Goal: Task Accomplishment & Management: Manage account settings

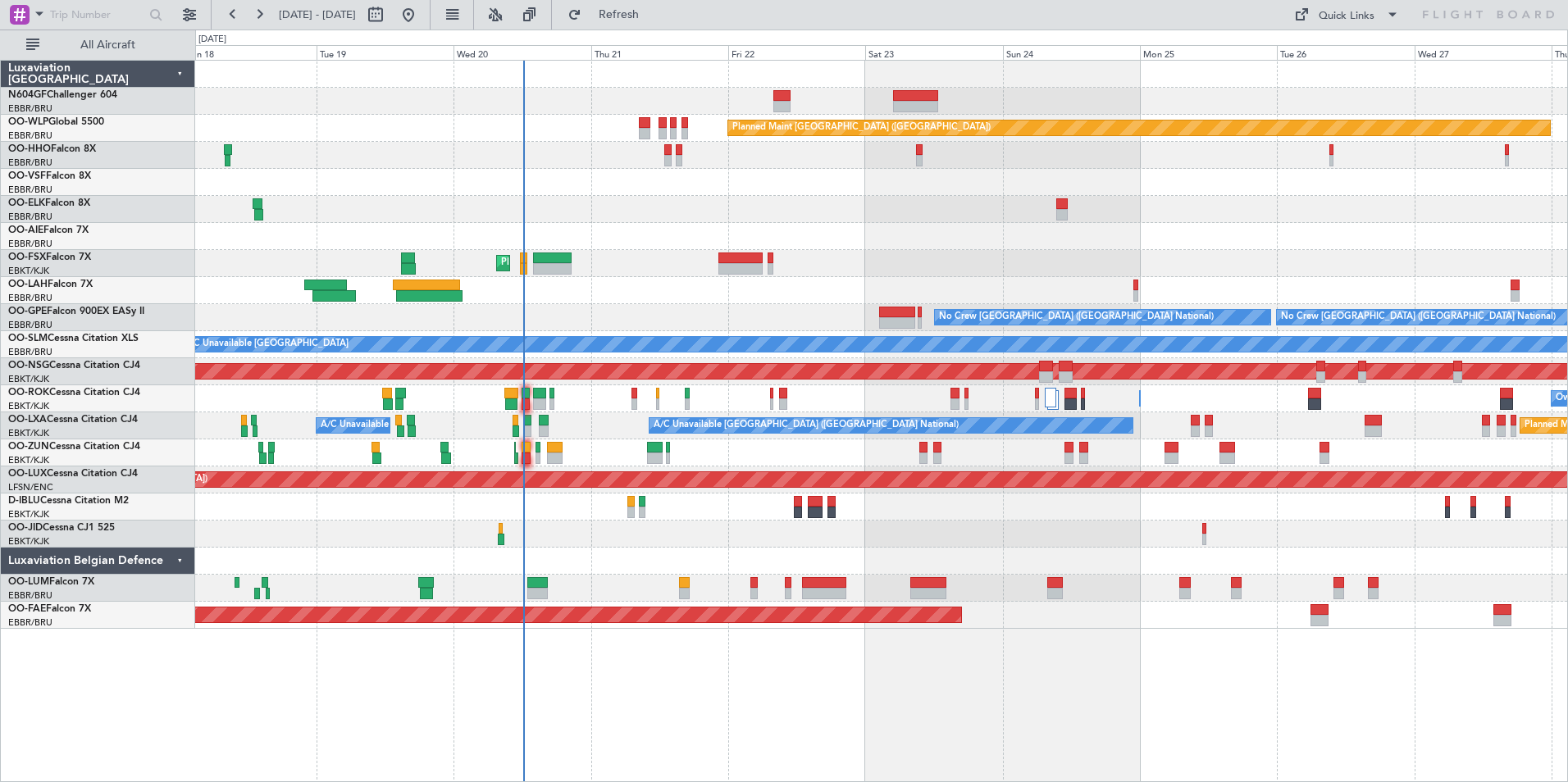
click at [698, 594] on div "Planned Maint [GEOGRAPHIC_DATA] ([GEOGRAPHIC_DATA]) AOG Maint Geneva ([GEOGRAPH…" at bounding box center [881, 345] width 1372 height 568
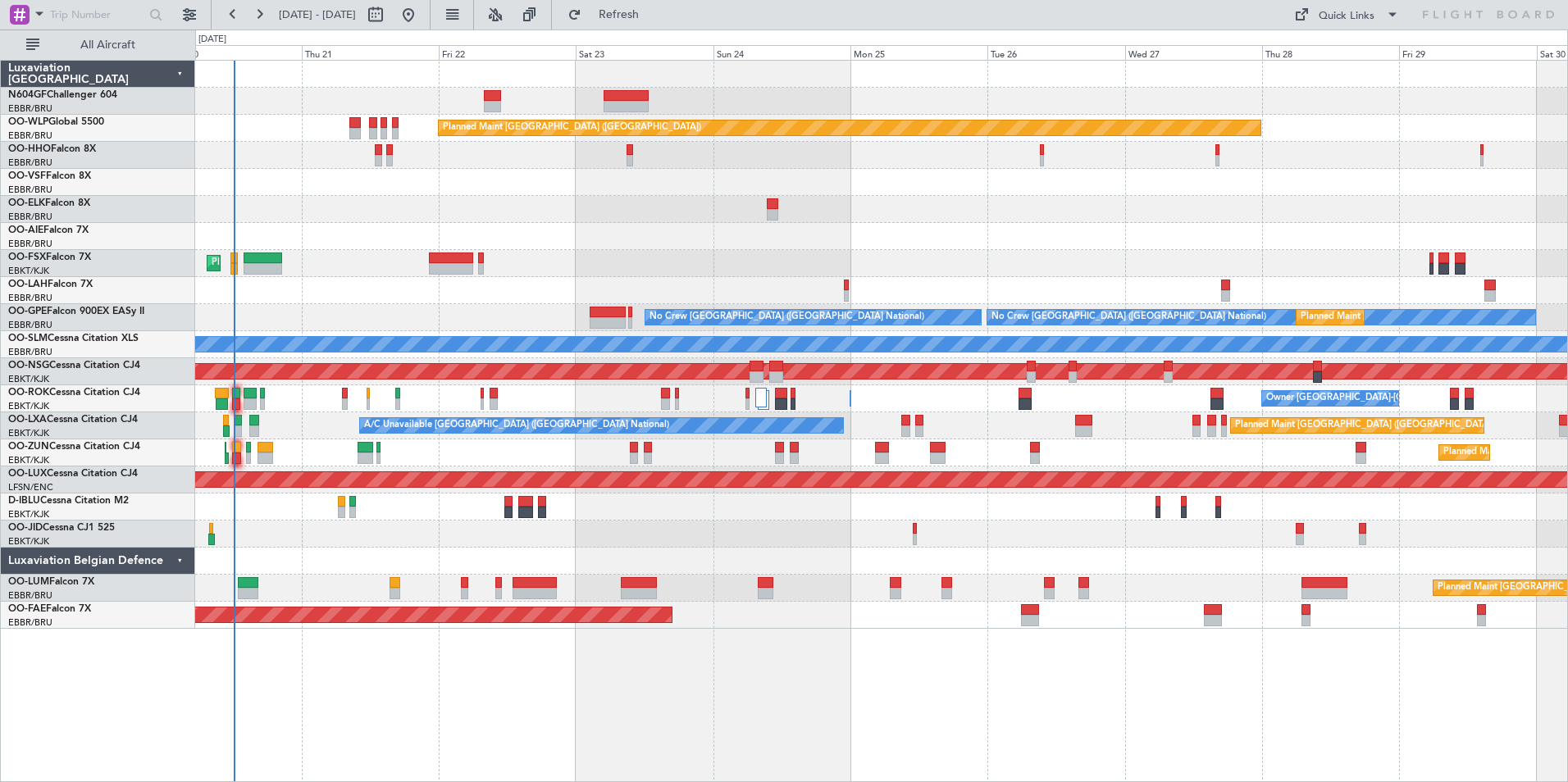
click at [683, 572] on div "Planned Maint Berlin (Brandenburg) Planned Maint London (Farnborough) Planned M…" at bounding box center [881, 345] width 1372 height 568
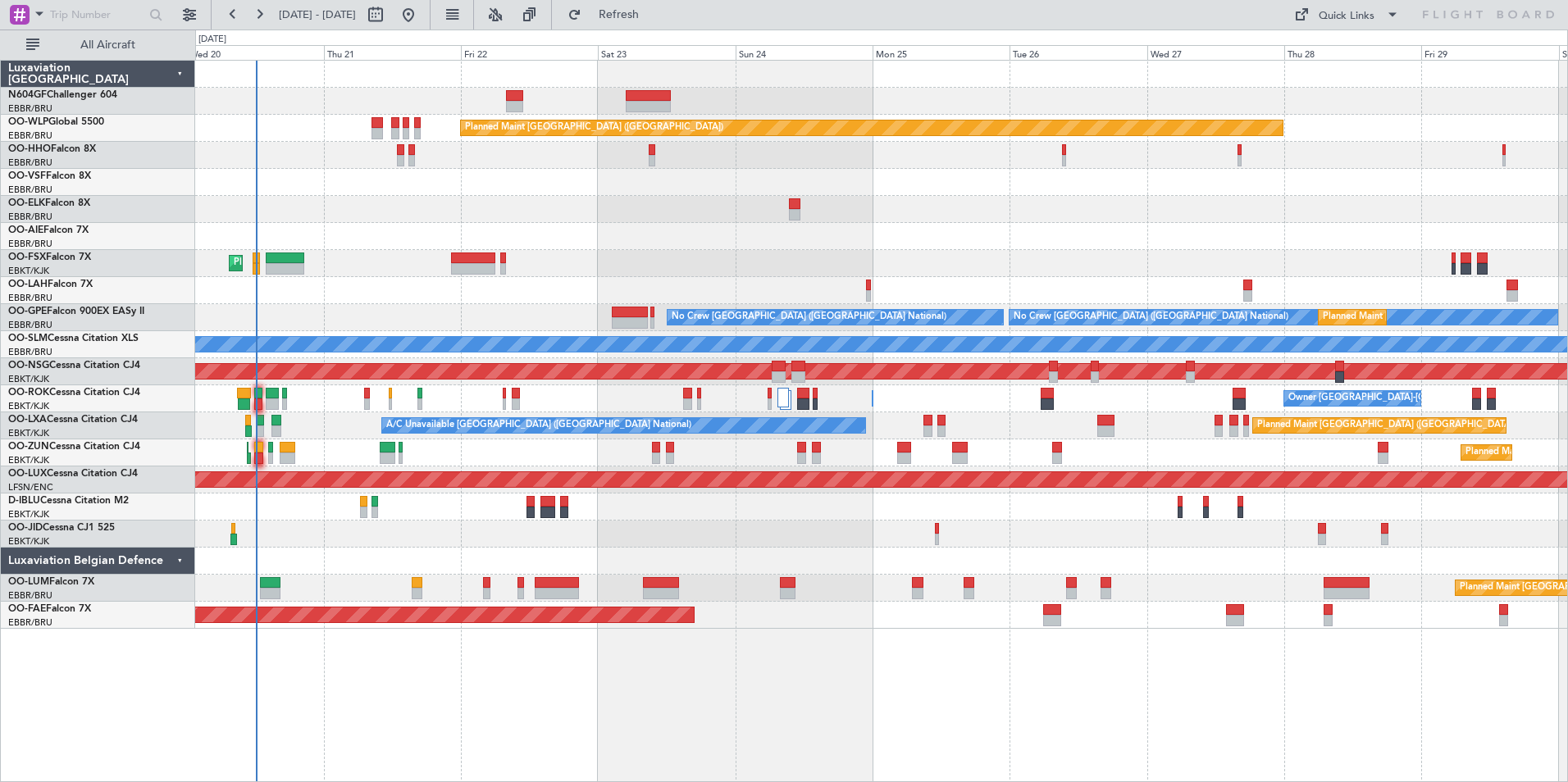
click at [330, 433] on div "Planned Maint Brussels (Brussels National) A/C Unavailable Brussels (Brussels N…" at bounding box center [881, 426] width 1372 height 27
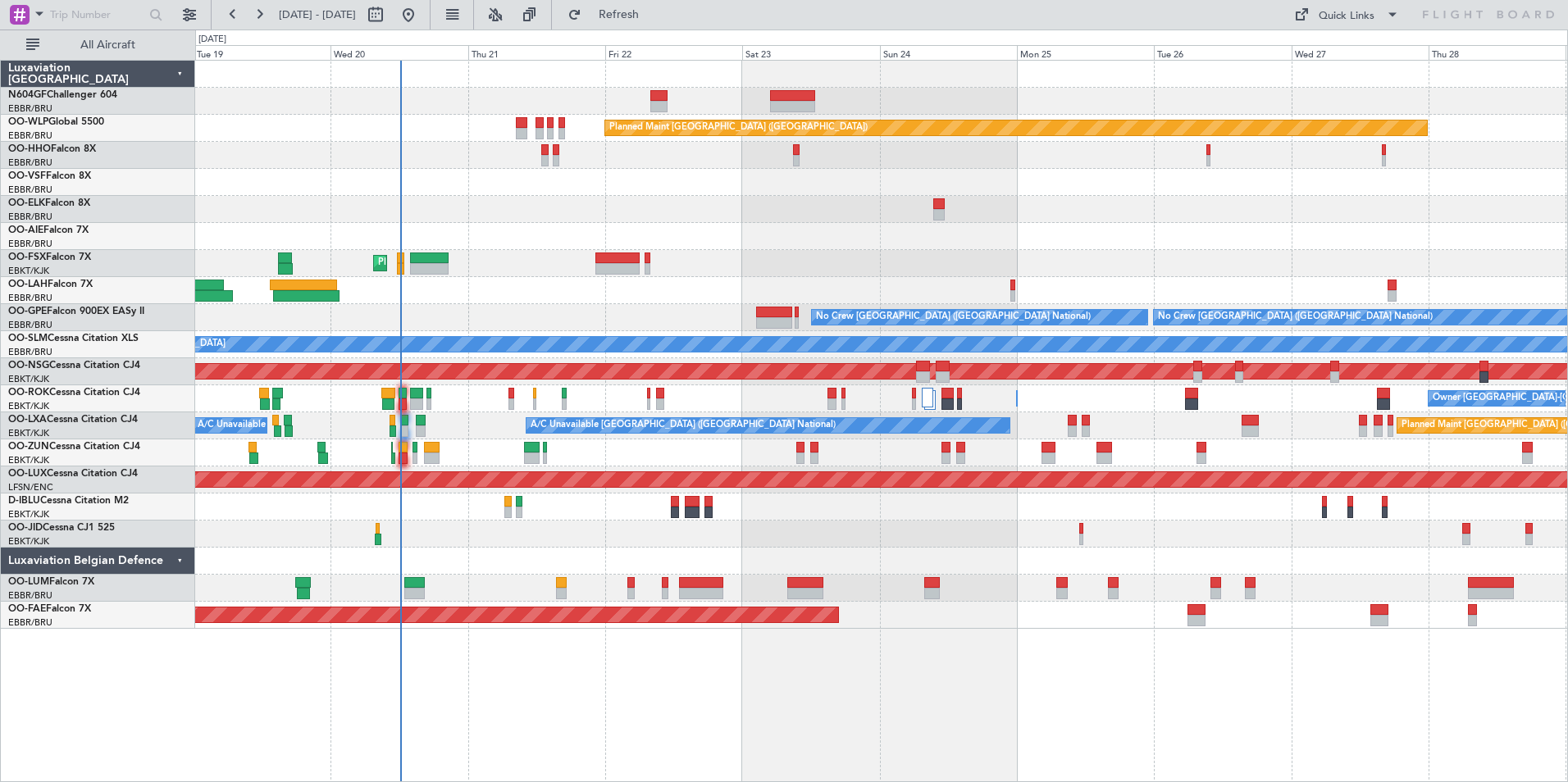
click at [477, 439] on div "Planned Maint Berlin (Brandenburg) AOG Maint Geneva (Cointrin) Planned Maint Ko…" at bounding box center [881, 345] width 1372 height 568
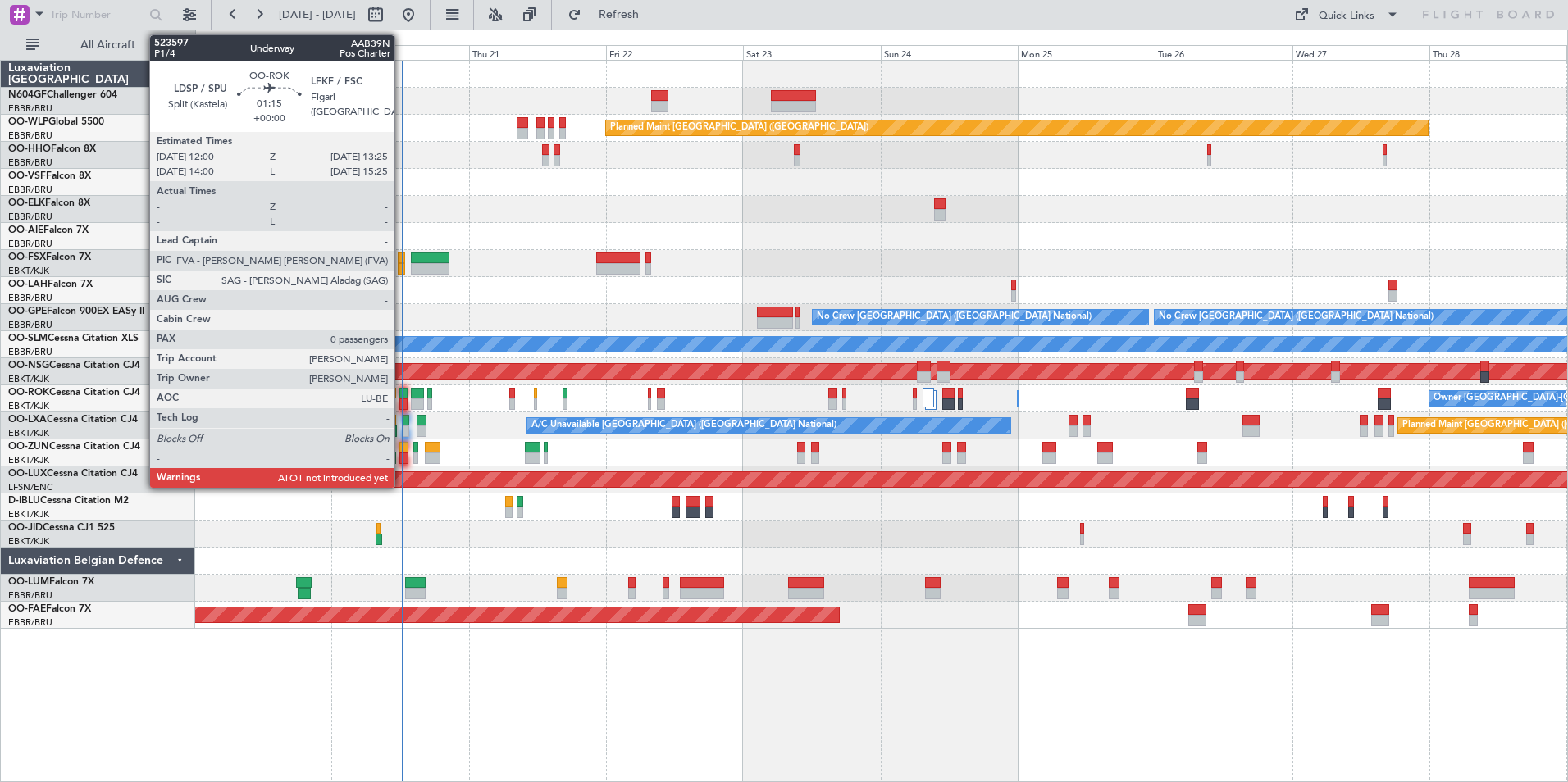
click at [402, 399] on div at bounding box center [403, 404] width 8 height 12
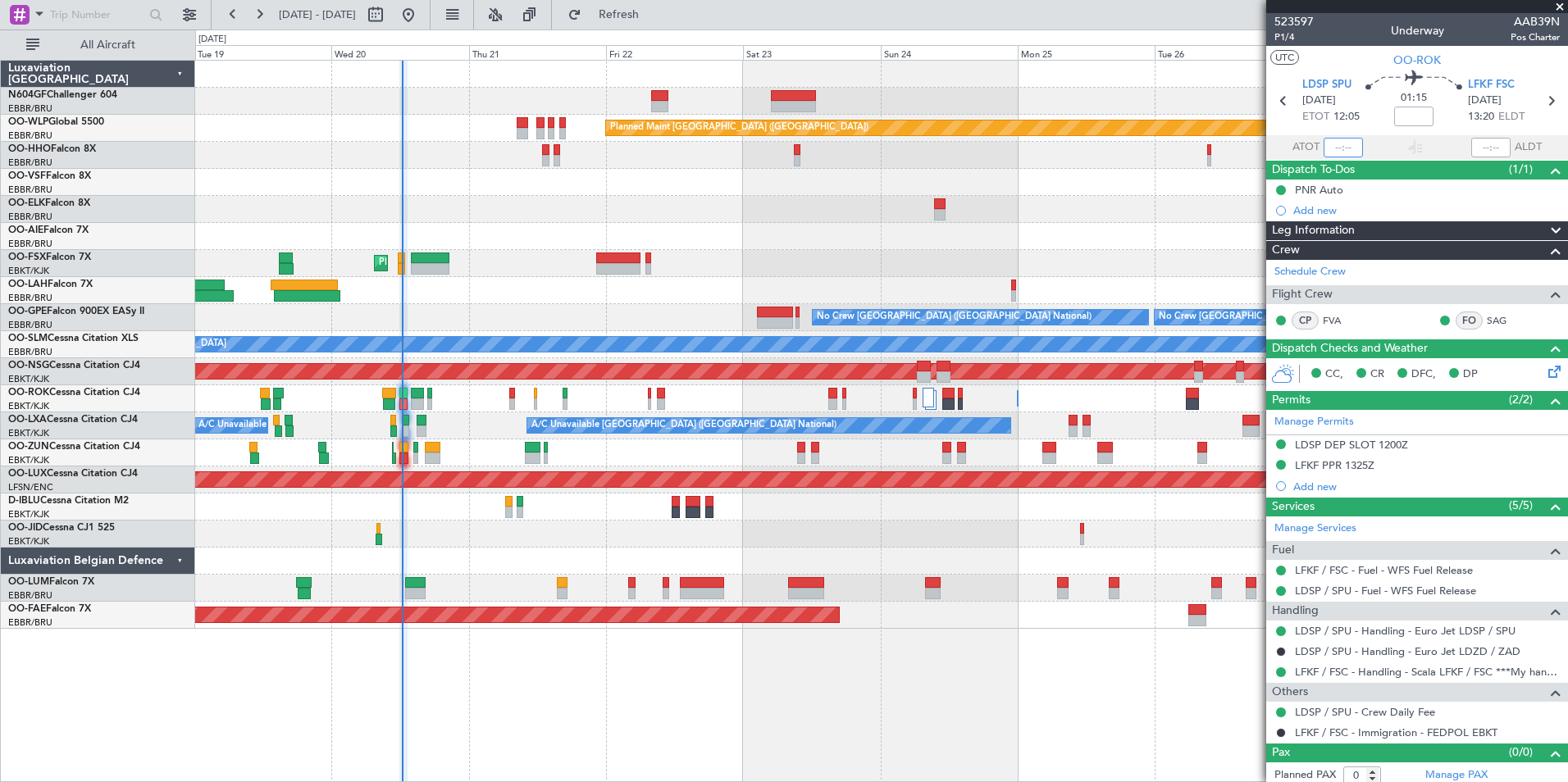
click at [1252, 147] on input "text" at bounding box center [1343, 148] width 39 height 20
click at [1185, 211] on div at bounding box center [881, 210] width 1372 height 27
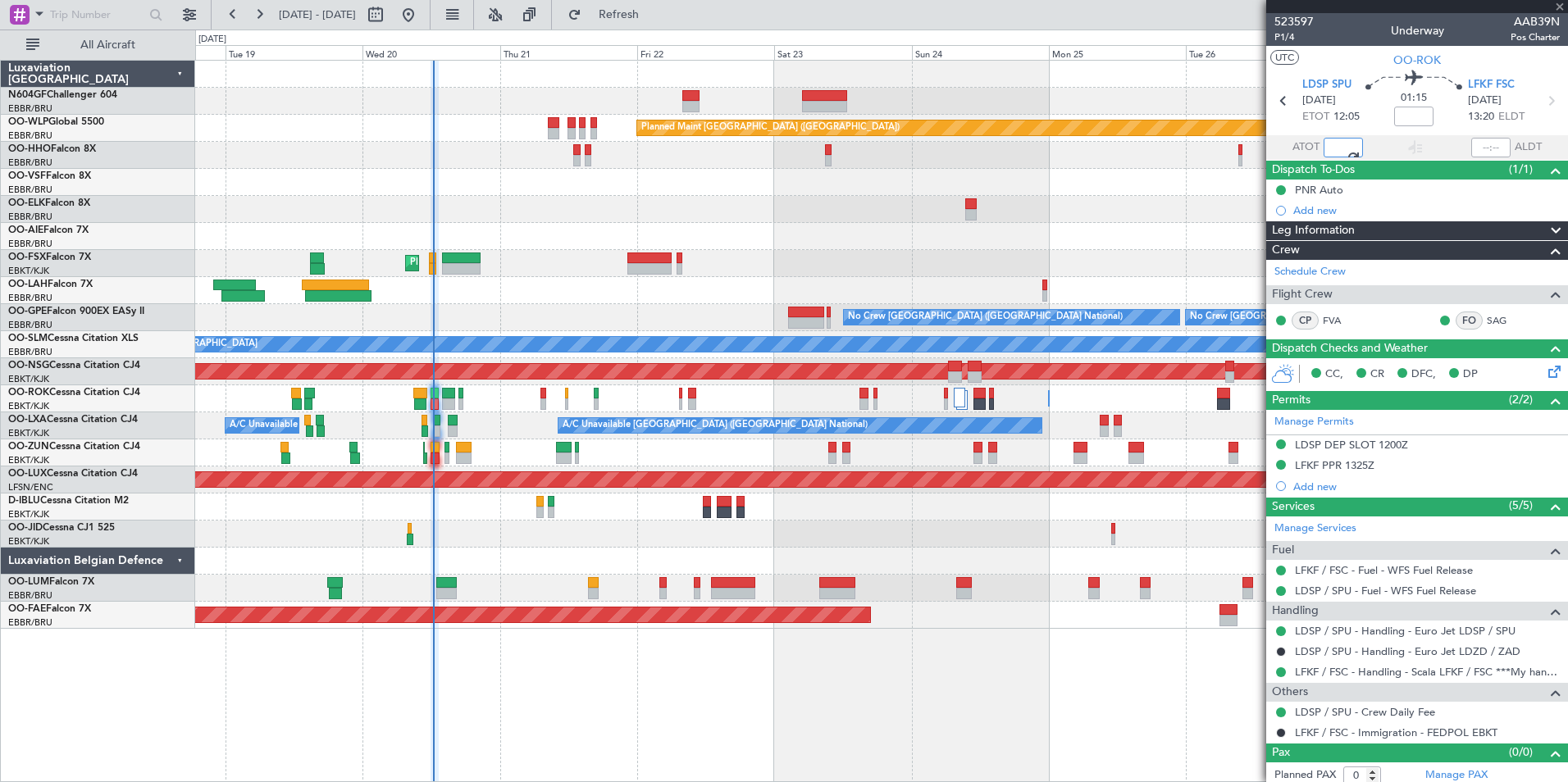
click at [456, 333] on div "Planned Maint Berlin (Brandenburg) AOG Maint Geneva (Cointrin) Planned Maint Ko…" at bounding box center [881, 345] width 1372 height 568
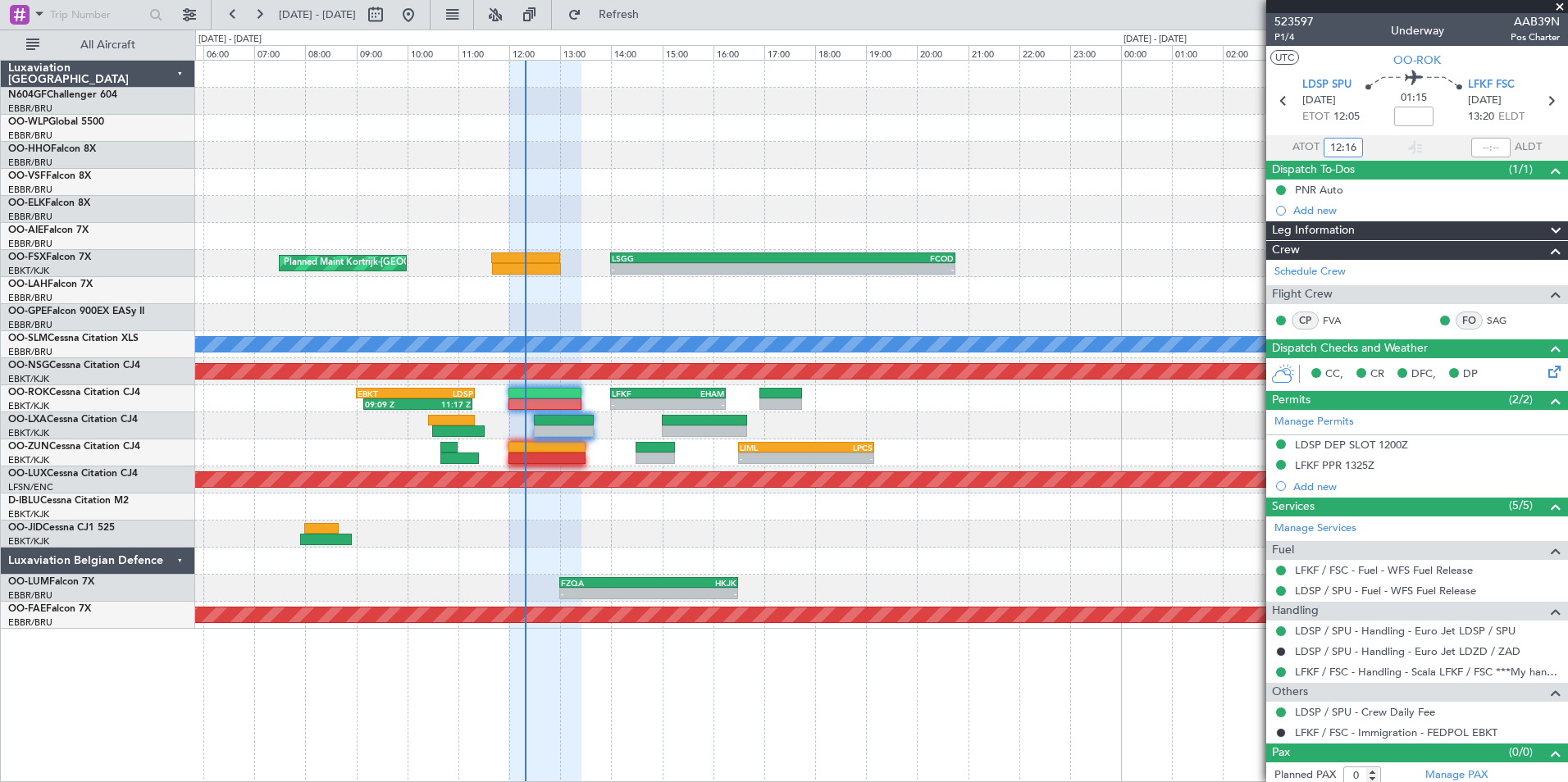
type input "12:16"
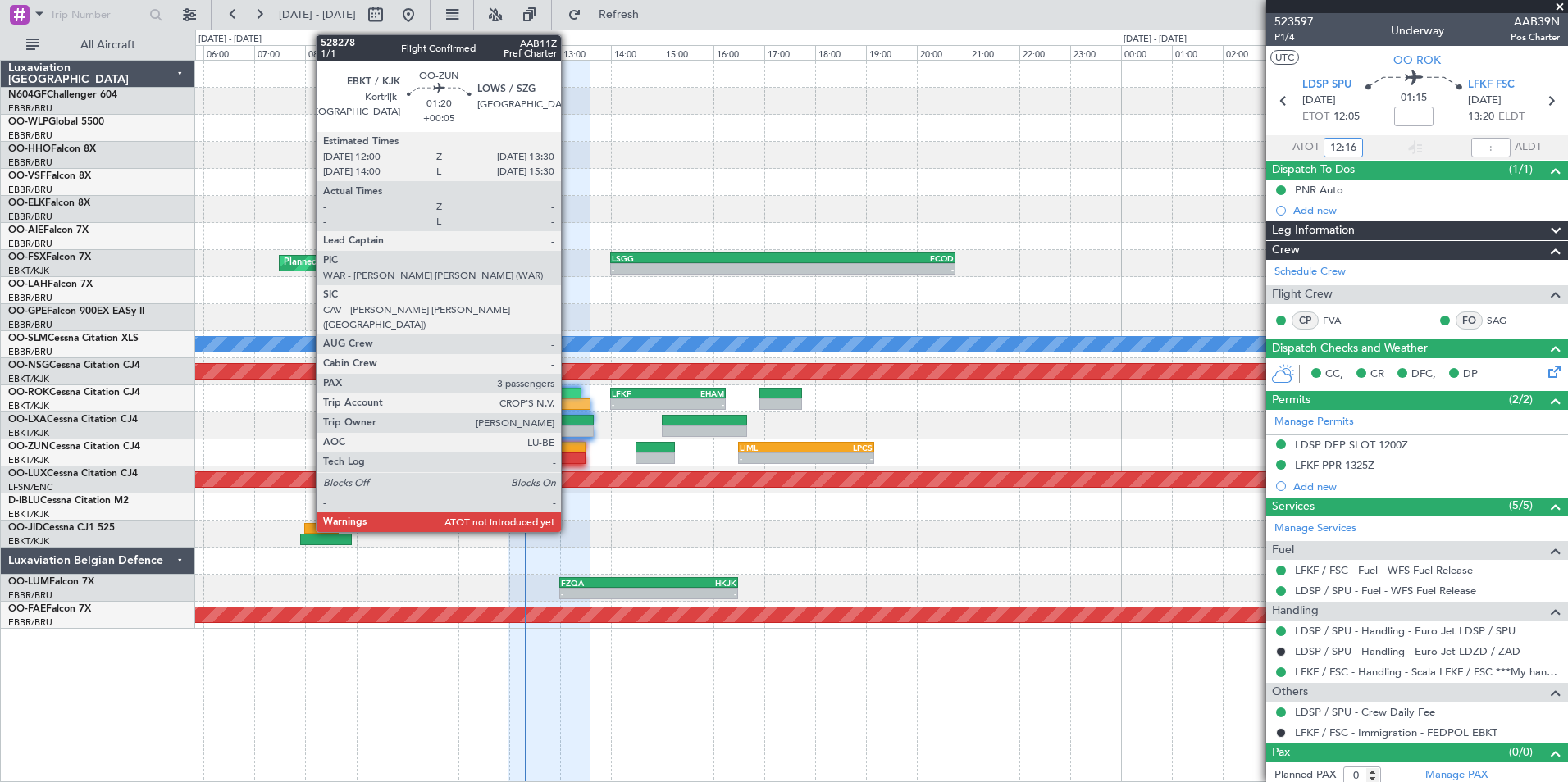
click at [568, 452] on div at bounding box center [547, 447] width 77 height 12
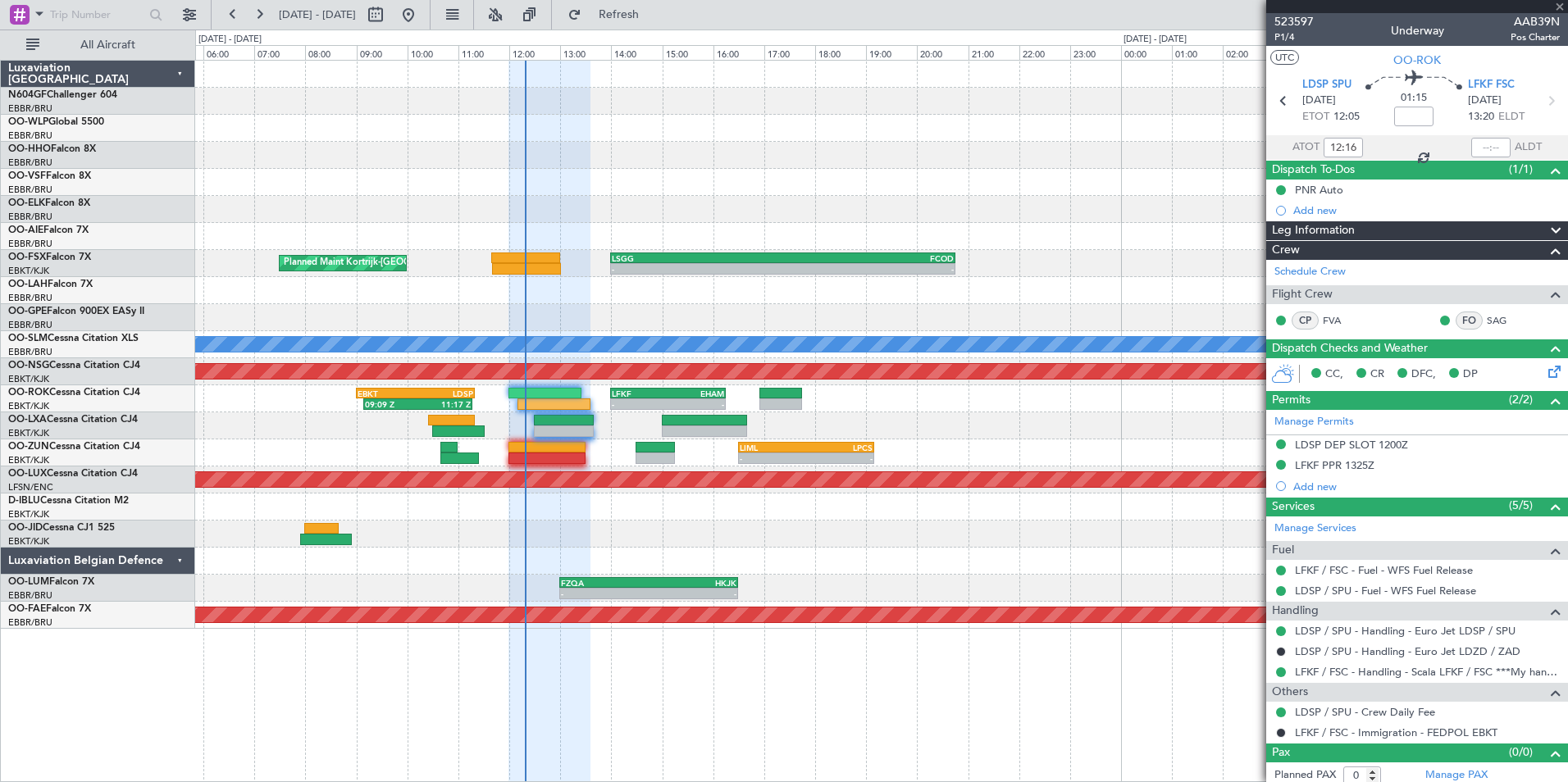
type input "+00:05"
type input "3"
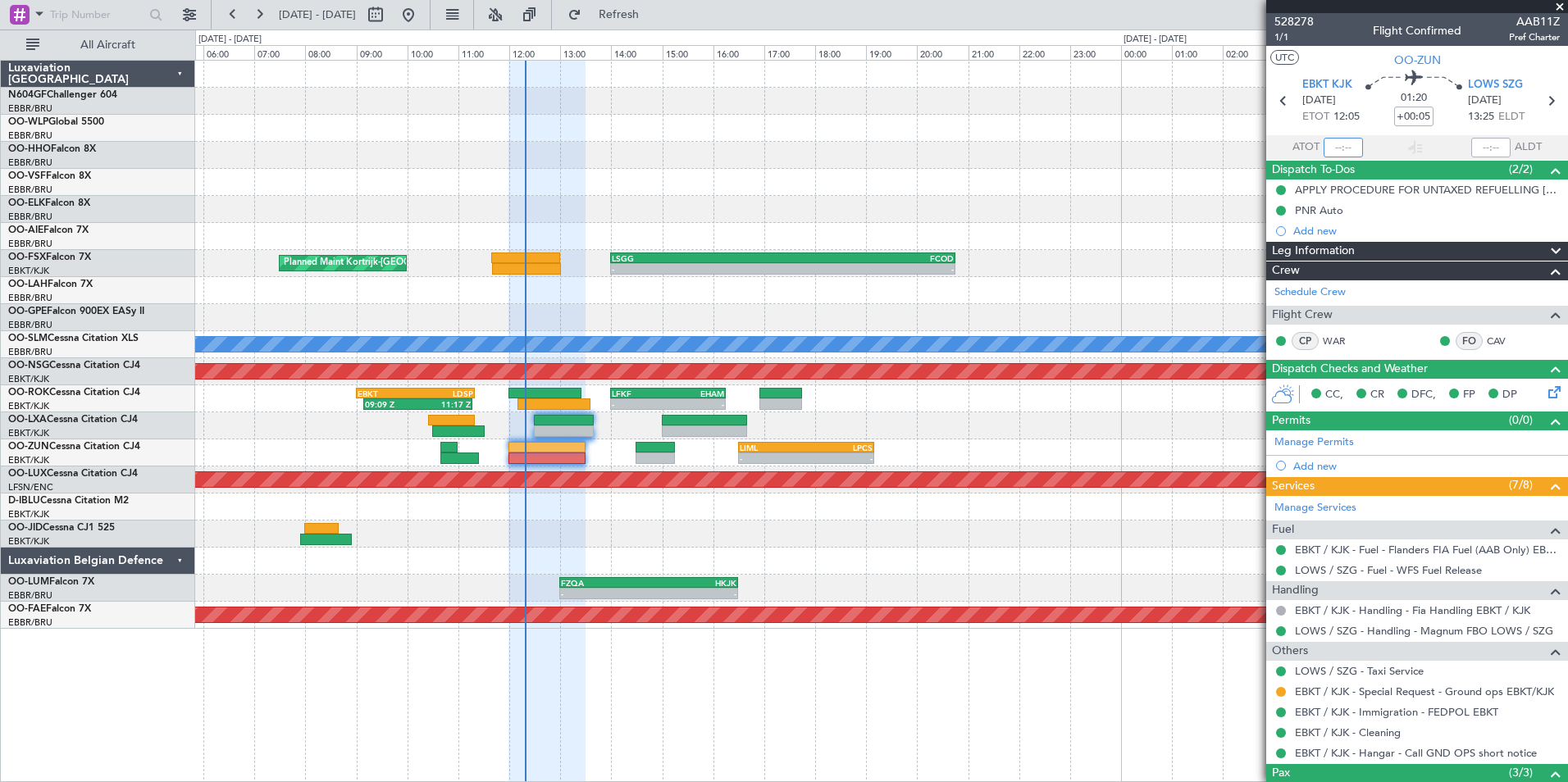
click at [1252, 145] on input "text" at bounding box center [1343, 148] width 39 height 20
click at [1156, 239] on div at bounding box center [881, 236] width 1372 height 27
type input "12:09"
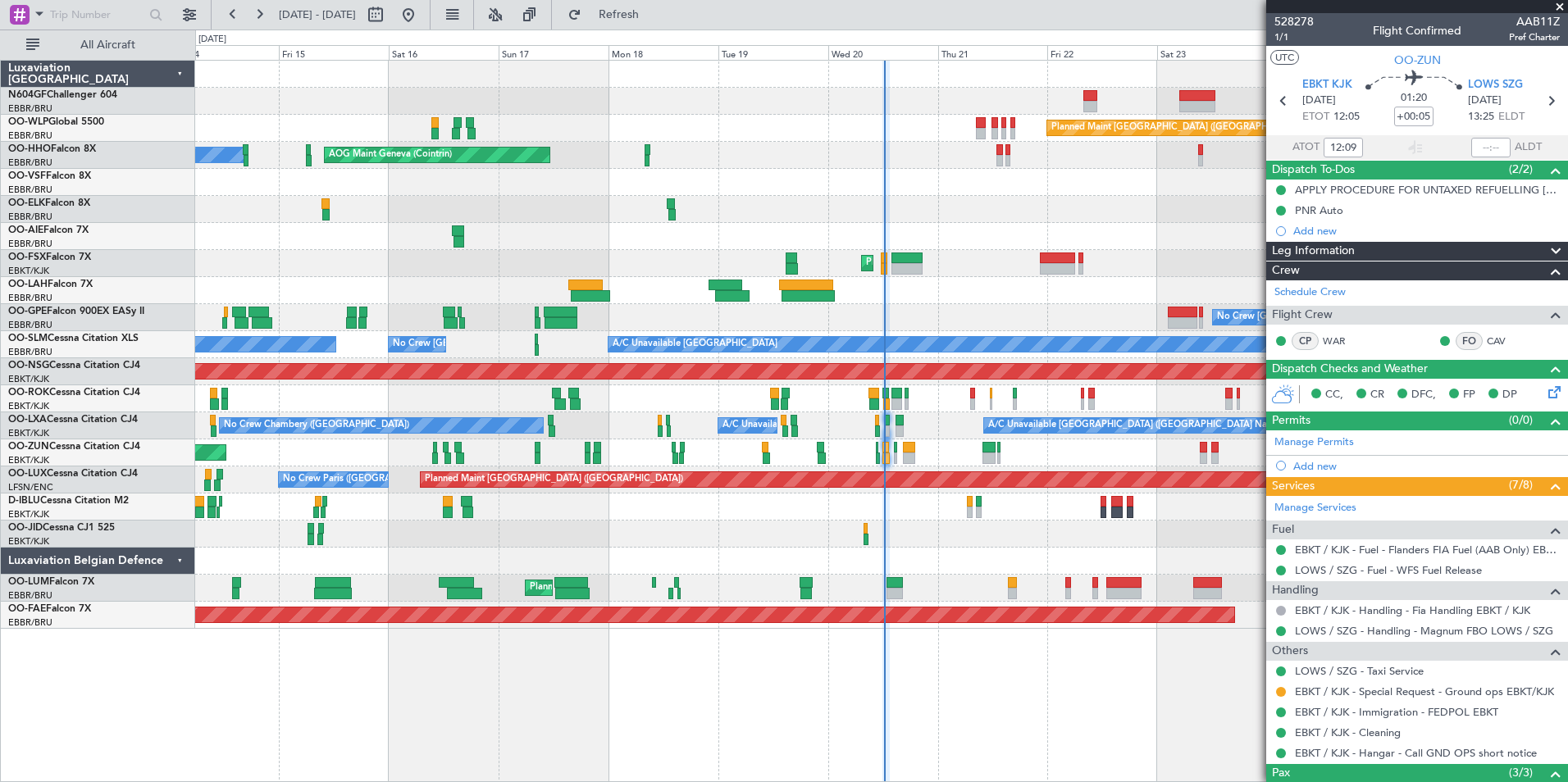
click at [1082, 234] on div at bounding box center [881, 236] width 1372 height 27
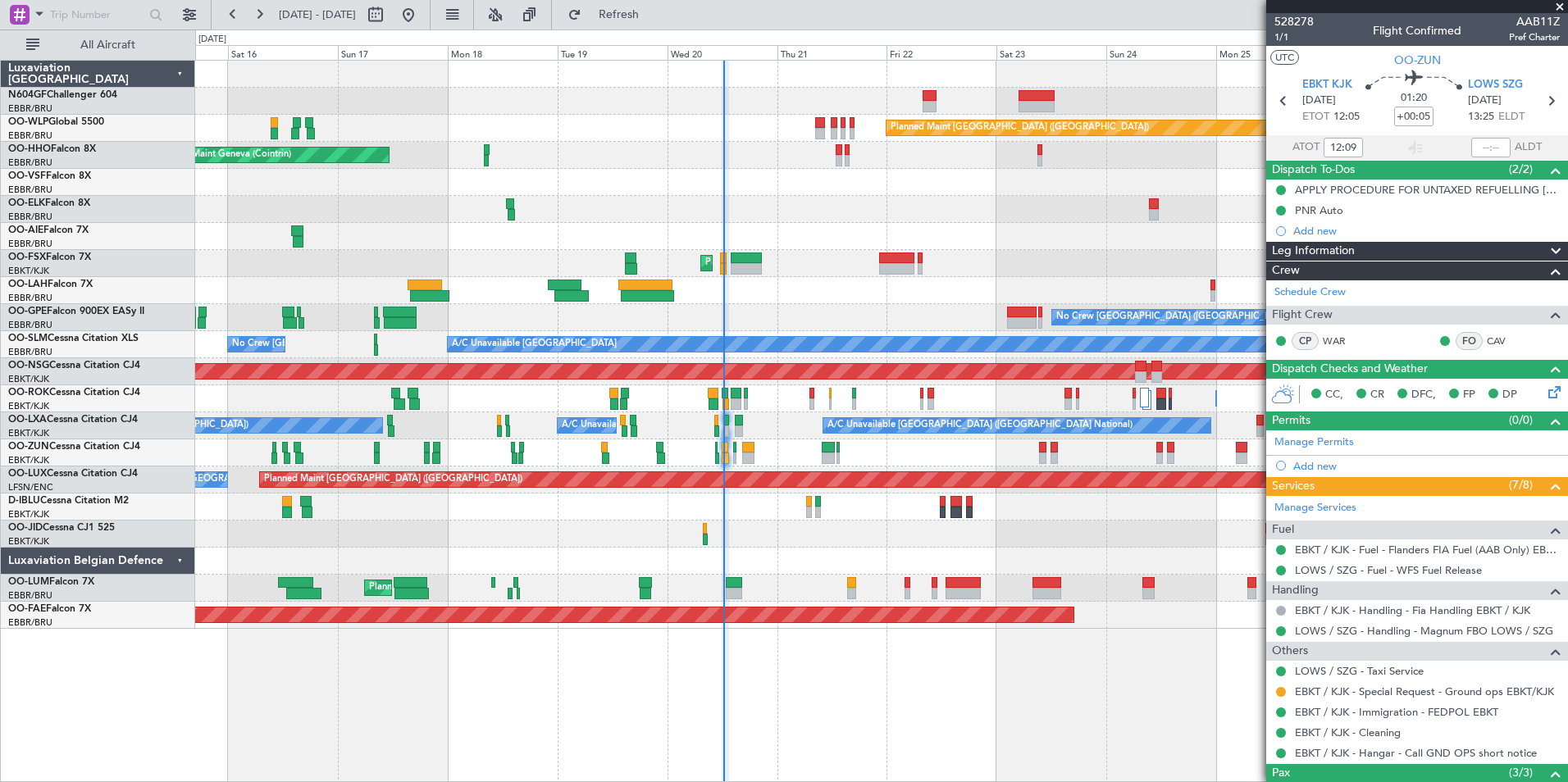
click at [958, 245] on div at bounding box center [881, 236] width 1372 height 27
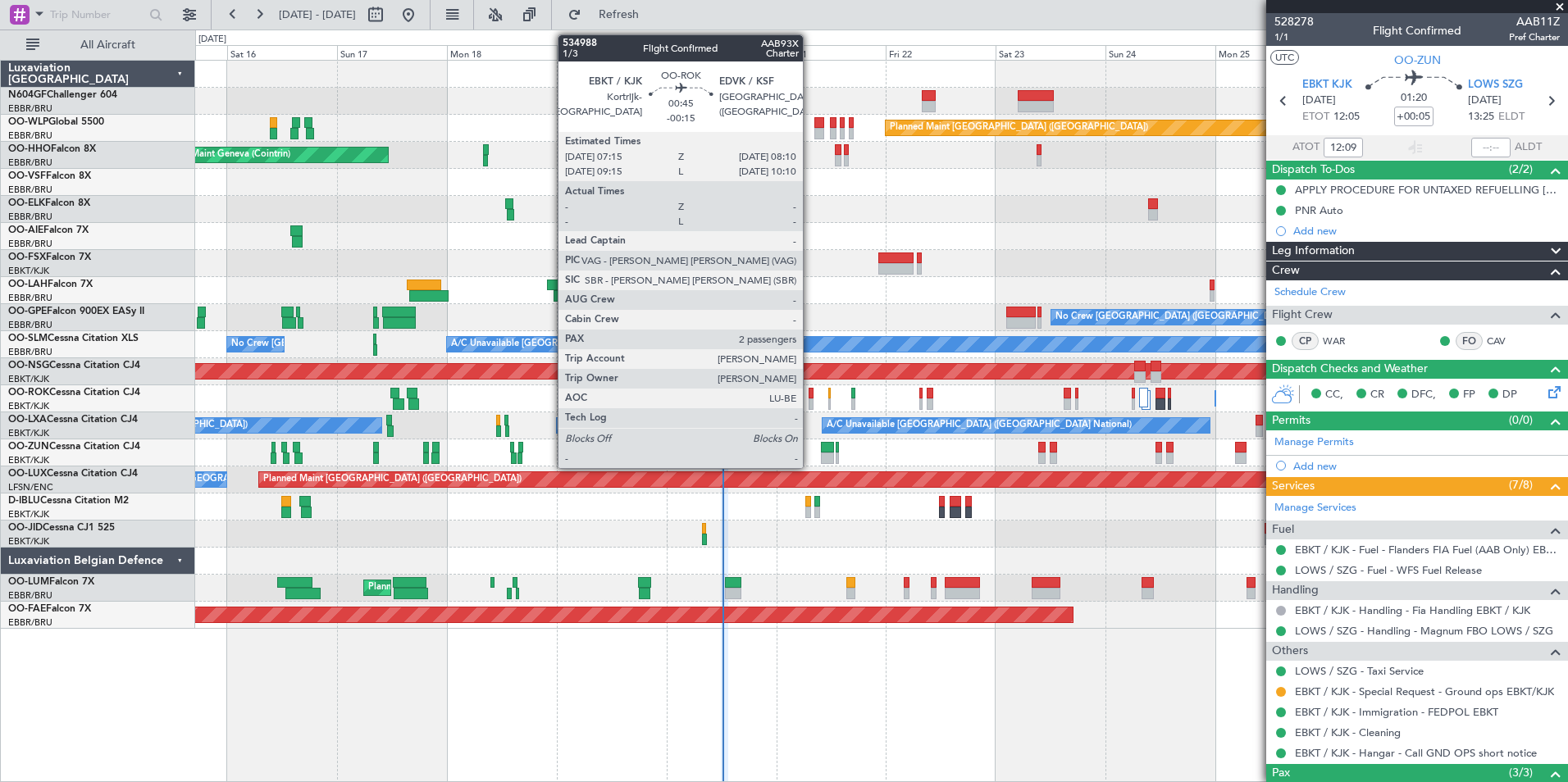
click at [810, 401] on div at bounding box center [810, 404] width 5 height 12
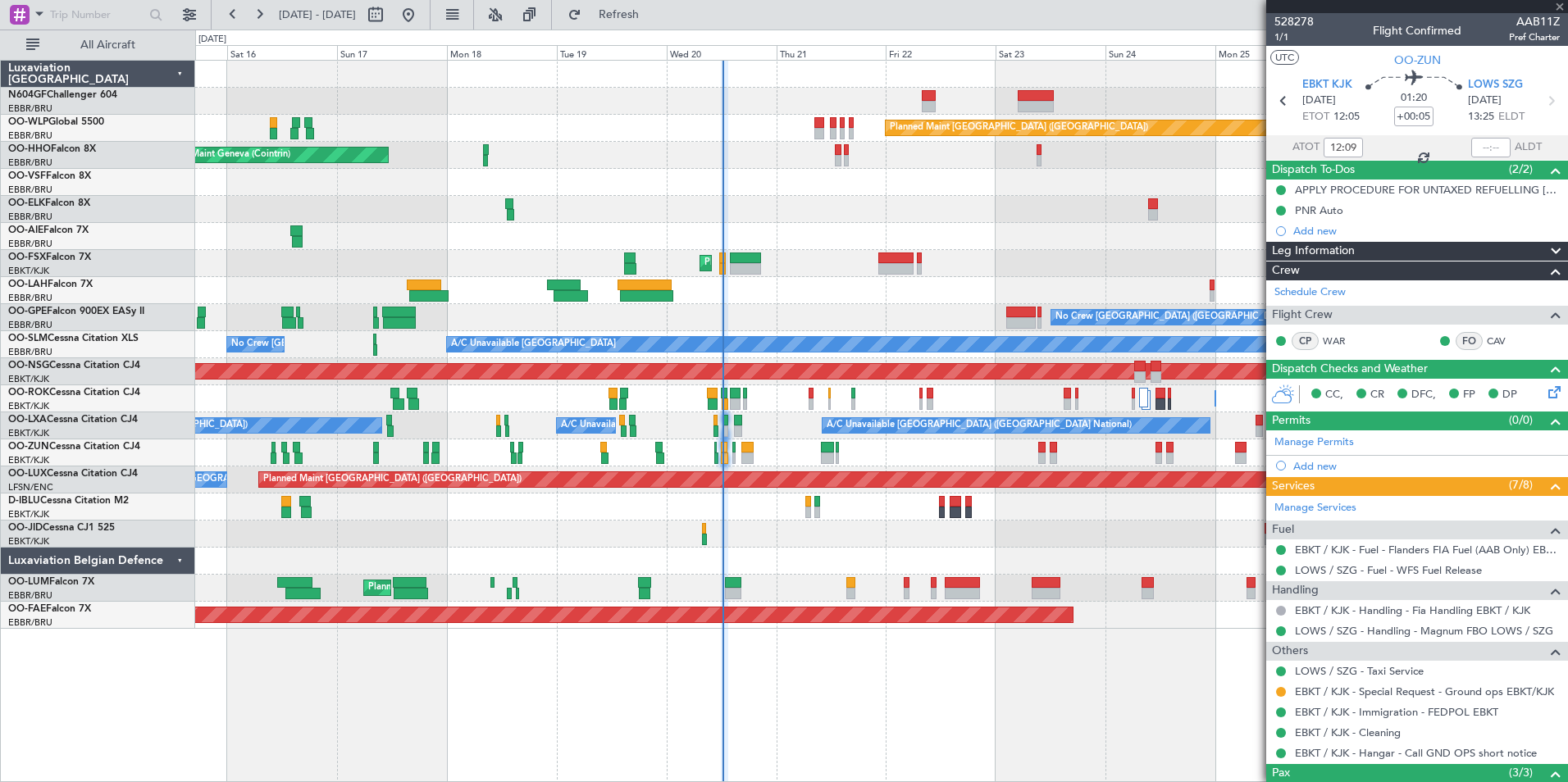
type input "-00:15"
type input "2"
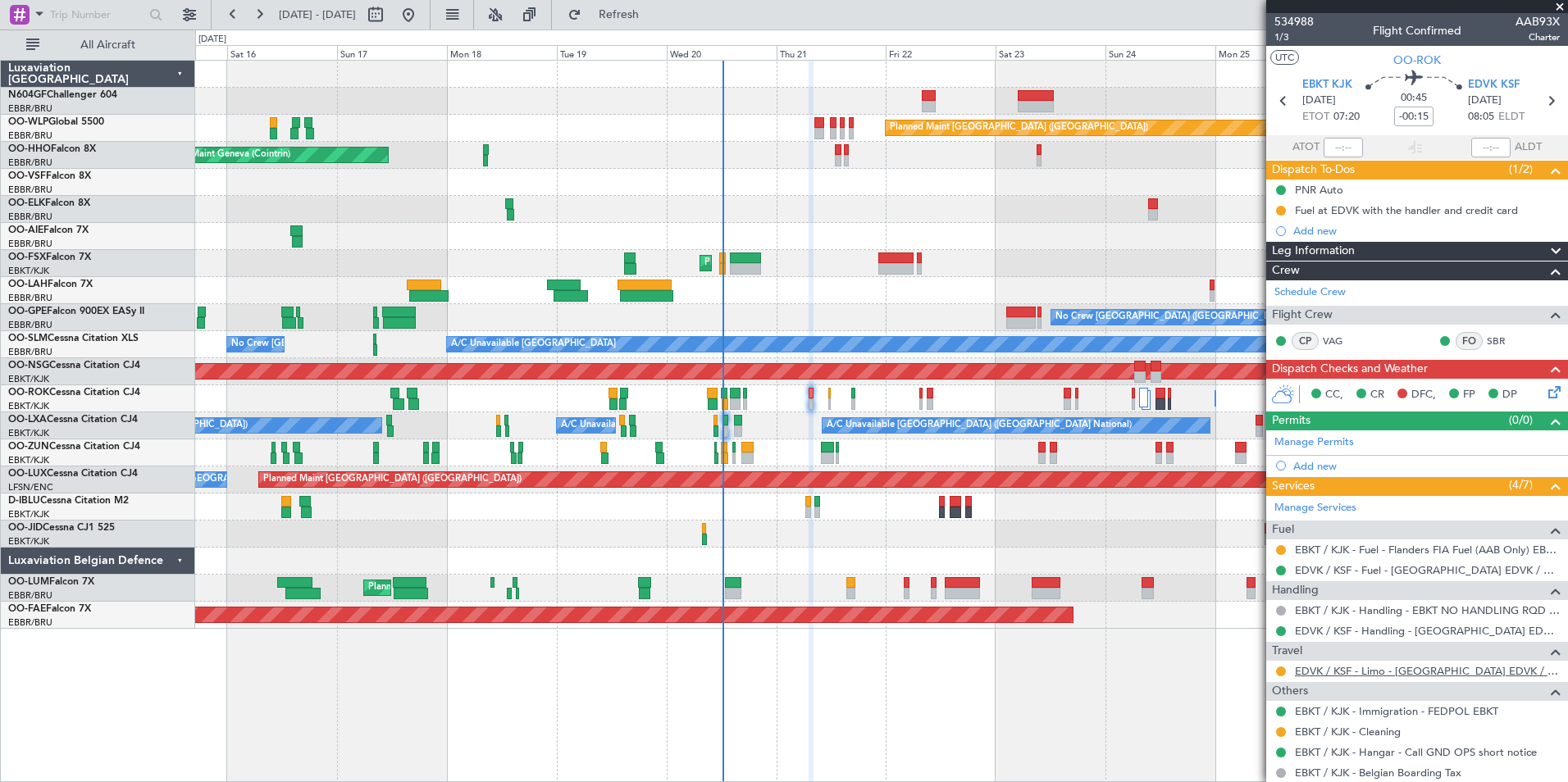
click at [1252, 667] on link "EDVK / KSF - Limo - Kassel Airport EDVK / KSF" at bounding box center [1427, 670] width 265 height 14
click at [658, 21] on button "Refresh" at bounding box center [609, 15] width 98 height 26
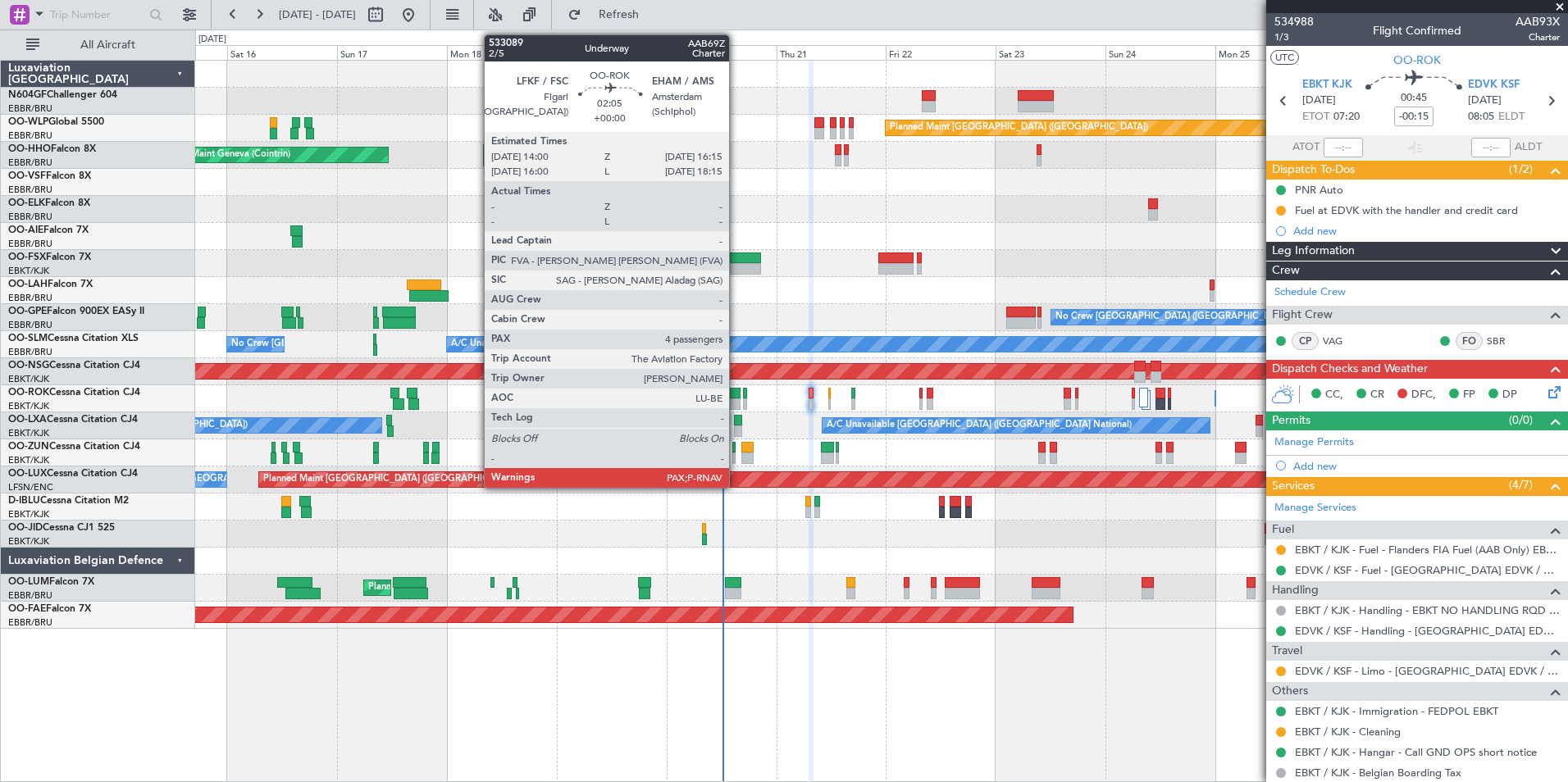
click at [737, 388] on div at bounding box center [736, 394] width 11 height 12
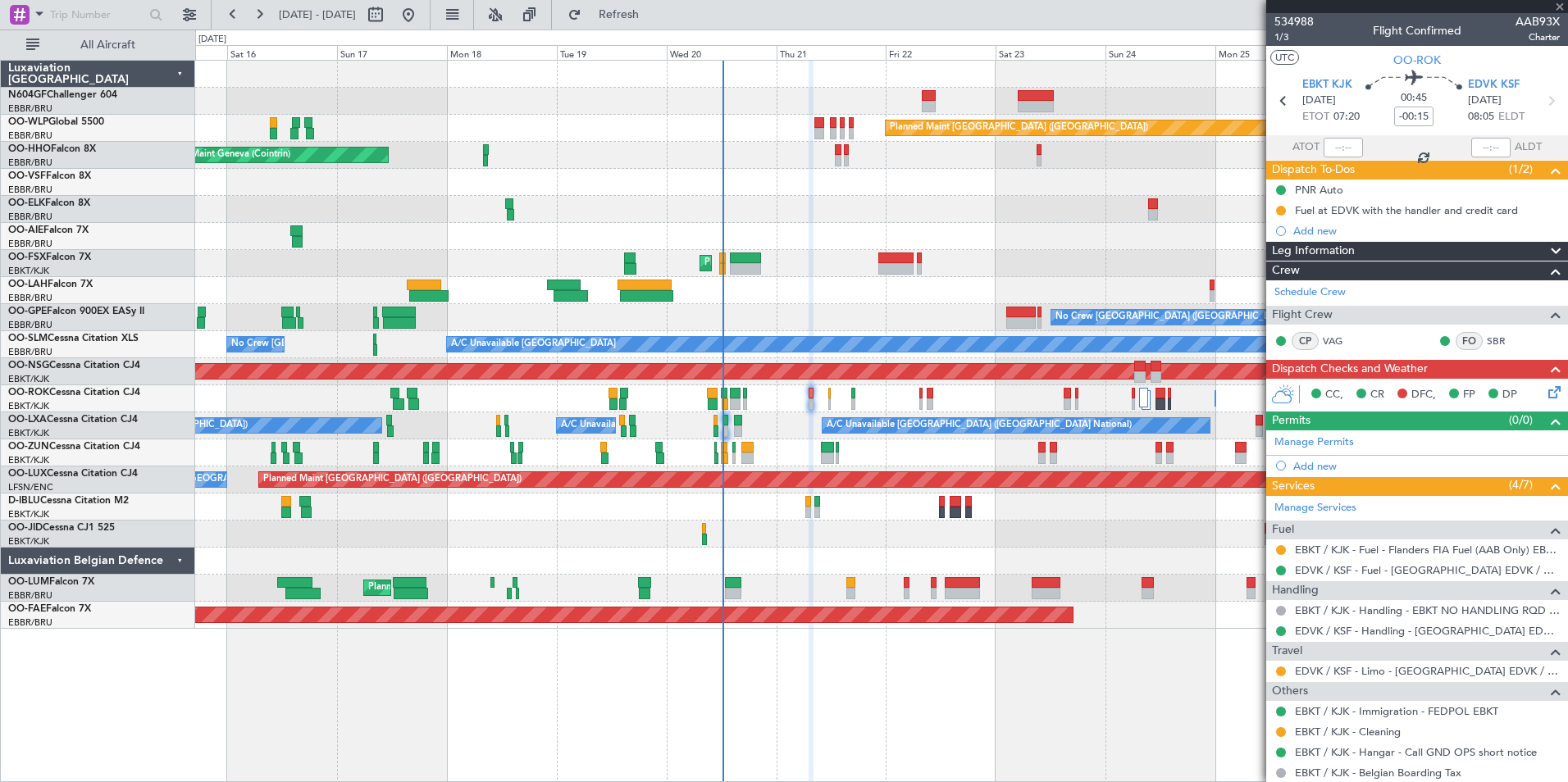
type input "4"
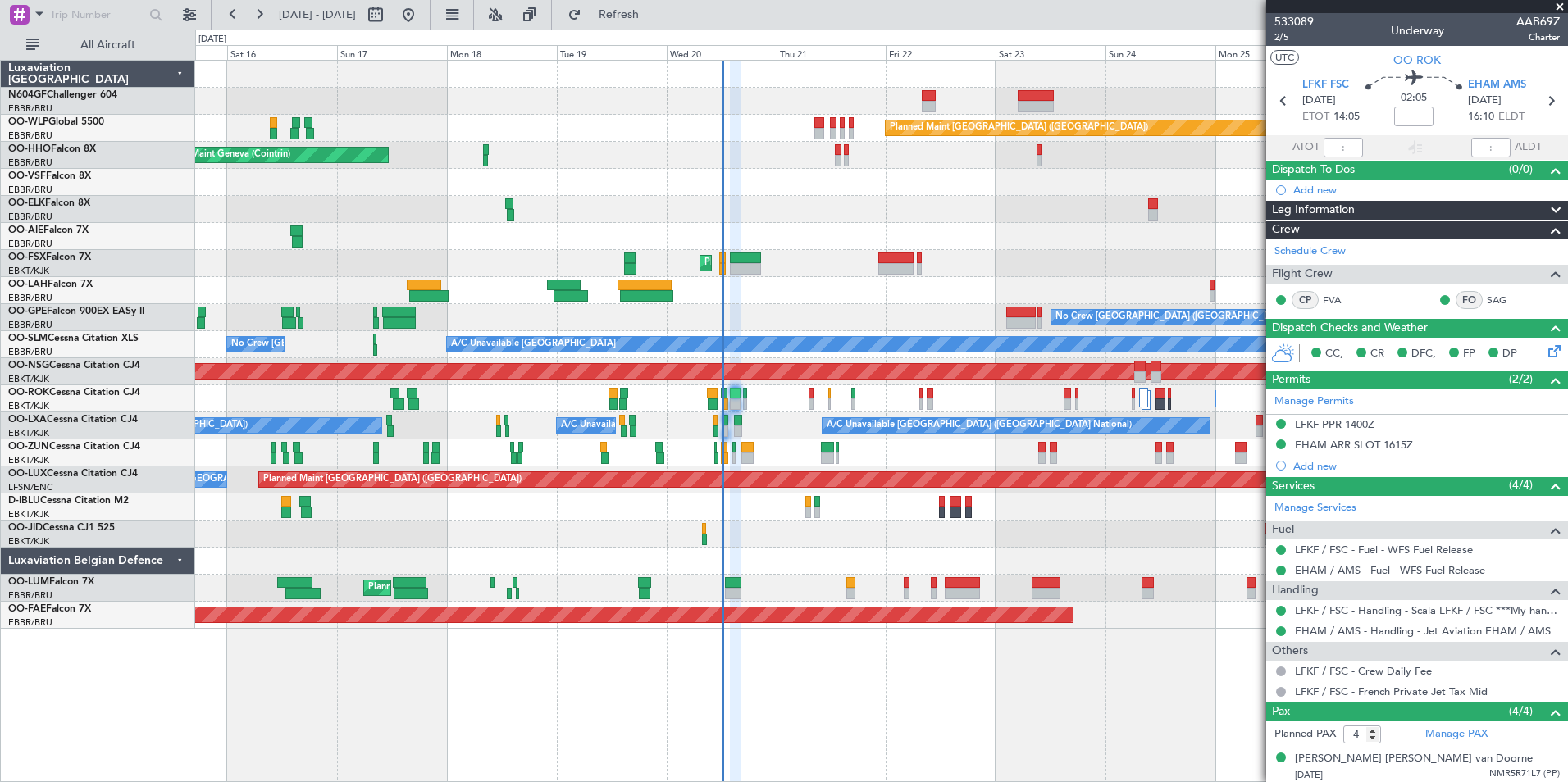
click at [929, 282] on div "Planned Maint Berlin (Brandenburg) AOG Maint Geneva (Cointrin) A/C Unavailable …" at bounding box center [881, 345] width 1372 height 568
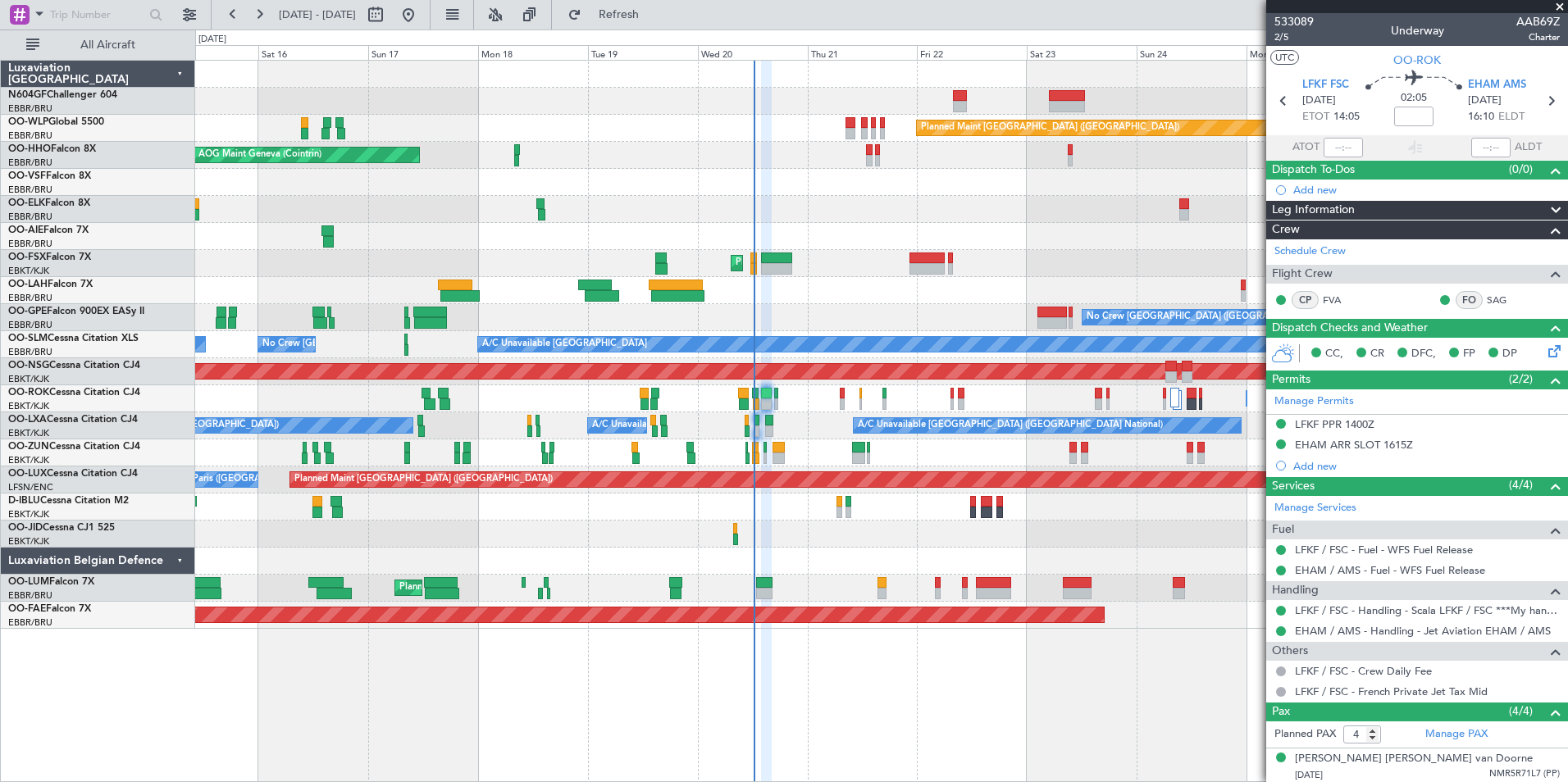
click at [849, 402] on div "Owner Kortrijk-Wevelgem Unplanned Maint Kortrijk-Wevelgem Owner Kortrijk-Wevelg…" at bounding box center [881, 399] width 1372 height 27
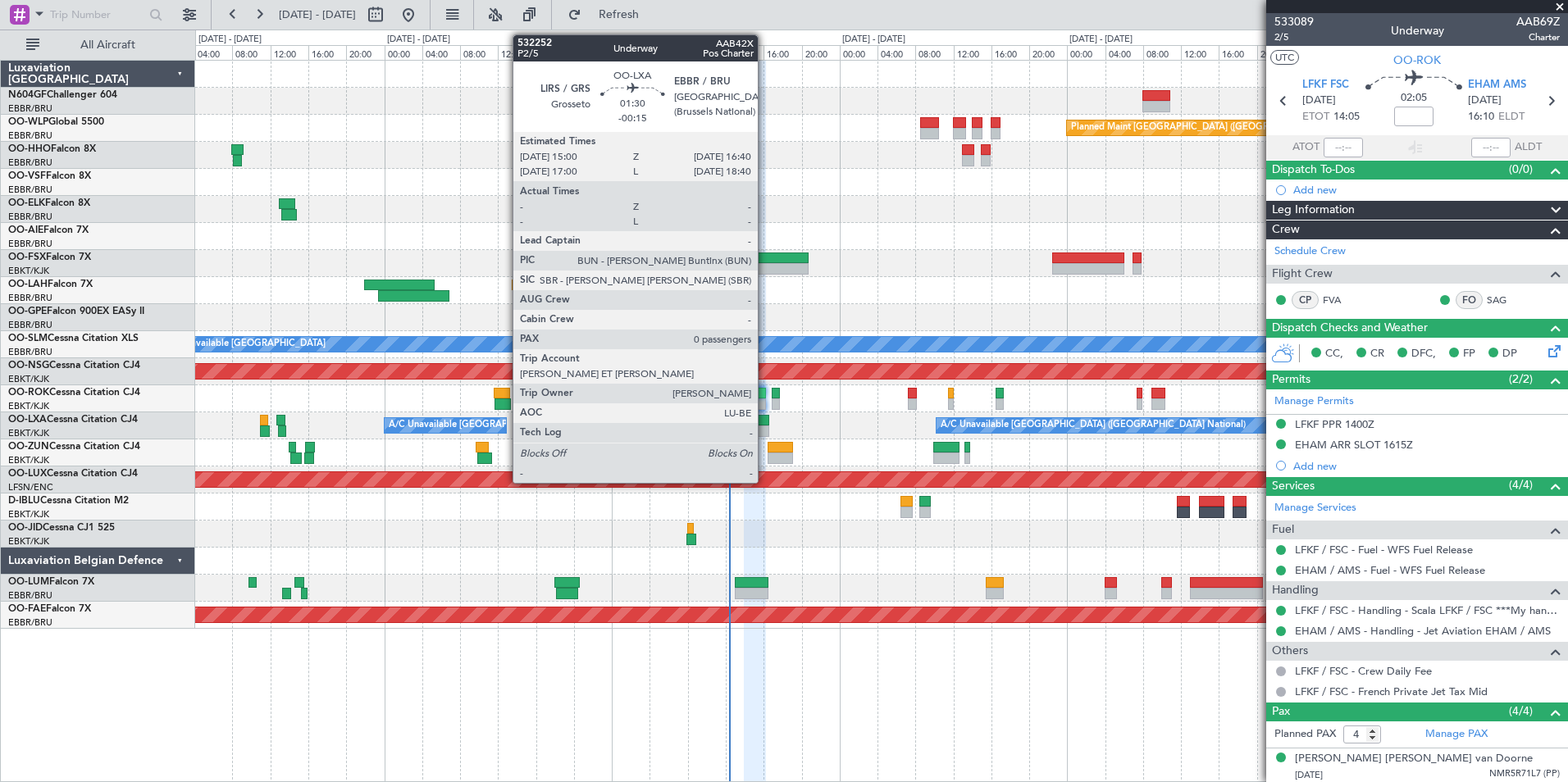
click at [765, 429] on div at bounding box center [762, 431] width 16 height 12
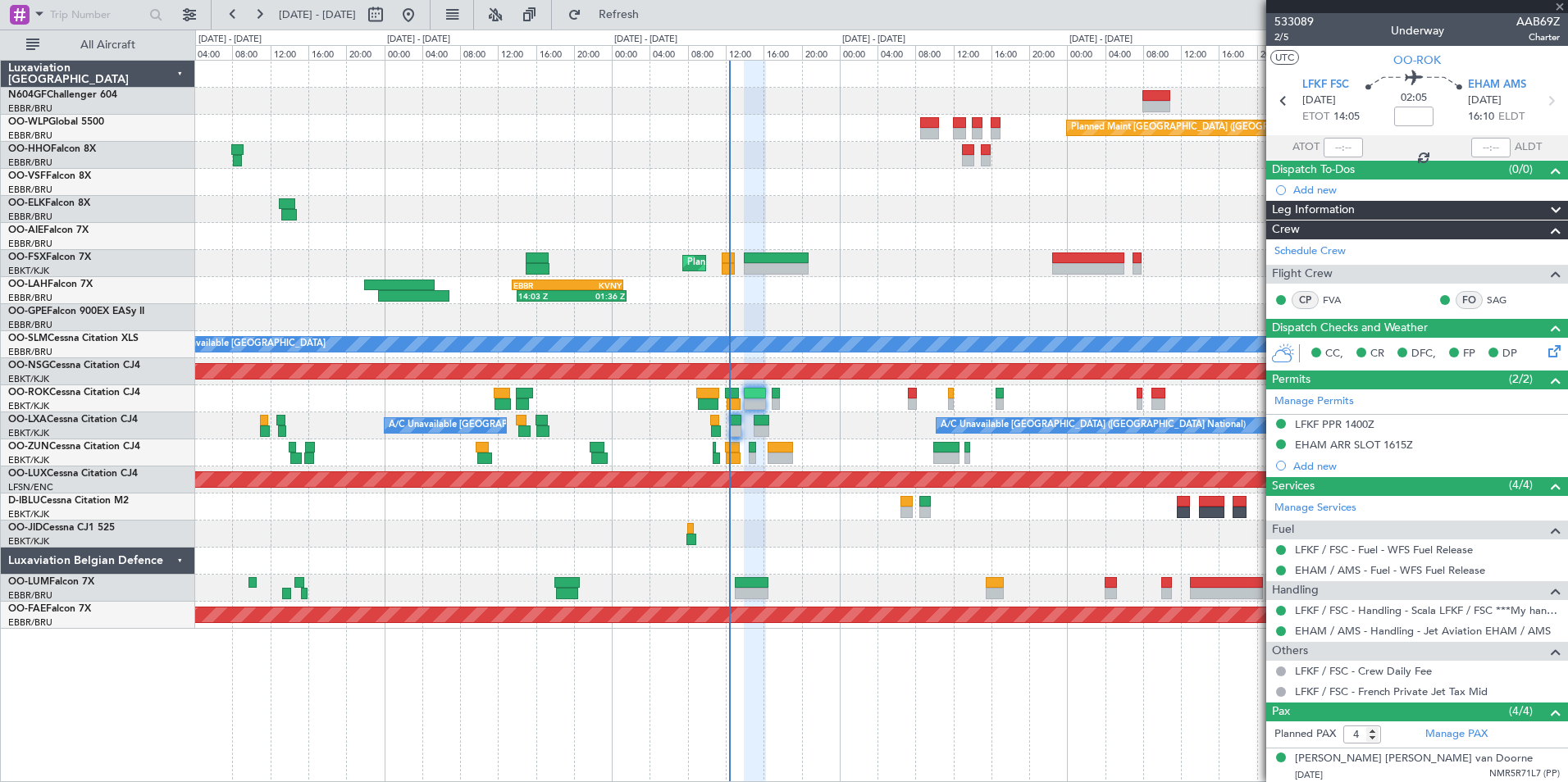
type input "-00:15"
type input "0"
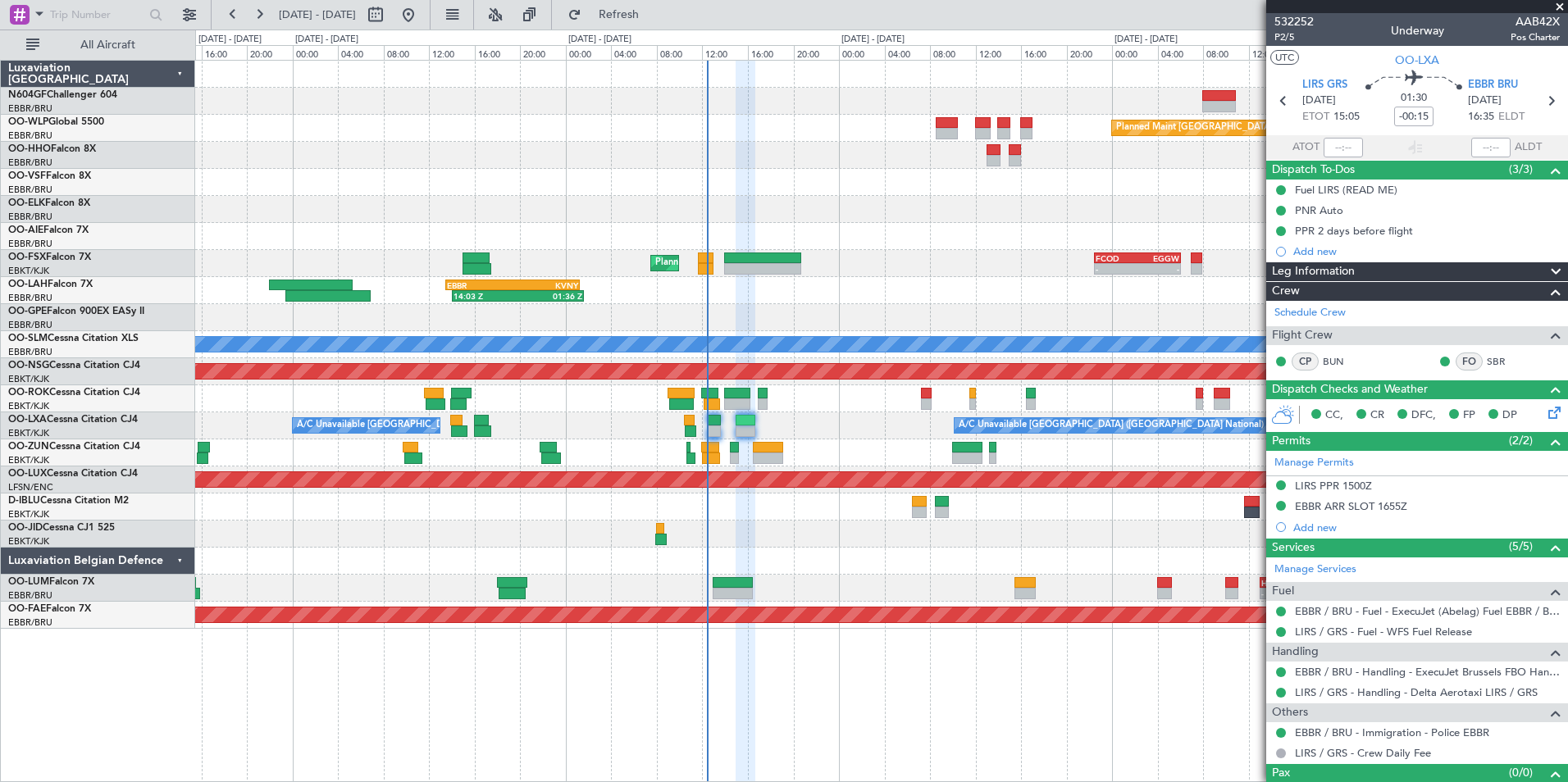
click at [814, 516] on div at bounding box center [881, 507] width 1372 height 27
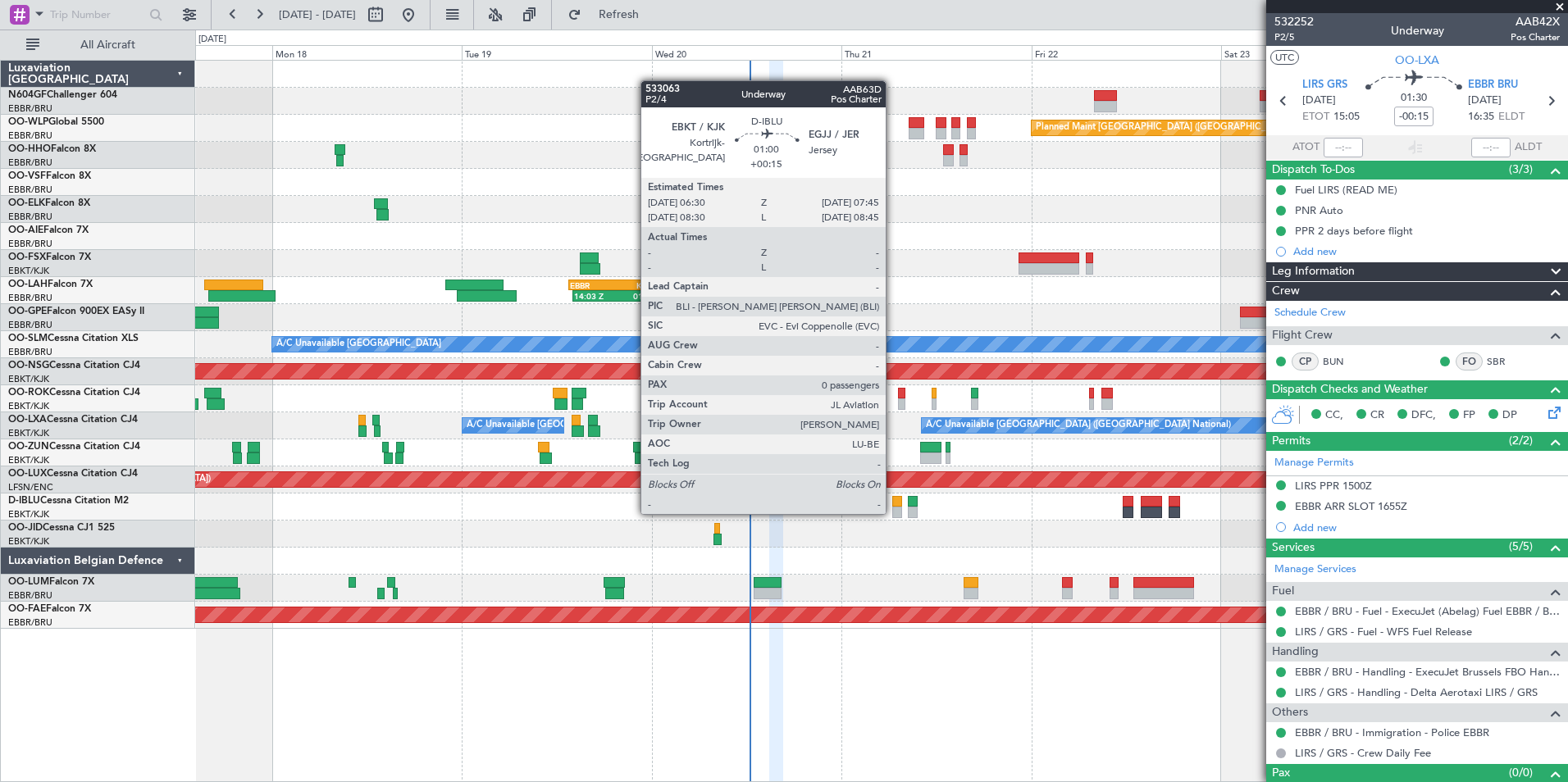
click at [893, 513] on div at bounding box center [898, 512] width 11 height 12
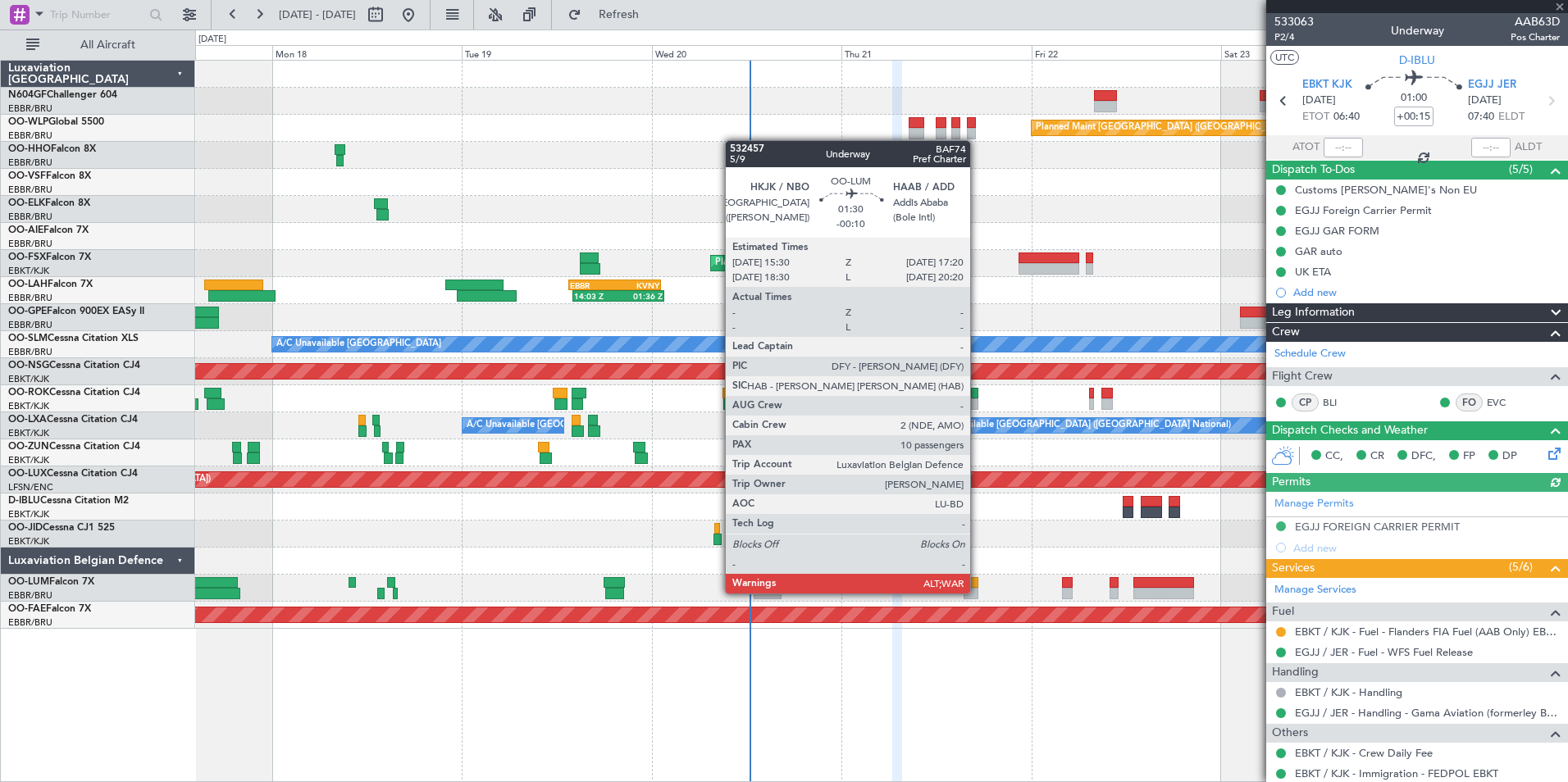
click at [978, 596] on div at bounding box center [971, 594] width 15 height 12
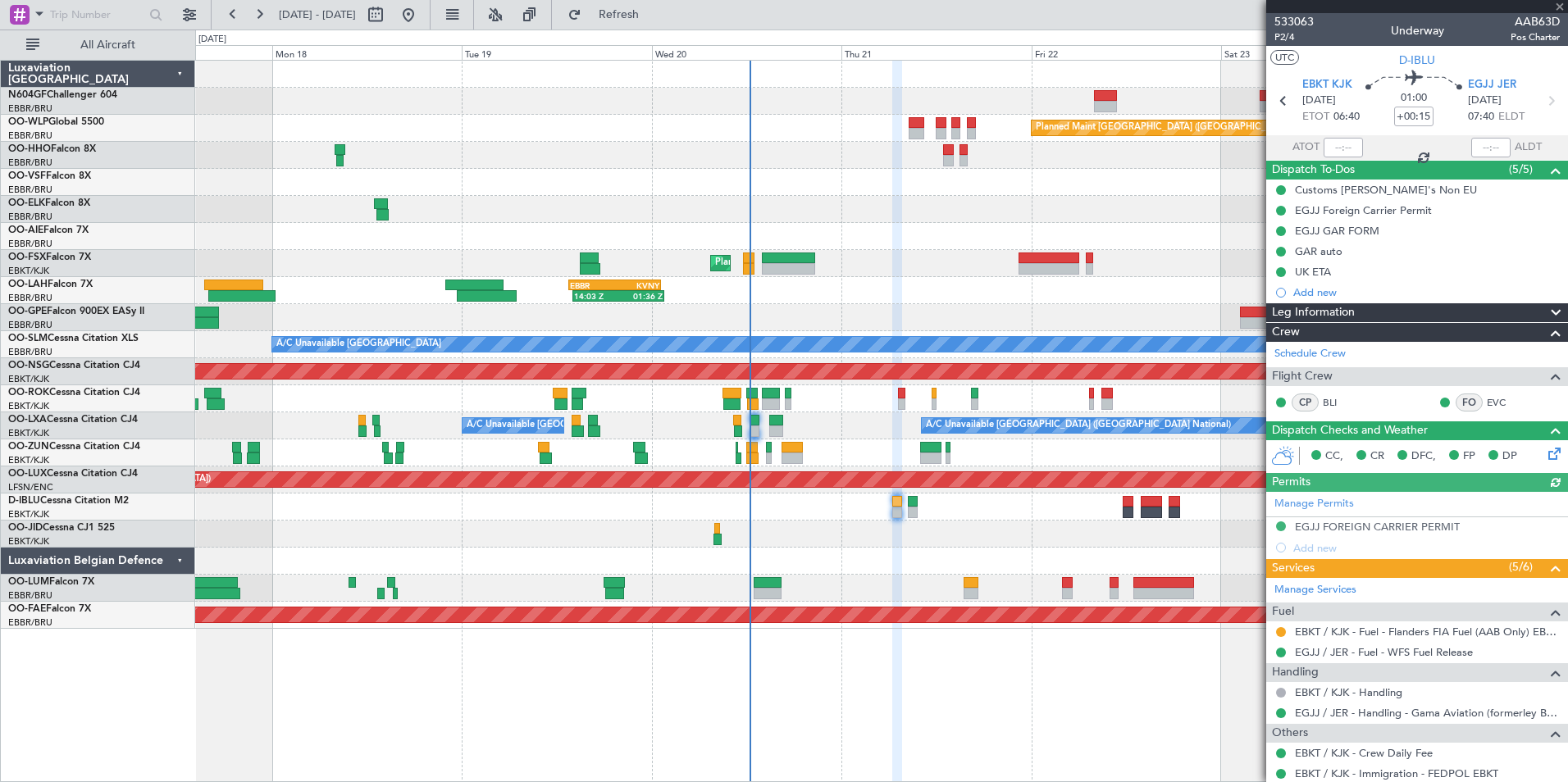
type input "-00:10"
type input "10"
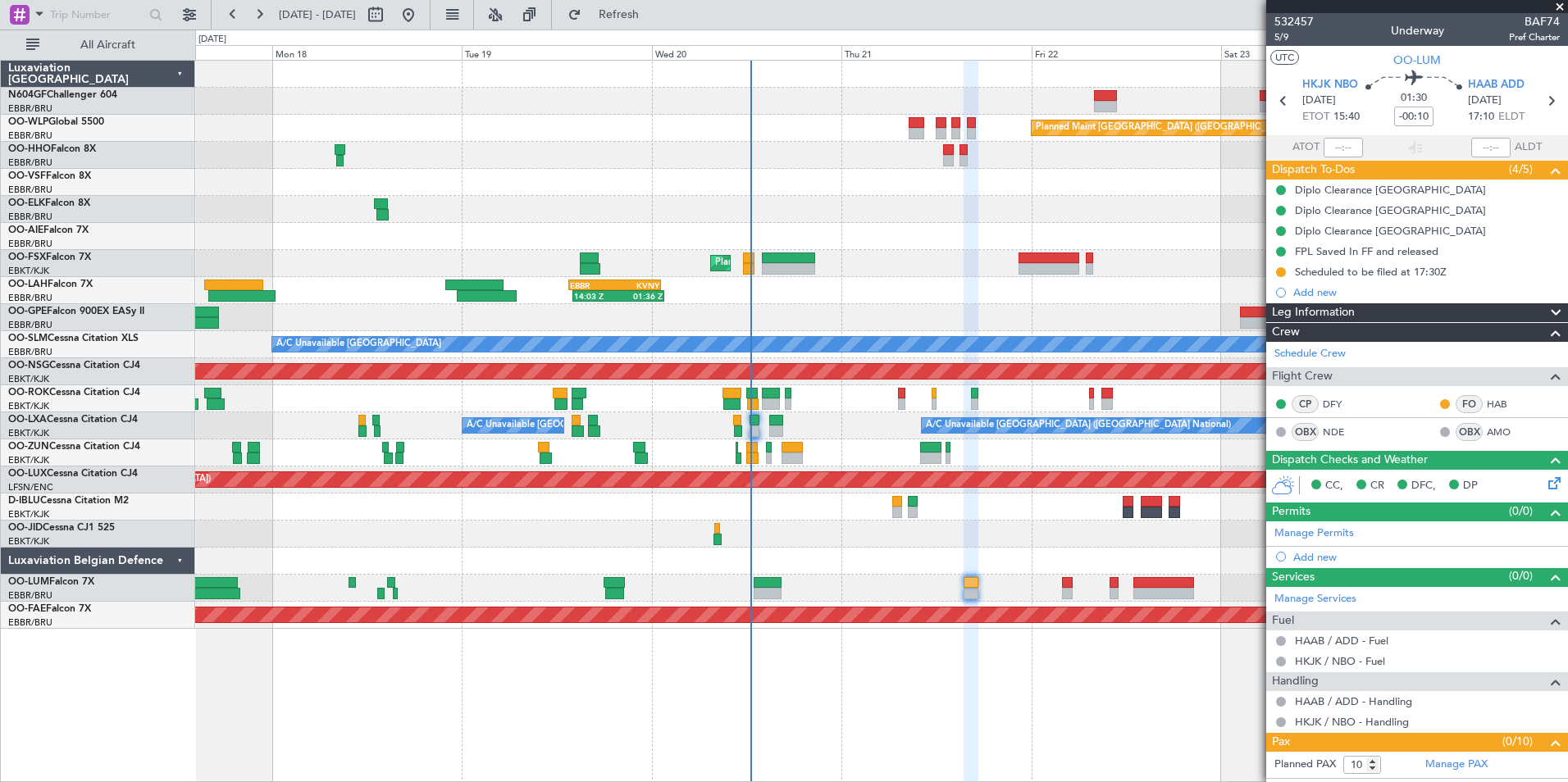
scroll to position [1, 0]
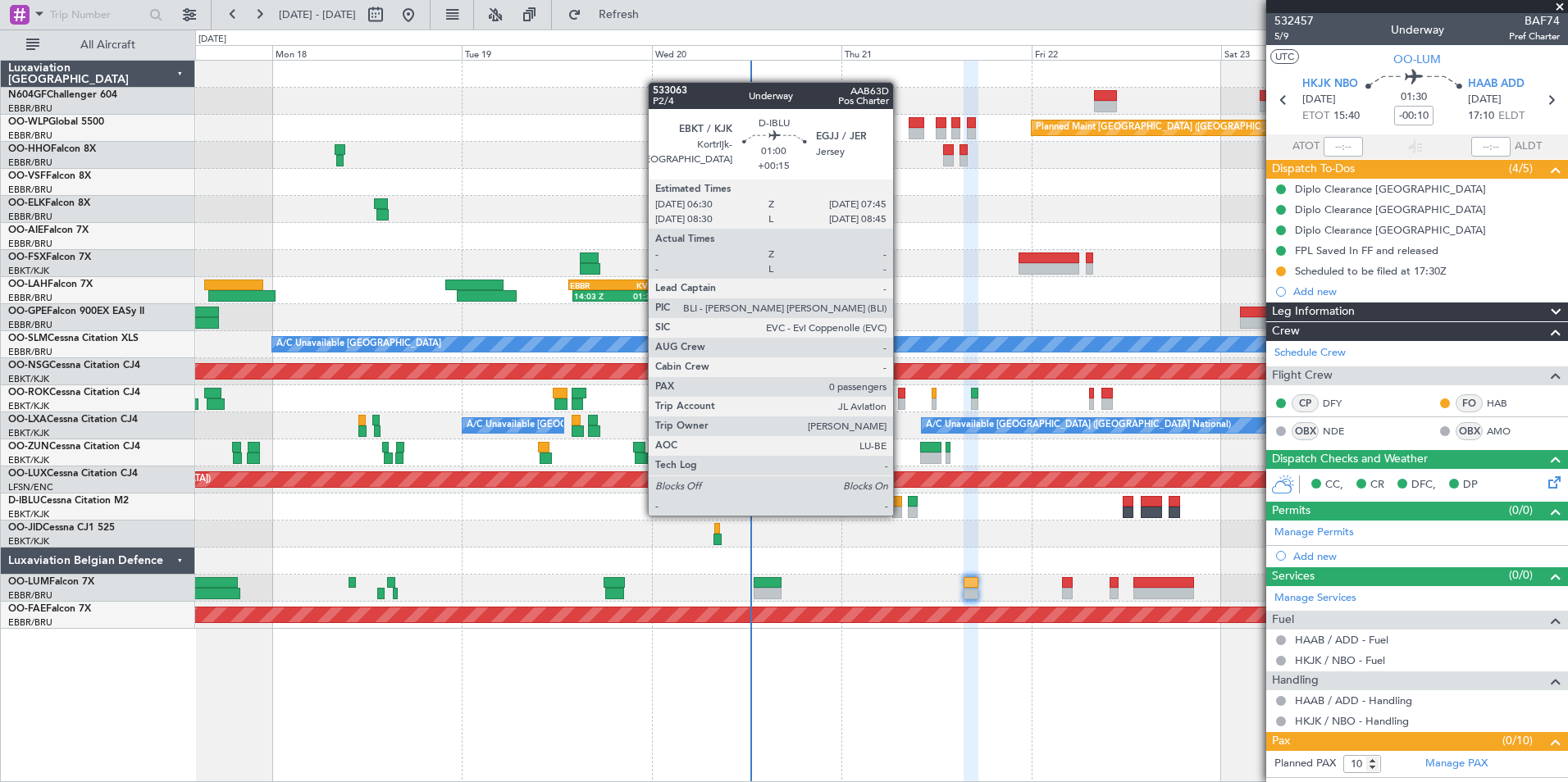
click at [900, 514] on div at bounding box center [898, 512] width 11 height 12
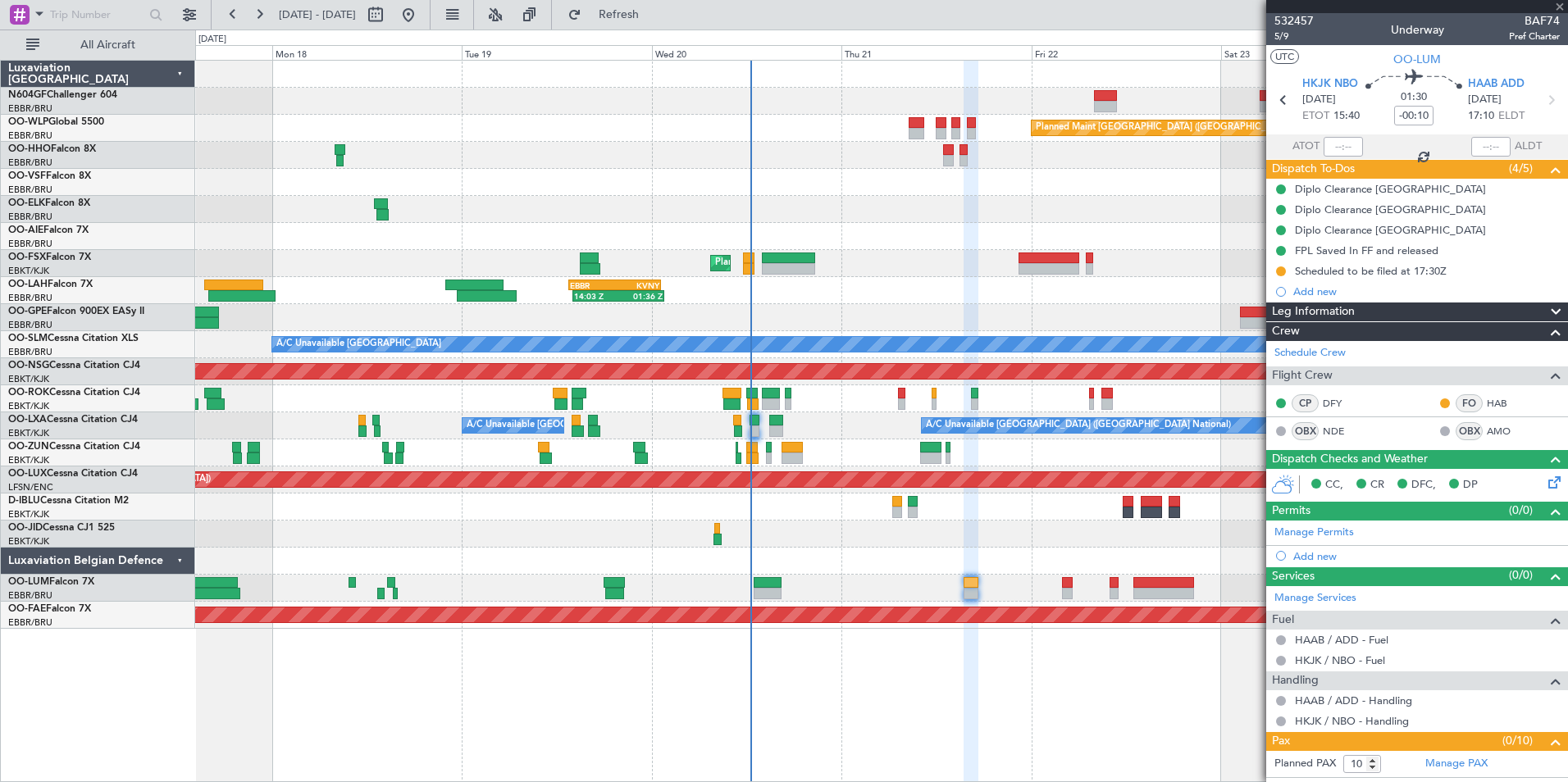
type input "+00:15"
type input "0"
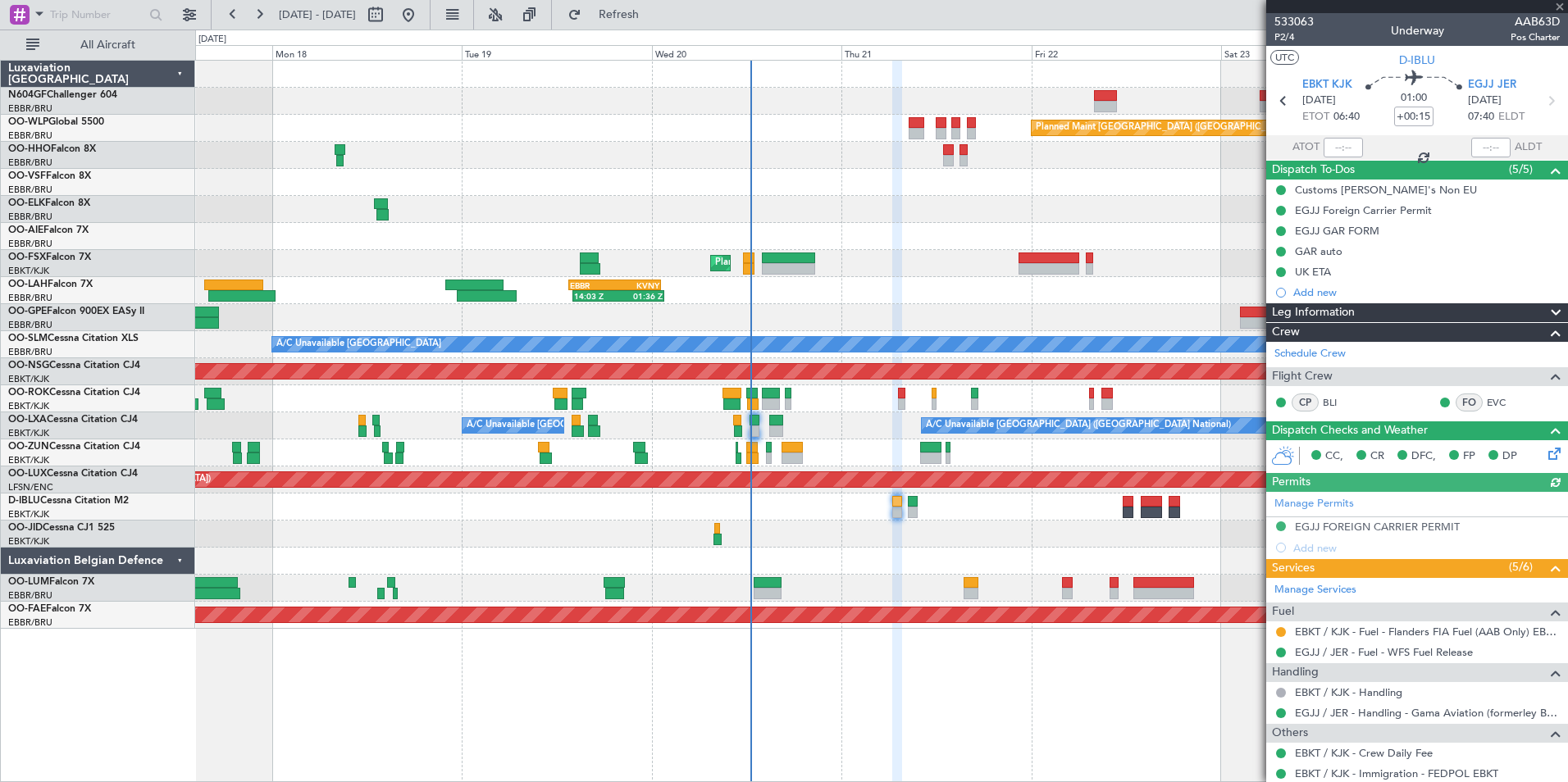
click at [907, 399] on div "Owner [GEOGRAPHIC_DATA]-[GEOGRAPHIC_DATA]" at bounding box center [881, 399] width 1372 height 27
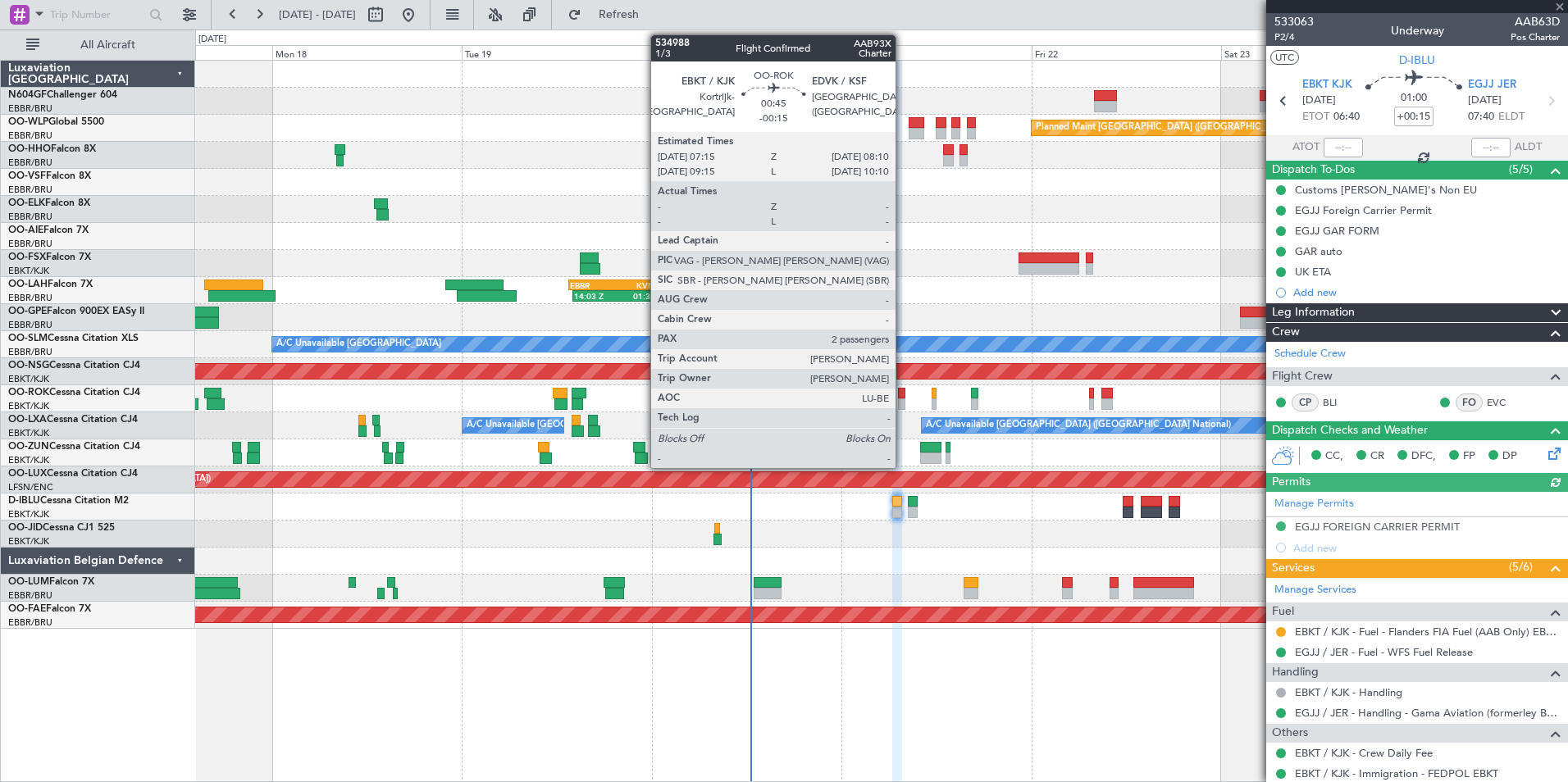
click at [903, 401] on div at bounding box center [902, 404] width 7 height 12
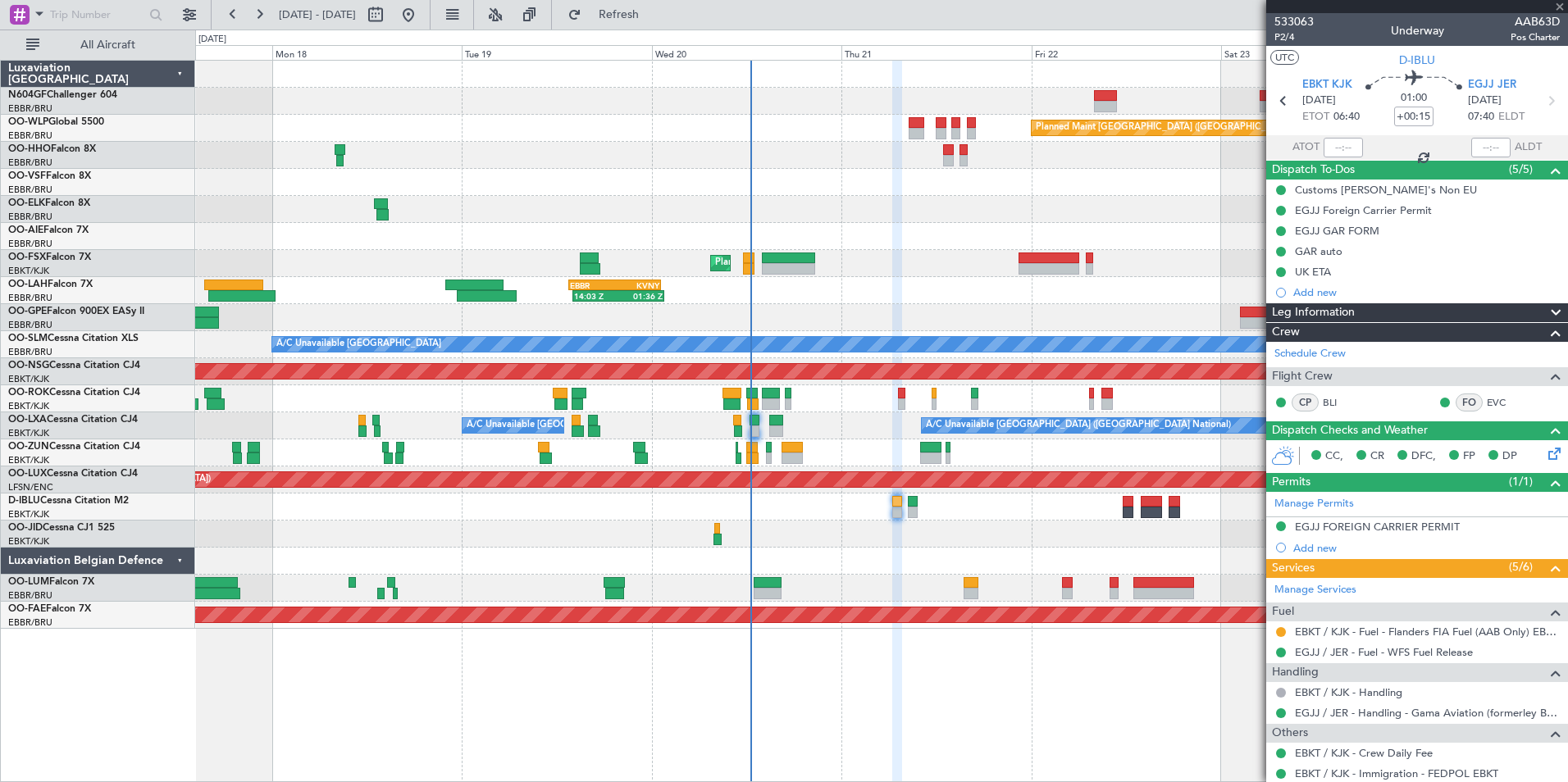
type input "-00:15"
type input "2"
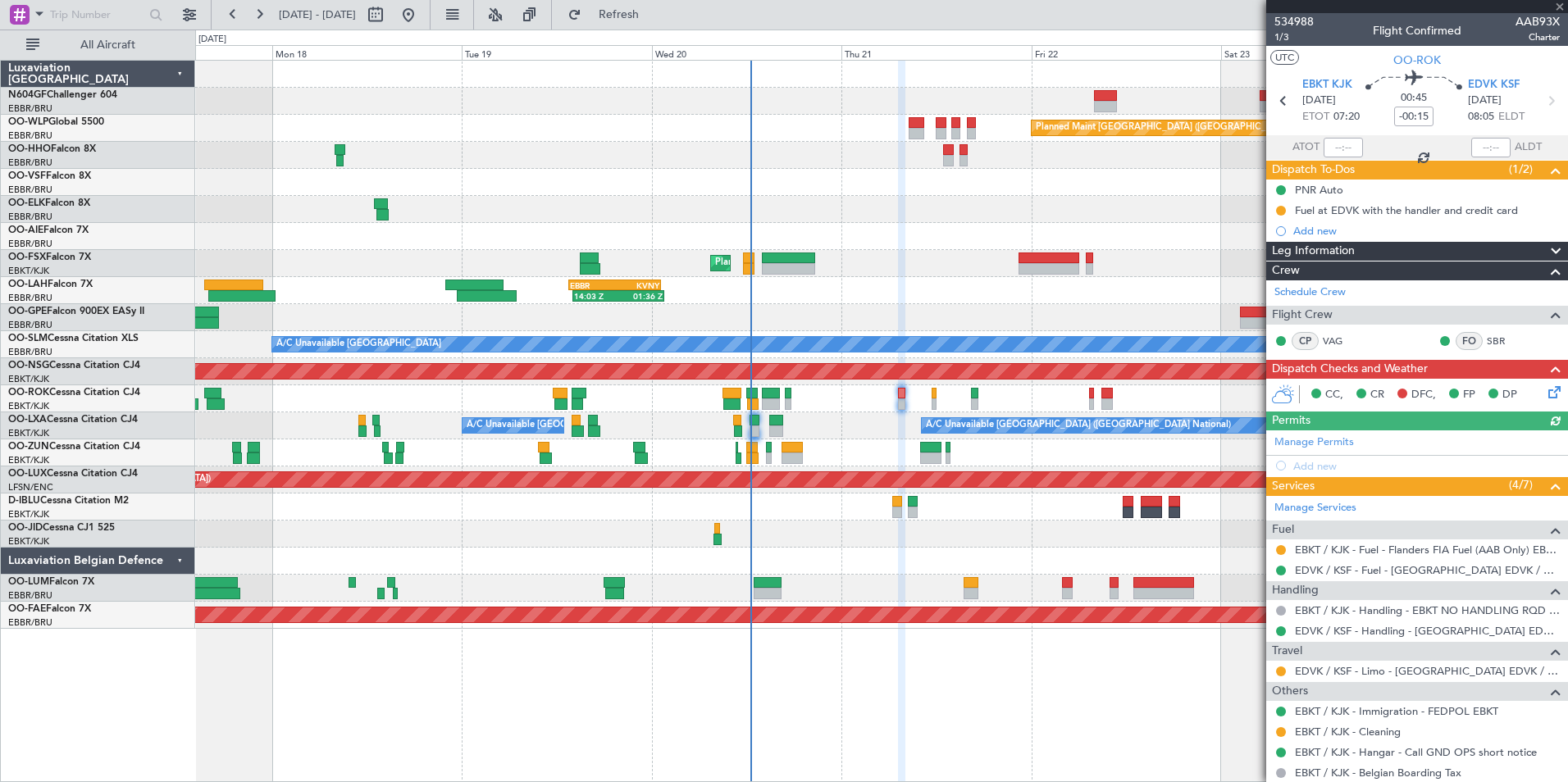
scroll to position [121, 0]
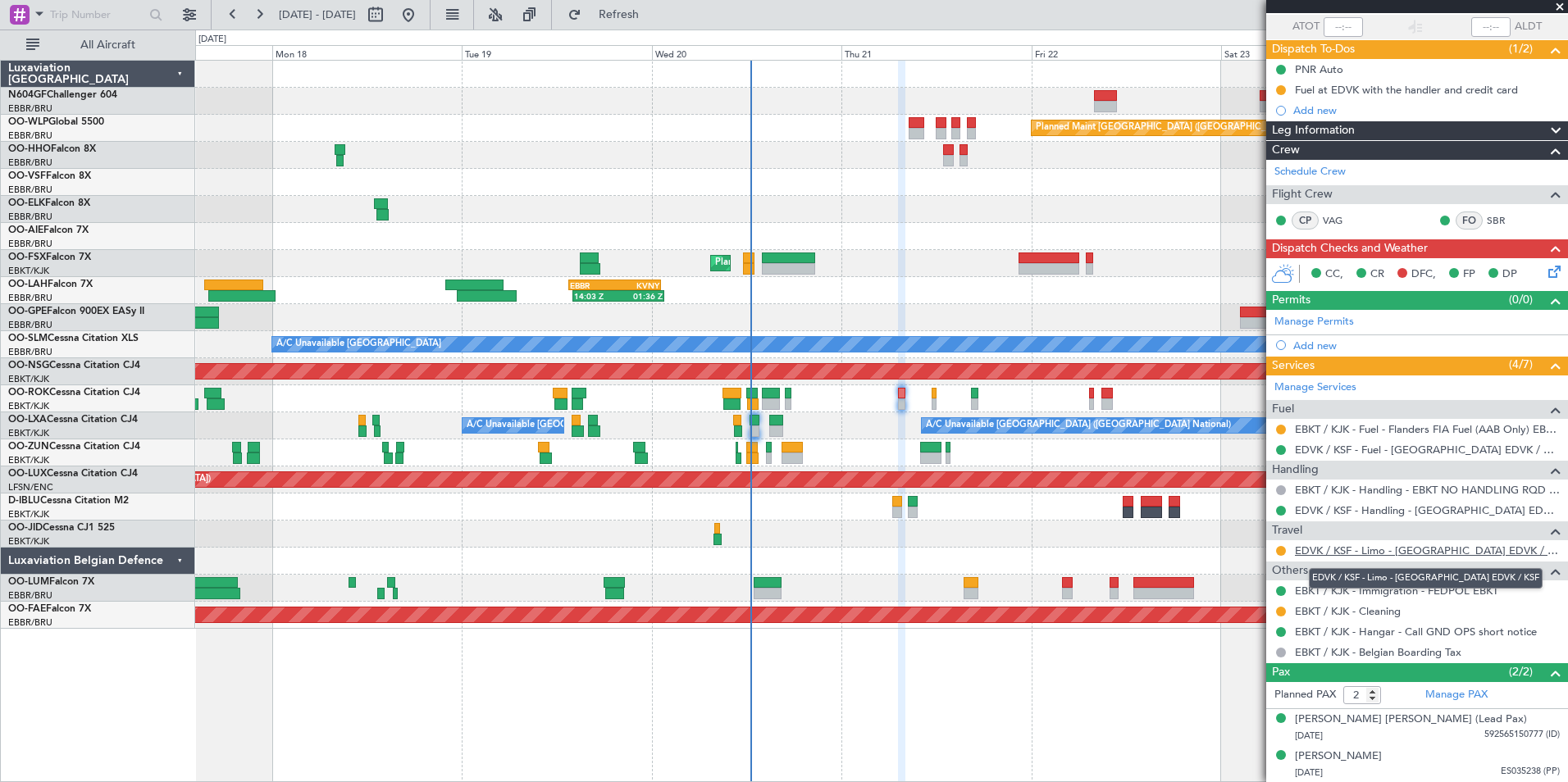
click at [1252, 555] on link "EDVK / KSF - Limo - Kassel Airport EDVK / KSF" at bounding box center [1427, 550] width 265 height 14
click at [654, 15] on span "Refresh" at bounding box center [619, 15] width 69 height 12
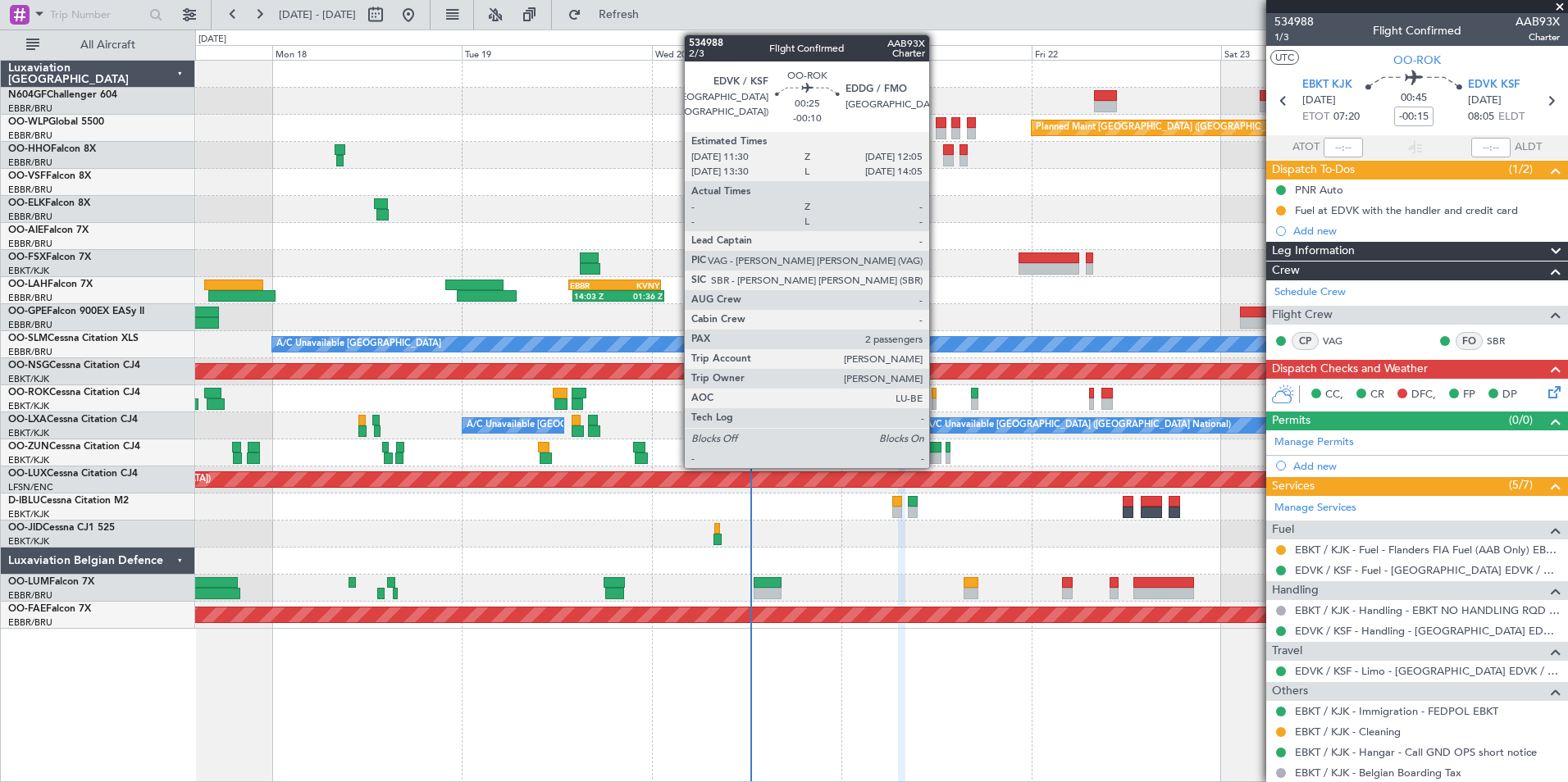
click at [937, 397] on div at bounding box center [933, 394] width 5 height 12
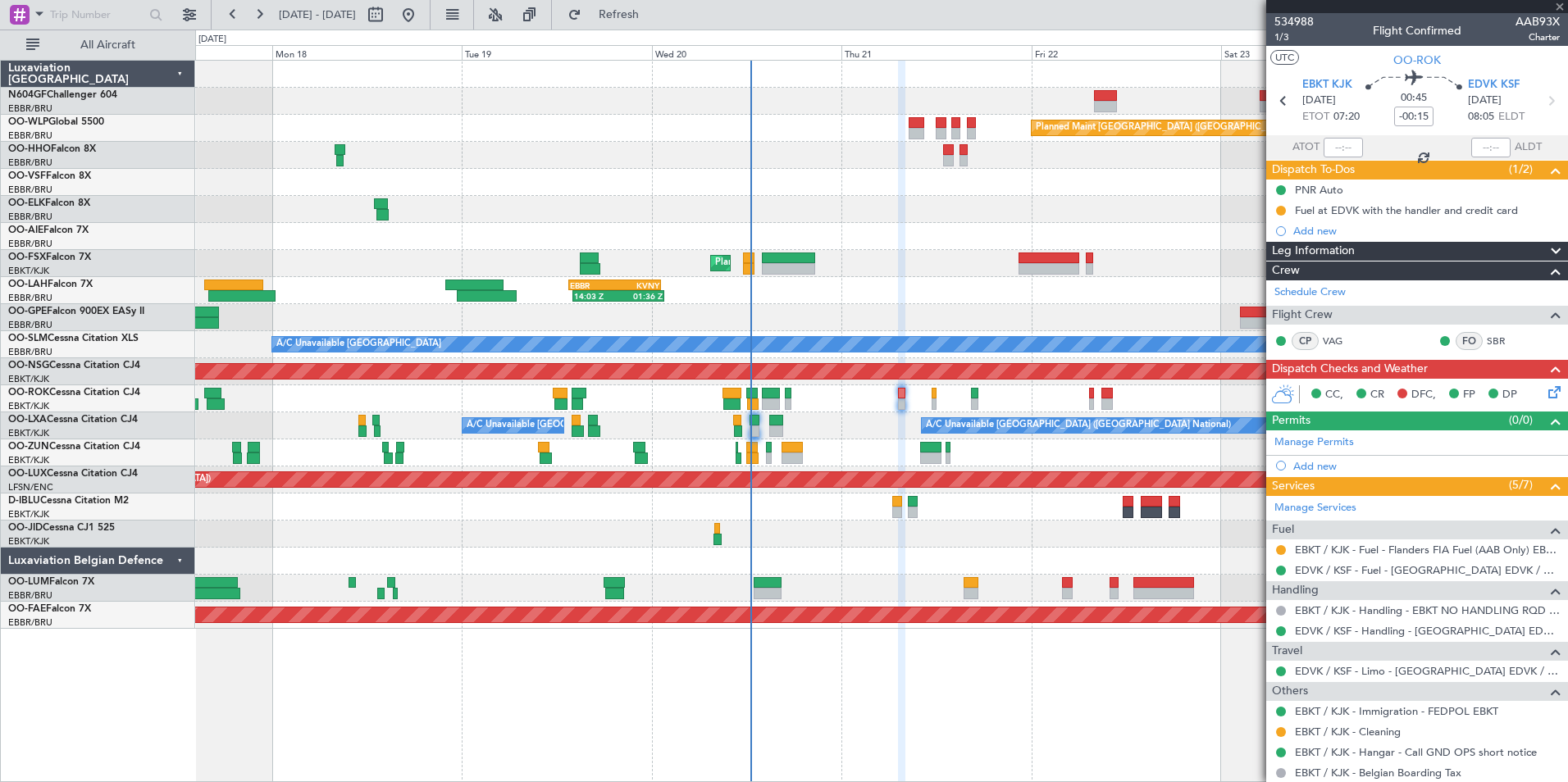
type input "-00:10"
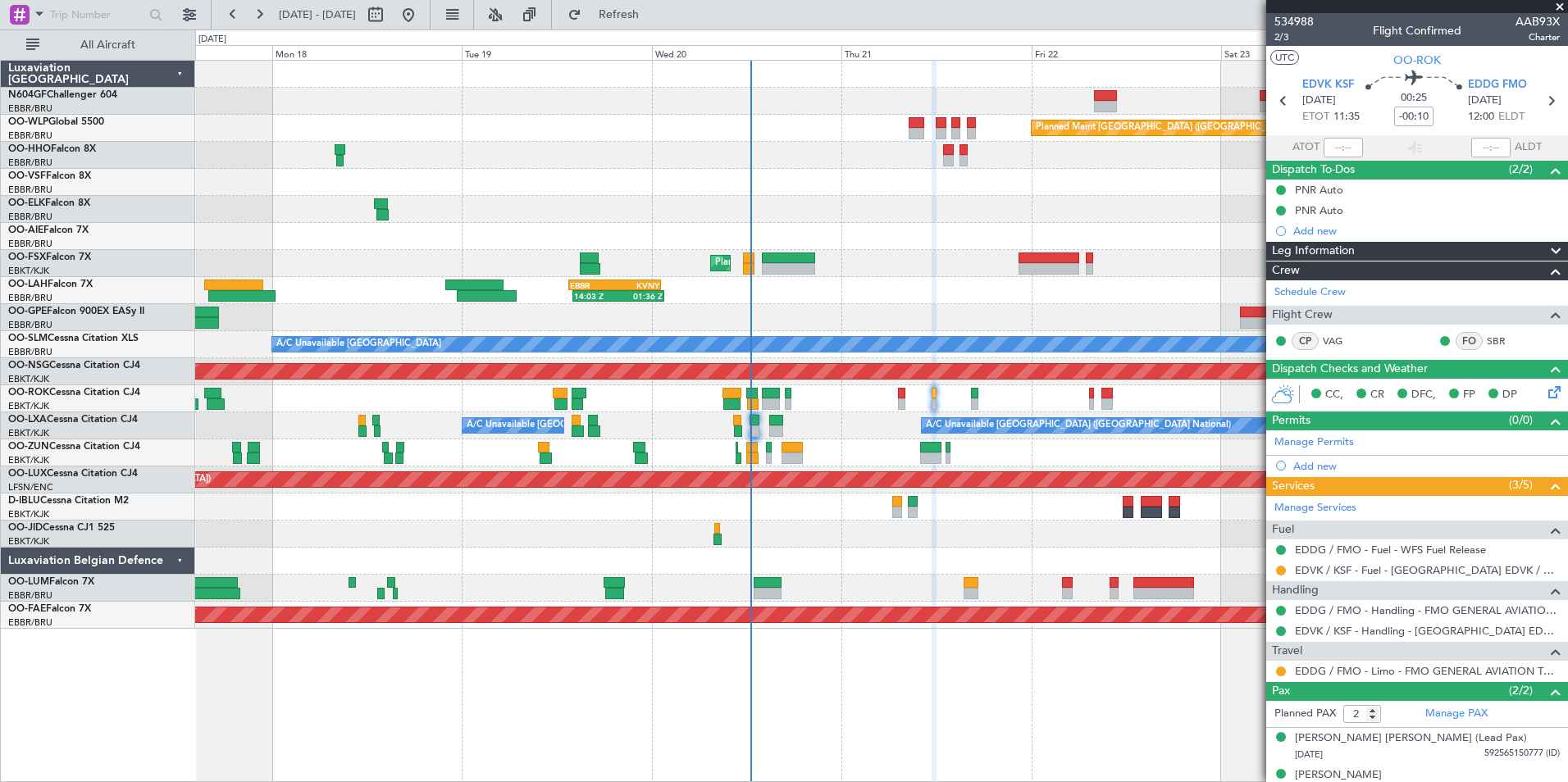
scroll to position [19, 0]
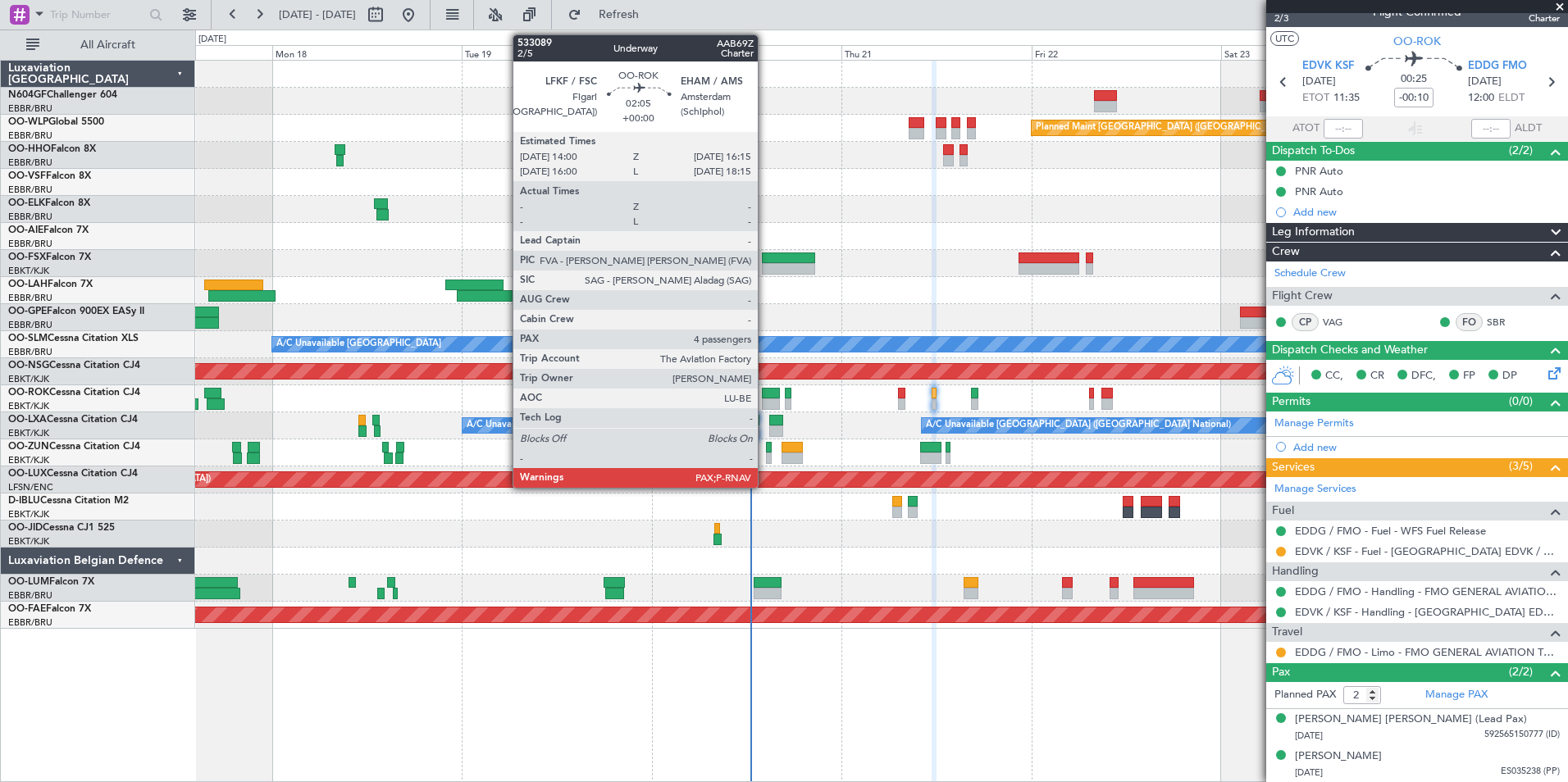
click at [765, 395] on div at bounding box center [771, 394] width 18 height 12
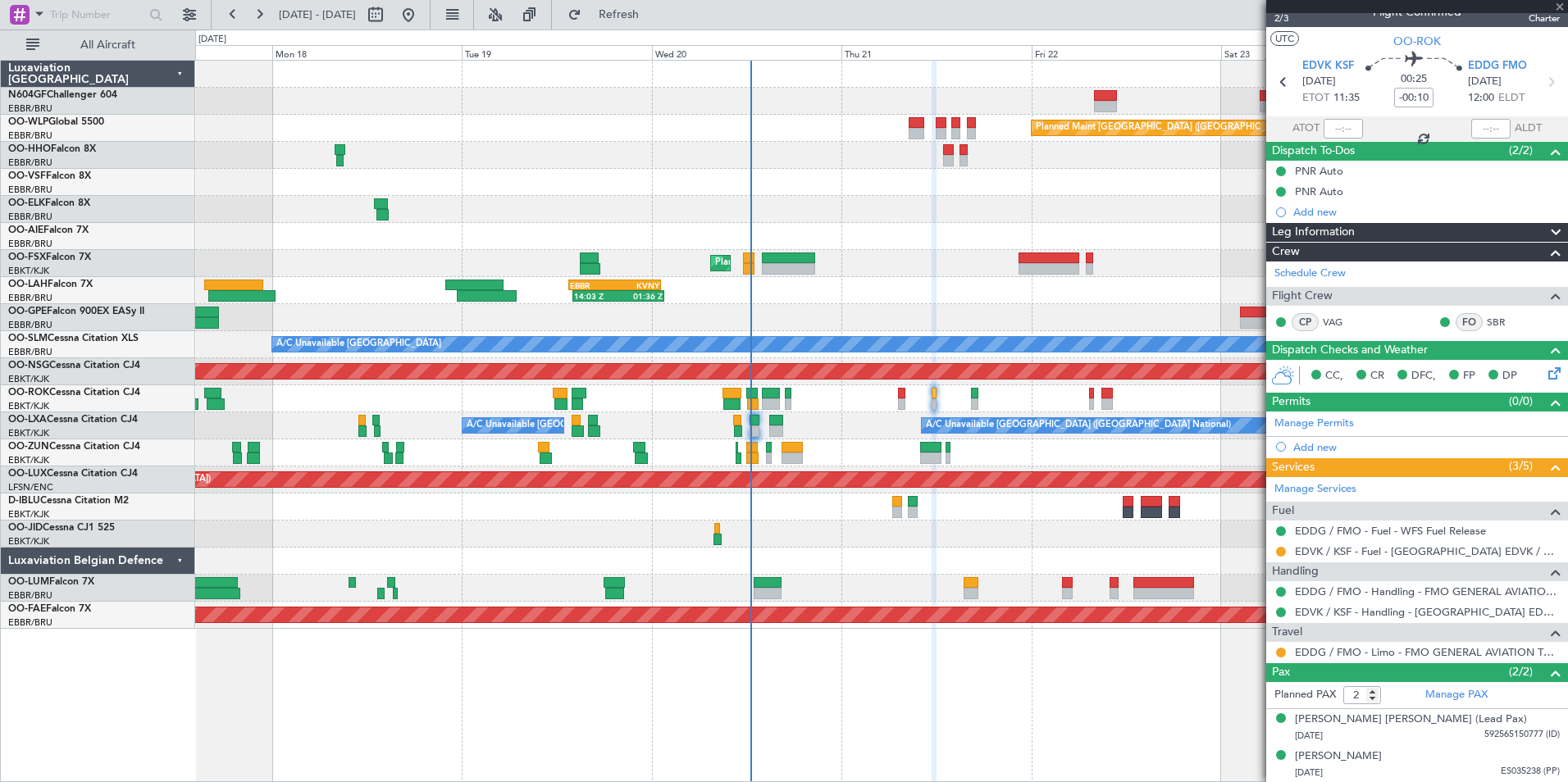
type input "4"
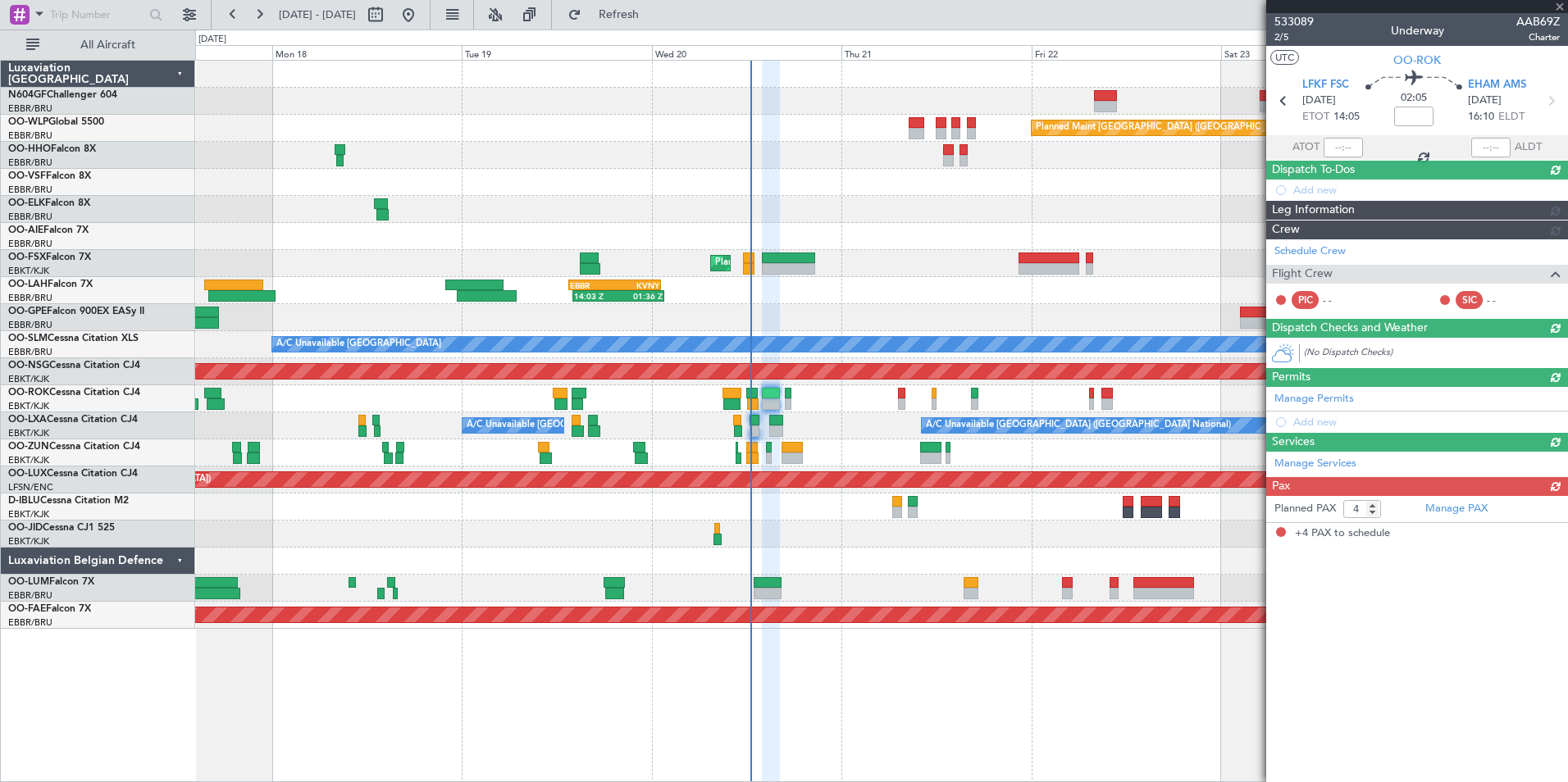
scroll to position [0, 0]
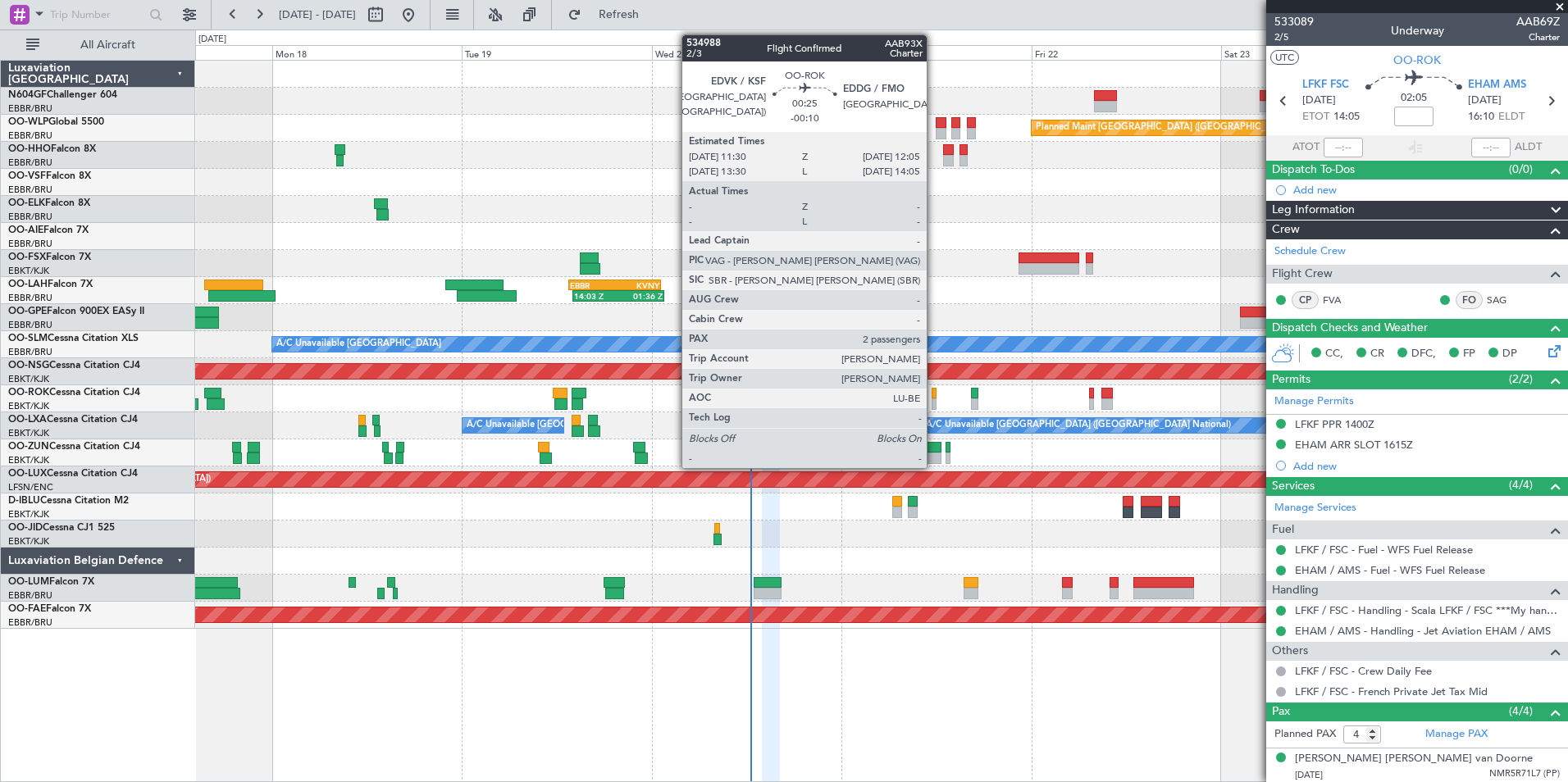
click at [934, 407] on div at bounding box center [933, 404] width 5 height 12
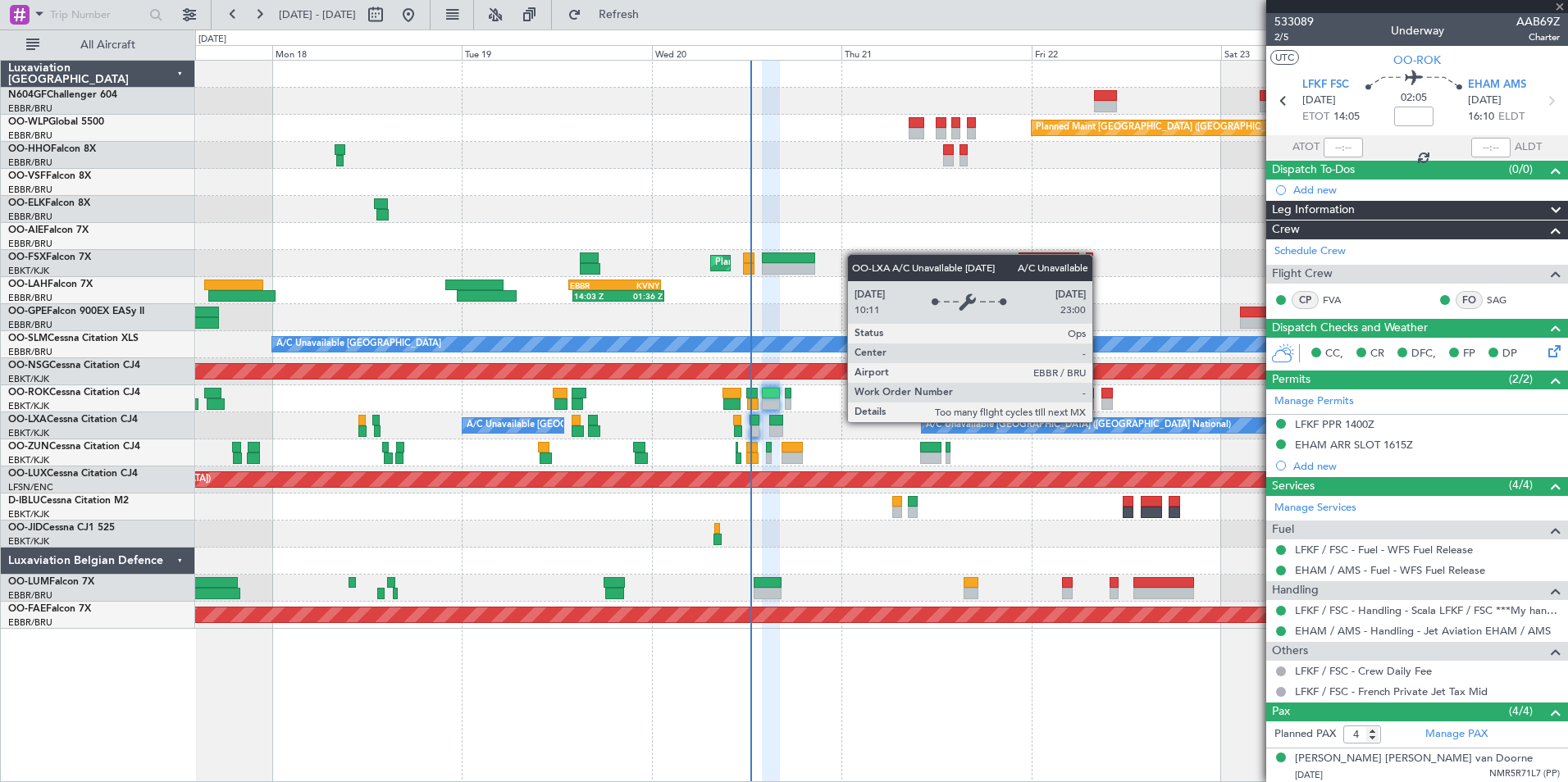
type input "-00:10"
type input "2"
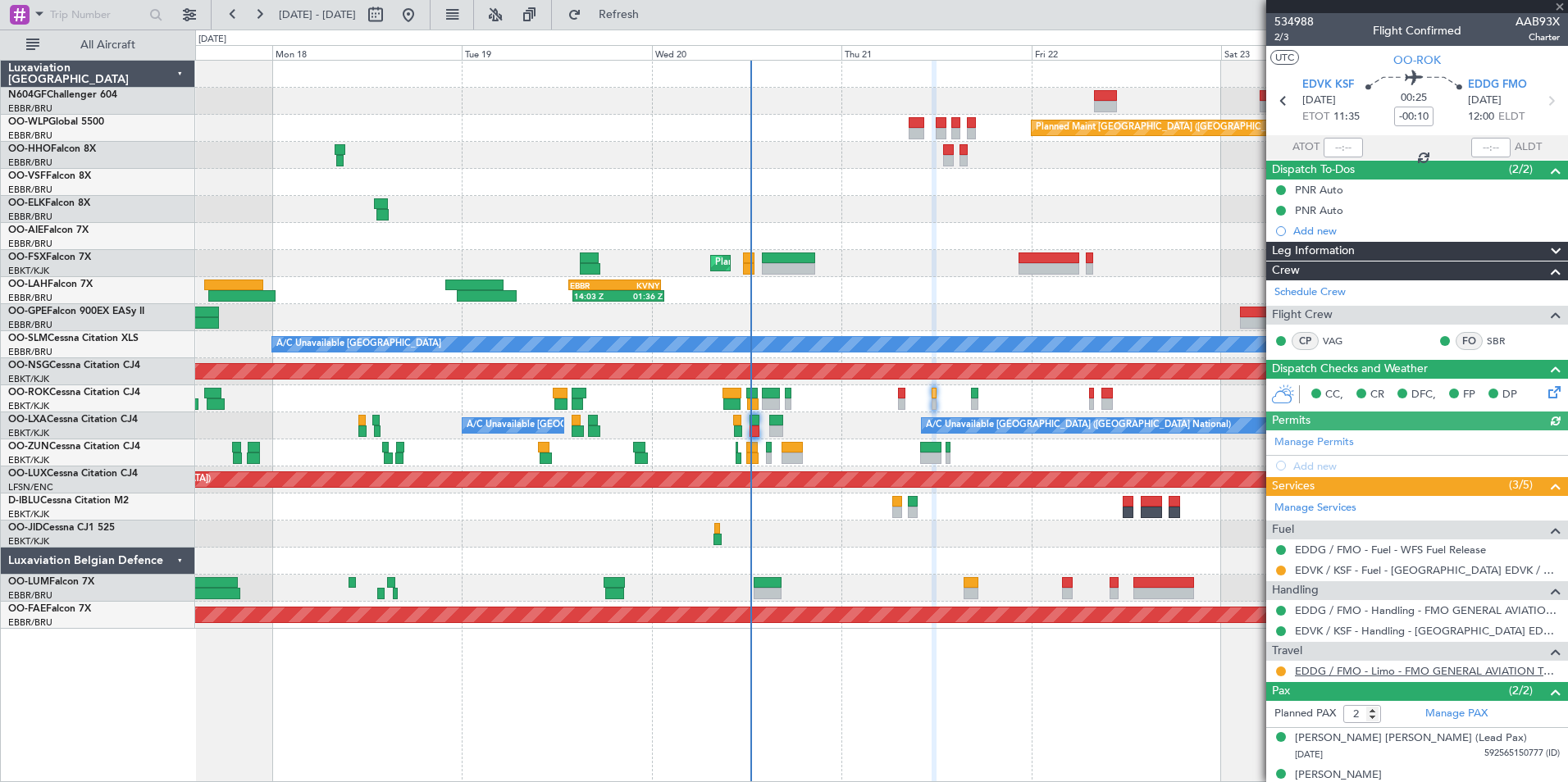
click at [1252, 669] on link "EDDG / FMO - Limo - FMO GENERAL AVIATION TERMINAL EDDG" at bounding box center [1427, 670] width 265 height 14
click at [658, 4] on button "Refresh" at bounding box center [609, 15] width 98 height 26
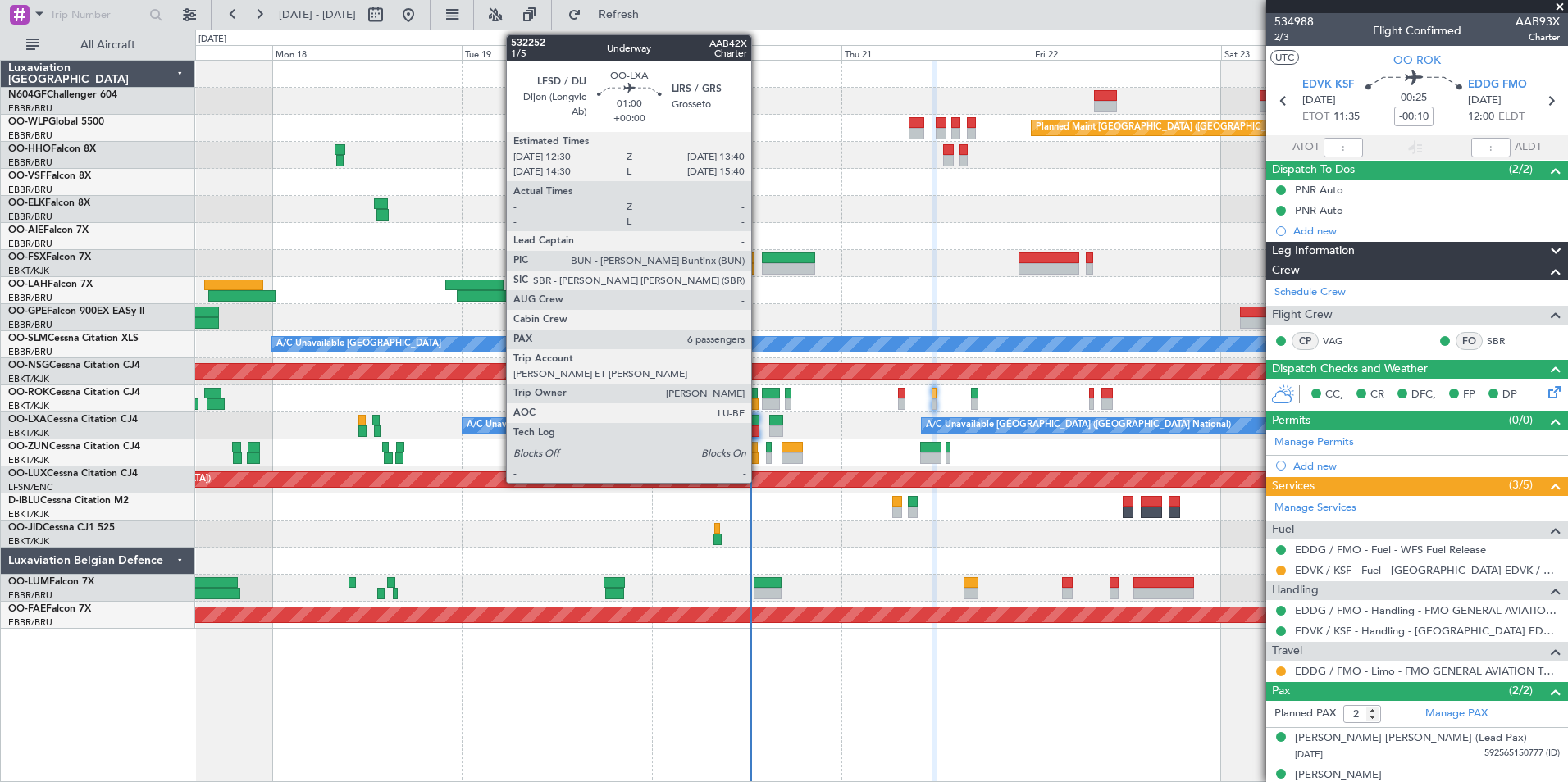
click at [759, 430] on div at bounding box center [754, 431] width 10 height 12
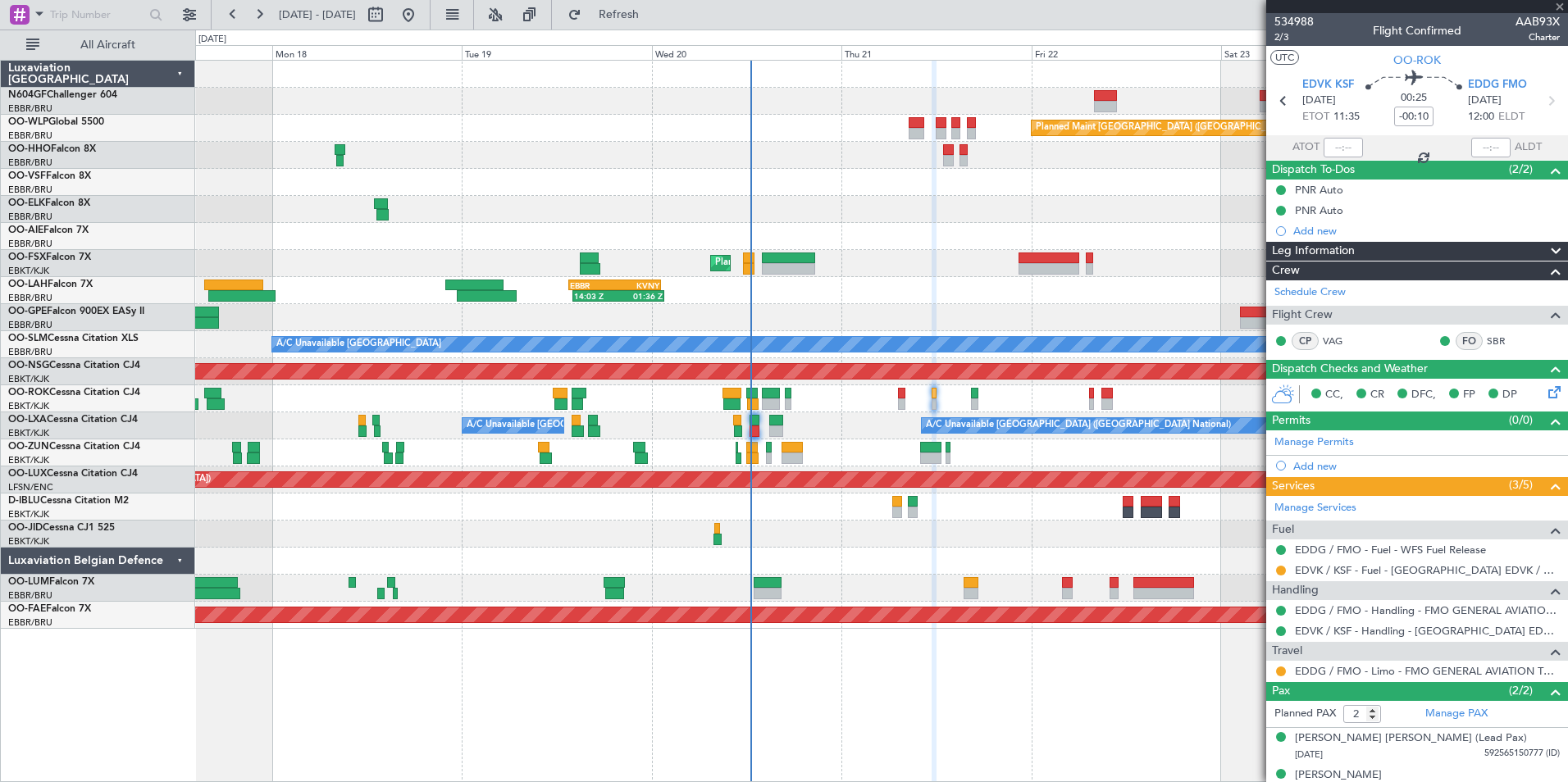
type input "6"
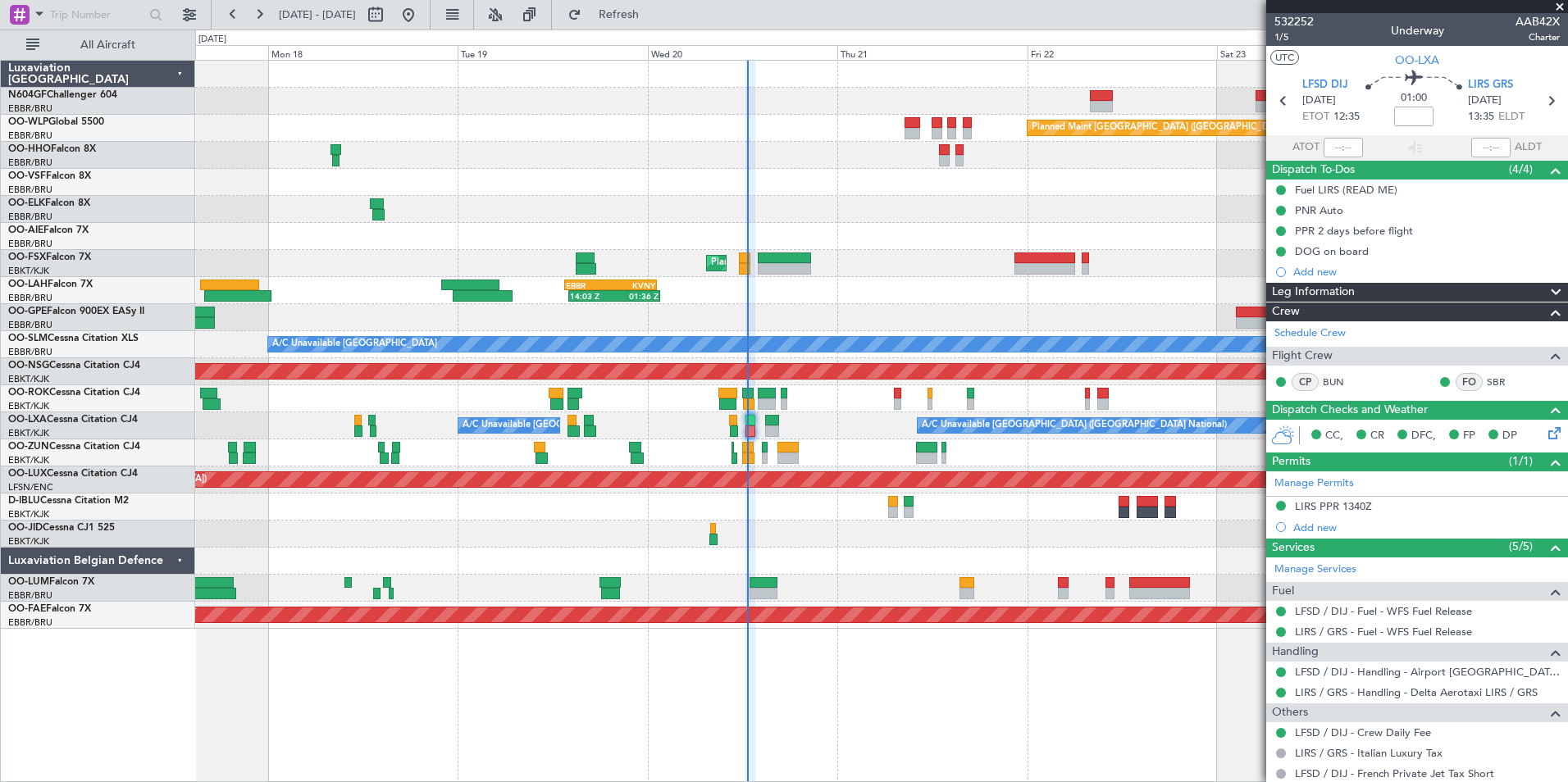
click at [933, 556] on div at bounding box center [881, 561] width 1372 height 27
click at [637, 21] on button "Refresh" at bounding box center [609, 15] width 98 height 26
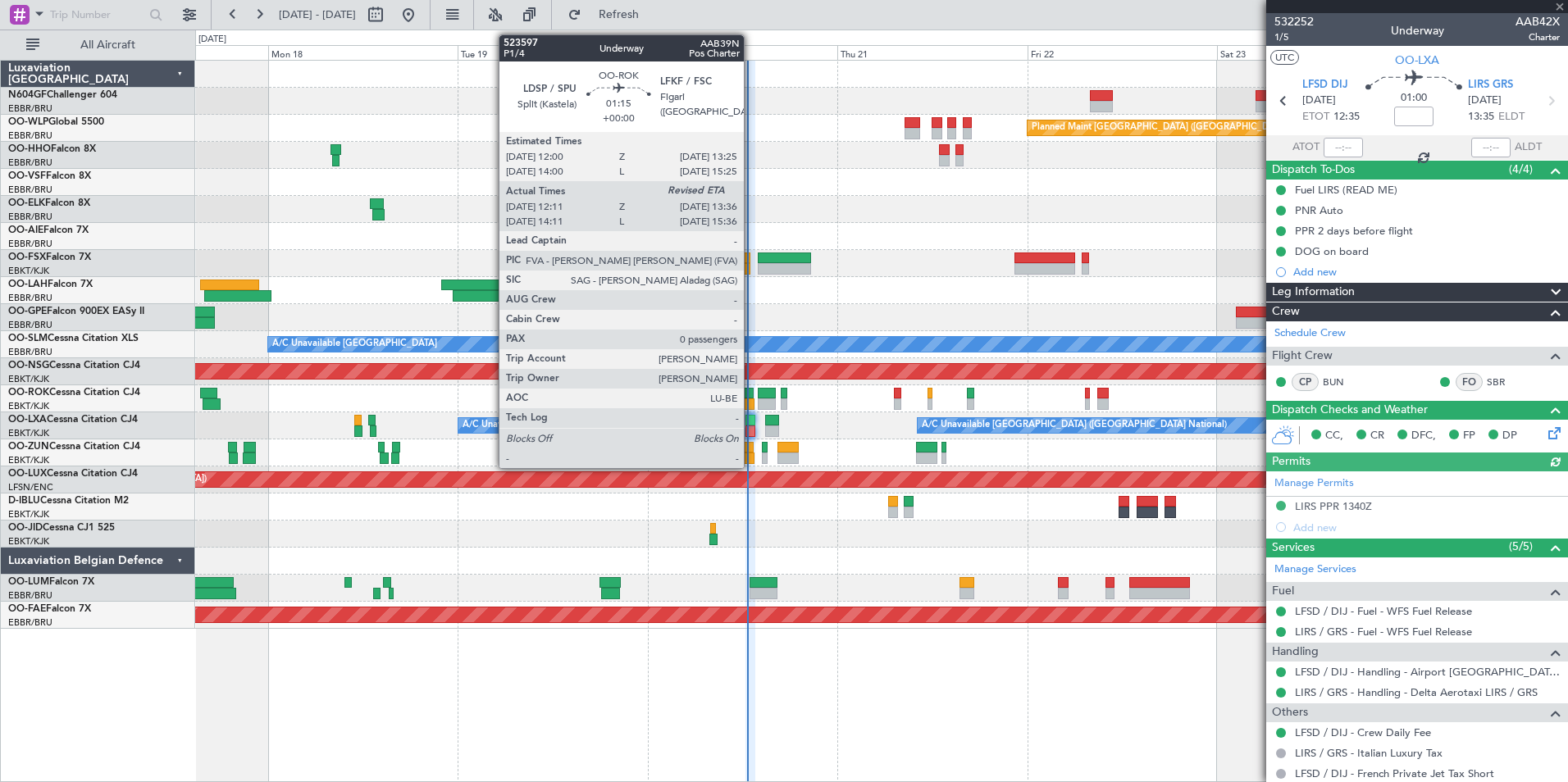
click at [751, 406] on div at bounding box center [749, 404] width 12 height 12
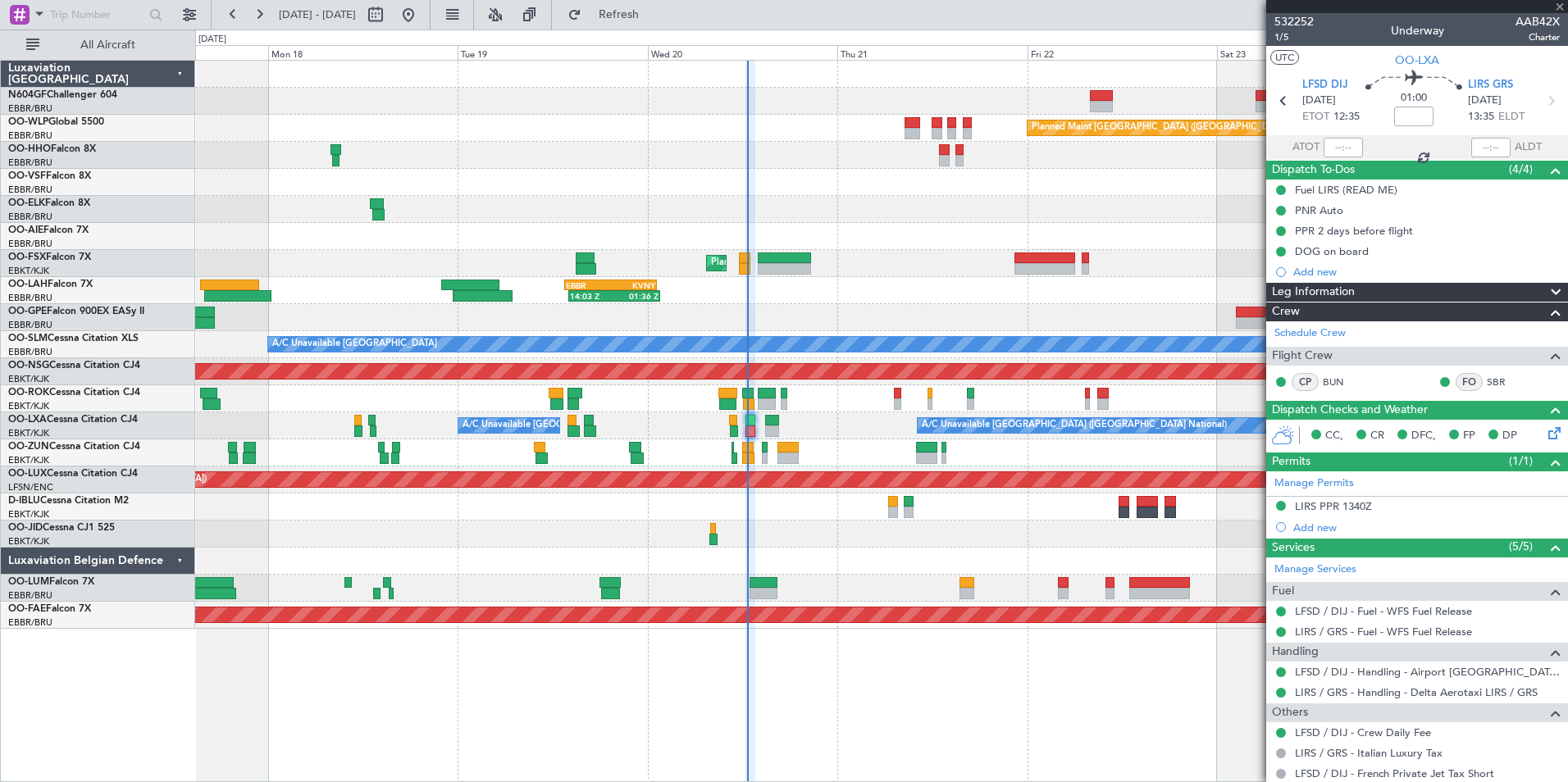
type input "12:16"
type input "0"
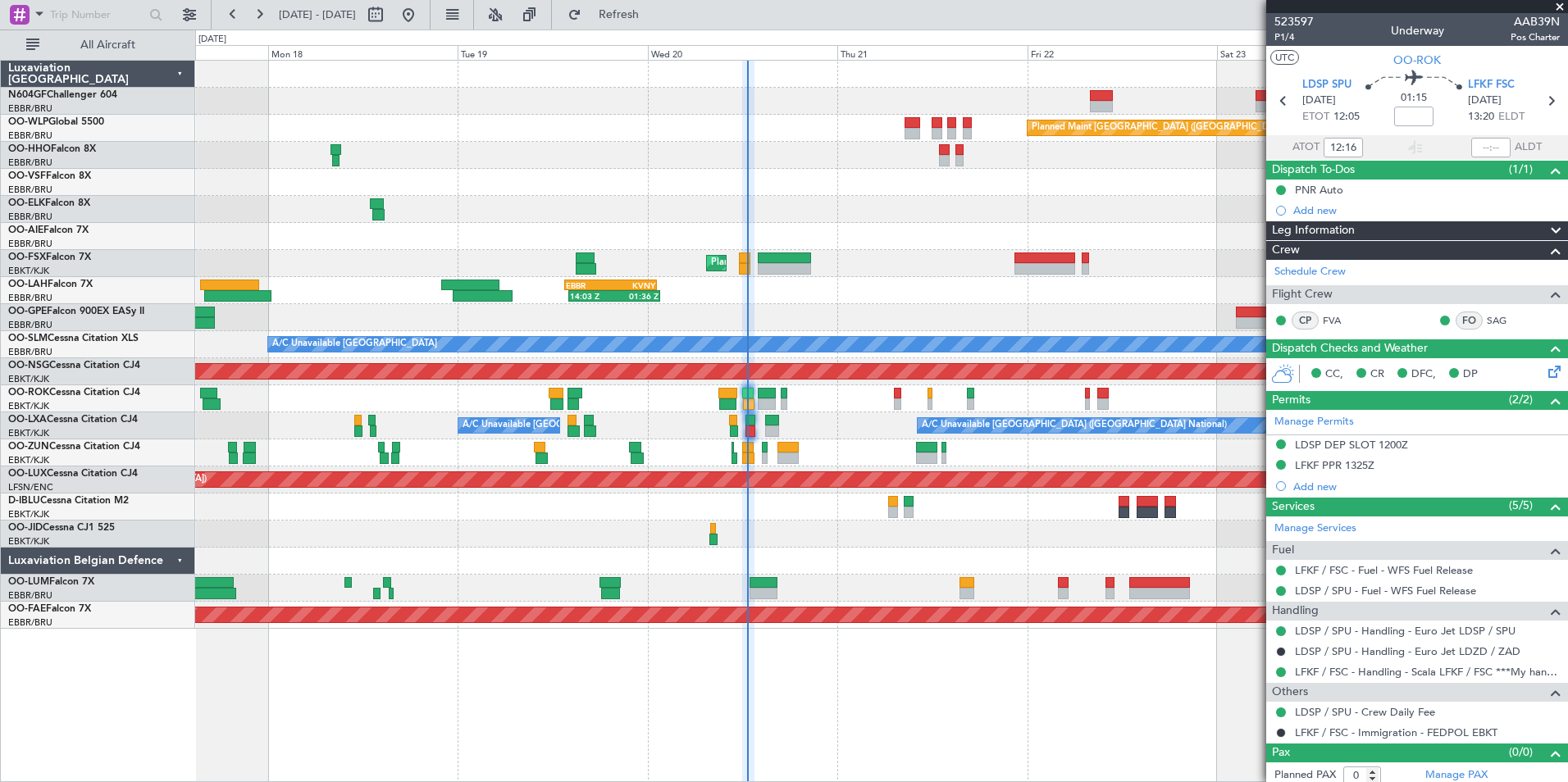
click at [984, 333] on div "Planned Maint Berlin (Brandenburg) AOG Maint Geneva (Cointrin) Planned Maint Ko…" at bounding box center [881, 345] width 1372 height 568
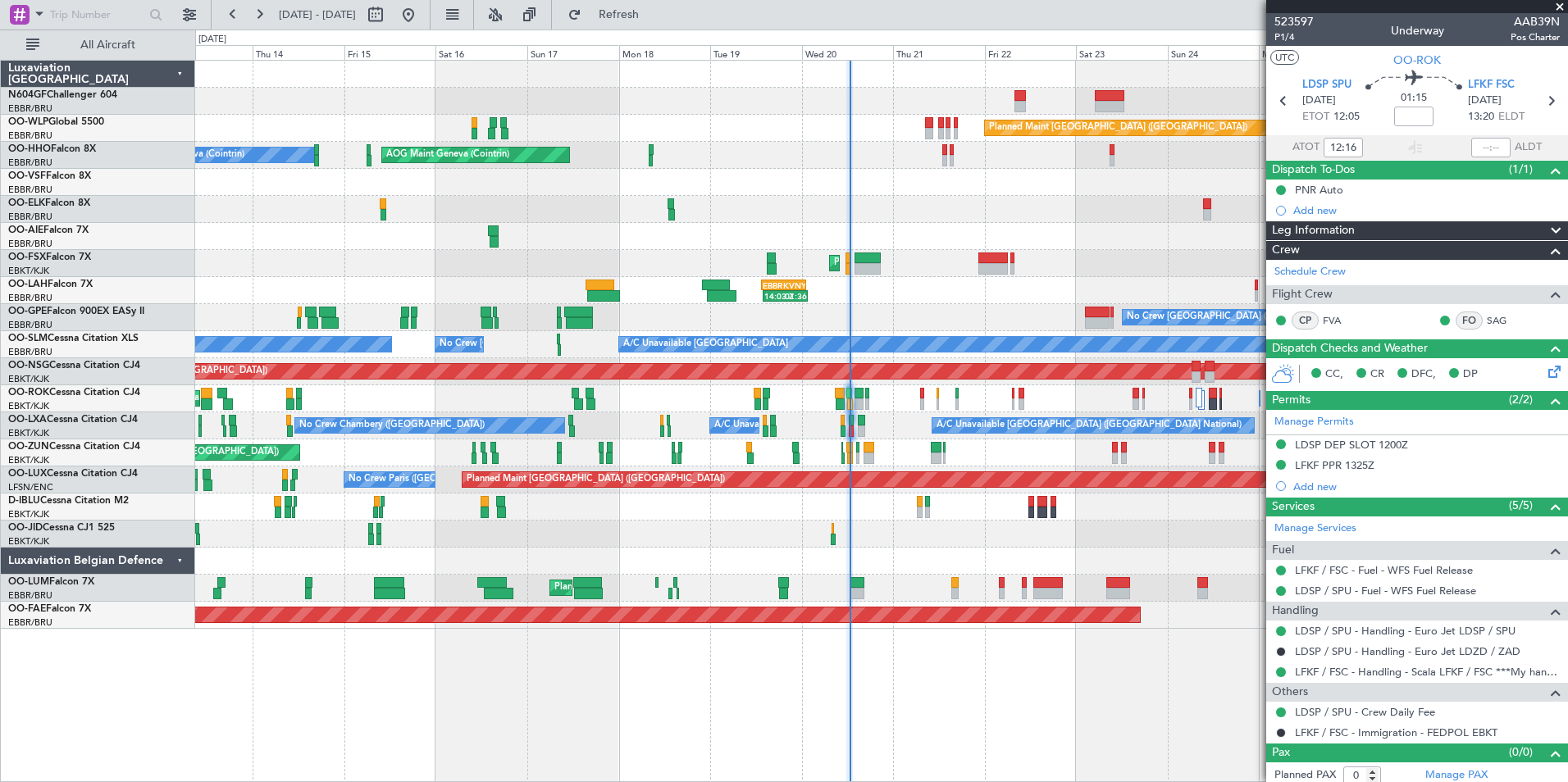
click at [852, 288] on div "Planned Maint Berlin (Brandenburg) AOG Maint Geneva (Cointrin) A/C Unavailable …" at bounding box center [881, 345] width 1372 height 568
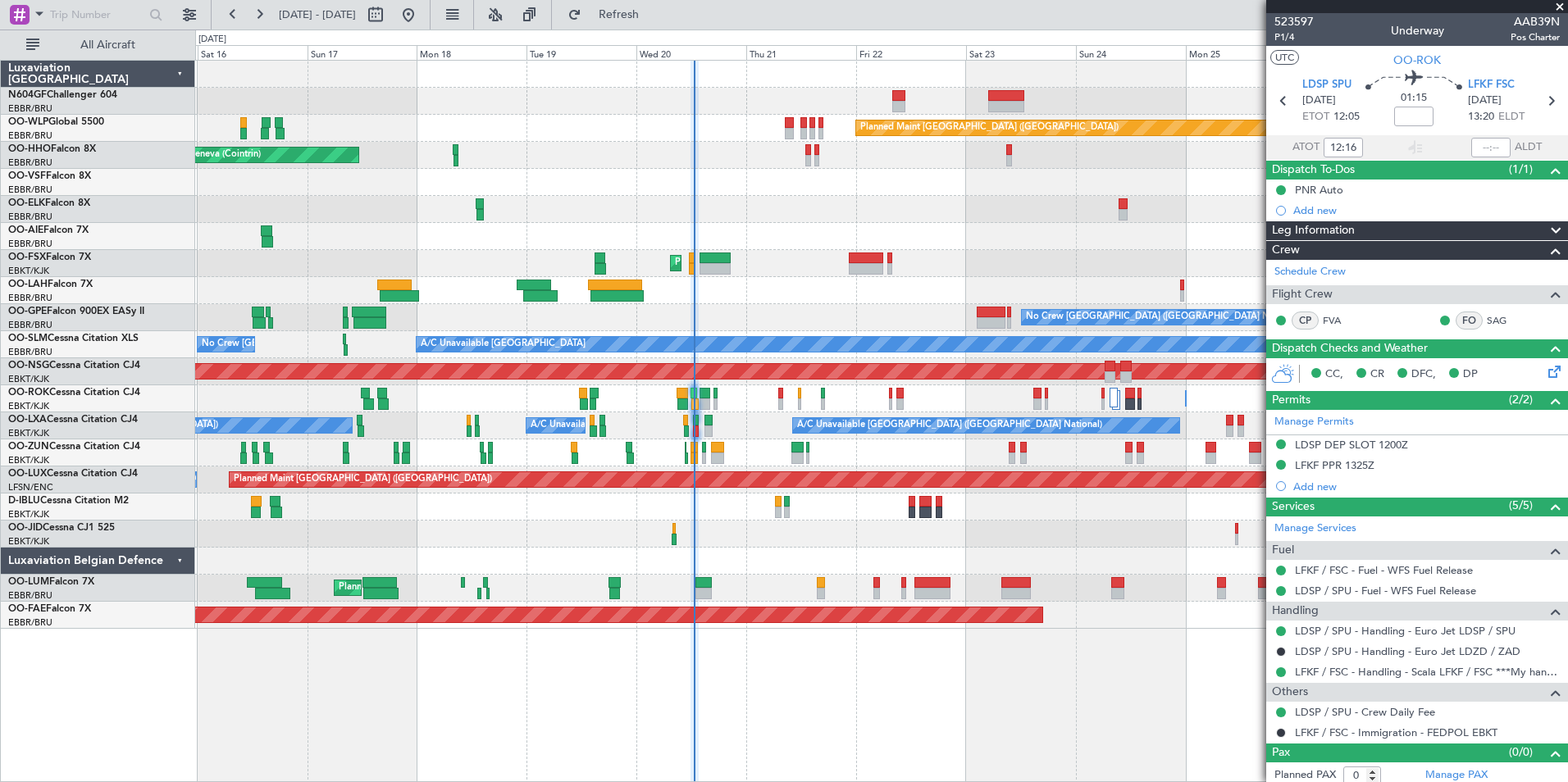
click at [803, 432] on div "A/C Unavailable Brussels (Brussels National) A/C Unavailable Brussels (Brussels…" at bounding box center [881, 426] width 1372 height 27
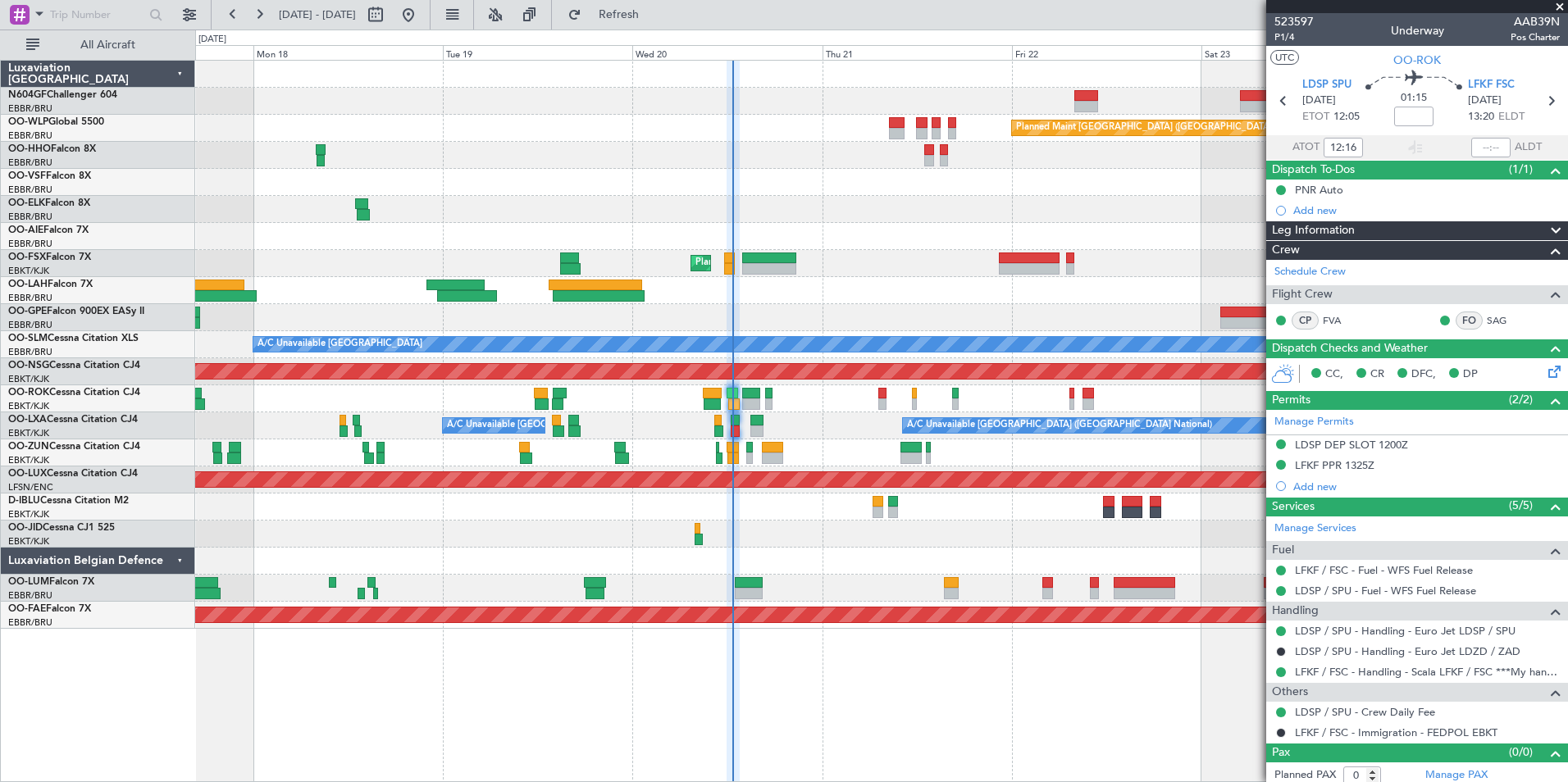
click at [857, 446] on div "Planned Maint Berlin (Brandenburg) AOG Maint Geneva (Cointrin) Planned Maint Ko…" at bounding box center [881, 345] width 1372 height 568
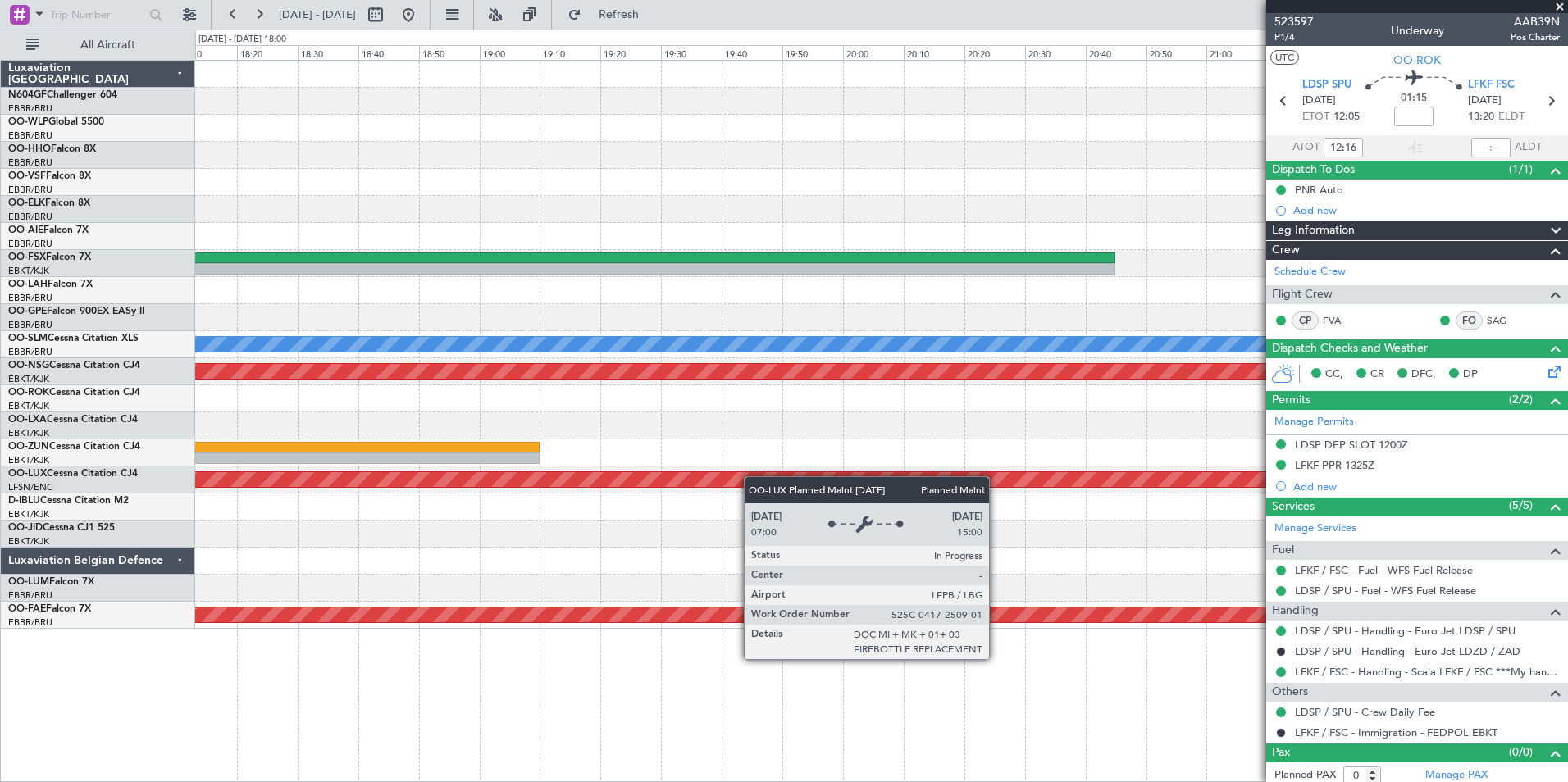
click at [753, 506] on div "A/C Unavailable Monchengladbach Planned Maint Paris (Le Bourget) Planned Maint …" at bounding box center [881, 345] width 1372 height 568
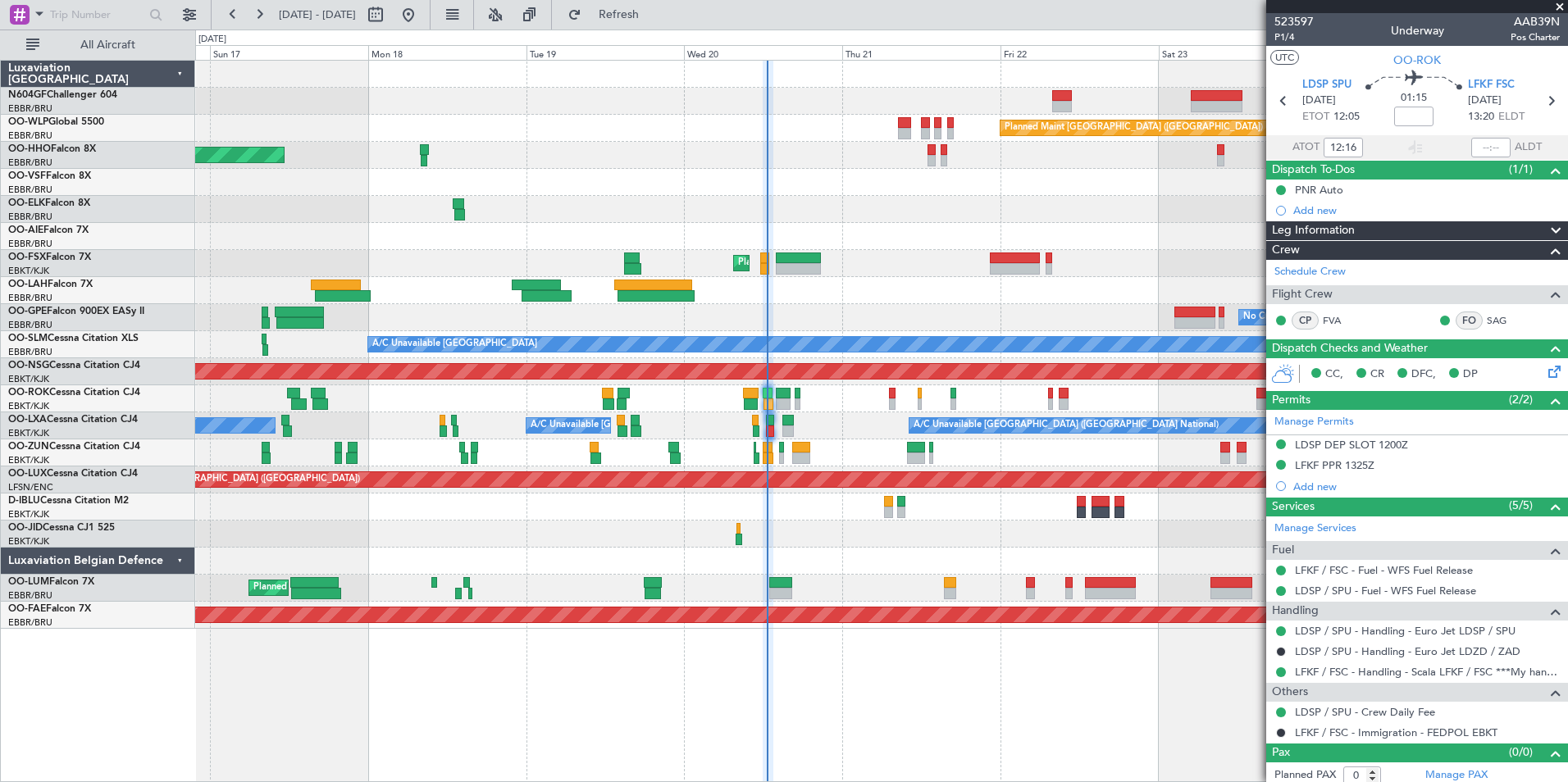
click at [832, 509] on div at bounding box center [881, 507] width 1372 height 27
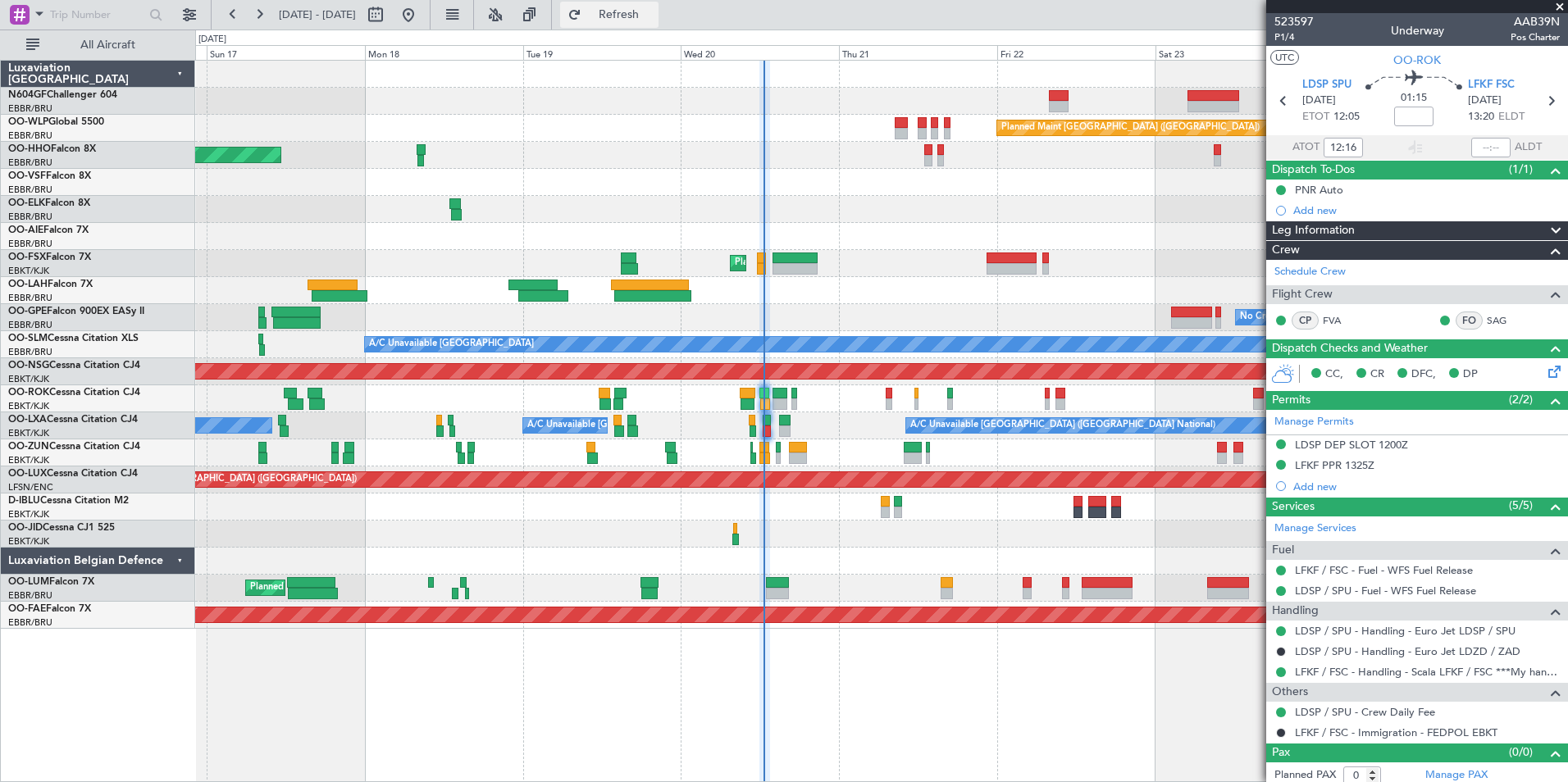
click at [654, 10] on span "Refresh" at bounding box center [619, 15] width 69 height 12
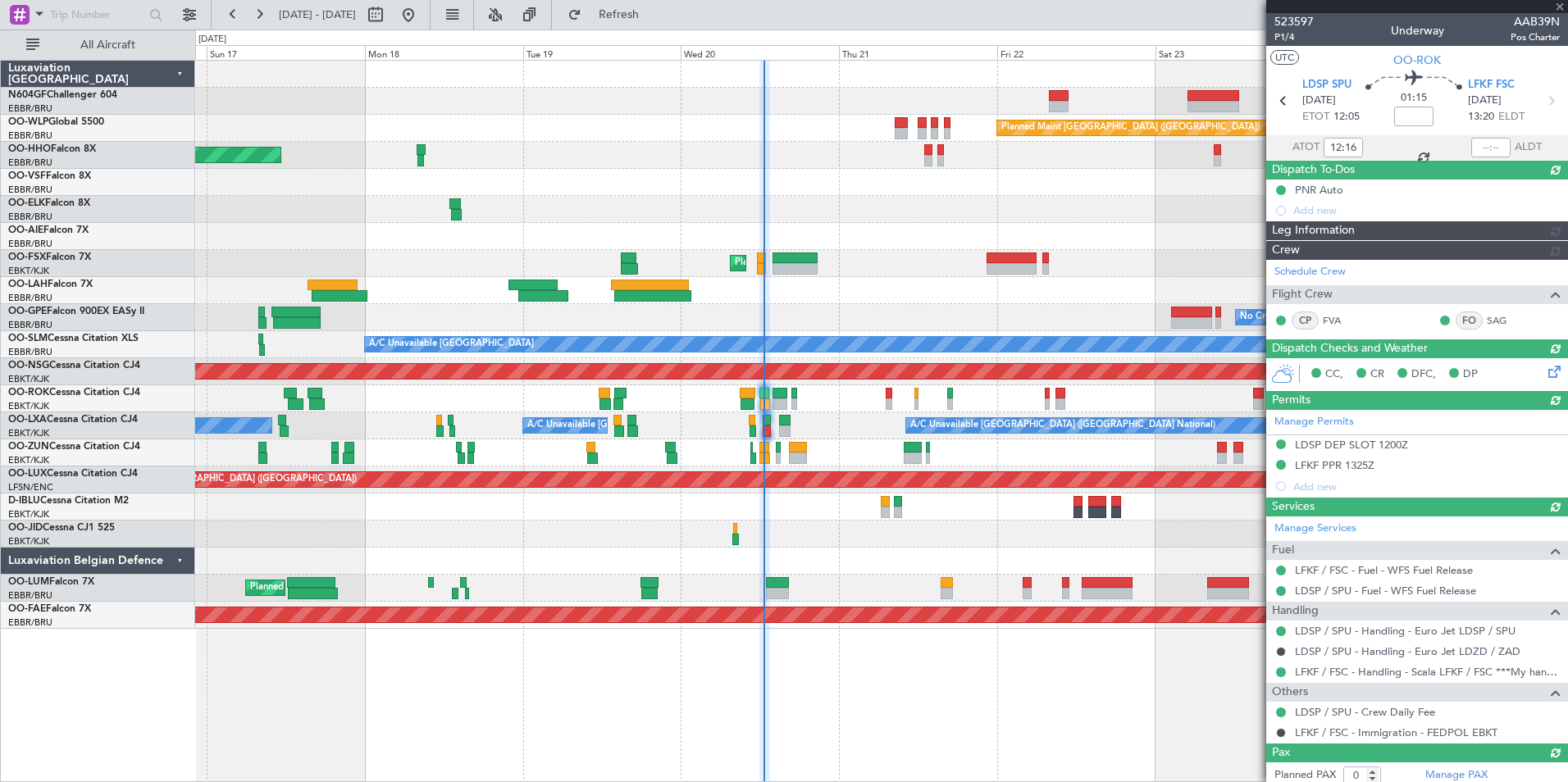
click at [856, 201] on div at bounding box center [881, 210] width 1372 height 27
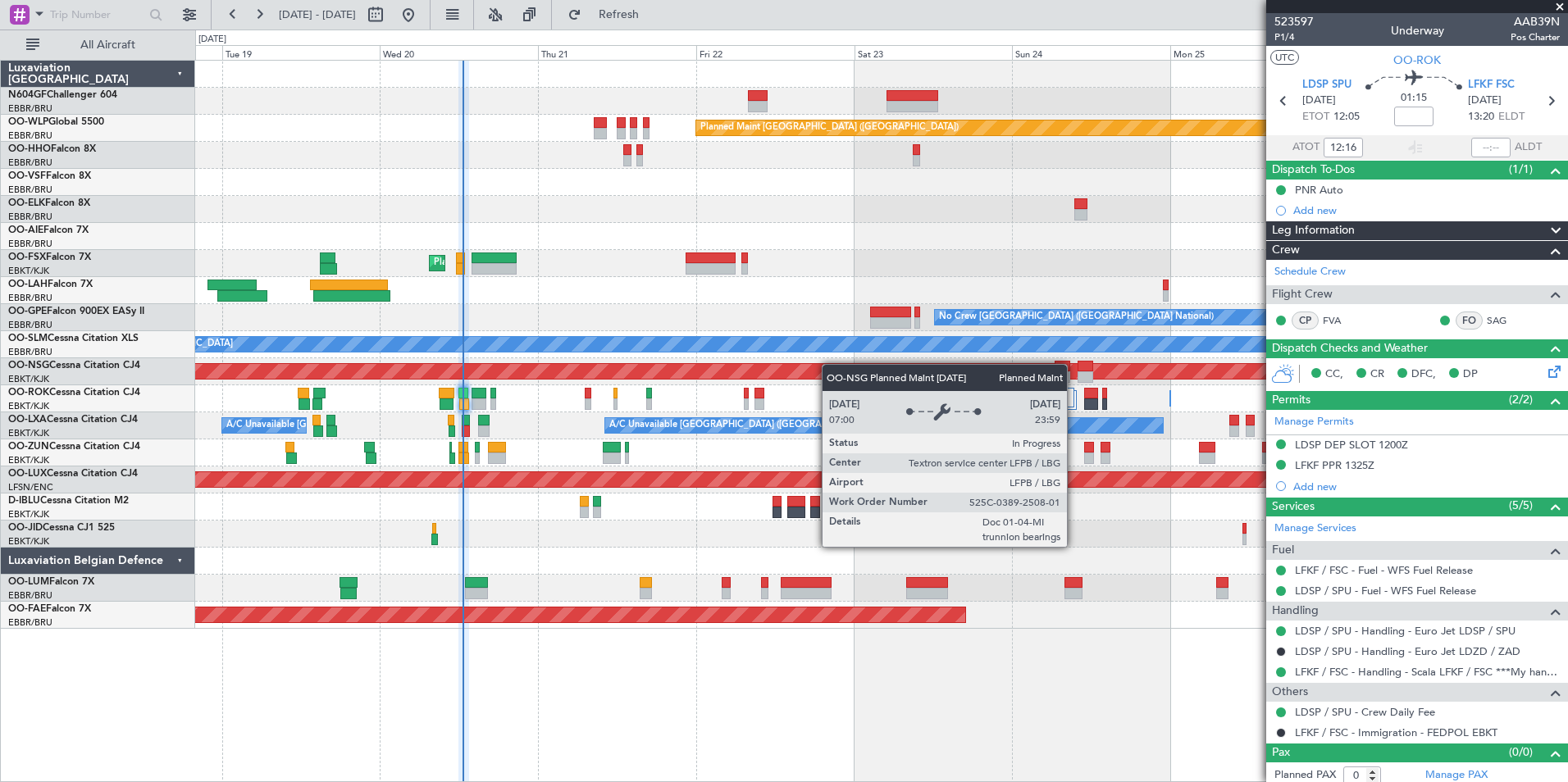
click at [825, 364] on div "Planned Maint Berlin (Brandenburg) AOG Maint Geneva (Cointrin) Planned Maint Ko…" at bounding box center [881, 345] width 1372 height 568
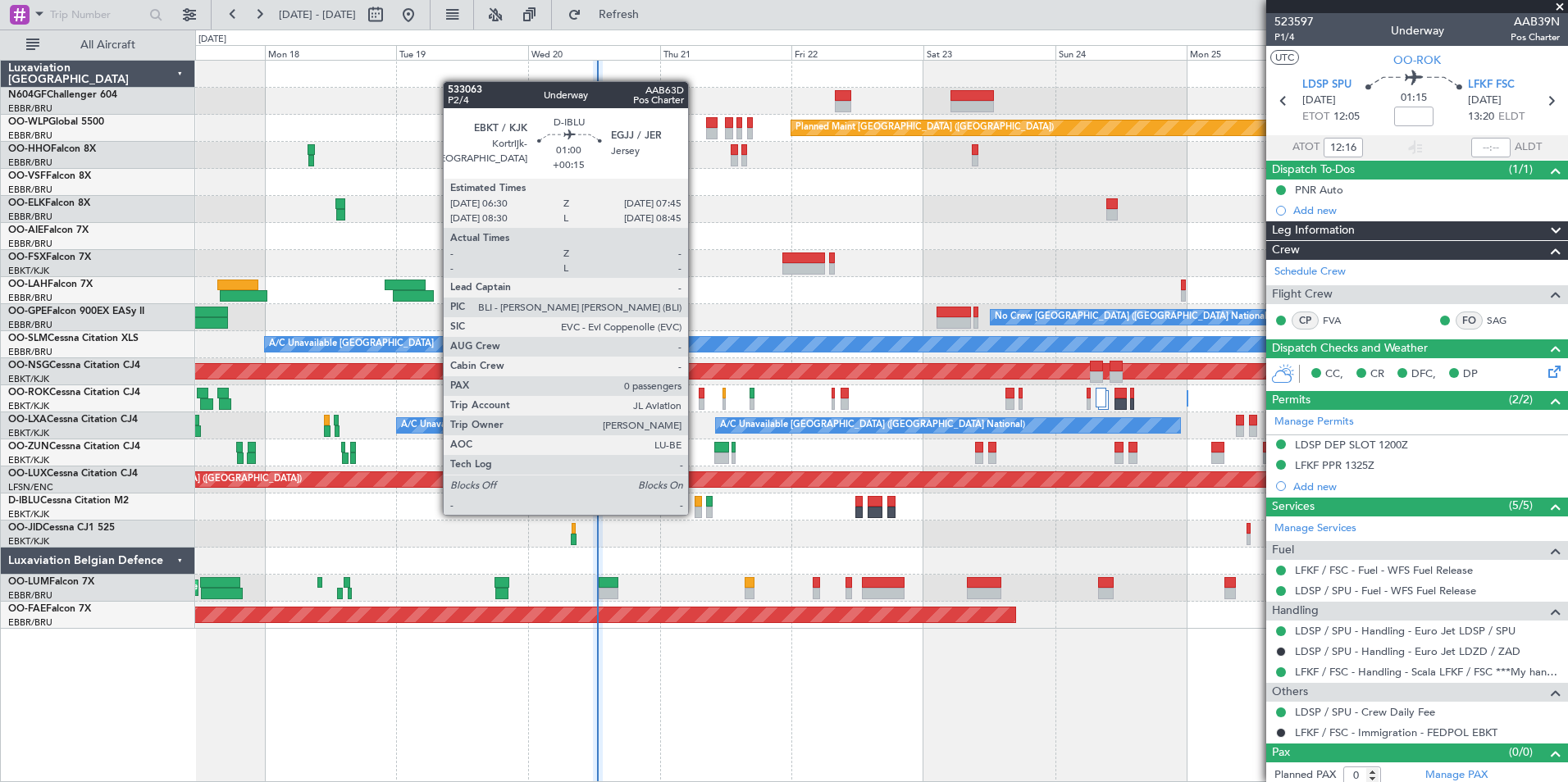
click at [696, 514] on div at bounding box center [699, 512] width 7 height 12
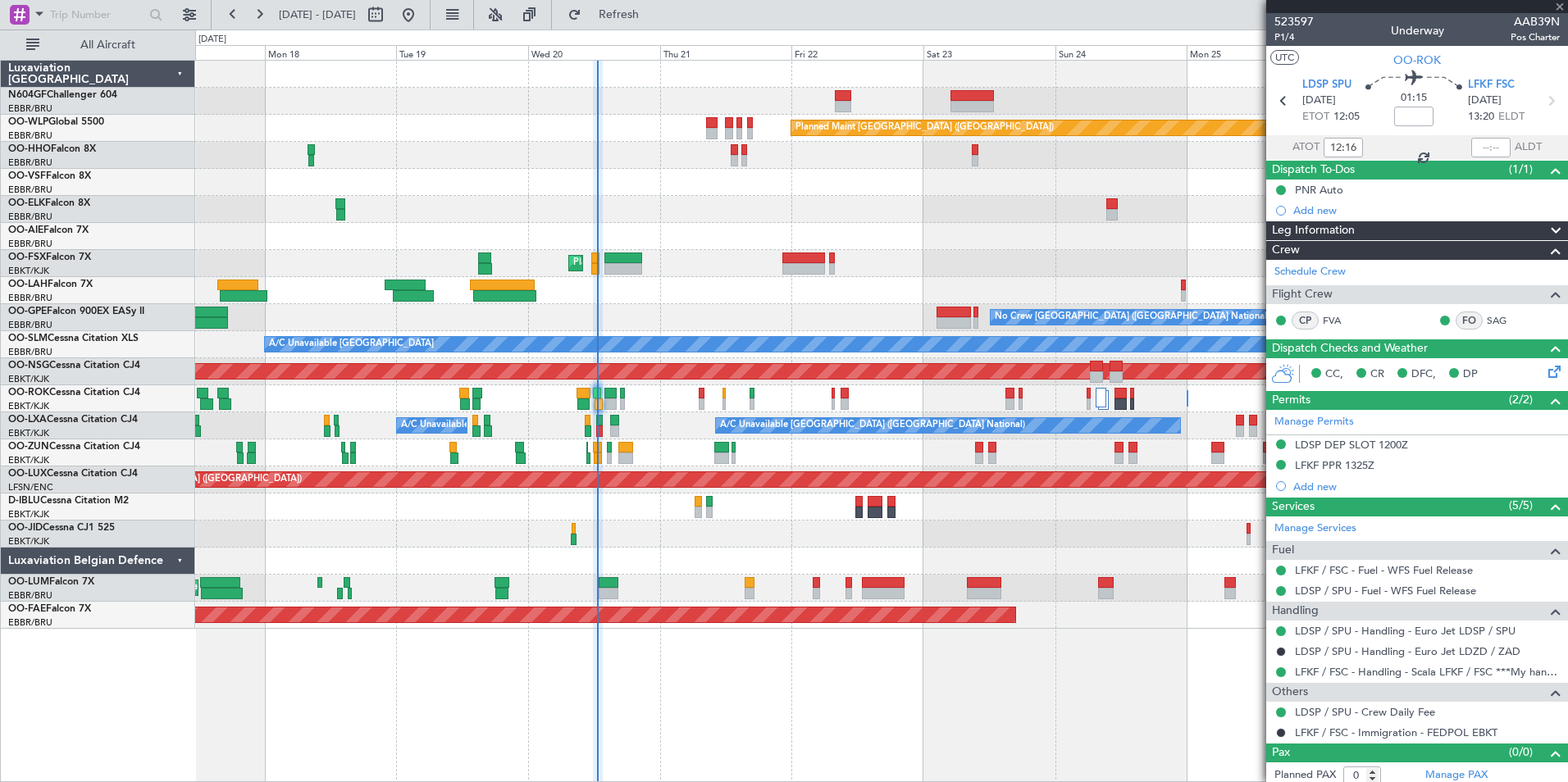
type input "+00:15"
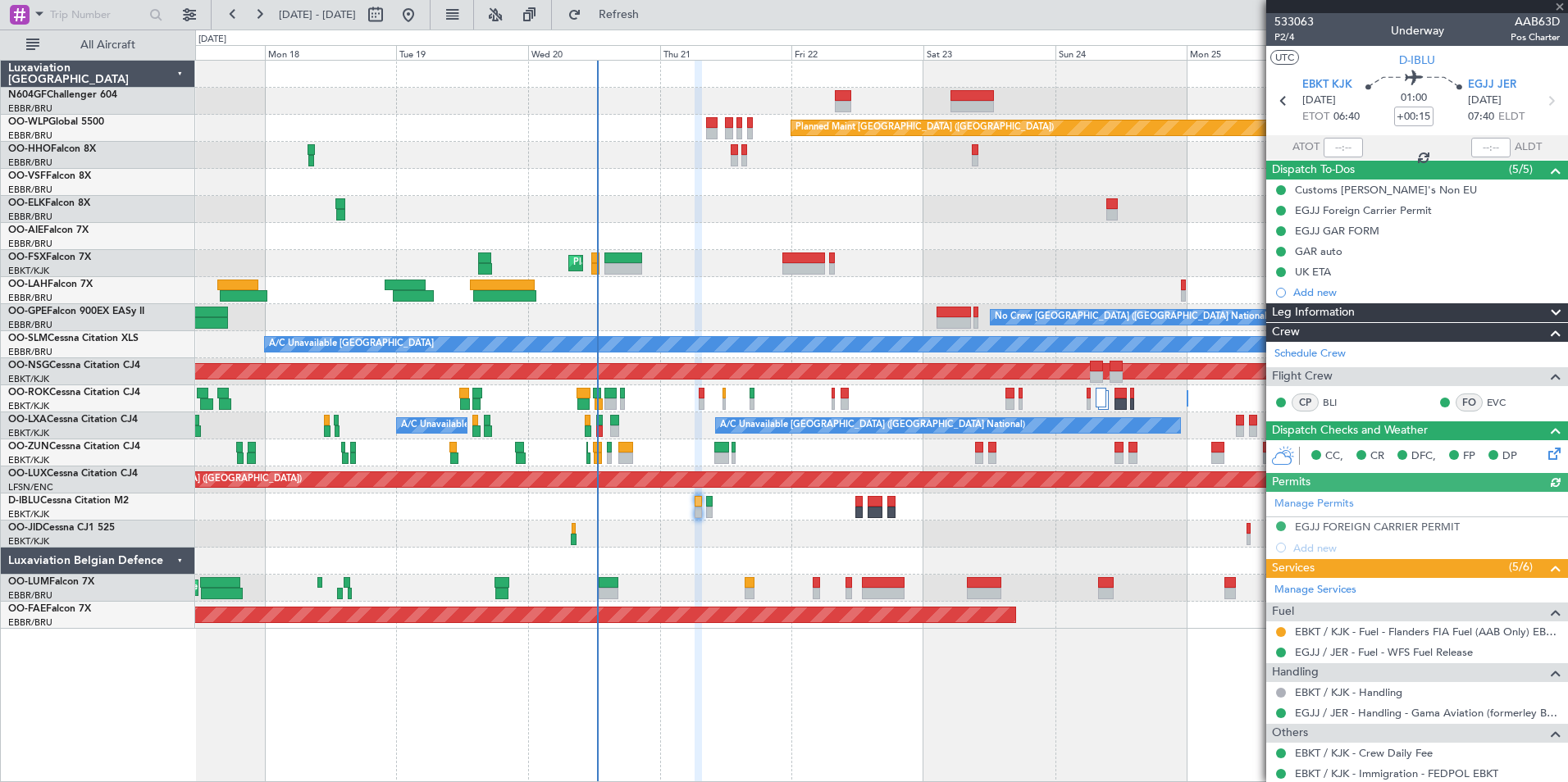
scroll to position [68, 0]
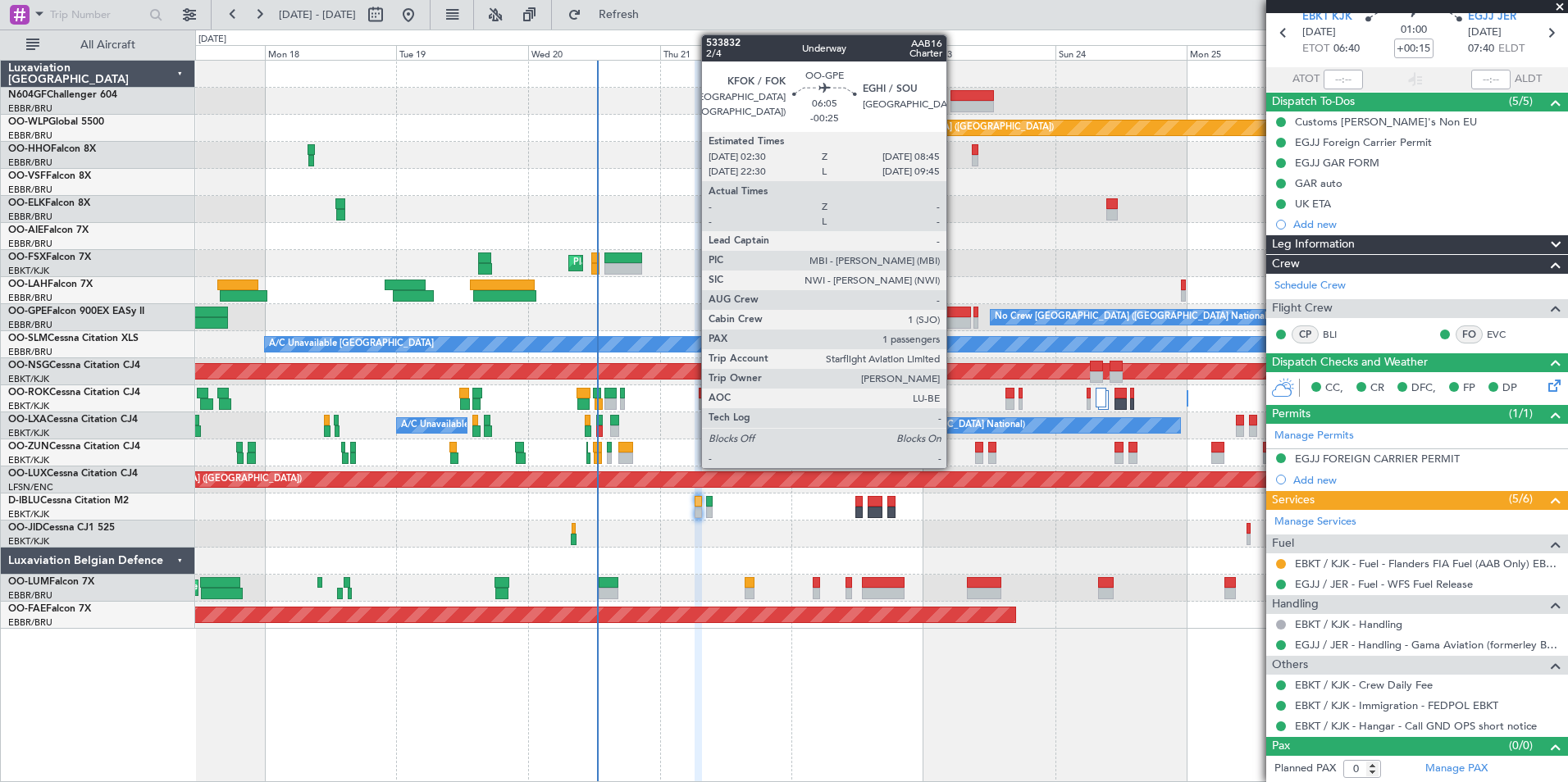
click at [954, 316] on div at bounding box center [954, 312] width 35 height 12
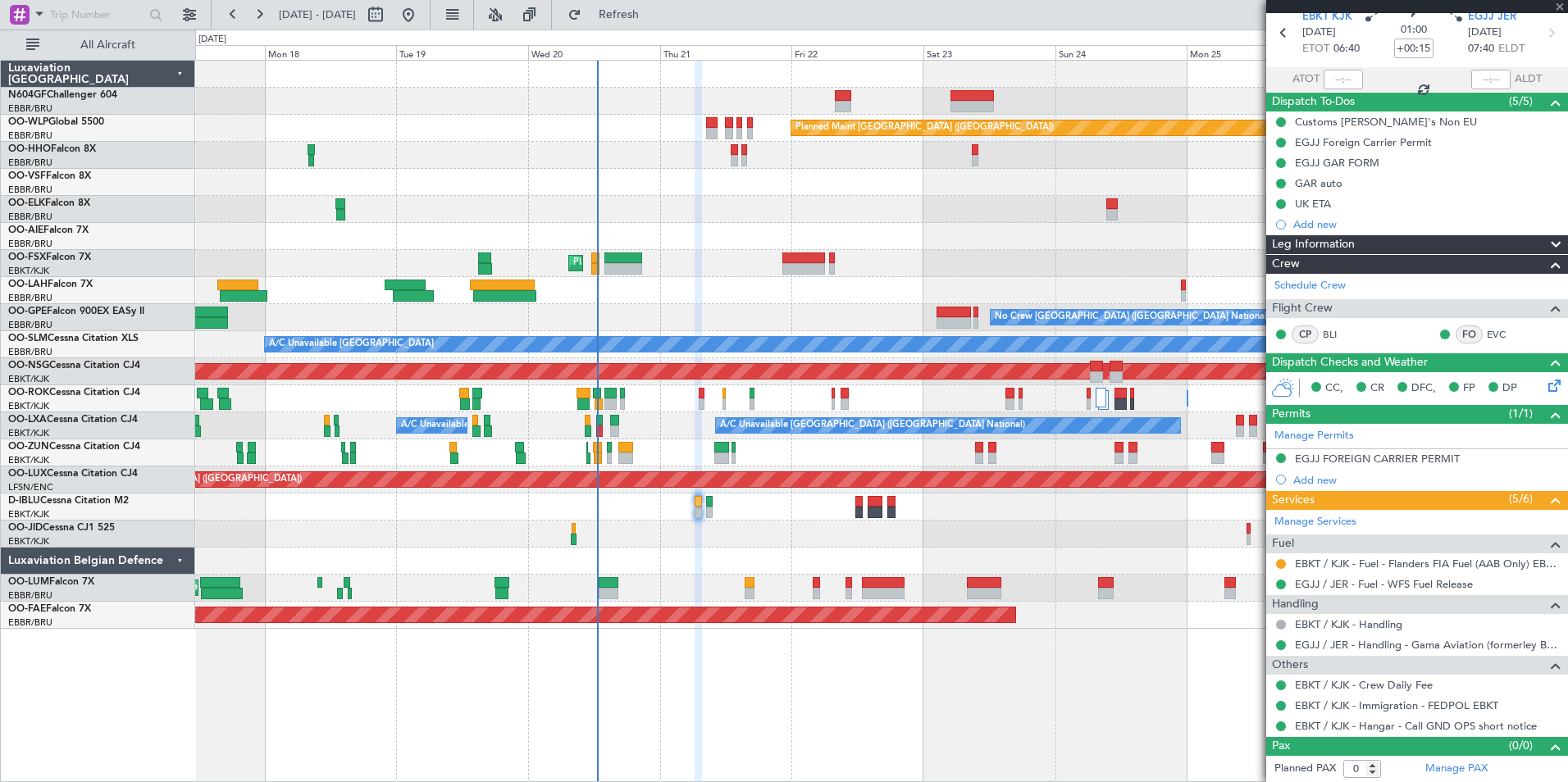
type input "-00:25"
type input "1"
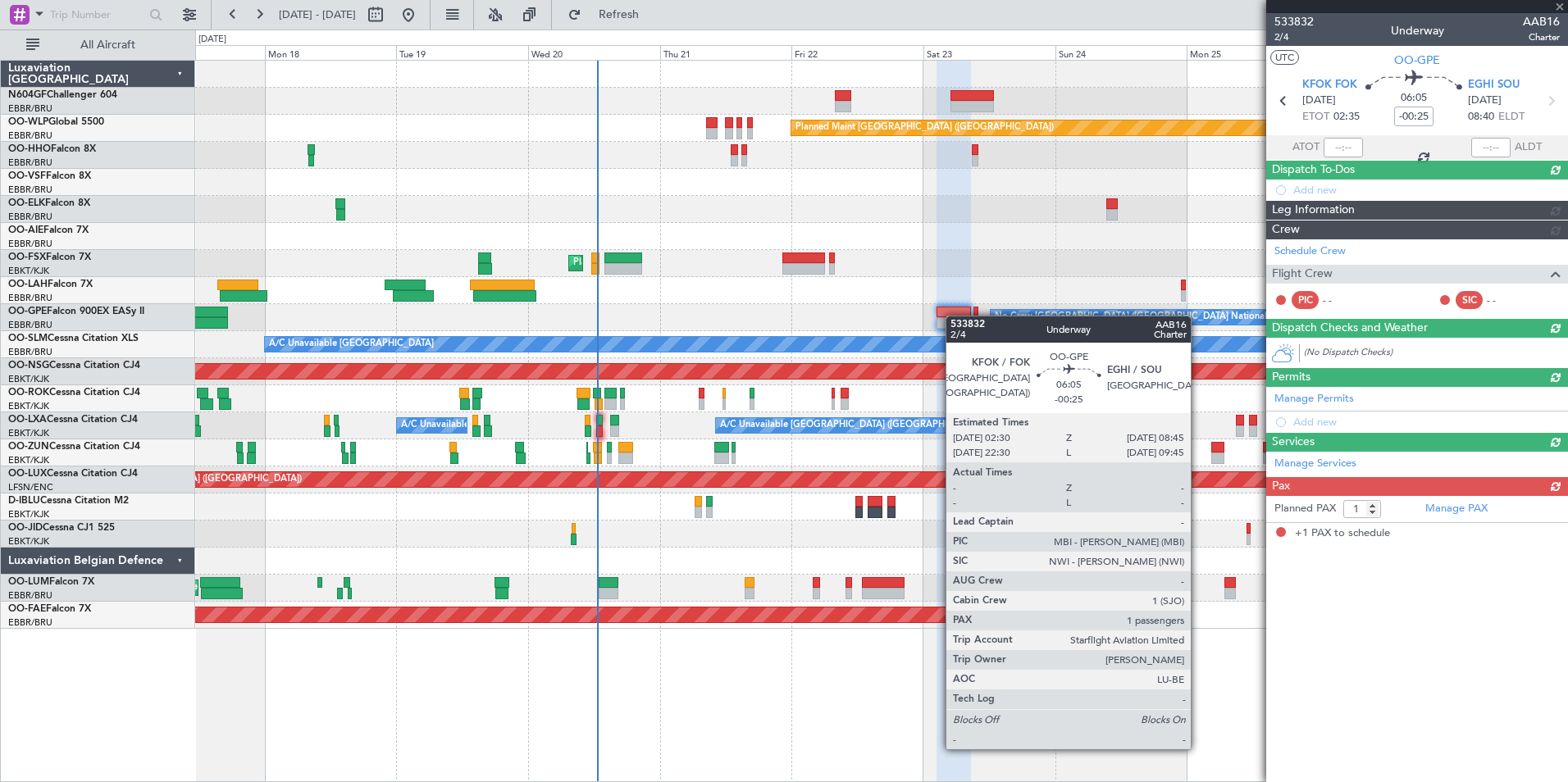
scroll to position [0, 0]
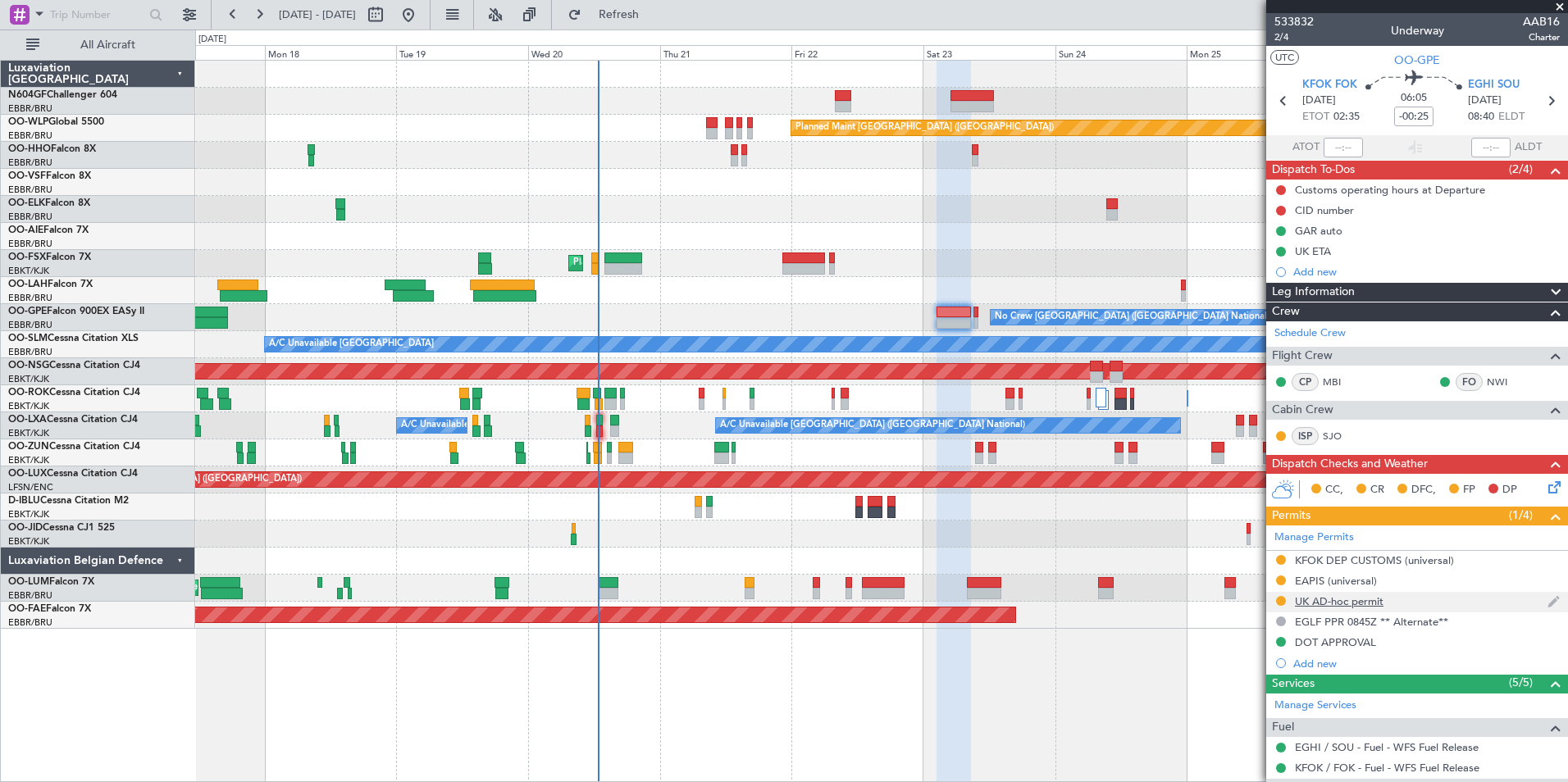
click at [1252, 604] on div "UK AD-hoc permit" at bounding box center [1339, 601] width 88 height 14
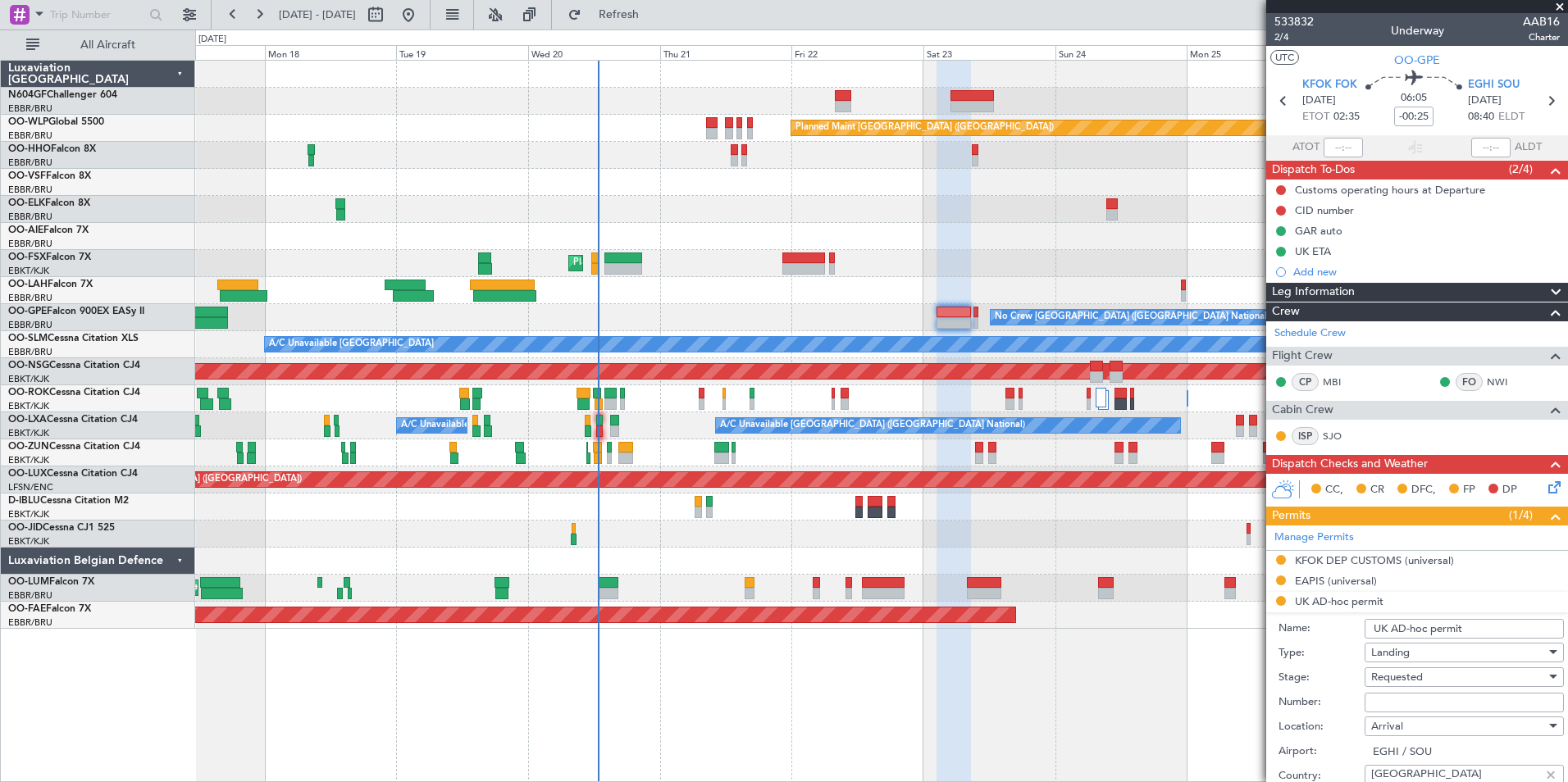
click at [1252, 683] on input "Number:" at bounding box center [1464, 703] width 199 height 20
paste input "From Subject Received Size Categories CEDAT Duty Desk FW: CIVIL AVIATION AUTHOR…"
type input "From Subject Received Size Categories CEDAT Duty Desk FW: CIVIL AVIATION AUTHOR…"
click at [1252, 683] on input "From Subject Received Size Categories CEDAT Duty Desk FW: CIVIL AVIATION AUTHOR…" at bounding box center [1464, 703] width 199 height 20
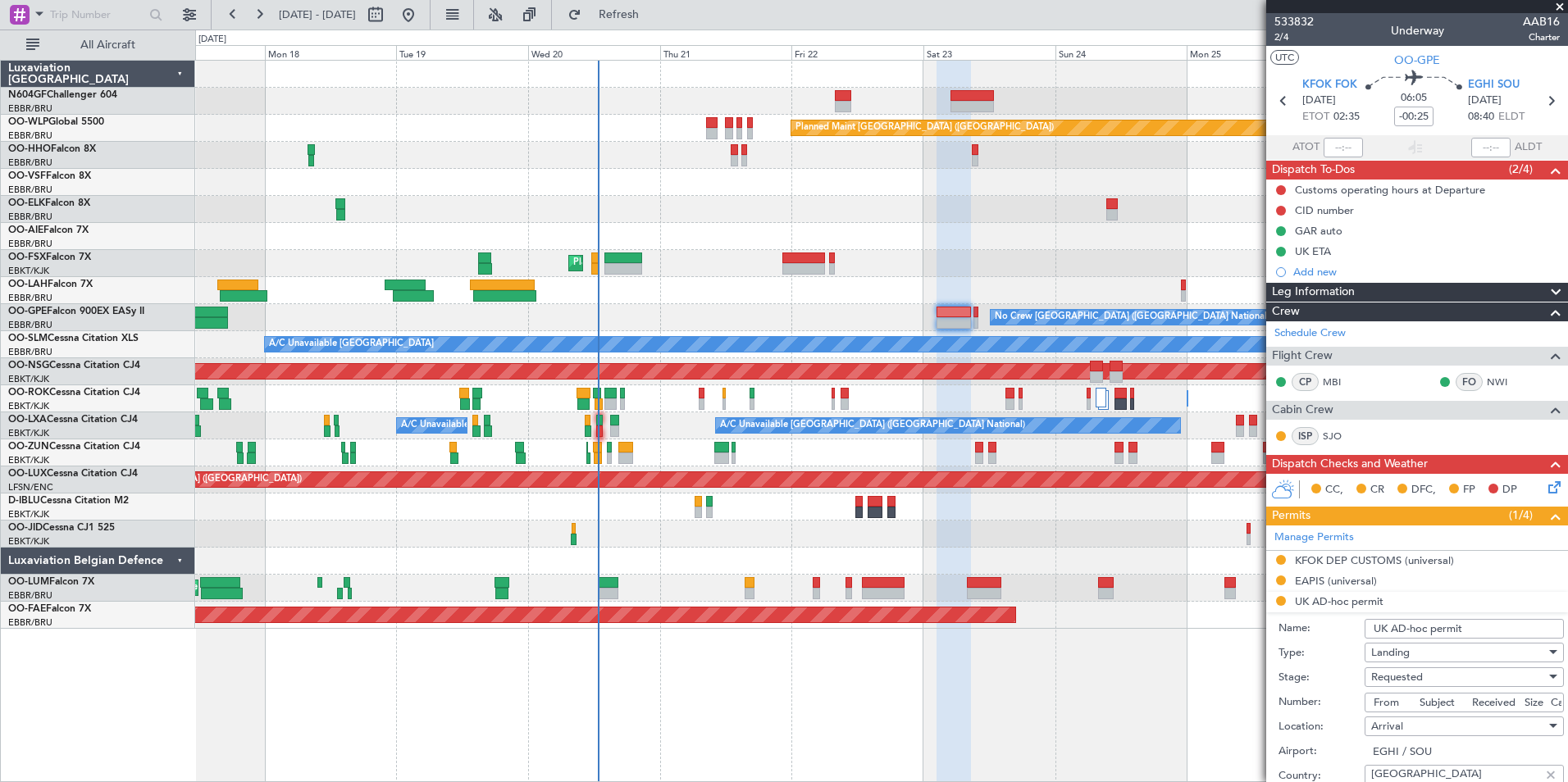
click at [1252, 683] on input "From Subject Received Size Categories CEDAT Duty Desk FW: CIVIL AVIATION AUTHOR…" at bounding box center [1464, 703] width 199 height 20
type input "f"
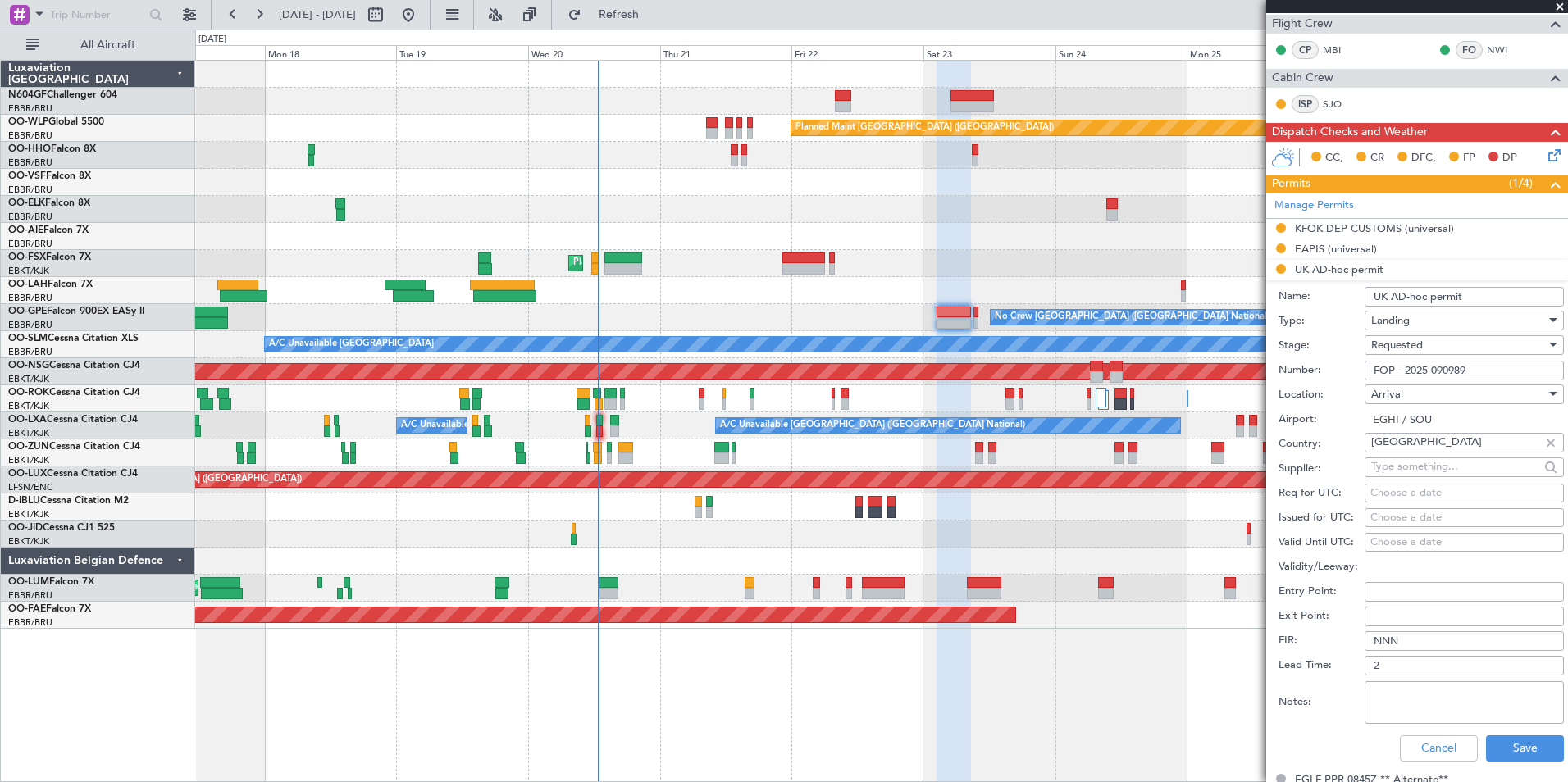
scroll to position [342, 0]
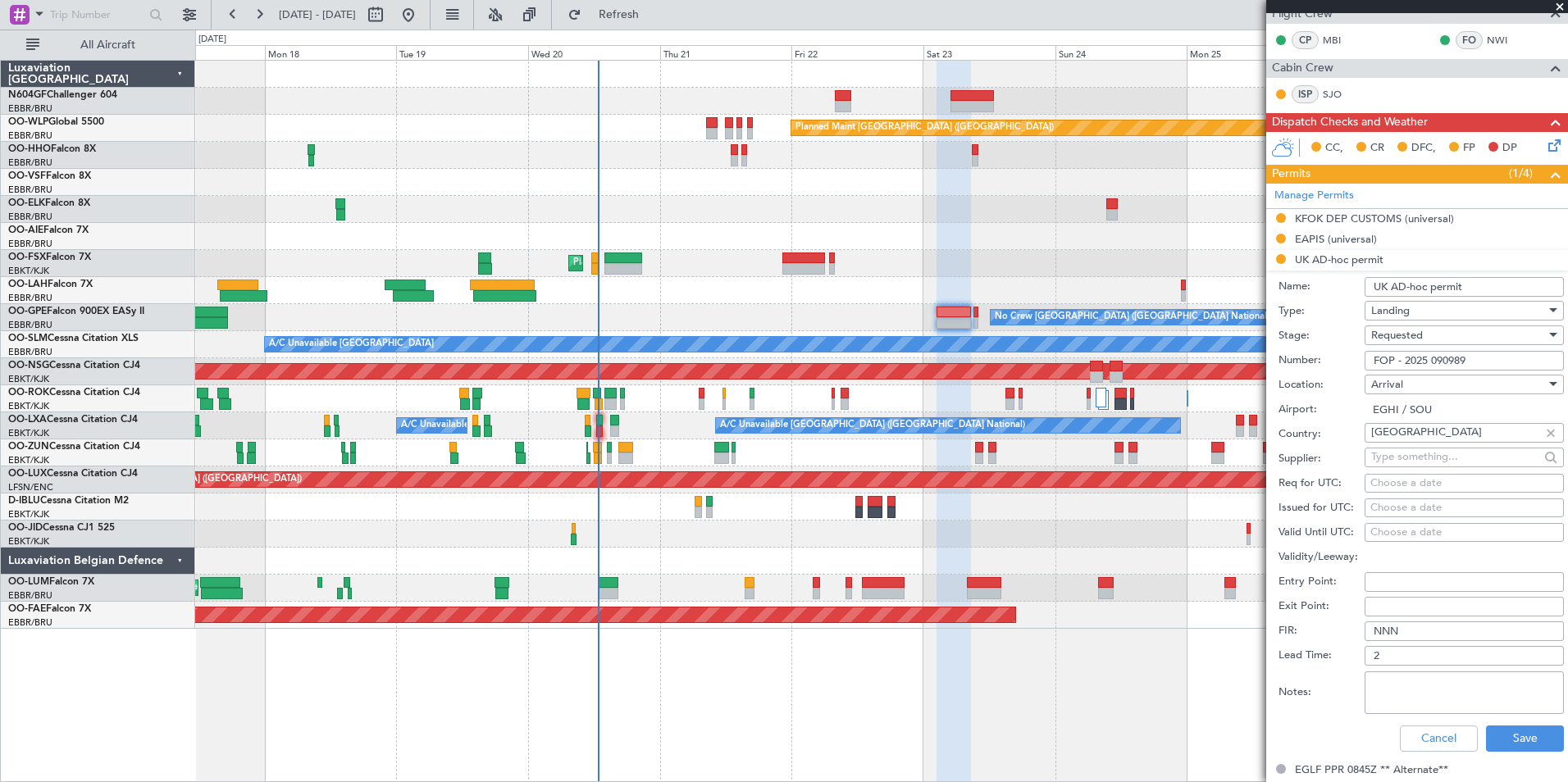
type input "FOP - 2025 090989"
click at [1252, 336] on span "Requested" at bounding box center [1397, 336] width 52 height 15
click at [1252, 453] on span "Received OK" at bounding box center [1458, 459] width 172 height 25
click at [1252, 683] on button "Save" at bounding box center [1525, 738] width 78 height 26
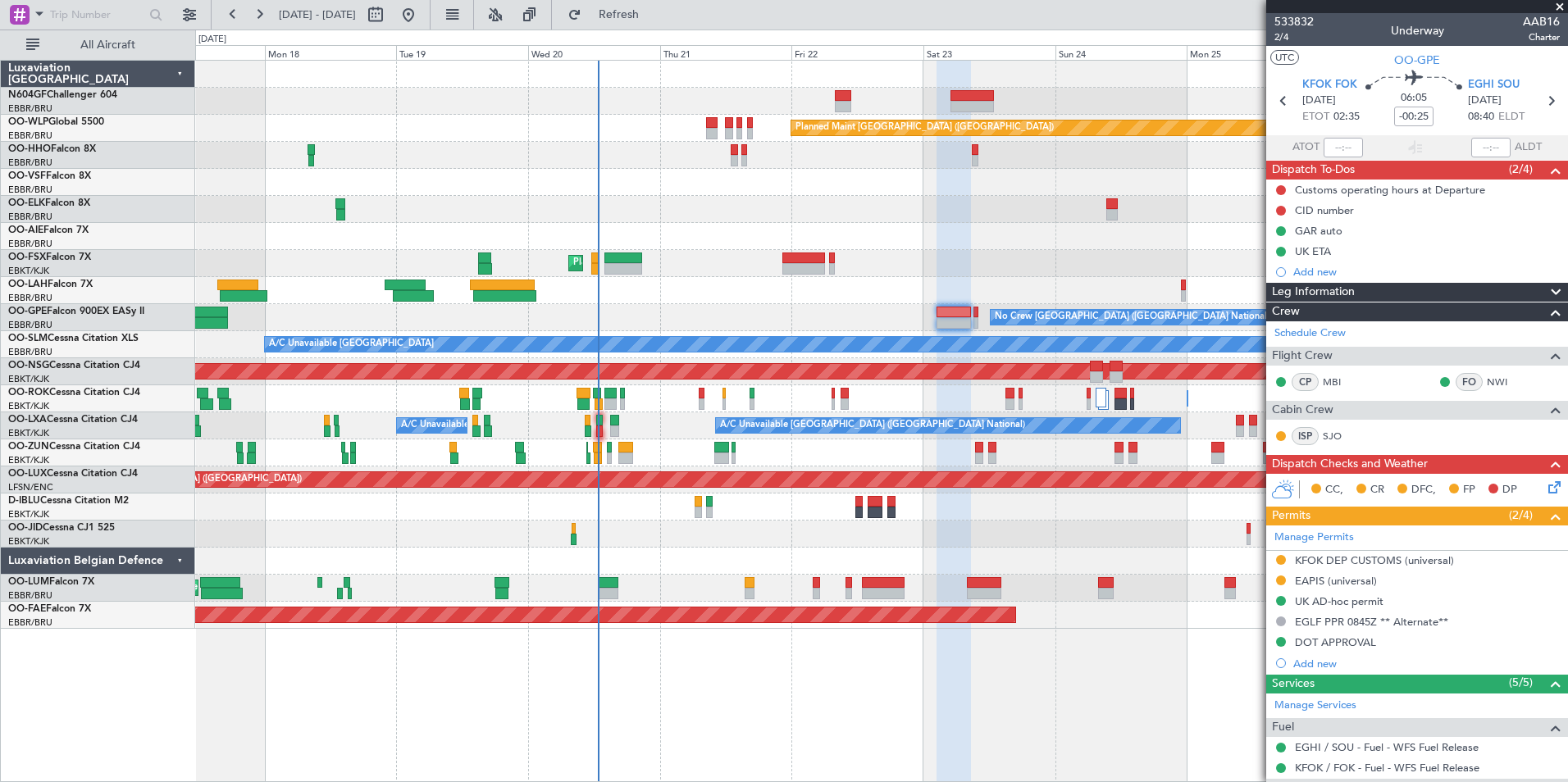
scroll to position [1, 0]
click at [1252, 102] on icon at bounding box center [1551, 99] width 21 height 21
type input "-00:15"
type input "0"
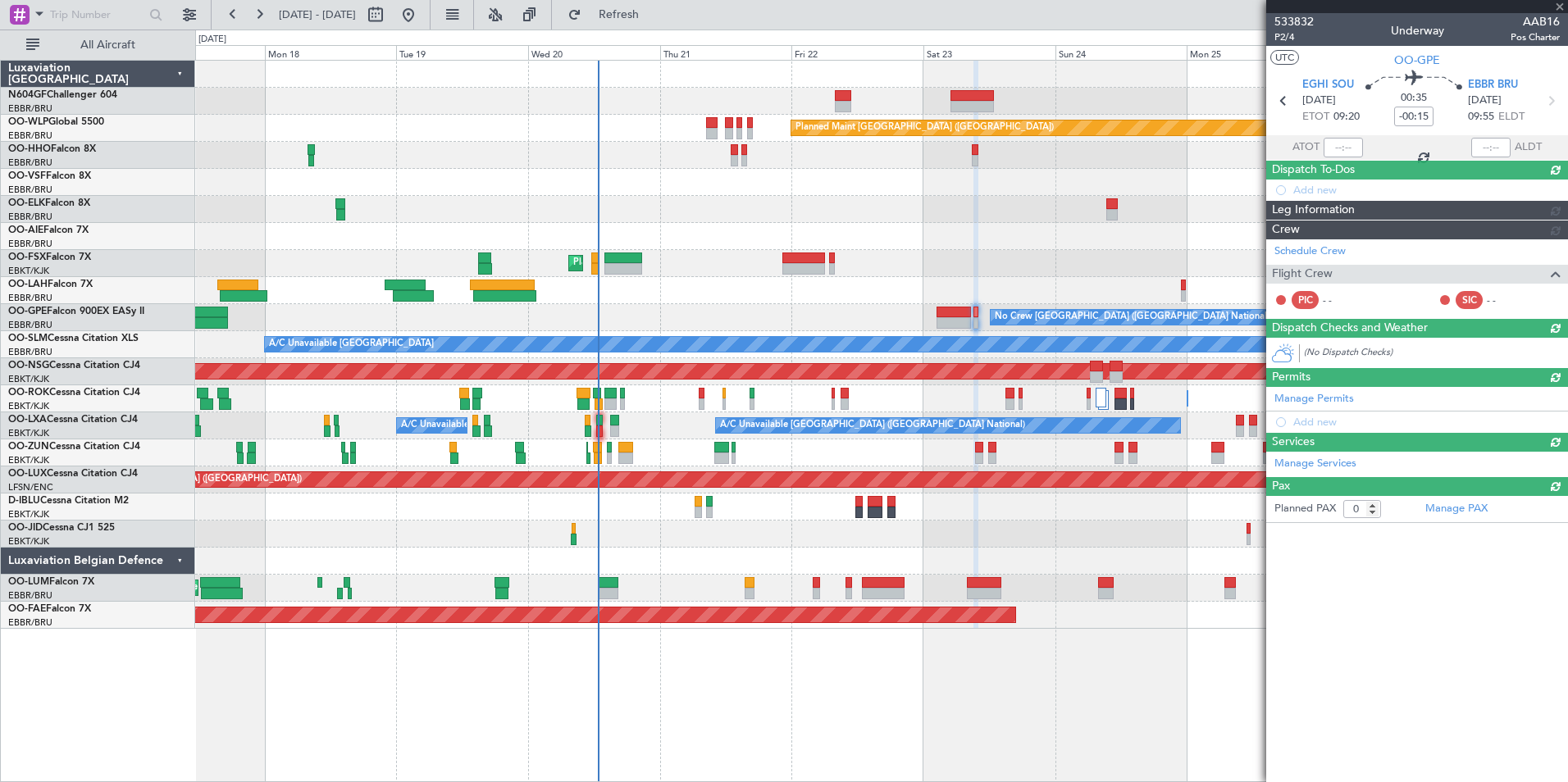
scroll to position [0, 0]
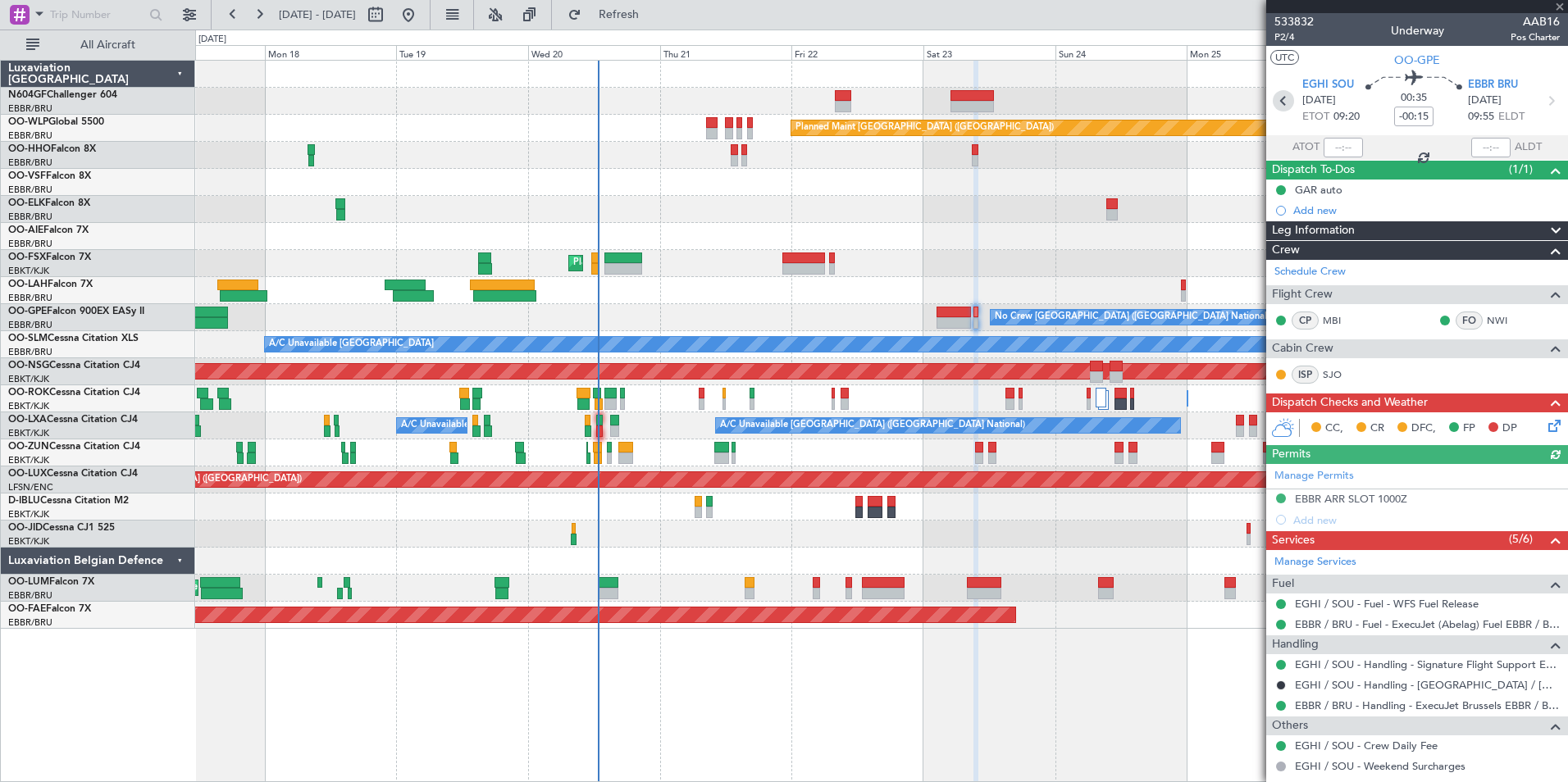
click at [1252, 98] on icon at bounding box center [1283, 100] width 21 height 21
type input "-00:25"
type input "1"
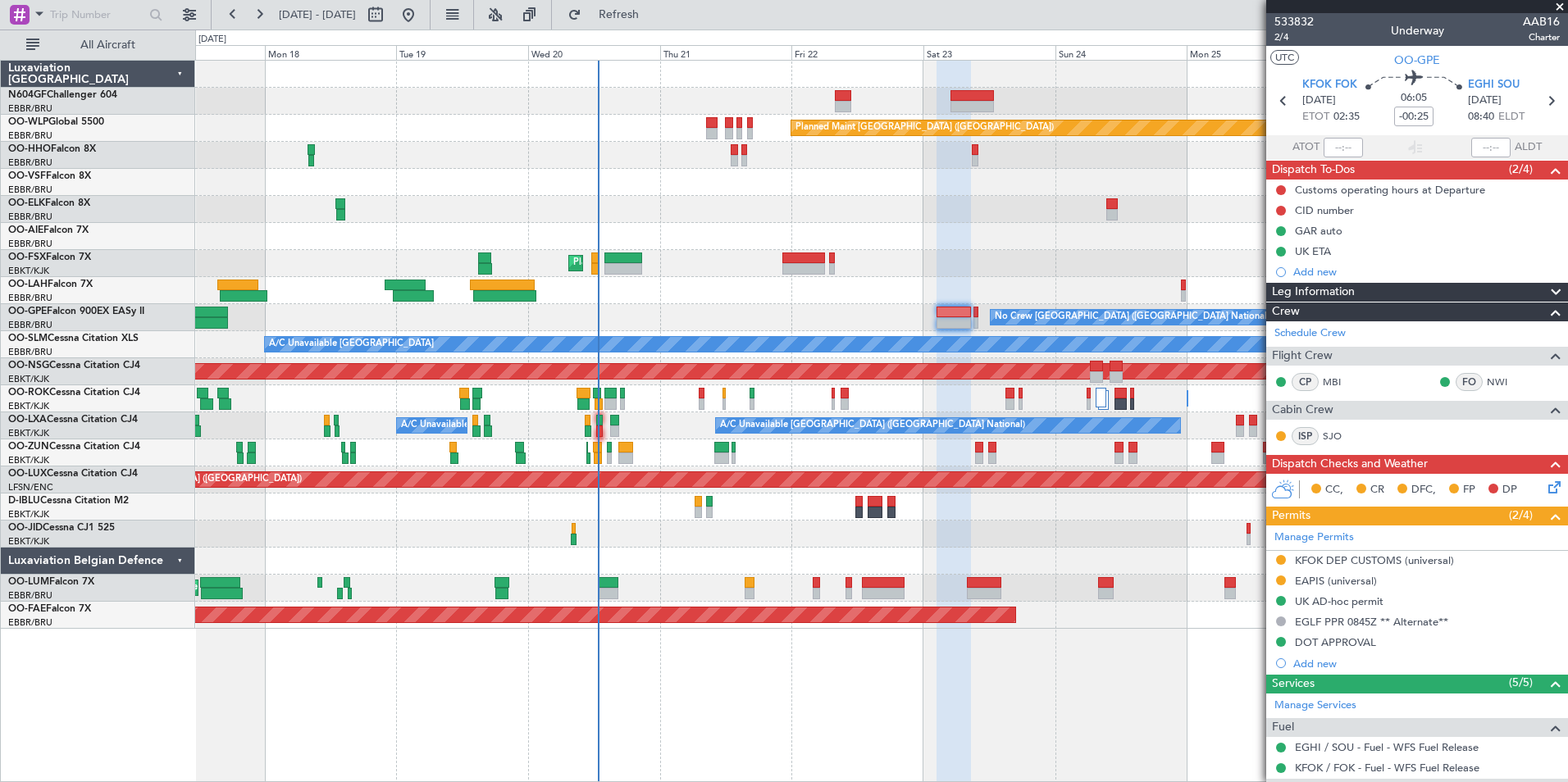
click at [732, 517] on div at bounding box center [881, 507] width 1372 height 27
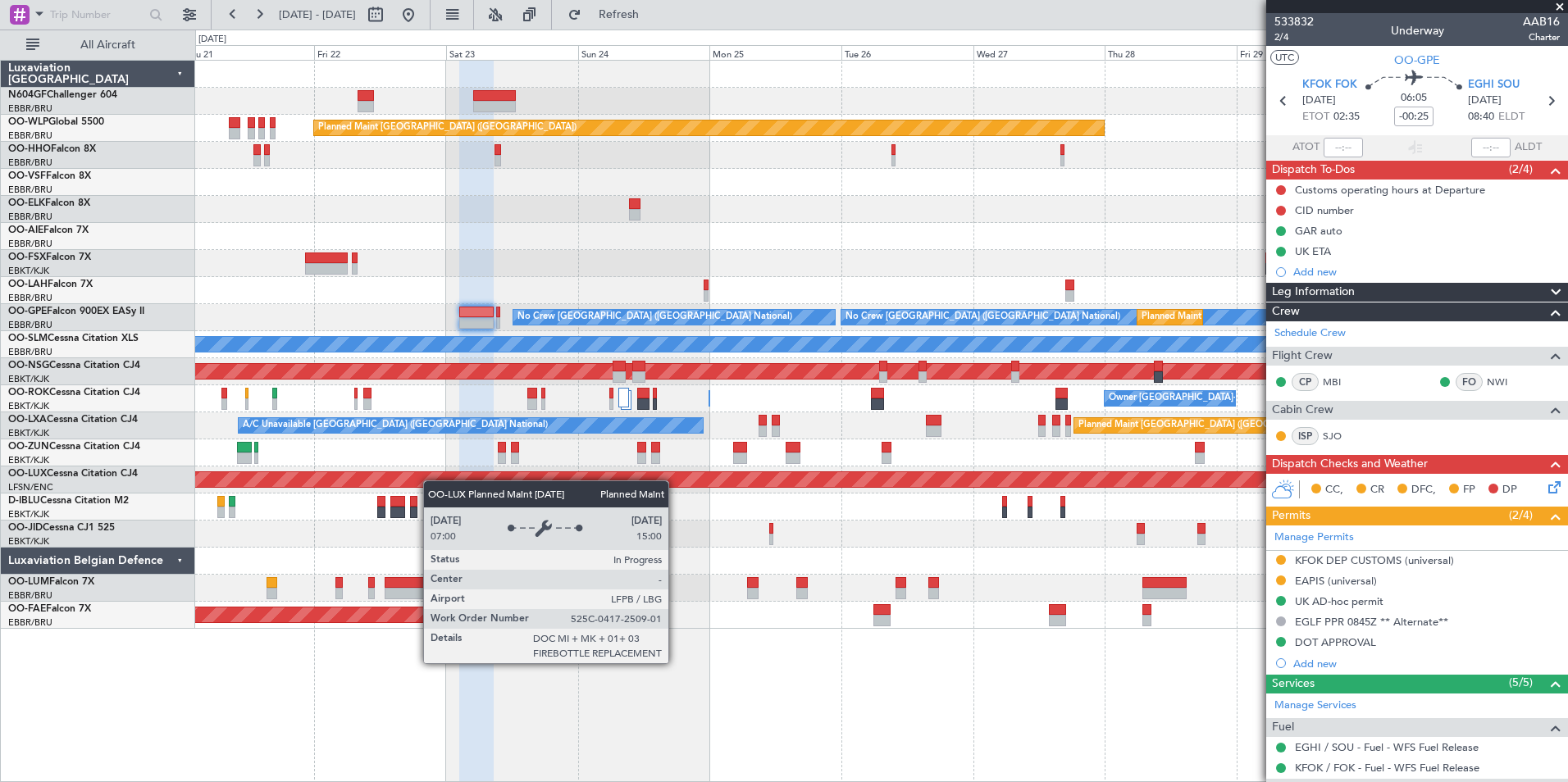
click at [347, 468] on div "Planned Maint Berlin (Brandenburg) Planned Maint London (Farnborough) Planned M…" at bounding box center [881, 345] width 1372 height 568
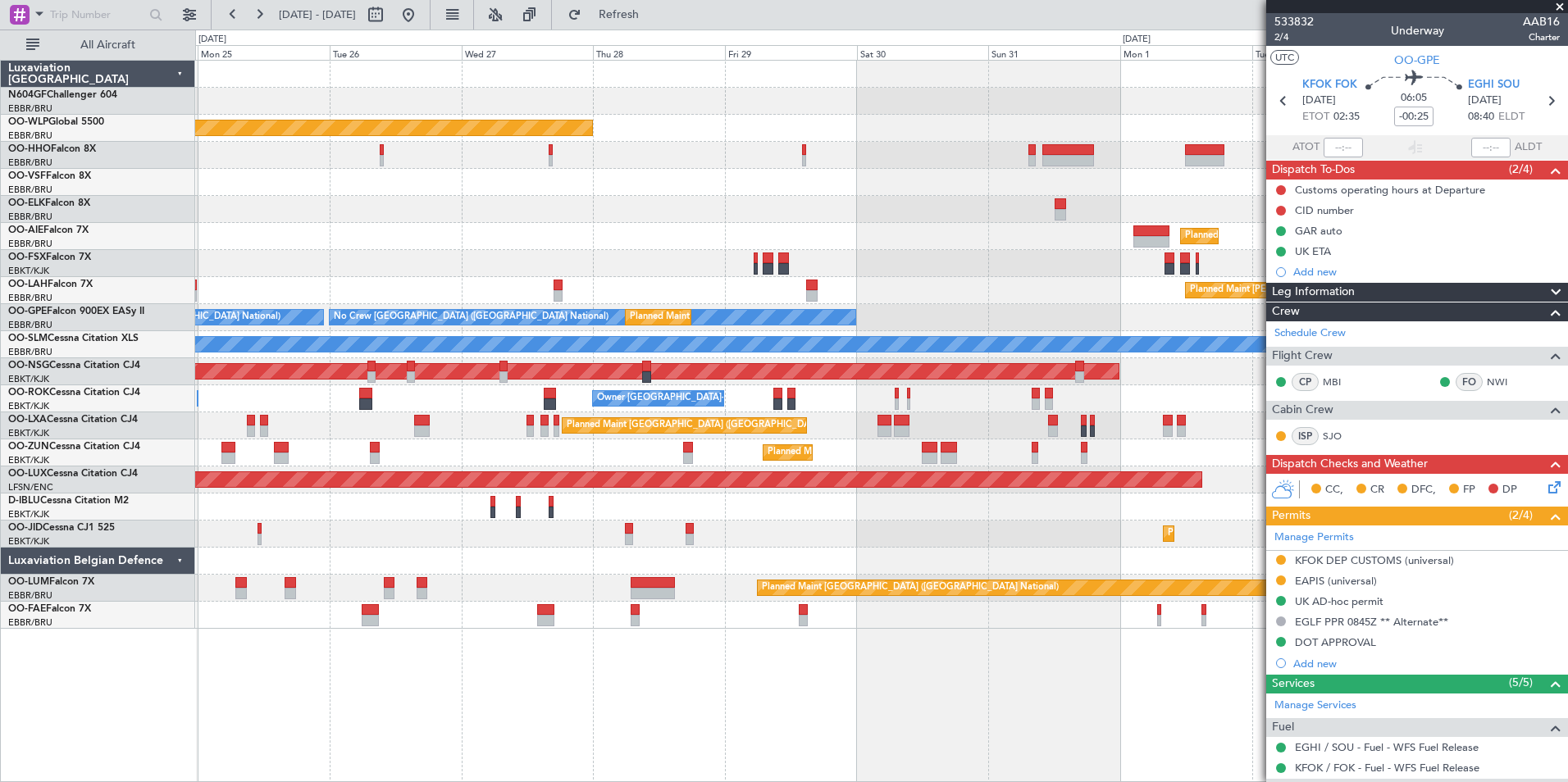
click at [480, 515] on div "Planned Maint Berlin (Brandenburg) Planned Maint London (Farnborough) Planned M…" at bounding box center [881, 345] width 1372 height 568
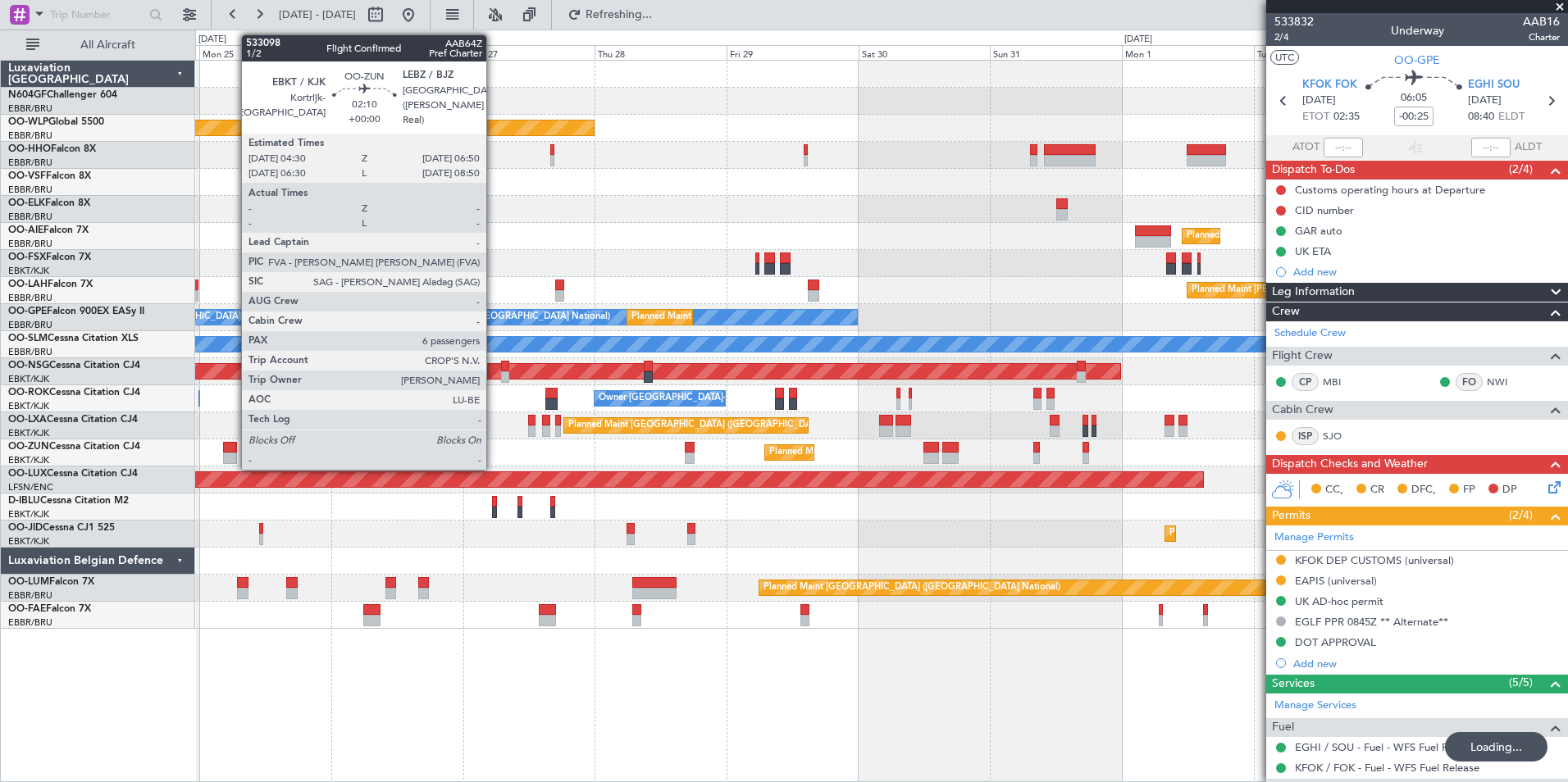
click at [232, 447] on div at bounding box center [229, 447] width 13 height 12
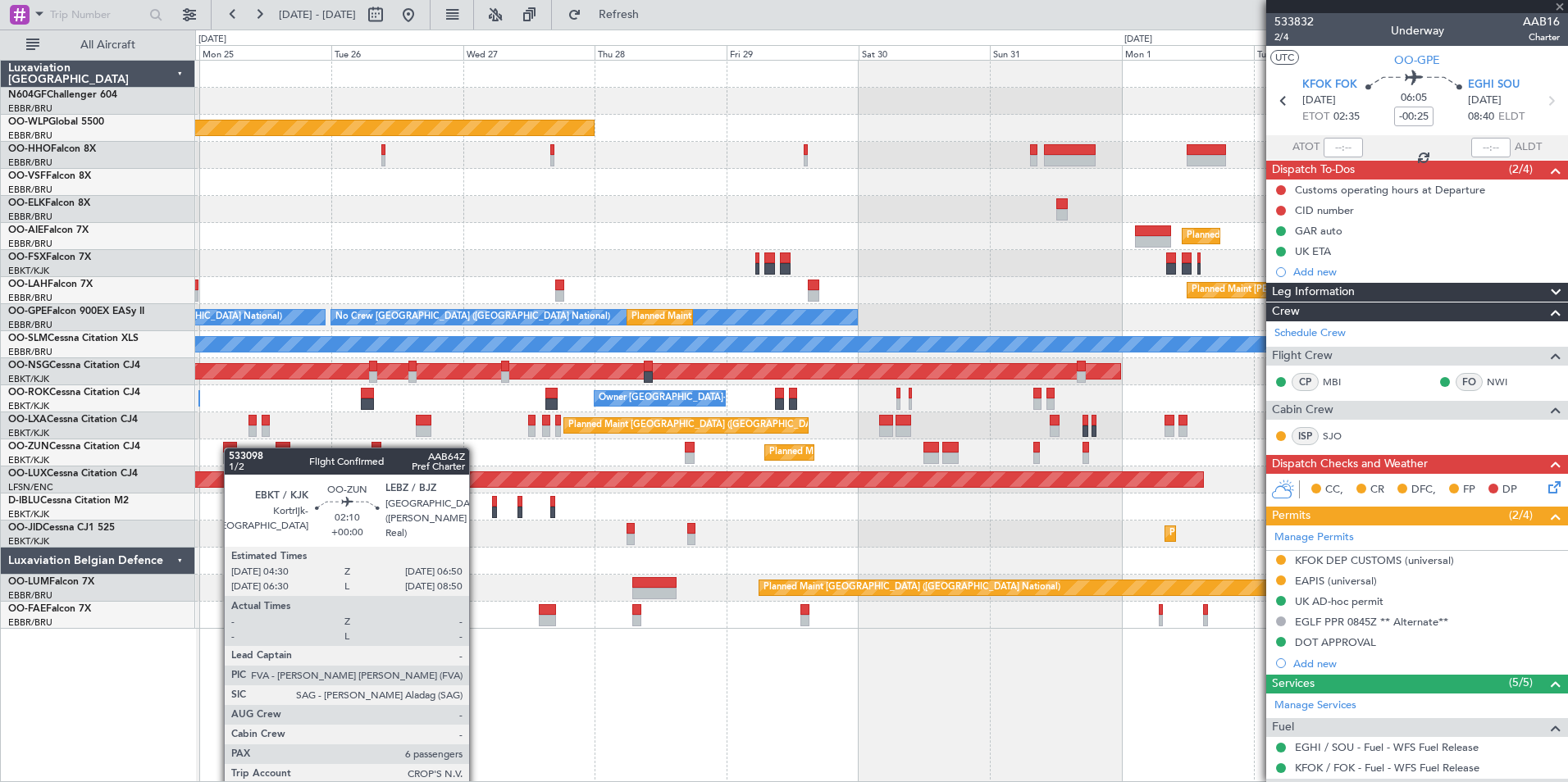
type input "6"
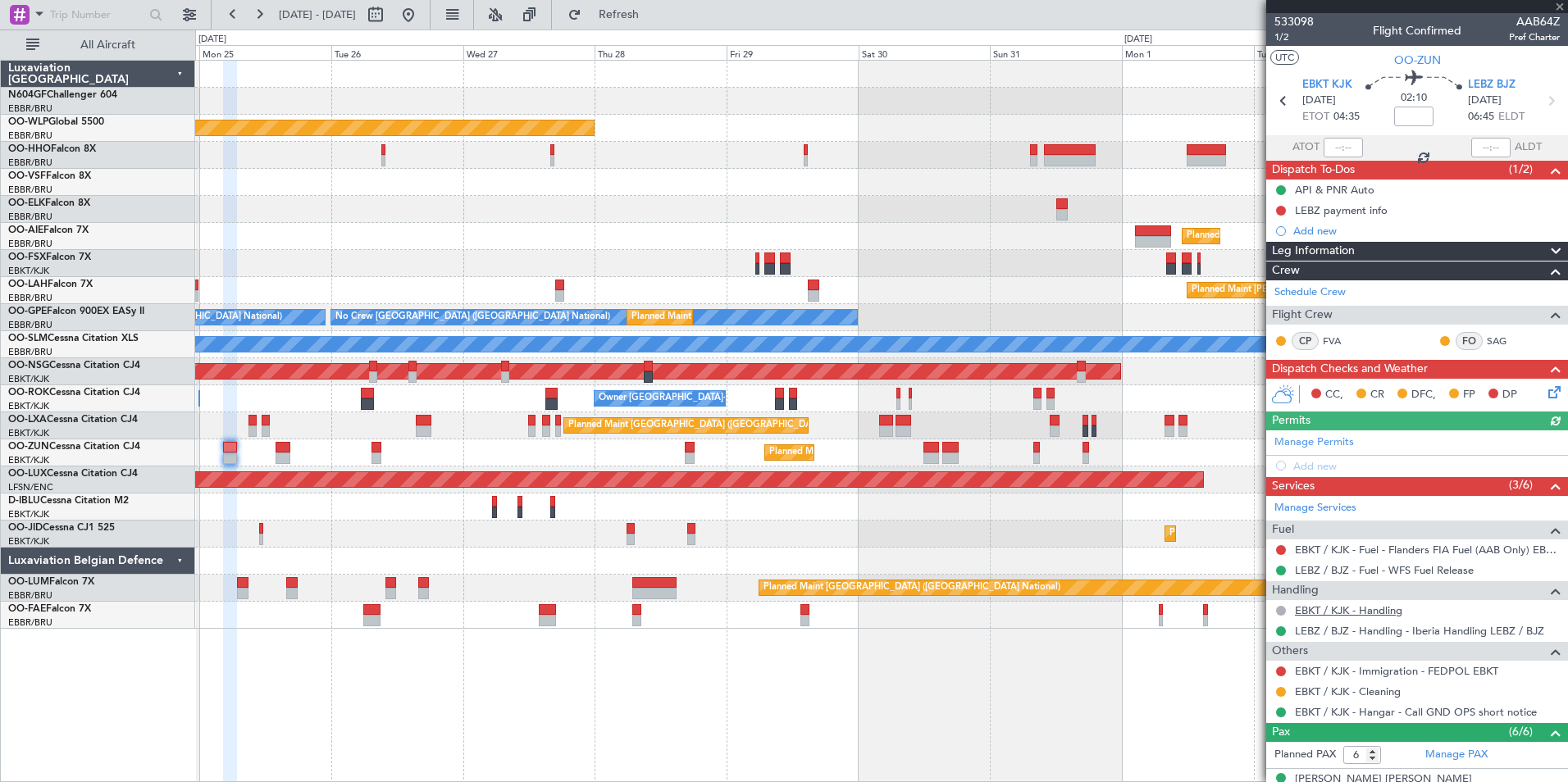
scroll to position [207, 0]
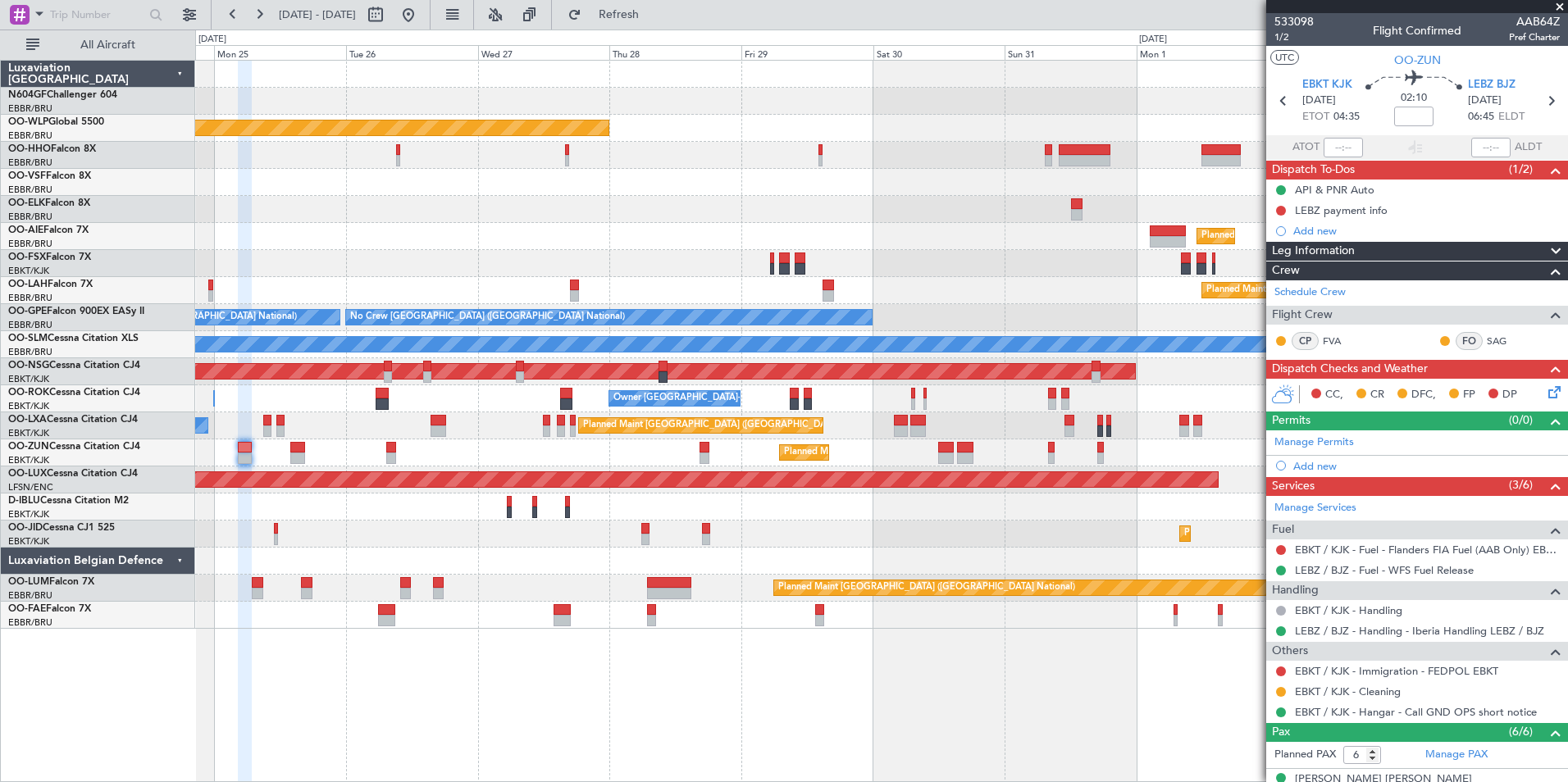
click at [263, 453] on div "Planned Maint Kortrijk-[GEOGRAPHIC_DATA]" at bounding box center [881, 453] width 1372 height 27
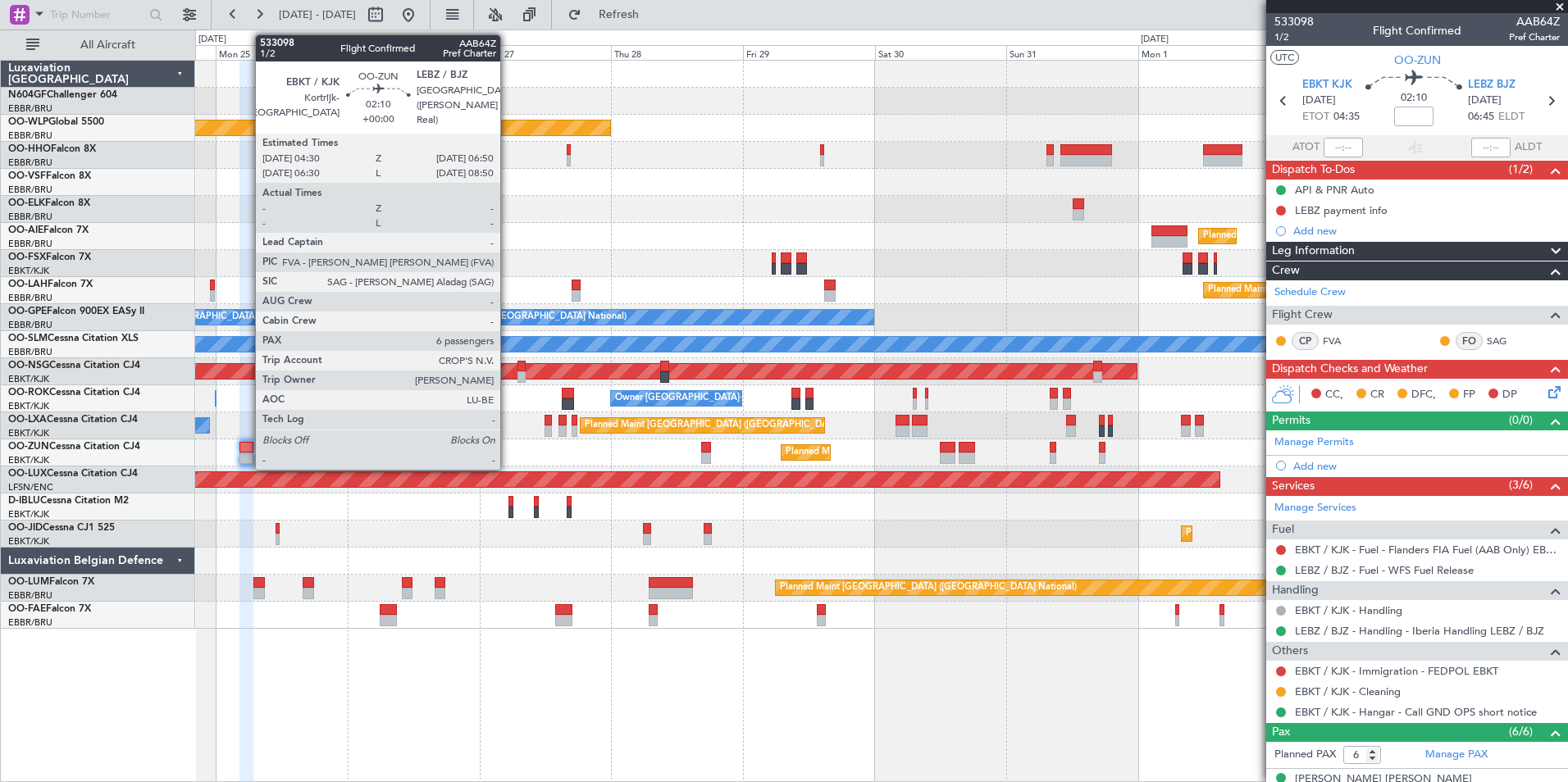
click at [258, 454] on div "Planned Maint Kortrijk-[GEOGRAPHIC_DATA]" at bounding box center [881, 453] width 1372 height 27
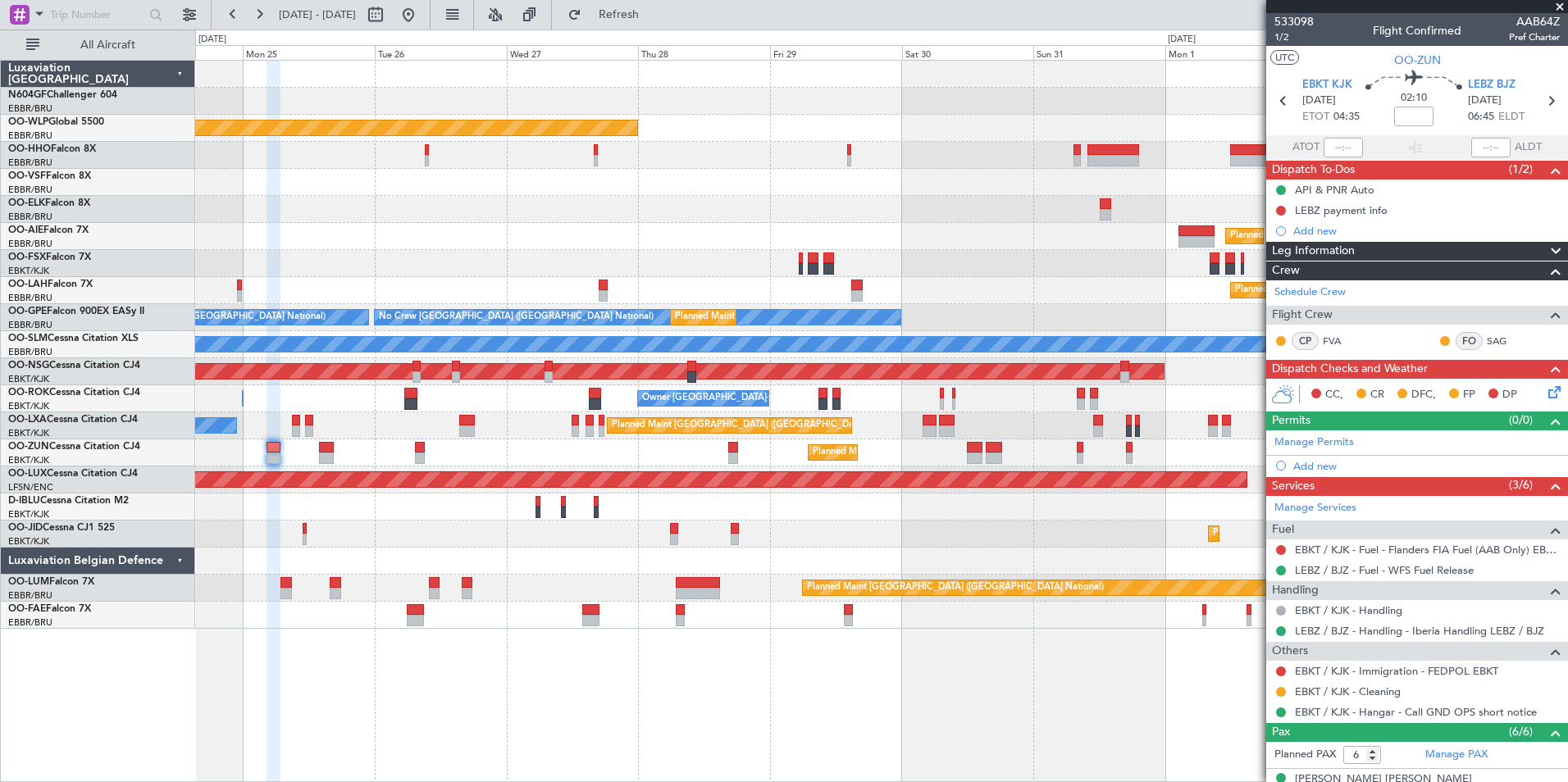
click at [751, 276] on div "Planned Maint Berlin (Brandenburg) Planned Maint London (Farnborough) Planned M…" at bounding box center [881, 345] width 1372 height 568
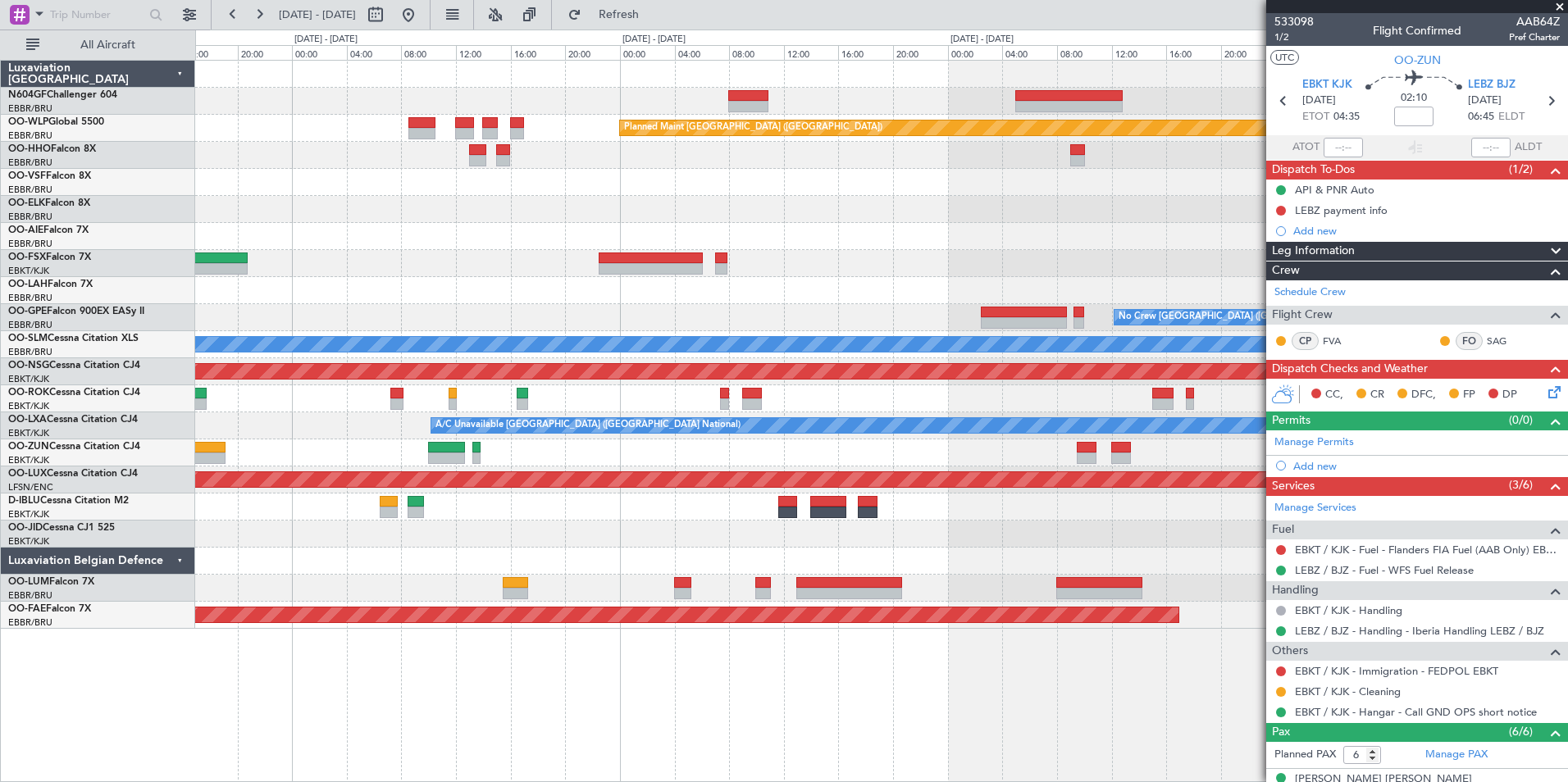
drag, startPoint x: 263, startPoint y: 464, endPoint x: 674, endPoint y: 494, distance: 412.1
click at [311, 524] on div at bounding box center [881, 535] width 1372 height 27
drag, startPoint x: 311, startPoint y: 524, endPoint x: 638, endPoint y: 526, distance: 327.0
drag, startPoint x: 638, startPoint y: 526, endPoint x: 802, endPoint y: 533, distance: 164.1
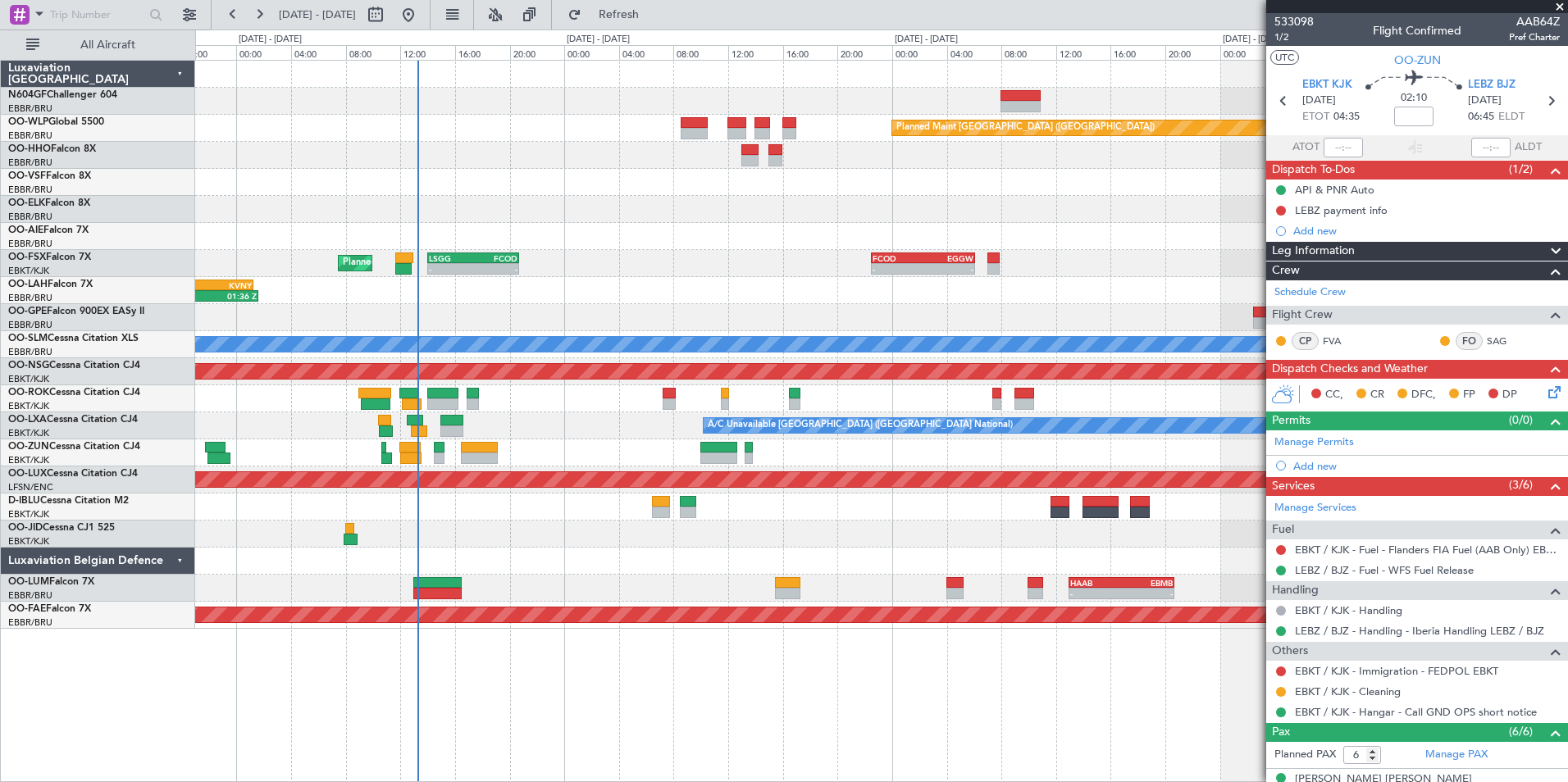
click at [681, 521] on div "- - LGSA 05:00 Z FZQA 12:50 Z Planned Maint Berlin (Brandenburg) FCOD 22:30 Z E…" at bounding box center [881, 345] width 1372 height 568
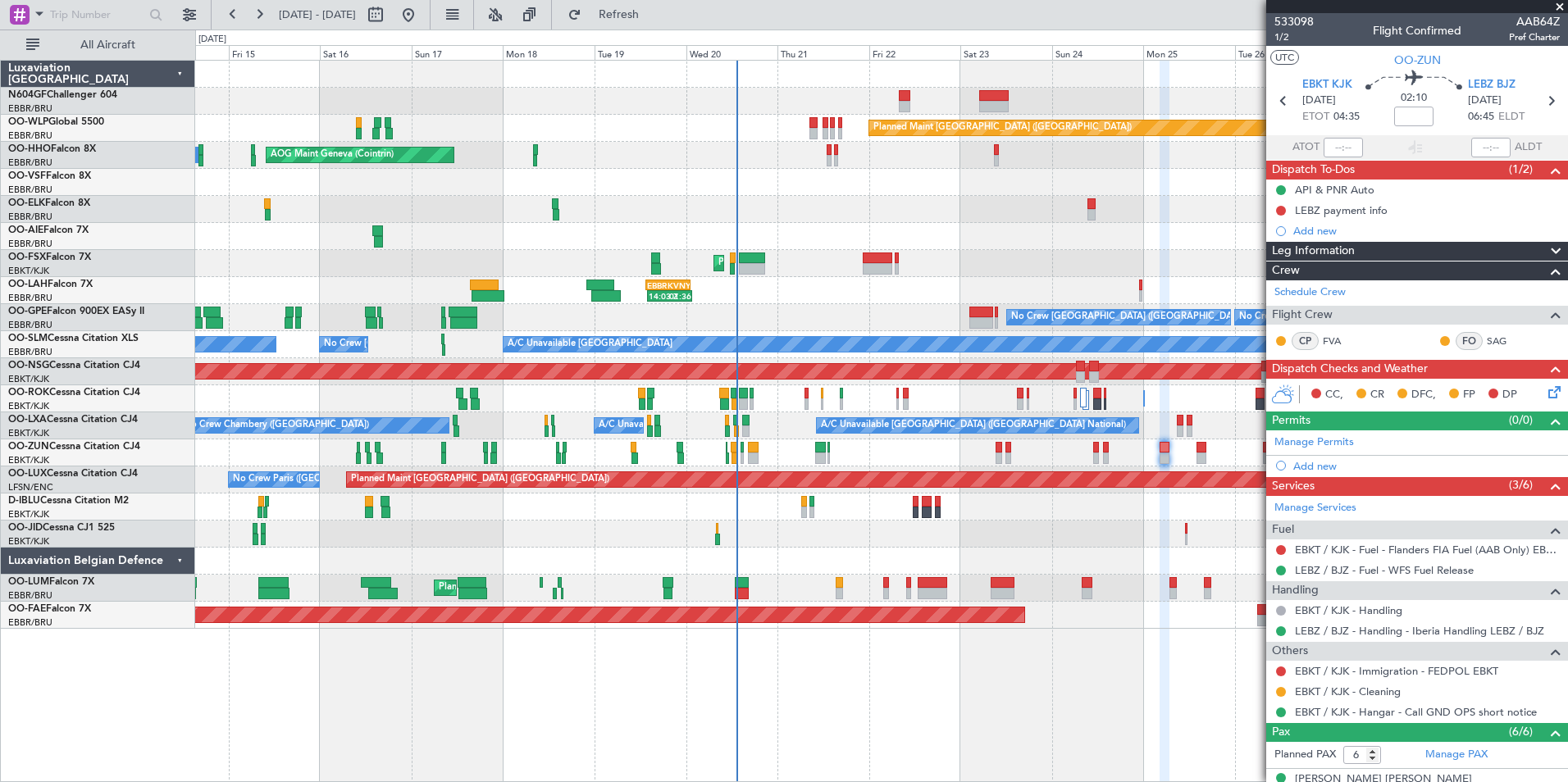
click at [641, 472] on div "Planned Maint Berlin (Brandenburg) AOG Maint Geneva (Cointrin) A/C Unavailable …" at bounding box center [881, 345] width 1372 height 568
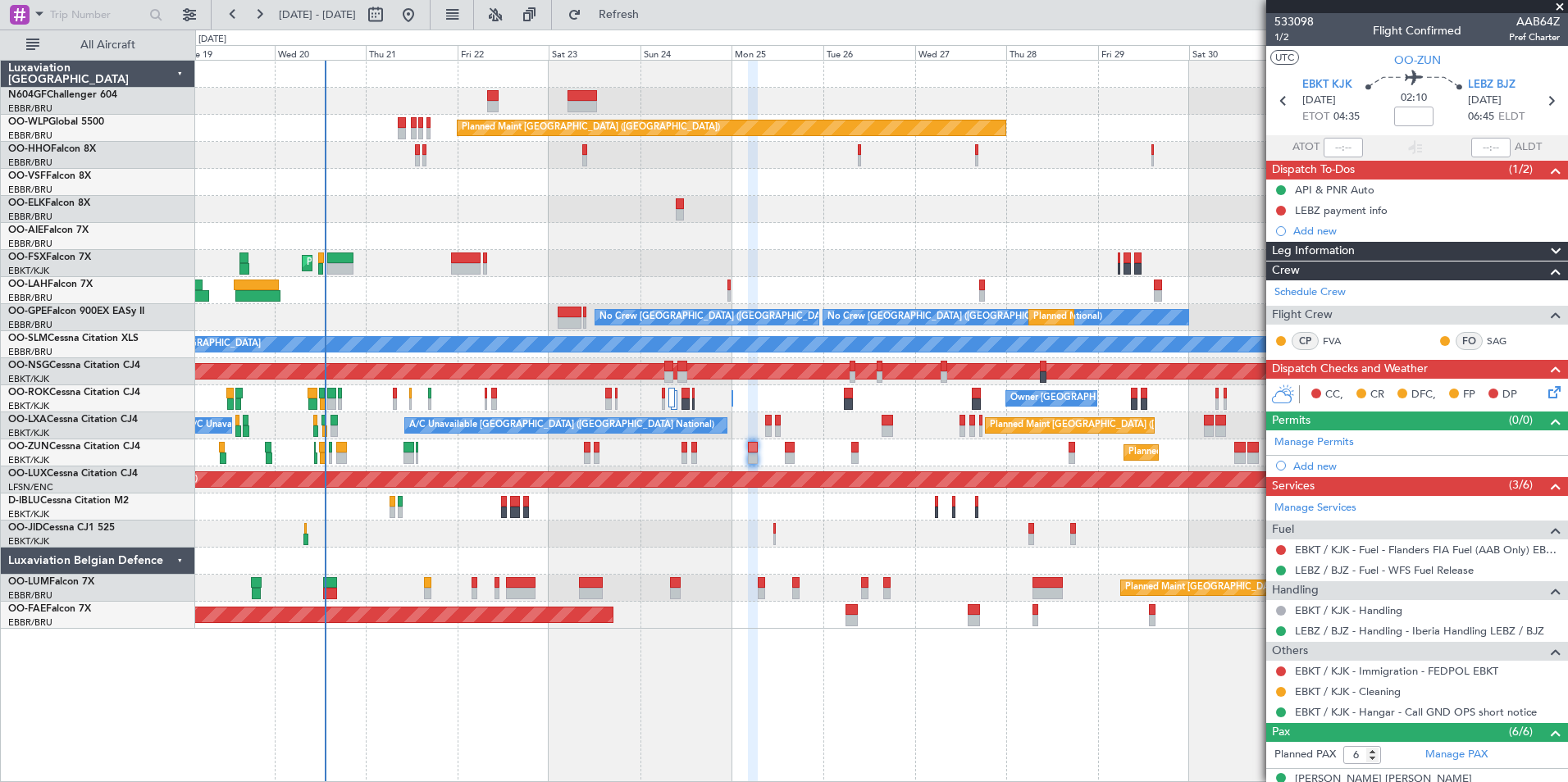
click at [659, 454] on div "Planned Maint Kortrijk-[GEOGRAPHIC_DATA]" at bounding box center [881, 453] width 1372 height 27
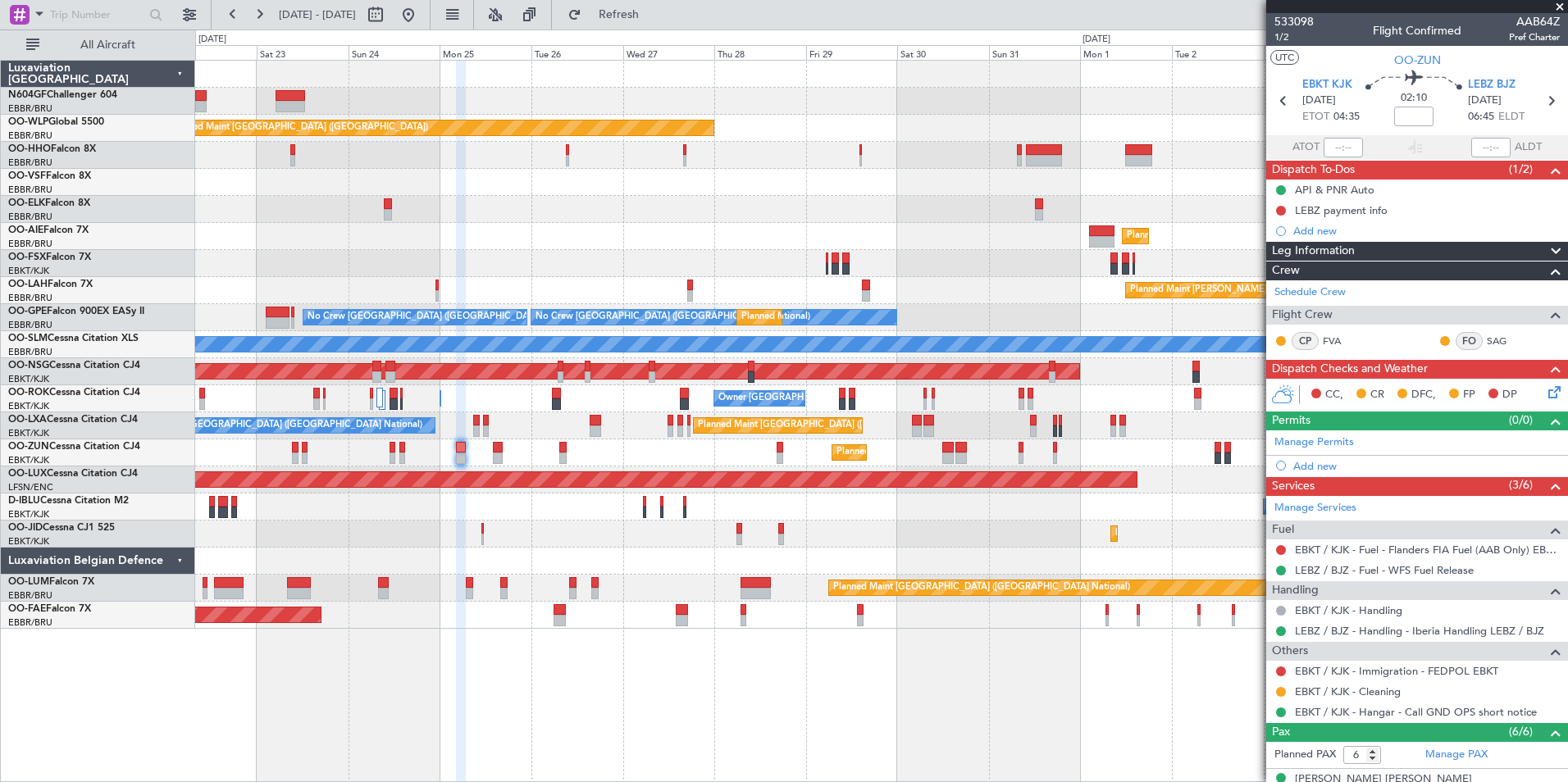
click at [624, 464] on div "Planned Maint Kortrijk-[GEOGRAPHIC_DATA]" at bounding box center [881, 453] width 1372 height 27
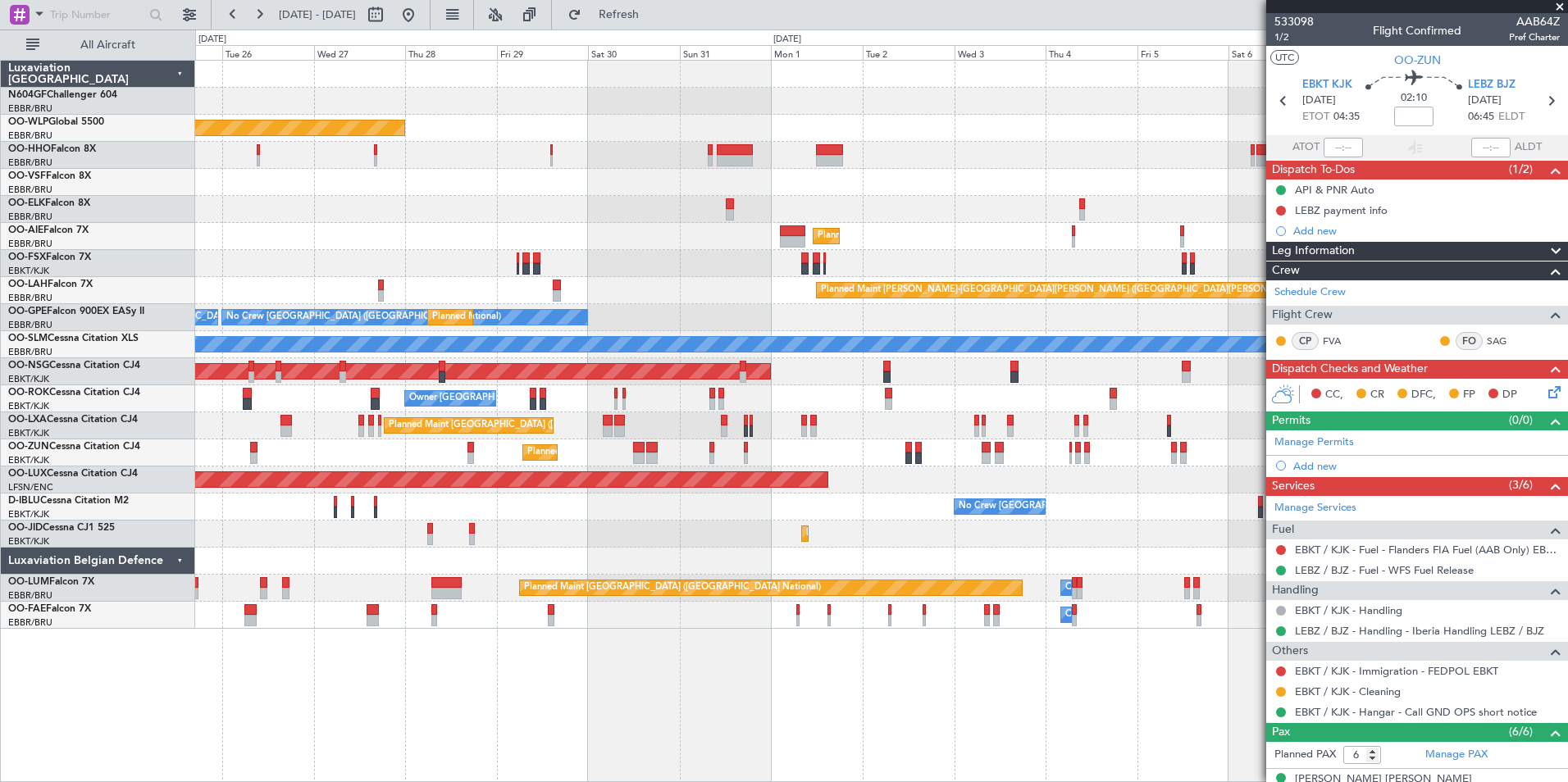
click at [915, 459] on div at bounding box center [918, 458] width 6 height 12
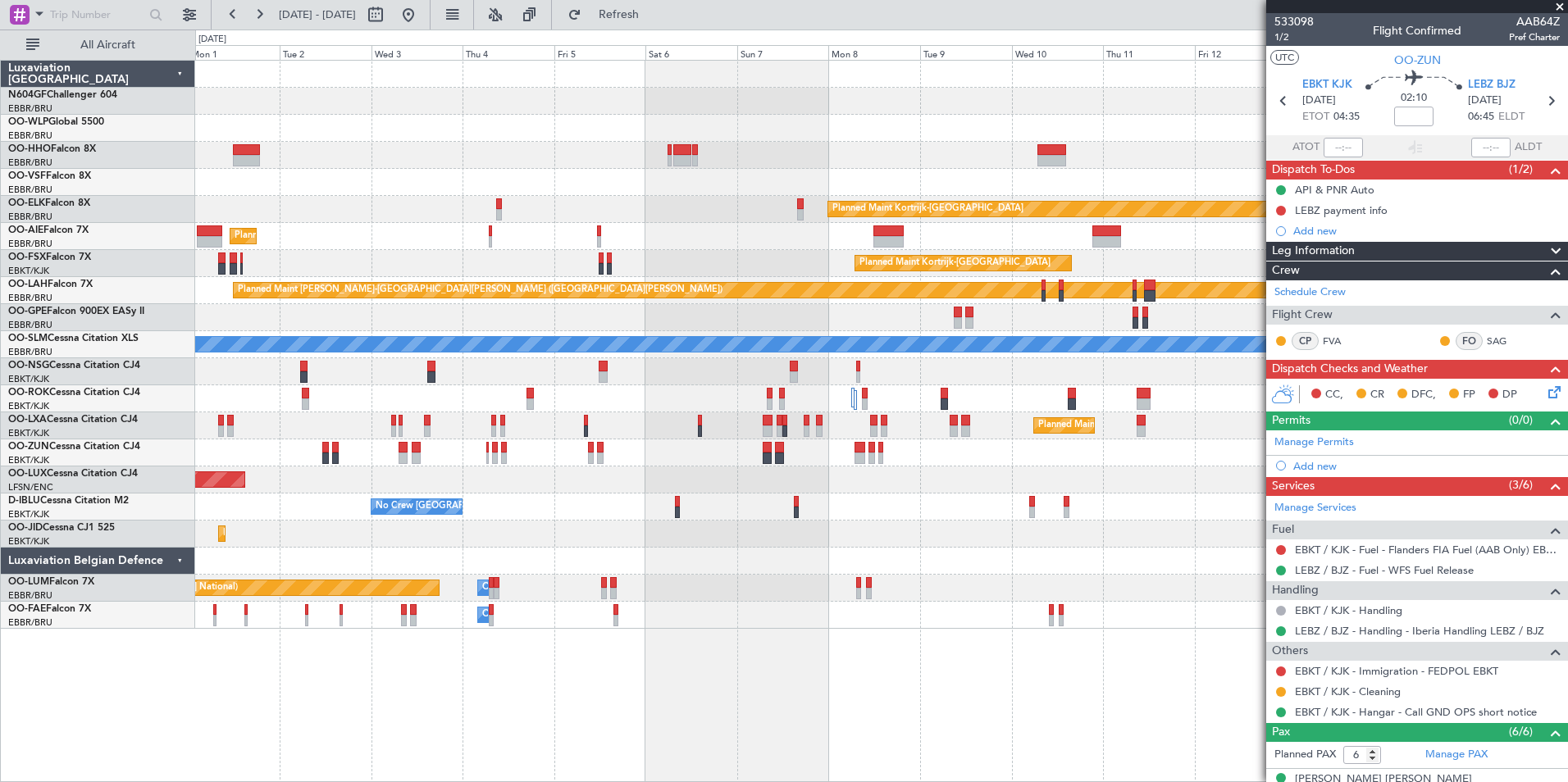
click at [612, 457] on div "Planned Maint Kortrijk-[GEOGRAPHIC_DATA]" at bounding box center [881, 453] width 1372 height 27
click at [505, 403] on div "Planned Maint Kortrijk-Wevelgem Planned Maint London (Farnborough) Planned Main…" at bounding box center [881, 345] width 1372 height 568
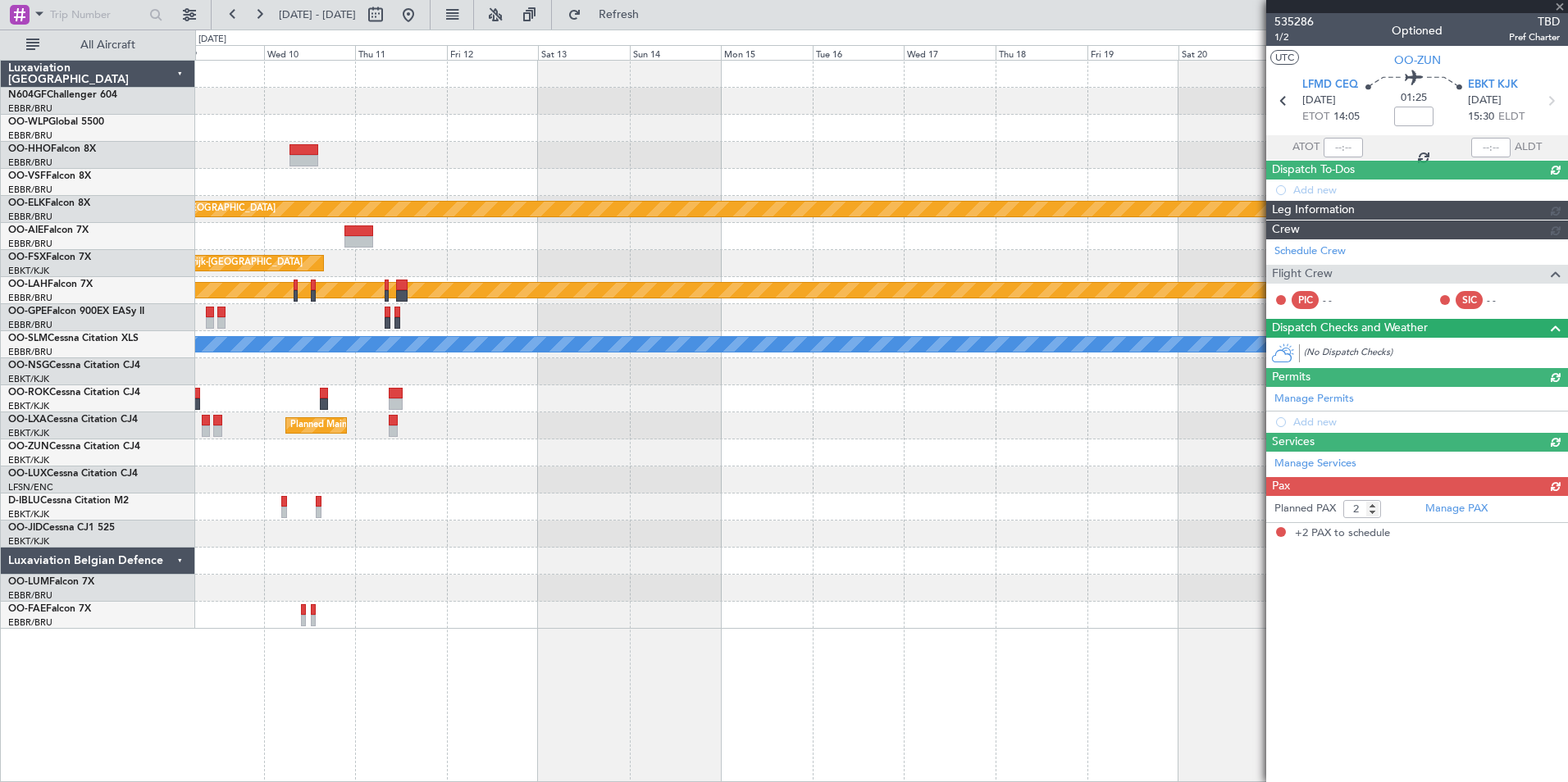
click at [610, 437] on div "Planned Maint Kortrijk-Wevelgem Planned Maint Kortrijk-Wevelgem Planned Maint A…" at bounding box center [881, 345] width 1372 height 568
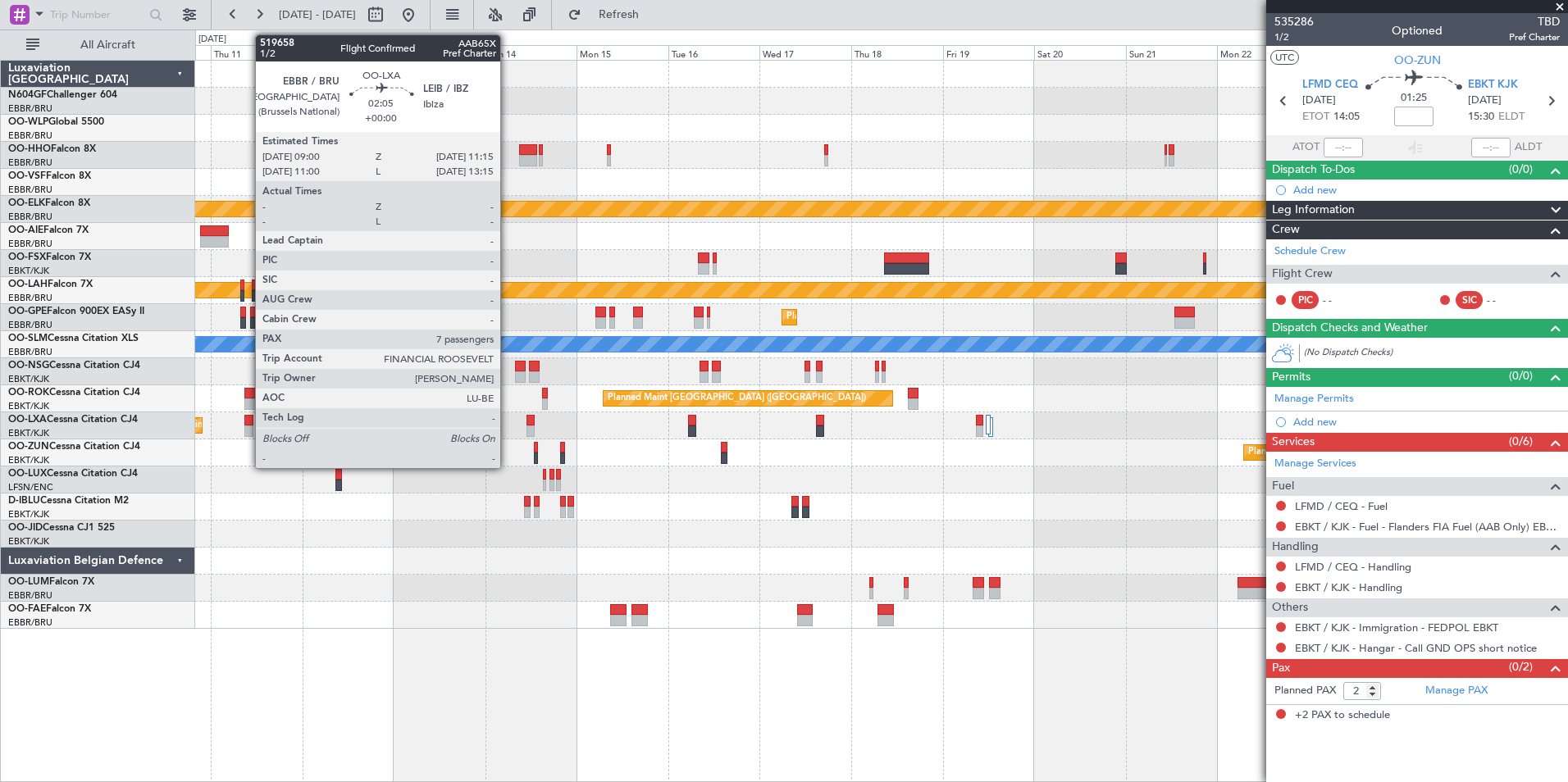
click at [246, 421] on div at bounding box center [249, 420] width 9 height 12
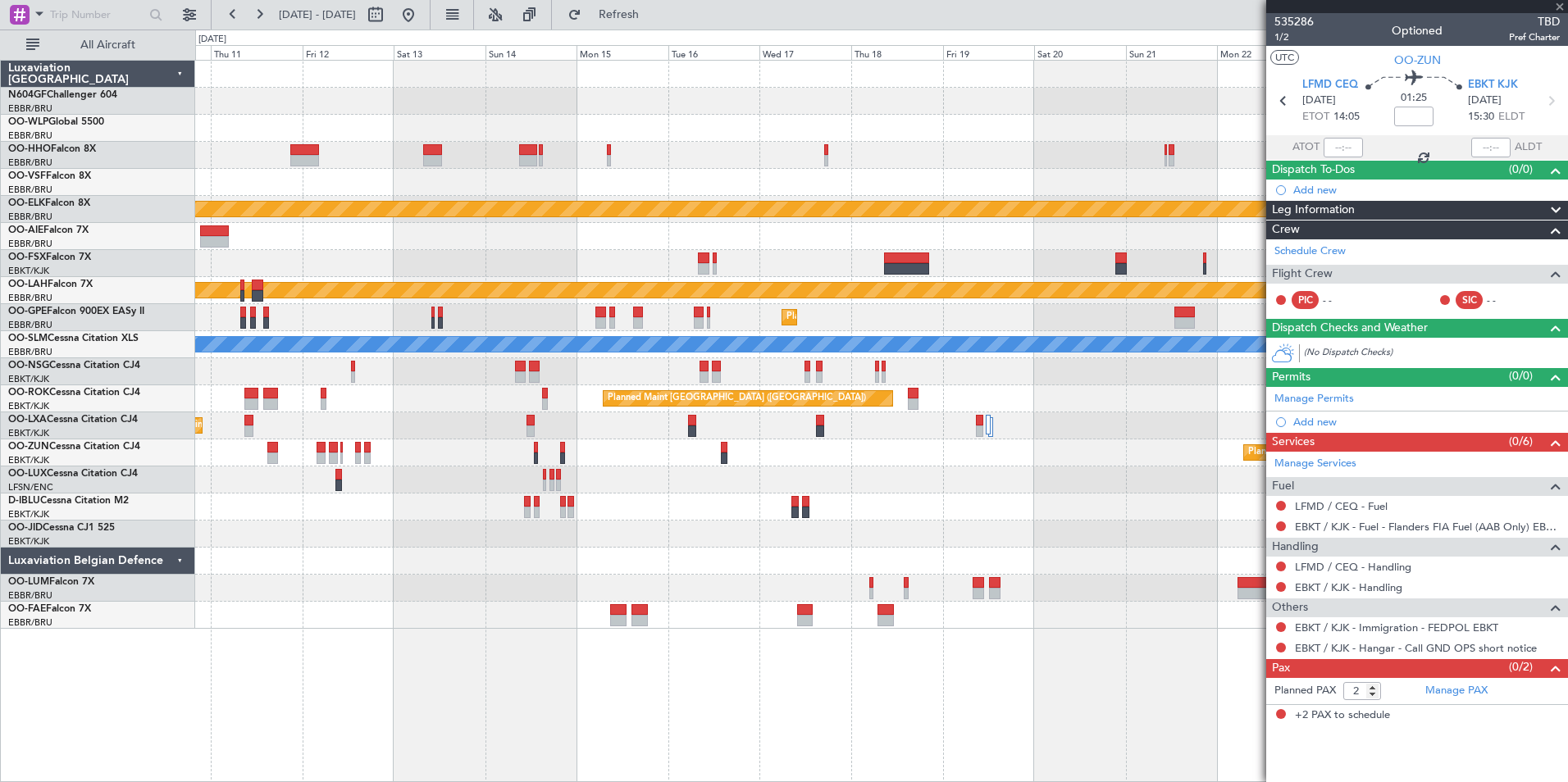
type input "7"
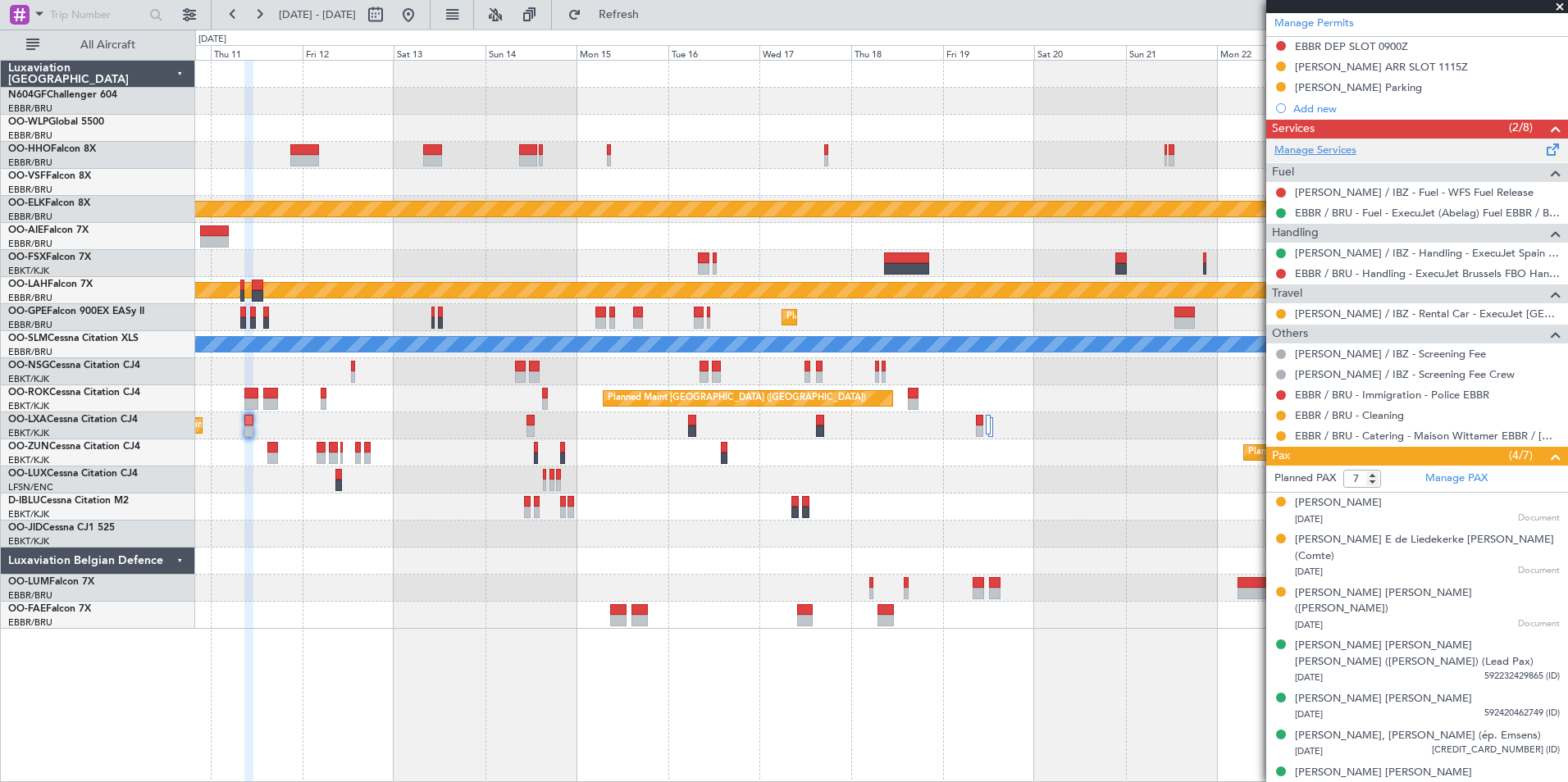
scroll to position [418, 0]
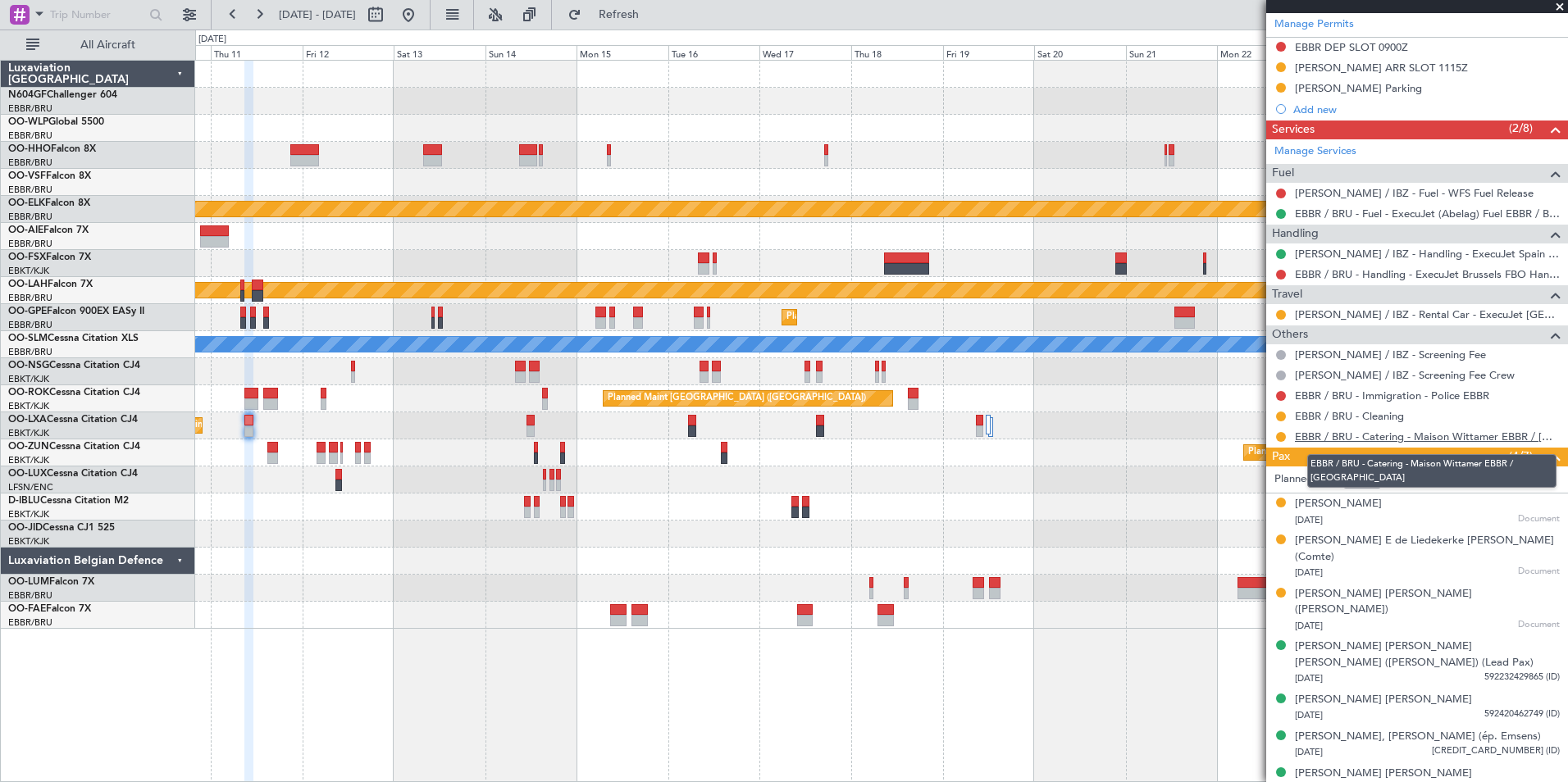
click at [1364, 432] on link "EBBR / BRU - Catering - Maison Wittamer EBBR / BRU" at bounding box center [1427, 436] width 265 height 14
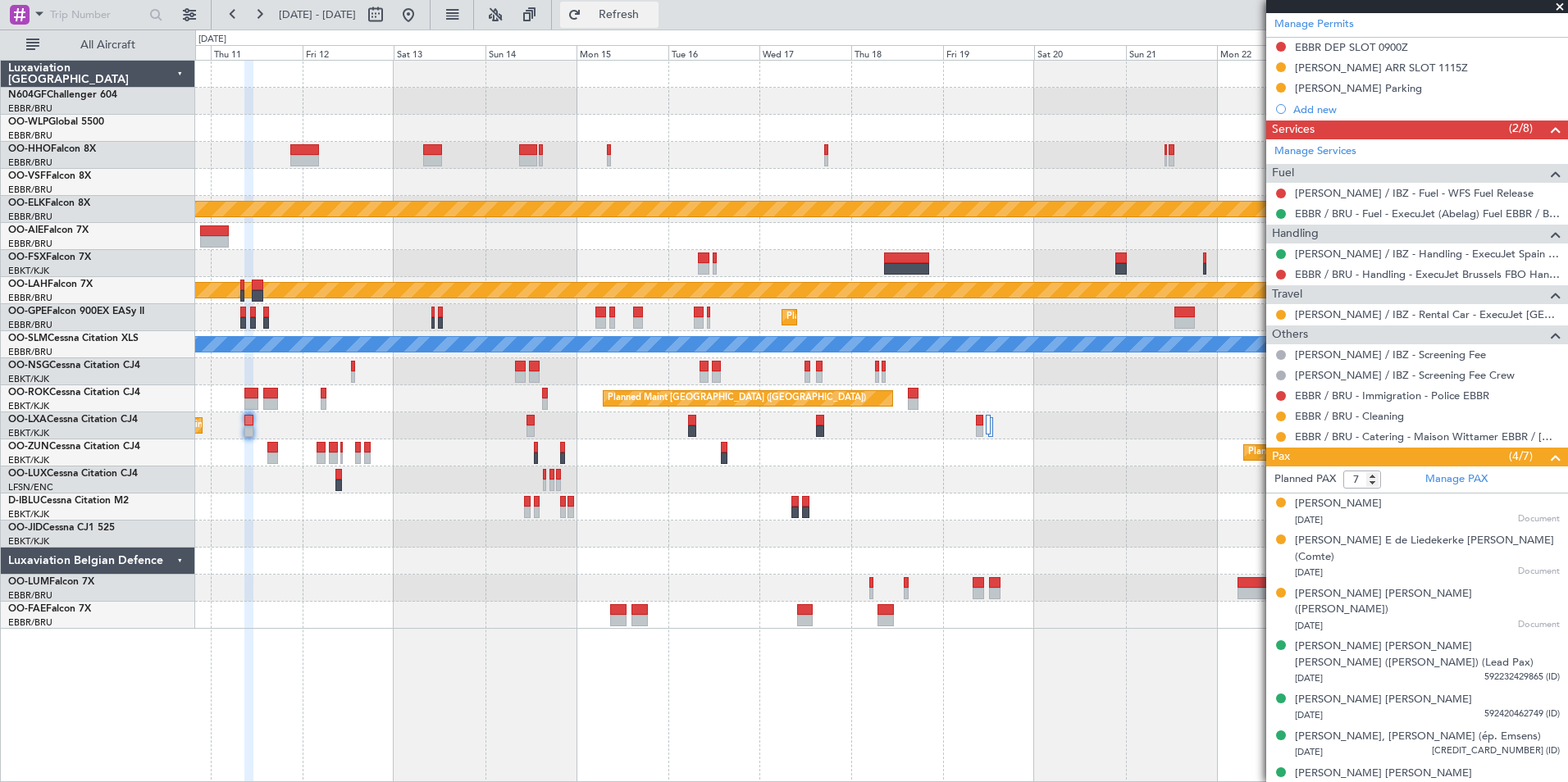
click at [654, 21] on span "Refresh" at bounding box center [619, 15] width 69 height 12
click at [727, 179] on div "Planned Maint Kortrijk-Wevelgem Planned Maint Kortrijk-Wevelgem Planned Maint A…" at bounding box center [881, 345] width 1372 height 568
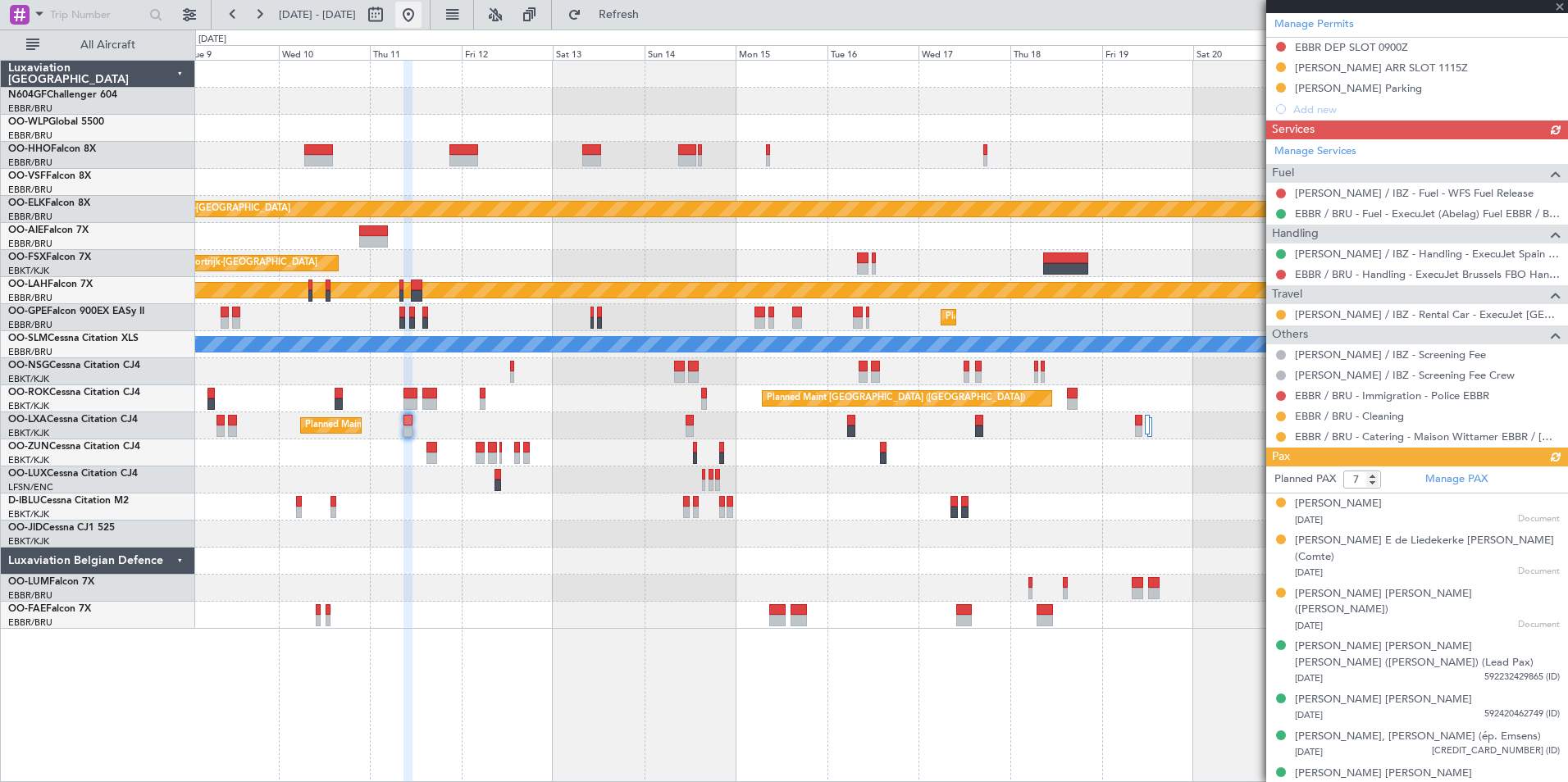
click at [422, 17] on button at bounding box center [408, 15] width 26 height 26
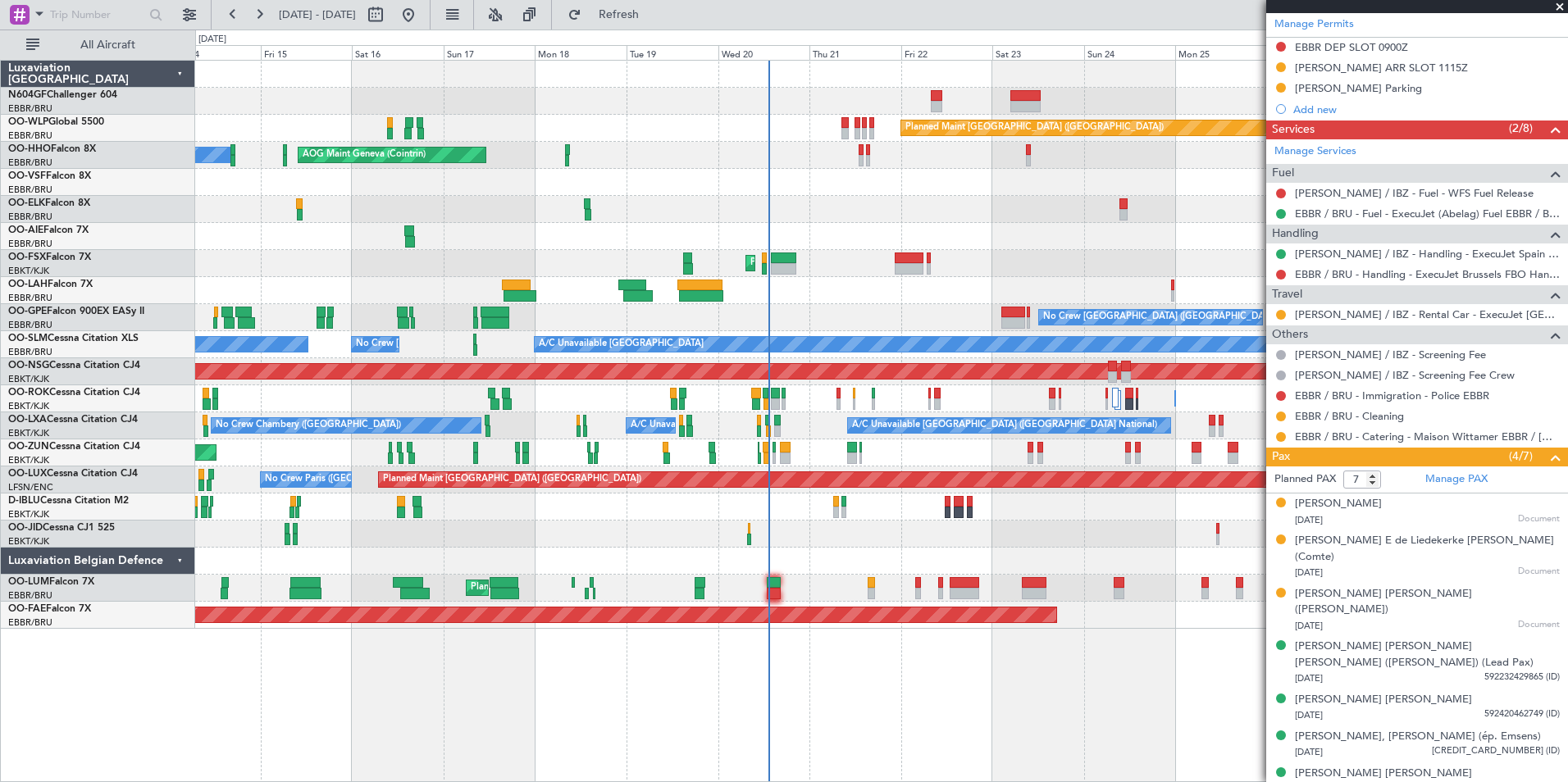
click at [843, 284] on div "Planned Maint Berlin (Brandenburg) A/C Unavailable Geneva (Cointrin) AOG Maint …" at bounding box center [881, 345] width 1372 height 568
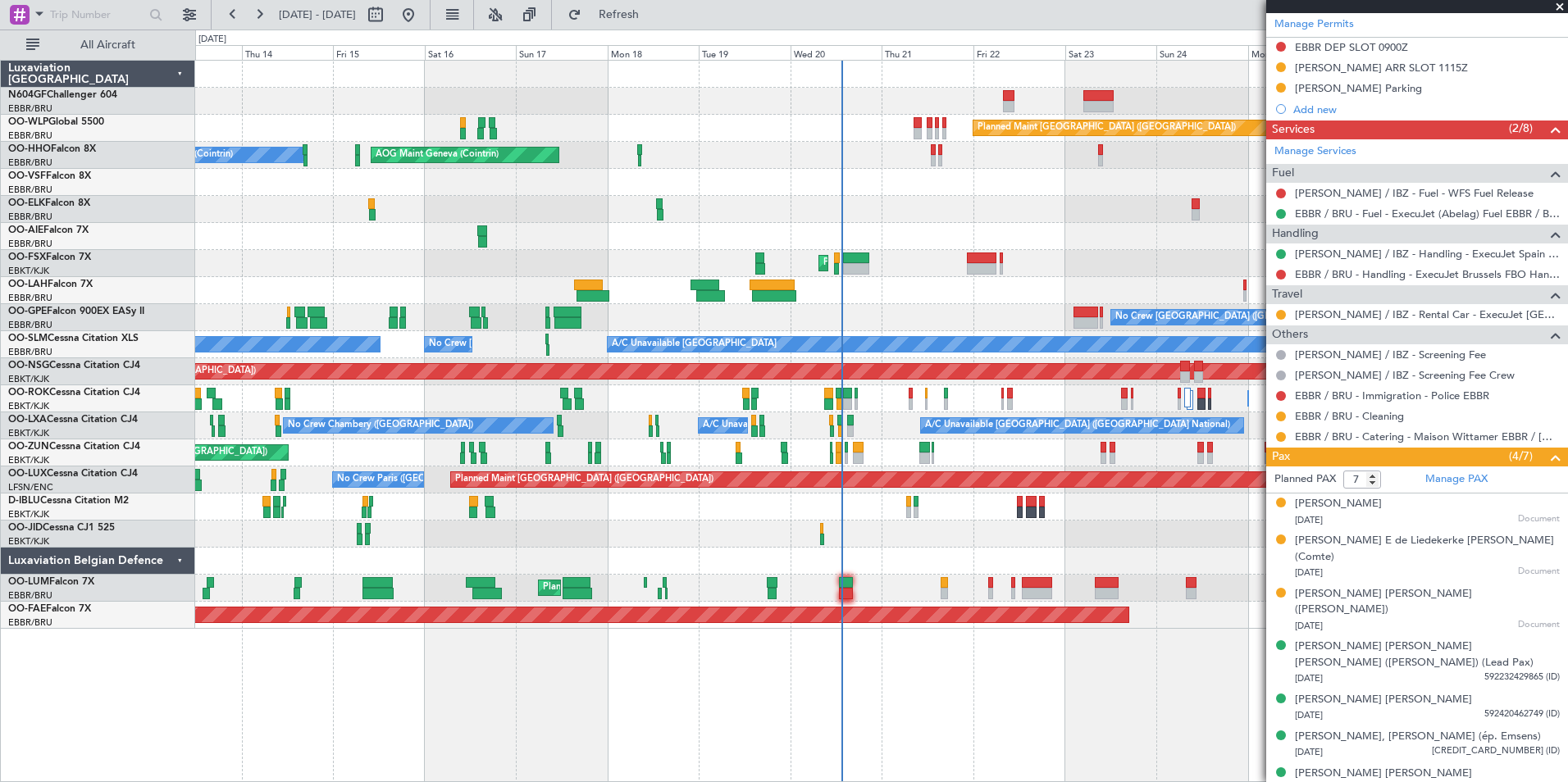
click at [881, 587] on div "Planned Maint Brussels (Brussels National) Planned Maint Brussels (Brussels Nat…" at bounding box center [881, 588] width 1372 height 27
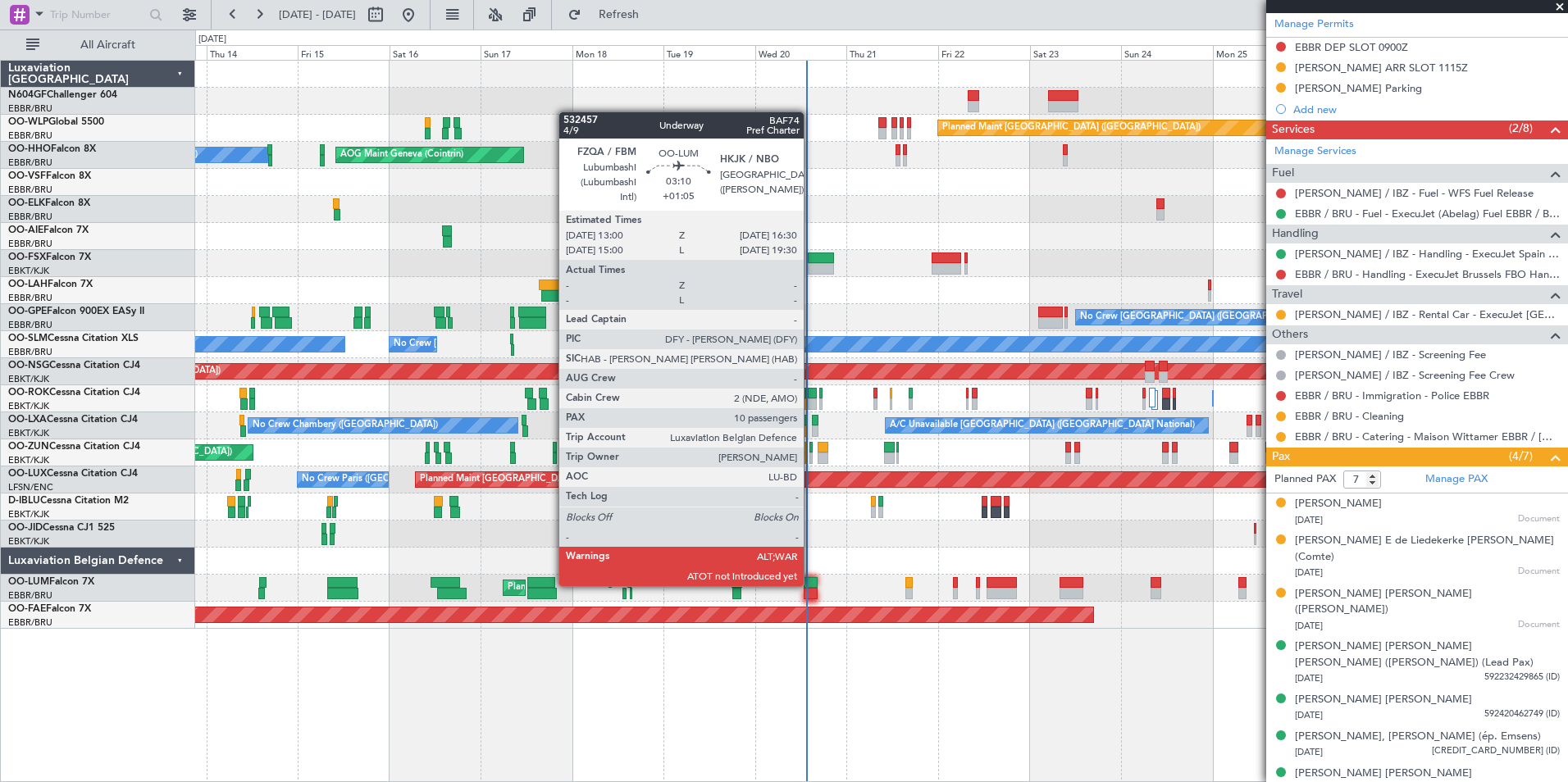
click at [811, 585] on div at bounding box center [810, 583] width 14 height 12
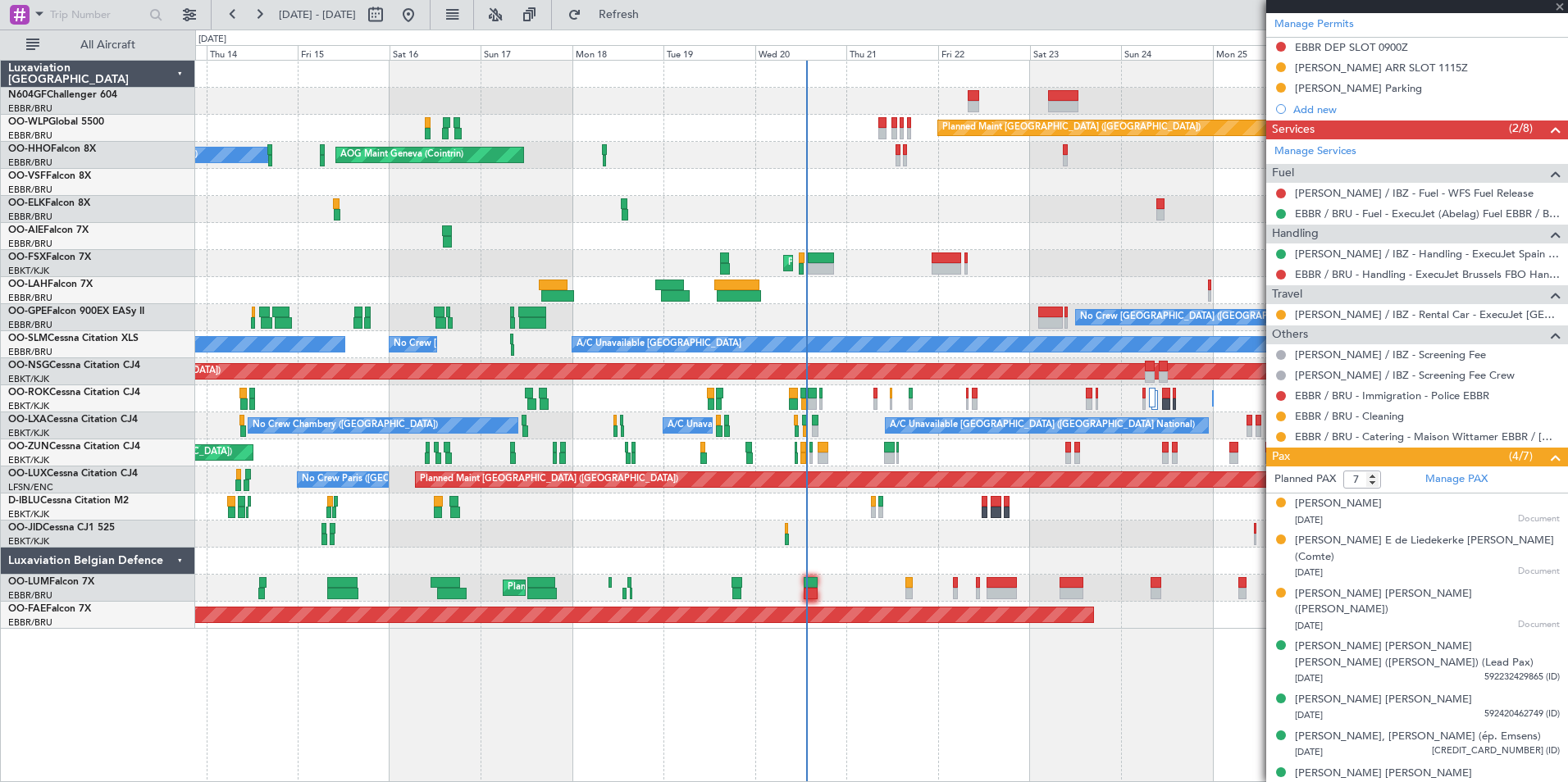
type input "+01:05"
type input "10"
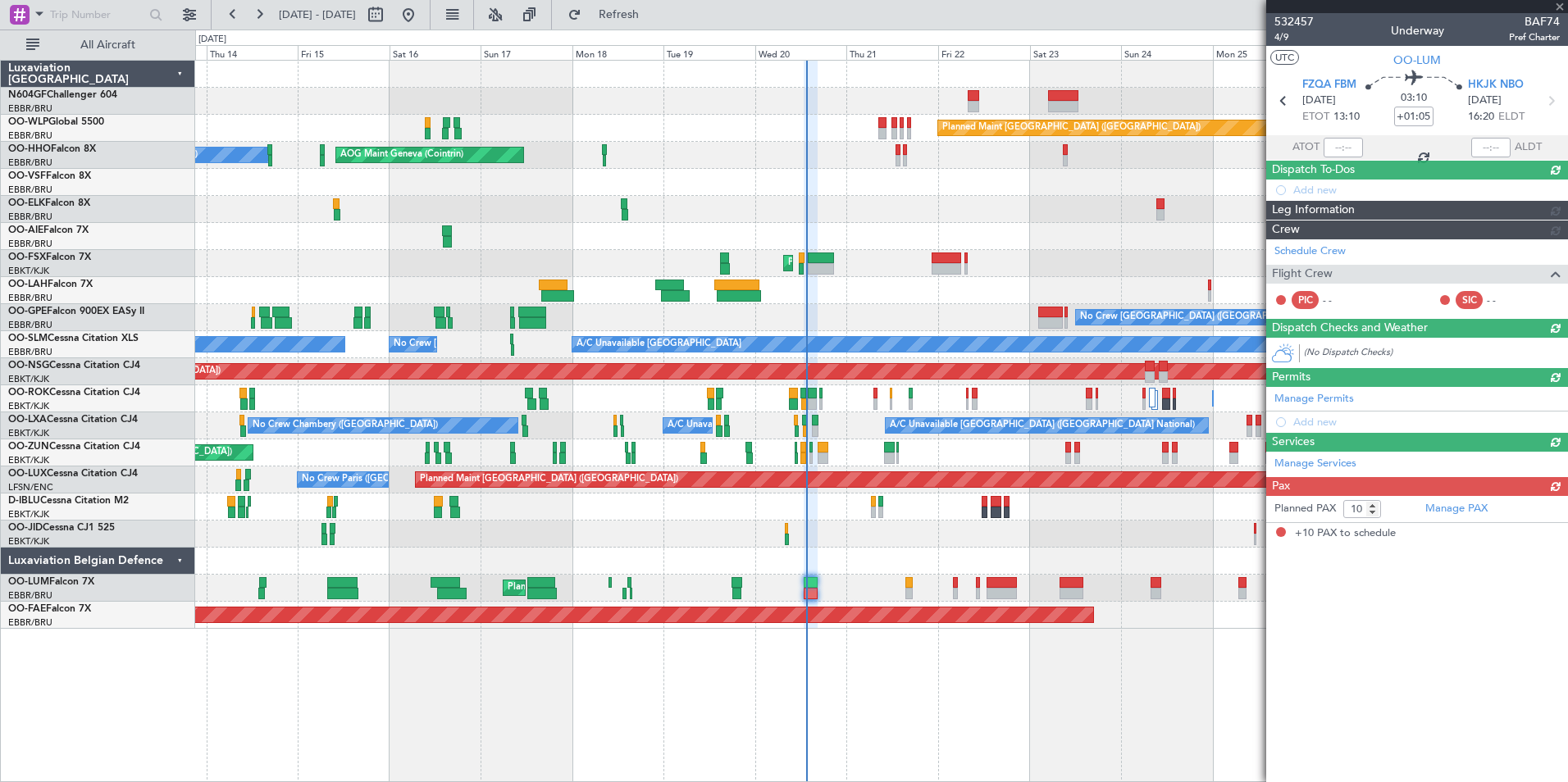
scroll to position [0, 0]
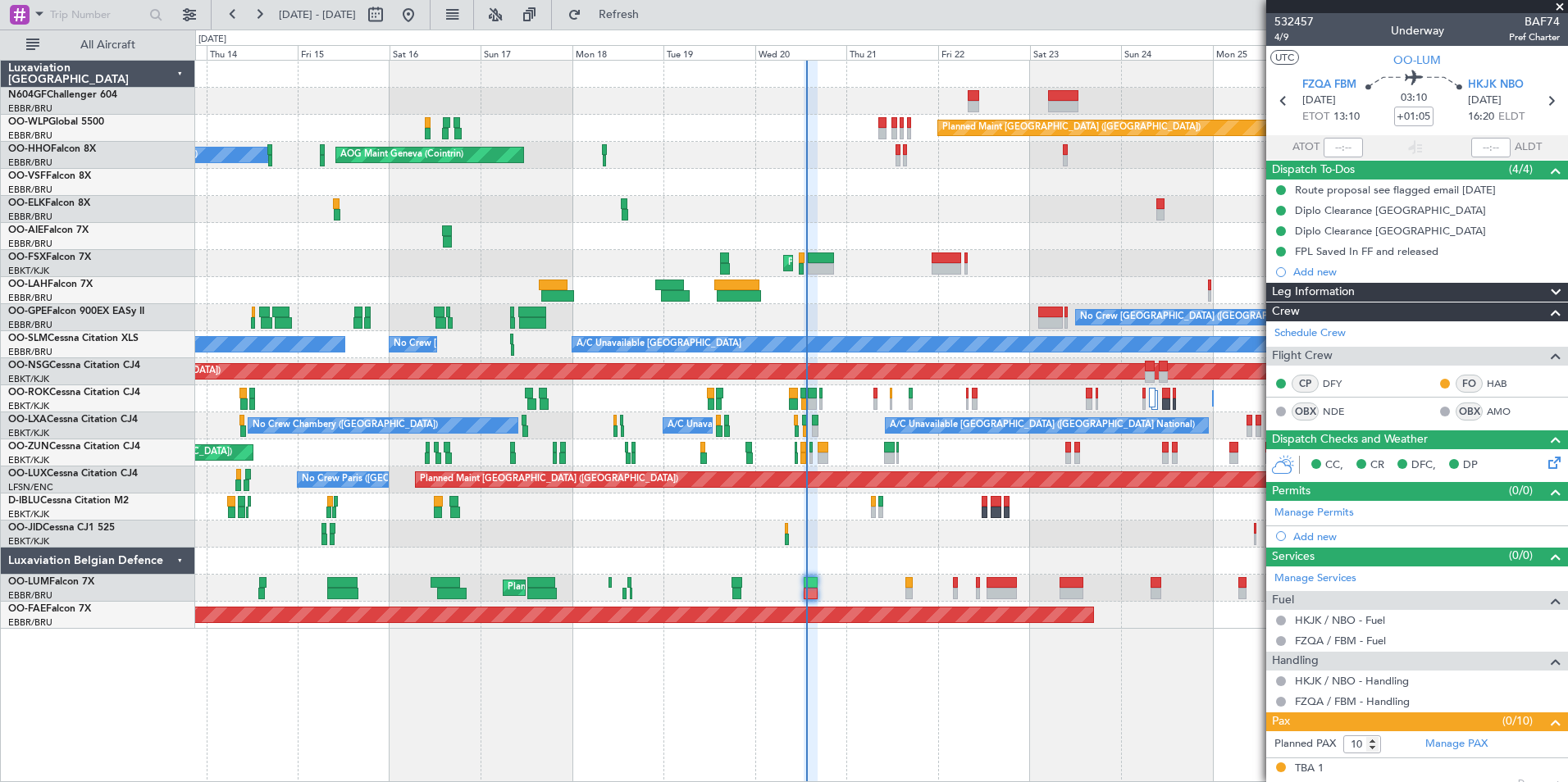
click at [1017, 266] on div "Planned Maint Kortrijk-[GEOGRAPHIC_DATA]" at bounding box center [881, 264] width 1372 height 27
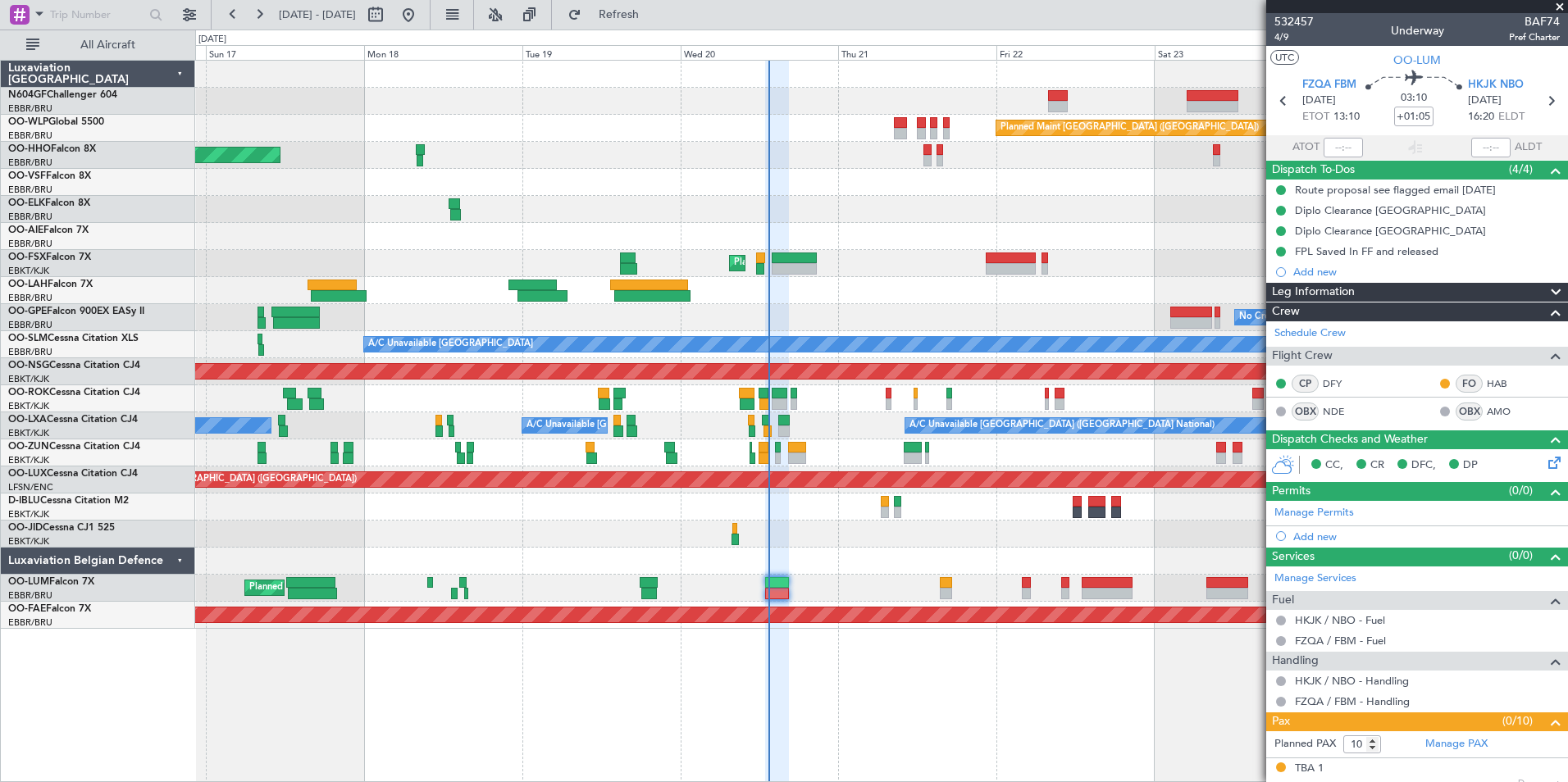
click at [740, 450] on div "Planned Maint Berlin (Brandenburg) AOG Maint Geneva (Cointrin) Planned Maint Ko…" at bounding box center [881, 345] width 1372 height 568
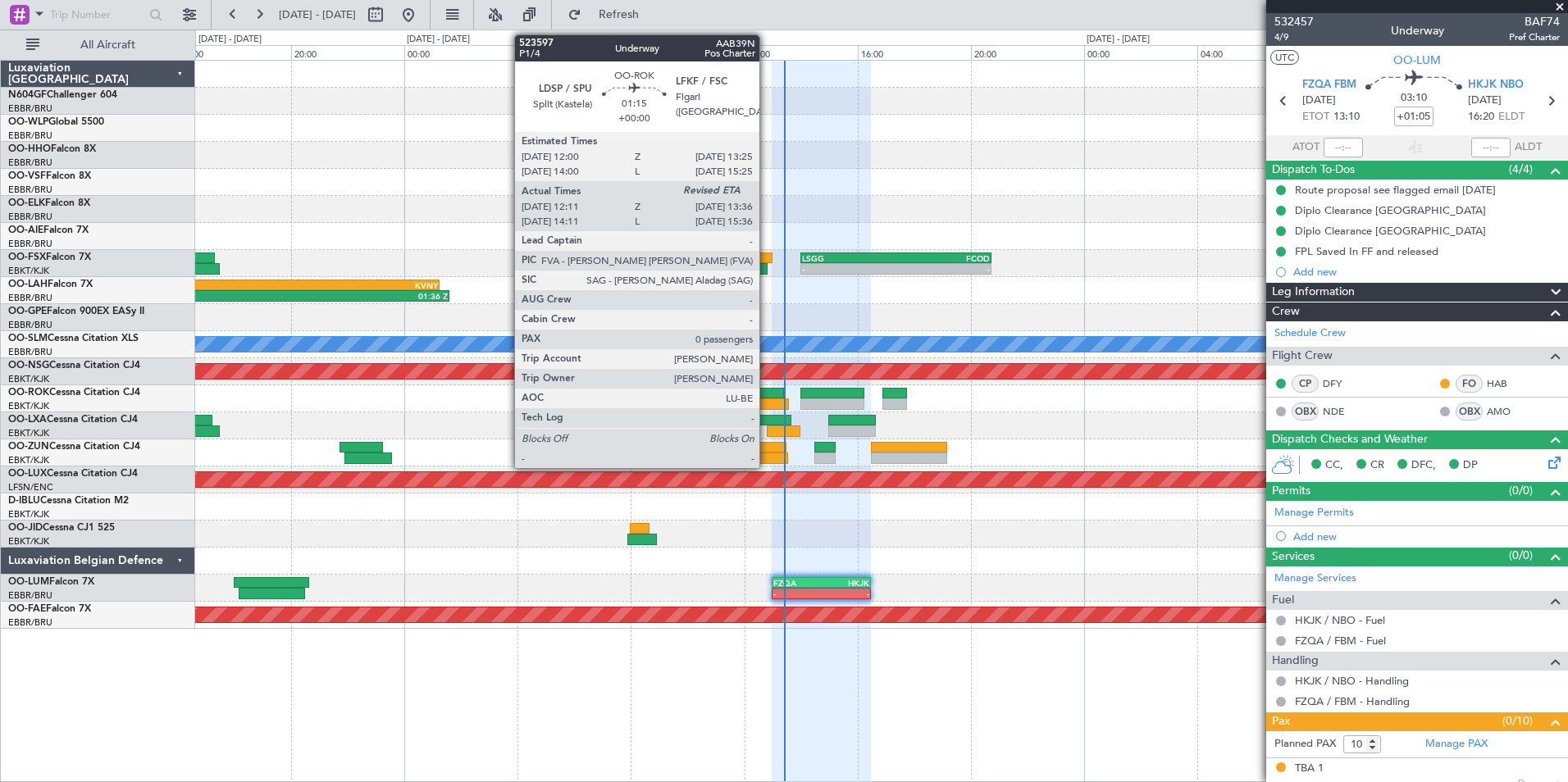
click at [767, 399] on div at bounding box center [769, 404] width 40 height 12
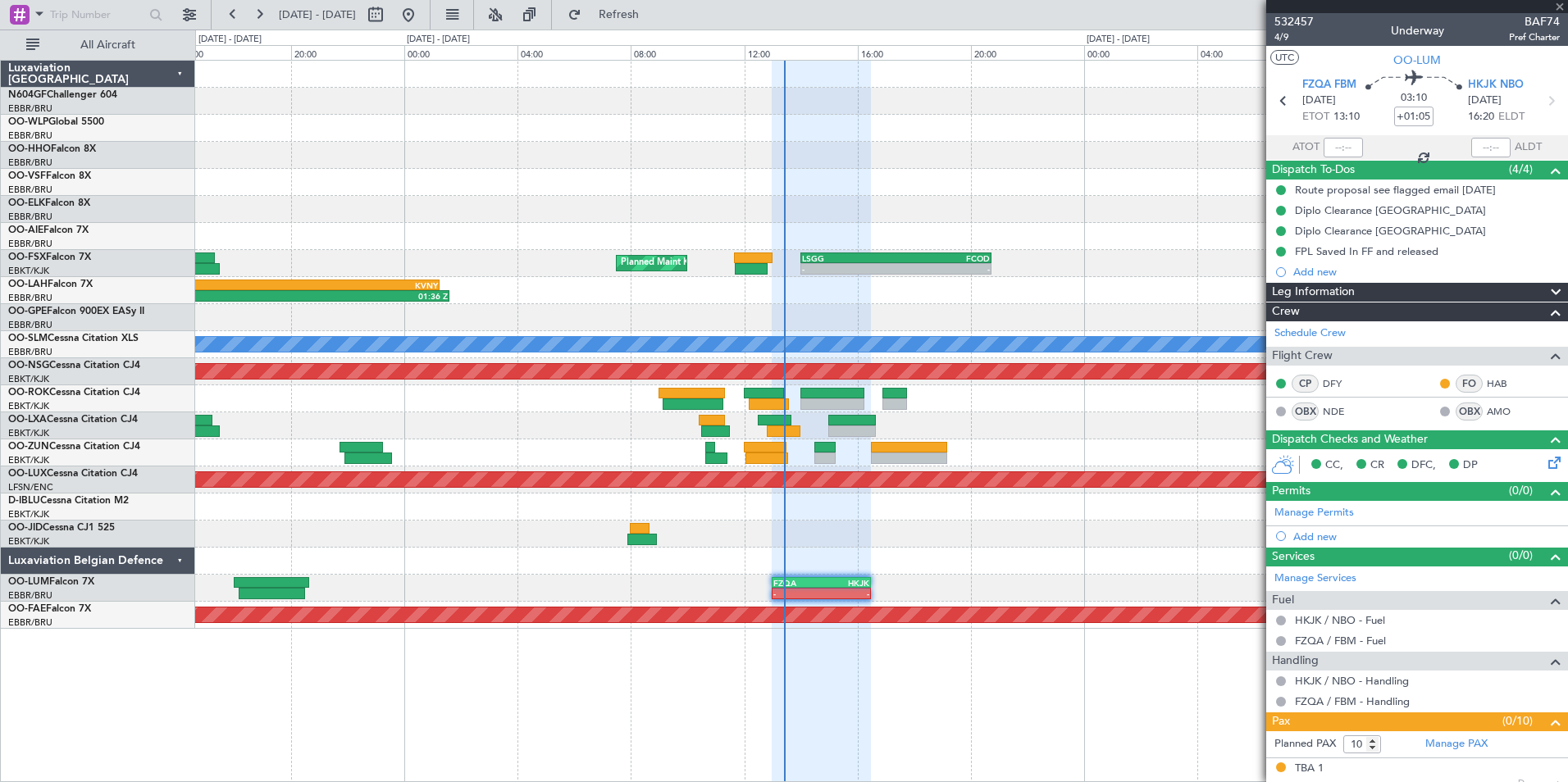
type input "12:16"
type input "0"
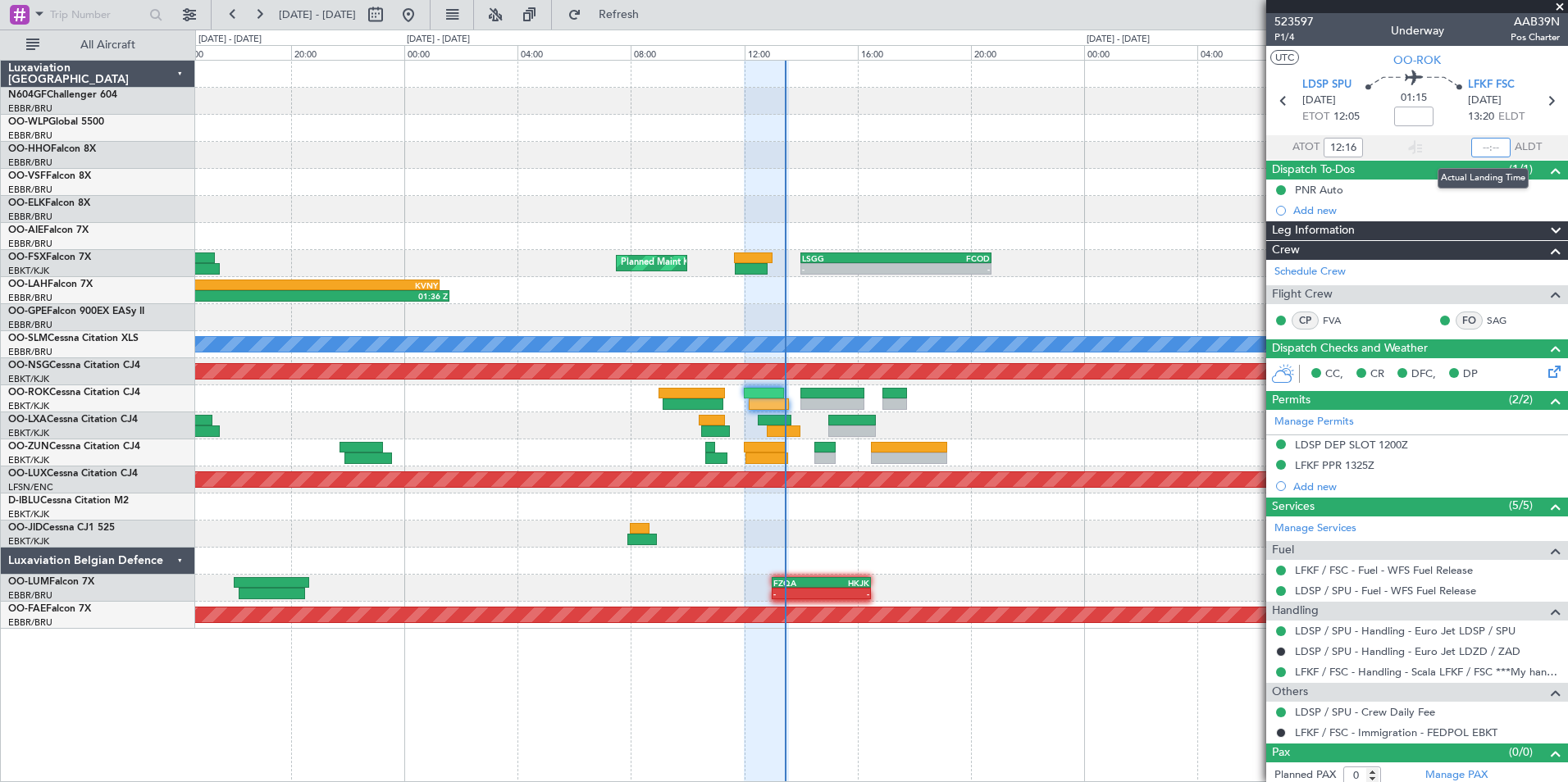
click at [1483, 147] on input "text" at bounding box center [1491, 148] width 39 height 20
click at [1089, 211] on div at bounding box center [881, 210] width 1372 height 27
type input "13:23"
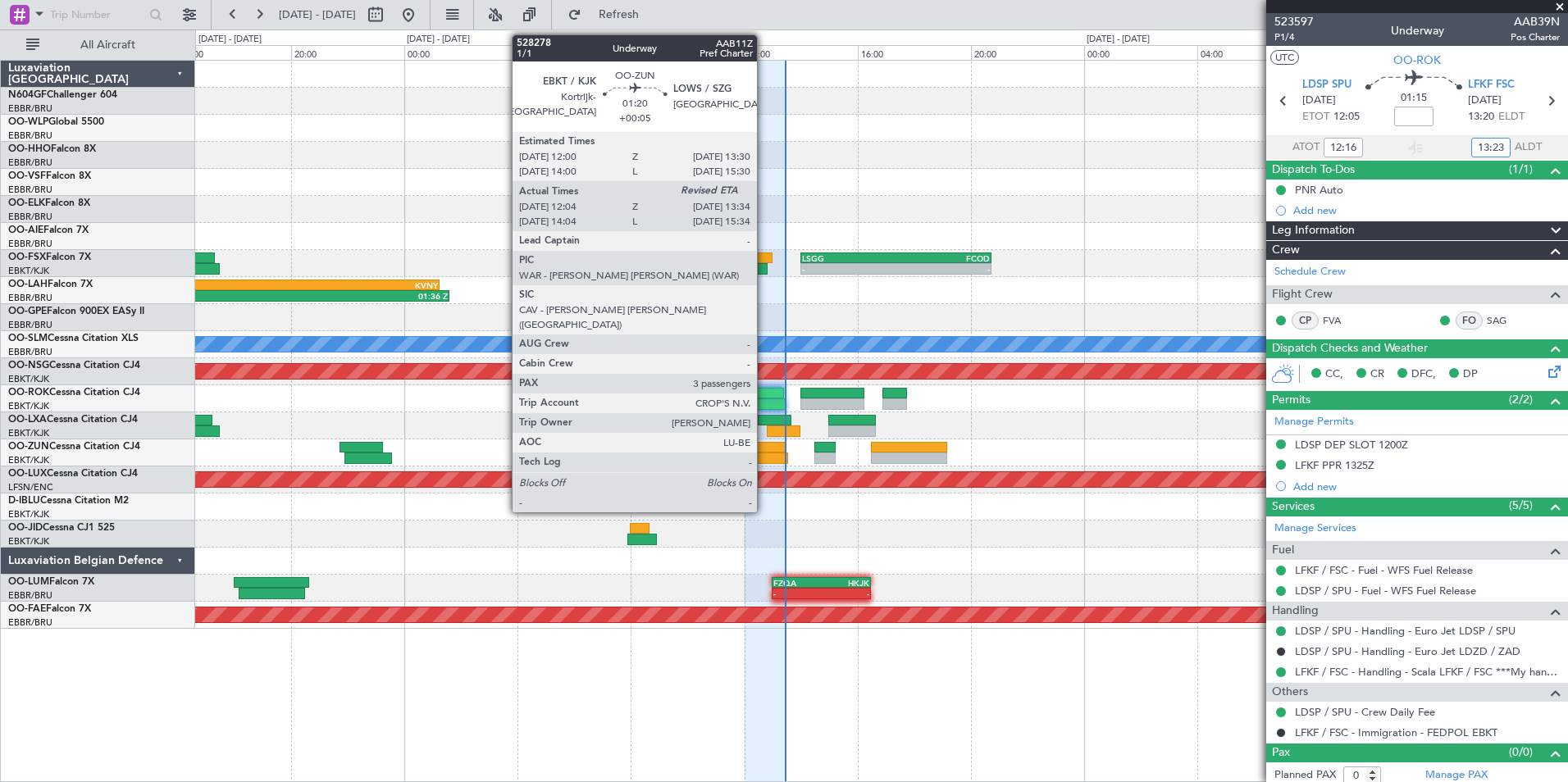
click at [765, 458] on div at bounding box center [767, 458] width 43 height 12
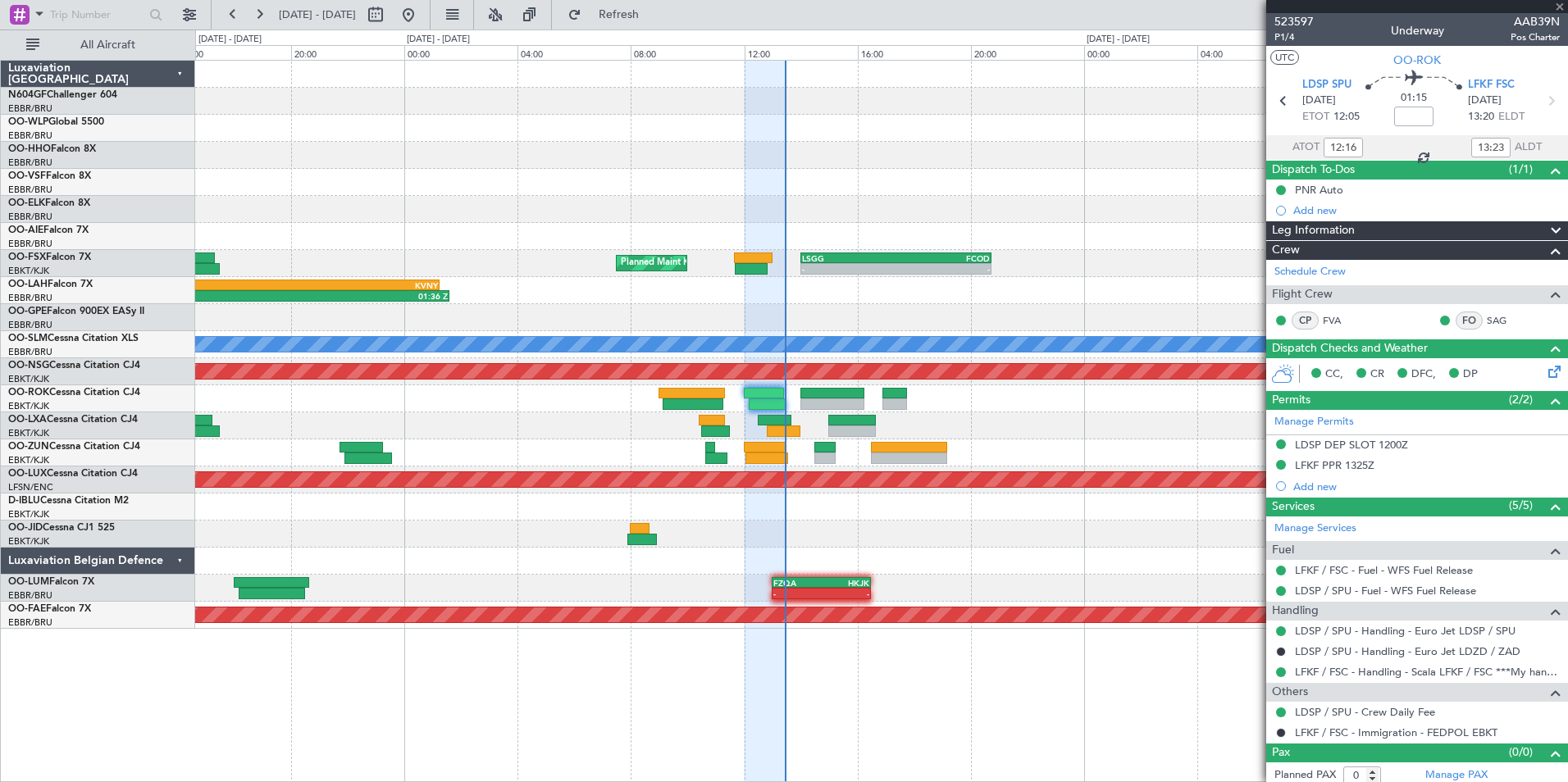
type input "+00:05"
type input "12:09"
type input "3"
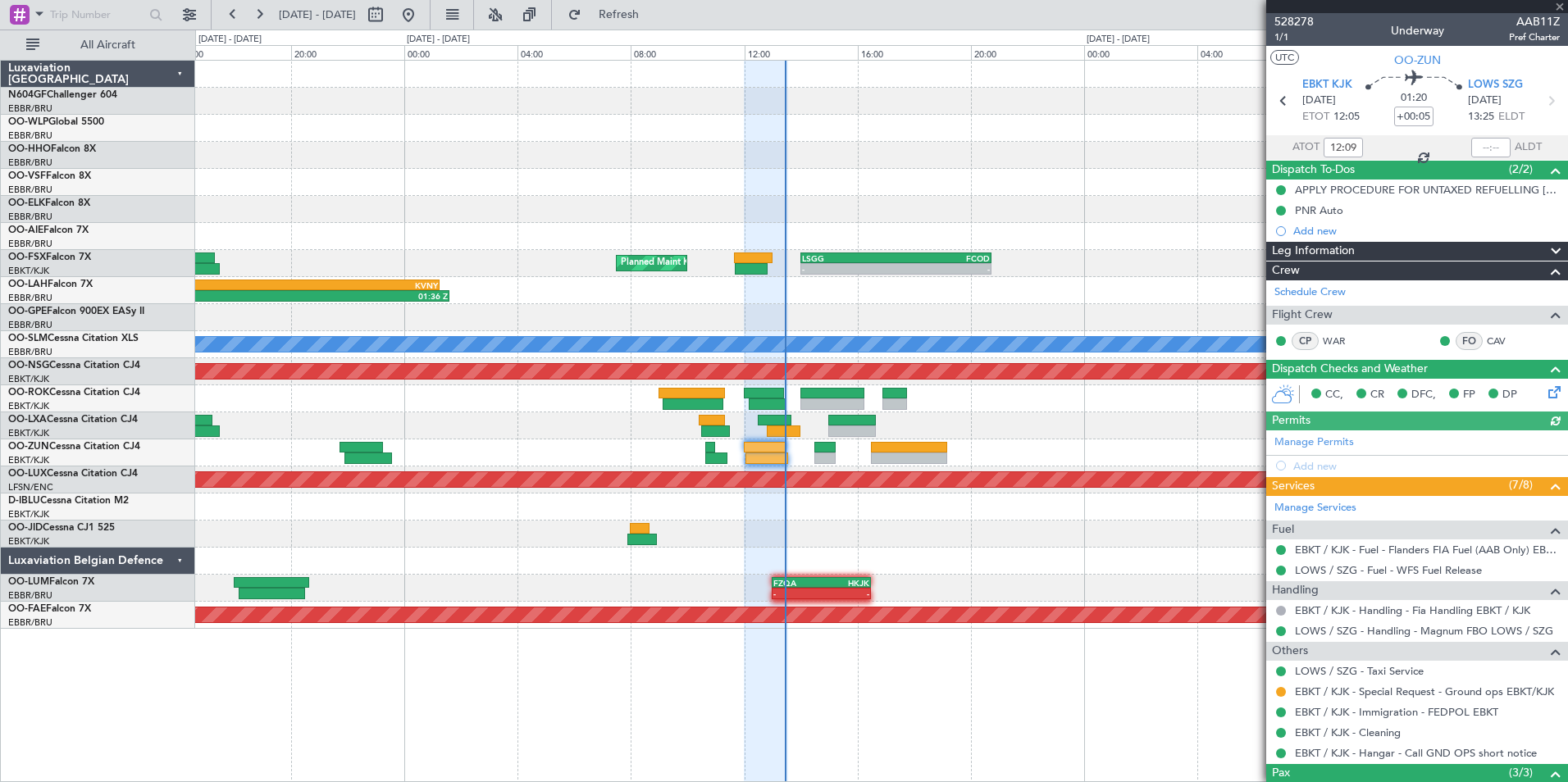
click at [1475, 147] on div at bounding box center [1491, 148] width 39 height 20
click at [1475, 150] on input "text" at bounding box center [1491, 148] width 39 height 20
click at [1086, 219] on div at bounding box center [881, 210] width 1372 height 27
type input "13:24"
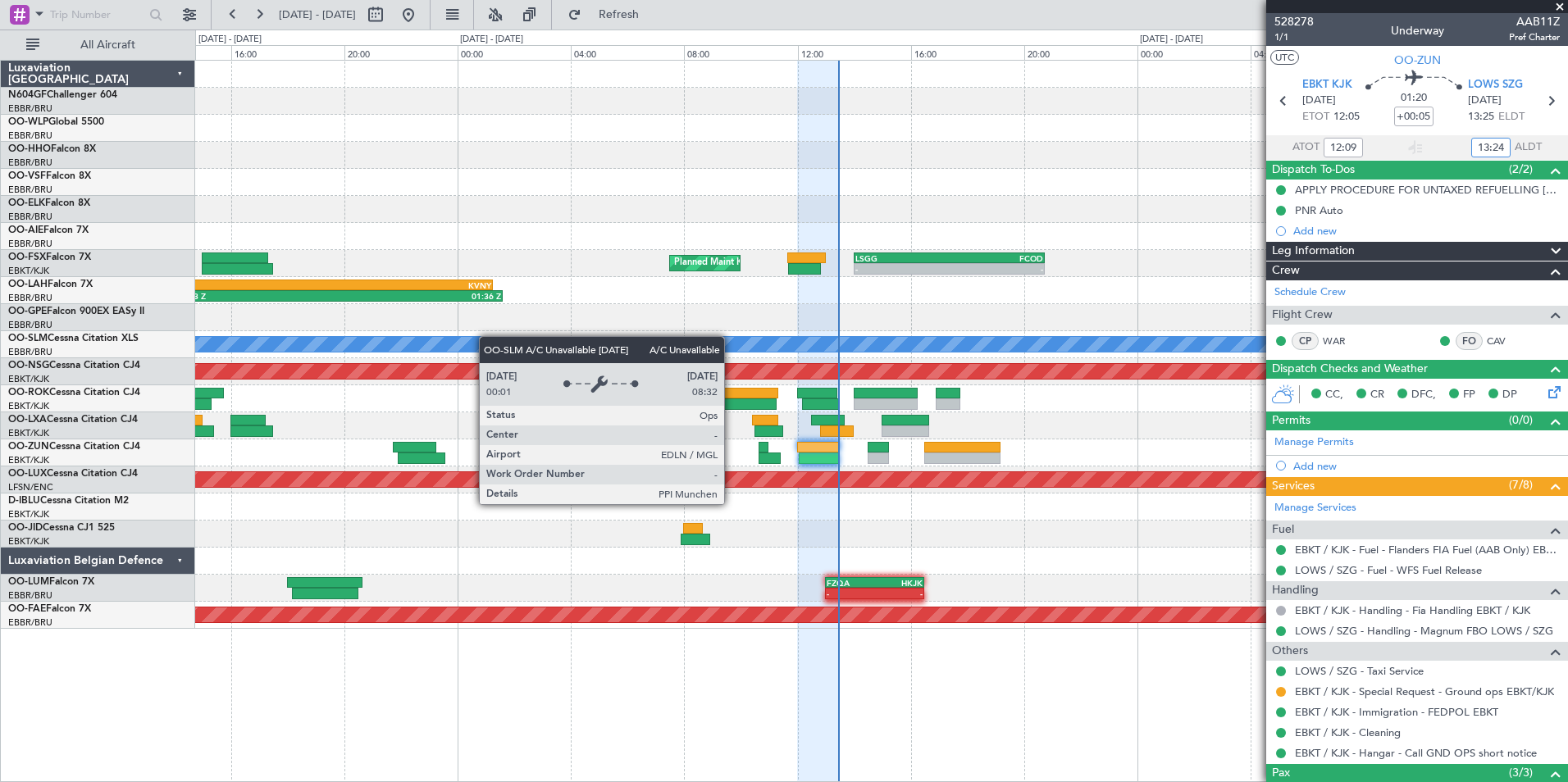
click at [539, 349] on div "A/C Unavailable [GEOGRAPHIC_DATA]" at bounding box center [881, 345] width 1372 height 27
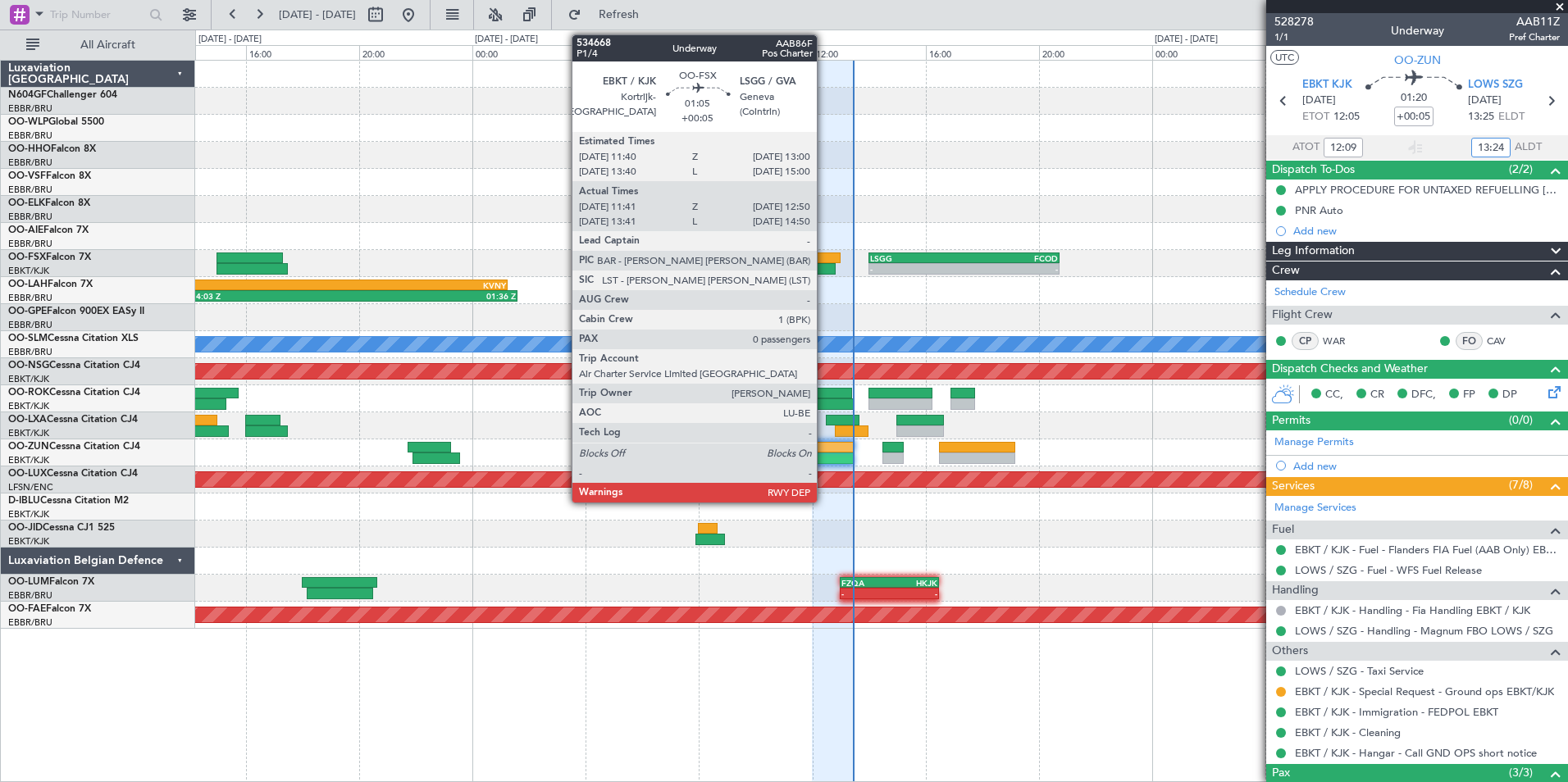
click at [824, 263] on div at bounding box center [821, 258] width 38 height 12
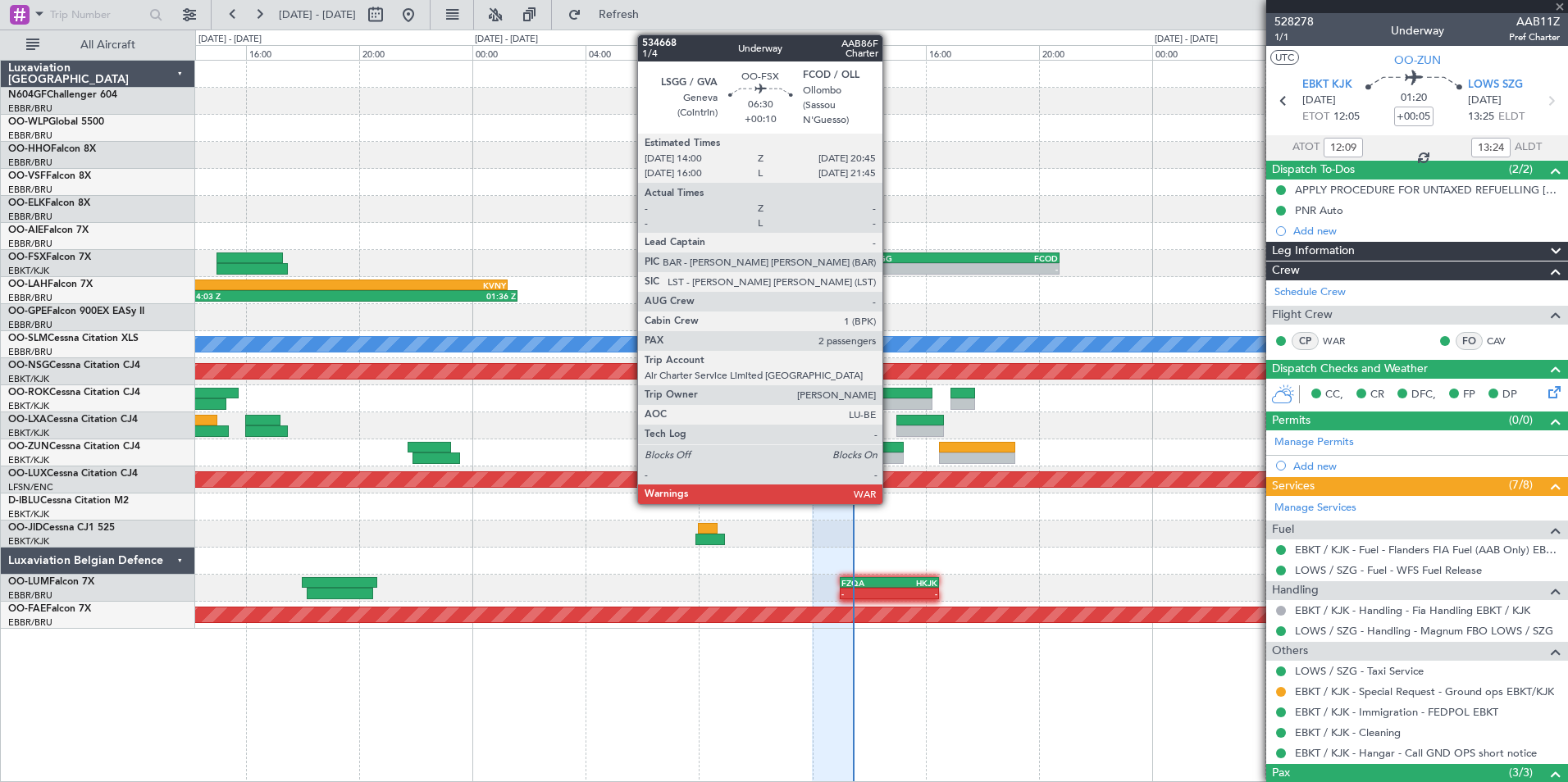
type input "11:51"
type input "12:45"
type input "0"
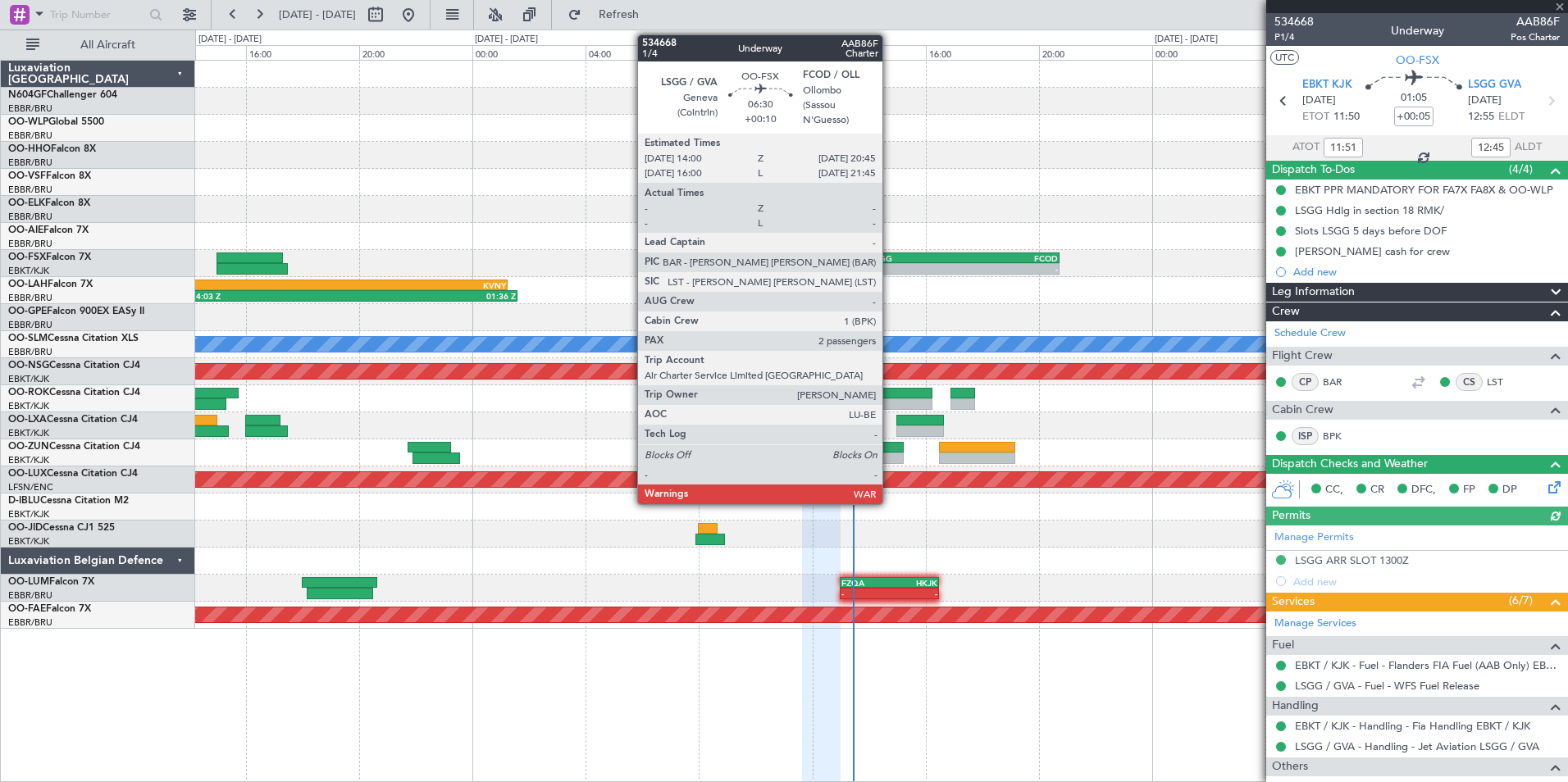
click at [890, 258] on div "LSGG" at bounding box center [918, 258] width 95 height 10
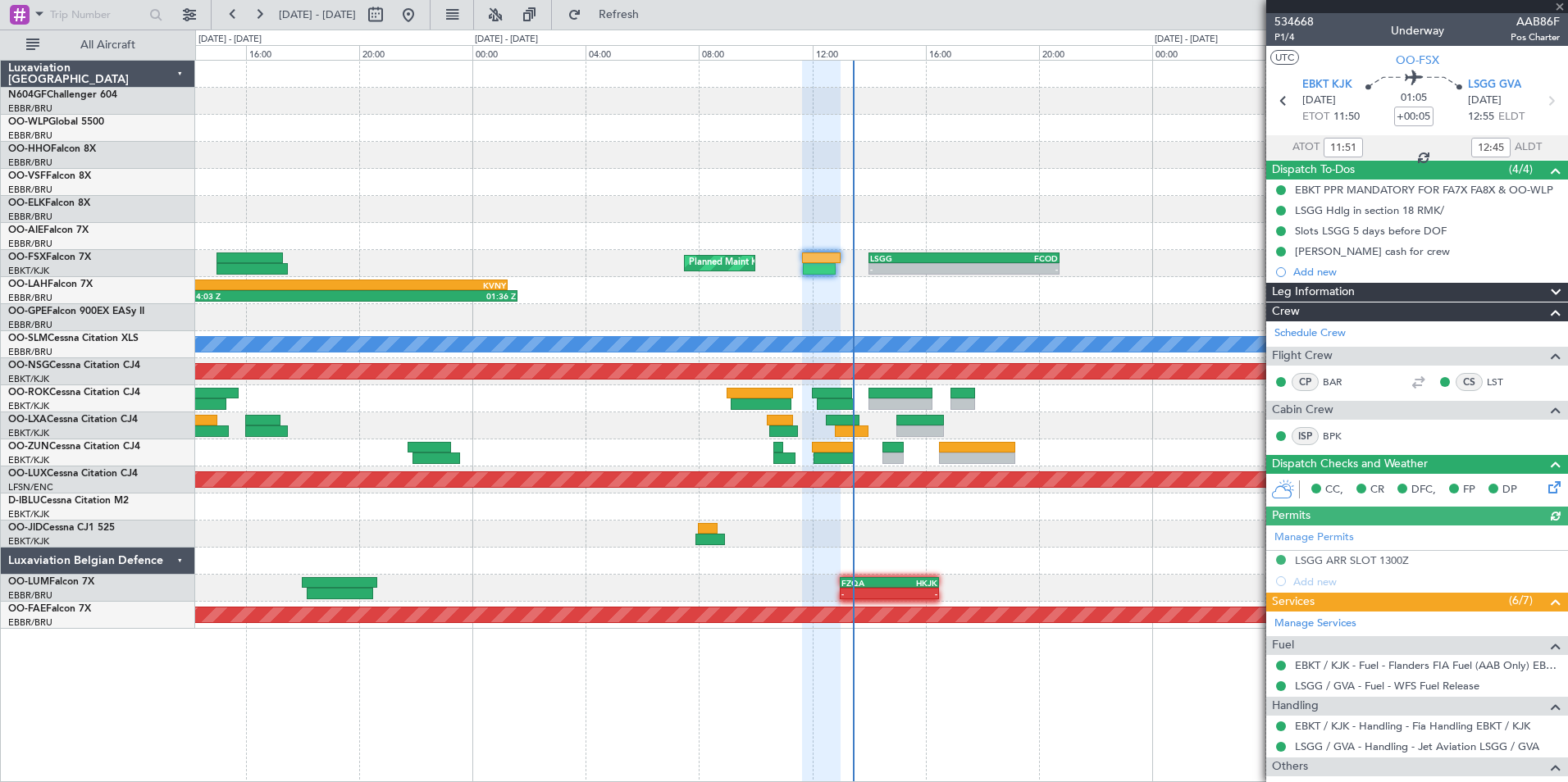
type input "+00:10"
type input "2"
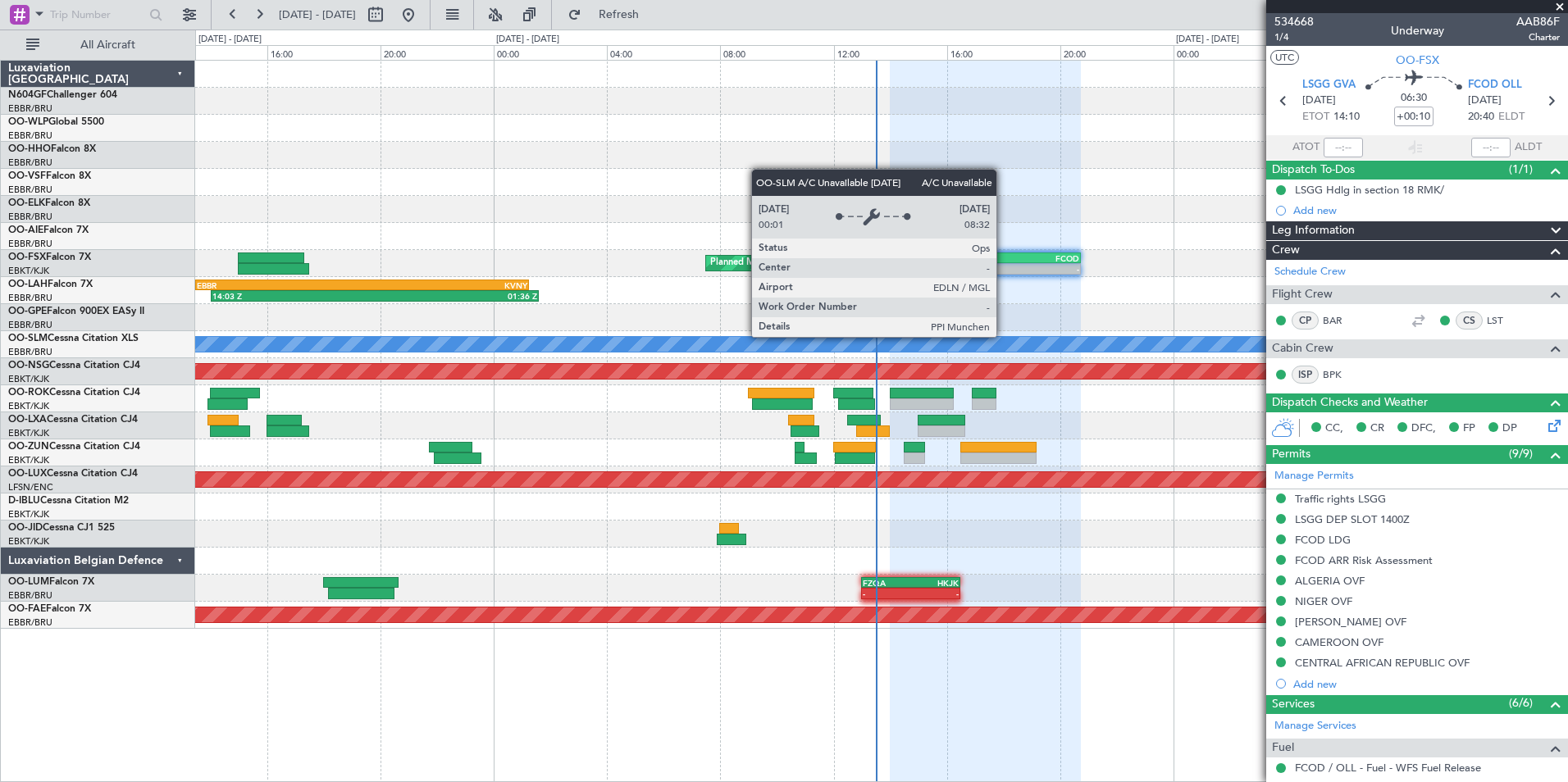
click at [1043, 340] on div "A/C Unavailable [GEOGRAPHIC_DATA]" at bounding box center [1037, 345] width 3806 height 16
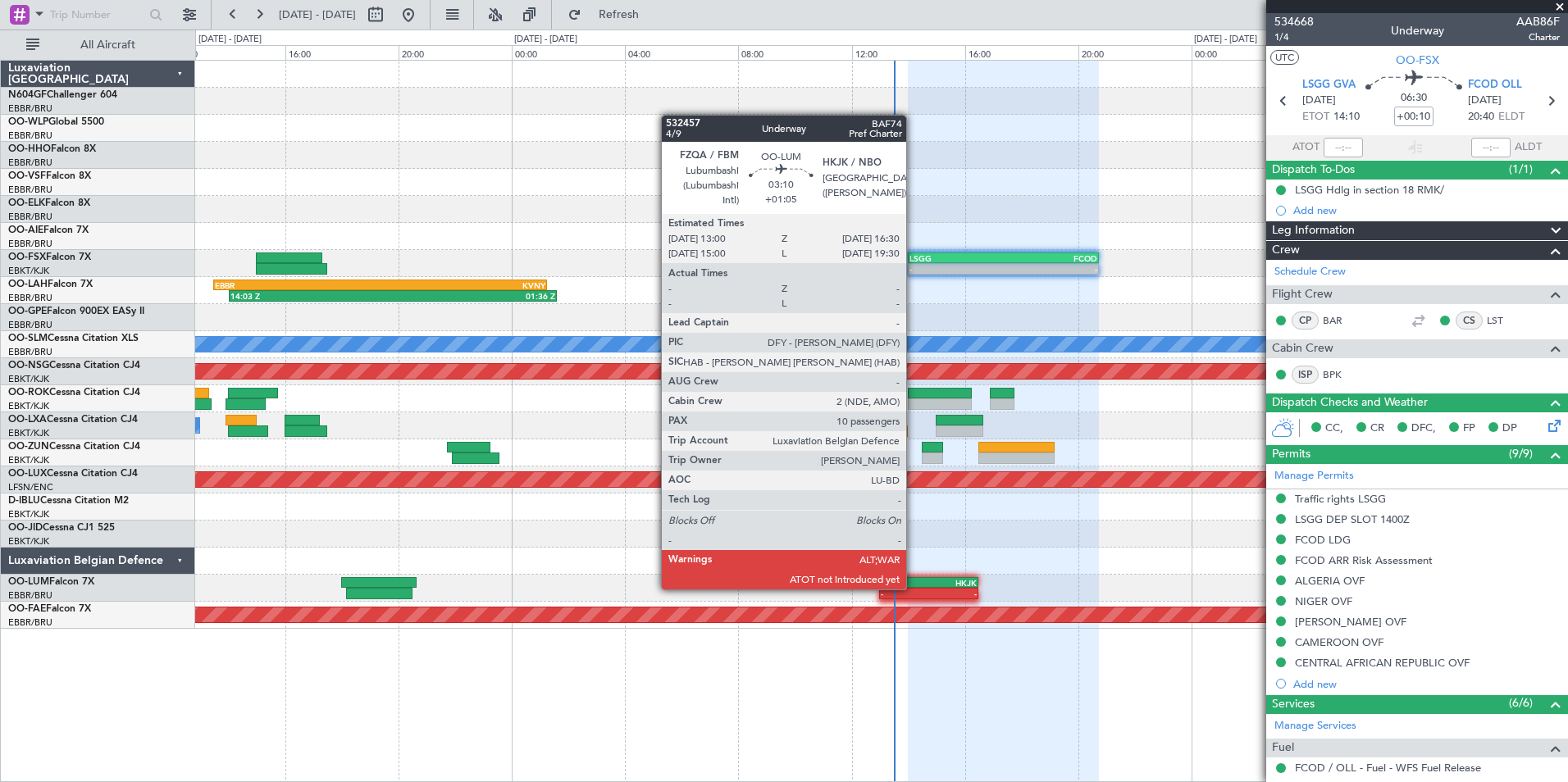
click at [914, 588] on div "- -" at bounding box center [929, 594] width 99 height 12
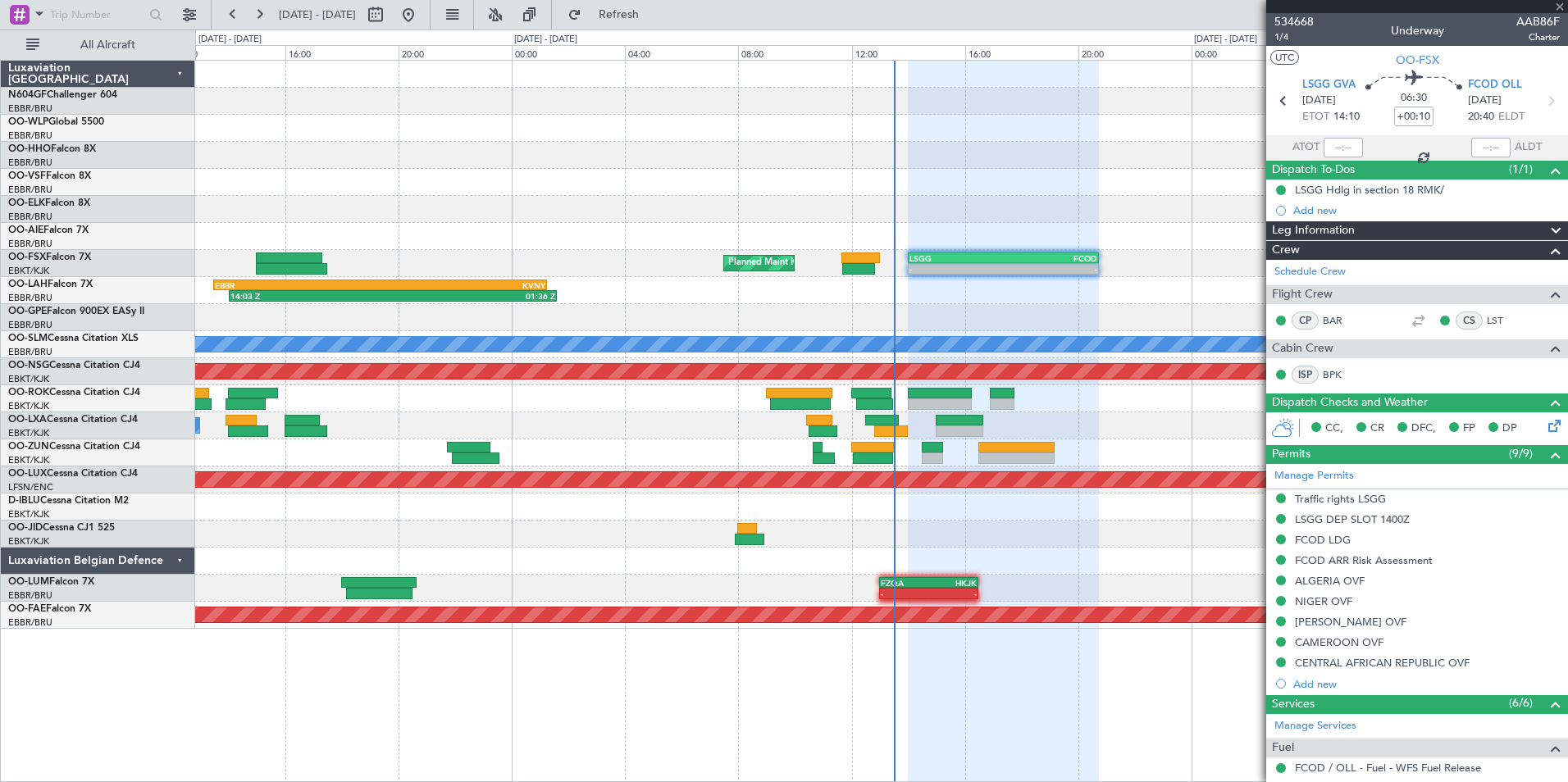
type input "+01:05"
type input "10"
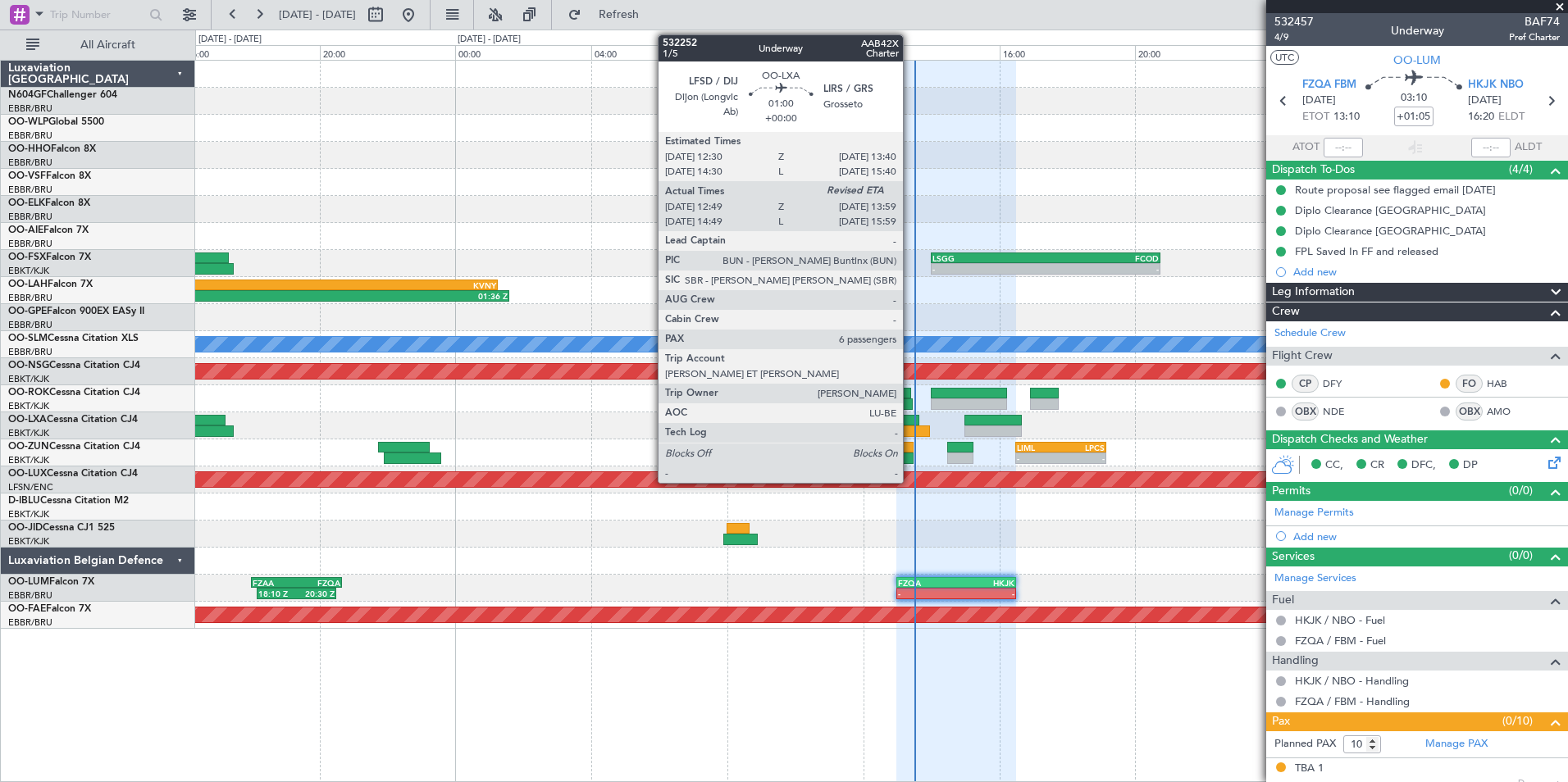
click at [910, 426] on div at bounding box center [910, 431] width 40 height 12
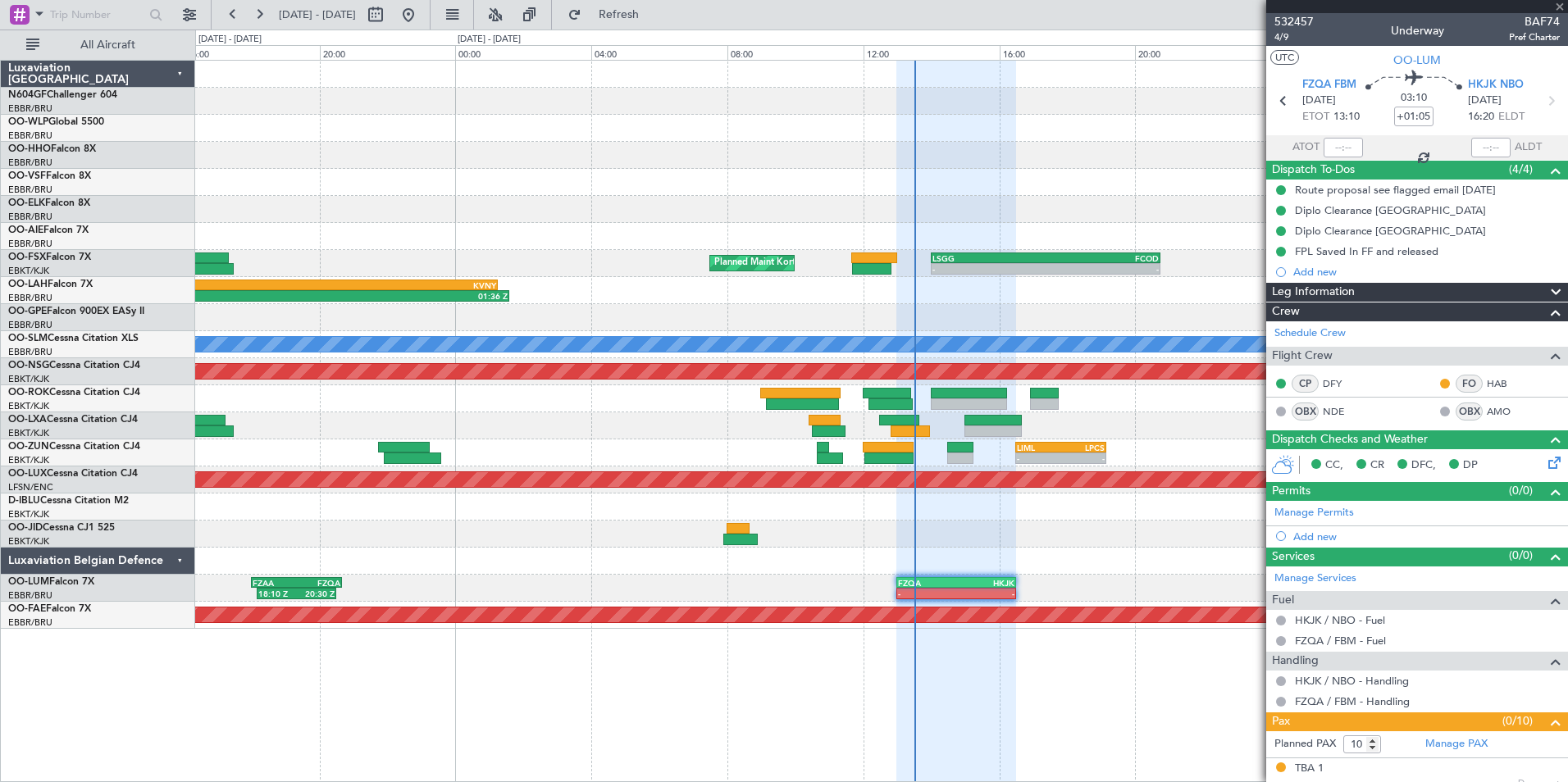
type input "12:54"
type input "6"
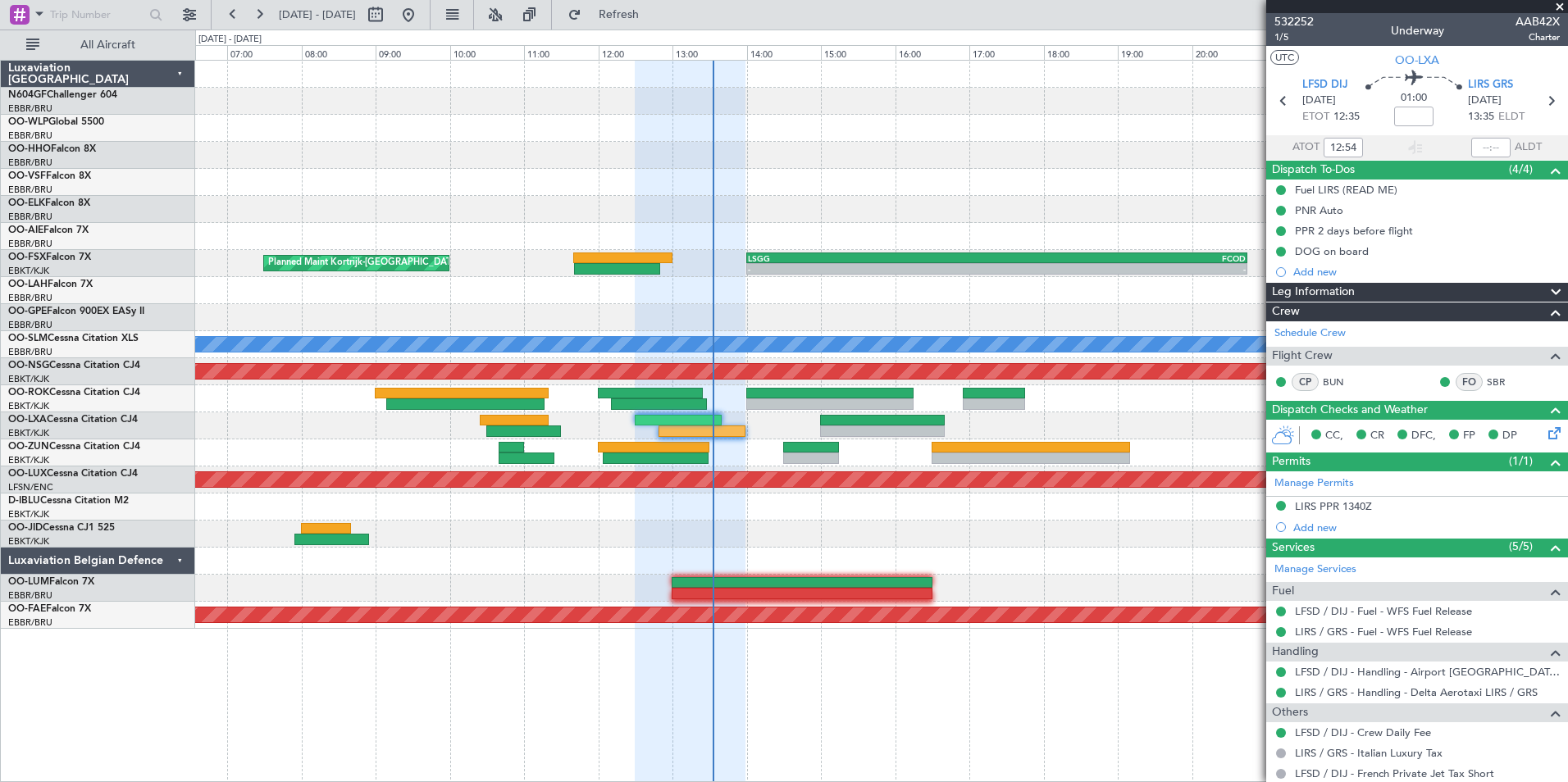
click at [952, 520] on div "- - LSGG 14:00 Z FCOD 20:45 Z Planned Maint Kortrijk-Wevelgem A/C Unavailable M…" at bounding box center [881, 345] width 1372 height 568
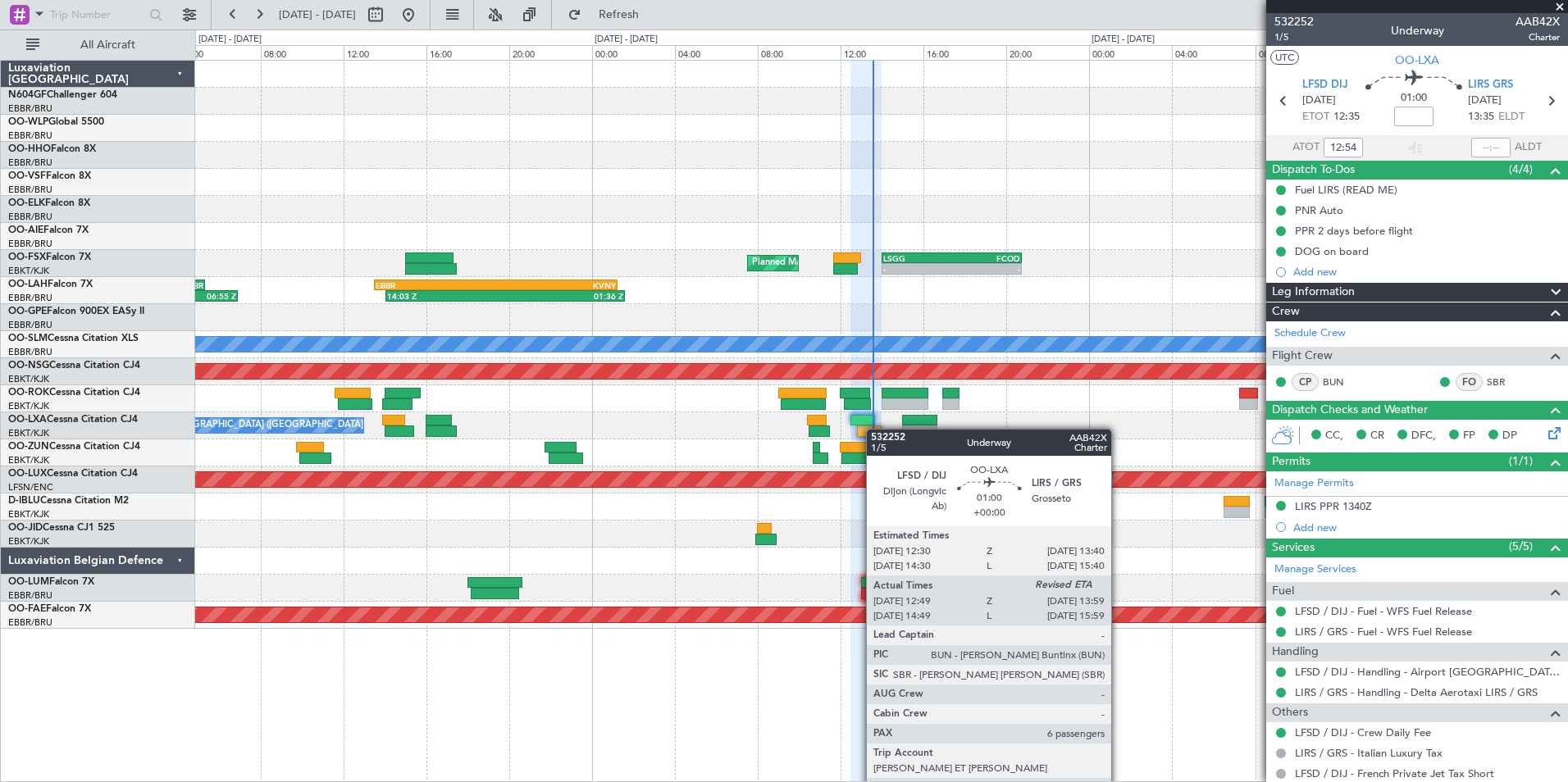
click at [871, 429] on div at bounding box center [869, 431] width 25 height 12
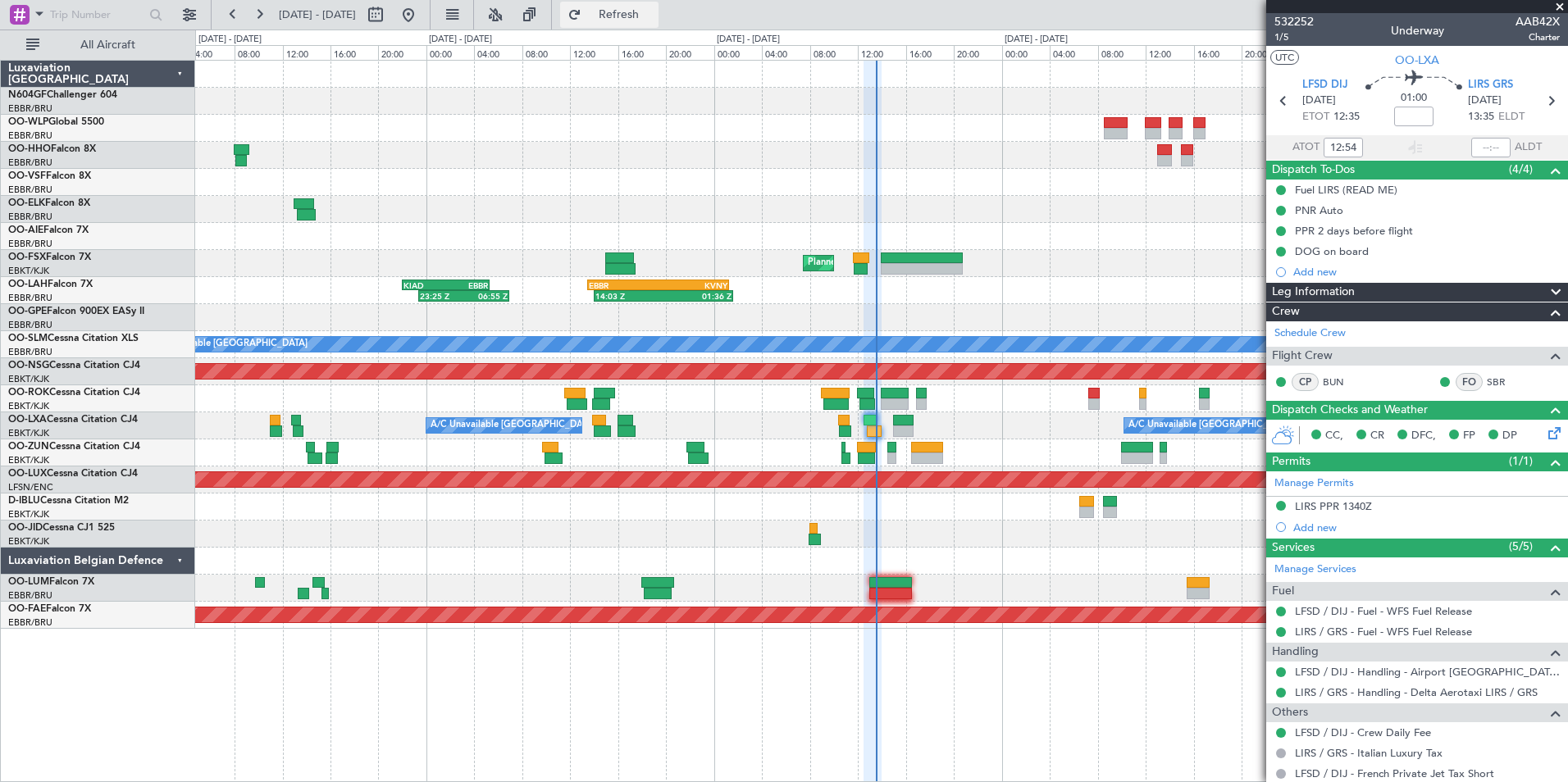
click at [658, 23] on button "Refresh" at bounding box center [609, 15] width 98 height 26
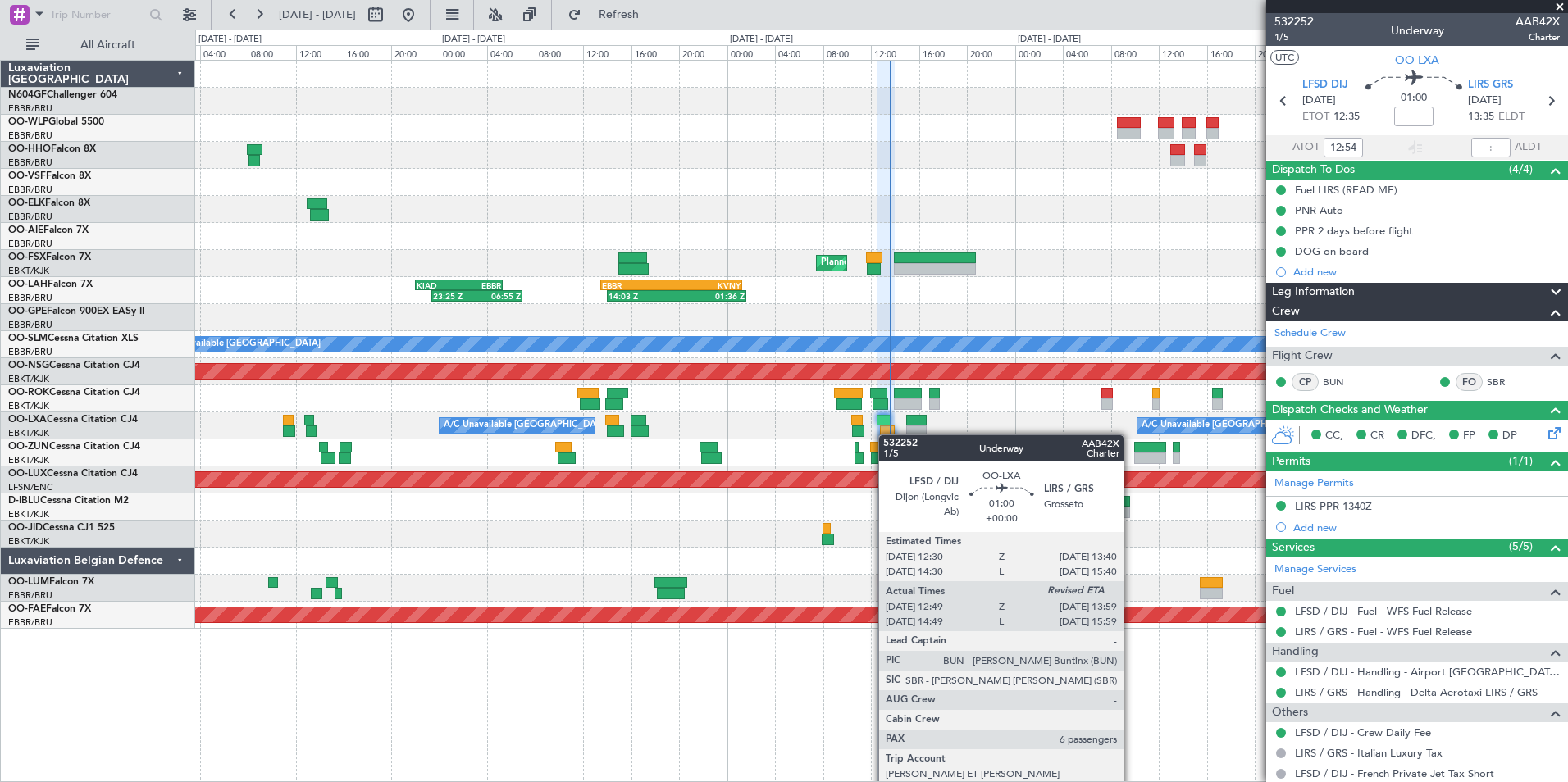
click at [887, 433] on div at bounding box center [888, 431] width 15 height 12
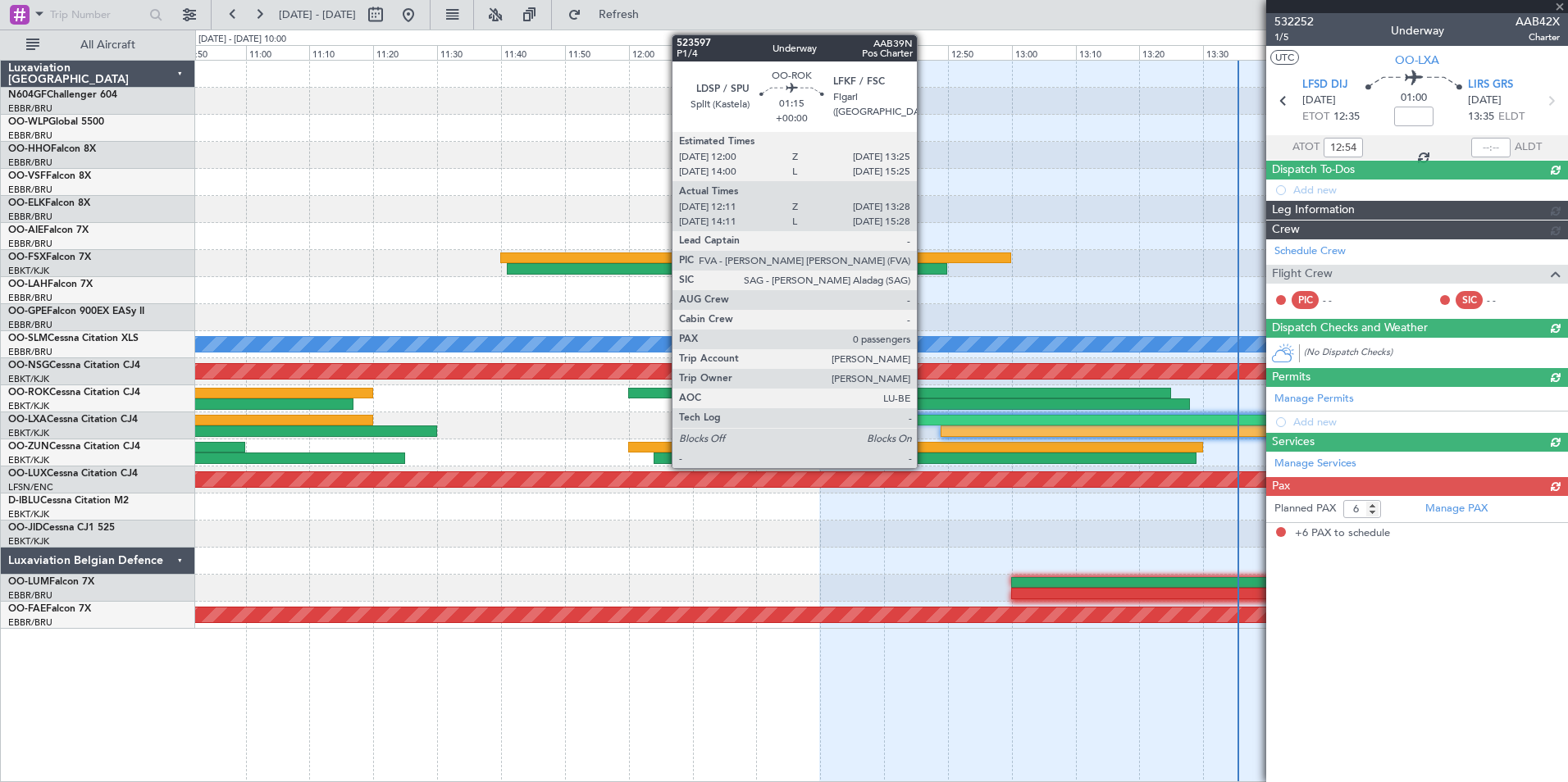
click at [924, 396] on div at bounding box center [900, 394] width 543 height 12
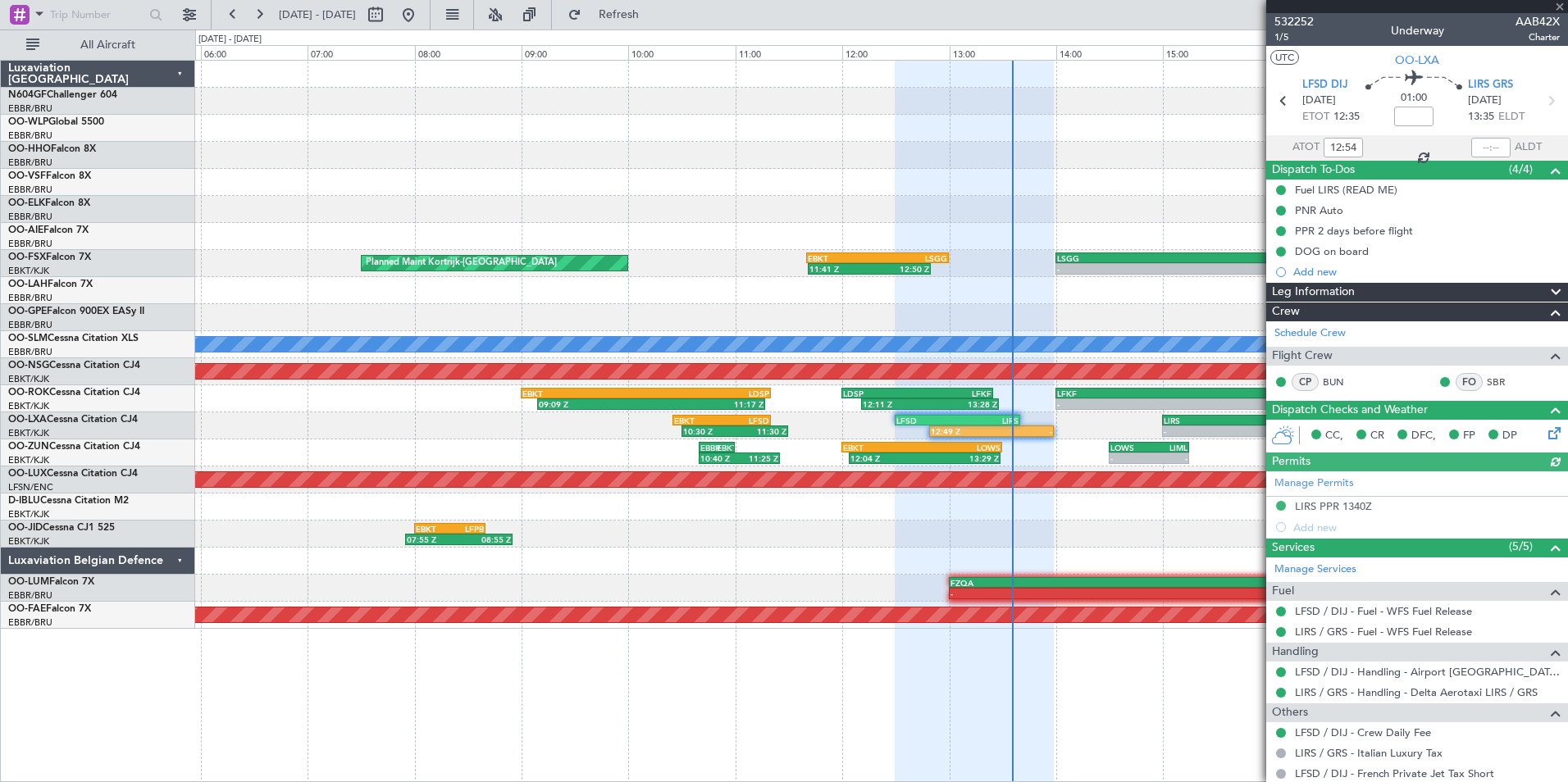
type input "12:16"
type input "13:23"
type input "0"
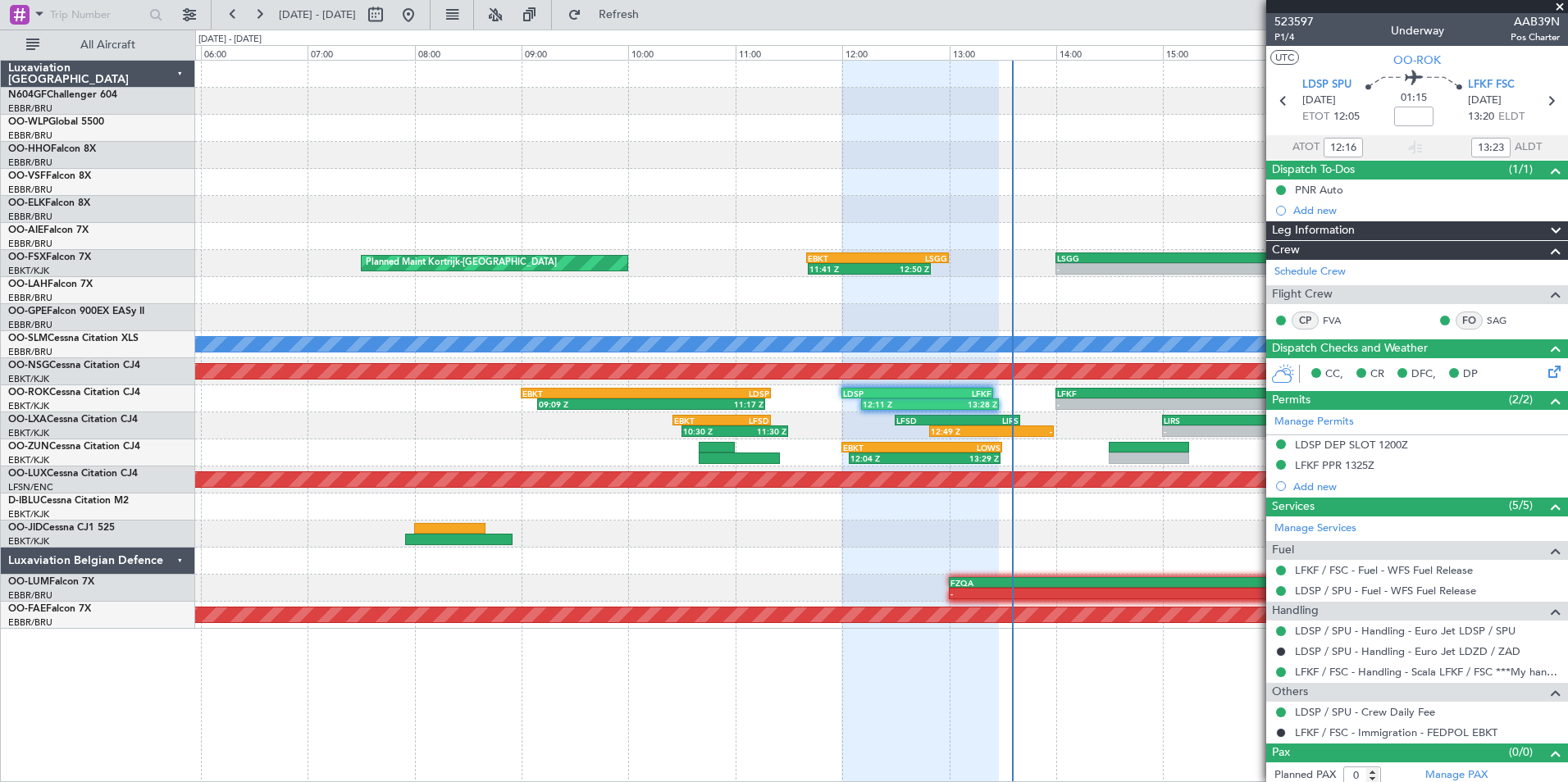
click at [1043, 516] on div at bounding box center [881, 507] width 1372 height 27
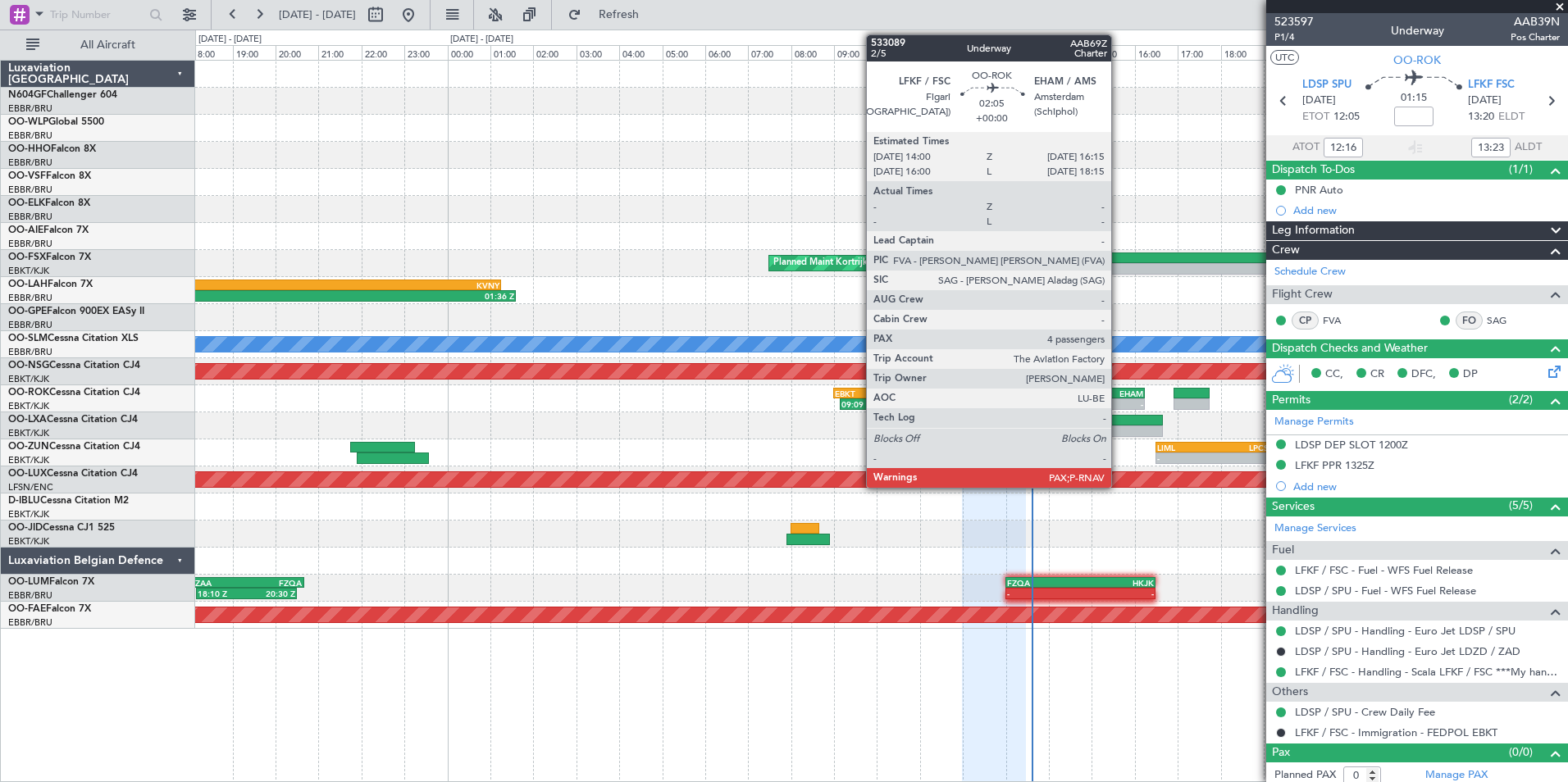
click at [1119, 397] on div "LFKF 14:00 Z EHAM 16:15 Z" at bounding box center [1097, 394] width 96 height 12
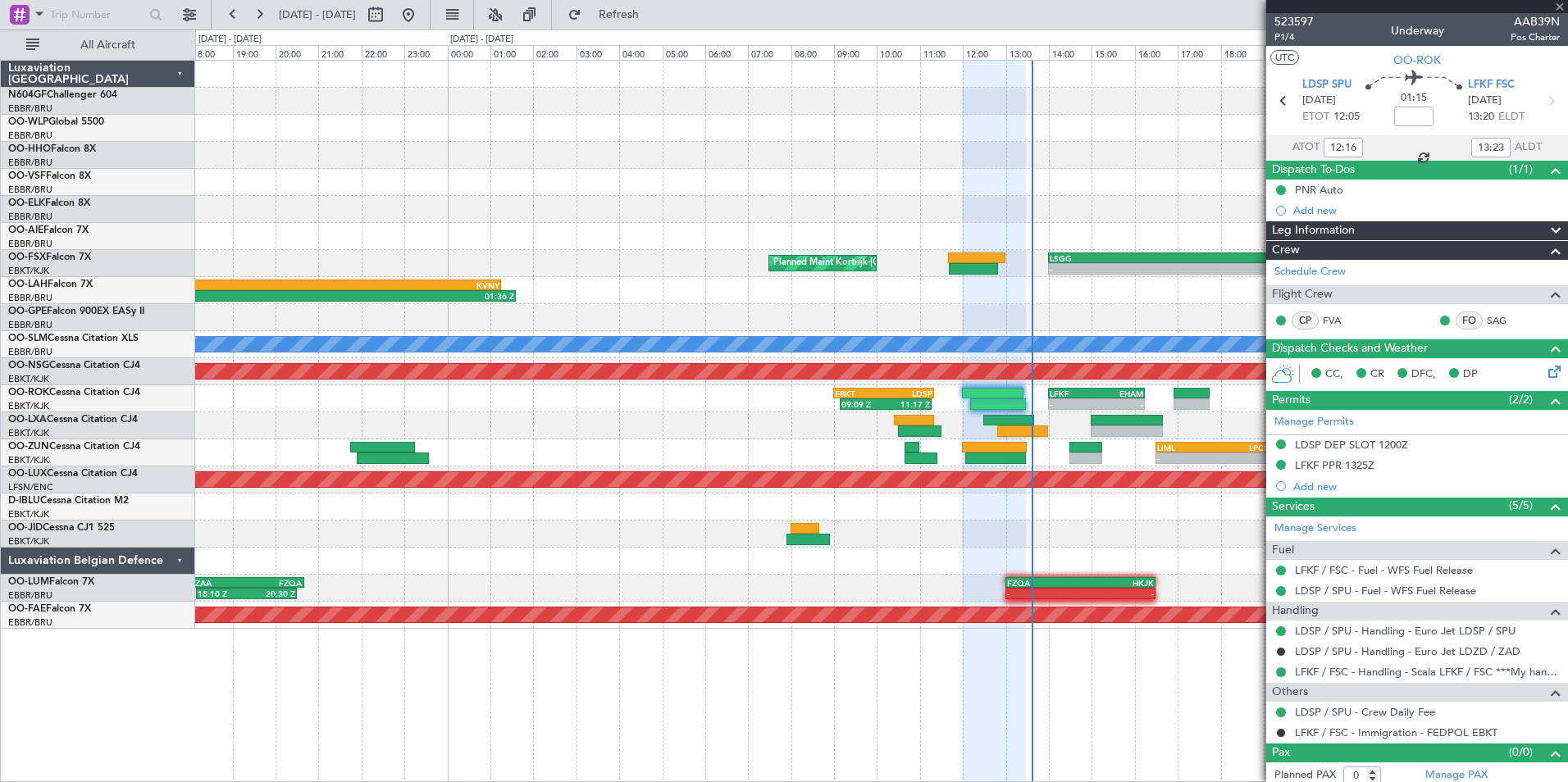
type input "4"
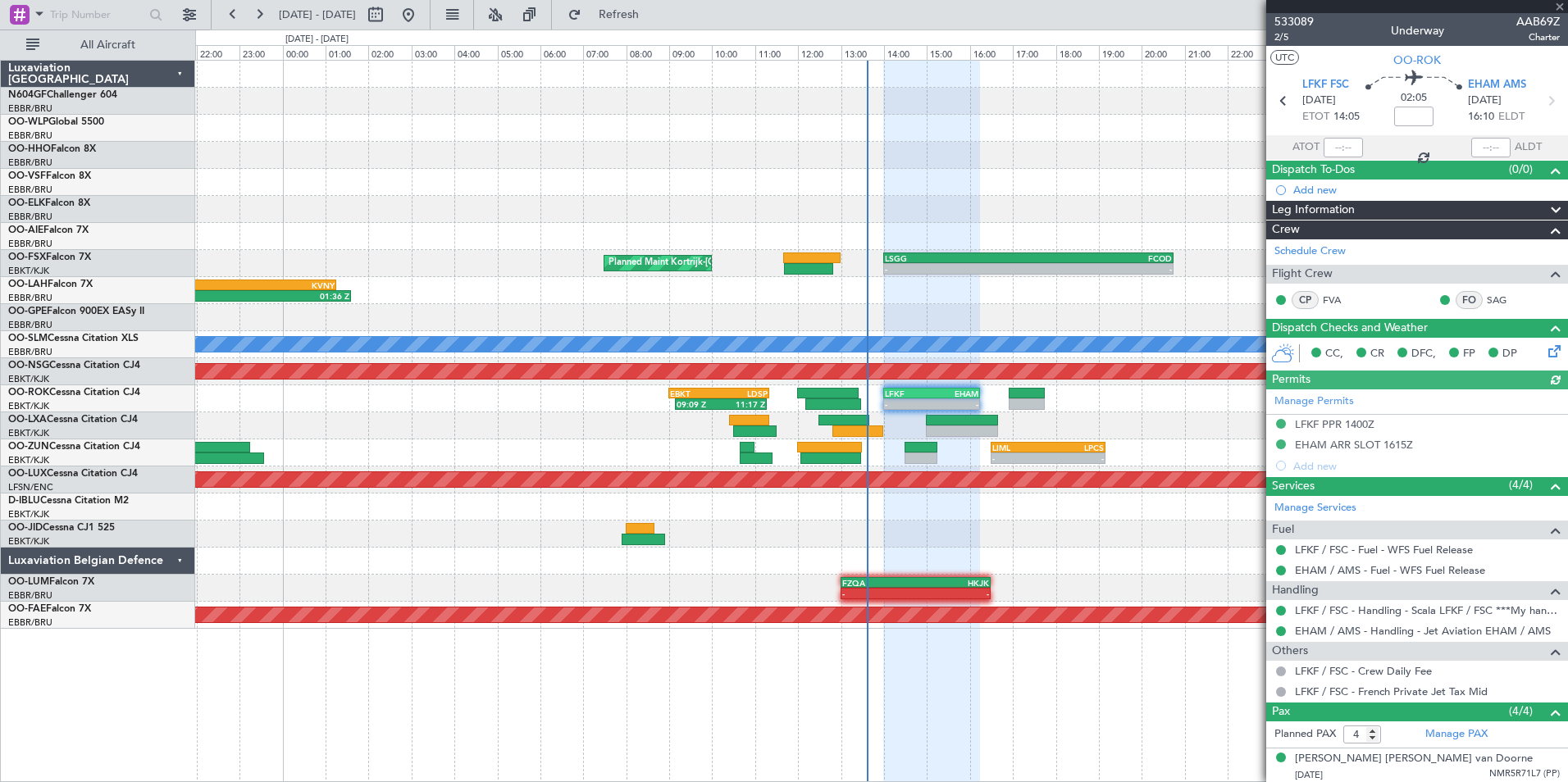
click at [975, 576] on div "Planned Maint Kortrijk-Wevelgem - - LSGG 14:00 Z FCOD 20:45 Z LEMG 15:00 Z EBKT…" at bounding box center [881, 345] width 1372 height 568
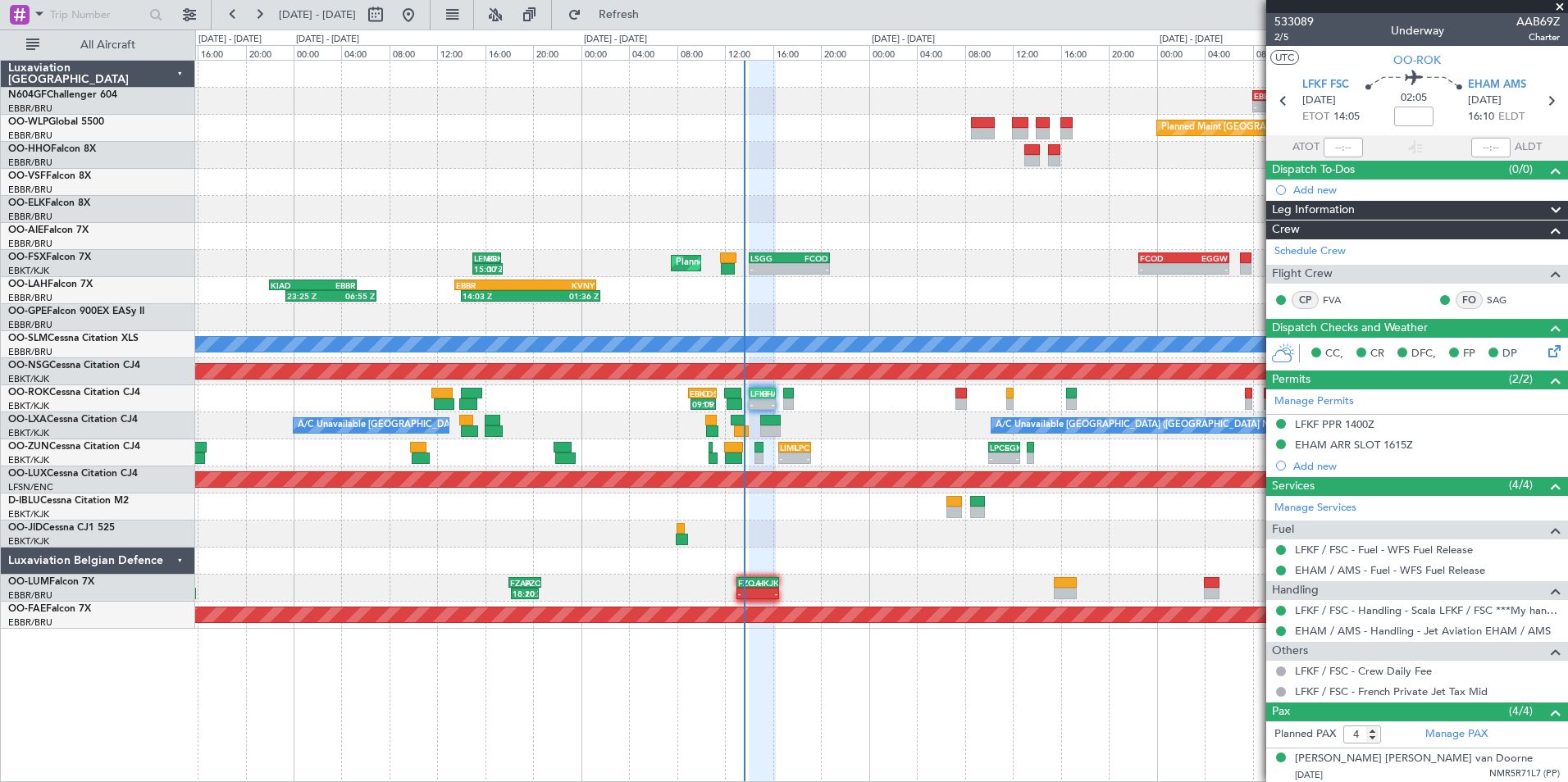
click at [852, 584] on div "- - FZQA 13:00 Z HKJK 16:30 Z 18:10 Z 20:30 Z FZAA 18:00 Z FZQA 20:40 Z - - HAA…" at bounding box center [881, 588] width 1372 height 27
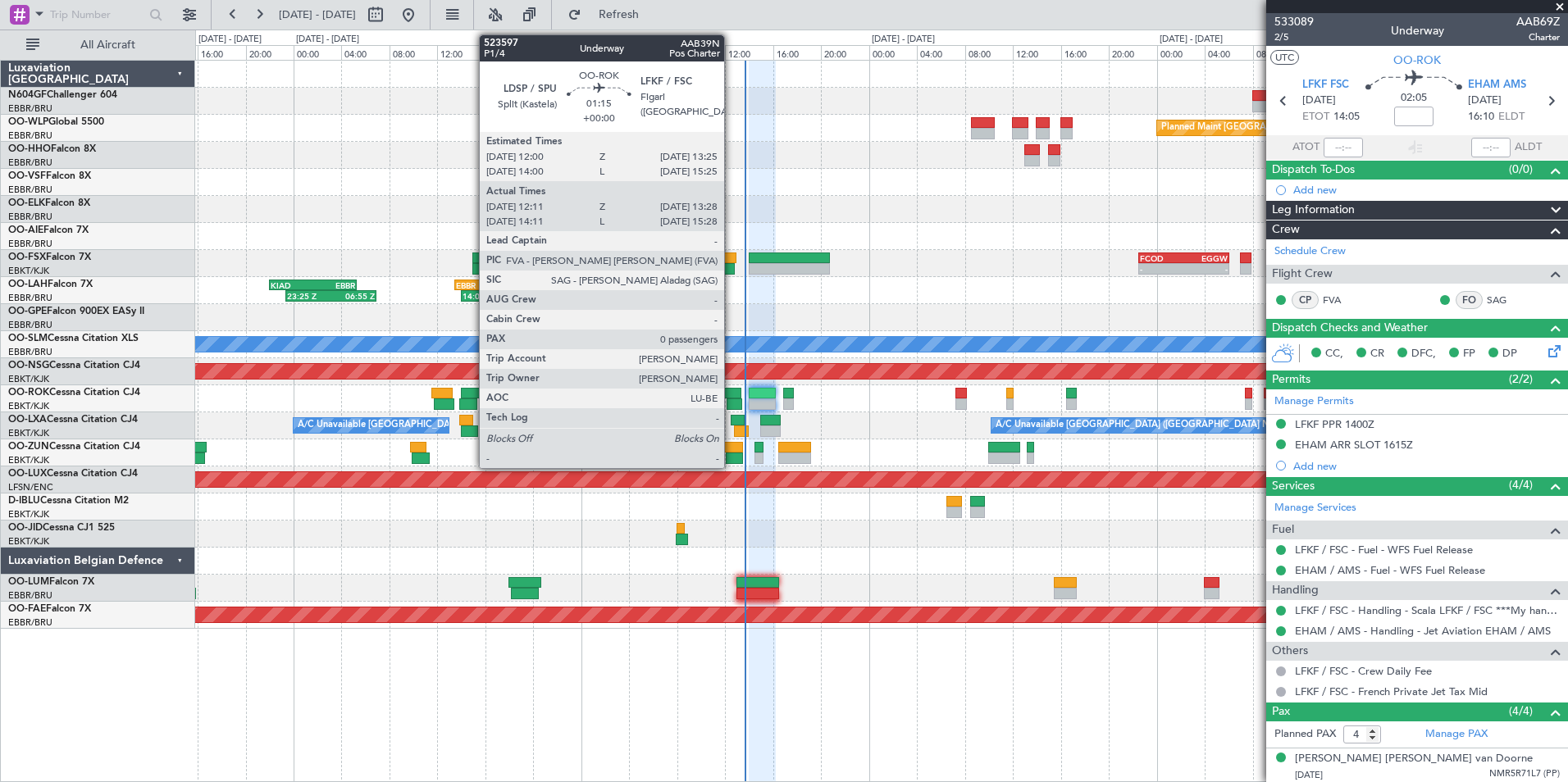
click at [731, 402] on div at bounding box center [734, 404] width 15 height 12
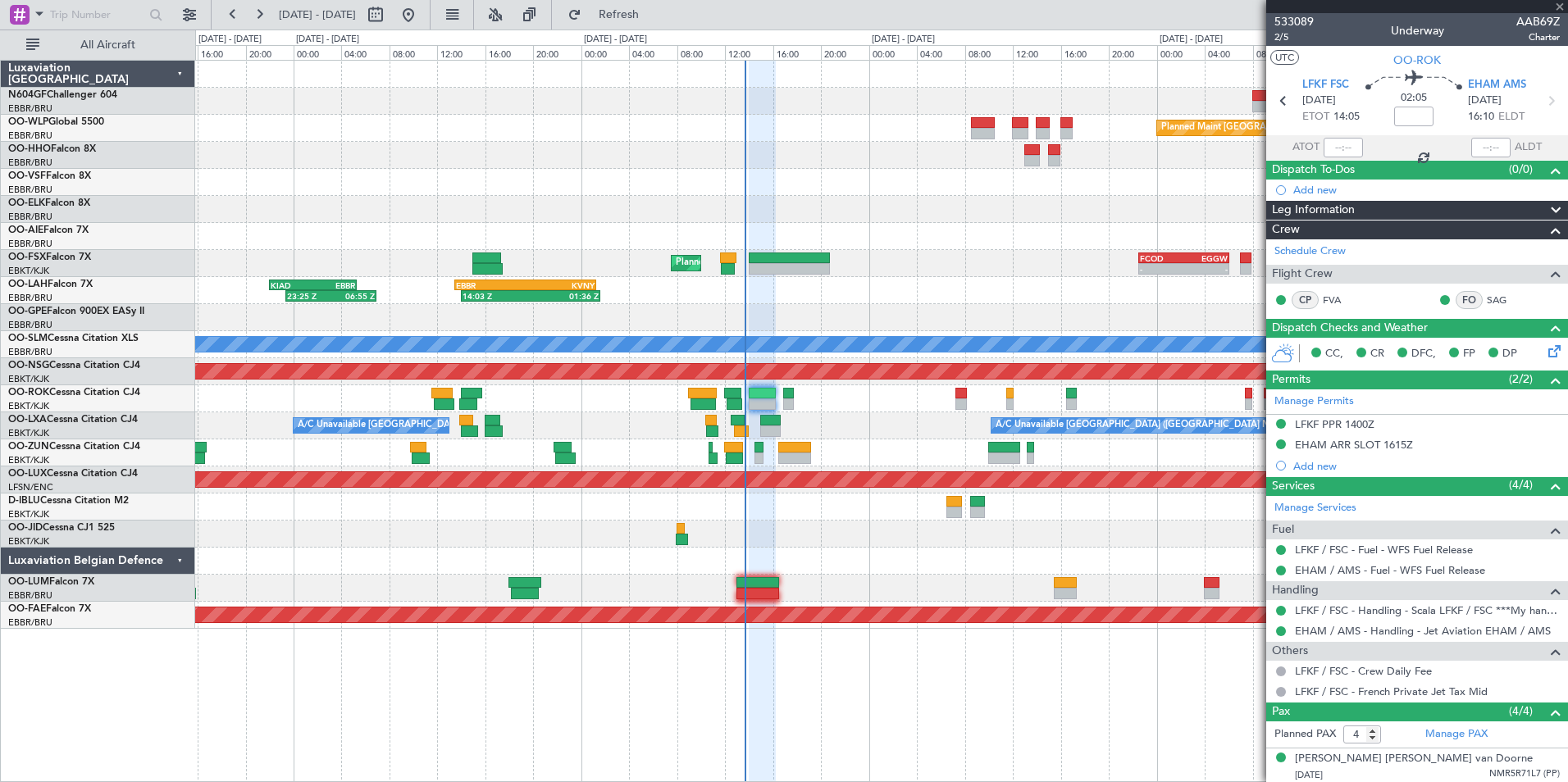
type input "12:16"
type input "13:23"
type input "0"
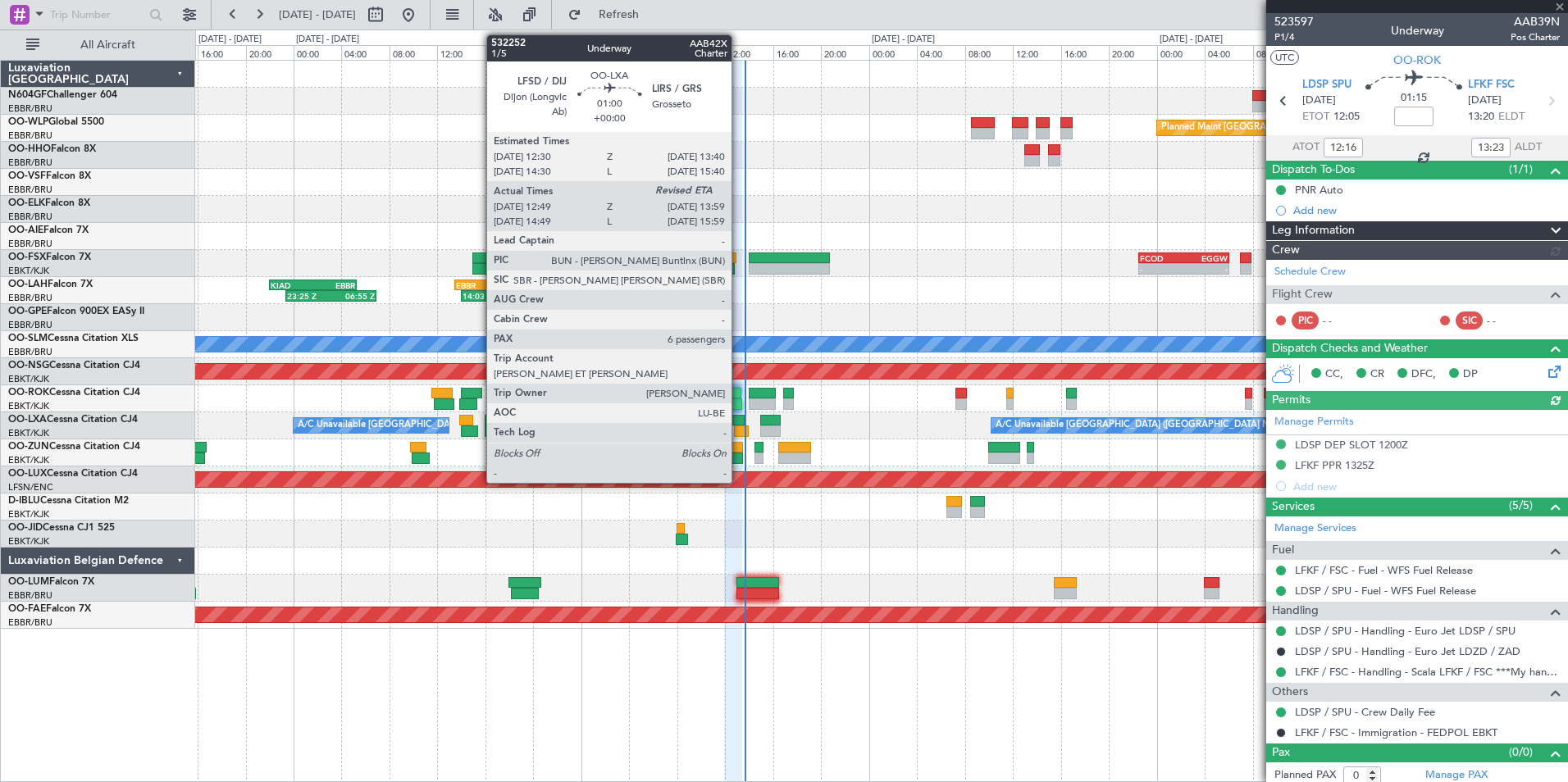
click at [740, 422] on div at bounding box center [739, 420] width 15 height 12
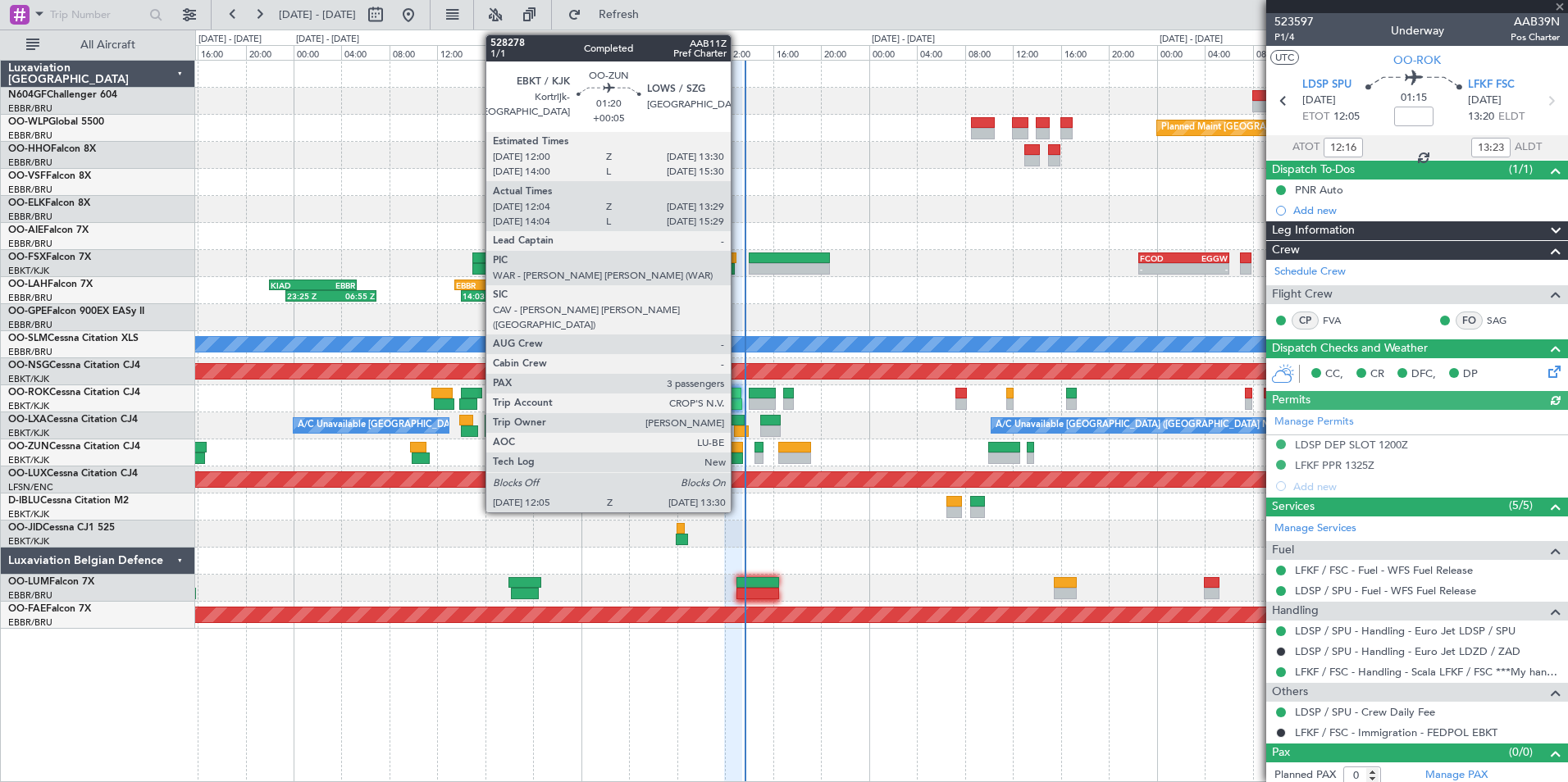
type input "12:54"
type input "6"
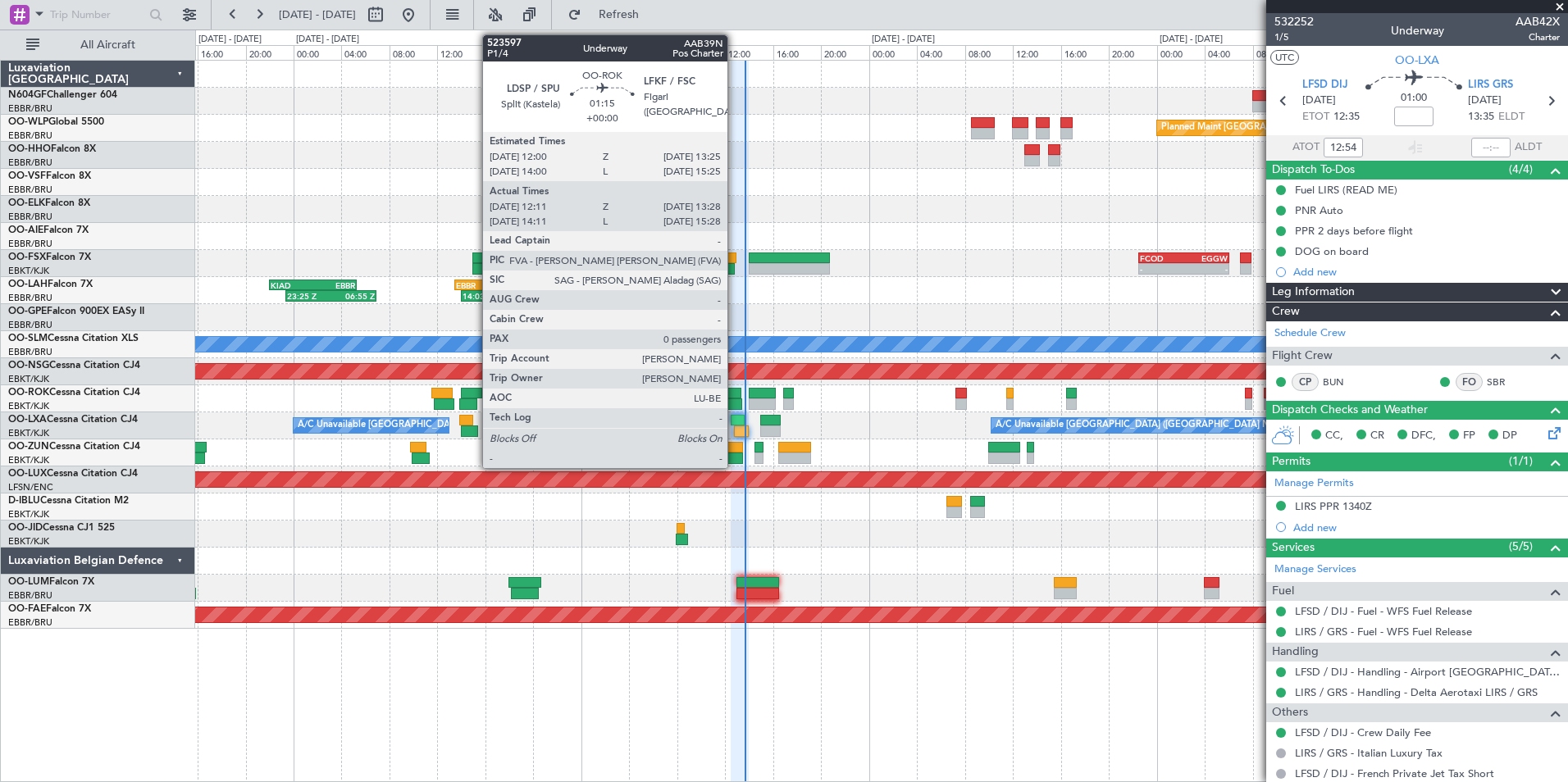
click at [735, 403] on div at bounding box center [734, 404] width 15 height 12
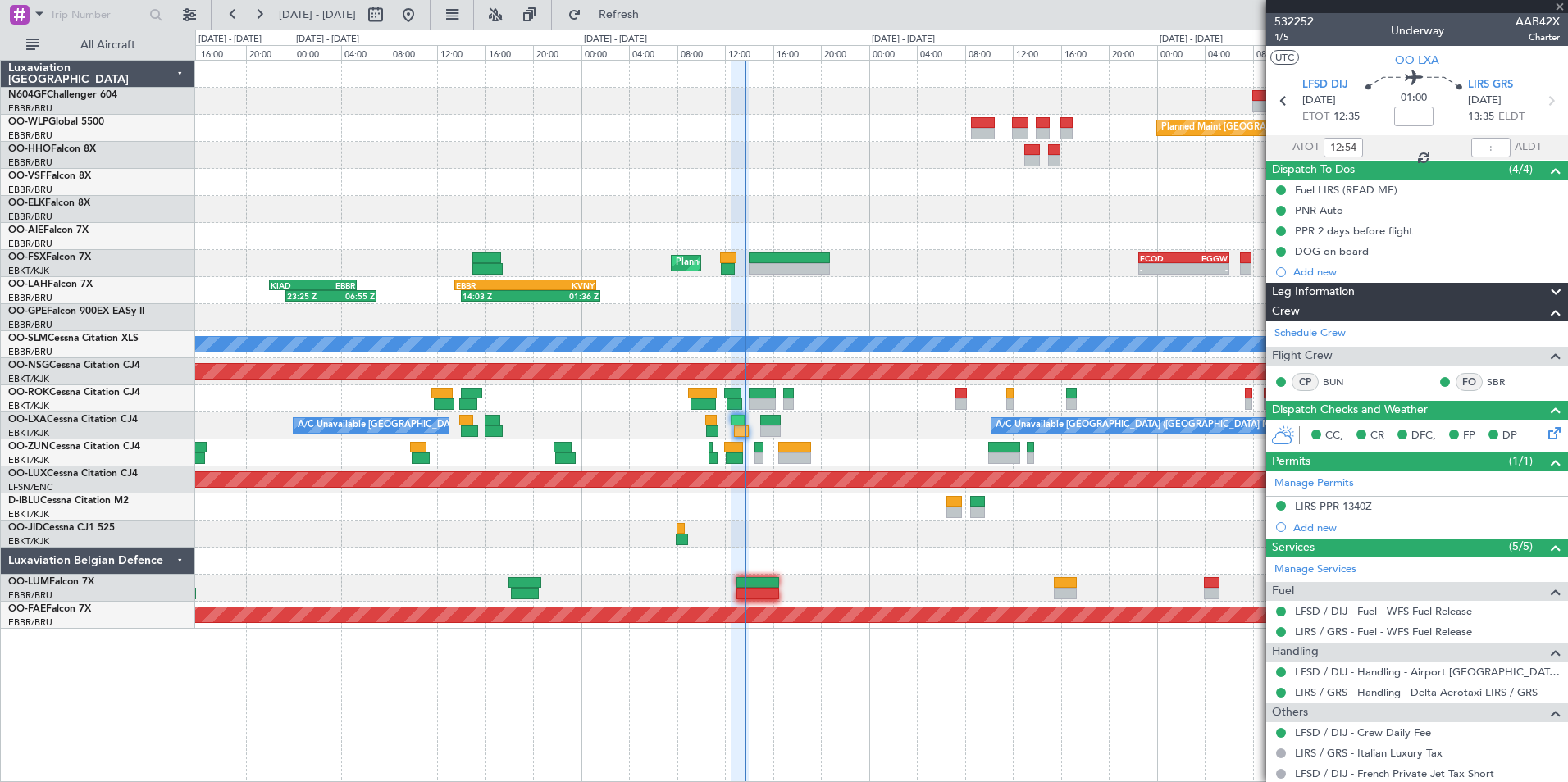
type input "12:16"
type input "13:23"
type input "0"
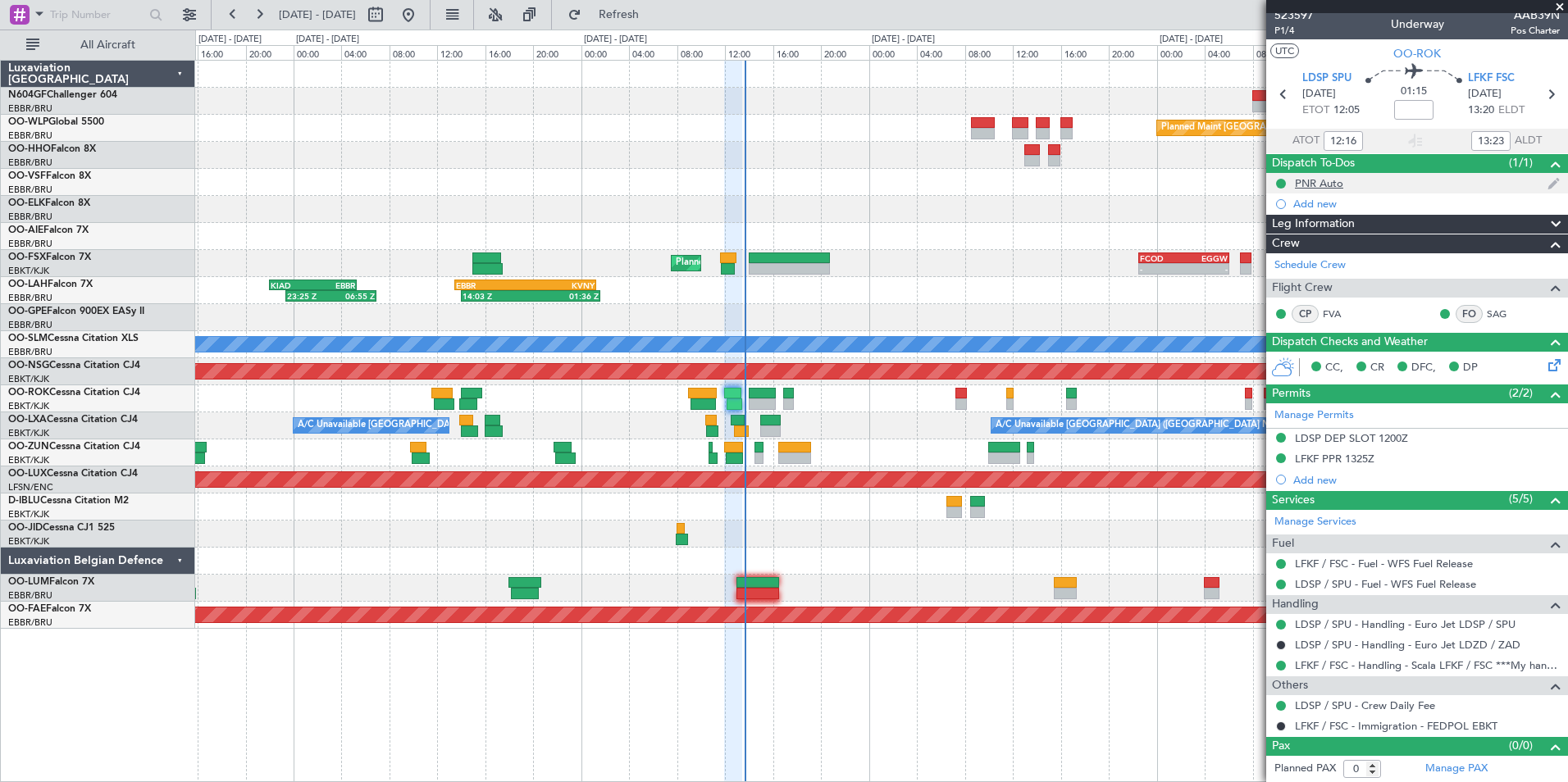
scroll to position [5, 0]
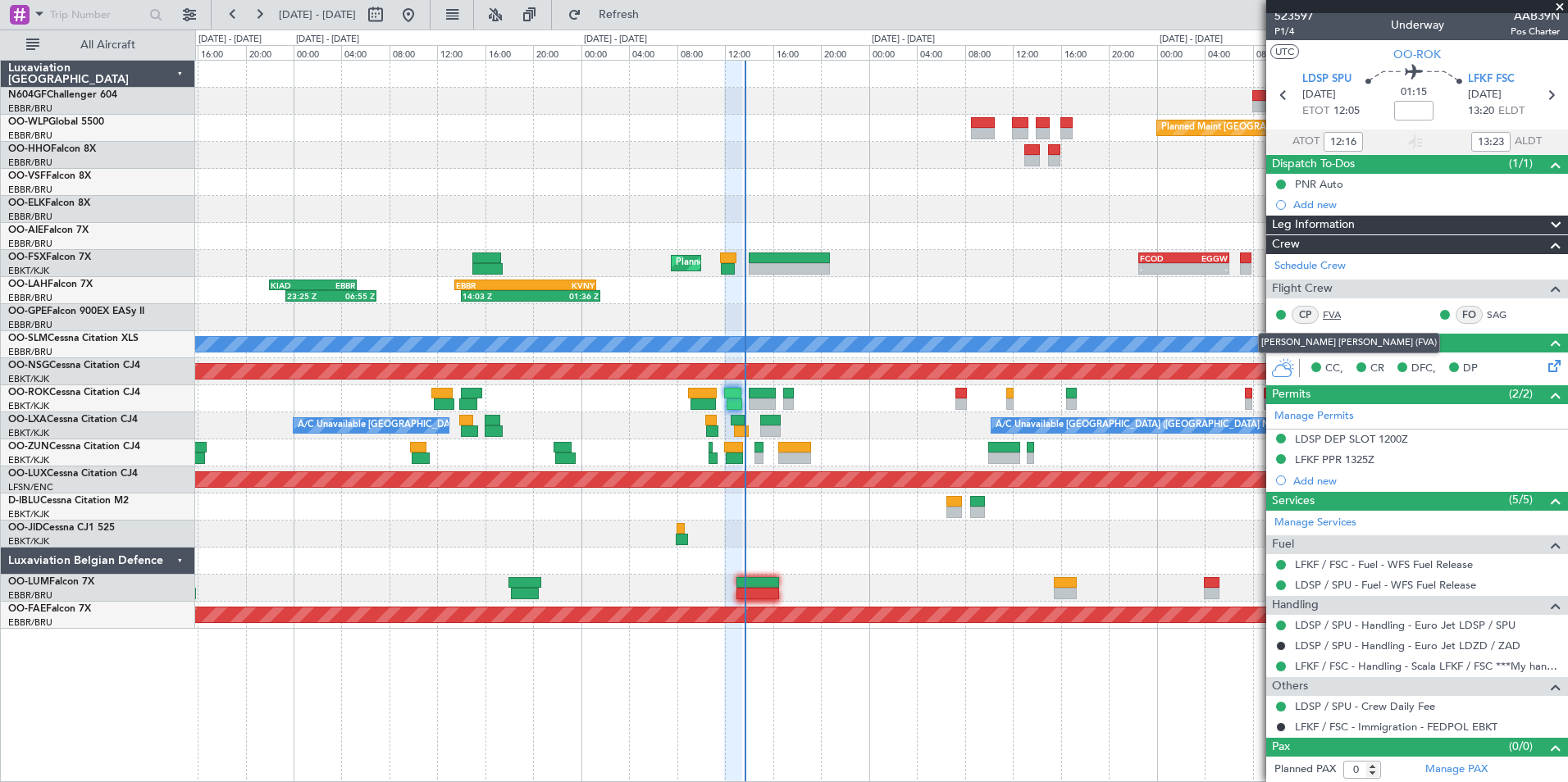
click at [1335, 318] on link "FVA" at bounding box center [1342, 315] width 37 height 15
click at [654, 10] on span "Refresh" at bounding box center [619, 15] width 69 height 12
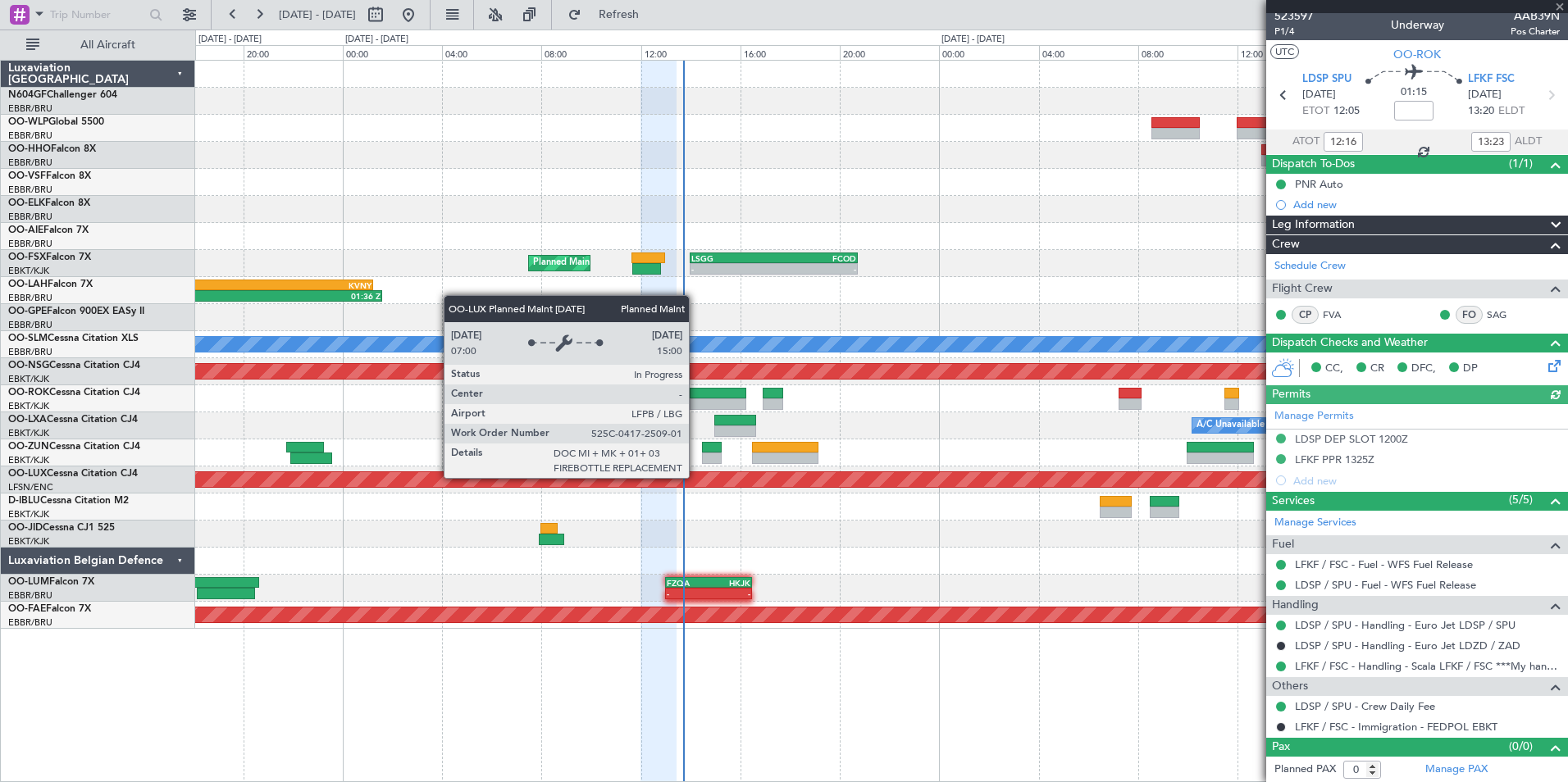
click at [890, 551] on div at bounding box center [881, 561] width 1372 height 27
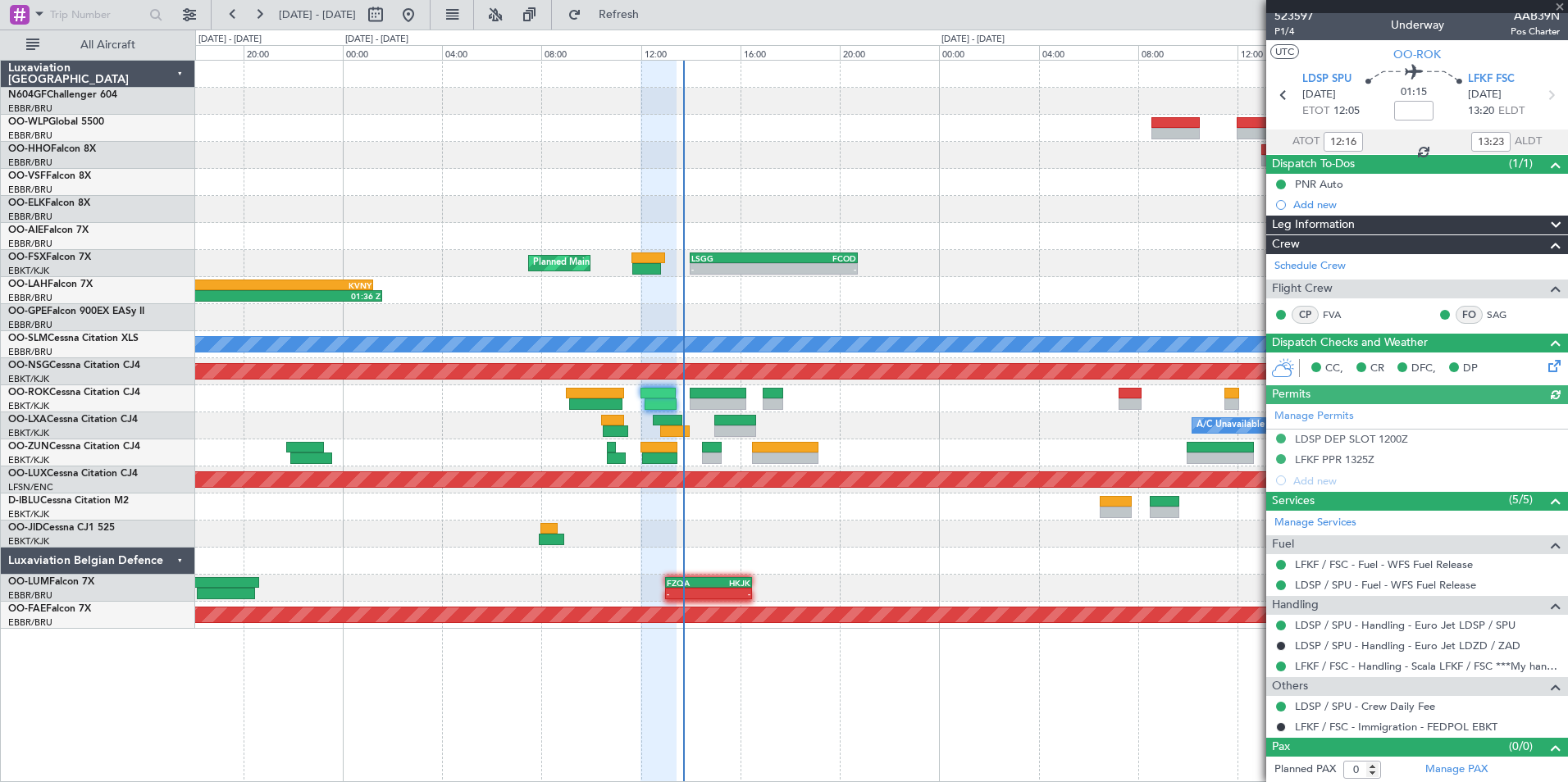
click at [757, 539] on div at bounding box center [881, 535] width 1372 height 27
click at [705, 486] on div "Planned Maint [GEOGRAPHIC_DATA] ([GEOGRAPHIC_DATA])" at bounding box center [881, 479] width 4116 height 15
click at [719, 600] on div "- - FZQA 13:00 Z HKJK 16:30 Z - - HAAB 13:00 Z EBMB 20:40 Z" at bounding box center [881, 588] width 1372 height 27
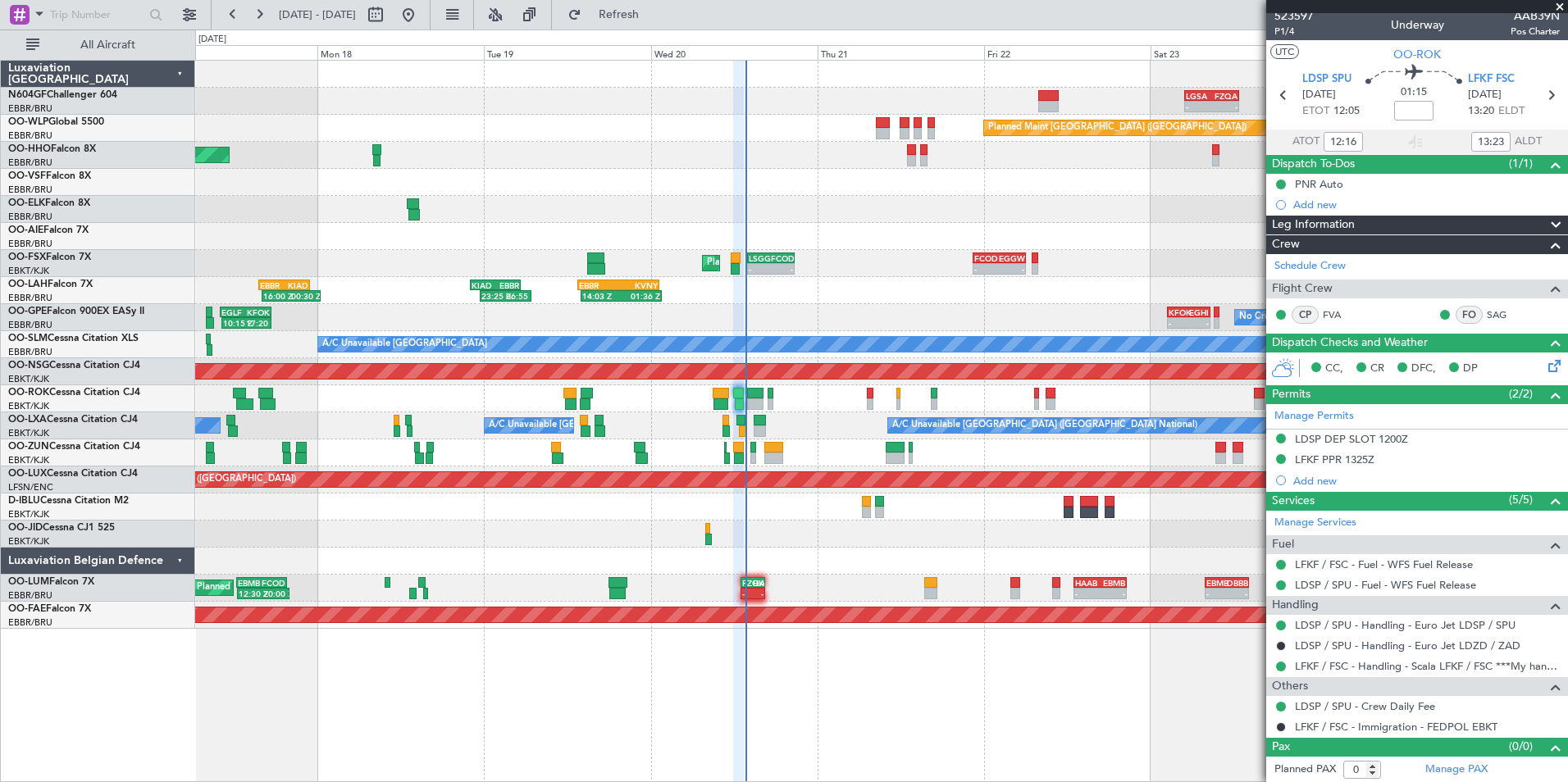
click at [857, 472] on div "- - LGSA 05:00 Z FZQA 12:50 Z Planned Maint Berlin (Brandenburg) AOG Maint Gene…" at bounding box center [881, 345] width 1372 height 568
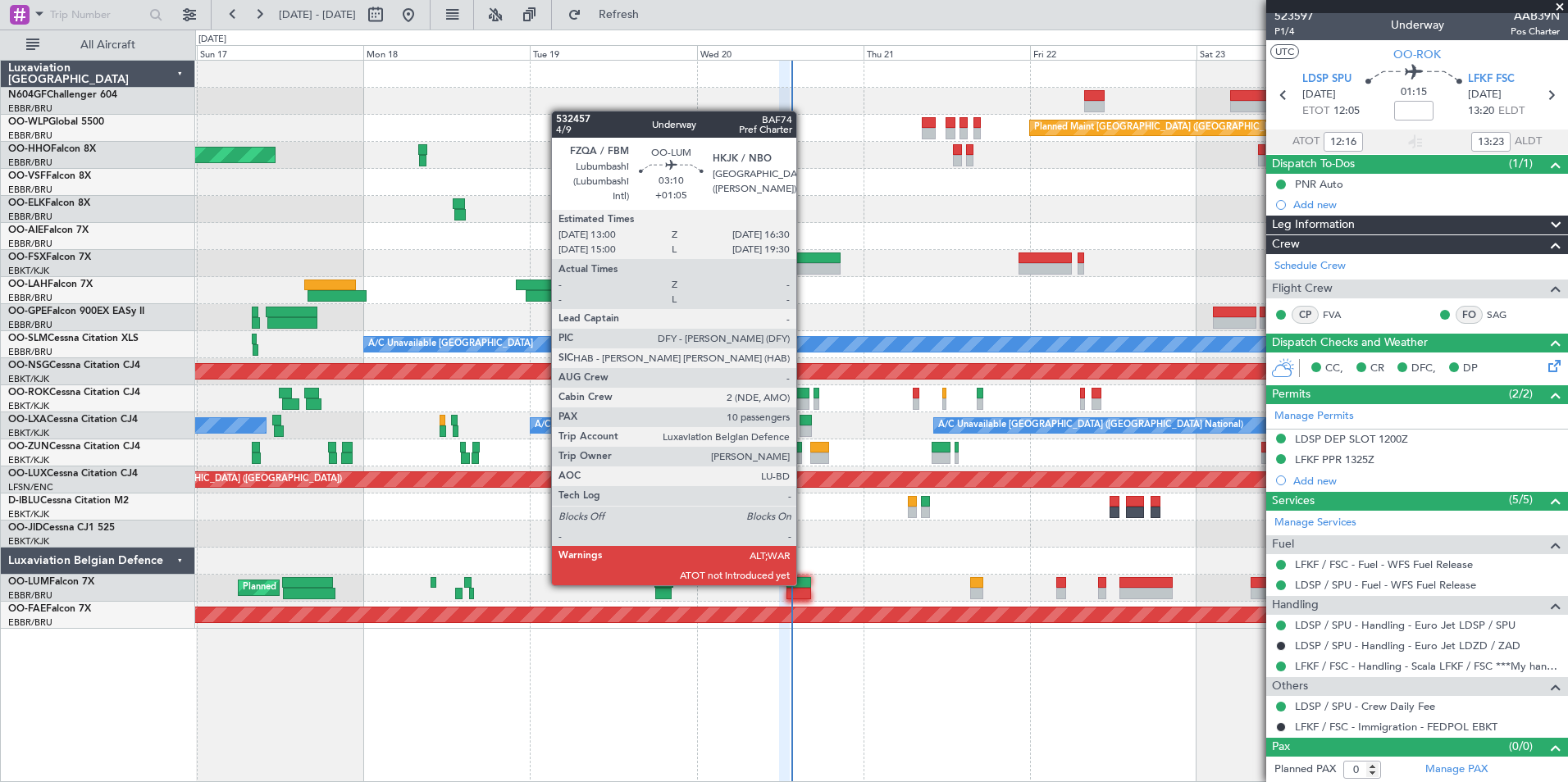
click at [804, 584] on div at bounding box center [799, 583] width 25 height 12
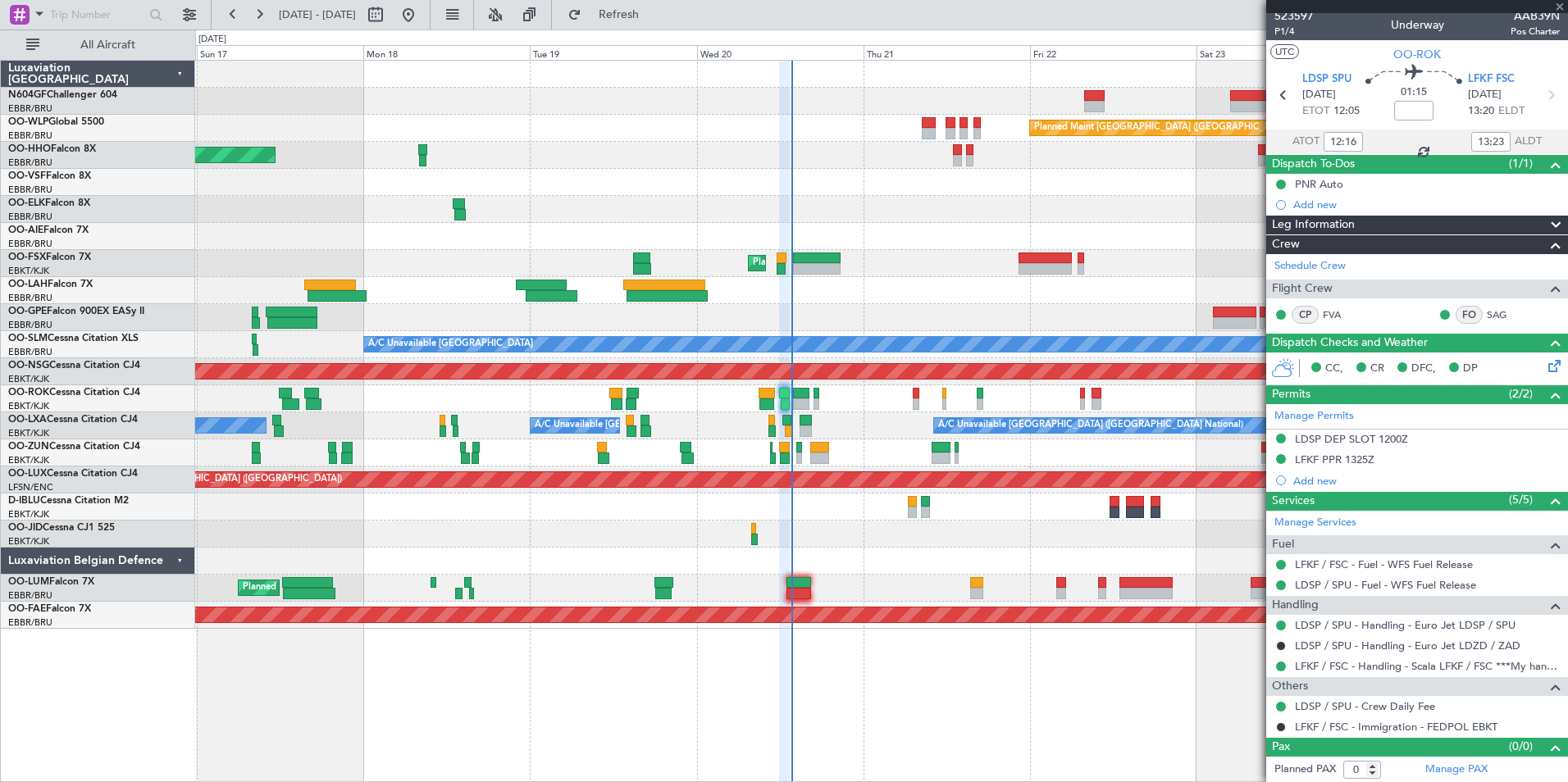
type input "+01:05"
type input "10"
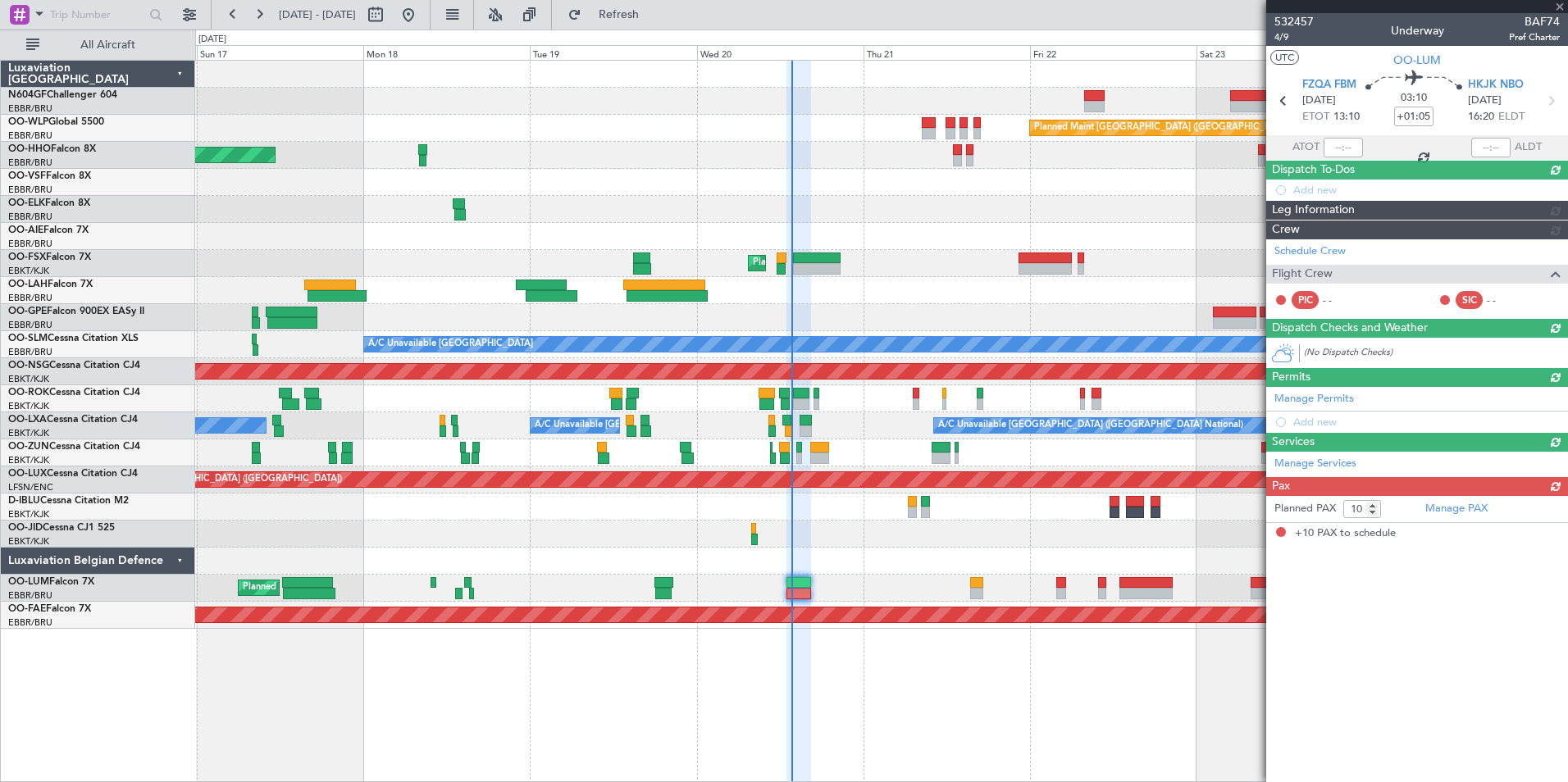
scroll to position [0, 0]
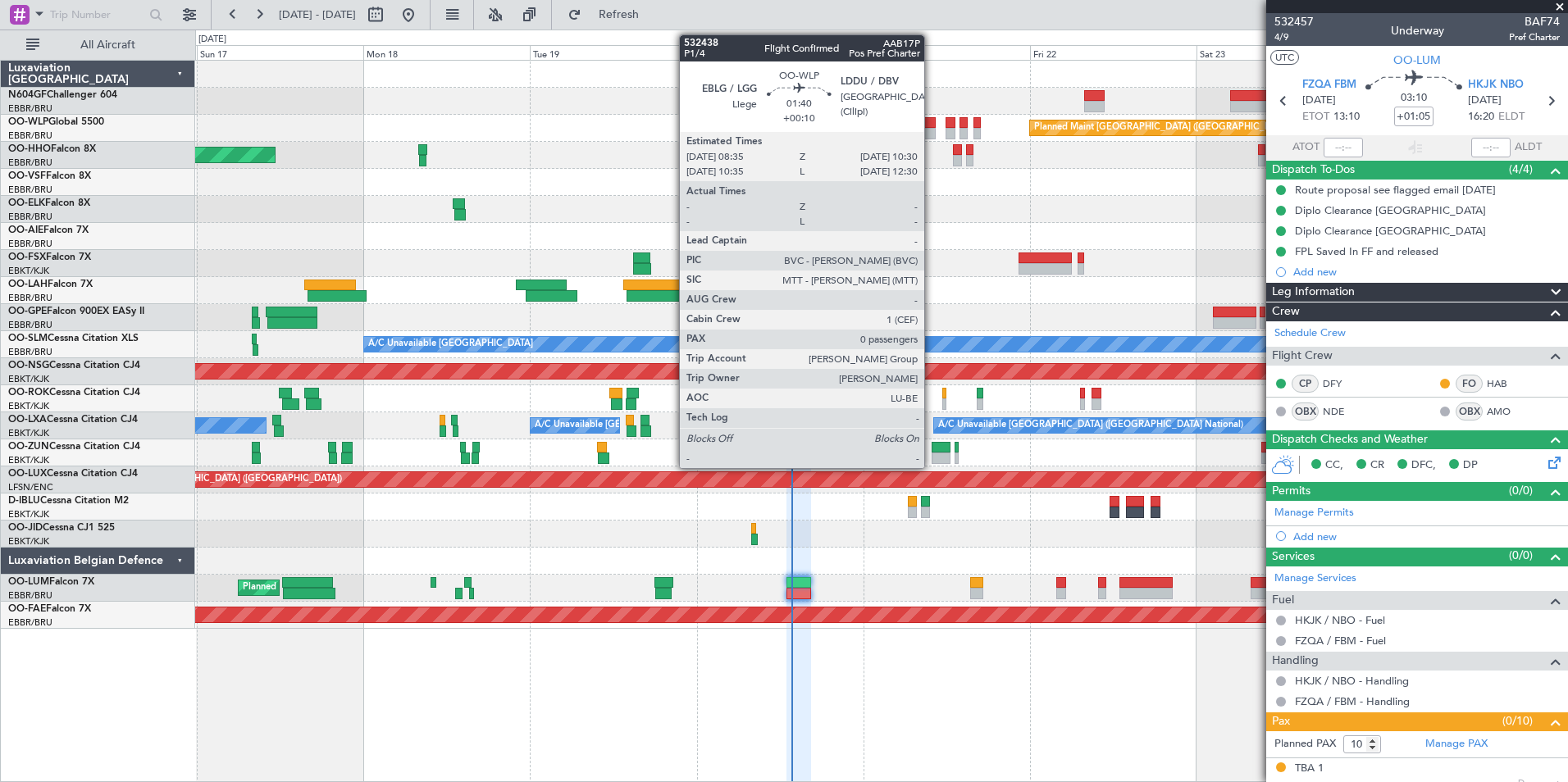
click at [931, 121] on div at bounding box center [929, 123] width 14 height 12
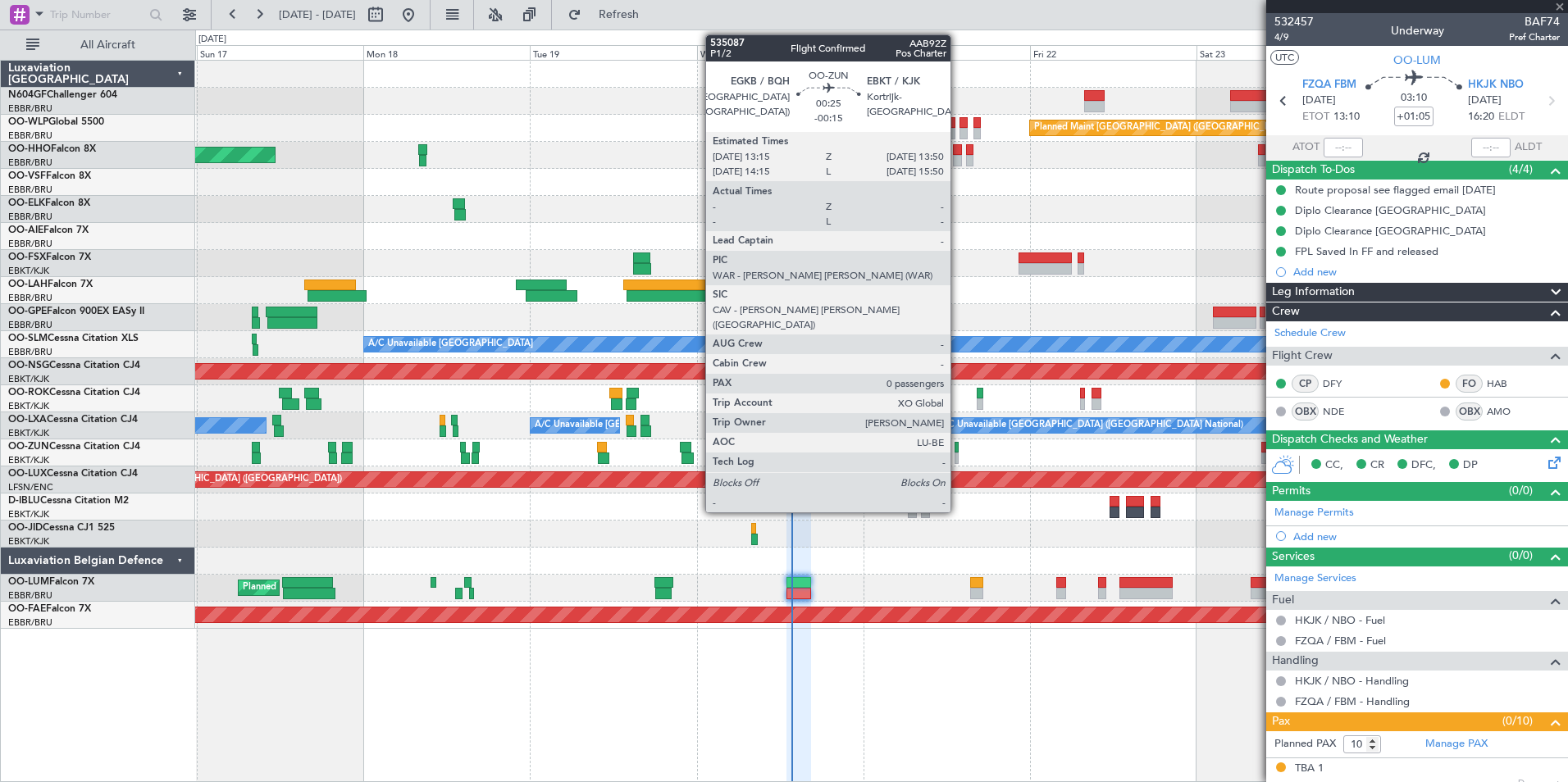
type input "+00:10"
type input "0"
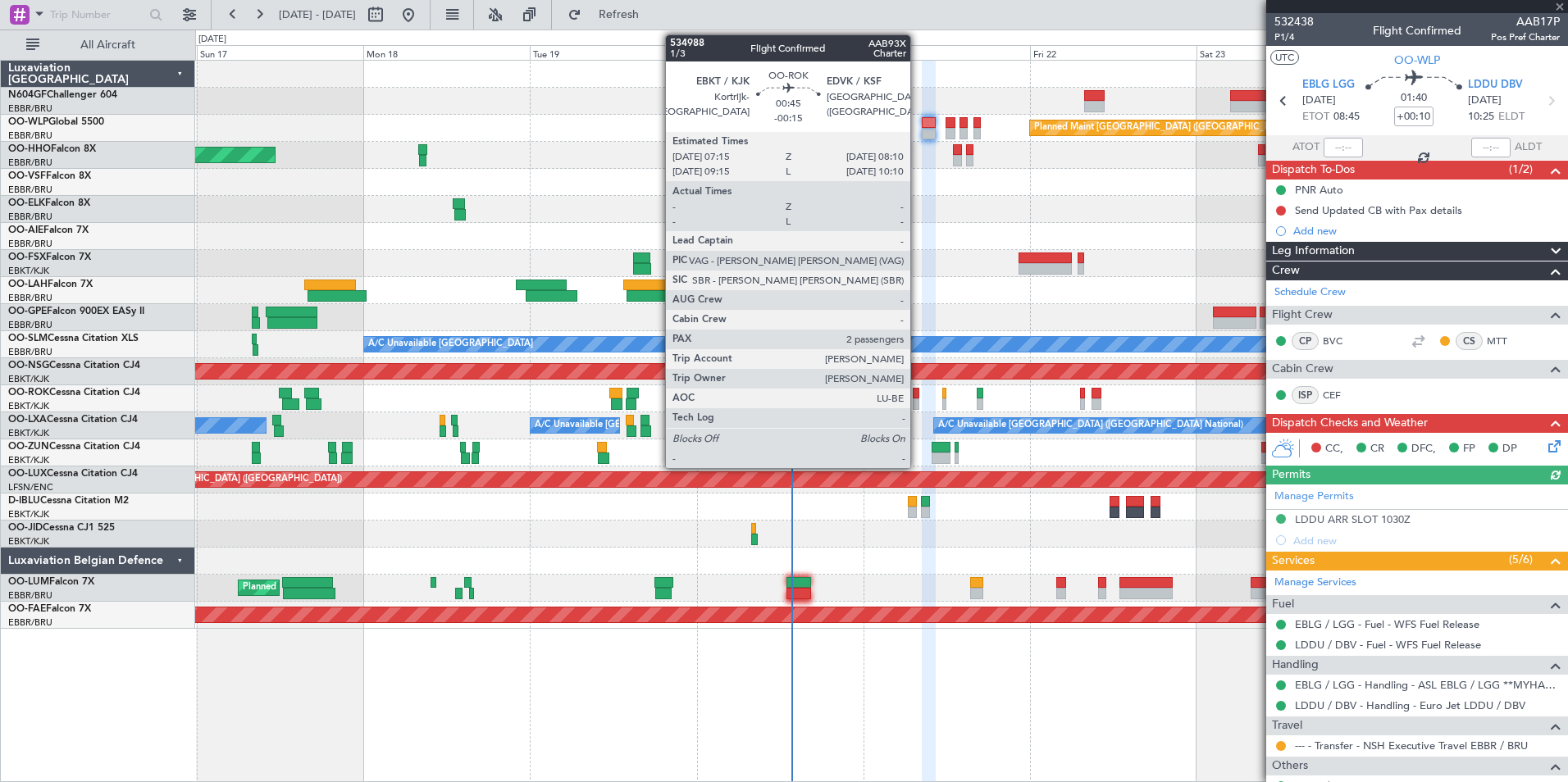
click at [918, 394] on div at bounding box center [916, 394] width 6 height 12
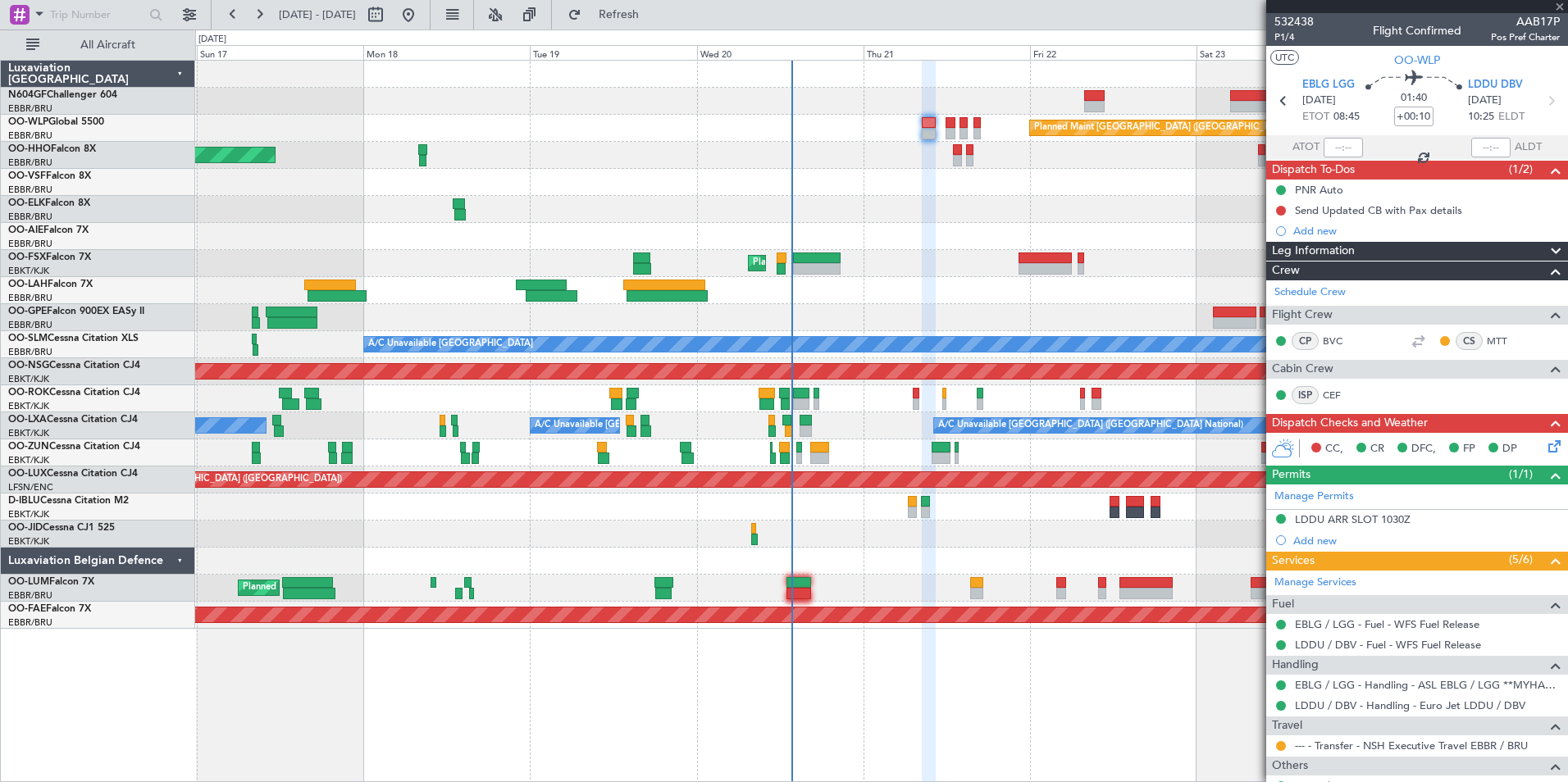
type input "-00:15"
type input "2"
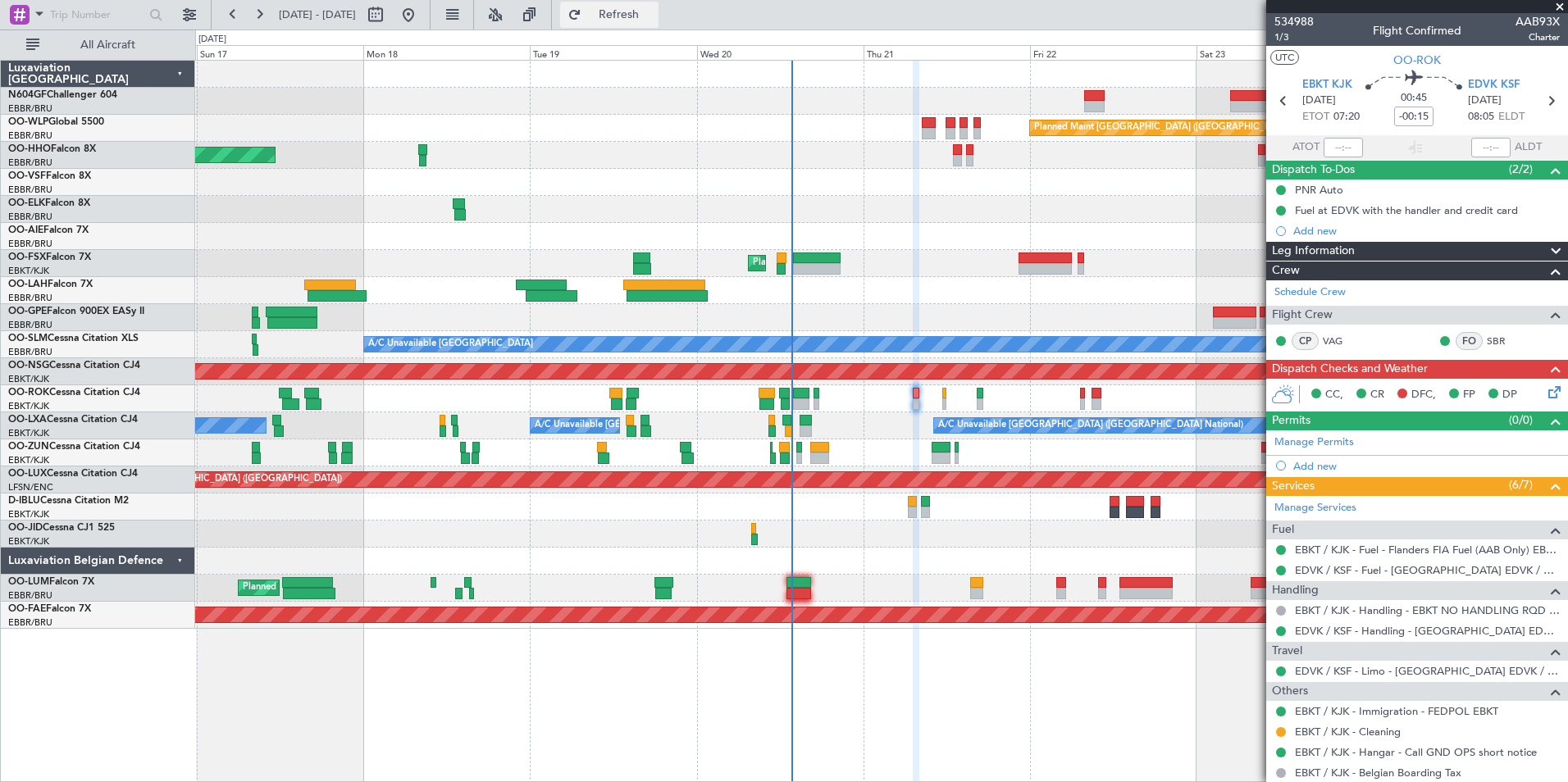
click at [658, 24] on button "Refresh" at bounding box center [609, 15] width 98 height 26
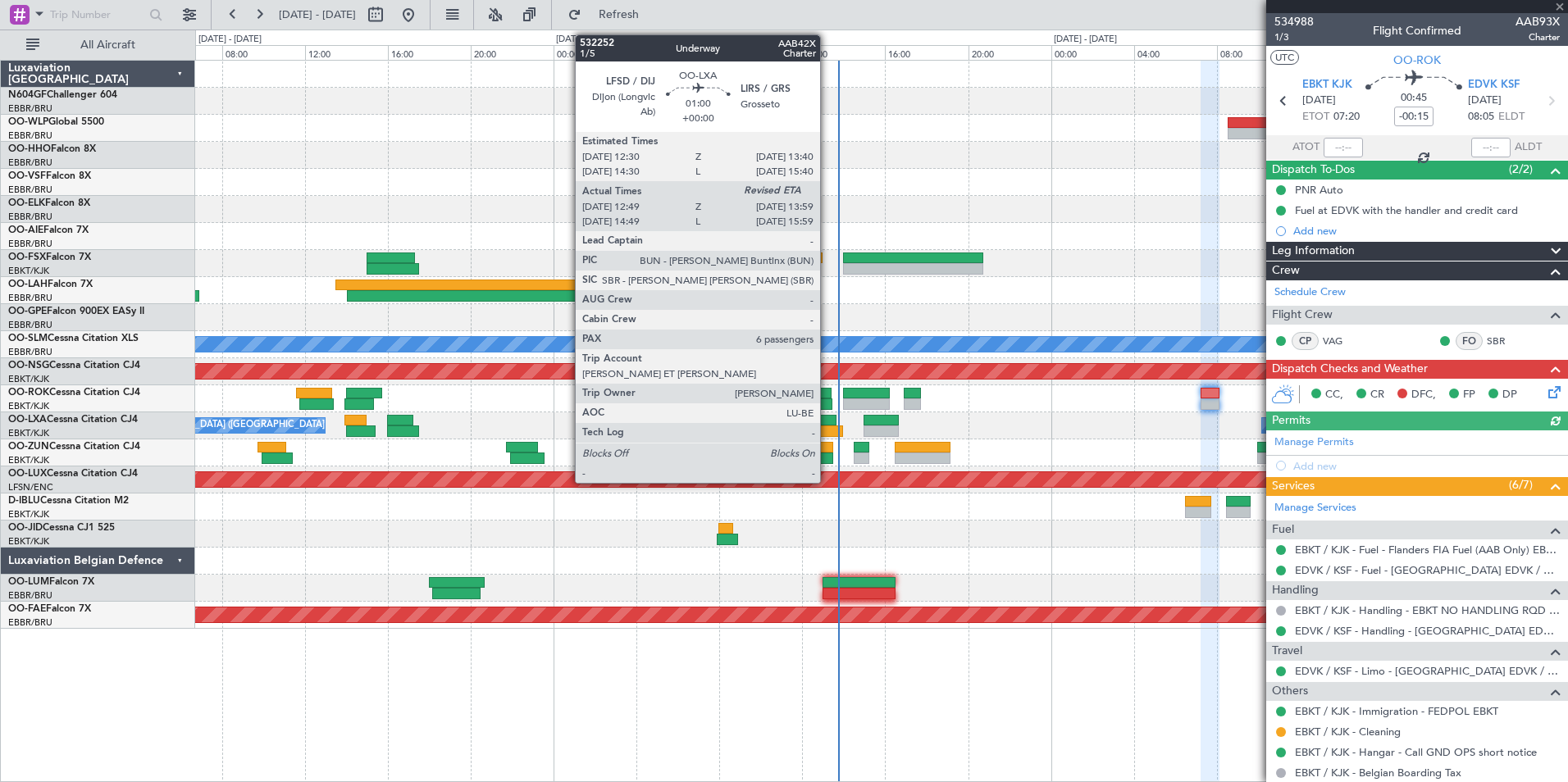
click at [828, 427] on div at bounding box center [830, 431] width 25 height 12
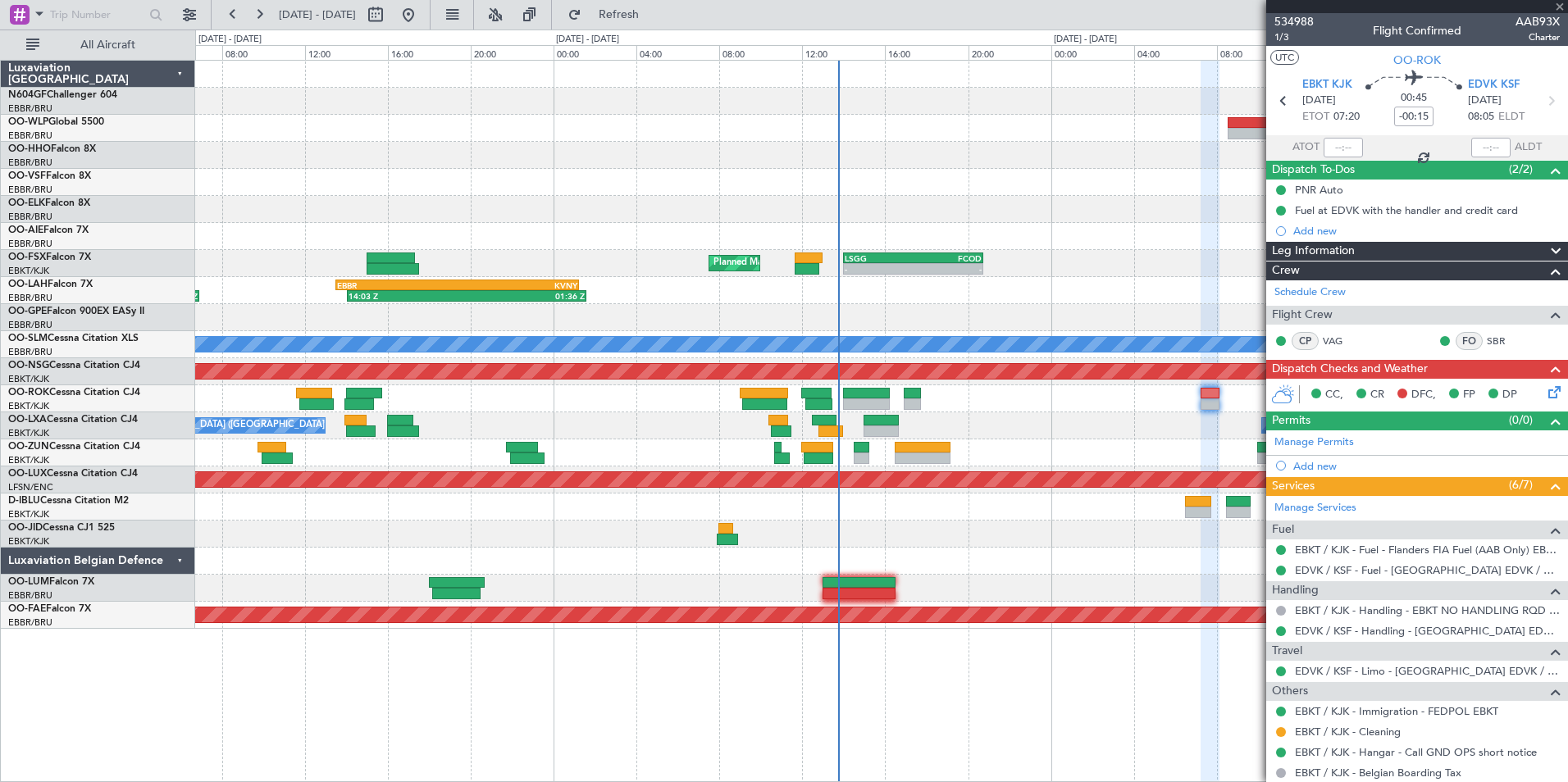
type input "12:54"
type input "6"
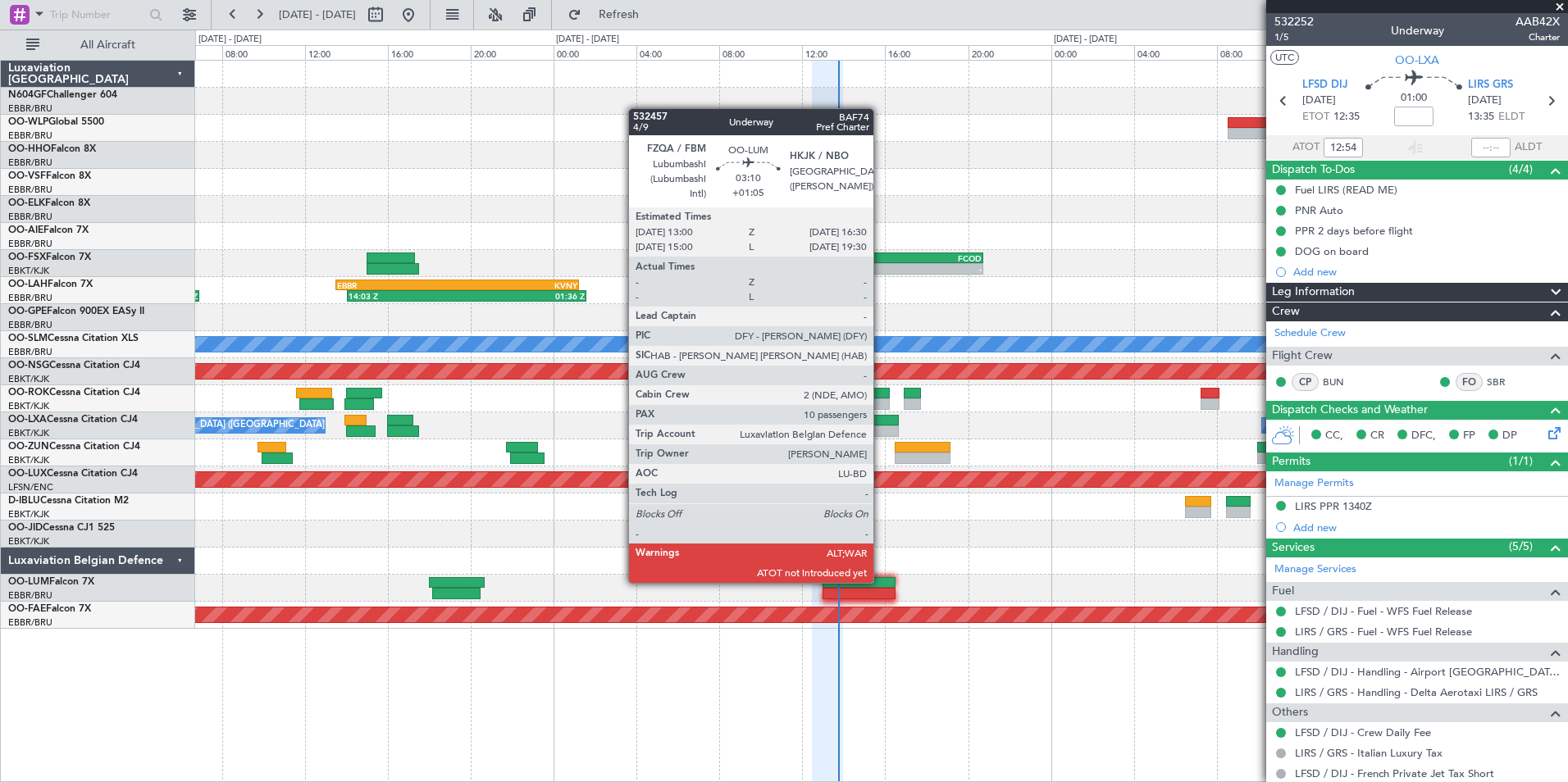
click at [882, 585] on div at bounding box center [859, 583] width 73 height 12
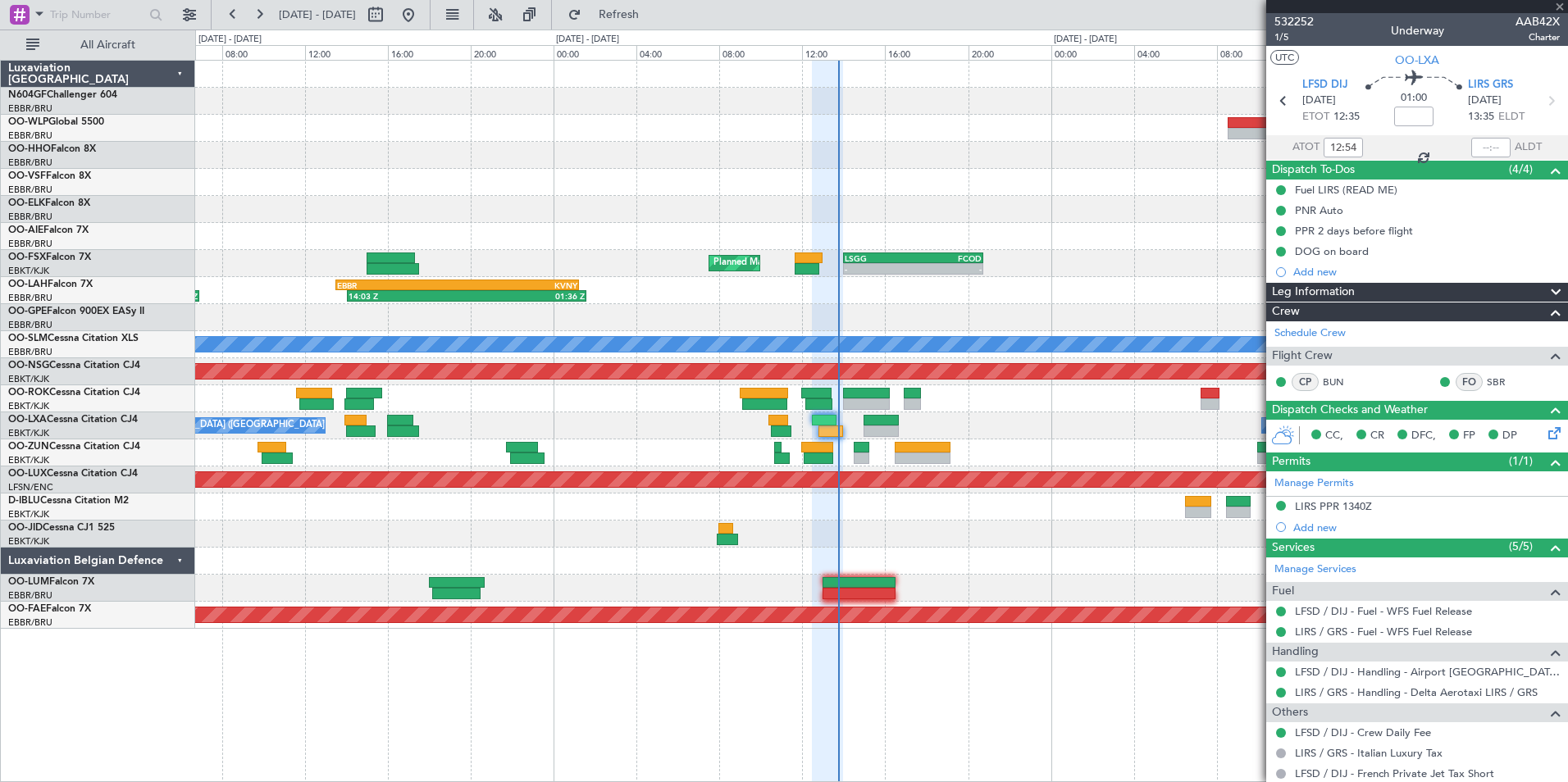
type input "+01:05"
type input "10"
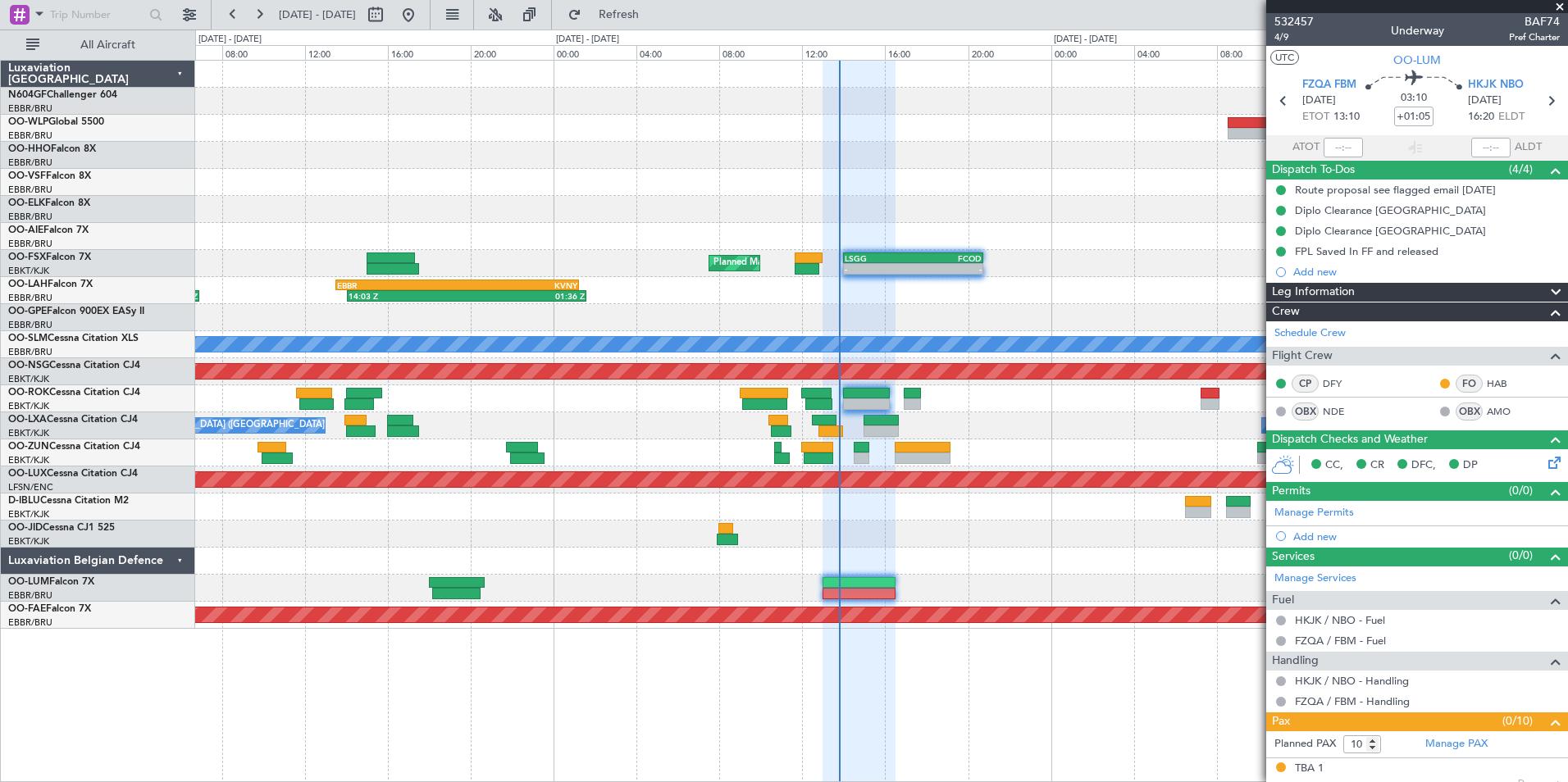
click at [801, 338] on div "Planned Maint Berlin (Brandenburg) Planned Maint Kortrijk-Wevelgem - - LSGG 14:…" at bounding box center [881, 345] width 1372 height 568
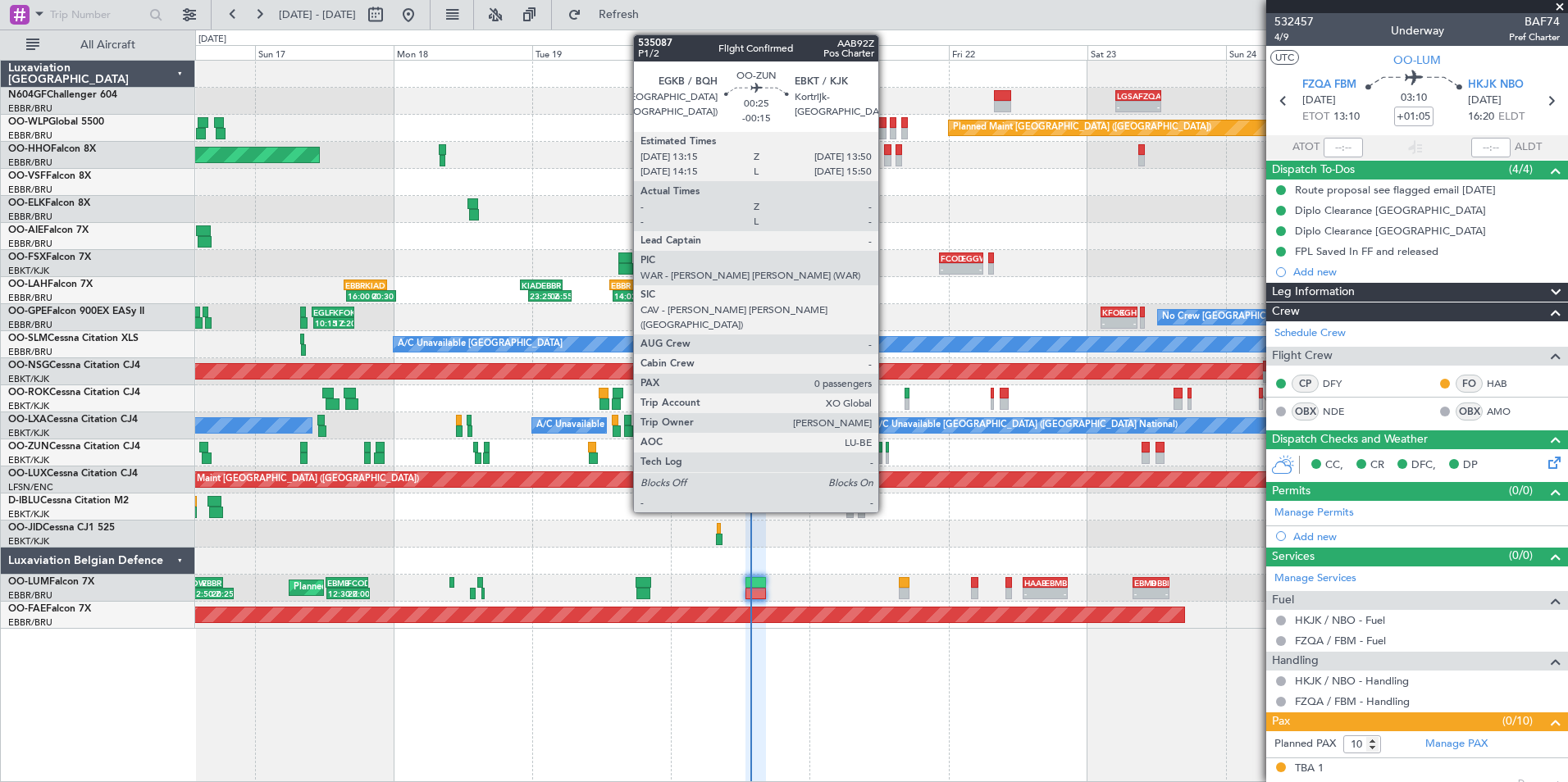
click at [886, 446] on div at bounding box center [888, 447] width 5 height 12
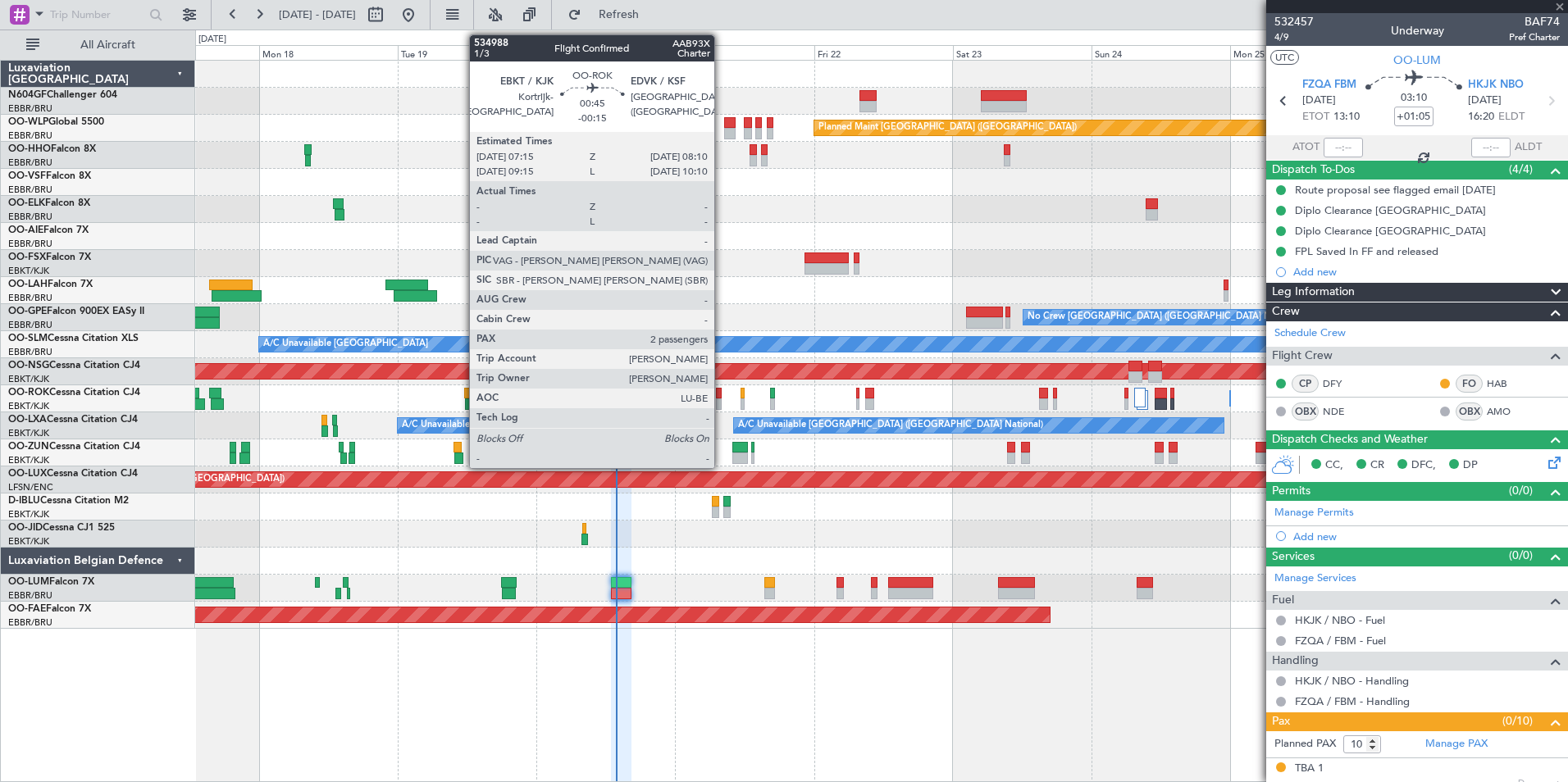
click at [721, 403] on div at bounding box center [719, 404] width 5 height 12
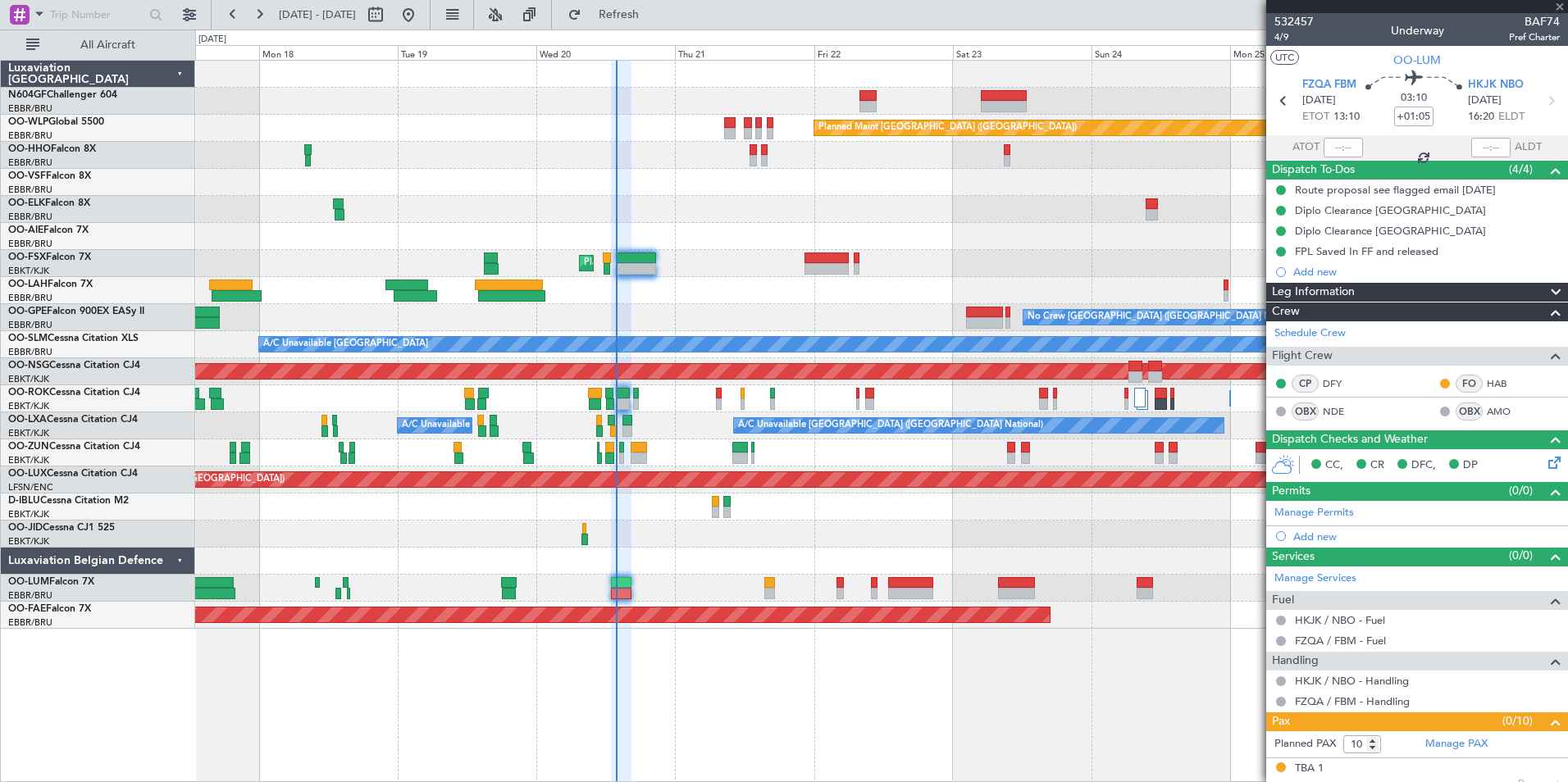
type input "-00:15"
type input "2"
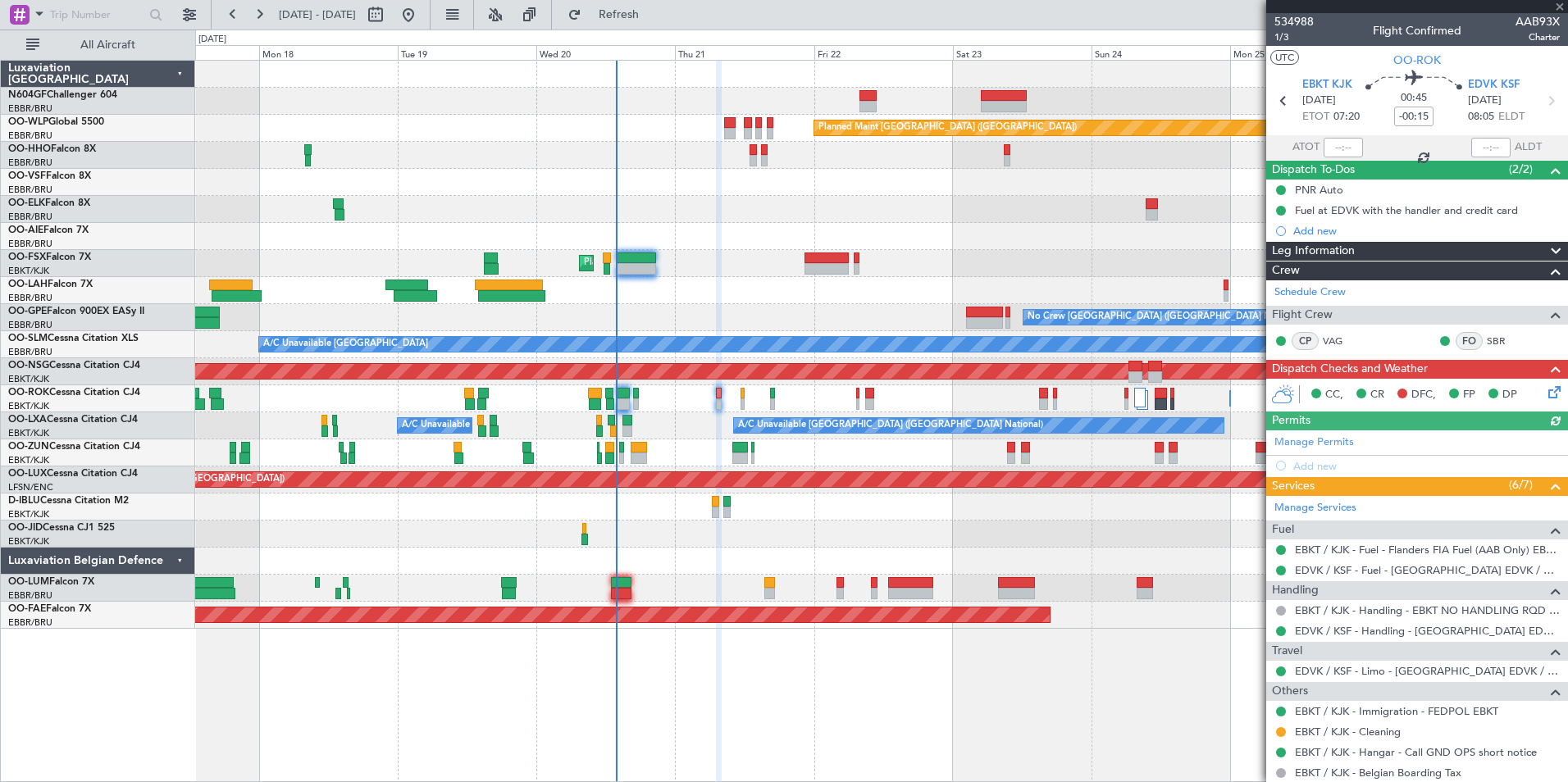
click at [1409, 316] on div "Flight Crew" at bounding box center [1417, 315] width 302 height 19
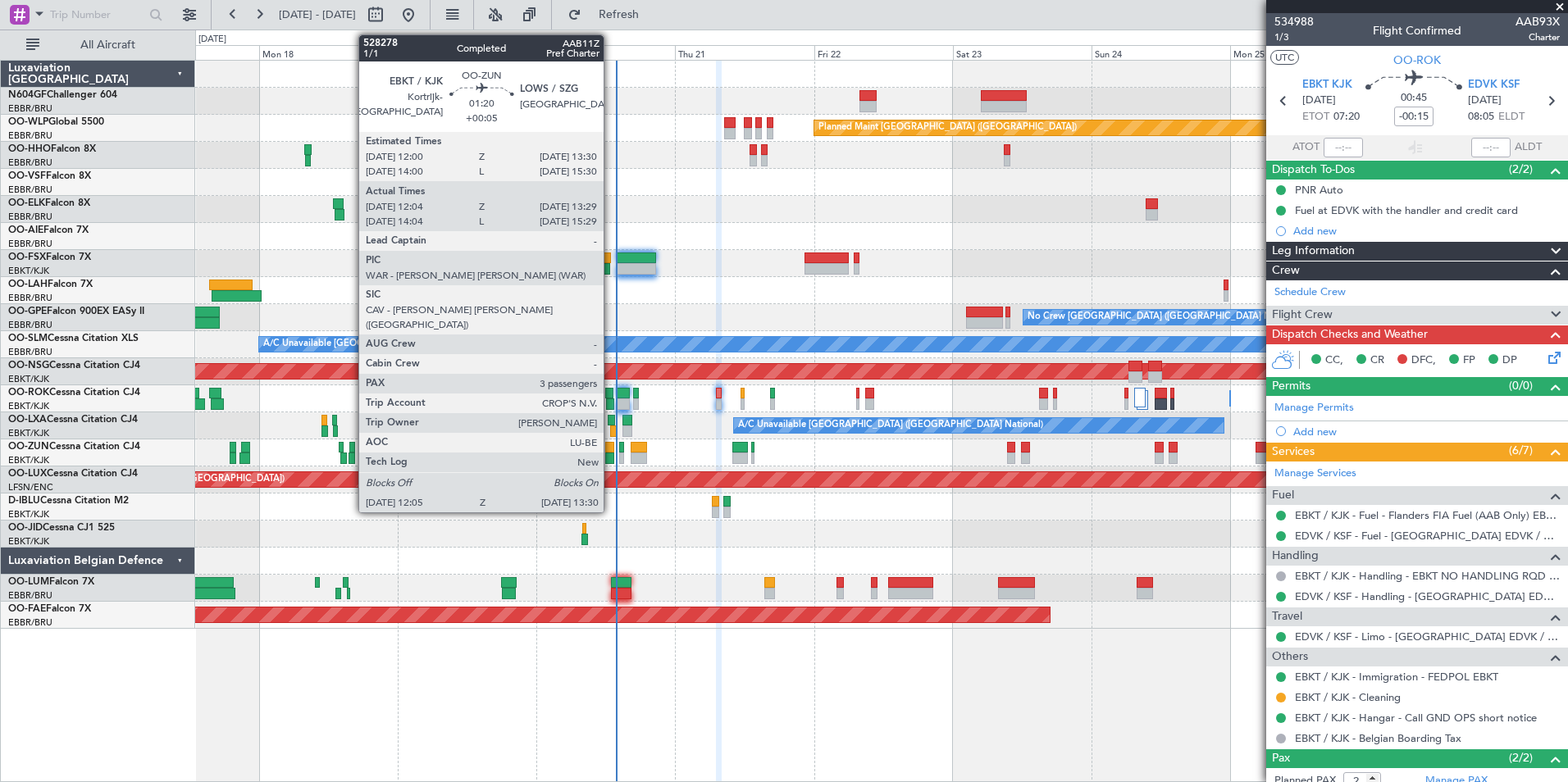
click at [611, 456] on div at bounding box center [609, 458] width 8 height 12
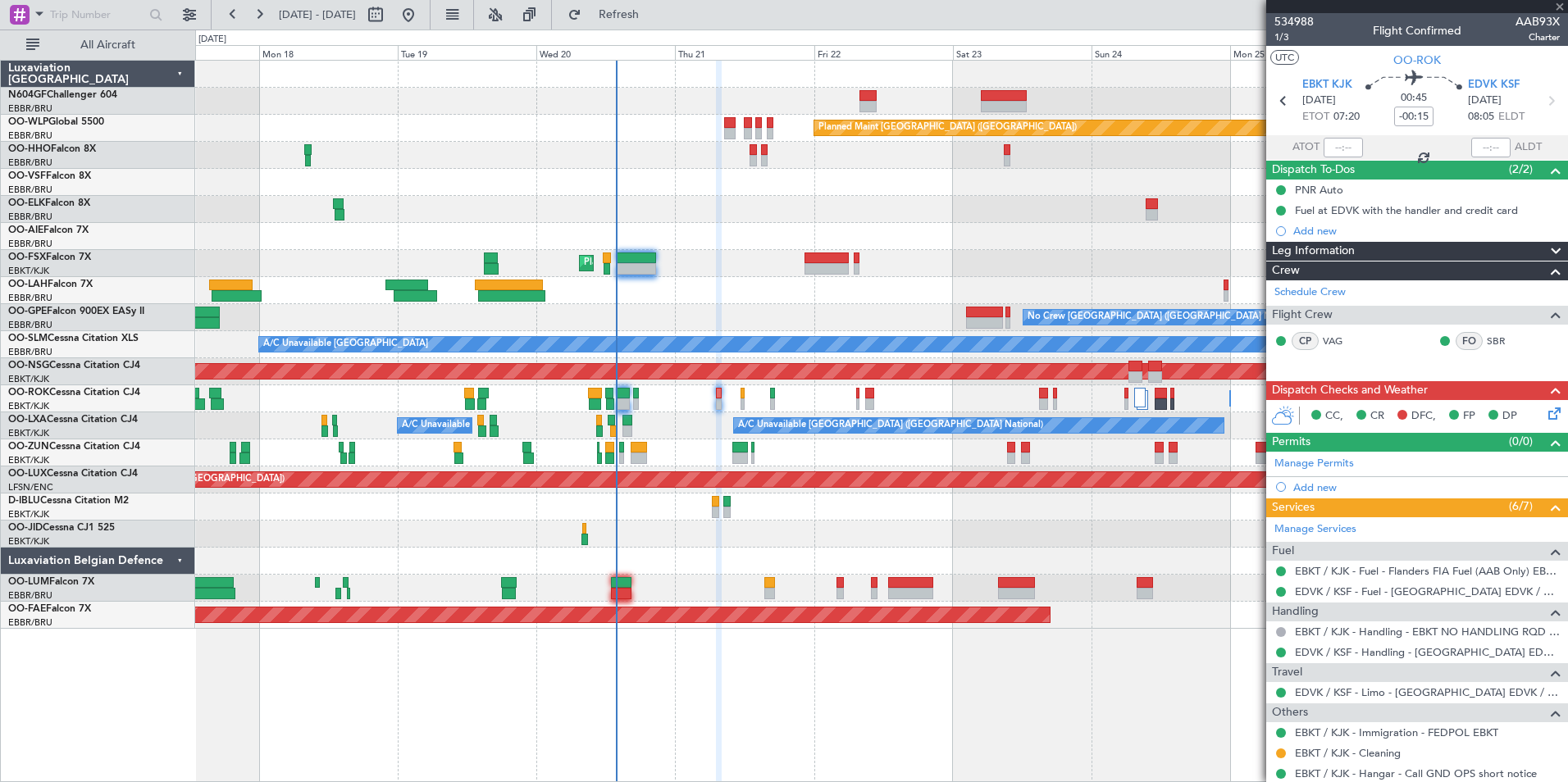
type input "+00:05"
type input "12:09"
type input "13:24"
type input "3"
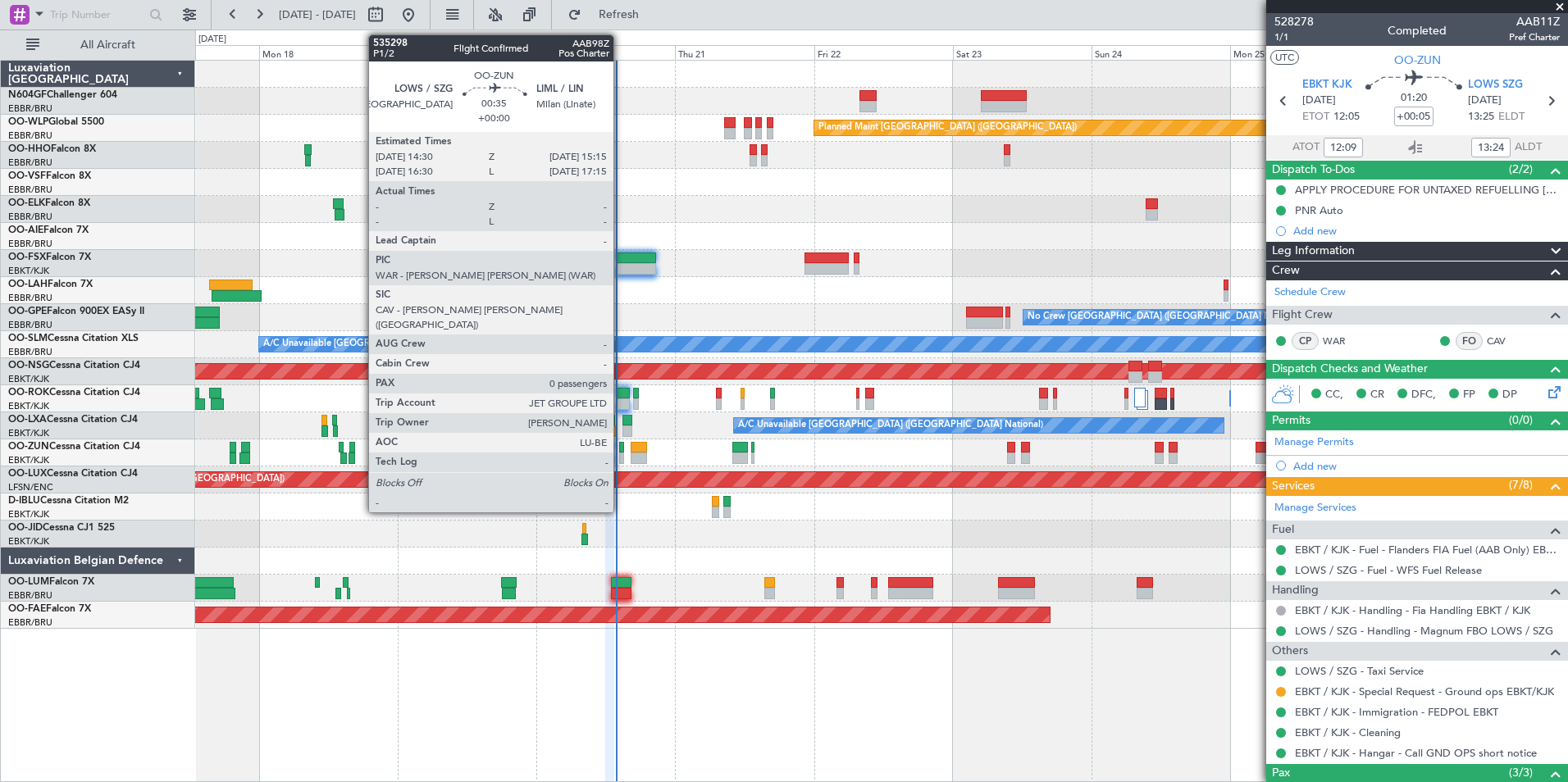
click at [621, 451] on div at bounding box center [621, 447] width 5 height 12
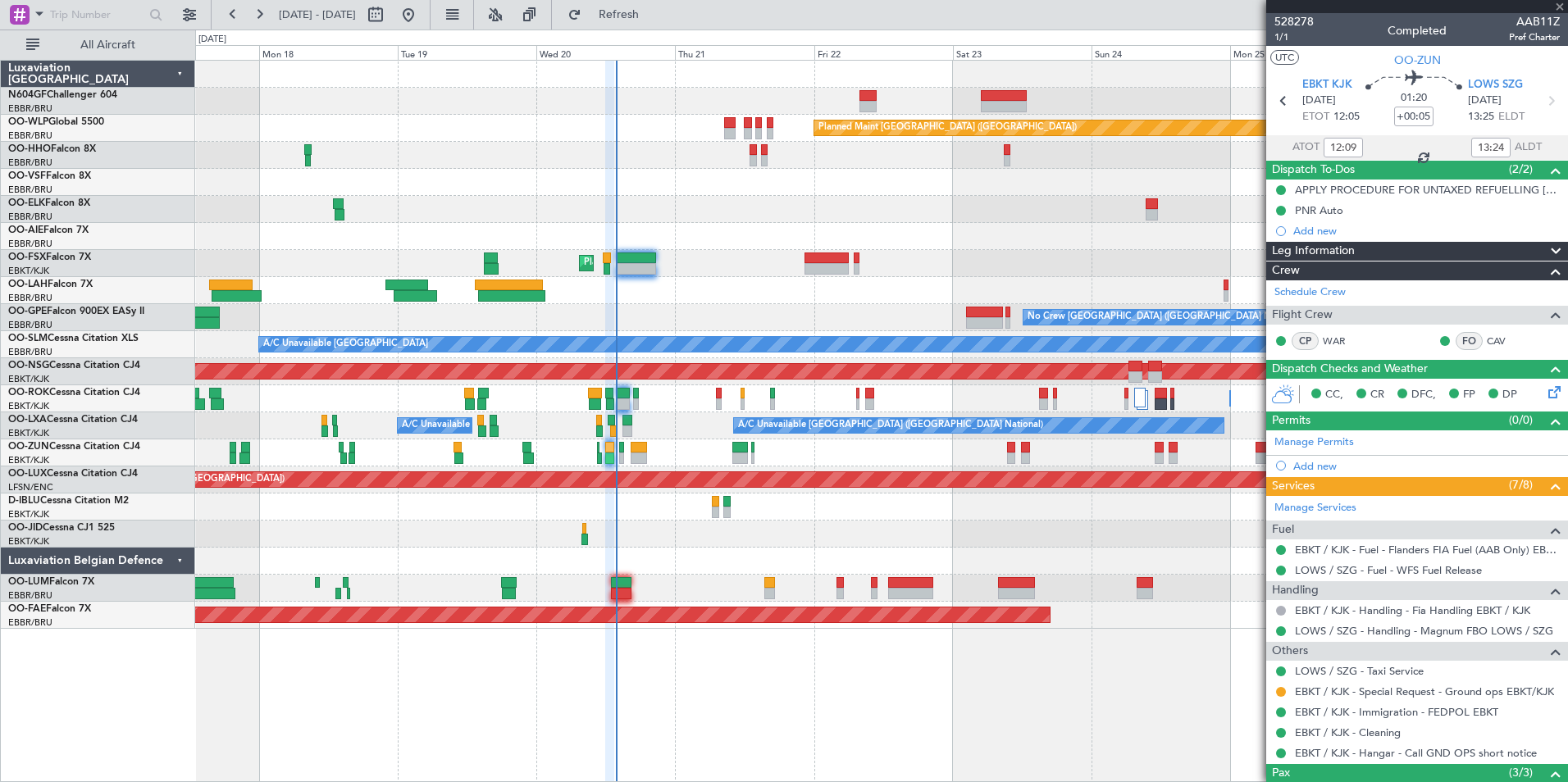
type input "0"
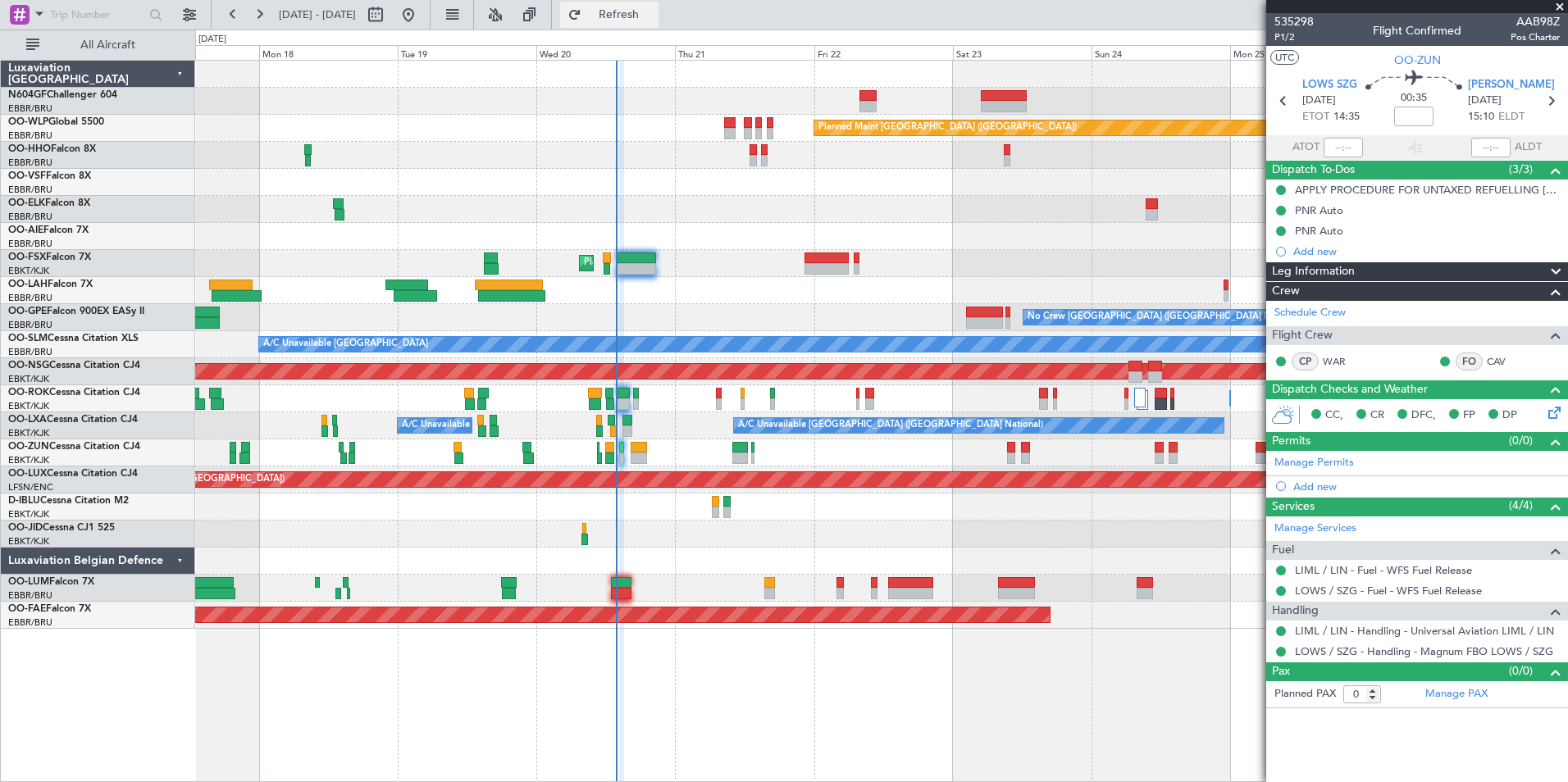
click at [654, 18] on span "Refresh" at bounding box center [619, 15] width 69 height 12
click at [625, 601] on div "Planned Maint Brussels (Brussels National) Planned Maint Brussels (Brussels Nat…" at bounding box center [881, 588] width 1372 height 27
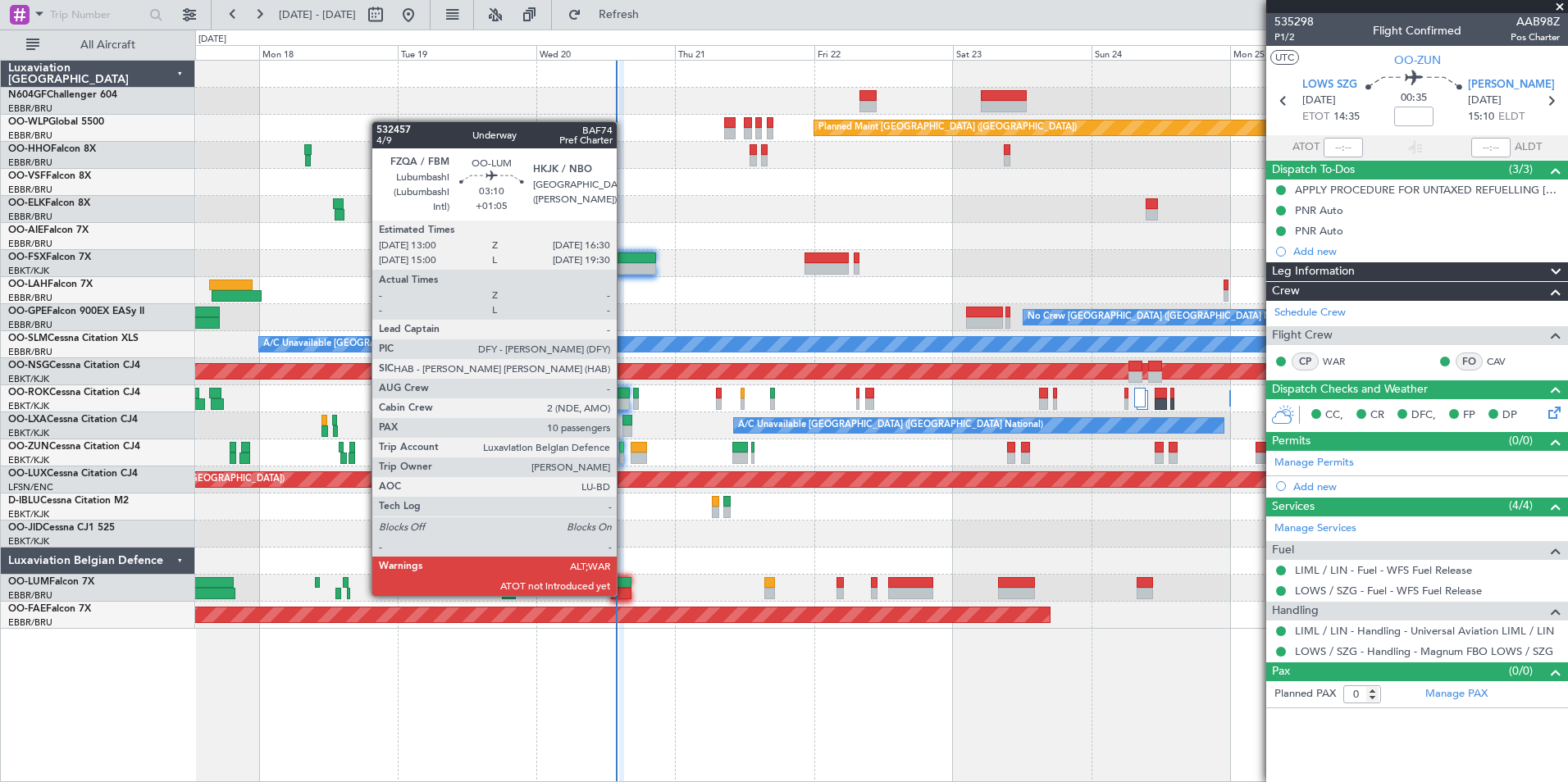
click at [624, 595] on div at bounding box center [621, 594] width 21 height 12
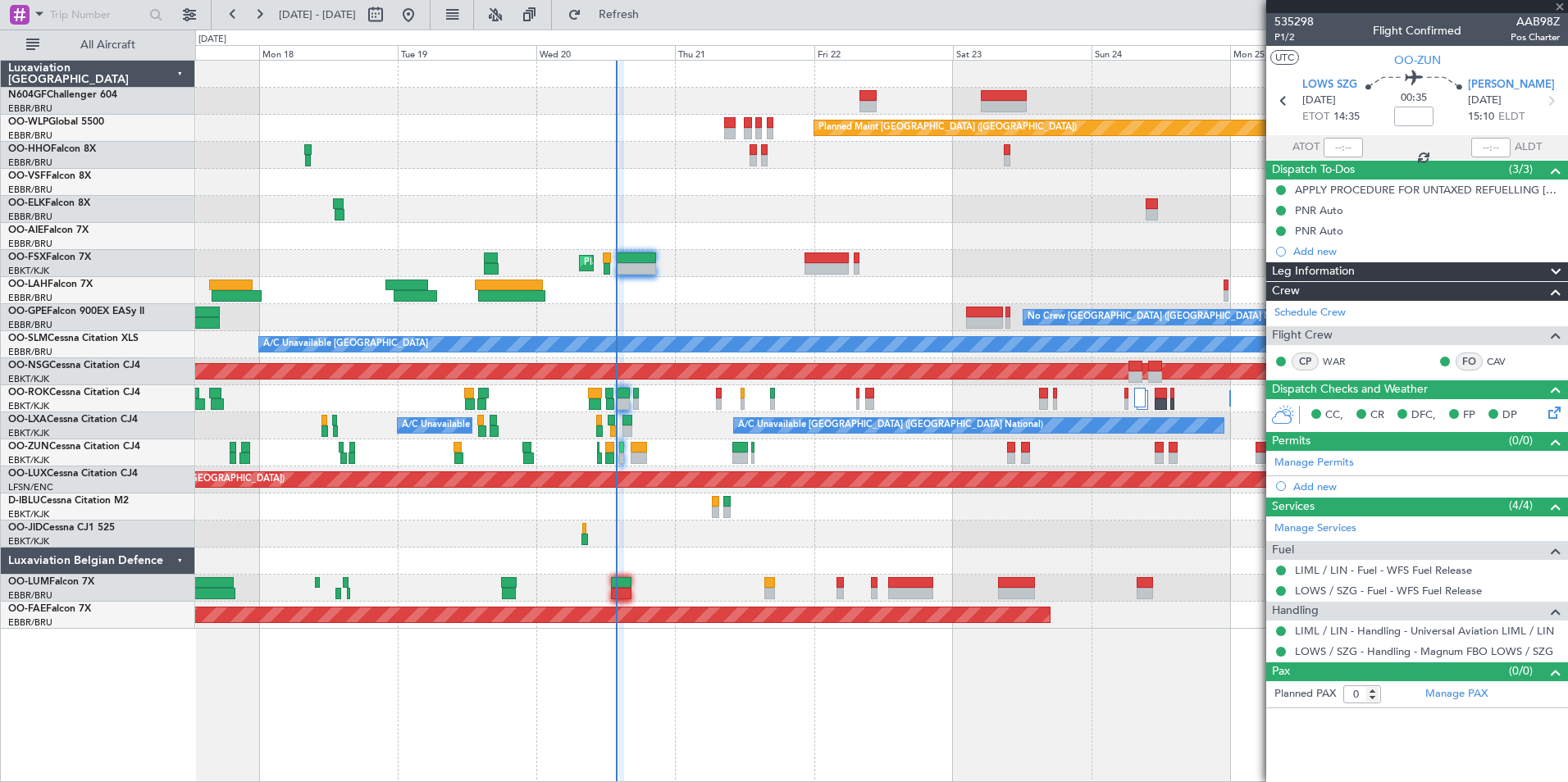
type input "+01:05"
type input "10"
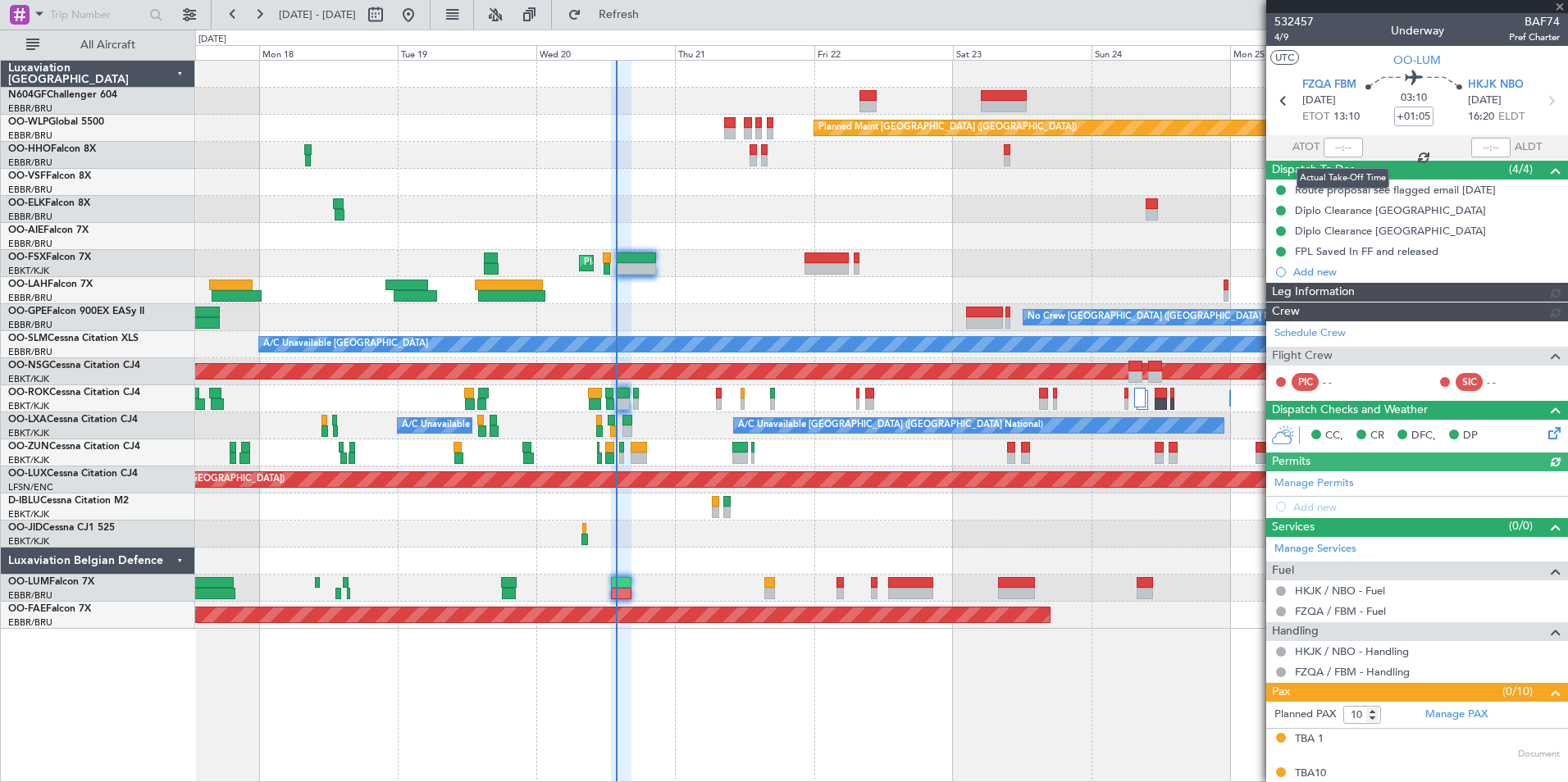
click at [1343, 151] on div at bounding box center [1343, 148] width 39 height 20
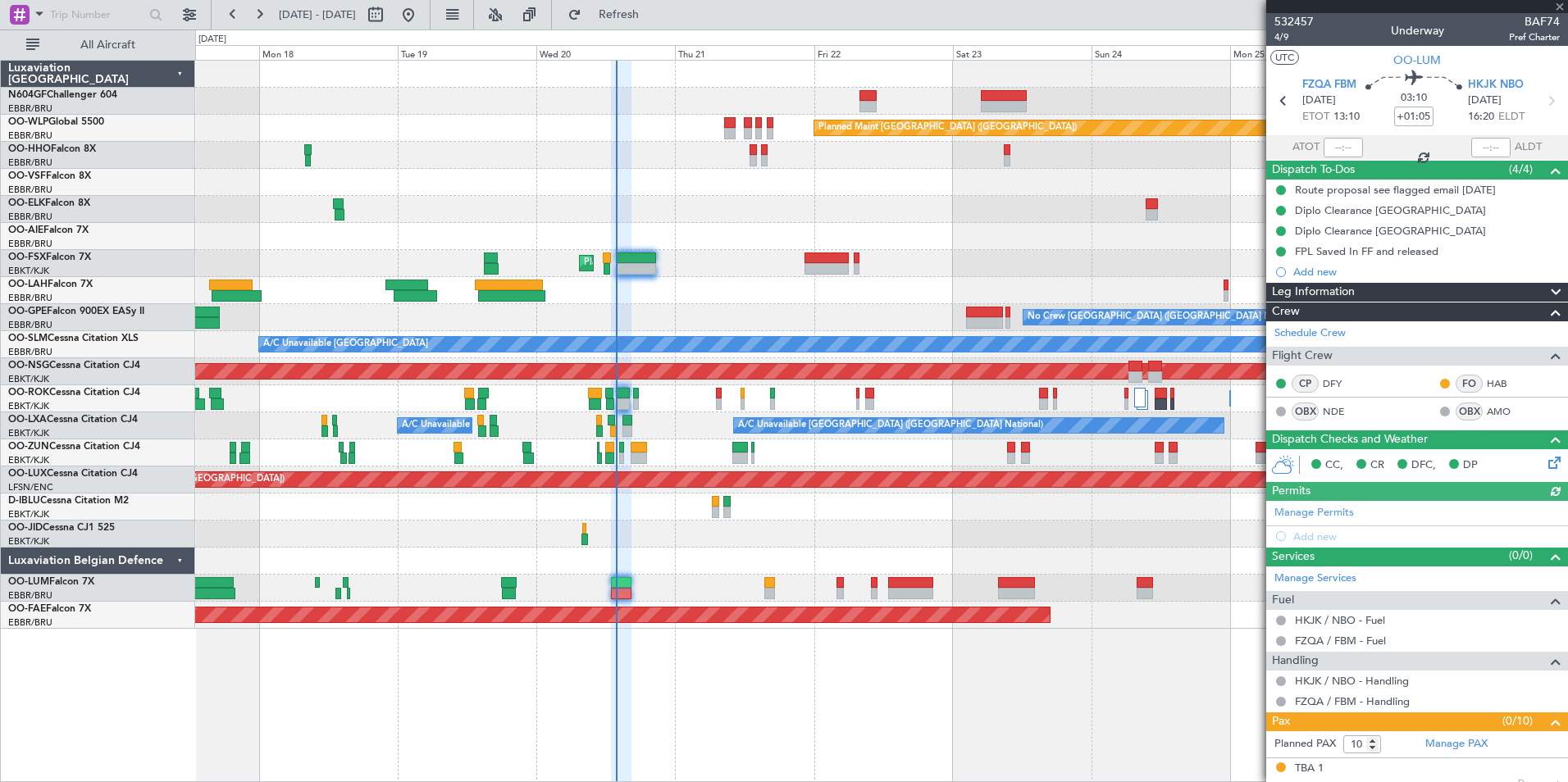
click at [1336, 144] on div at bounding box center [1343, 148] width 39 height 20
click at [1333, 148] on input "text" at bounding box center [1343, 148] width 39 height 20
click at [1201, 174] on div at bounding box center [881, 183] width 1372 height 27
type input "13:51"
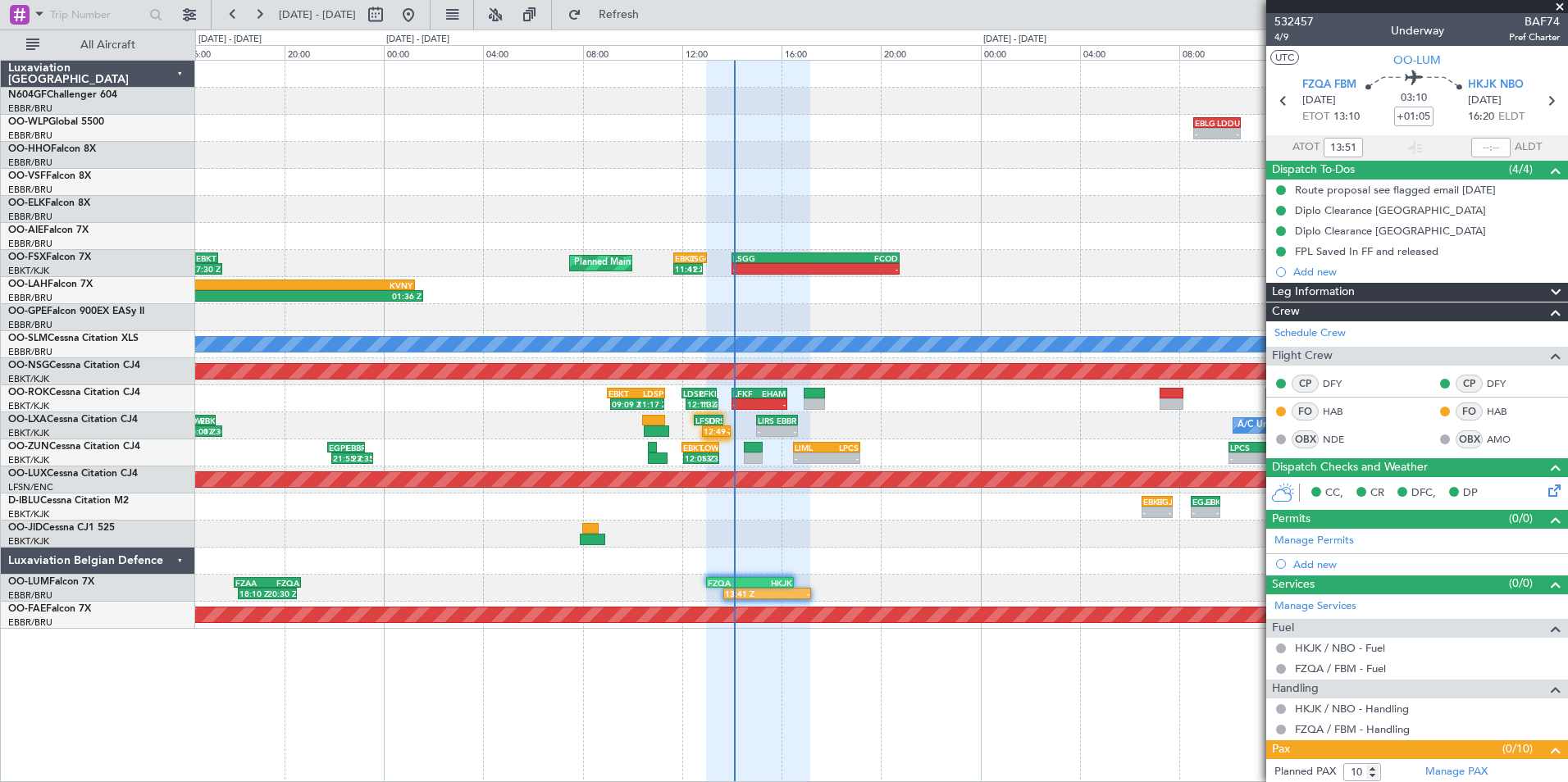
click at [901, 319] on div at bounding box center [881, 318] width 1372 height 27
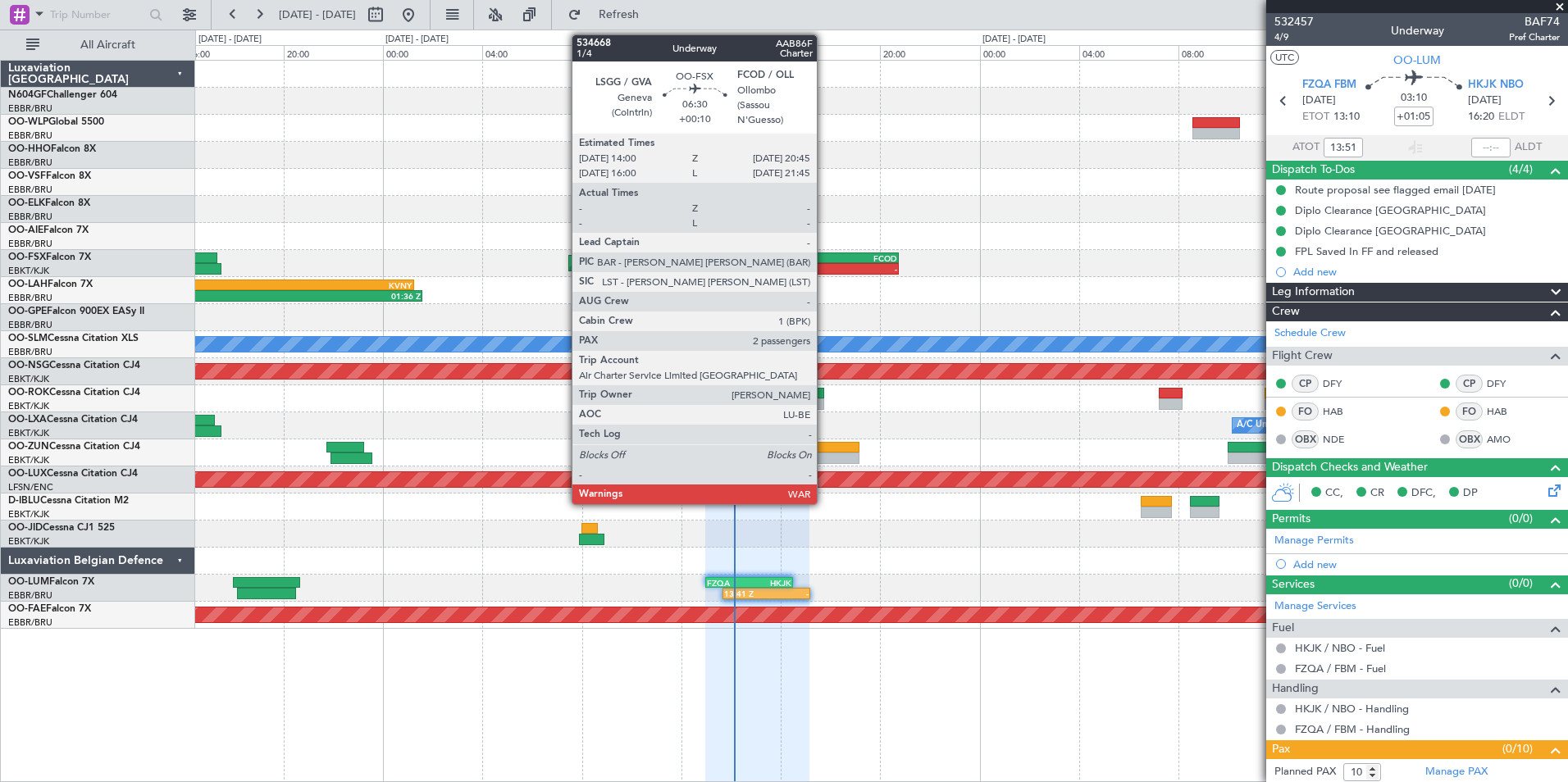
click at [825, 260] on div "FCOD" at bounding box center [856, 258] width 83 height 10
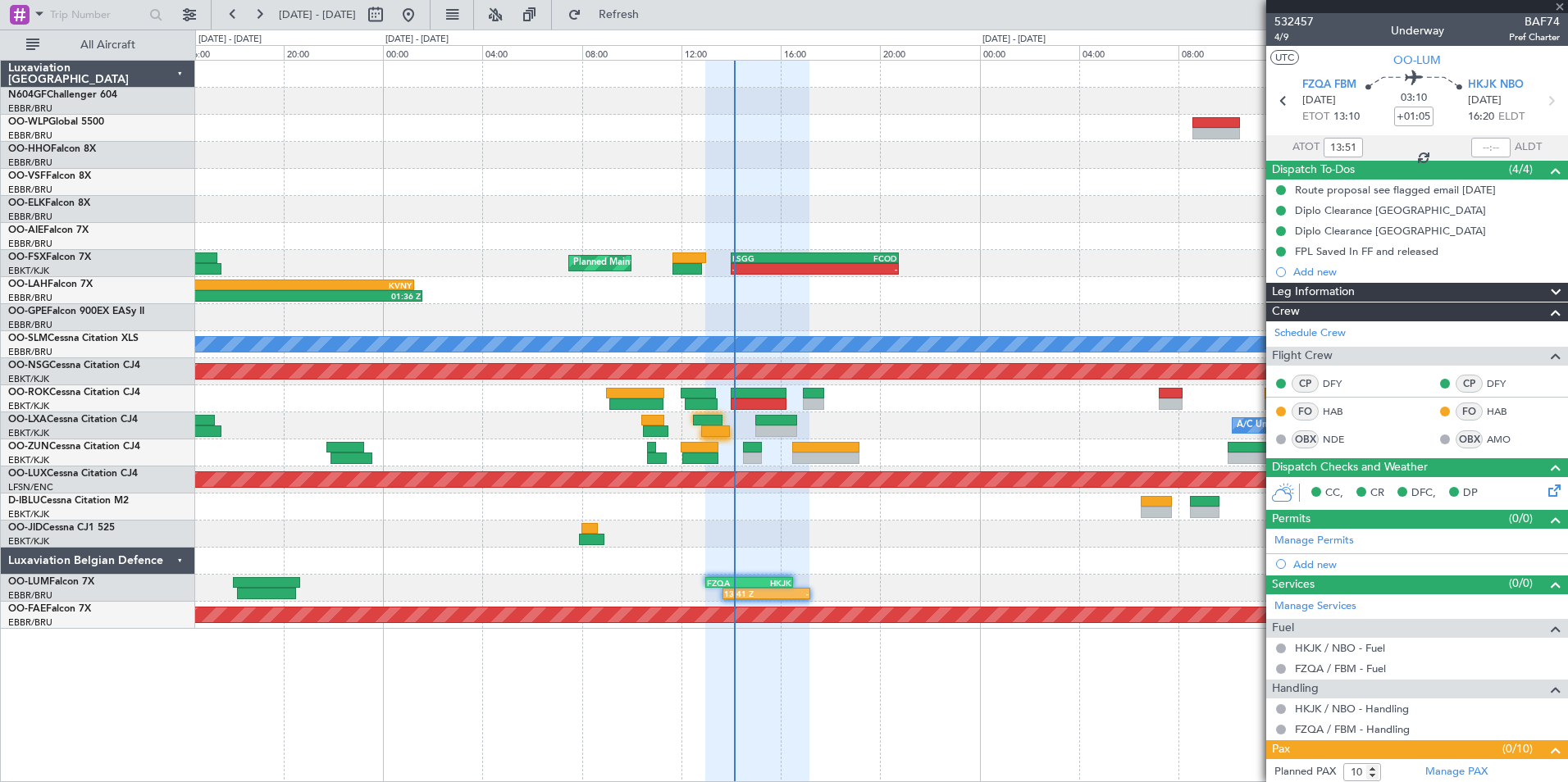
type input "+00:10"
type input "2"
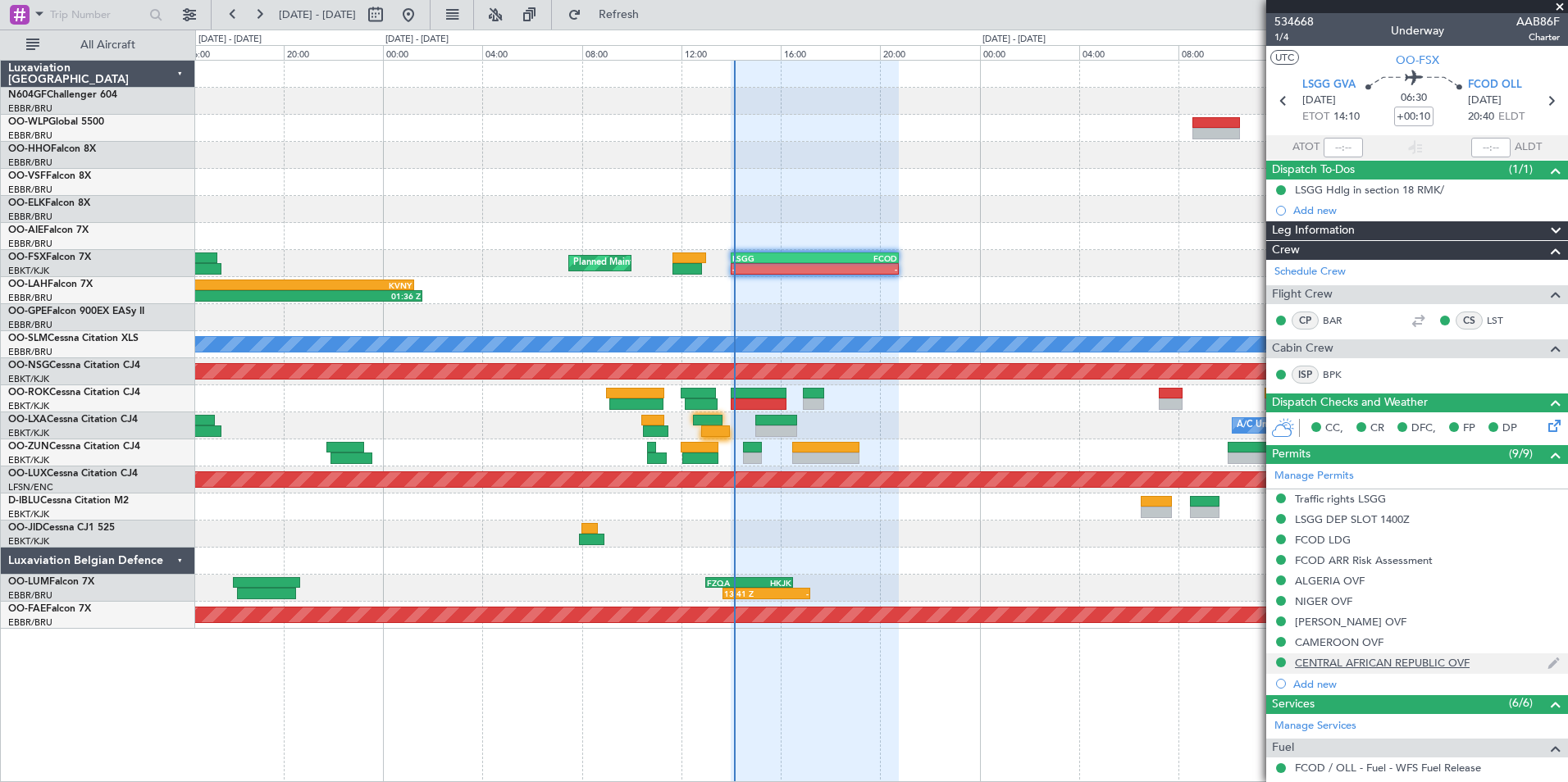
scroll to position [256, 0]
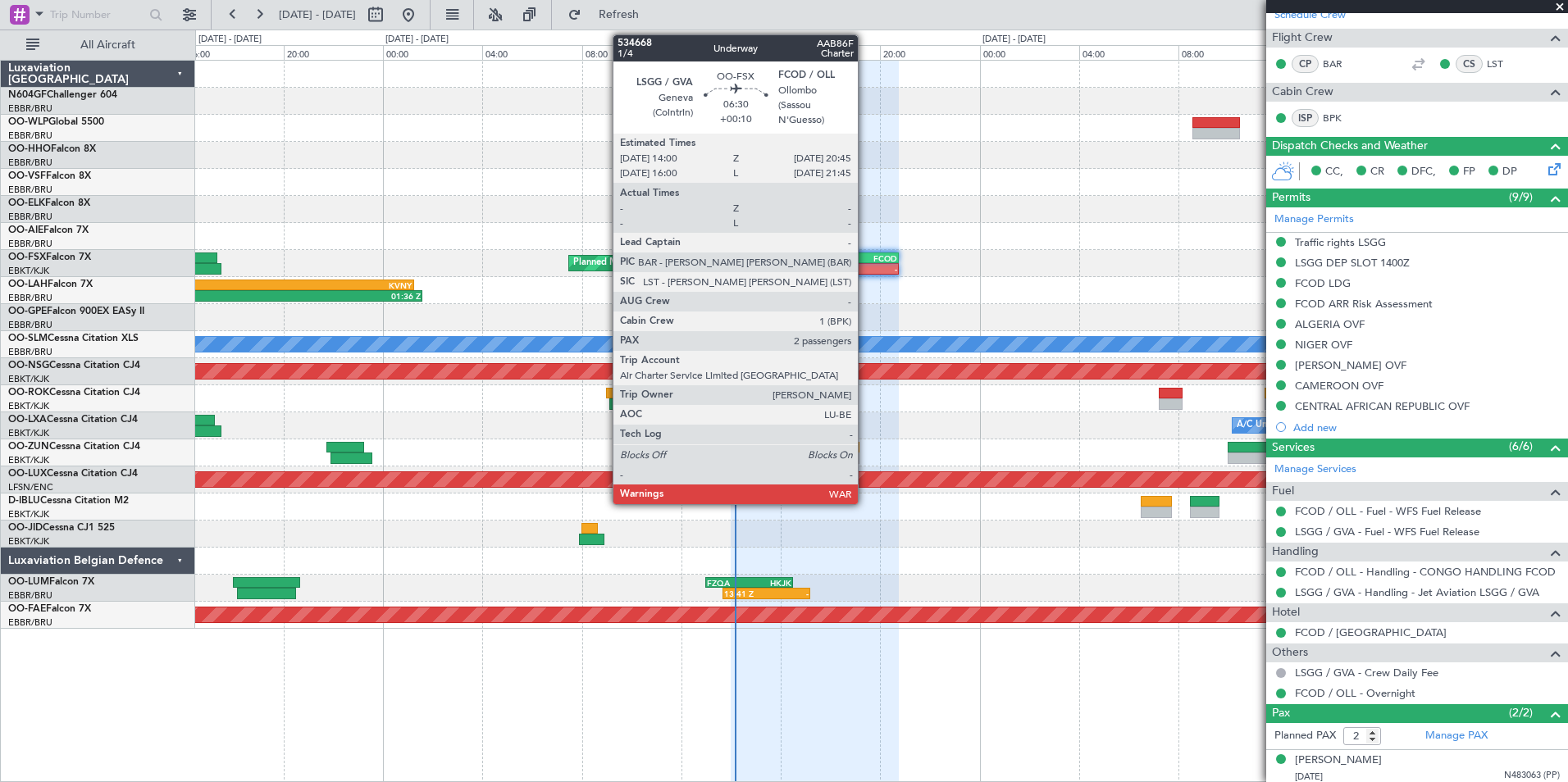
click at [865, 261] on div "FCOD" at bounding box center [856, 258] width 83 height 10
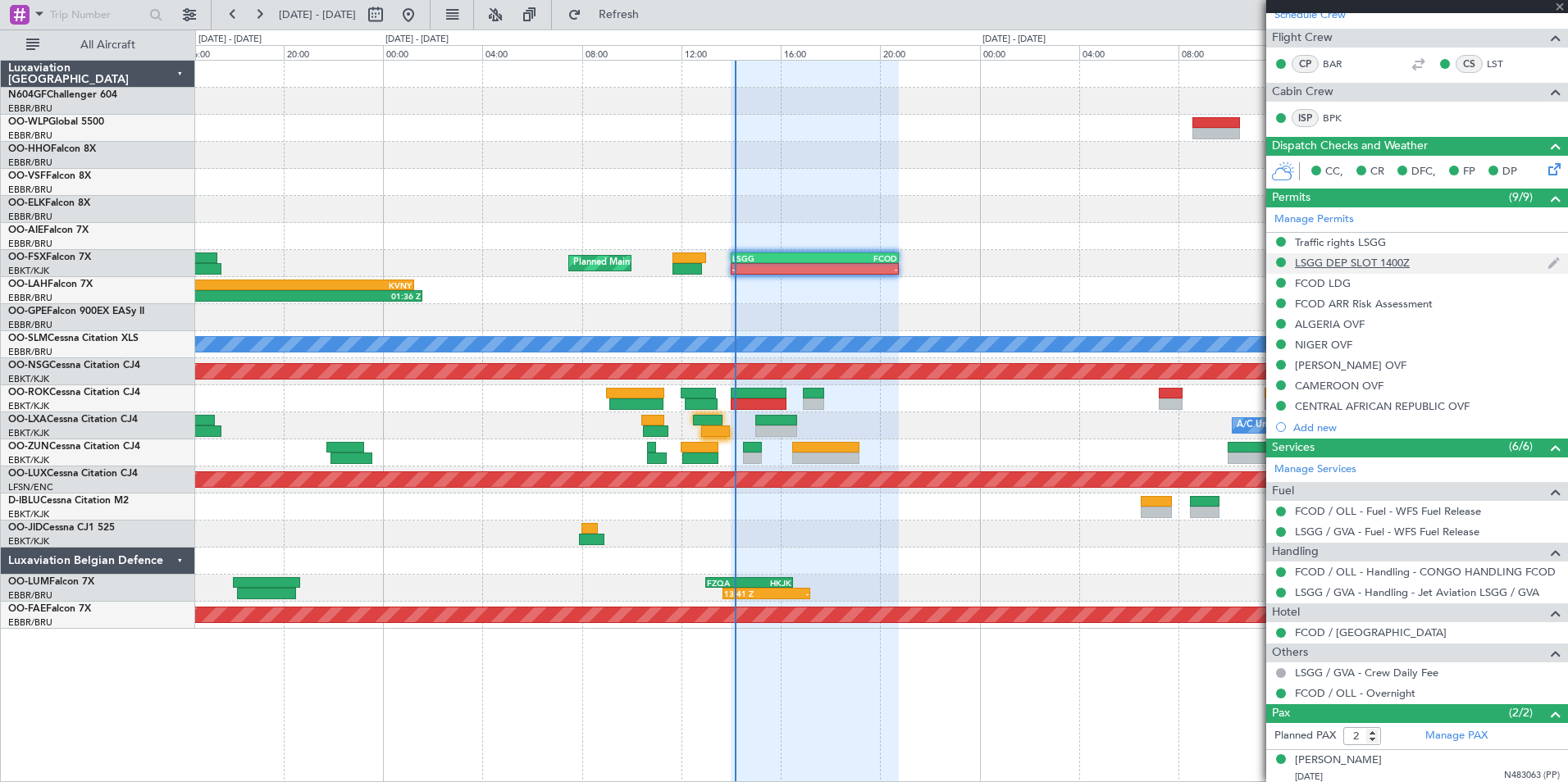
scroll to position [0, 0]
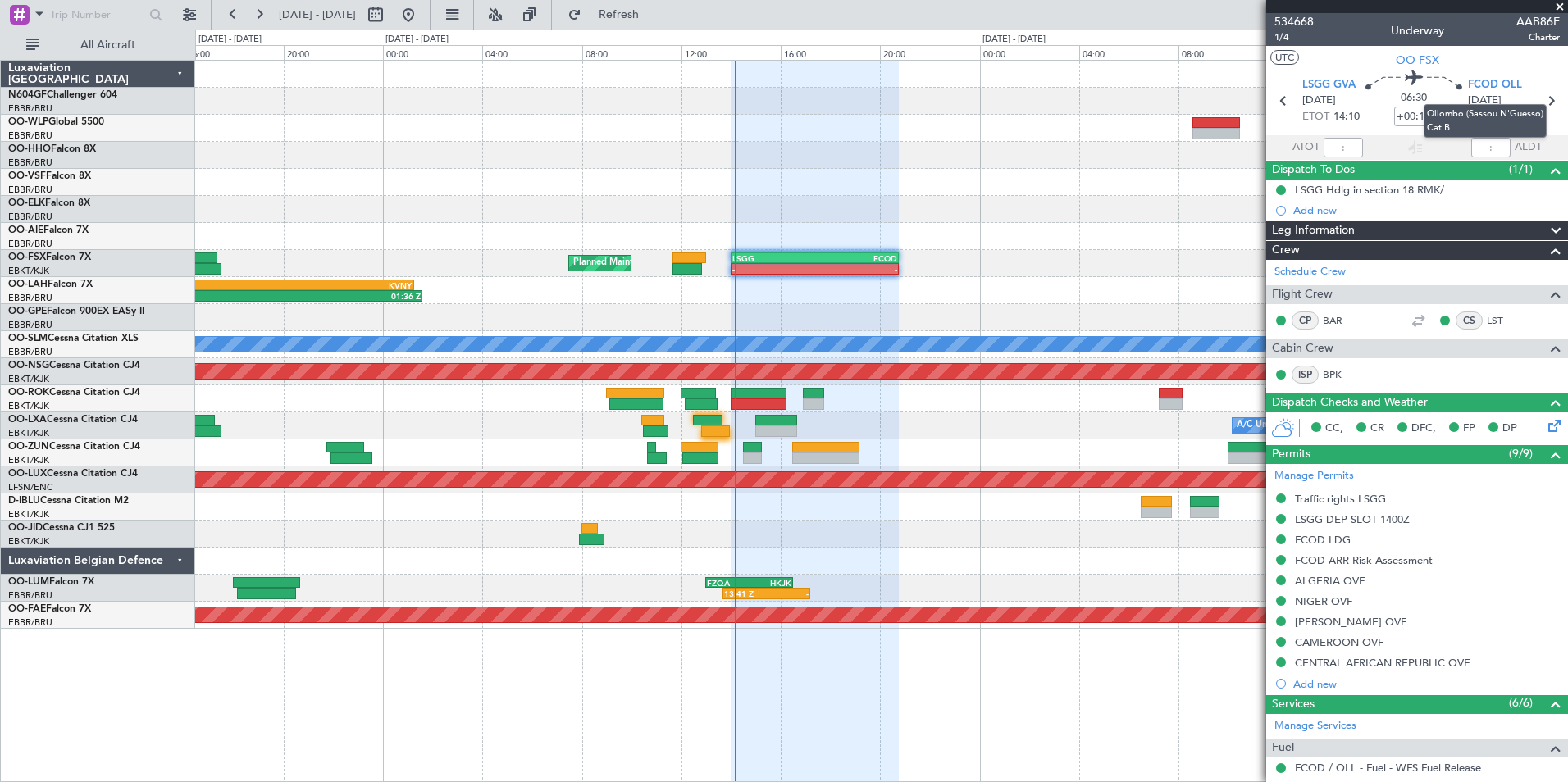
click at [1499, 87] on span "FCOD OLL" at bounding box center [1495, 85] width 55 height 16
click at [1337, 316] on link "BAR" at bounding box center [1342, 321] width 37 height 15
click at [658, 25] on button "Refresh" at bounding box center [609, 15] width 98 height 26
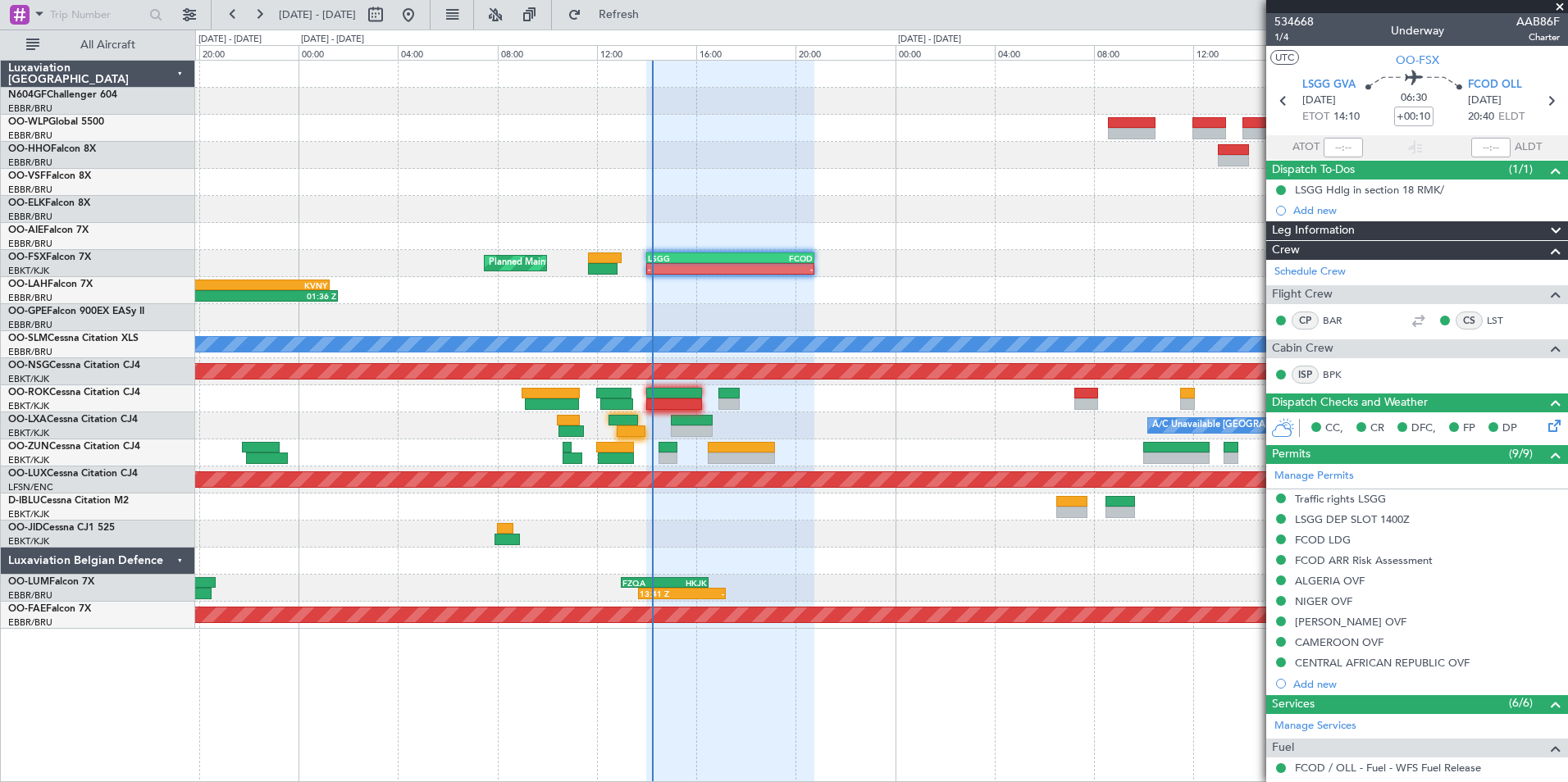
click at [779, 219] on div at bounding box center [881, 210] width 1372 height 27
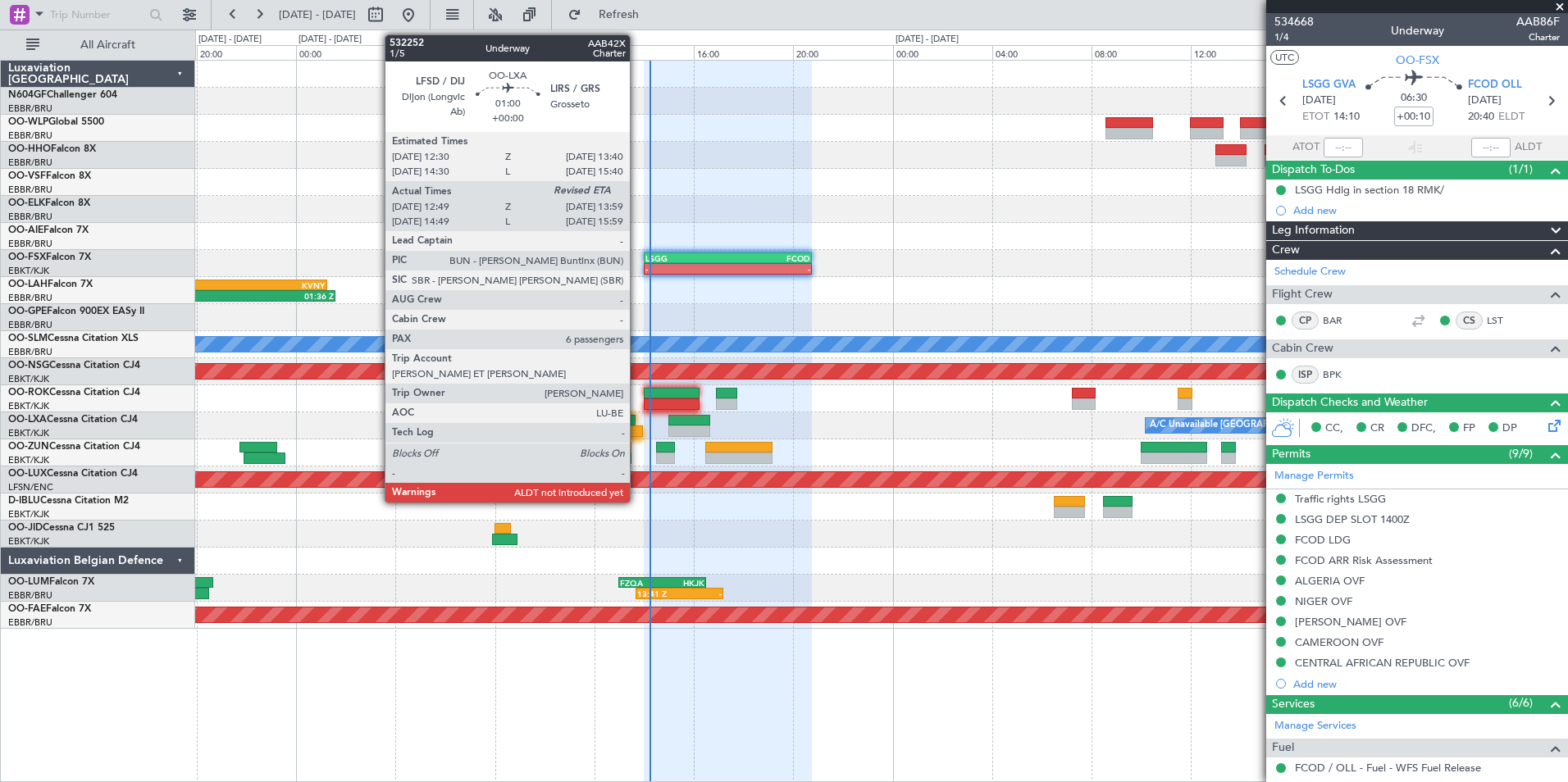
click at [638, 430] on div at bounding box center [628, 431] width 29 height 12
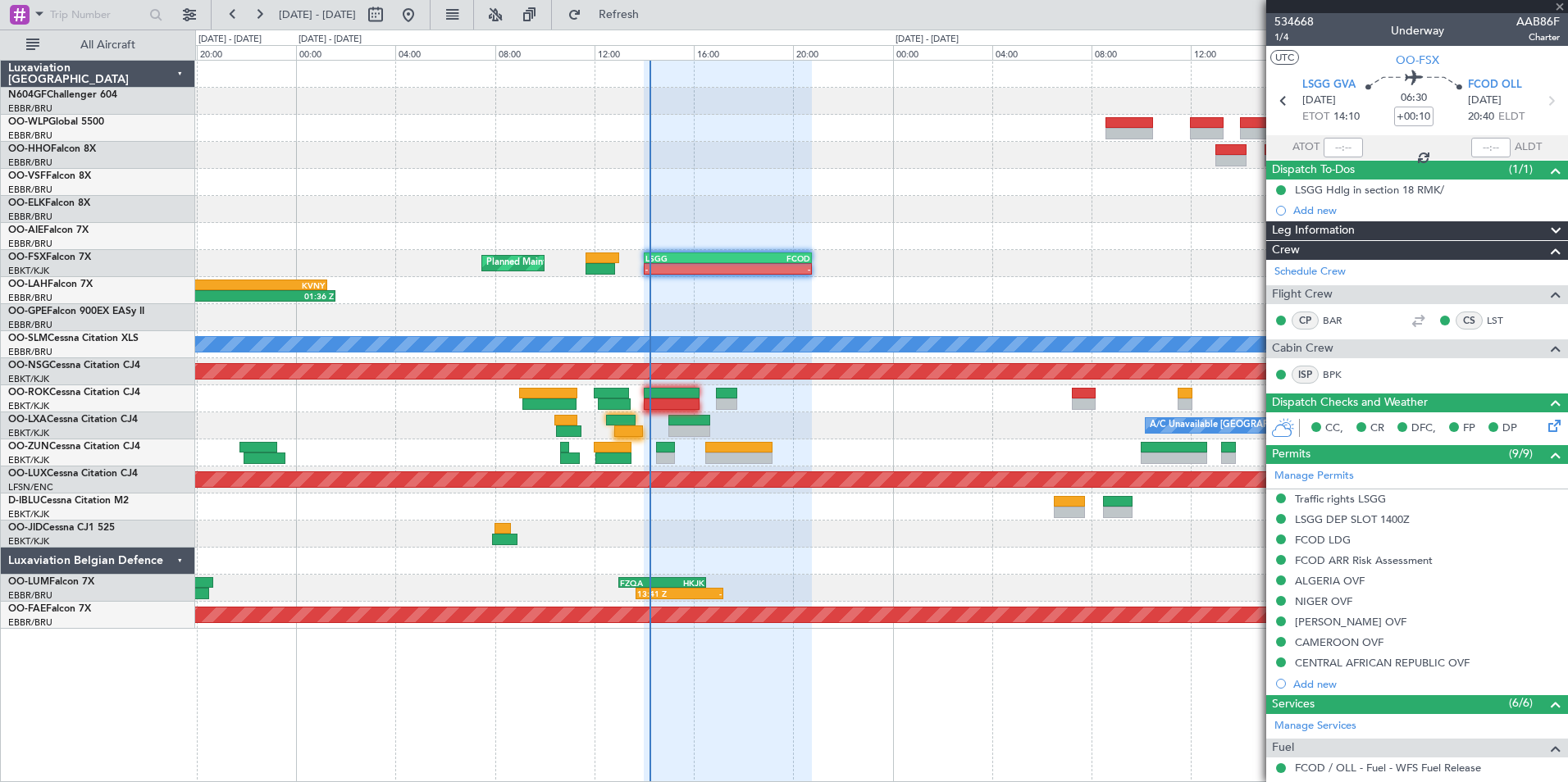
type input "12:54"
type input "6"
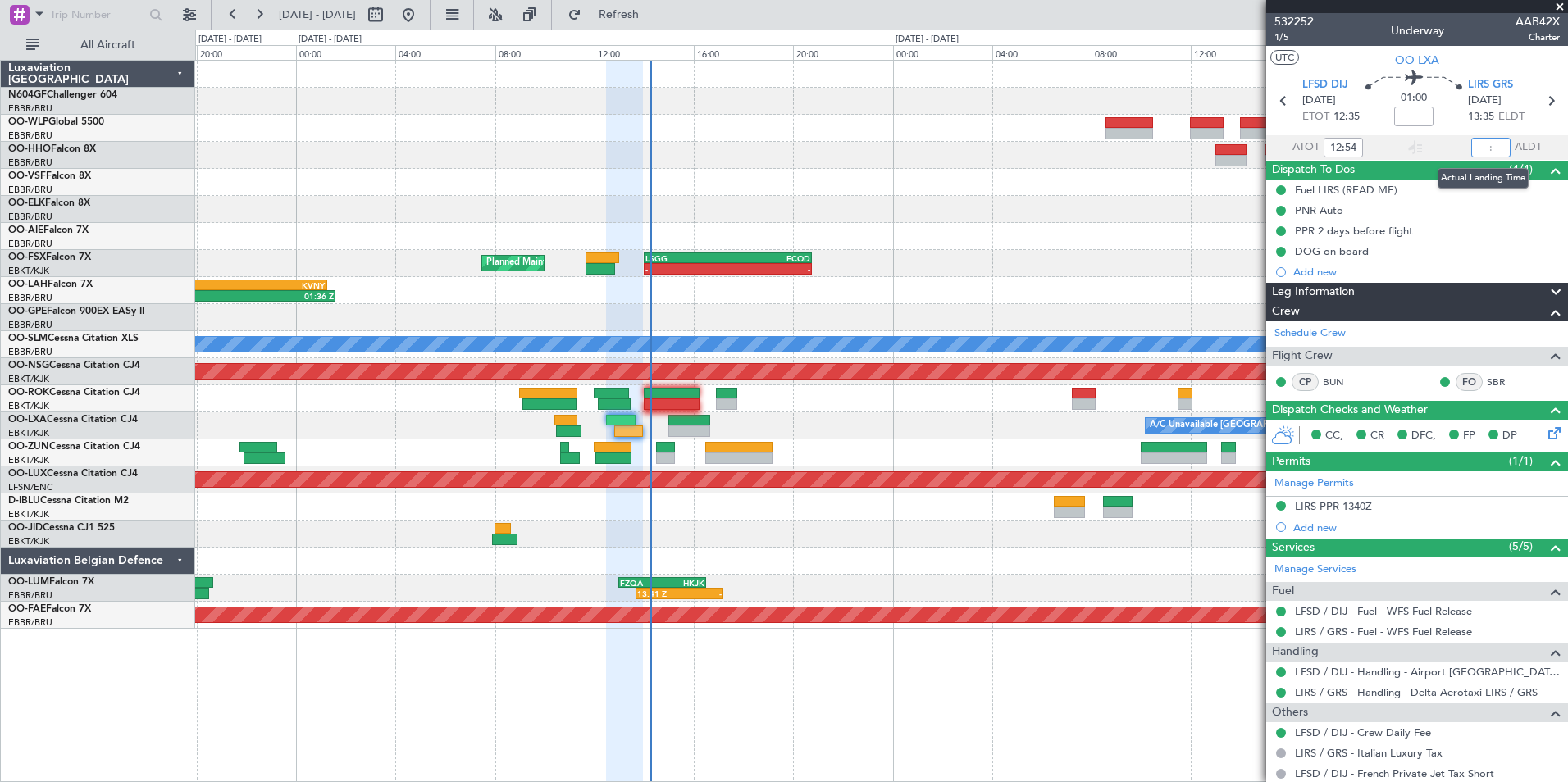
click at [1478, 146] on input "text" at bounding box center [1491, 148] width 39 height 20
click at [1137, 249] on div at bounding box center [881, 236] width 1372 height 27
type input "14:05"
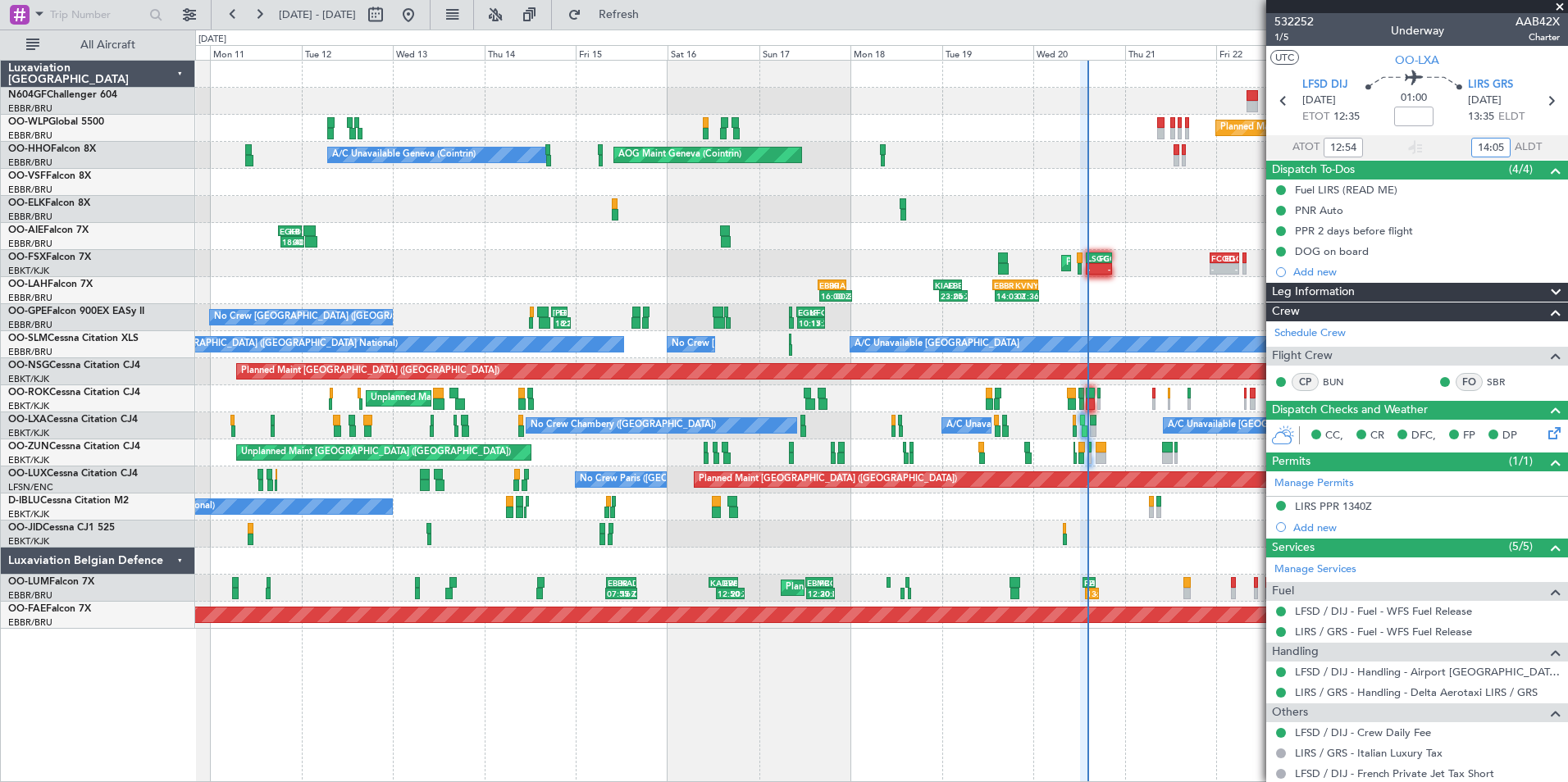
click at [956, 291] on div "14:03 Z 01:36 Z EBBR 13:30 Z KVNY 01:15 Z KIAD 22:00 Z EBBR 05:20 Z 23:25 Z 06:…" at bounding box center [881, 291] width 1372 height 27
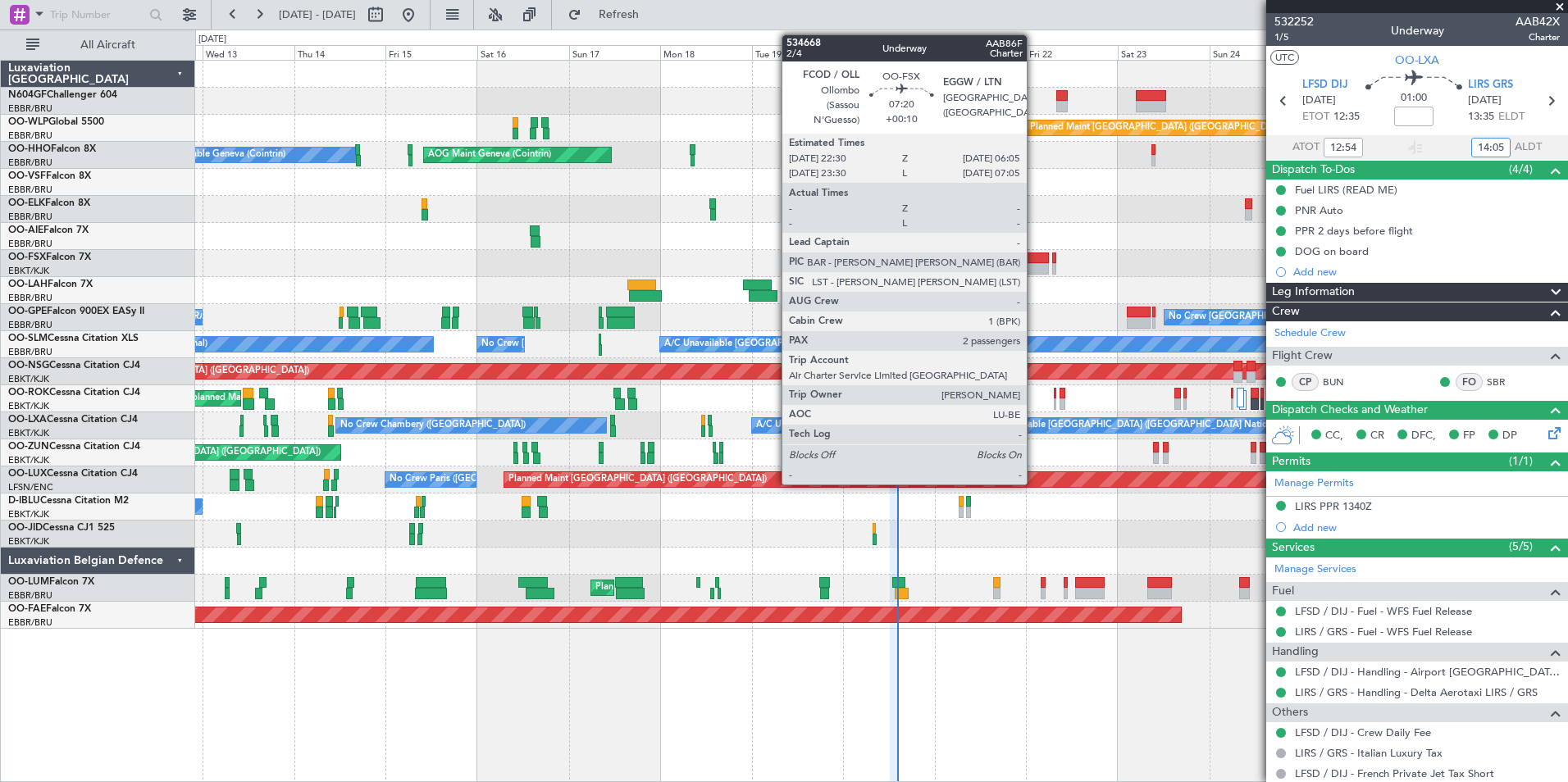
click at [1031, 263] on div at bounding box center [1034, 268] width 29 height 12
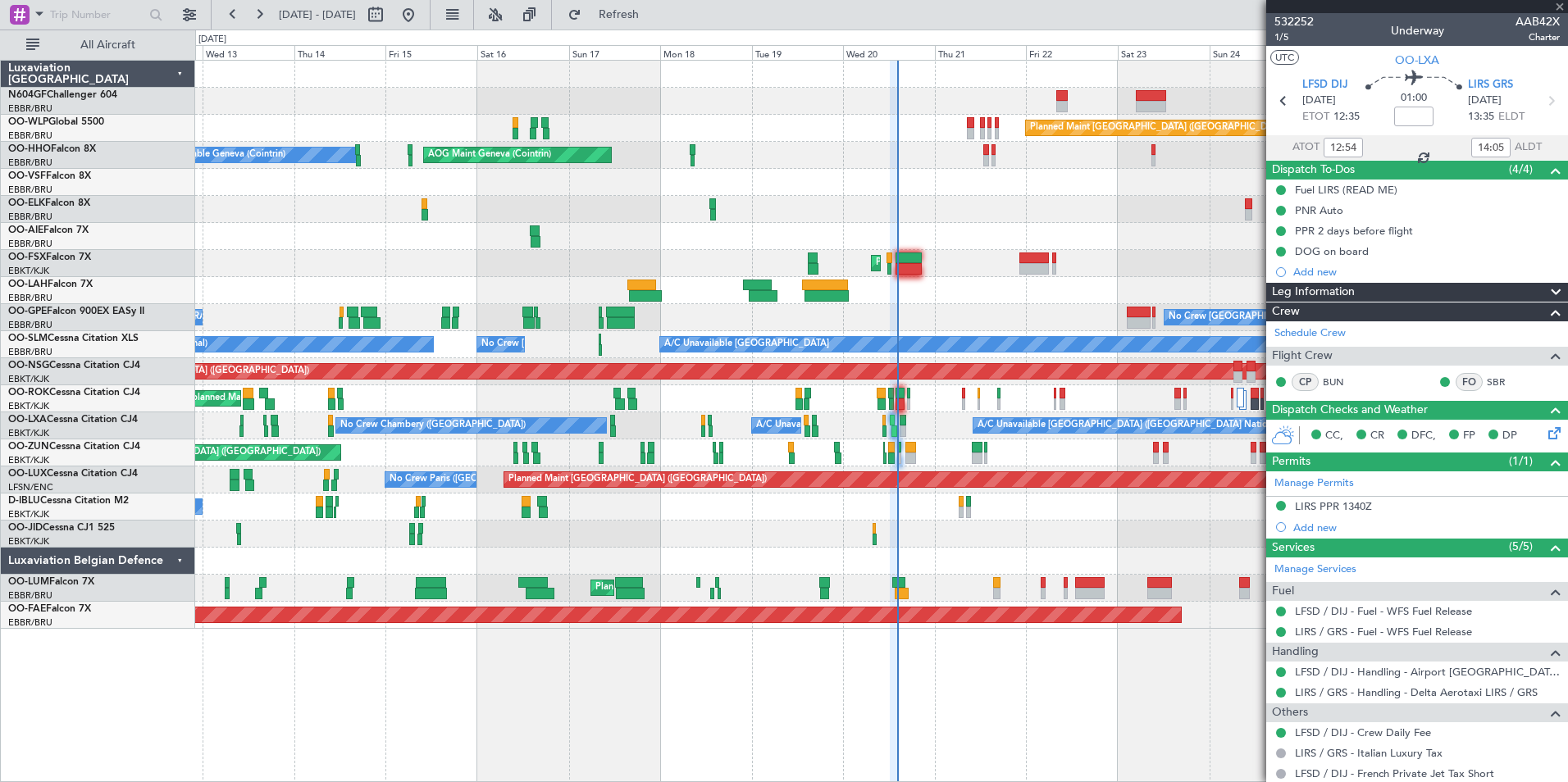
type input "+00:10"
type input "2"
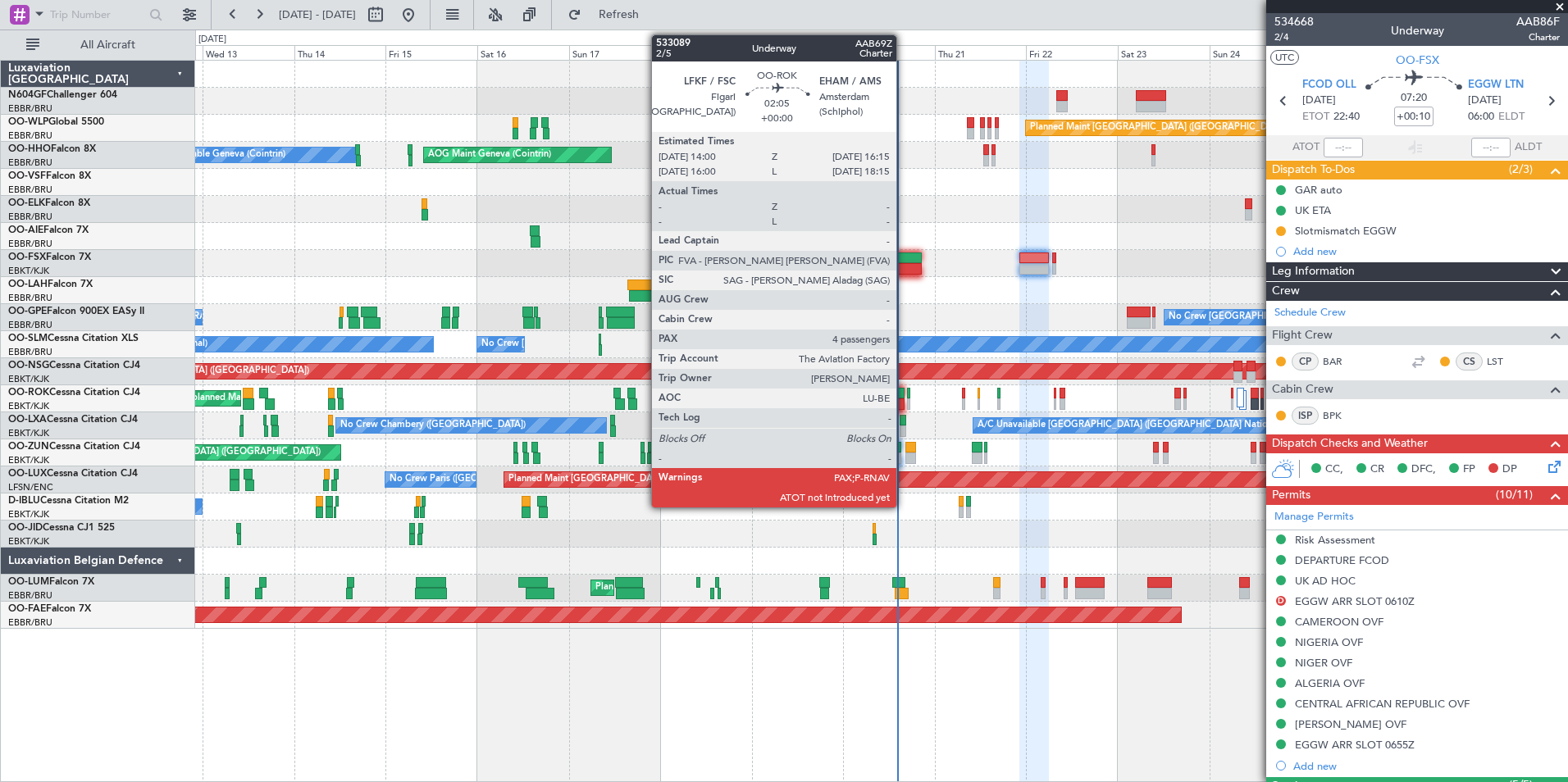
click at [904, 405] on div at bounding box center [900, 404] width 9 height 12
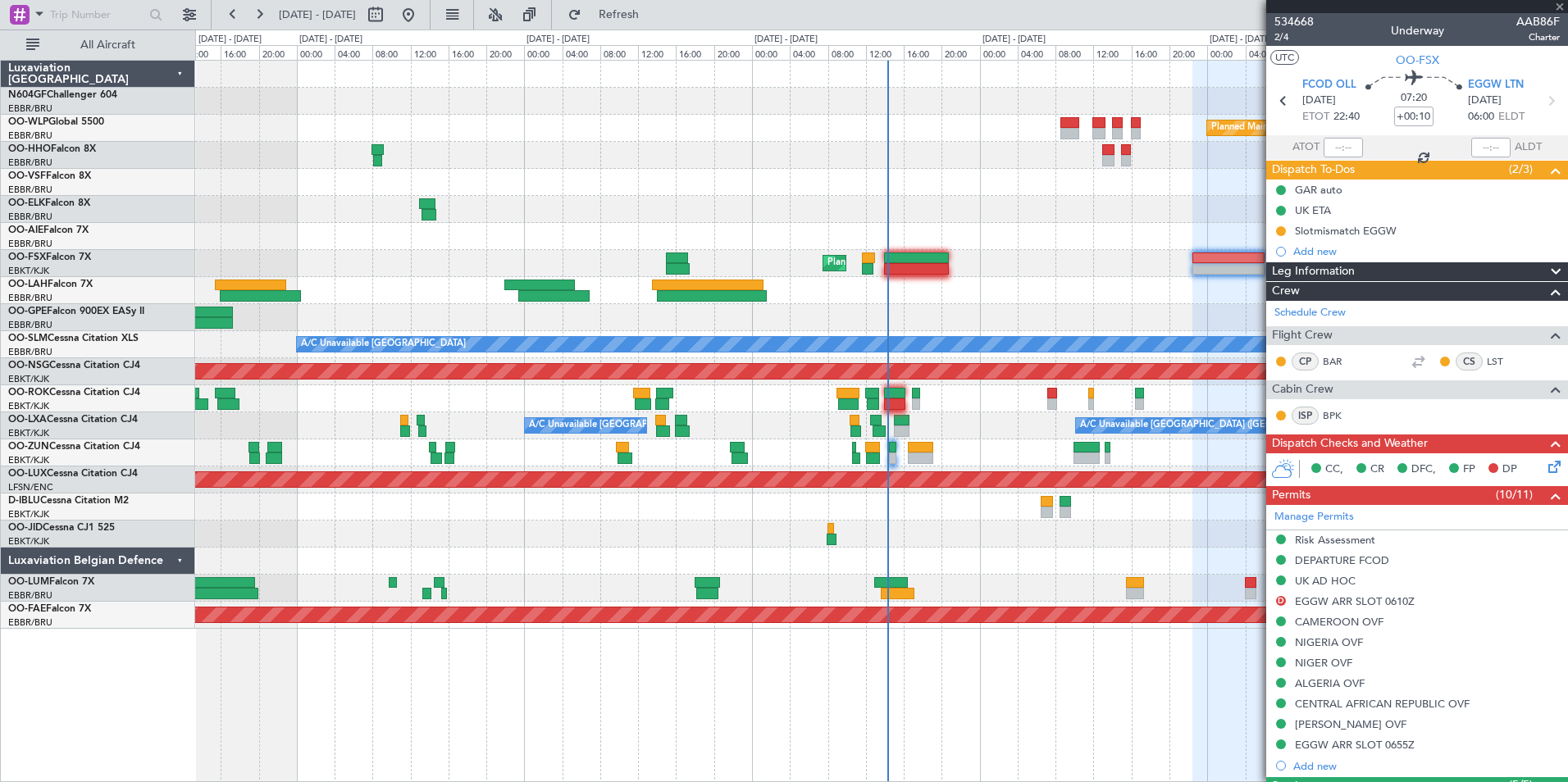
type input "4"
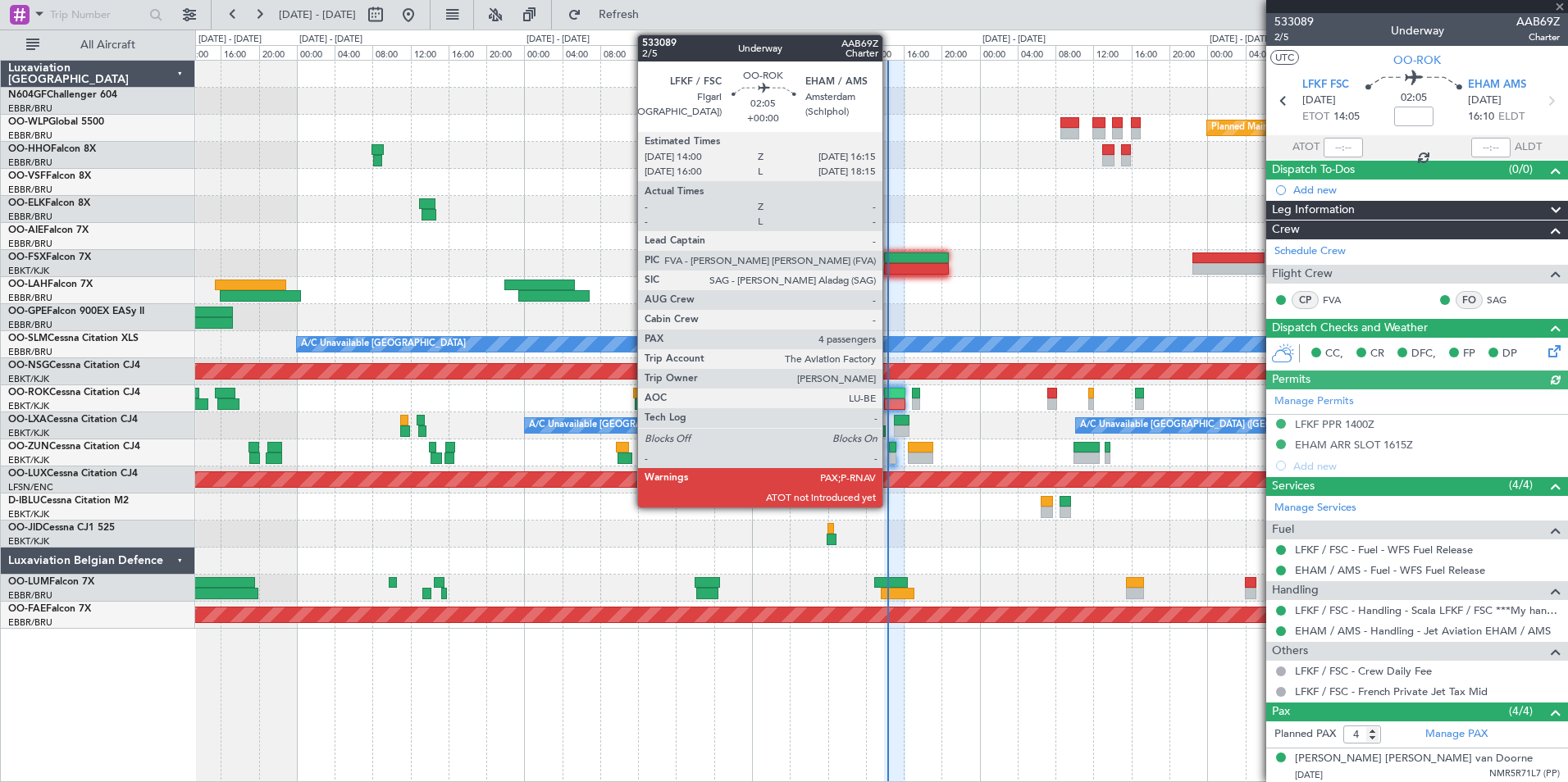
click at [890, 397] on div at bounding box center [895, 394] width 22 height 12
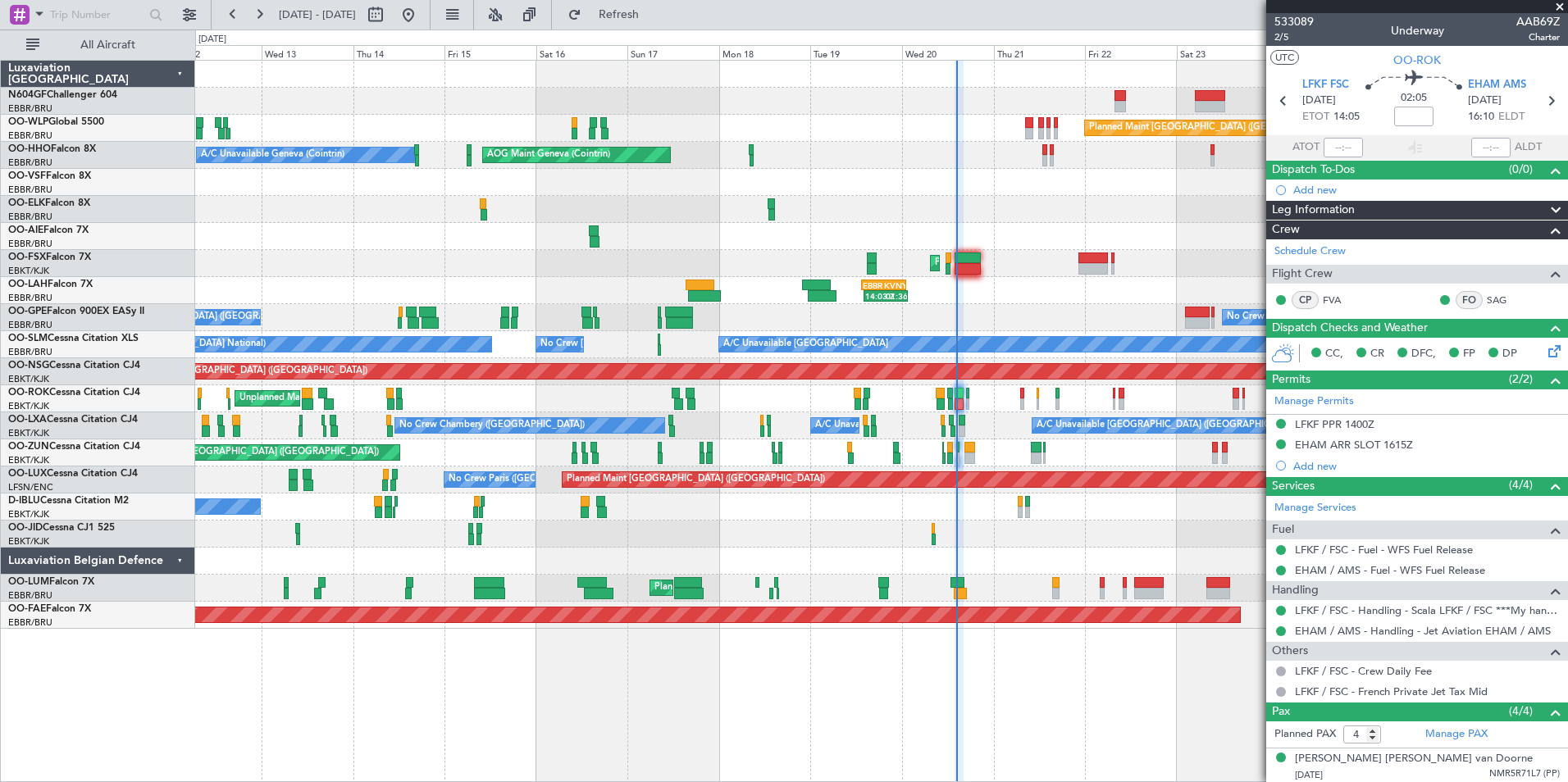
click at [887, 297] on div "14:03 Z 01:36 Z EBBR 13:30 Z KVNY 01:15 Z" at bounding box center [881, 291] width 1372 height 27
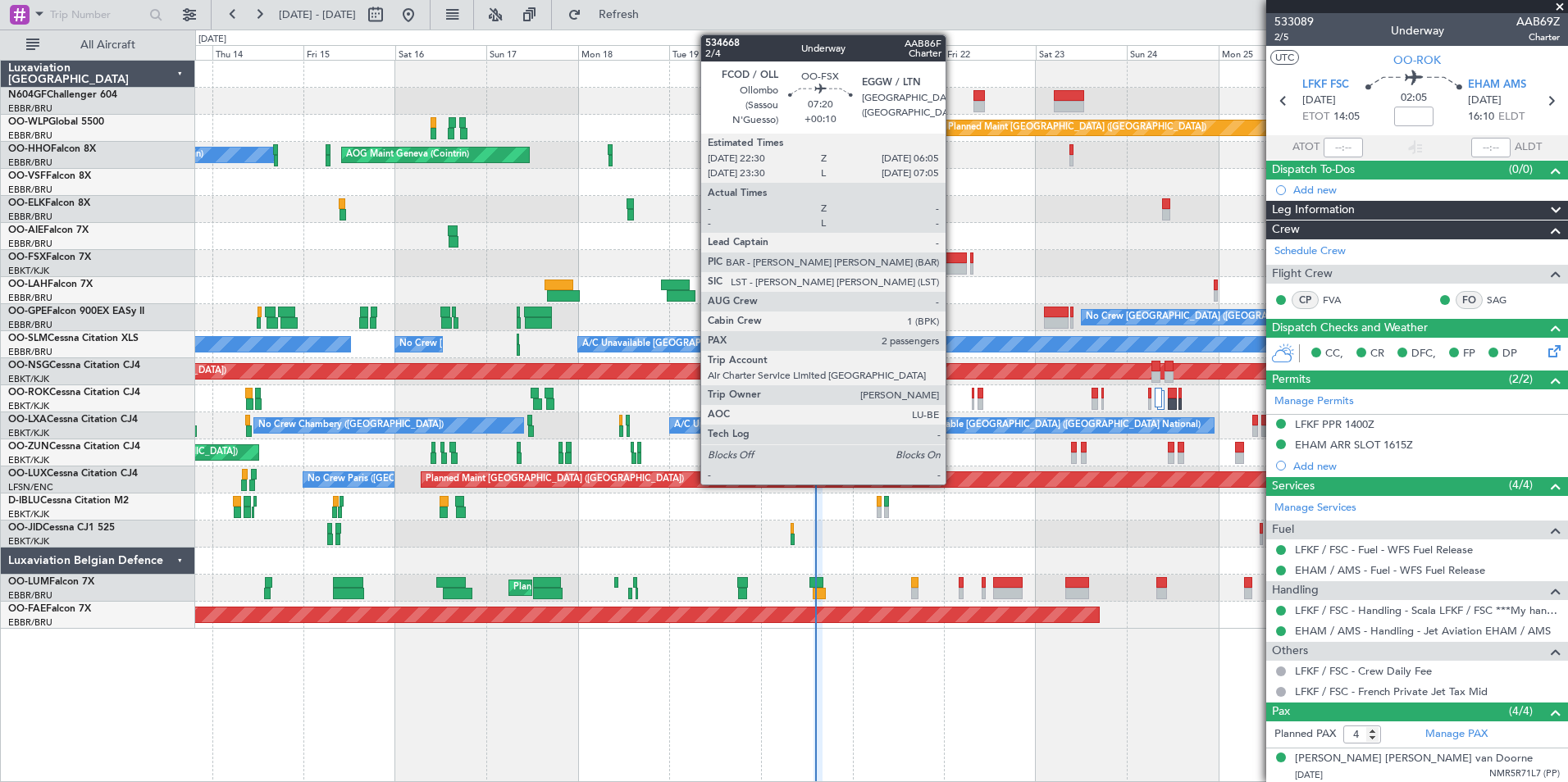
click at [953, 261] on div at bounding box center [952, 258] width 29 height 12
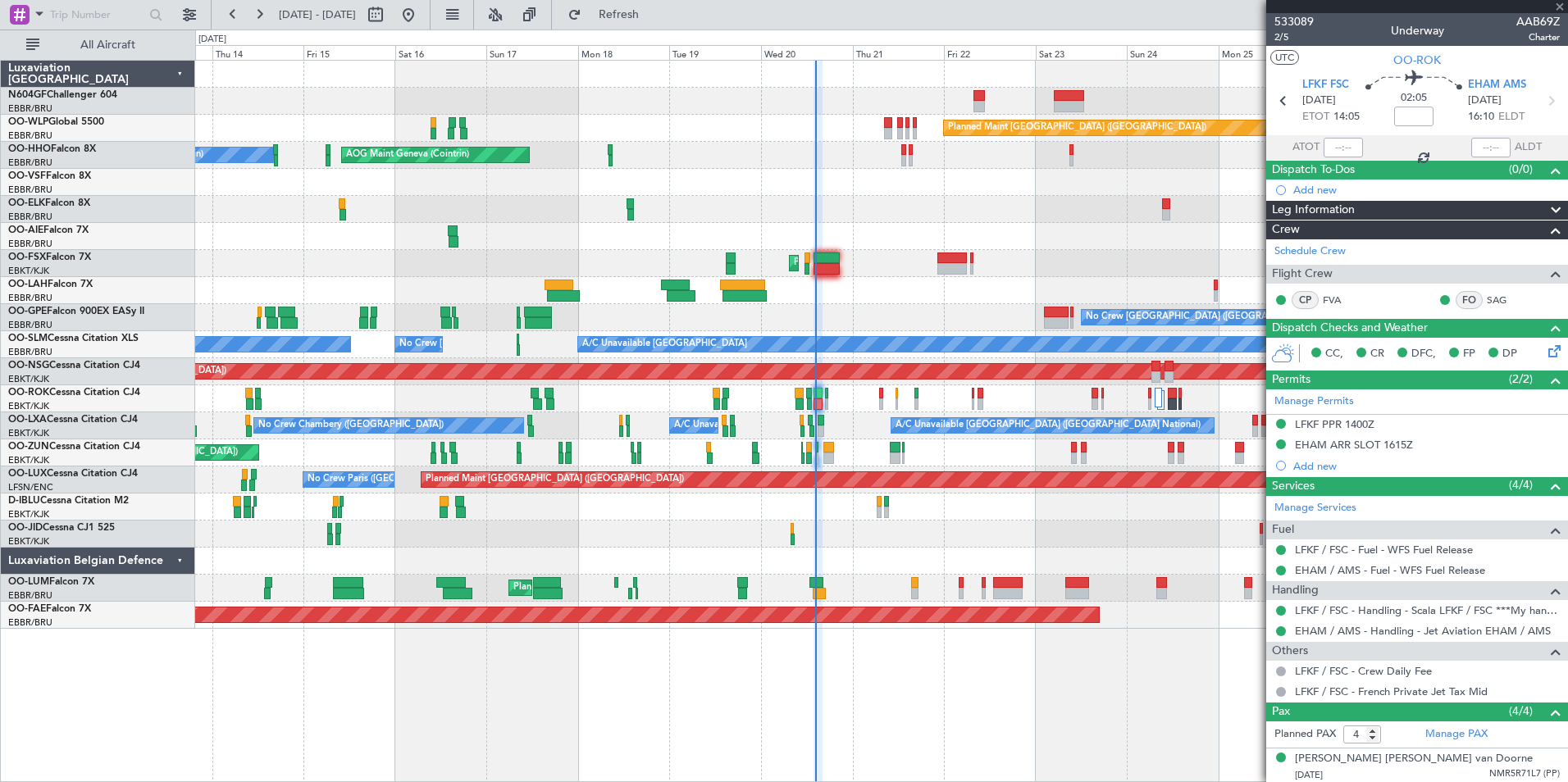
type input "+00:10"
type input "2"
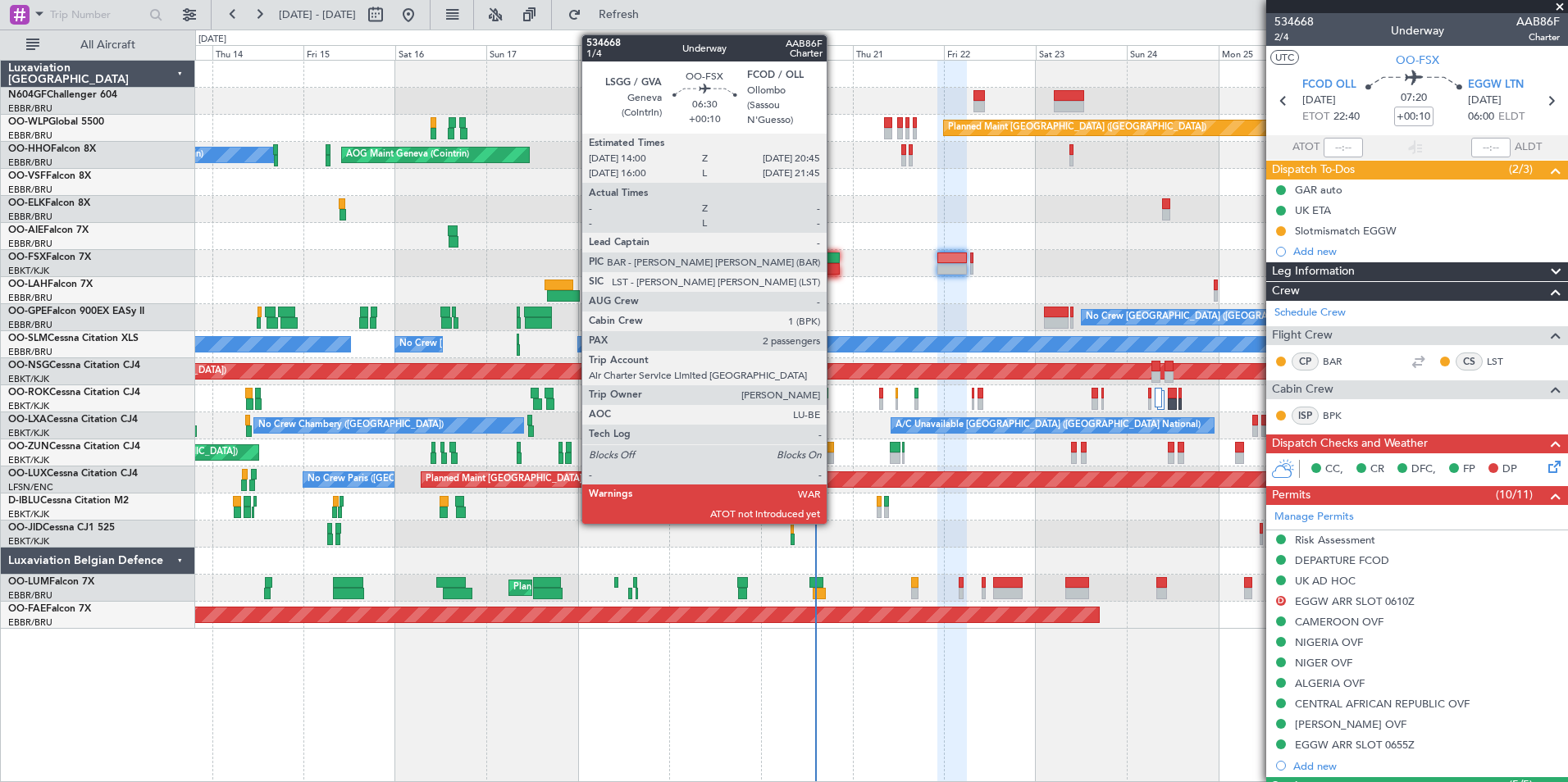
click at [834, 258] on div at bounding box center [827, 258] width 26 height 12
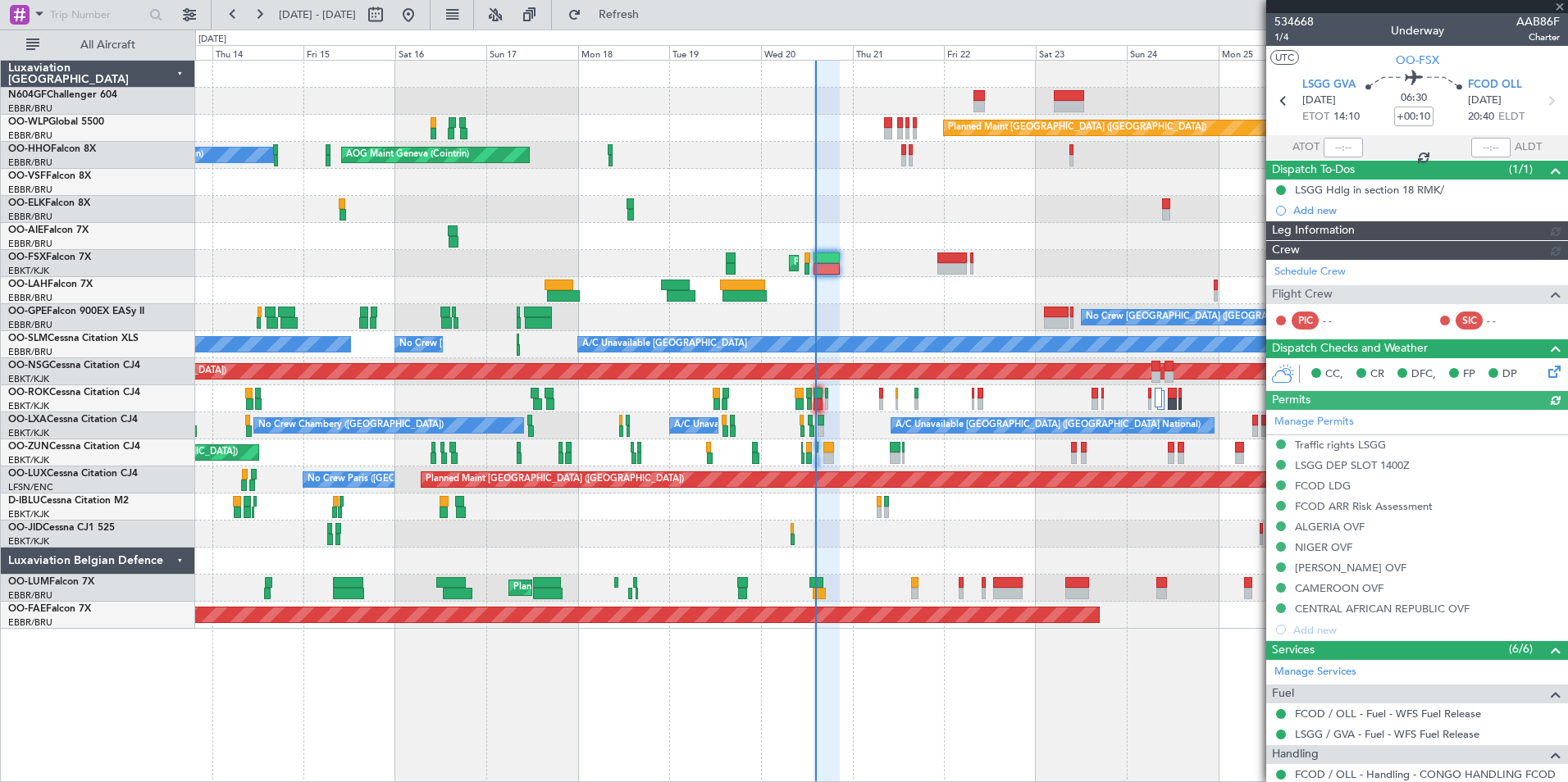
scroll to position [297, 0]
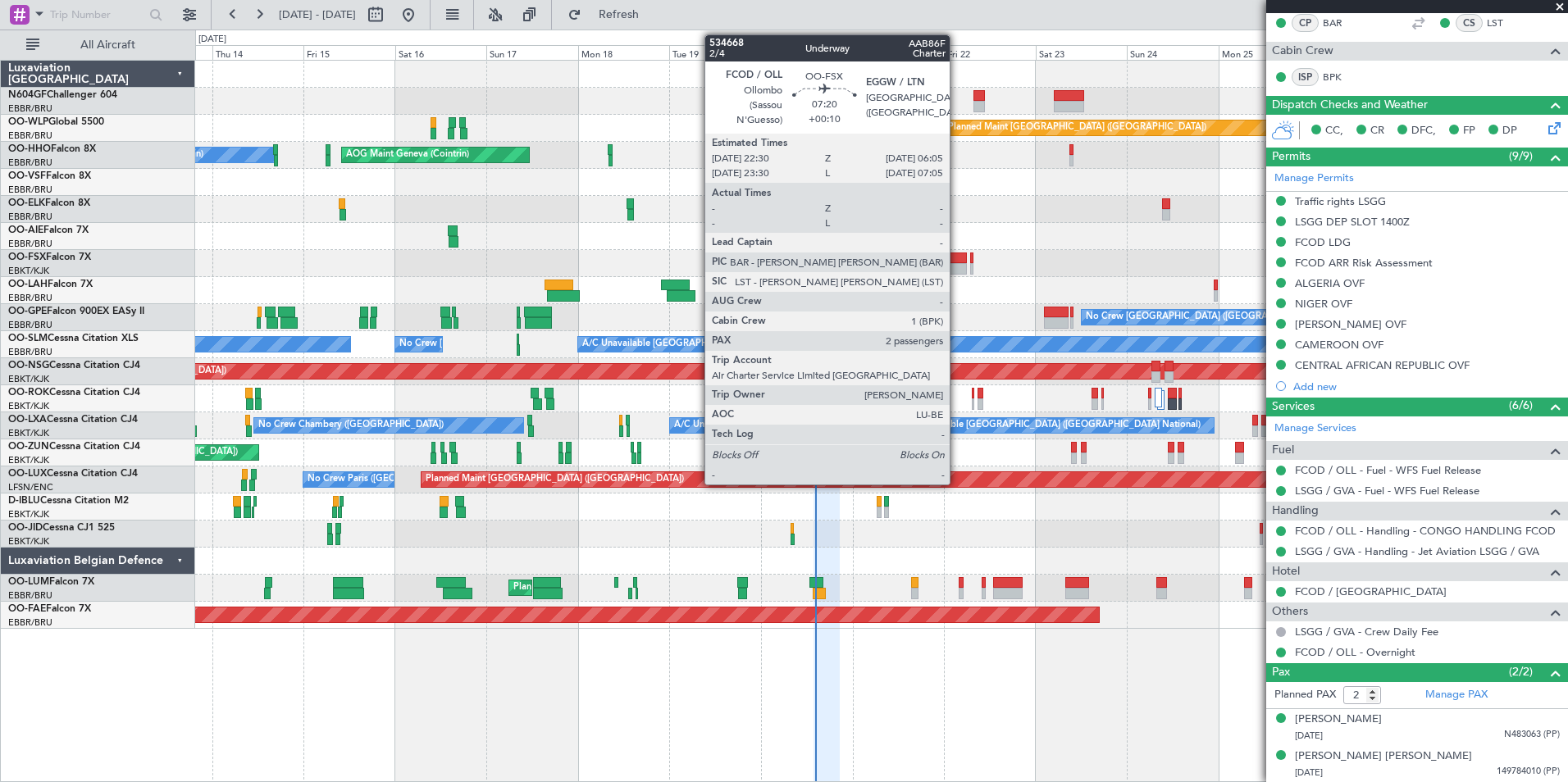
click at [957, 255] on div at bounding box center [952, 258] width 29 height 12
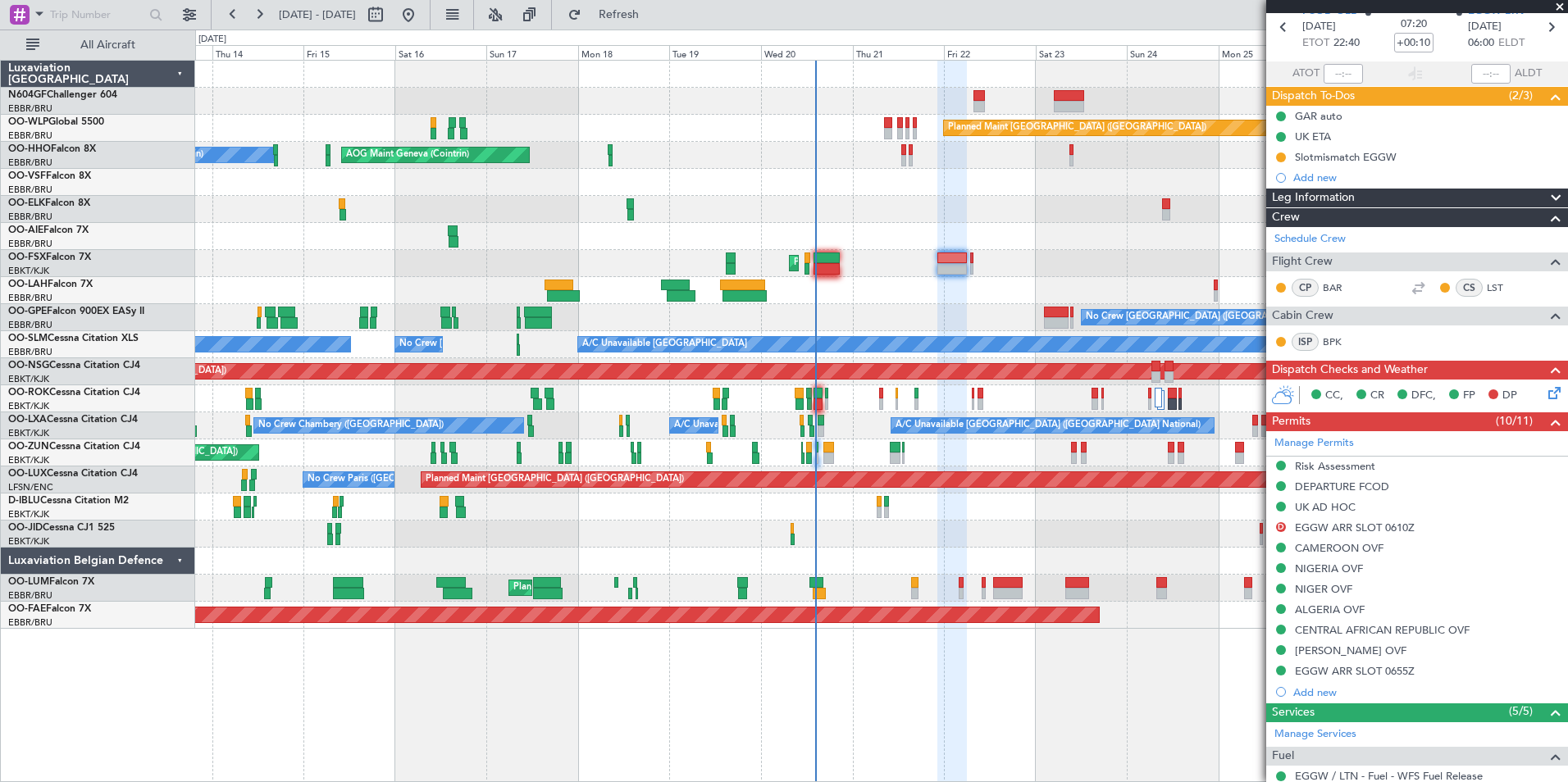
scroll to position [71, 0]
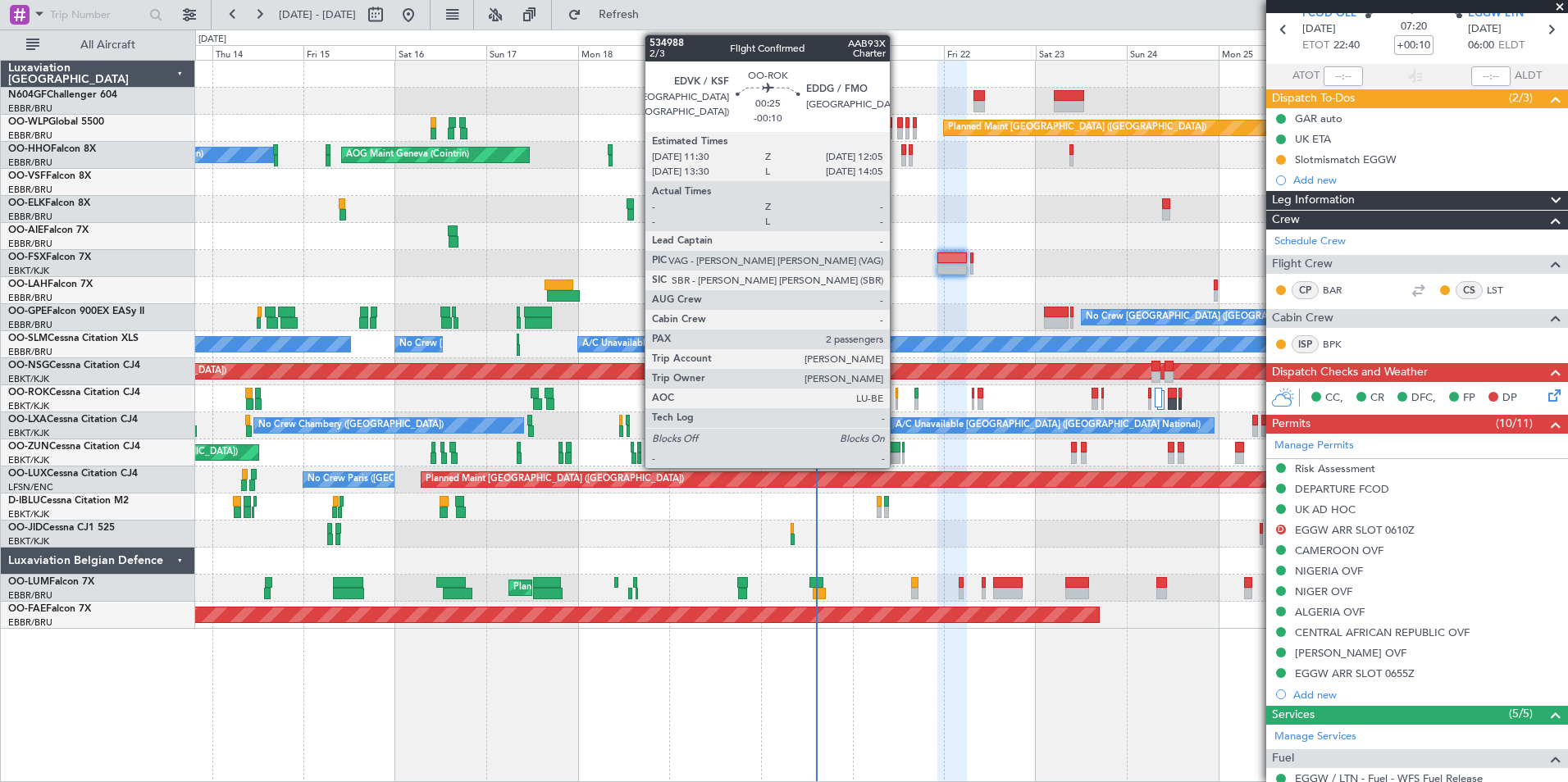
click at [898, 398] on div at bounding box center [897, 404] width 3 height 12
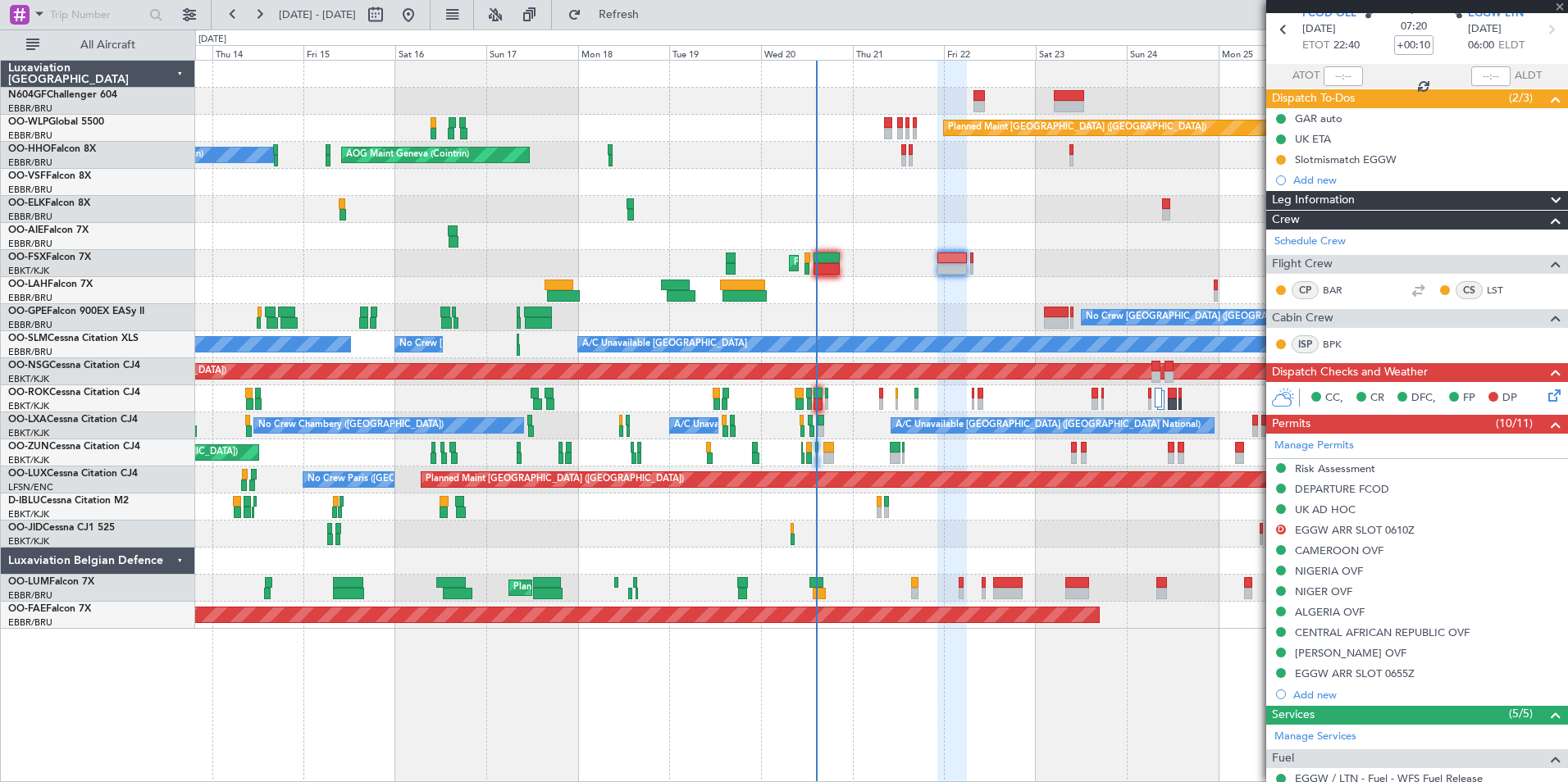
type input "-00:10"
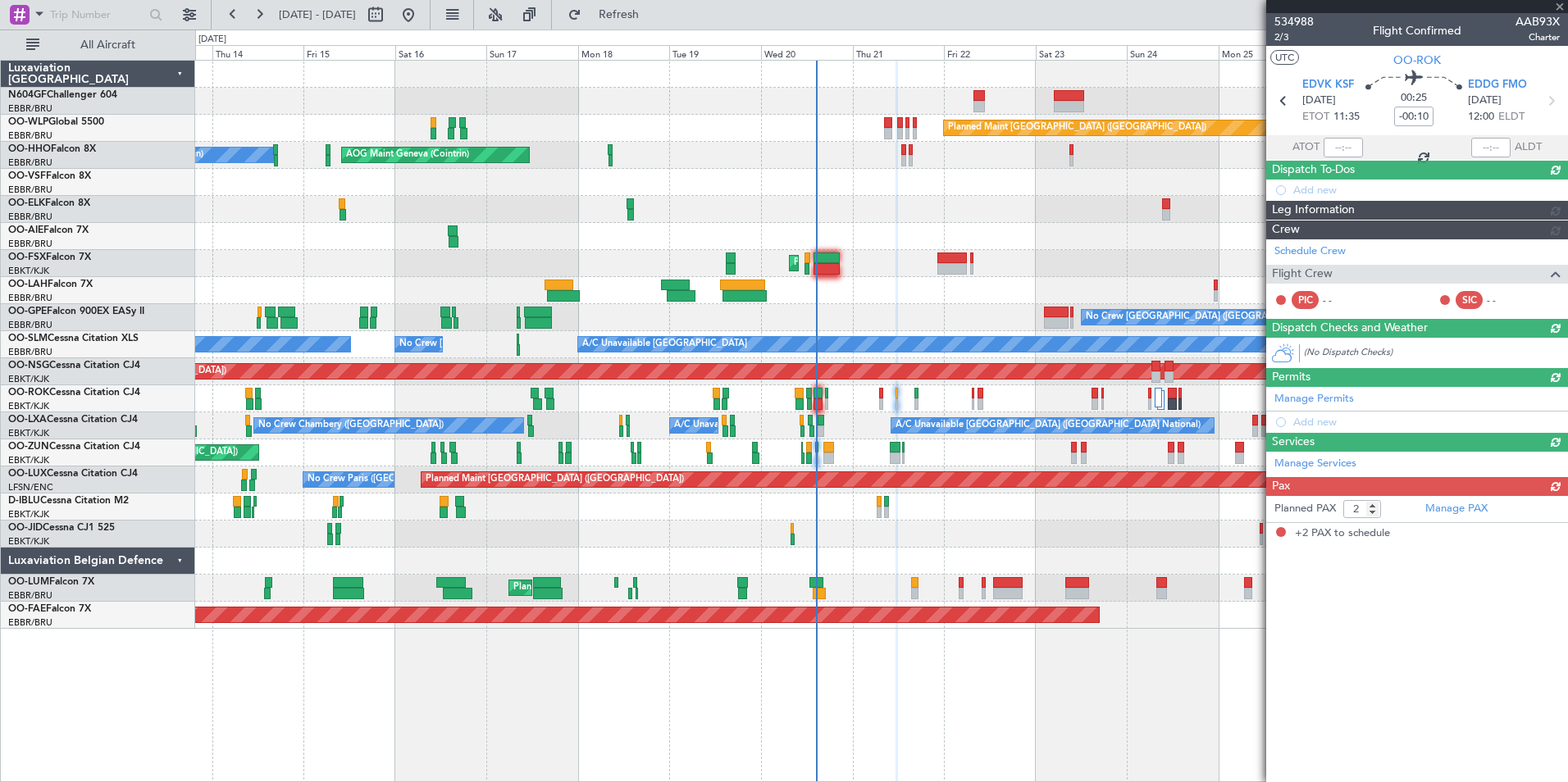
scroll to position [0, 0]
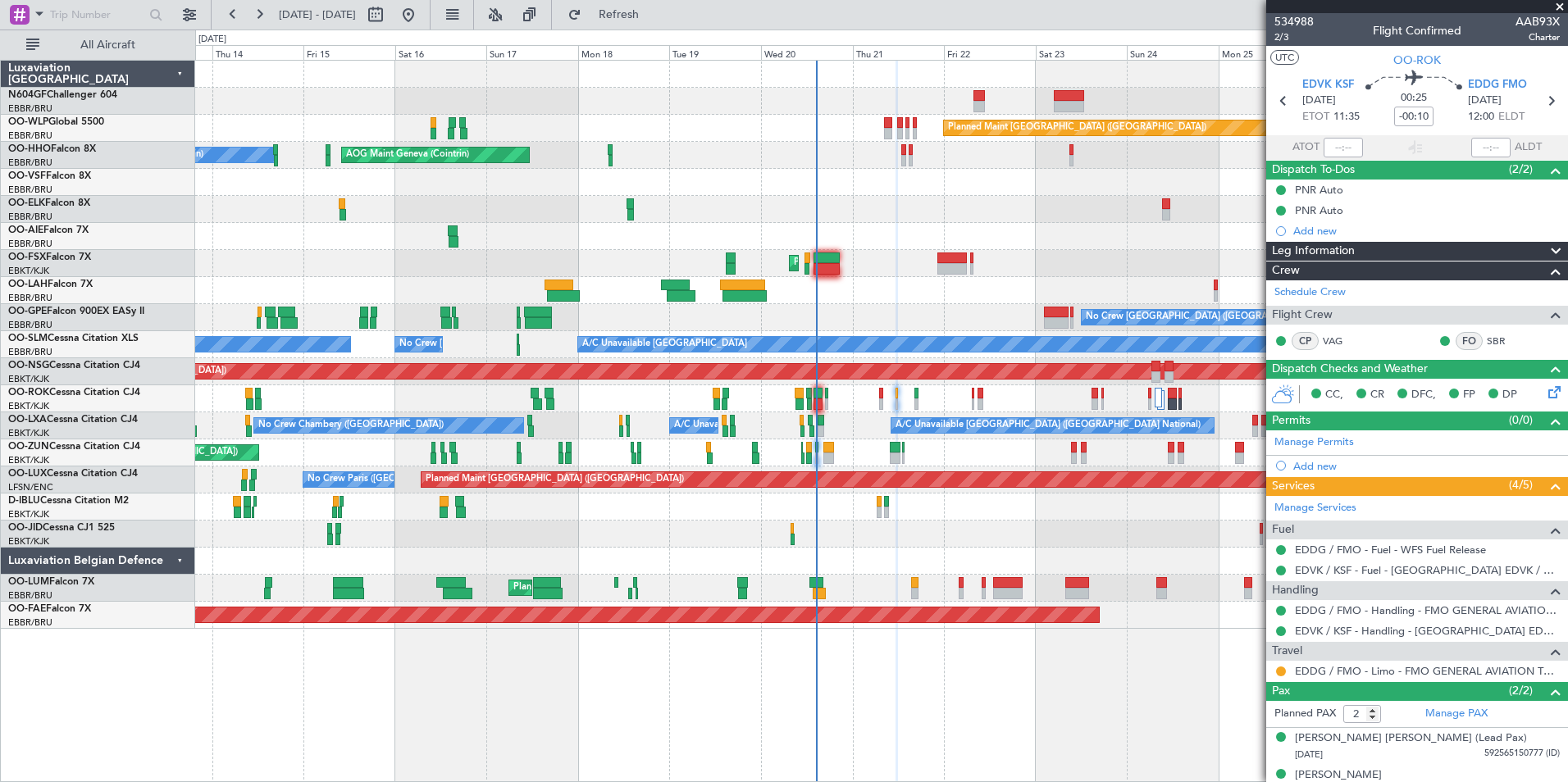
click at [919, 396] on div "Owner Kortrijk-Wevelgem Unplanned Maint Kortrijk-Wevelgem" at bounding box center [881, 399] width 1372 height 27
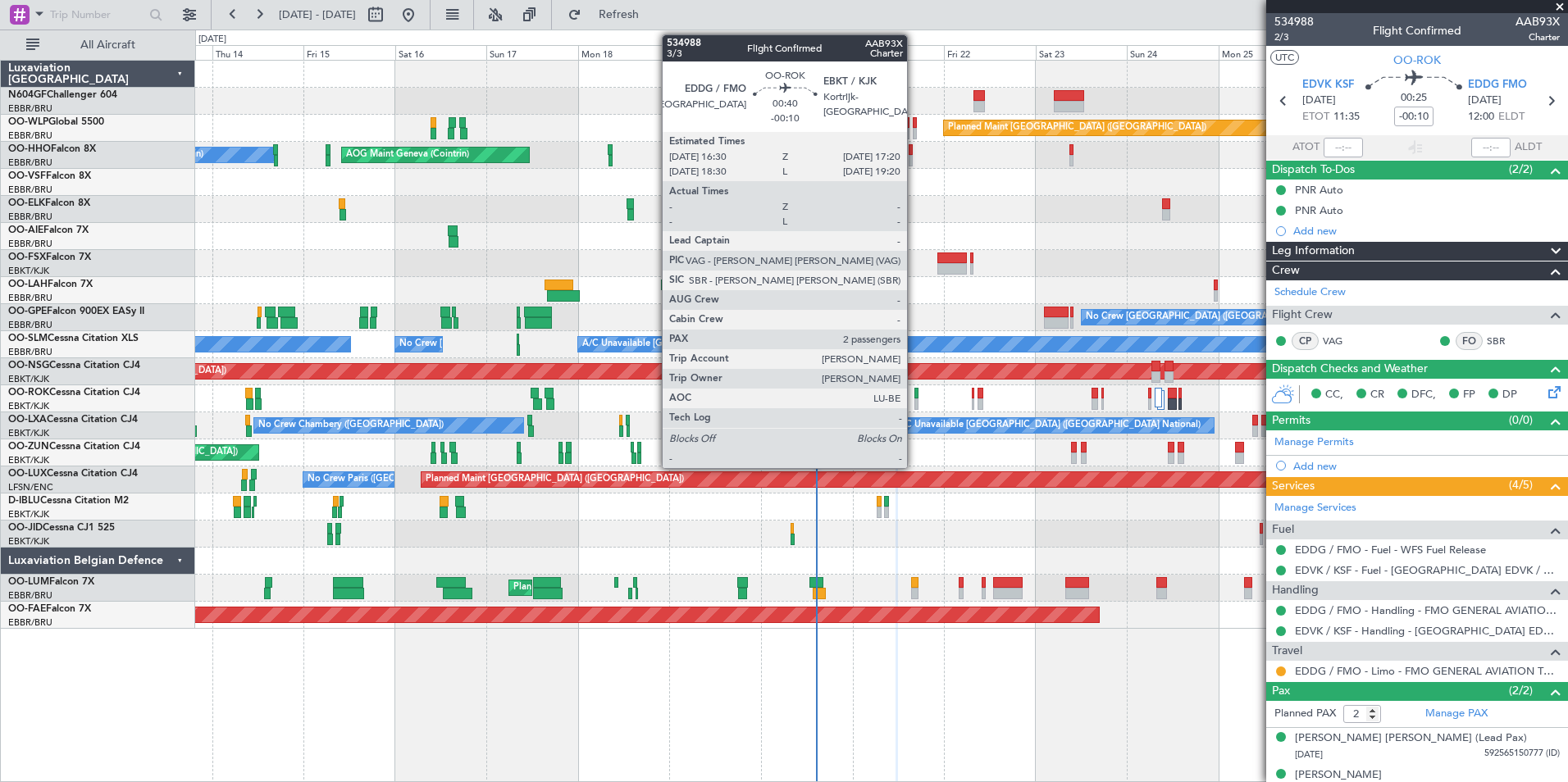
click at [915, 396] on div at bounding box center [917, 394] width 4 height 12
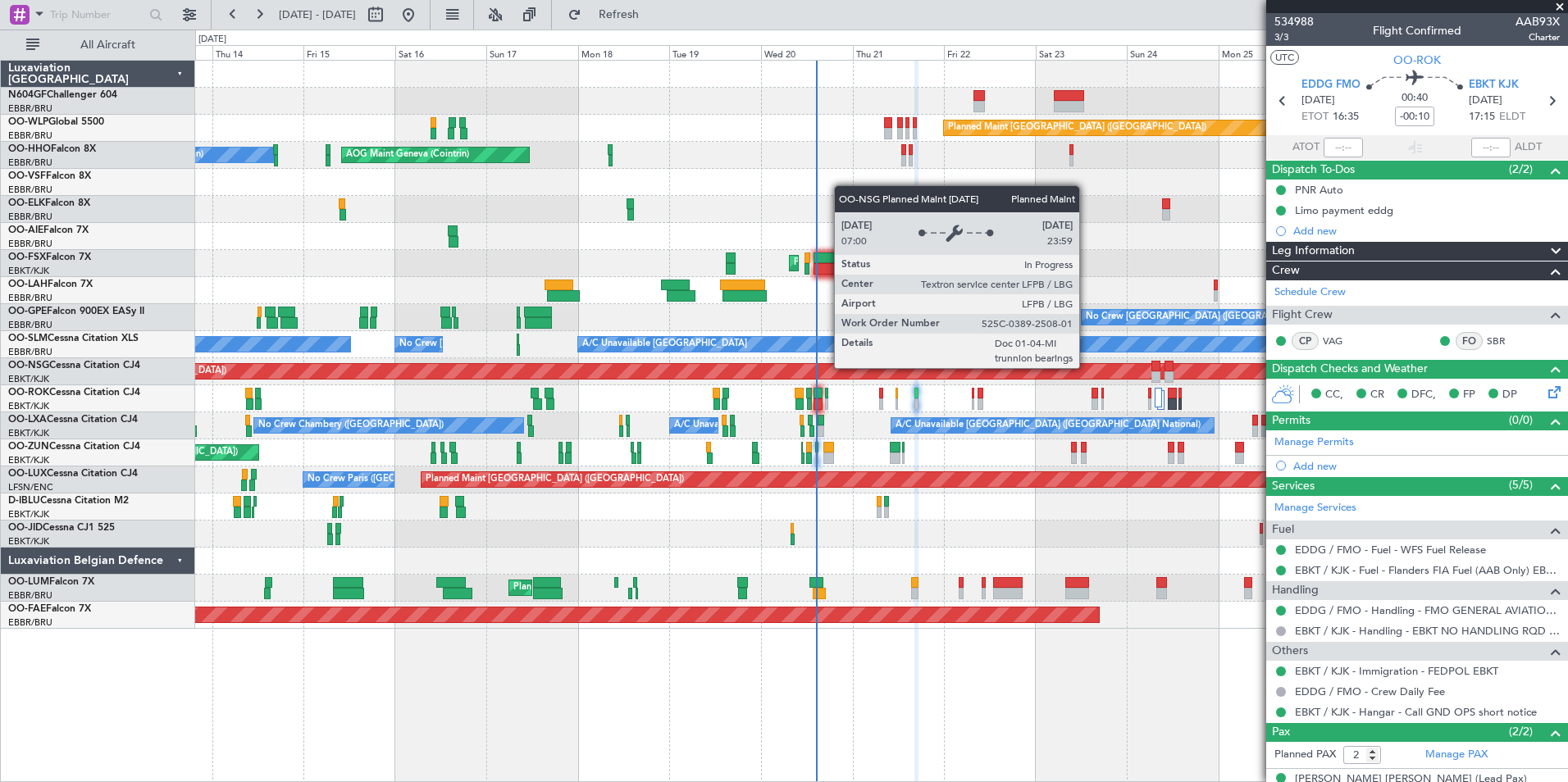
click at [812, 376] on div "Planned Maint [GEOGRAPHIC_DATA] ([GEOGRAPHIC_DATA])" at bounding box center [910, 371] width 1894 height 15
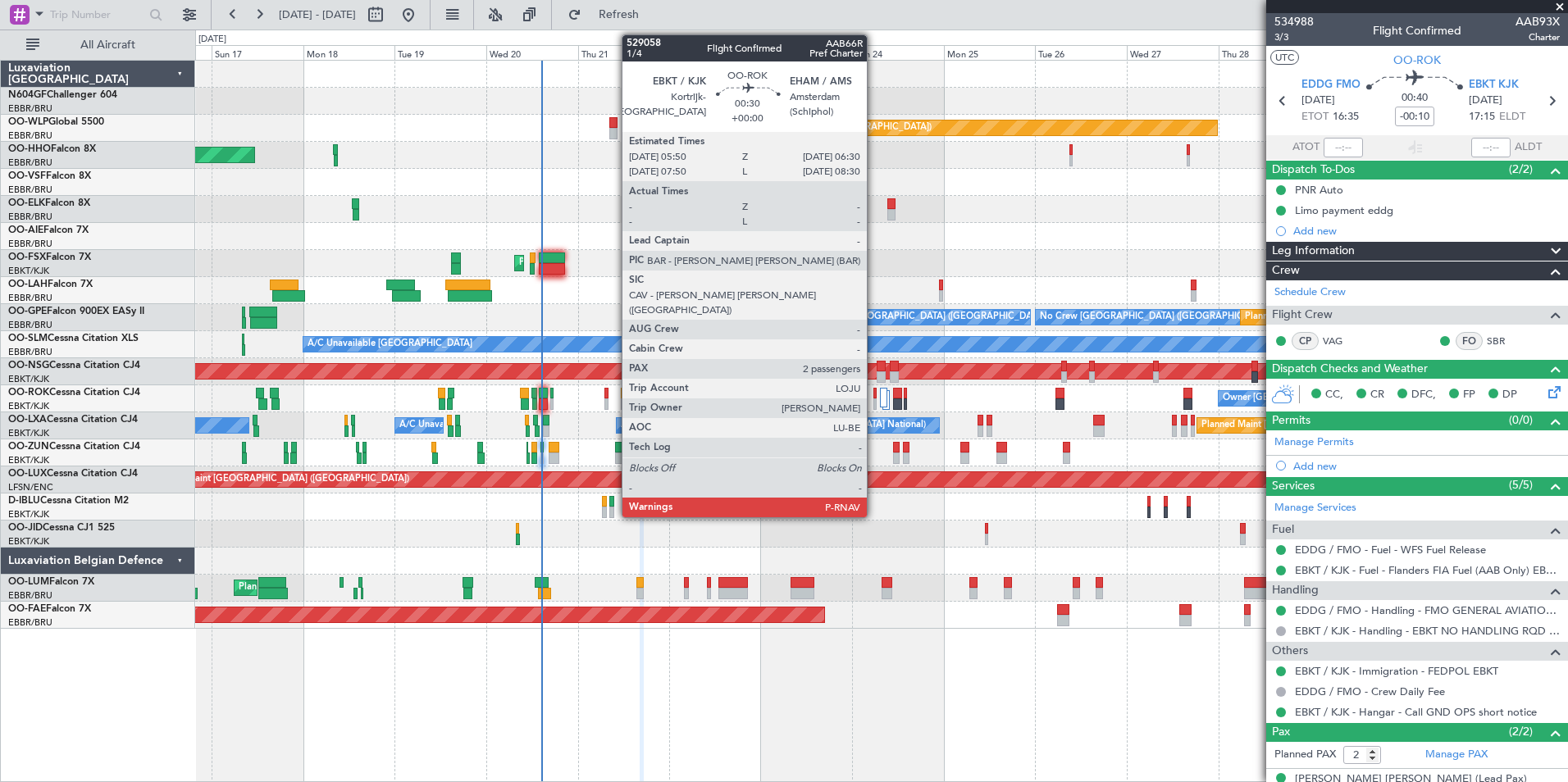
click at [874, 404] on div at bounding box center [875, 404] width 4 height 12
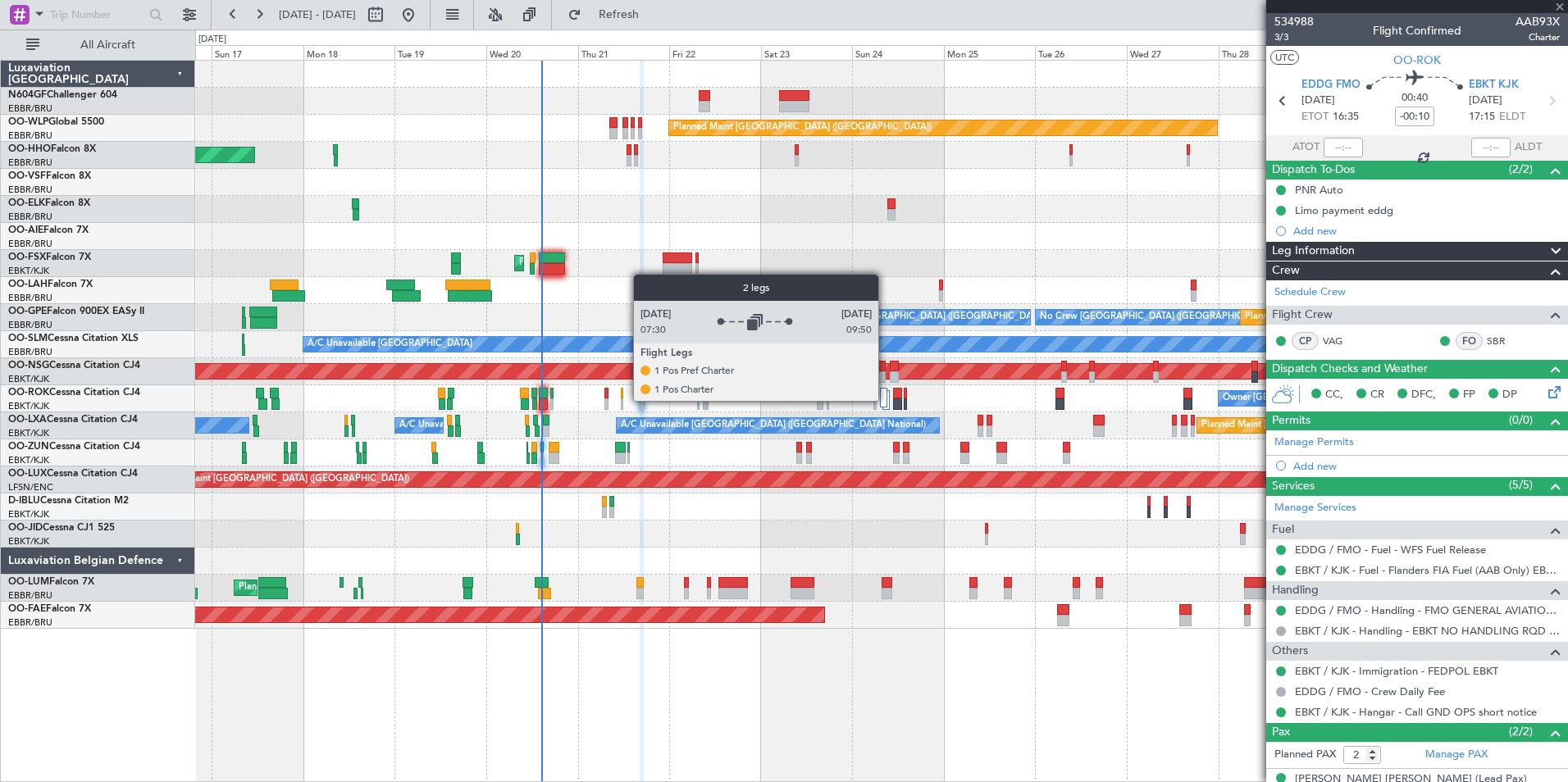
click at [886, 400] on div at bounding box center [883, 398] width 6 height 20
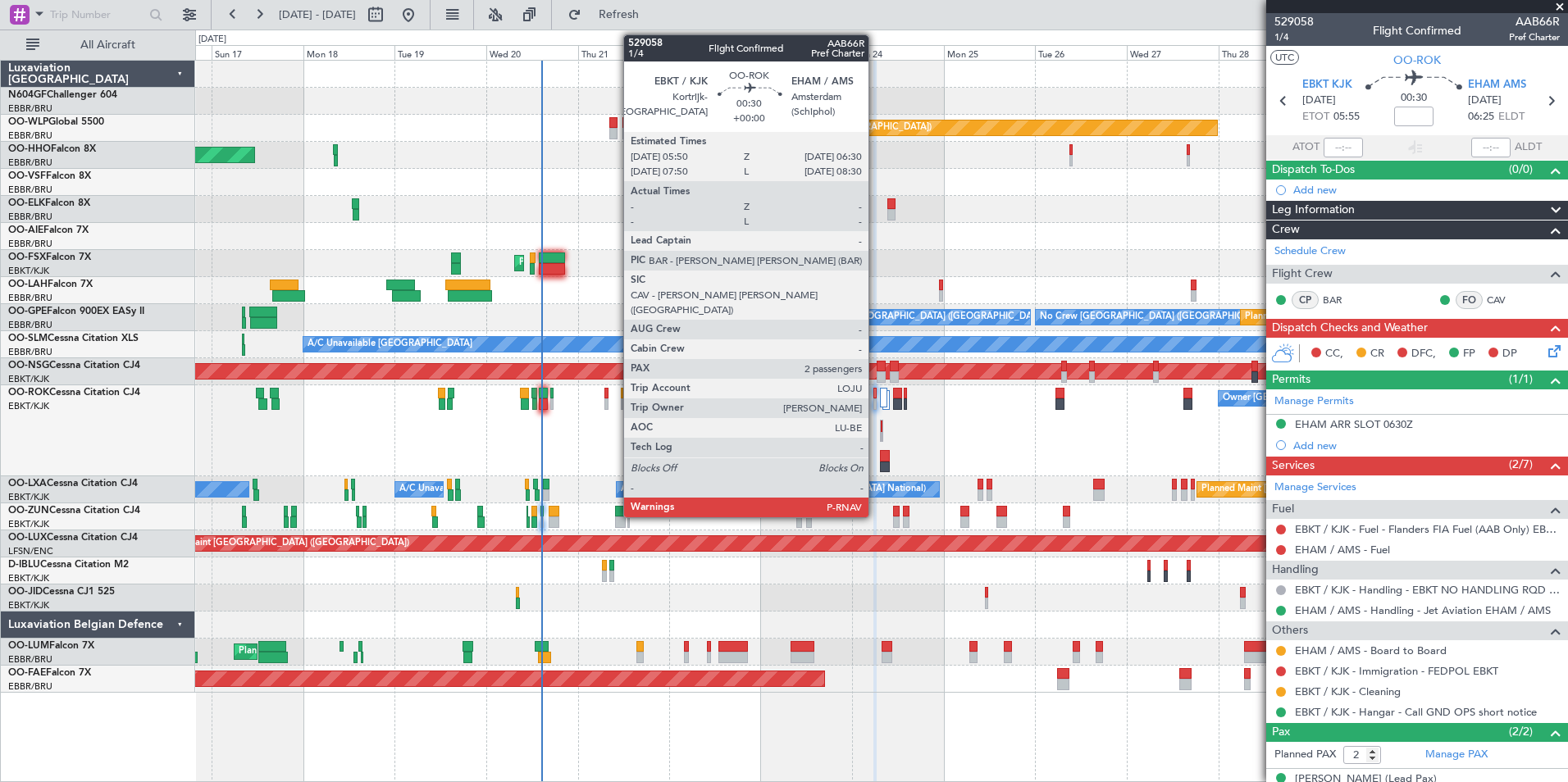
click at [876, 407] on div at bounding box center [875, 404] width 4 height 12
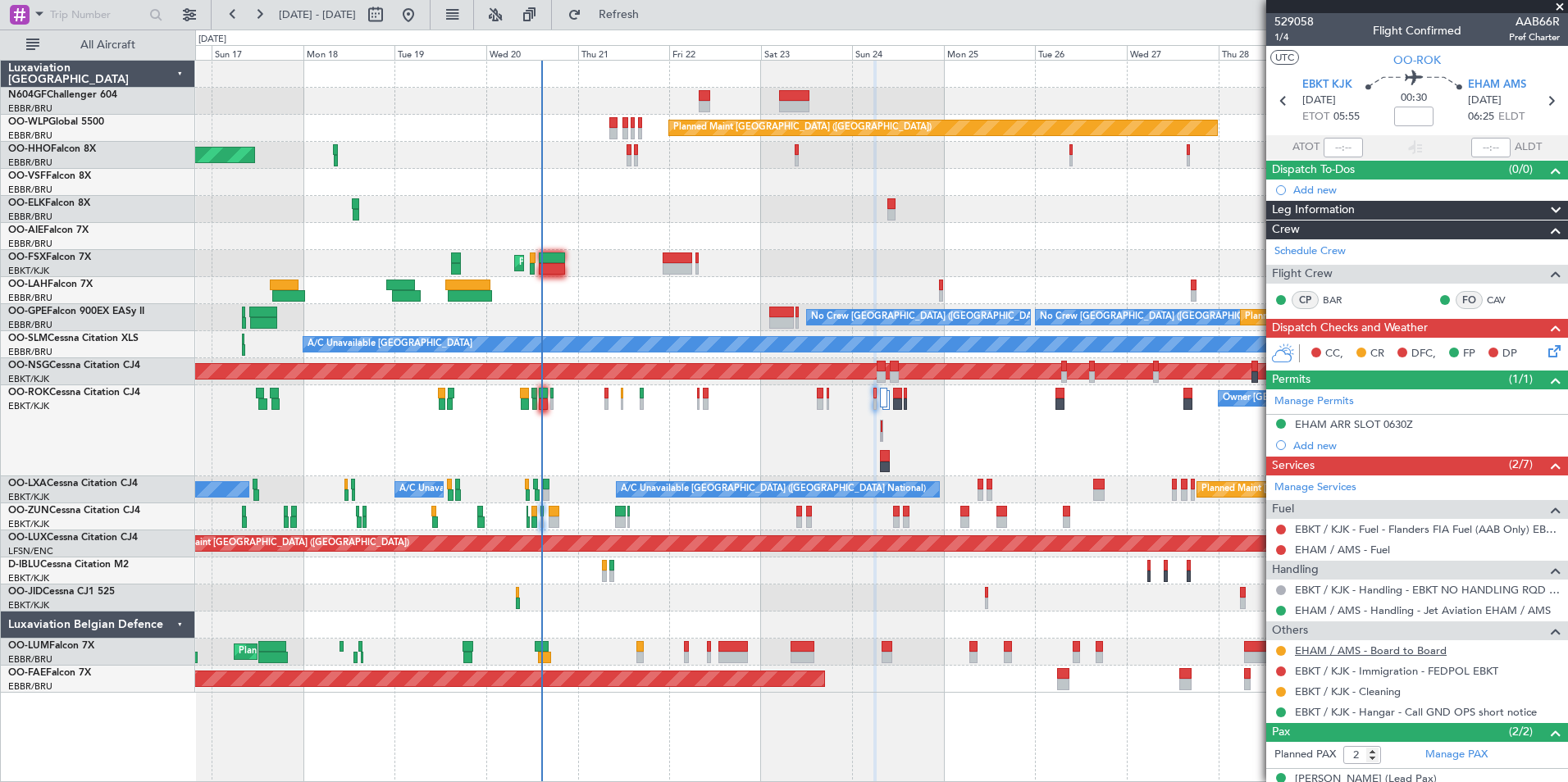
click at [1356, 650] on link "EHAM / AMS - Board to Board" at bounding box center [1371, 650] width 152 height 14
click at [1292, 23] on span "529058" at bounding box center [1293, 21] width 39 height 17
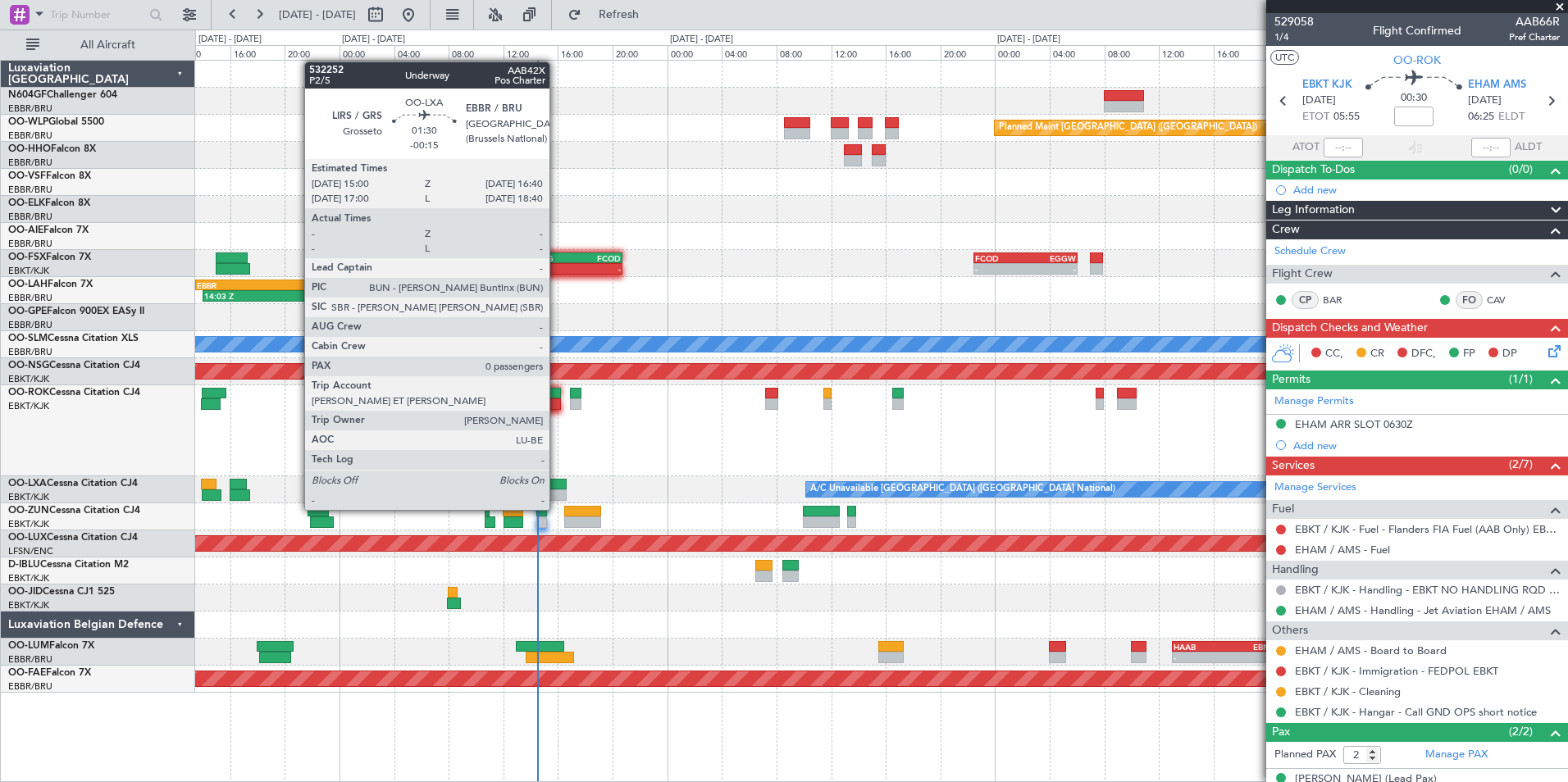
click at [557, 496] on div at bounding box center [555, 495] width 23 height 12
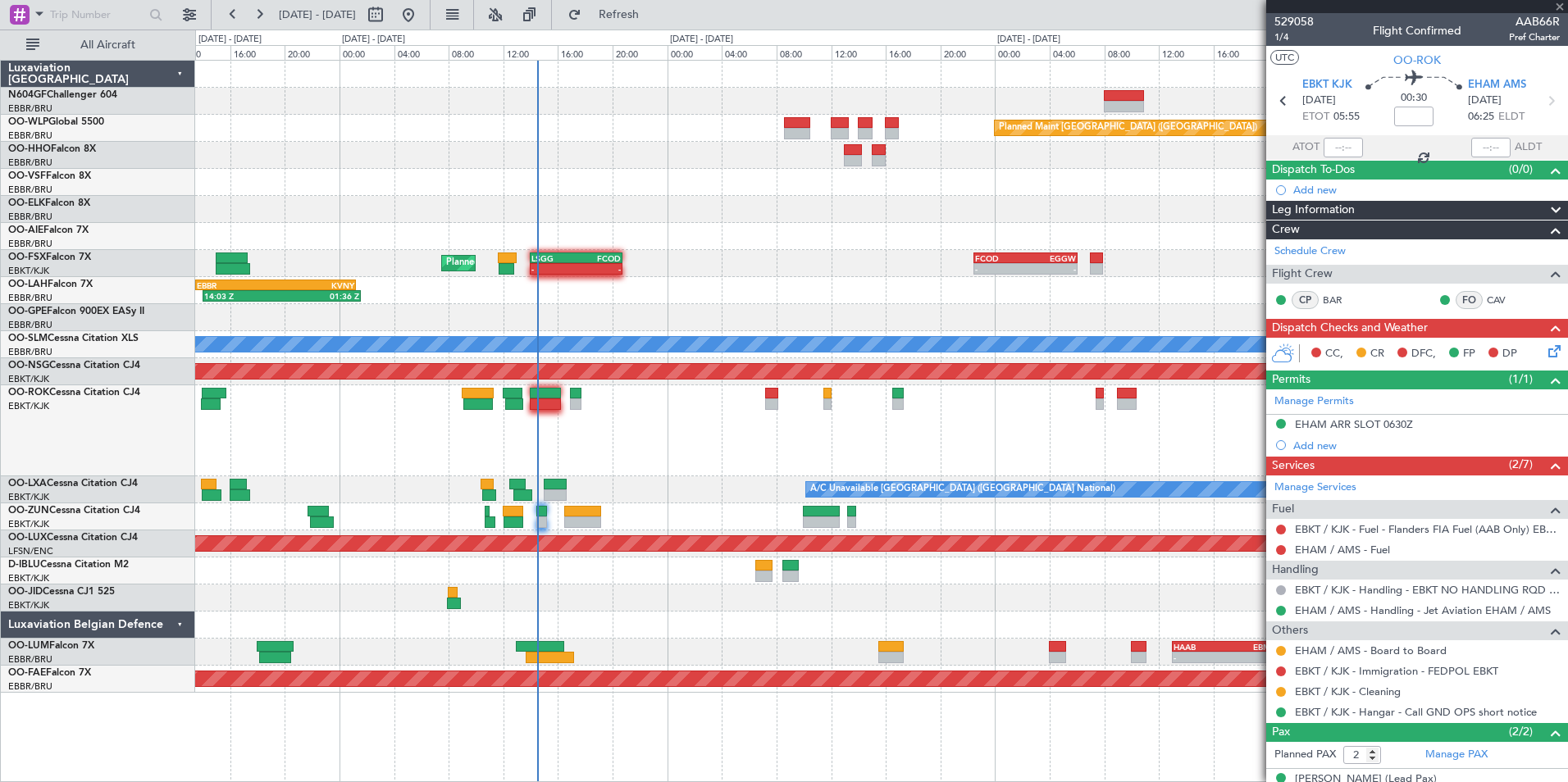
type input "-00:15"
type input "0"
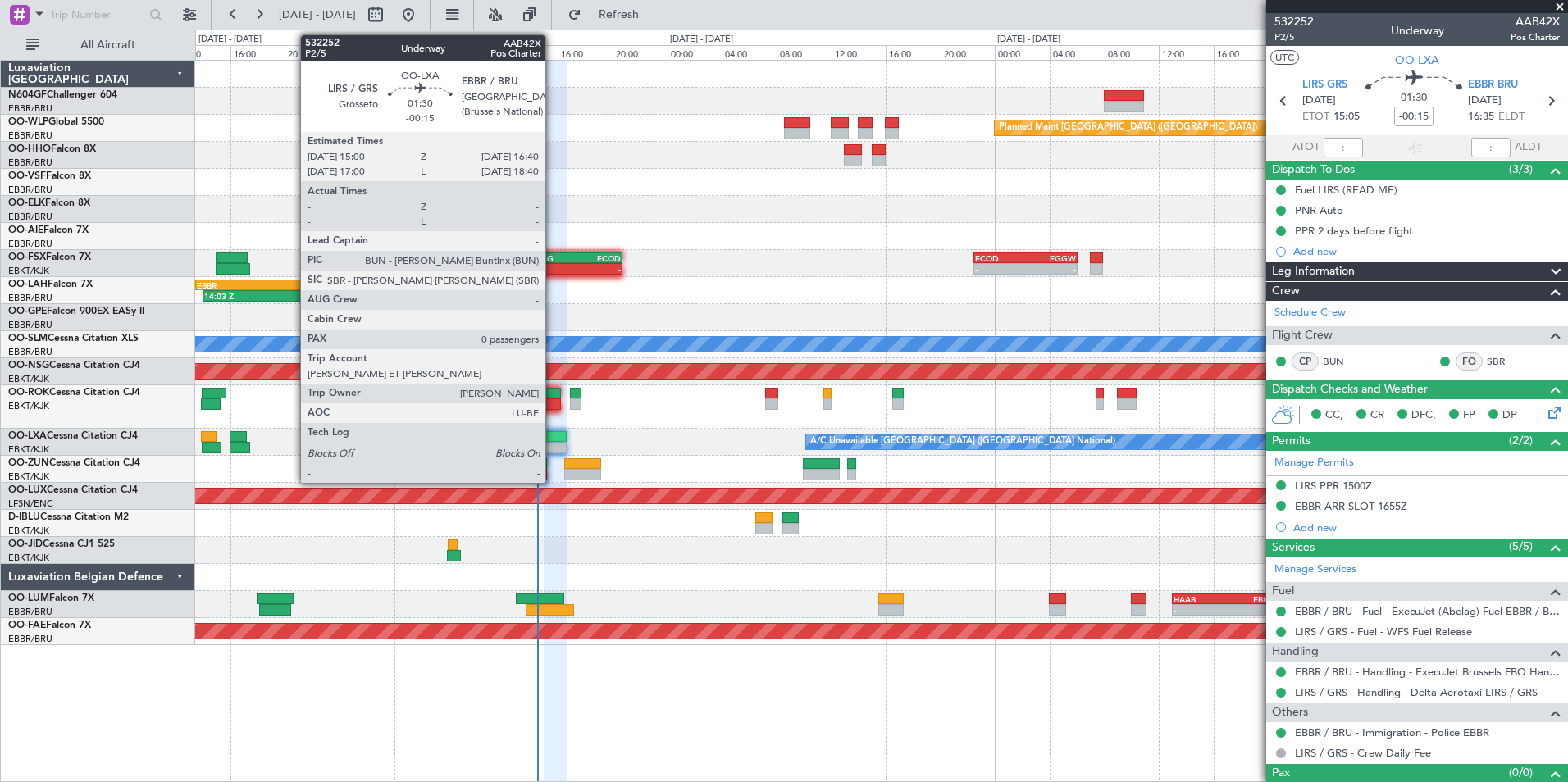
click at [553, 446] on div at bounding box center [555, 447] width 23 height 12
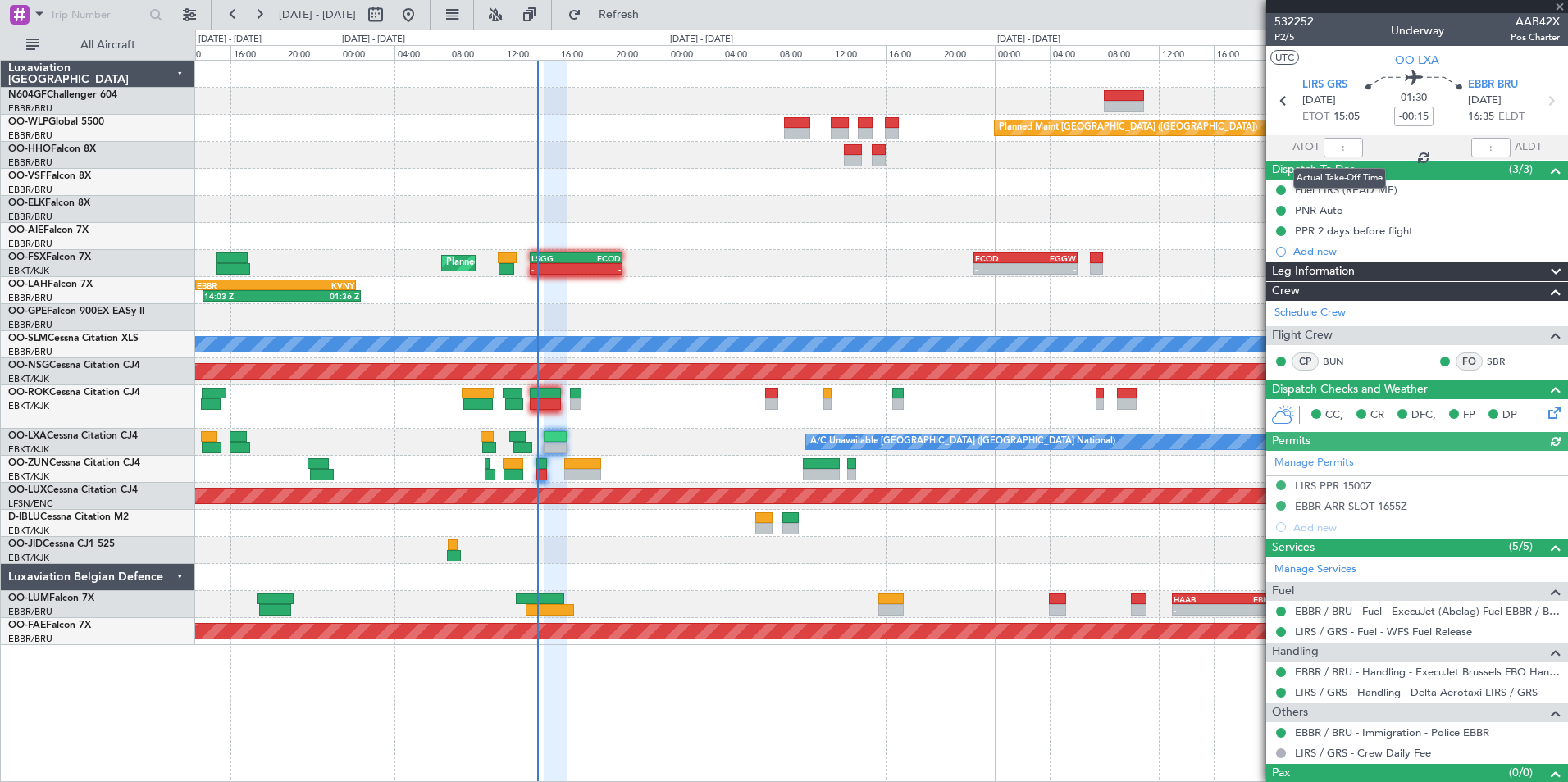
click at [1334, 139] on div at bounding box center [1343, 148] width 39 height 20
click at [1337, 145] on input "text" at bounding box center [1343, 148] width 39 height 20
type input "1"
click at [1191, 213] on div at bounding box center [881, 210] width 1372 height 27
type input "14:24"
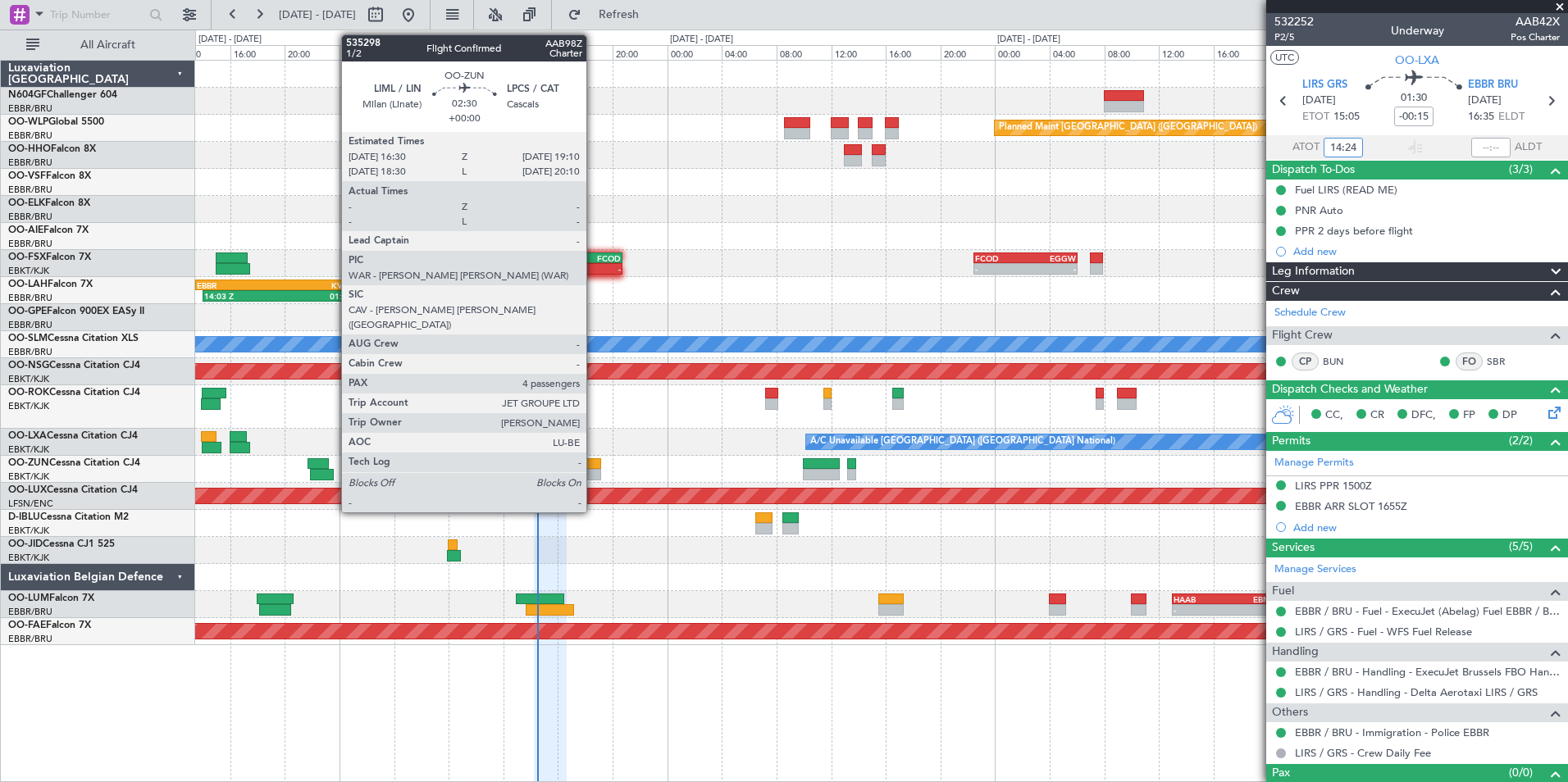
click at [594, 464] on div at bounding box center [582, 464] width 37 height 12
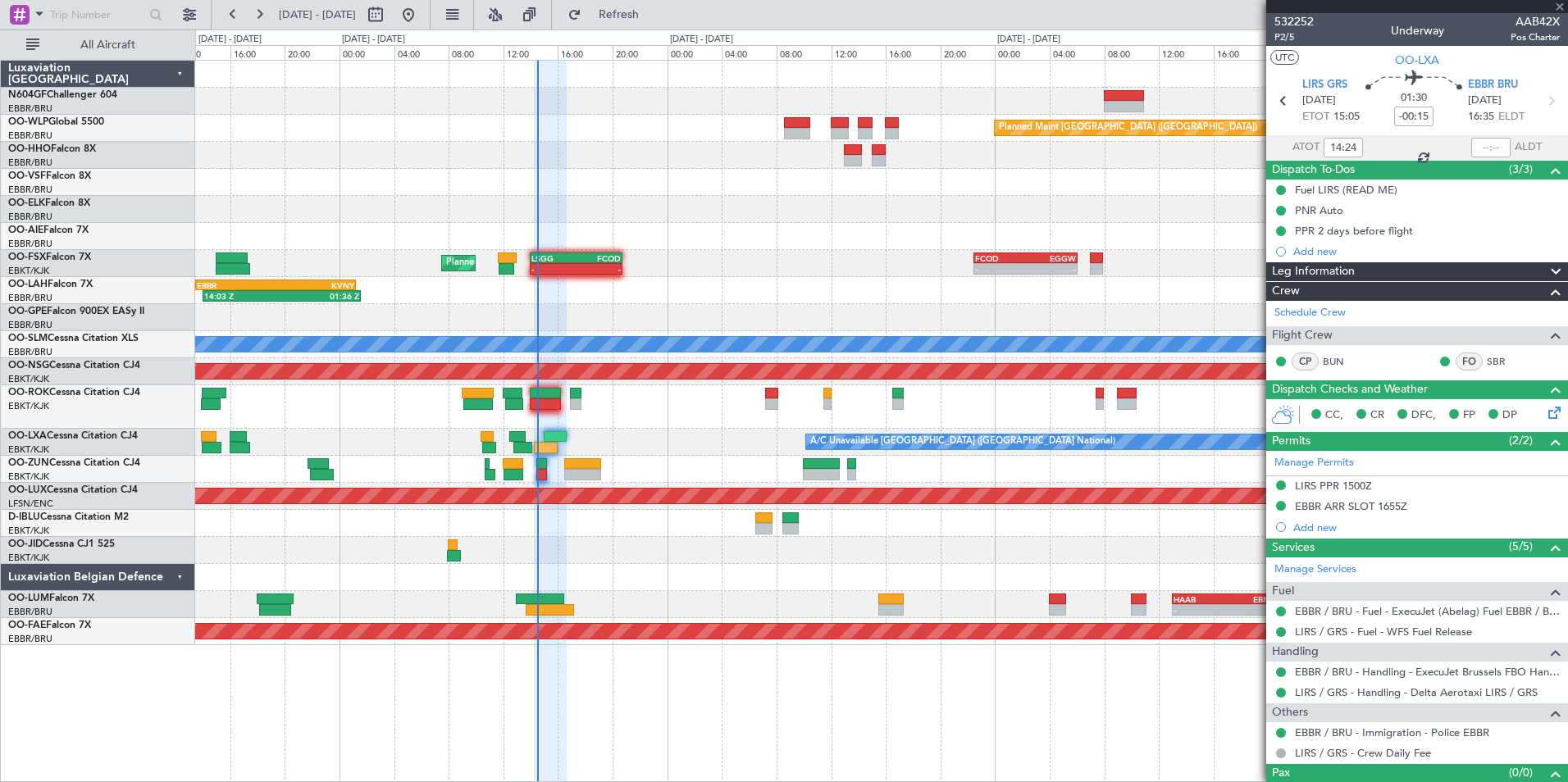
type input "4"
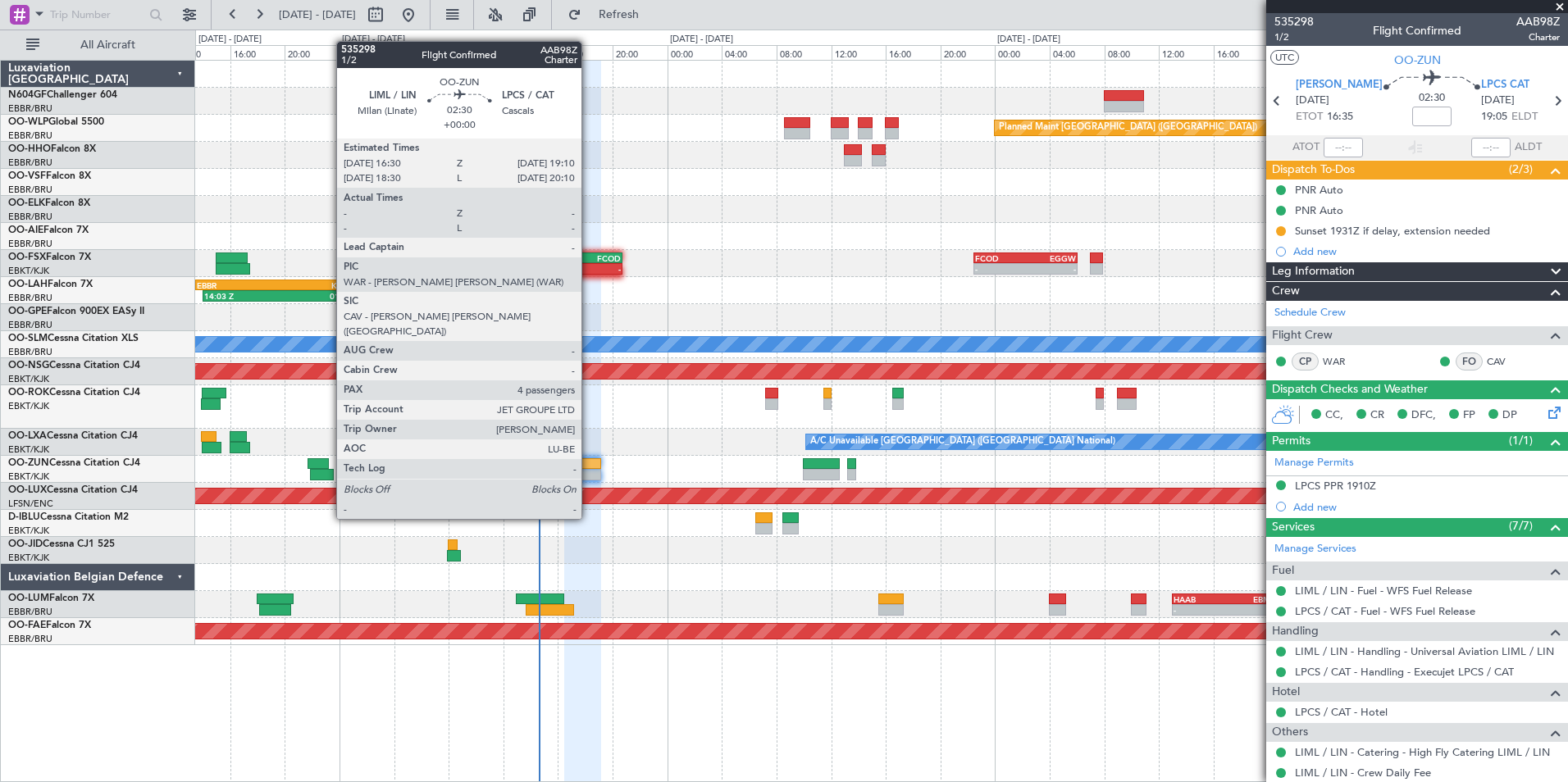
click at [589, 473] on div at bounding box center [582, 475] width 37 height 12
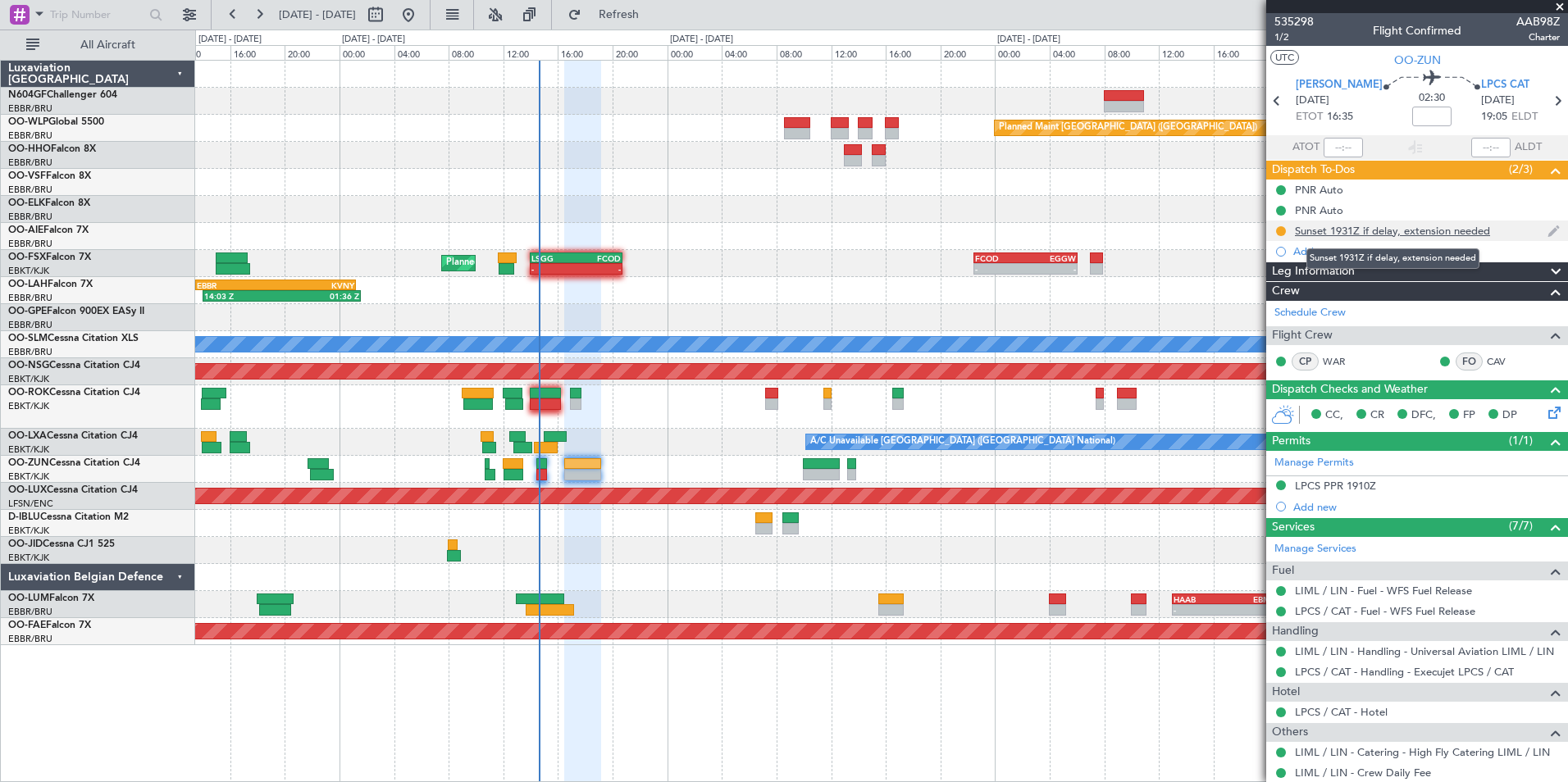
click at [1382, 235] on div "Sunset 1931Z if delay, extension needed" at bounding box center [1392, 230] width 196 height 14
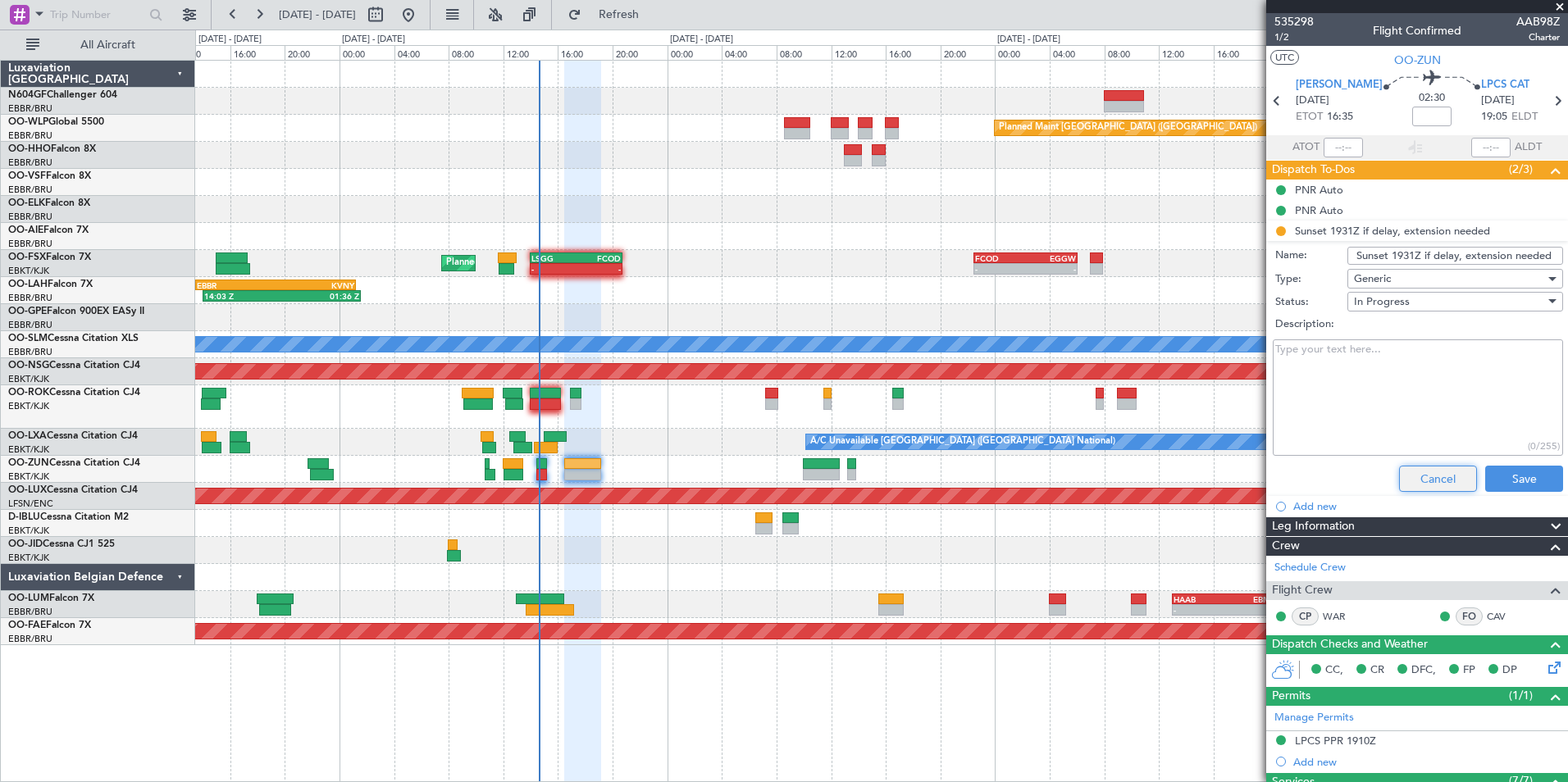
click at [1432, 485] on button "Cancel" at bounding box center [1439, 478] width 78 height 26
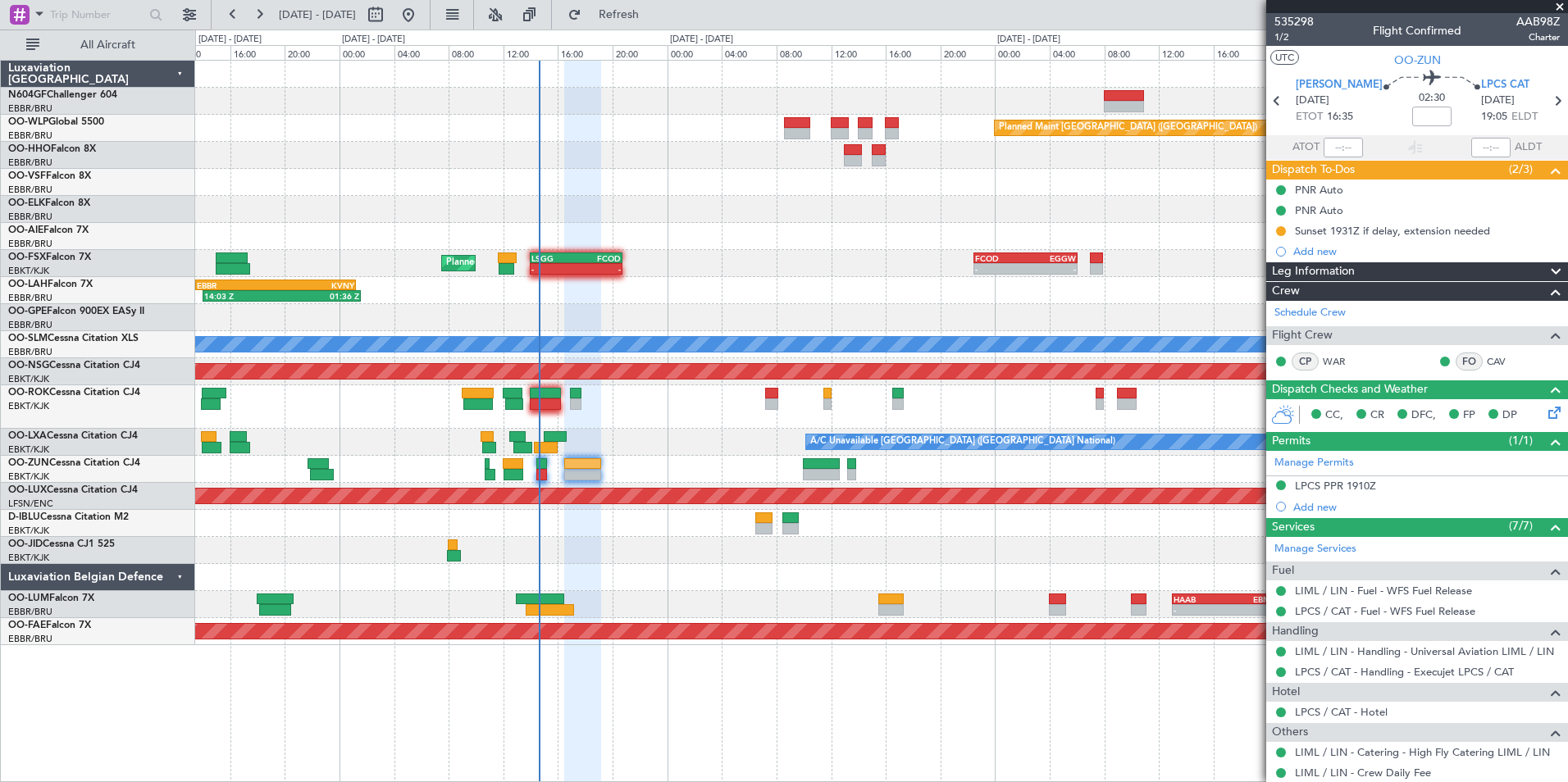
click at [594, 415] on div at bounding box center [881, 407] width 1372 height 44
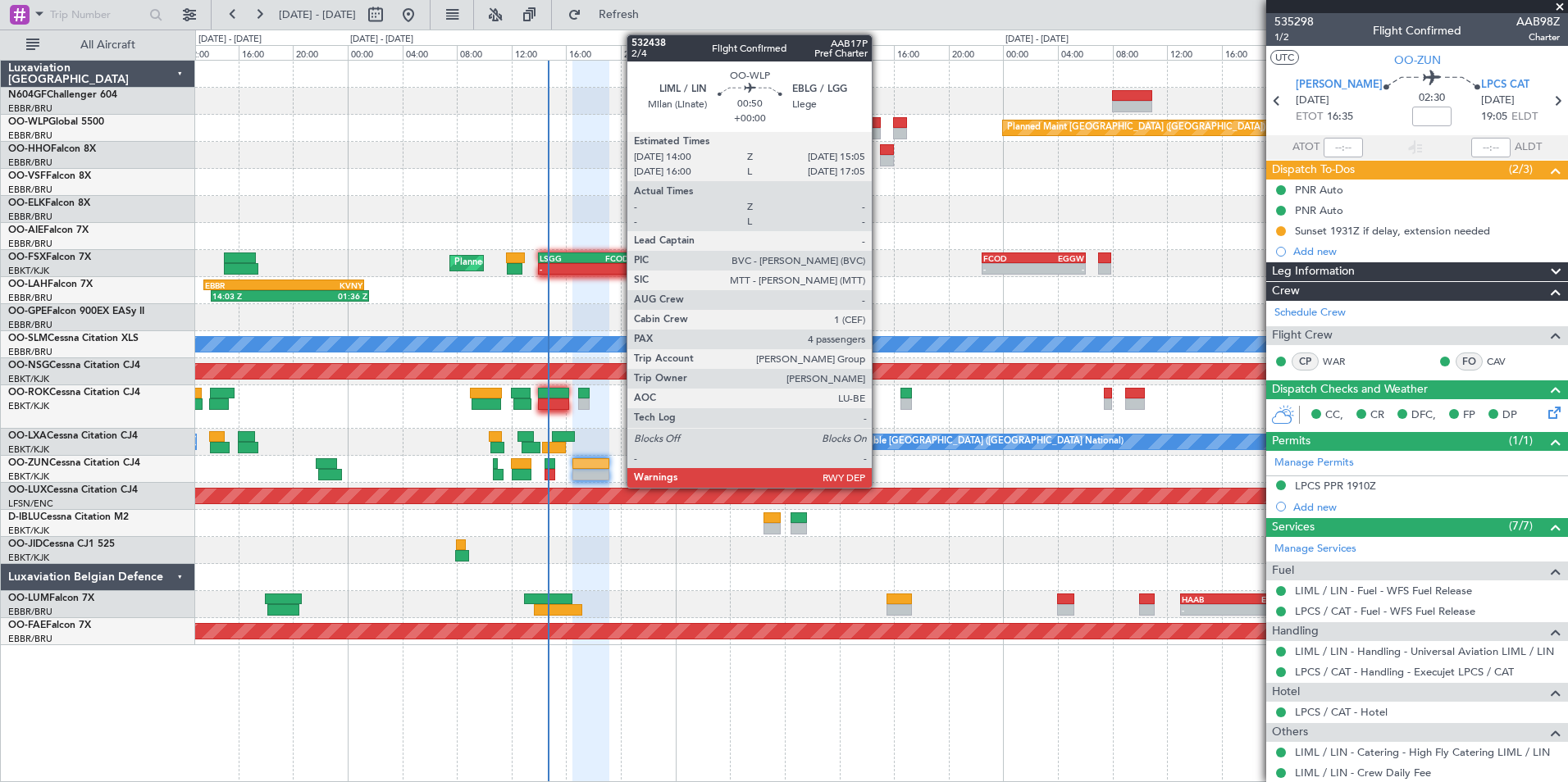
click at [879, 120] on div at bounding box center [873, 123] width 15 height 12
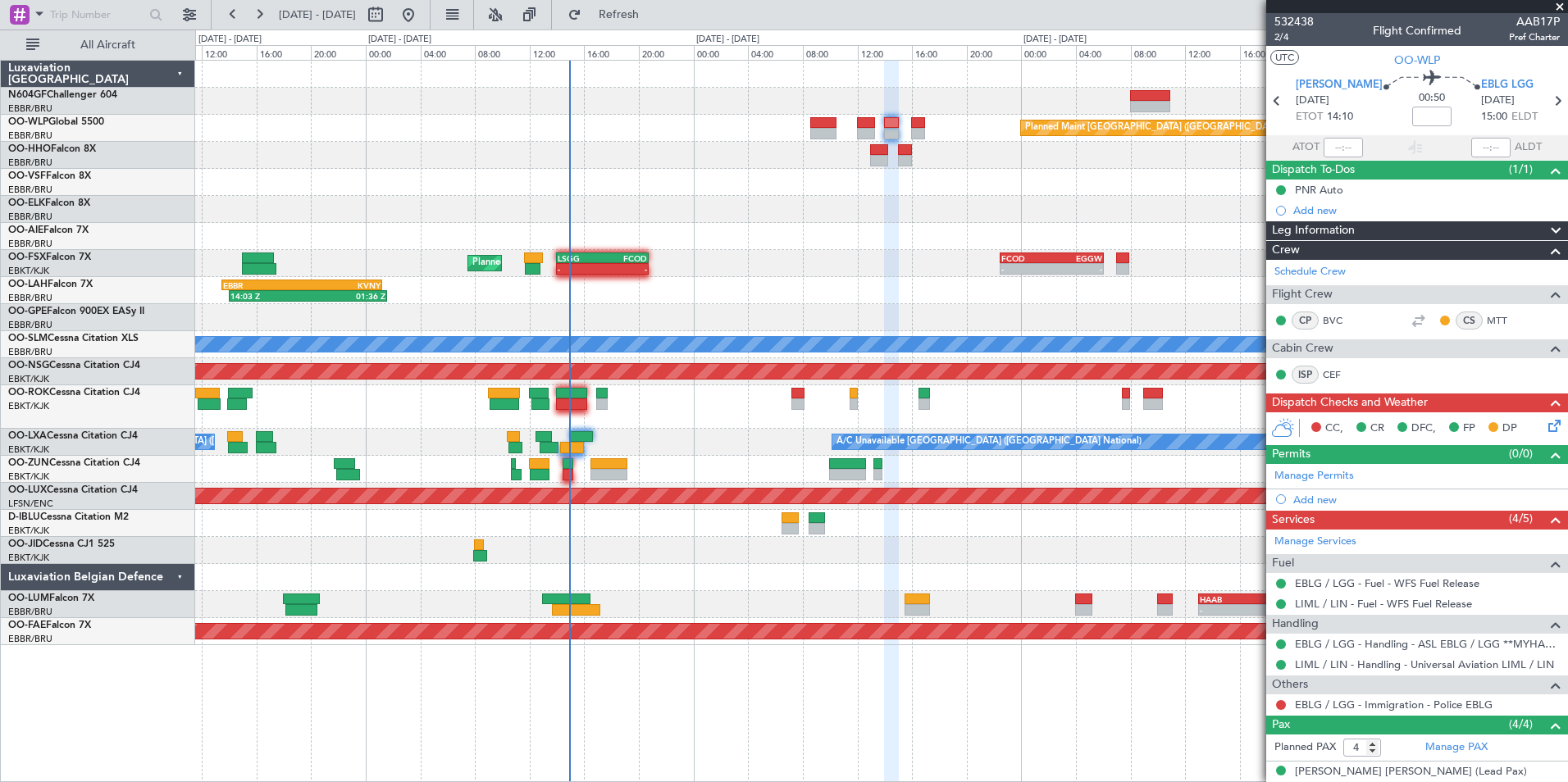
click at [638, 408] on div at bounding box center [881, 407] width 1372 height 44
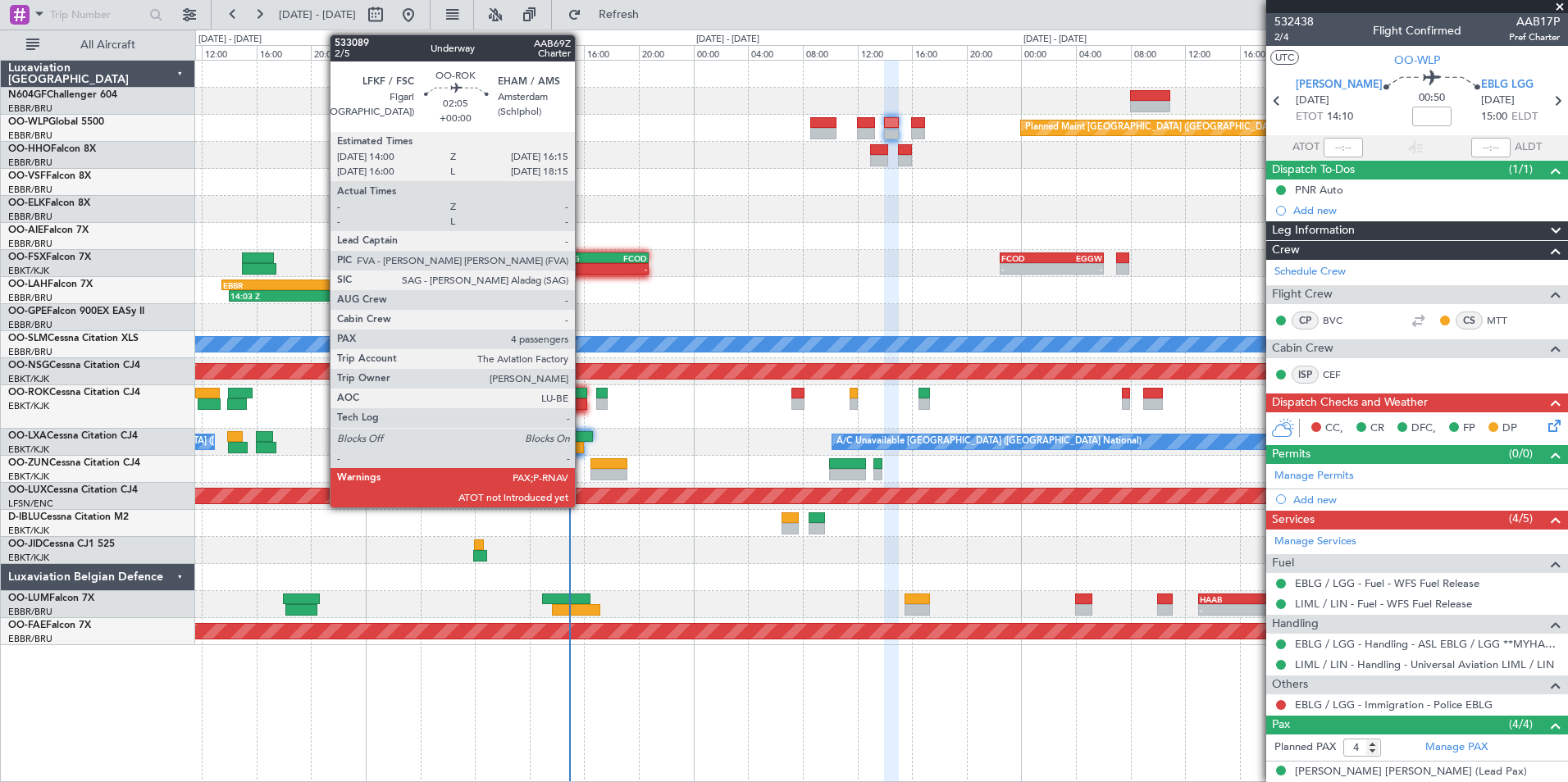
click at [582, 401] on div at bounding box center [571, 404] width 31 height 12
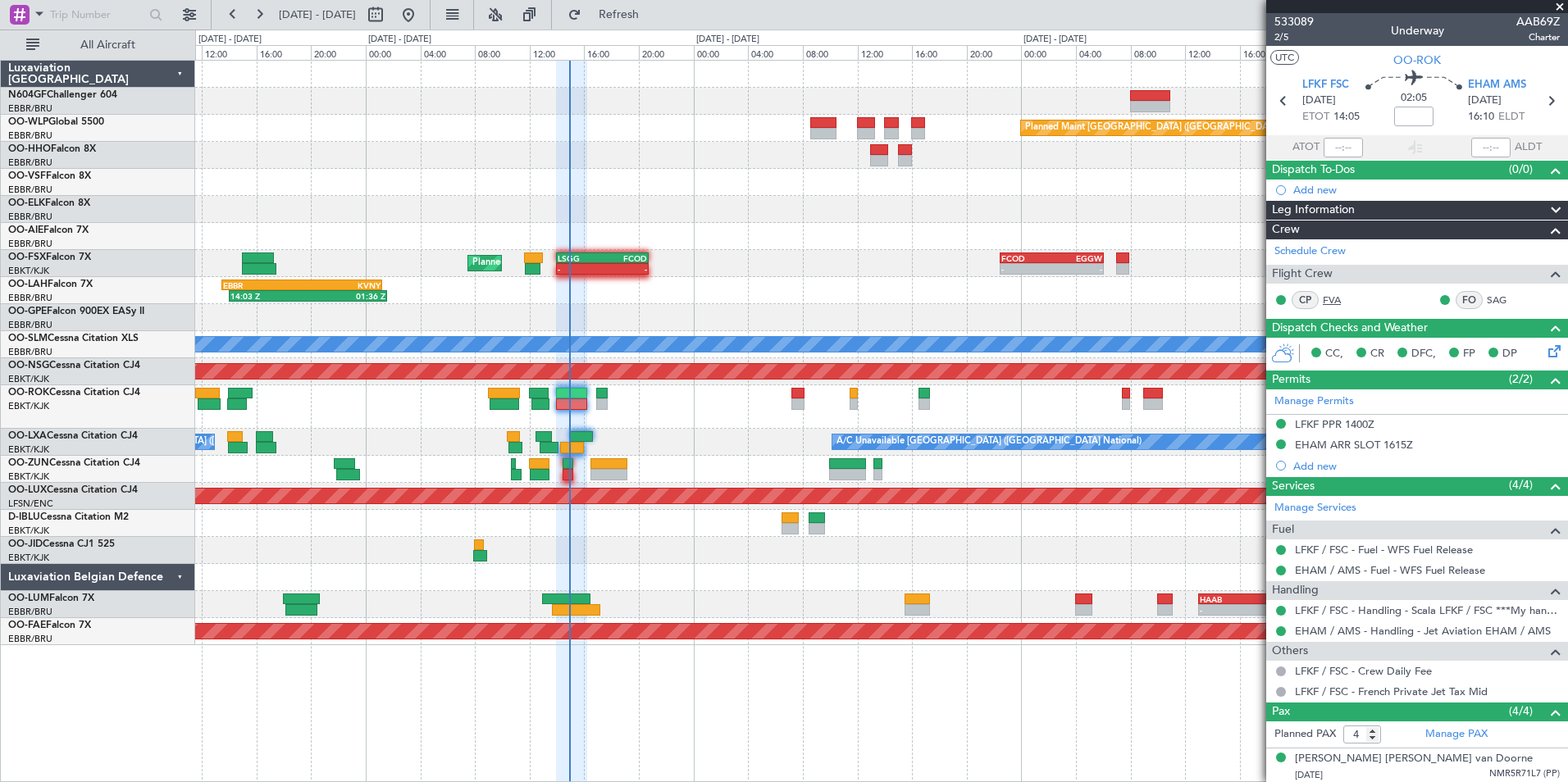
click at [1337, 296] on link "FVA" at bounding box center [1342, 300] width 37 height 15
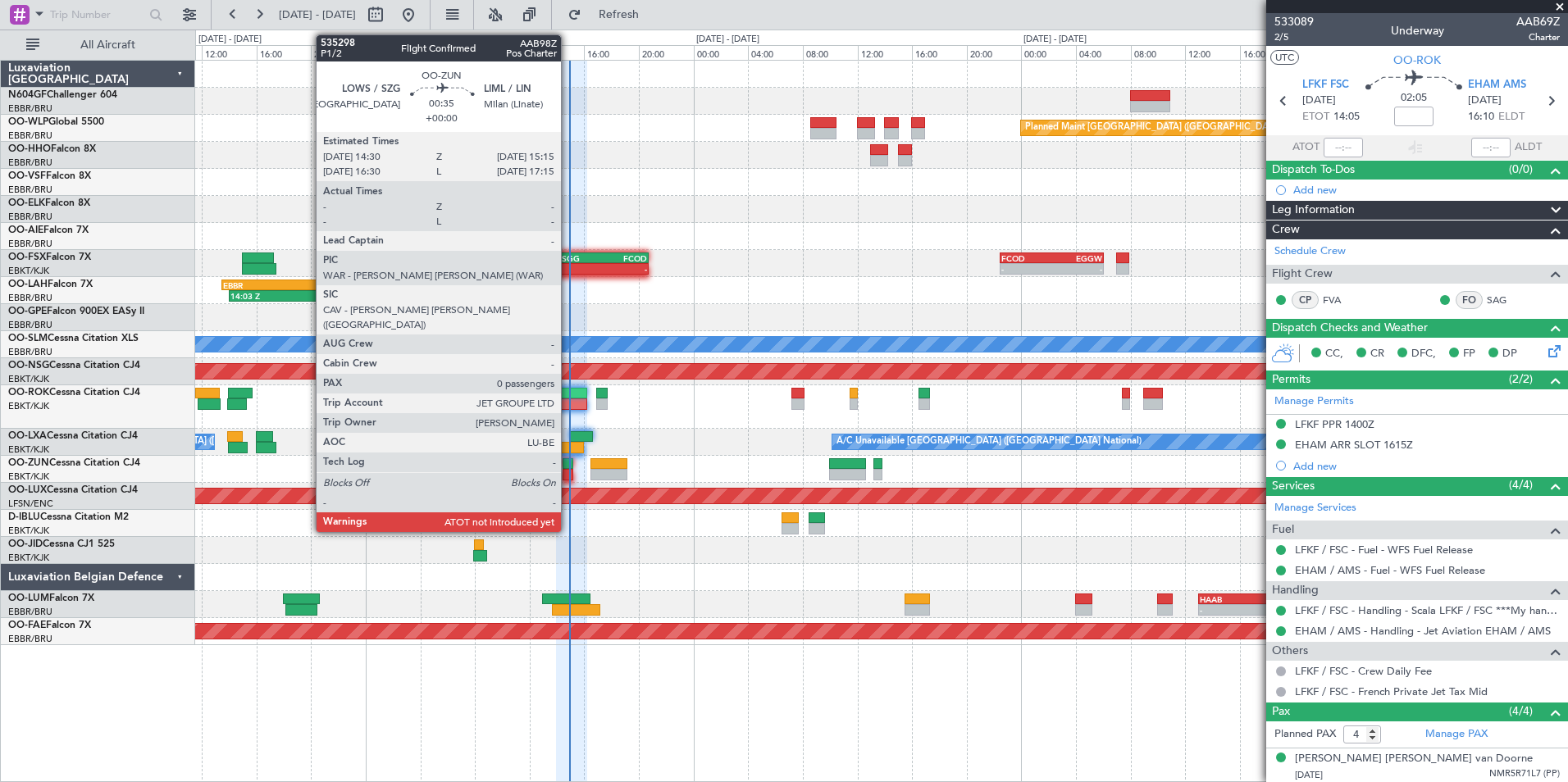
click at [568, 474] on div at bounding box center [568, 475] width 11 height 12
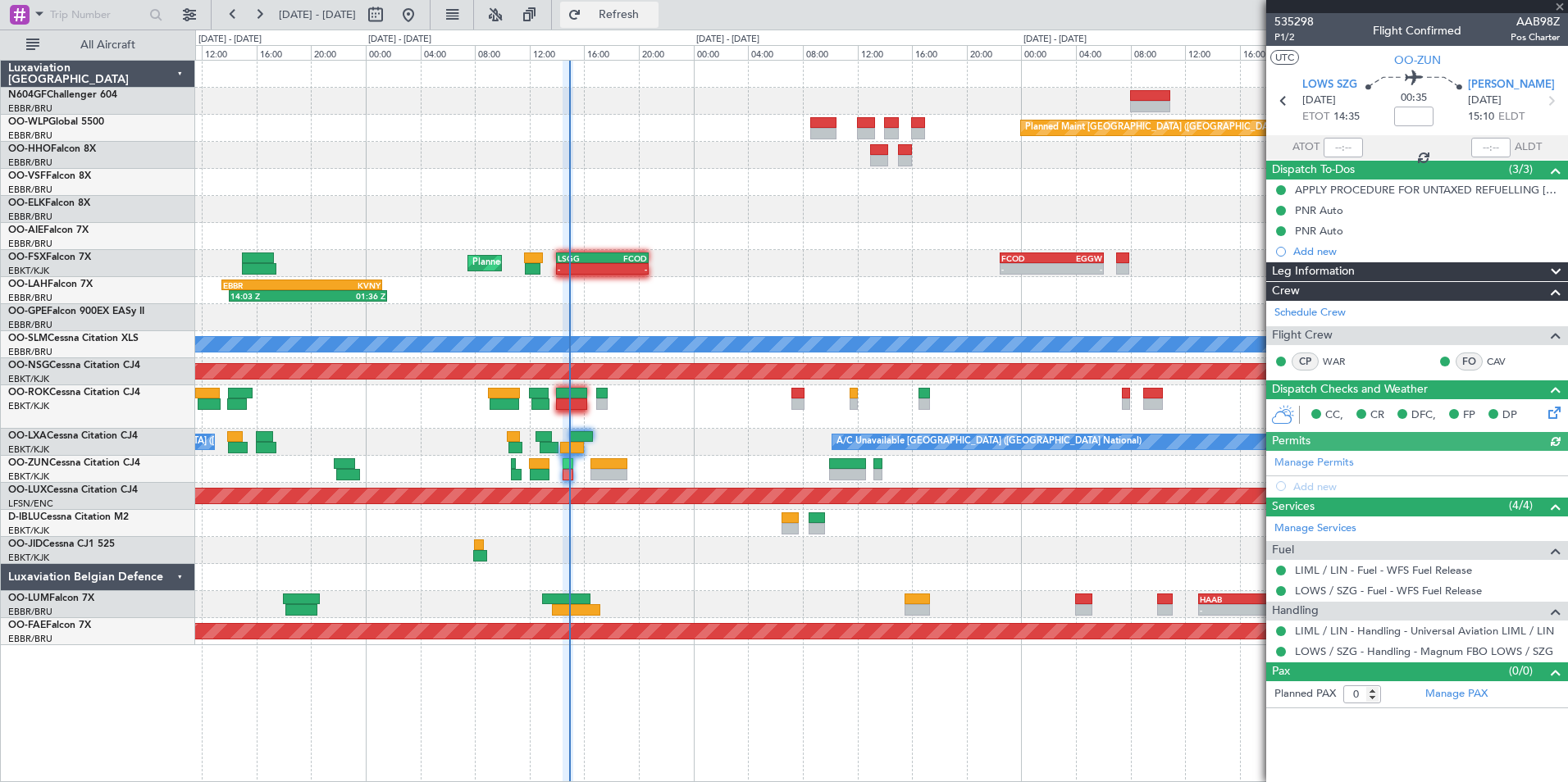
click at [654, 15] on span "Refresh" at bounding box center [619, 15] width 69 height 12
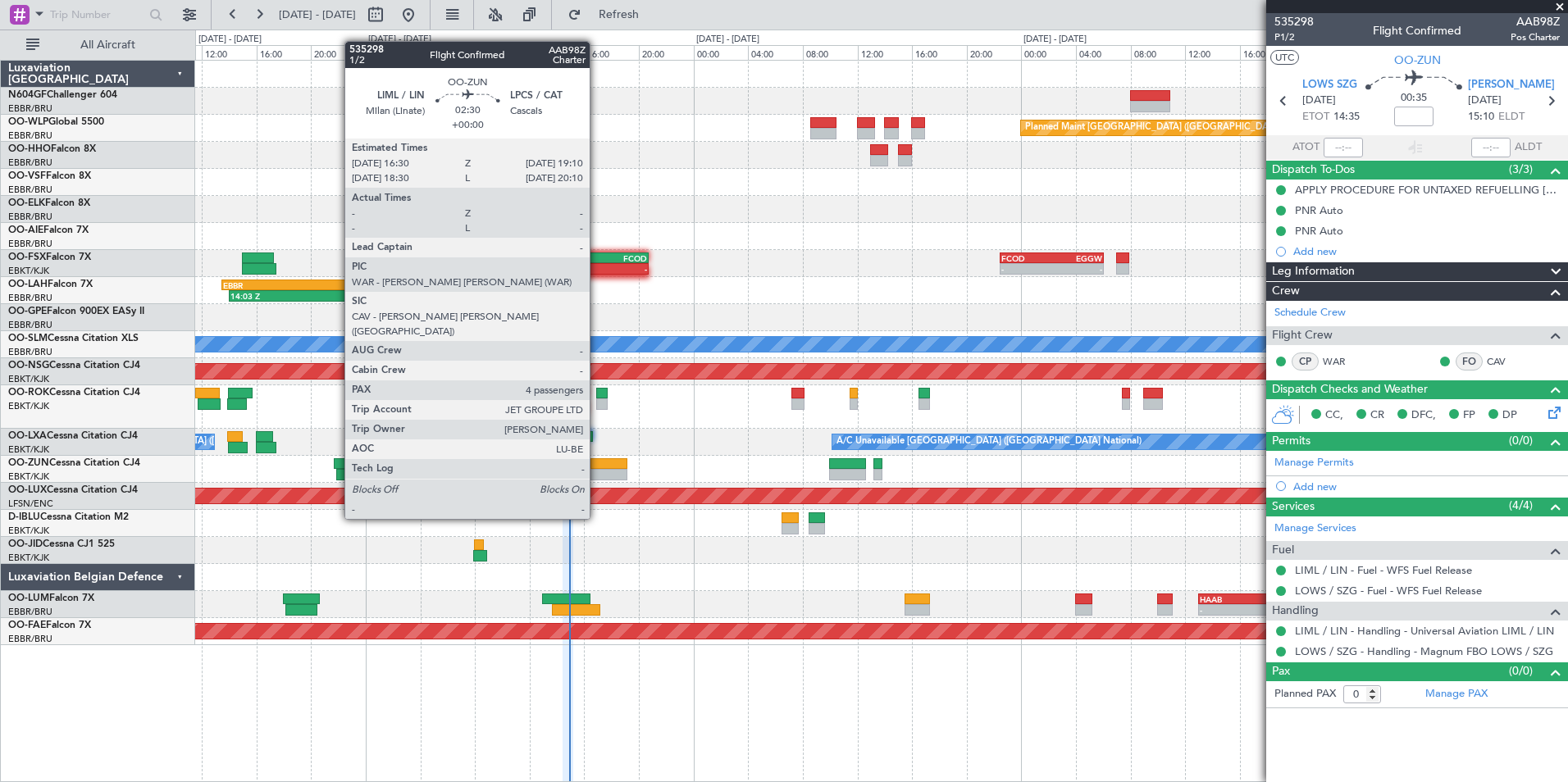
click at [598, 473] on div at bounding box center [608, 475] width 37 height 12
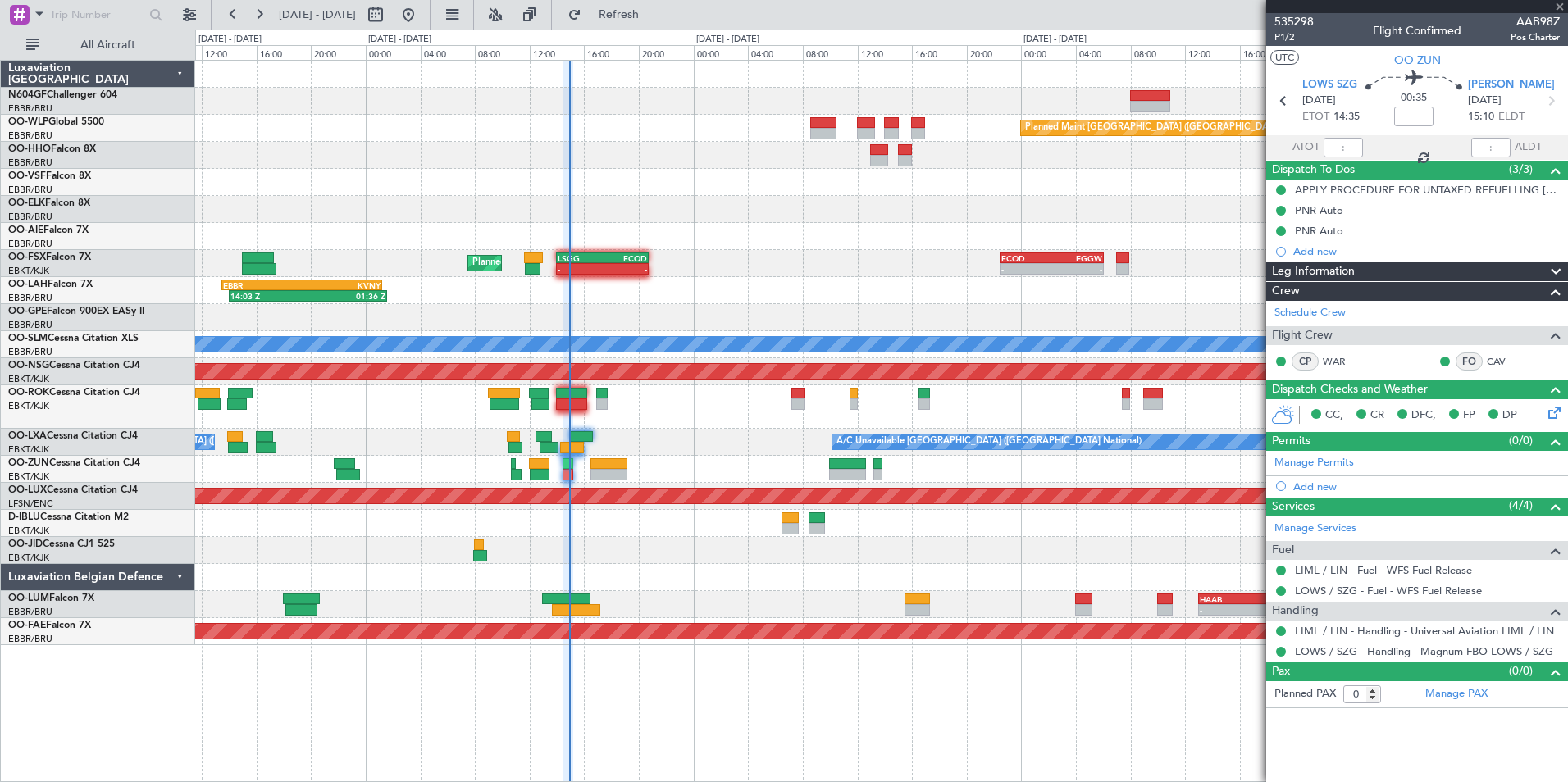
type input "4"
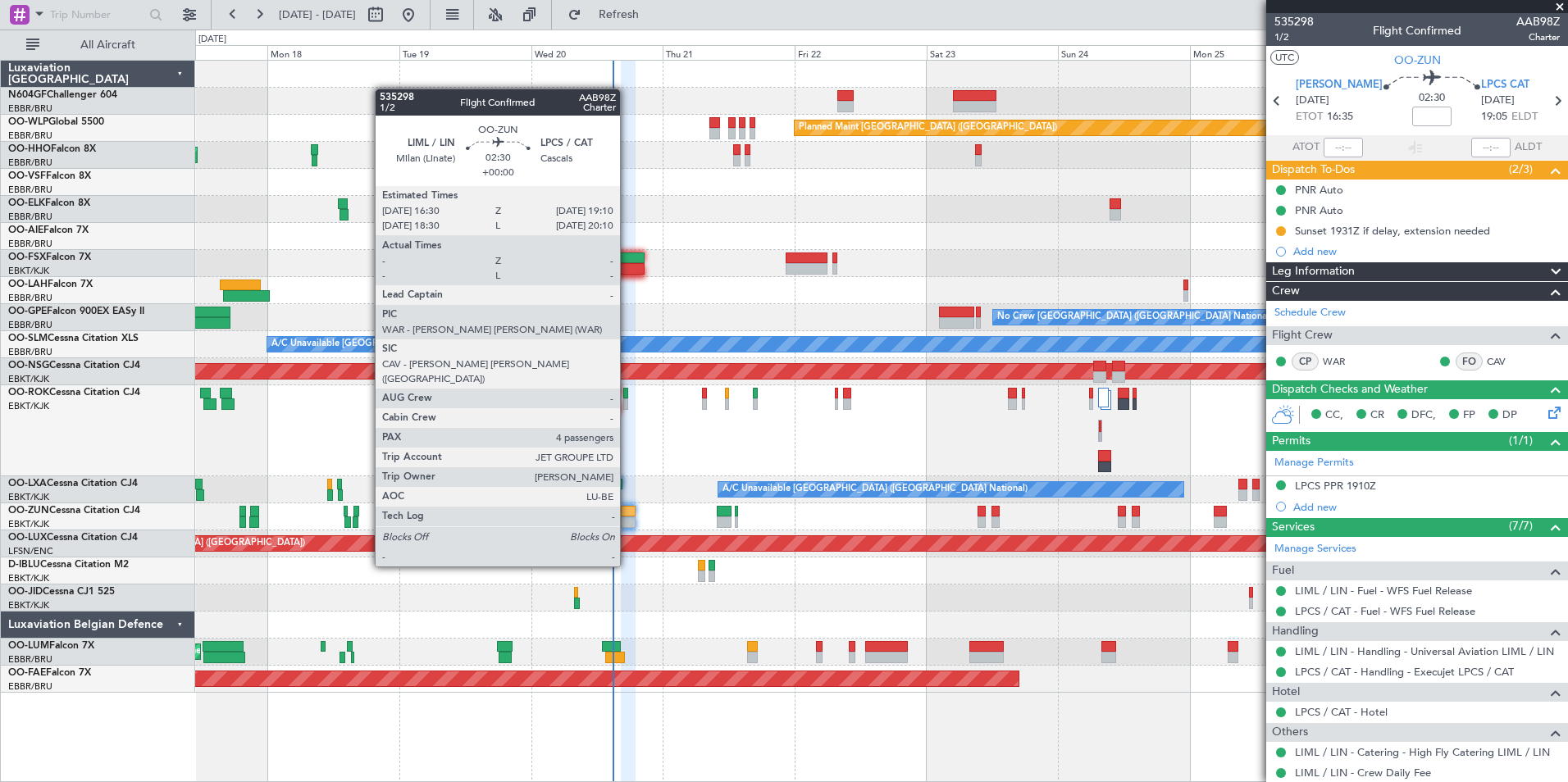
click at [628, 521] on div at bounding box center [628, 522] width 15 height 12
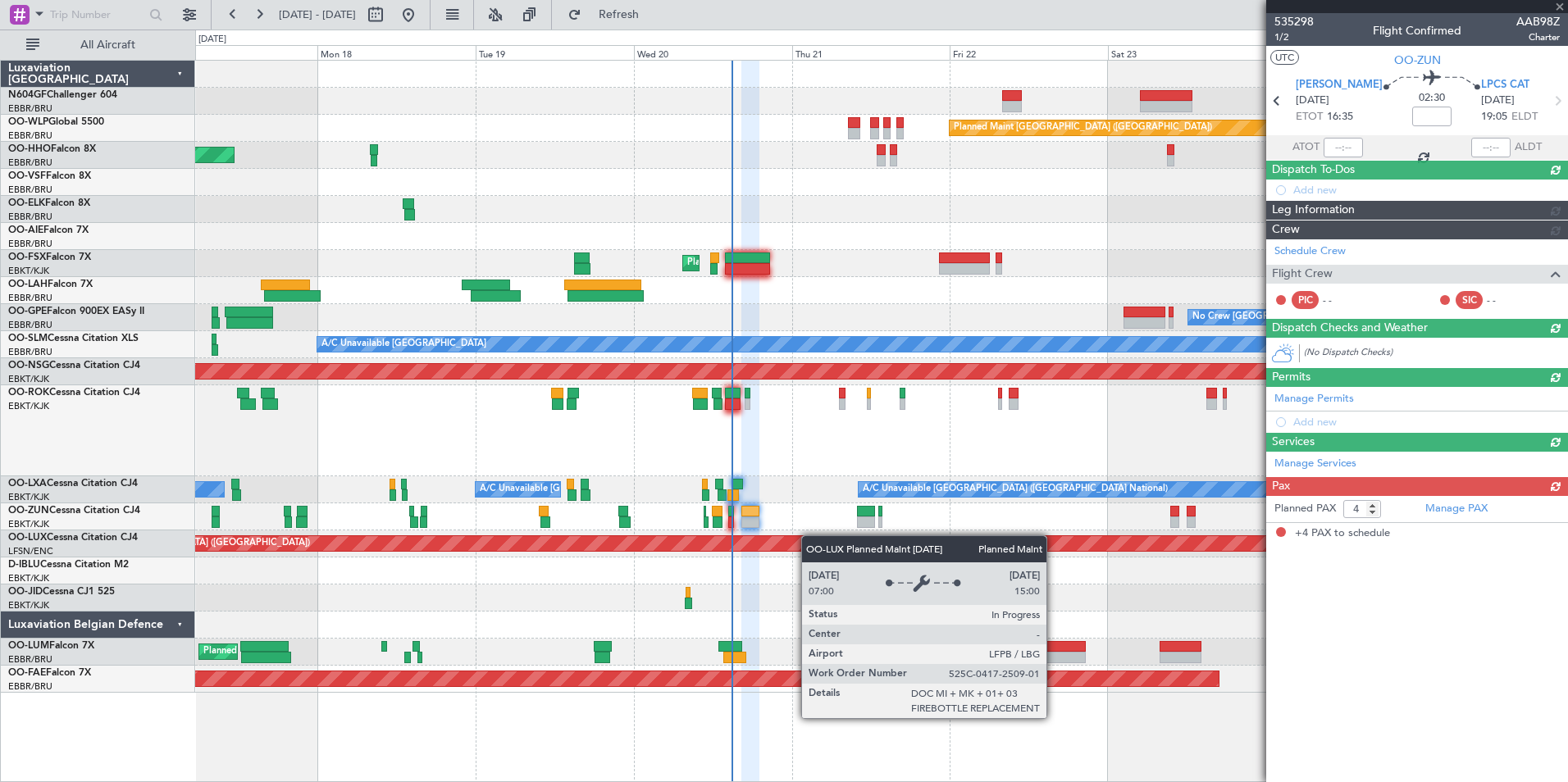
click at [815, 536] on div "Planned Maint [GEOGRAPHIC_DATA] ([GEOGRAPHIC_DATA]) AOG Maint Geneva ([GEOGRAPH…" at bounding box center [881, 376] width 1372 height 632
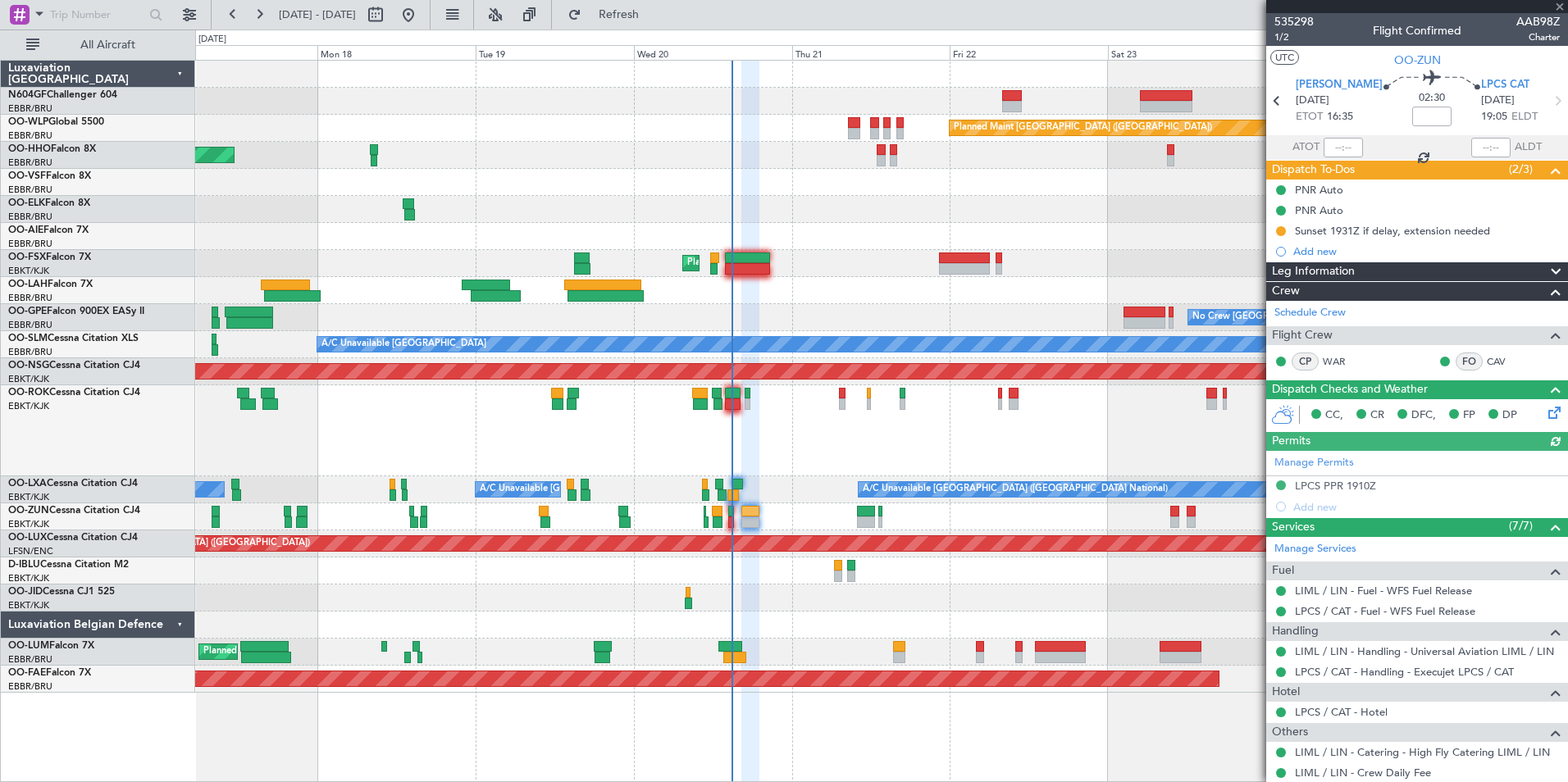
scroll to position [60, 0]
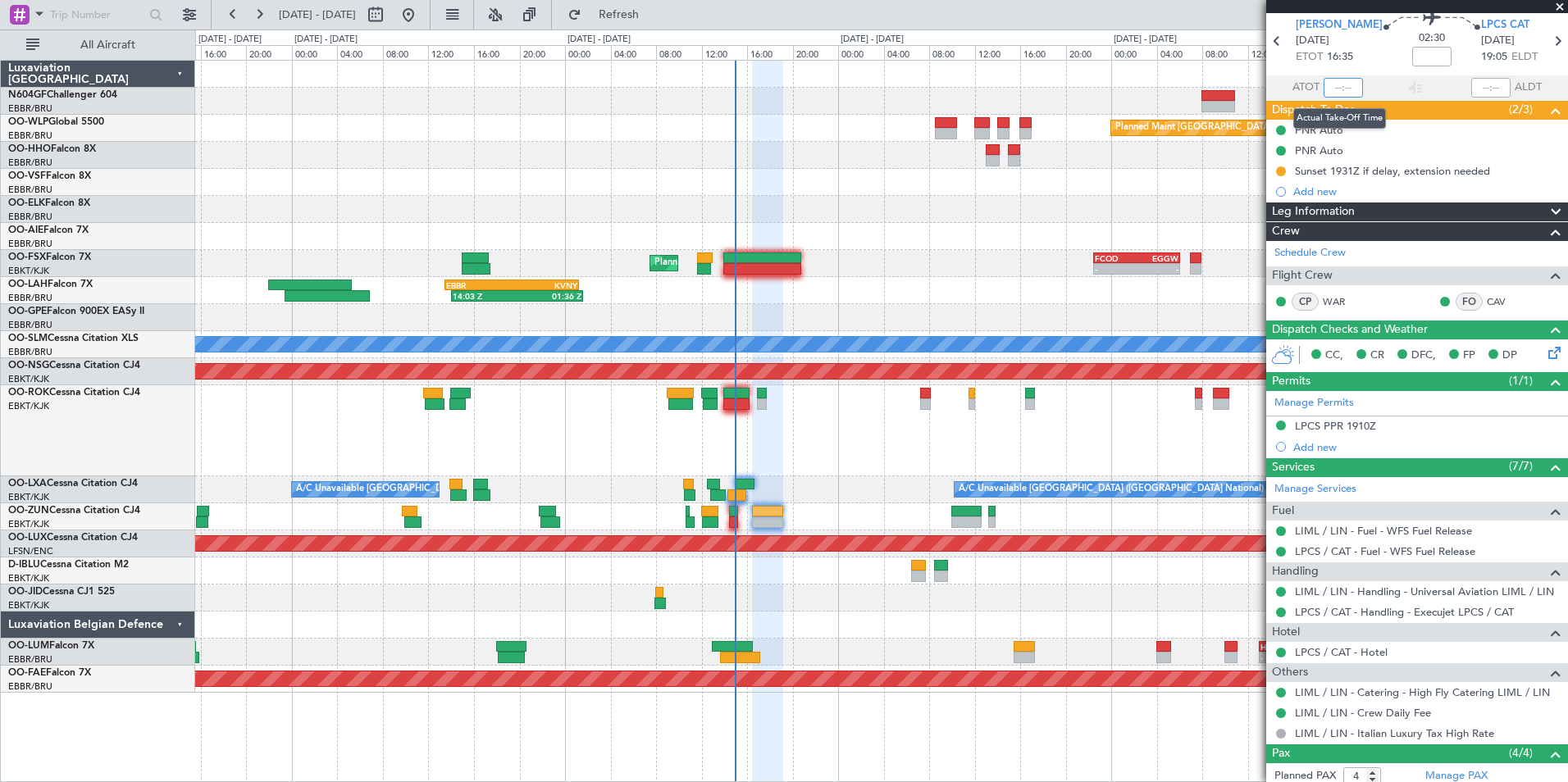
click at [1337, 87] on input "text" at bounding box center [1343, 88] width 39 height 20
click at [1332, 85] on input "text" at bounding box center [1343, 88] width 39 height 20
click at [1137, 192] on div at bounding box center [881, 183] width 1372 height 27
type input "14:40"
click at [1344, 75] on section "ATOT 14:40 ALDT" at bounding box center [1417, 87] width 302 height 25
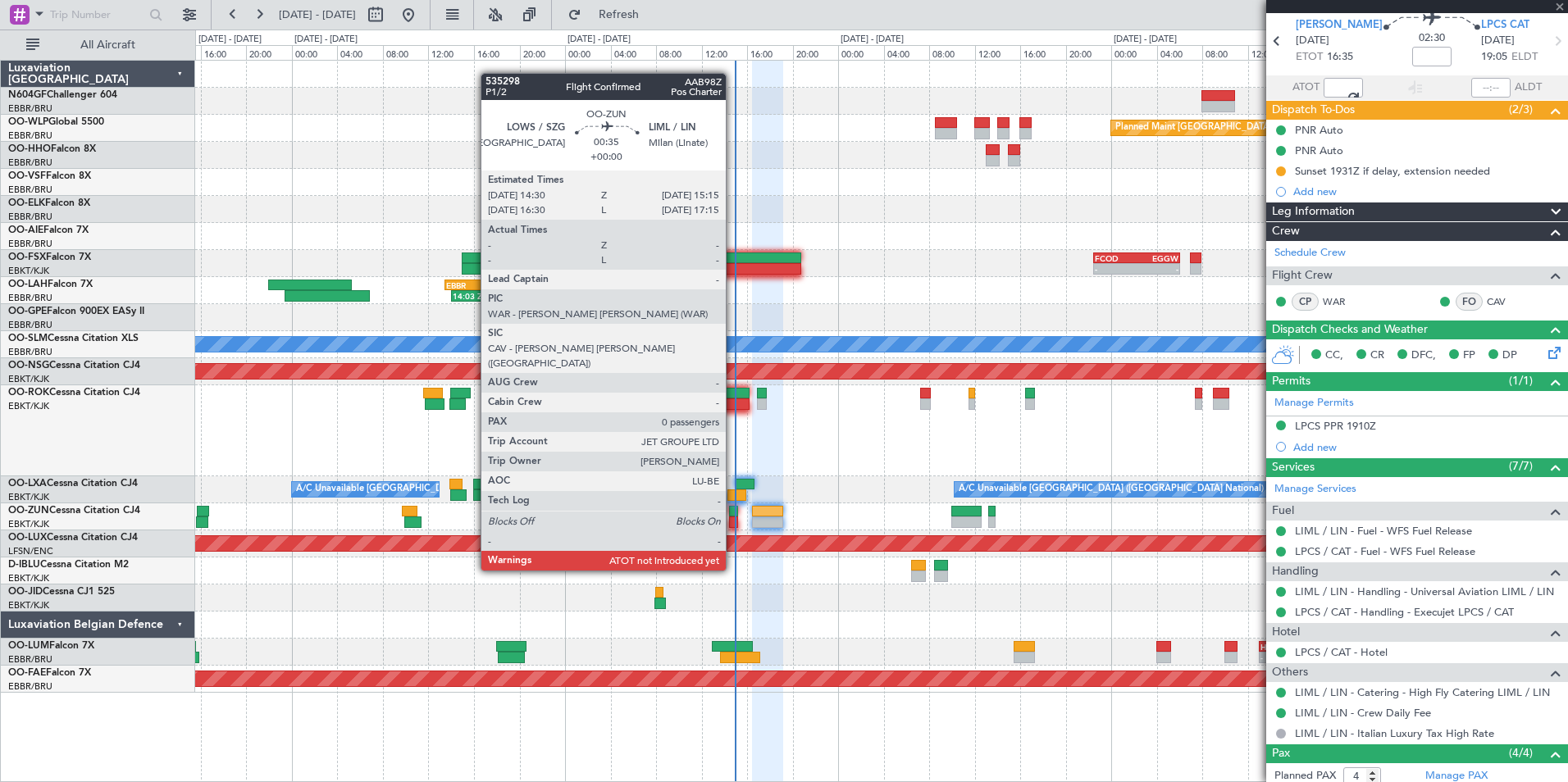
click at [733, 525] on div at bounding box center [734, 522] width 9 height 12
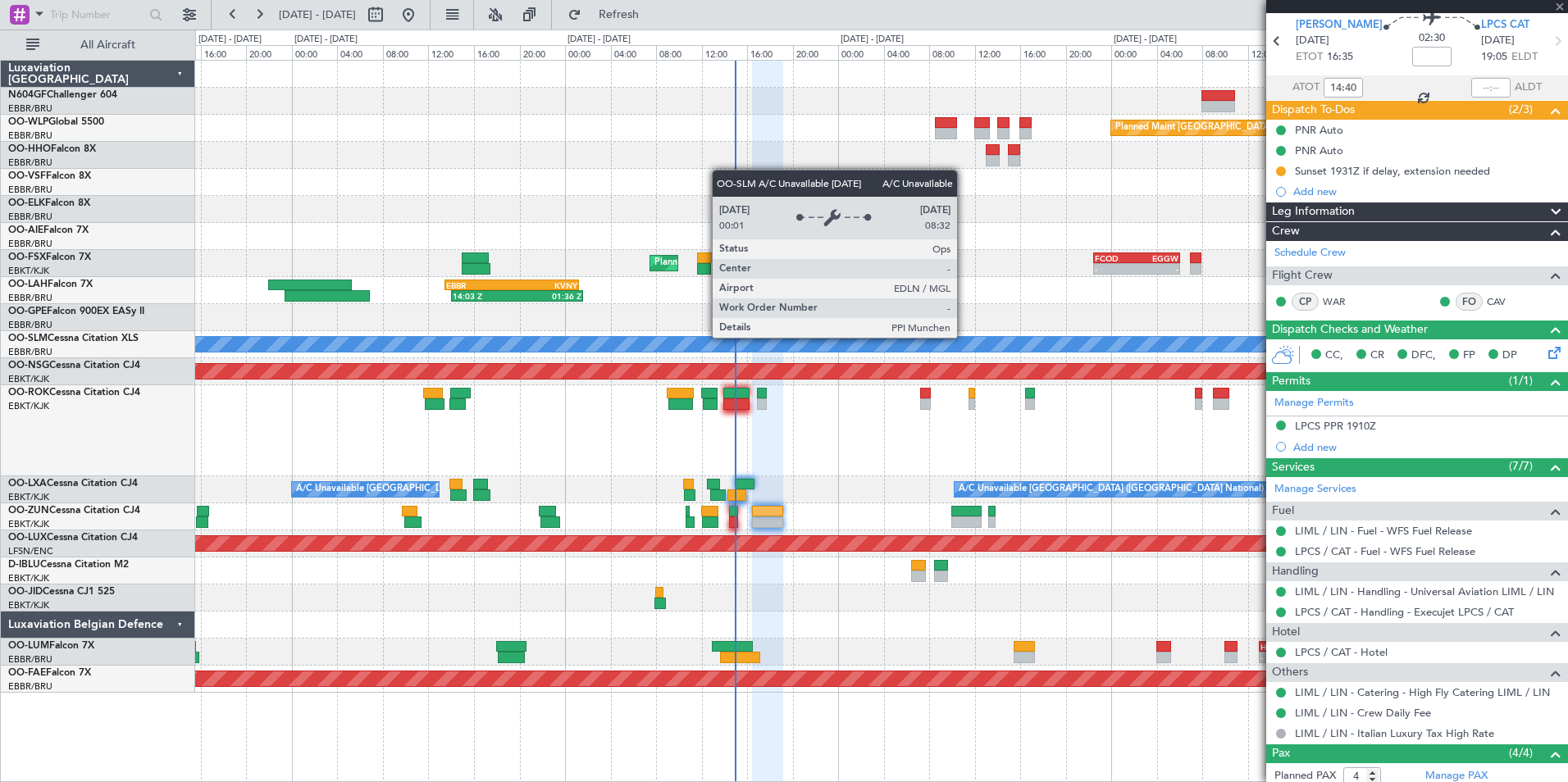
type input "0"
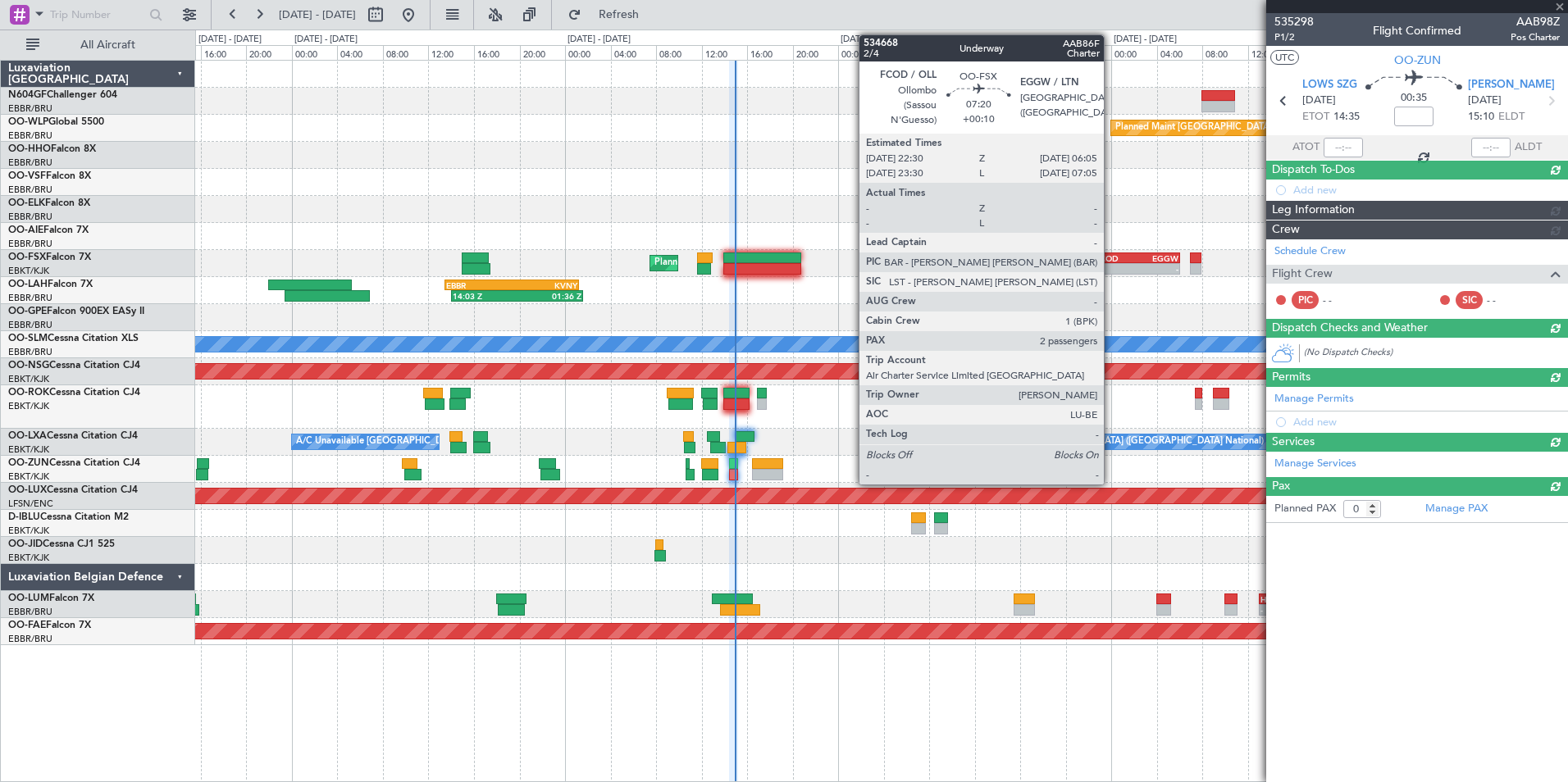
scroll to position [0, 0]
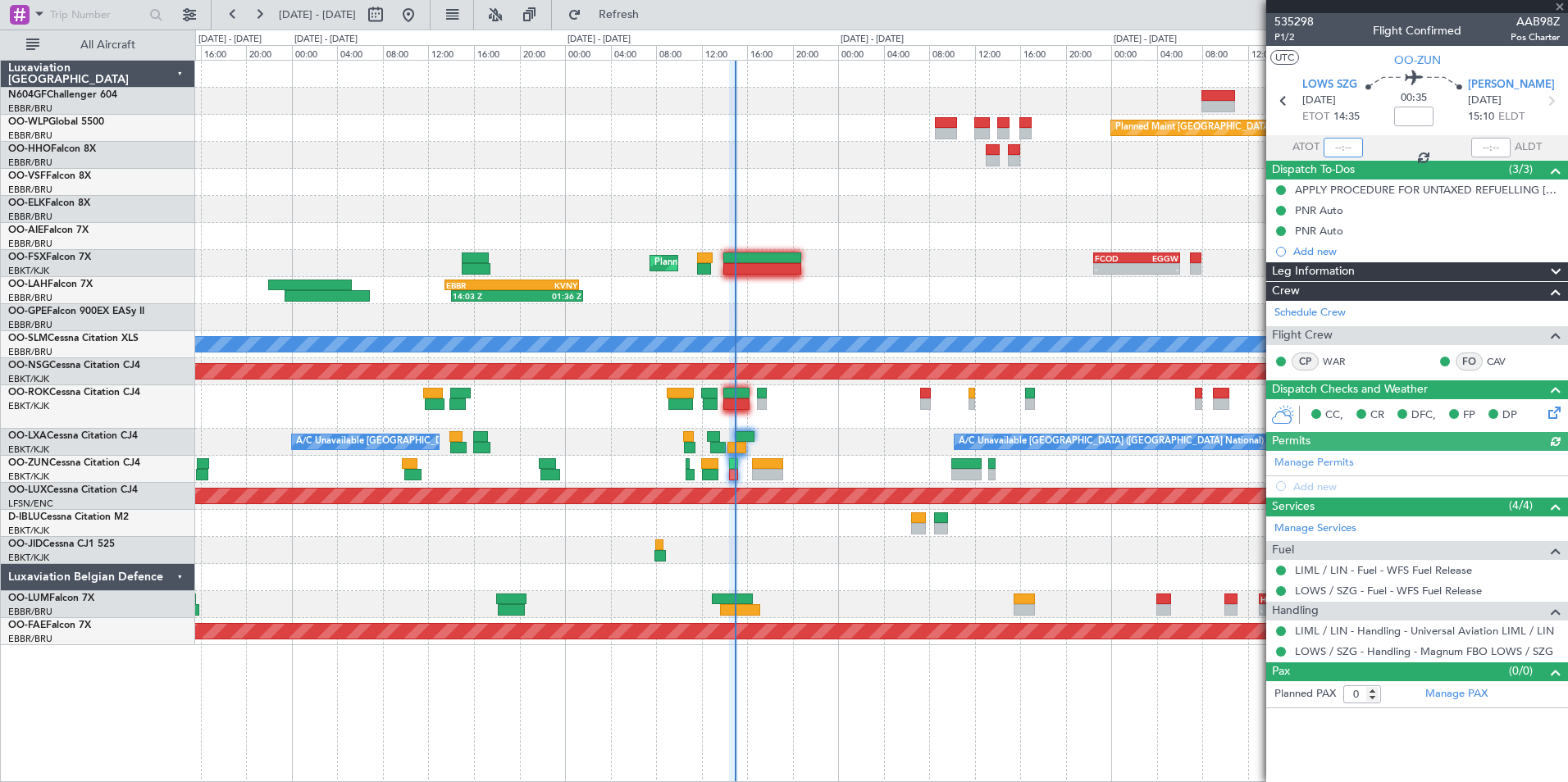
click at [1340, 150] on input "text" at bounding box center [1343, 148] width 39 height 20
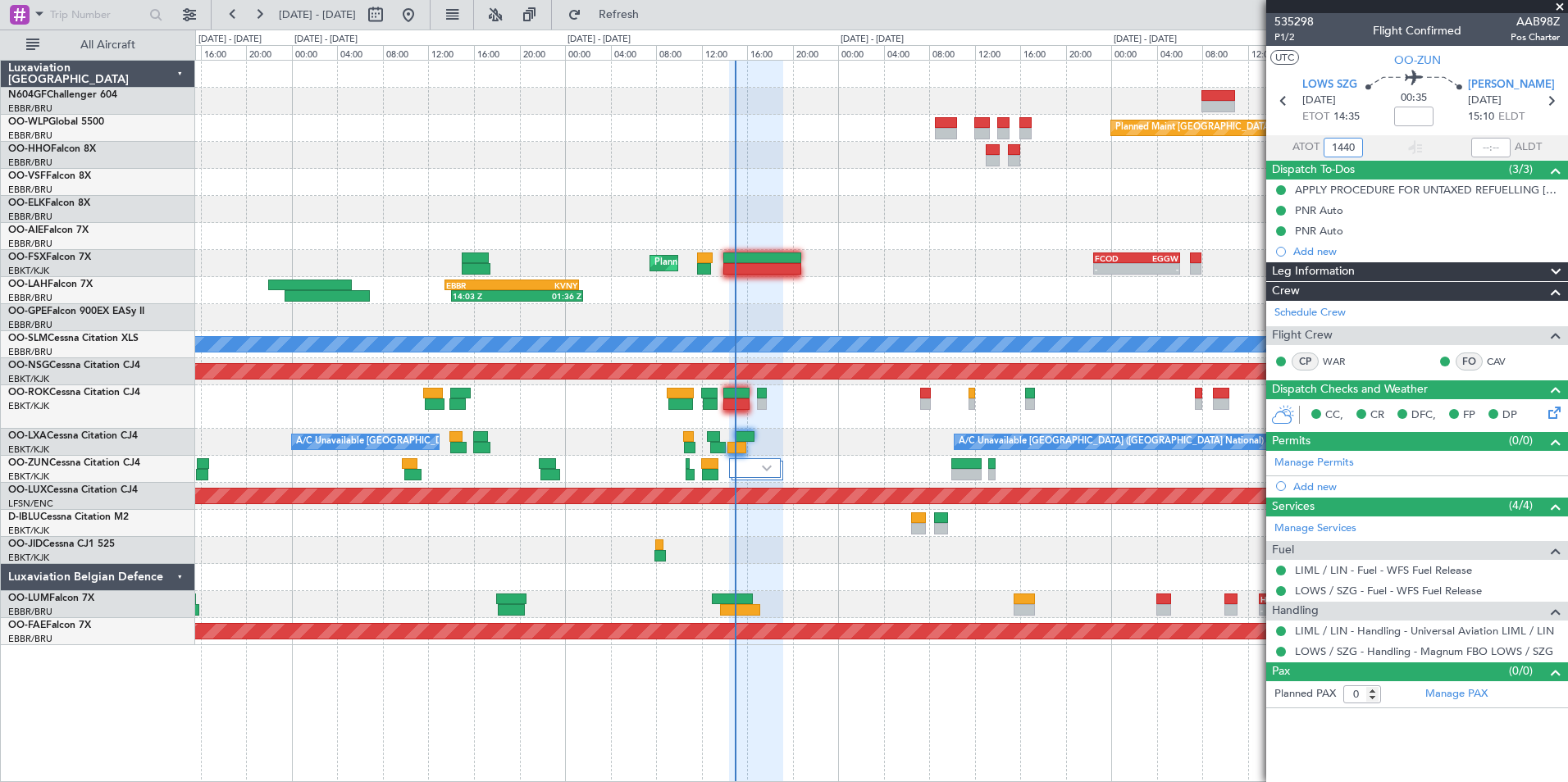
click at [1192, 213] on div at bounding box center [881, 210] width 1372 height 27
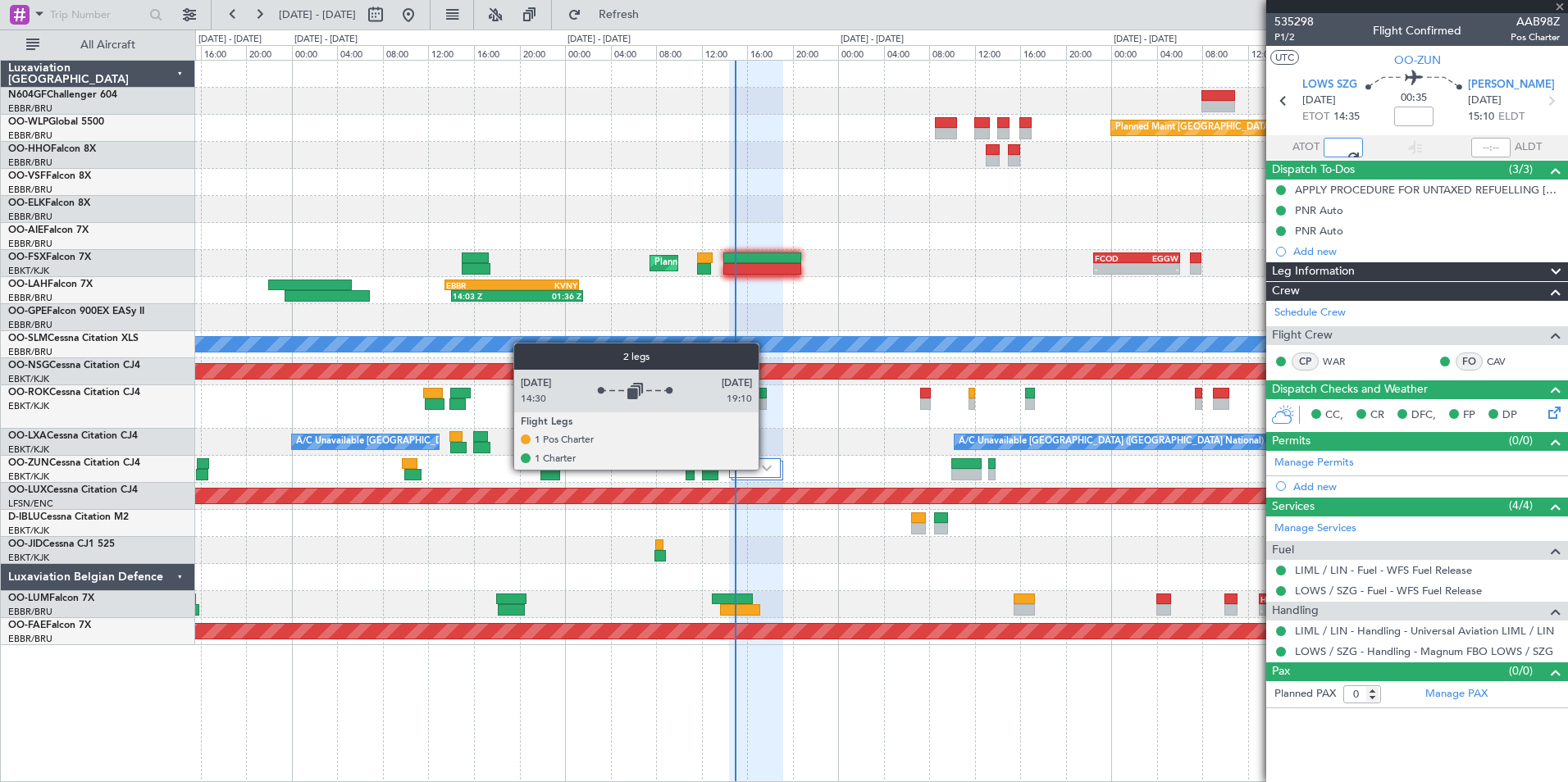
click at [766, 468] on img at bounding box center [767, 467] width 10 height 6
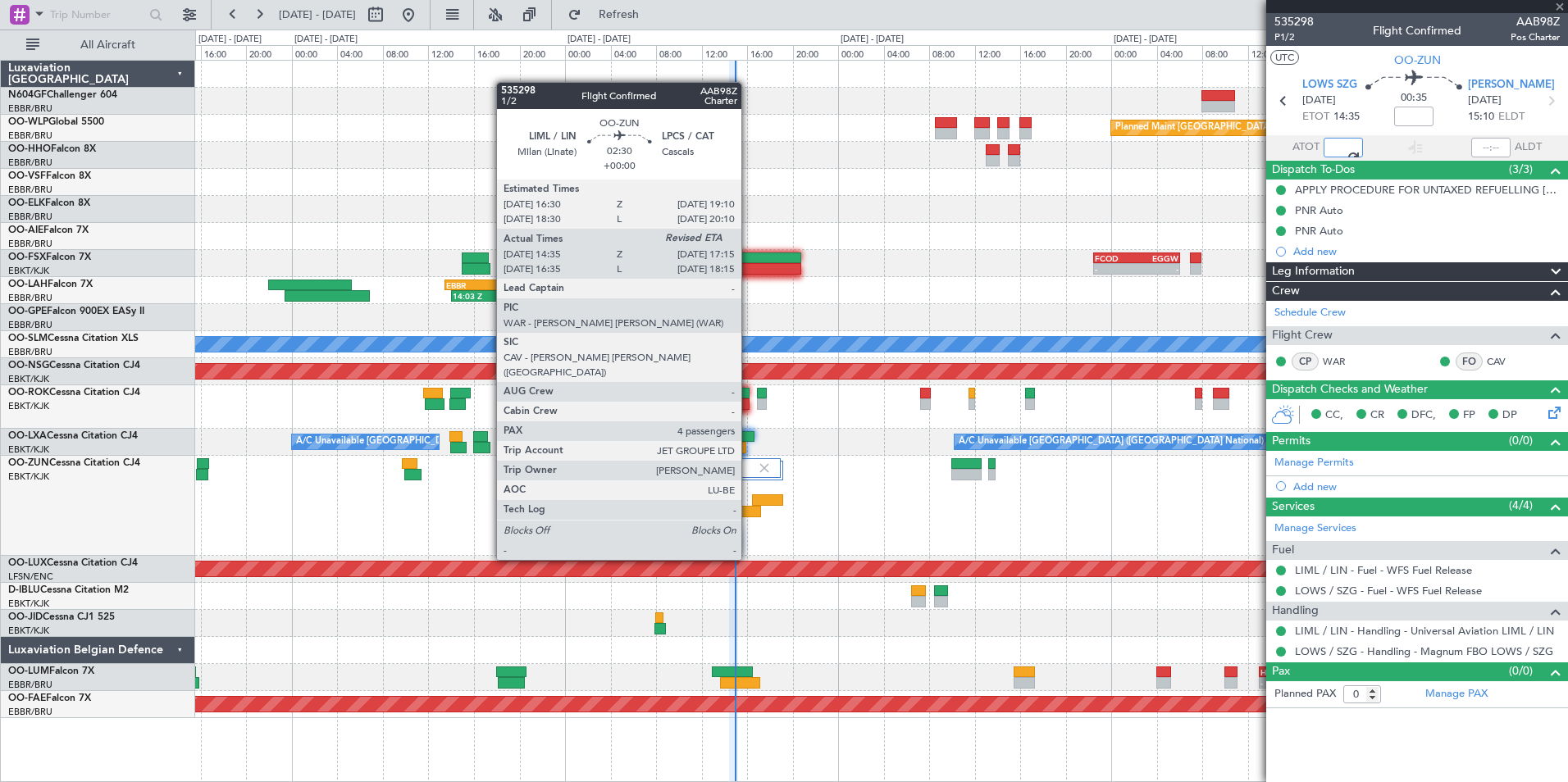
click at [749, 514] on div at bounding box center [746, 511] width 31 height 12
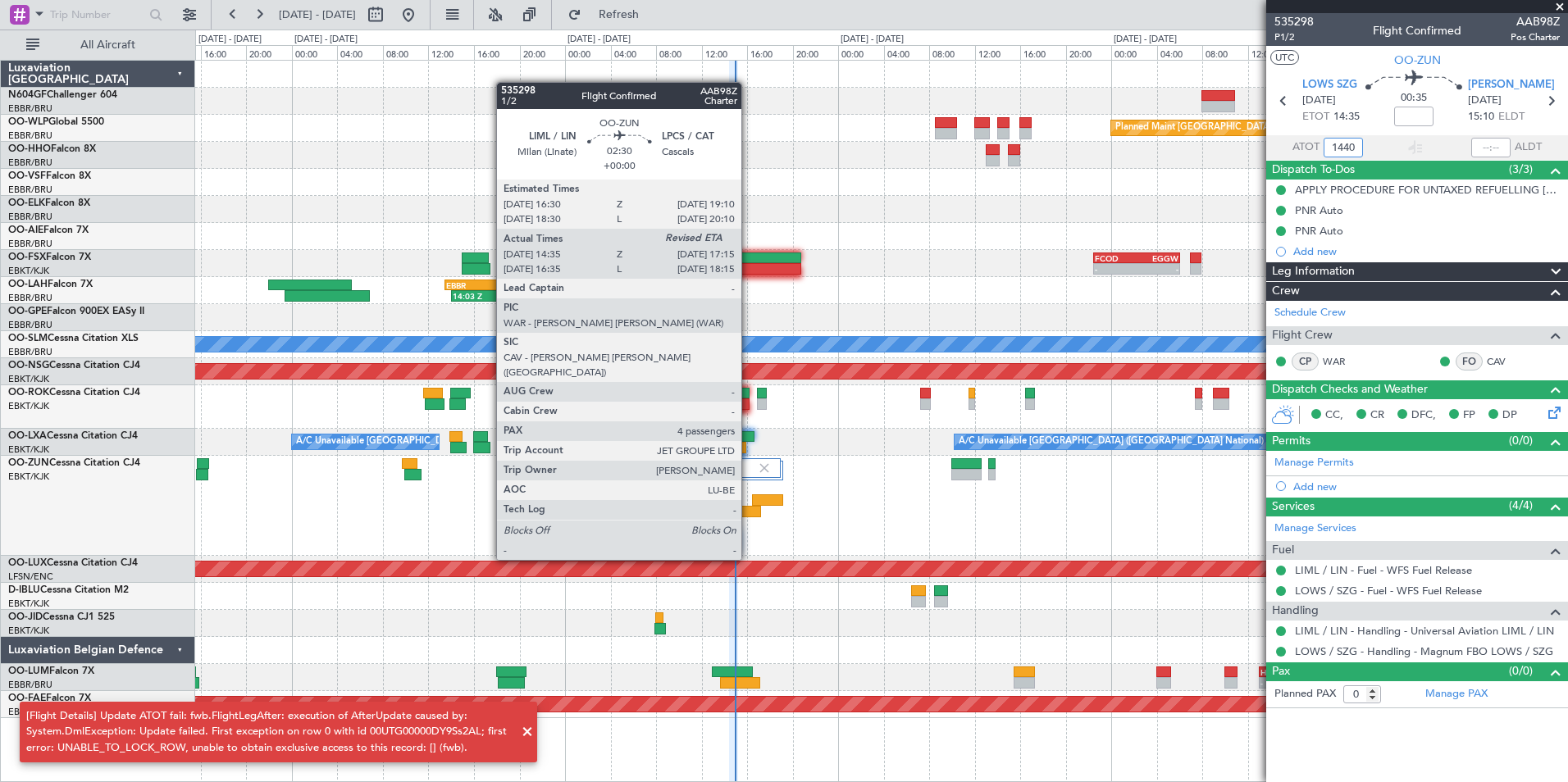
type input "1440"
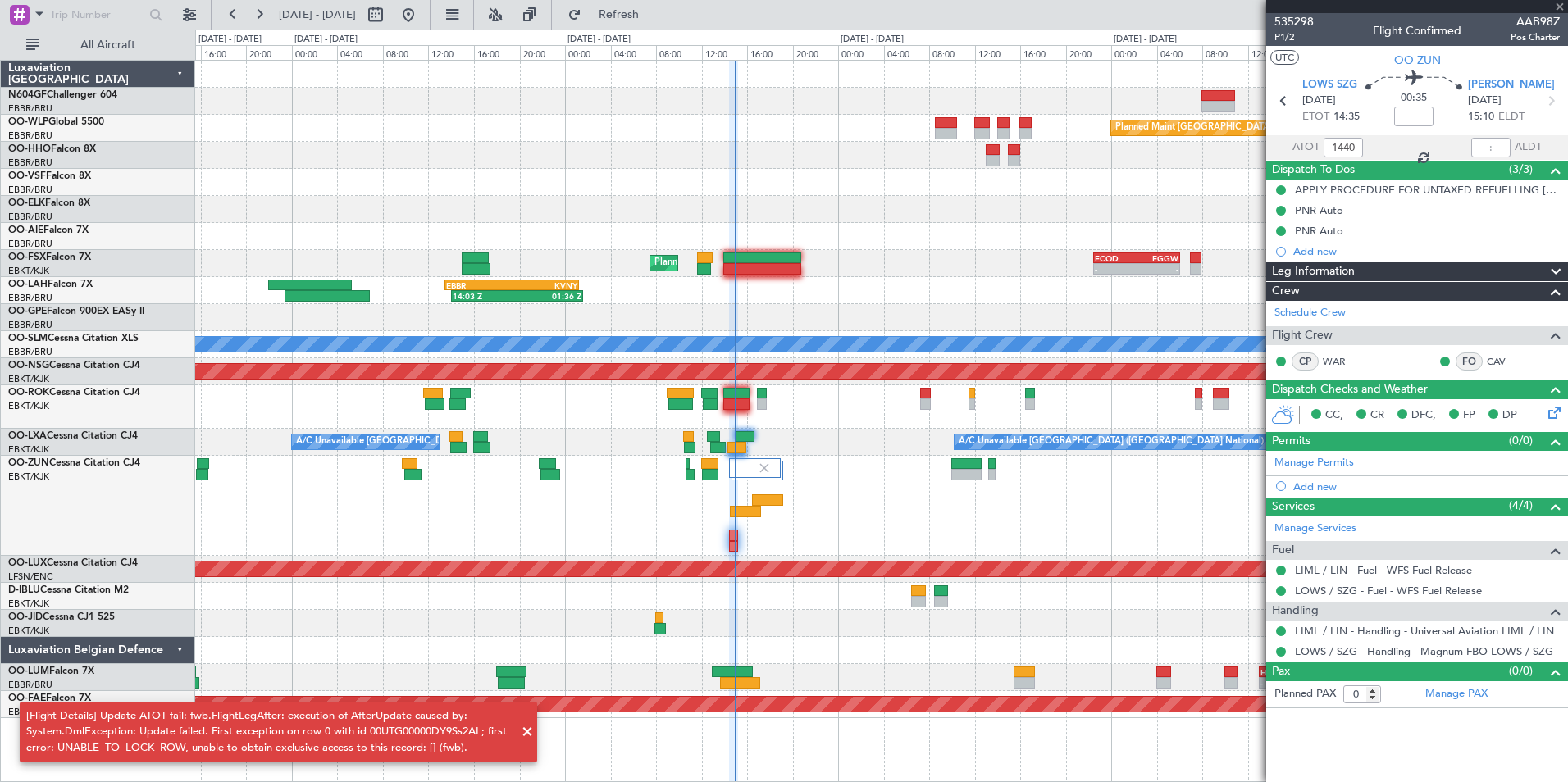
type input "4"
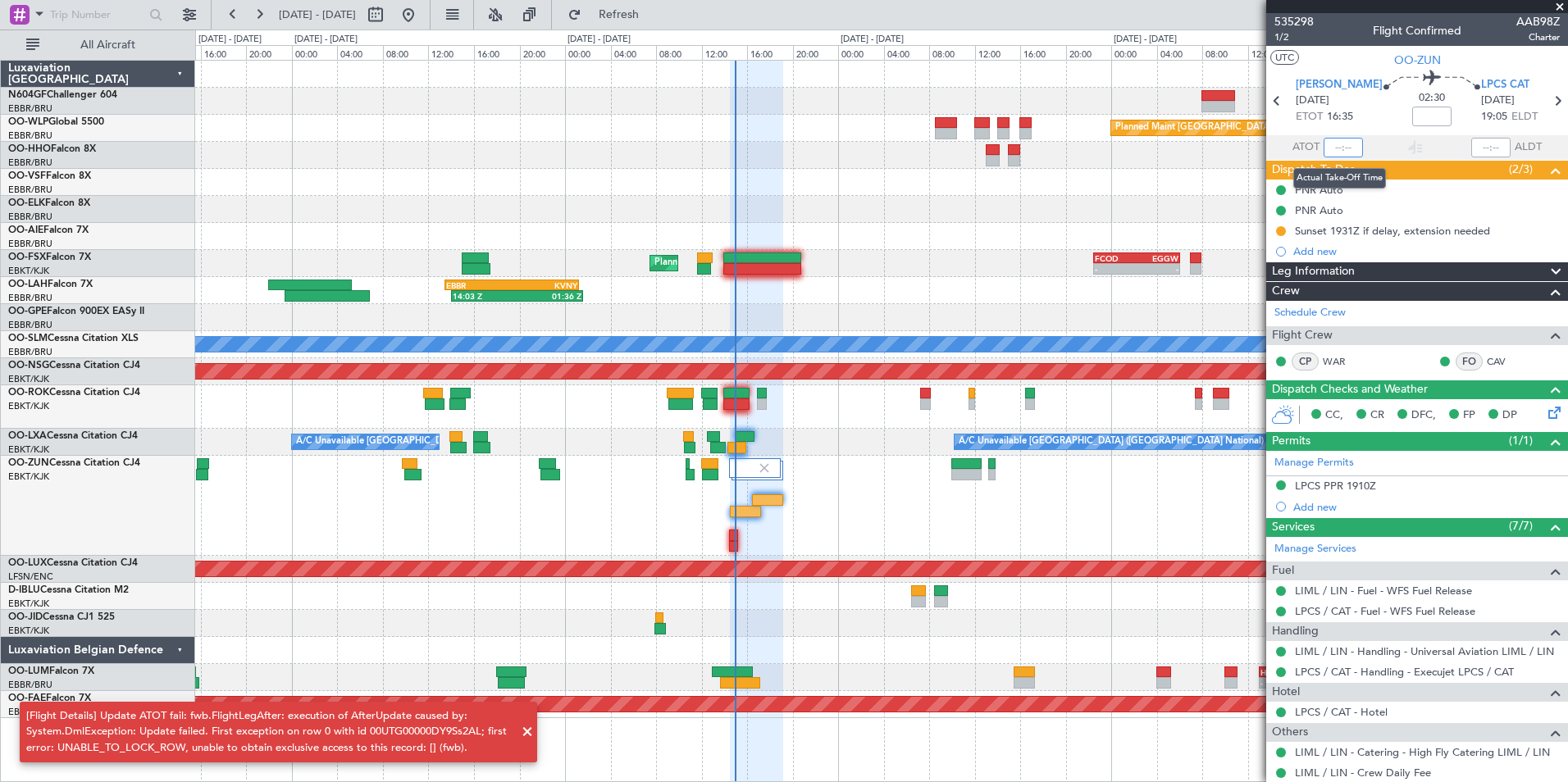
click at [1335, 149] on input "text" at bounding box center [1343, 148] width 39 height 20
click at [648, 15] on span "Refresh" at bounding box center [619, 15] width 69 height 12
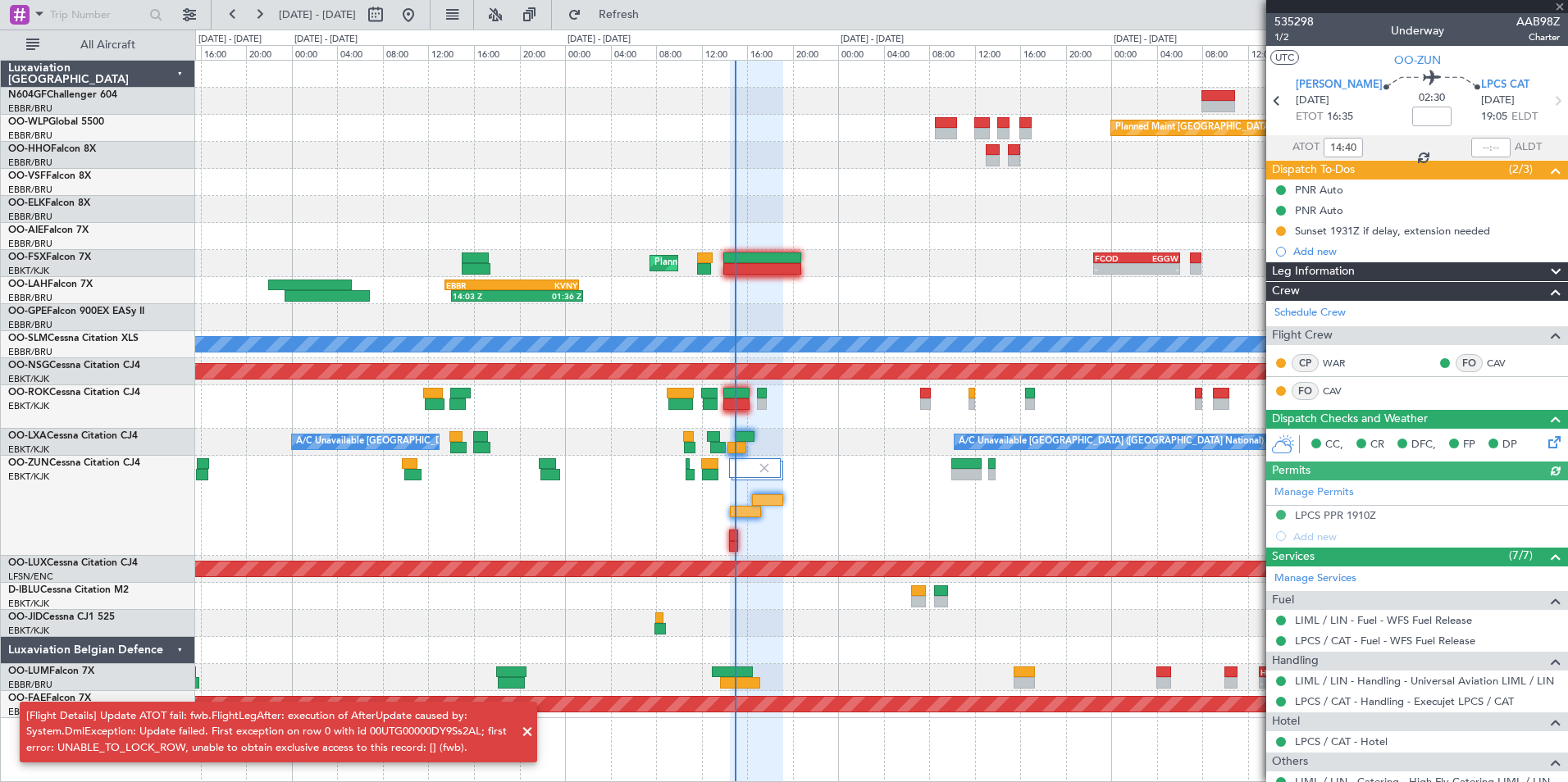
click at [1344, 146] on div "14:40" at bounding box center [1343, 148] width 39 height 20
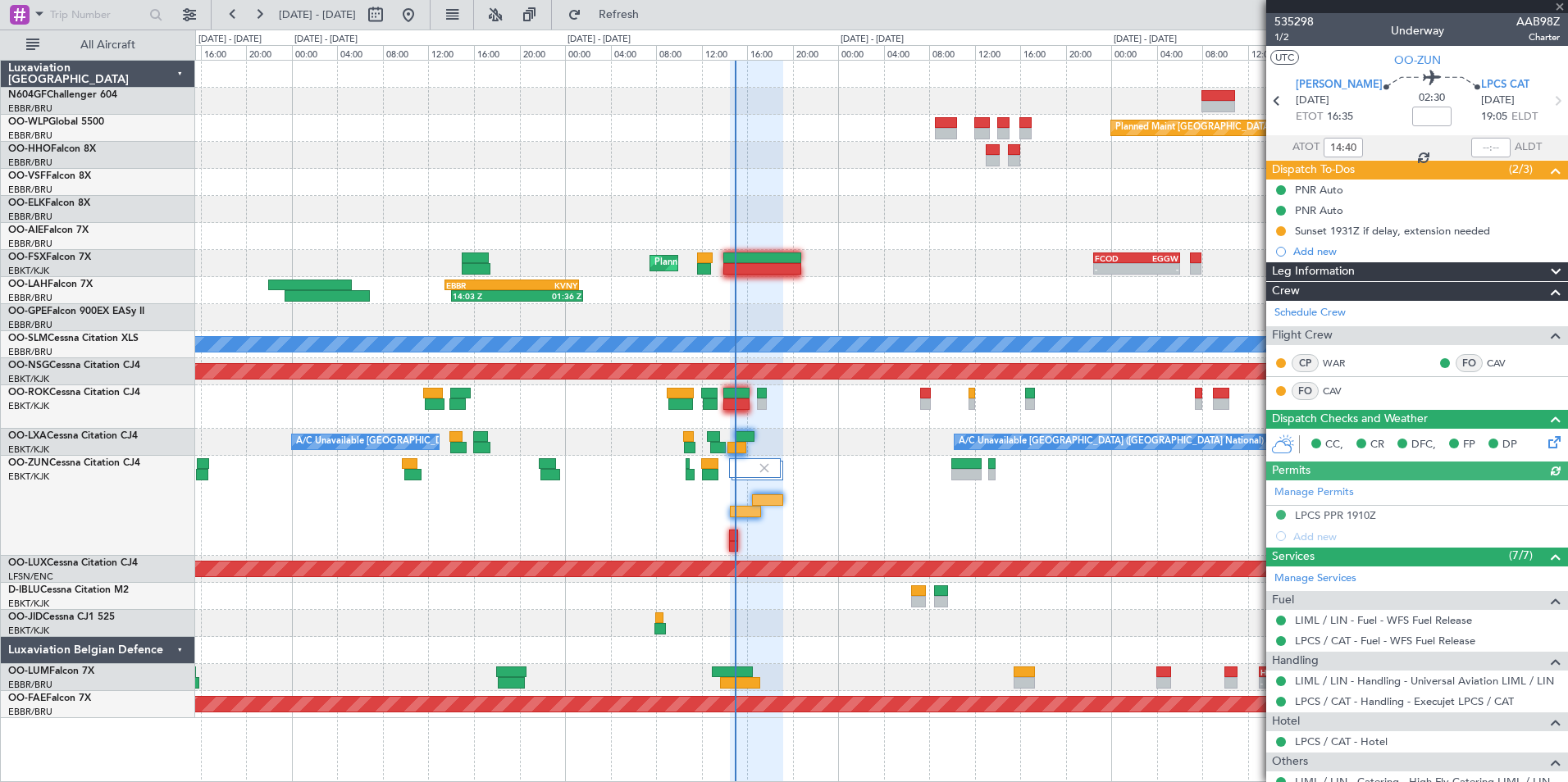
click at [1338, 146] on div "14:40" at bounding box center [1343, 148] width 39 height 20
click at [1339, 146] on input "14:40" at bounding box center [1343, 148] width 39 height 20
click at [1343, 148] on input "14:40" at bounding box center [1343, 148] width 39 height 20
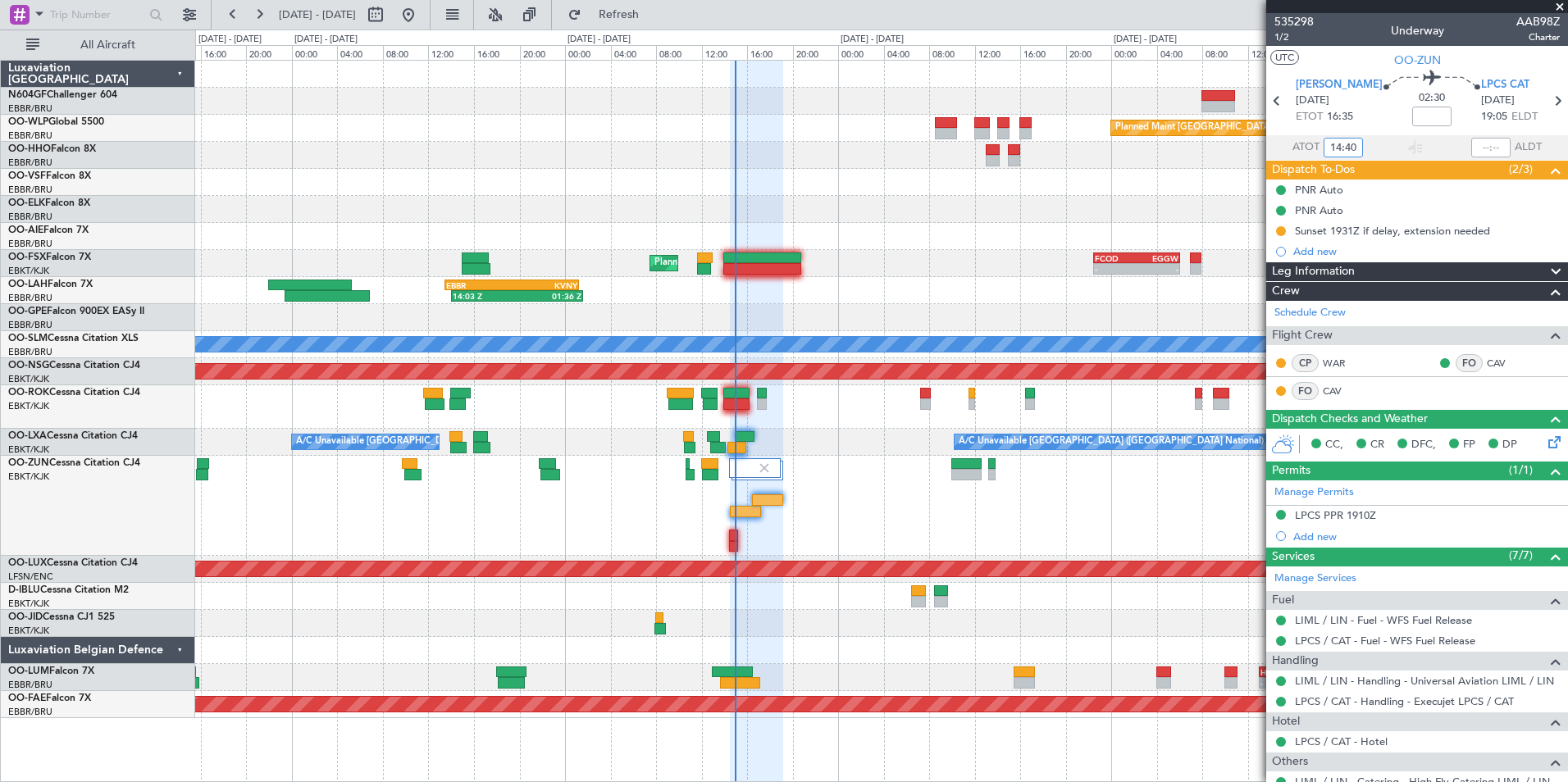
click at [1347, 147] on input "14:40" at bounding box center [1343, 148] width 39 height 20
click at [1355, 148] on input "14:40" at bounding box center [1343, 148] width 39 height 20
type input "1"
click at [1230, 182] on div at bounding box center [881, 183] width 1372 height 27
click at [1187, 168] on div "AOG Maint Geneva (Cointrin)" at bounding box center [881, 155] width 1372 height 27
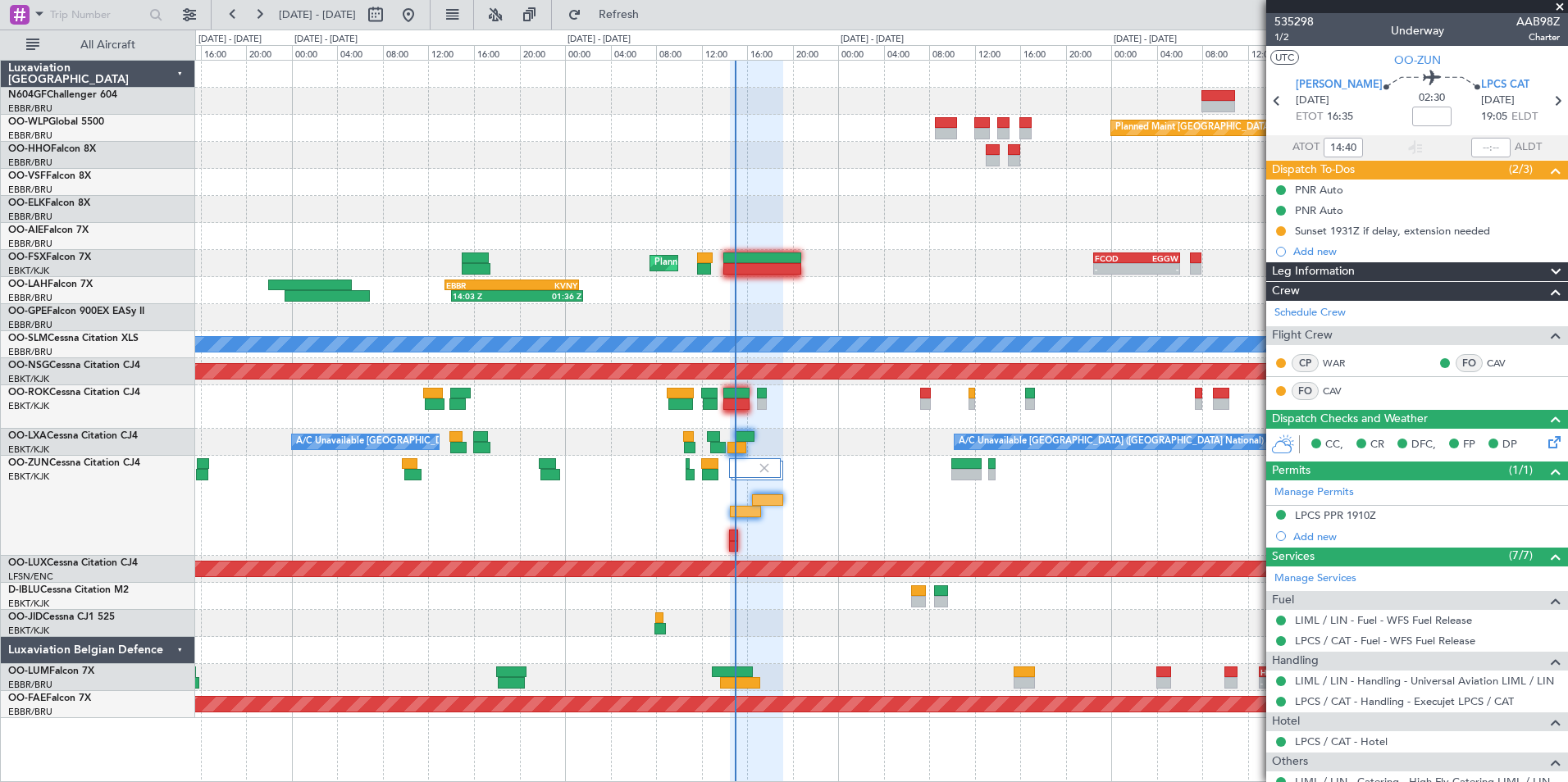
click at [1383, 115] on div "02:30" at bounding box center [1432, 101] width 98 height 61
click at [1341, 145] on input "14:40" at bounding box center [1343, 148] width 39 height 20
type input "14:40"
click at [1282, 35] on span "1/2" at bounding box center [1293, 36] width 39 height 14
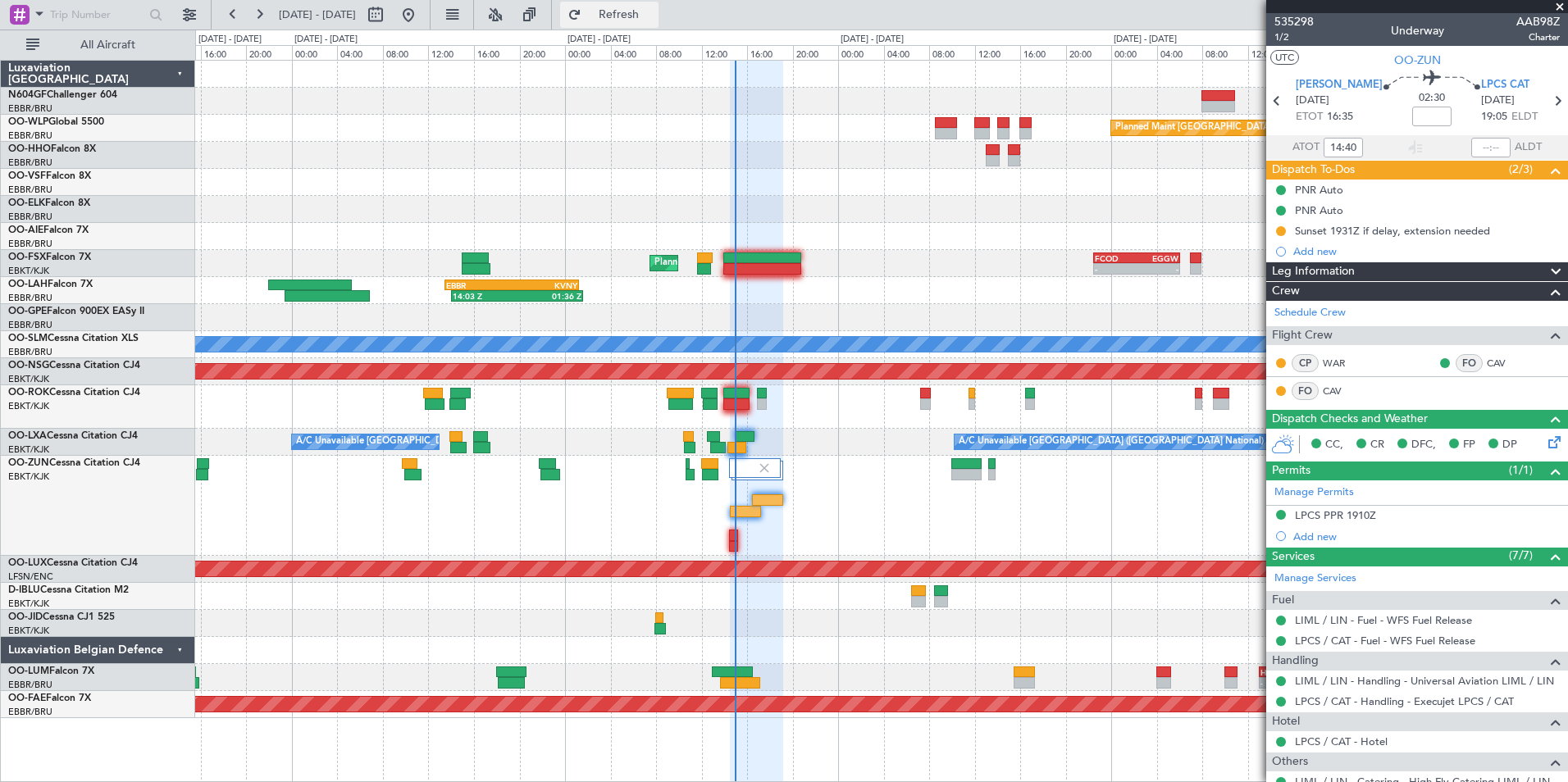
click at [658, 27] on button "Refresh" at bounding box center [609, 15] width 98 height 26
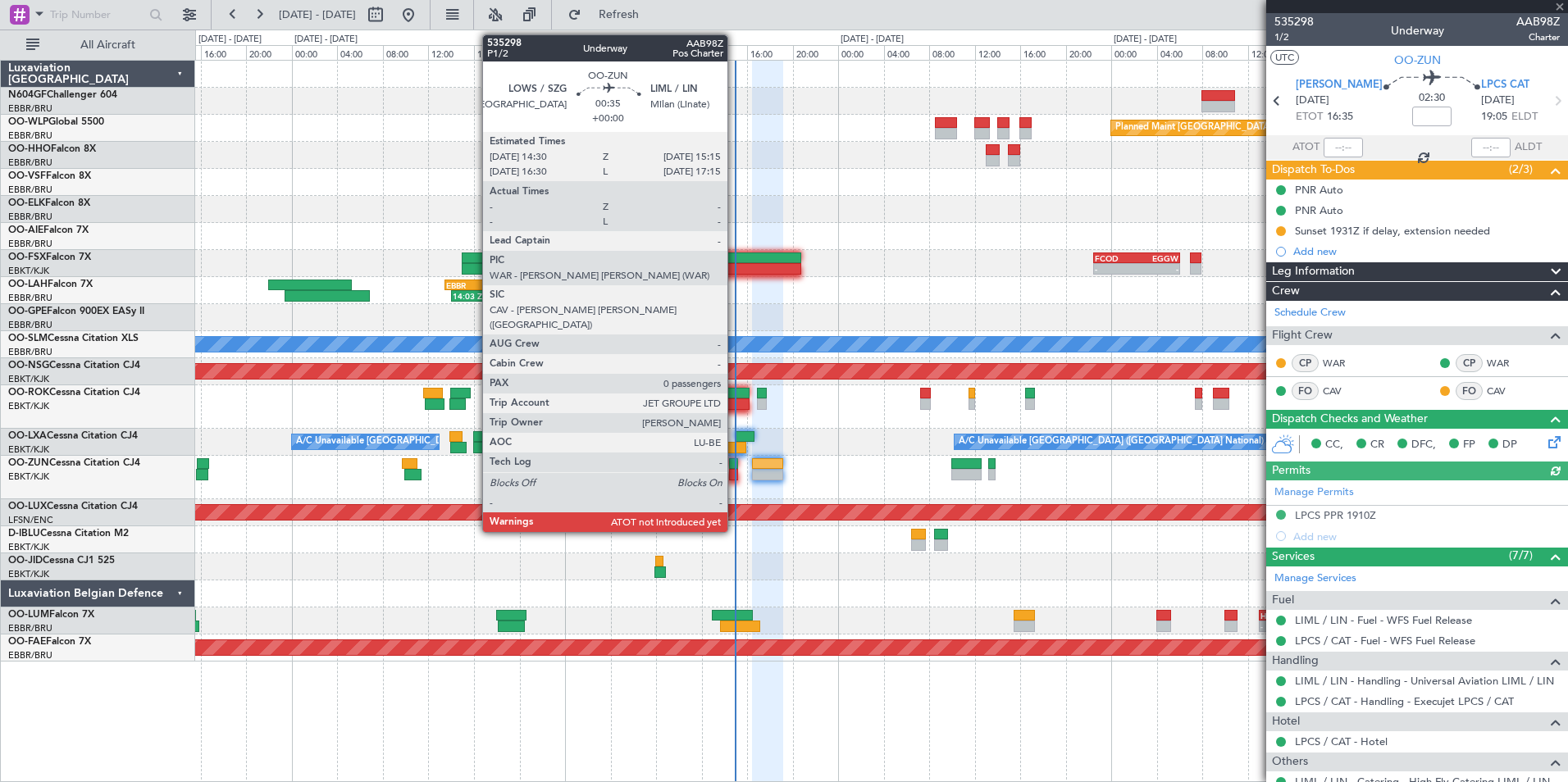
click at [733, 468] on div at bounding box center [734, 464] width 9 height 12
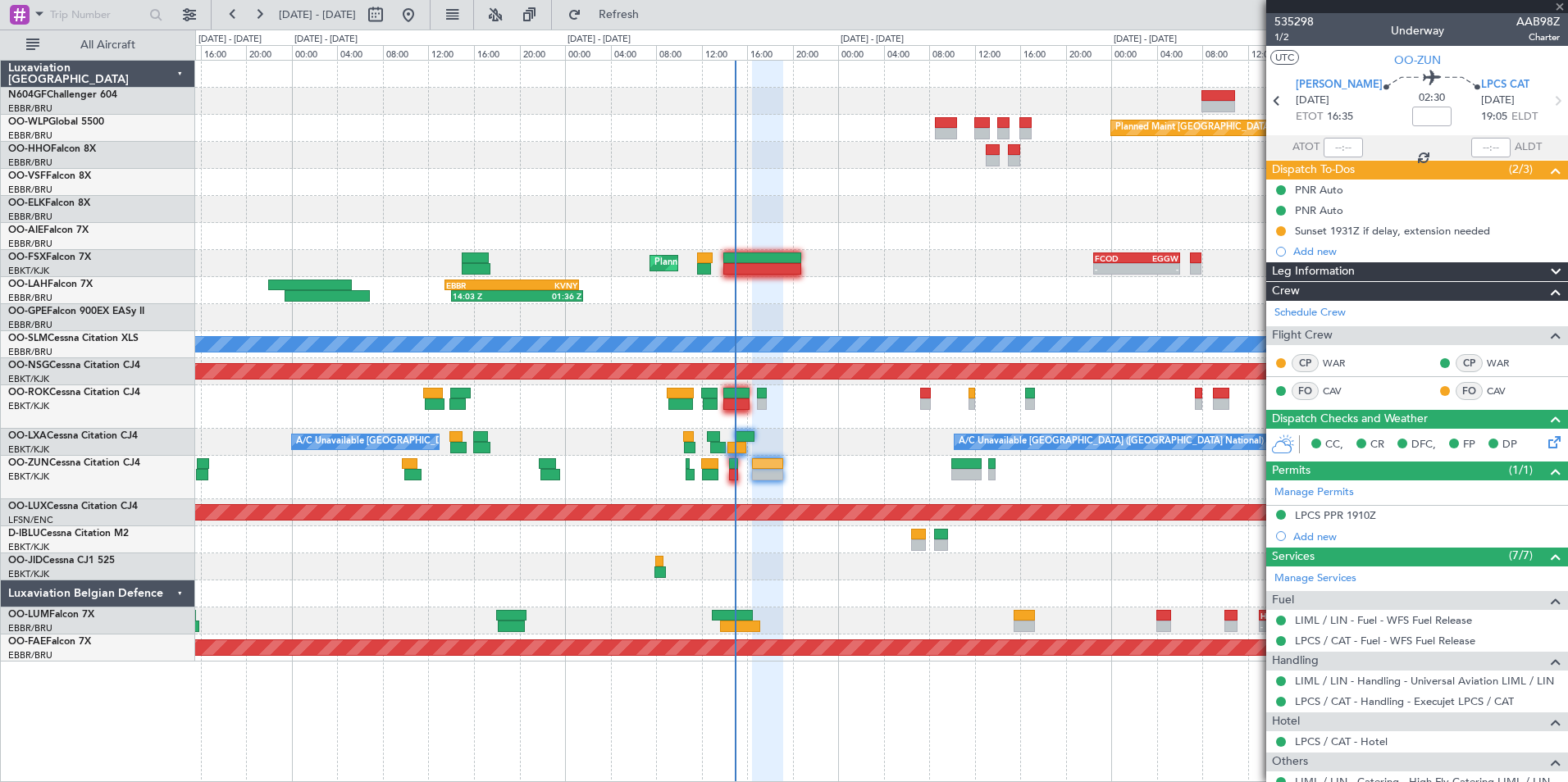
type input "0"
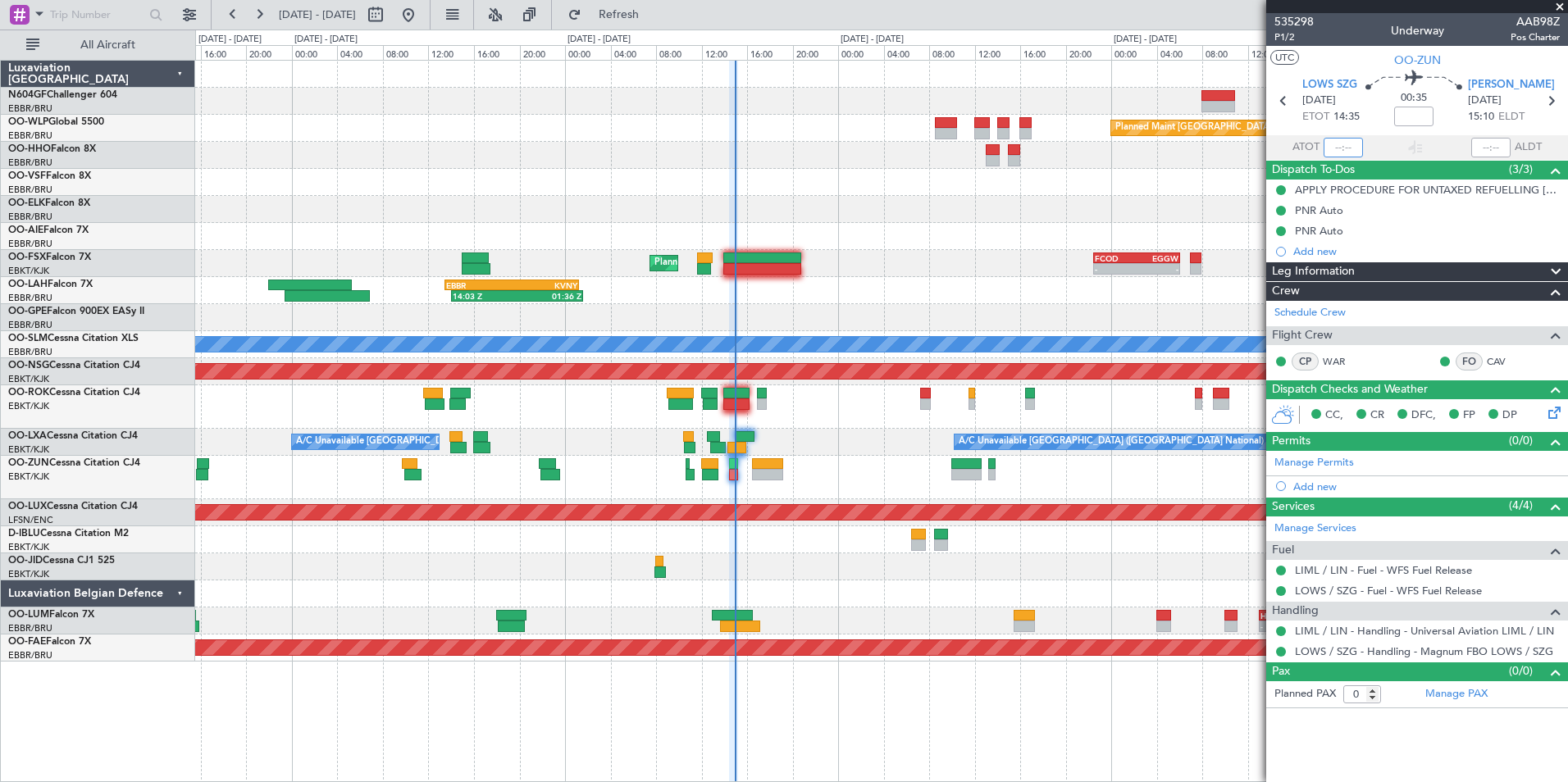
click at [1339, 145] on input "text" at bounding box center [1343, 148] width 39 height 20
click at [1143, 197] on div at bounding box center [881, 210] width 1372 height 27
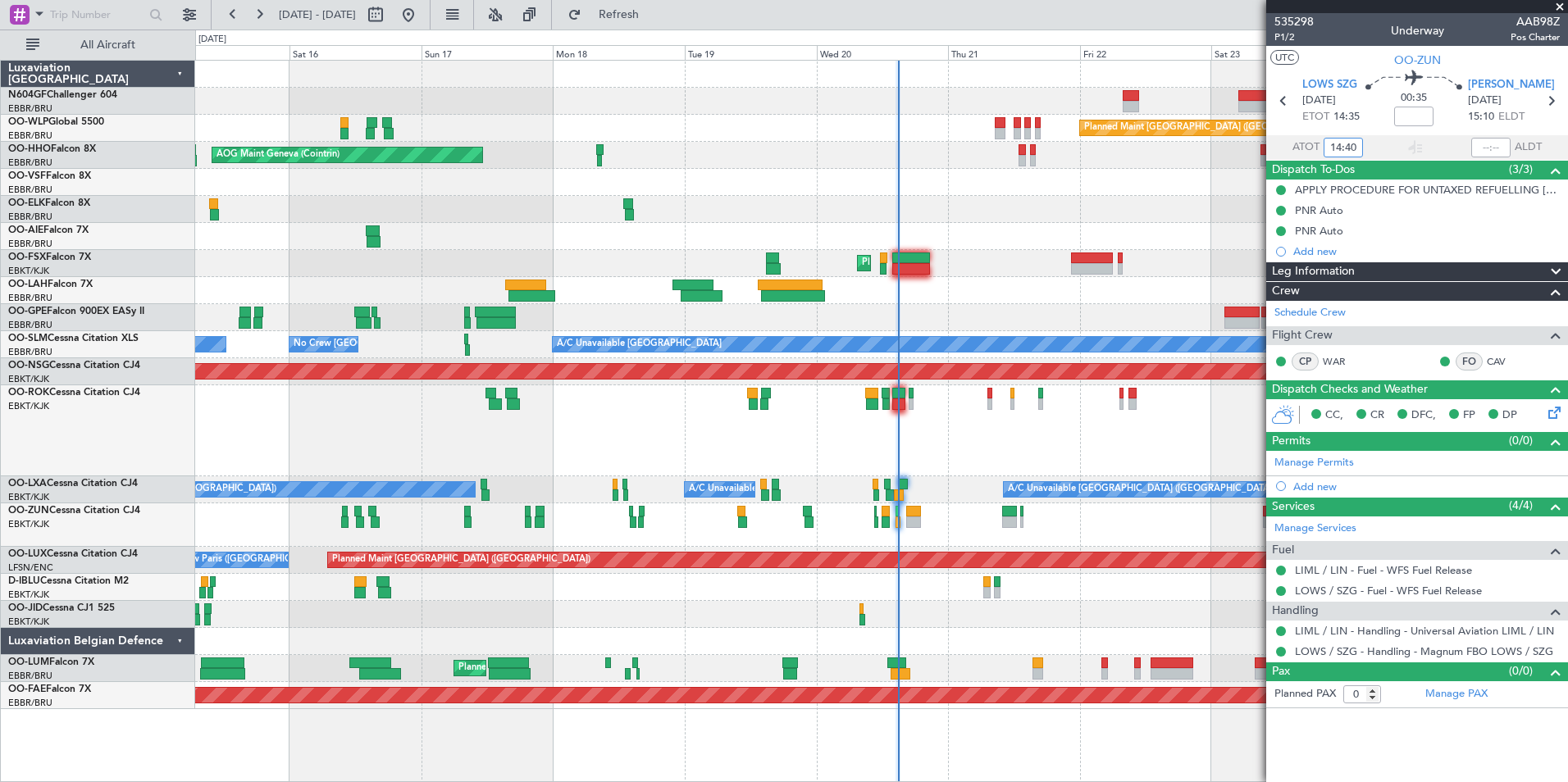
type input "14:40"
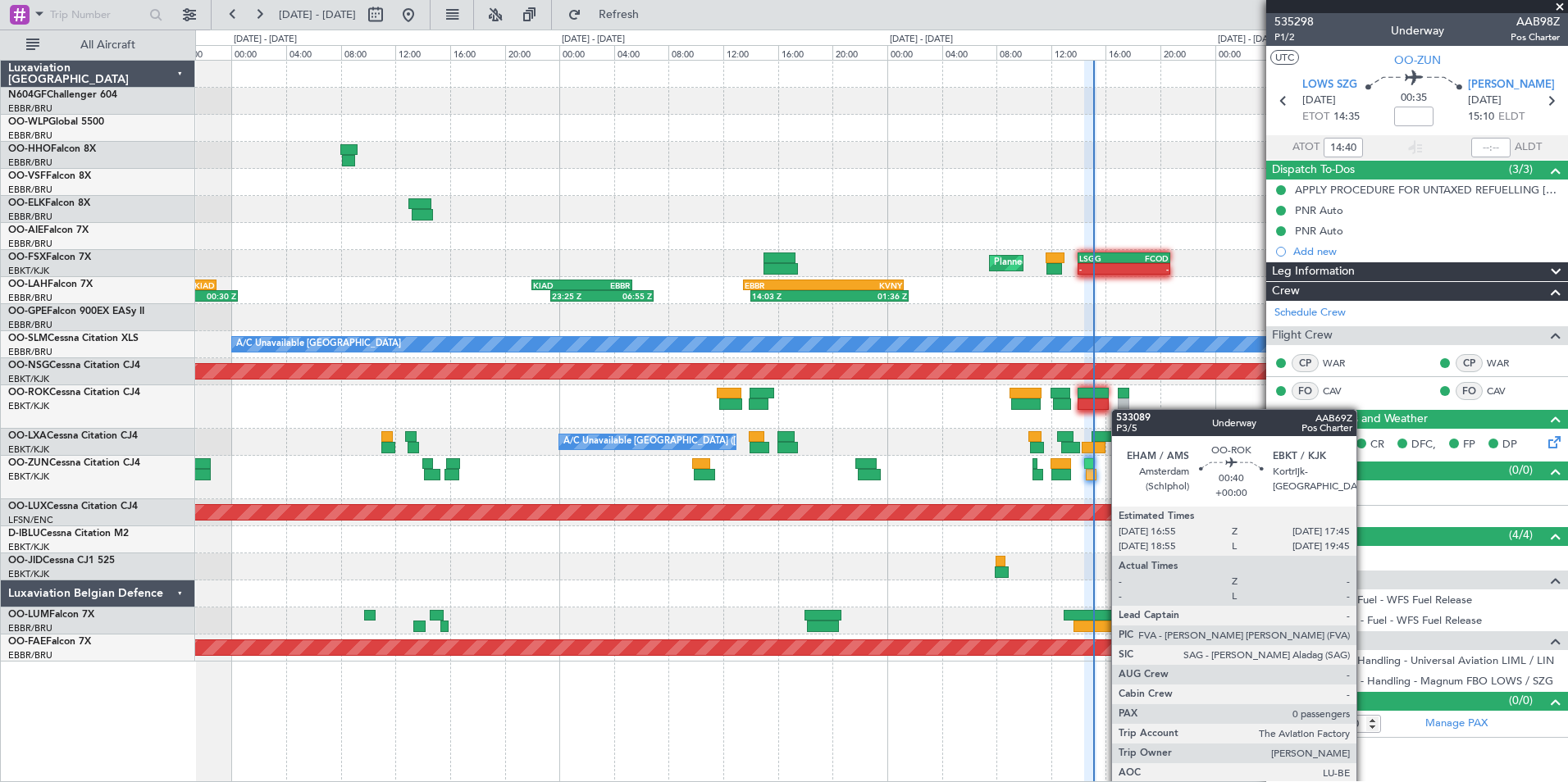
click at [1118, 411] on div at bounding box center [881, 407] width 1372 height 44
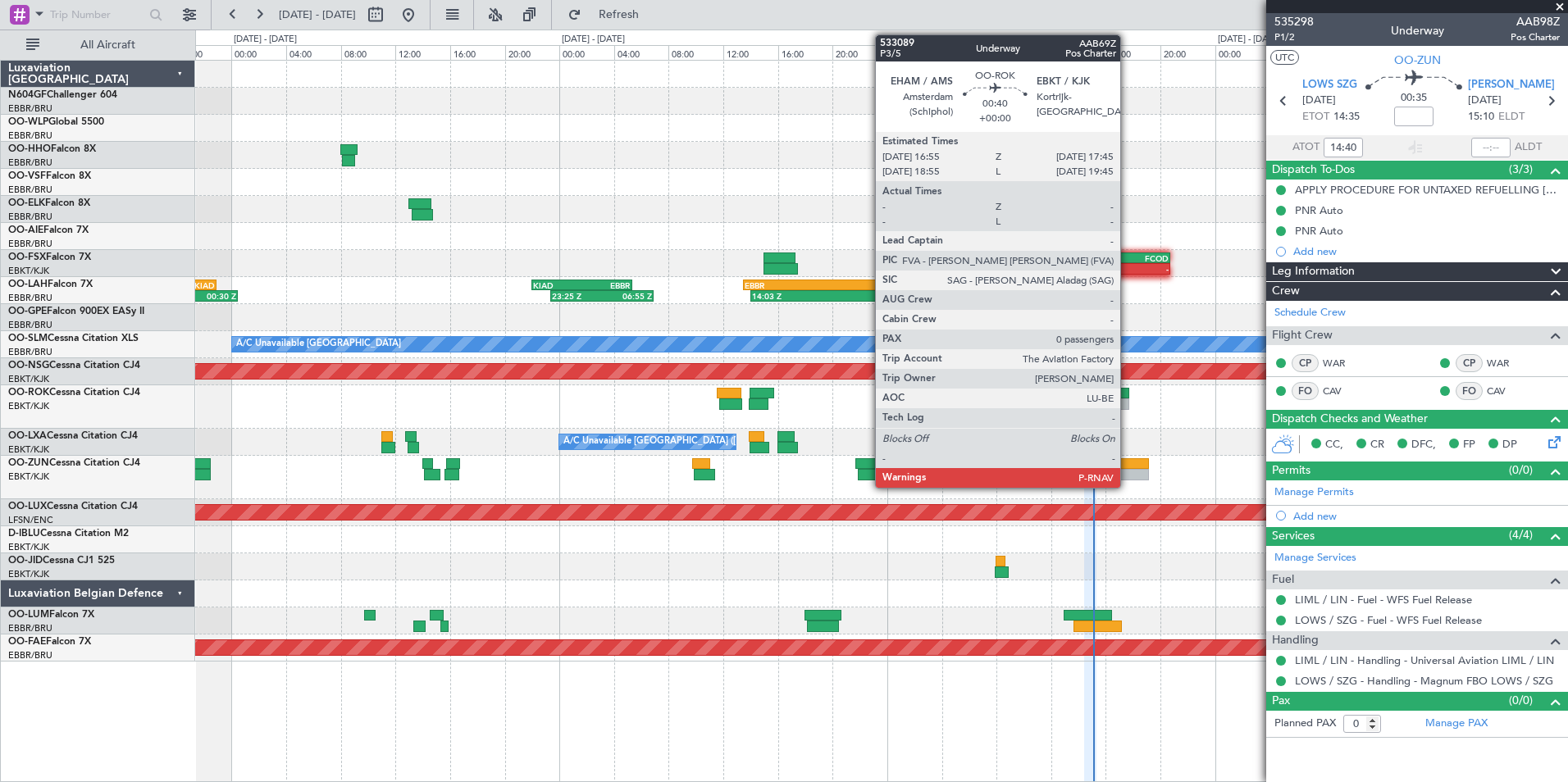
click at [1128, 396] on div at bounding box center [1123, 394] width 12 height 12
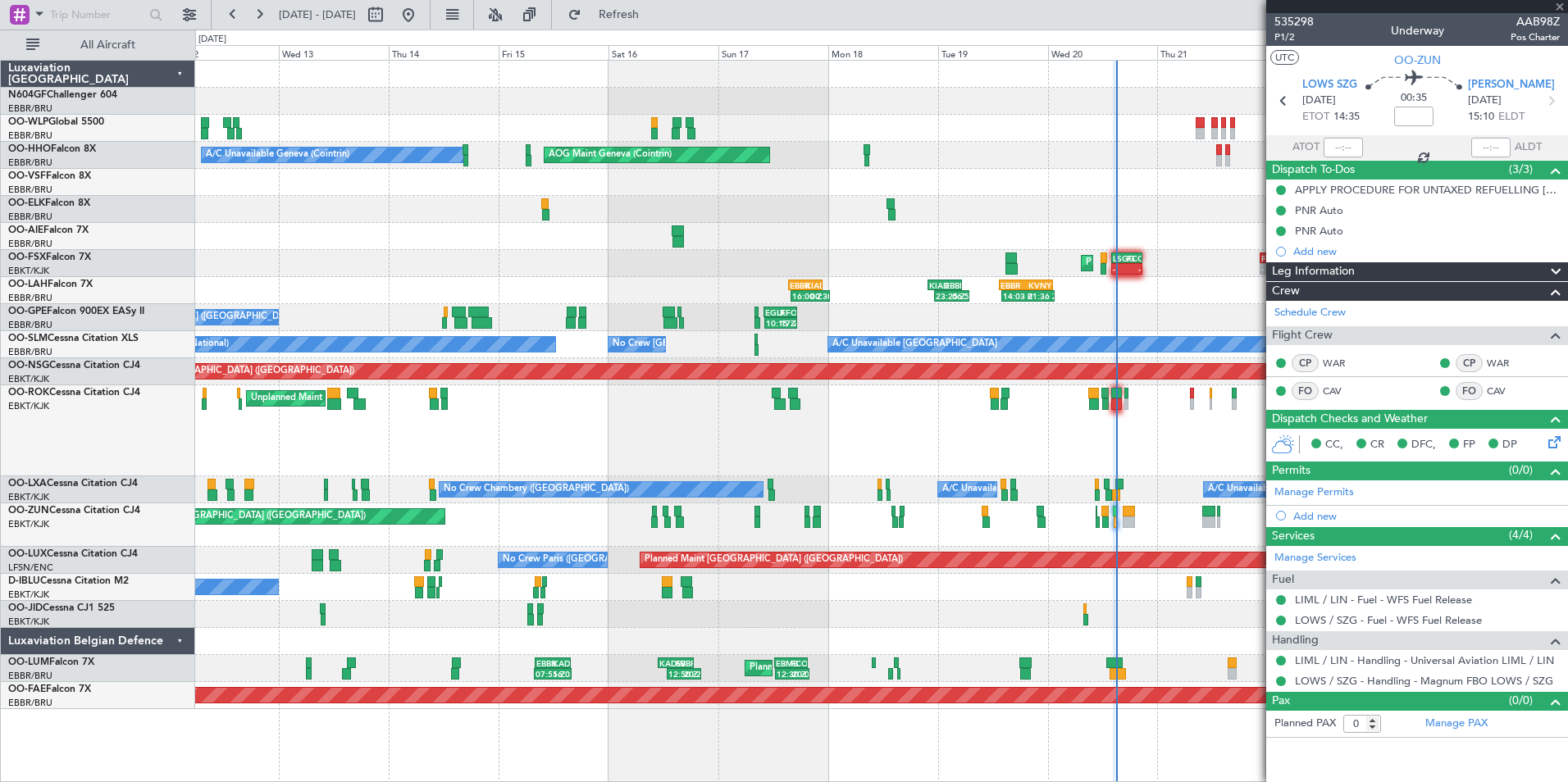
click at [1068, 406] on div "Unplanned Maint [GEOGRAPHIC_DATA]-[GEOGRAPHIC_DATA]" at bounding box center [881, 431] width 1372 height 91
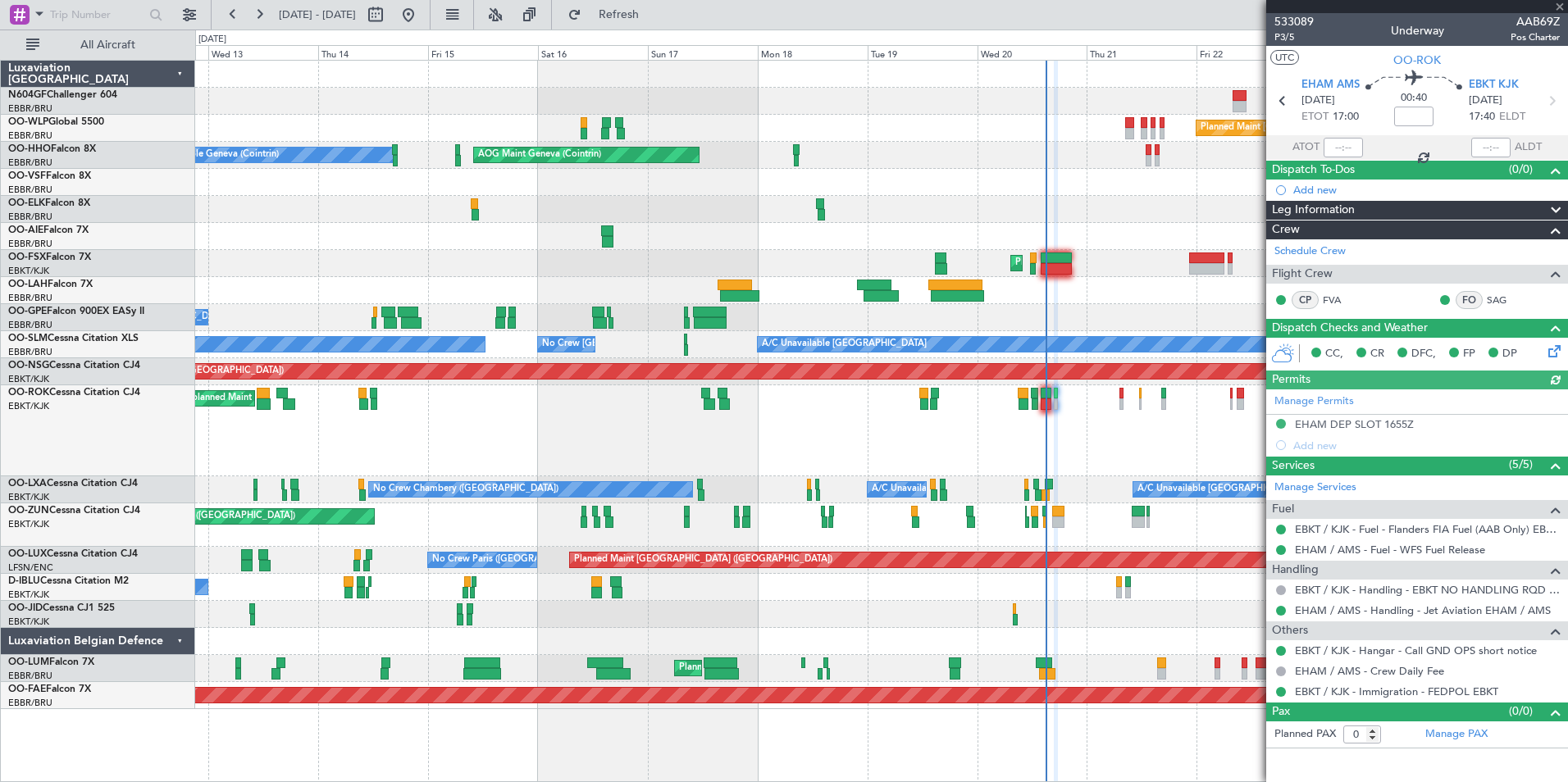
click at [1187, 294] on div at bounding box center [881, 291] width 1372 height 27
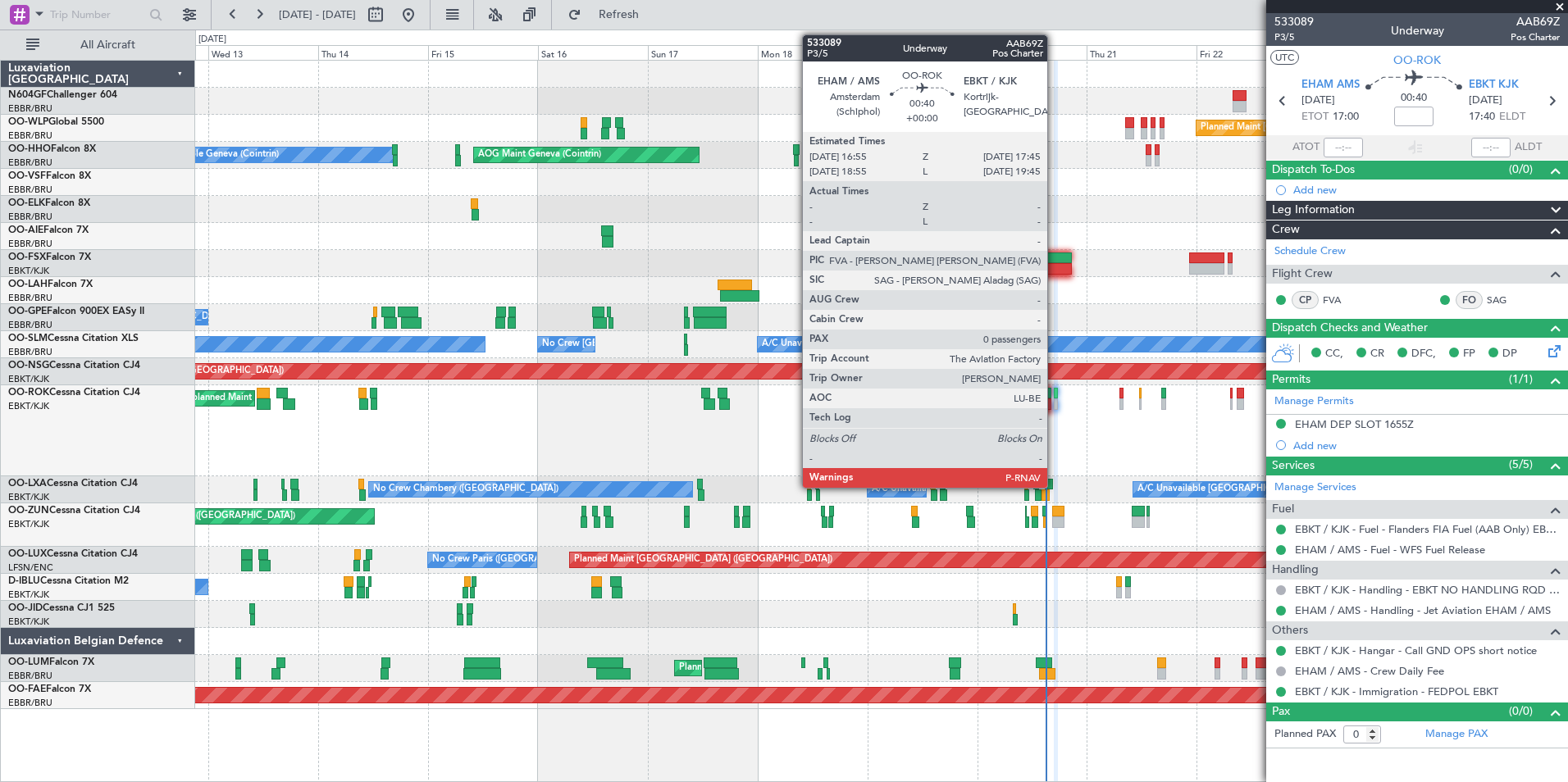
click at [1055, 407] on div at bounding box center [1056, 404] width 5 height 12
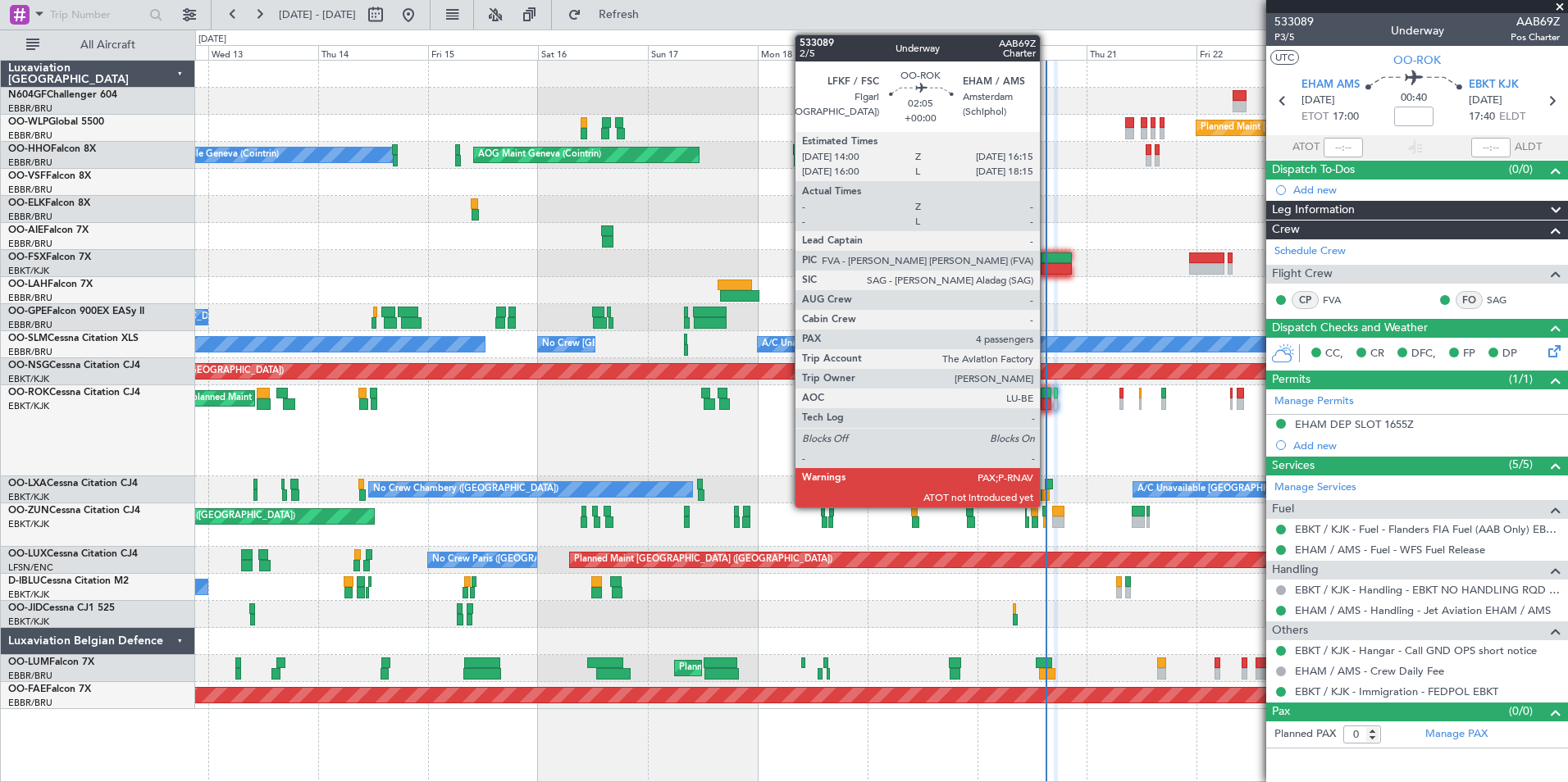
click at [1048, 402] on div at bounding box center [1046, 404] width 11 height 12
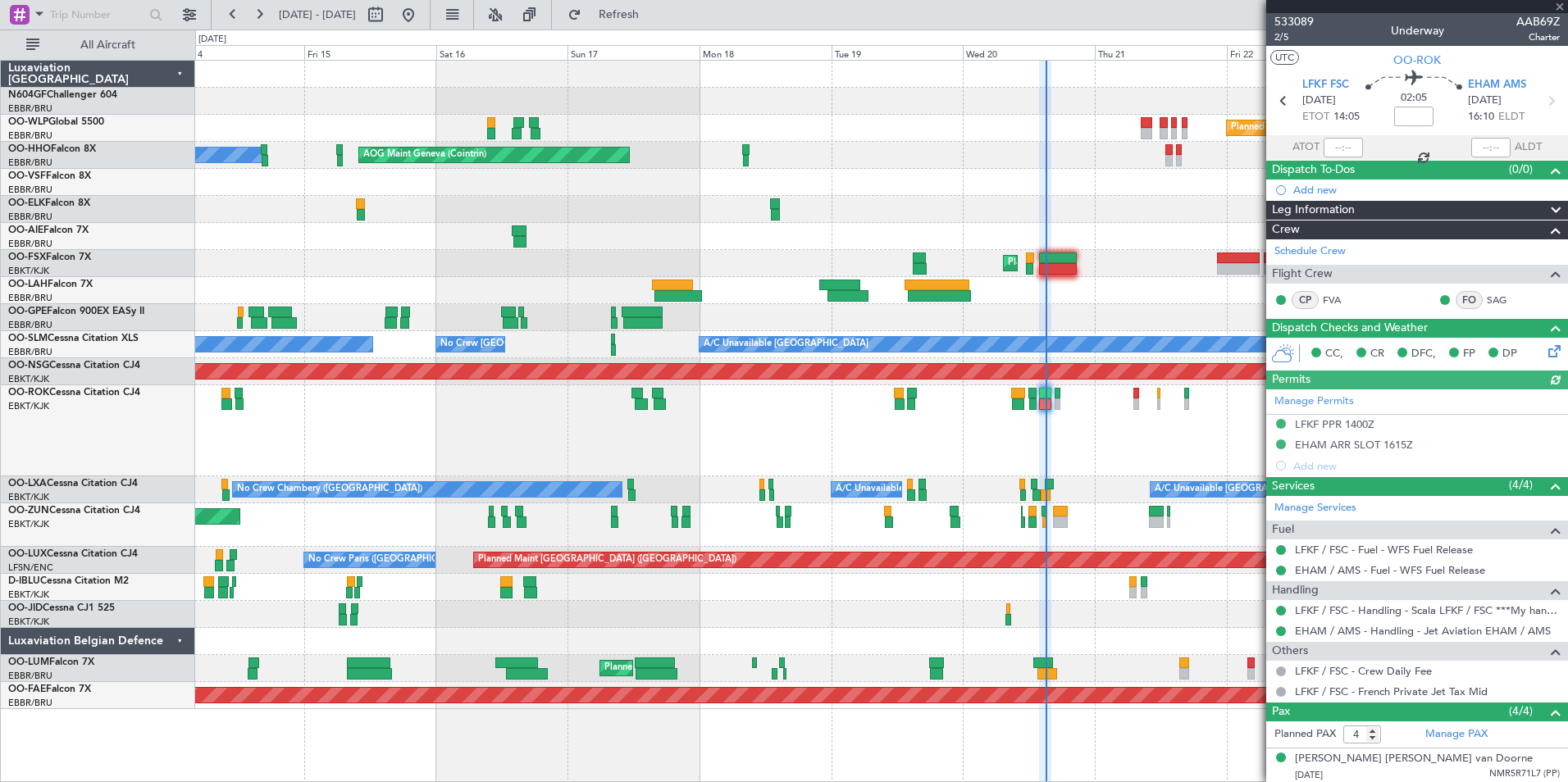
scroll to position [113, 0]
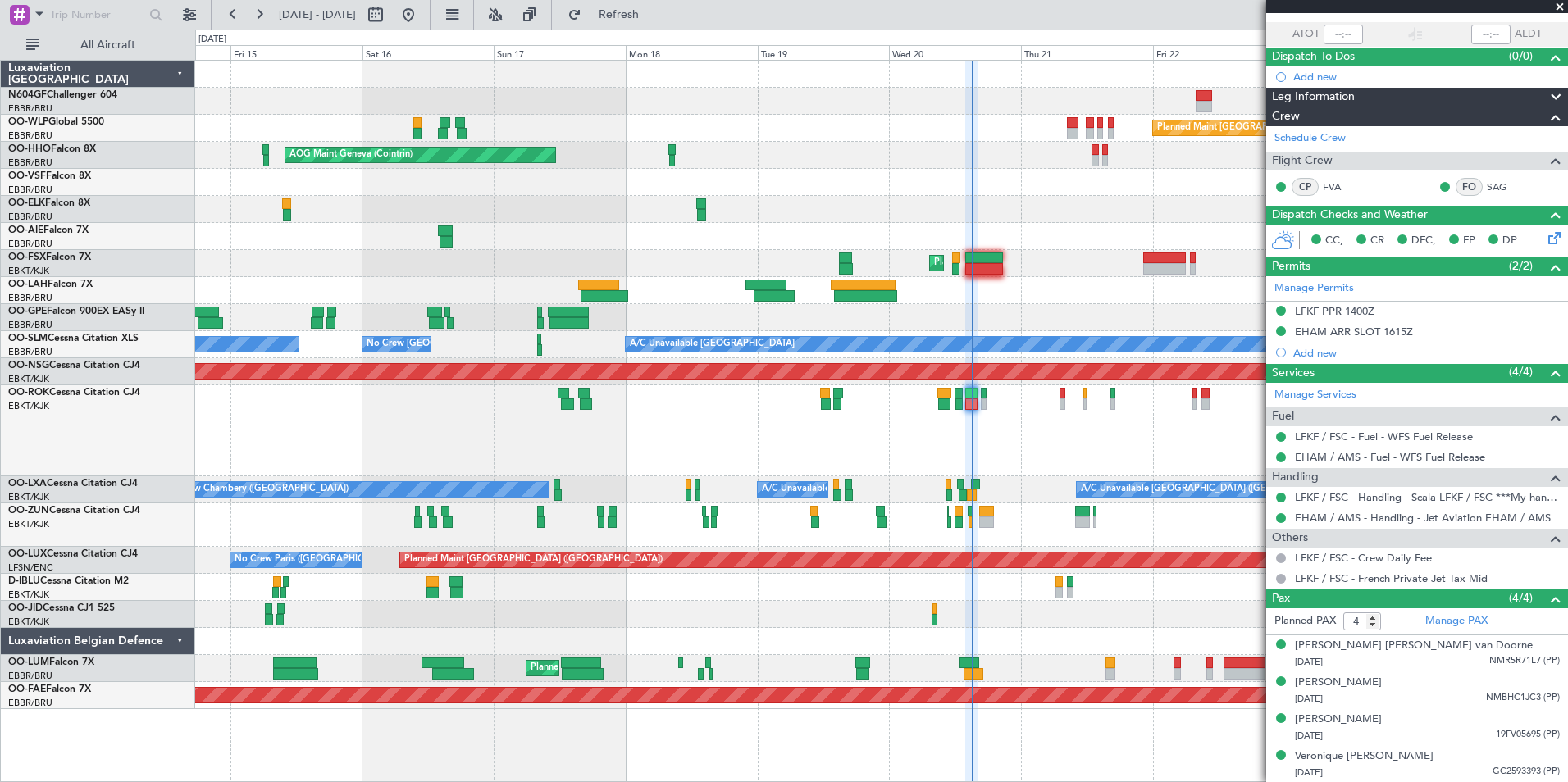
click at [1010, 512] on div "Unplanned Maint [GEOGRAPHIC_DATA] ([GEOGRAPHIC_DATA])" at bounding box center [881, 526] width 1372 height 44
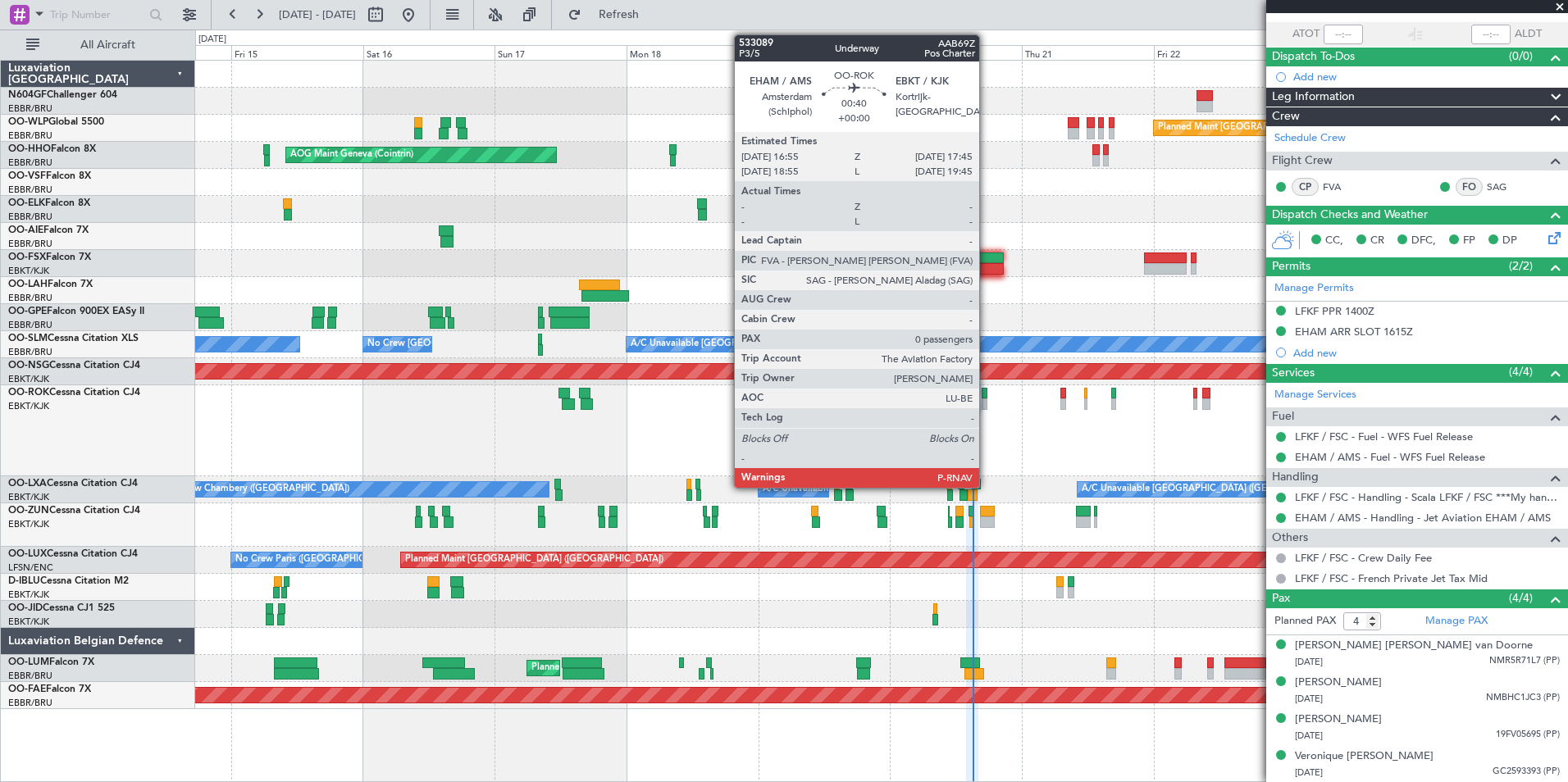
click at [987, 399] on div at bounding box center [984, 404] width 5 height 12
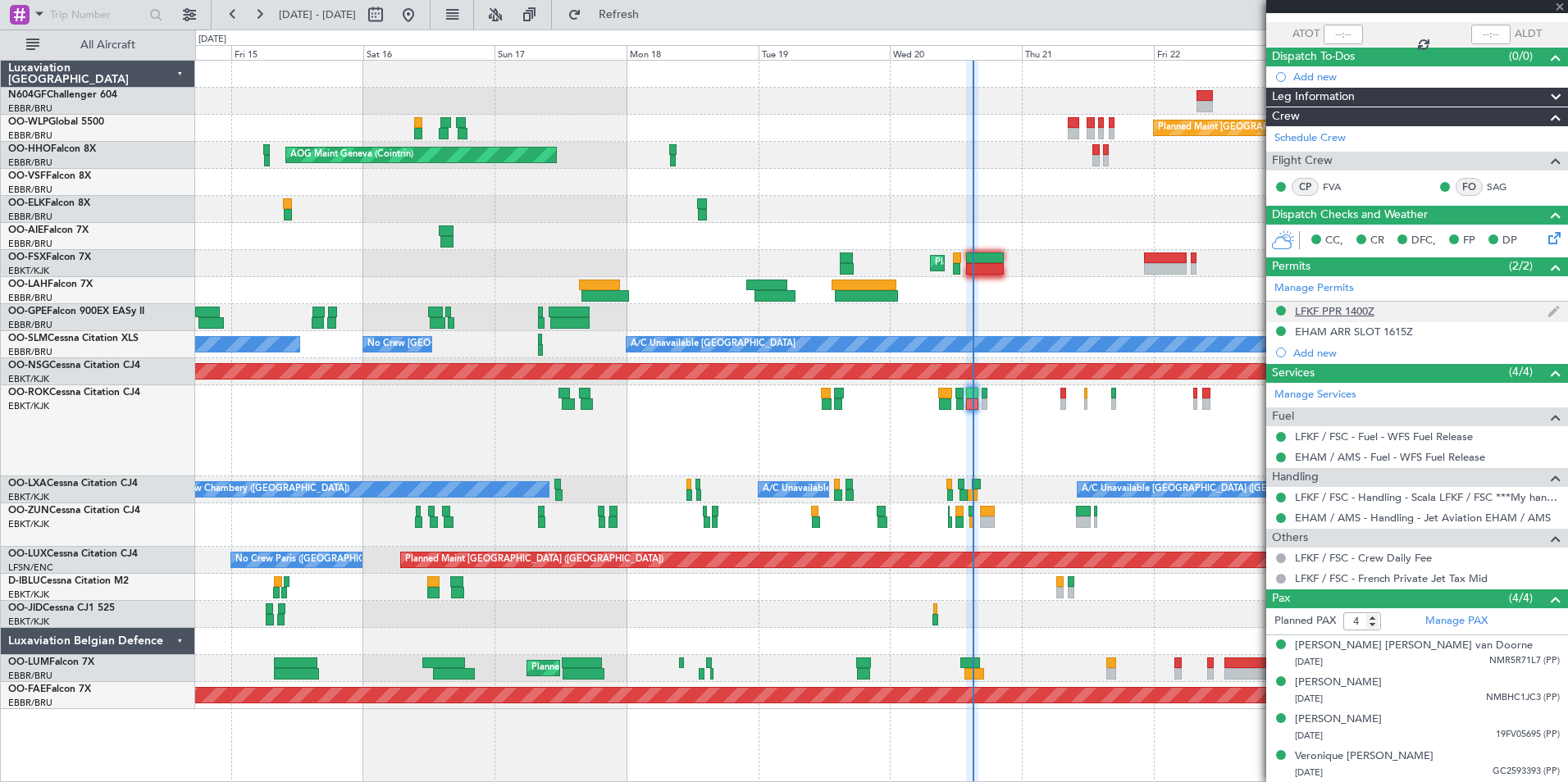
type input "0"
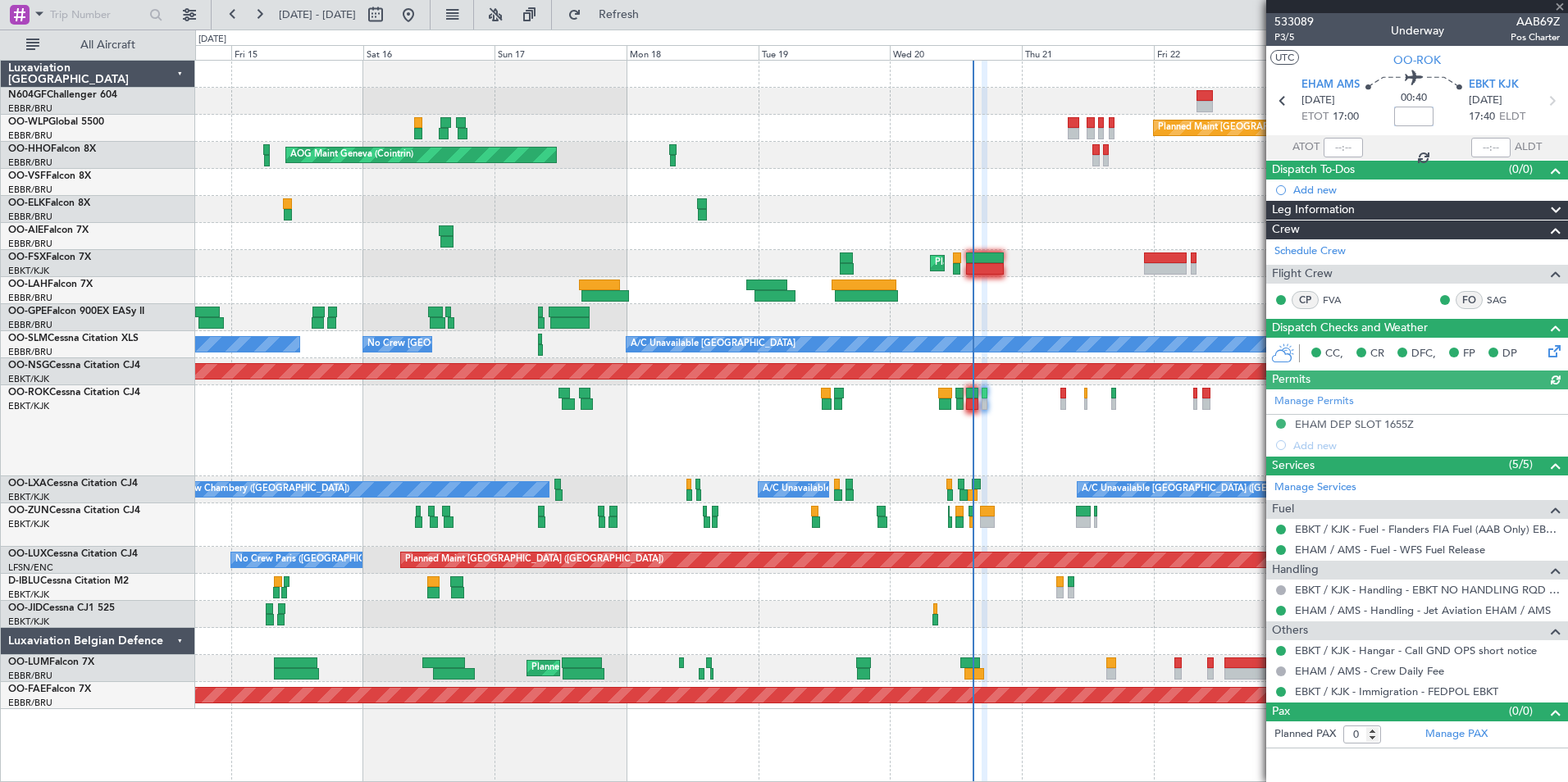
click at [1415, 117] on input at bounding box center [1413, 116] width 39 height 20
click at [1218, 206] on div at bounding box center [881, 210] width 1372 height 27
click at [1206, 170] on div at bounding box center [881, 183] width 1372 height 27
type input "-00:20"
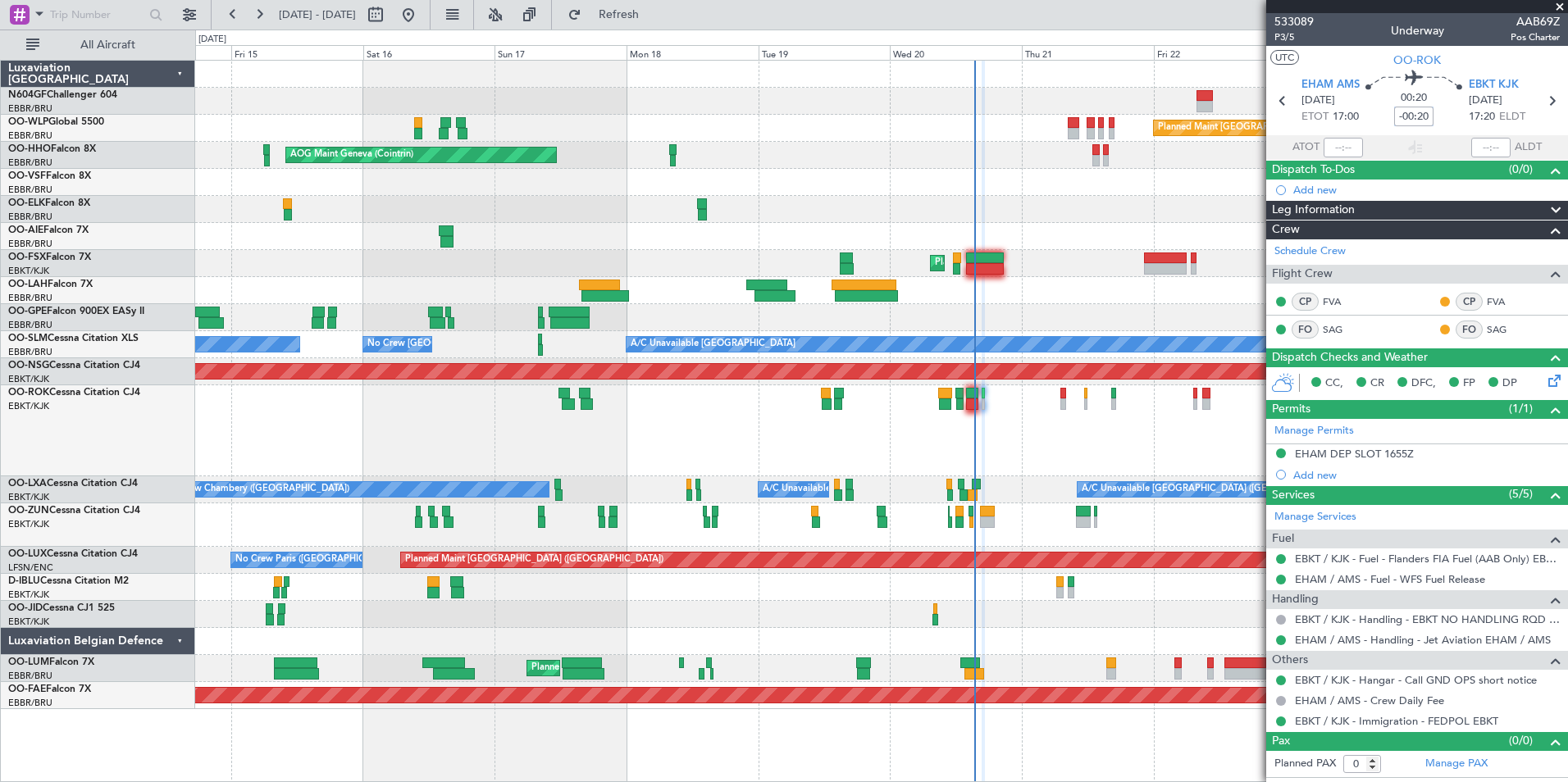
click at [667, 196] on div "Planned Maint Berlin (Brandenburg) AOG Maint Geneva (Cointrin) A/C Unavailable …" at bounding box center [881, 385] width 1372 height 648
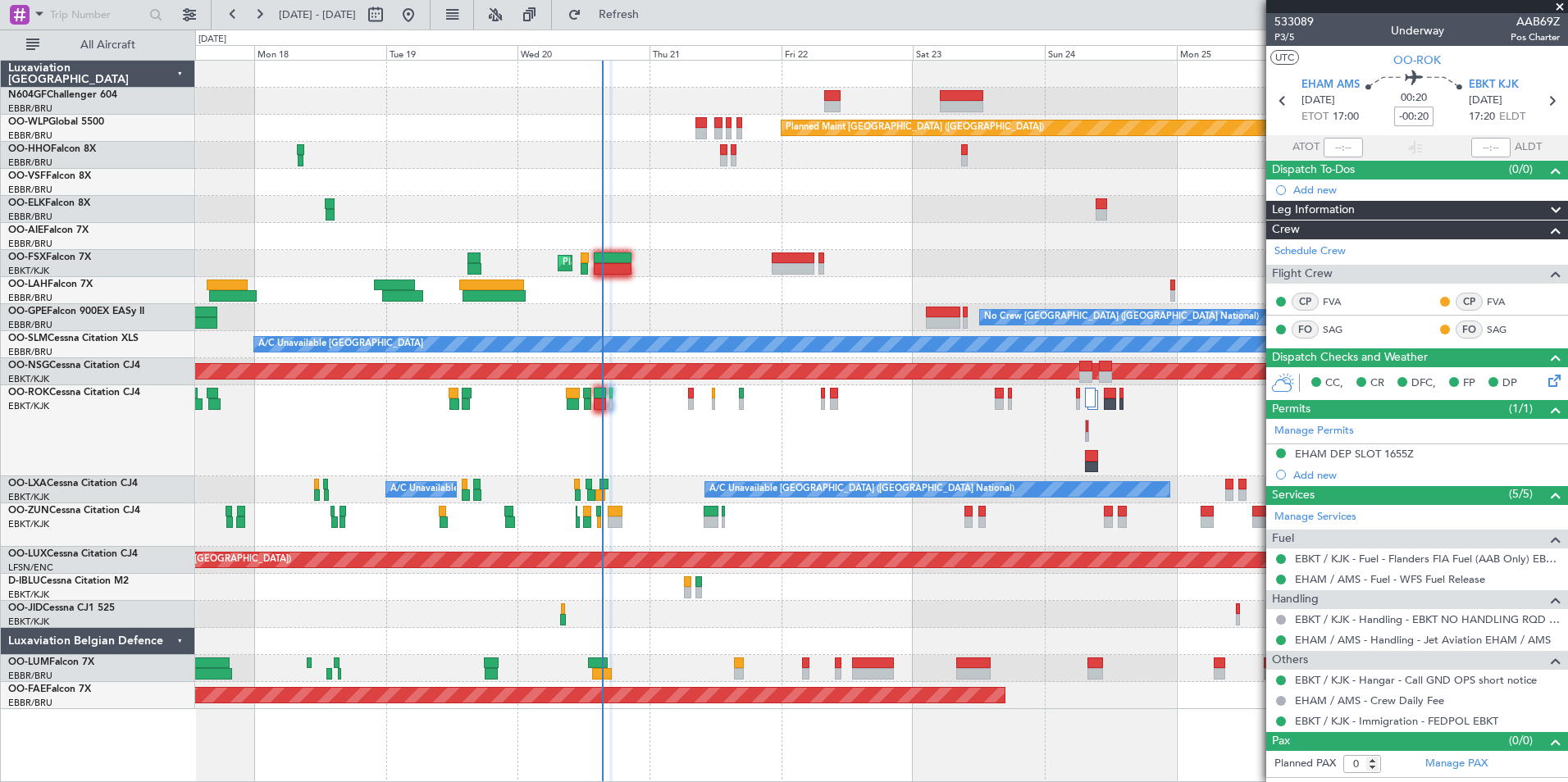
click at [682, 239] on div at bounding box center [881, 236] width 1372 height 27
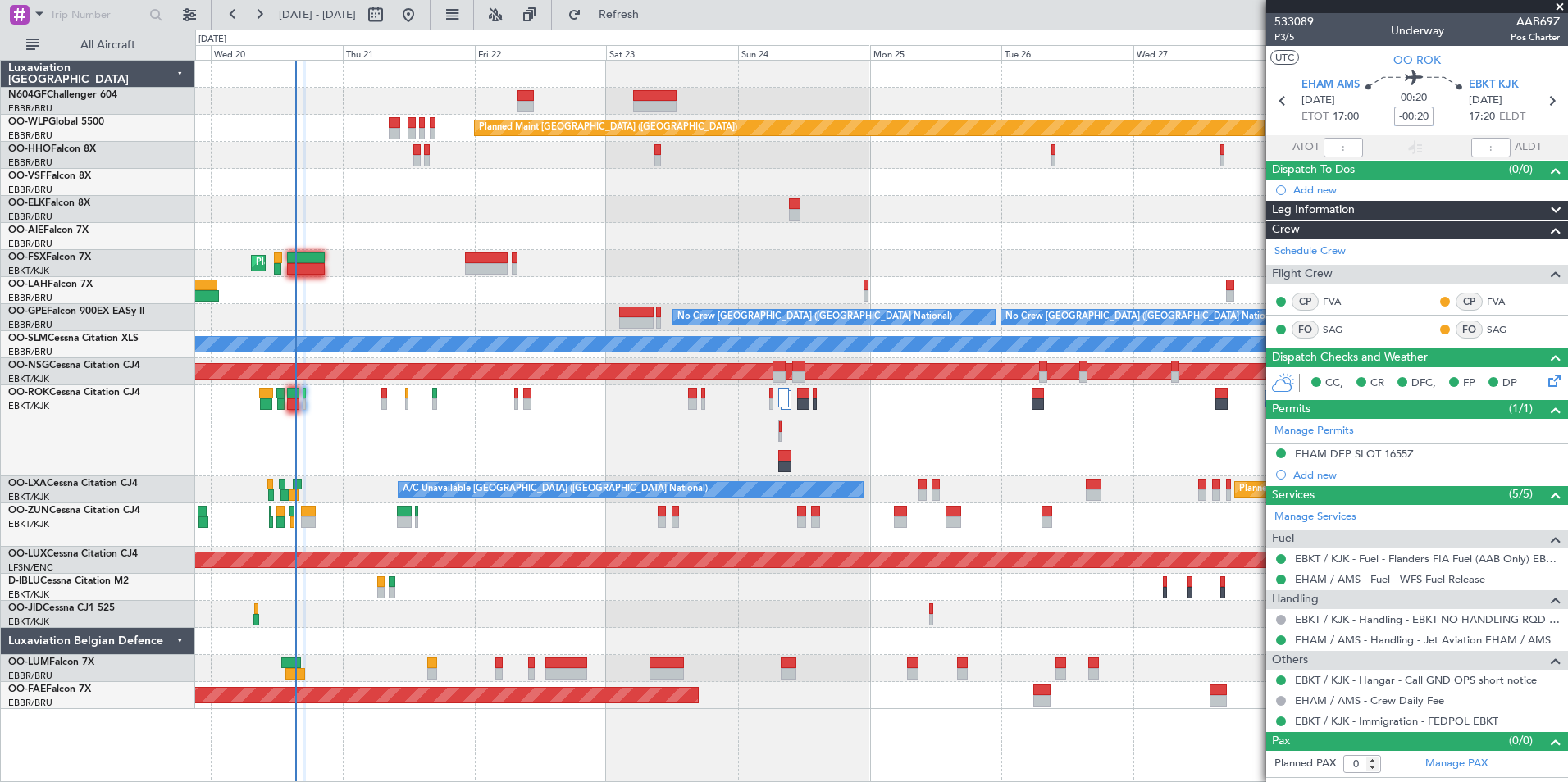
click at [423, 241] on div "Planned Maint [GEOGRAPHIC_DATA] ([GEOGRAPHIC_DATA])" at bounding box center [881, 236] width 1372 height 27
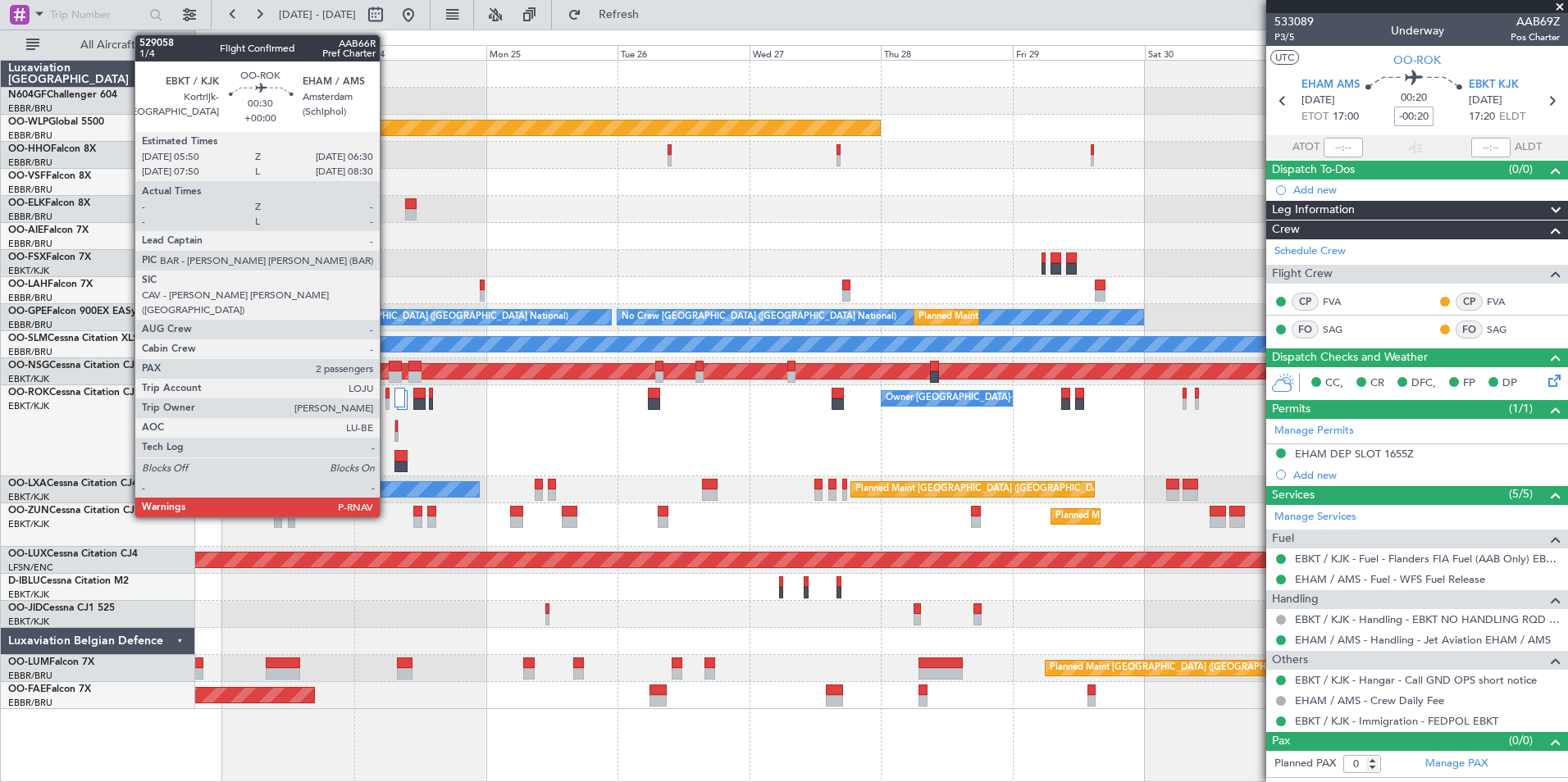
click at [387, 405] on div at bounding box center [387, 404] width 5 height 12
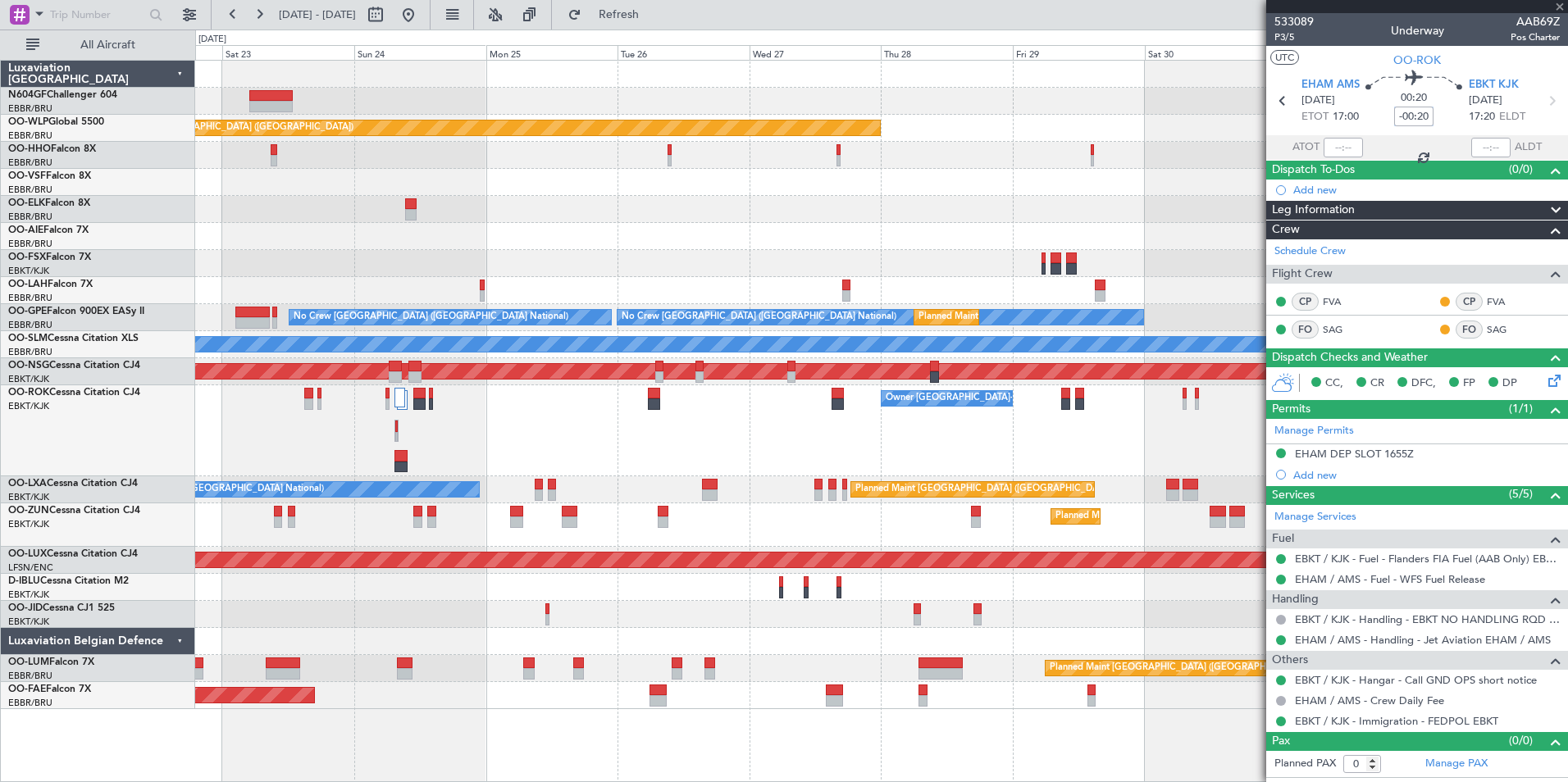
type input "2"
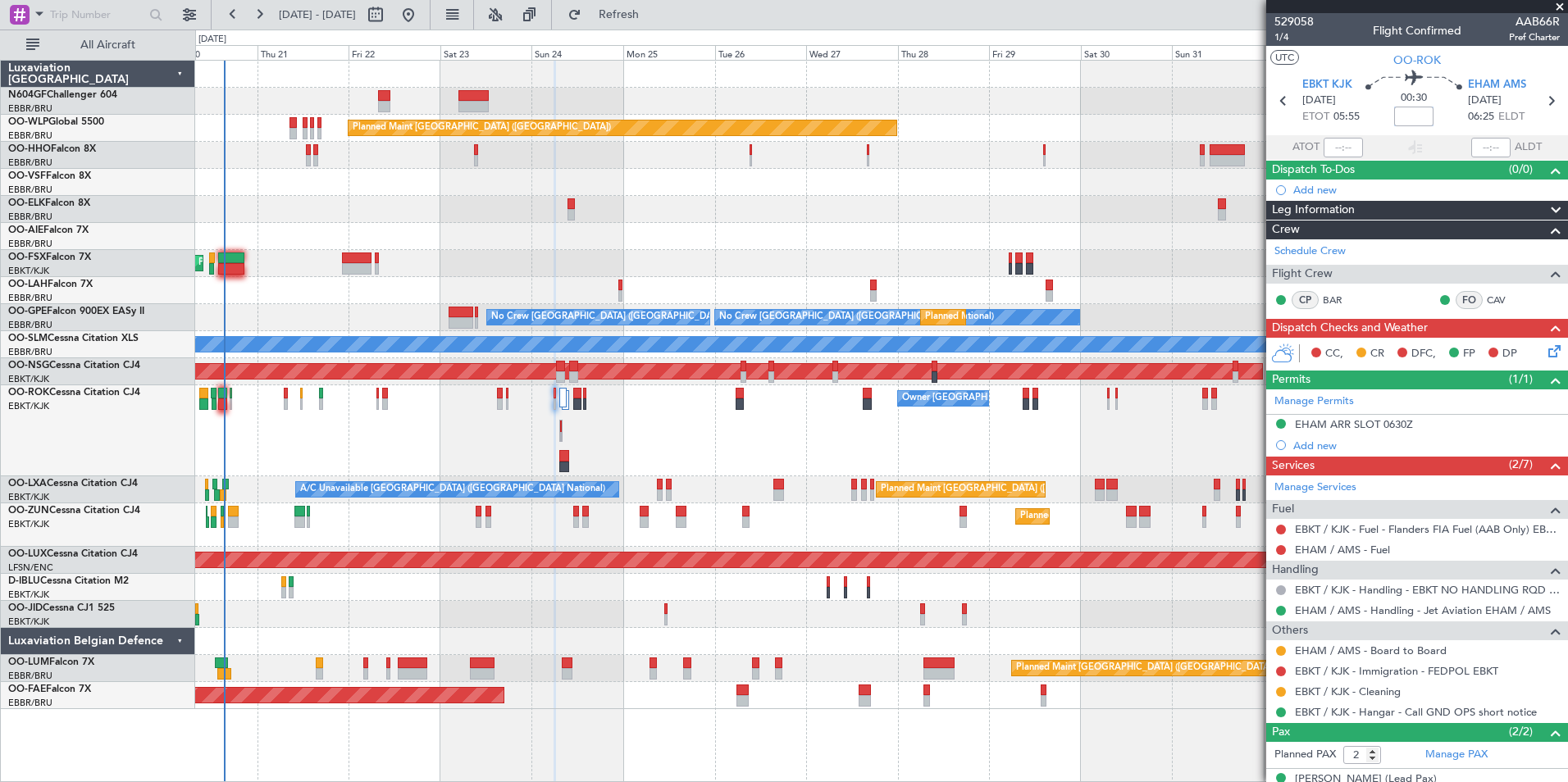
click at [993, 480] on div "Planned Maint Berlin (Brandenburg) AOG Maint Geneva (Cointrin) Planned Maint Ko…" at bounding box center [881, 385] width 1372 height 648
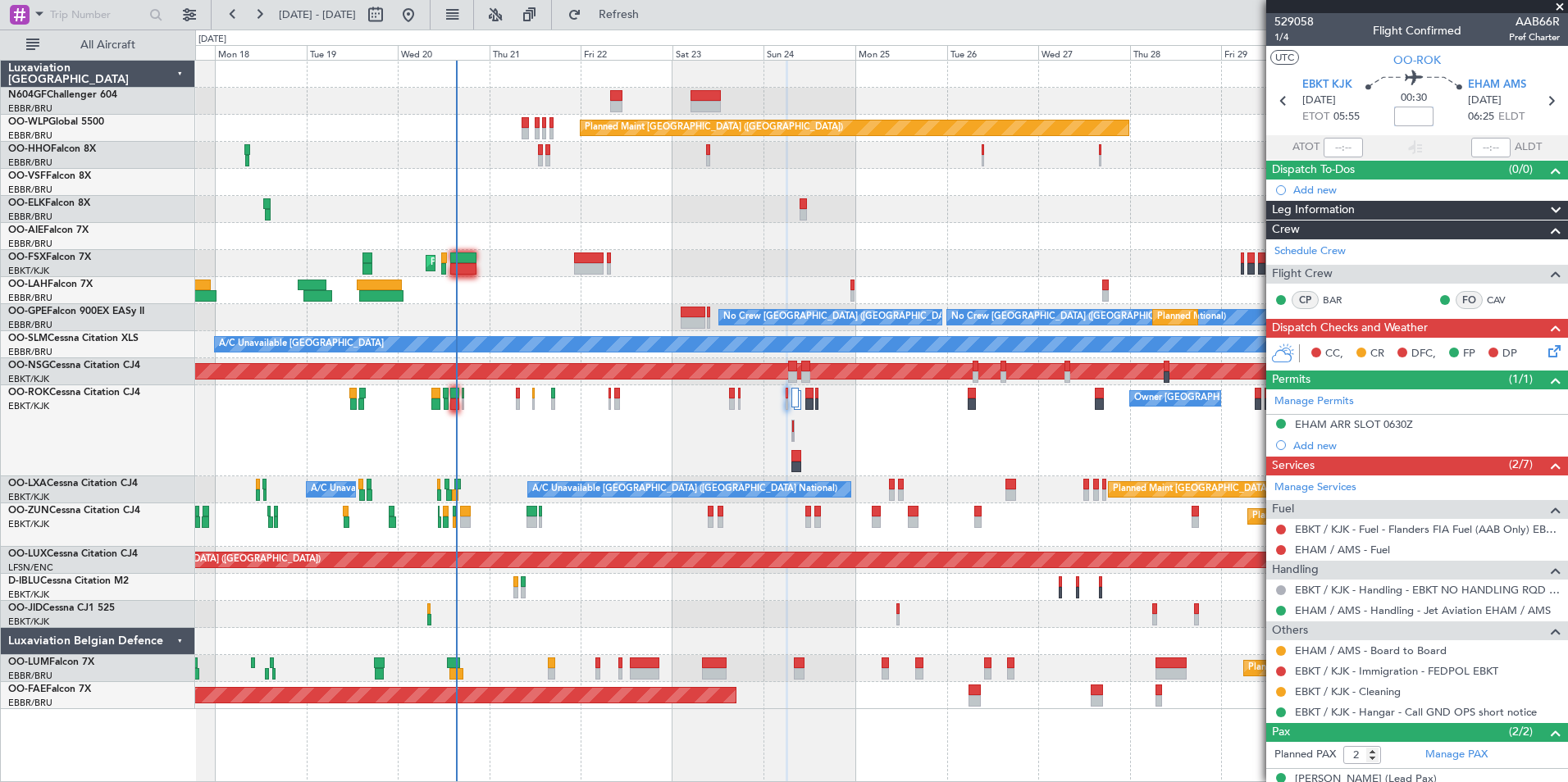
click at [944, 492] on div "Planned Maint Berlin (Brandenburg) AOG Maint Geneva (Cointrin) A/C Unavailable …" at bounding box center [881, 385] width 1372 height 648
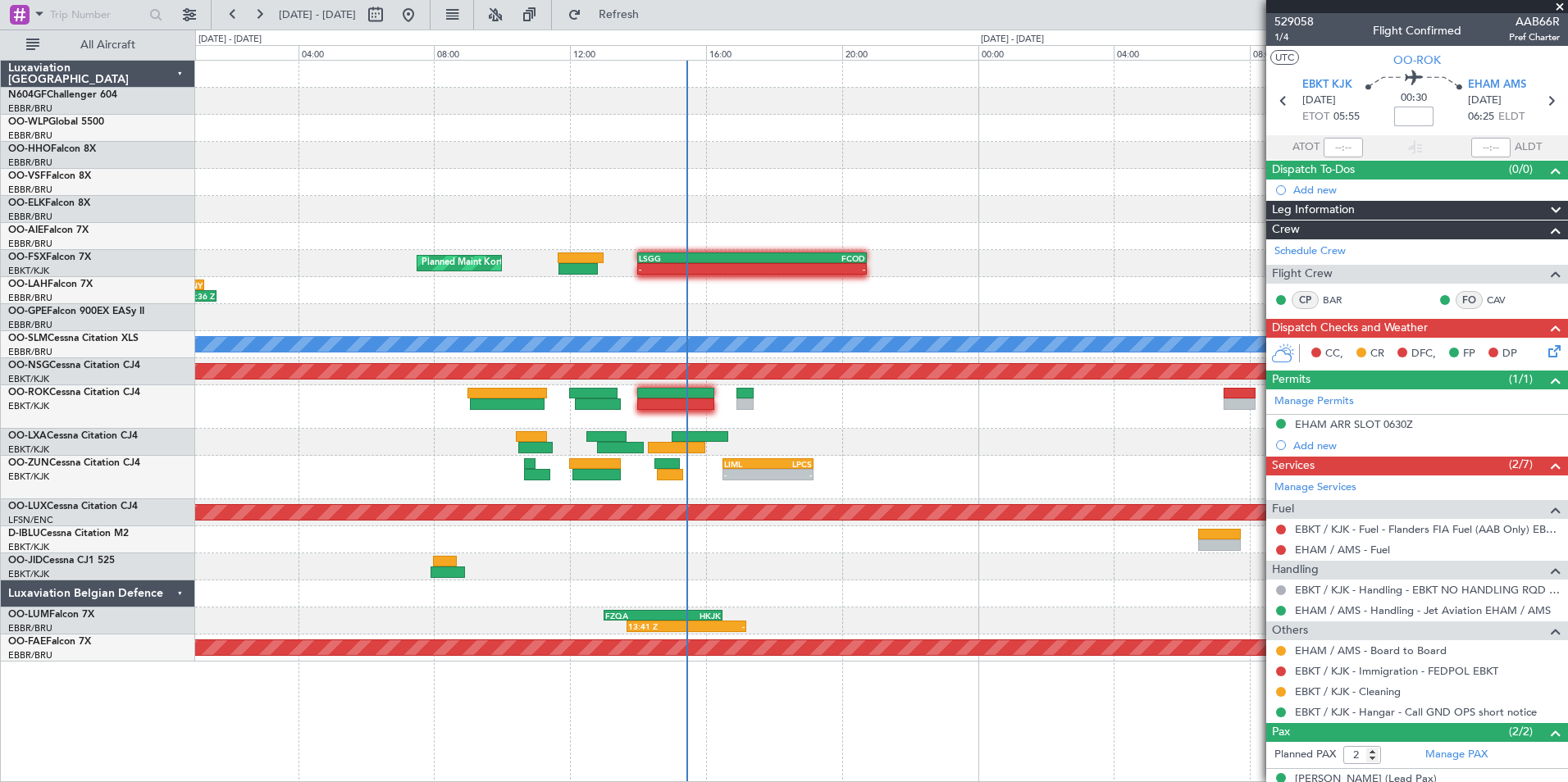
click at [662, 481] on div "LPCS 10:00 Z EGKB 12:40 Z - - LIML 16:30 Z LPCS 19:10 Z - -" at bounding box center [881, 477] width 1372 height 44
click at [662, 478] on div at bounding box center [669, 475] width 26 height 12
type input "14:40"
type input "0"
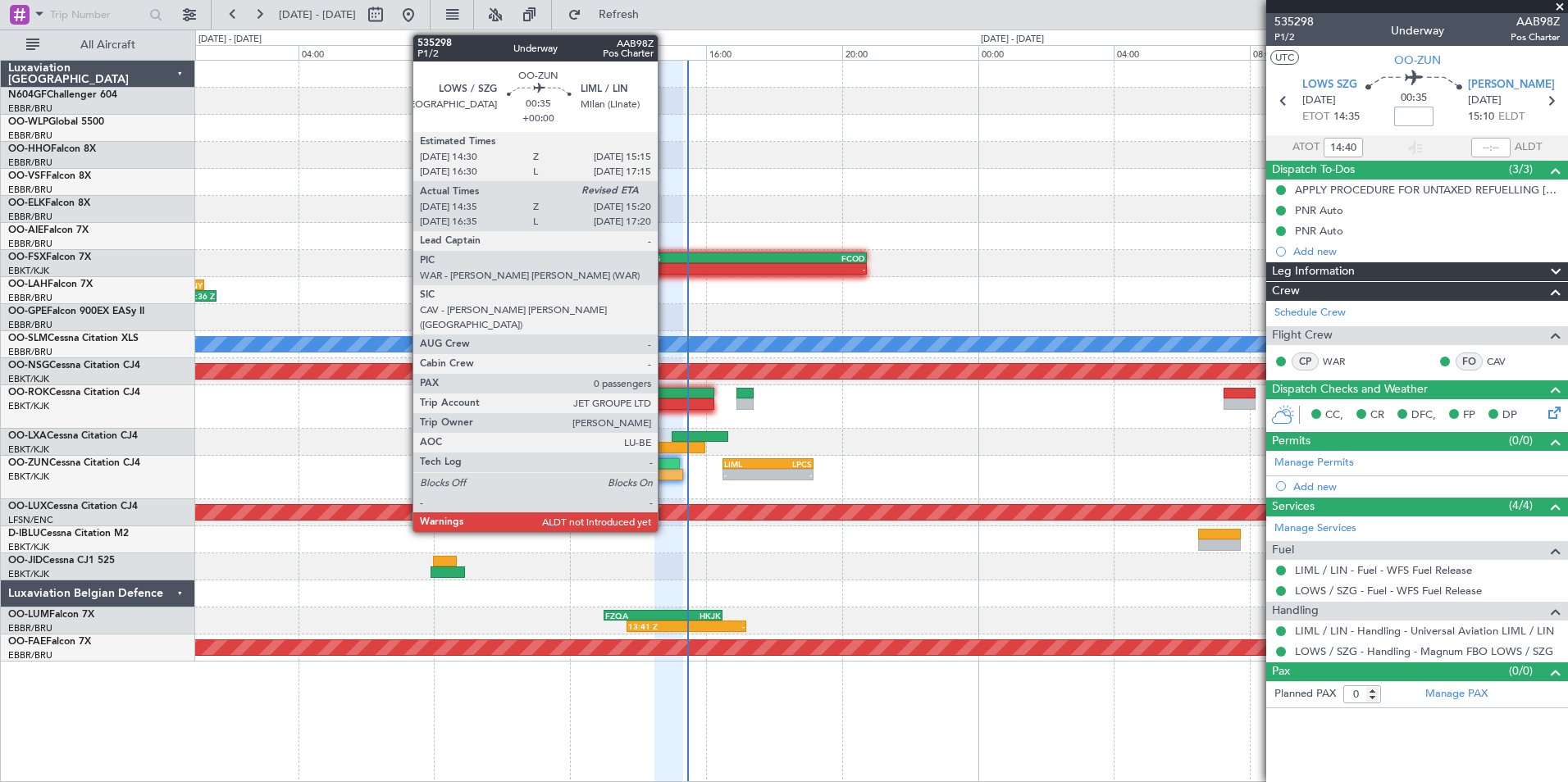
click at [665, 474] on div at bounding box center [669, 475] width 26 height 12
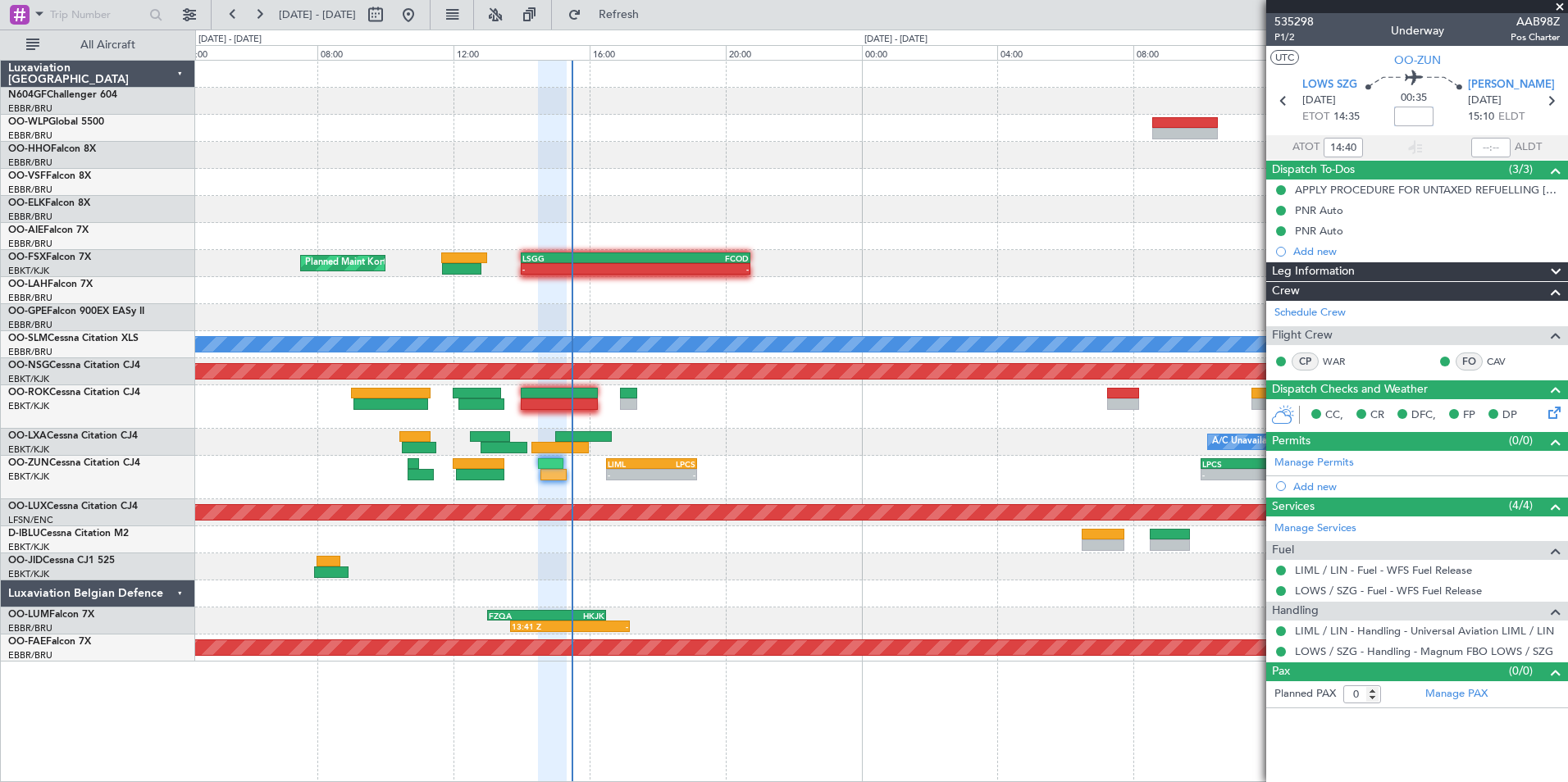
click at [775, 428] on div at bounding box center [881, 407] width 1372 height 44
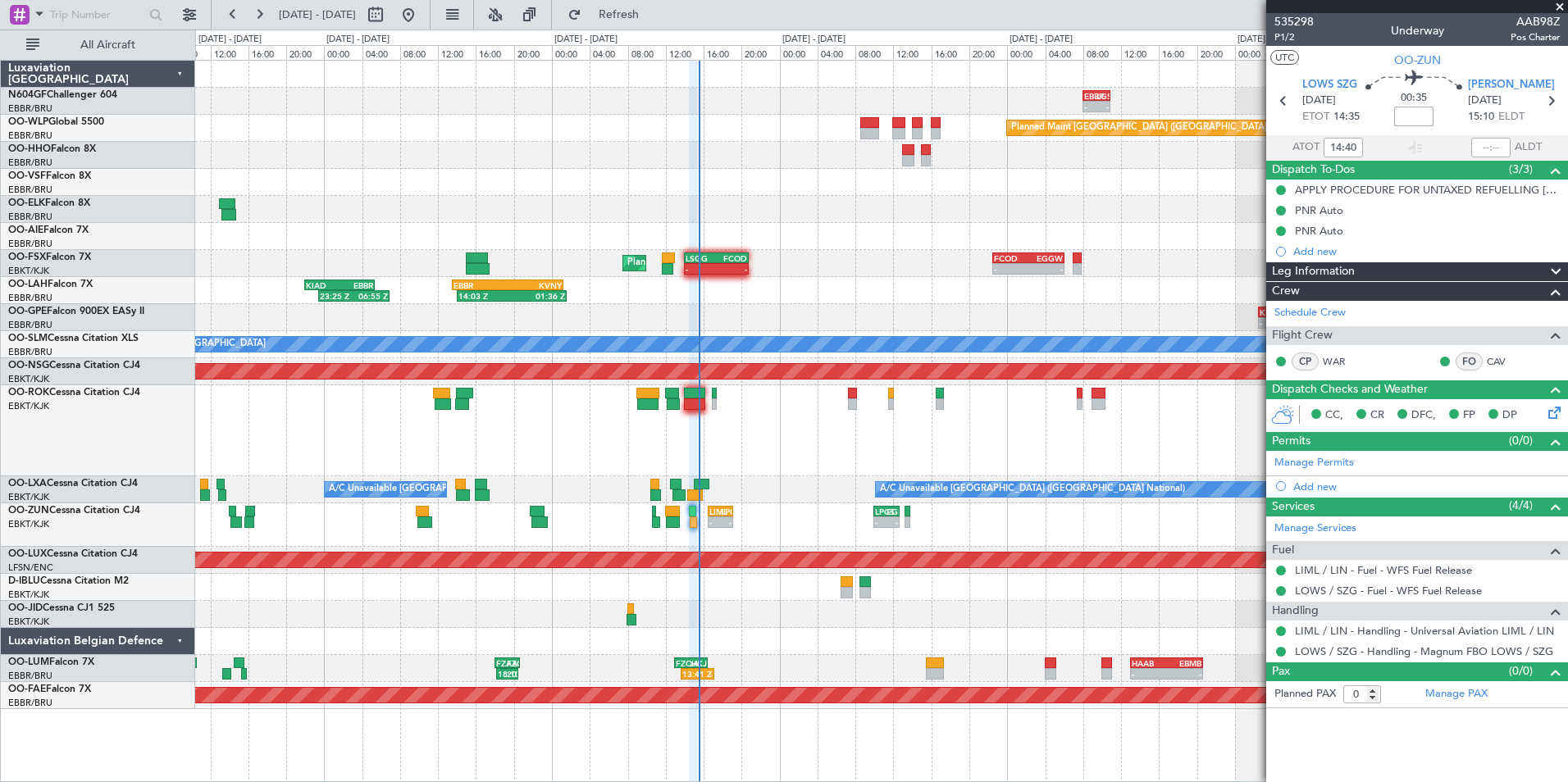
click at [626, 430] on div at bounding box center [881, 431] width 1372 height 91
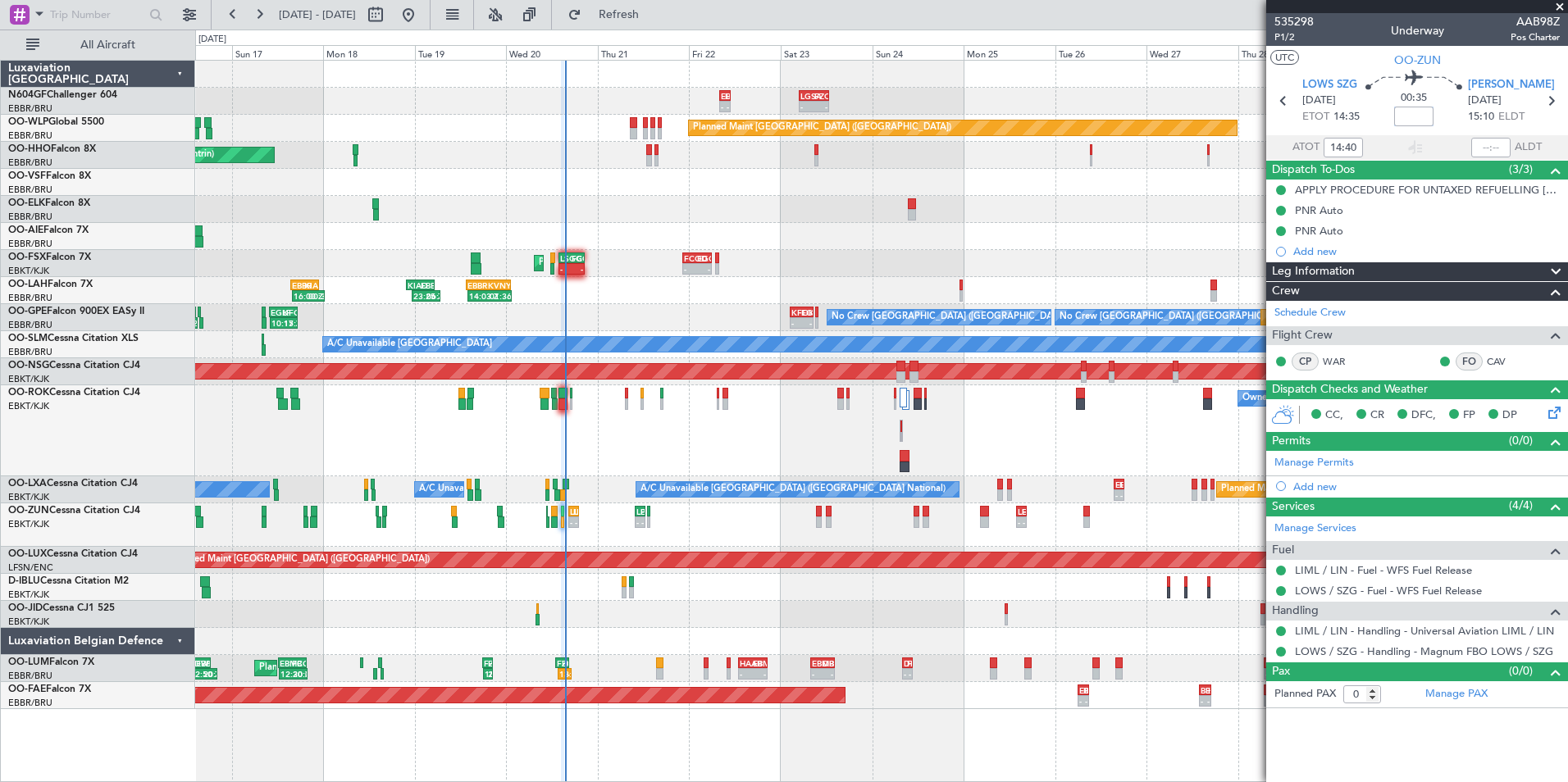
click at [487, 430] on div "Owner Kortrijk-Wevelgem 10:42 Z 13:35 Z EBKT 10:40 Z LEMG 13:25 Z Unplanned Mai…" at bounding box center [881, 431] width 1372 height 91
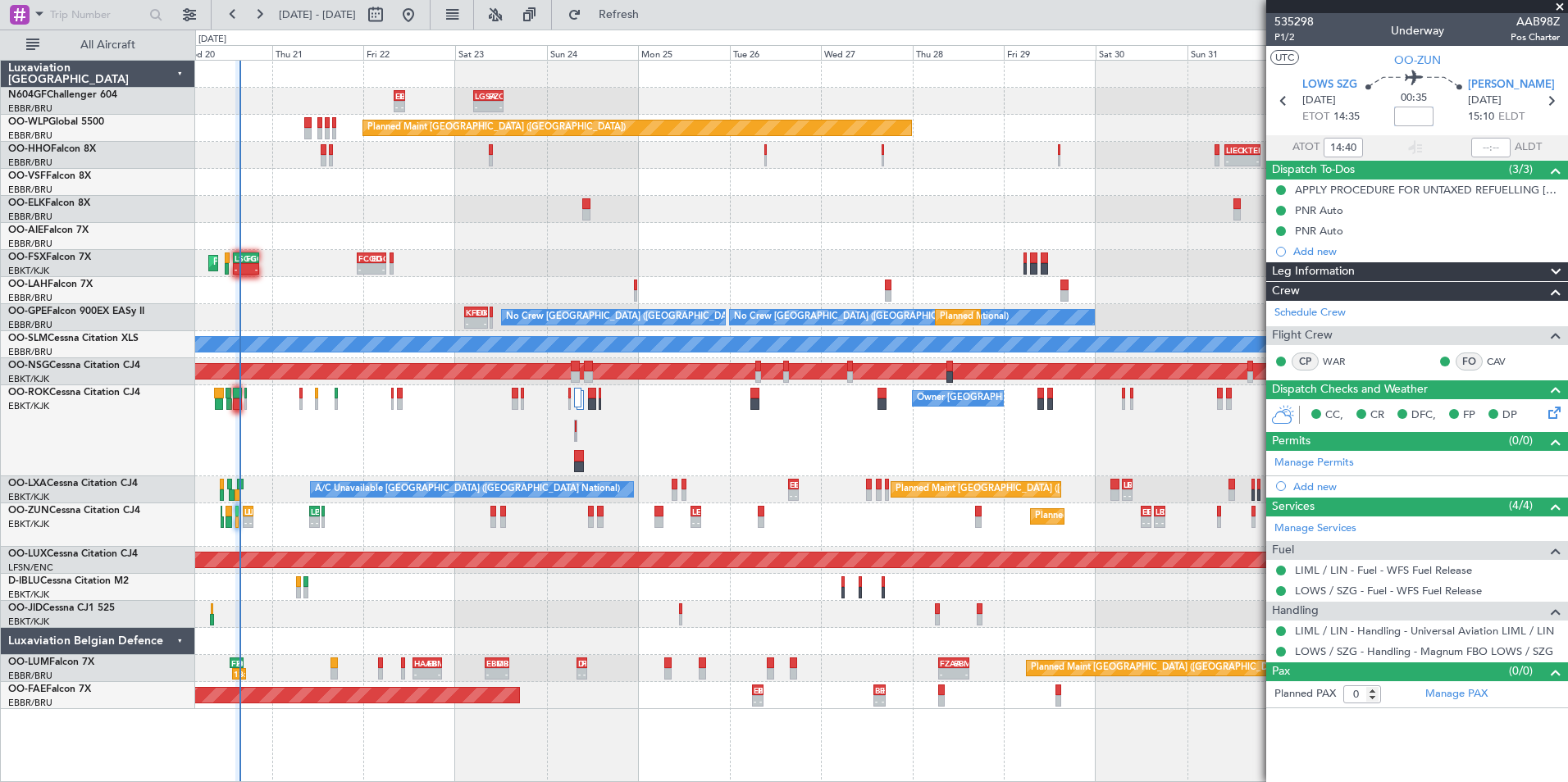
click at [549, 416] on div "Owner [GEOGRAPHIC_DATA]-[GEOGRAPHIC_DATA]" at bounding box center [881, 431] width 1372 height 91
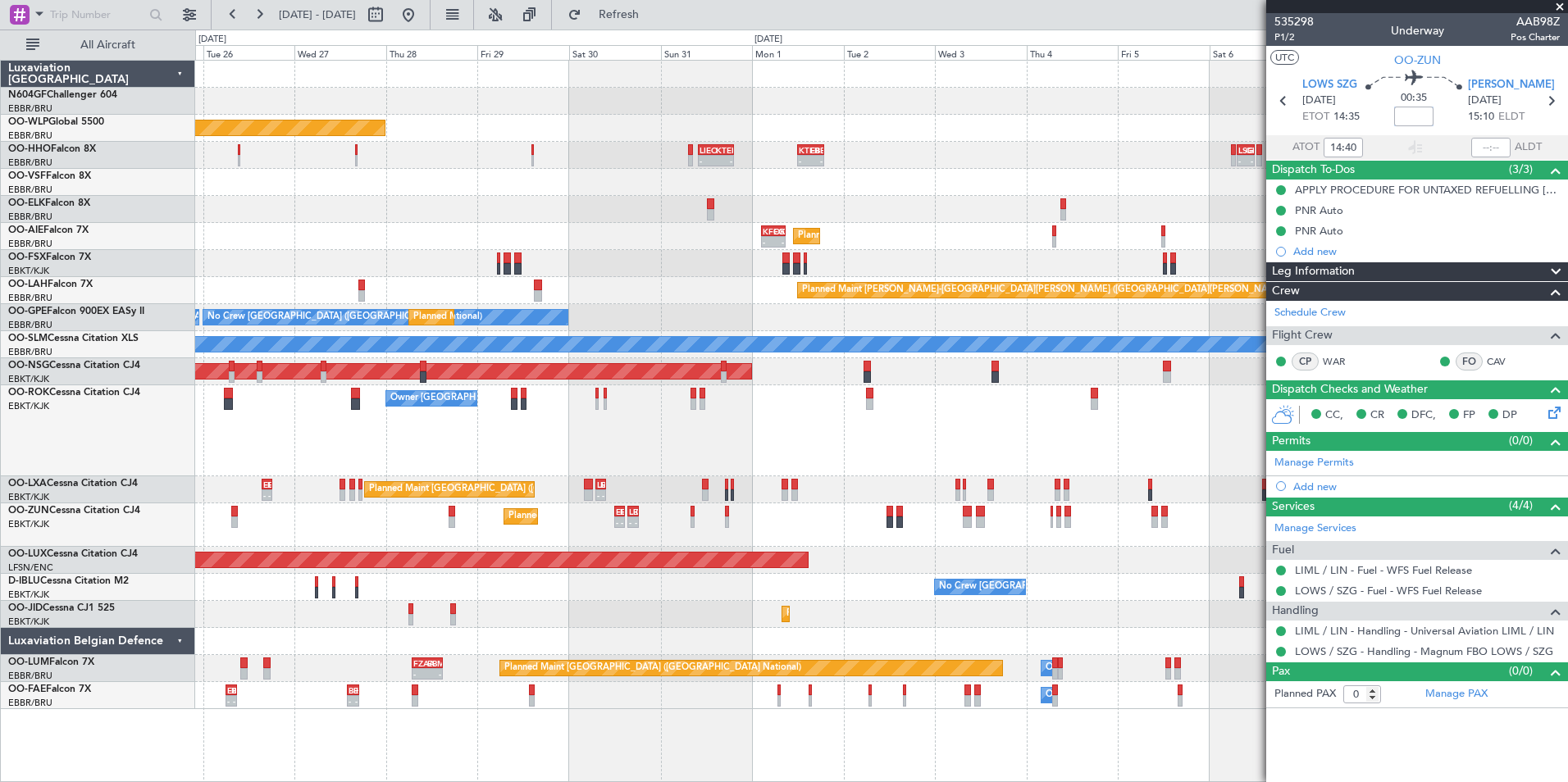
click at [528, 439] on div "Owner Kortrijk-Wevelgem - - EBKT 09:00 Z LGPA 12:30 Z" at bounding box center [881, 431] width 1372 height 91
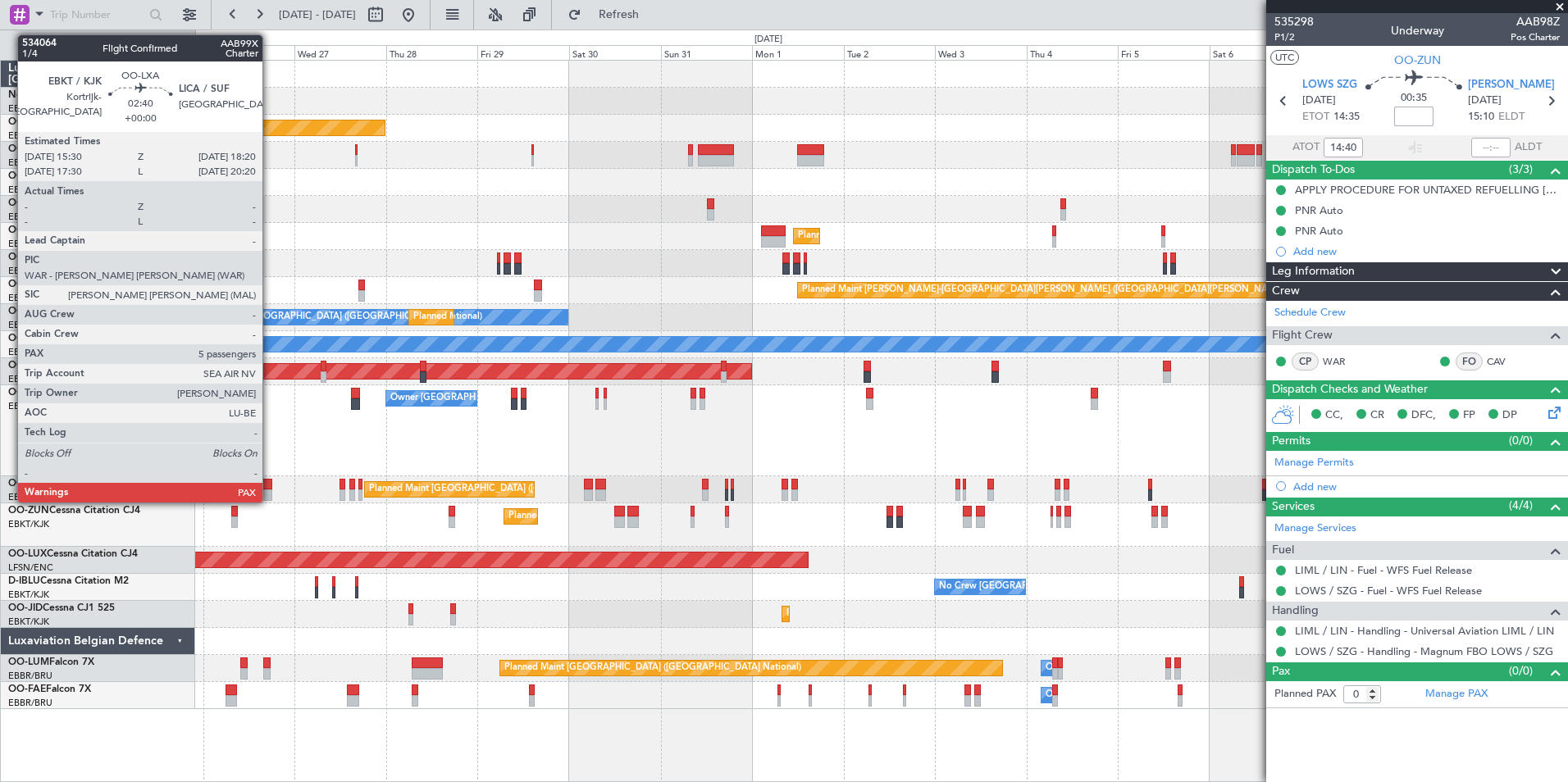
click at [270, 480] on div at bounding box center [267, 485] width 12 height 12
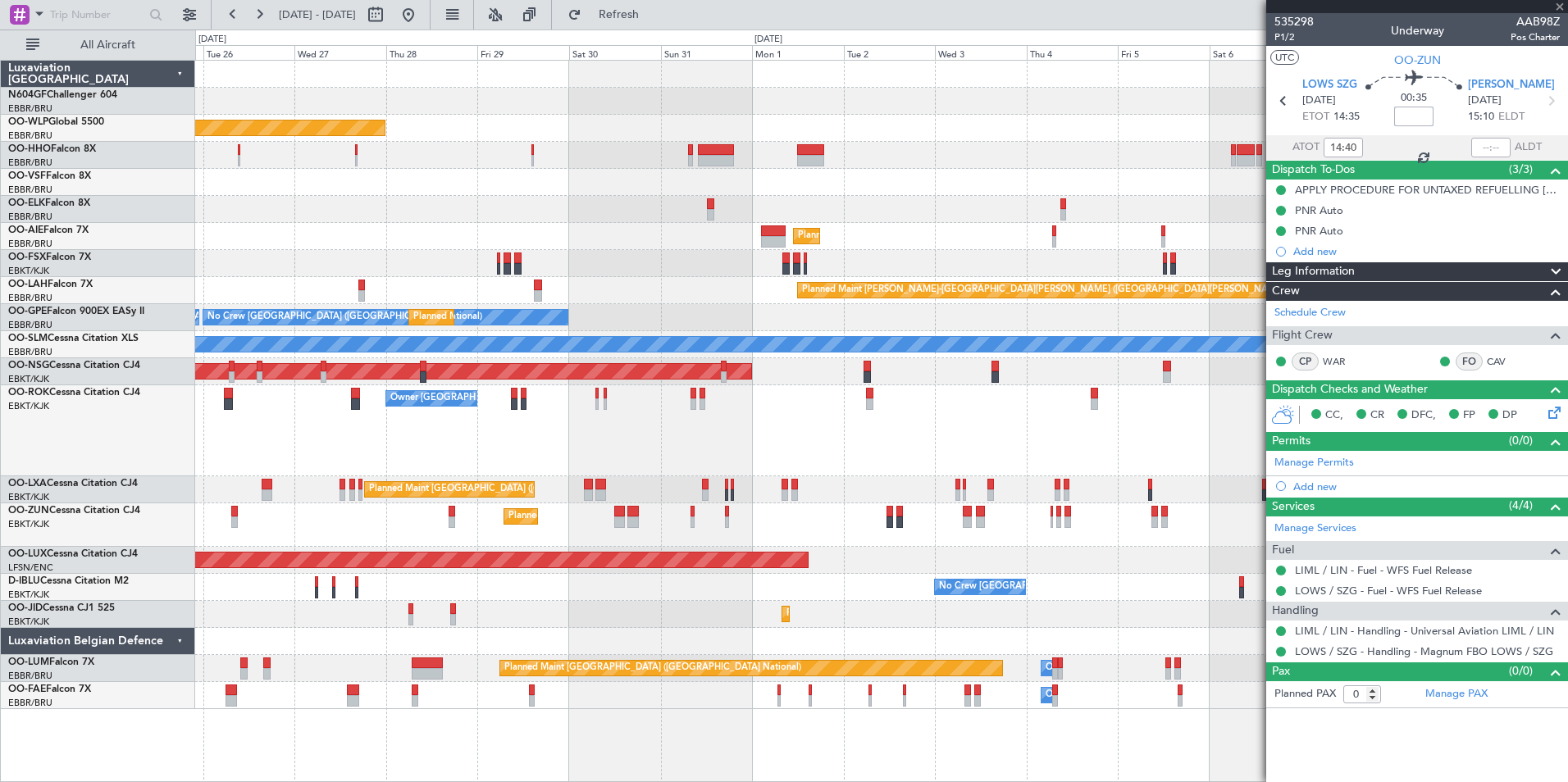
type input "5"
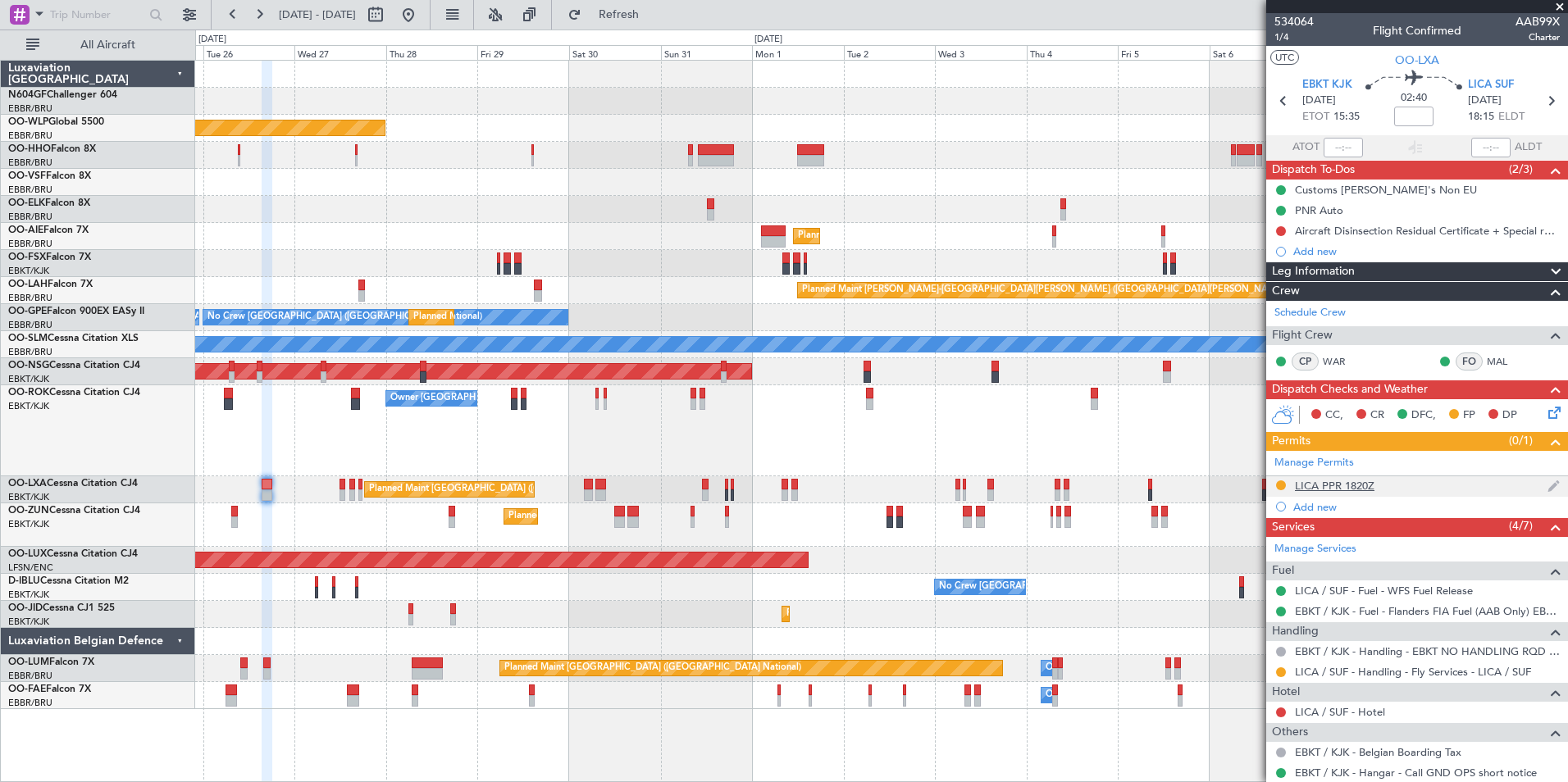
click at [1384, 484] on div "LICA PPR 1820Z" at bounding box center [1417, 486] width 302 height 21
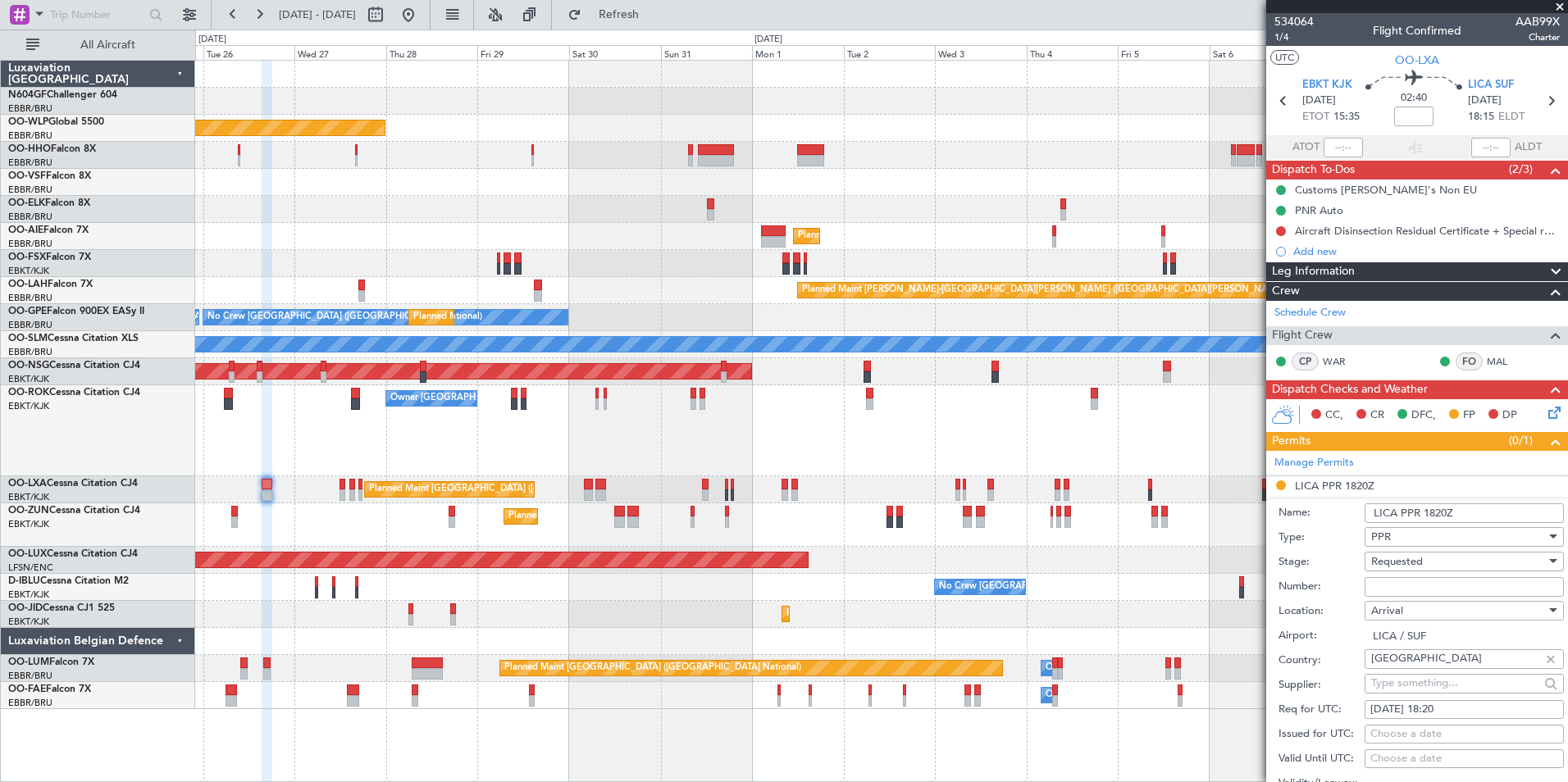
click at [1442, 581] on input "Number:" at bounding box center [1464, 587] width 199 height 20
paste input "605/25"
type input "605/25"
click at [1394, 564] on span "Requested" at bounding box center [1397, 562] width 52 height 15
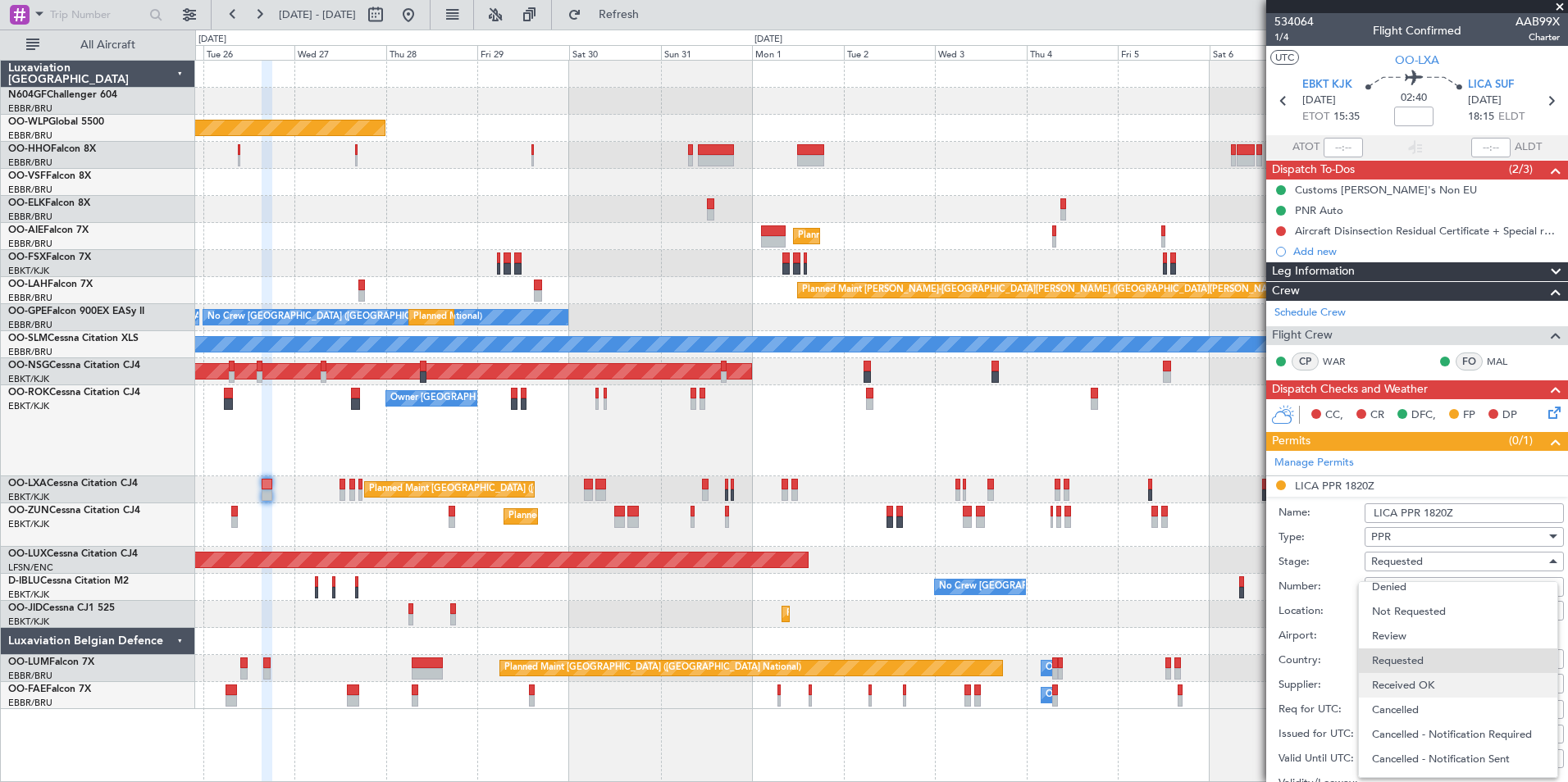
click at [1414, 684] on span "Received OK" at bounding box center [1458, 685] width 172 height 25
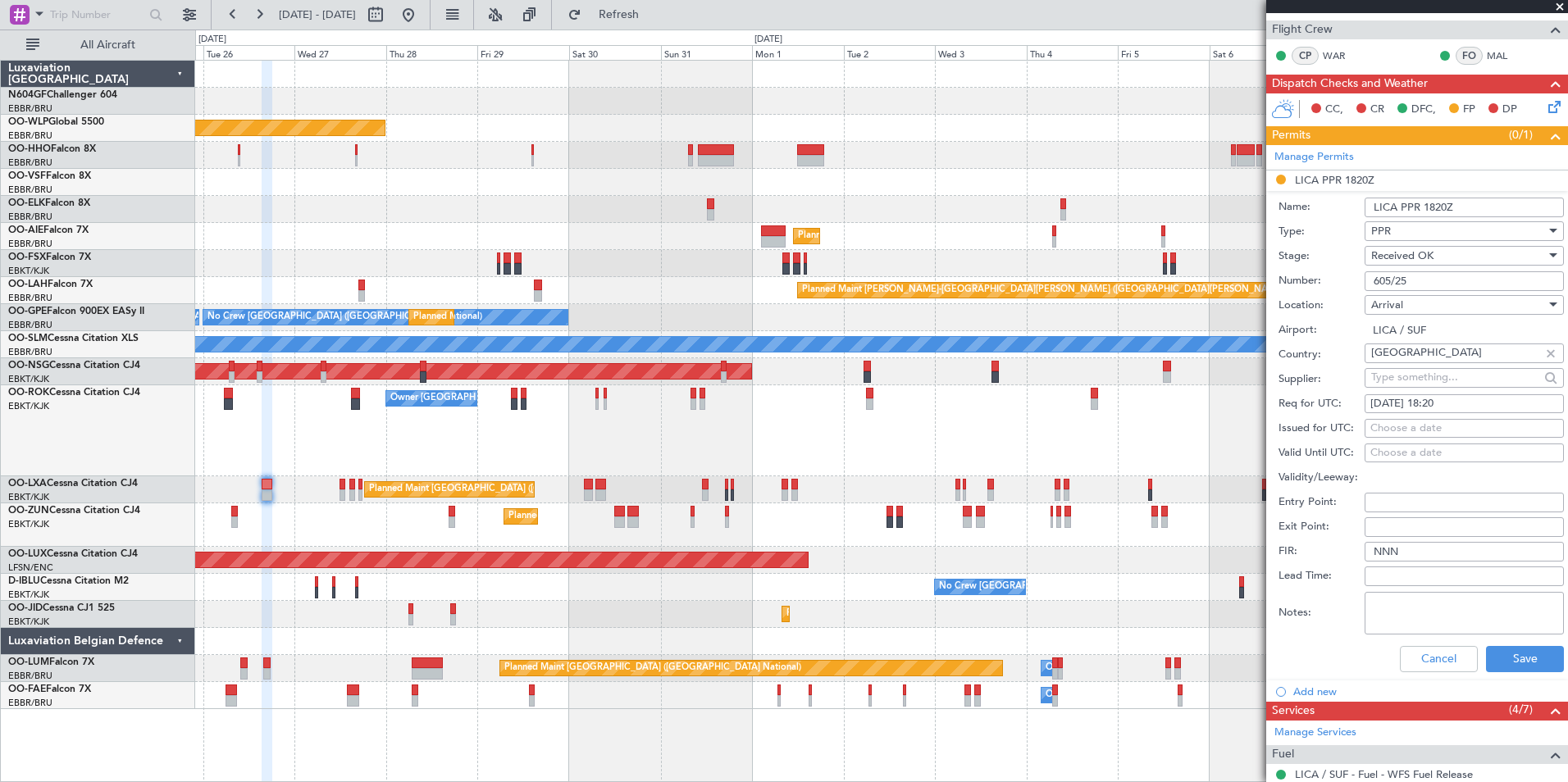
scroll to position [310, 0]
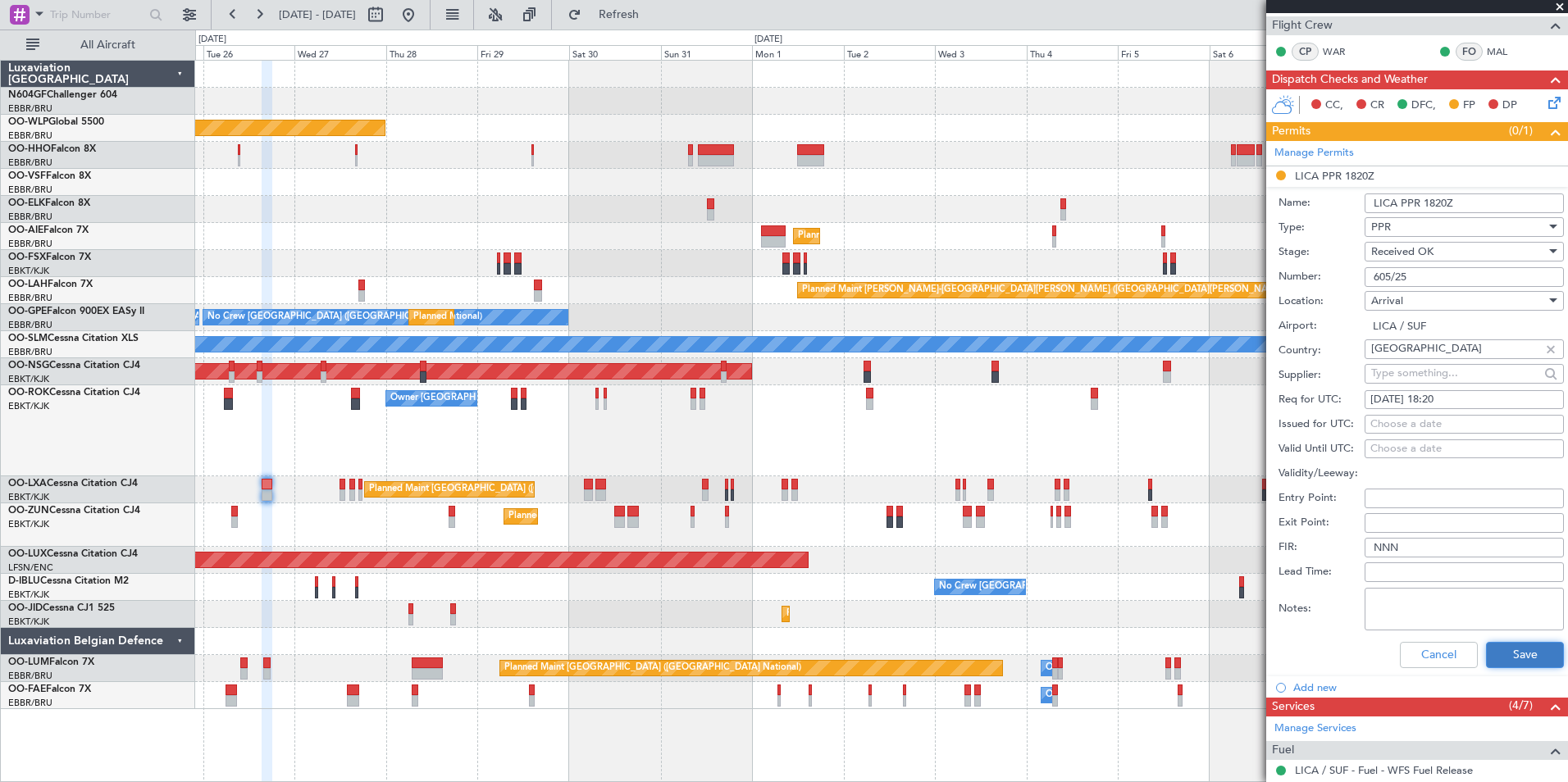
click at [1528, 653] on button "Save" at bounding box center [1525, 655] width 78 height 26
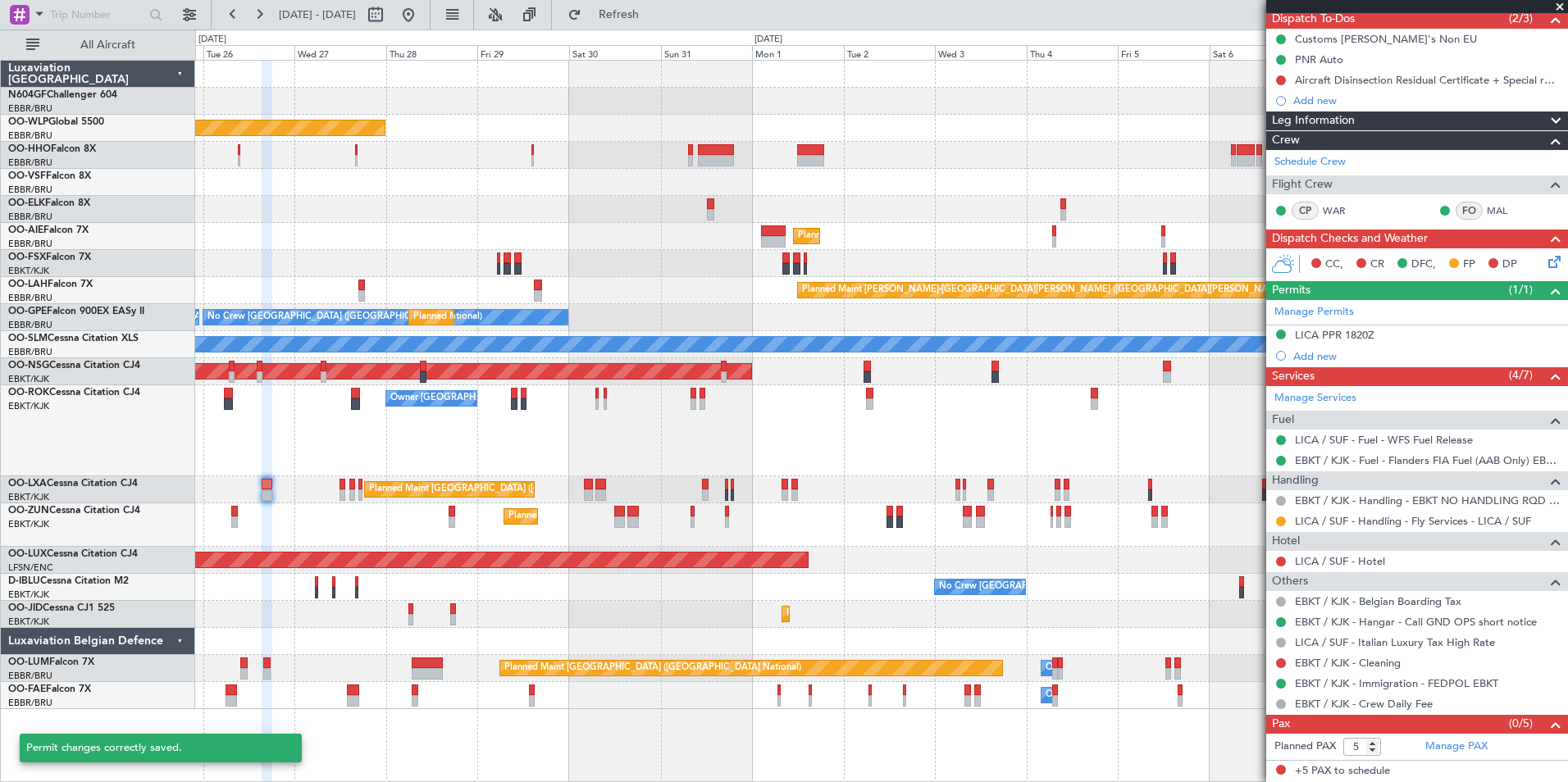
scroll to position [150, 0]
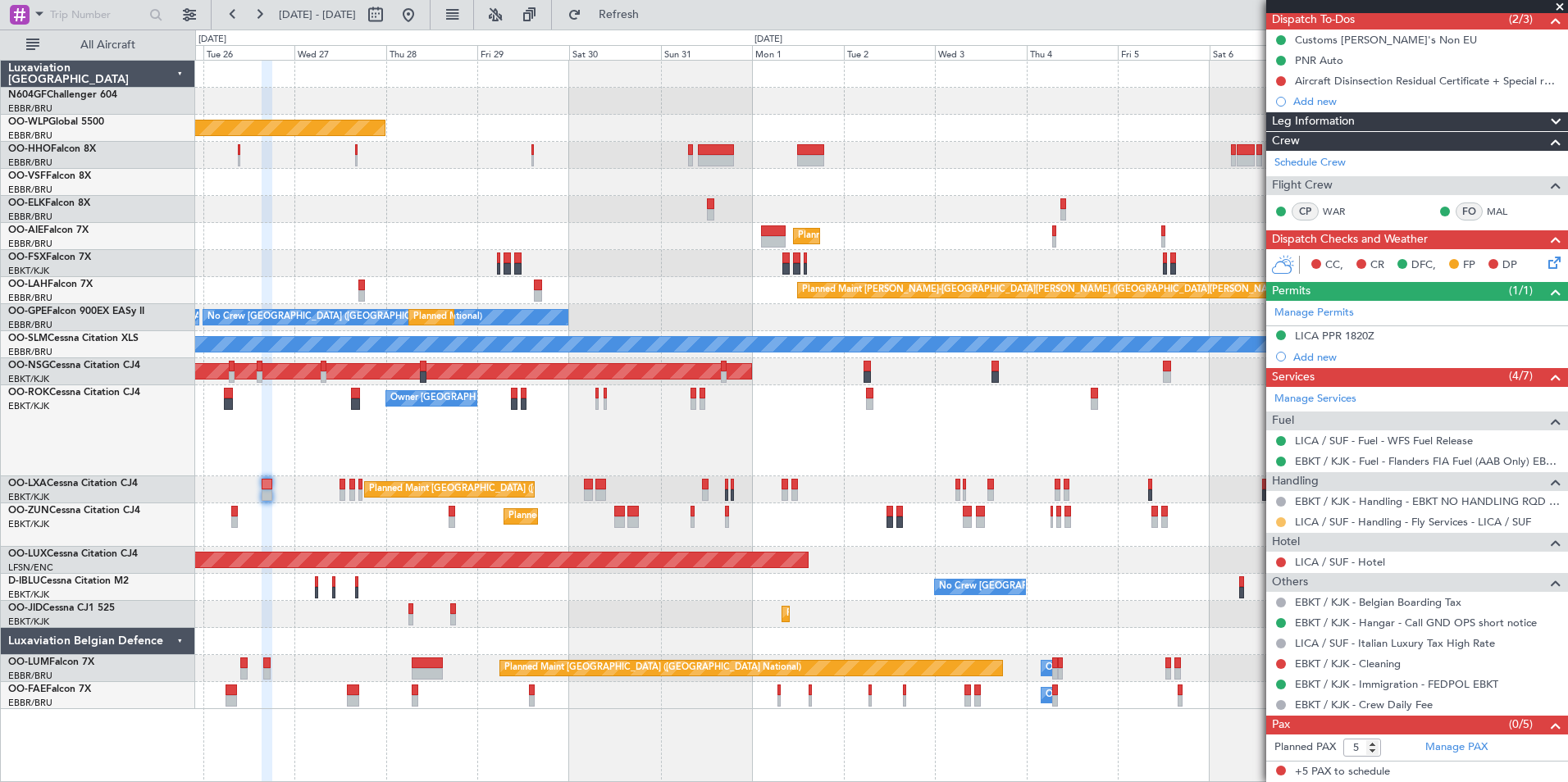
click at [1284, 520] on button at bounding box center [1281, 522] width 10 height 10
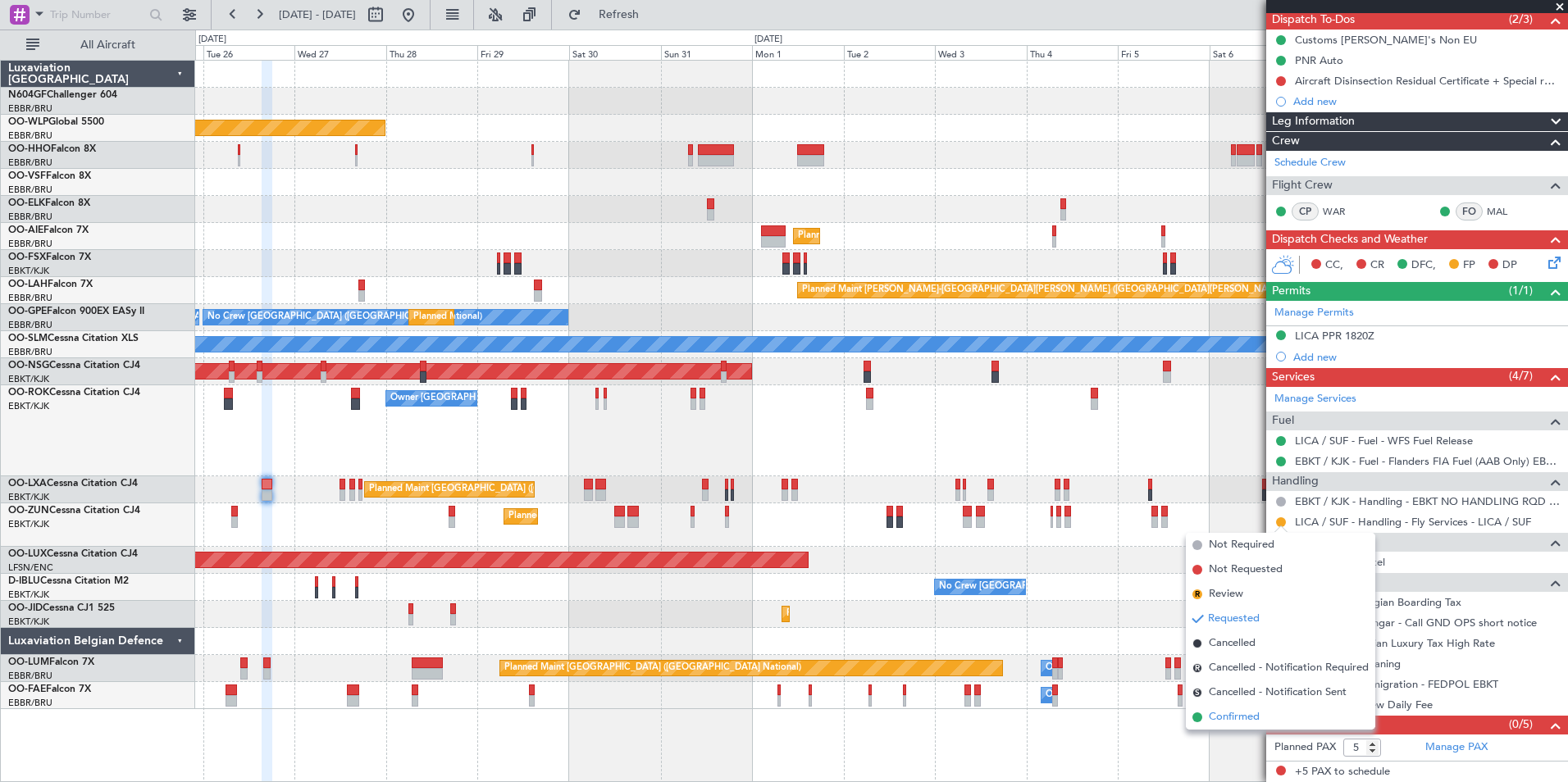
click at [1217, 719] on span "Confirmed" at bounding box center [1234, 717] width 51 height 16
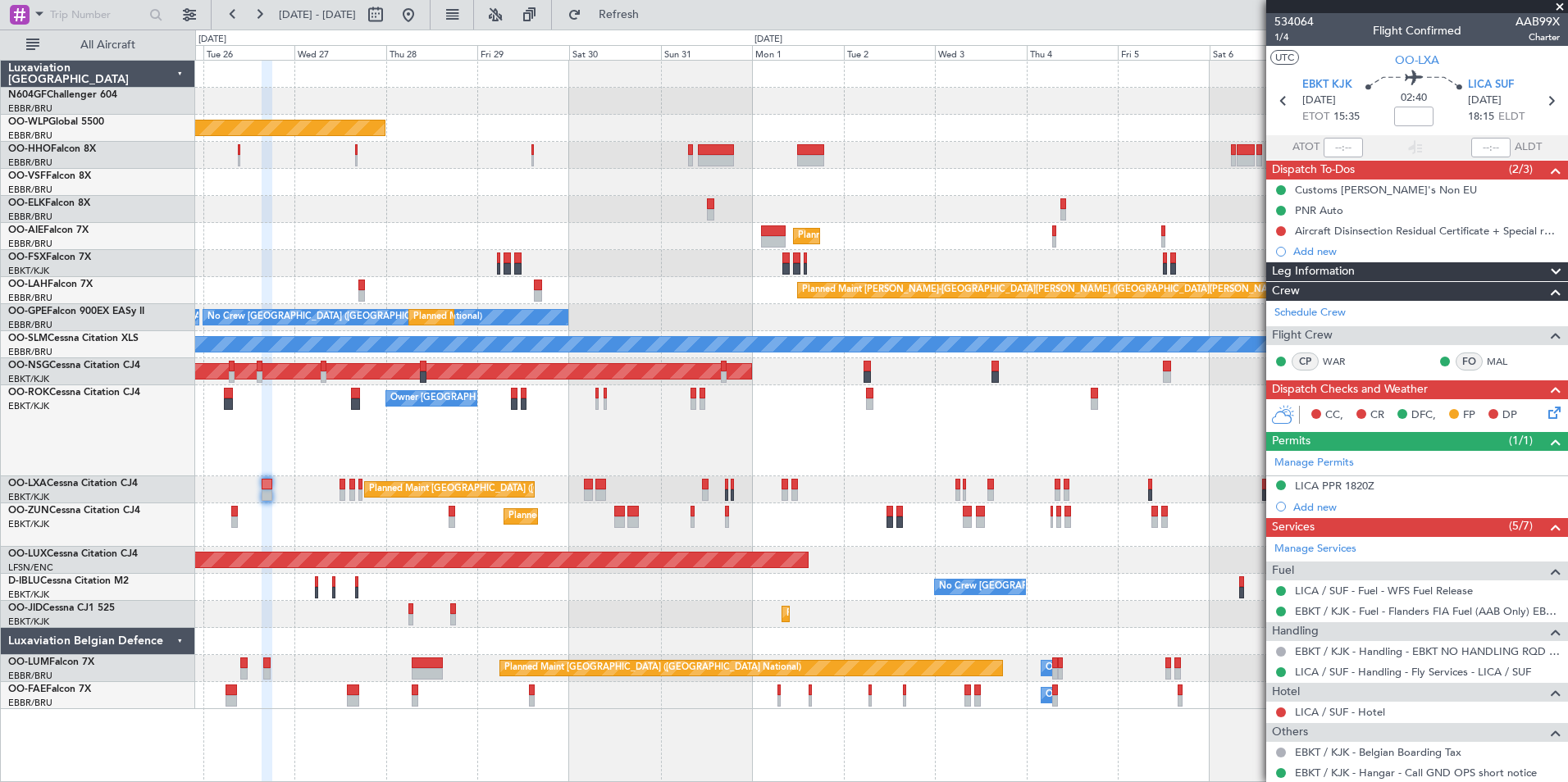
scroll to position [1, 0]
click at [1541, 105] on icon at bounding box center [1551, 99] width 21 height 21
type input "0"
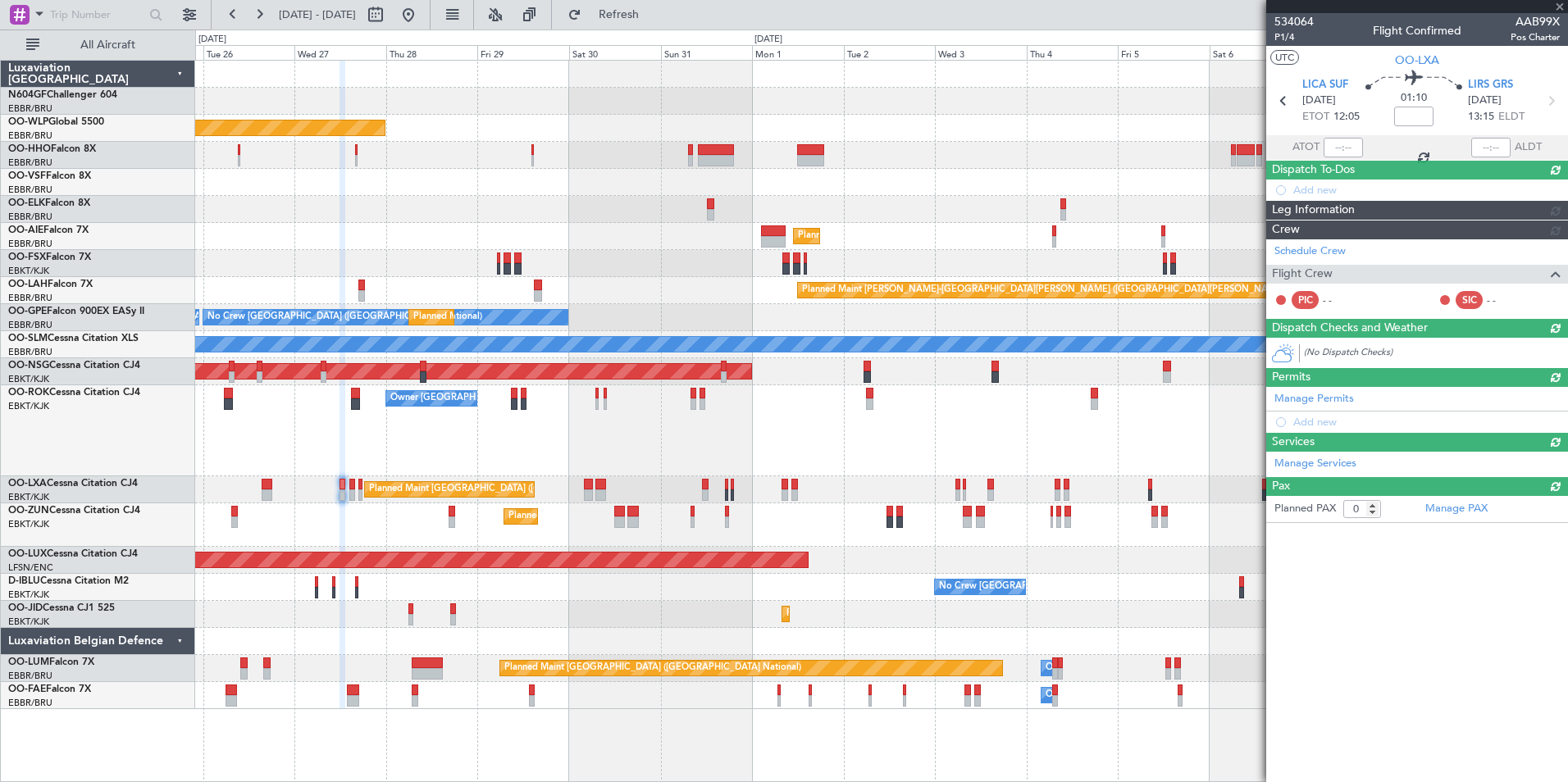
scroll to position [0, 0]
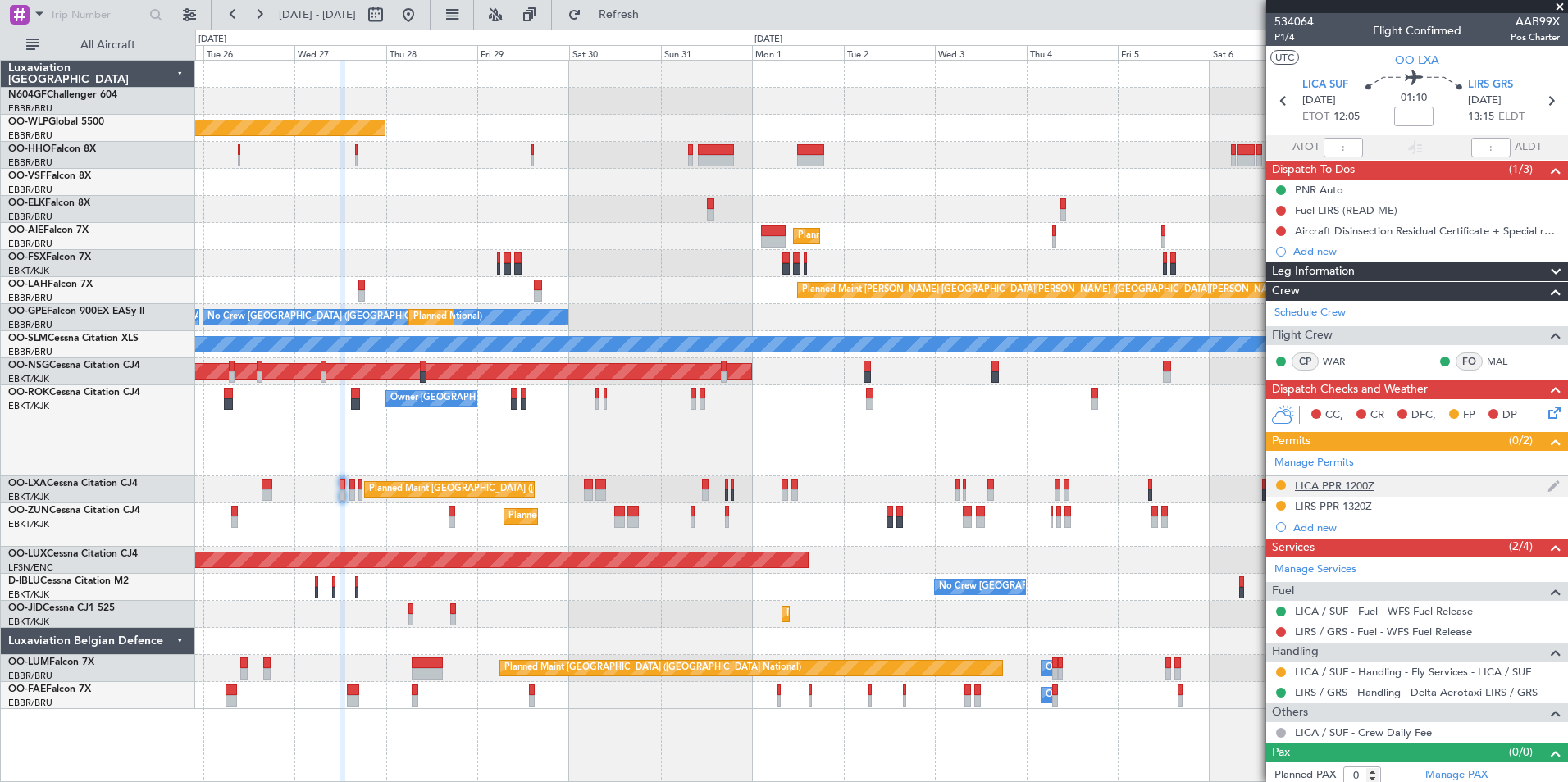
click at [1312, 485] on div "LICA PPR 1200Z" at bounding box center [1334, 486] width 79 height 14
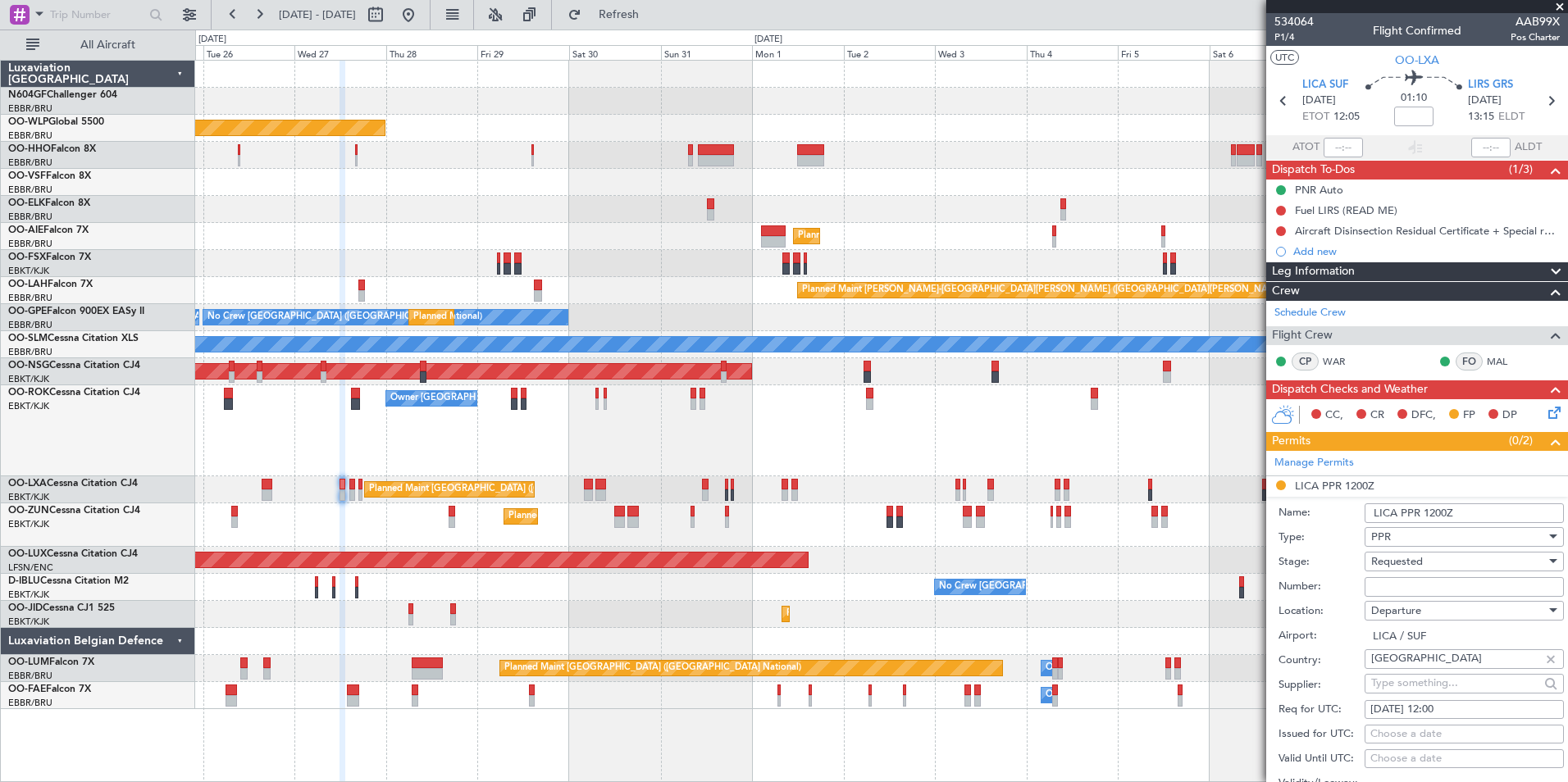
click at [1415, 586] on input "Number:" at bounding box center [1464, 587] width 199 height 20
paste input "605/25"
type input "605/25"
click at [1416, 567] on span "Requested" at bounding box center [1397, 562] width 52 height 15
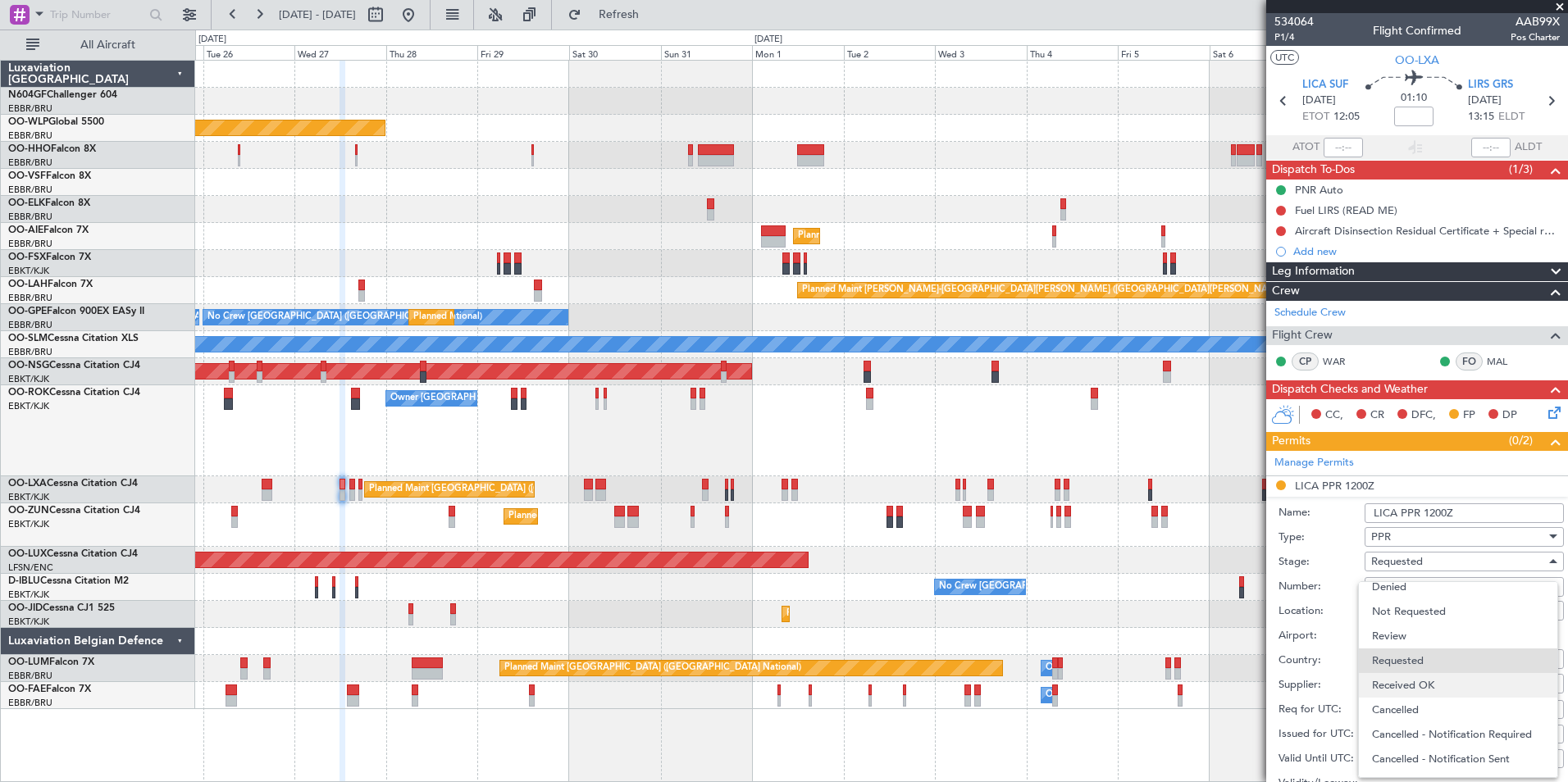
click at [1402, 695] on span "Received OK" at bounding box center [1458, 685] width 172 height 25
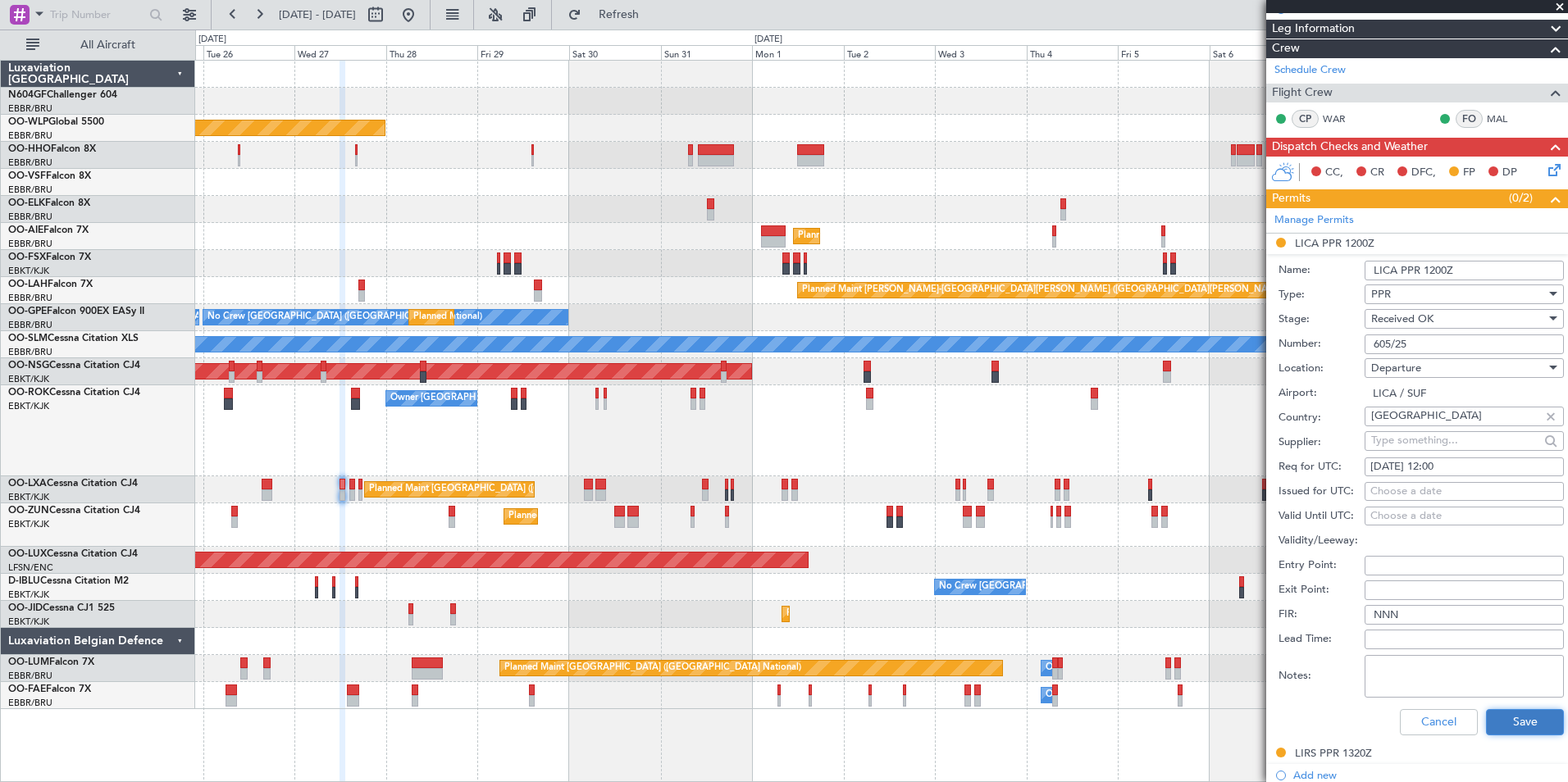
click at [1491, 729] on button "Save" at bounding box center [1525, 722] width 78 height 26
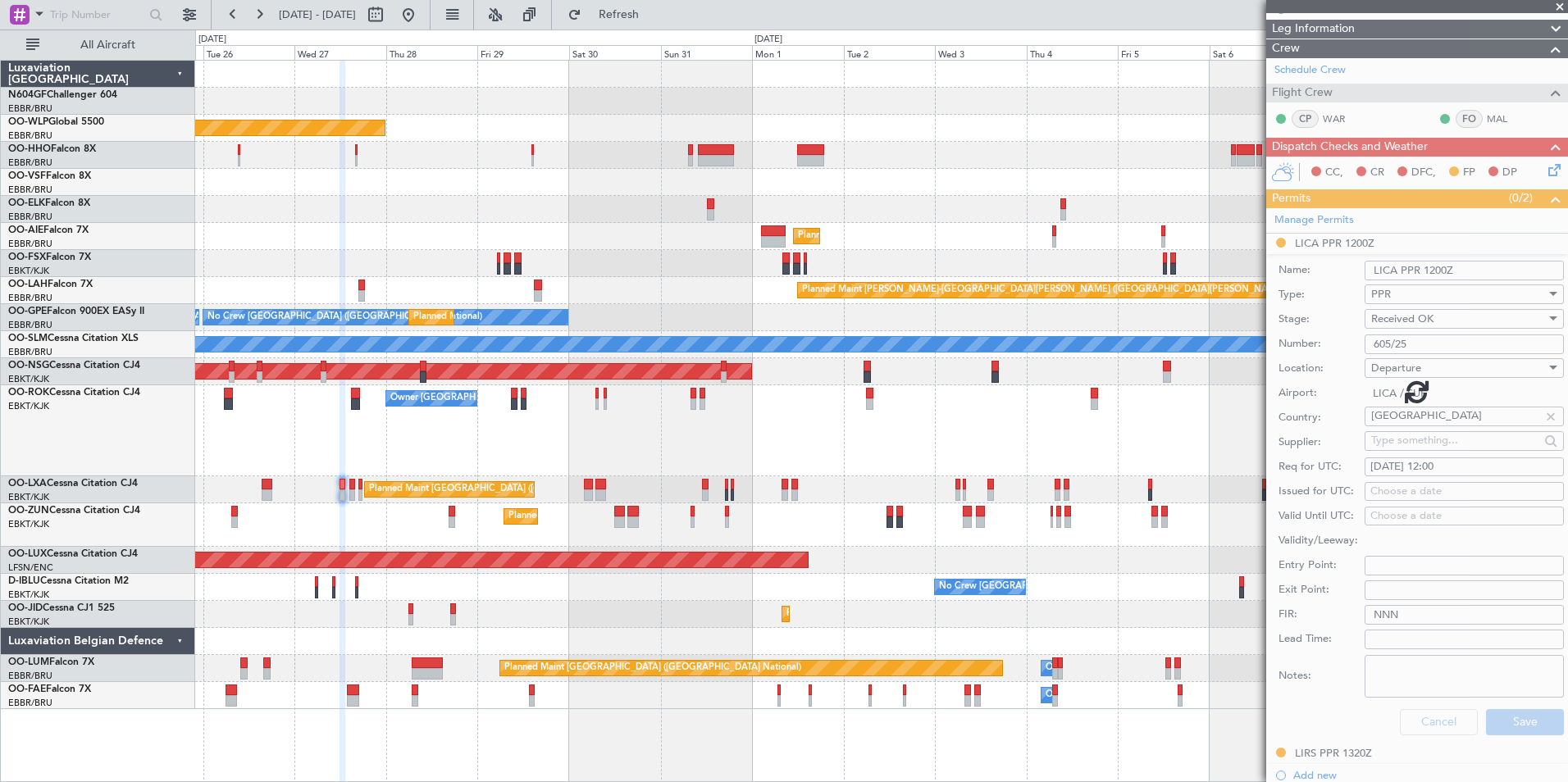
scroll to position [6, 0]
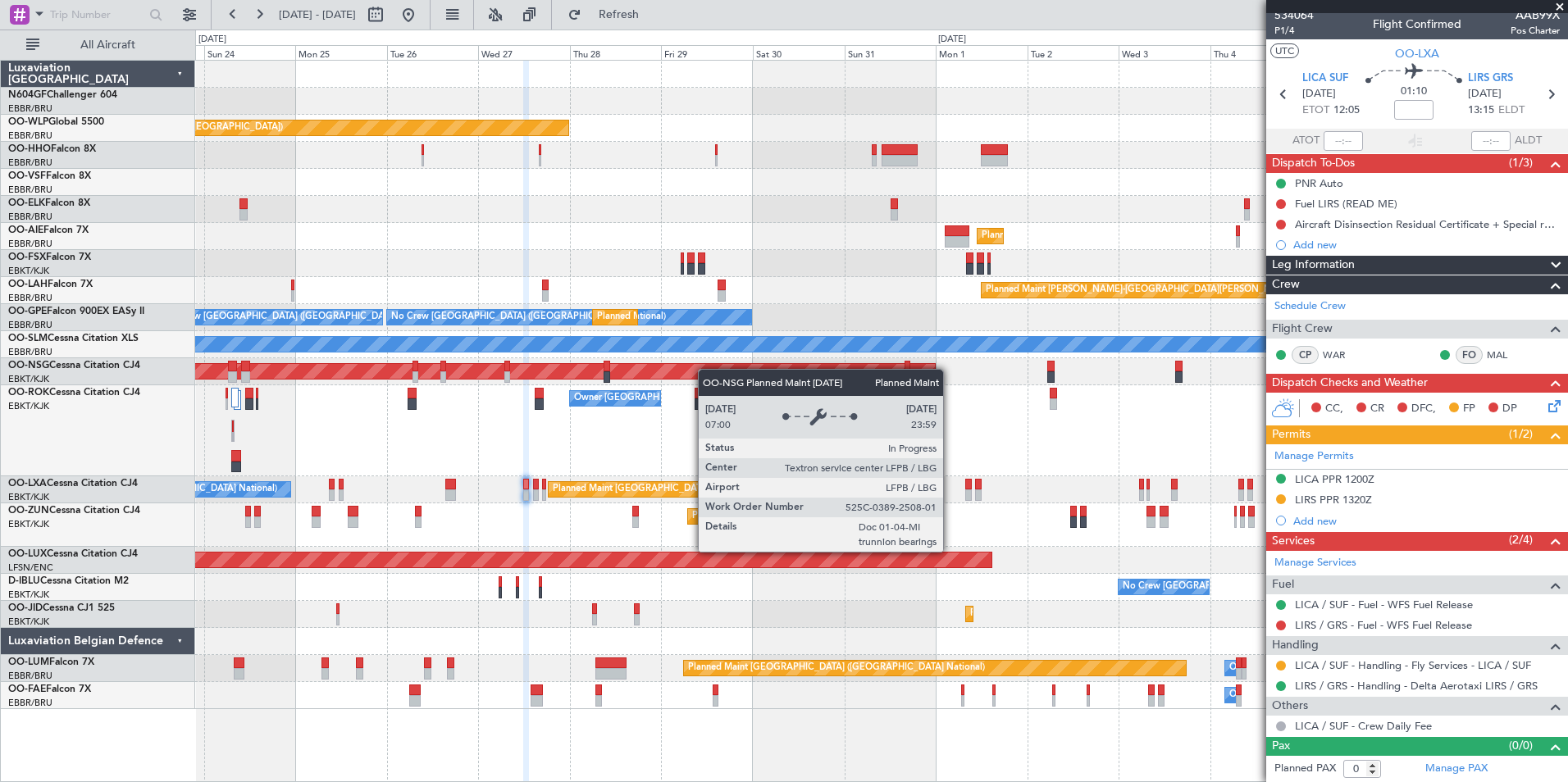
click at [742, 379] on div "Planned Maint Berlin (Brandenburg) Planned Maint Kortrijk-Wevelgem Planned Main…" at bounding box center [881, 385] width 1372 height 648
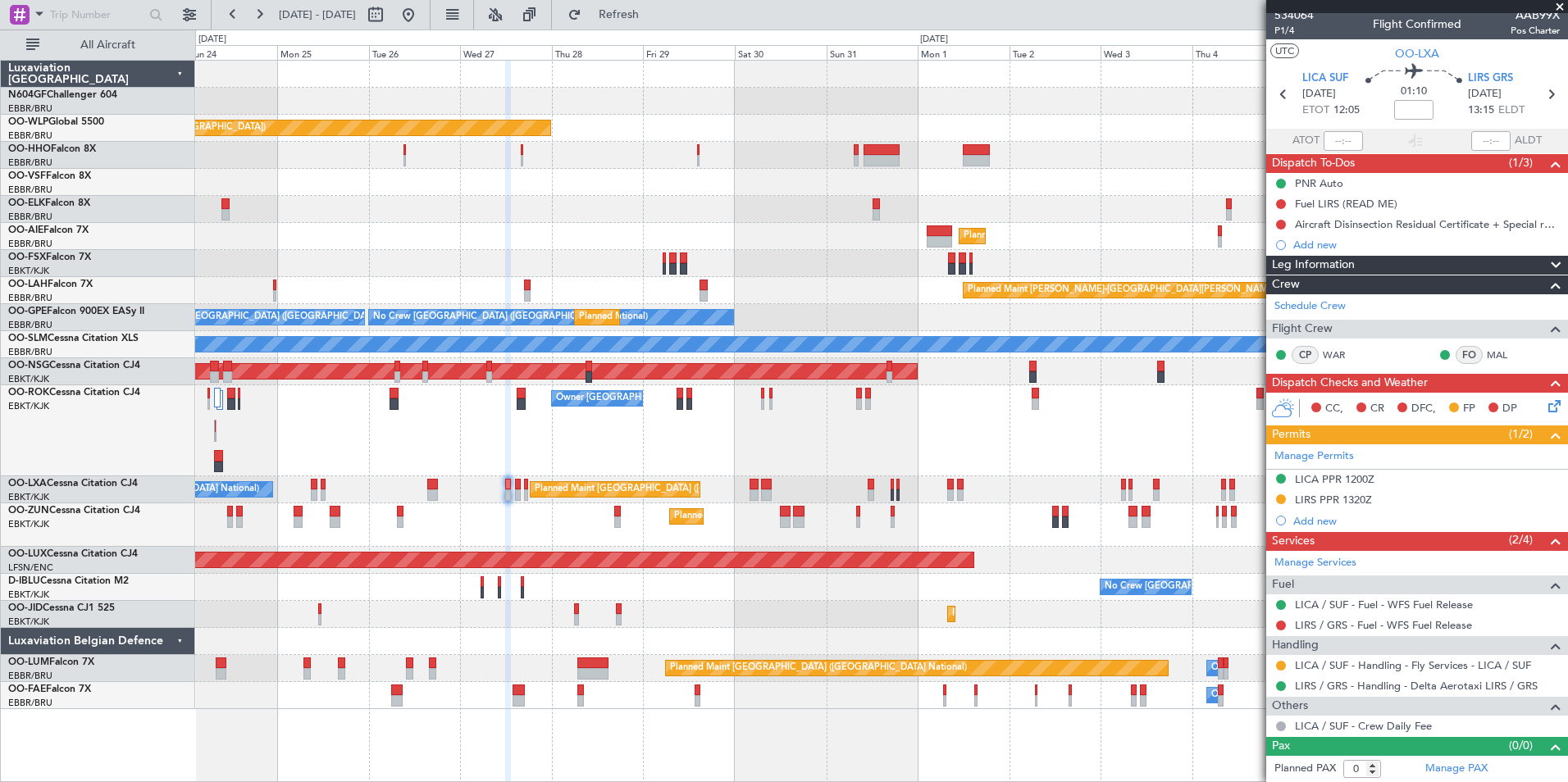
click at [857, 483] on div "Planned Maint Berlin (Brandenburg) Planned Maint Kortrijk-Wevelgem Planned Main…" at bounding box center [881, 385] width 1372 height 648
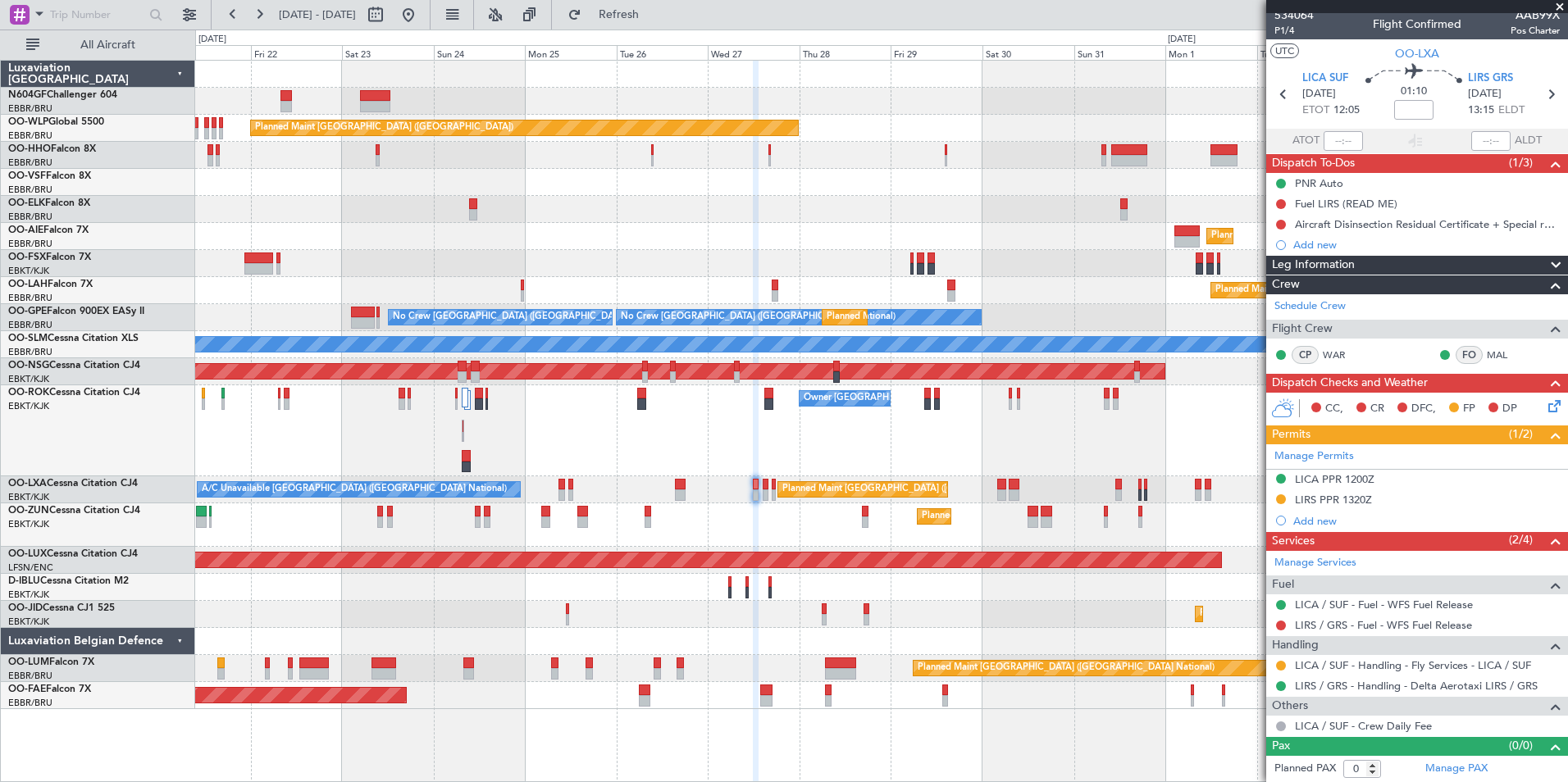
click at [968, 442] on div "Owner [GEOGRAPHIC_DATA]-[GEOGRAPHIC_DATA]" at bounding box center [881, 431] width 1372 height 91
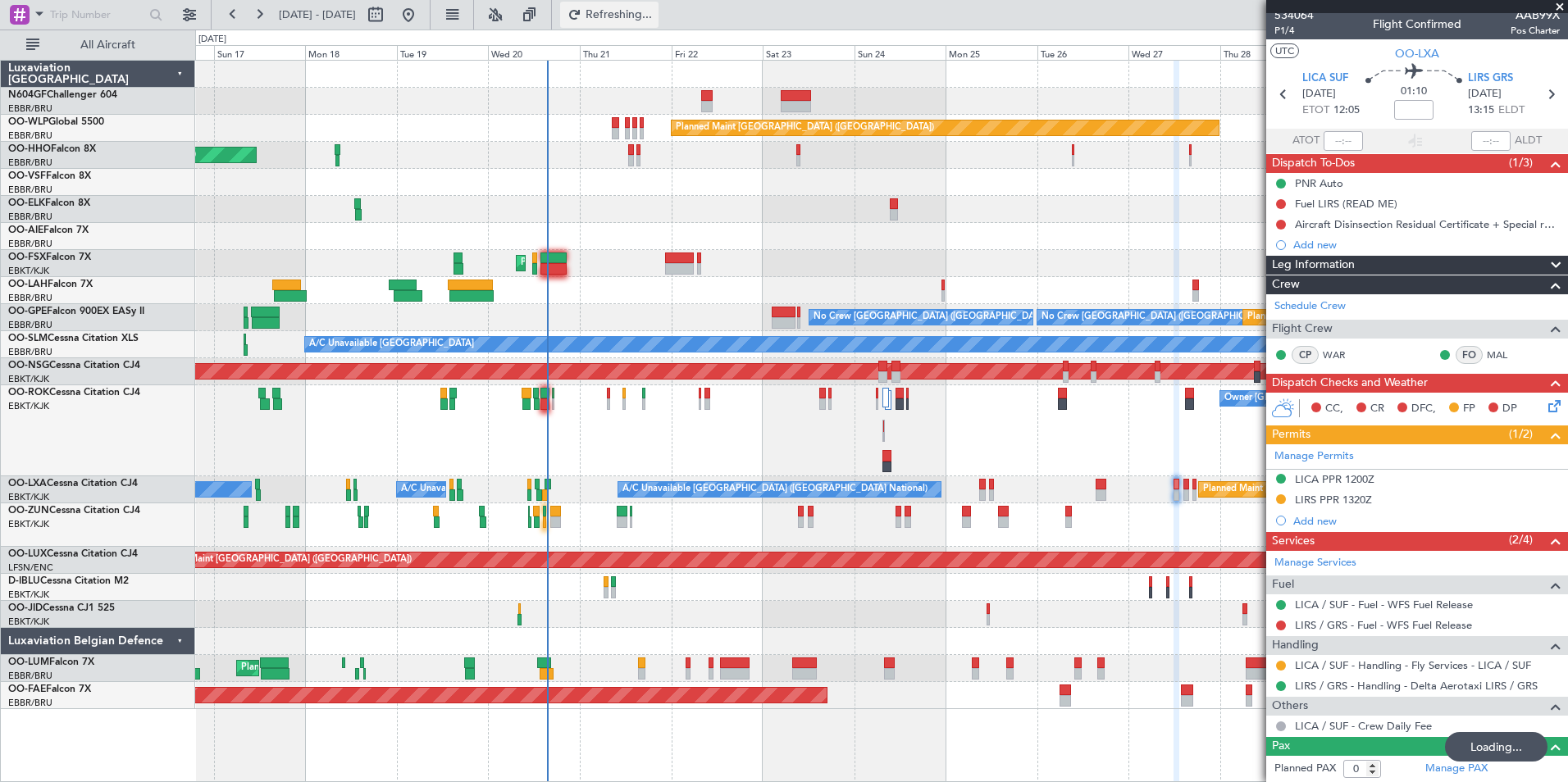
click at [654, 19] on span "Refreshing..." at bounding box center [619, 15] width 69 height 12
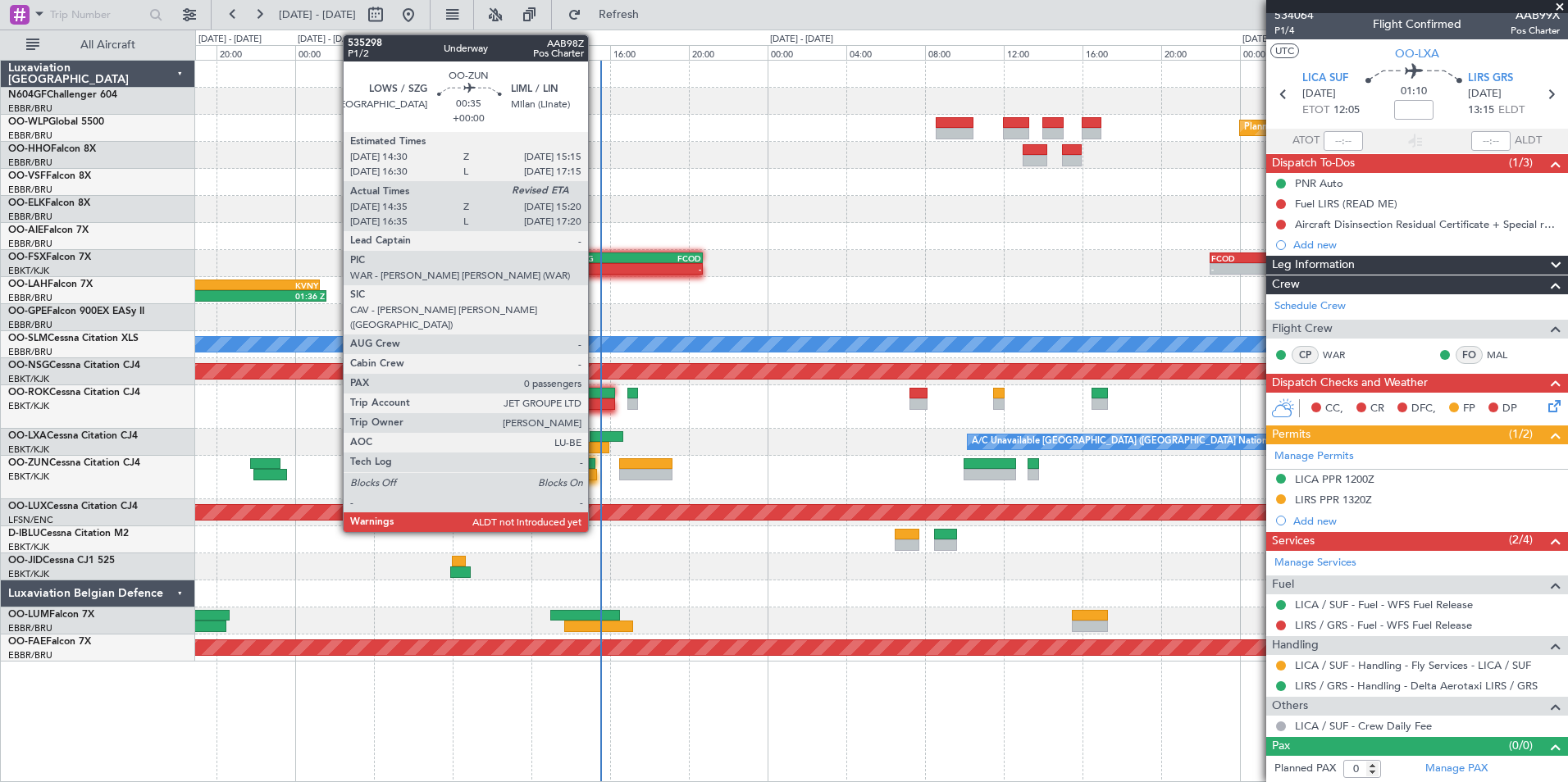
click at [595, 475] on div at bounding box center [588, 475] width 15 height 12
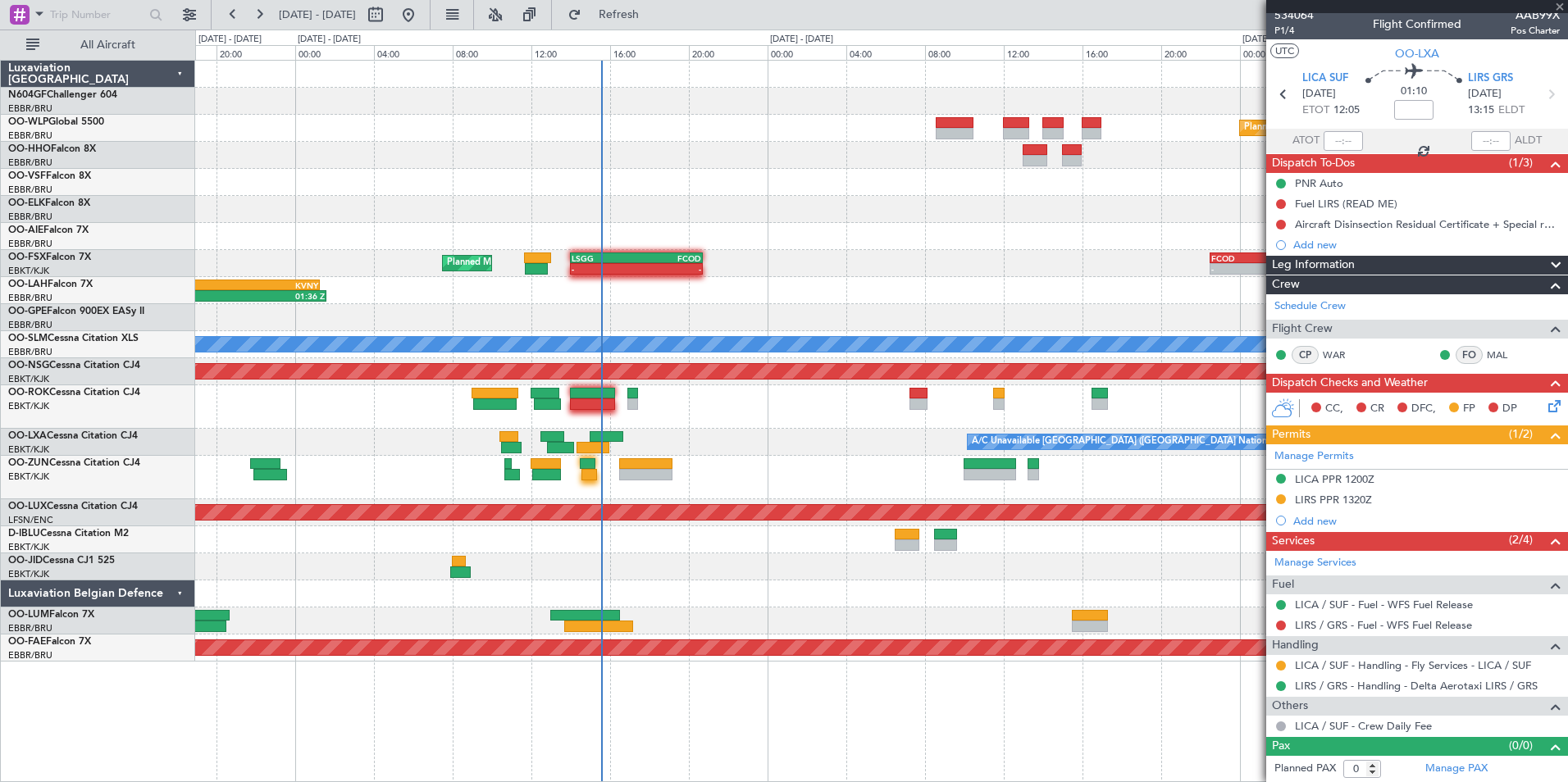
type input "14:40"
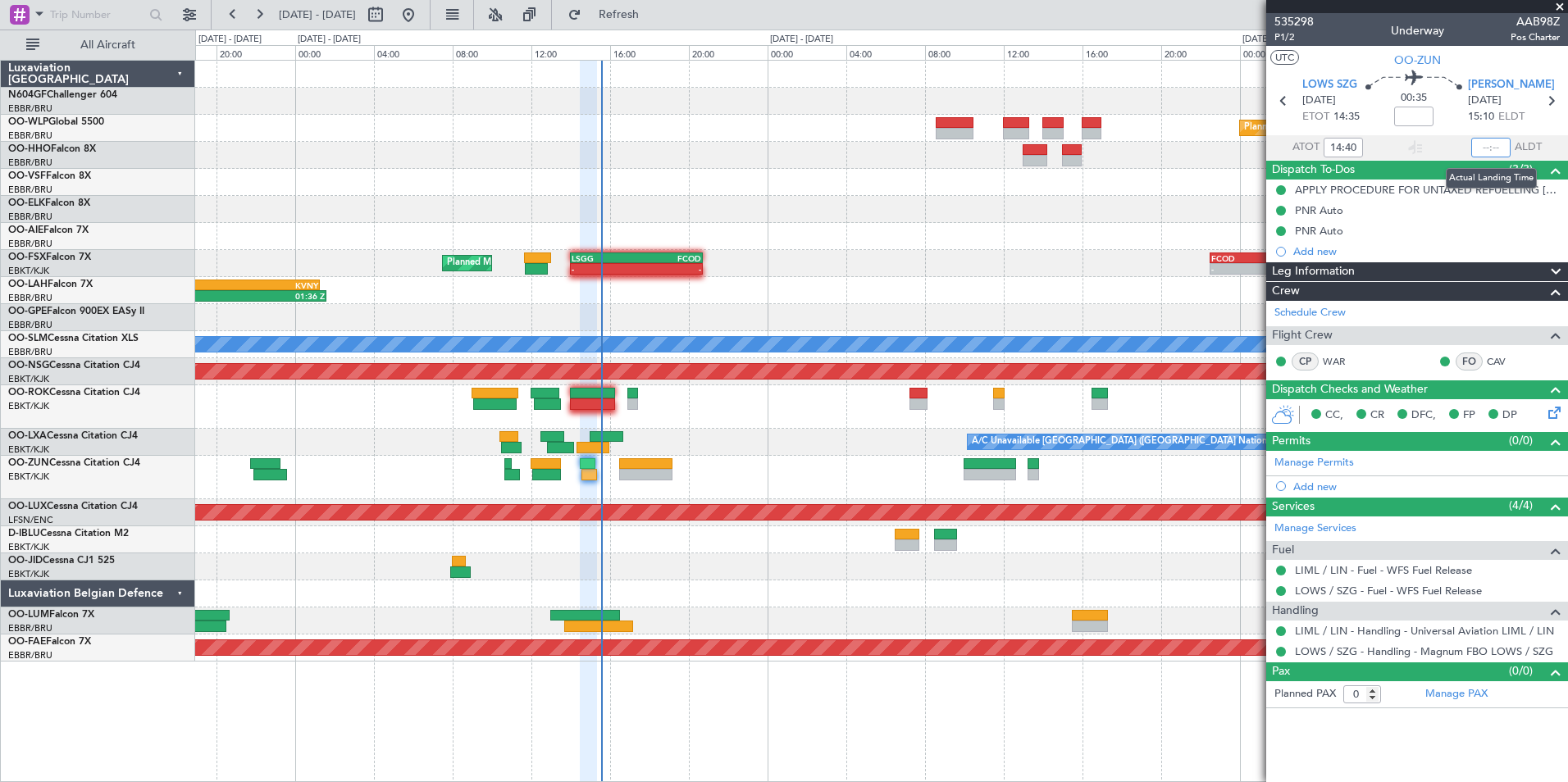
click at [1479, 146] on input "text" at bounding box center [1491, 148] width 39 height 20
click at [1206, 220] on div at bounding box center [881, 210] width 1372 height 27
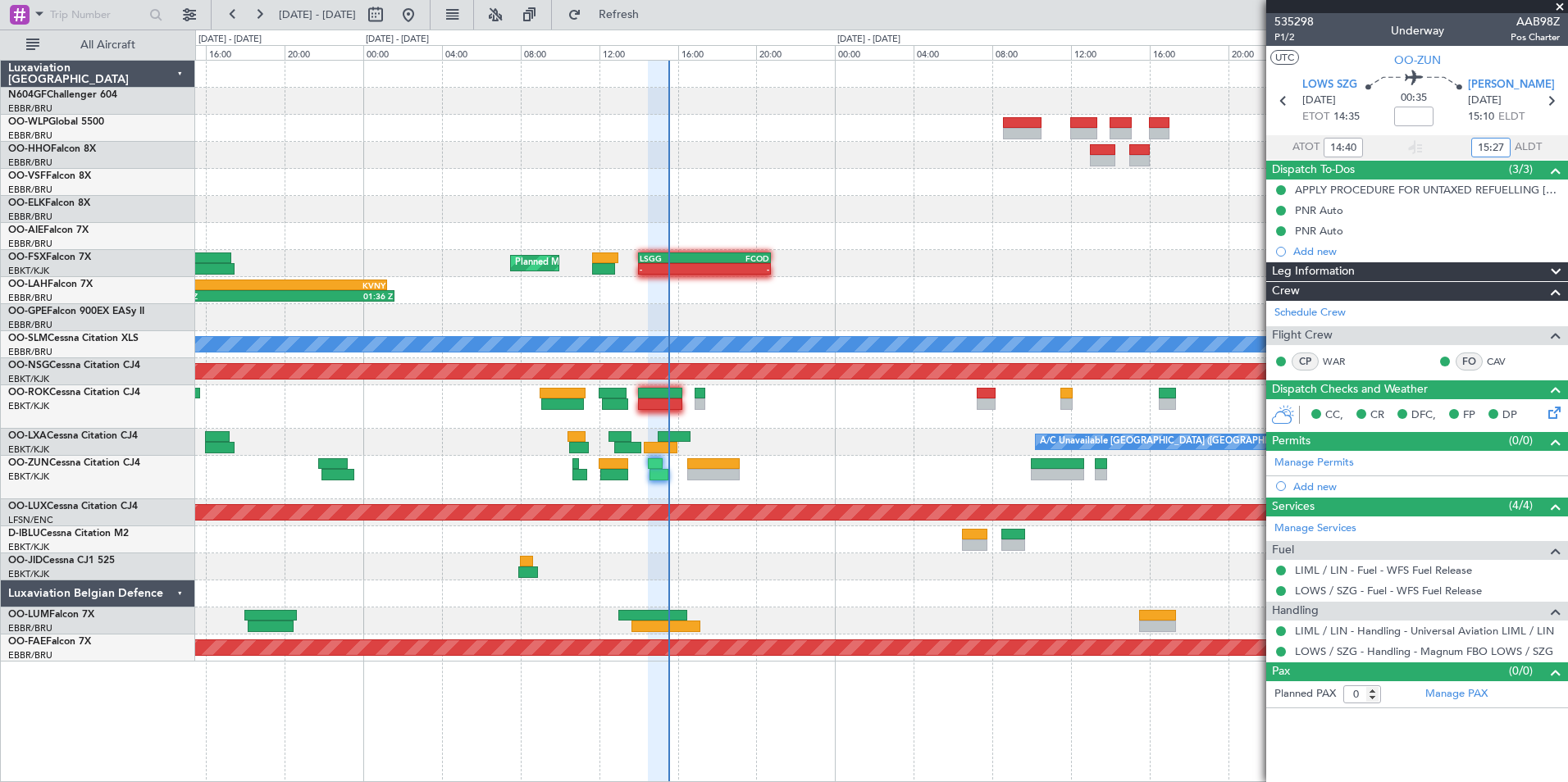
type input "15:27"
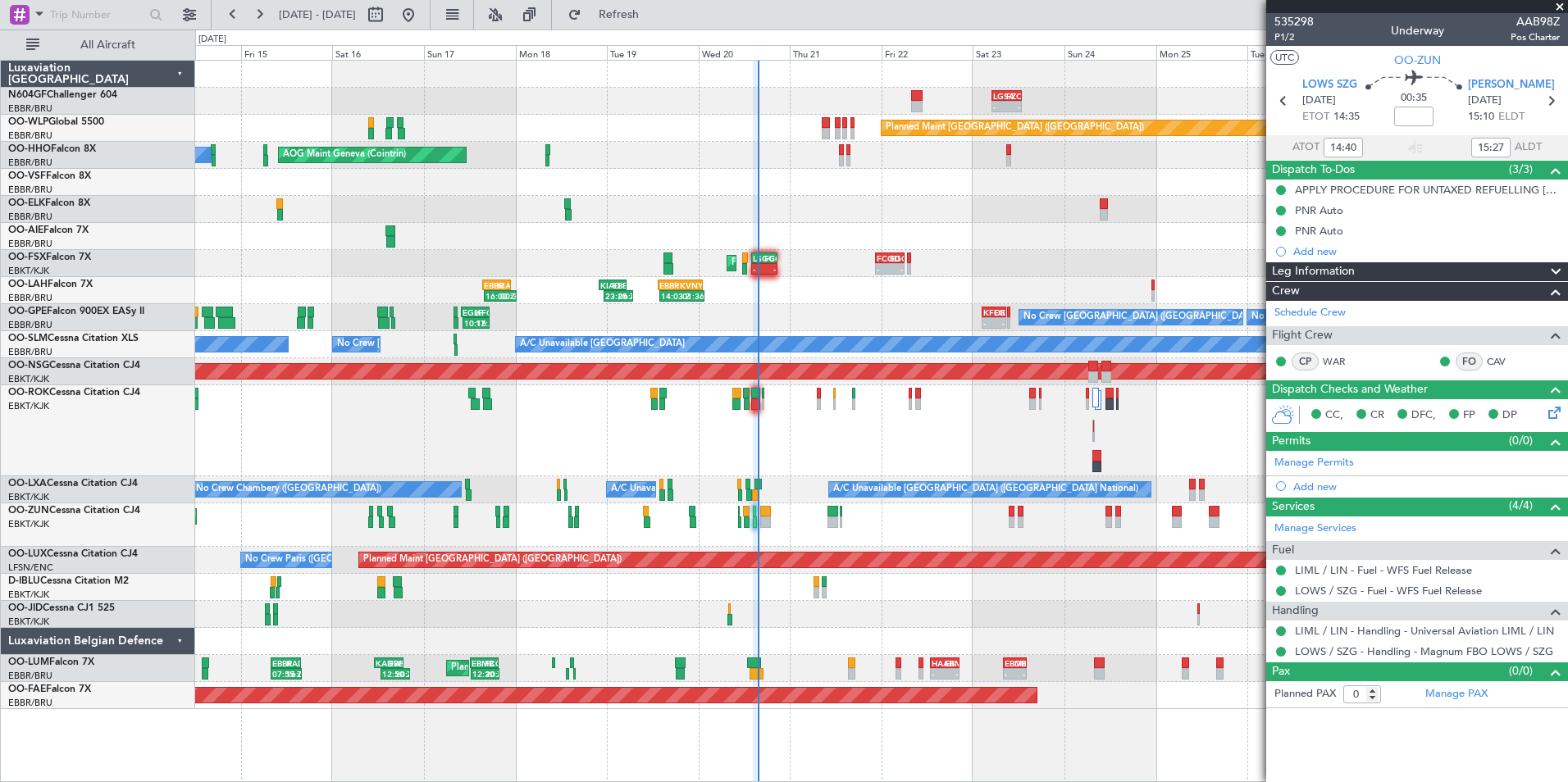
click at [878, 284] on div "14:03 Z 01:36 Z EBBR 13:30 Z KVNY 01:15 Z KIAD 22:00 Z EBBR 05:20 Z 23:25 Z 06:…" at bounding box center [881, 291] width 1372 height 27
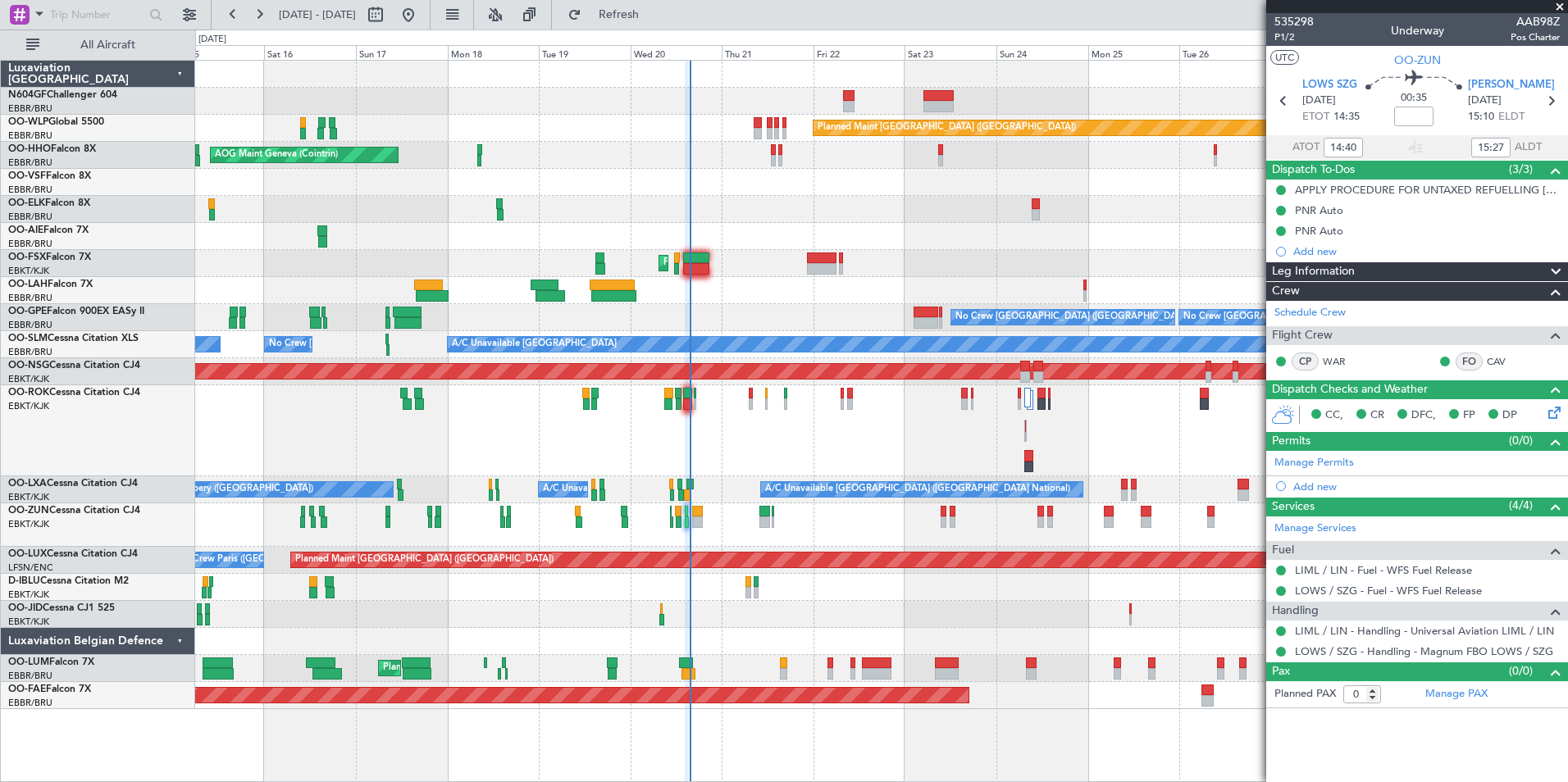
click at [755, 430] on div "Owner Kortrijk-Wevelgem Unplanned Maint Kortrijk-Wevelgem" at bounding box center [881, 431] width 1372 height 91
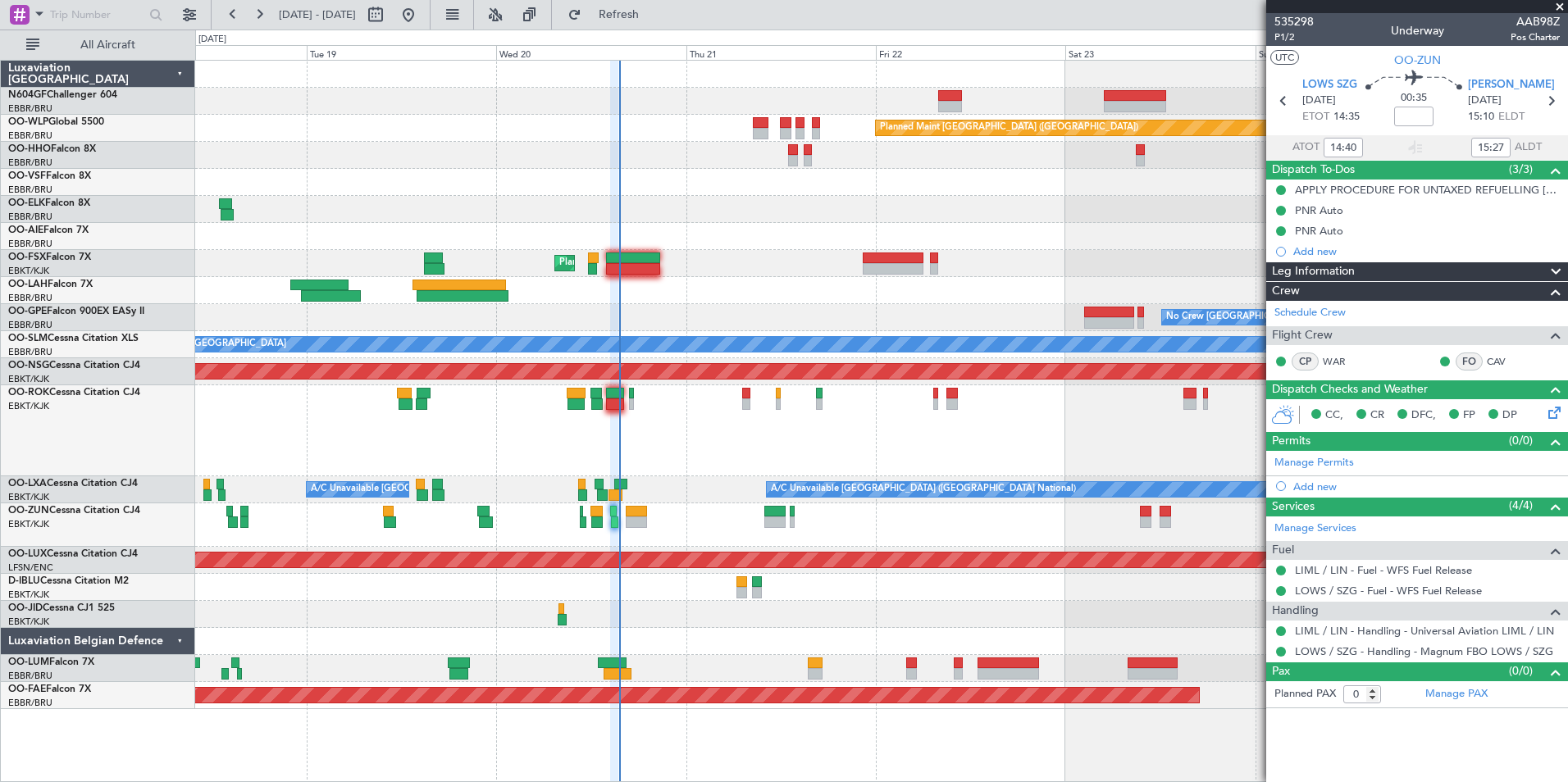
click at [739, 397] on div at bounding box center [881, 431] width 1372 height 91
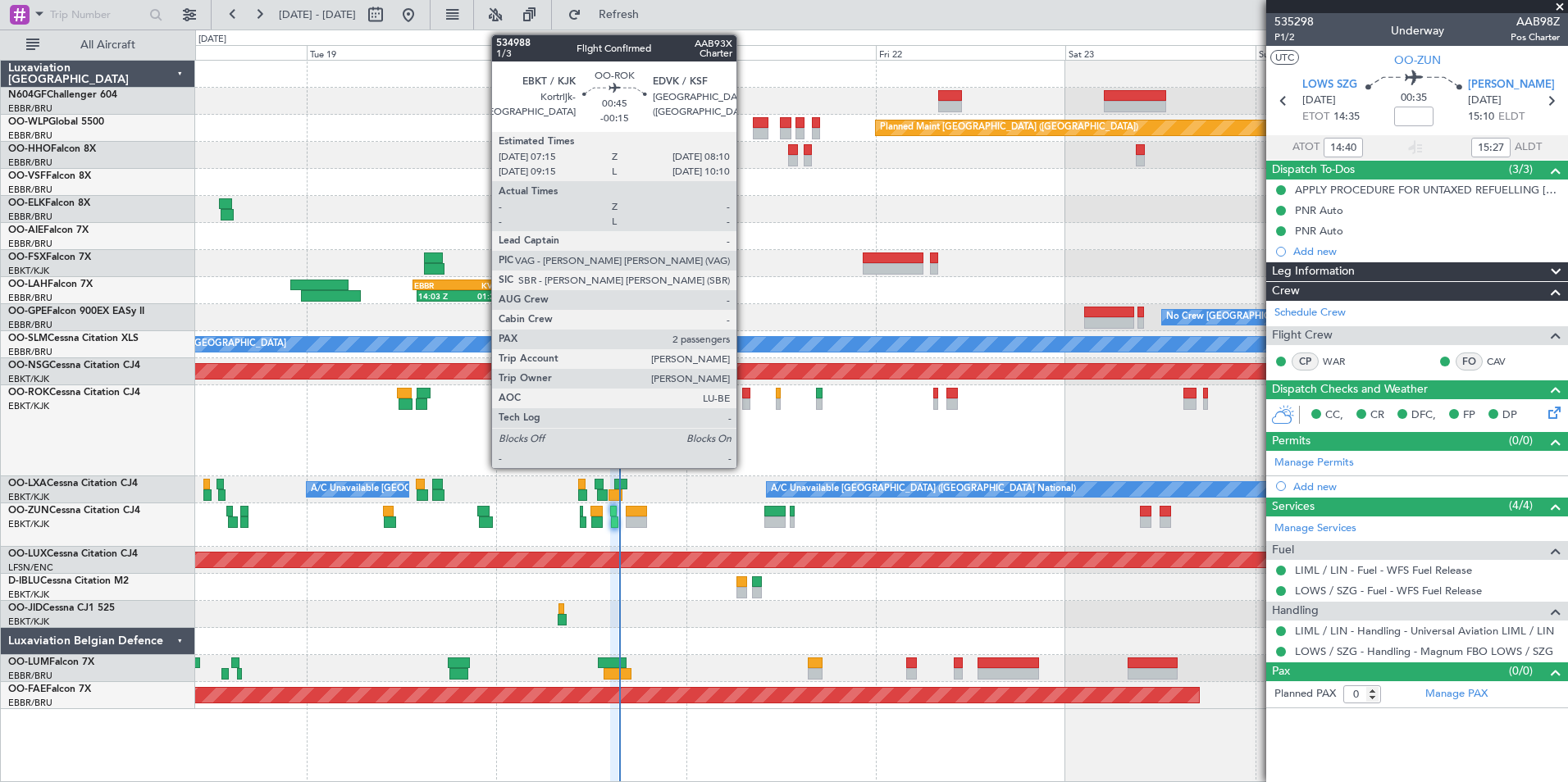
click at [744, 399] on div at bounding box center [746, 404] width 7 height 12
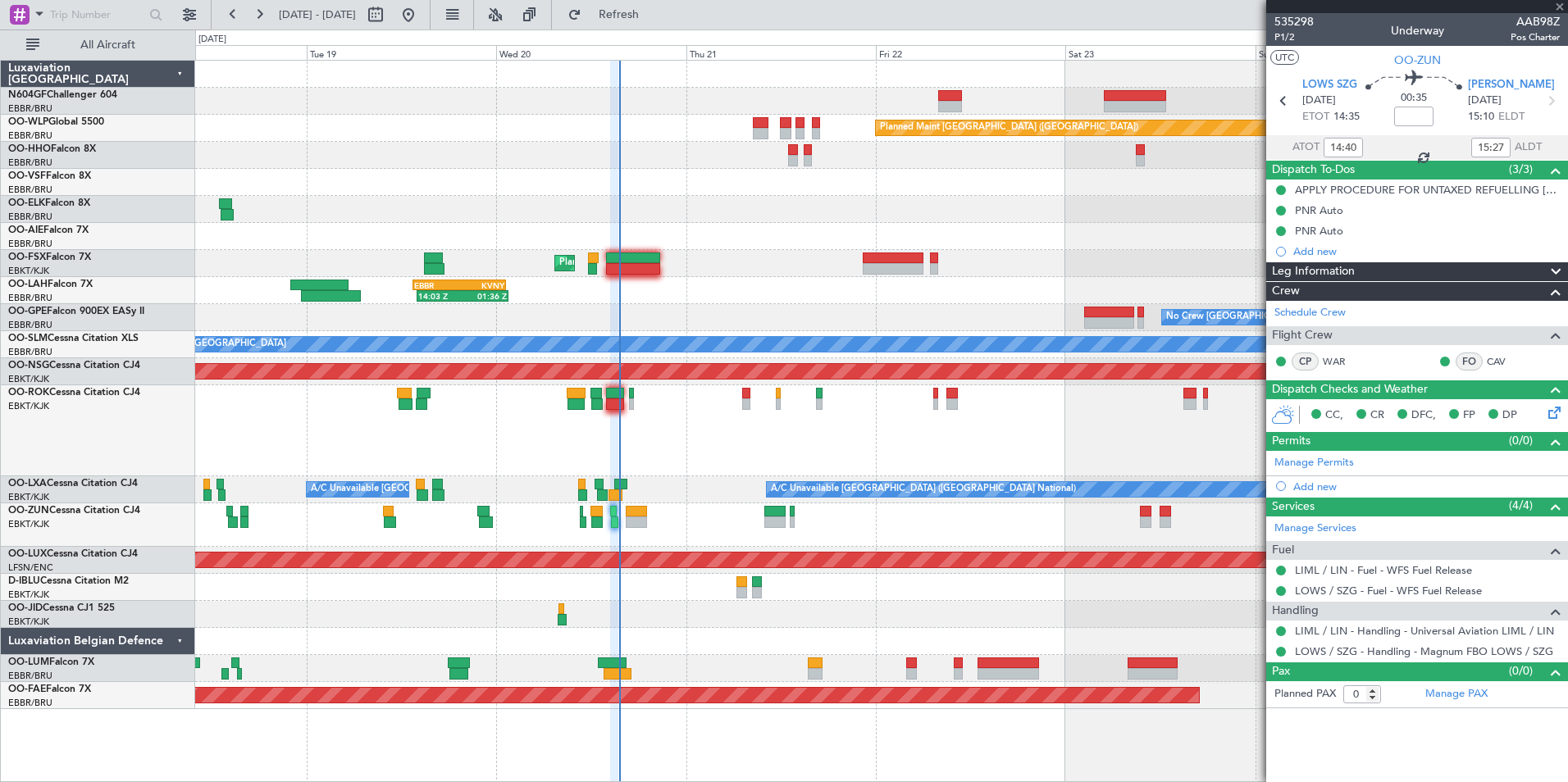
type input "-00:15"
type input "2"
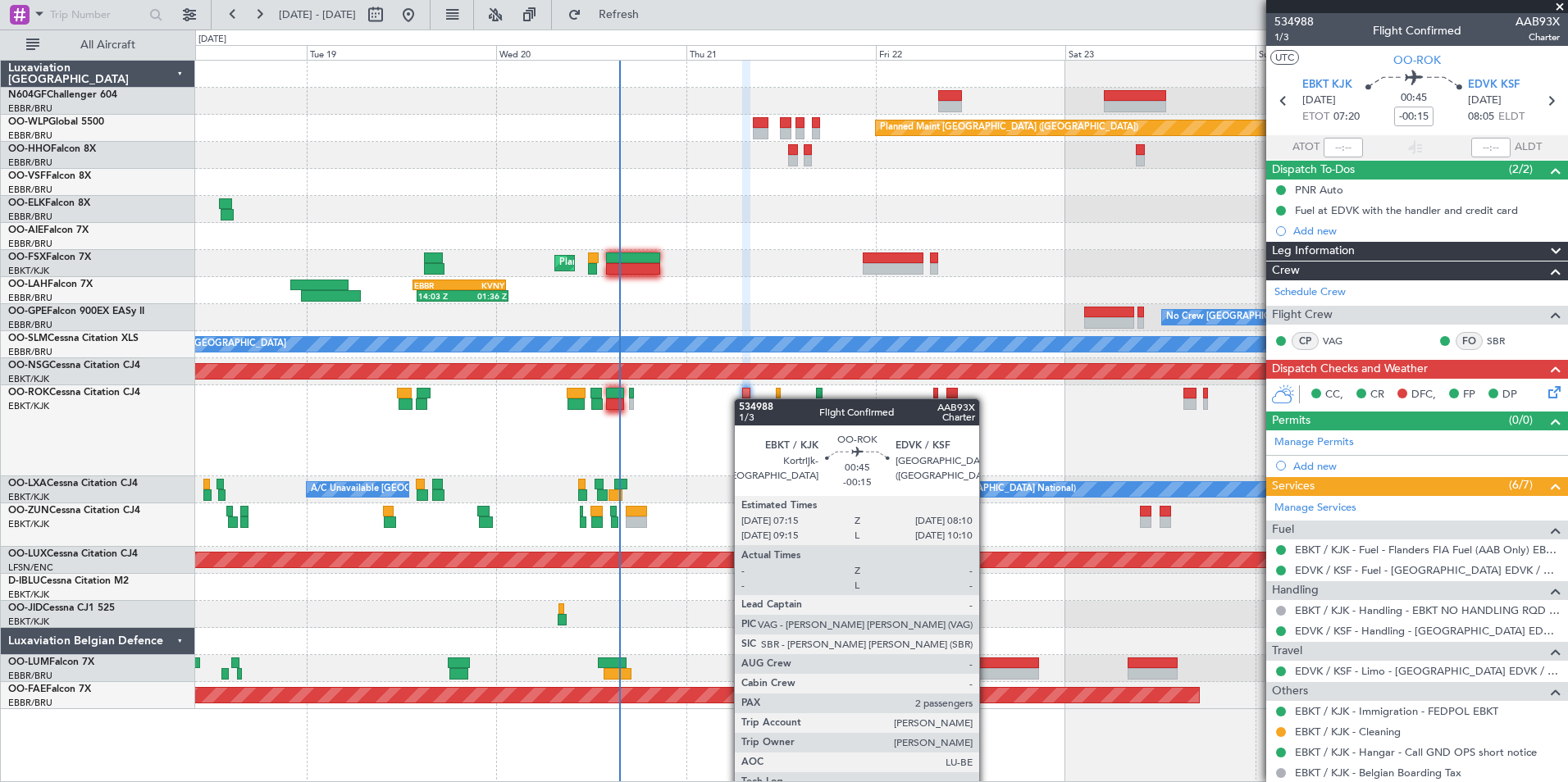
click at [742, 398] on div at bounding box center [746, 404] width 7 height 12
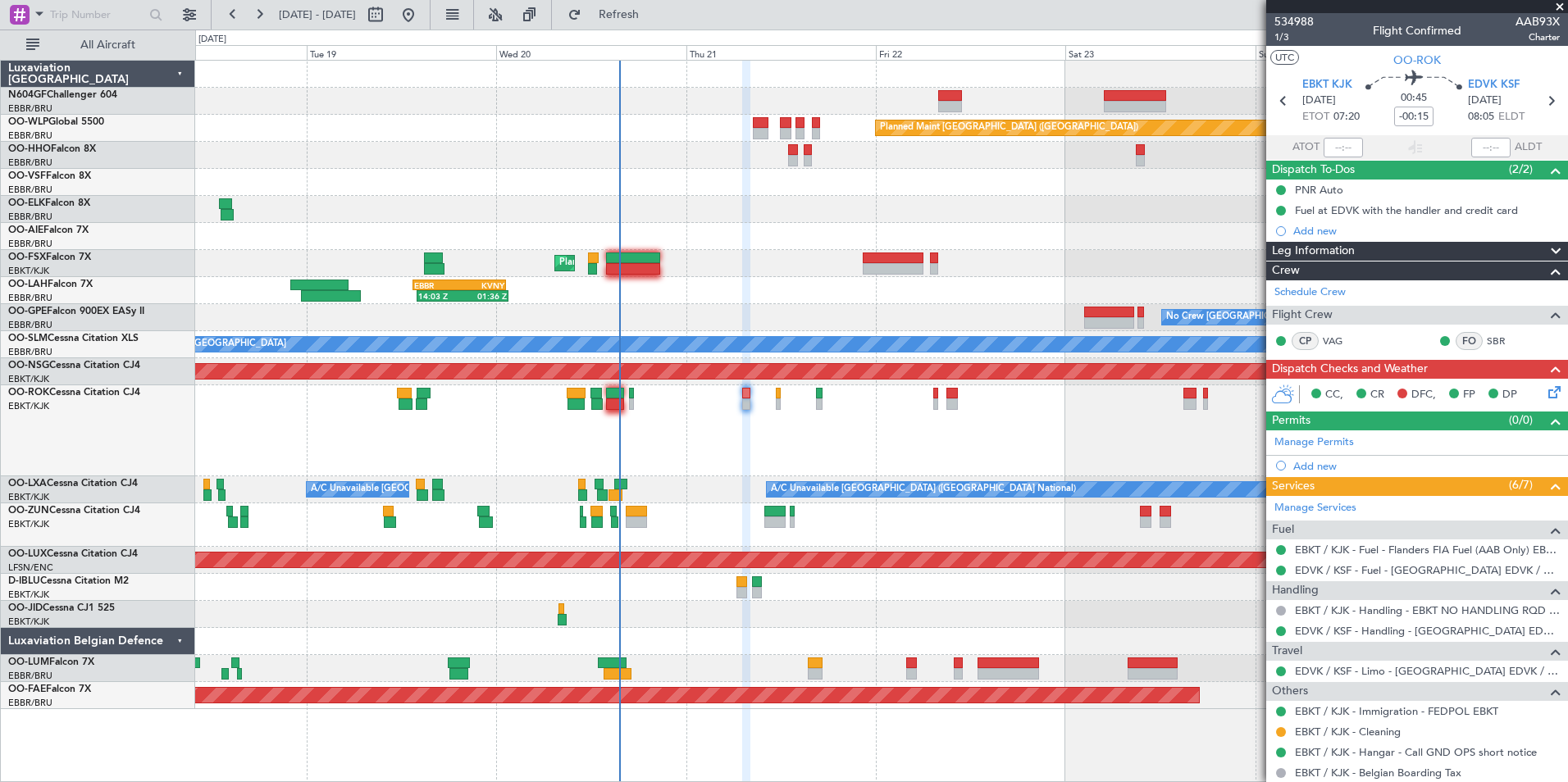
click at [1545, 395] on icon at bounding box center [1552, 389] width 13 height 13
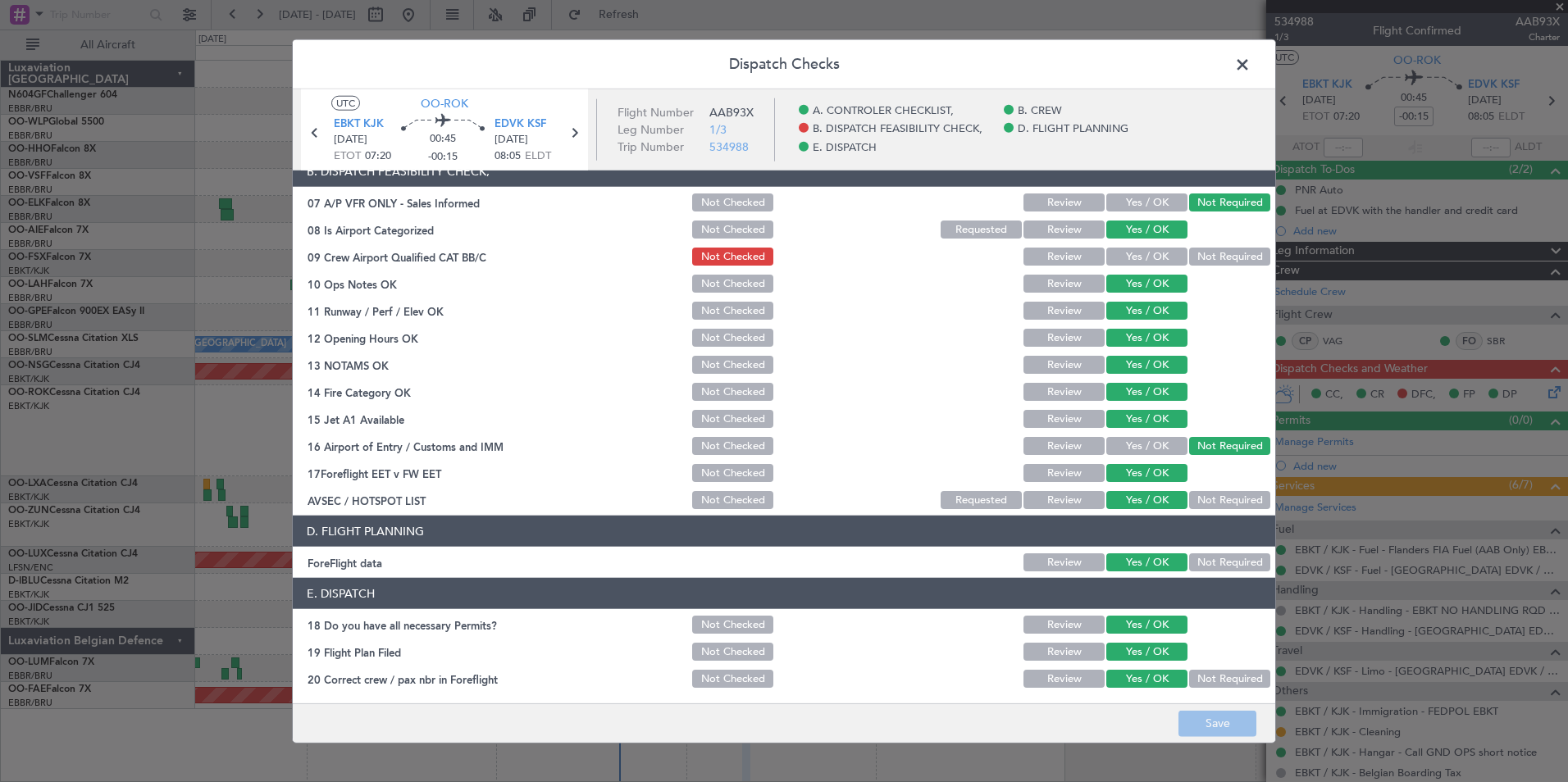
scroll to position [304, 0]
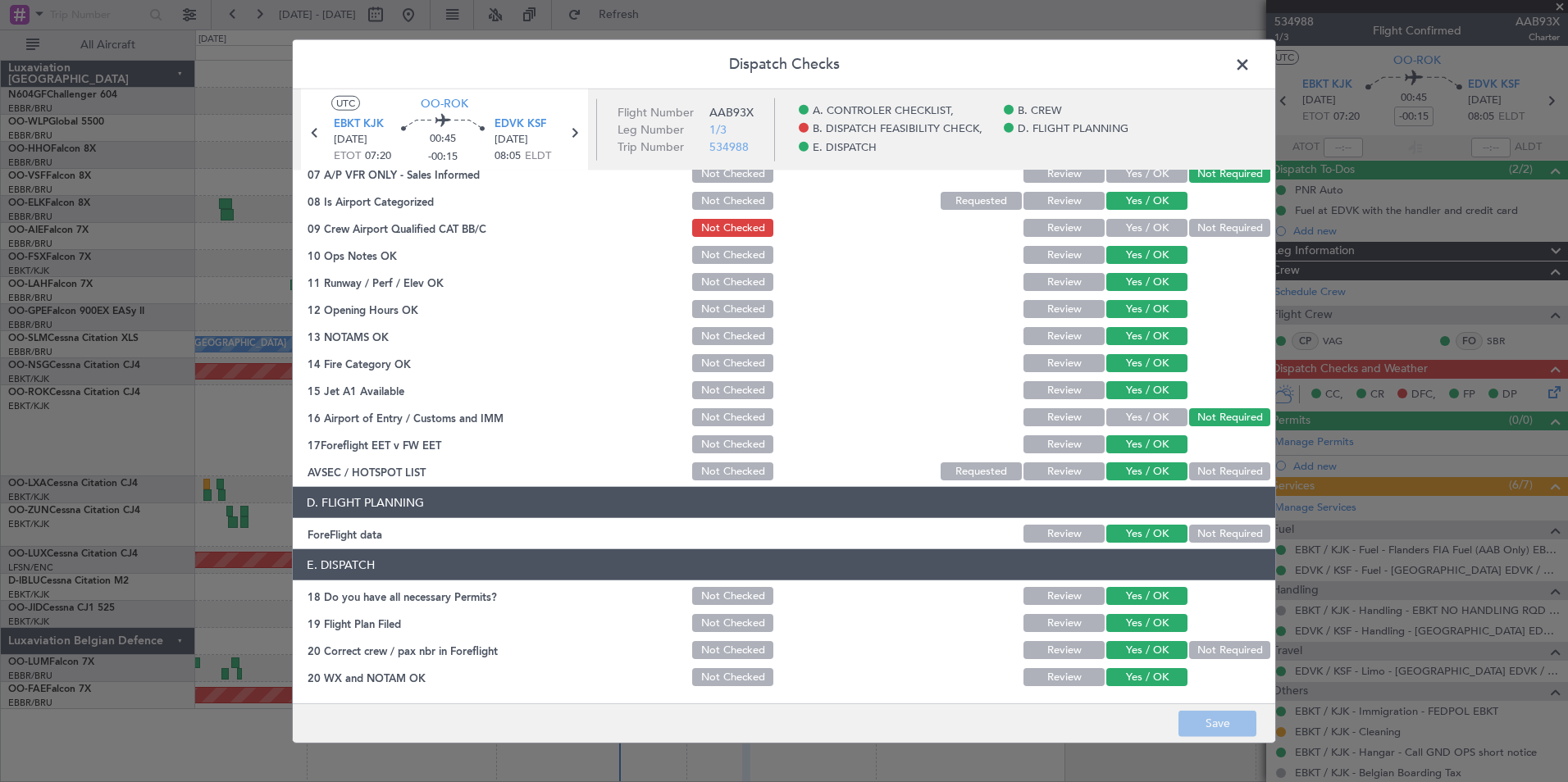
click at [1251, 70] on span at bounding box center [1251, 69] width 0 height 33
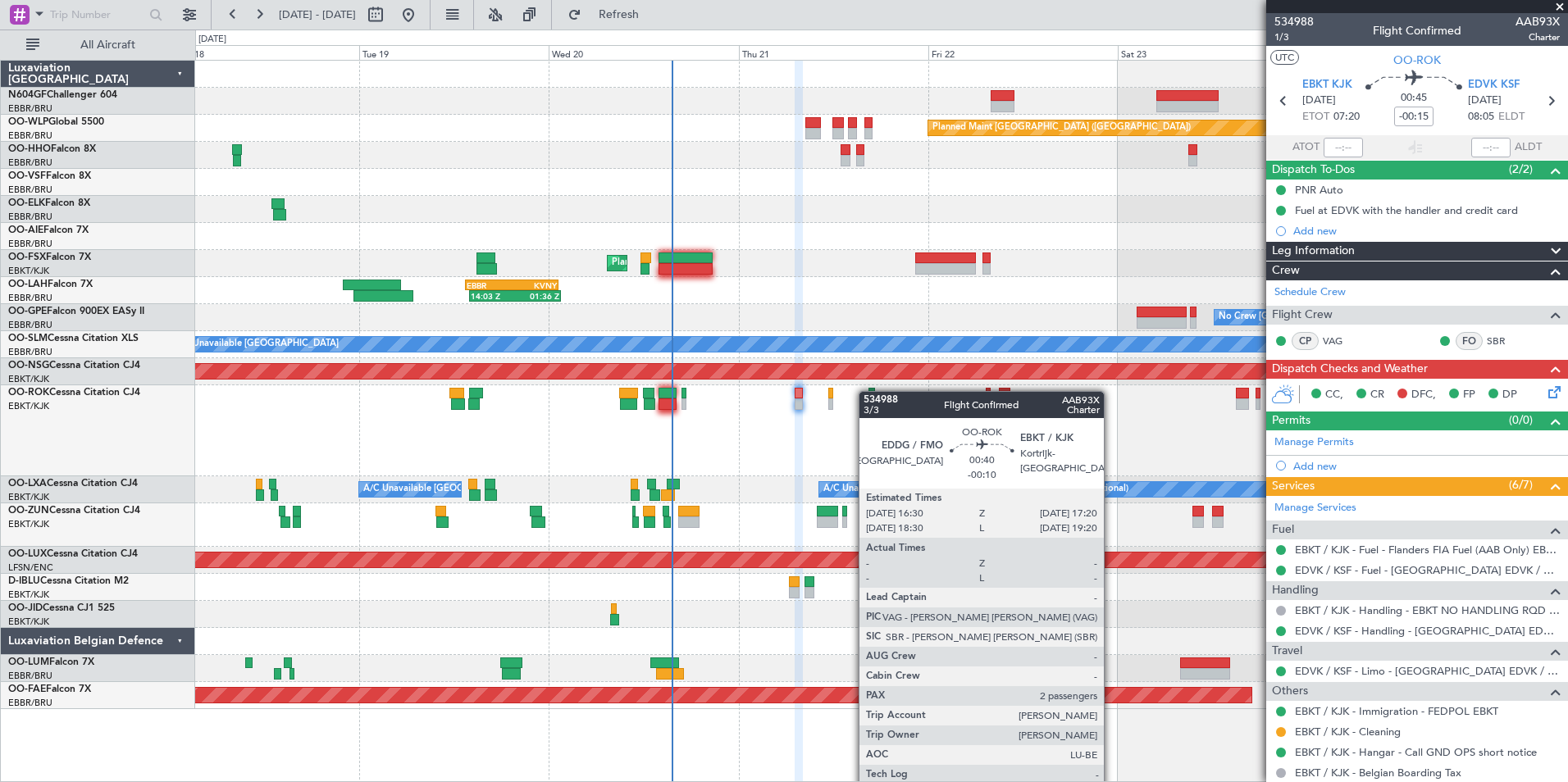
click at [878, 396] on div "Planned Maint Berlin (Brandenburg) AOG Maint Geneva (Cointrin) Planned Maint Ko…" at bounding box center [881, 385] width 1372 height 648
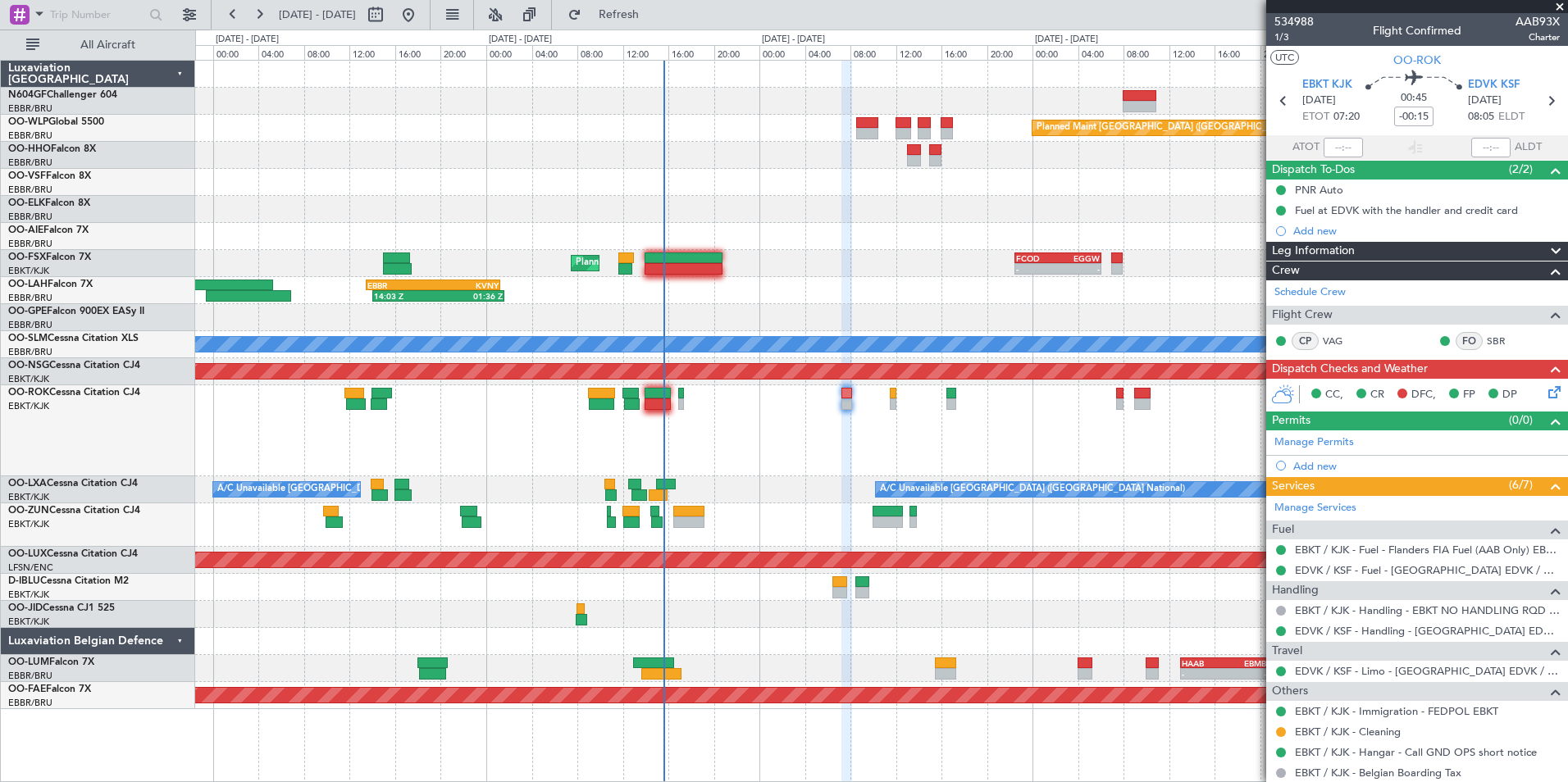
click at [665, 495] on div at bounding box center [658, 495] width 20 height 12
type input "14:24"
type input "0"
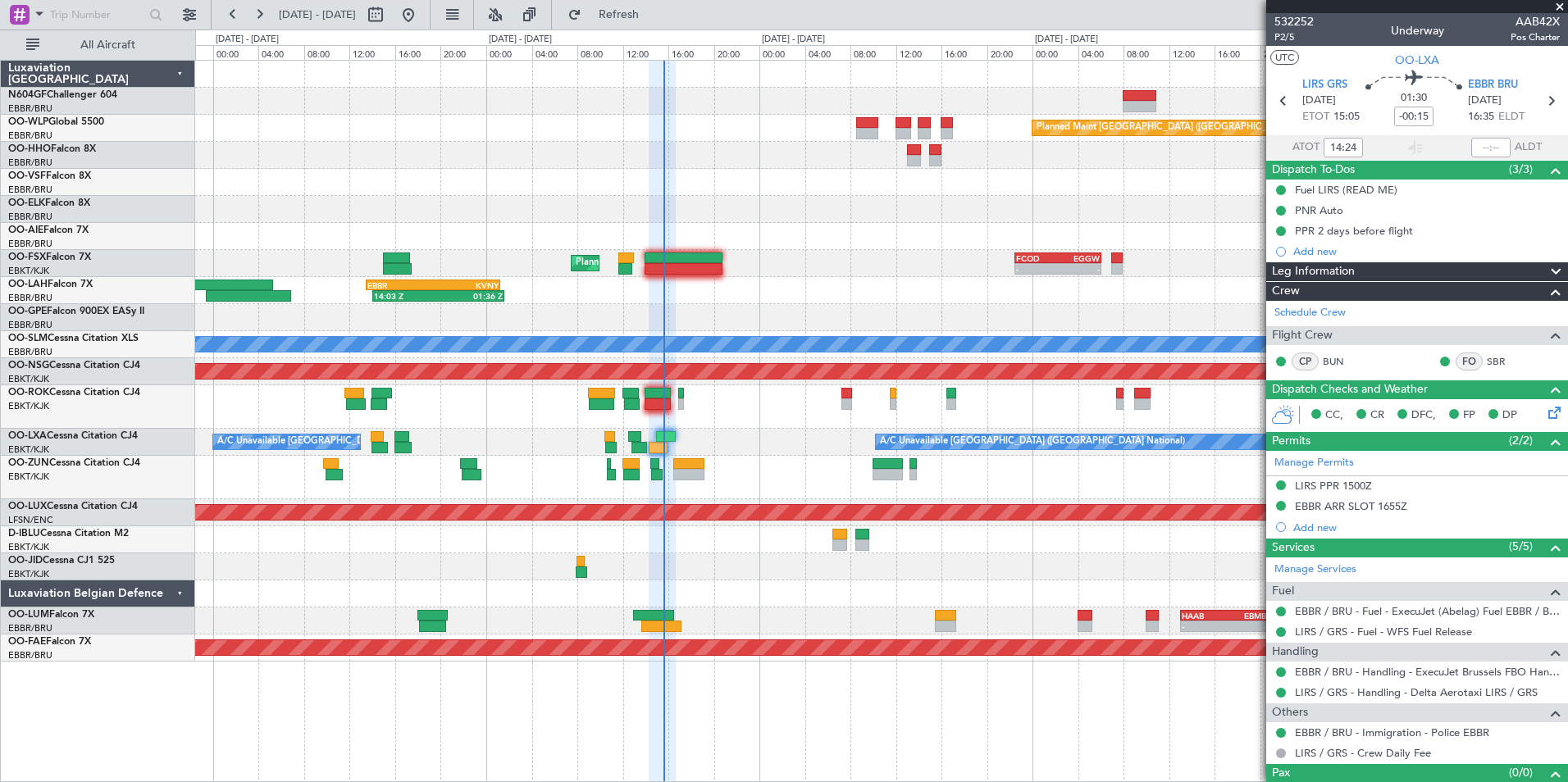
scroll to position [27, 0]
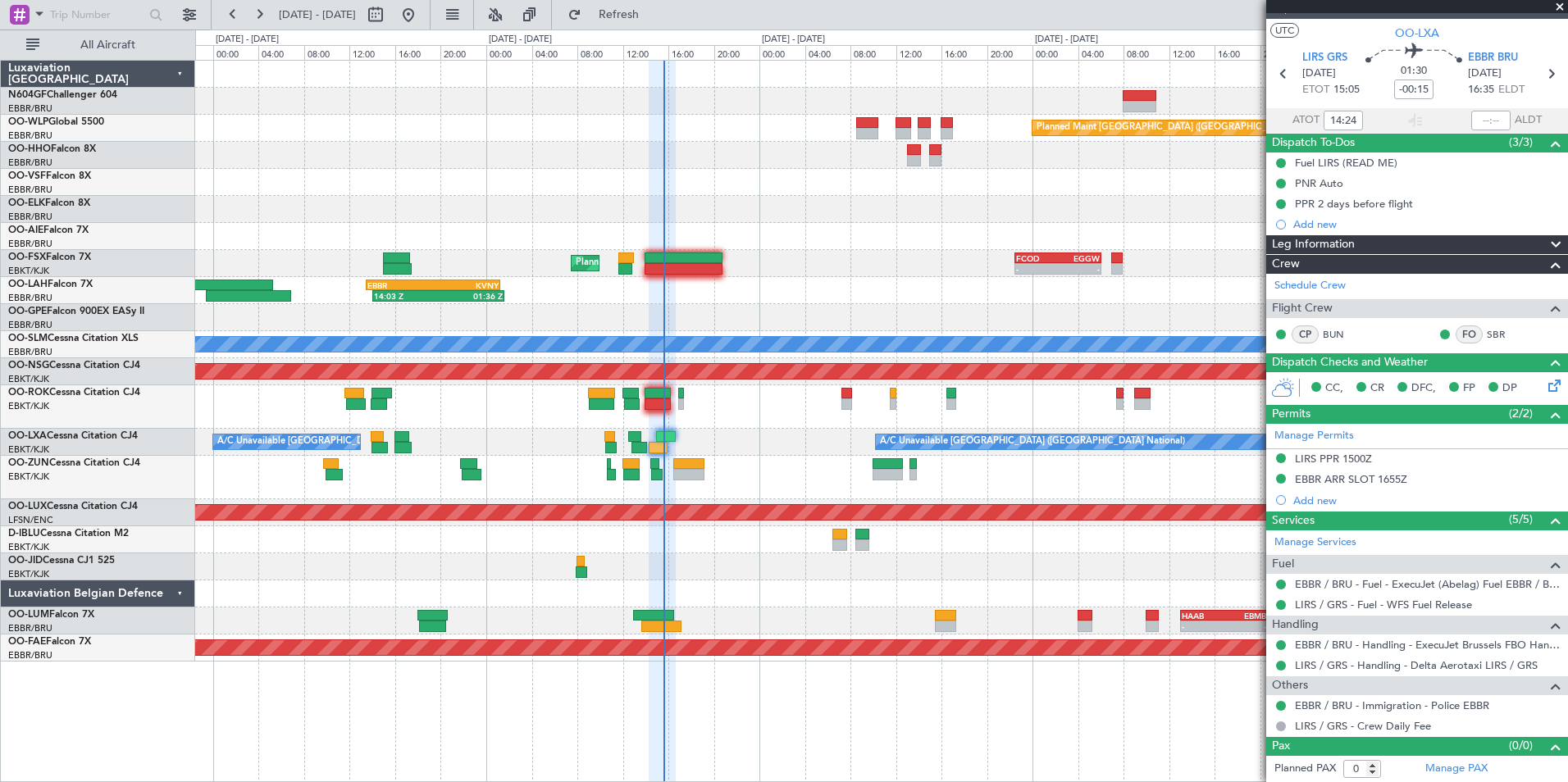
click at [617, 440] on div "A/C Unavailable Brussels (Brussels National) A/C Unavailable Brussels (Brussels…" at bounding box center [881, 443] width 1372 height 27
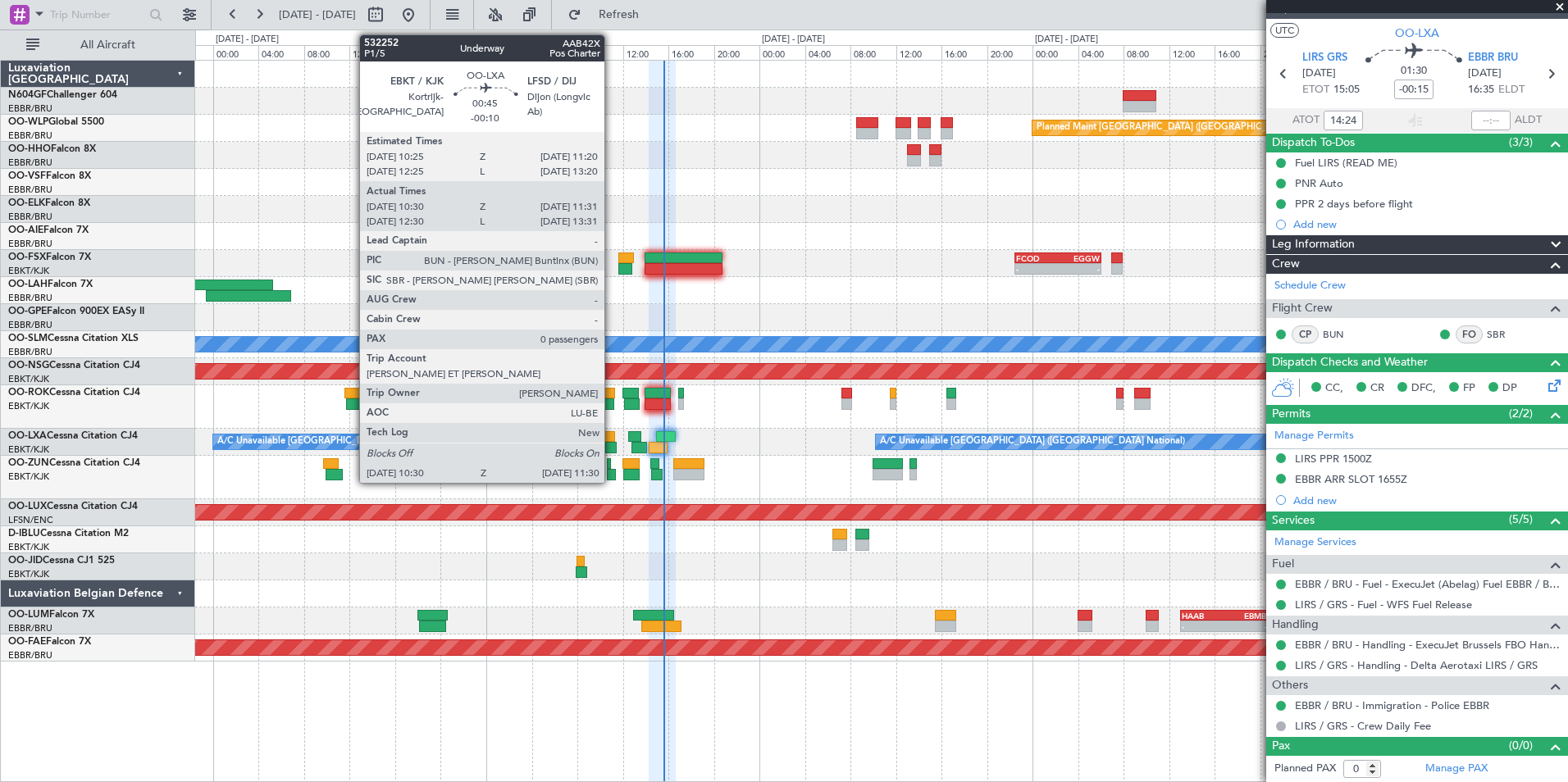
click at [612, 445] on div at bounding box center [611, 447] width 12 height 12
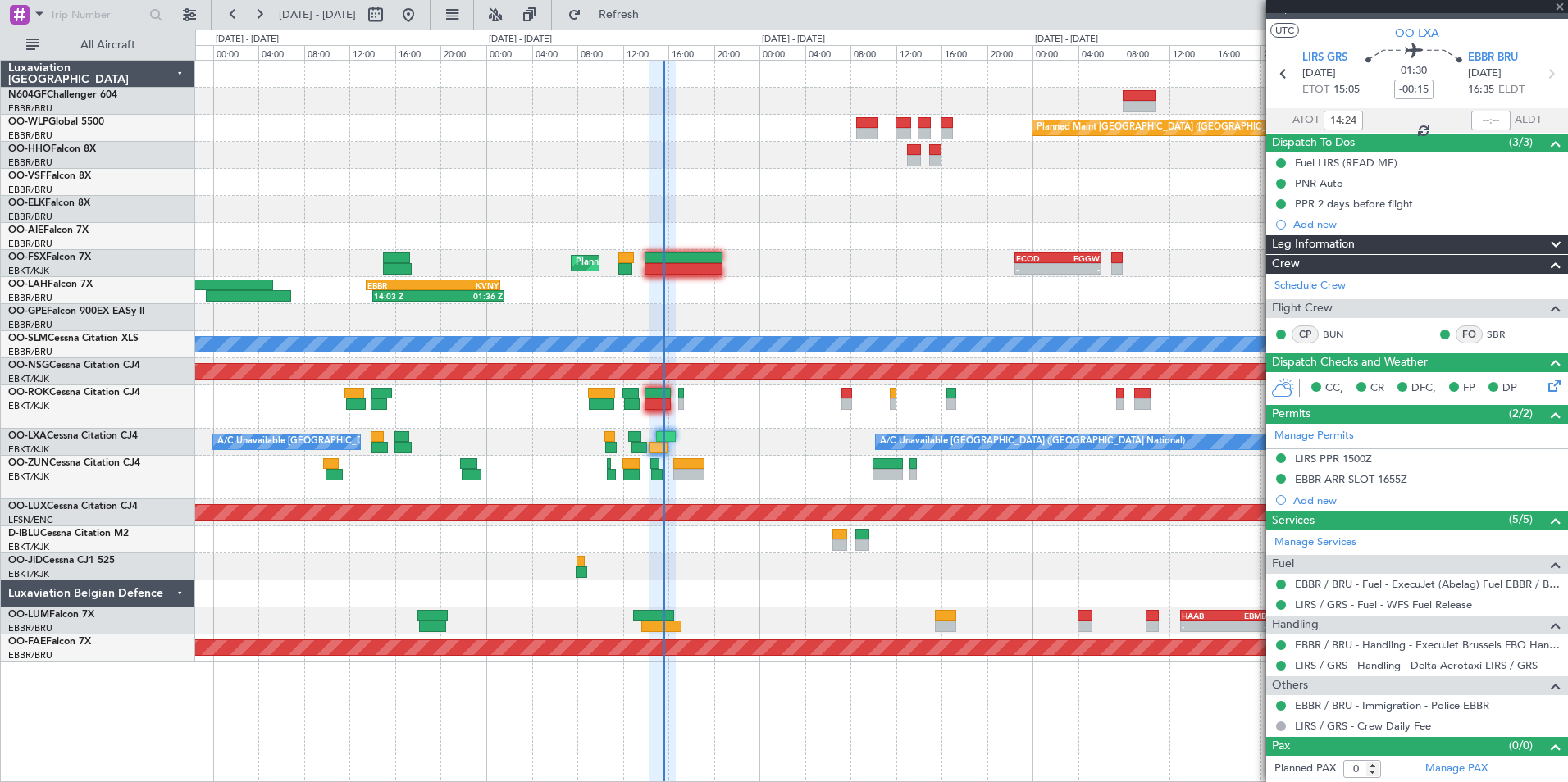
type input "-00:10"
type input "10:35"
type input "11:26"
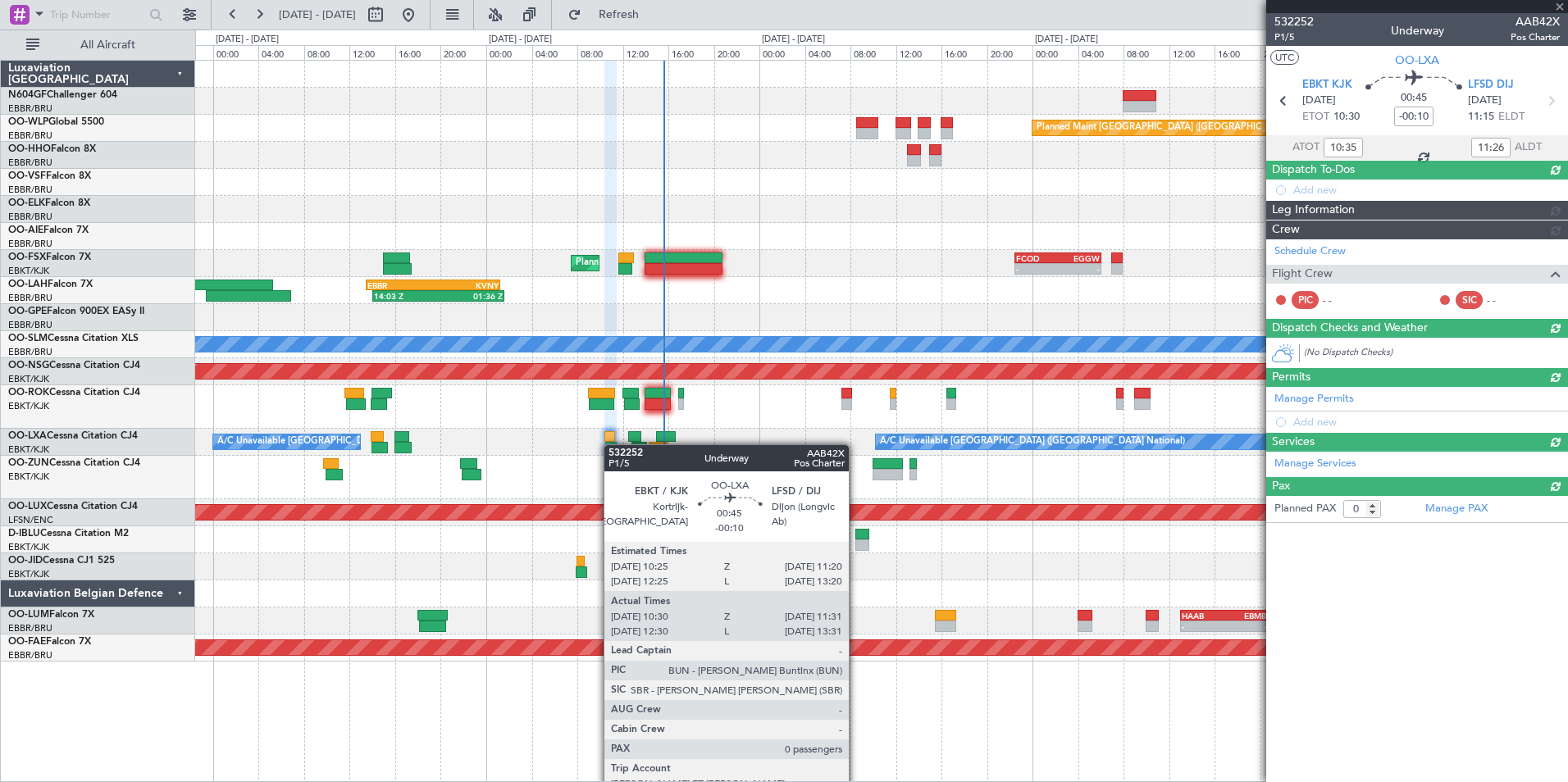
scroll to position [0, 0]
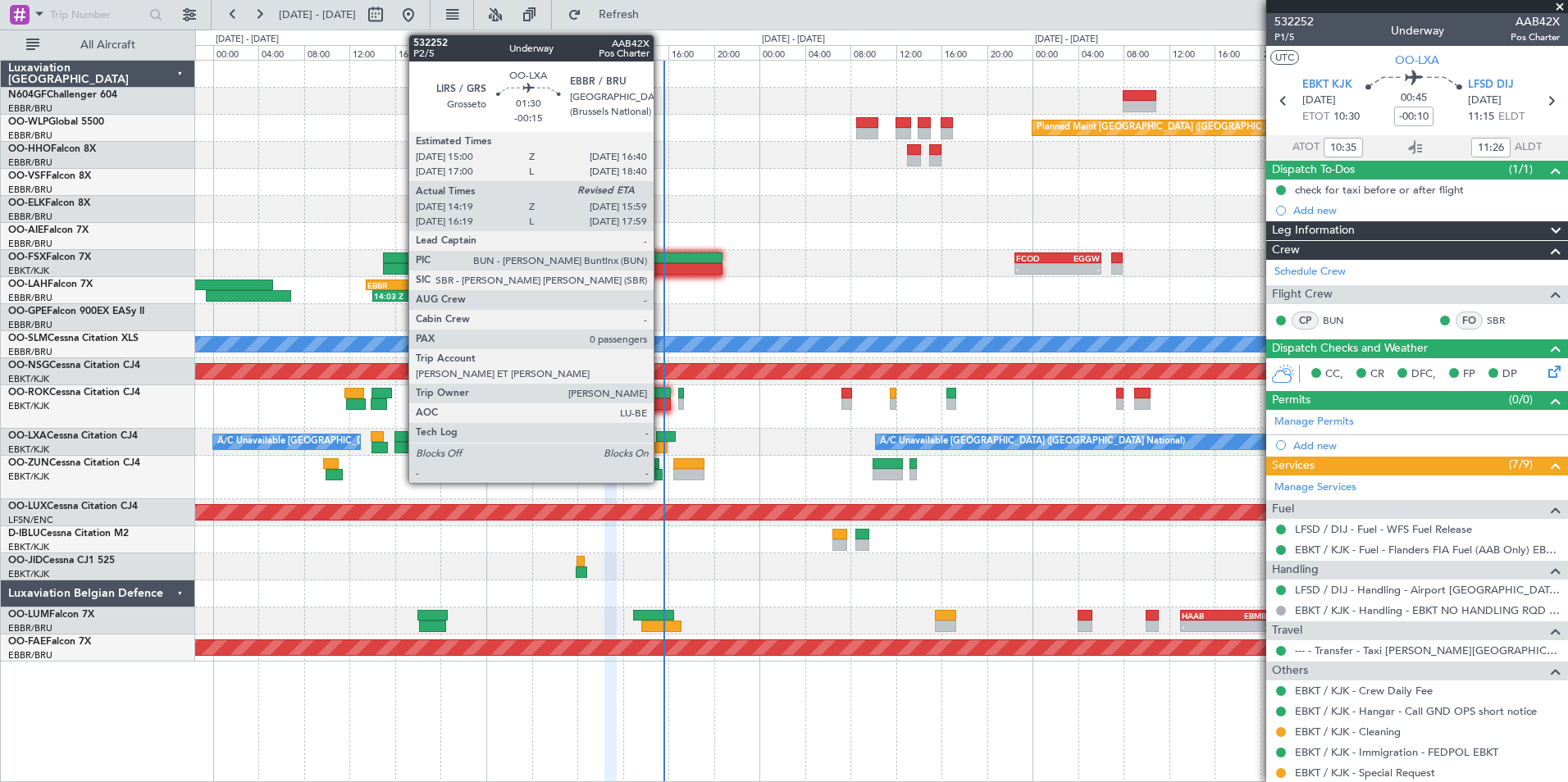
click at [661, 446] on div at bounding box center [658, 447] width 20 height 12
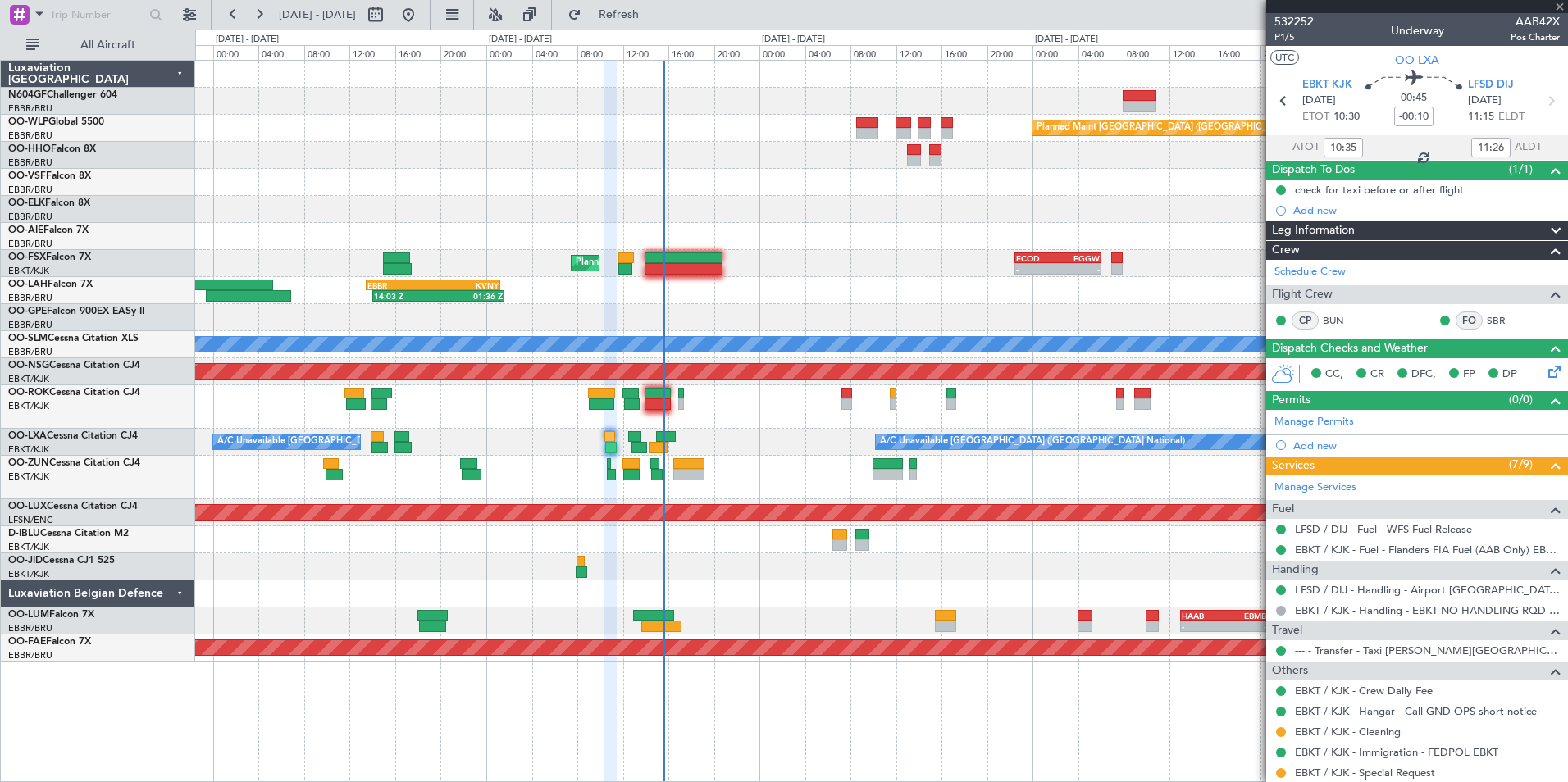
type input "-00:15"
type input "14:24"
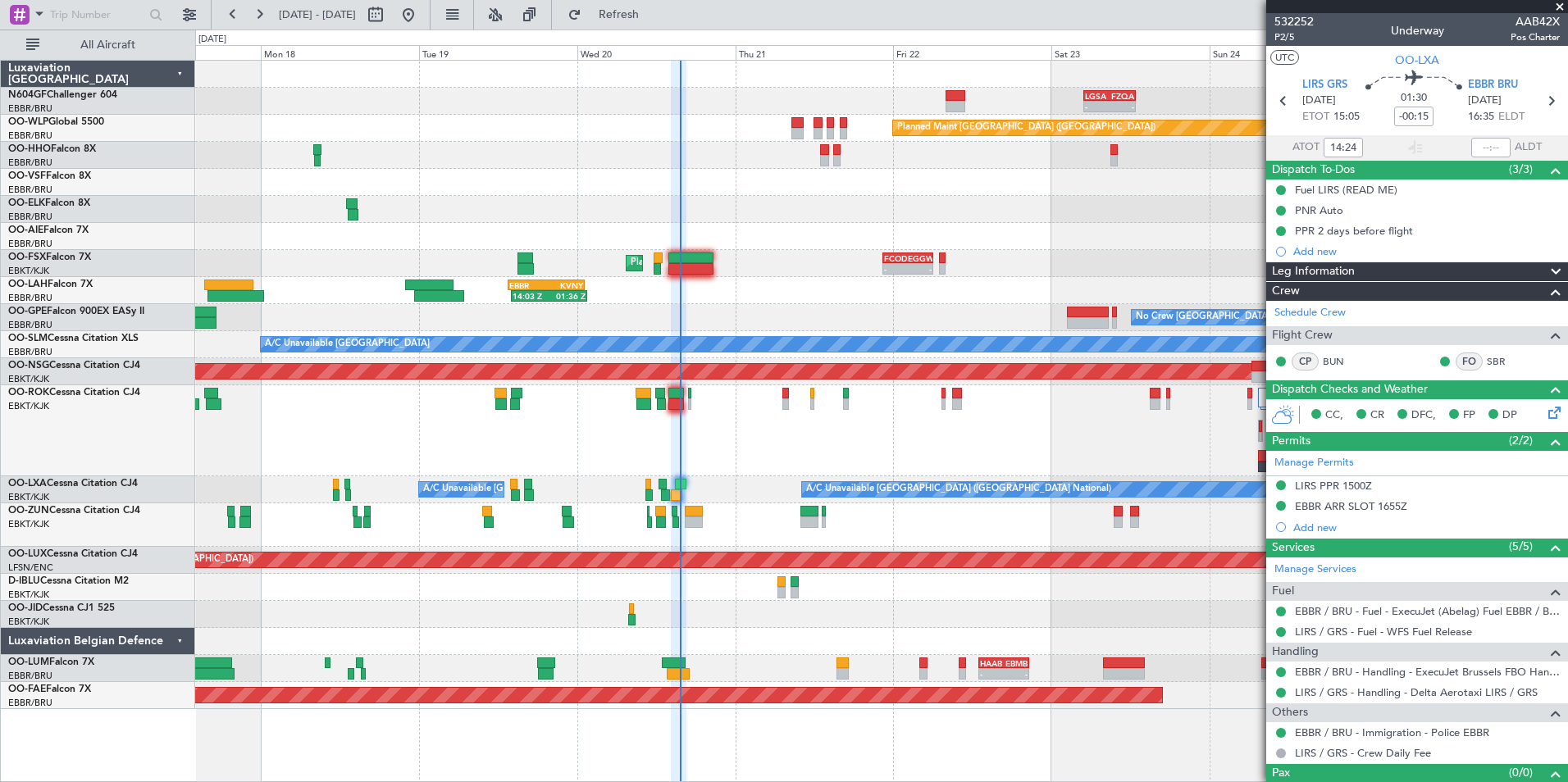
click at [859, 181] on div "- - LGSA 05:00 Z FZQA 12:50 Z Planned Maint Berlin (Brandenburg) AOG Maint Gene…" at bounding box center [881, 385] width 1372 height 648
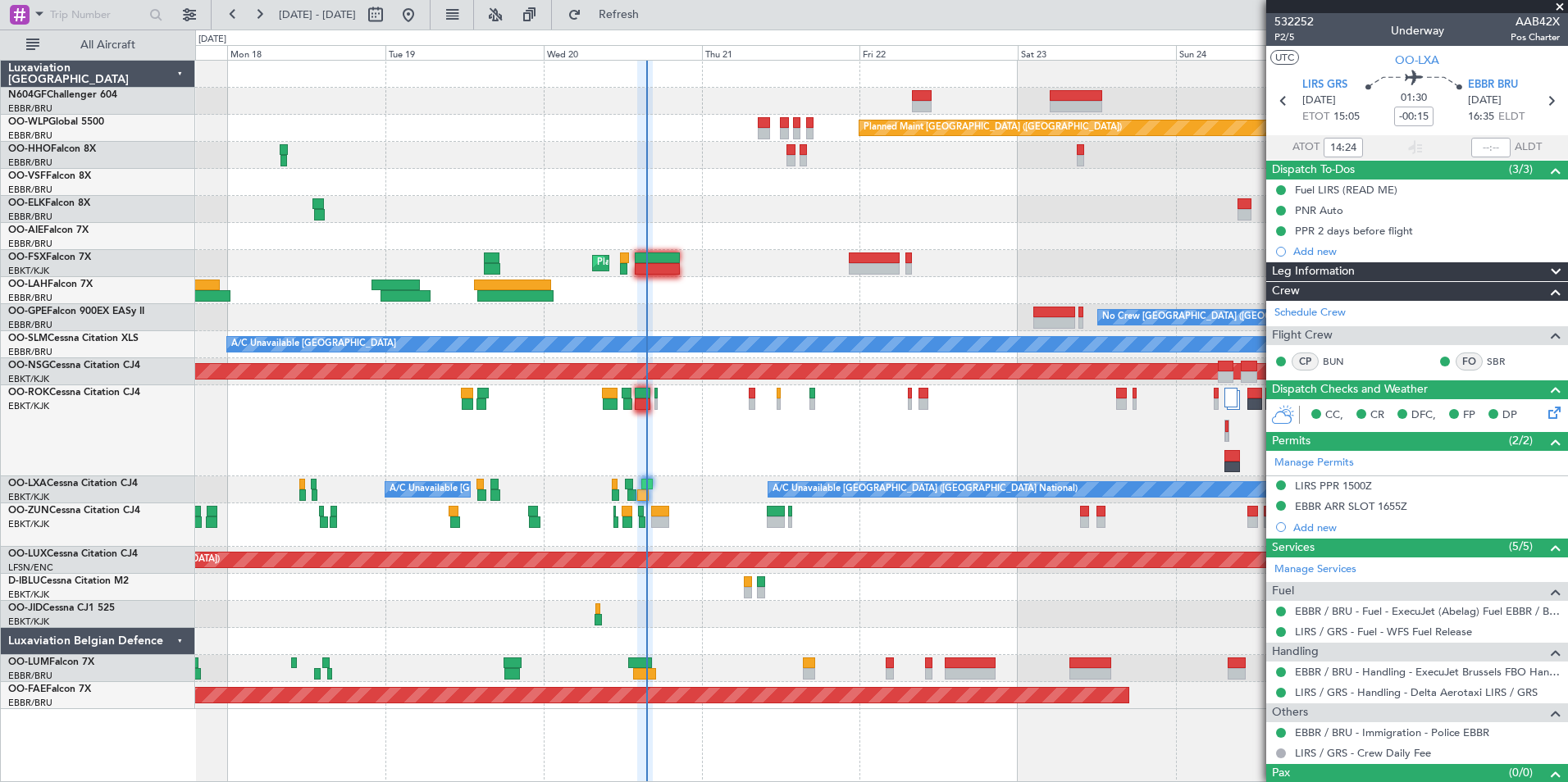
click at [711, 283] on div at bounding box center [881, 291] width 1372 height 27
click at [974, 633] on div at bounding box center [881, 642] width 1372 height 27
click at [1000, 473] on div "Owner [GEOGRAPHIC_DATA]-[GEOGRAPHIC_DATA]" at bounding box center [881, 431] width 1372 height 91
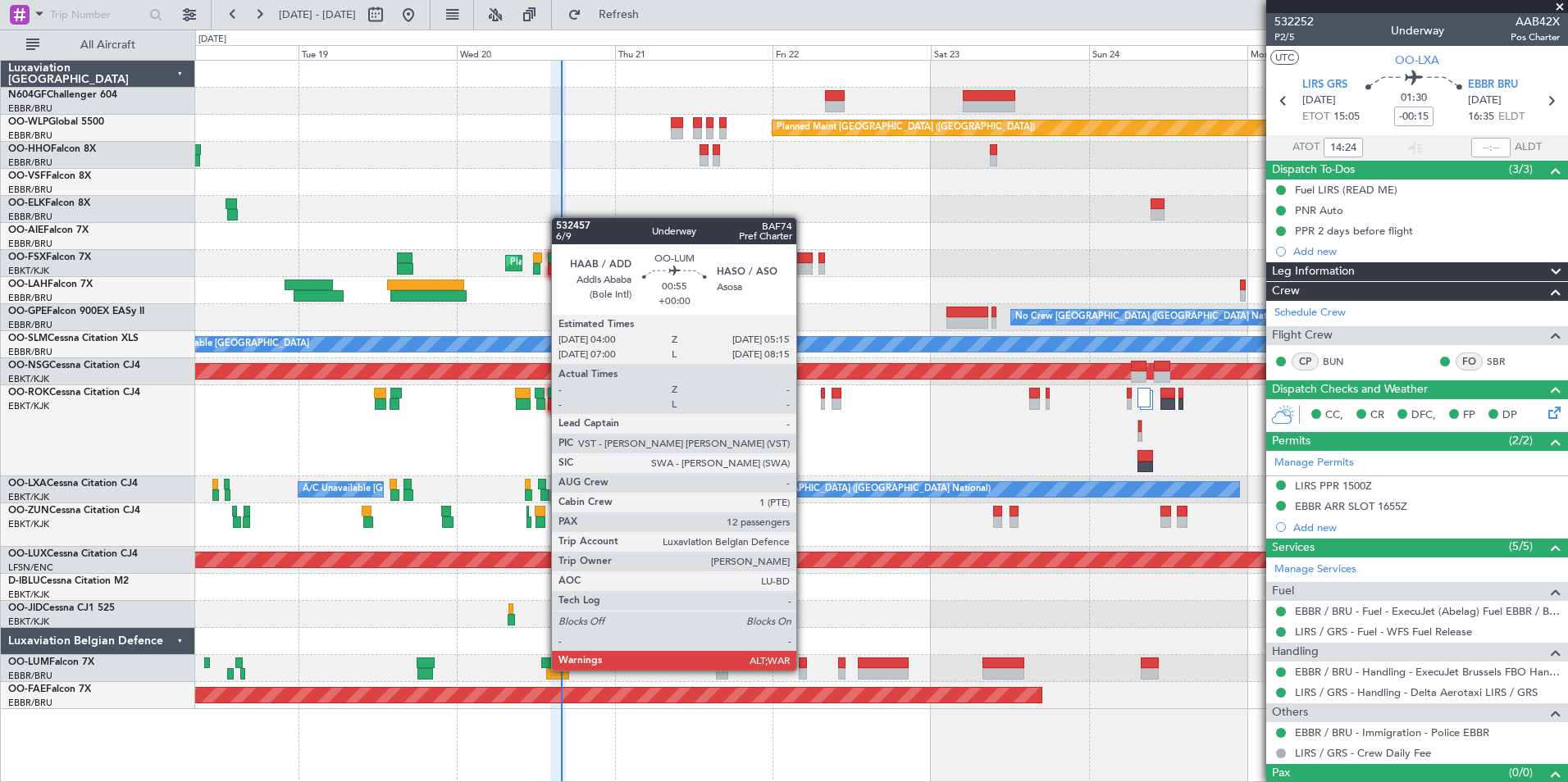
click at [805, 670] on div at bounding box center [803, 674] width 9 height 12
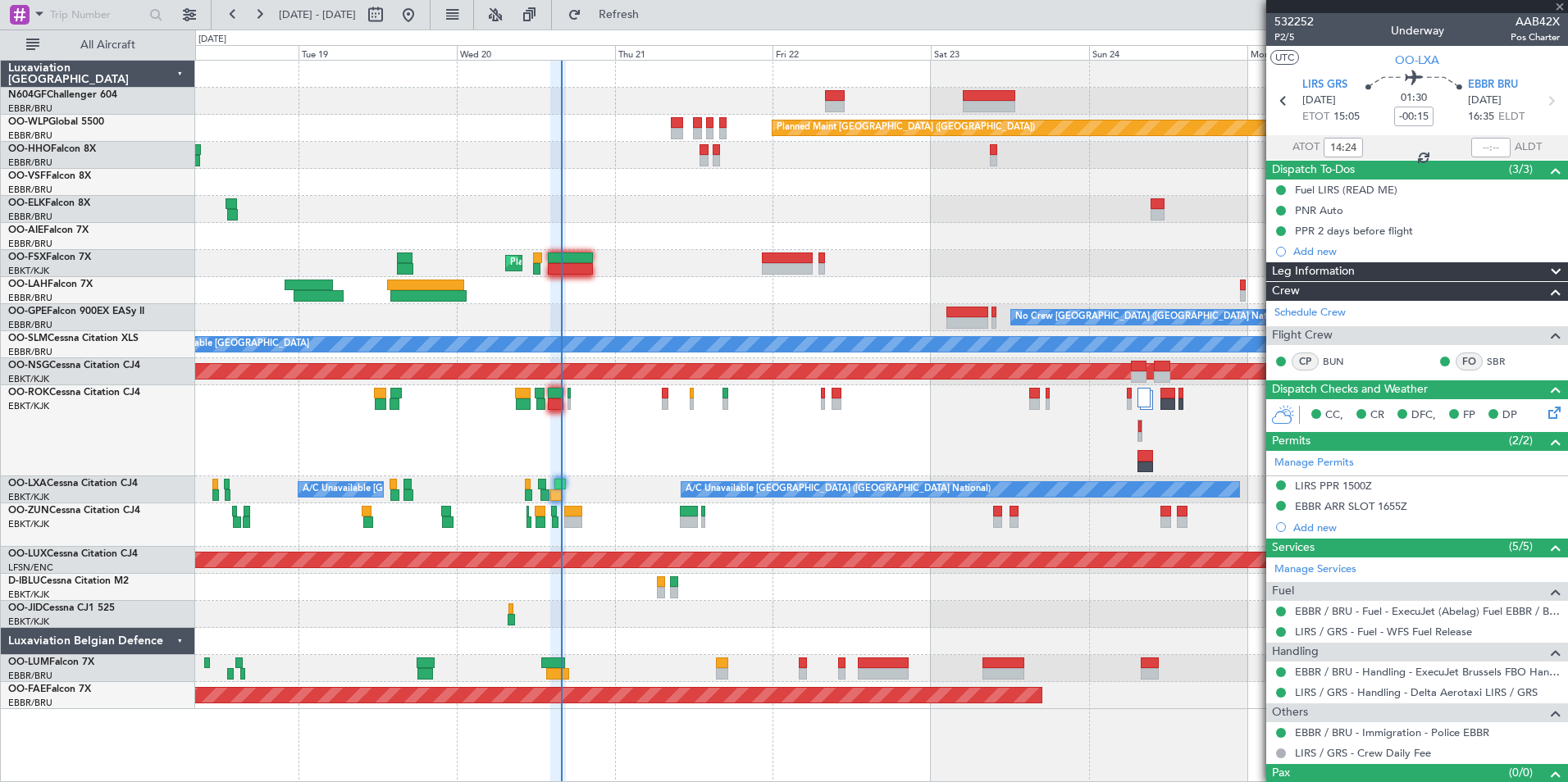
type input "12"
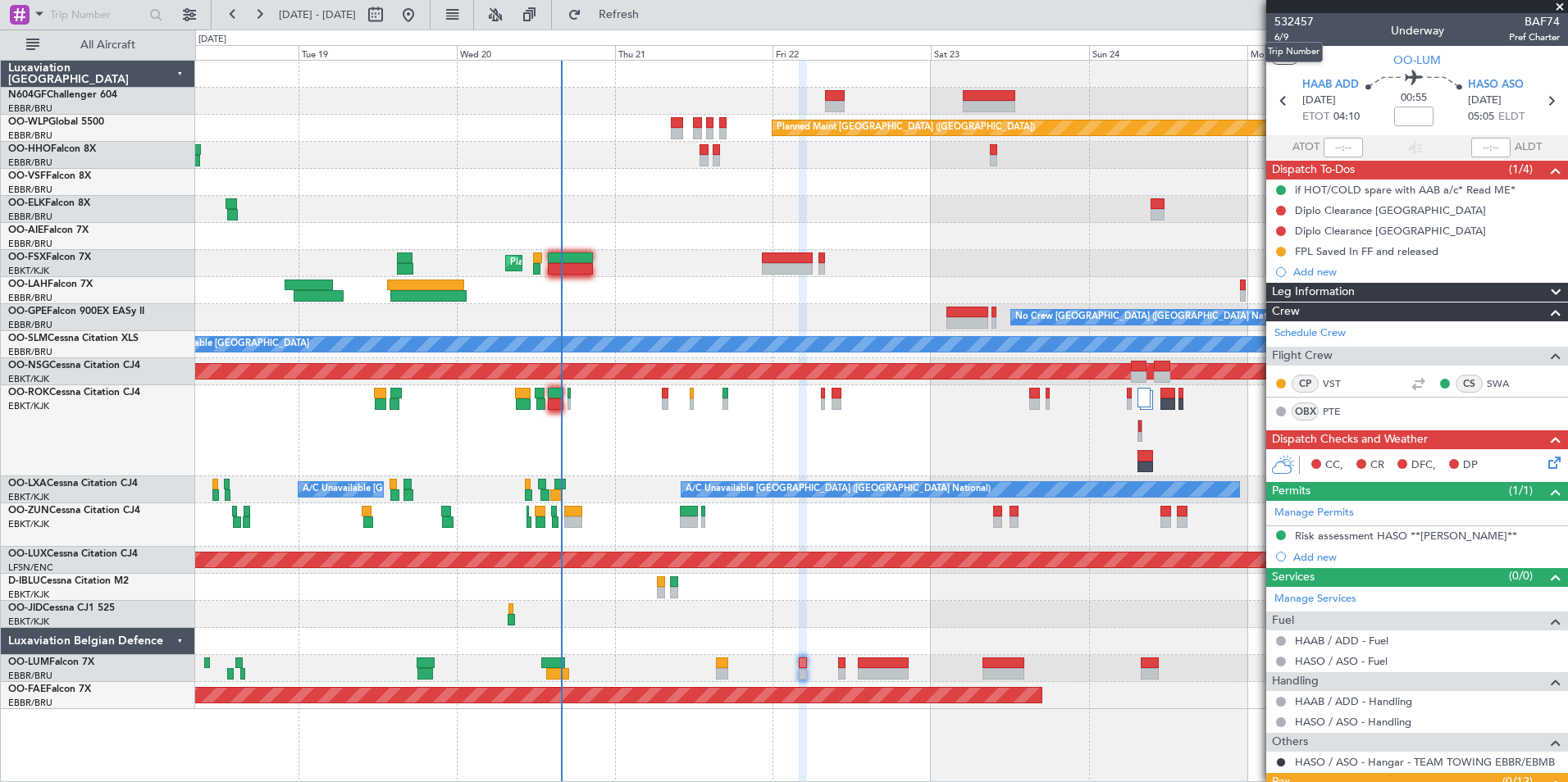
click at [1282, 39] on mat-tooltip-component "Trip Number" at bounding box center [1293, 52] width 81 height 44
click at [1286, 37] on span "6/9" at bounding box center [1293, 36] width 39 height 14
click at [1283, 32] on span "6/9" at bounding box center [1293, 36] width 39 height 14
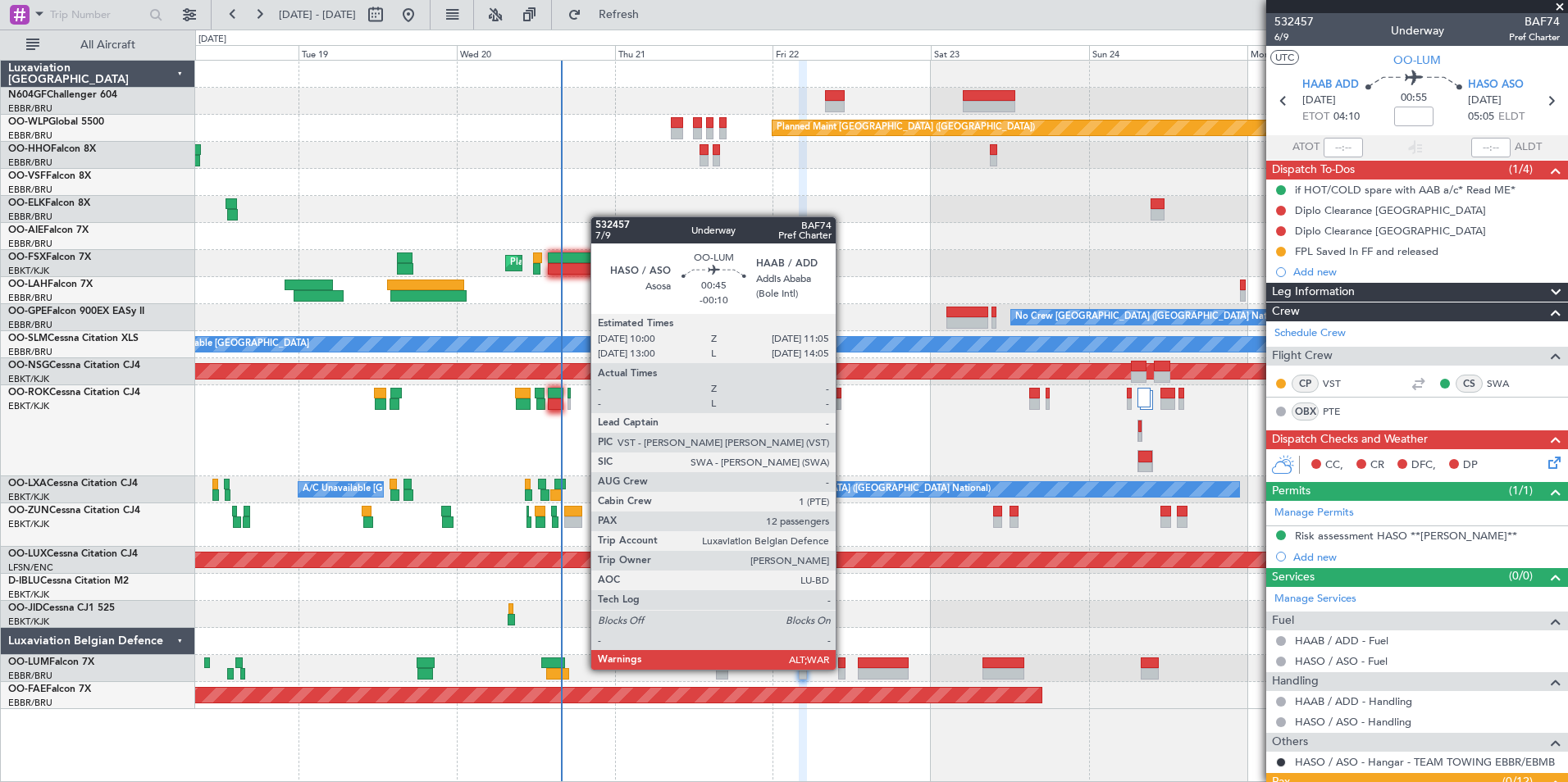
click at [842, 667] on div at bounding box center [842, 663] width 7 height 12
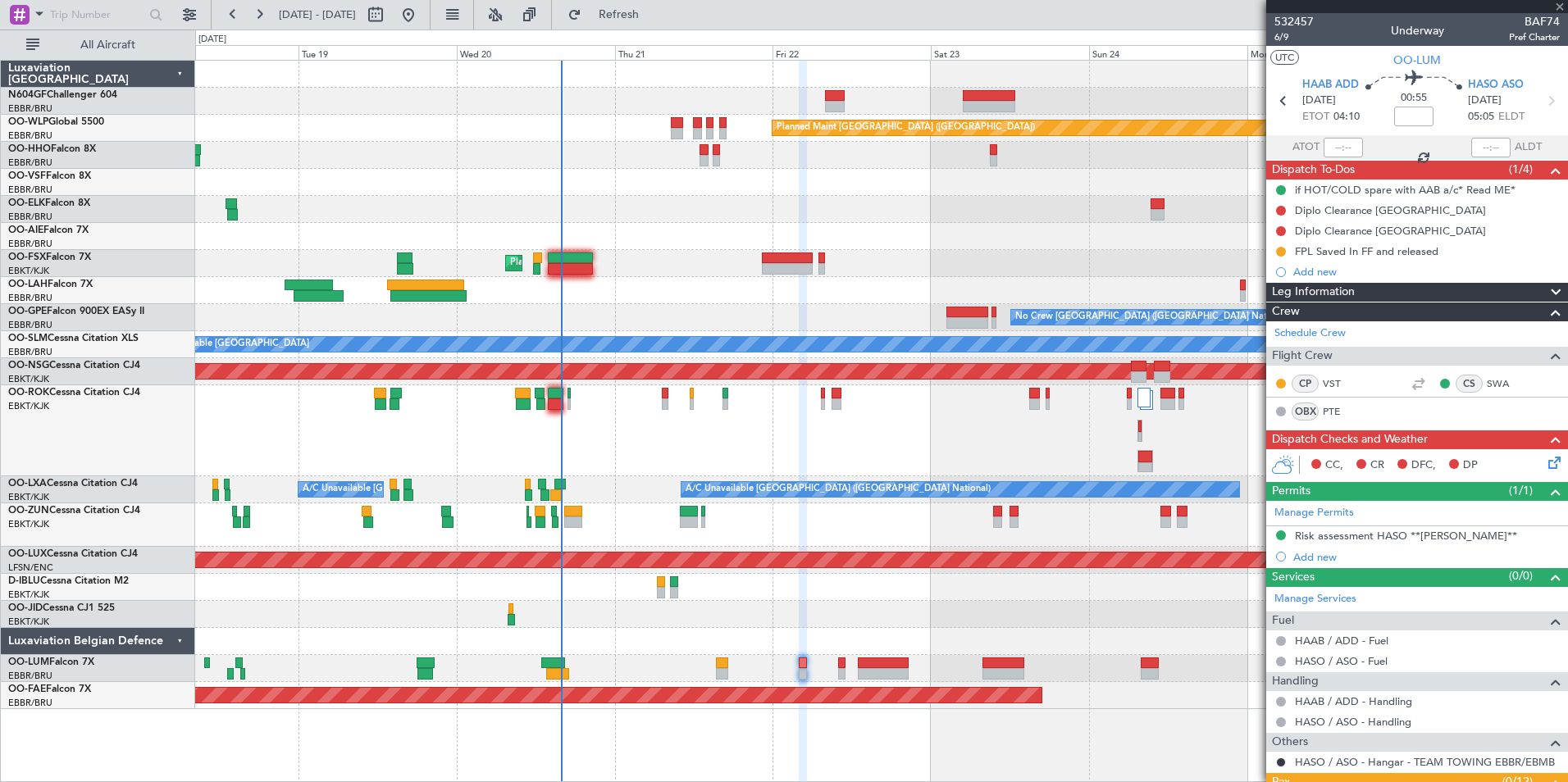
type input "-00:10"
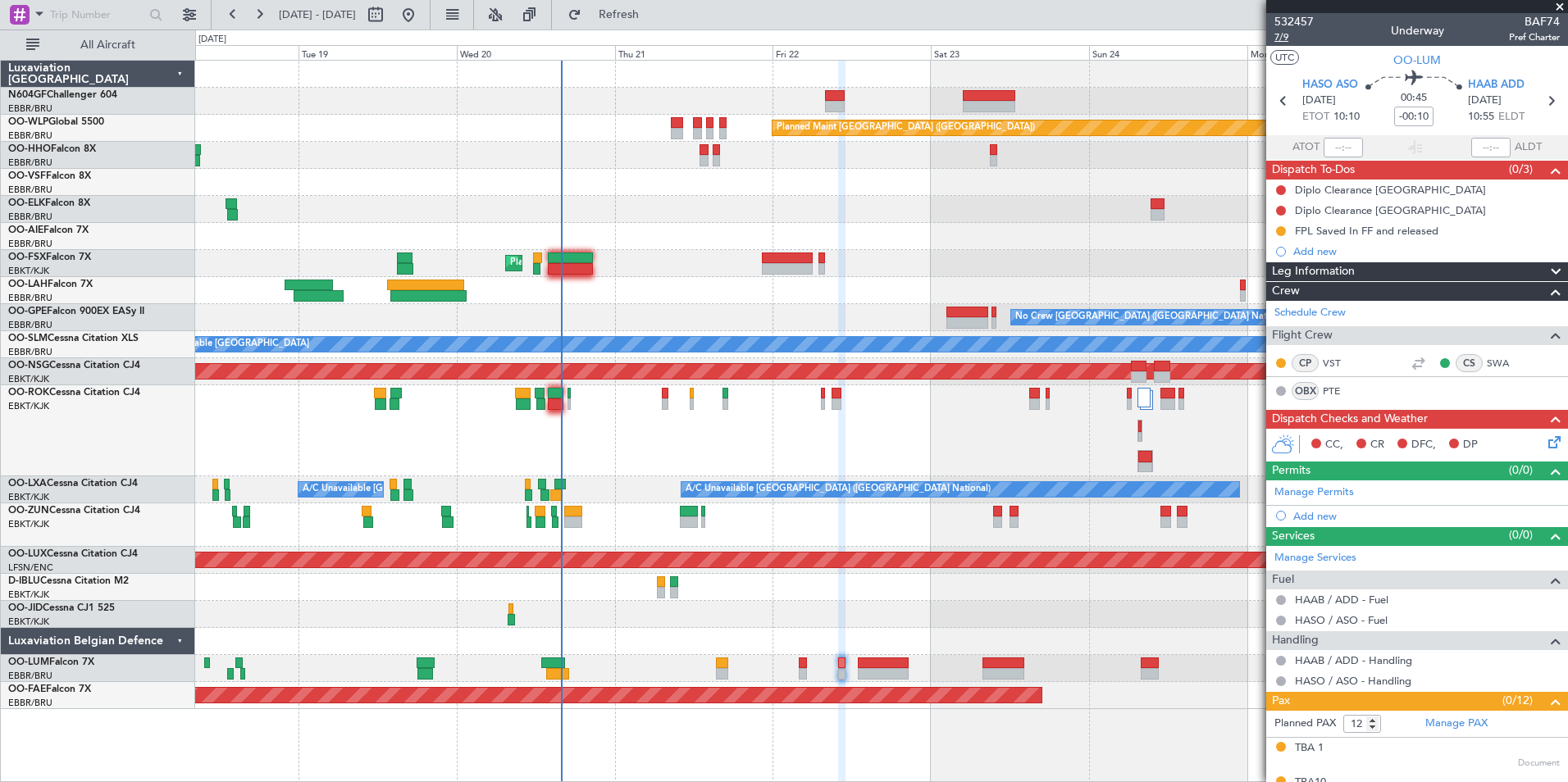
click at [1282, 37] on span "7/9" at bounding box center [1293, 36] width 39 height 14
click at [650, 15] on span "Refresh" at bounding box center [619, 15] width 69 height 12
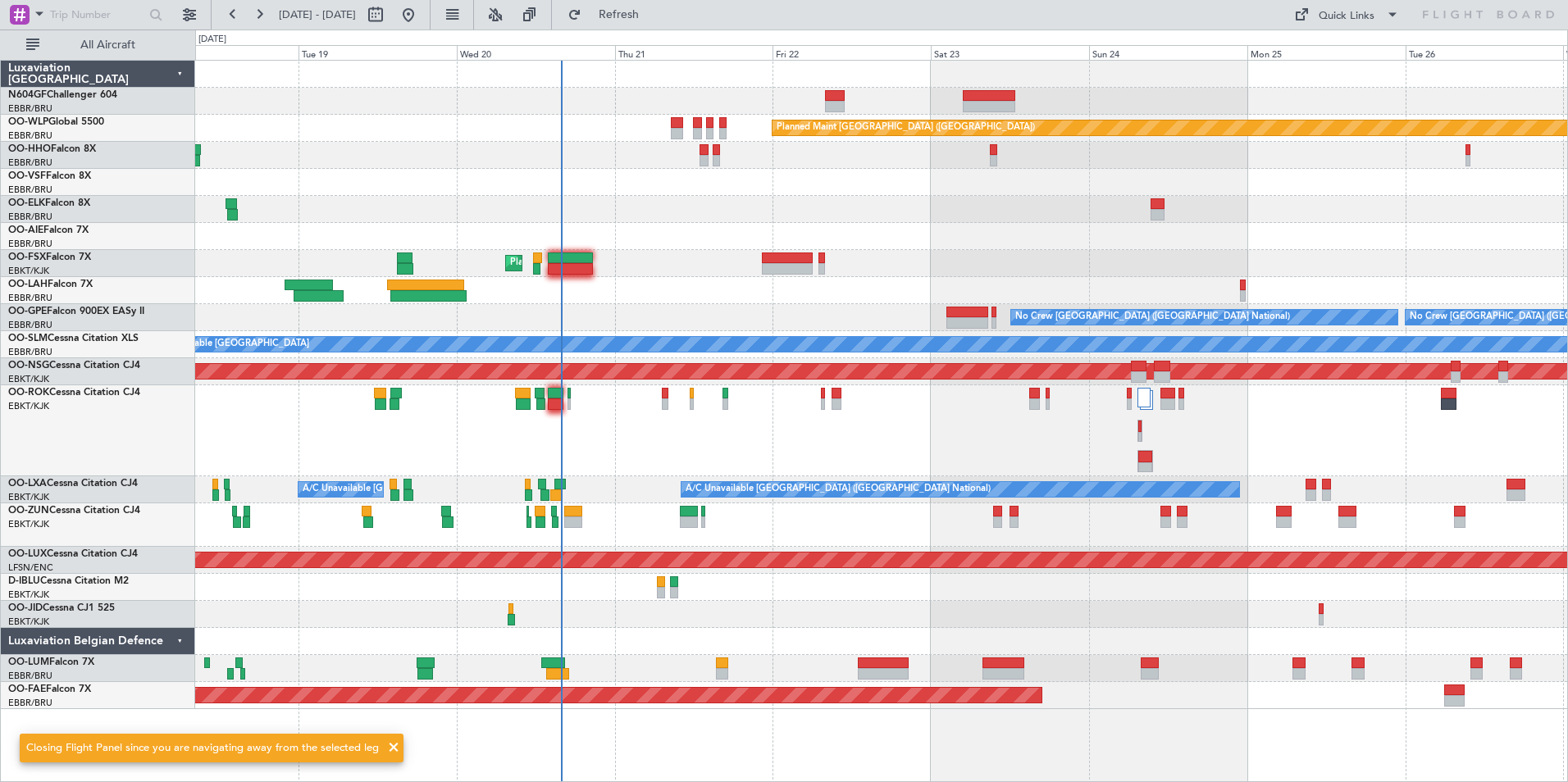
click at [821, 660] on div "Planned Maint [GEOGRAPHIC_DATA] ([GEOGRAPHIC_DATA] National)" at bounding box center [881, 669] width 1372 height 27
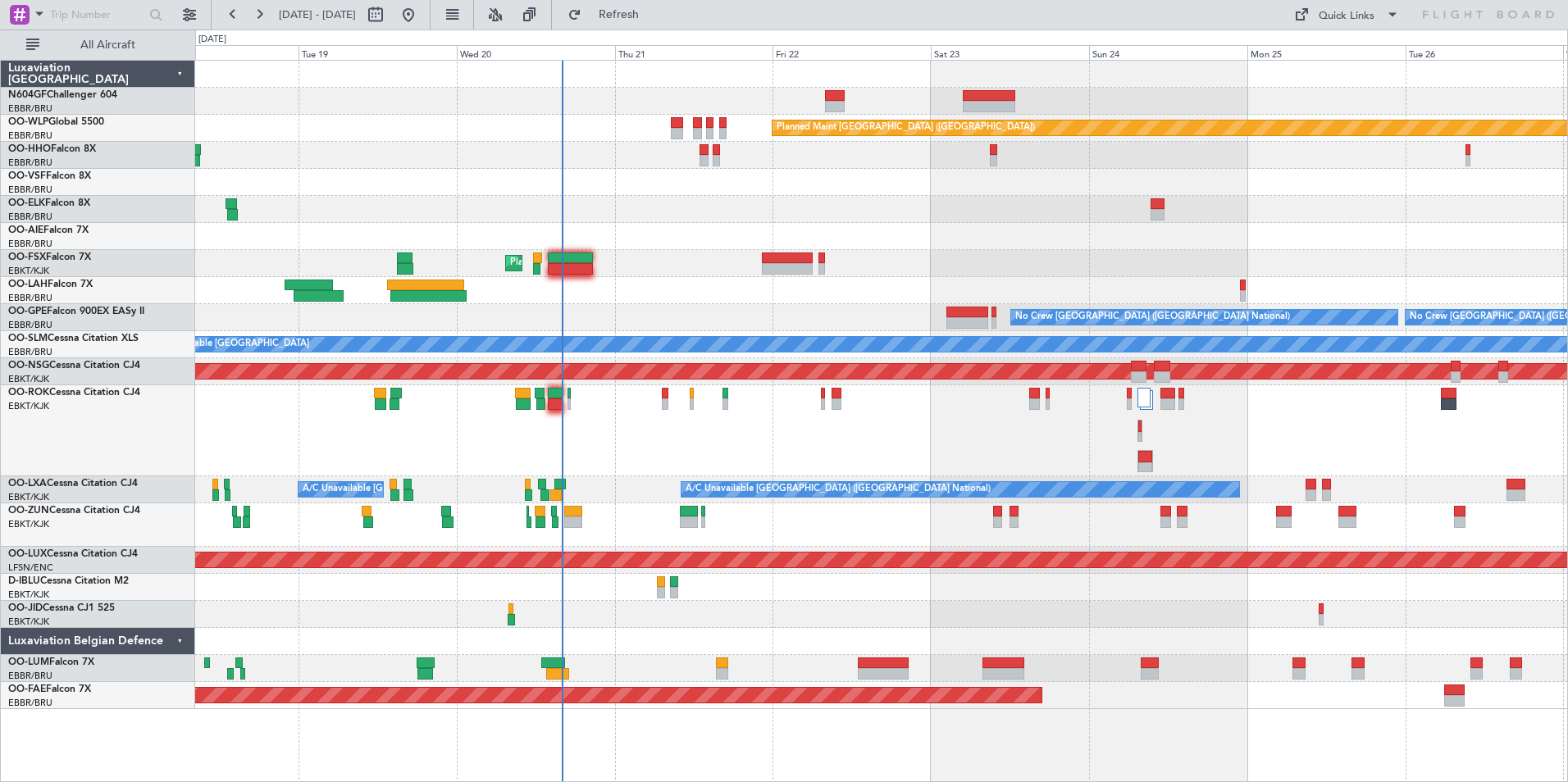
click at [568, 280] on div at bounding box center [881, 291] width 1372 height 27
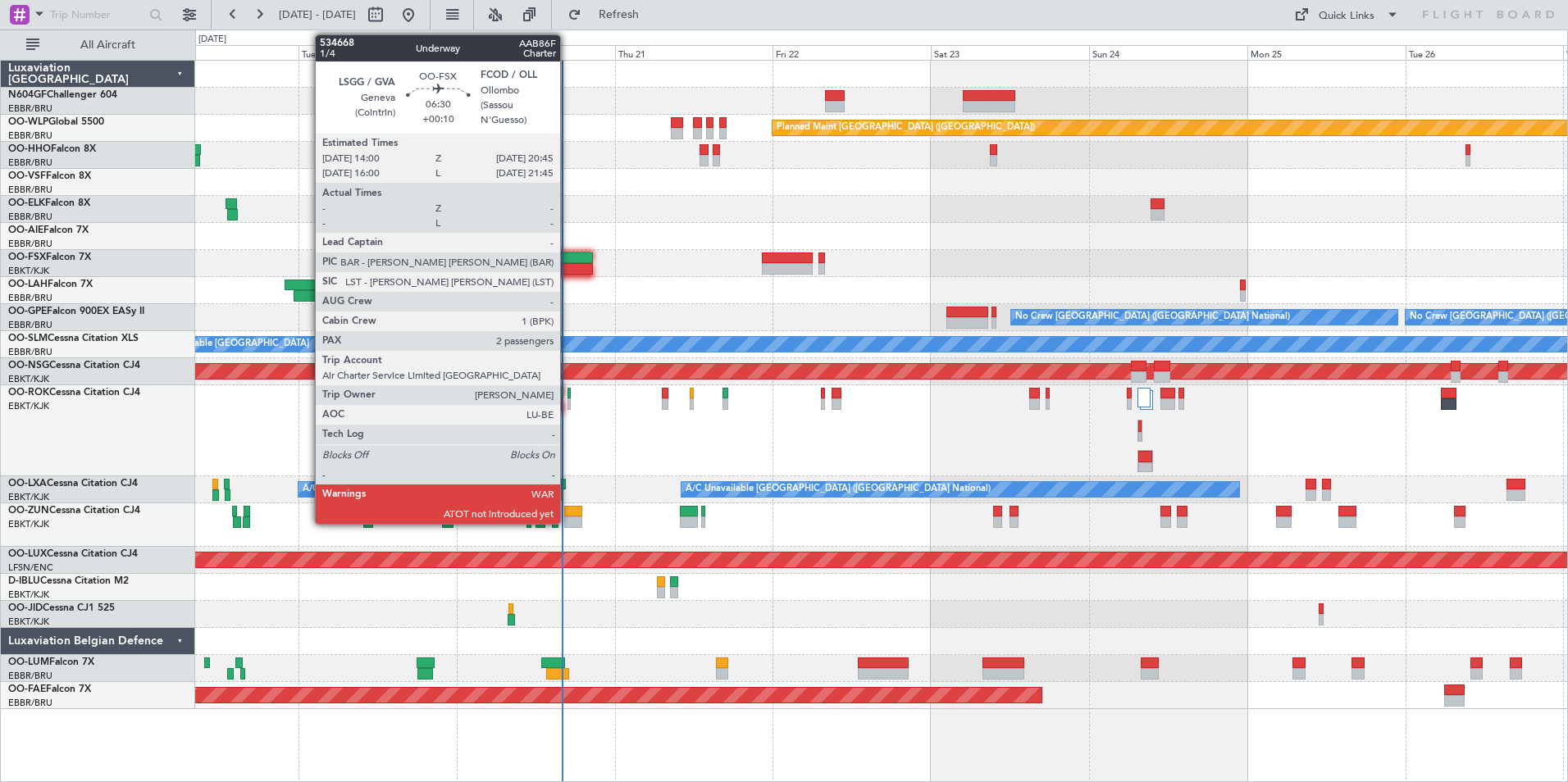
click at [567, 266] on div at bounding box center [570, 268] width 45 height 12
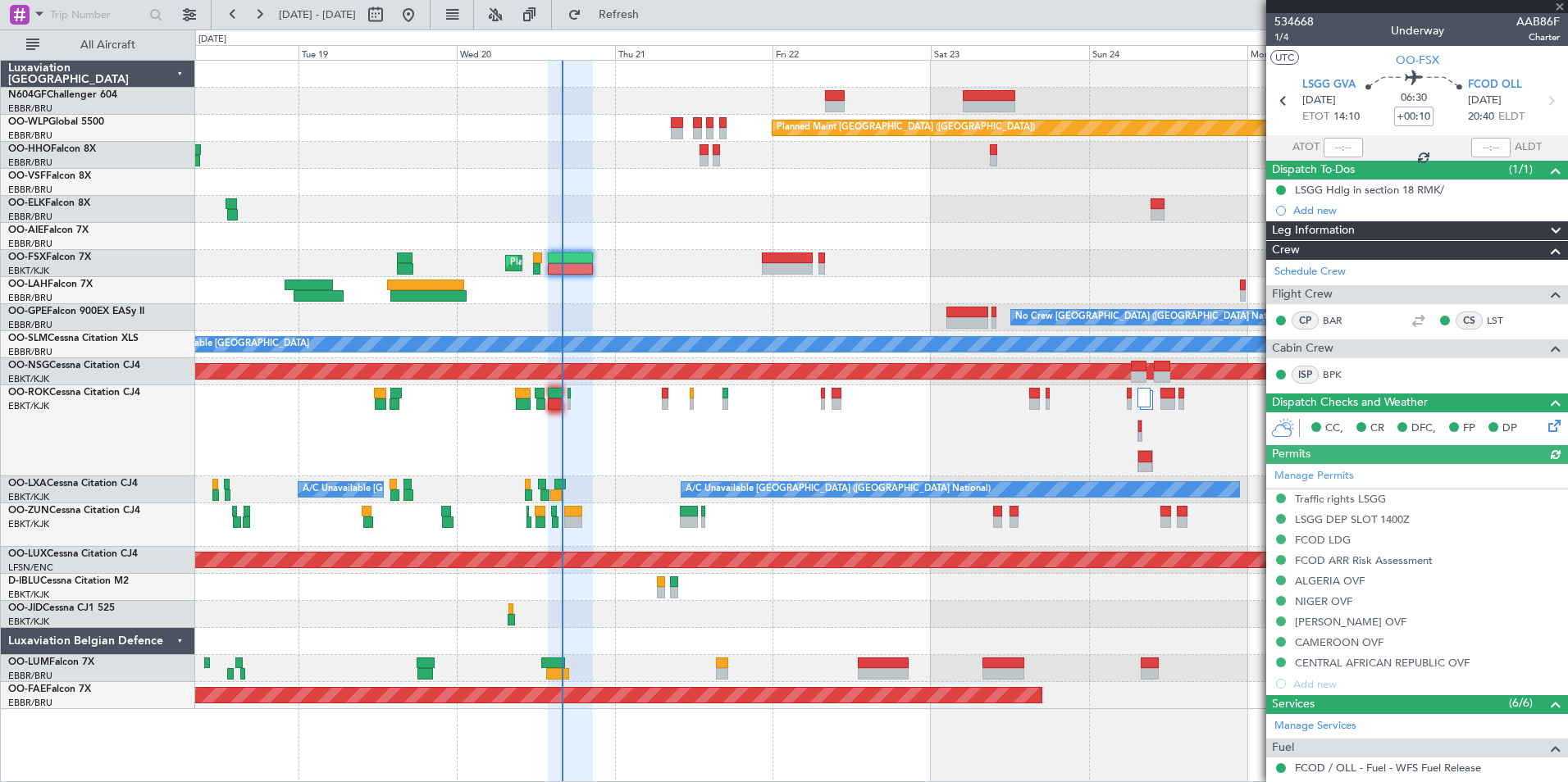
click at [1335, 145] on div at bounding box center [1343, 148] width 39 height 20
click at [1341, 143] on input "text" at bounding box center [1343, 148] width 39 height 20
click at [1032, 233] on div at bounding box center [881, 236] width 1372 height 27
type input "16:01"
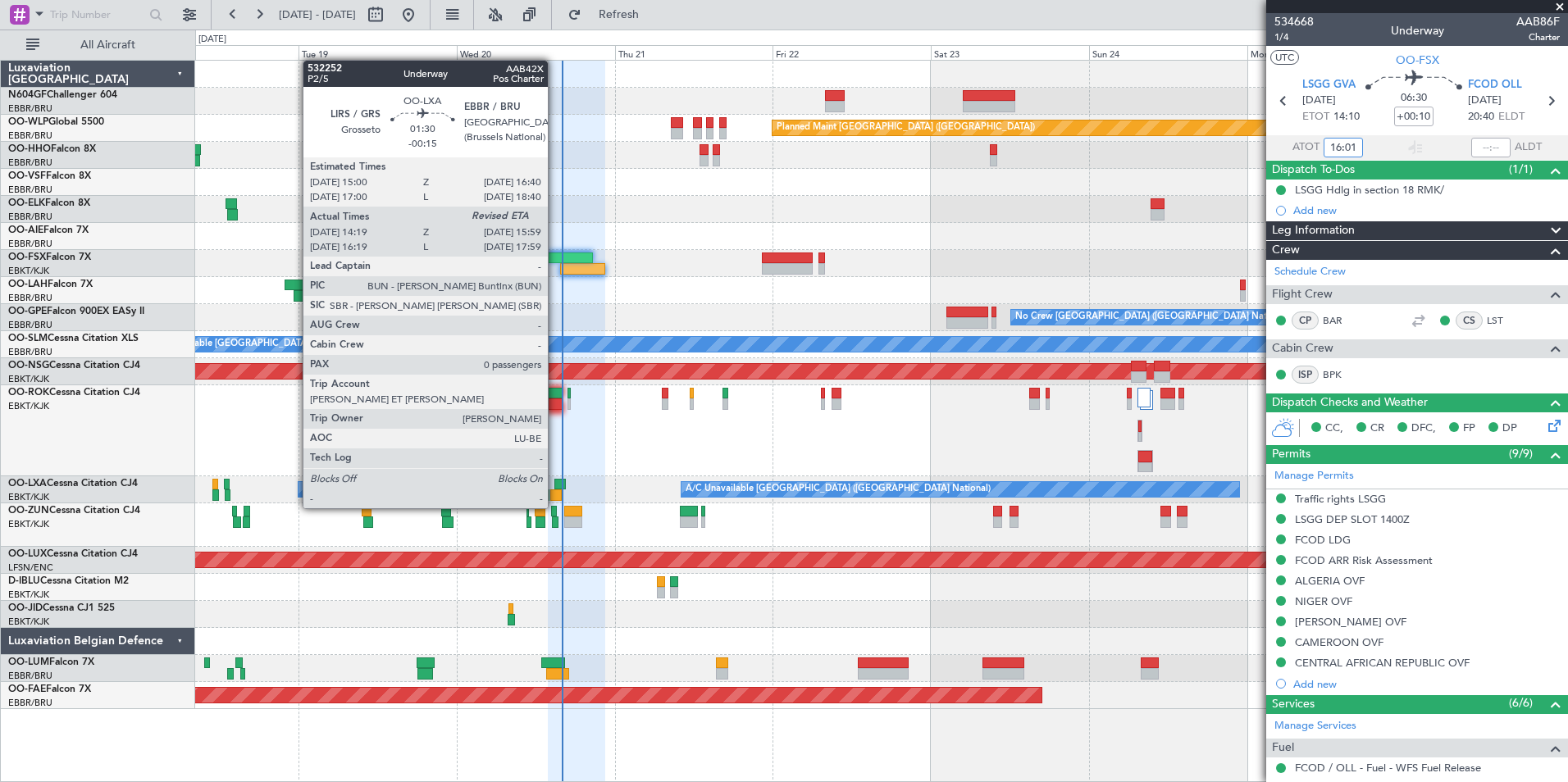
click at [556, 494] on div at bounding box center [556, 495] width 12 height 12
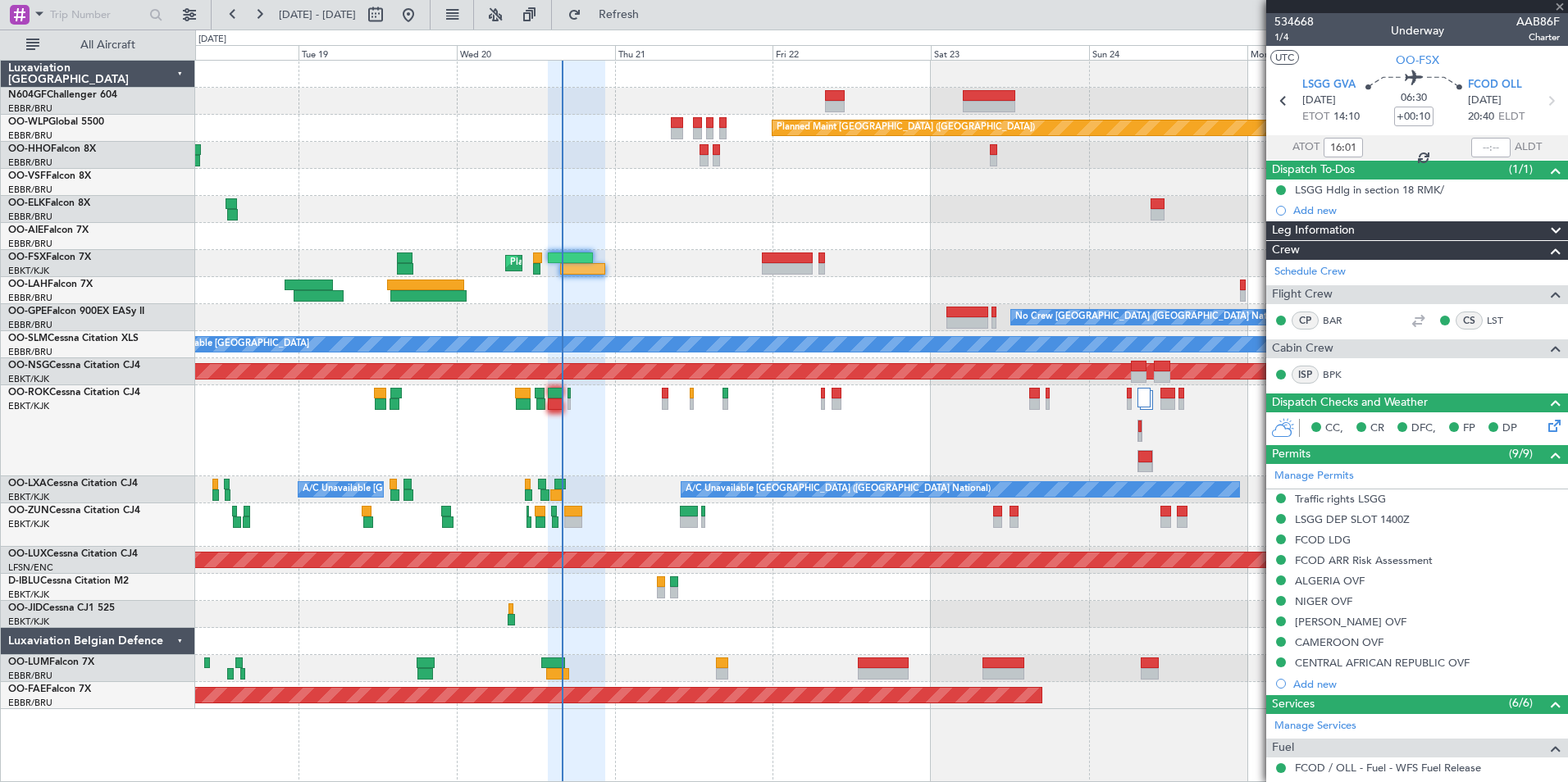
type input "-00:15"
type input "14:24"
type input "0"
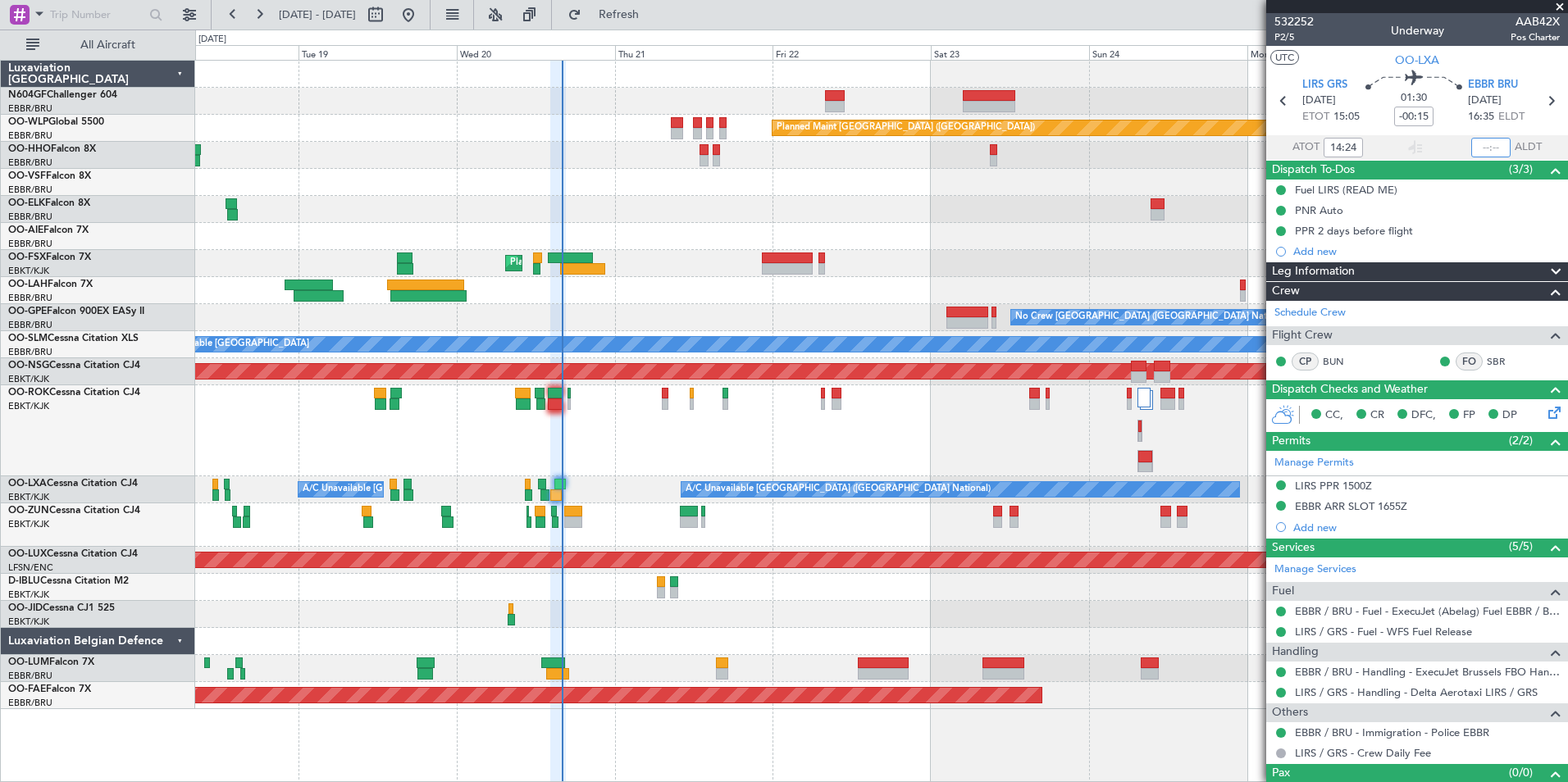
click at [1477, 146] on input "text" at bounding box center [1491, 148] width 39 height 20
click at [1144, 221] on div at bounding box center [881, 210] width 1372 height 27
type input "15:59"
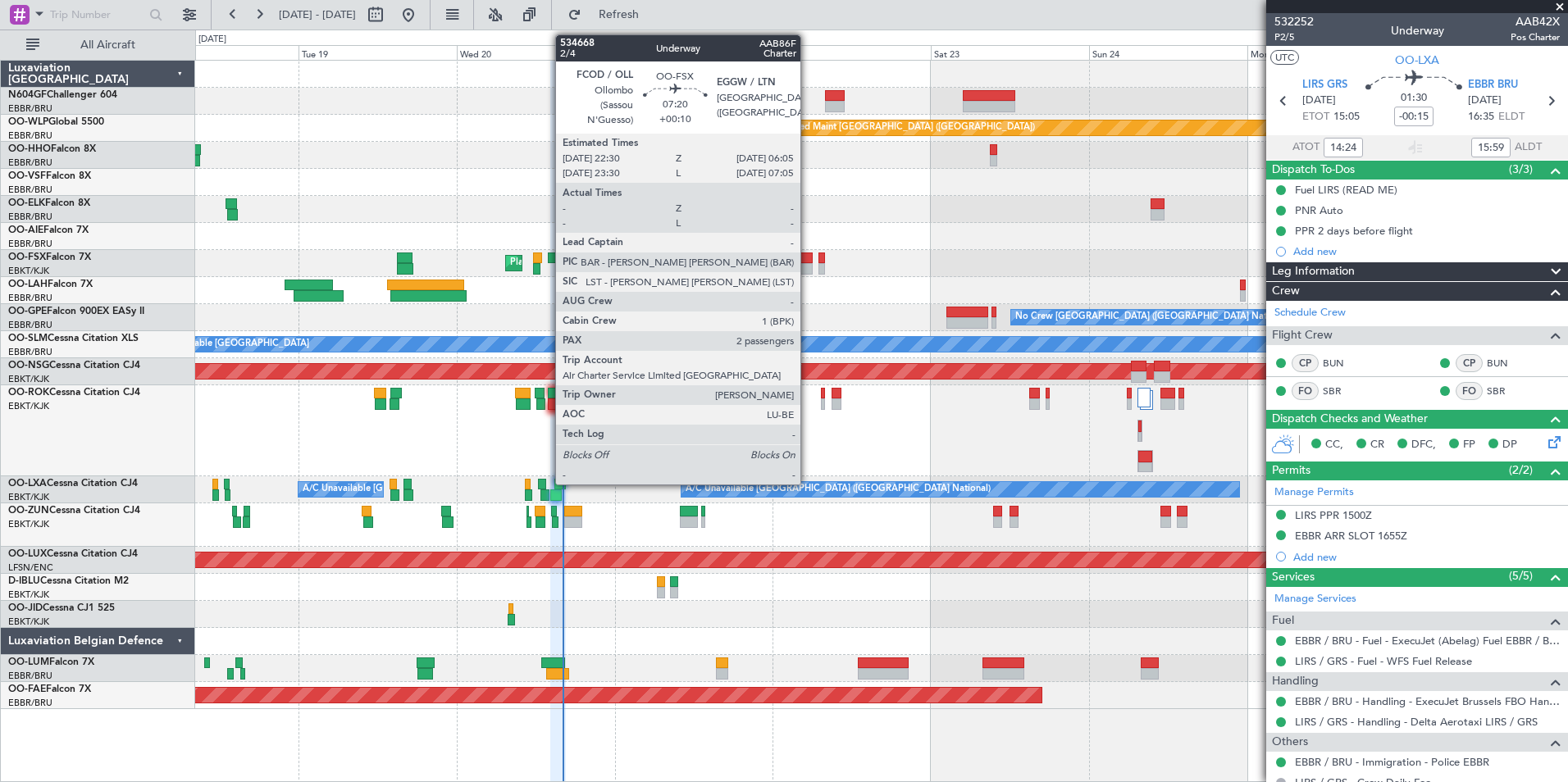
click at [808, 258] on div at bounding box center [787, 258] width 50 height 12
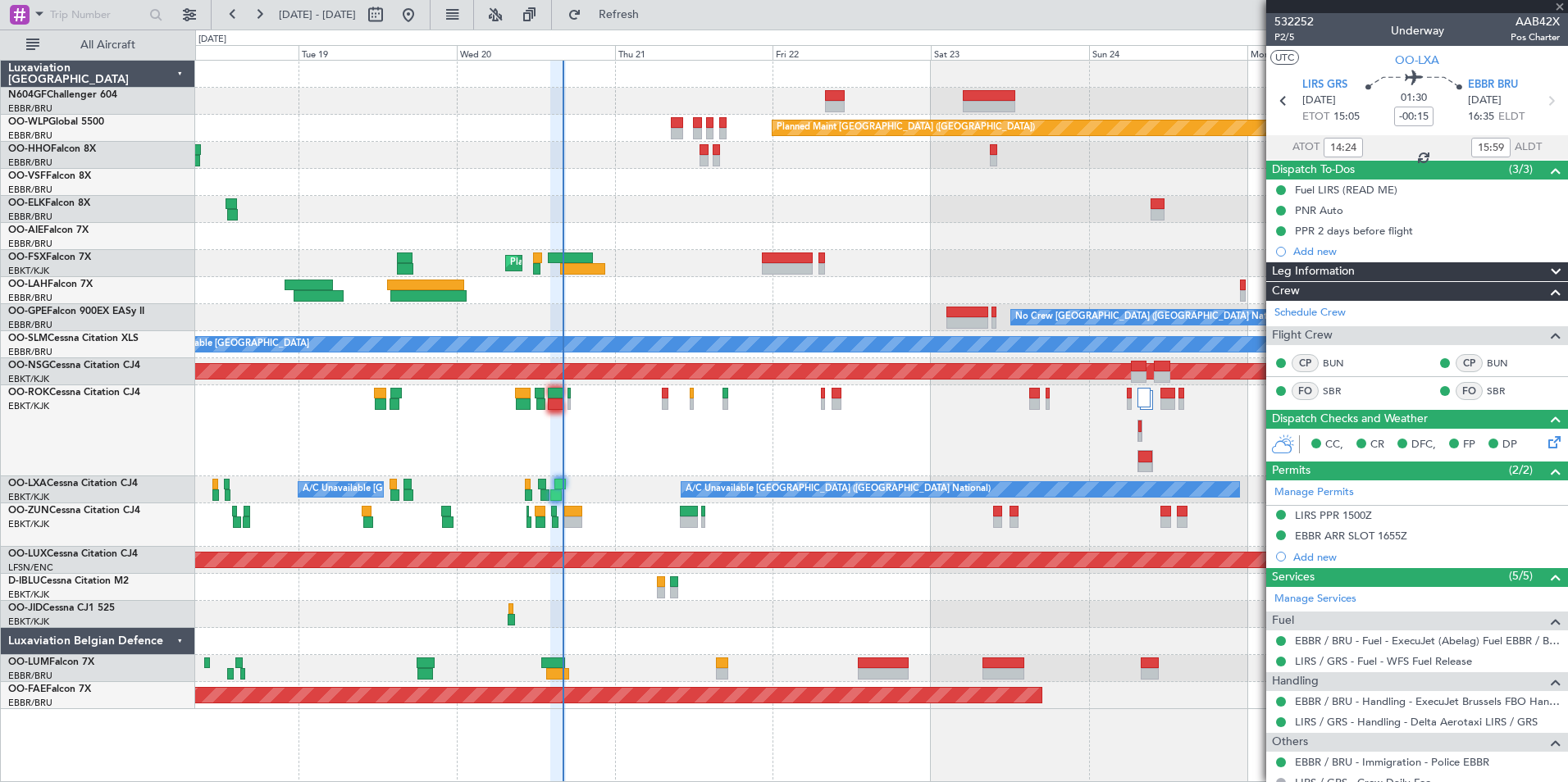
type input "+00:10"
type input "2"
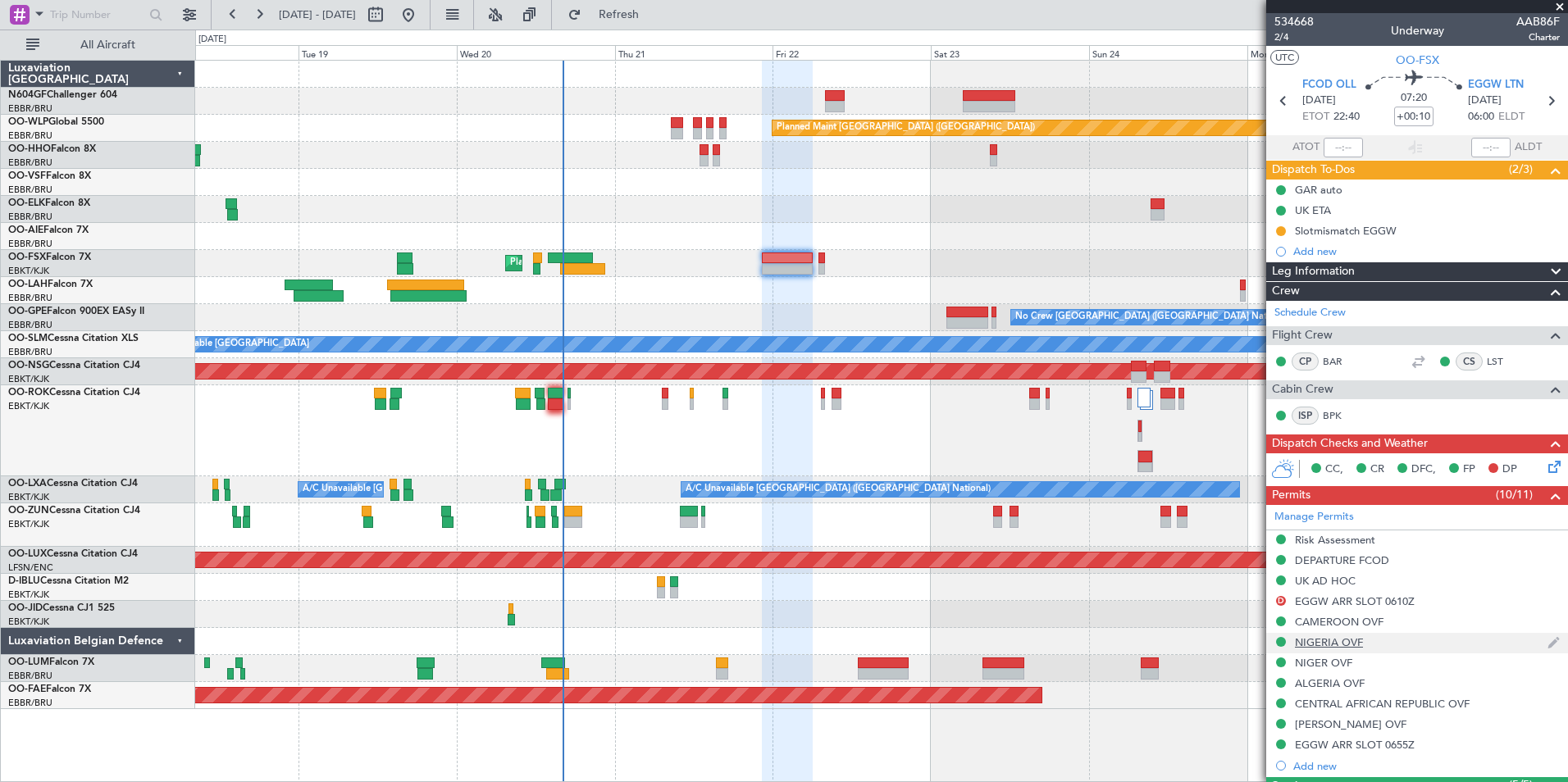
scroll to position [339, 0]
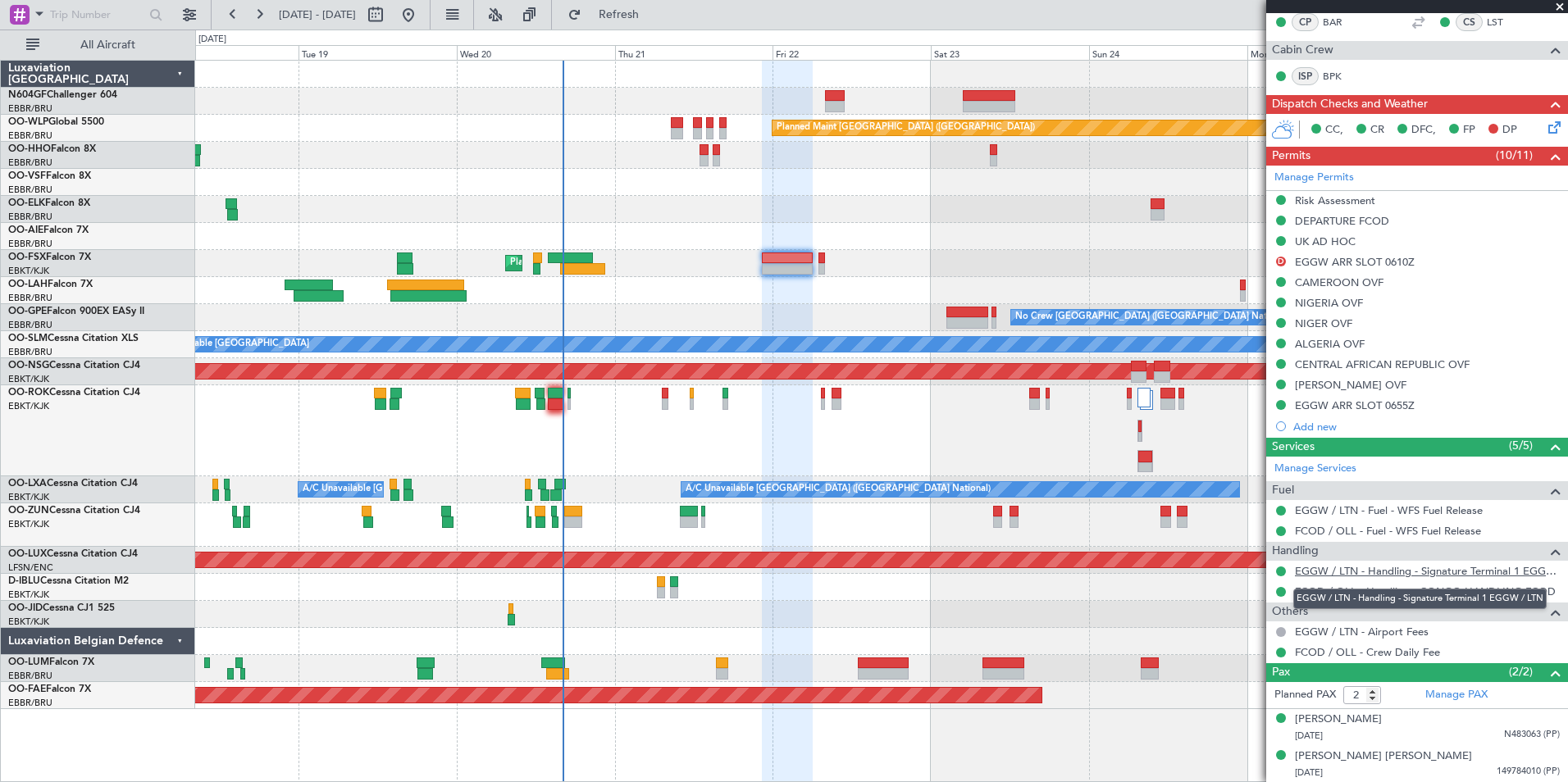
click at [1329, 572] on link "EGGW / LTN - Handling - Signature Terminal 1 EGGW / LTN" at bounding box center [1427, 570] width 265 height 14
click at [654, 11] on span "Refresh" at bounding box center [619, 15] width 69 height 12
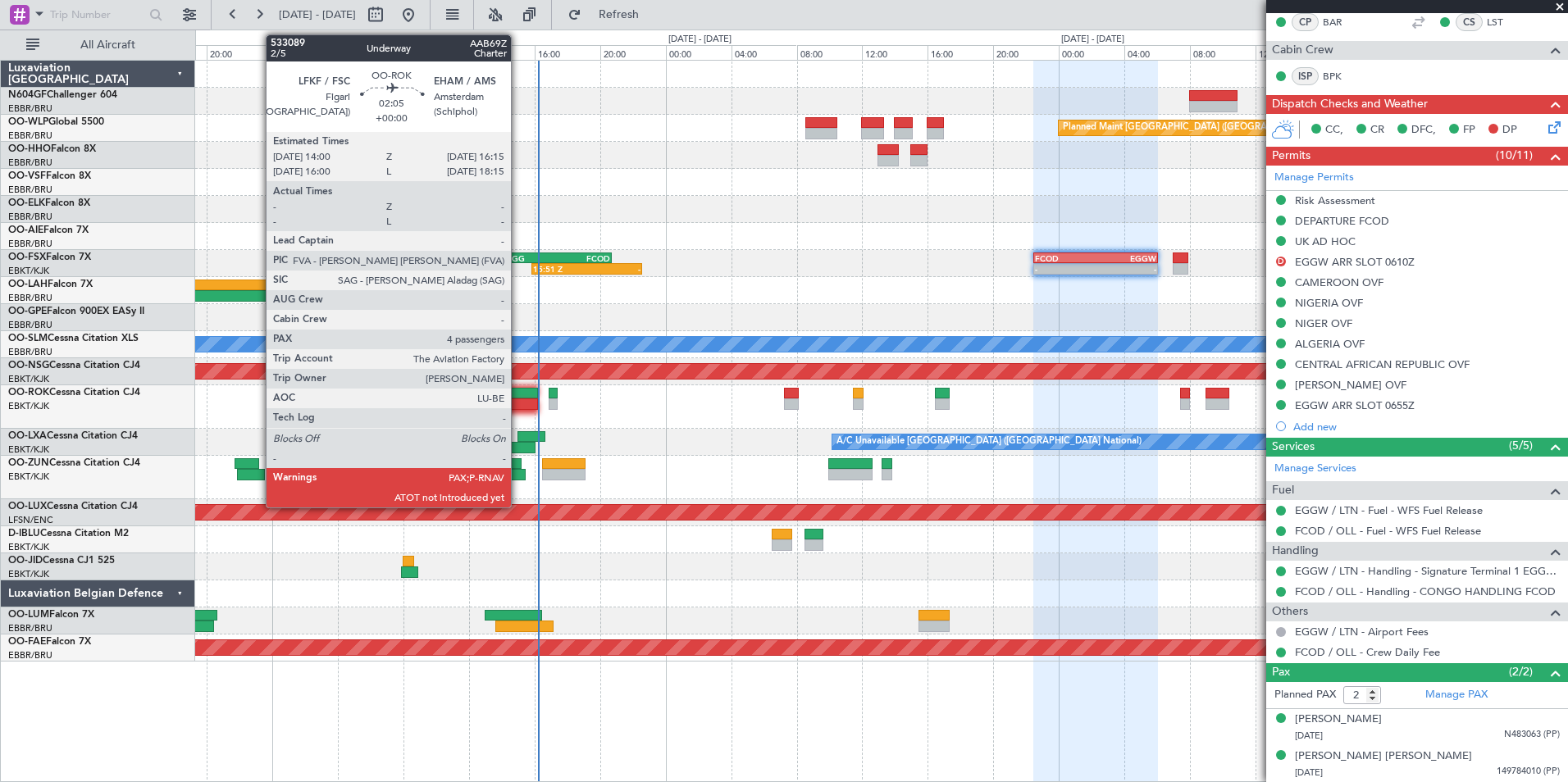
click at [518, 397] on div at bounding box center [519, 394] width 37 height 12
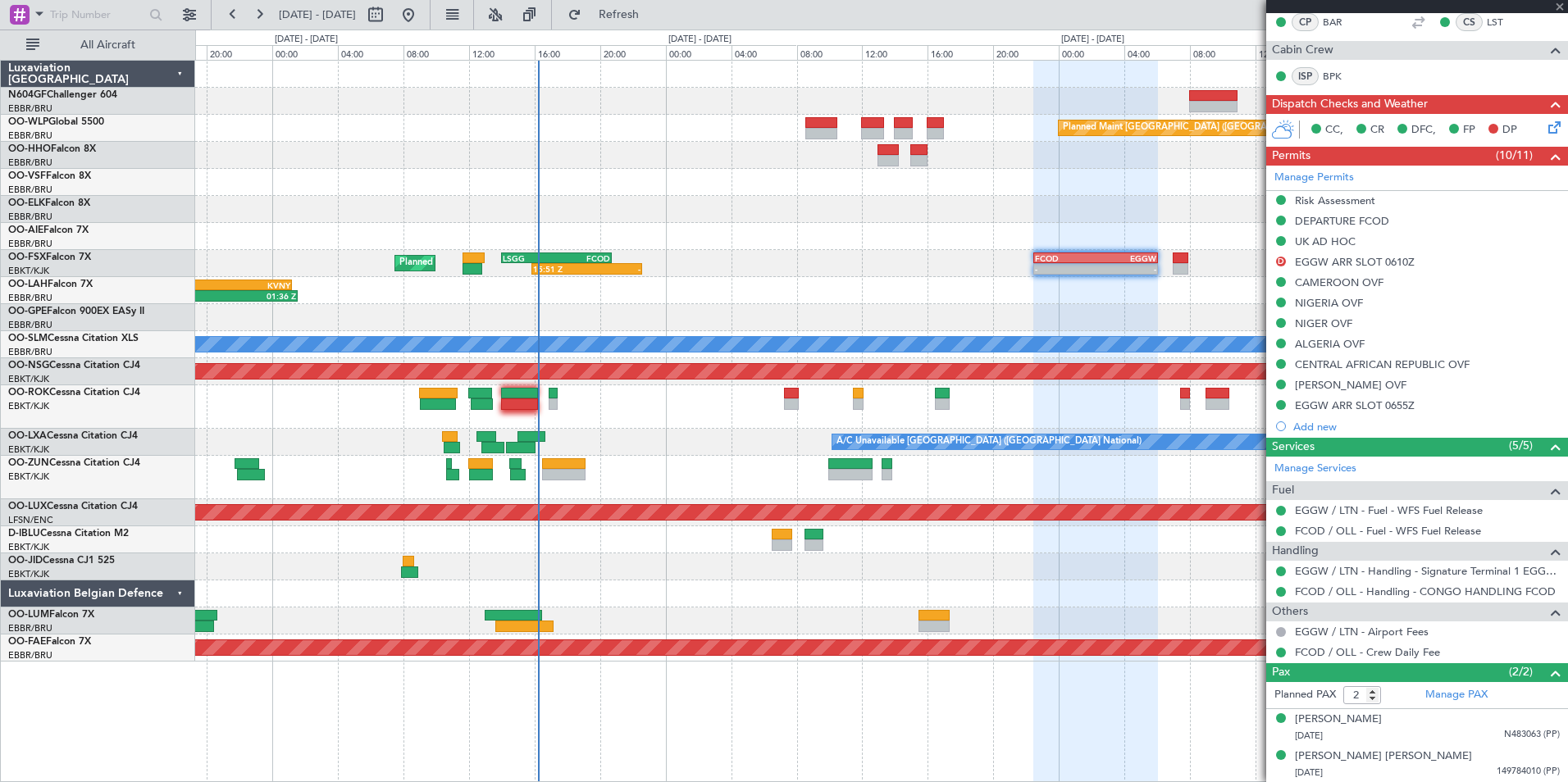
type input "4"
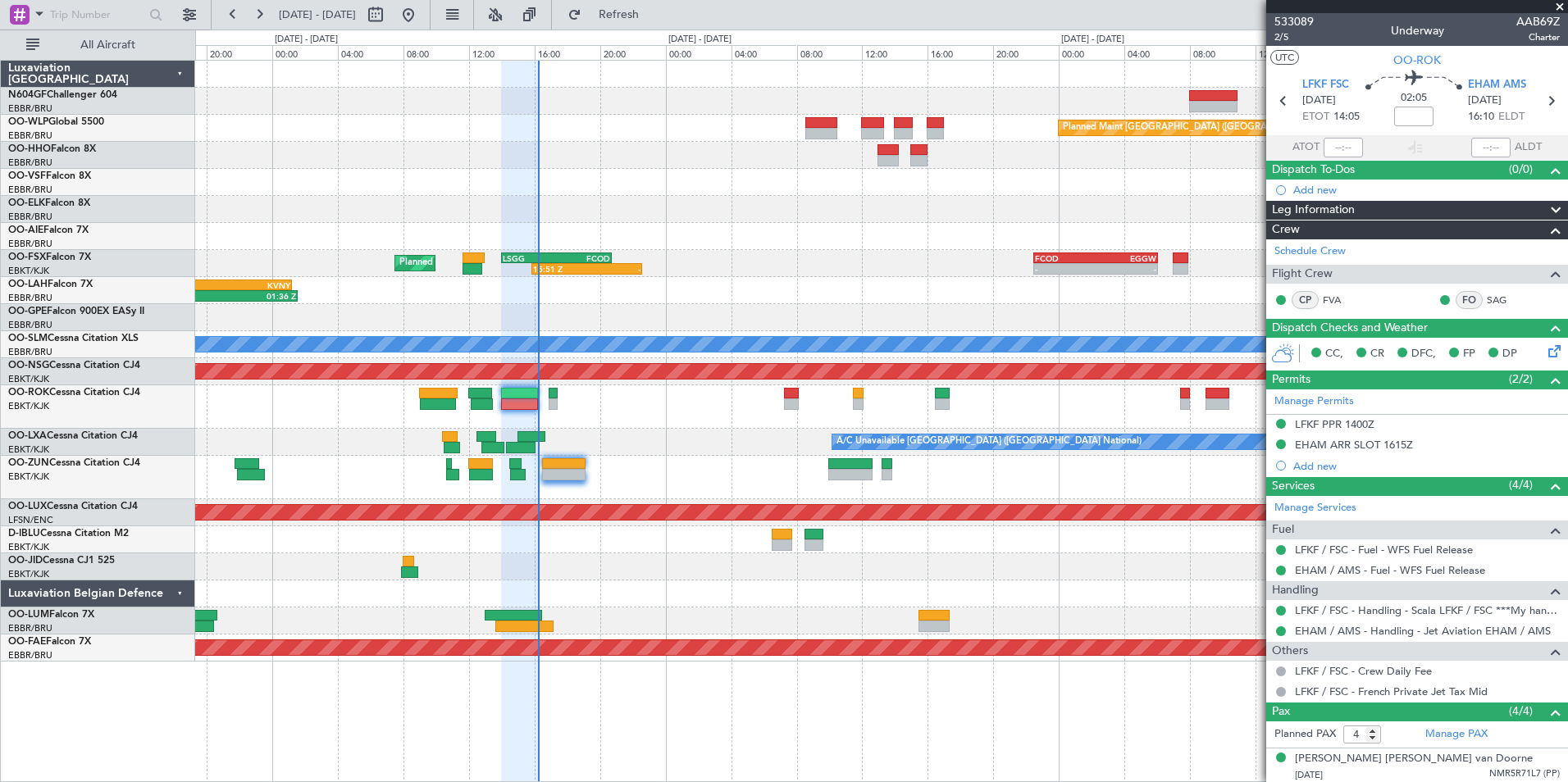
click at [514, 408] on div at bounding box center [519, 404] width 37 height 12
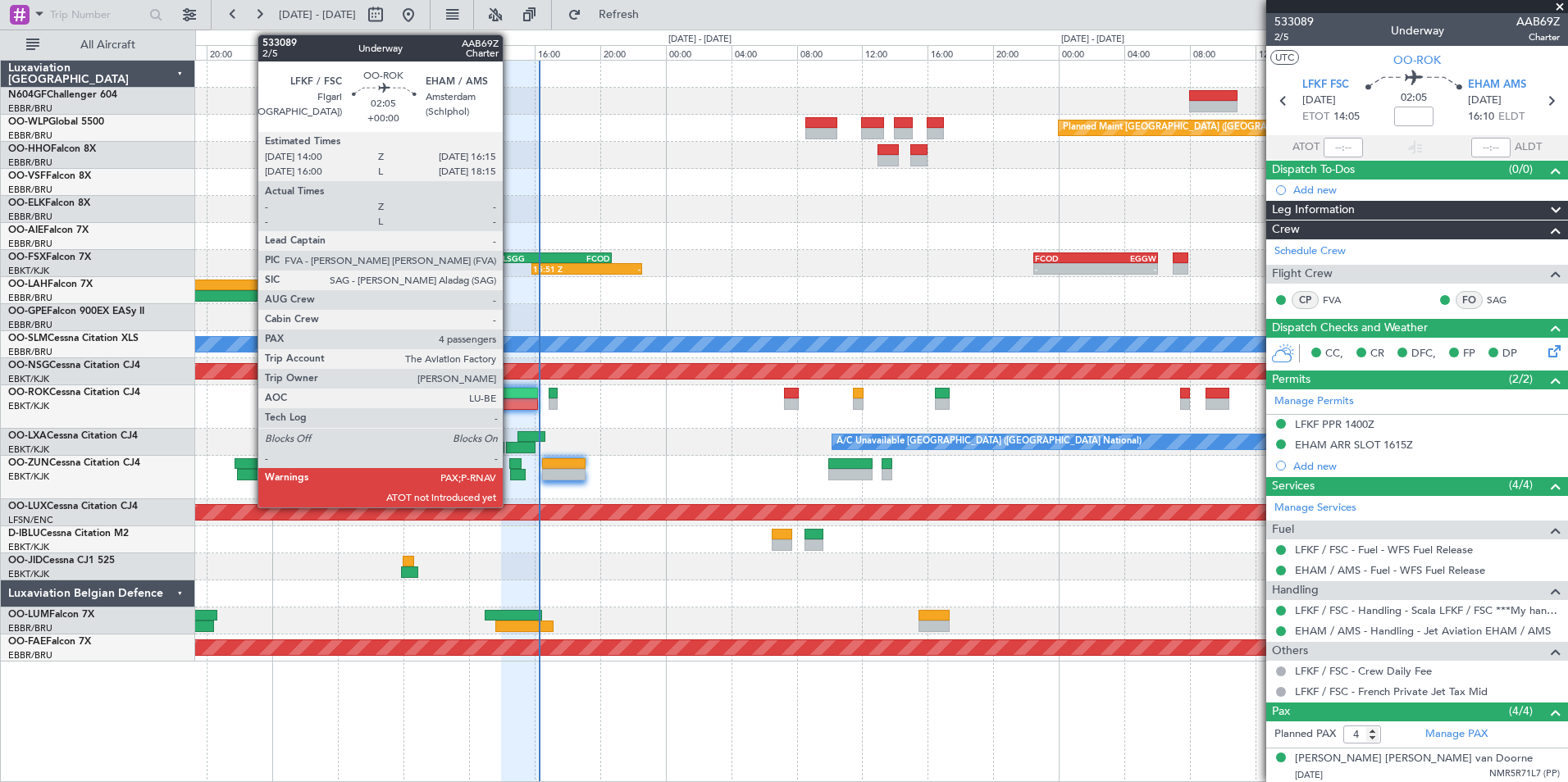
click at [510, 406] on div at bounding box center [519, 404] width 37 height 12
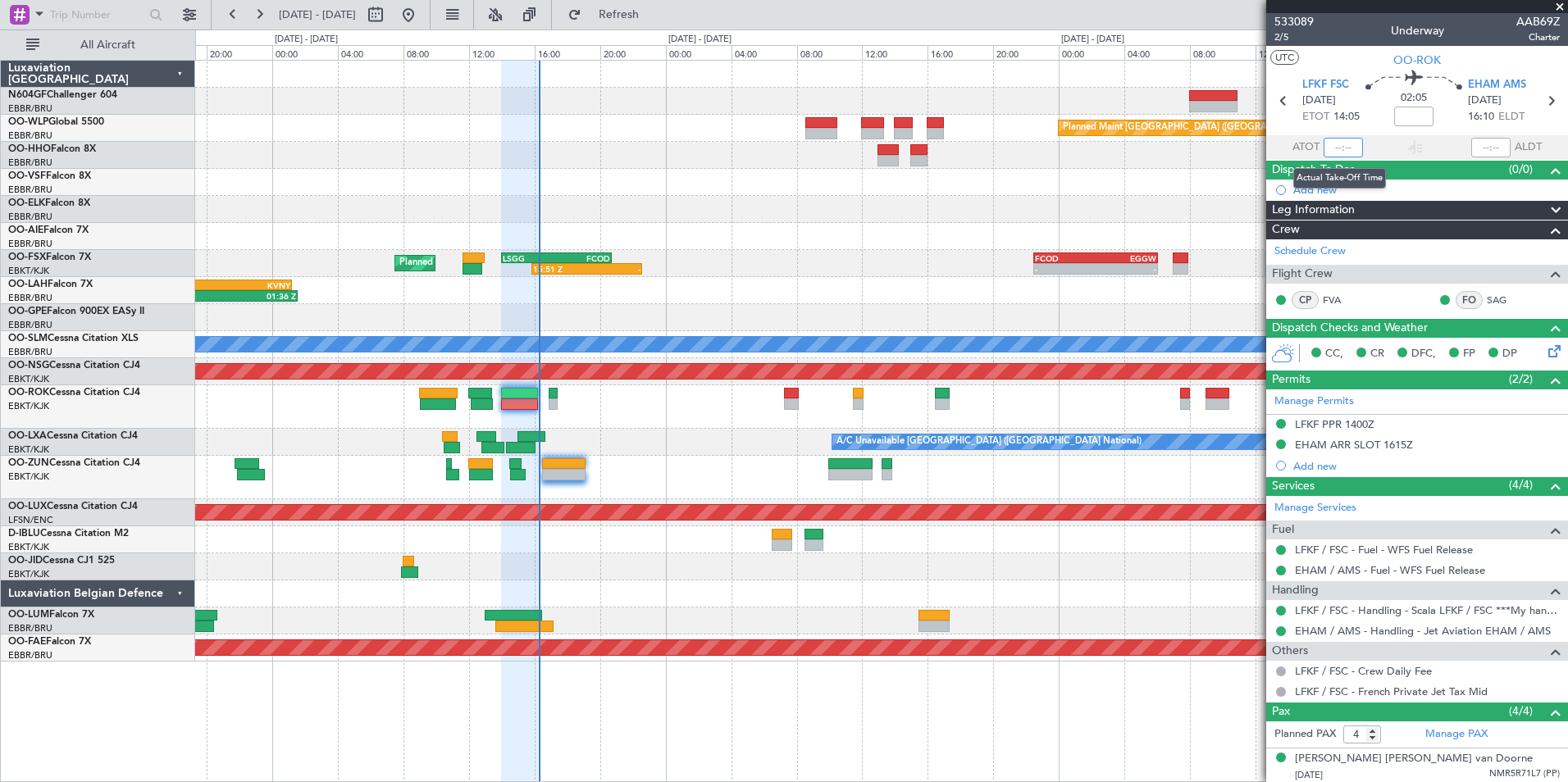
click at [1332, 144] on input "text" at bounding box center [1343, 148] width 39 height 20
click at [1155, 215] on div at bounding box center [881, 210] width 1372 height 27
type input "16:15"
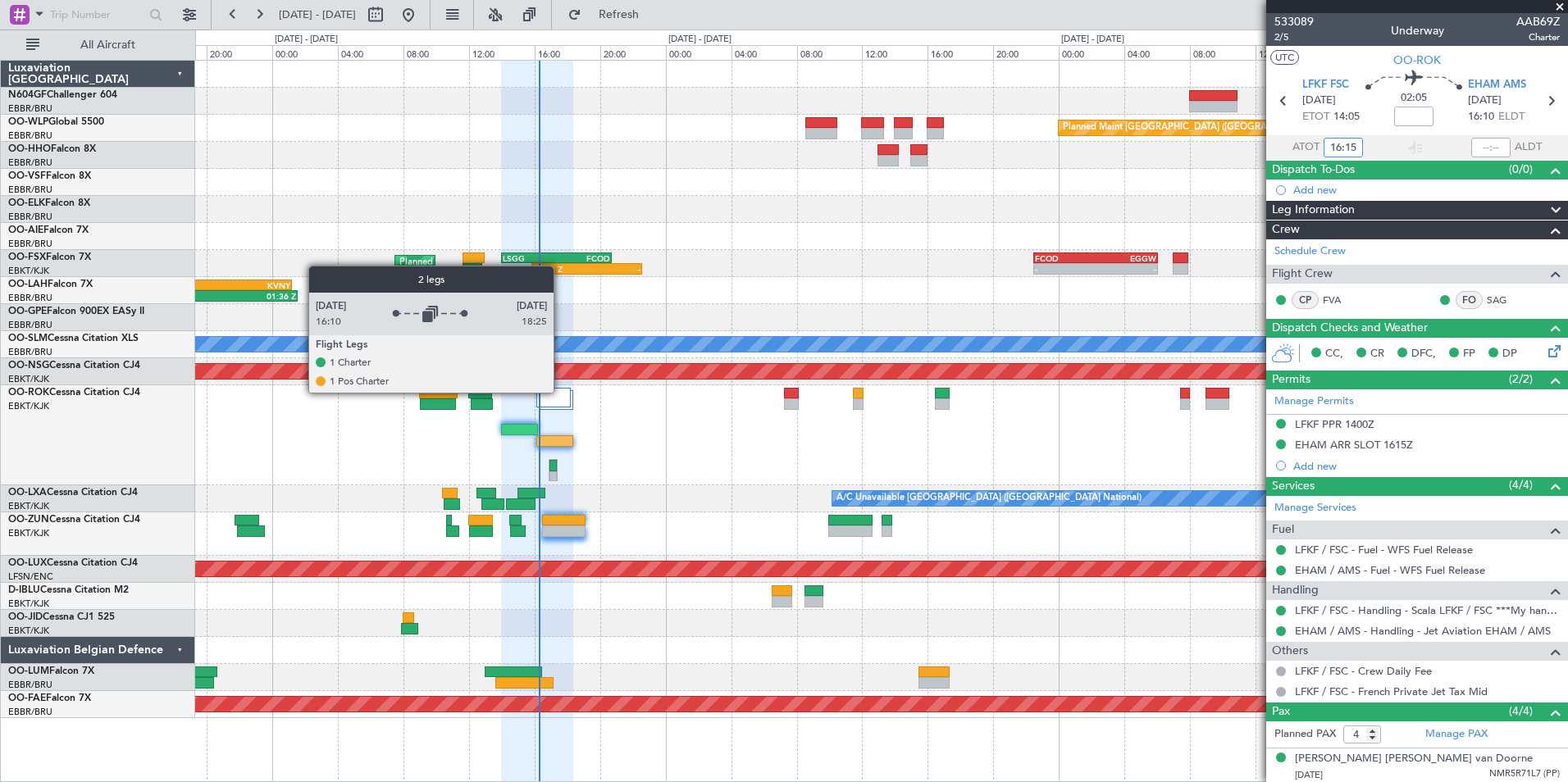
click at [560, 396] on div at bounding box center [554, 398] width 35 height 20
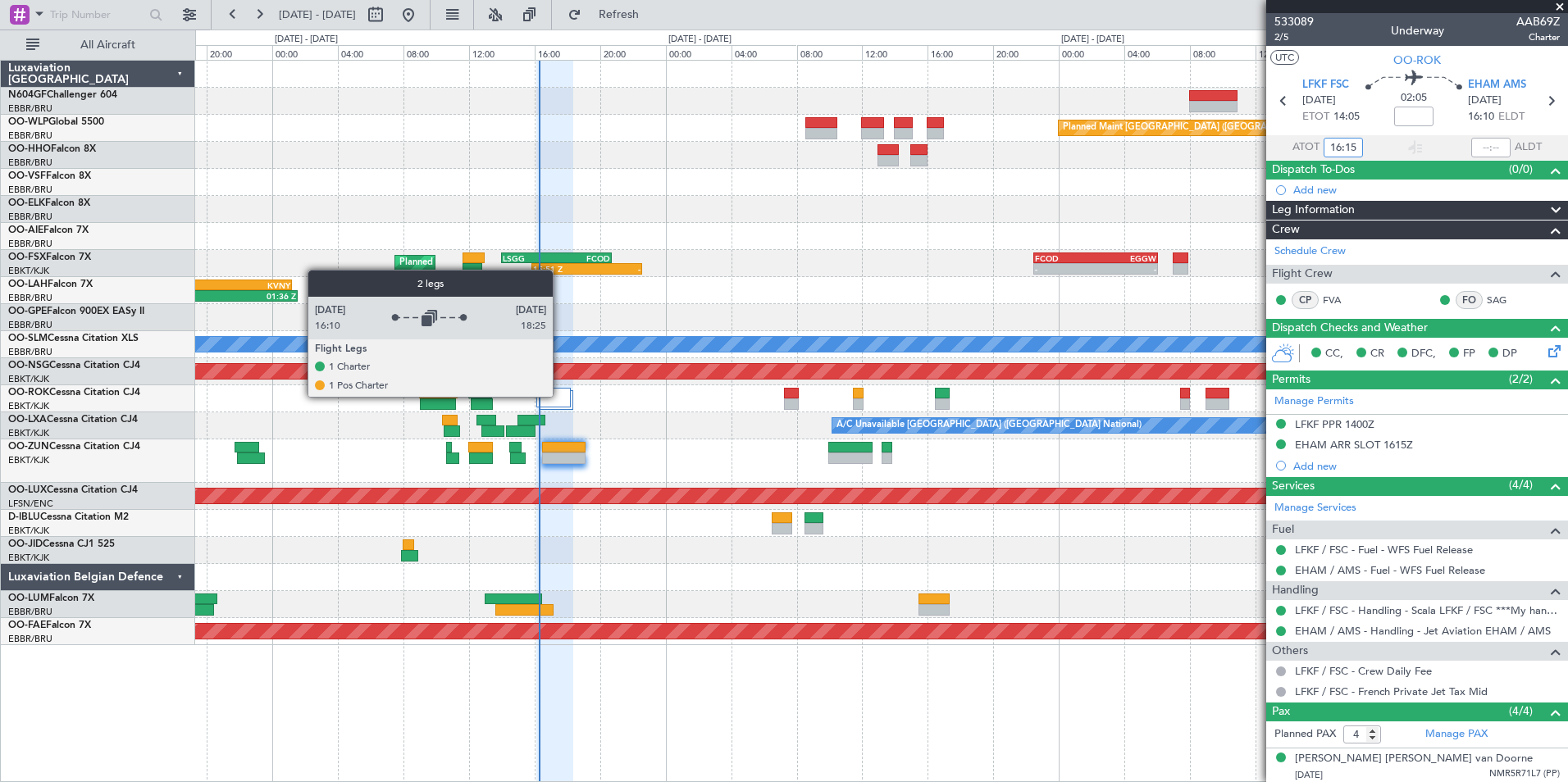
click at [560, 396] on div at bounding box center [554, 398] width 35 height 20
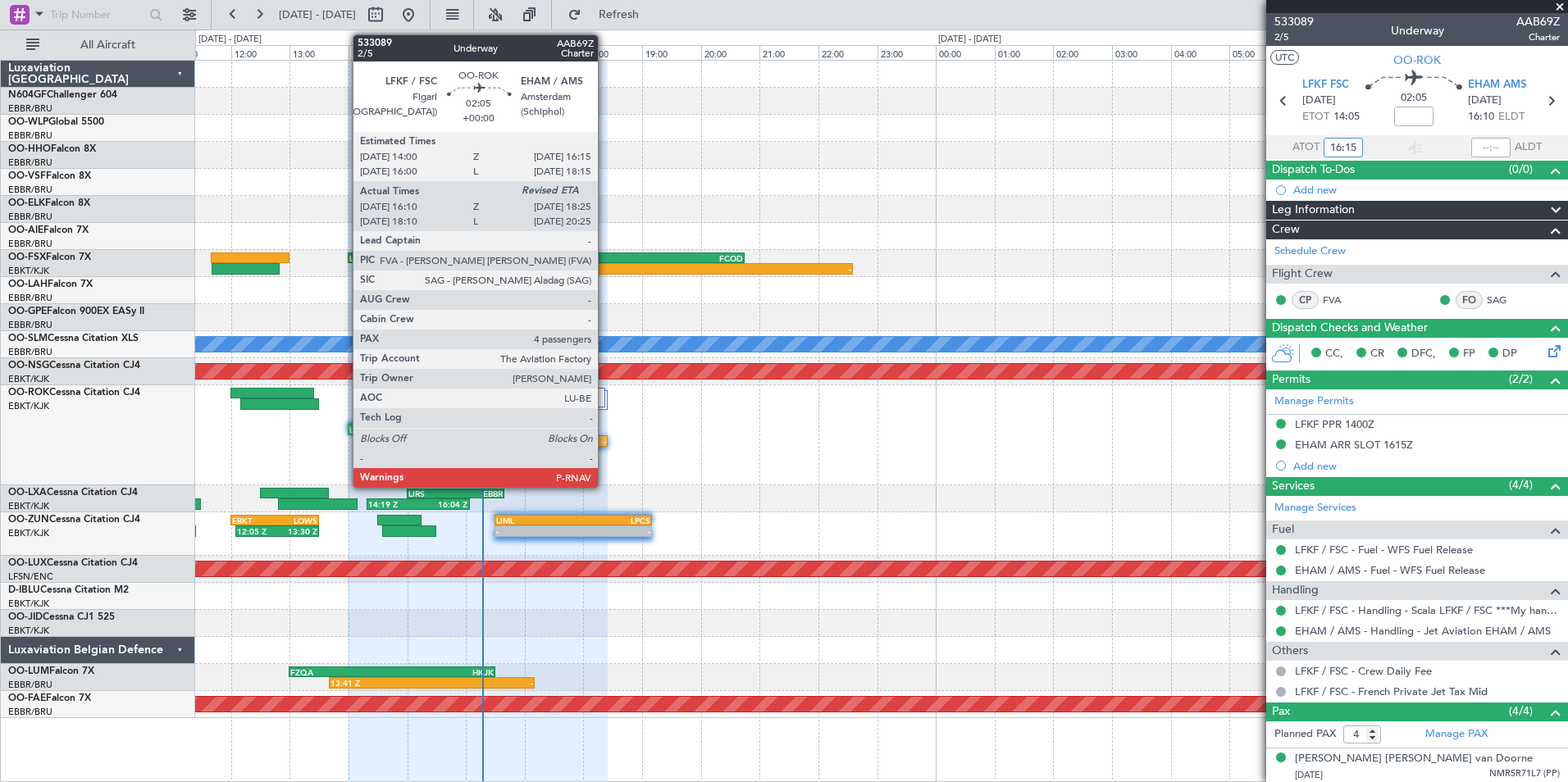
click at [606, 445] on div "-" at bounding box center [573, 441] width 65 height 10
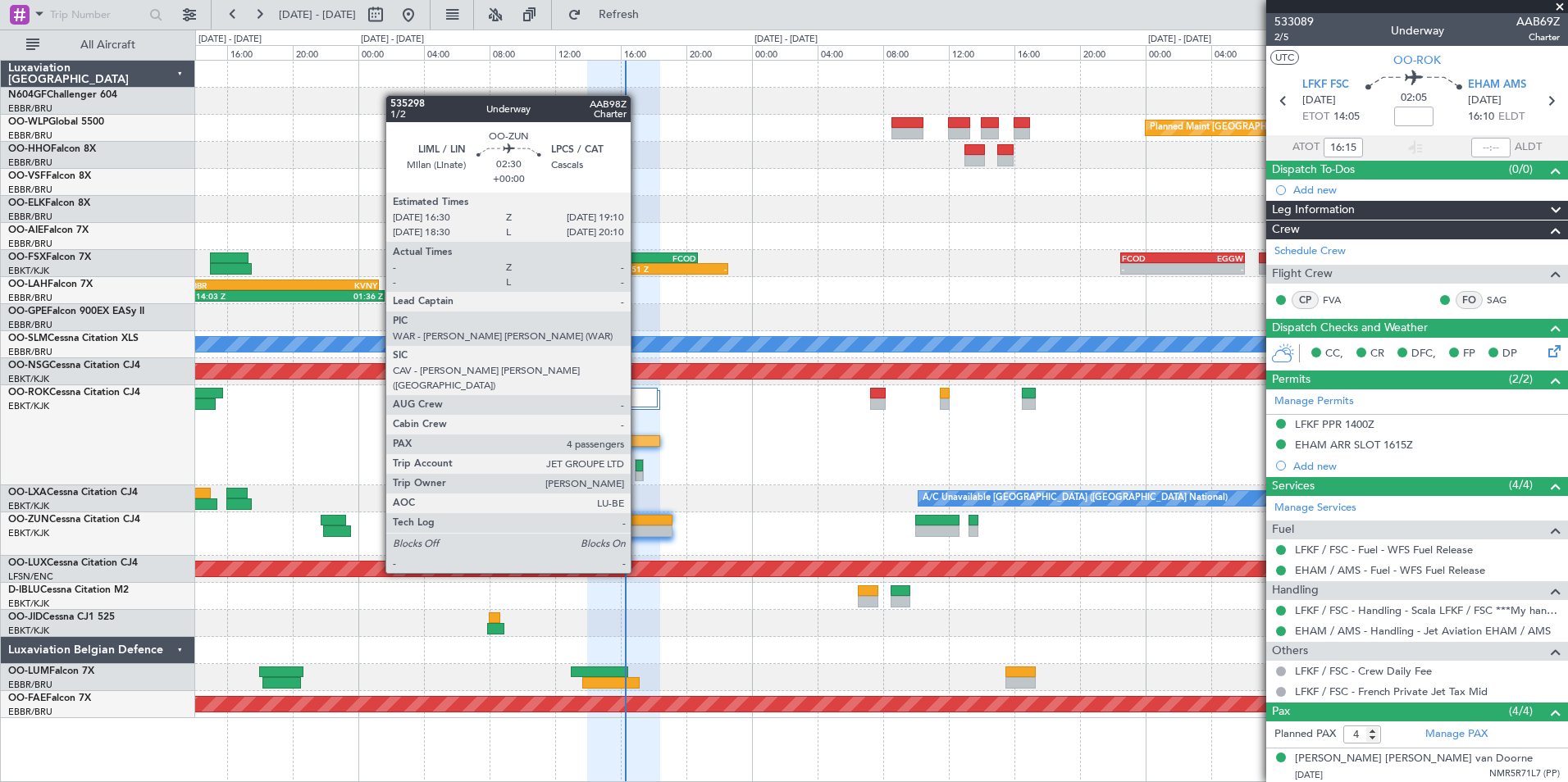
click at [638, 527] on div at bounding box center [650, 531] width 45 height 12
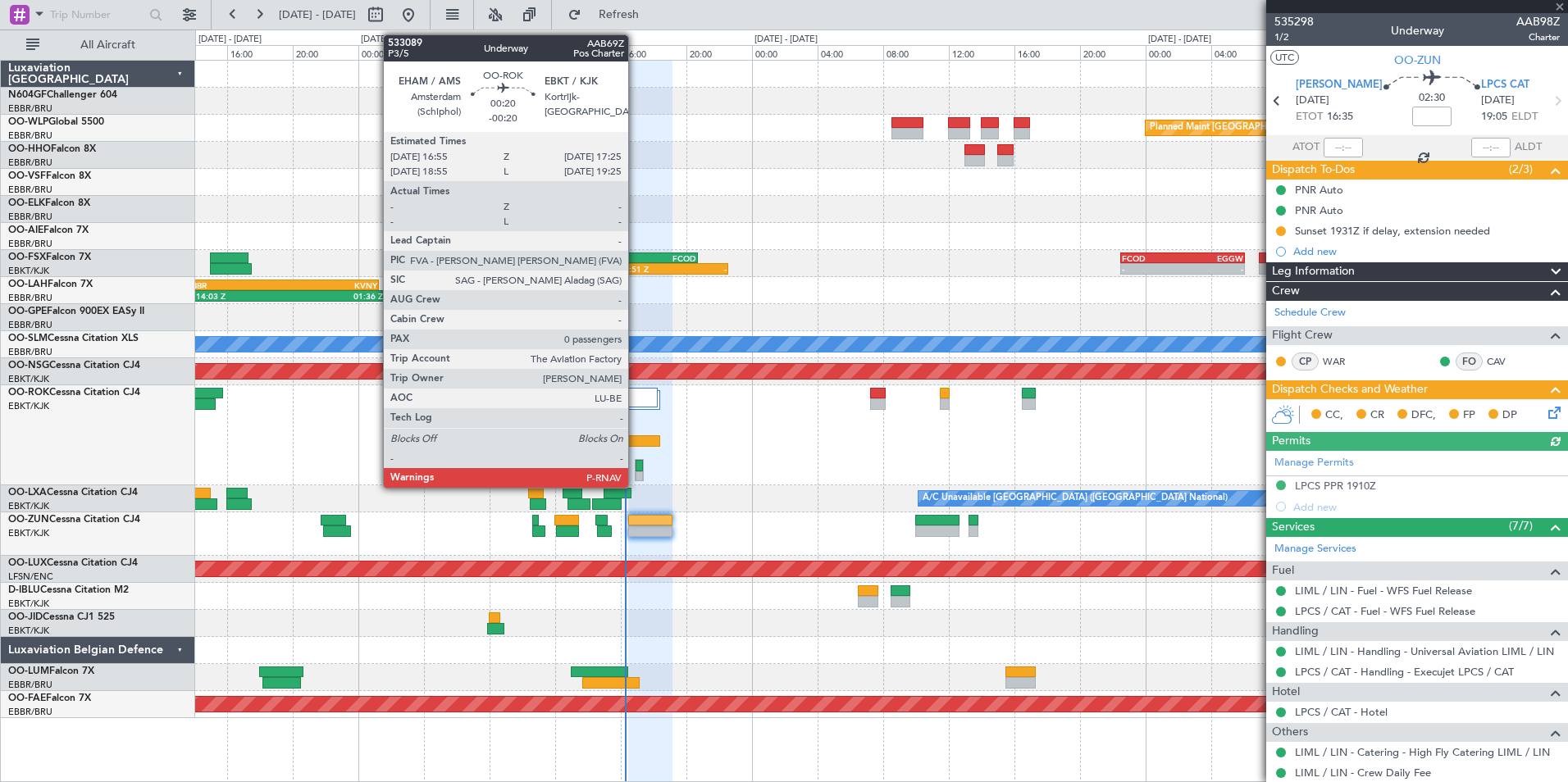
click at [636, 476] on div at bounding box center [638, 477] width 6 height 12
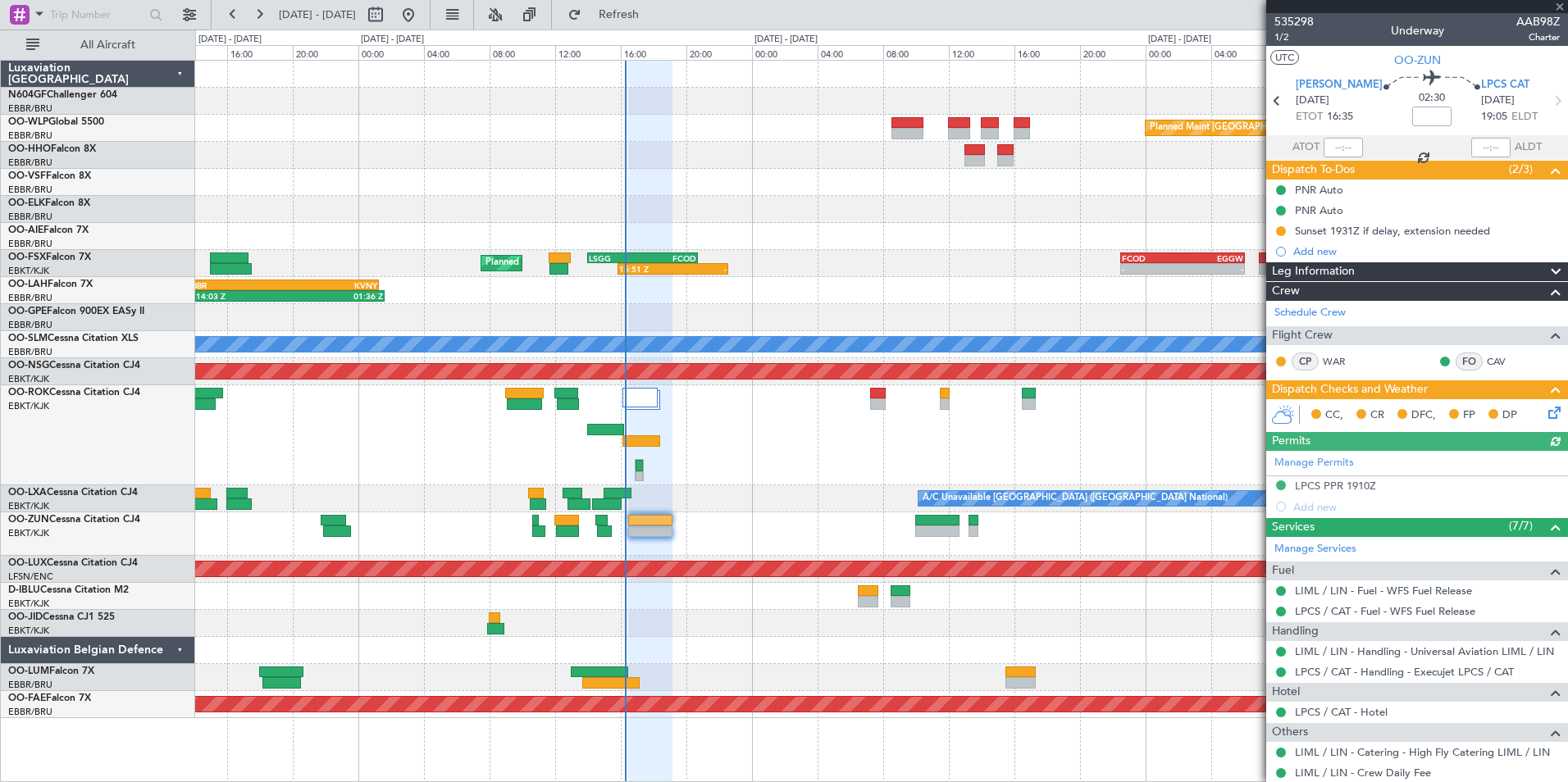
type input "-00:20"
type input "0"
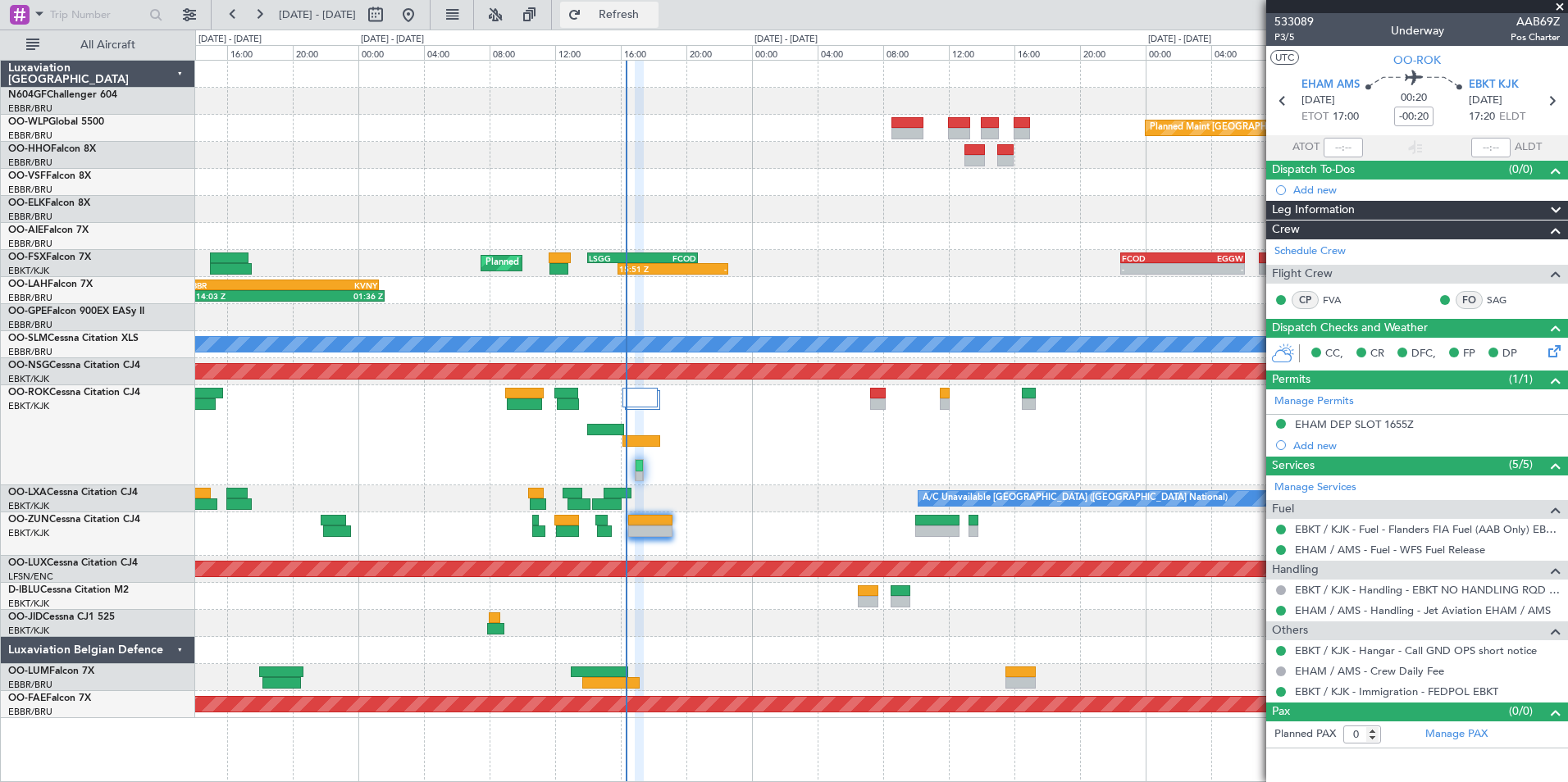
click at [654, 20] on span "Refresh" at bounding box center [619, 15] width 69 height 12
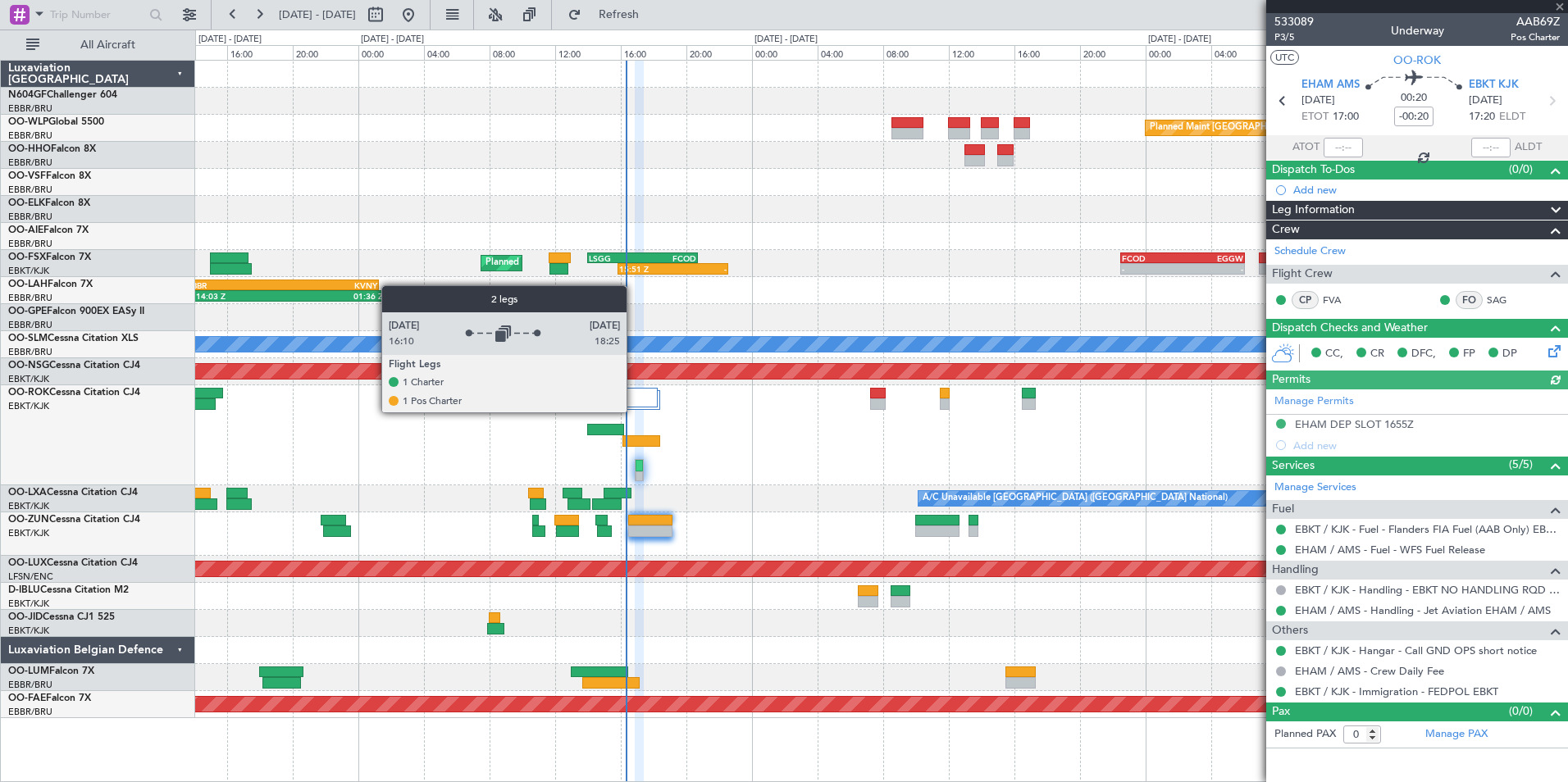
click at [634, 412] on div at bounding box center [641, 406] width 37 height 35
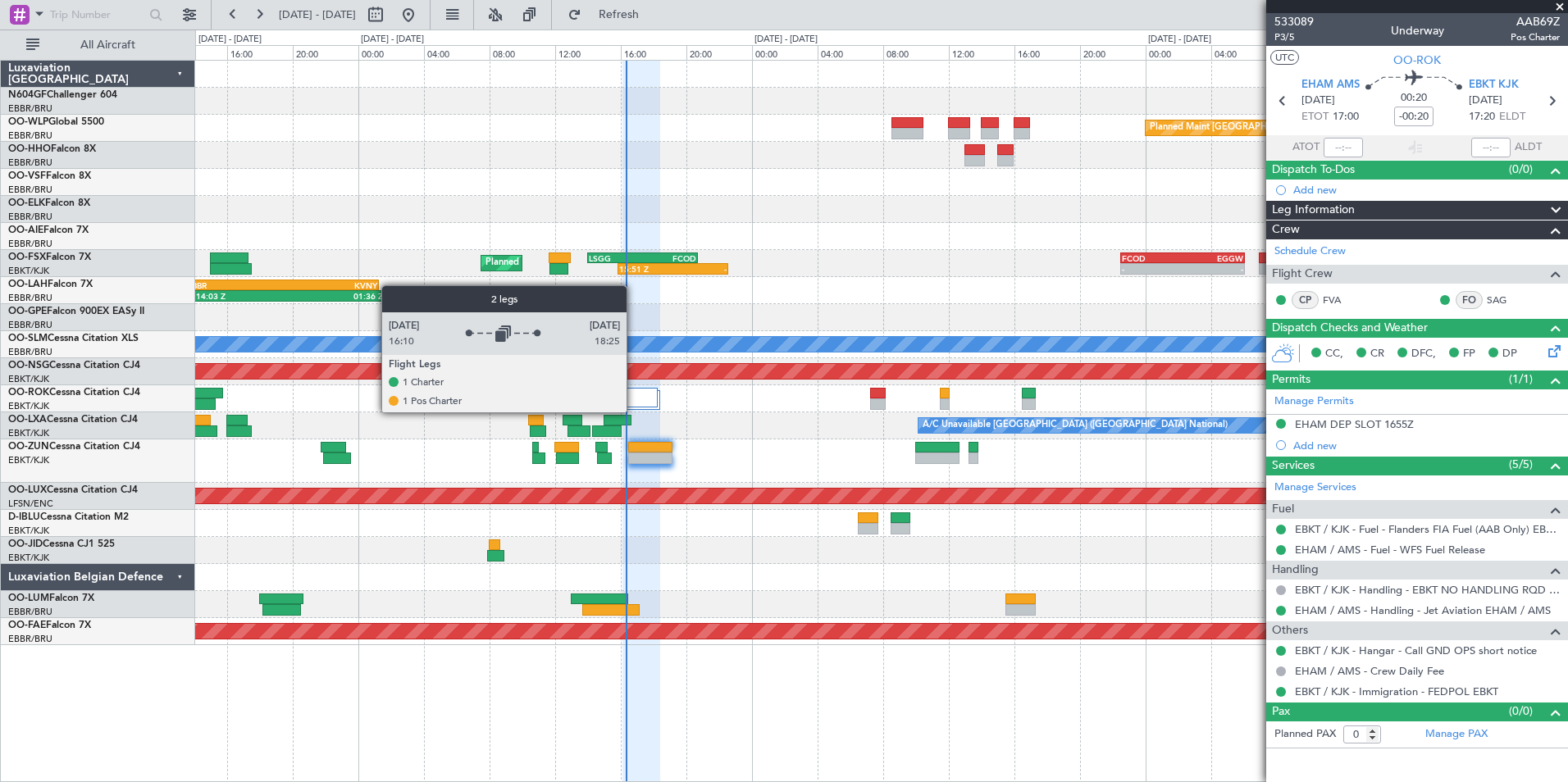
click at [634, 412] on div at bounding box center [641, 406] width 37 height 35
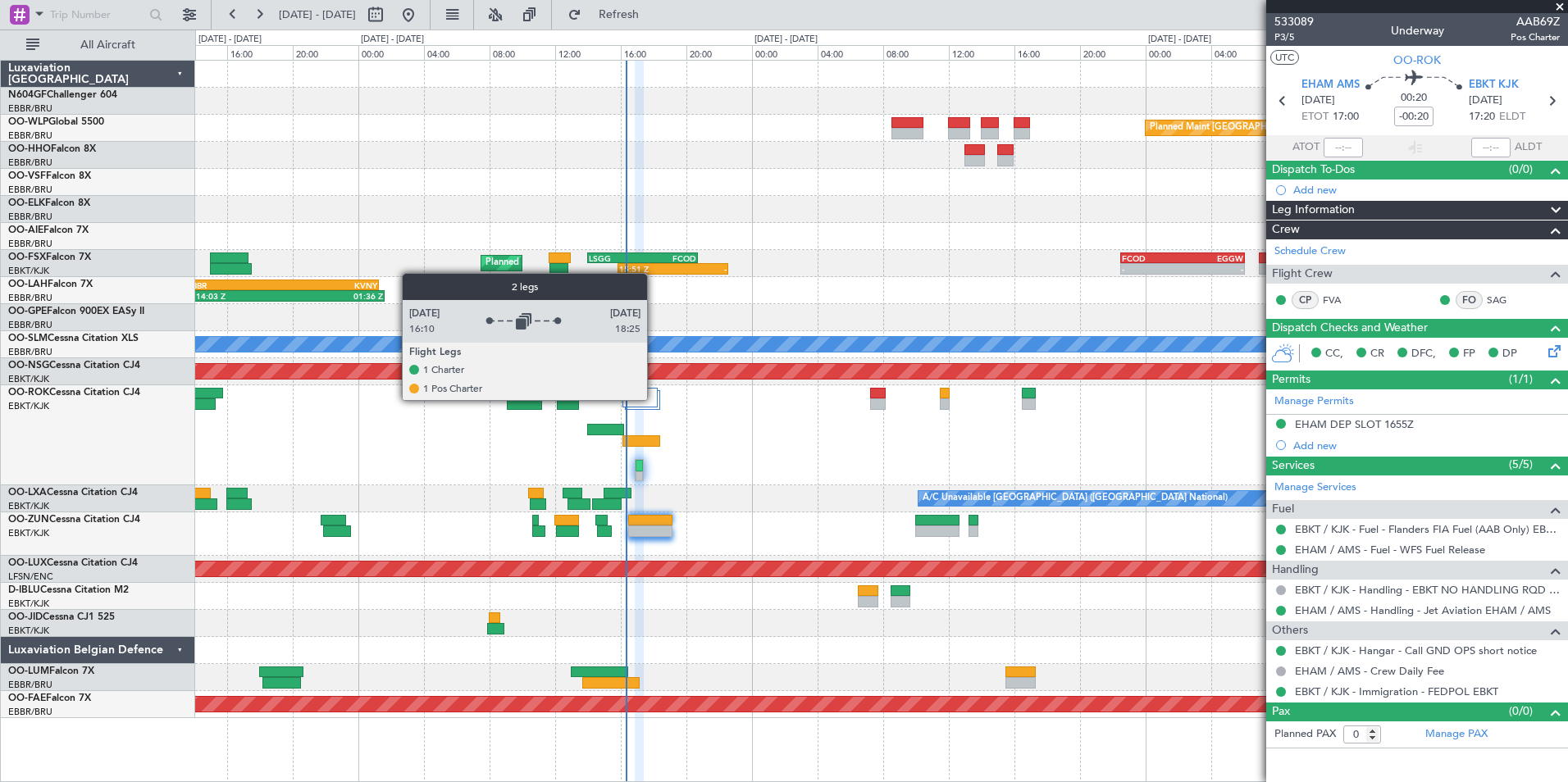
click at [655, 399] on div at bounding box center [640, 398] width 35 height 20
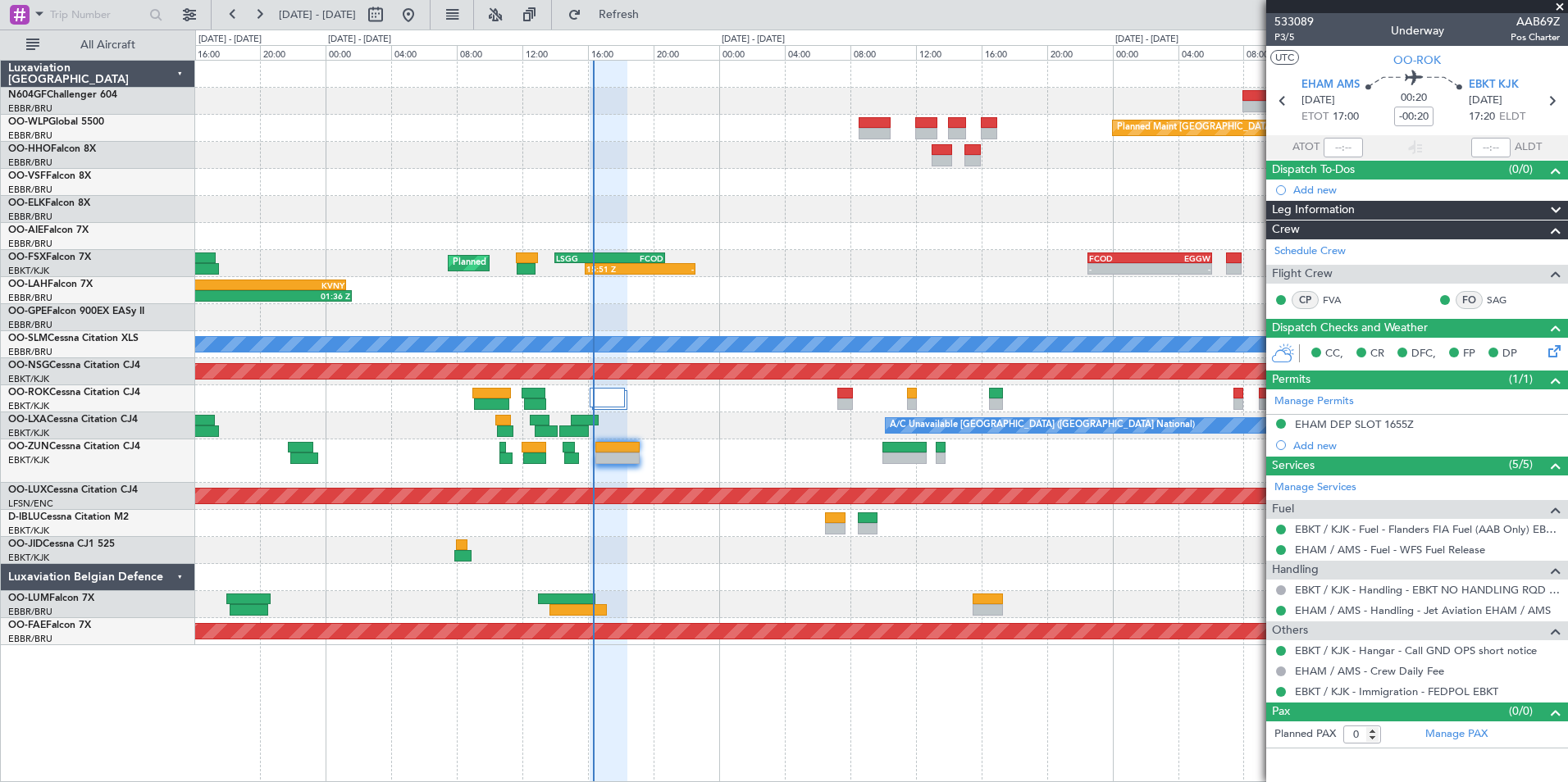
click at [672, 433] on div "A/C Unavailable Brussels (Brussels National) A/C Unavailable Brussels (Brussels…" at bounding box center [881, 426] width 1372 height 27
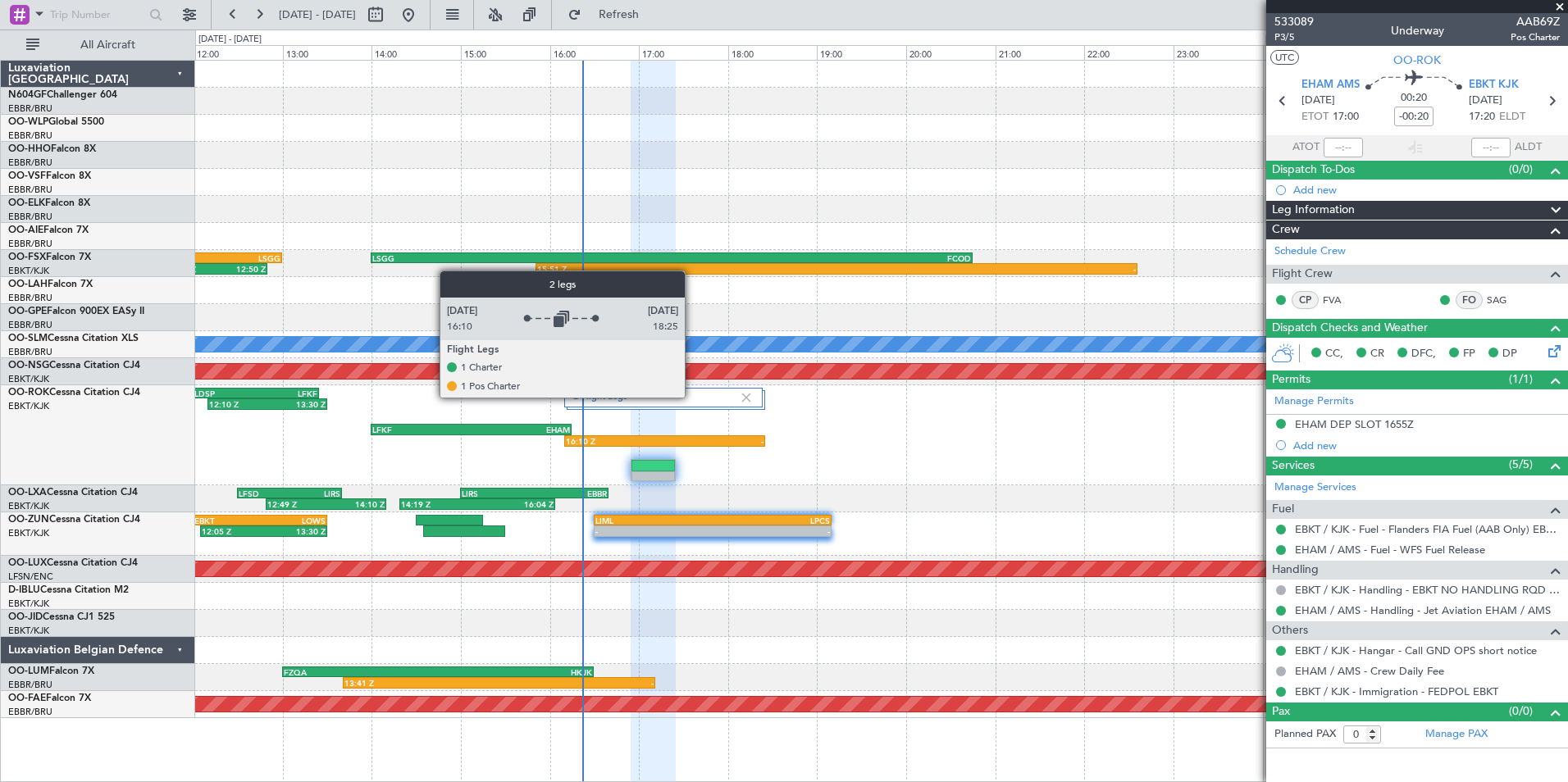
click at [692, 396] on label "2 Flight Legs" at bounding box center [656, 397] width 166 height 14
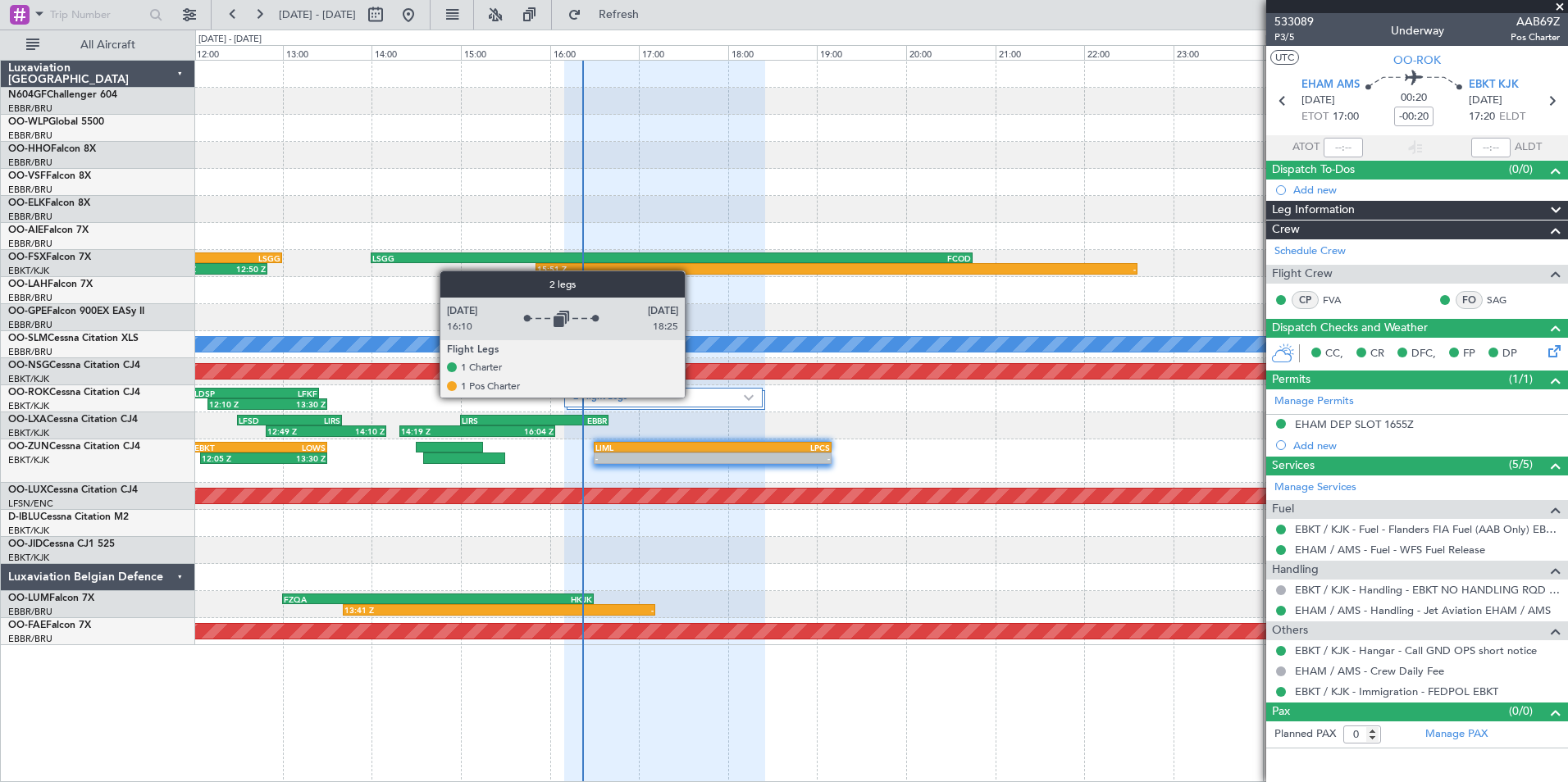
click at [692, 396] on label "2 Flight Legs" at bounding box center [658, 397] width 171 height 14
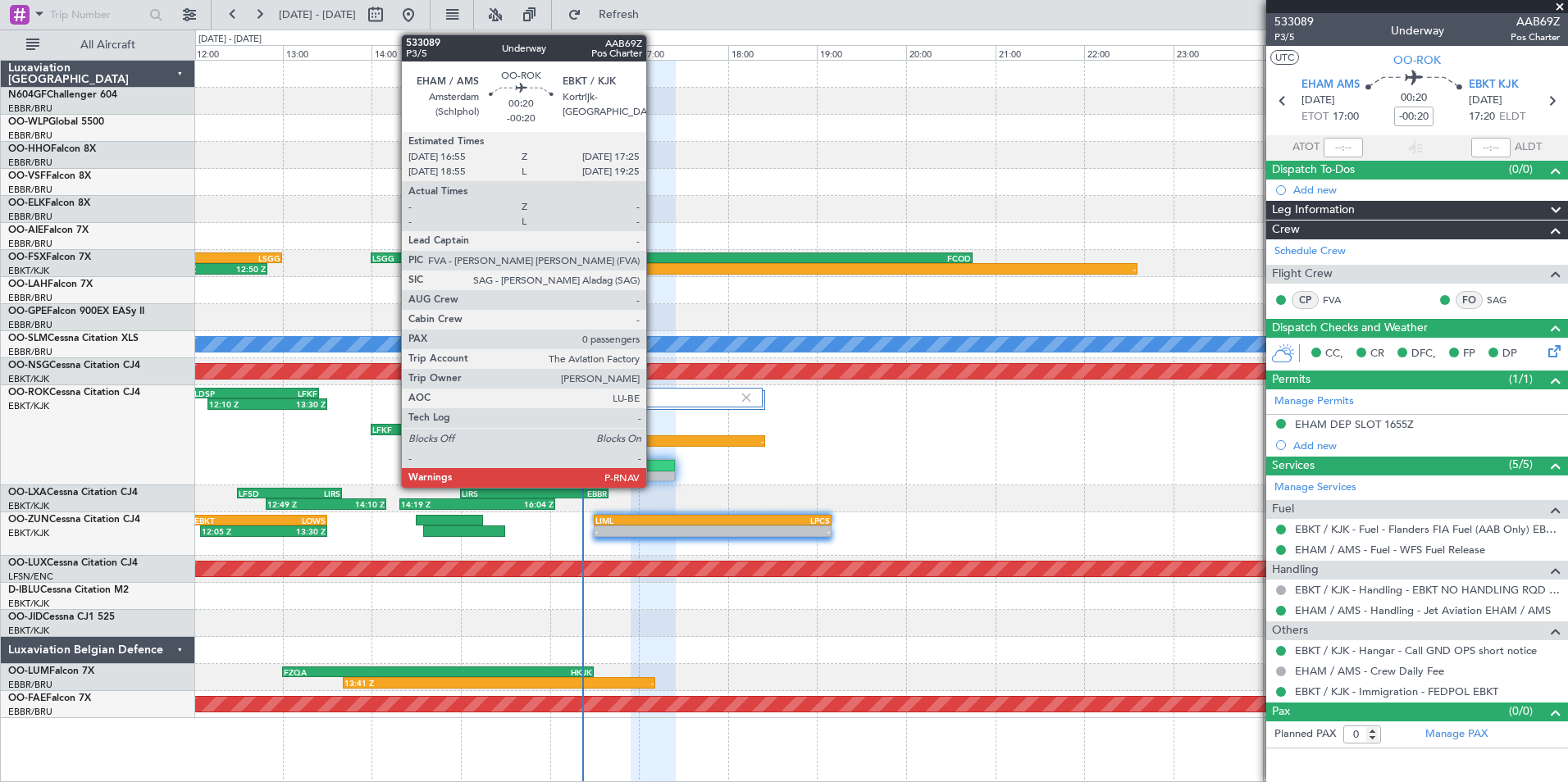
click at [654, 476] on div at bounding box center [653, 477] width 44 height 12
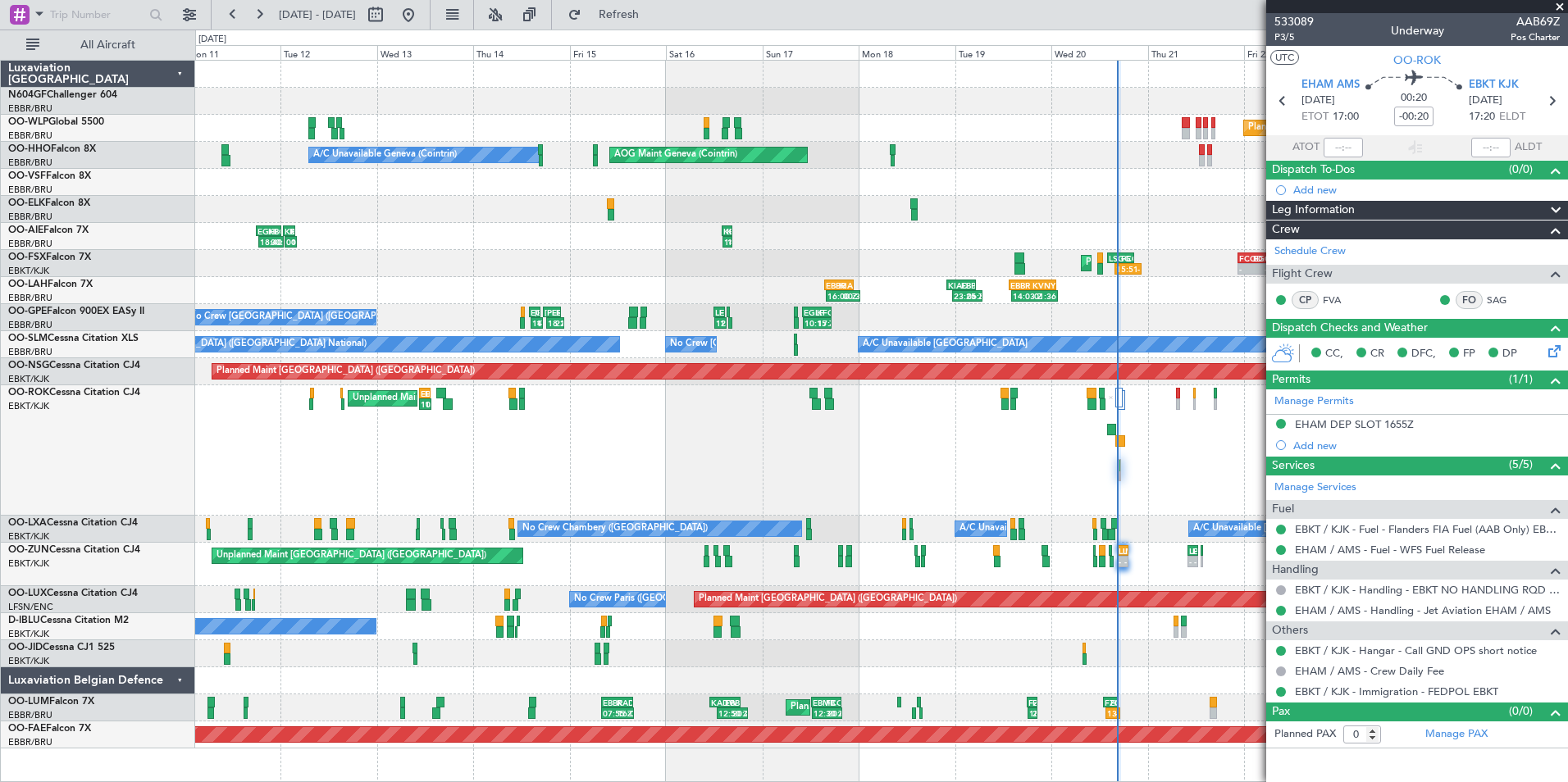
click at [989, 472] on div "10:42 Z 13:35 Z EBKT 10:40 Z LEMG 13:25 Z Unplanned Maint [GEOGRAPHIC_DATA]-[GE…" at bounding box center [881, 450] width 1372 height 130
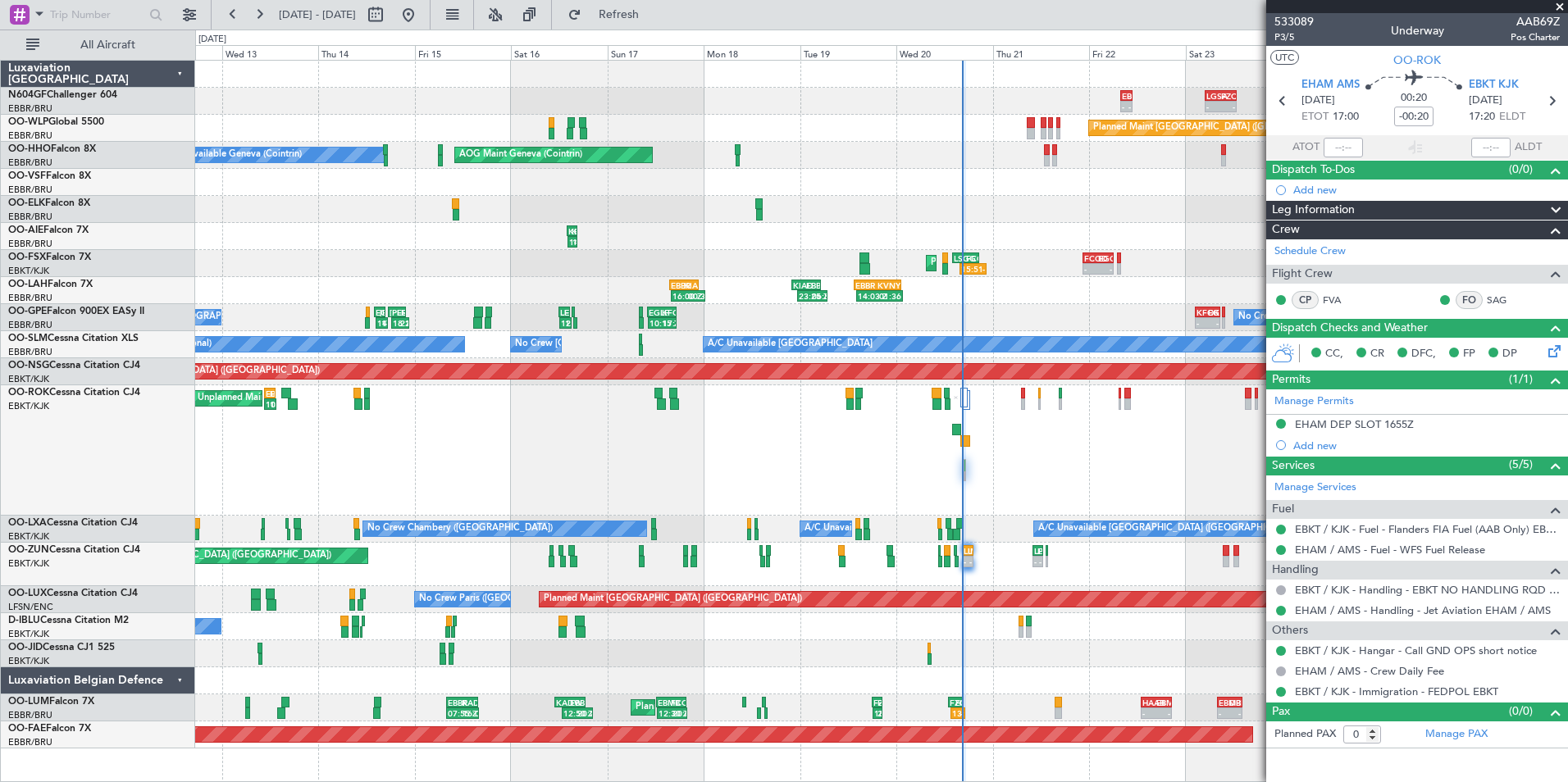
click at [859, 279] on div "- - EBBR 08:00 Z LGSA 10:55 Z - - LGSA 05:00 Z FZQA 12:50 Z Planned Maint [GEOG…" at bounding box center [881, 405] width 1372 height 688
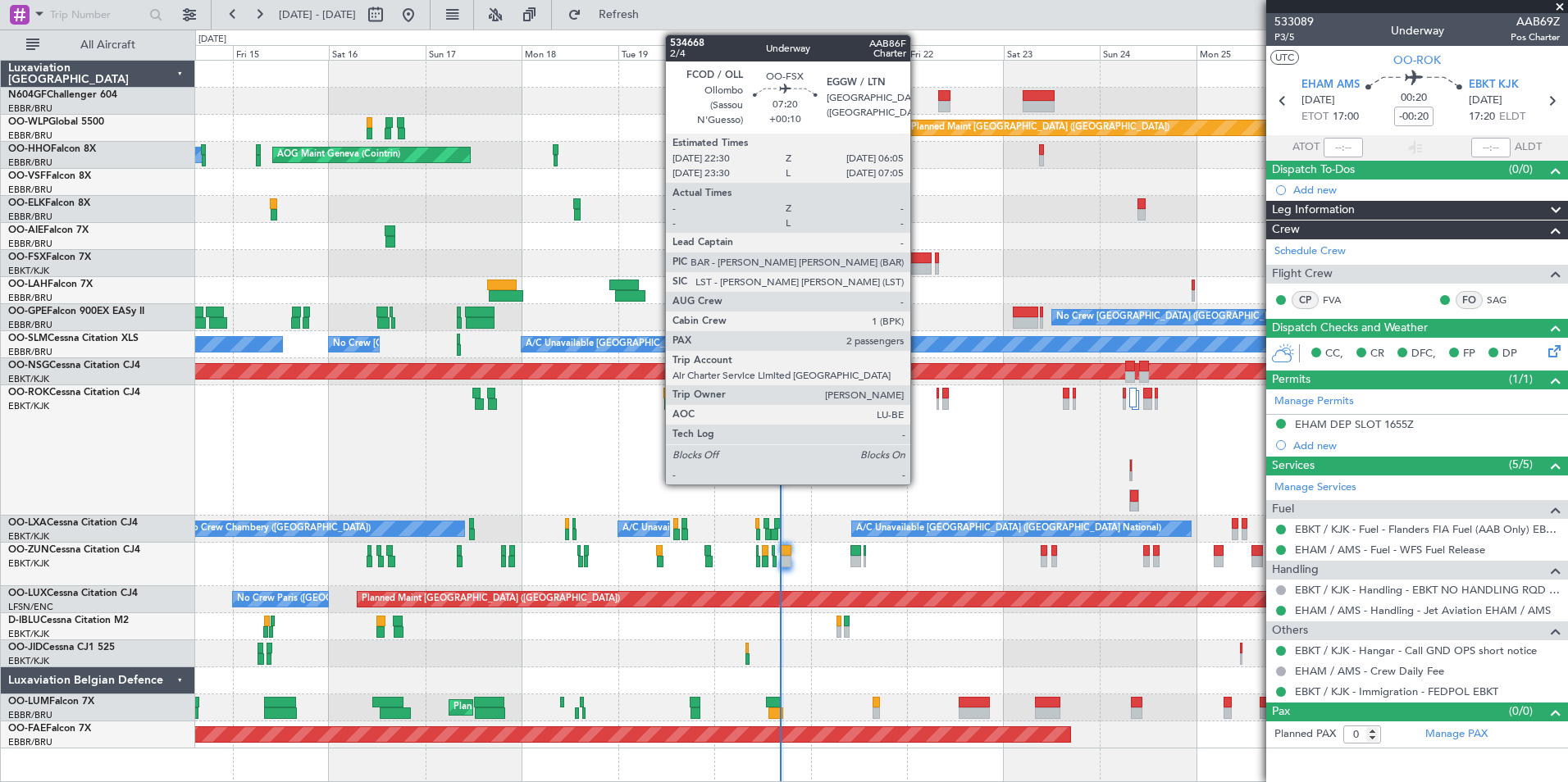
click at [918, 266] on div at bounding box center [916, 268] width 31 height 12
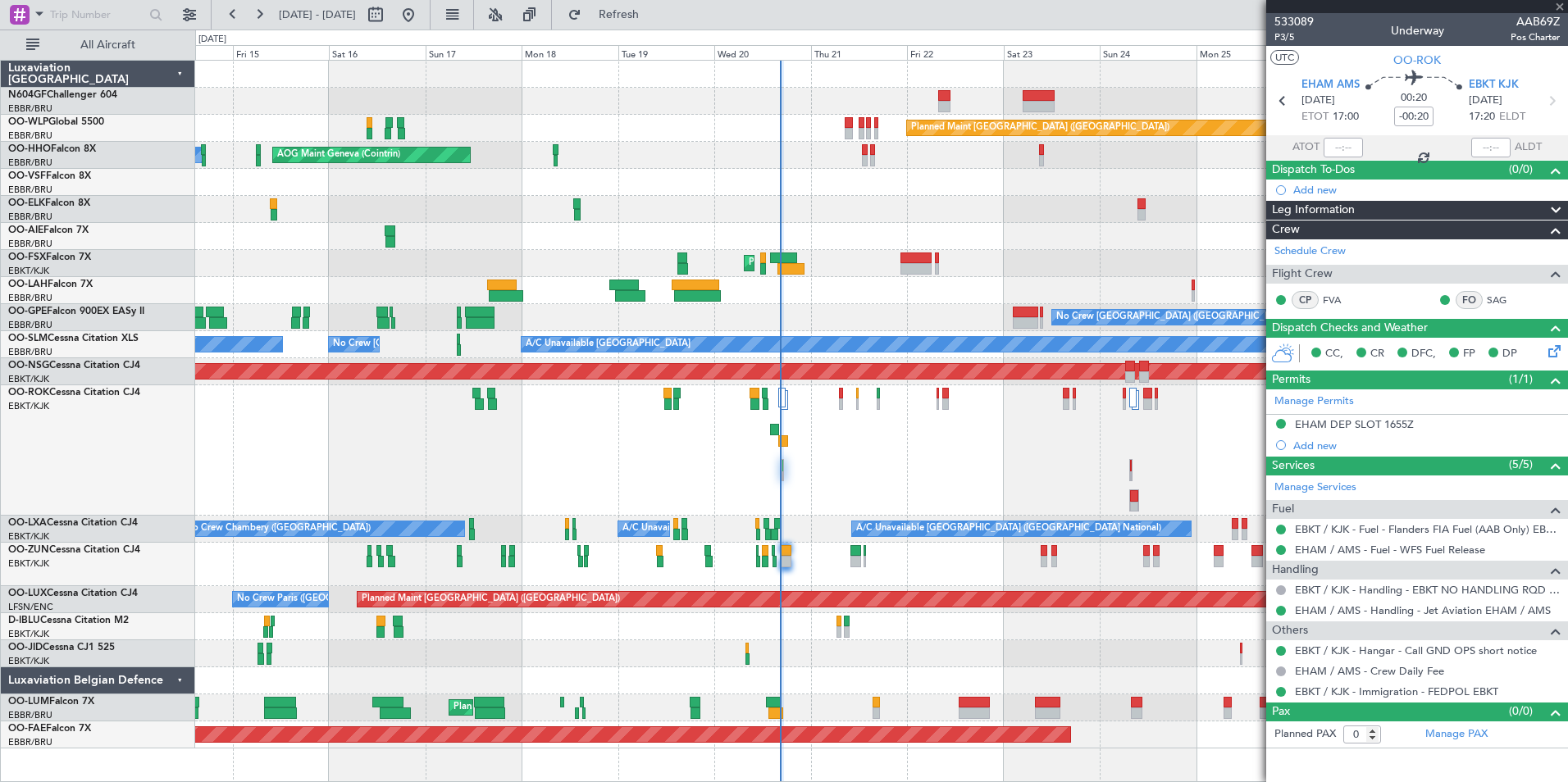
type input "+00:10"
type input "2"
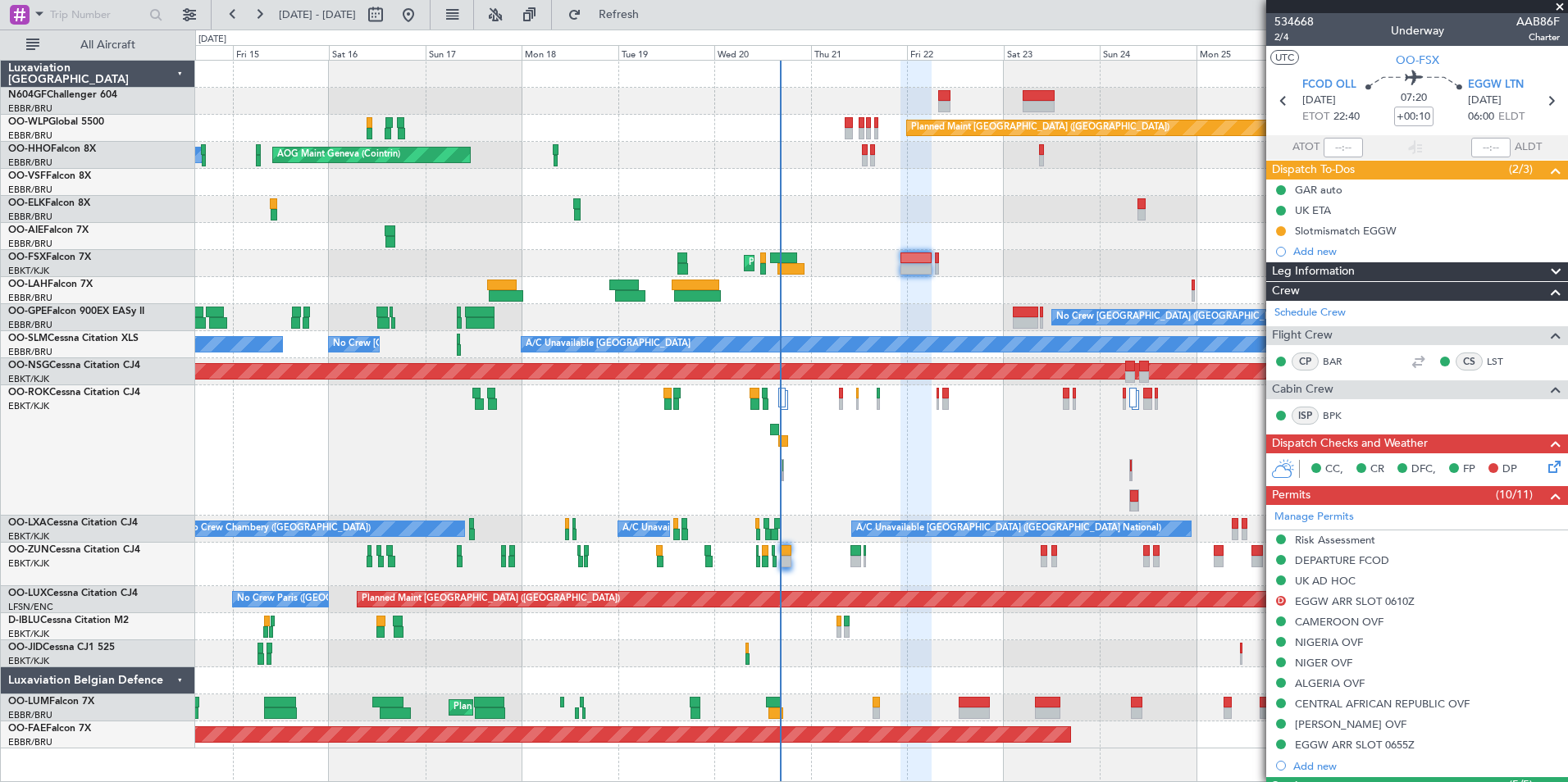
click at [859, 466] on div "Owner [GEOGRAPHIC_DATA]-[GEOGRAPHIC_DATA] Unplanned Maint [GEOGRAPHIC_DATA]-[GE…" at bounding box center [881, 450] width 1372 height 130
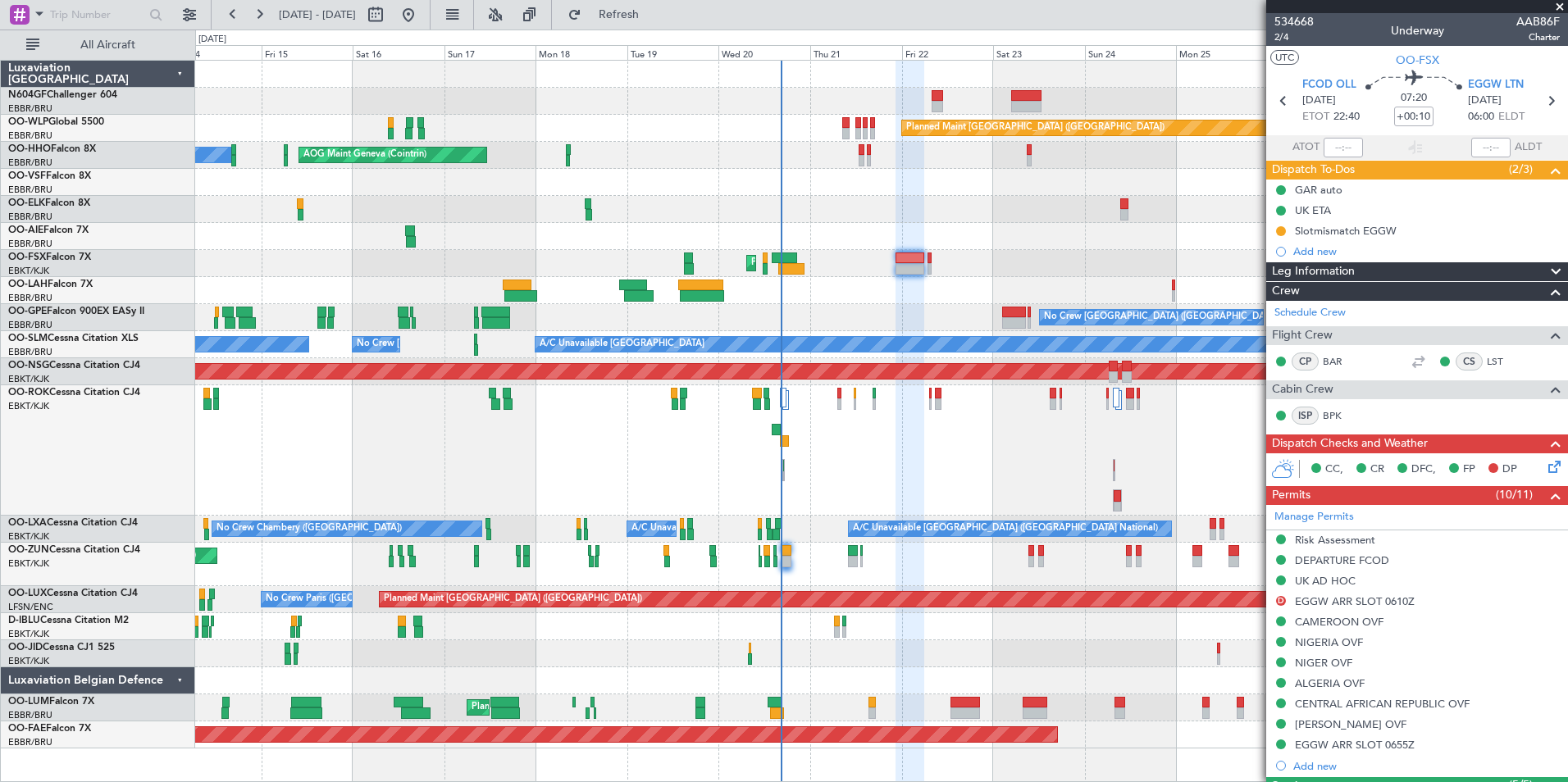
click at [779, 442] on div "Owner [GEOGRAPHIC_DATA]-[GEOGRAPHIC_DATA] Unplanned Maint [GEOGRAPHIC_DATA]-[GE…" at bounding box center [881, 450] width 1372 height 130
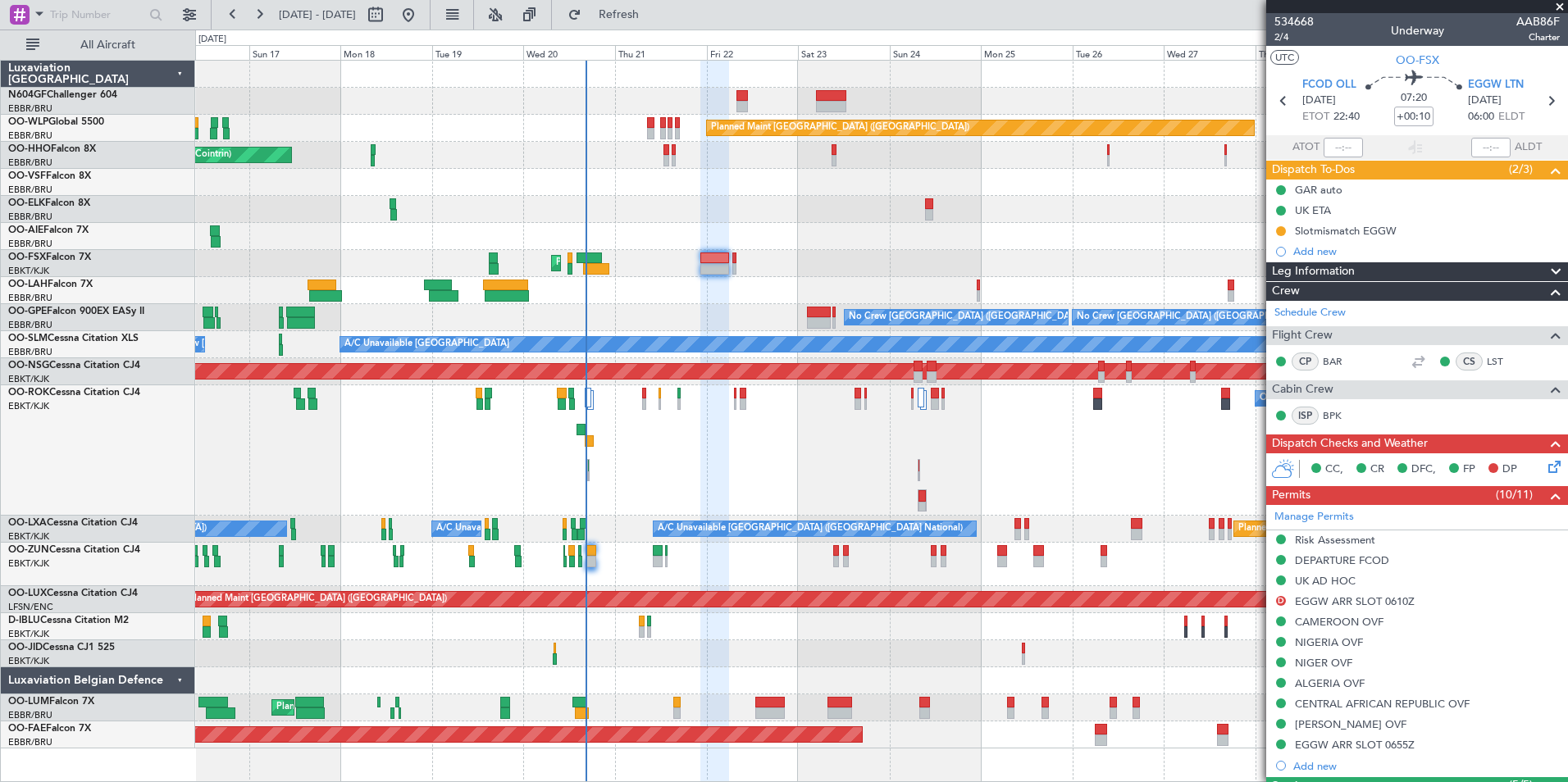
click at [715, 236] on div "Planned Maint [GEOGRAPHIC_DATA] ([GEOGRAPHIC_DATA])" at bounding box center [881, 236] width 1372 height 27
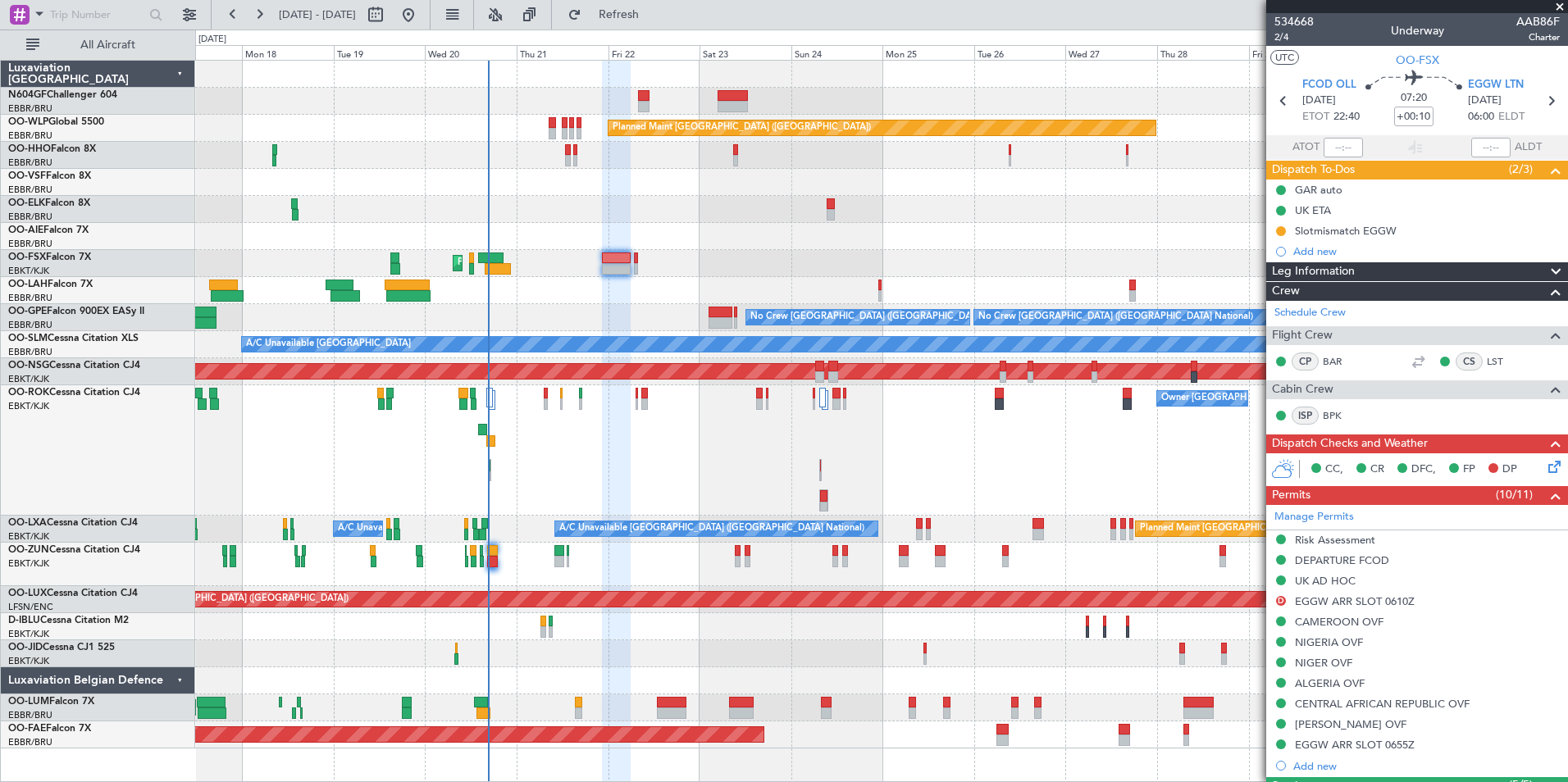
click at [710, 466] on div "Owner [GEOGRAPHIC_DATA]-[GEOGRAPHIC_DATA]" at bounding box center [881, 450] width 1372 height 130
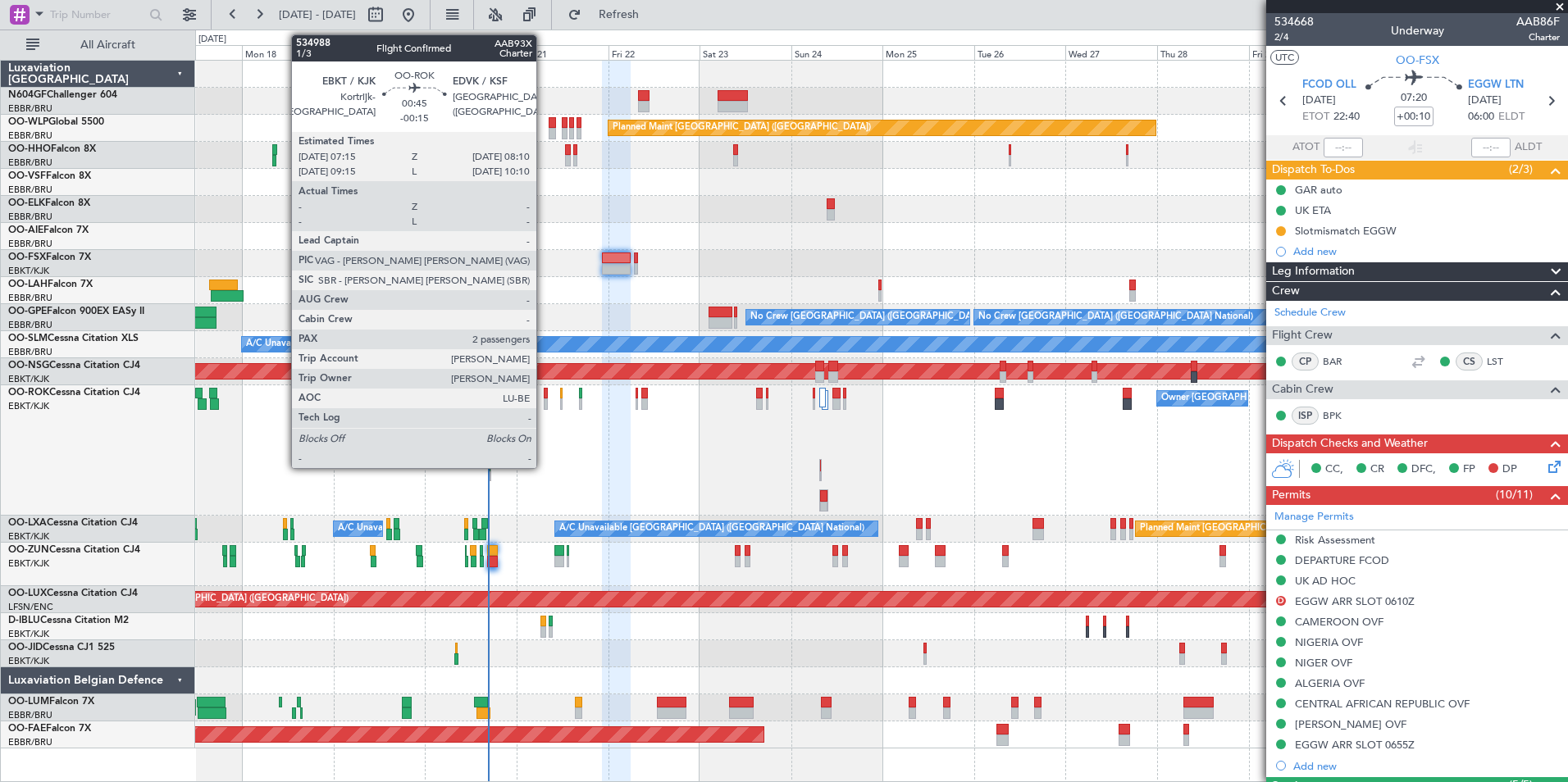
click at [544, 402] on div at bounding box center [546, 404] width 5 height 12
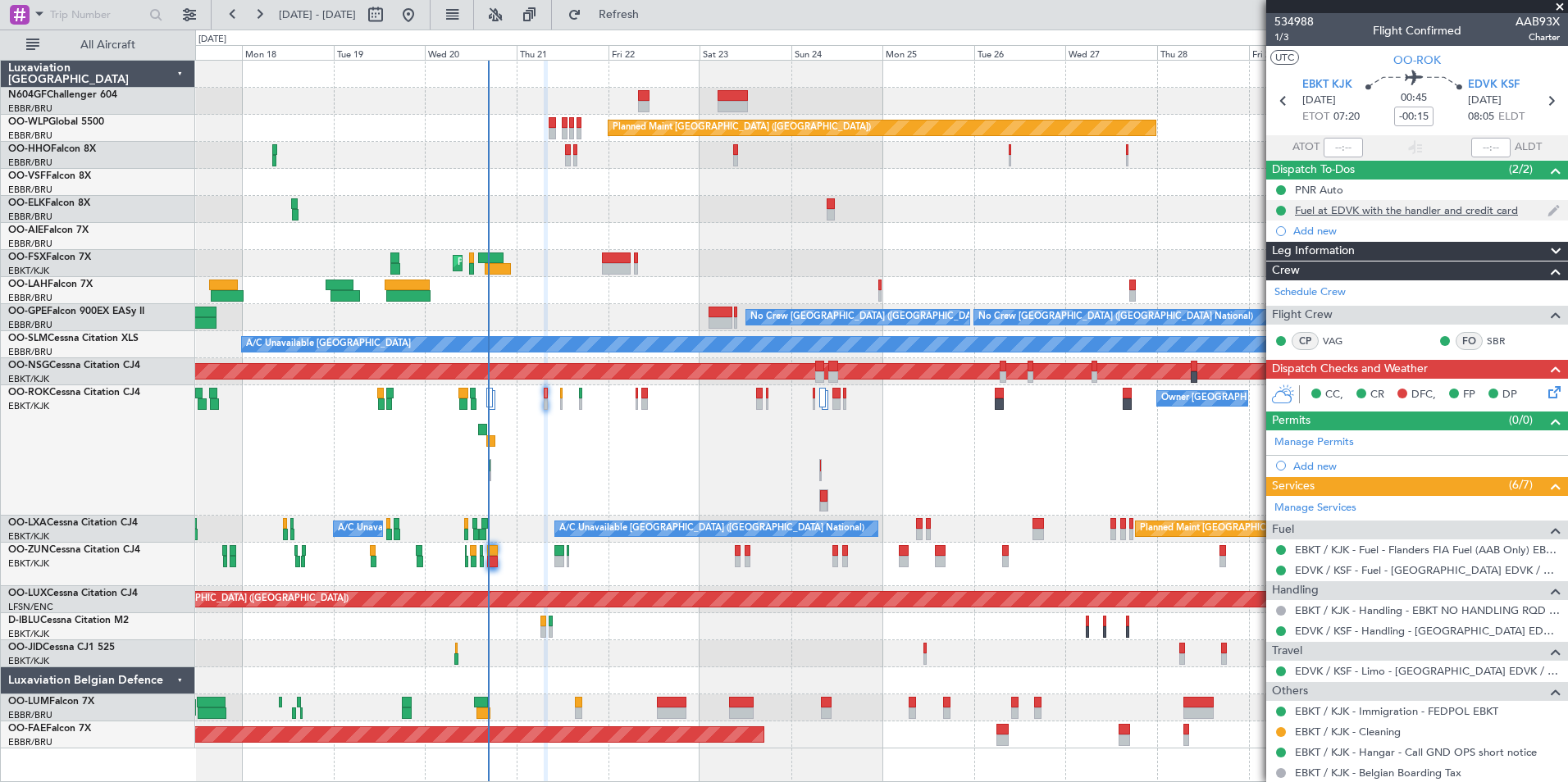
scroll to position [1, 0]
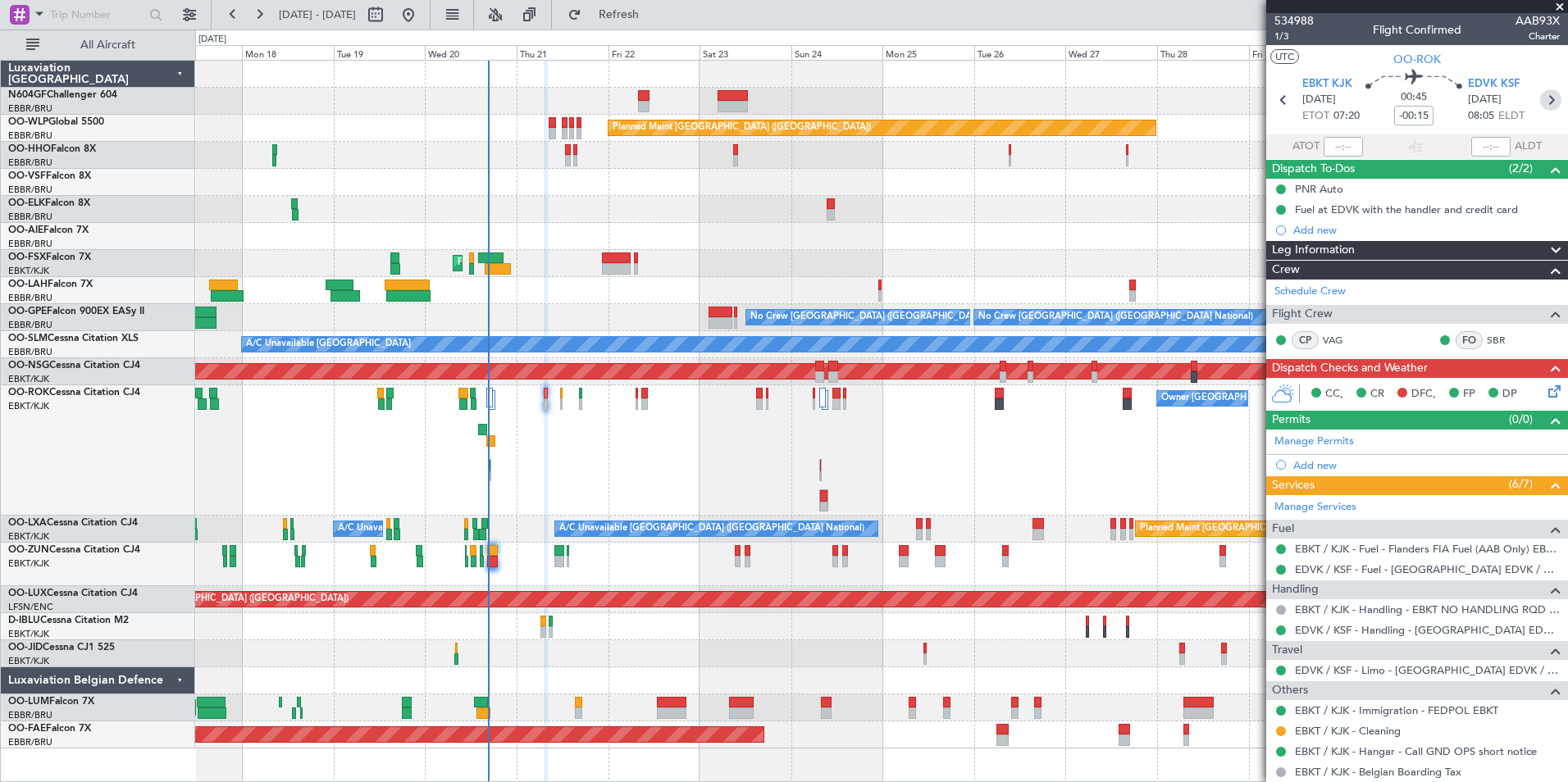
click at [1541, 97] on icon at bounding box center [1551, 99] width 21 height 21
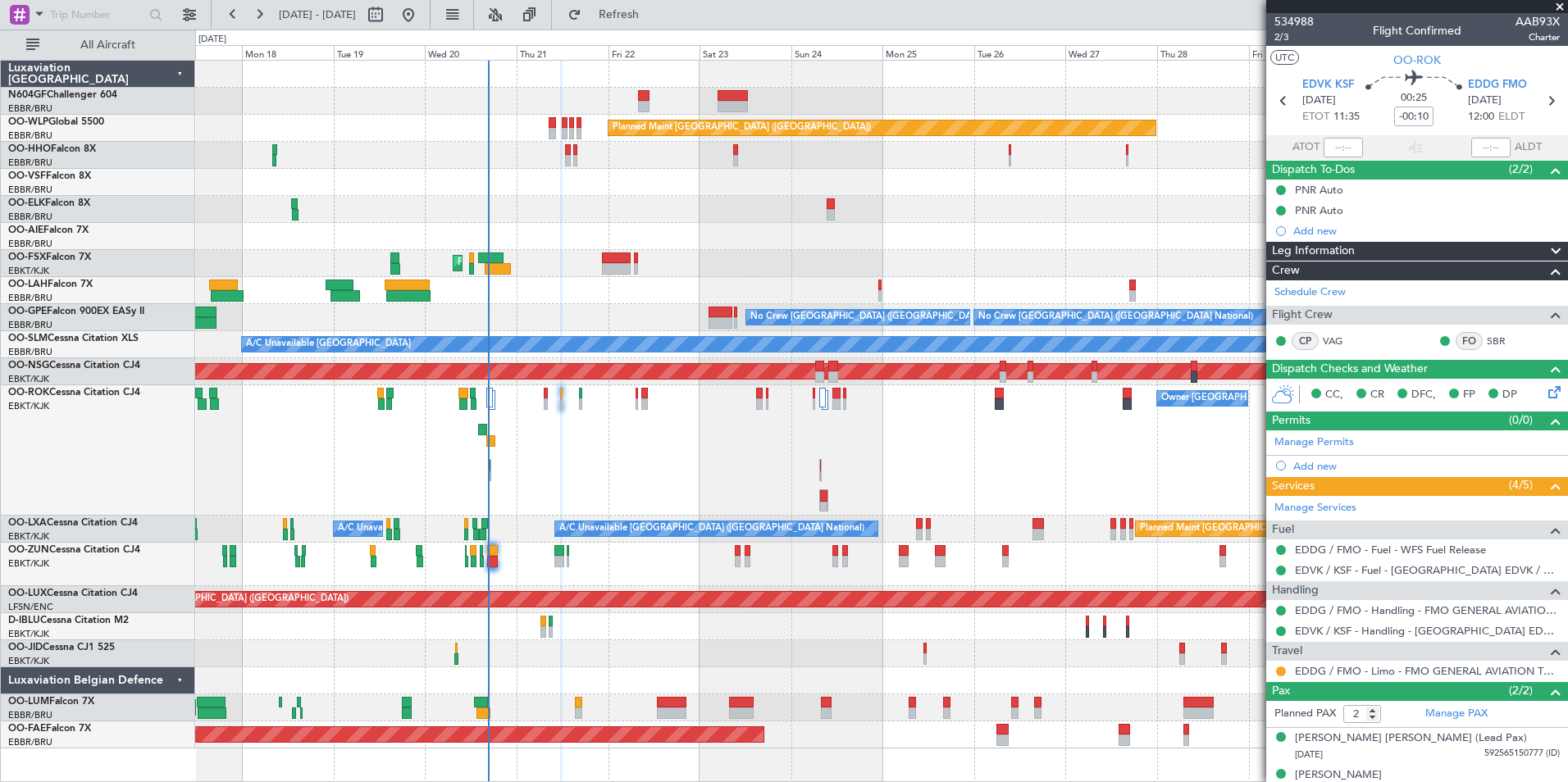
scroll to position [19, 0]
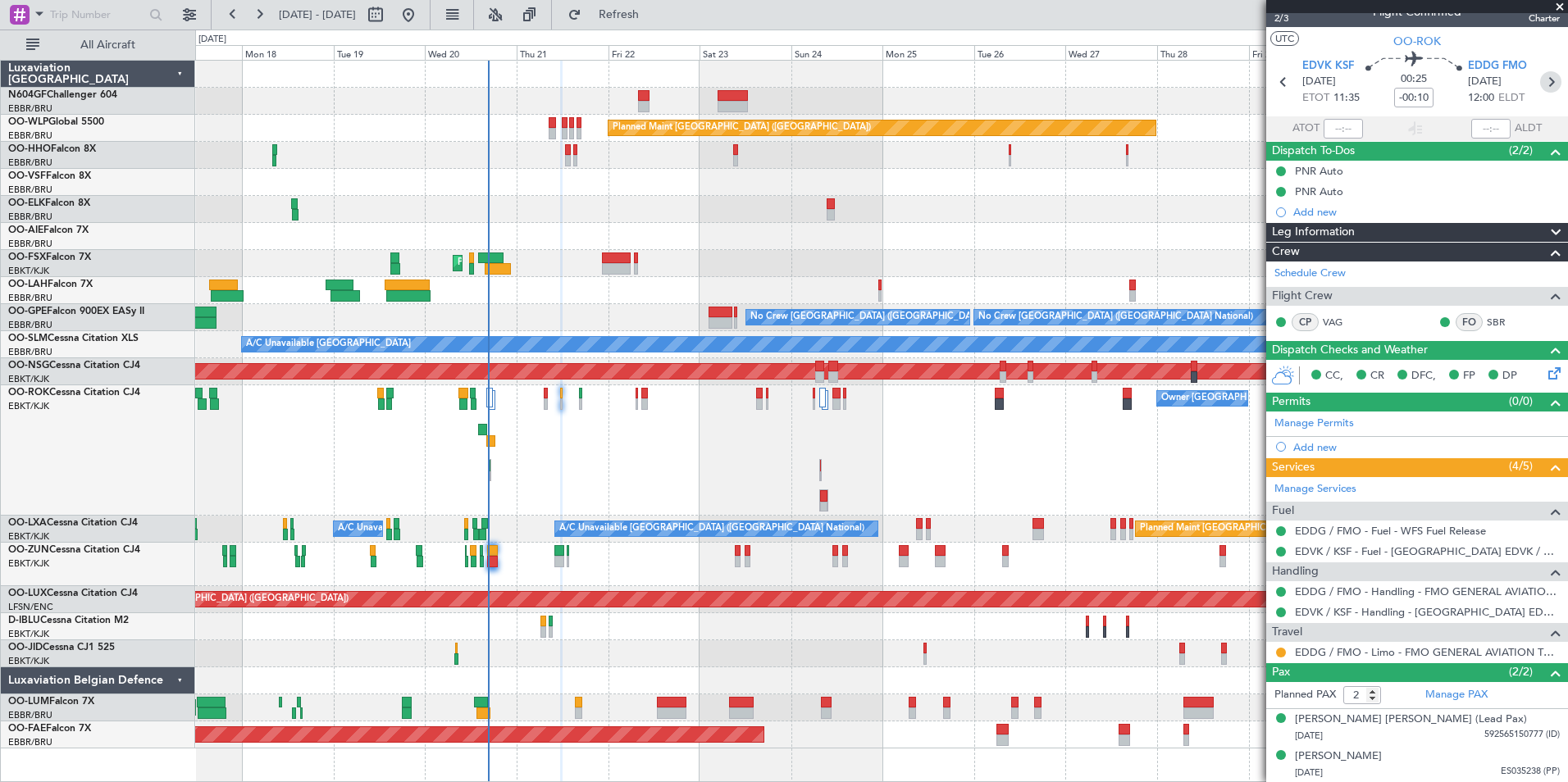
click at [1541, 85] on icon at bounding box center [1551, 81] width 21 height 21
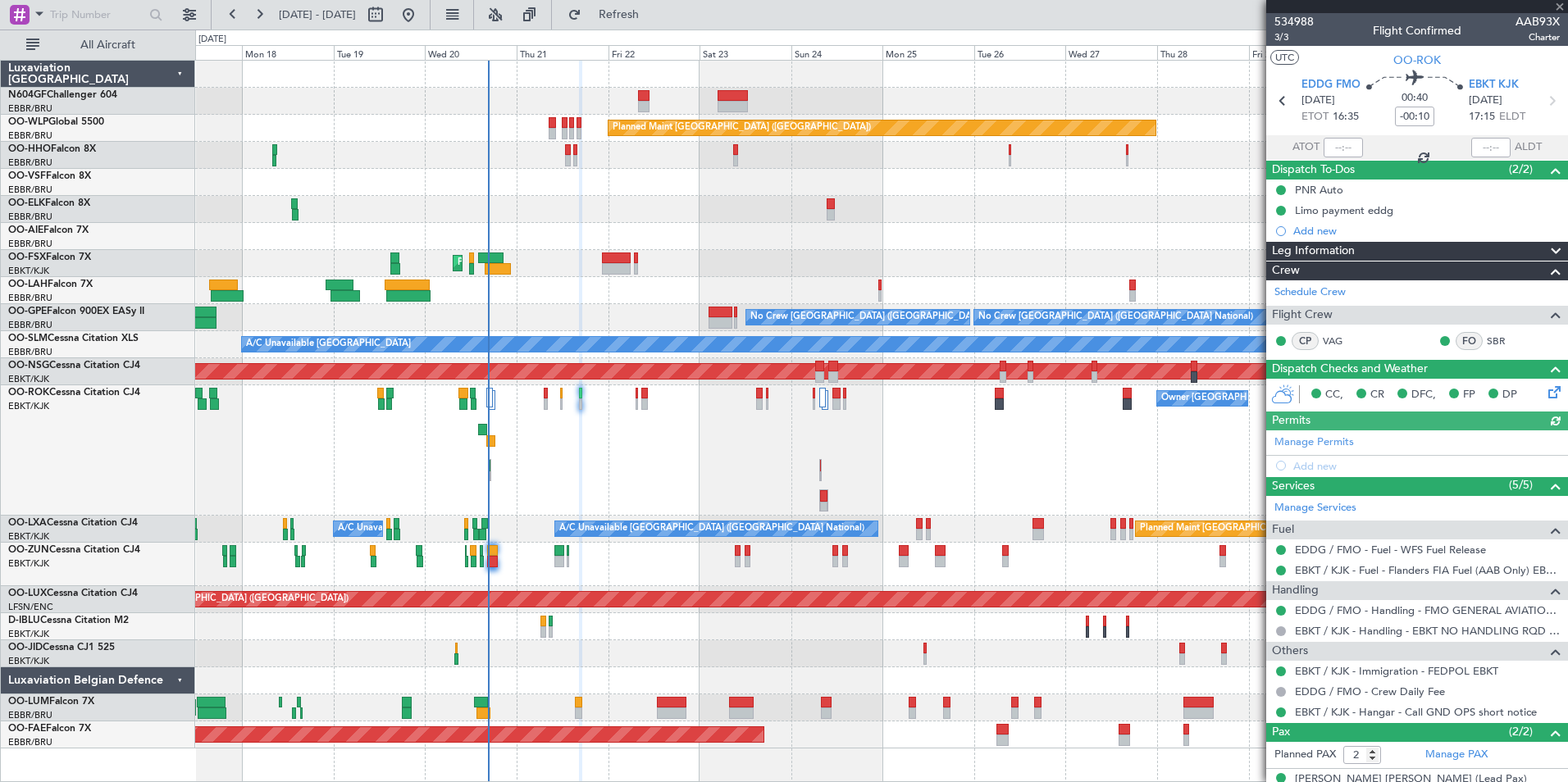
scroll to position [60, 0]
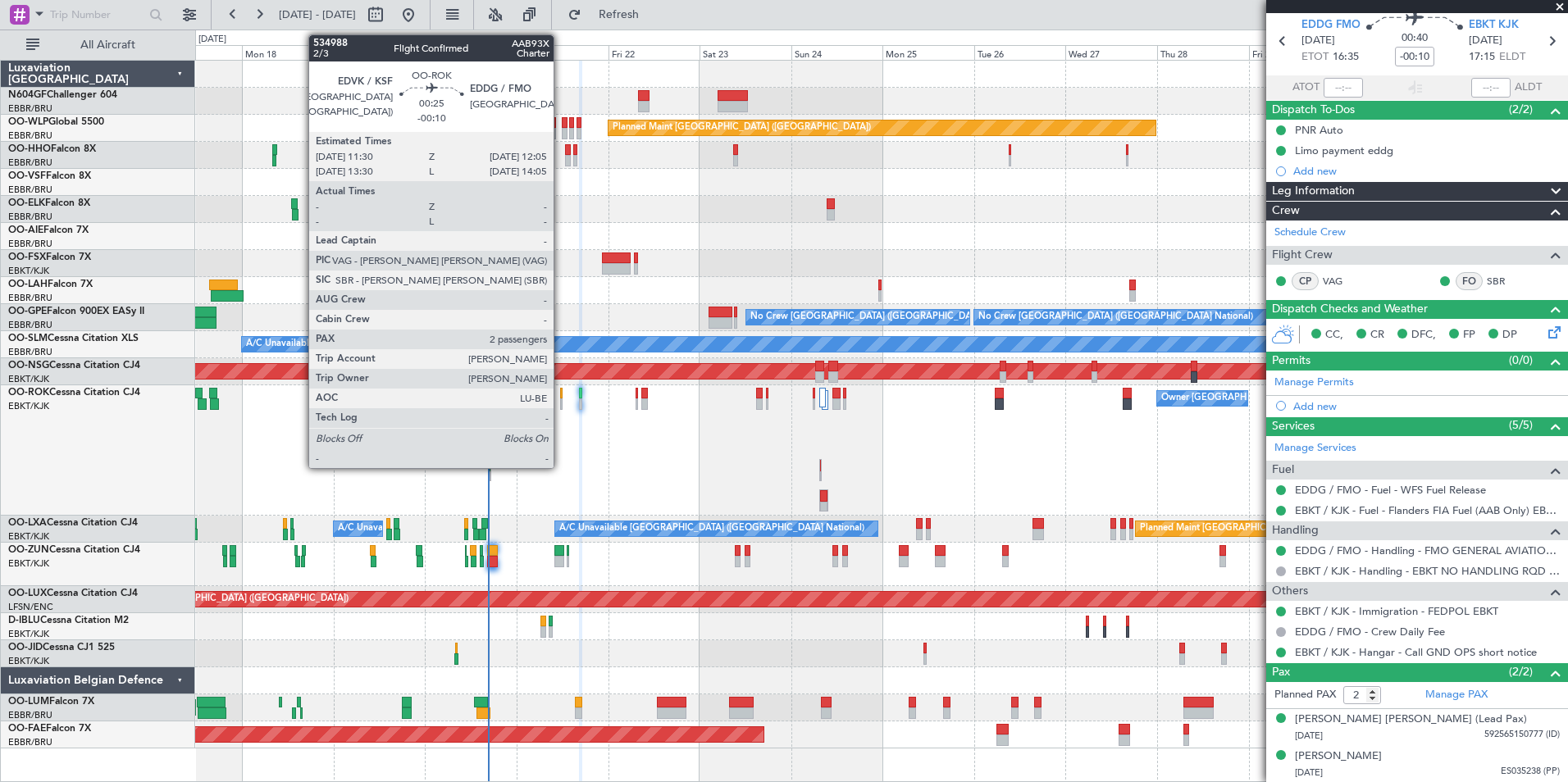
click at [561, 401] on div at bounding box center [561, 404] width 3 height 12
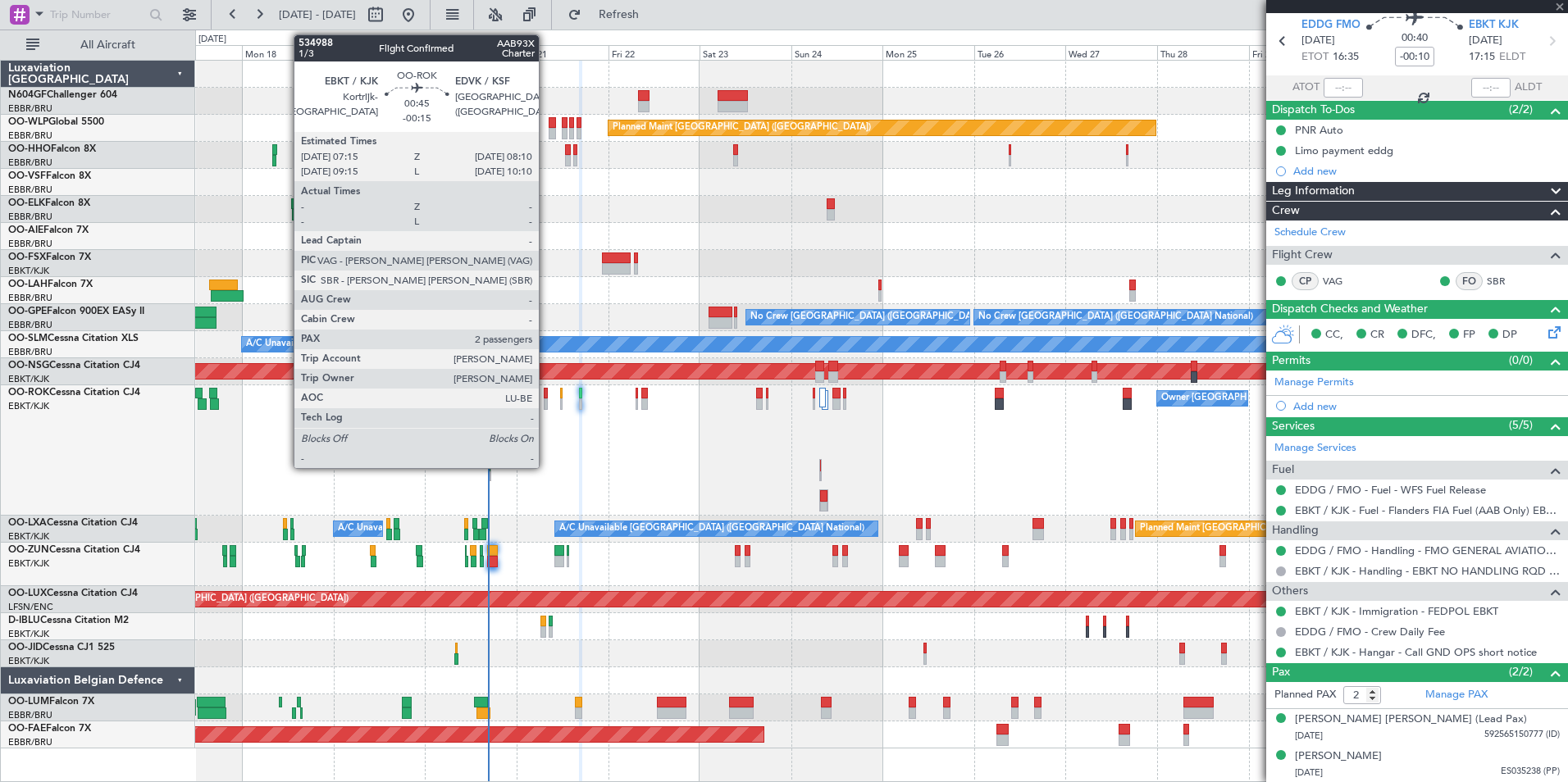
click at [547, 397] on div at bounding box center [546, 394] width 5 height 12
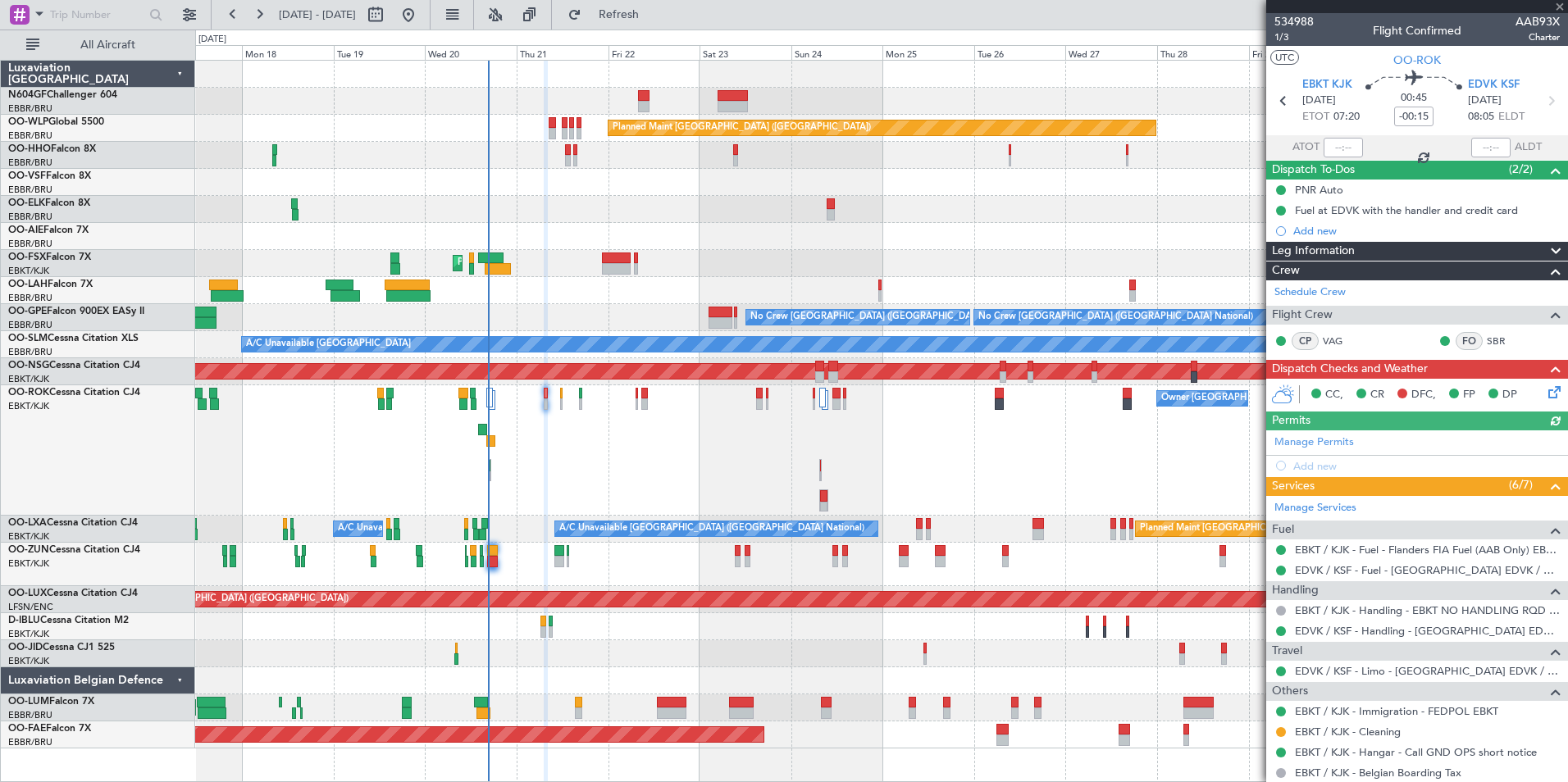
scroll to position [121, 0]
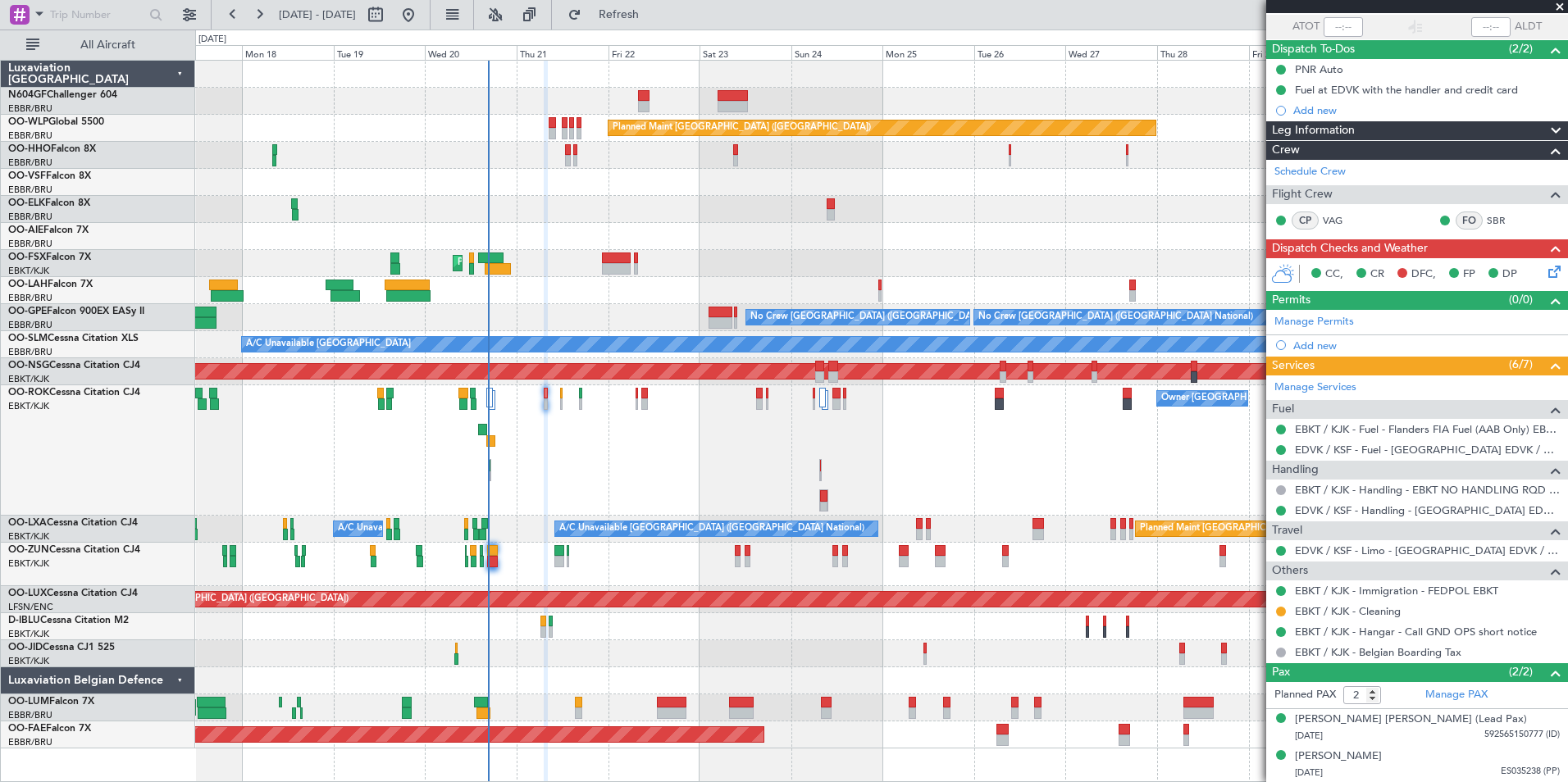
click at [715, 469] on div "Owner [GEOGRAPHIC_DATA]-[GEOGRAPHIC_DATA]" at bounding box center [881, 450] width 1372 height 130
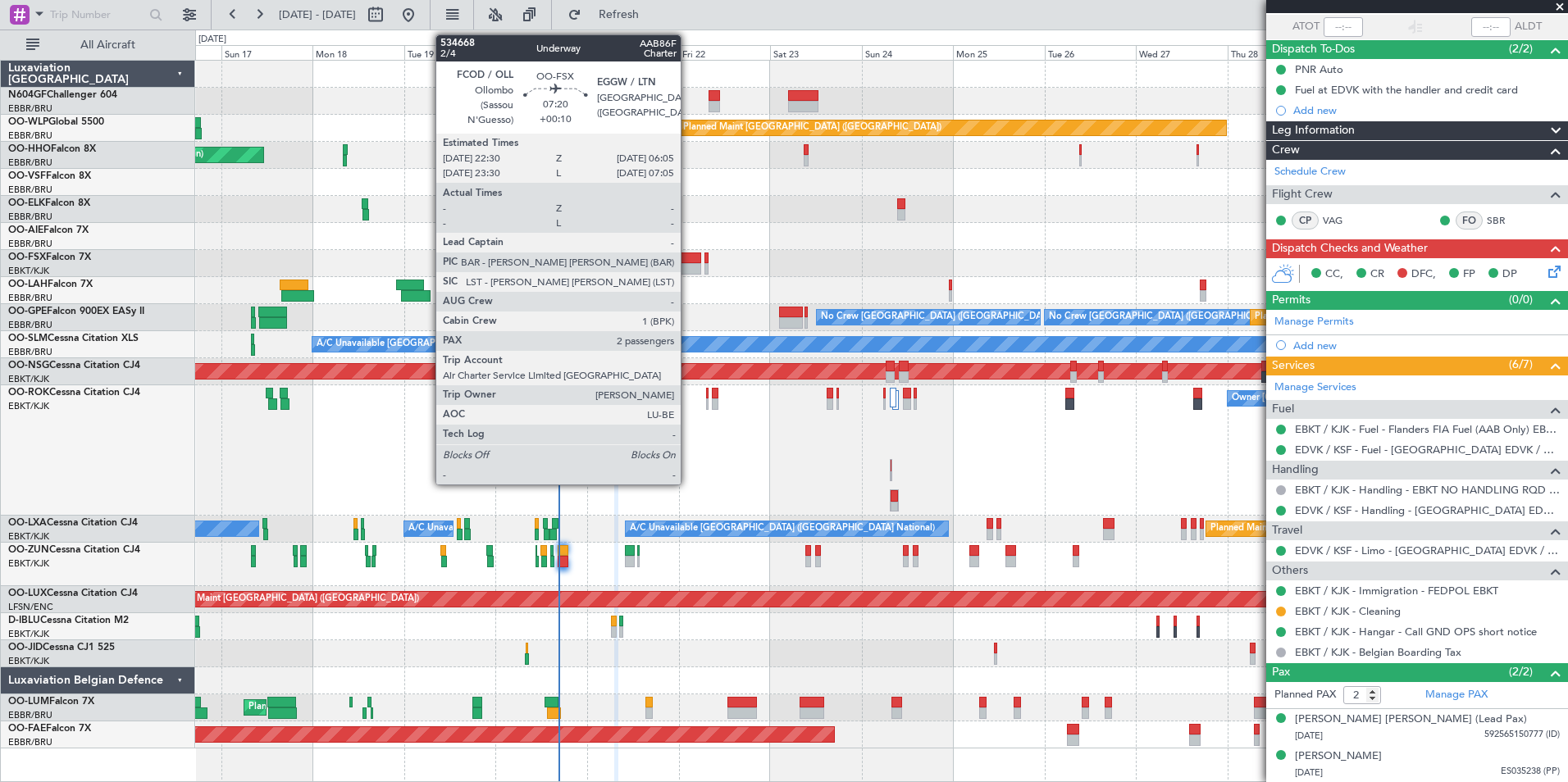
click at [689, 261] on div at bounding box center [688, 258] width 29 height 12
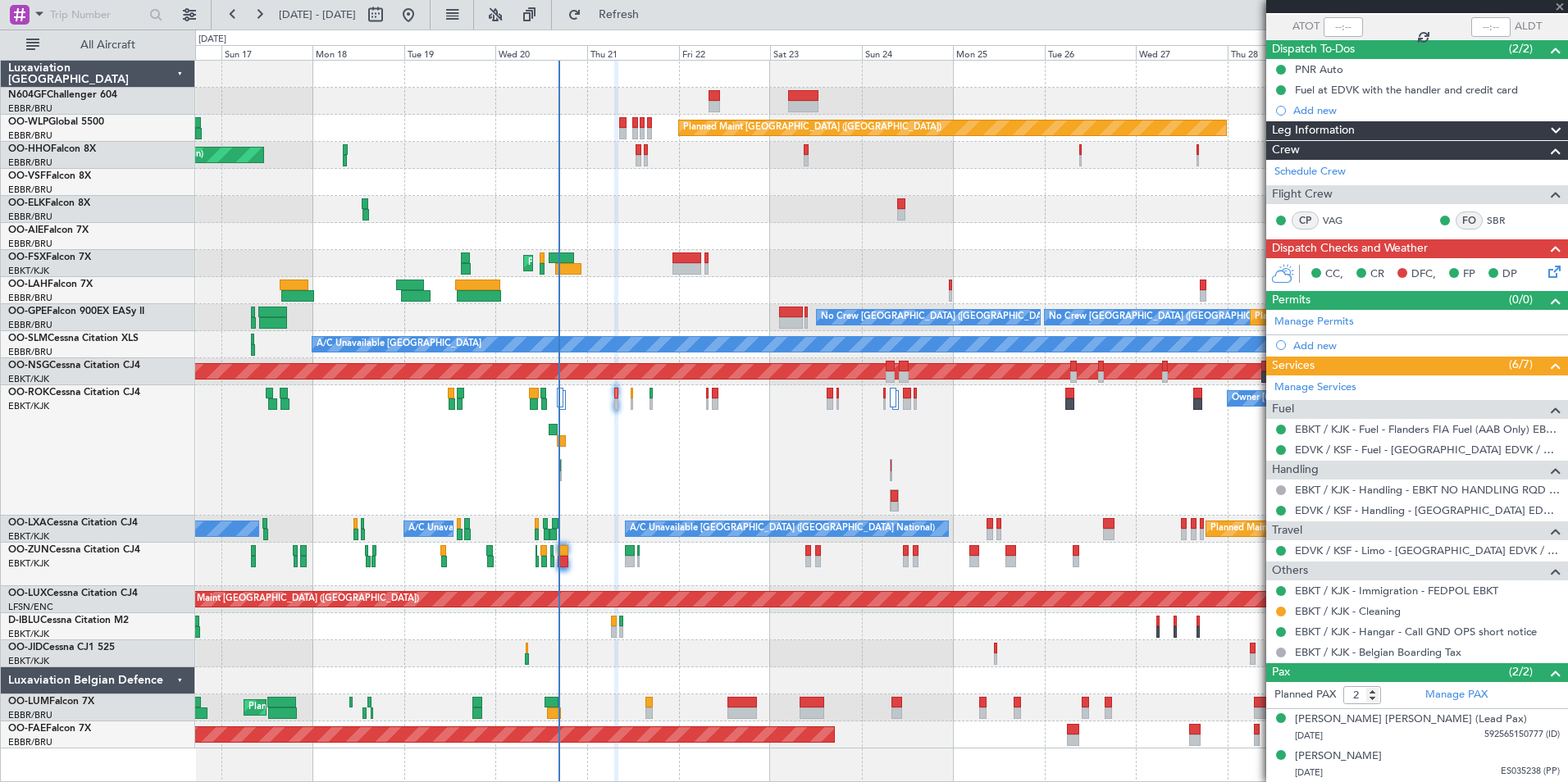
type input "+00:10"
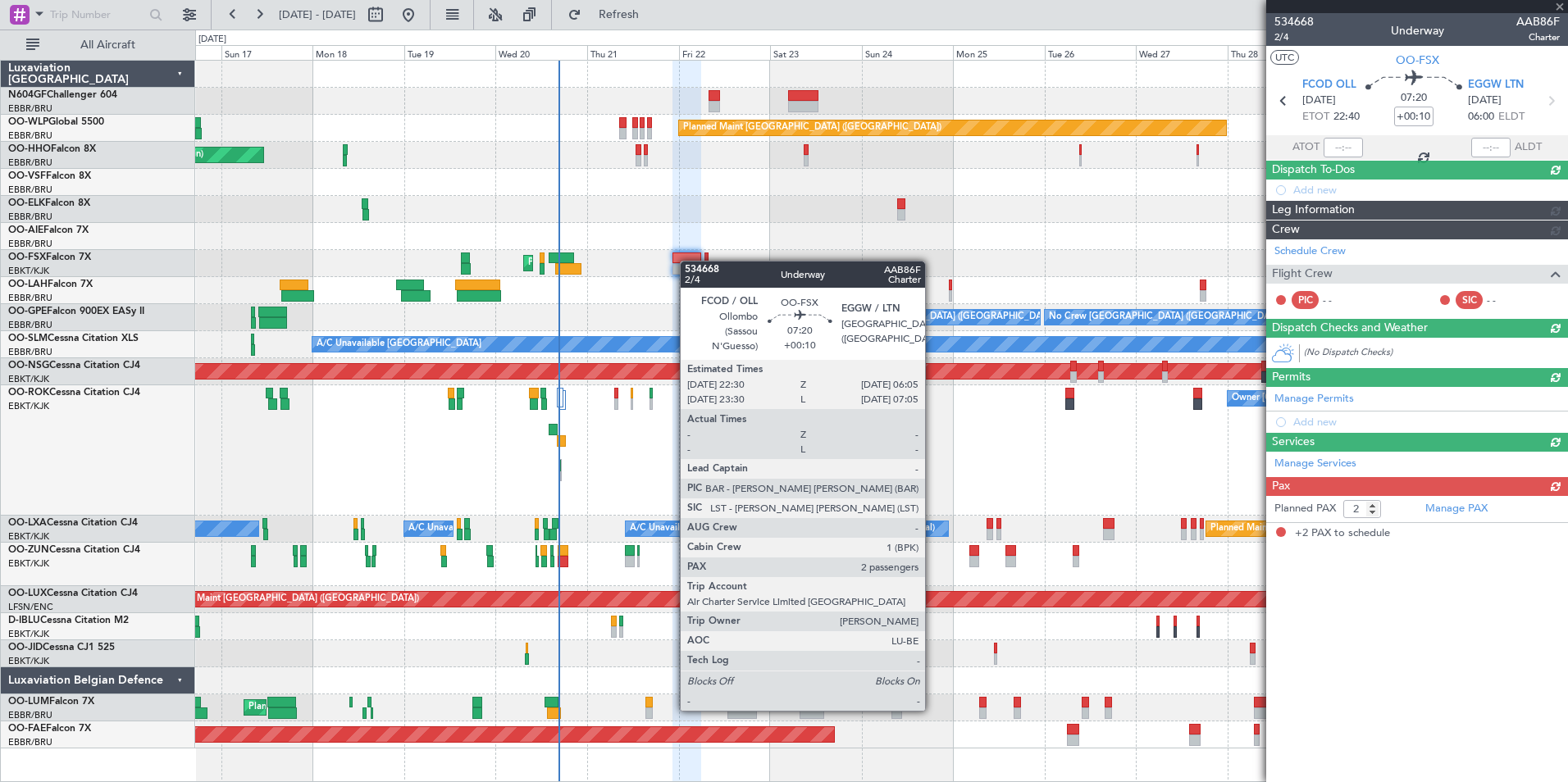
scroll to position [0, 0]
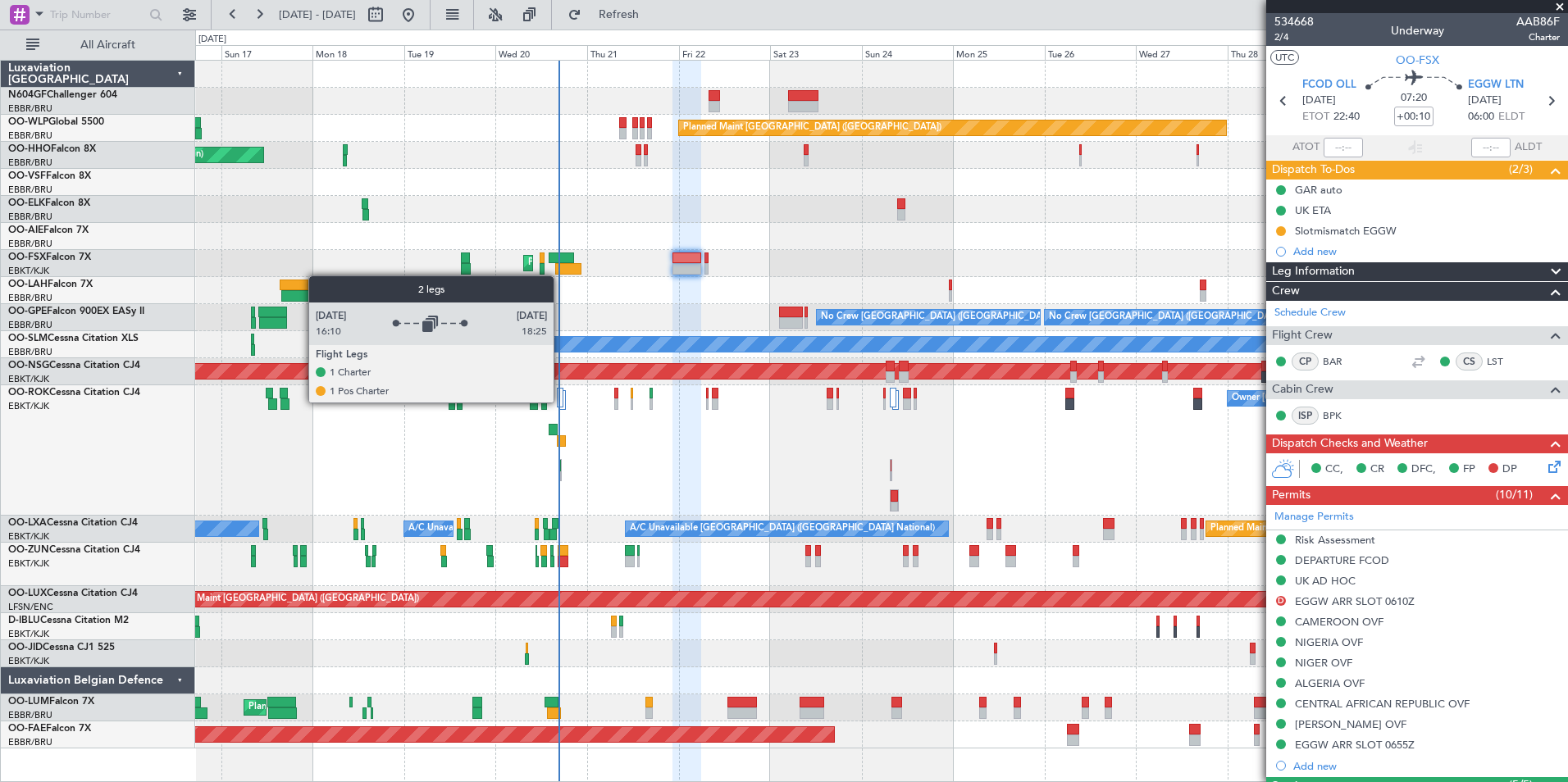
click at [560, 402] on div at bounding box center [559, 398] width 6 height 20
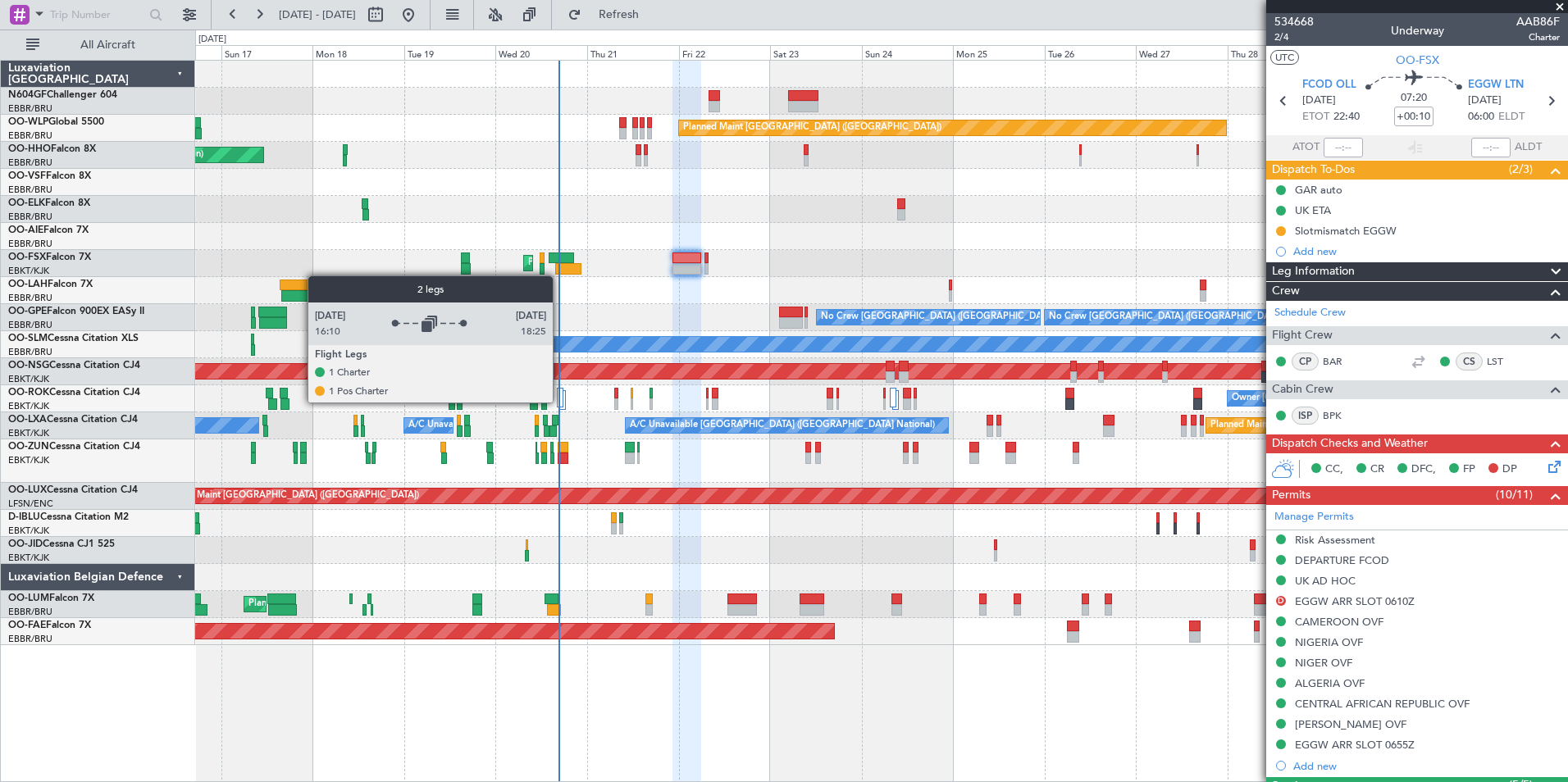
click at [560, 402] on div at bounding box center [559, 398] width 6 height 20
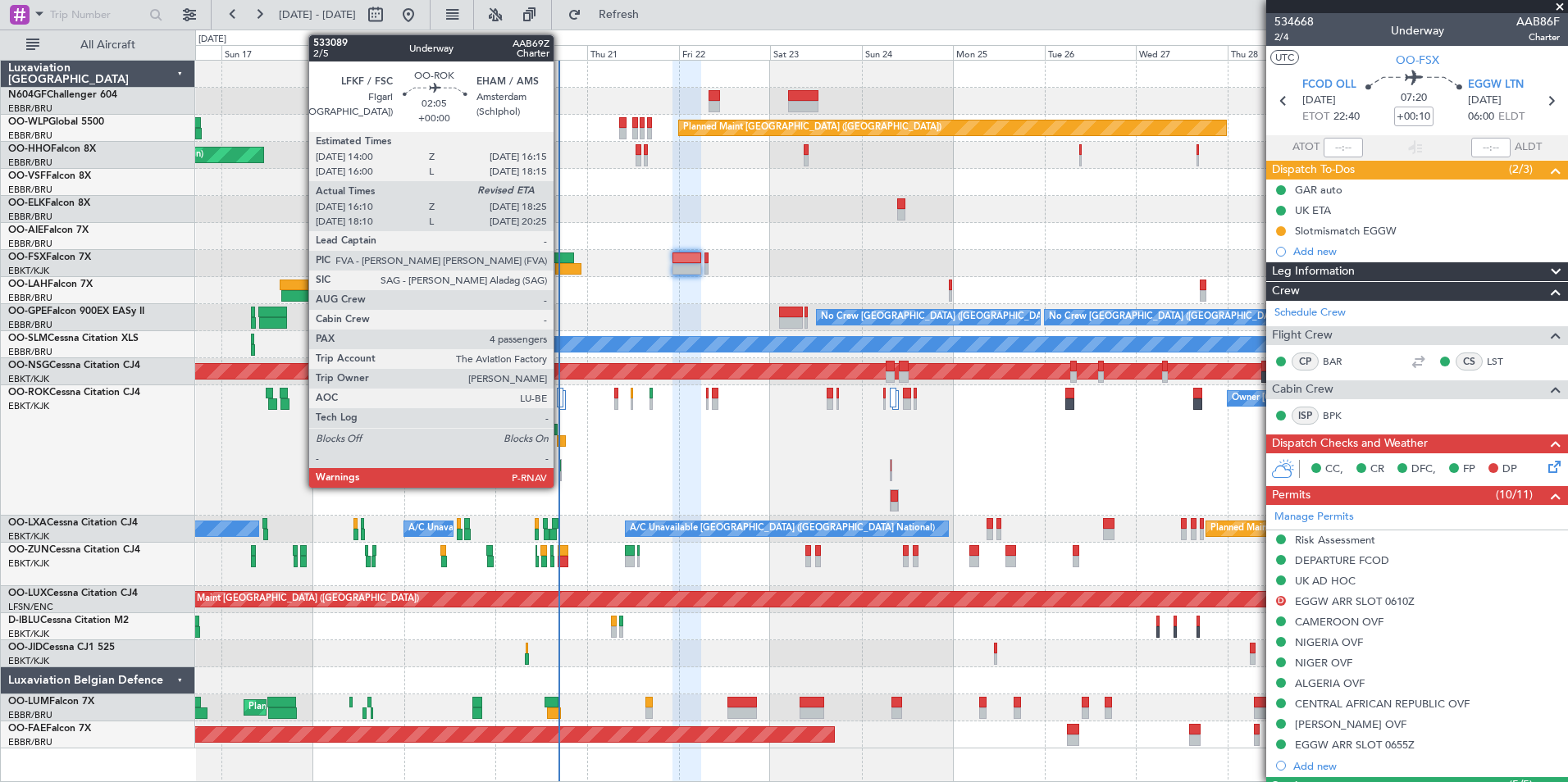
click at [561, 443] on div at bounding box center [561, 441] width 9 height 12
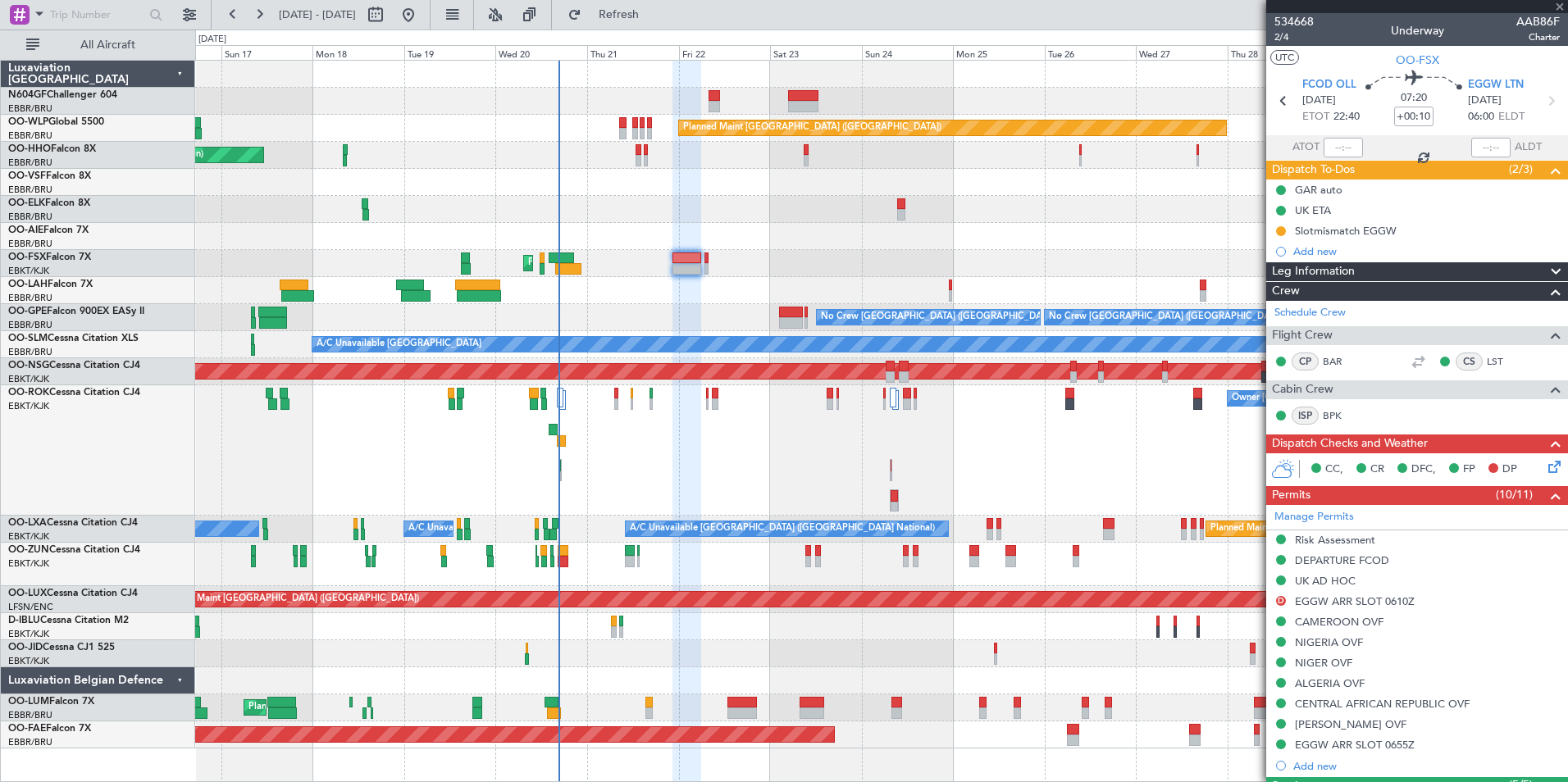
type input "16:15"
type input "4"
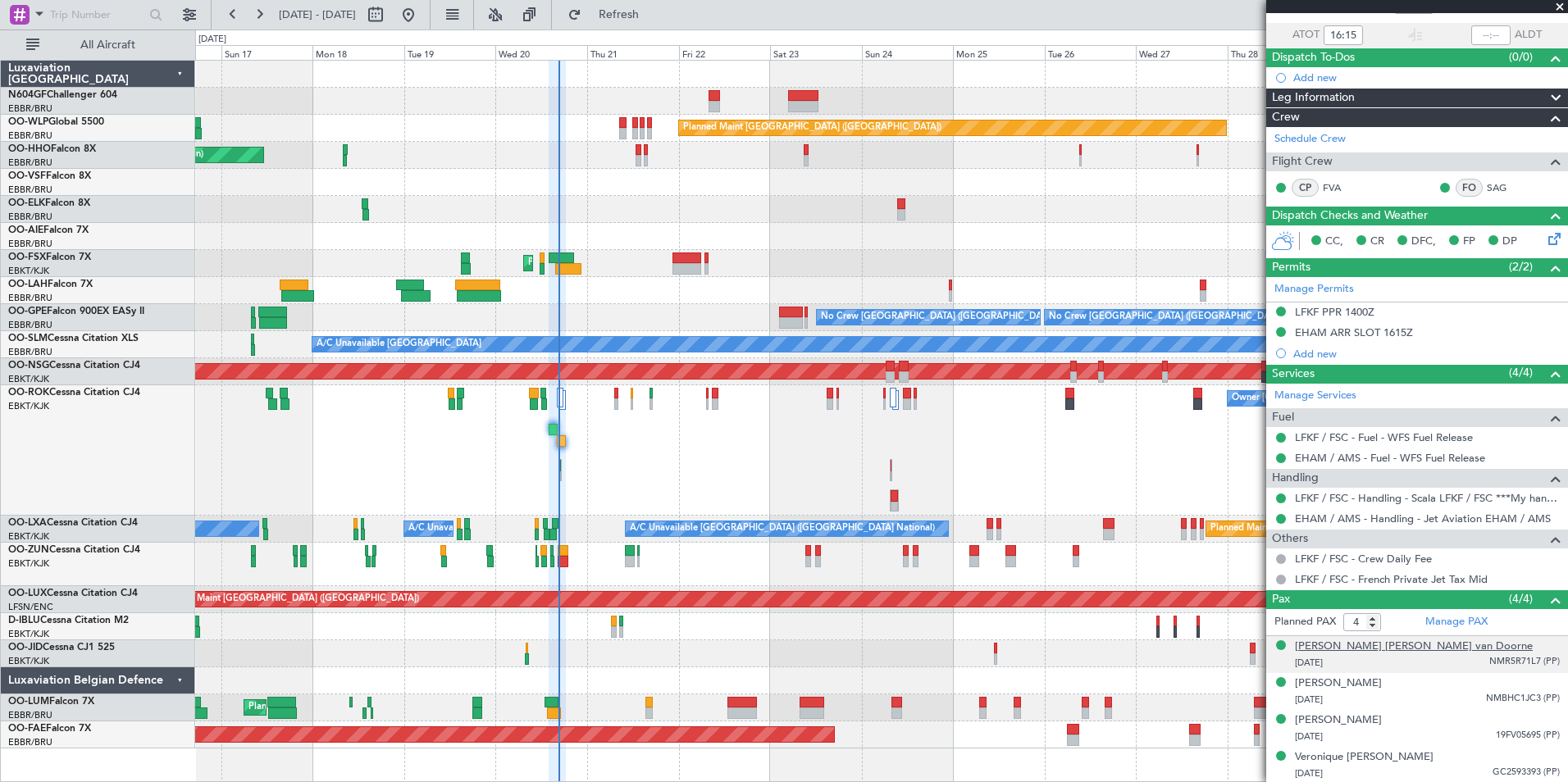
scroll to position [113, 0]
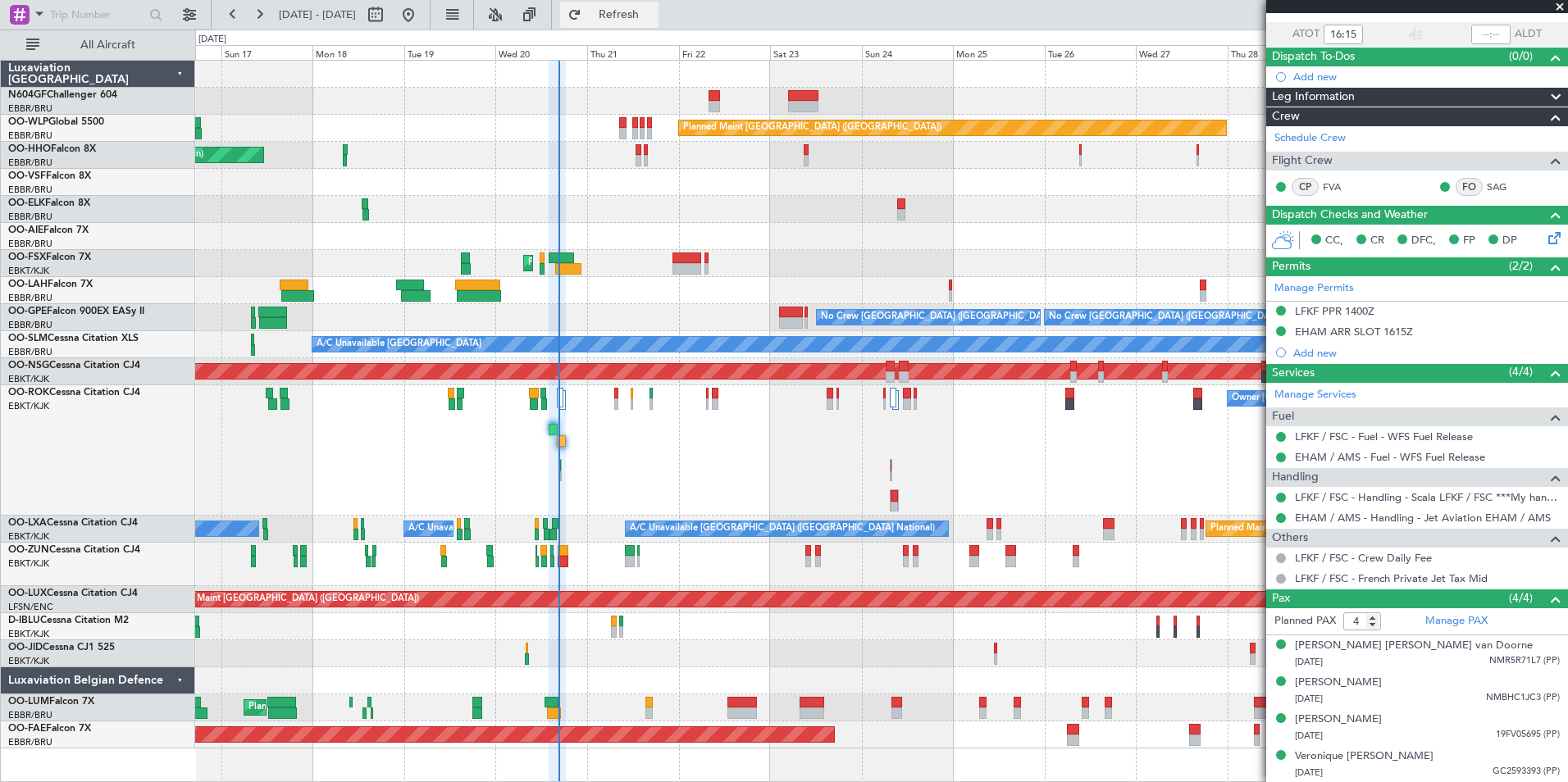
click at [654, 10] on span "Refresh" at bounding box center [619, 15] width 69 height 12
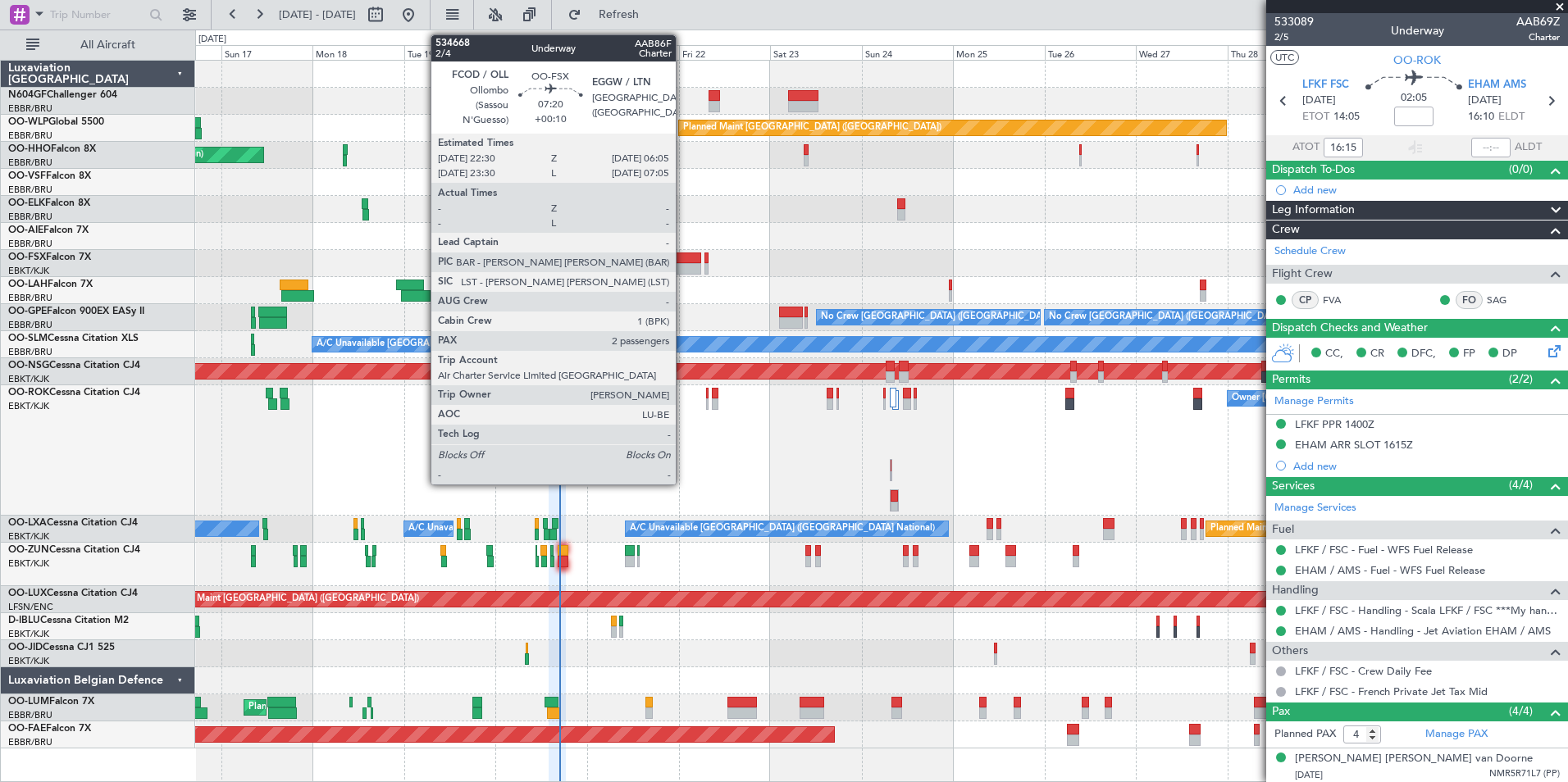
click at [683, 260] on div at bounding box center [688, 258] width 29 height 12
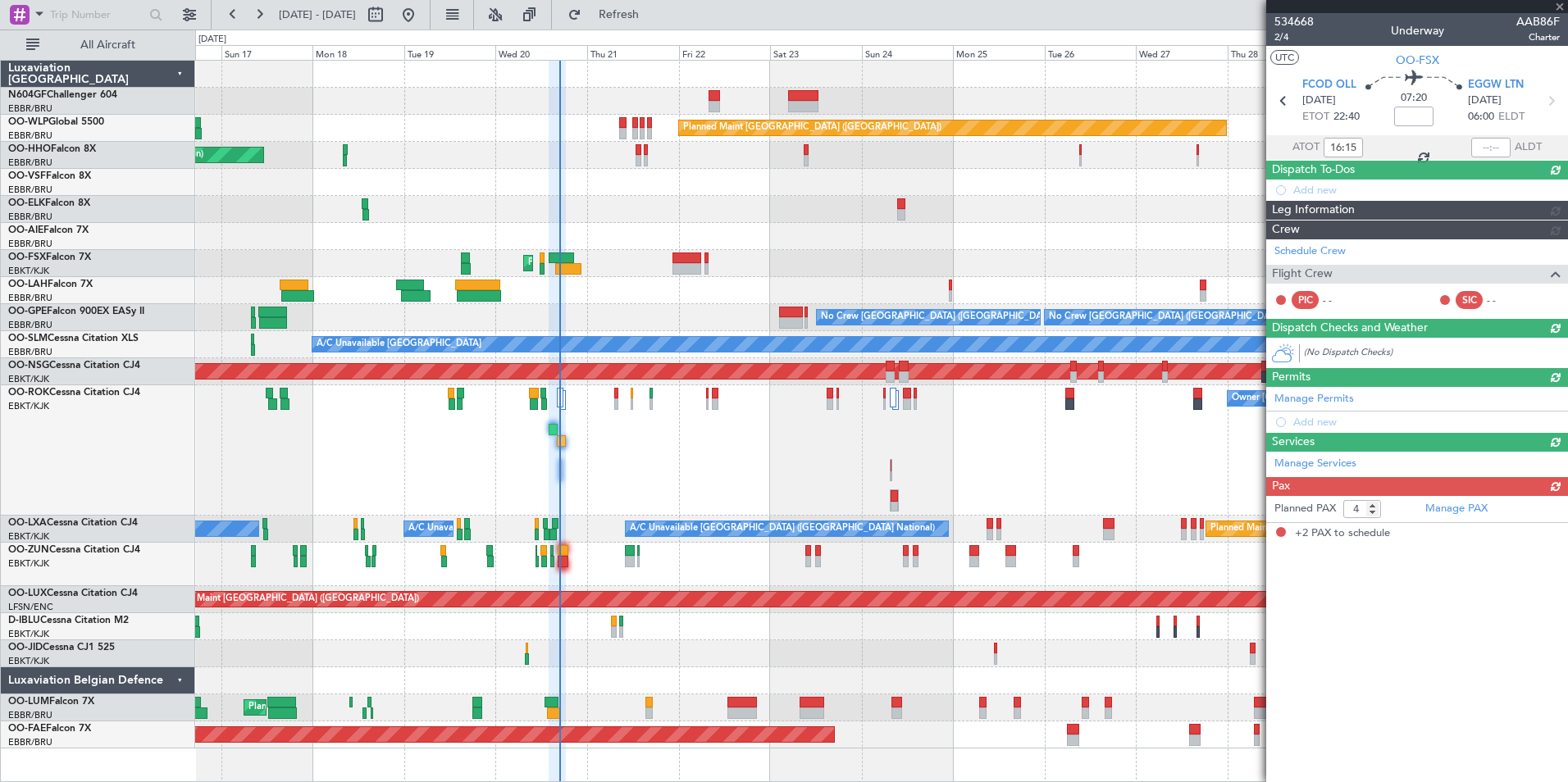
type input "+00:10"
type input "2"
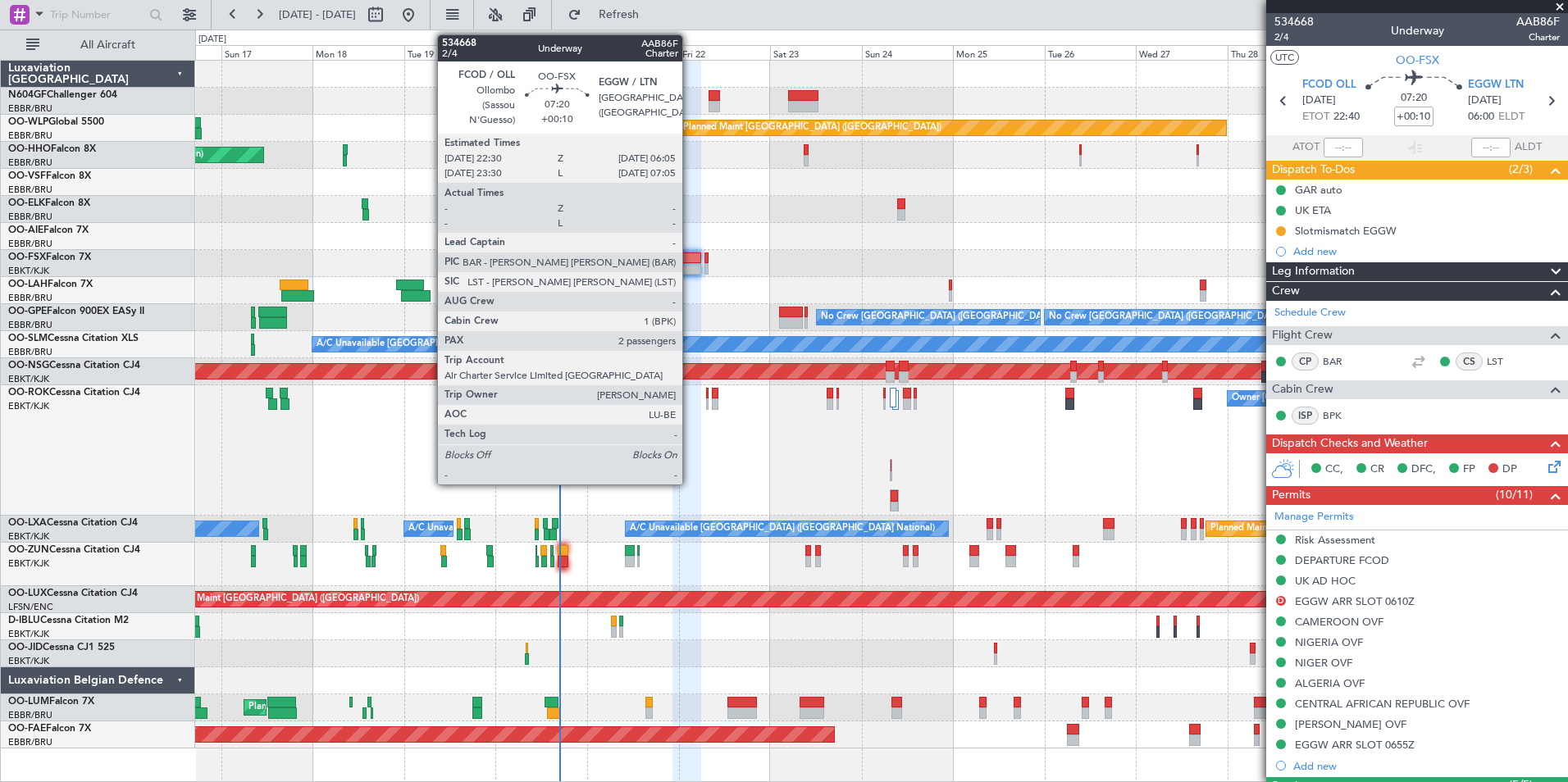
click at [690, 261] on div at bounding box center [688, 258] width 29 height 12
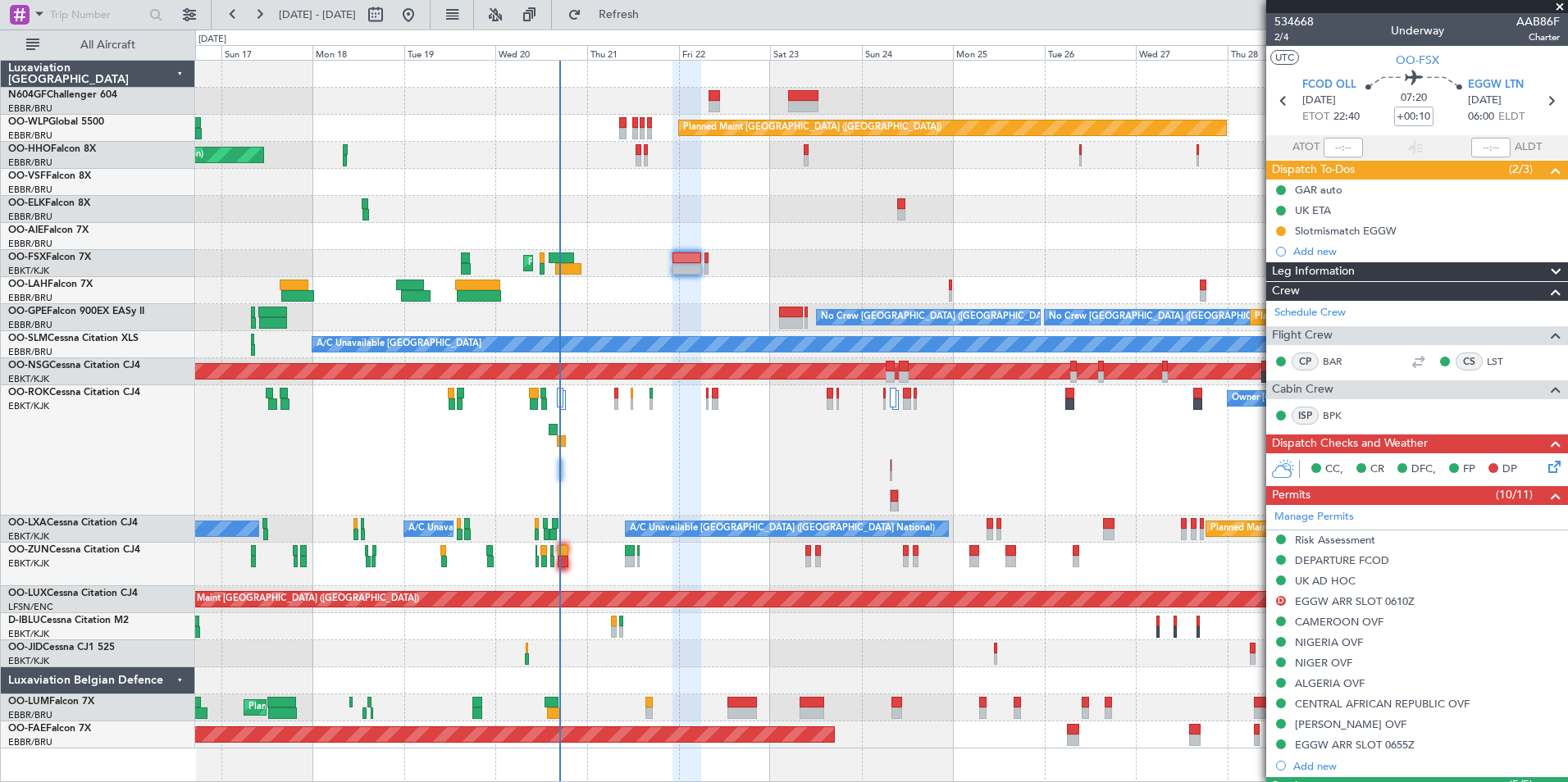
click at [618, 396] on div "Owner Kortrijk-Wevelgem Unplanned Maint Kortrijk-Wevelgem" at bounding box center [881, 450] width 1372 height 130
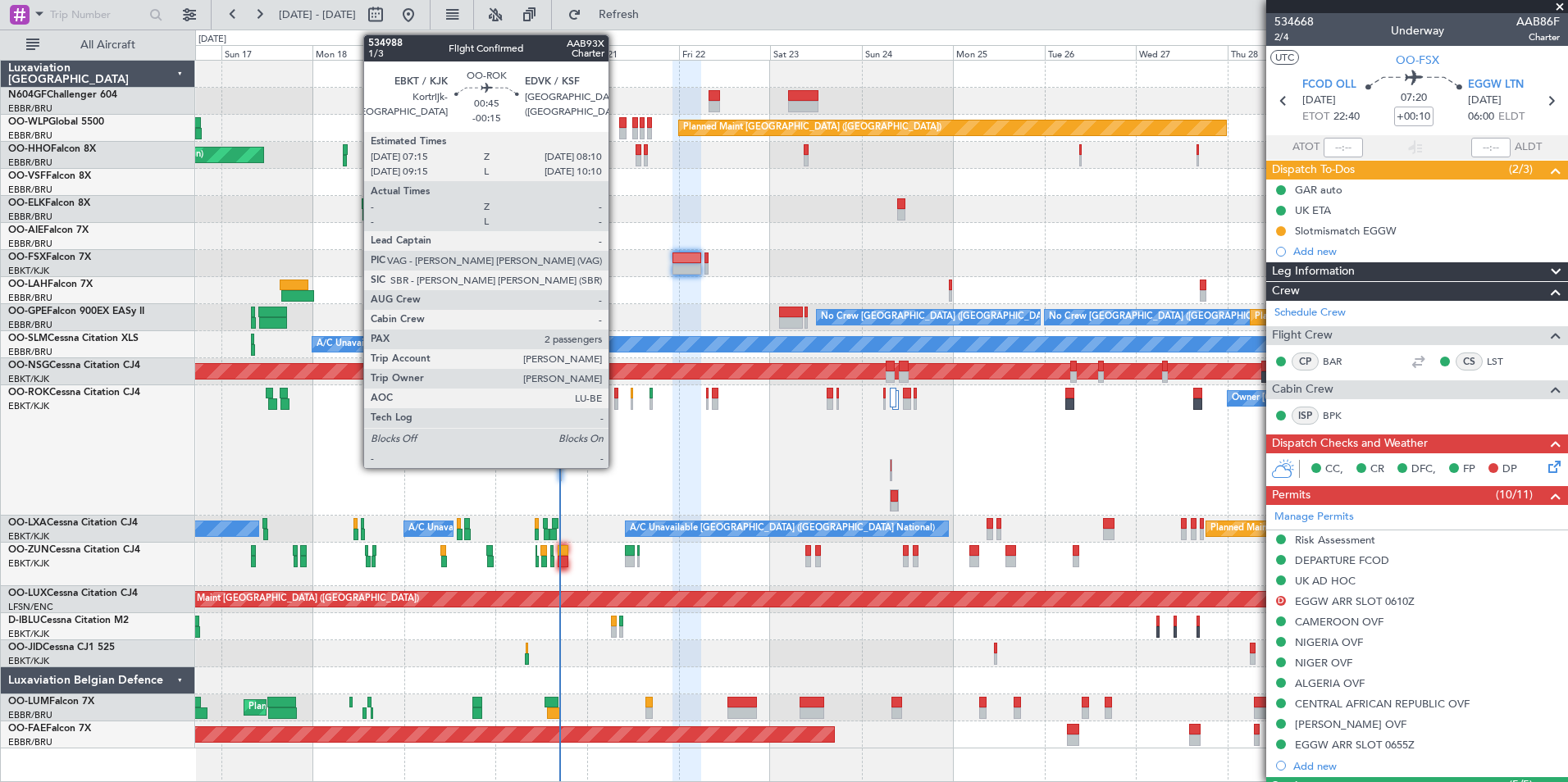
click at [616, 396] on div at bounding box center [616, 394] width 5 height 12
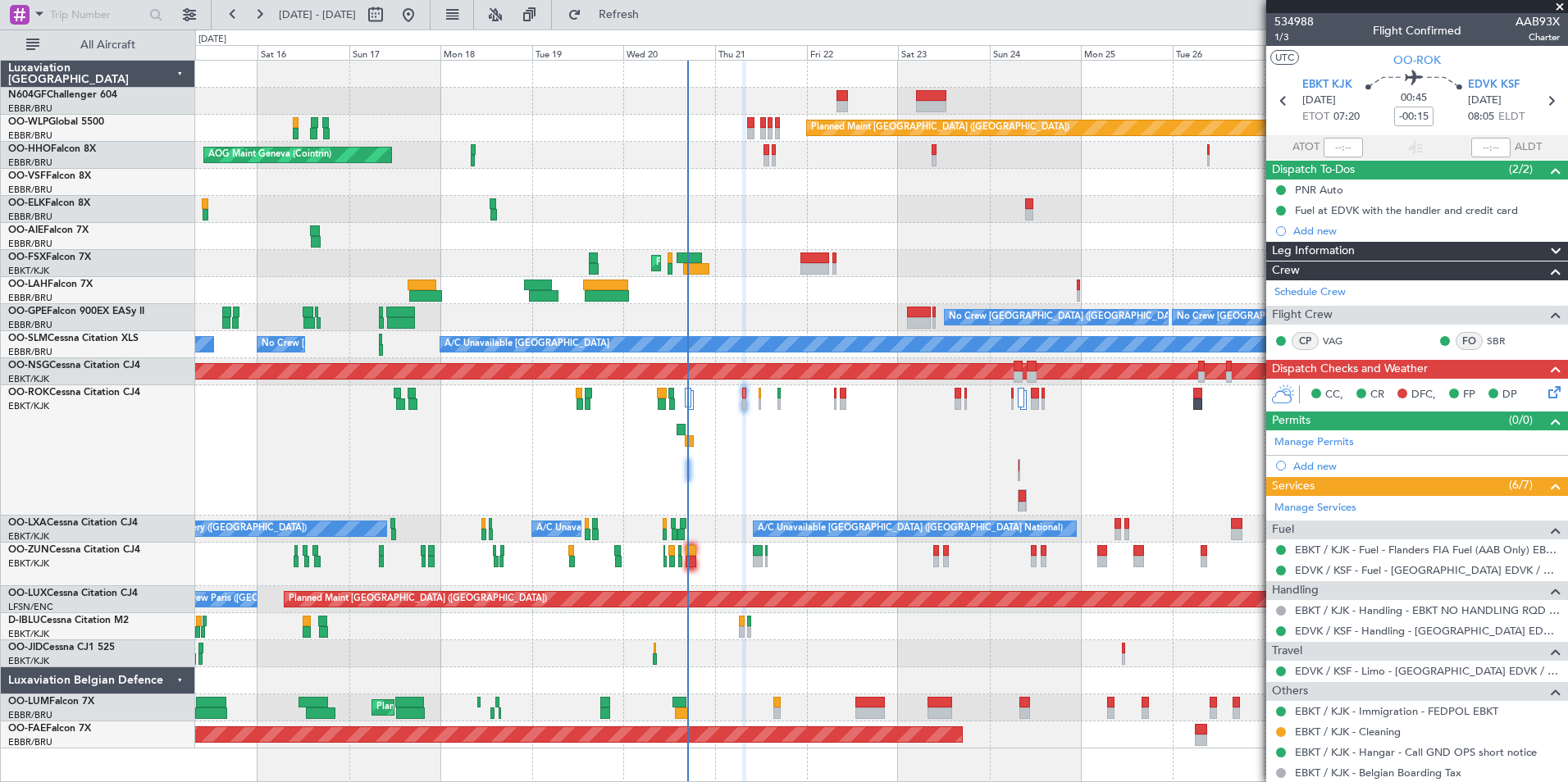
click at [754, 496] on div "Owner Kortrijk-Wevelgem Unplanned Maint Kortrijk-Wevelgem" at bounding box center [881, 450] width 1372 height 130
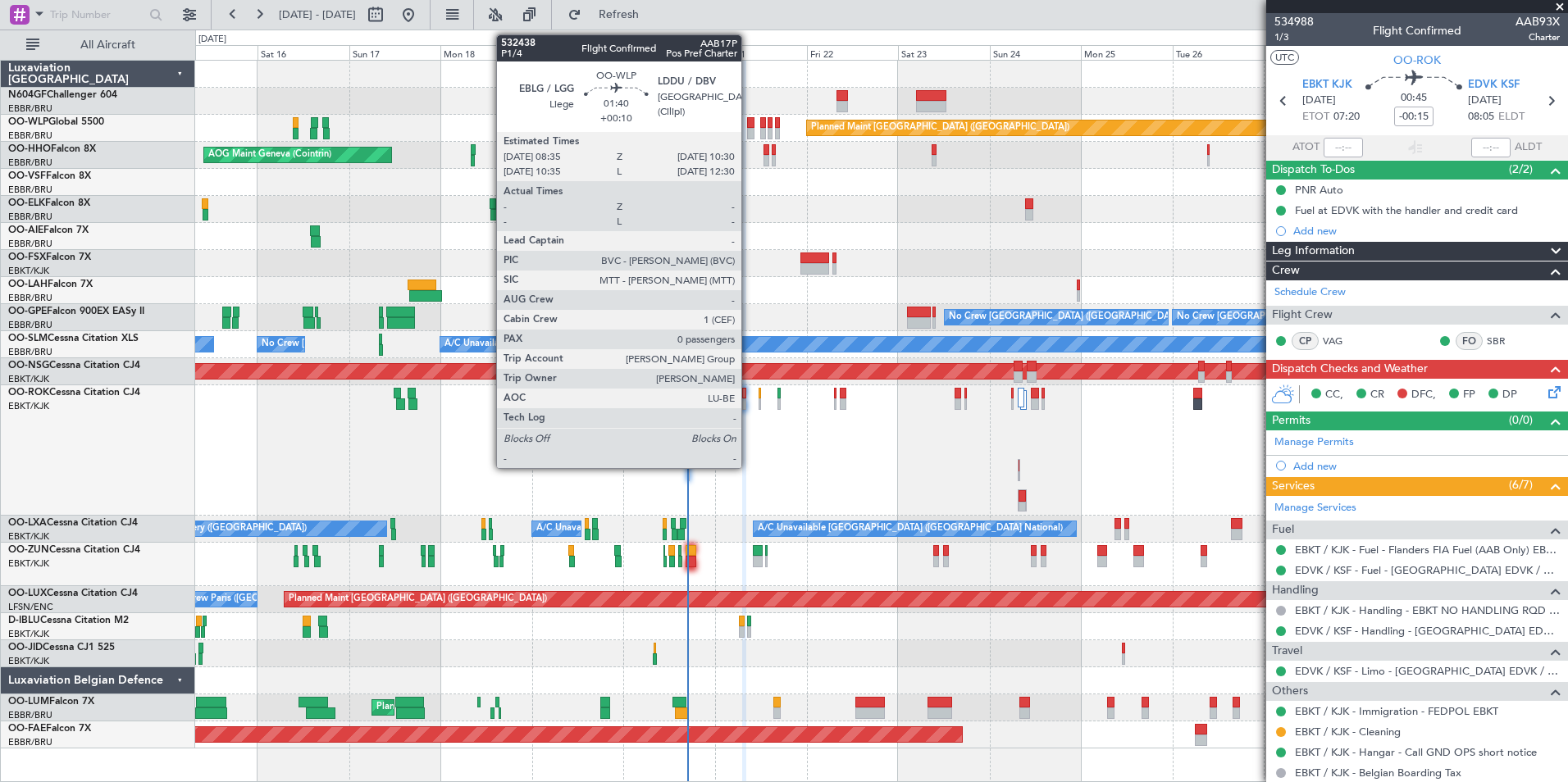
click at [749, 123] on div at bounding box center [751, 123] width 7 height 12
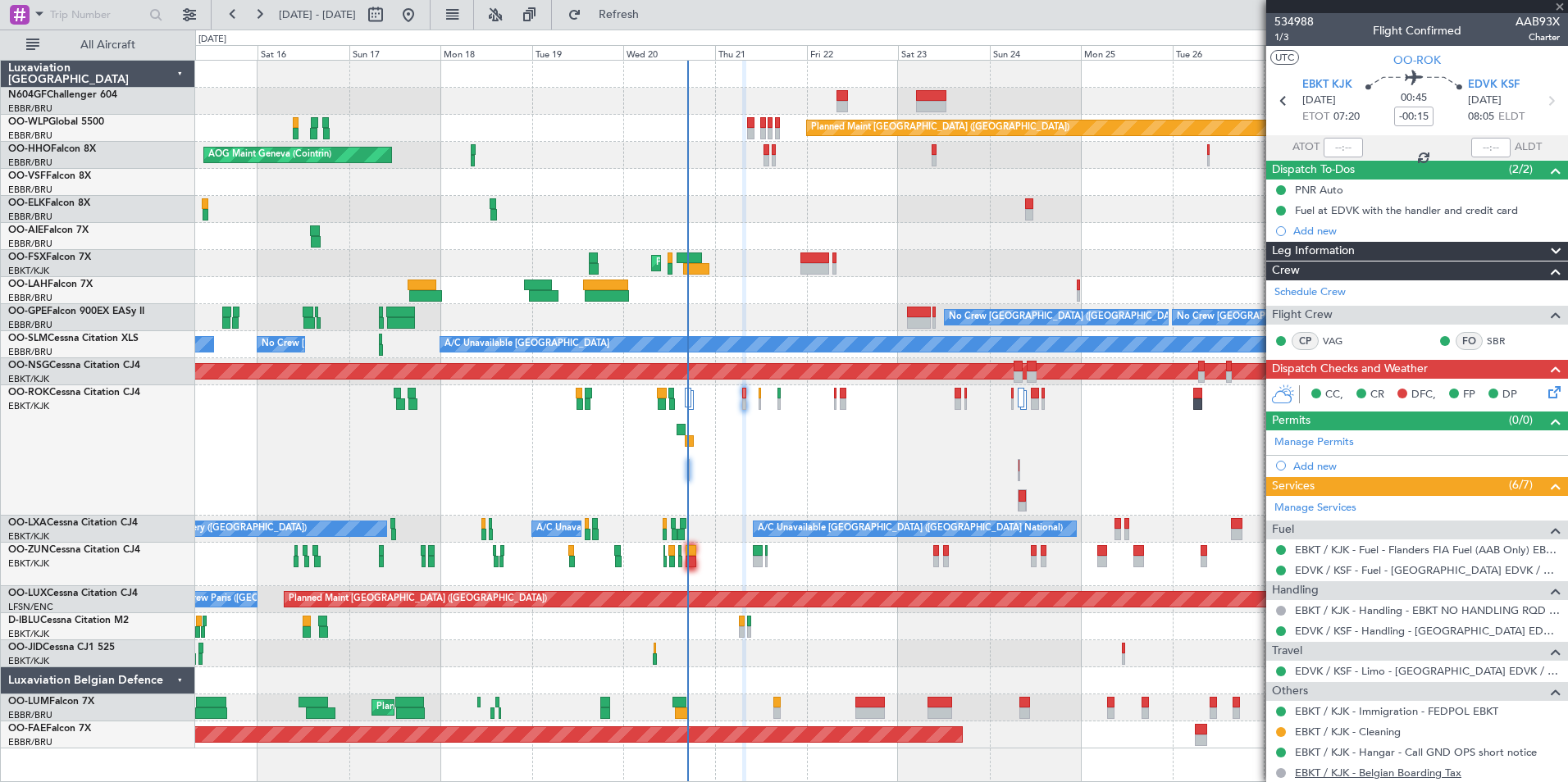
type input "+00:10"
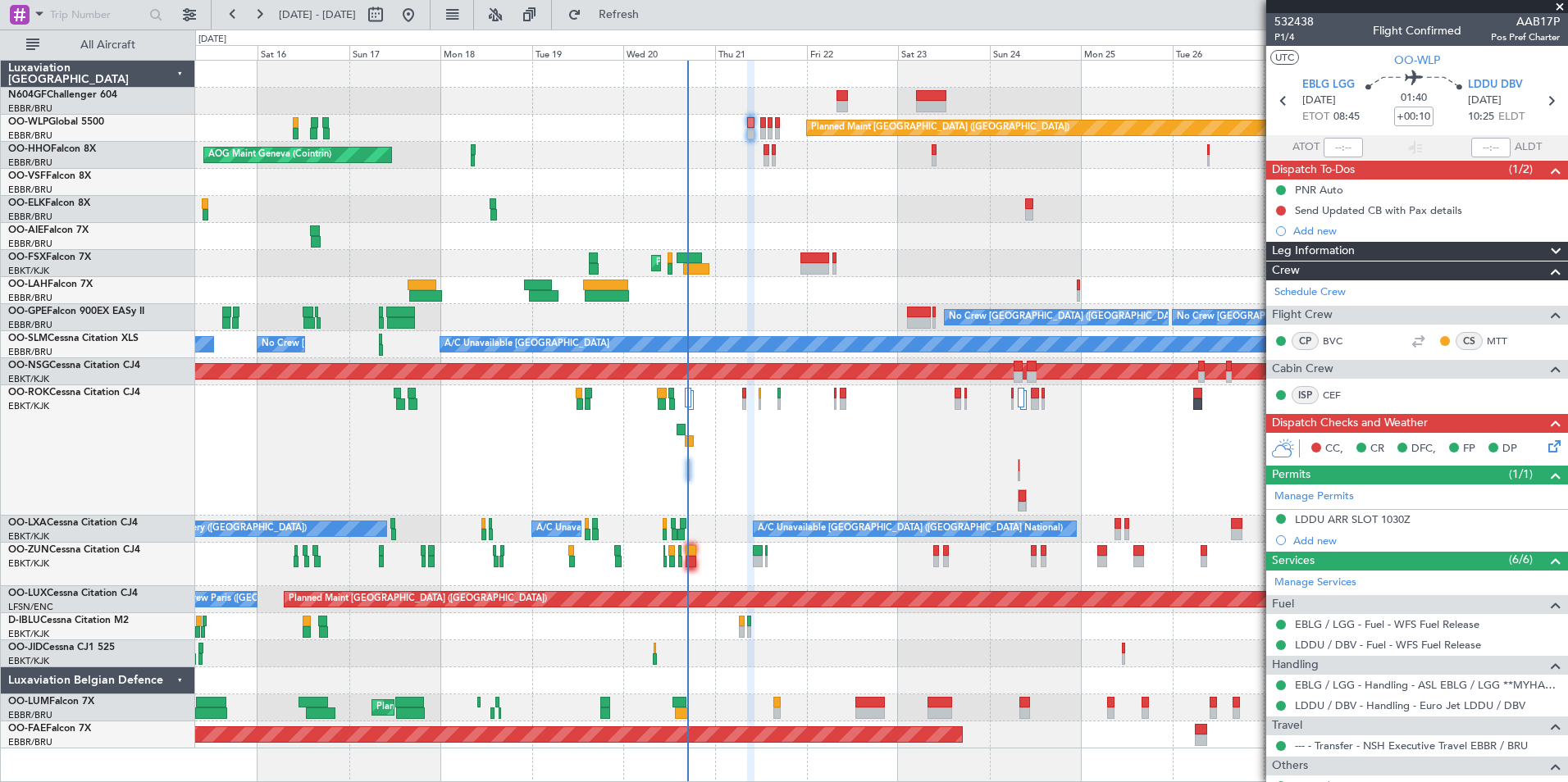
click at [819, 250] on div "Planned Maint Kortrijk-[GEOGRAPHIC_DATA]" at bounding box center [881, 264] width 1372 height 27
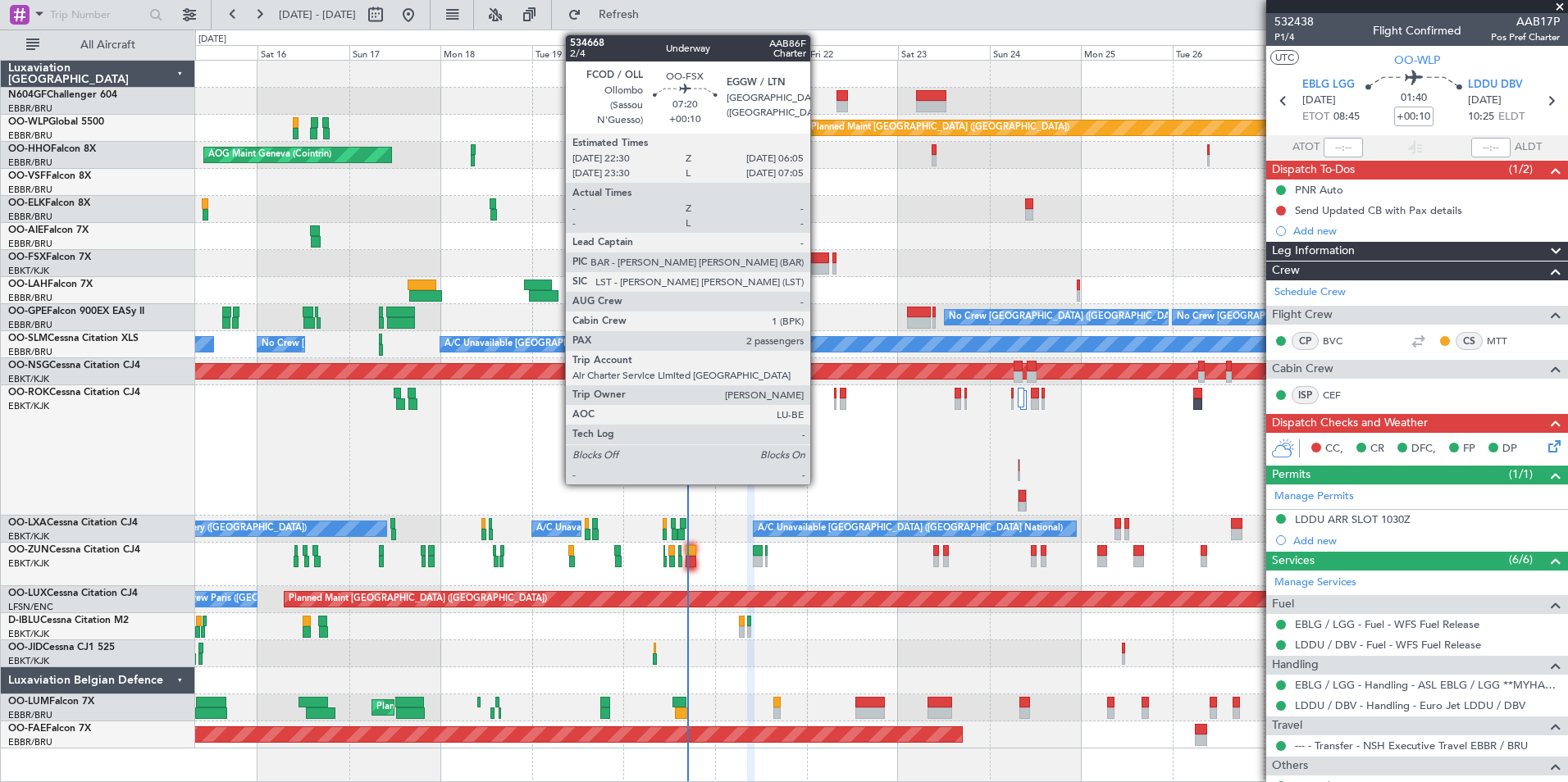
click at [818, 253] on div at bounding box center [815, 258] width 29 height 12
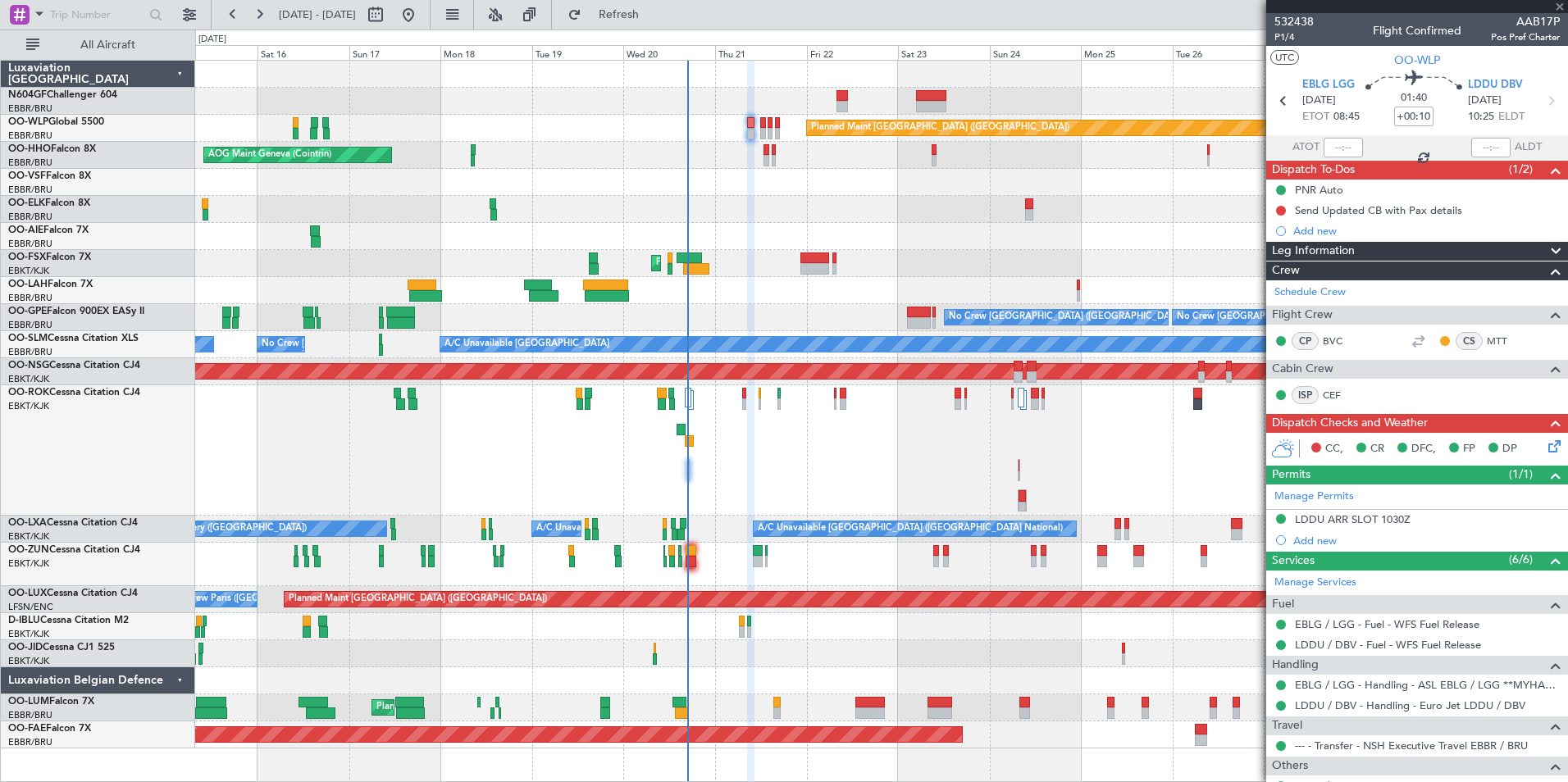
type input "2"
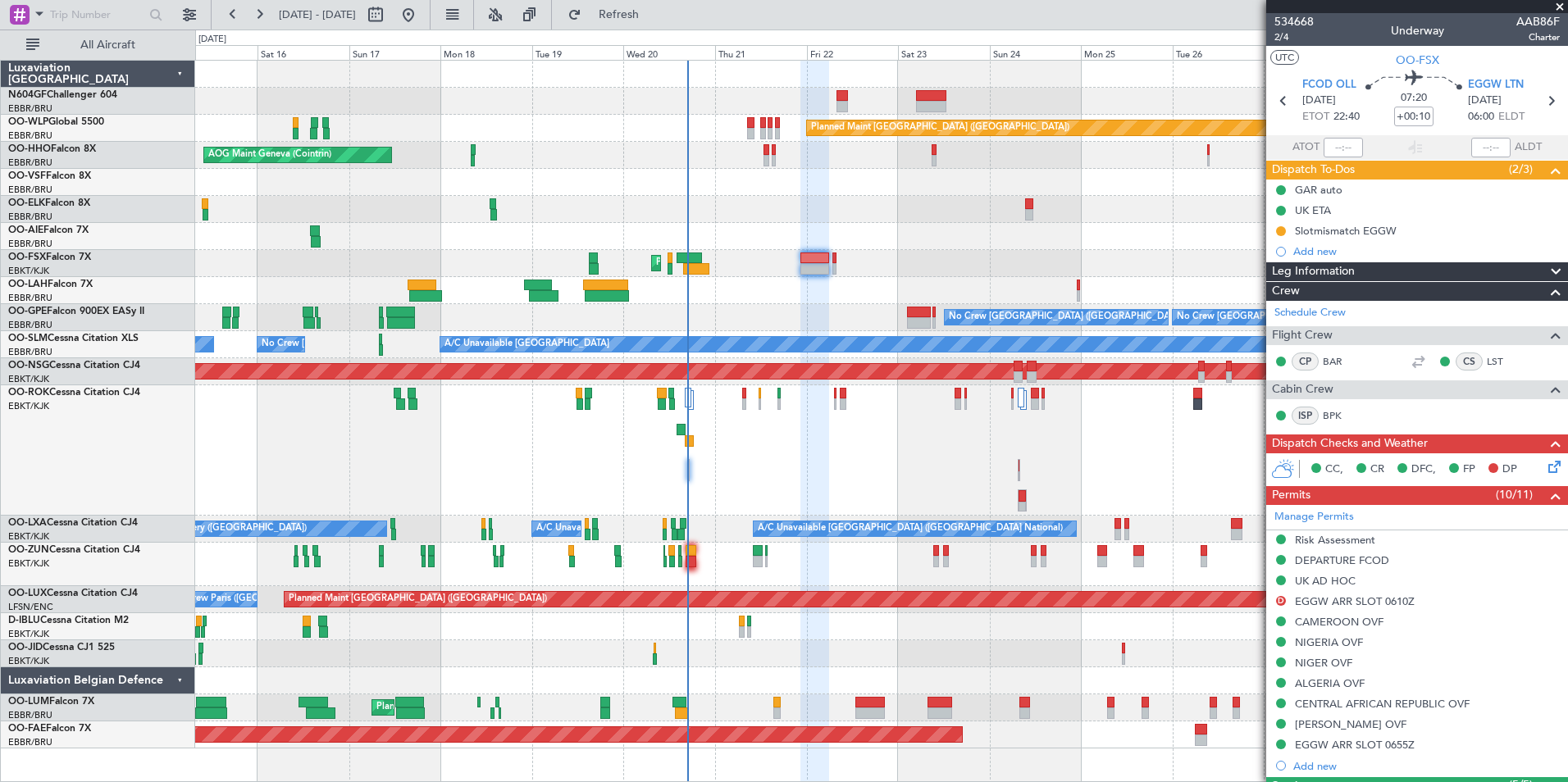
click at [821, 202] on div at bounding box center [881, 210] width 1372 height 27
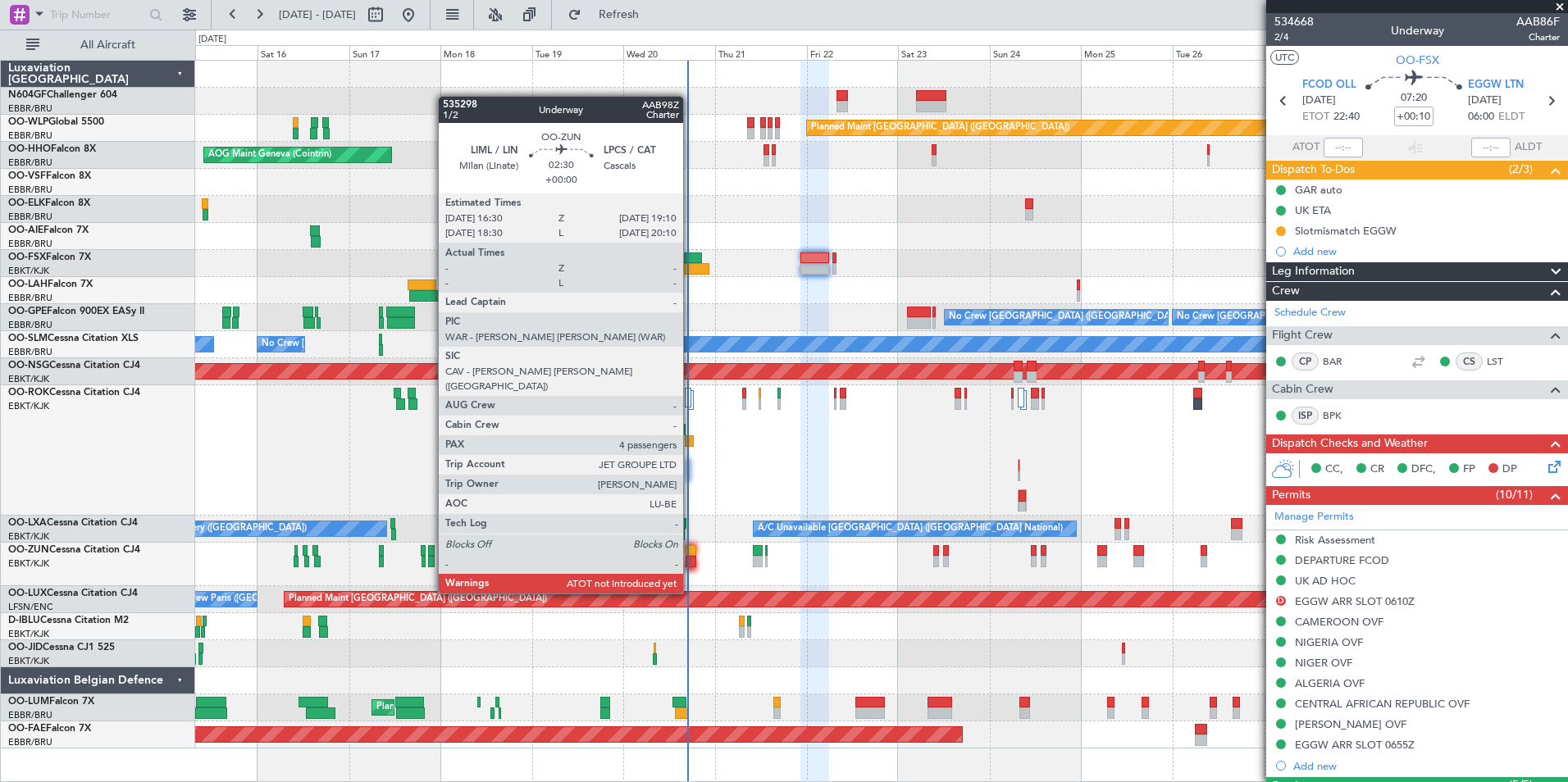
click at [690, 547] on div at bounding box center [691, 551] width 11 height 12
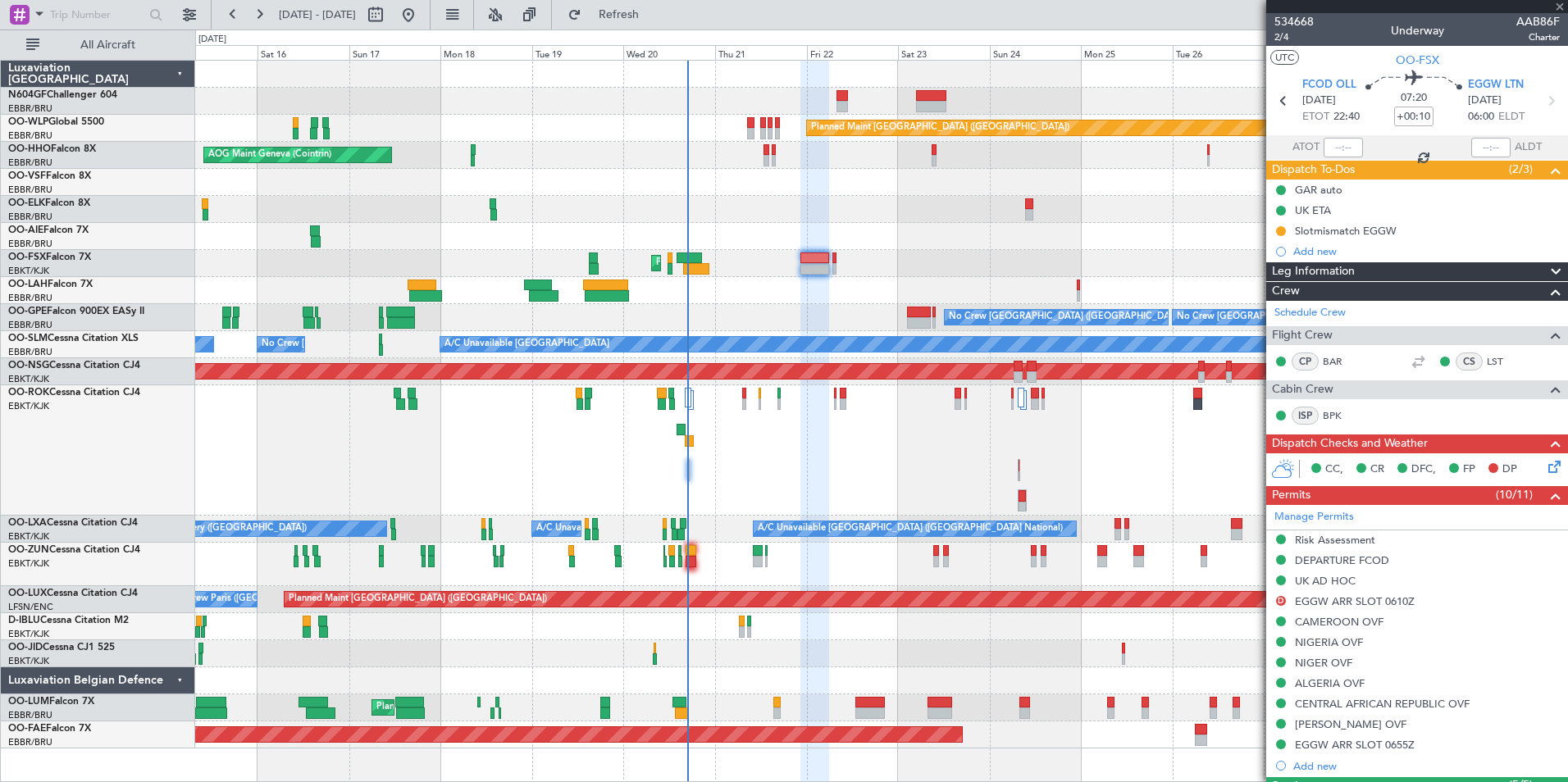
type input "4"
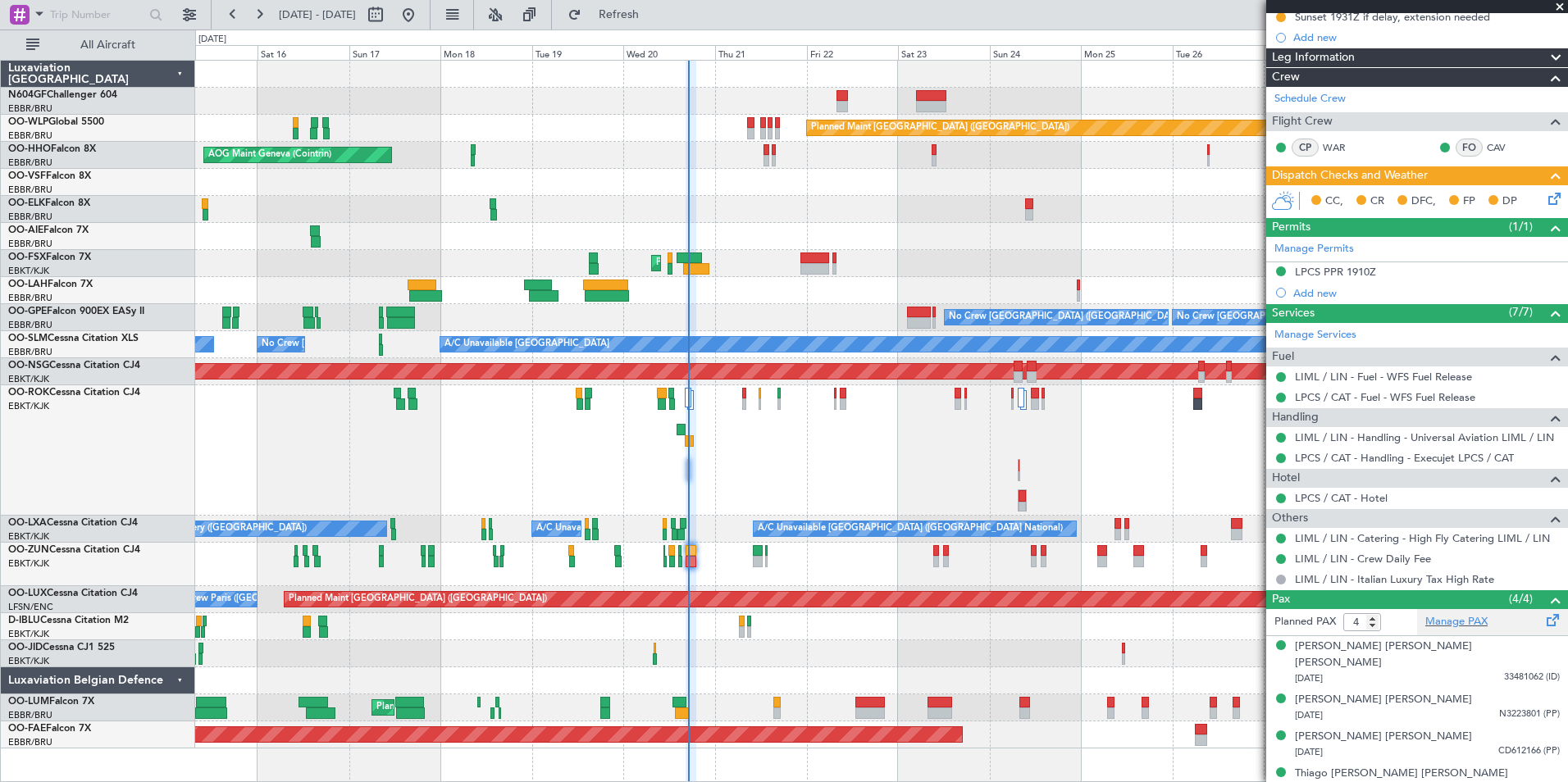
scroll to position [215, 0]
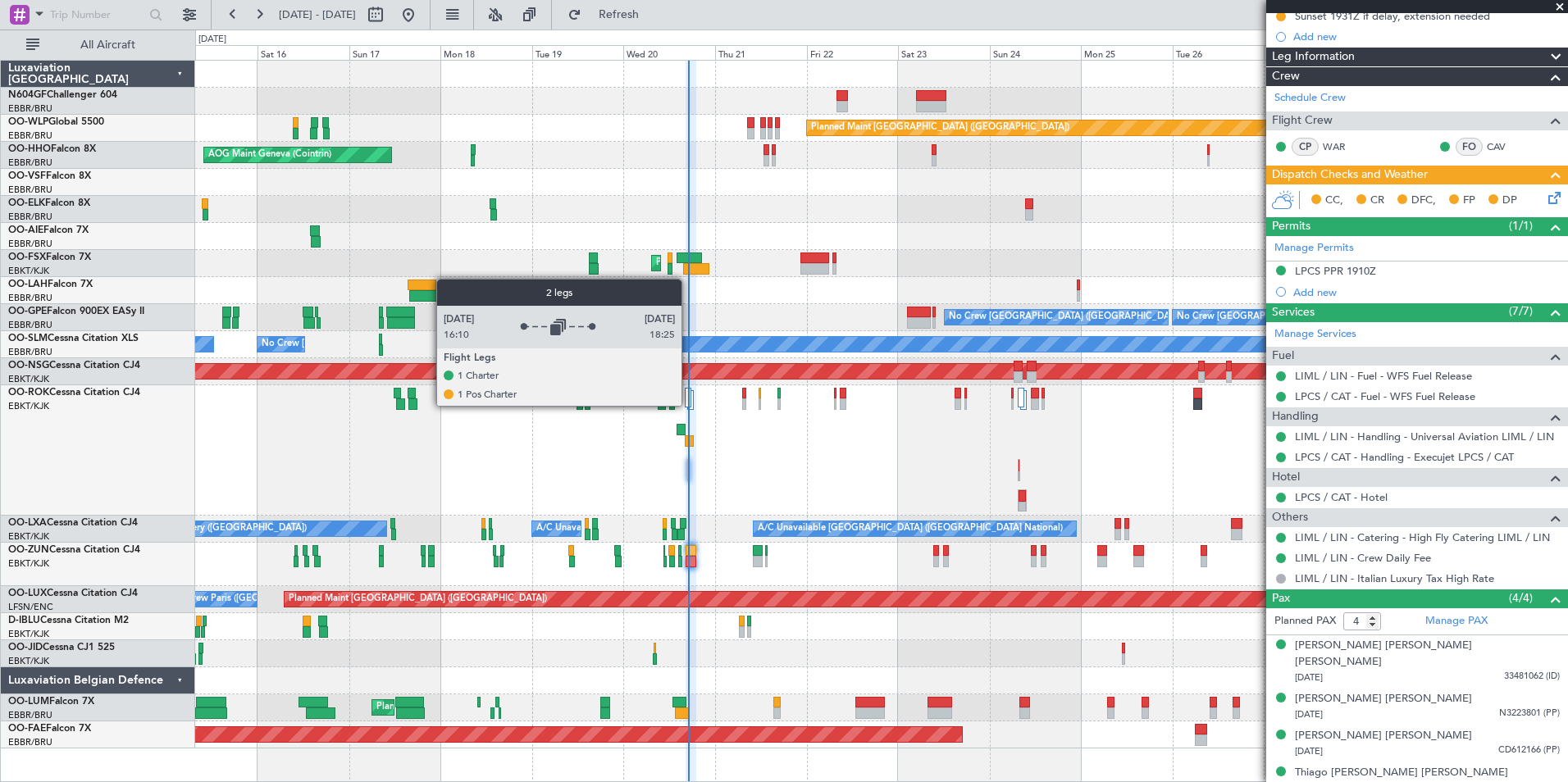
click at [689, 406] on div at bounding box center [688, 398] width 6 height 20
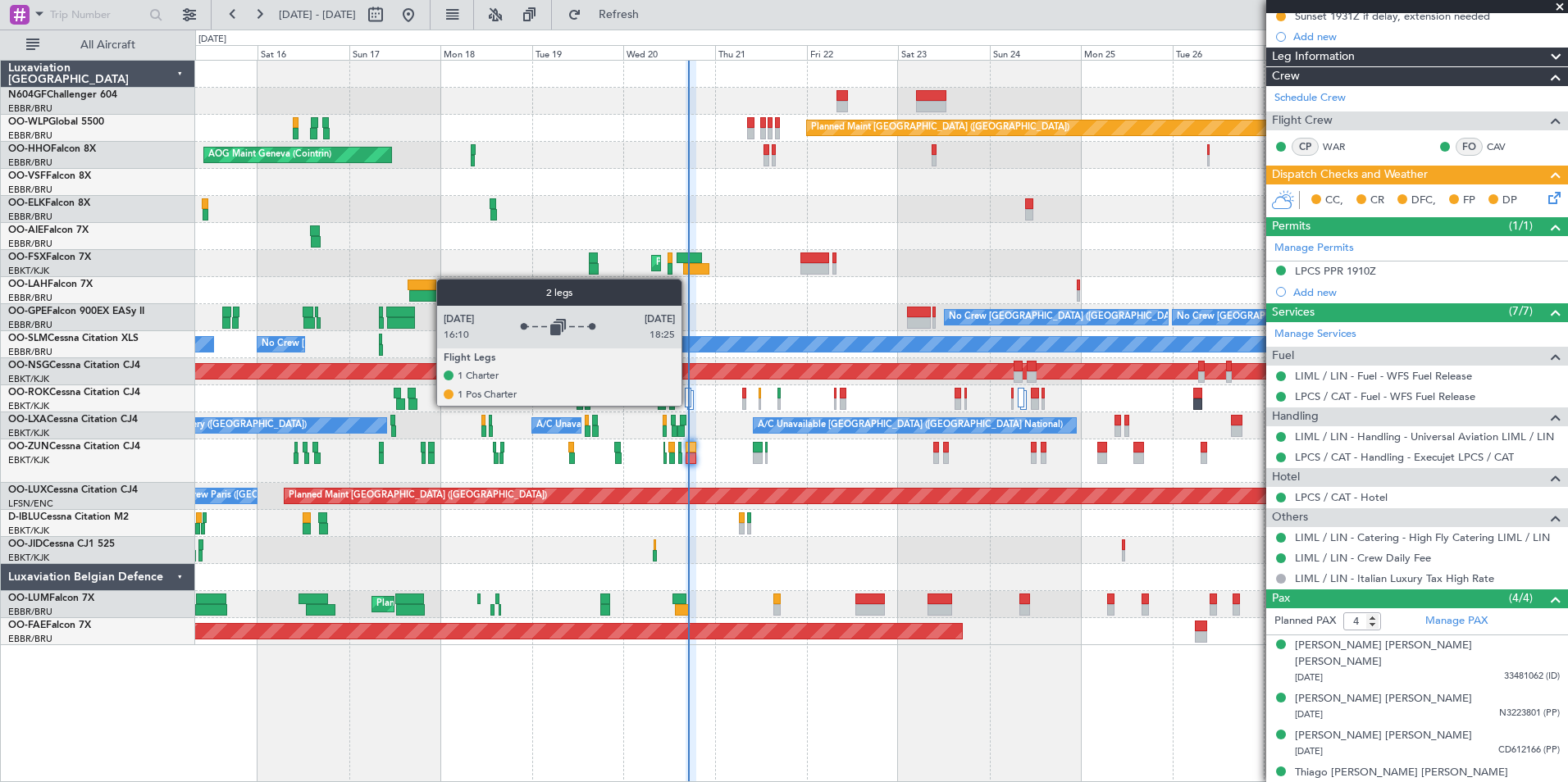
click at [689, 406] on div at bounding box center [688, 398] width 6 height 20
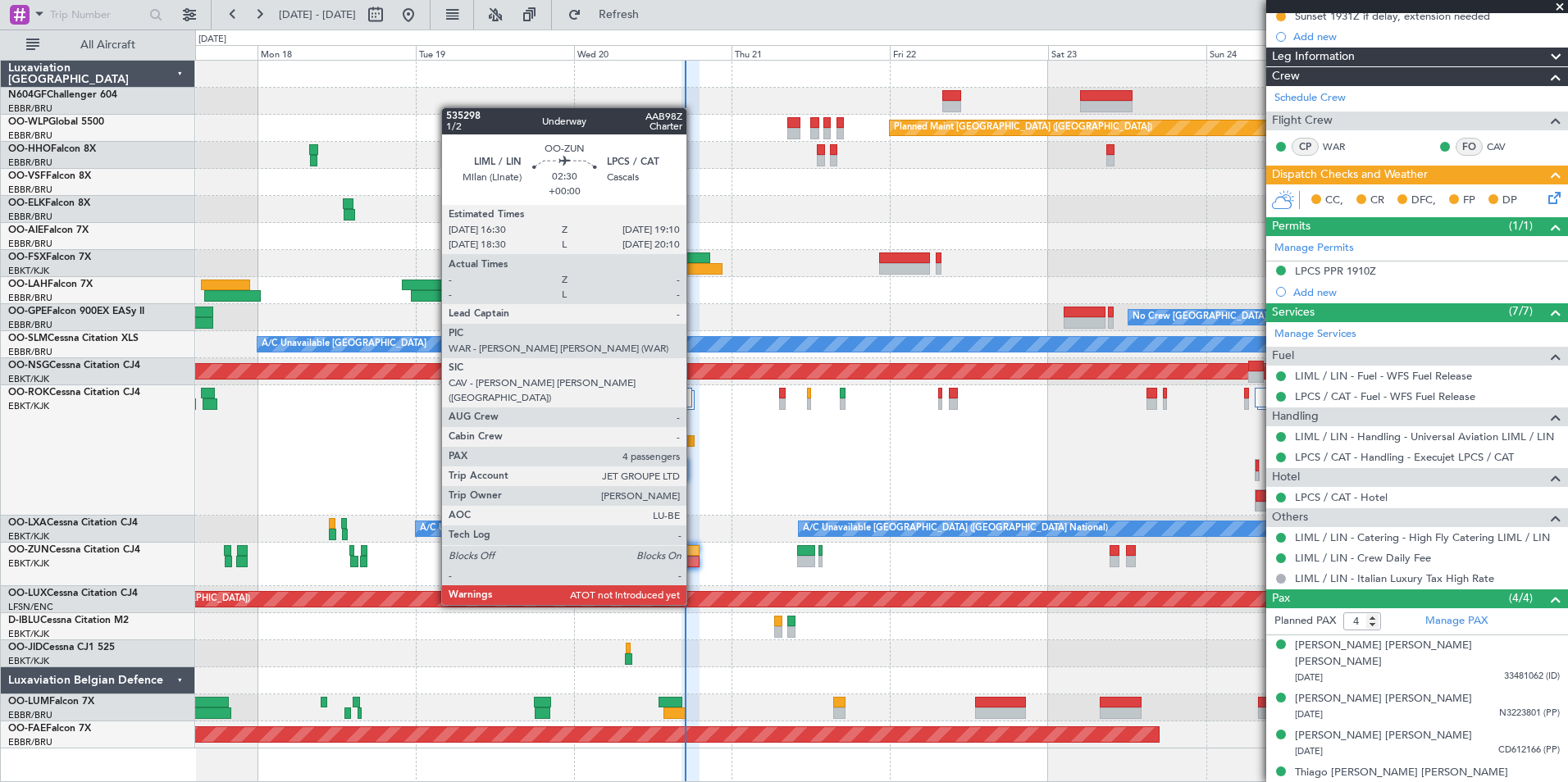
click at [694, 559] on div at bounding box center [690, 561] width 18 height 12
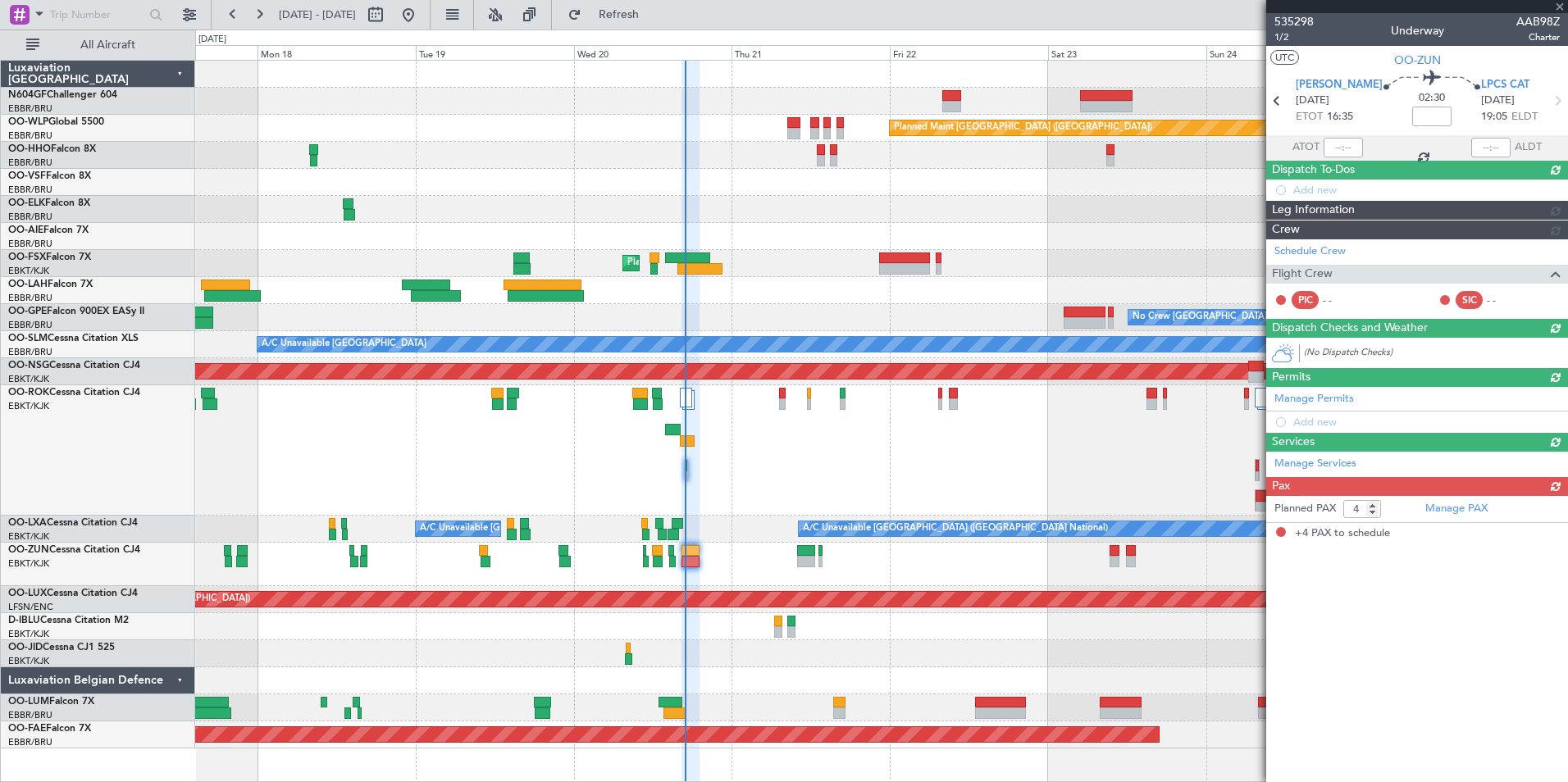
scroll to position [0, 0]
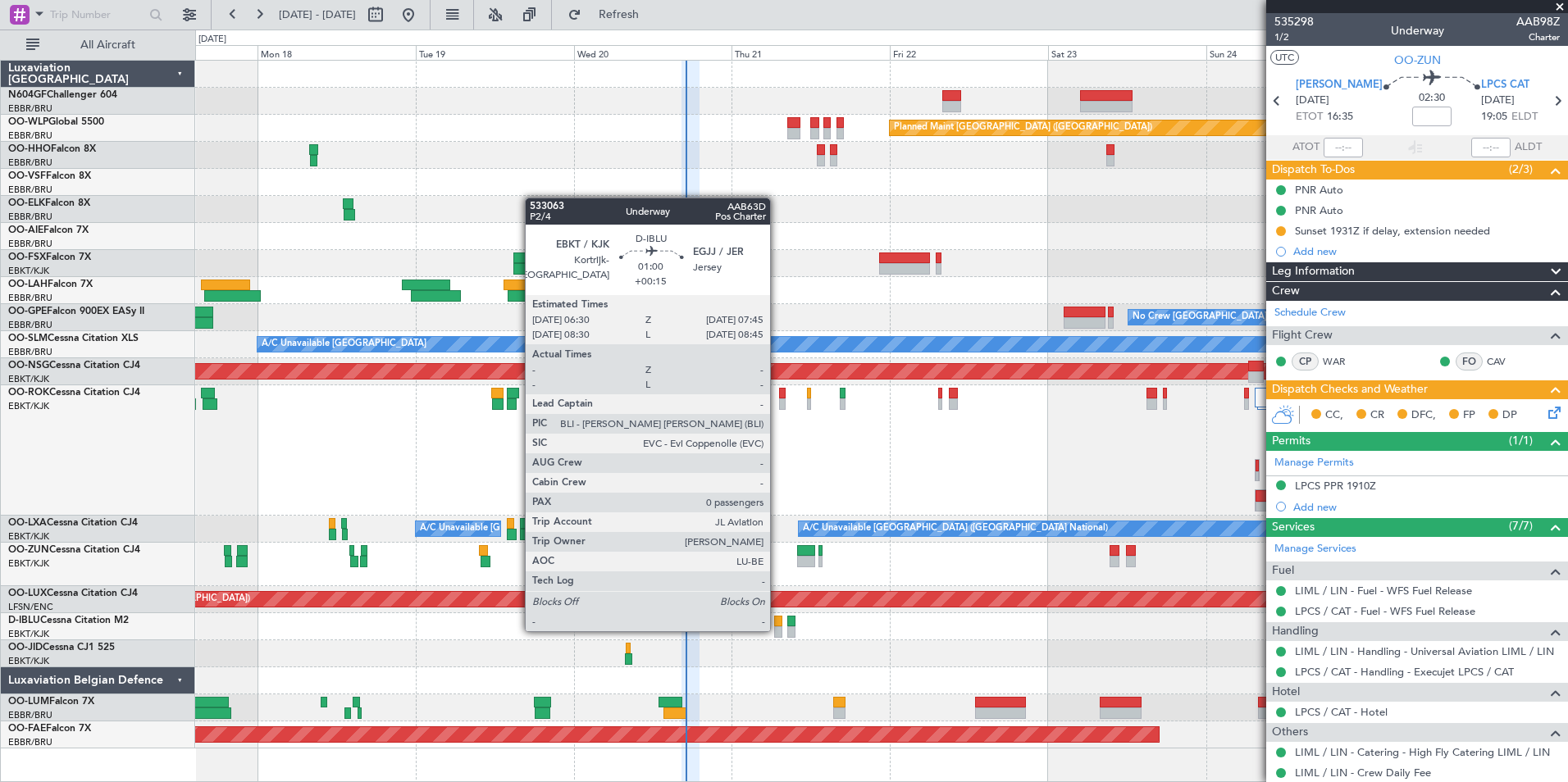
click at [778, 630] on div at bounding box center [779, 632] width 9 height 12
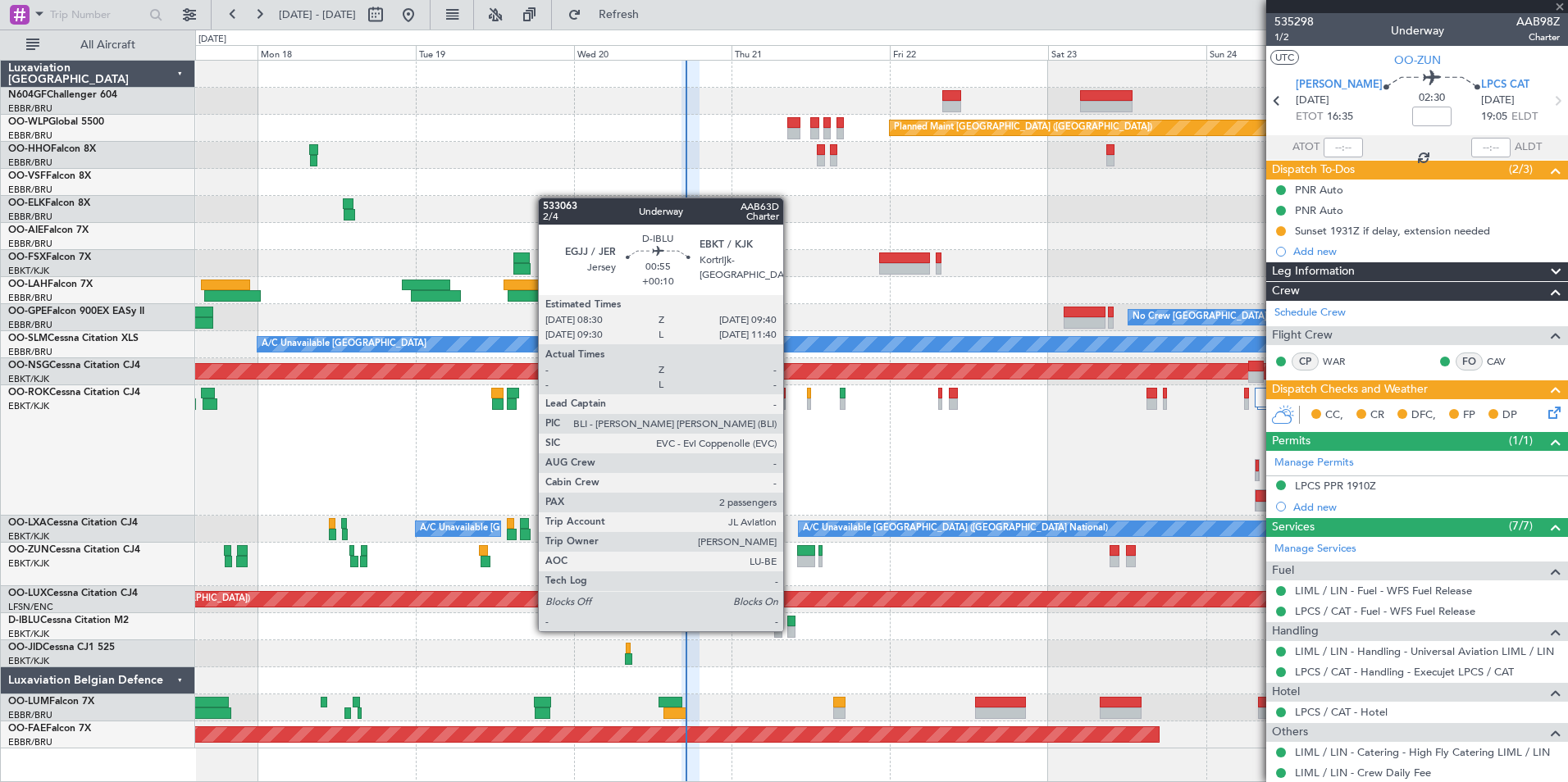
type input "+00:15"
type input "0"
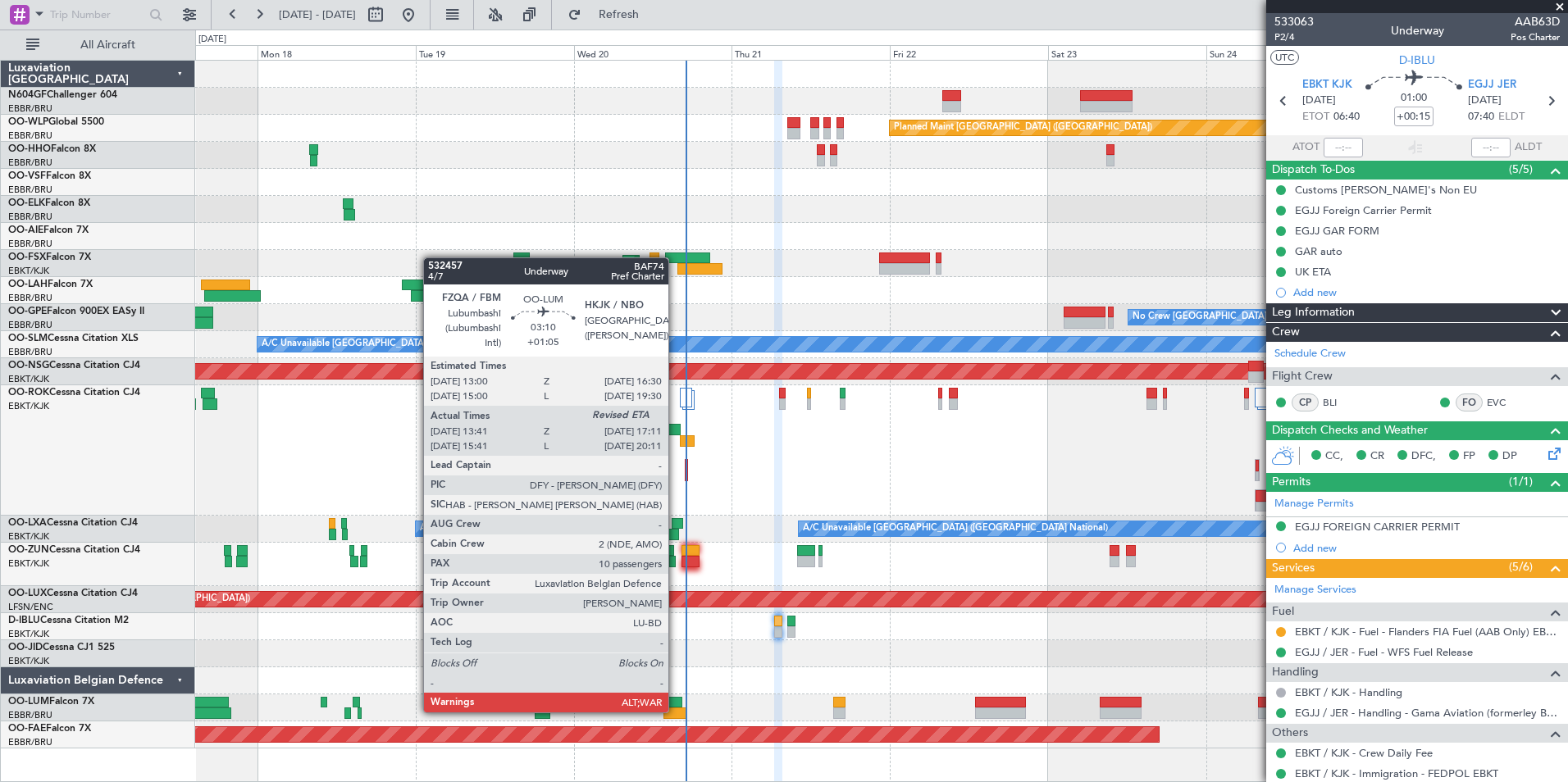
click at [676, 711] on div at bounding box center [676, 713] width 24 height 12
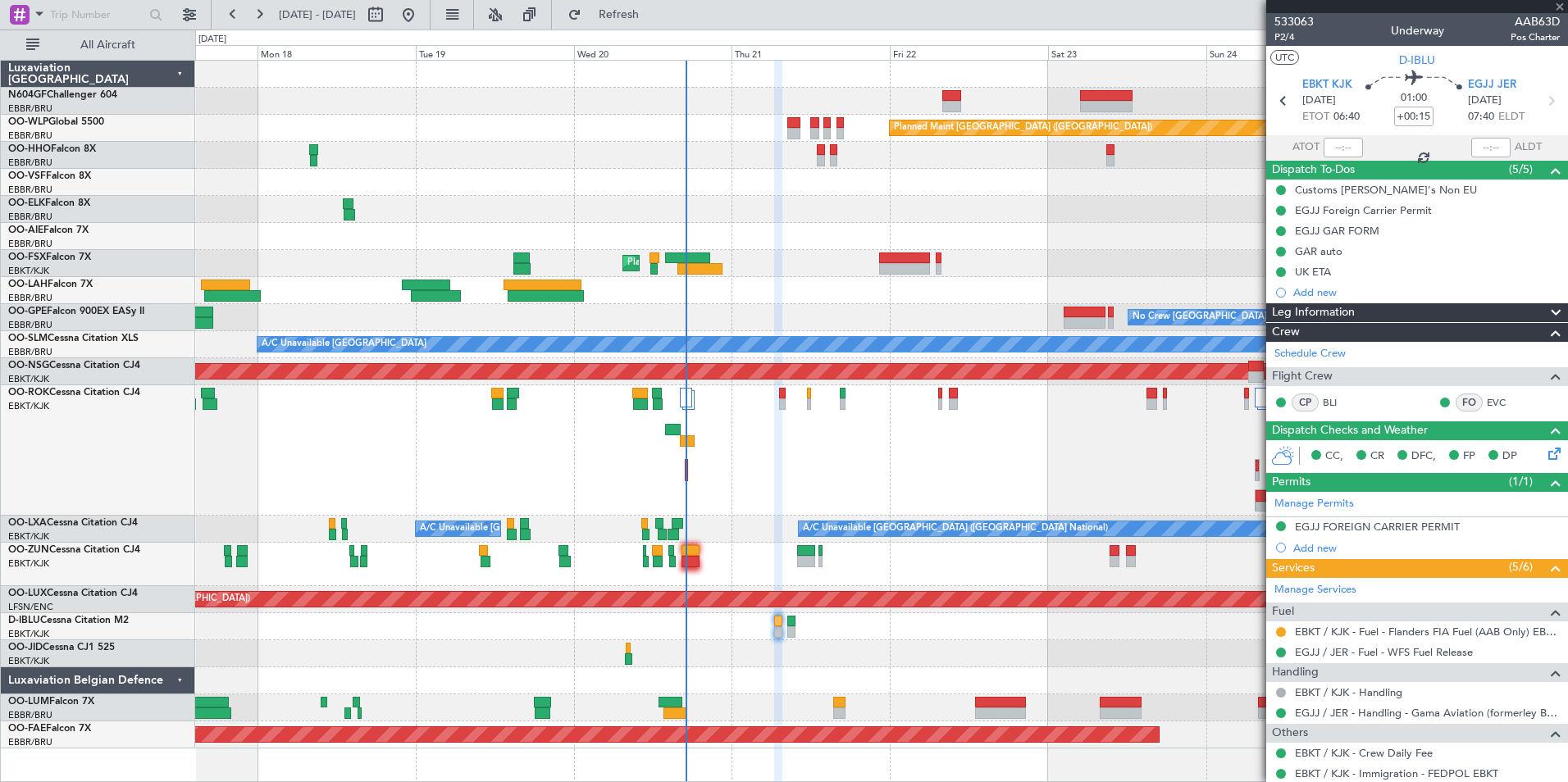
type input "+01:05"
type input "13:51"
type input "10"
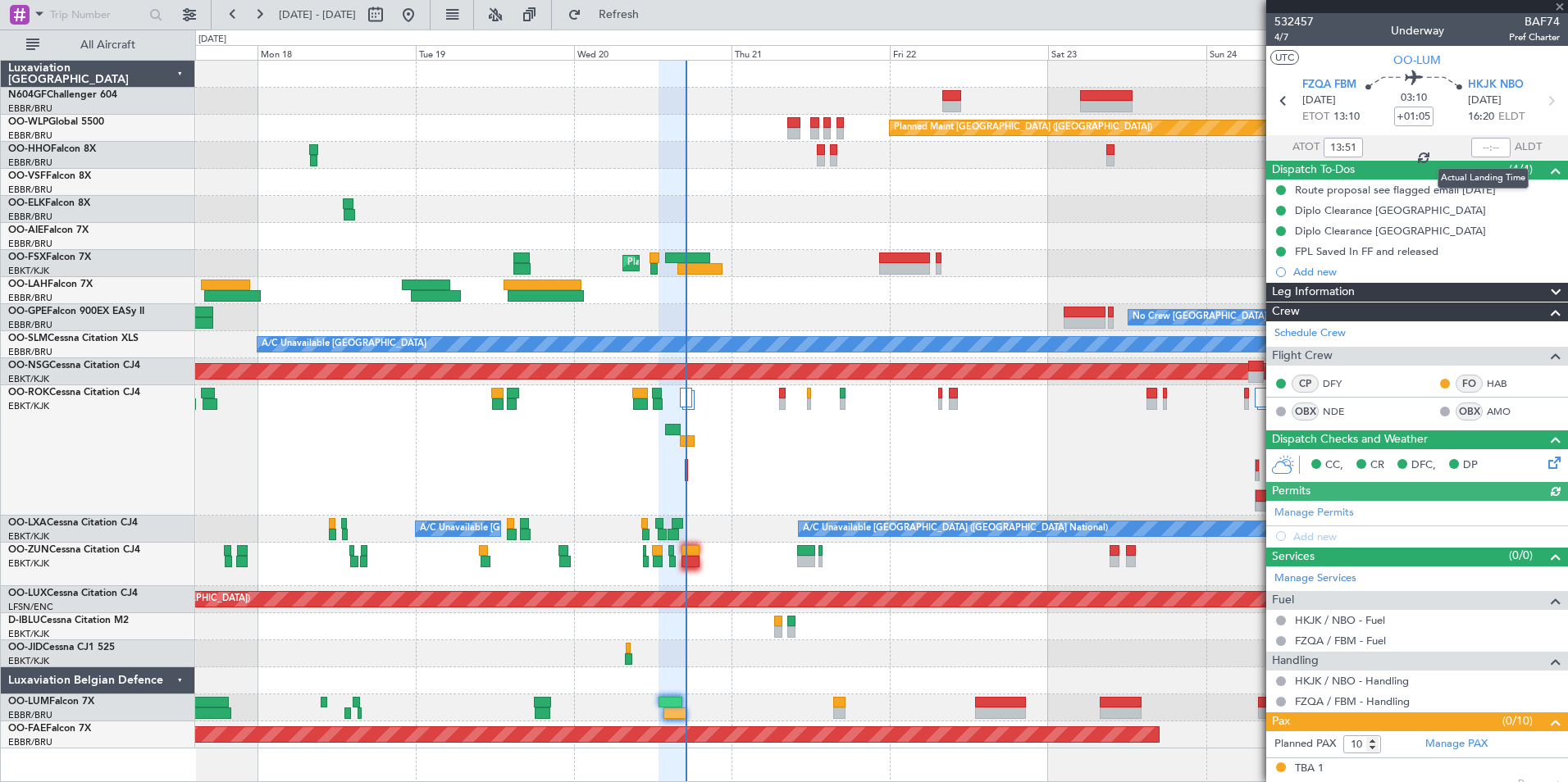
click at [1483, 151] on div at bounding box center [1491, 148] width 39 height 20
click at [1480, 145] on input "text" at bounding box center [1491, 148] width 39 height 20
click at [1117, 218] on div at bounding box center [881, 210] width 1372 height 27
type input "17:03"
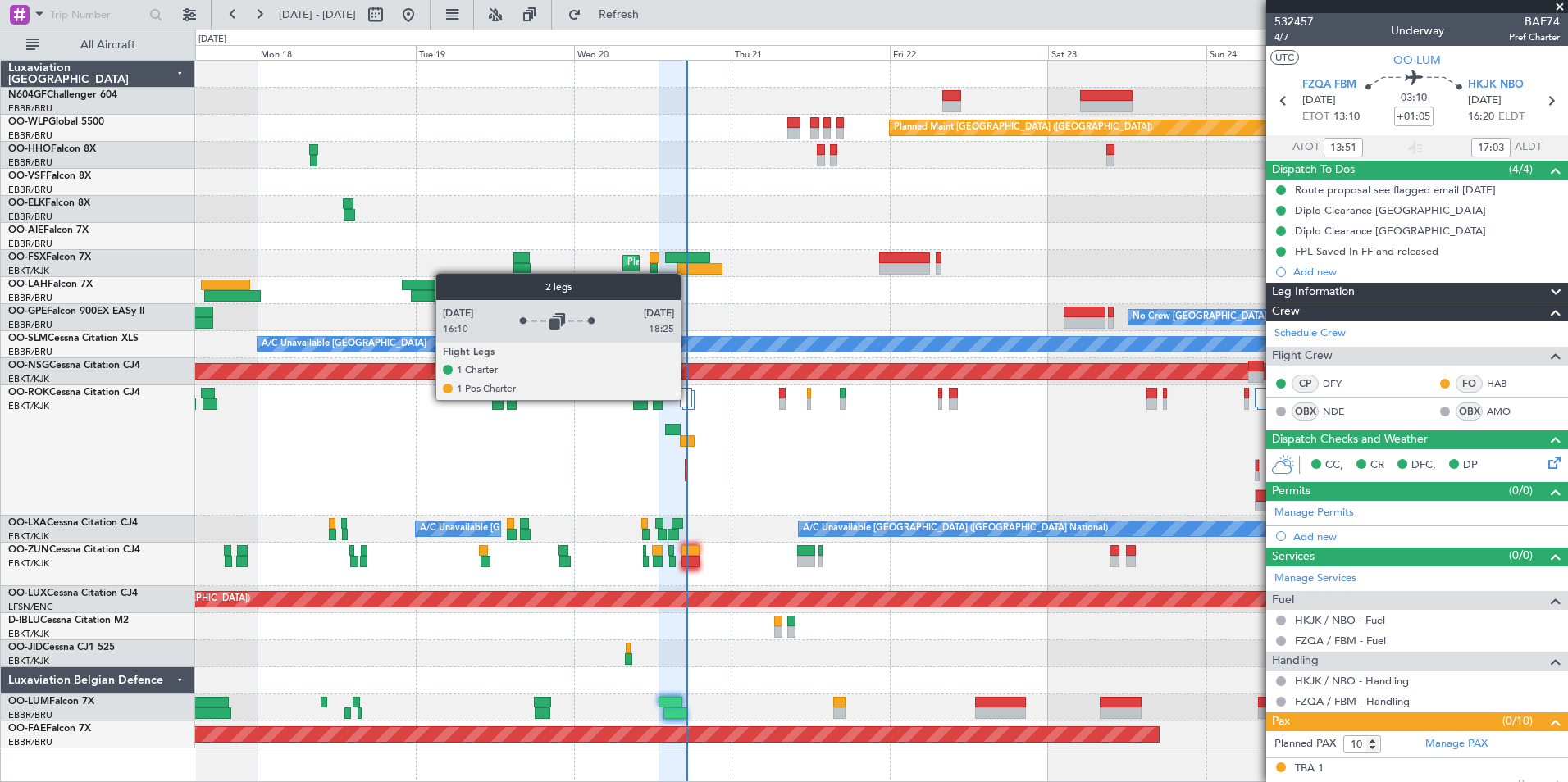
click at [689, 399] on div at bounding box center [687, 398] width 13 height 20
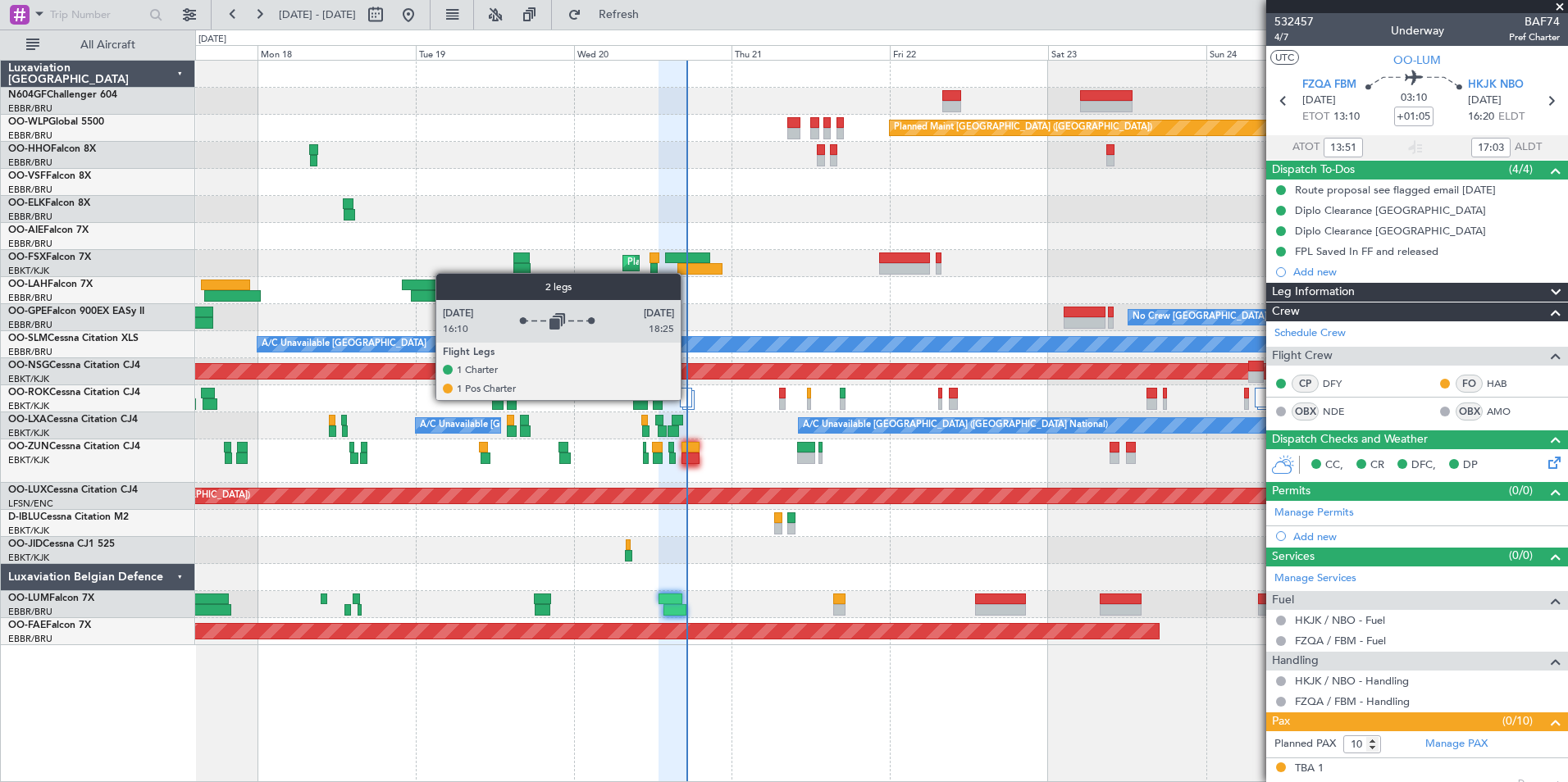
click at [689, 399] on div at bounding box center [687, 398] width 13 height 20
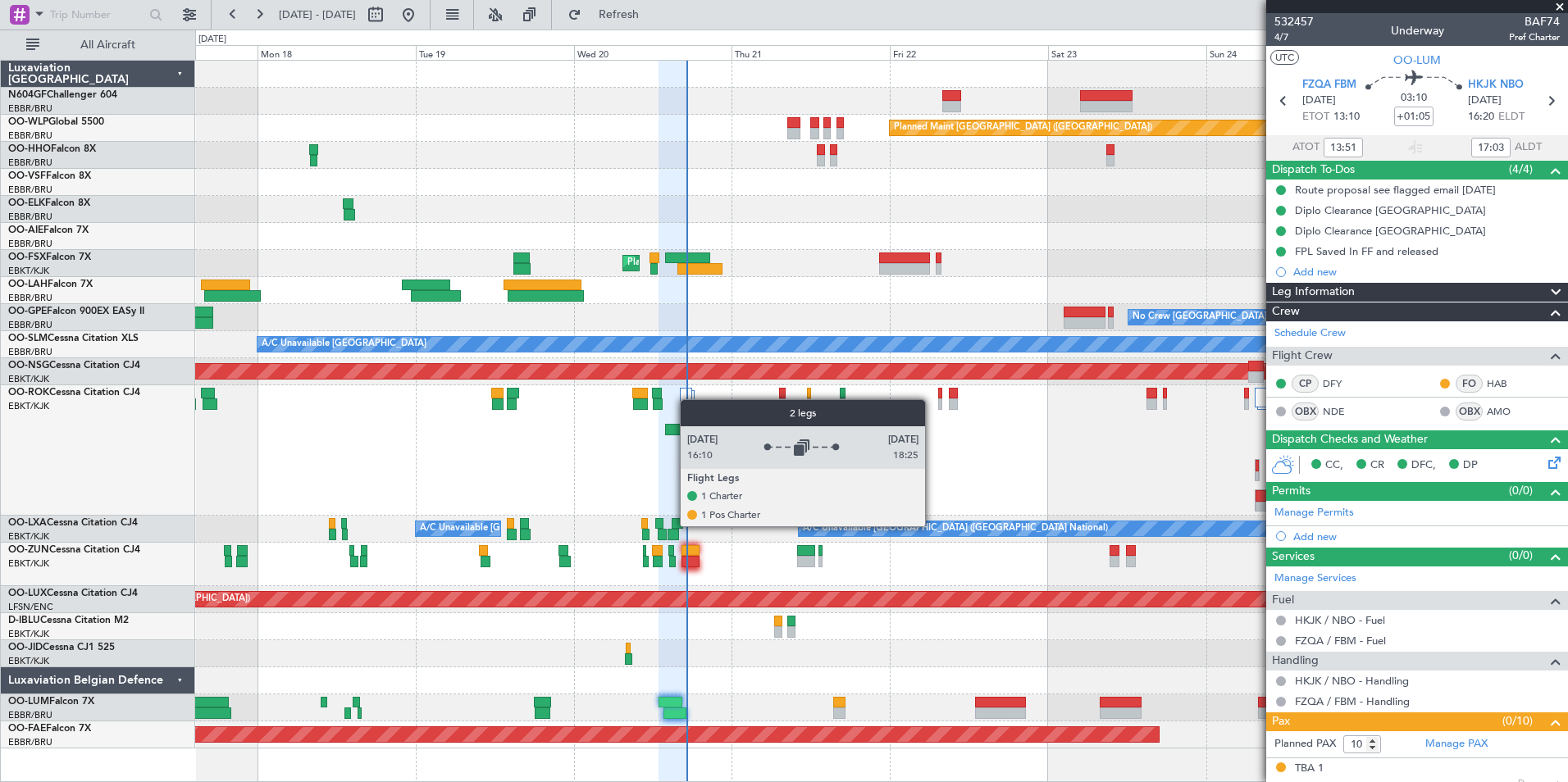
click at [689, 399] on div at bounding box center [687, 398] width 13 height 20
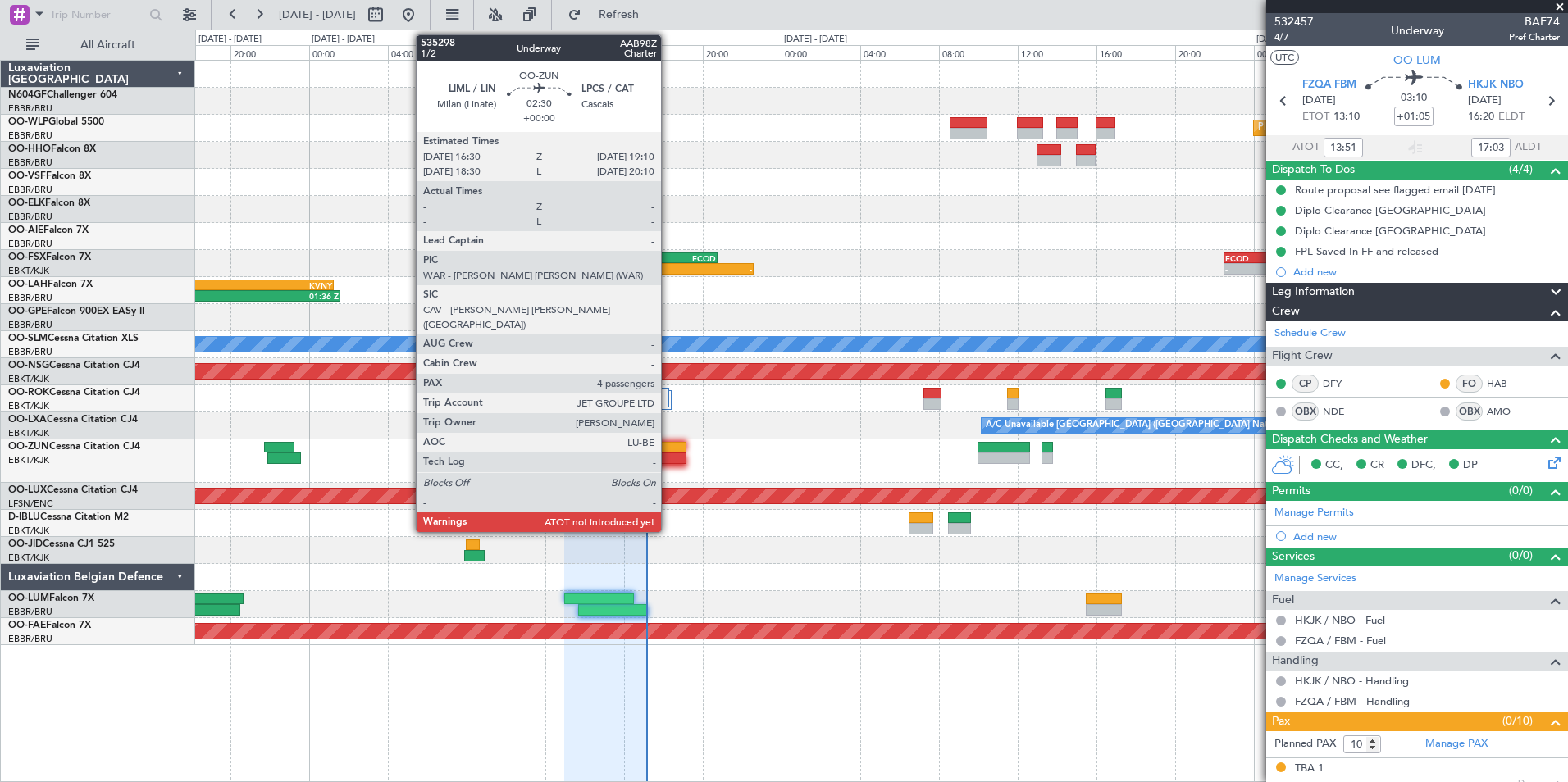
click at [668, 462] on div at bounding box center [659, 458] width 53 height 12
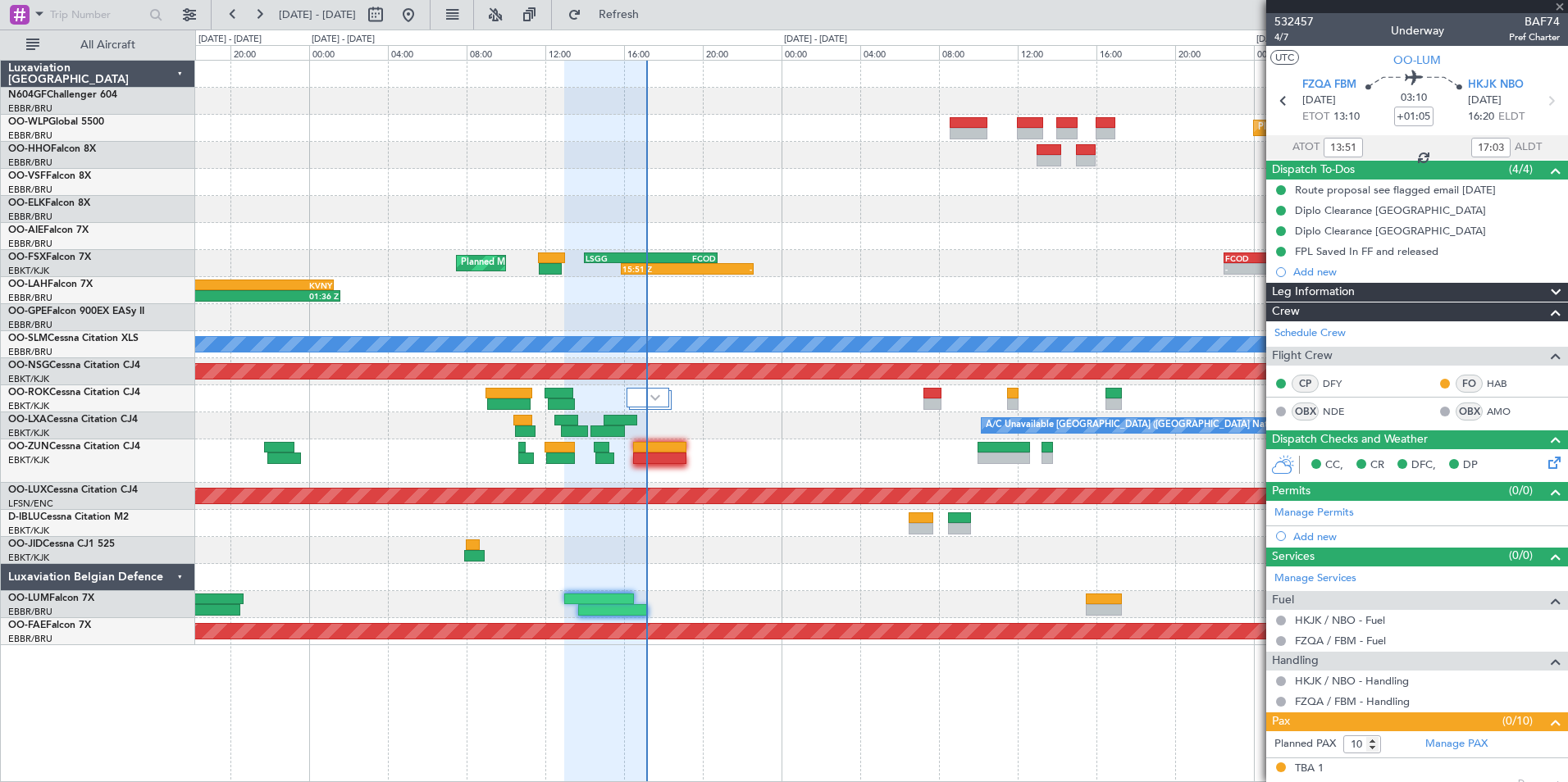
type input "4"
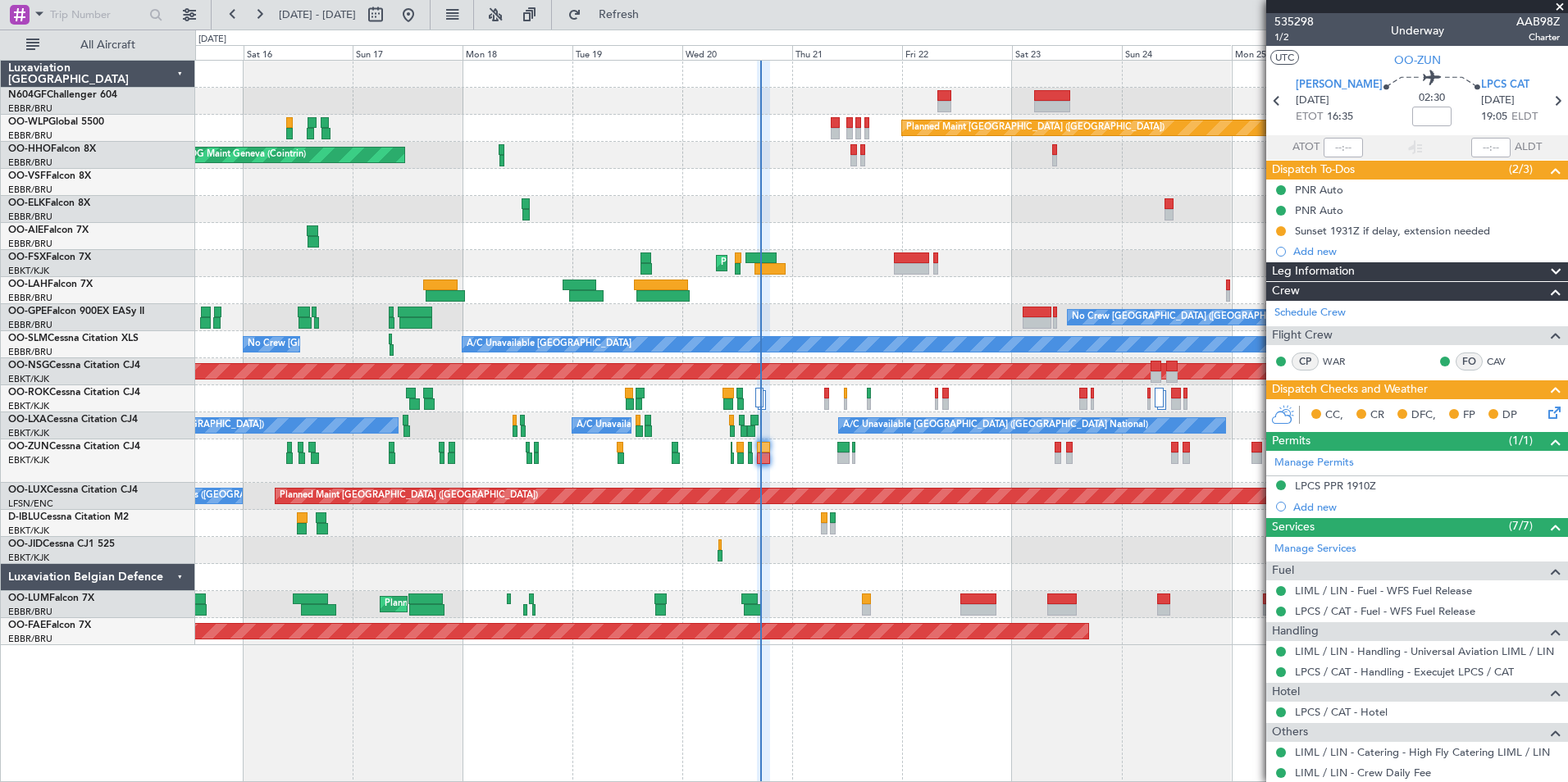
click at [915, 478] on div "Planned Maint Kortrijk-Wevelgem Unplanned Maint Paris (Le Bourget)" at bounding box center [881, 461] width 1372 height 44
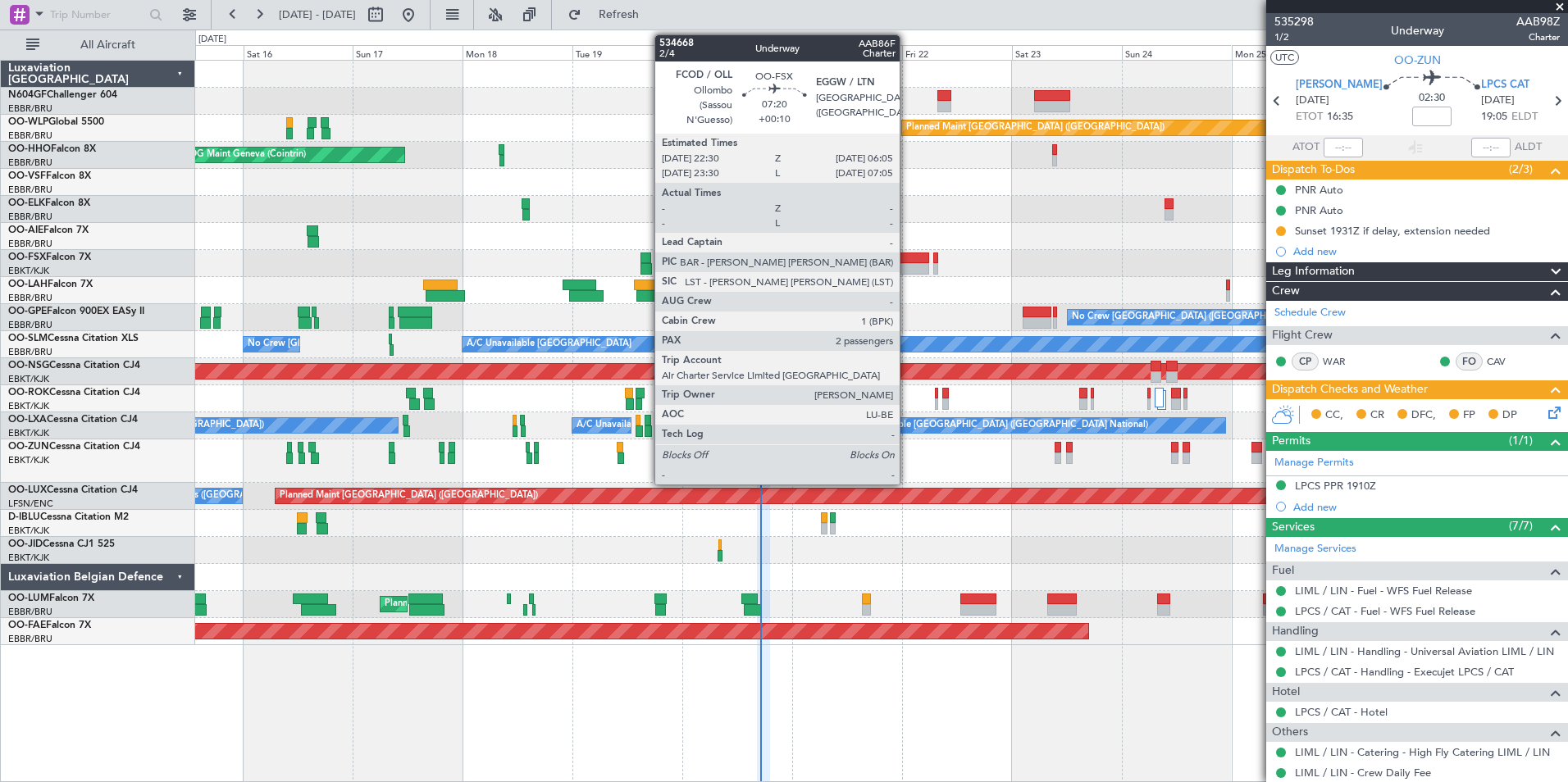
click at [907, 258] on div at bounding box center [911, 258] width 35 height 12
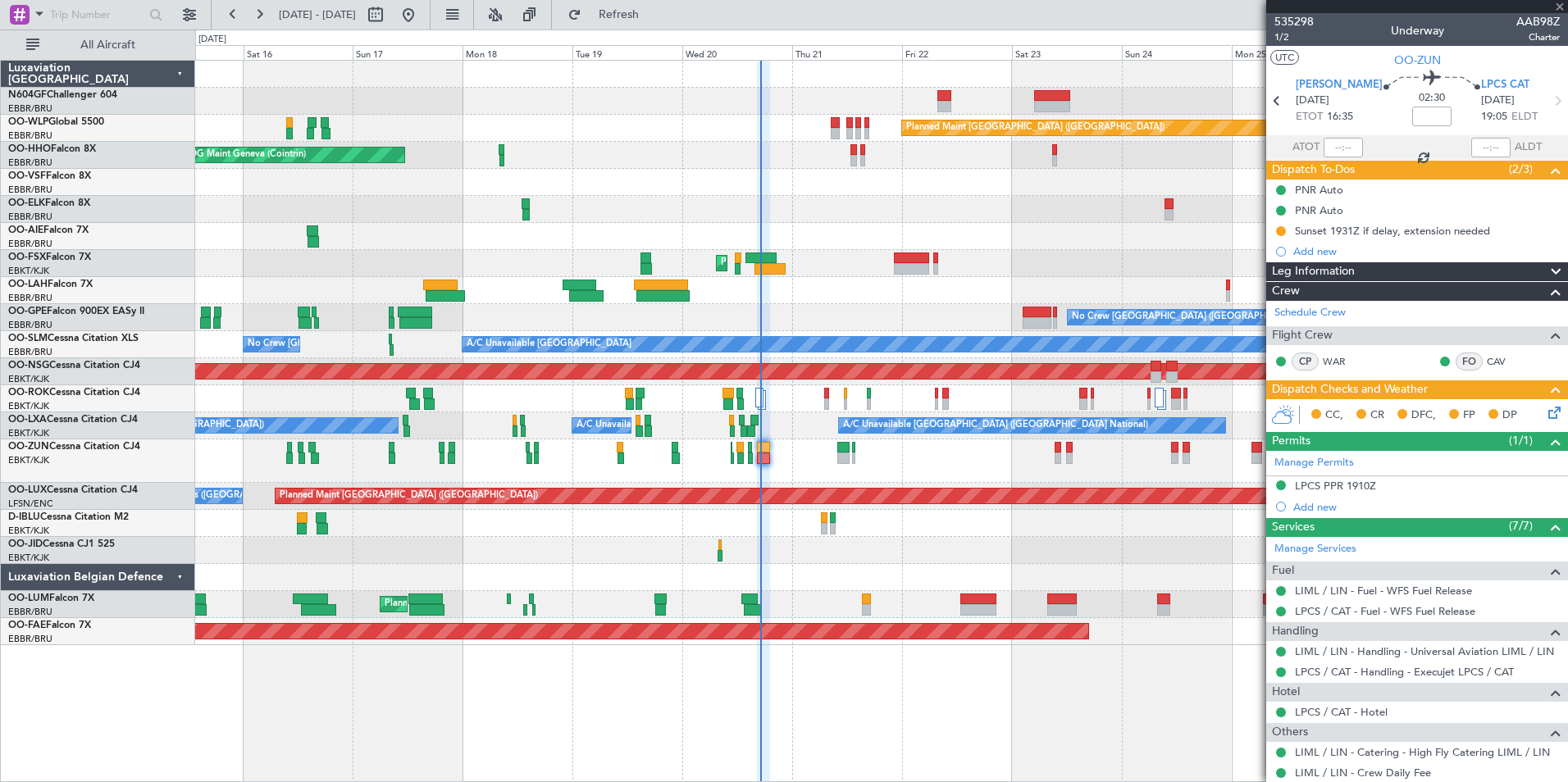
type input "+00:10"
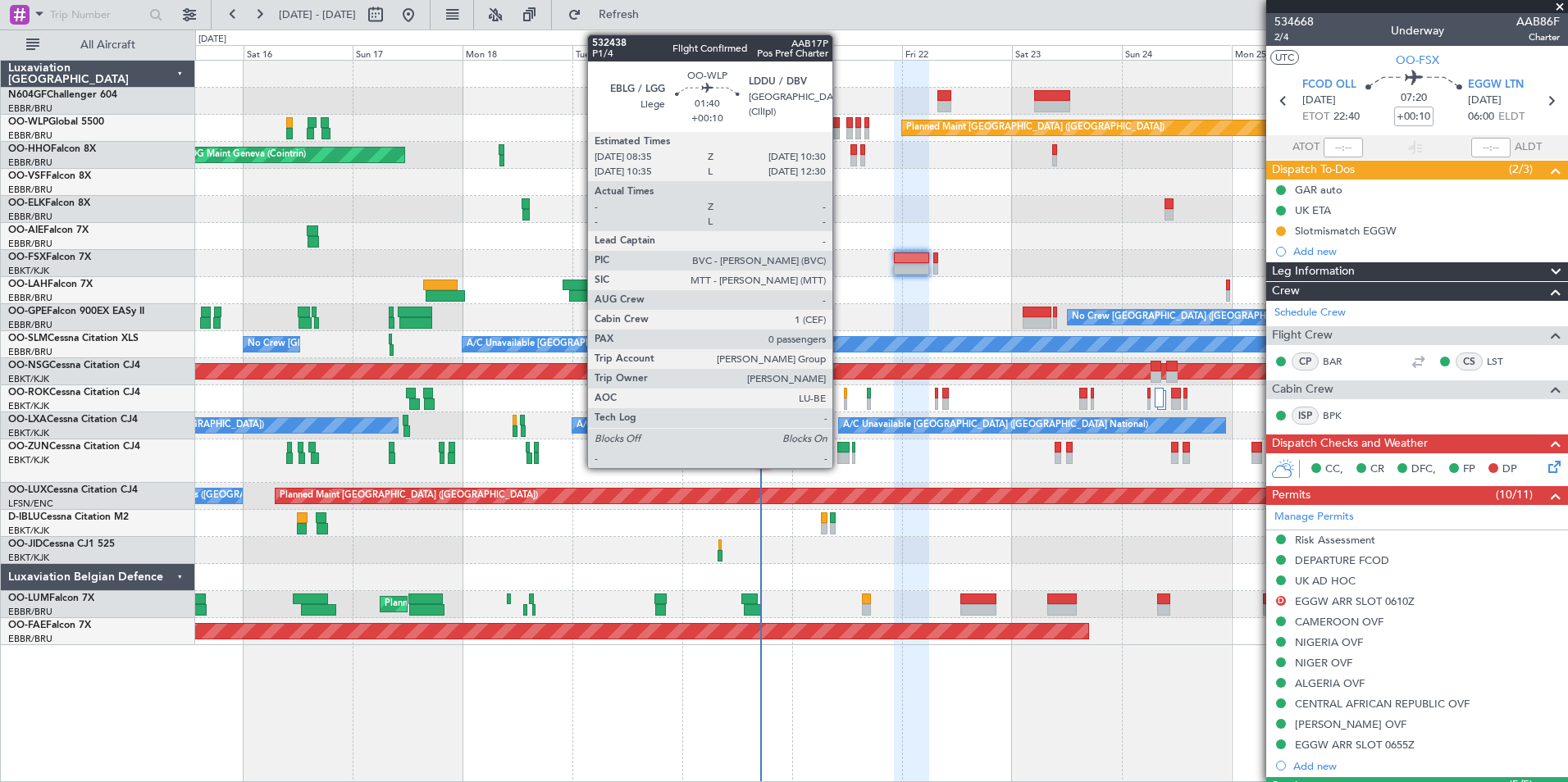
click at [839, 129] on div at bounding box center [836, 134] width 9 height 12
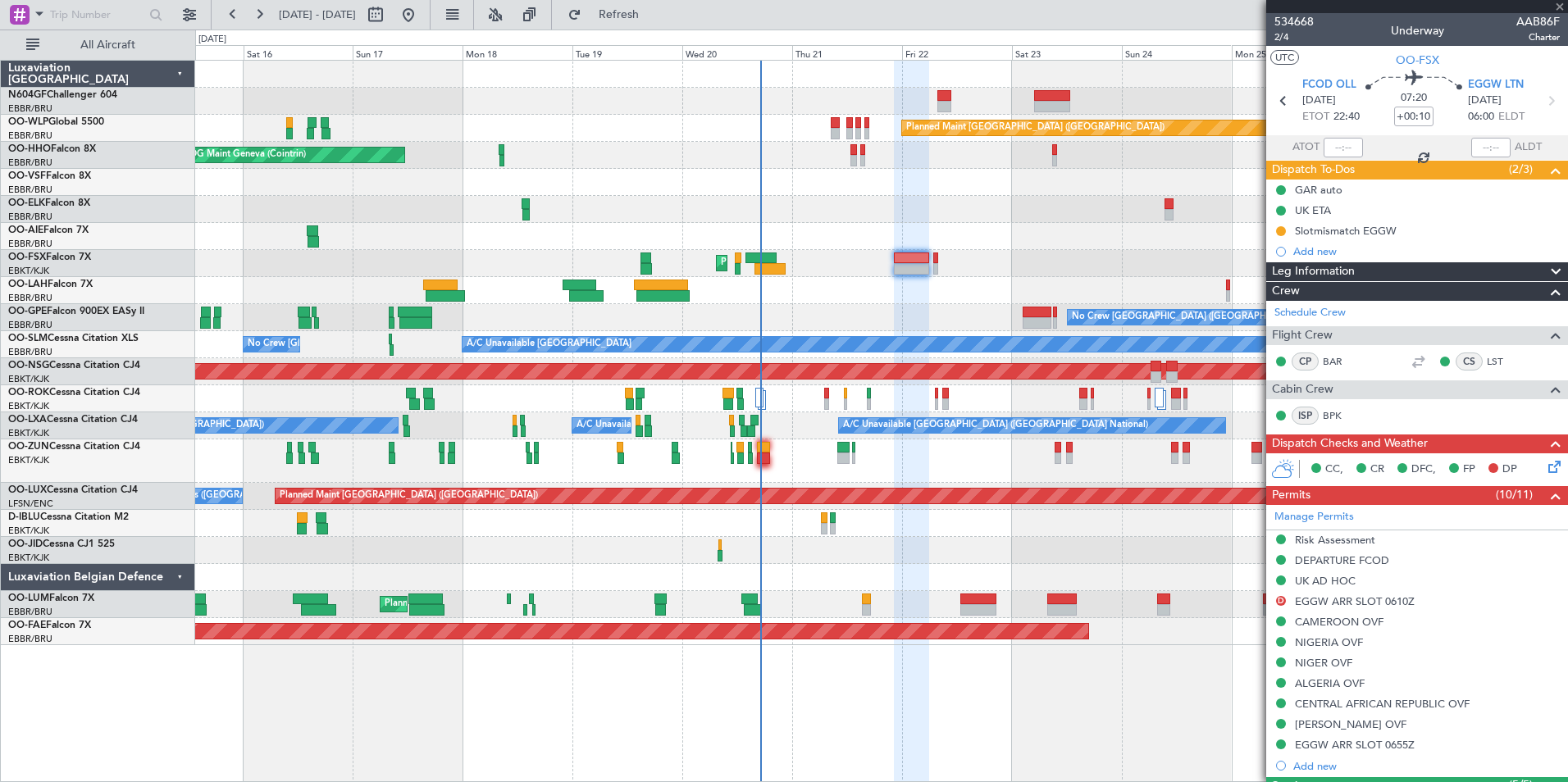
type input "0"
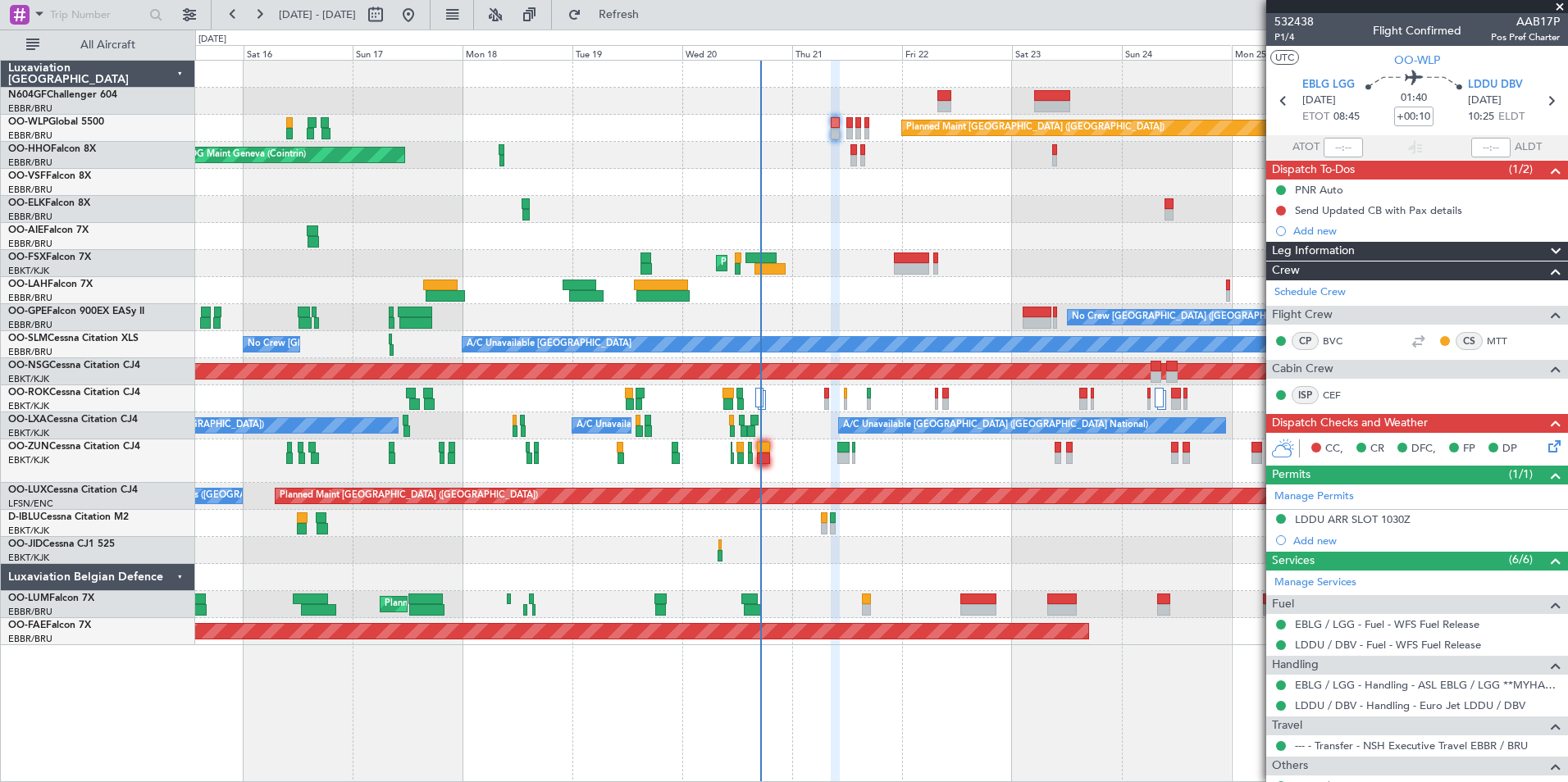
click at [795, 541] on div "Planned Maint [GEOGRAPHIC_DATA] ([GEOGRAPHIC_DATA]) AOG Maint Geneva ([GEOGRAPH…" at bounding box center [881, 353] width 1372 height 585
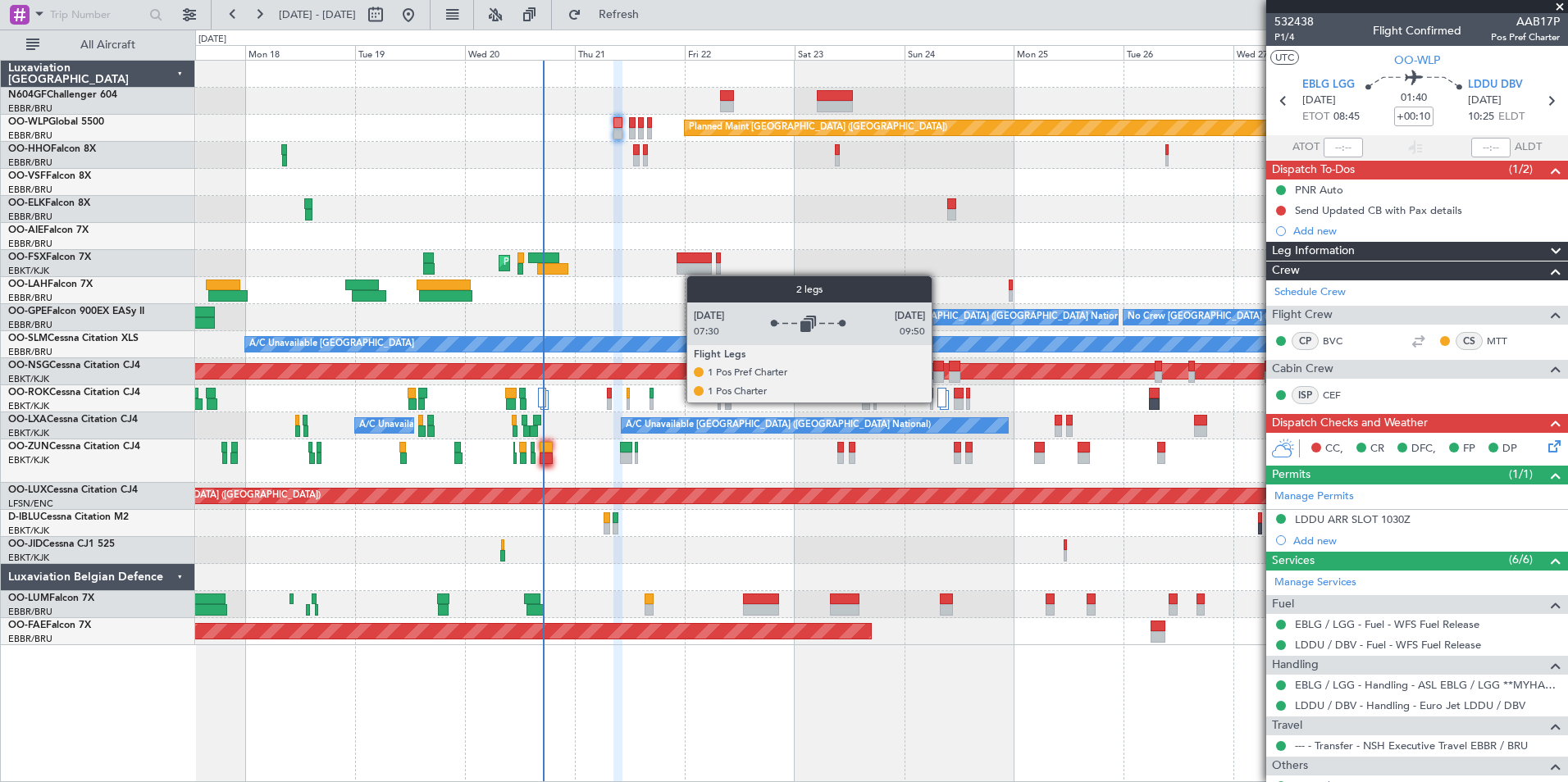
click at [940, 402] on div at bounding box center [942, 398] width 9 height 20
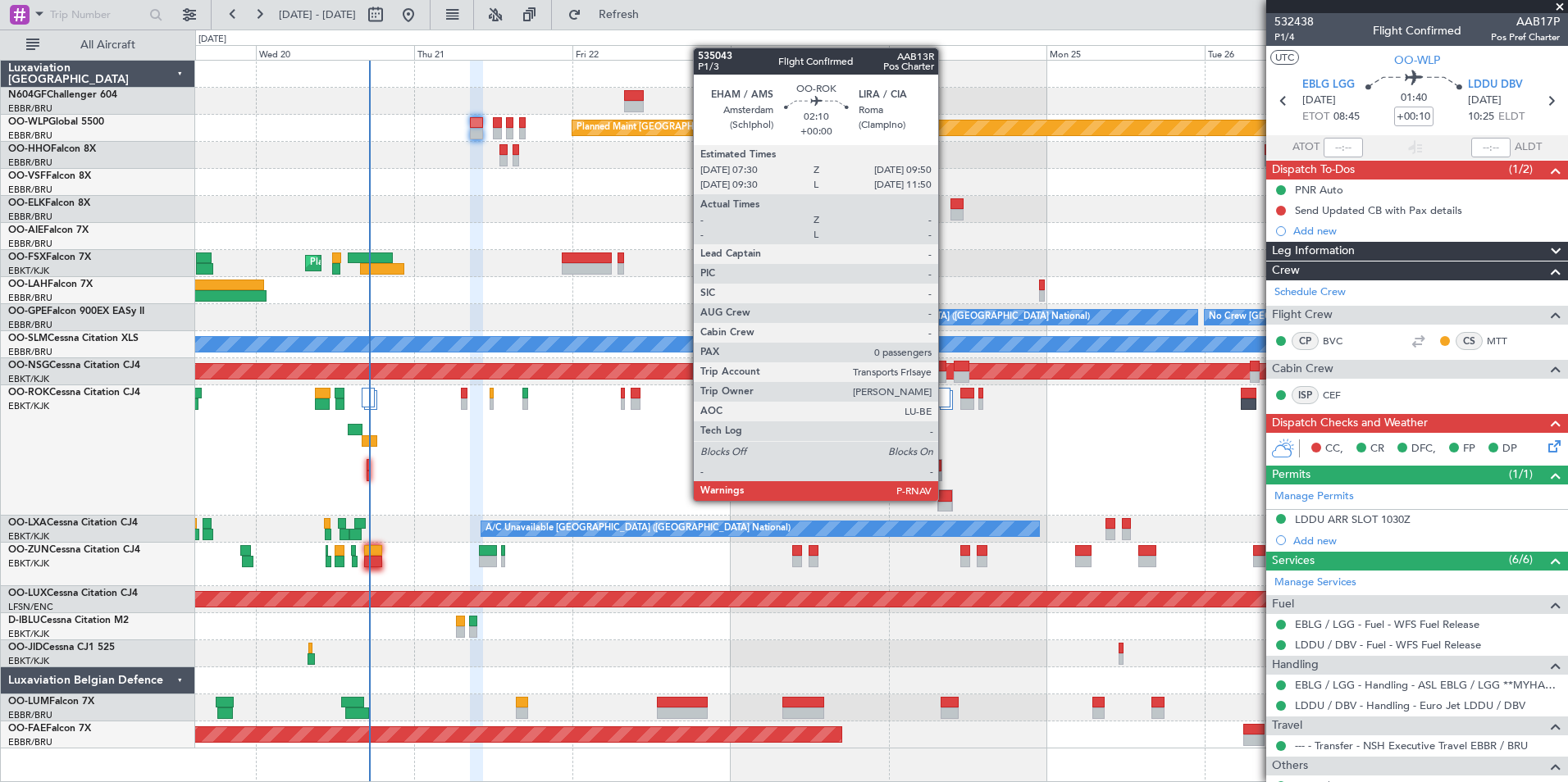
click at [946, 499] on div at bounding box center [945, 496] width 14 height 12
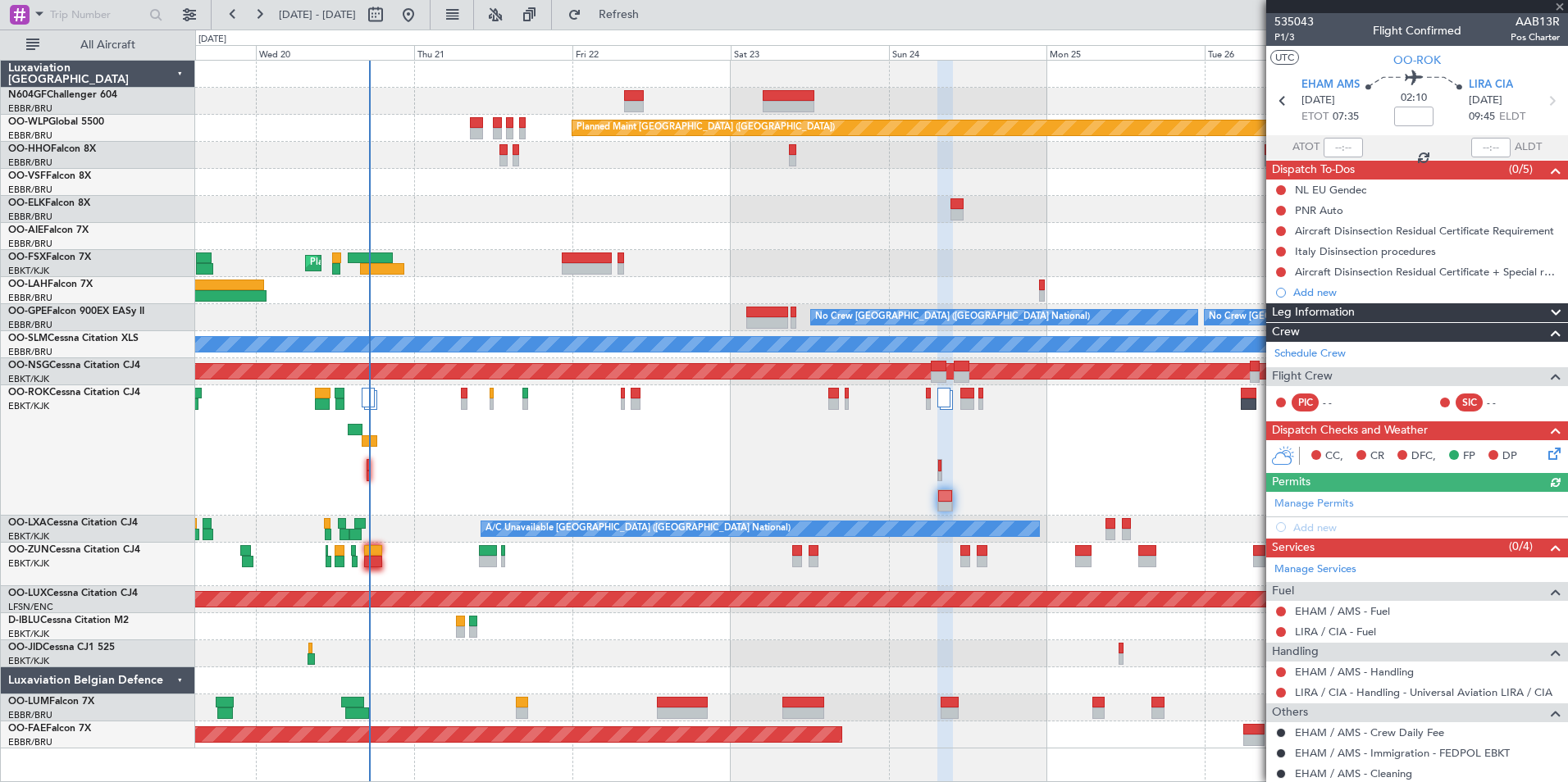
scroll to position [68, 0]
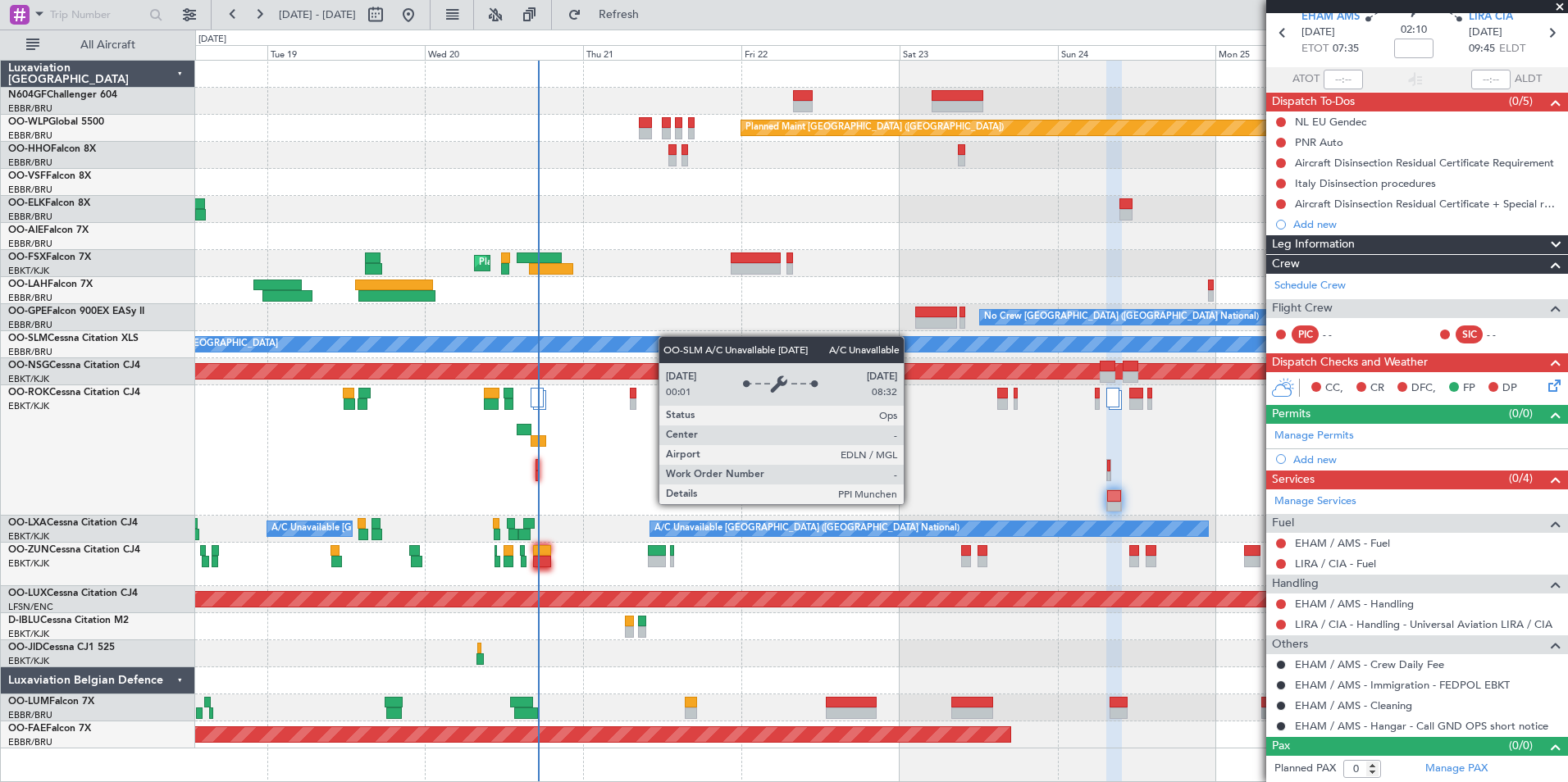
click at [684, 339] on div "Planned Maint [GEOGRAPHIC_DATA] ([GEOGRAPHIC_DATA]) AOG Maint Geneva ([GEOGRAPH…" at bounding box center [881, 405] width 1372 height 688
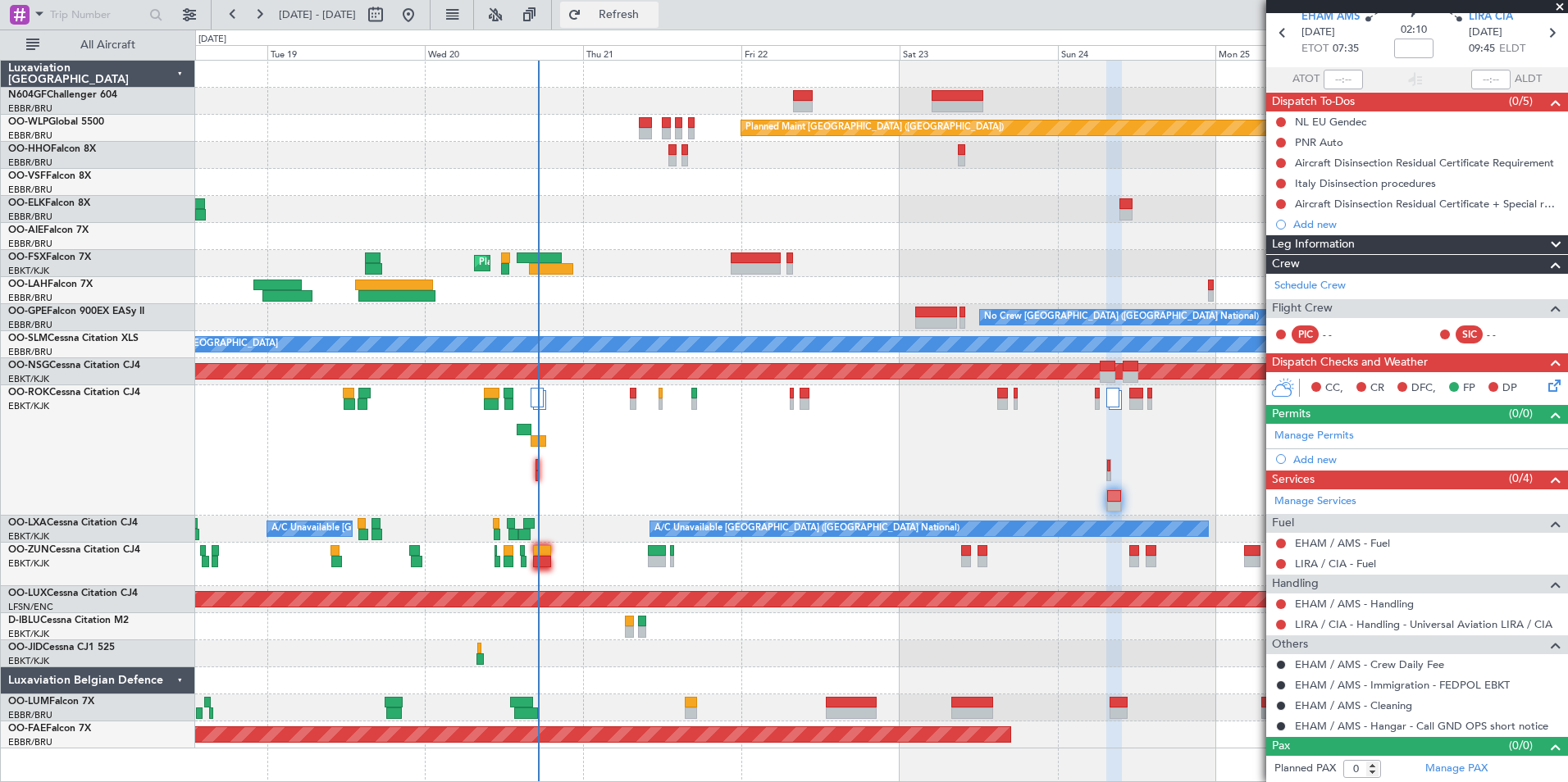
click at [658, 27] on button "Refresh" at bounding box center [609, 15] width 98 height 26
click at [828, 430] on div "Owner [GEOGRAPHIC_DATA]-[GEOGRAPHIC_DATA]" at bounding box center [881, 450] width 1372 height 130
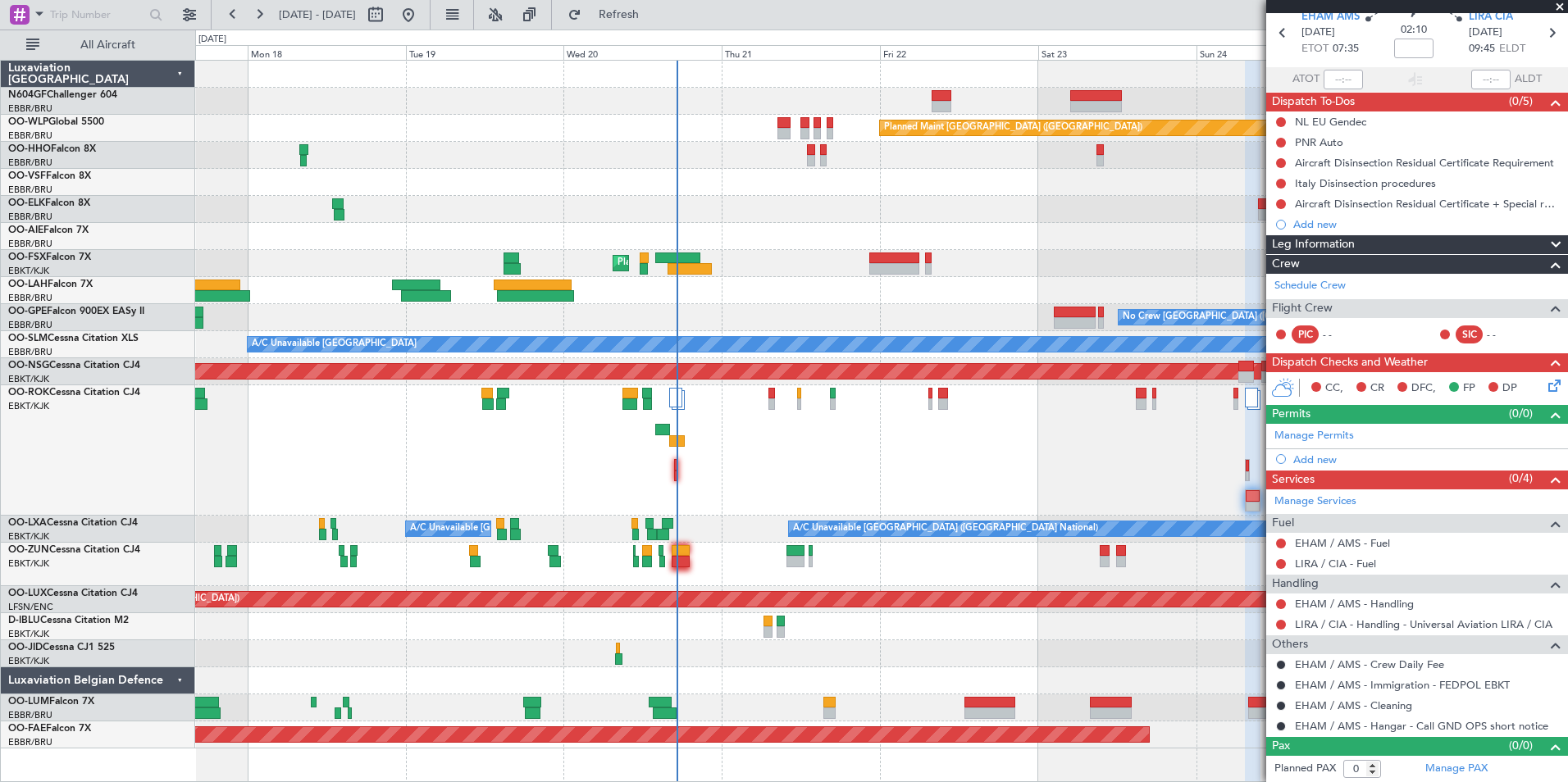
click at [785, 111] on div at bounding box center [881, 101] width 1372 height 27
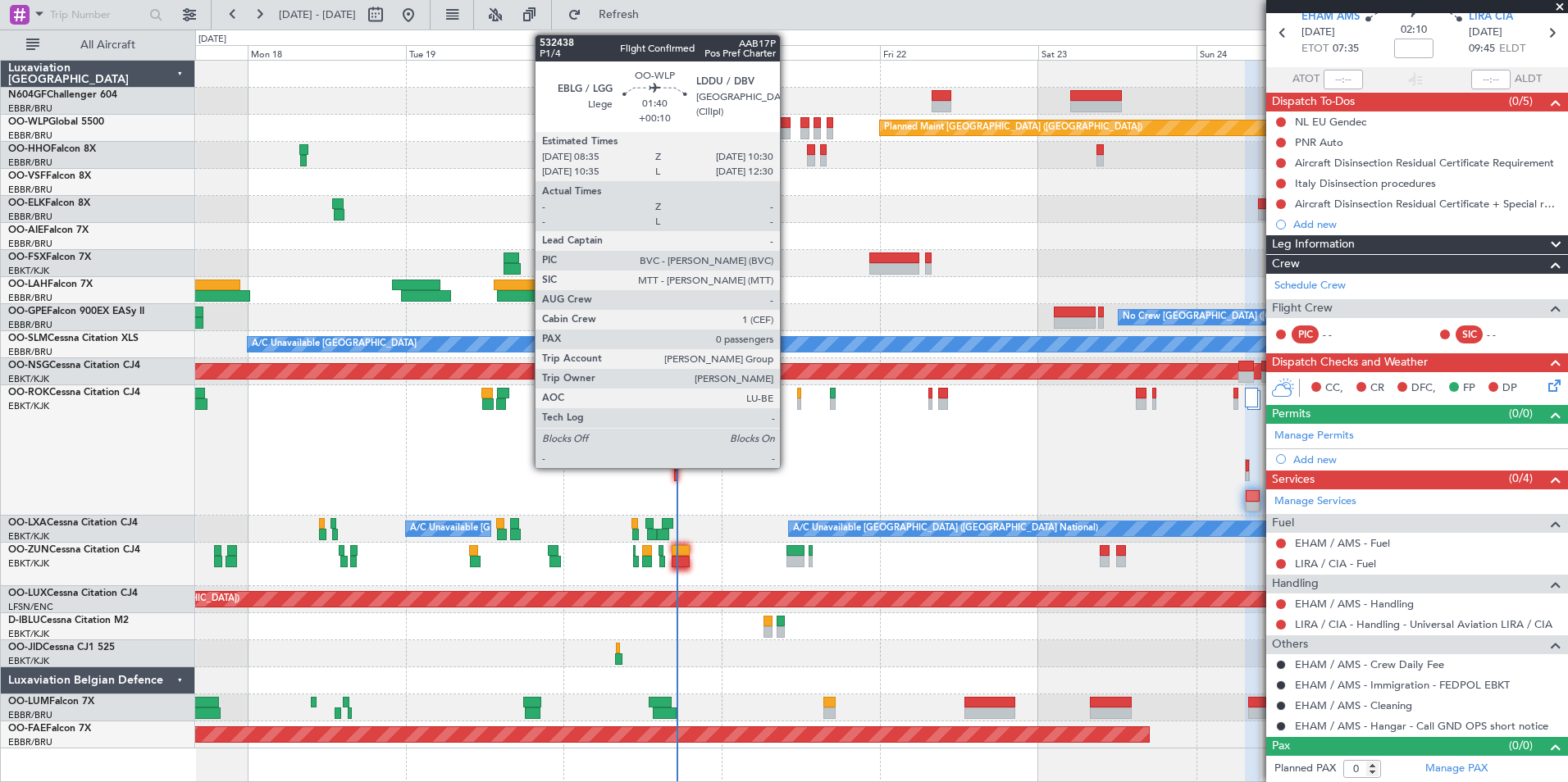
click at [788, 121] on div at bounding box center [784, 123] width 13 height 12
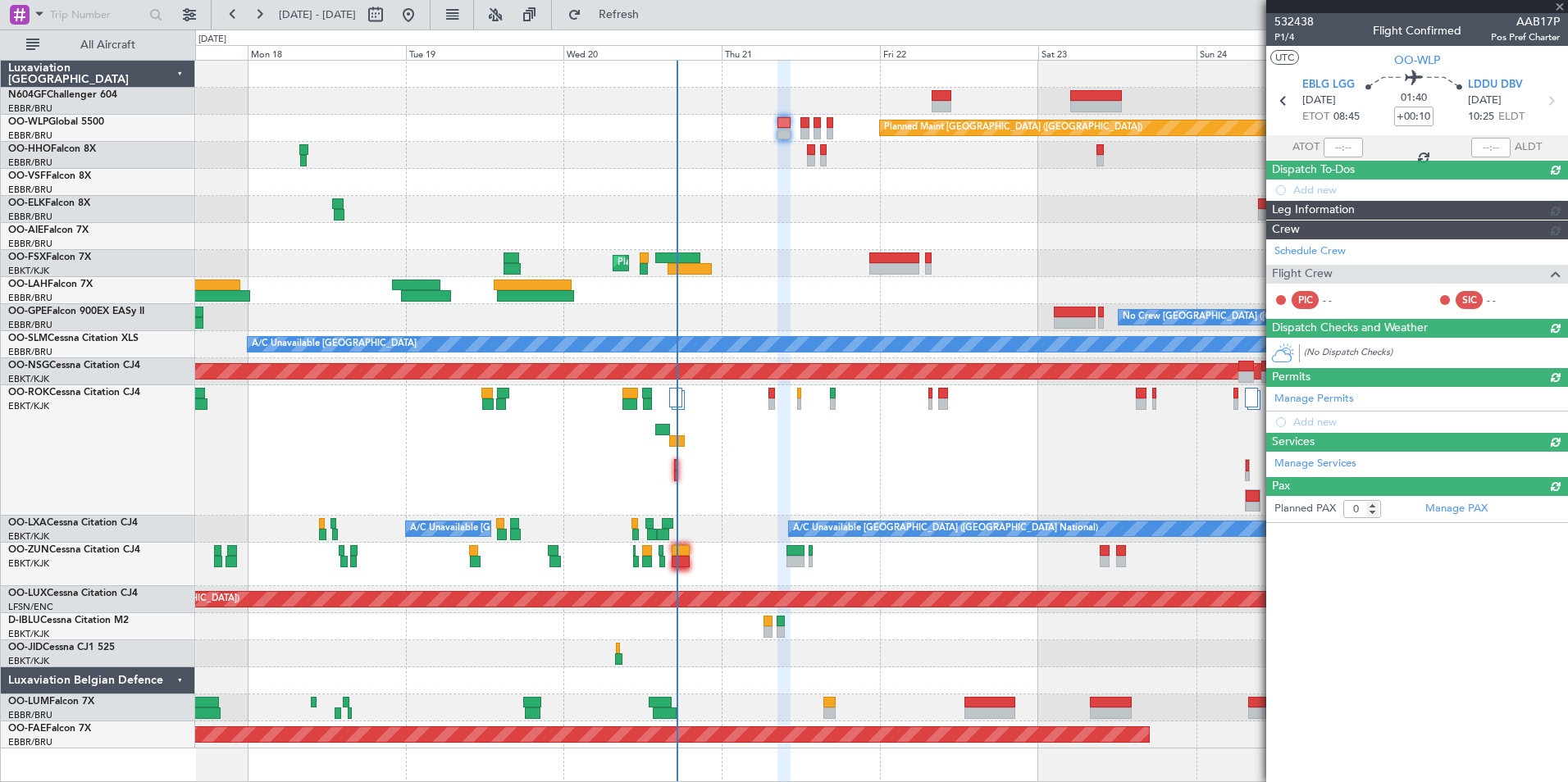
scroll to position [0, 0]
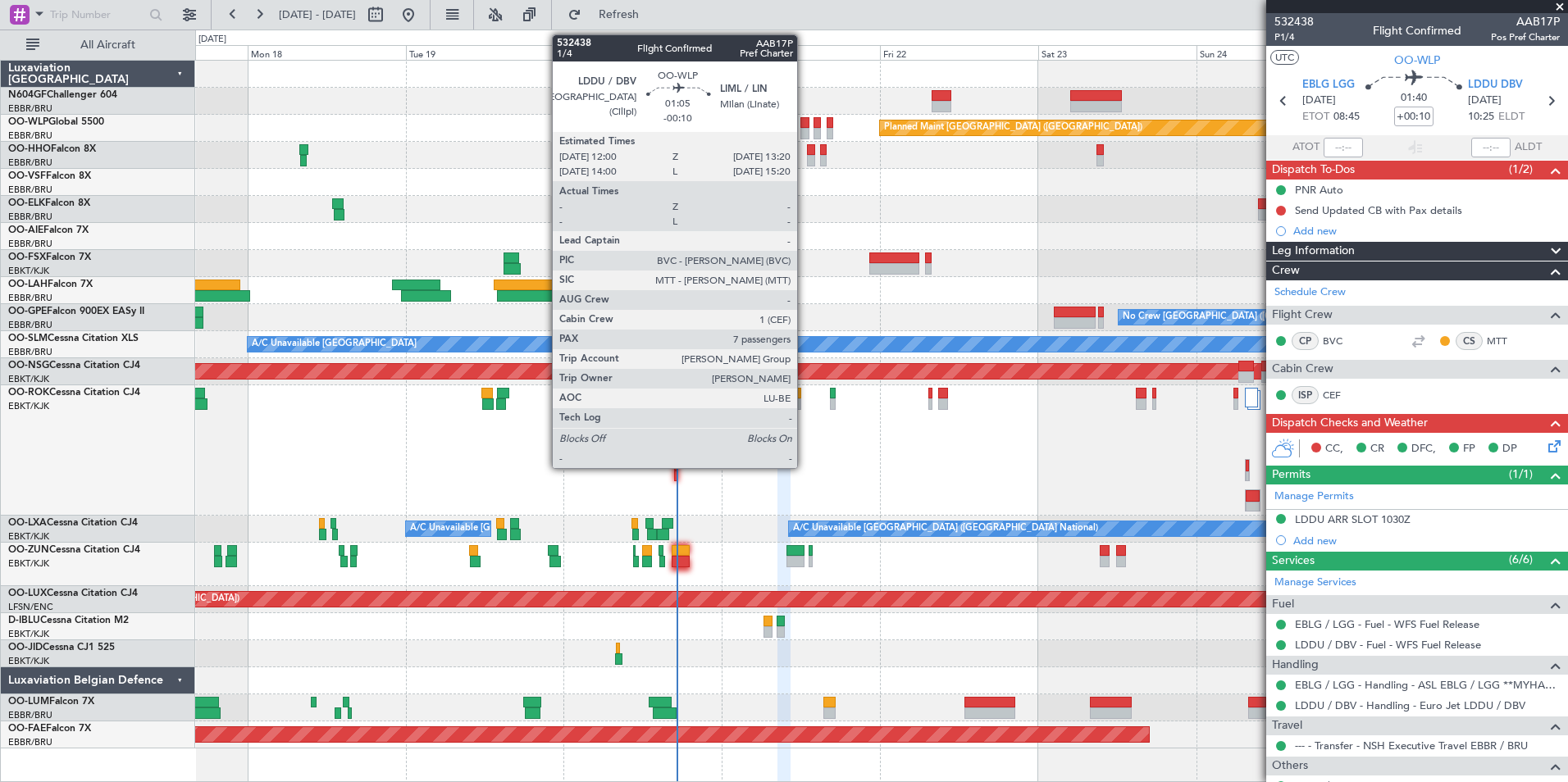
click at [805, 127] on div at bounding box center [805, 123] width 9 height 12
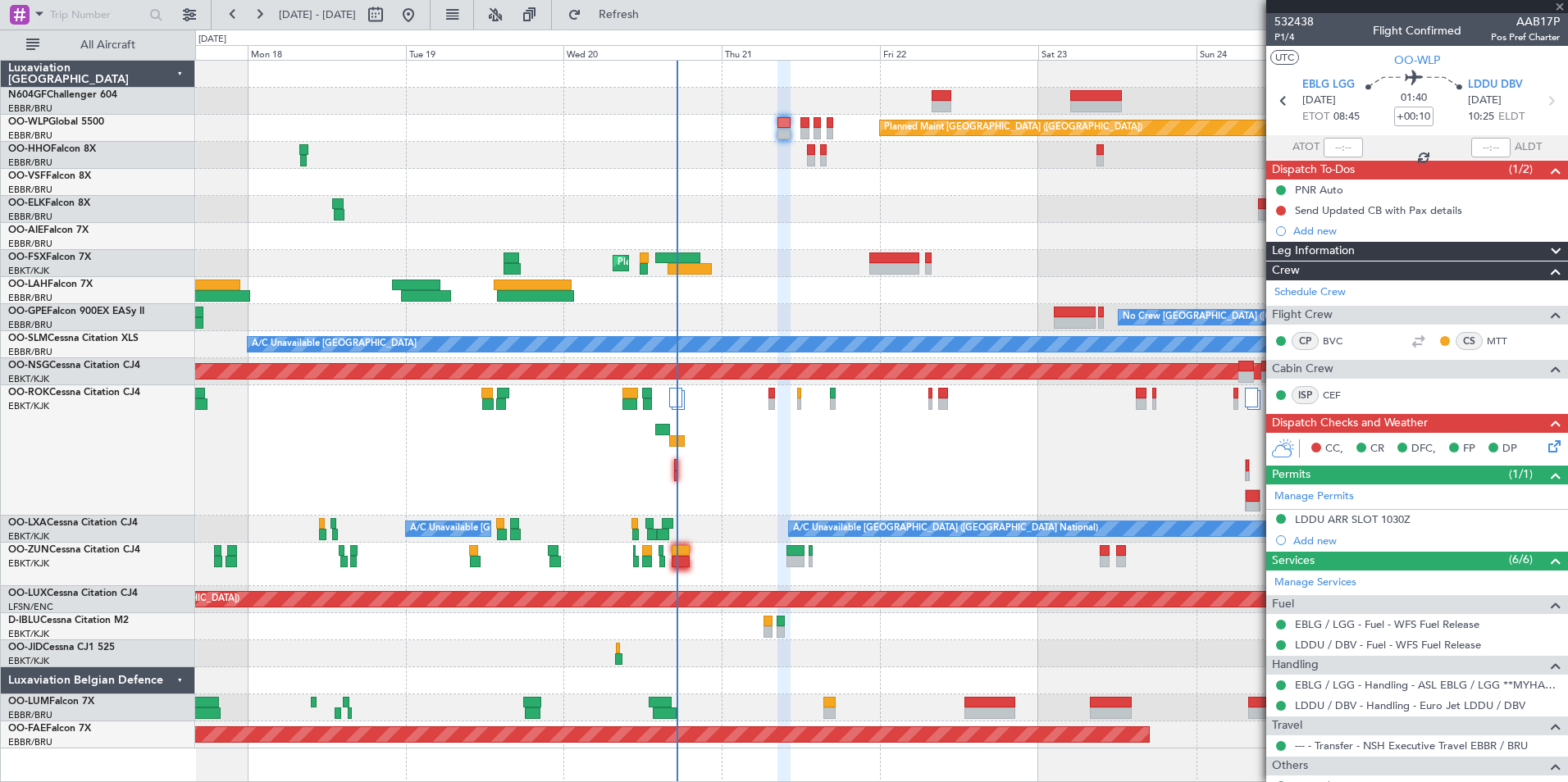
type input "-00:10"
type input "7"
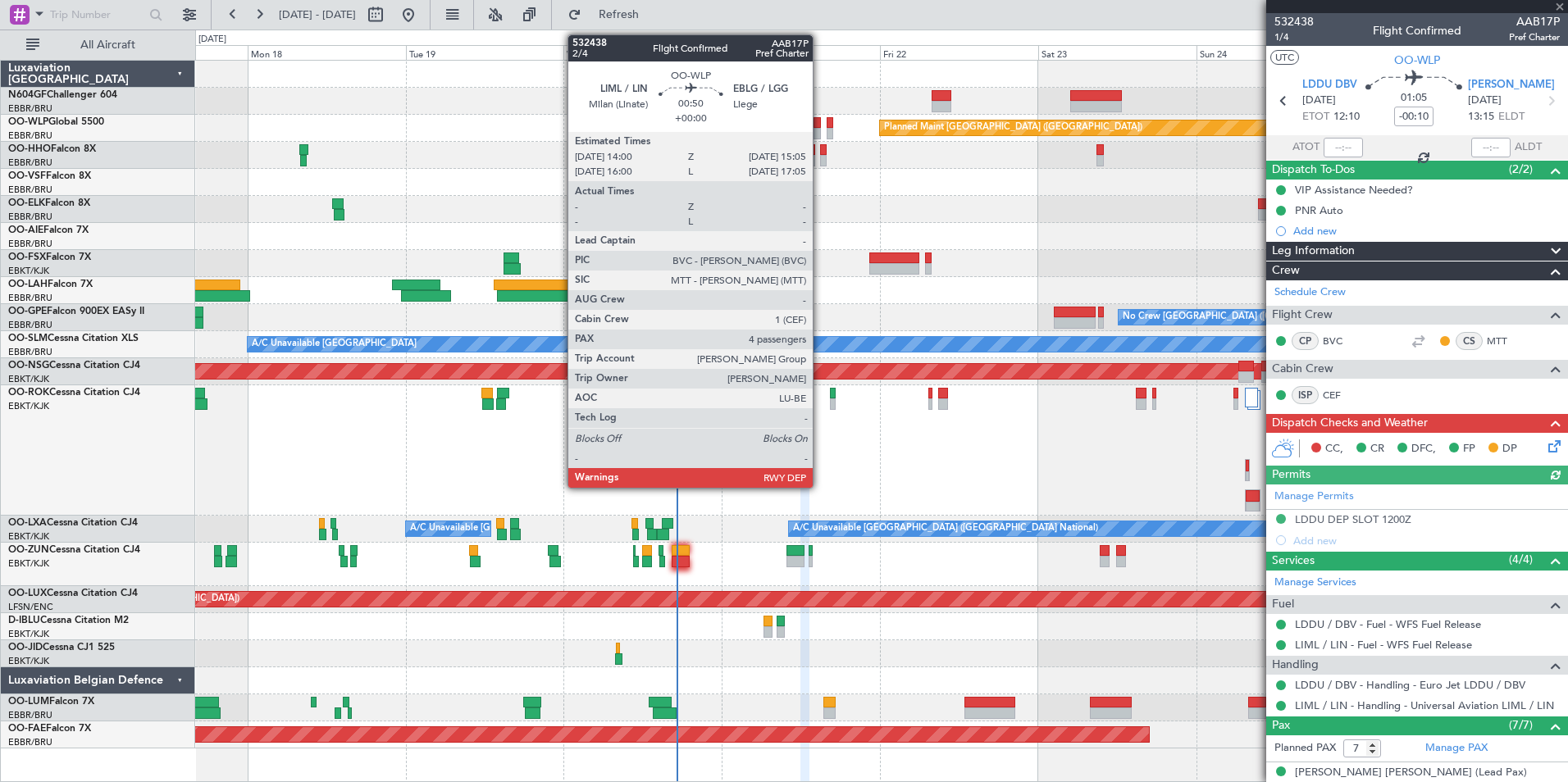
click at [820, 124] on div at bounding box center [818, 123] width 7 height 12
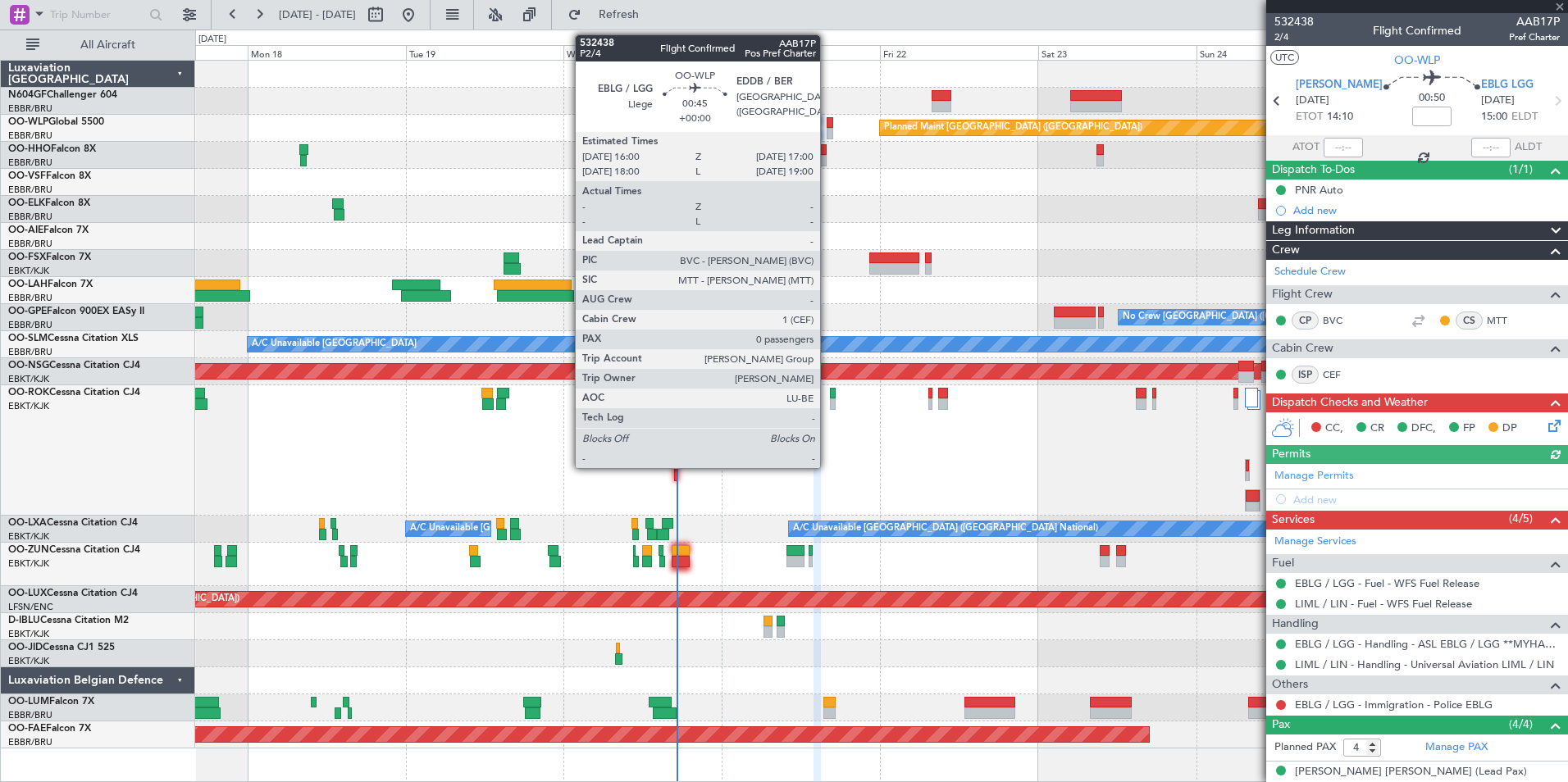
click at [828, 135] on div at bounding box center [830, 134] width 7 height 12
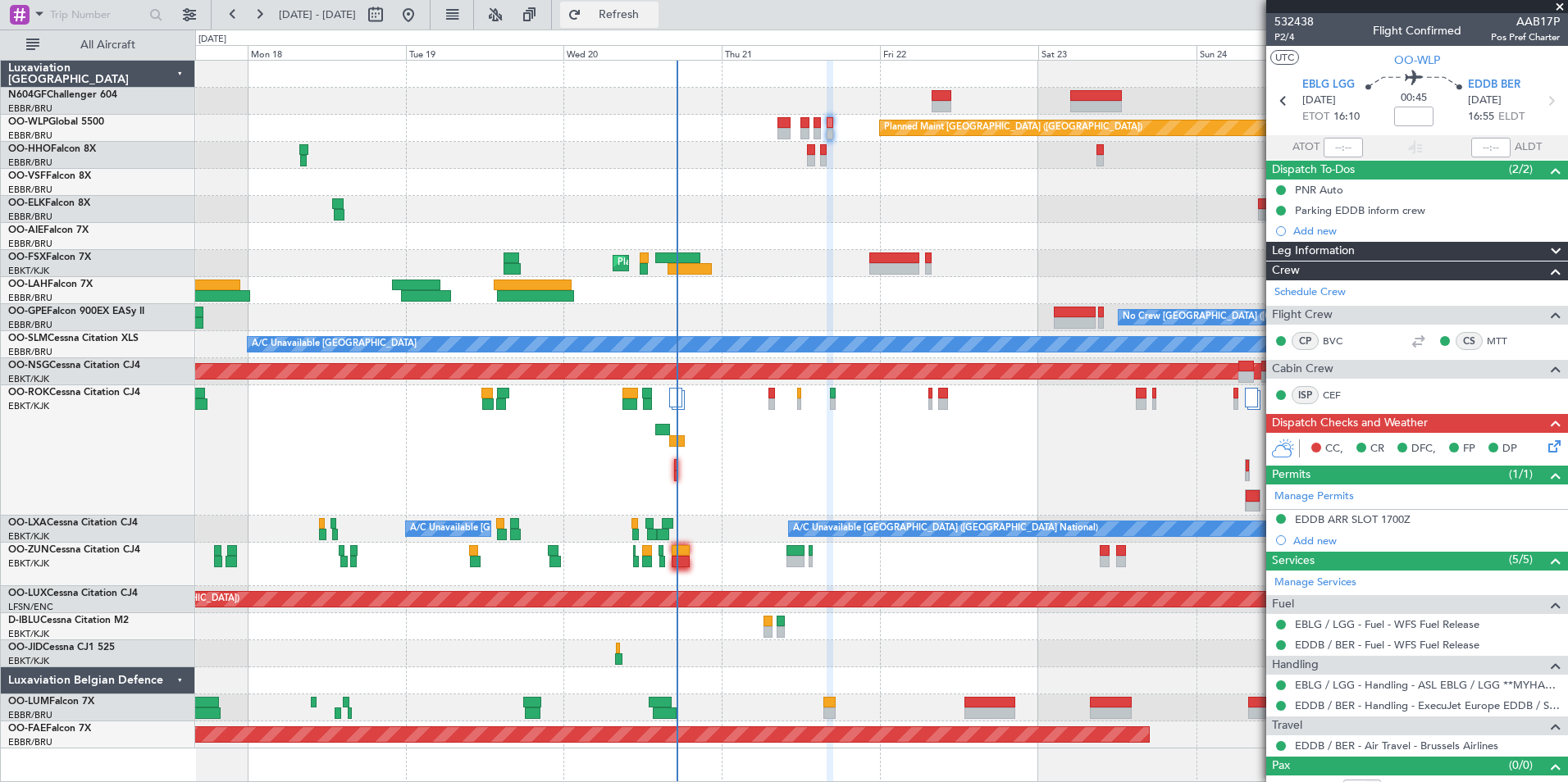
click at [658, 5] on button "Refresh" at bounding box center [609, 15] width 98 height 26
click at [654, 9] on span "Refresh" at bounding box center [619, 15] width 69 height 12
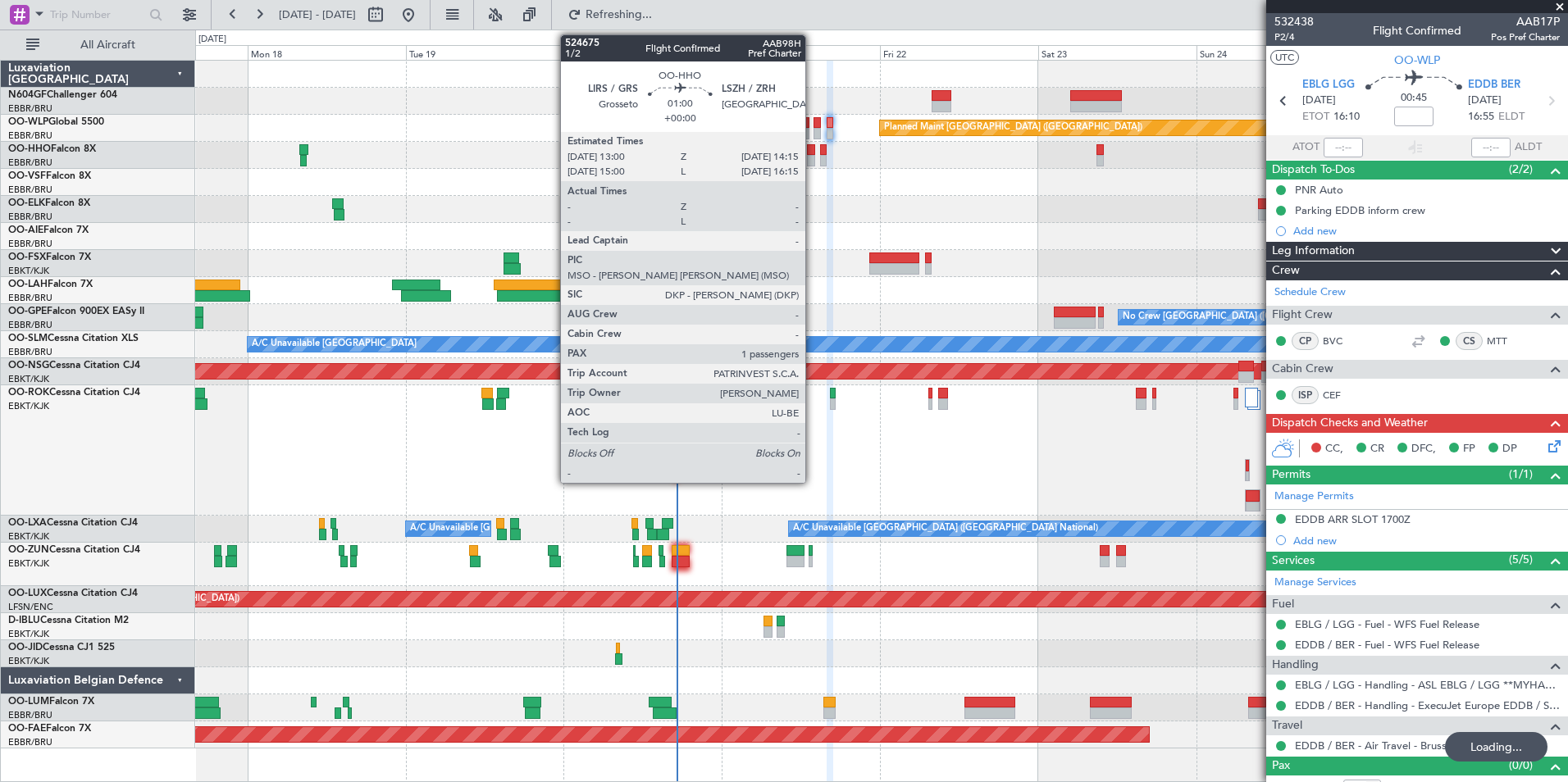
click at [815, 162] on div at bounding box center [811, 160] width 9 height 12
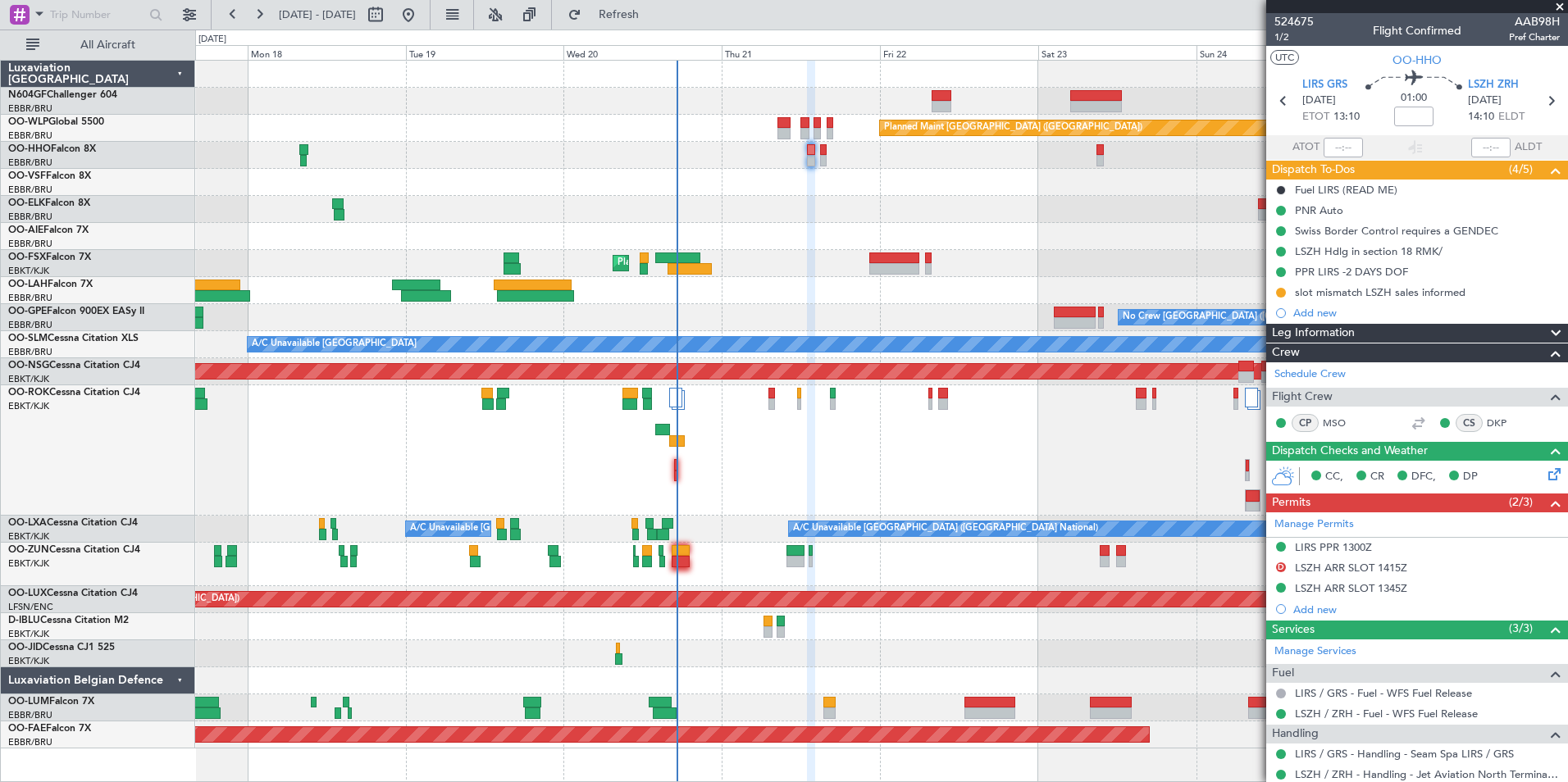
scroll to position [85, 0]
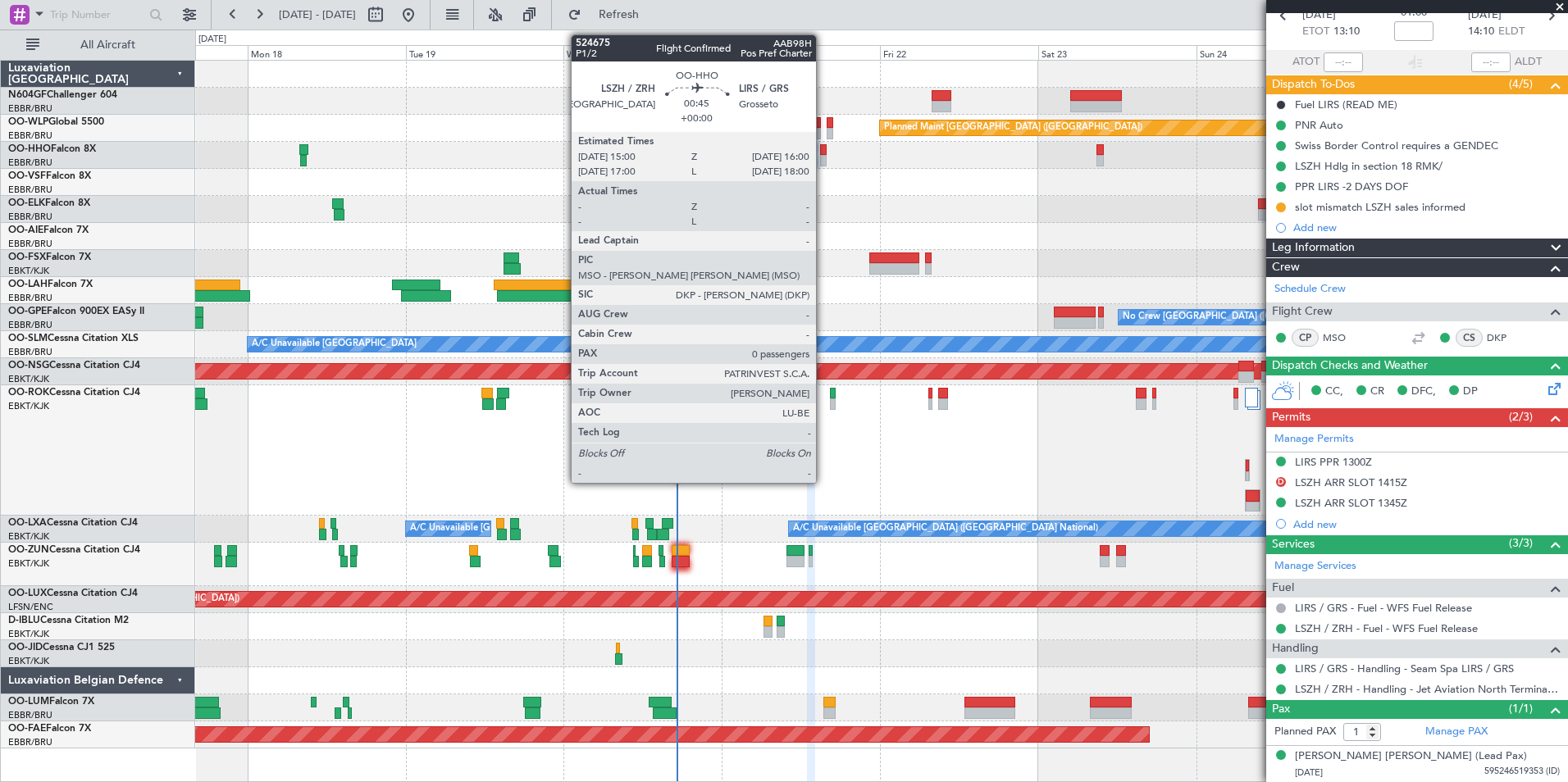
click at [823, 146] on div at bounding box center [824, 150] width 7 height 12
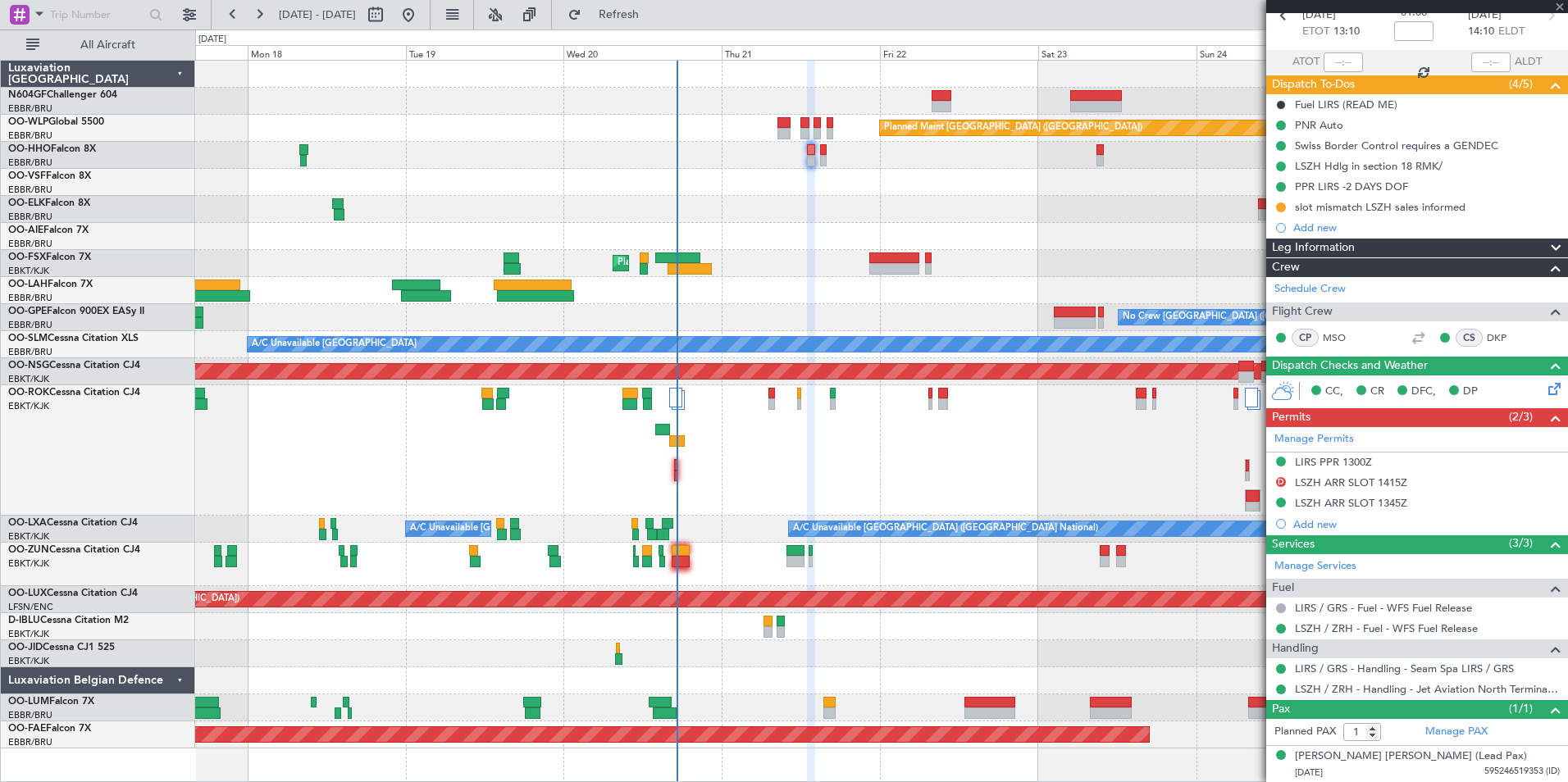
type input "0"
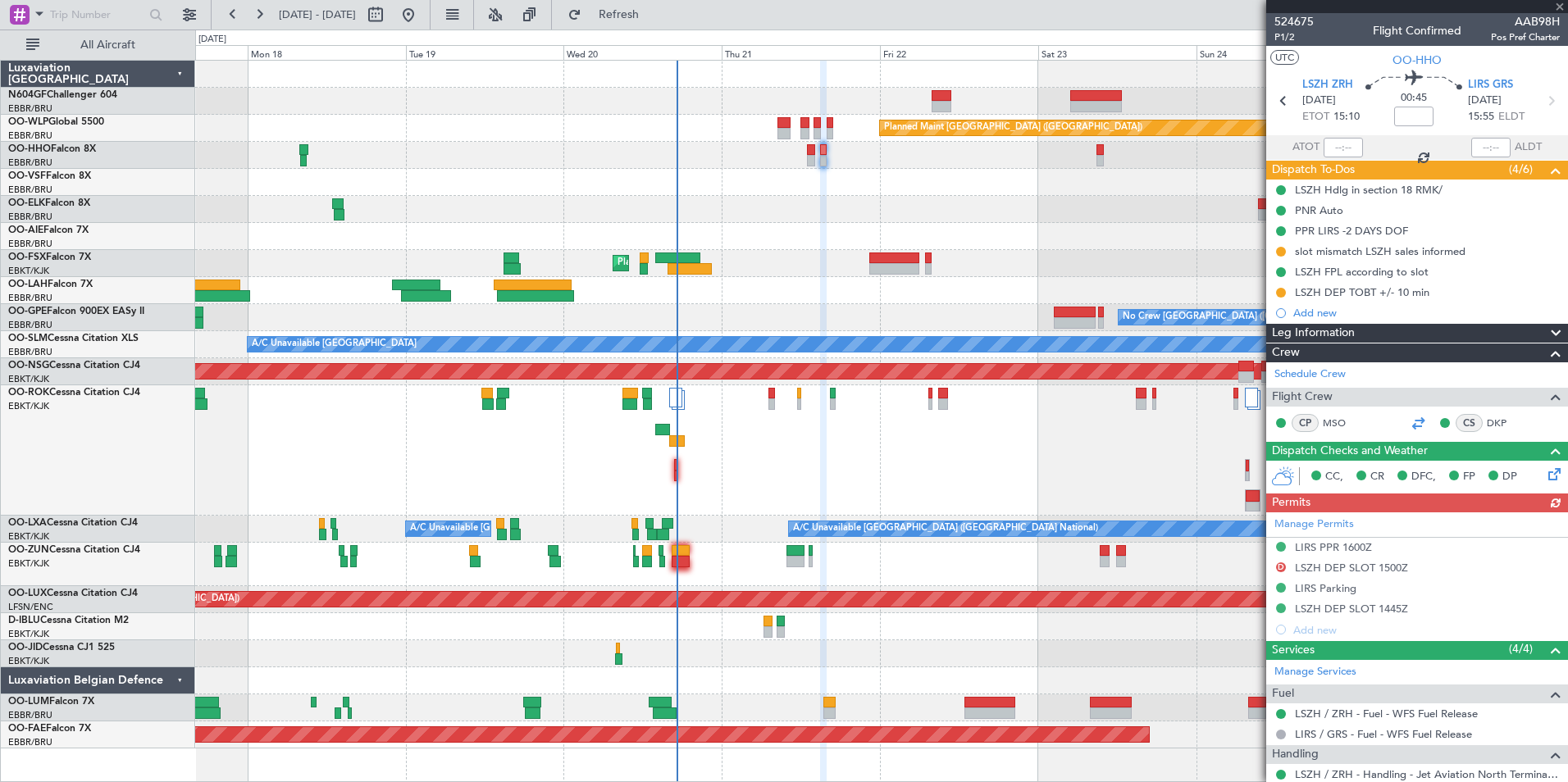
scroll to position [109, 0]
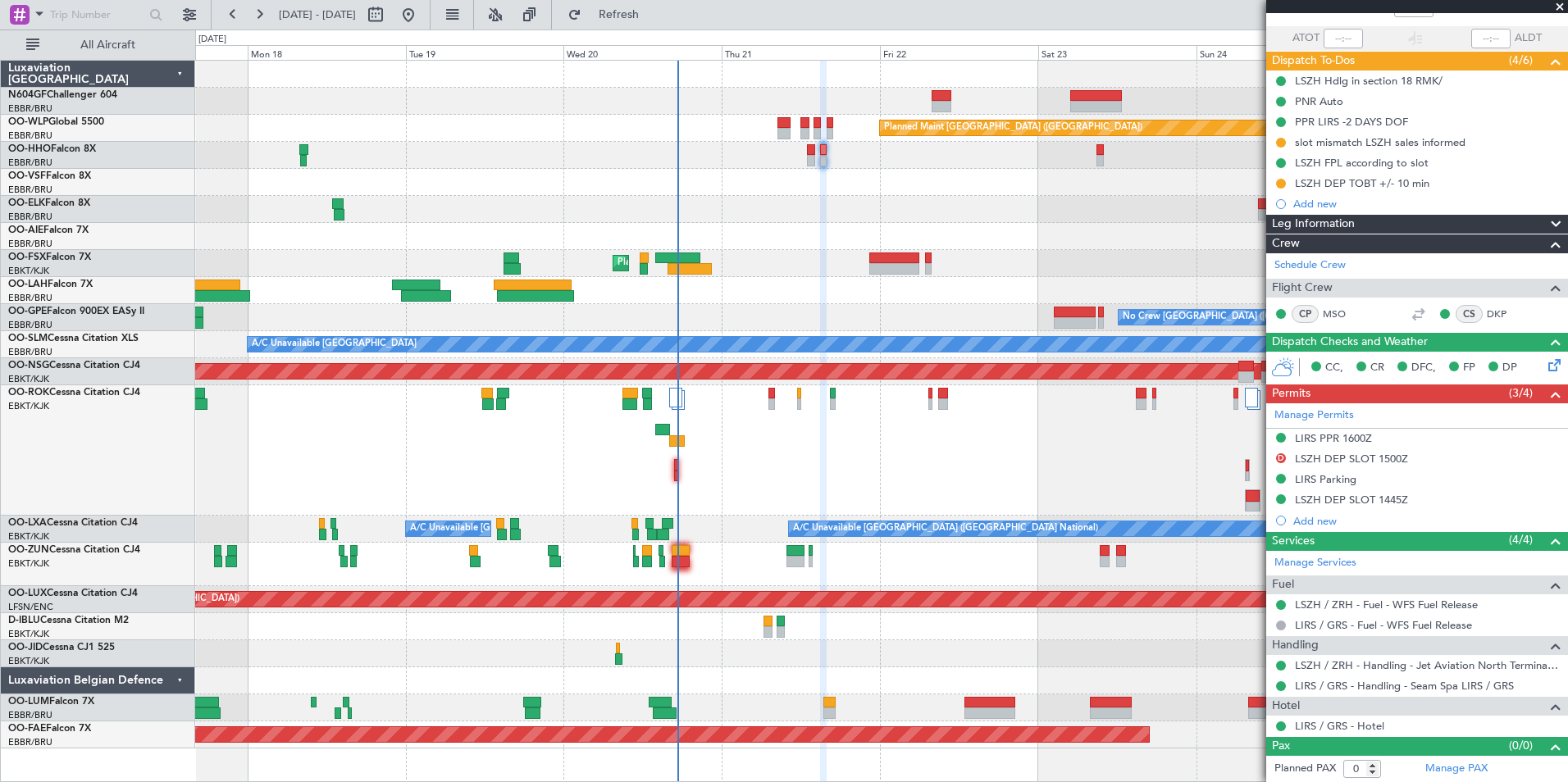
click at [839, 216] on div at bounding box center [881, 210] width 1372 height 27
click at [658, 25] on button "Refresh" at bounding box center [609, 15] width 98 height 26
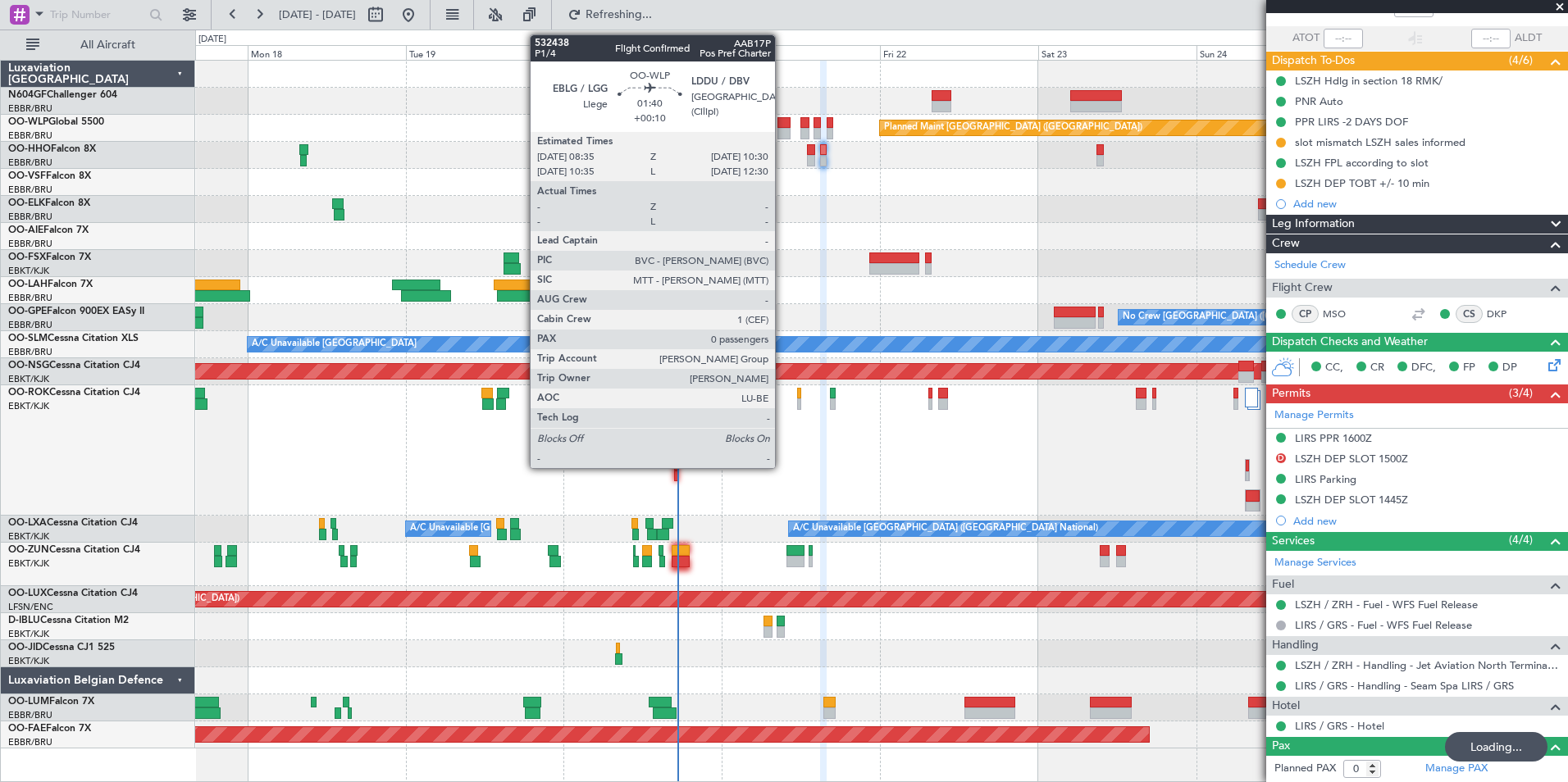
click at [782, 135] on div at bounding box center [784, 134] width 13 height 12
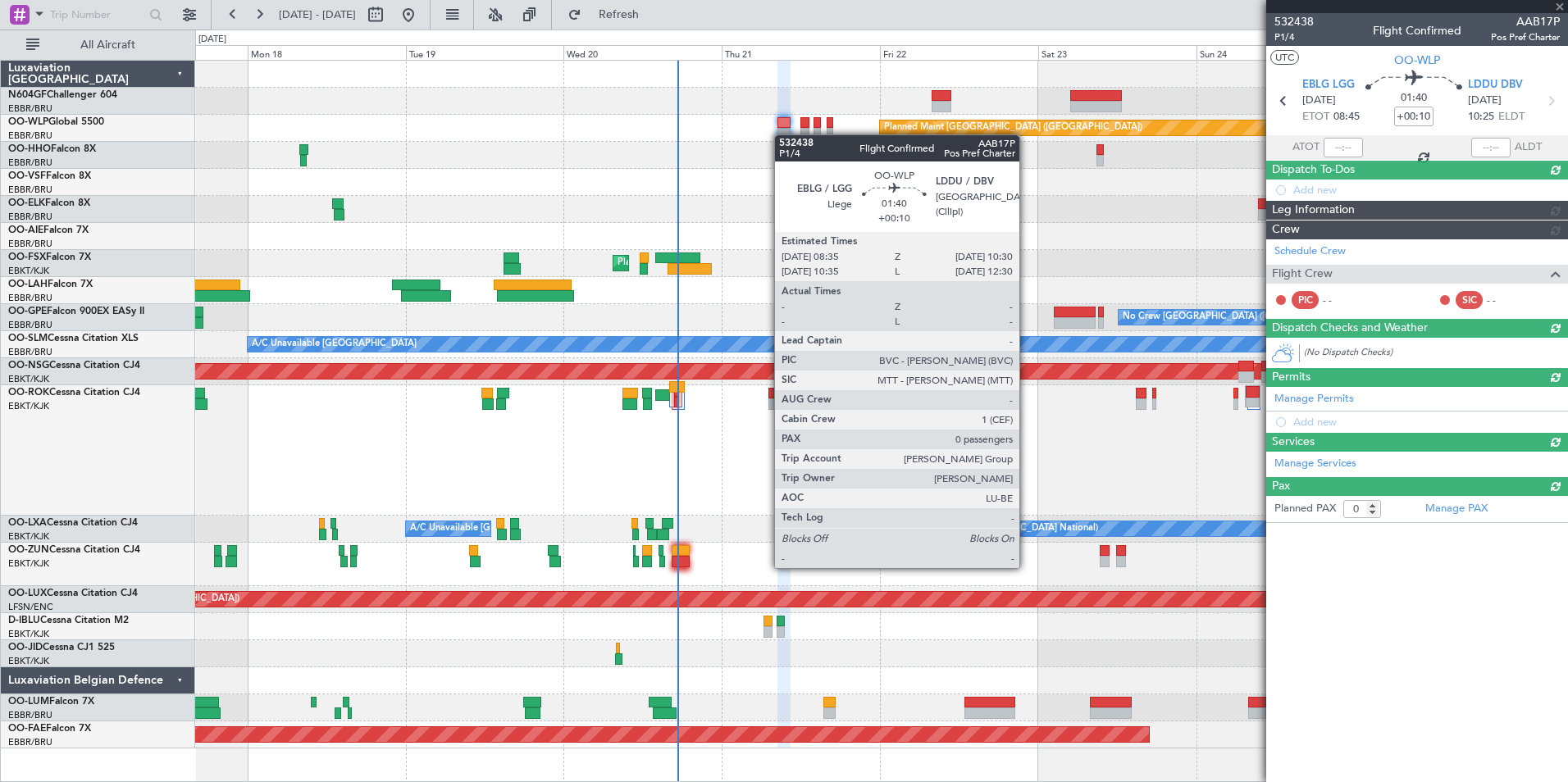
scroll to position [0, 0]
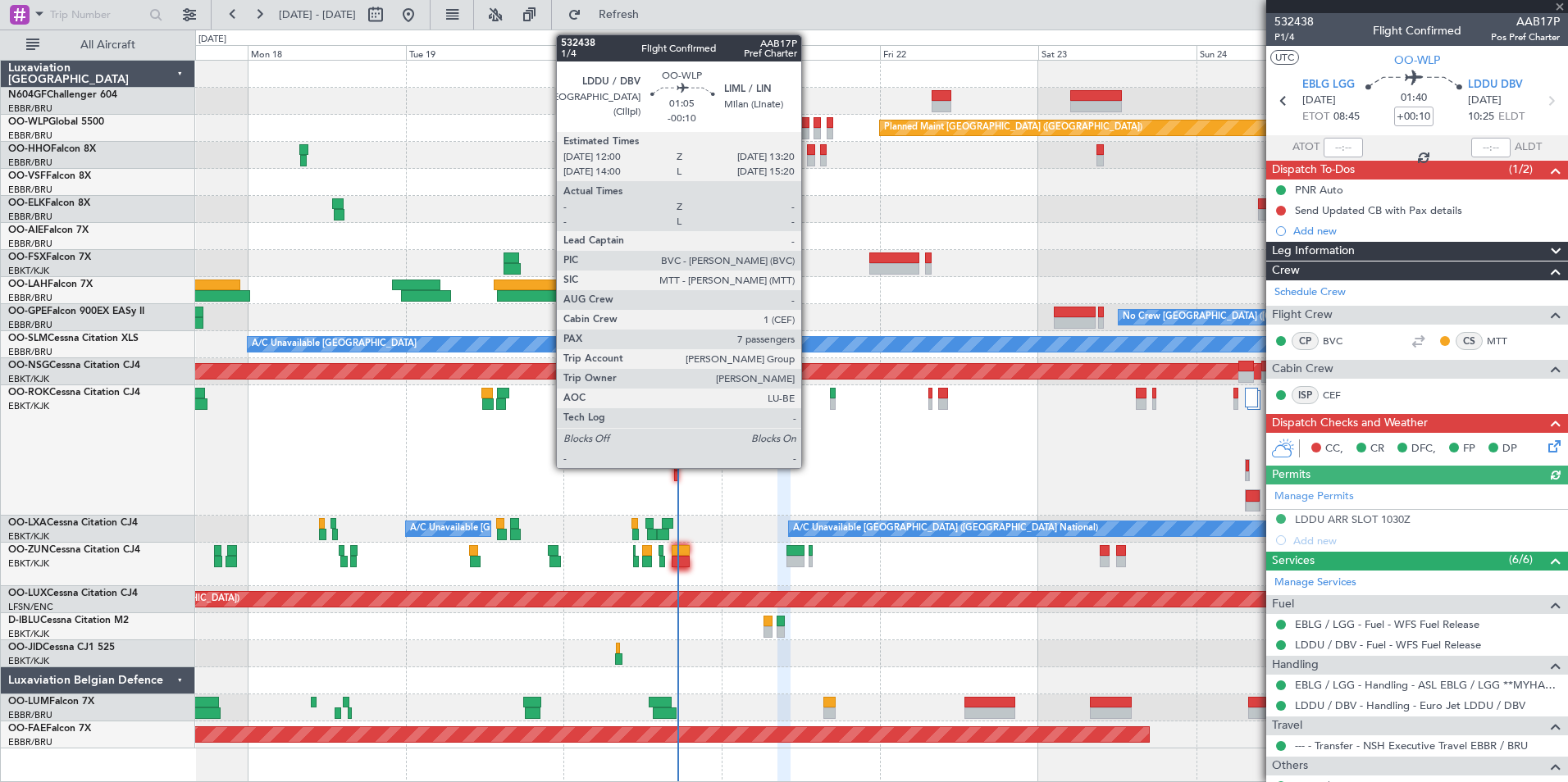
click at [807, 129] on div at bounding box center [805, 134] width 9 height 12
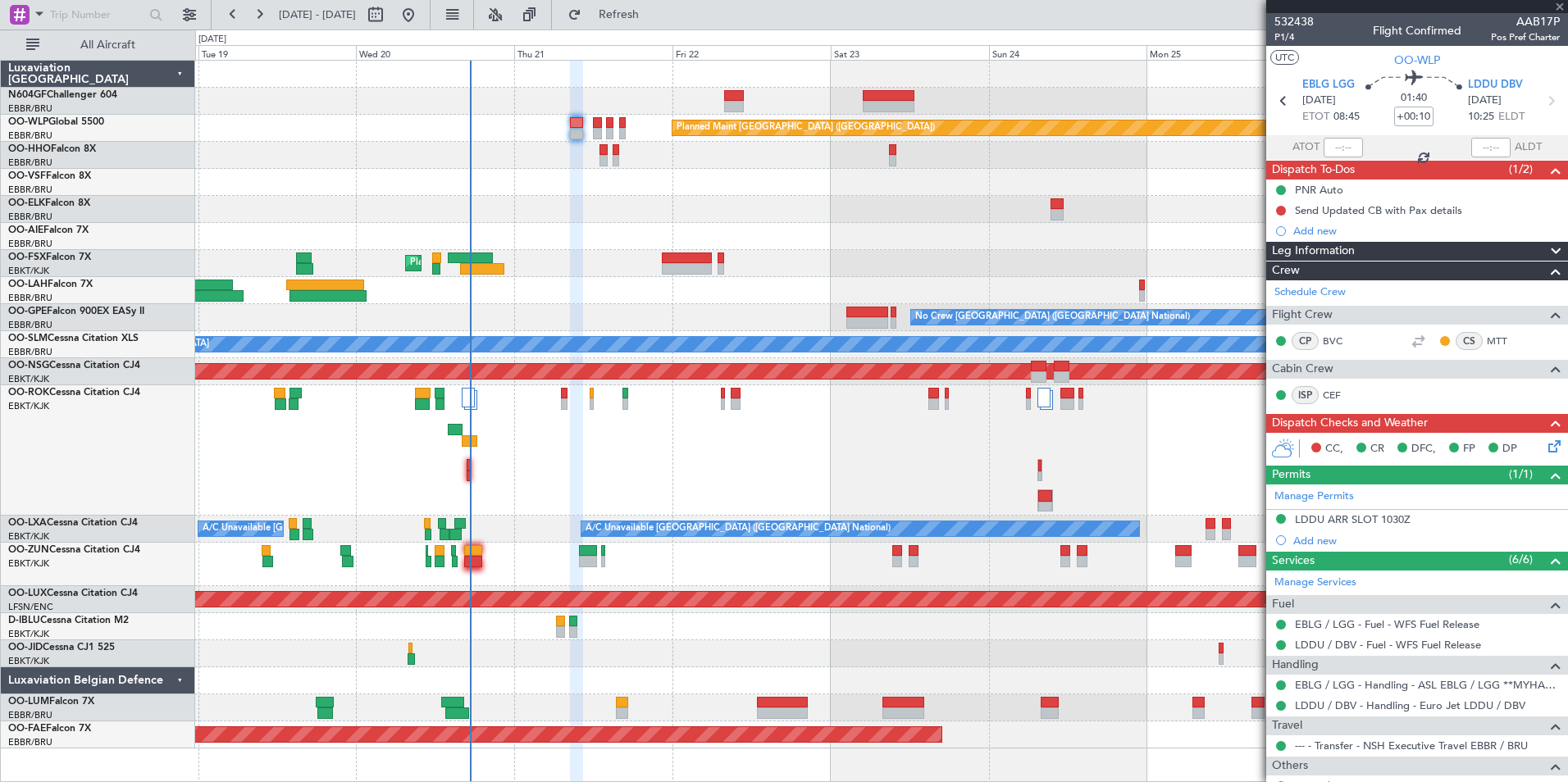
type input "-00:10"
type input "7"
click at [768, 251] on div "Planned Maint Kortrijk-[GEOGRAPHIC_DATA]" at bounding box center [881, 264] width 1372 height 27
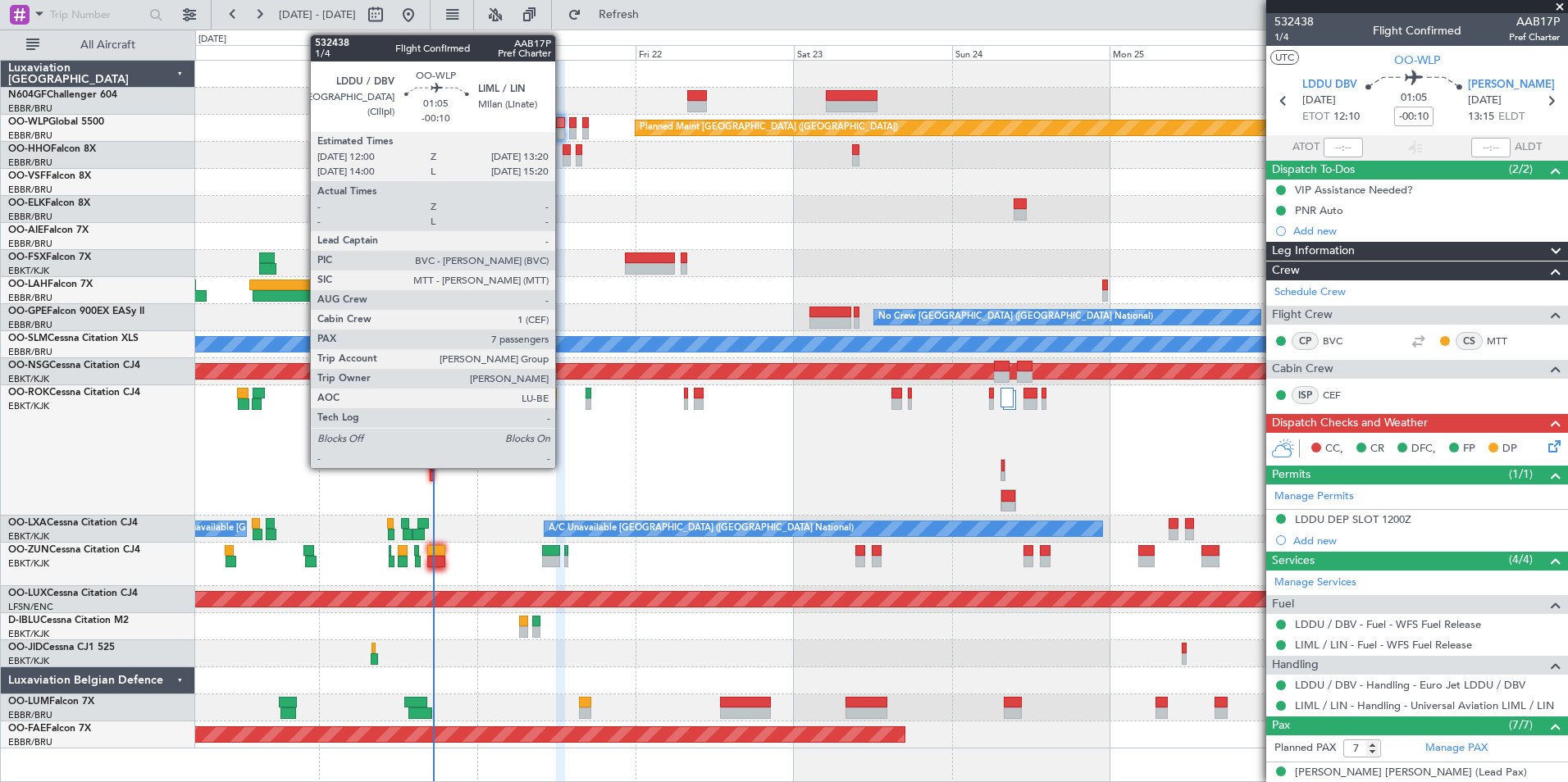
click at [563, 130] on div at bounding box center [560, 134] width 9 height 12
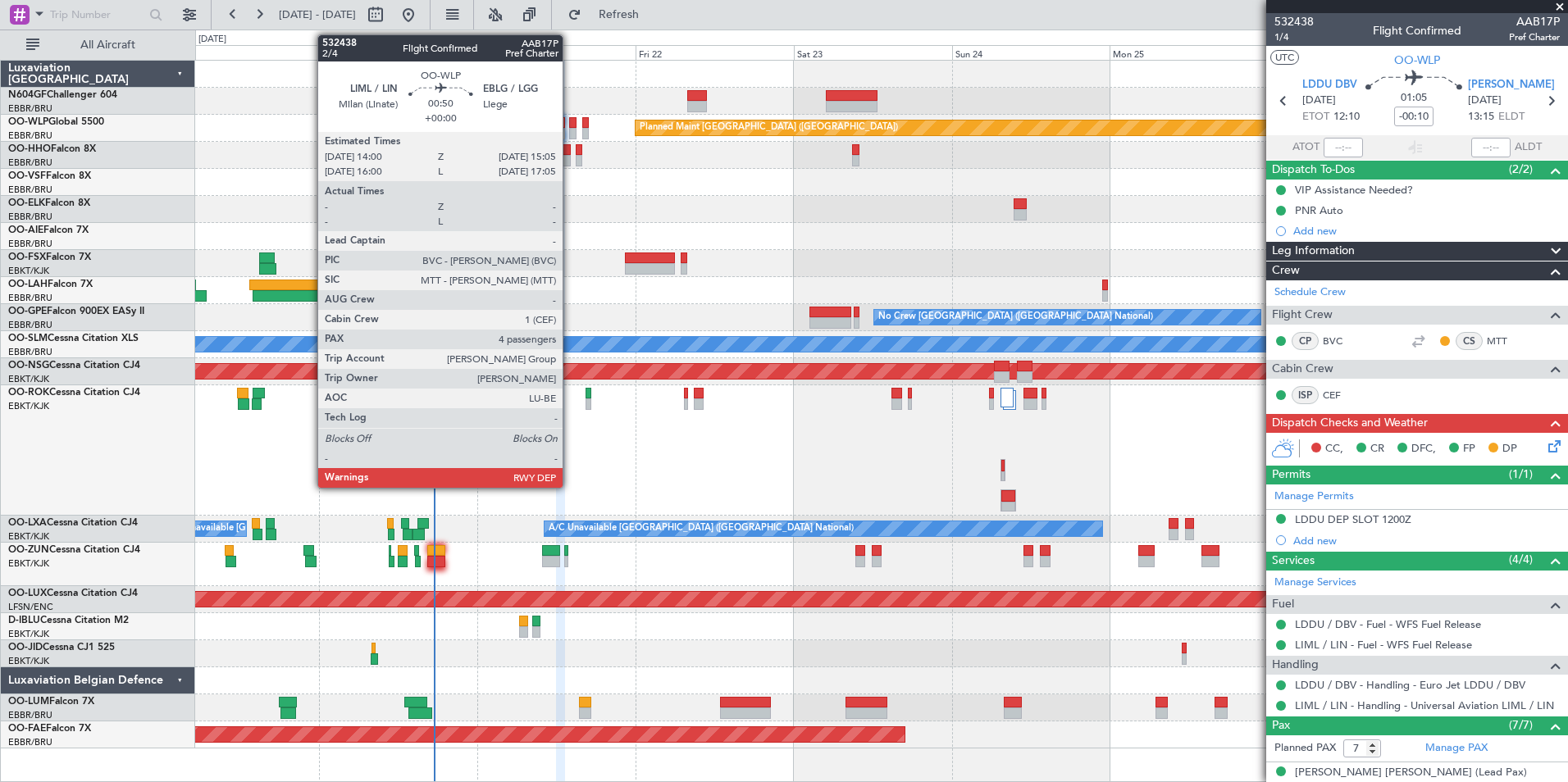
click at [570, 124] on div at bounding box center [573, 123] width 7 height 12
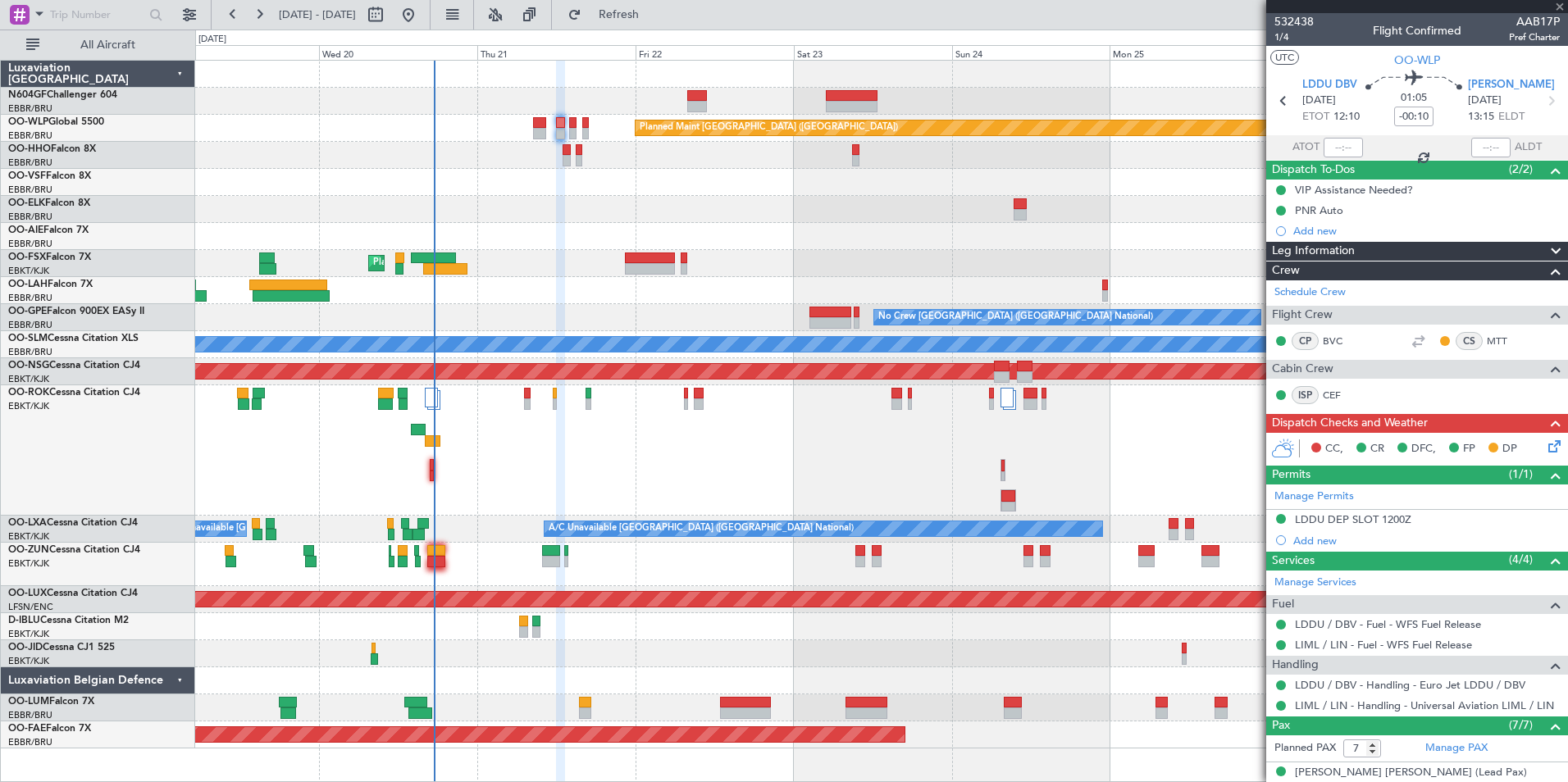
type input "4"
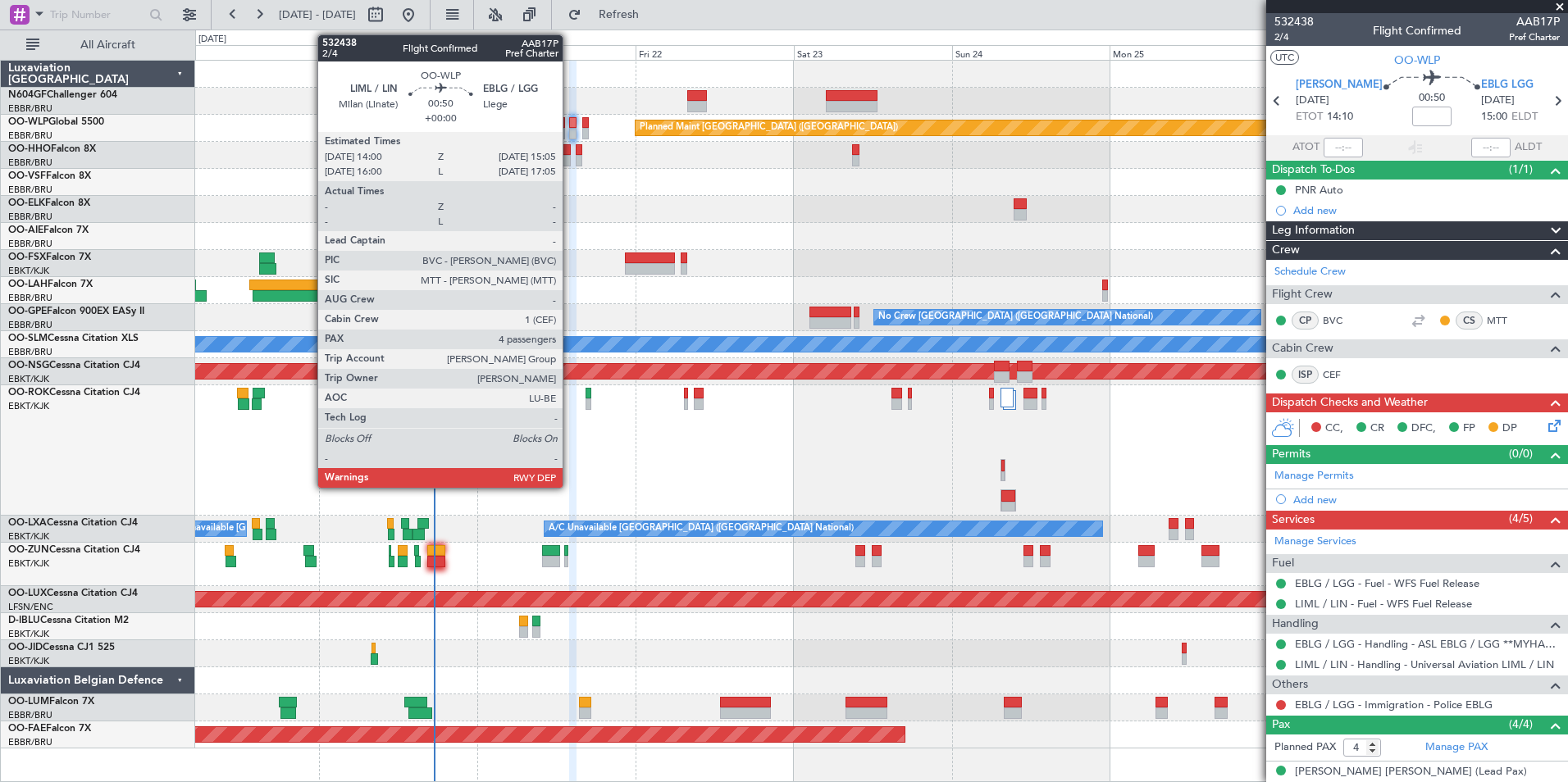
click at [570, 129] on div at bounding box center [573, 134] width 7 height 12
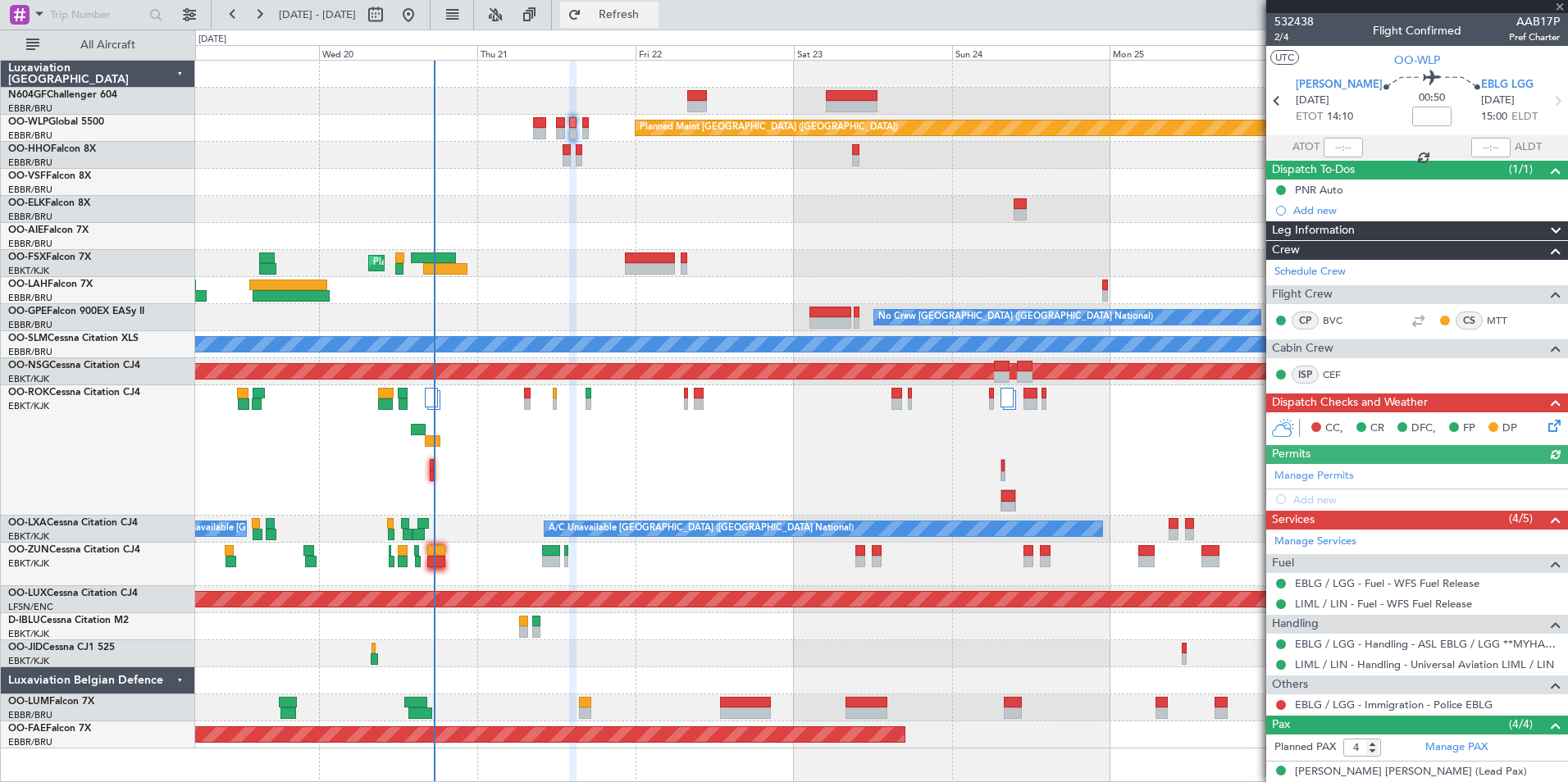
click at [653, 13] on span "Refresh" at bounding box center [619, 15] width 69 height 12
click at [654, 21] on span "Refresh" at bounding box center [619, 15] width 69 height 12
click at [658, 24] on button "Refresh" at bounding box center [609, 15] width 98 height 26
click at [637, 26] on button "Refresh" at bounding box center [609, 15] width 98 height 26
click at [1526, 36] on mat-tooltip-component "Flight Number" at bounding box center [1512, 52] width 89 height 44
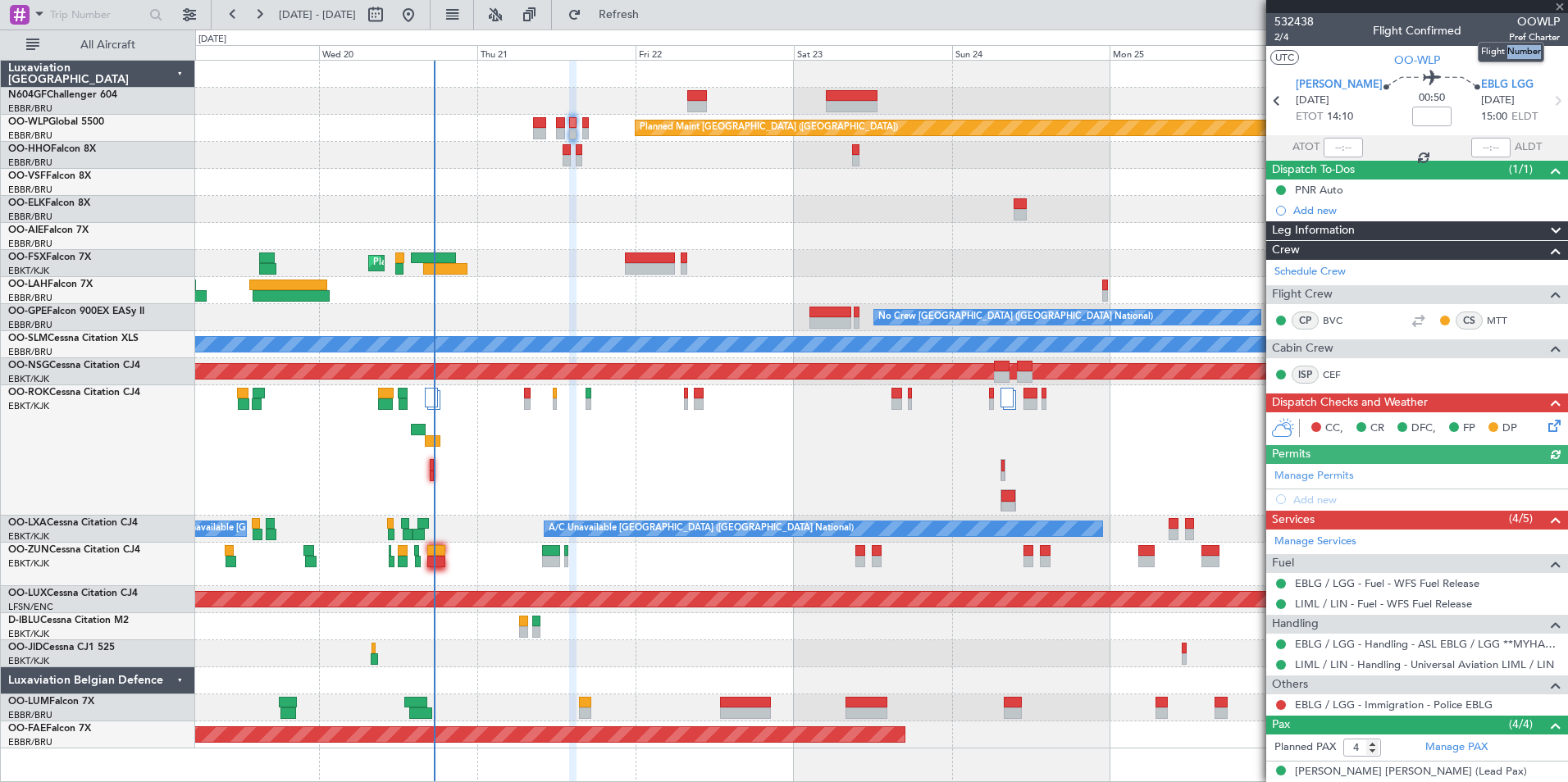
click at [1526, 36] on mat-tooltip-component "Flight Number" at bounding box center [1512, 52] width 89 height 44
click at [1521, 18] on span "OOWLP" at bounding box center [1534, 21] width 51 height 17
click at [1285, 21] on span "532438" at bounding box center [1293, 21] width 39 height 17
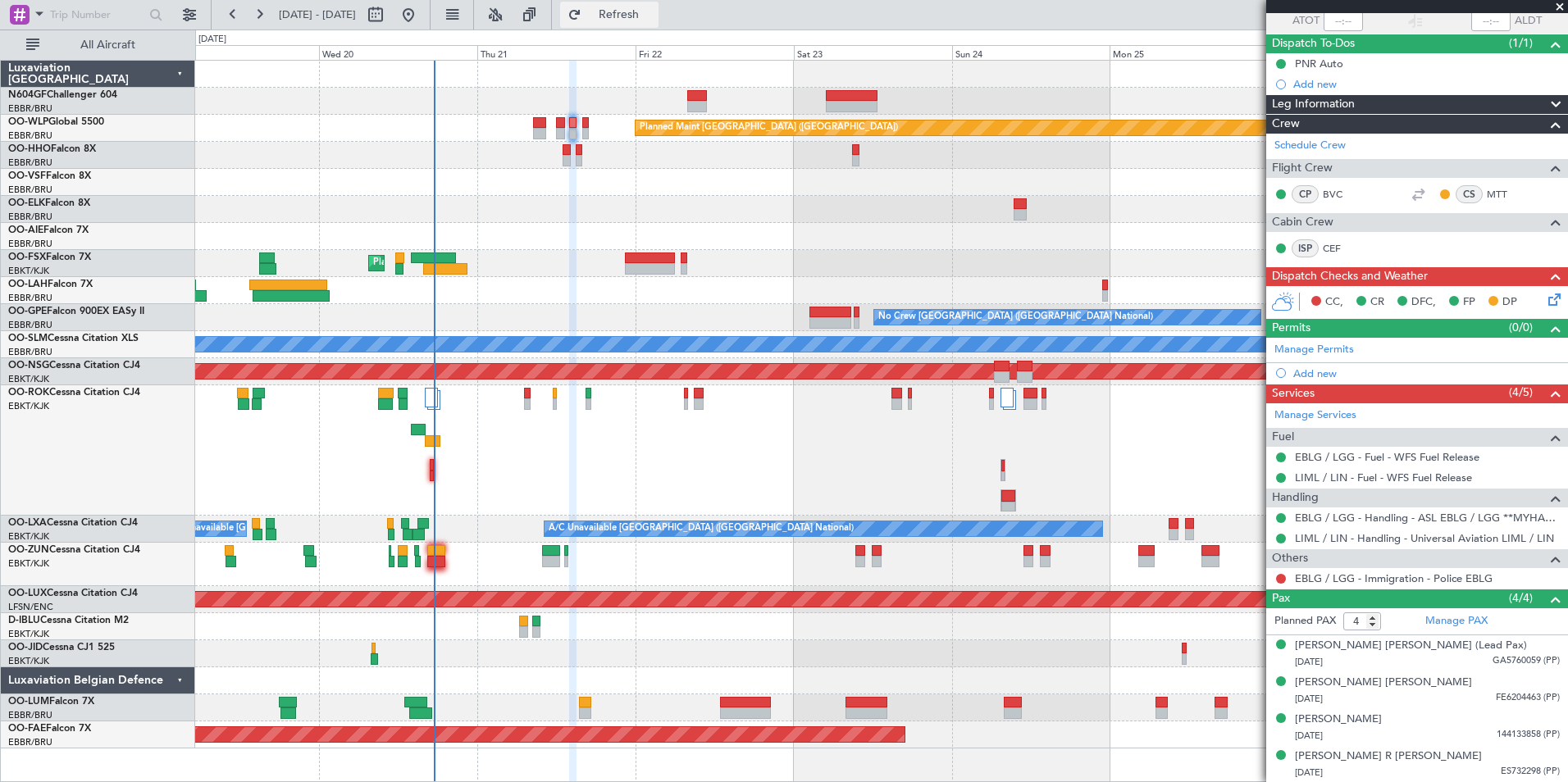
click at [658, 21] on button "Refresh" at bounding box center [609, 15] width 98 height 26
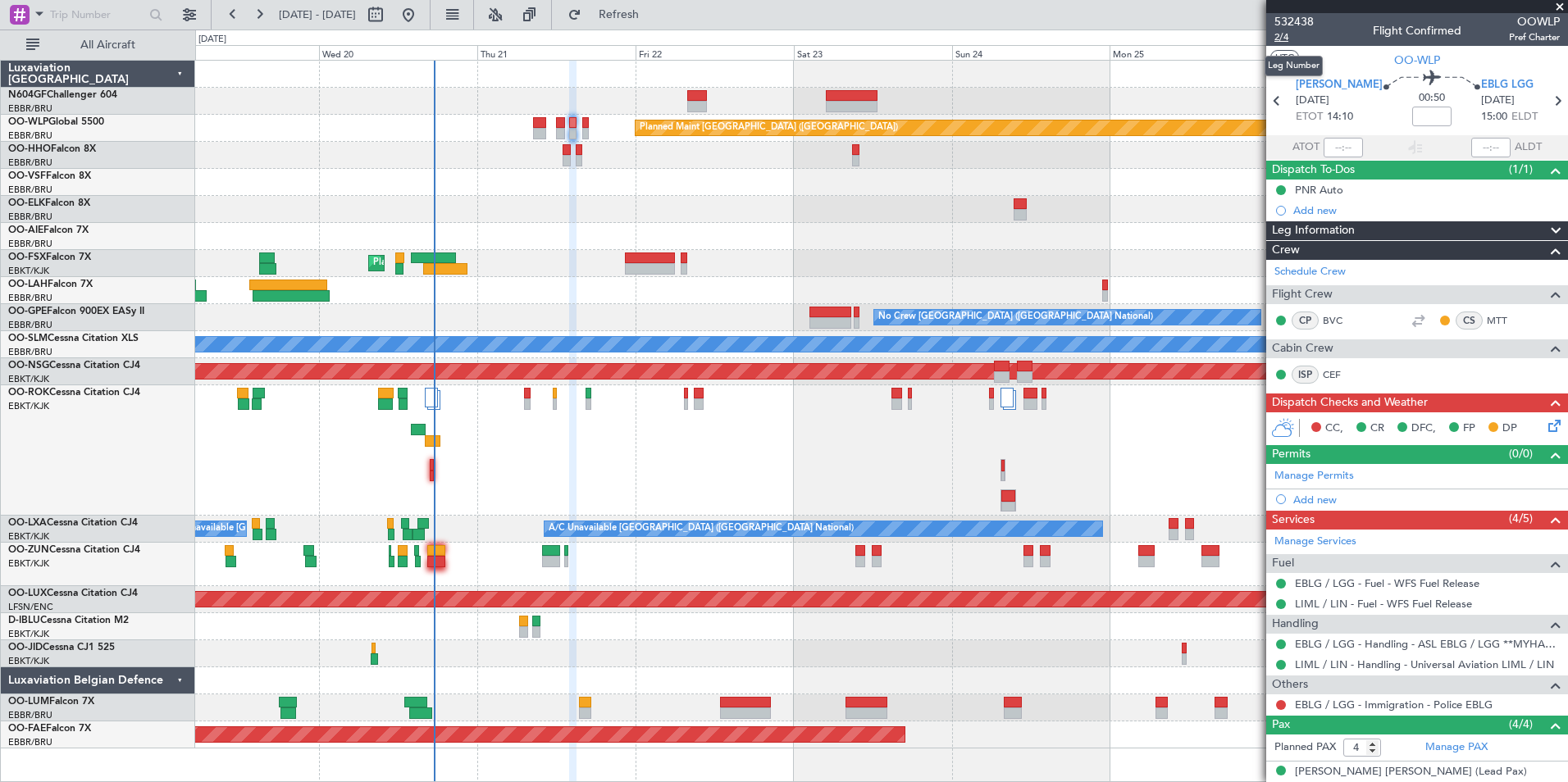
click at [1299, 33] on span "2/4" at bounding box center [1293, 36] width 39 height 14
click at [654, 21] on span "Refresh" at bounding box center [619, 15] width 69 height 12
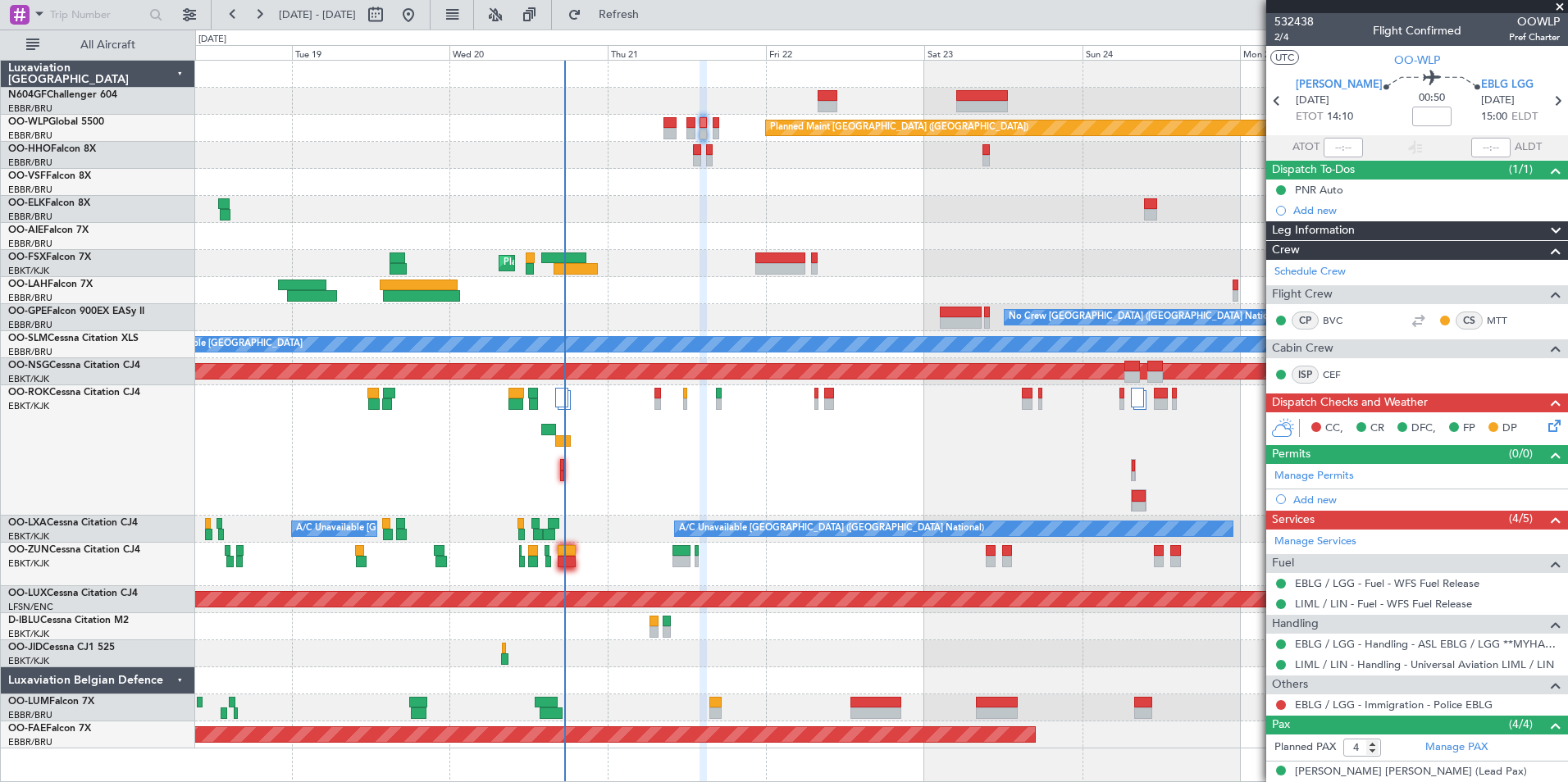
click at [1000, 179] on div at bounding box center [881, 183] width 1372 height 27
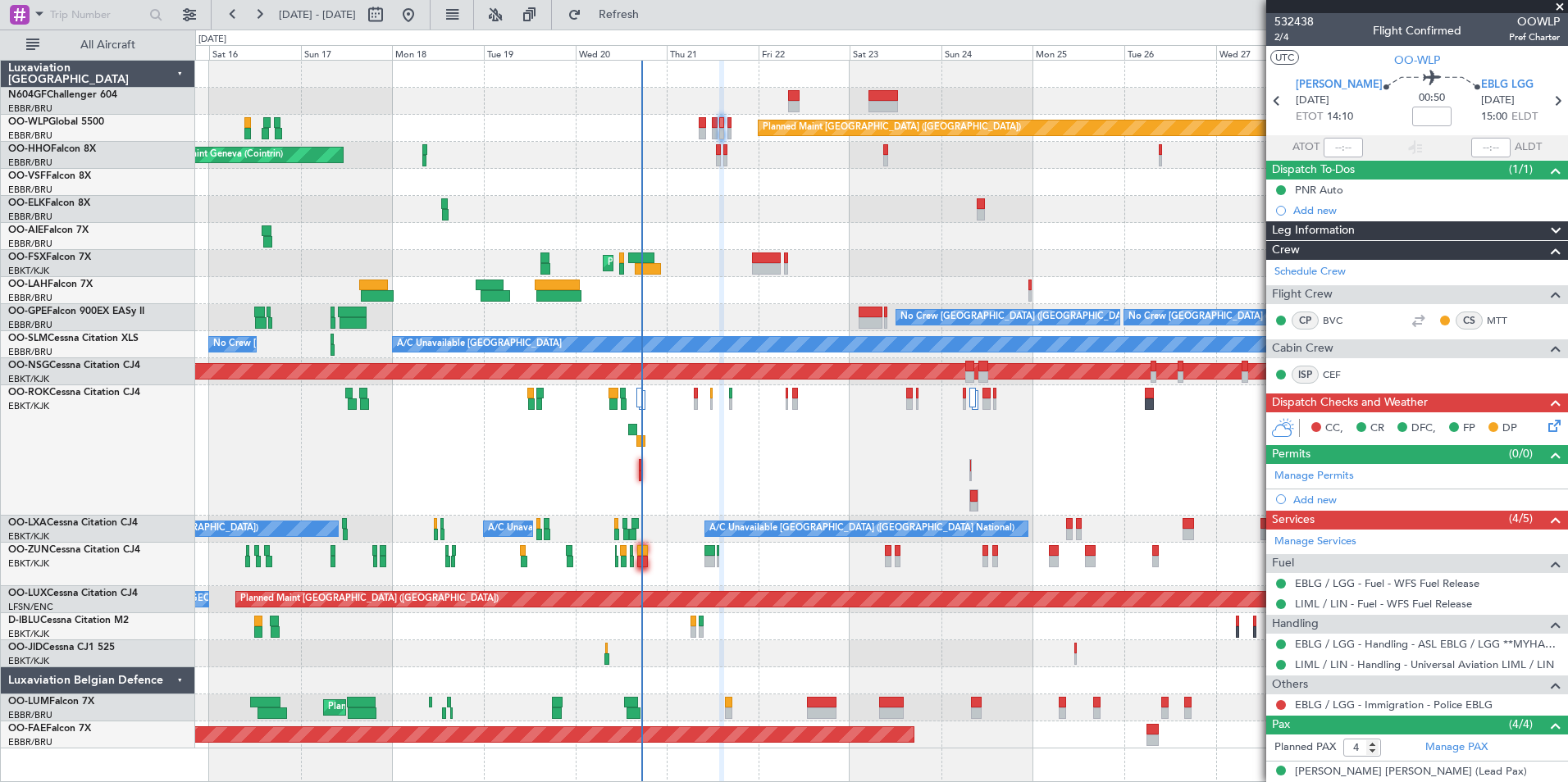
click at [711, 427] on div "Owner [GEOGRAPHIC_DATA]-[GEOGRAPHIC_DATA] Unplanned Maint [GEOGRAPHIC_DATA]-[GE…" at bounding box center [881, 450] width 1372 height 130
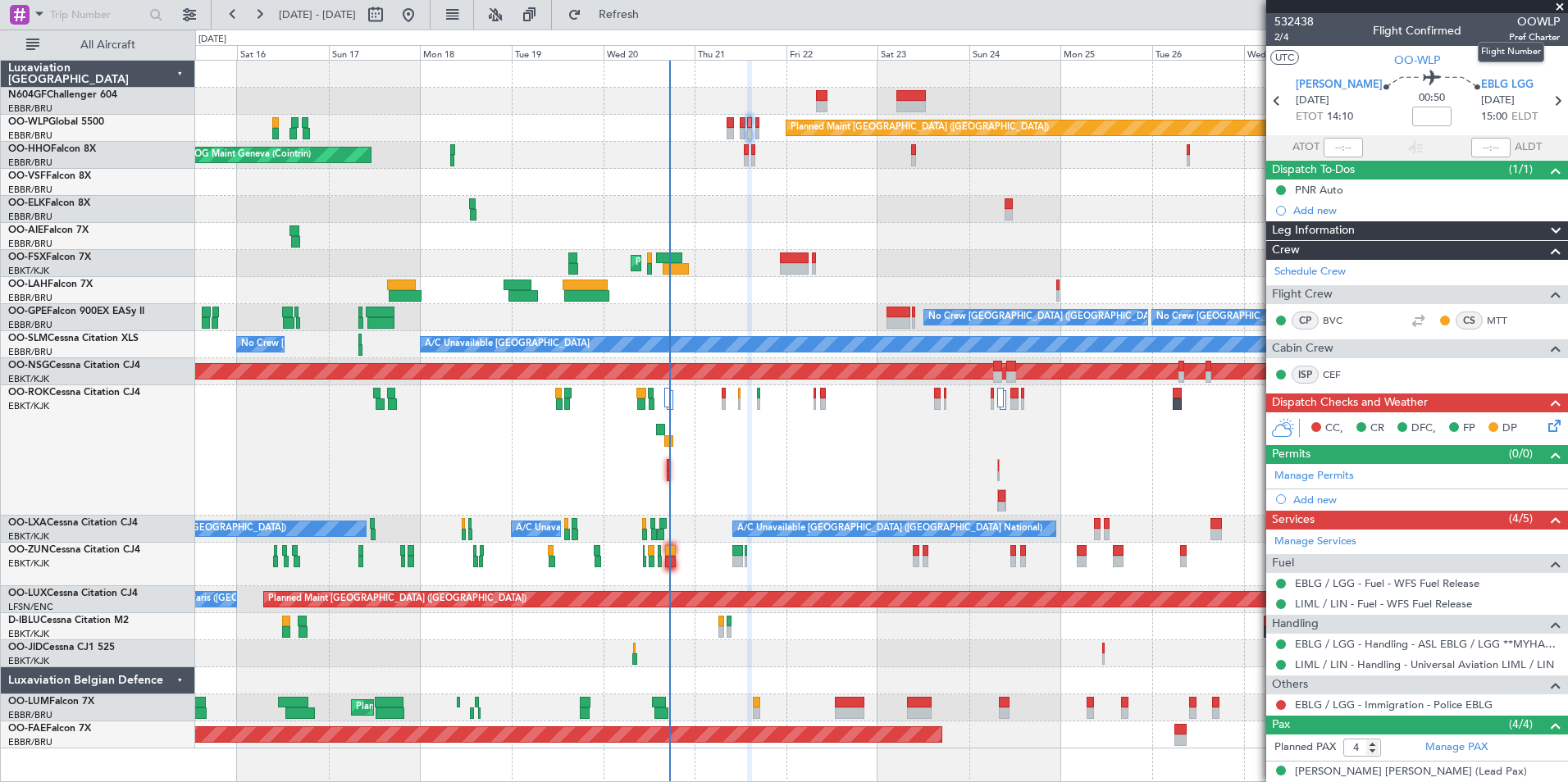
click at [1517, 34] on mat-tooltip-component "Flight Number" at bounding box center [1512, 52] width 89 height 44
click at [1524, 23] on span "OOWLP" at bounding box center [1534, 21] width 51 height 17
click at [1302, 38] on span "2/4" at bounding box center [1293, 36] width 39 height 14
click at [658, 22] on button "Refresh" at bounding box center [609, 15] width 98 height 26
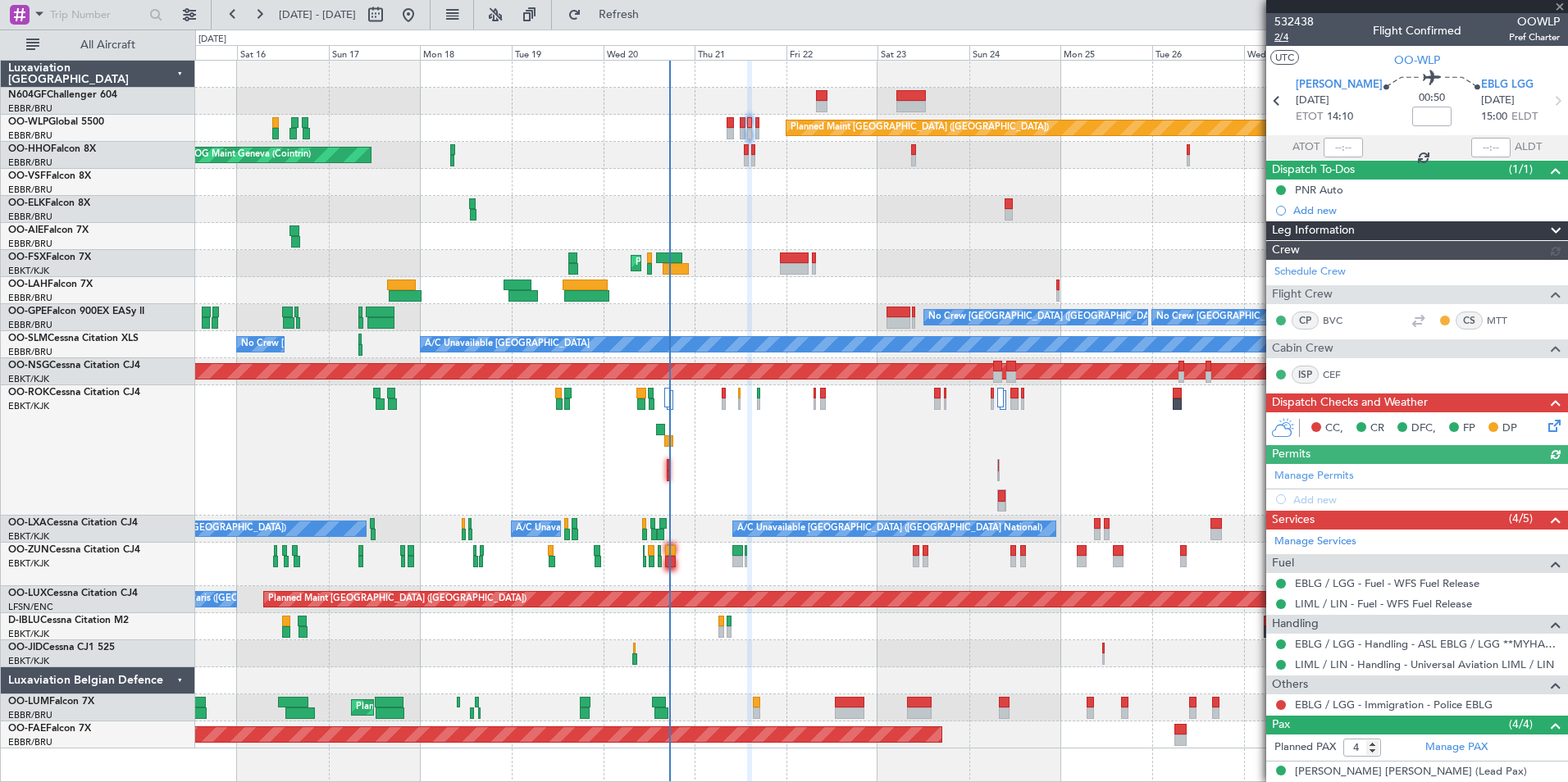
click at [1288, 37] on span "2/4" at bounding box center [1293, 36] width 39 height 14
click at [652, 5] on button "Refresh" at bounding box center [609, 15] width 98 height 26
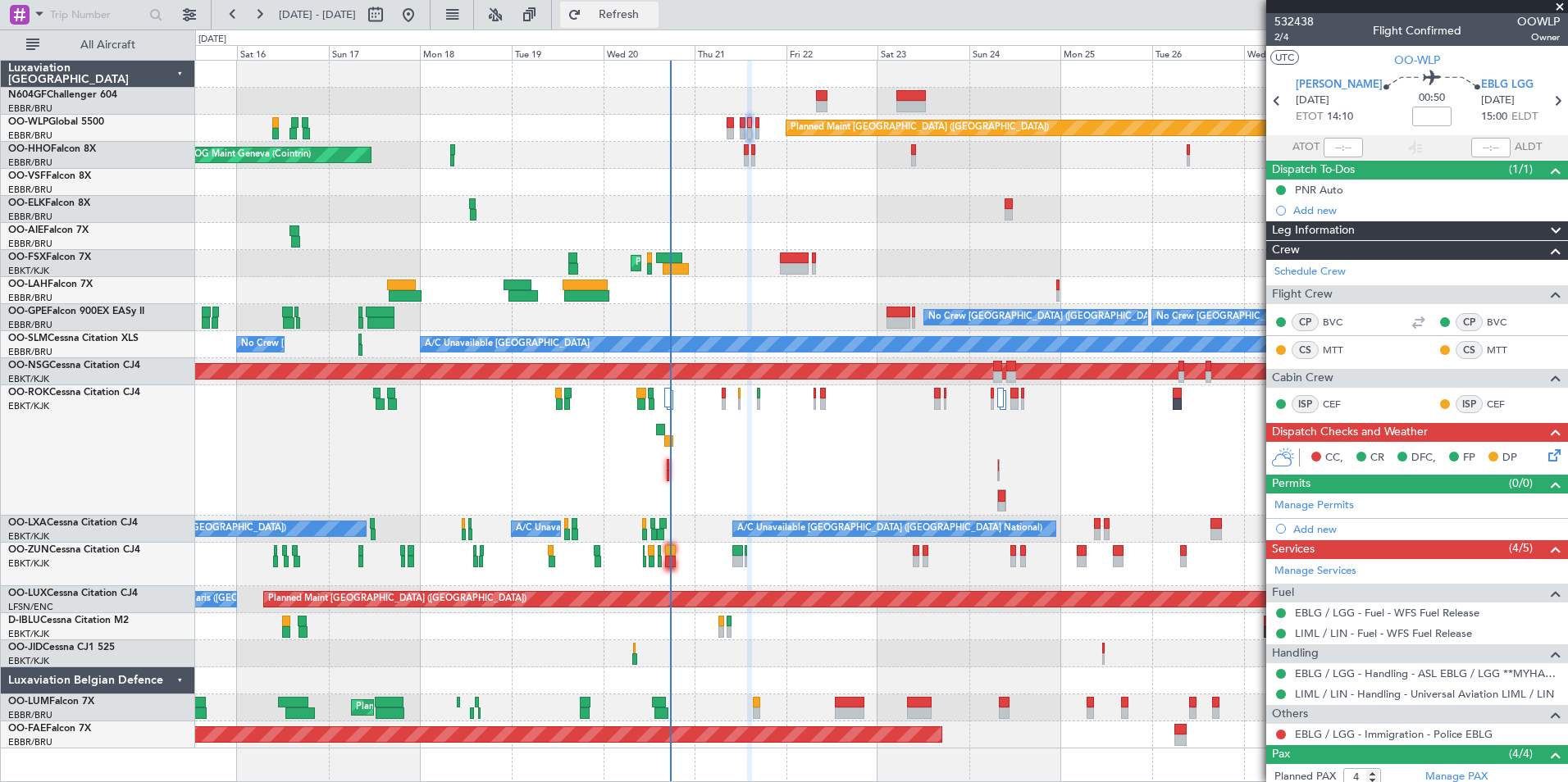
click at [658, 24] on button "Refresh" at bounding box center [609, 15] width 98 height 26
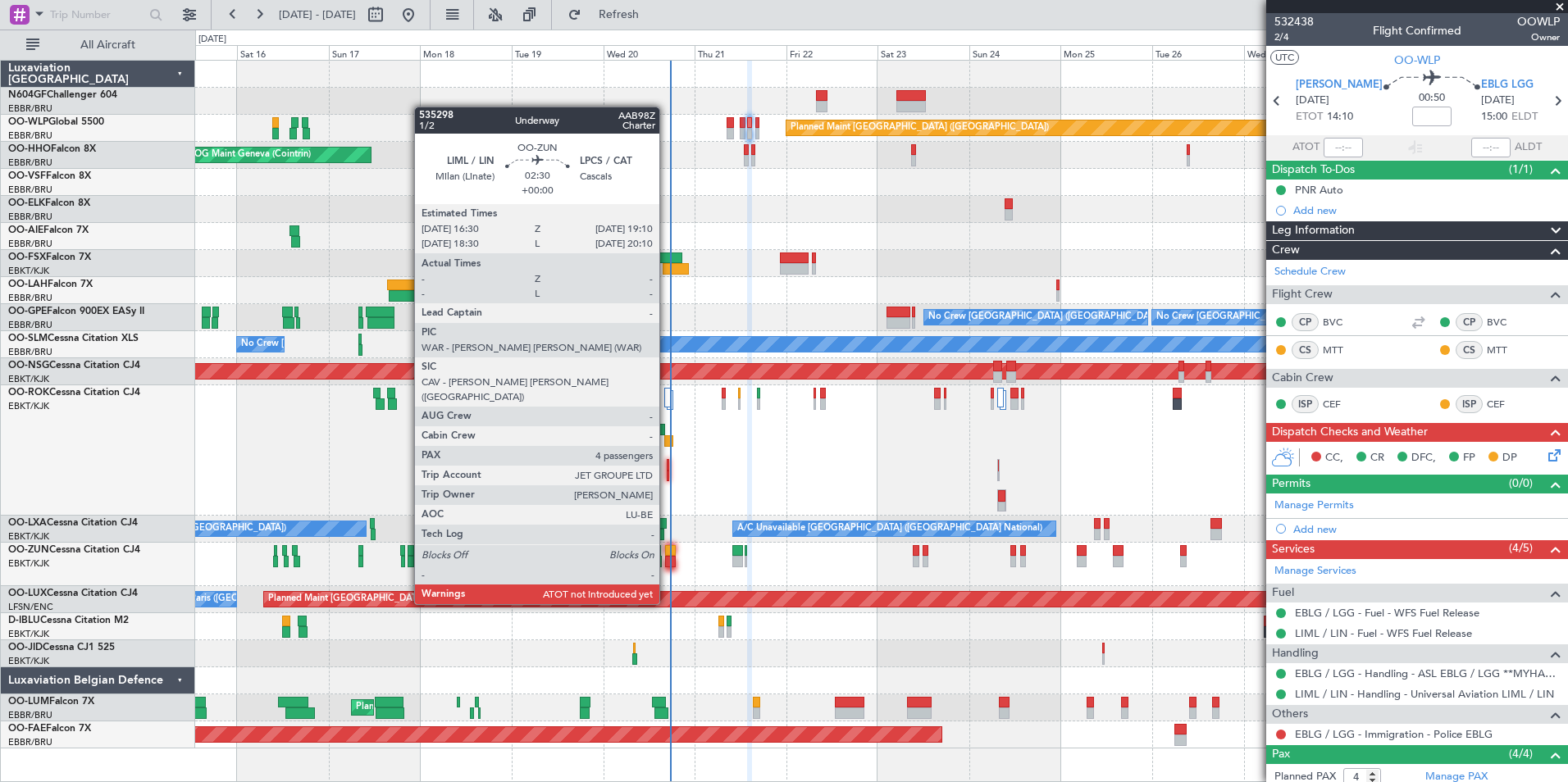
click at [667, 558] on div at bounding box center [670, 561] width 11 height 12
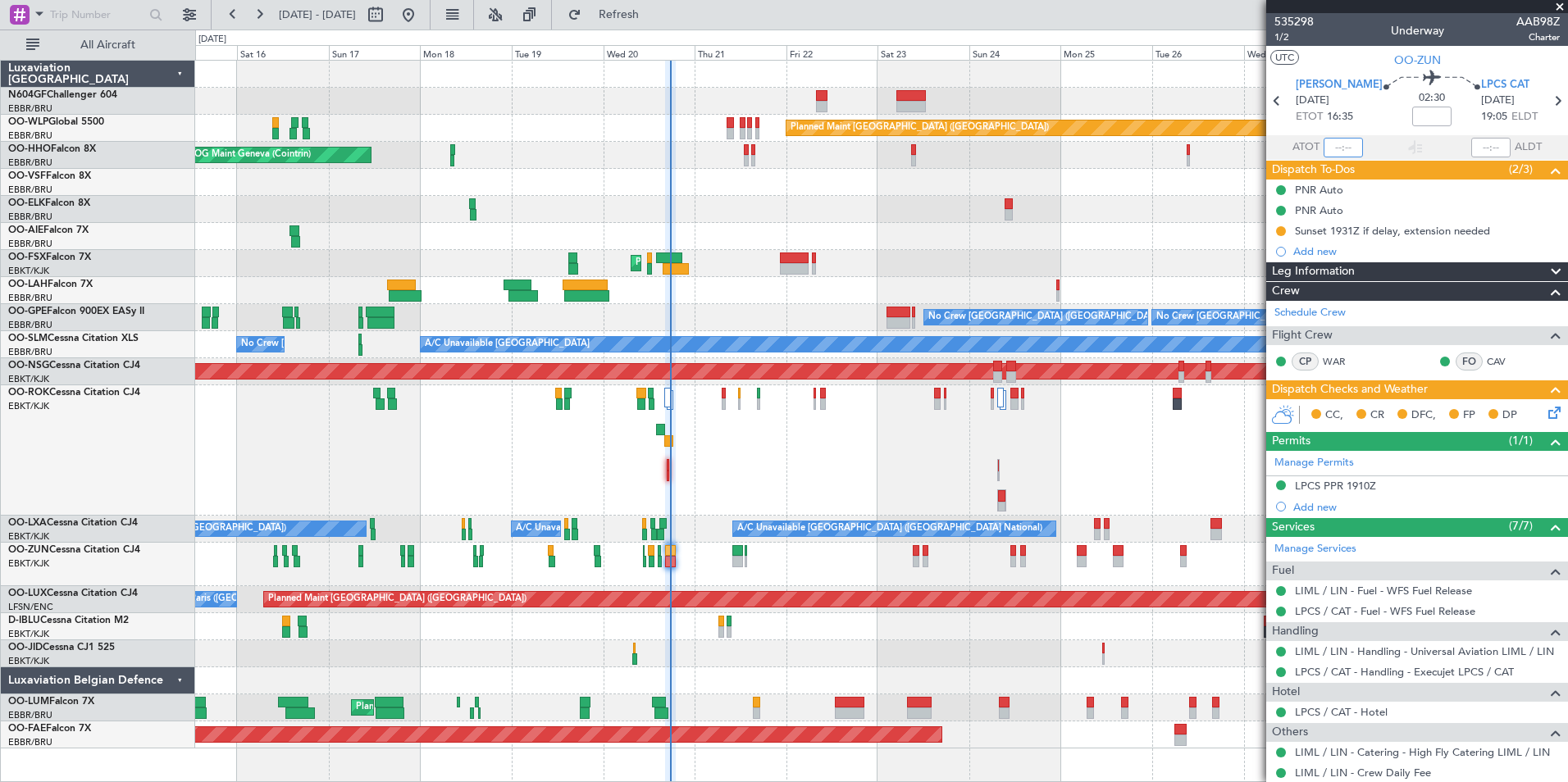
click at [1340, 150] on input "text" at bounding box center [1343, 148] width 39 height 20
click at [1196, 214] on div at bounding box center [881, 210] width 1372 height 27
type input "17:30"
click at [658, 5] on button "Refresh" at bounding box center [609, 15] width 98 height 26
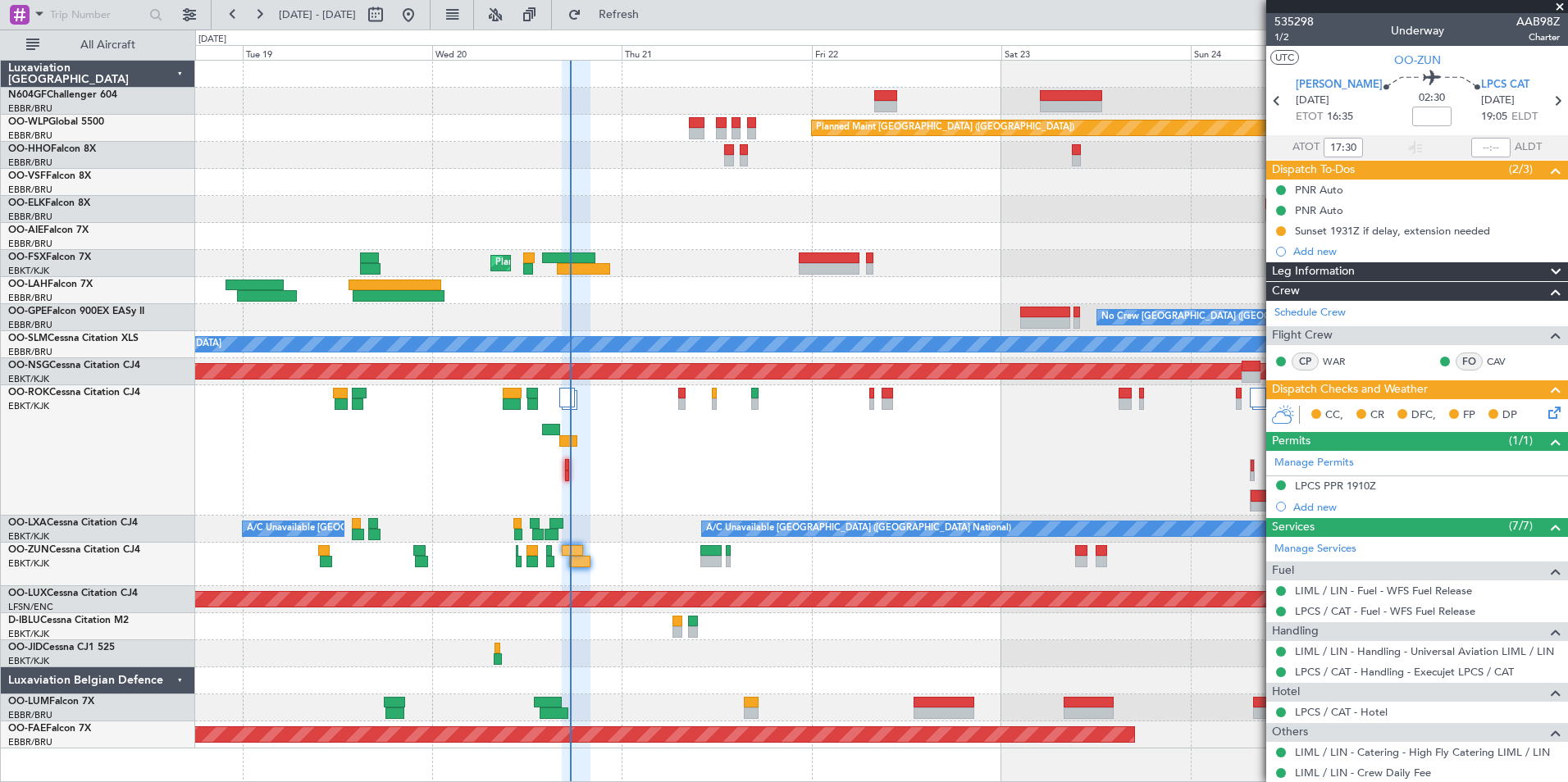
click at [724, 461] on div at bounding box center [881, 450] width 1372 height 130
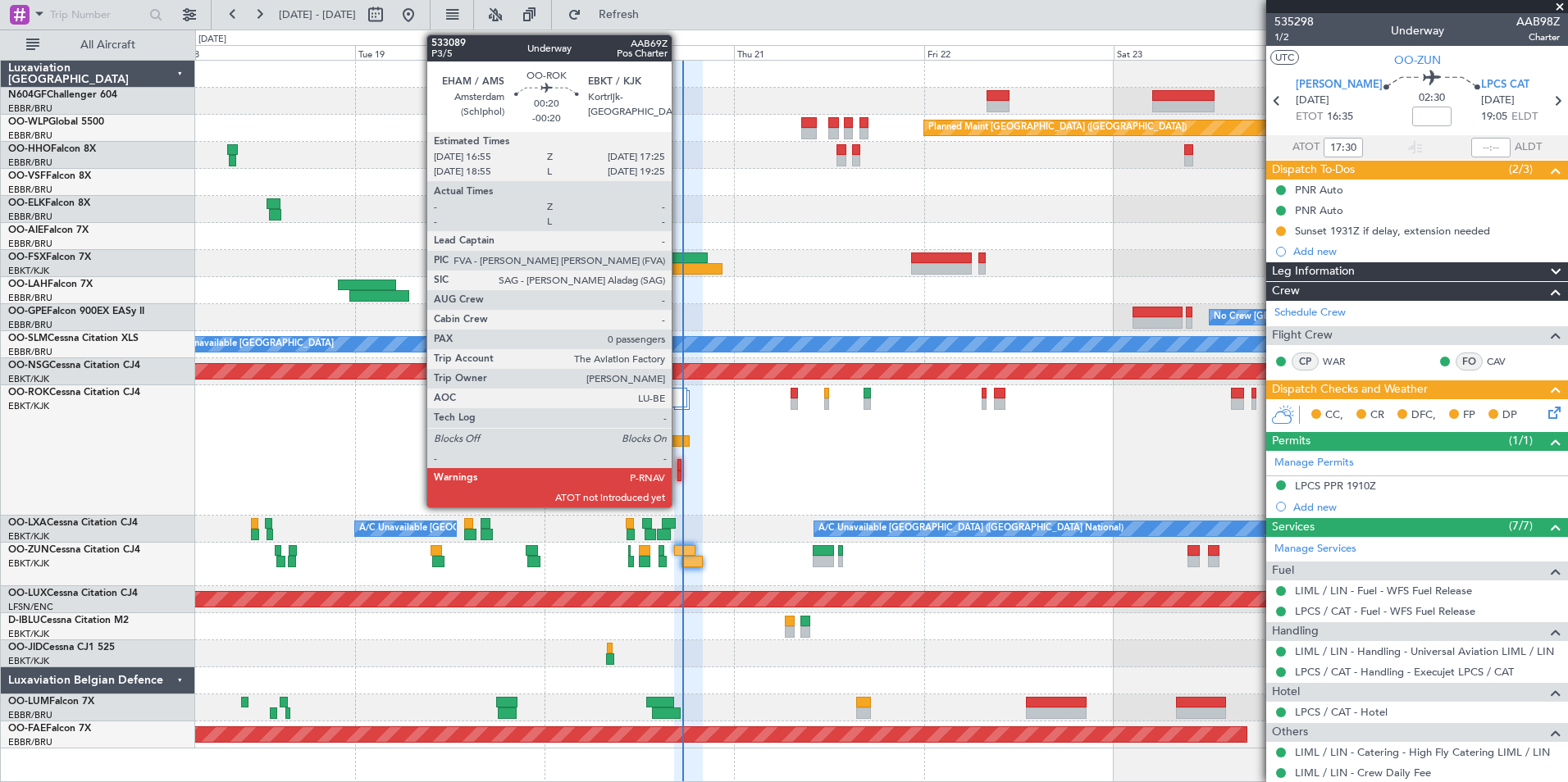
click at [679, 468] on div at bounding box center [679, 465] width 5 height 12
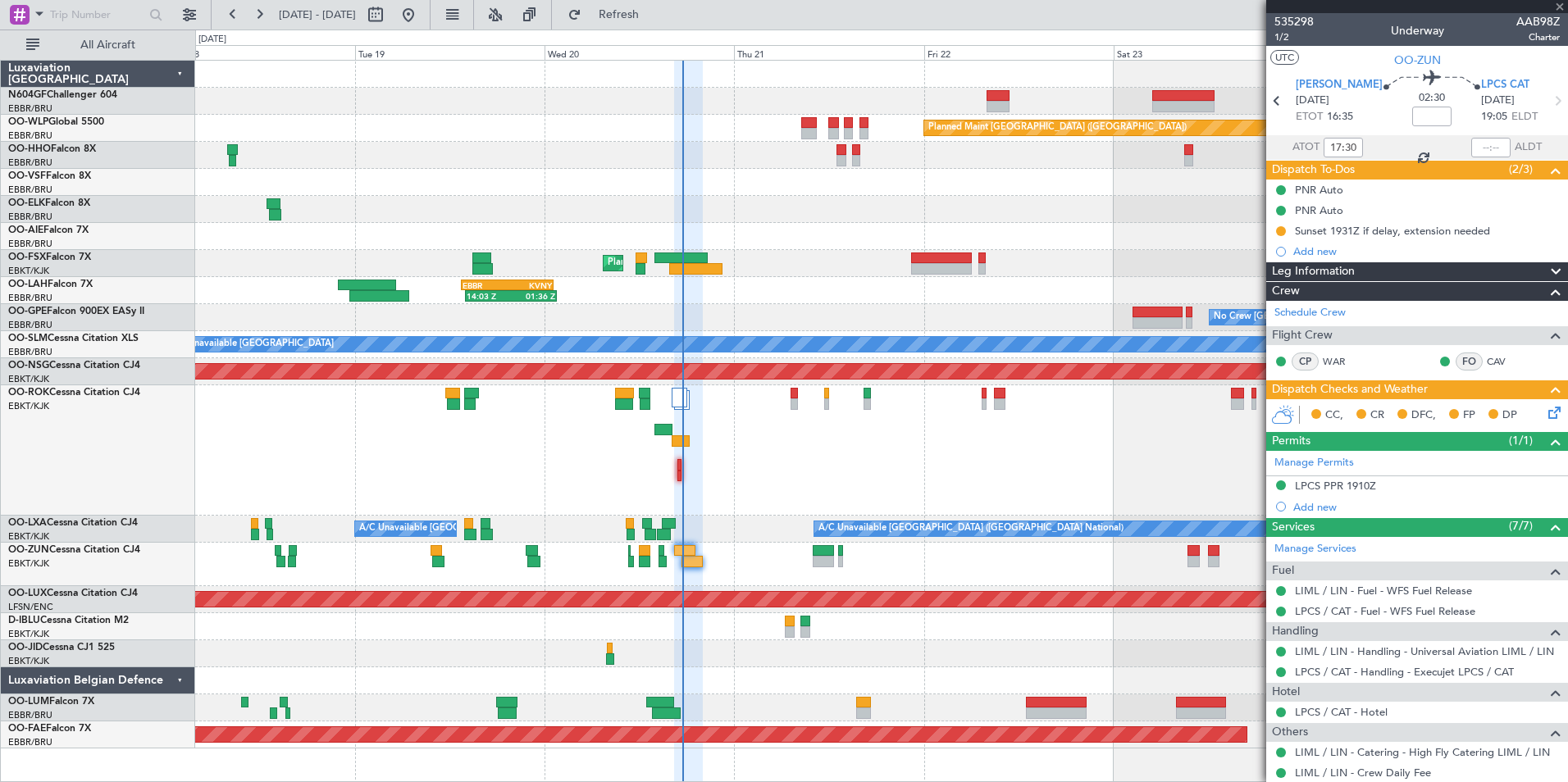
type input "-00:20"
type input "0"
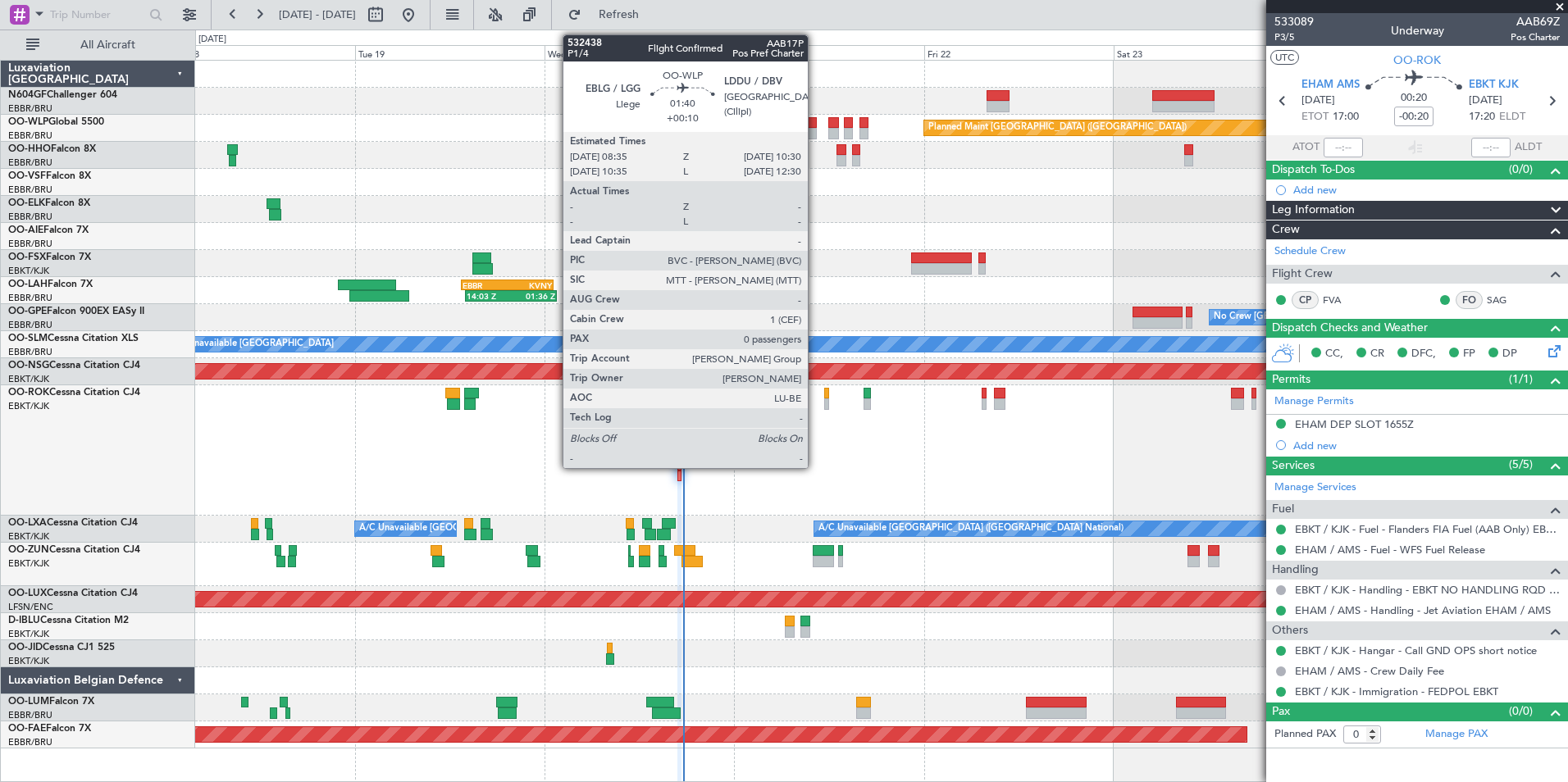
click at [815, 135] on div at bounding box center [809, 134] width 15 height 12
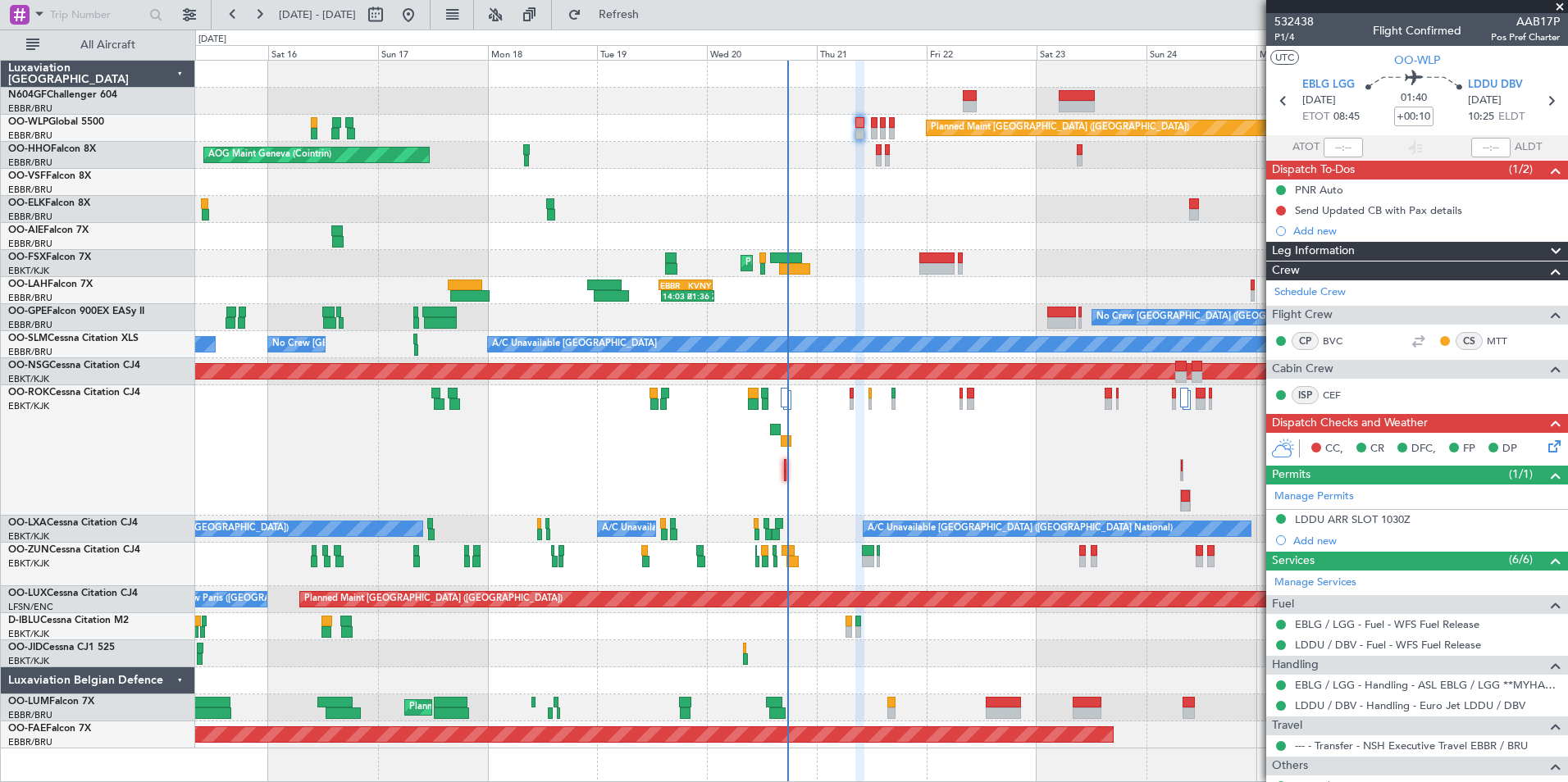
click at [822, 445] on div "Unplanned Maint [GEOGRAPHIC_DATA]-[GEOGRAPHIC_DATA] Owner [GEOGRAPHIC_DATA]-[GE…" at bounding box center [881, 450] width 1372 height 130
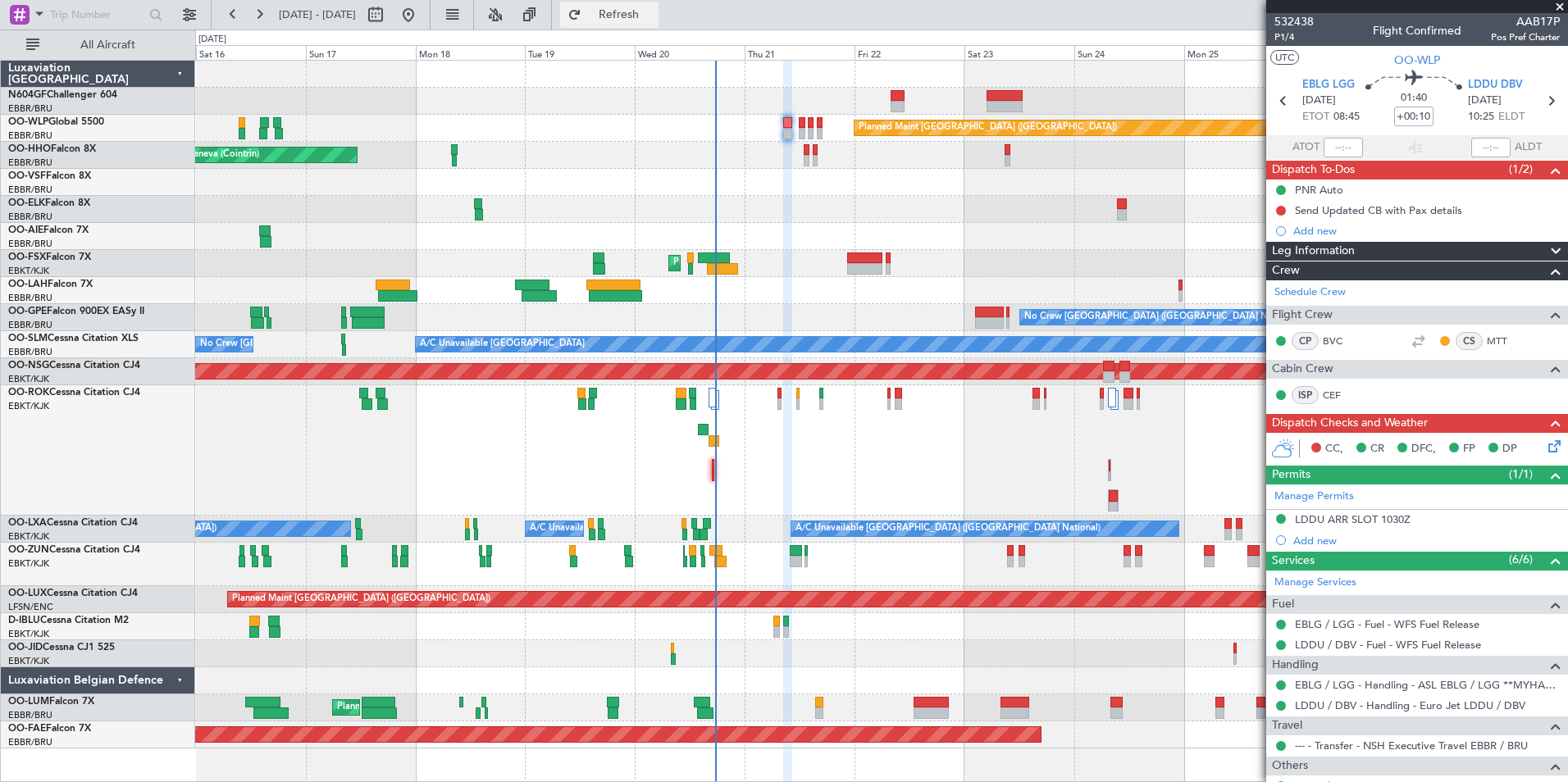
click at [654, 21] on span "Refresh" at bounding box center [619, 15] width 69 height 12
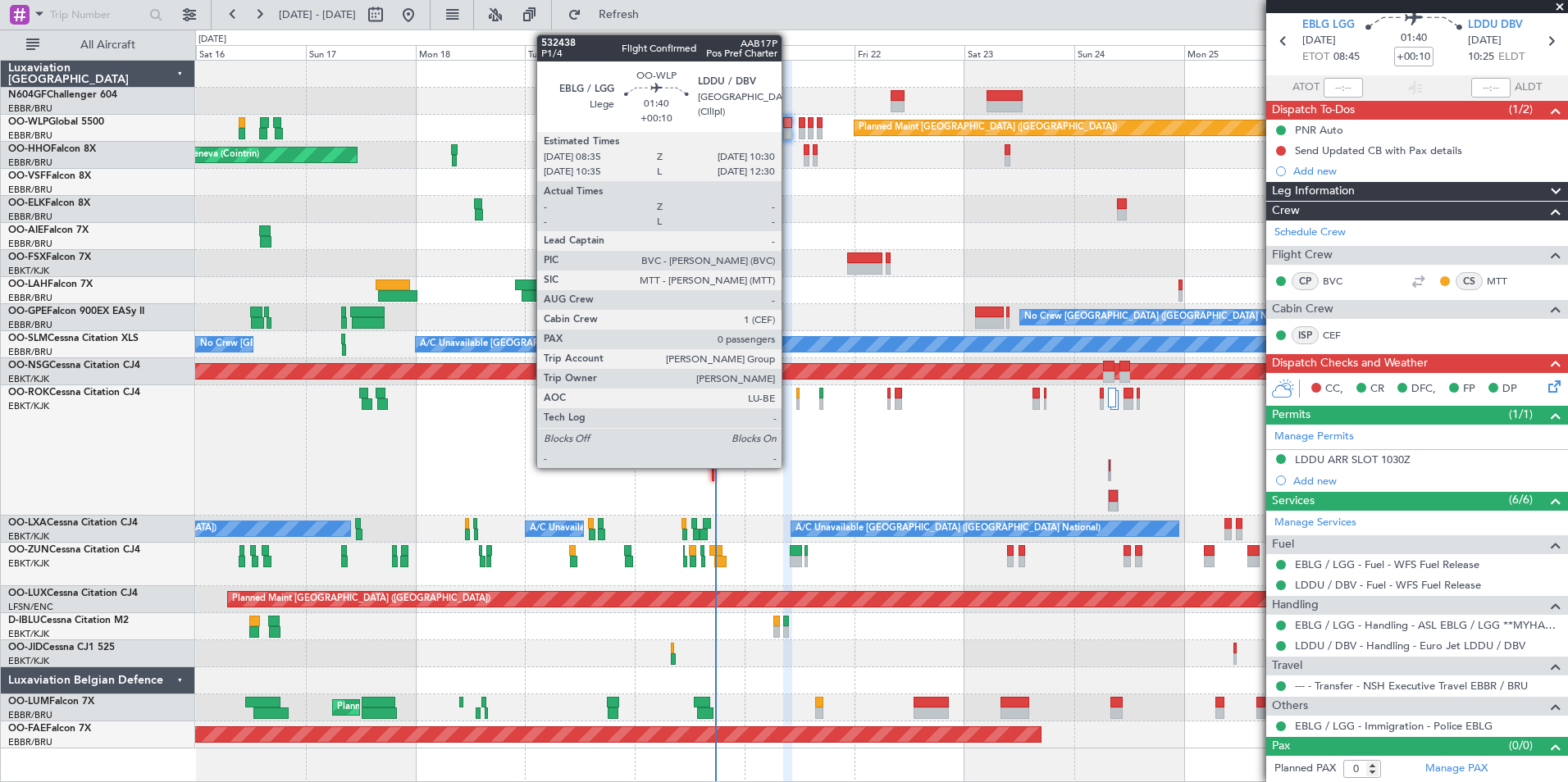
click at [789, 125] on div at bounding box center [788, 123] width 9 height 12
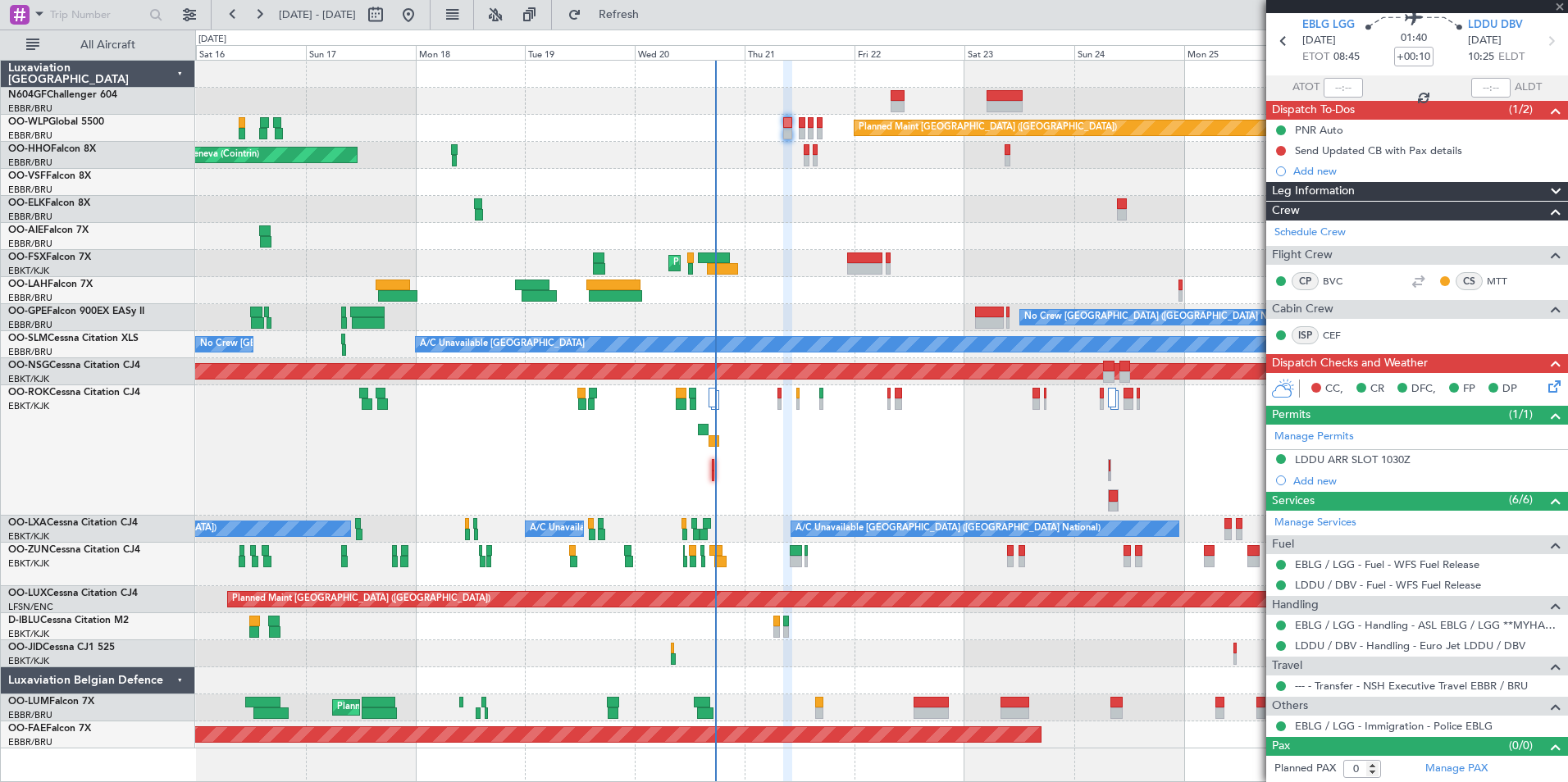
scroll to position [0, 0]
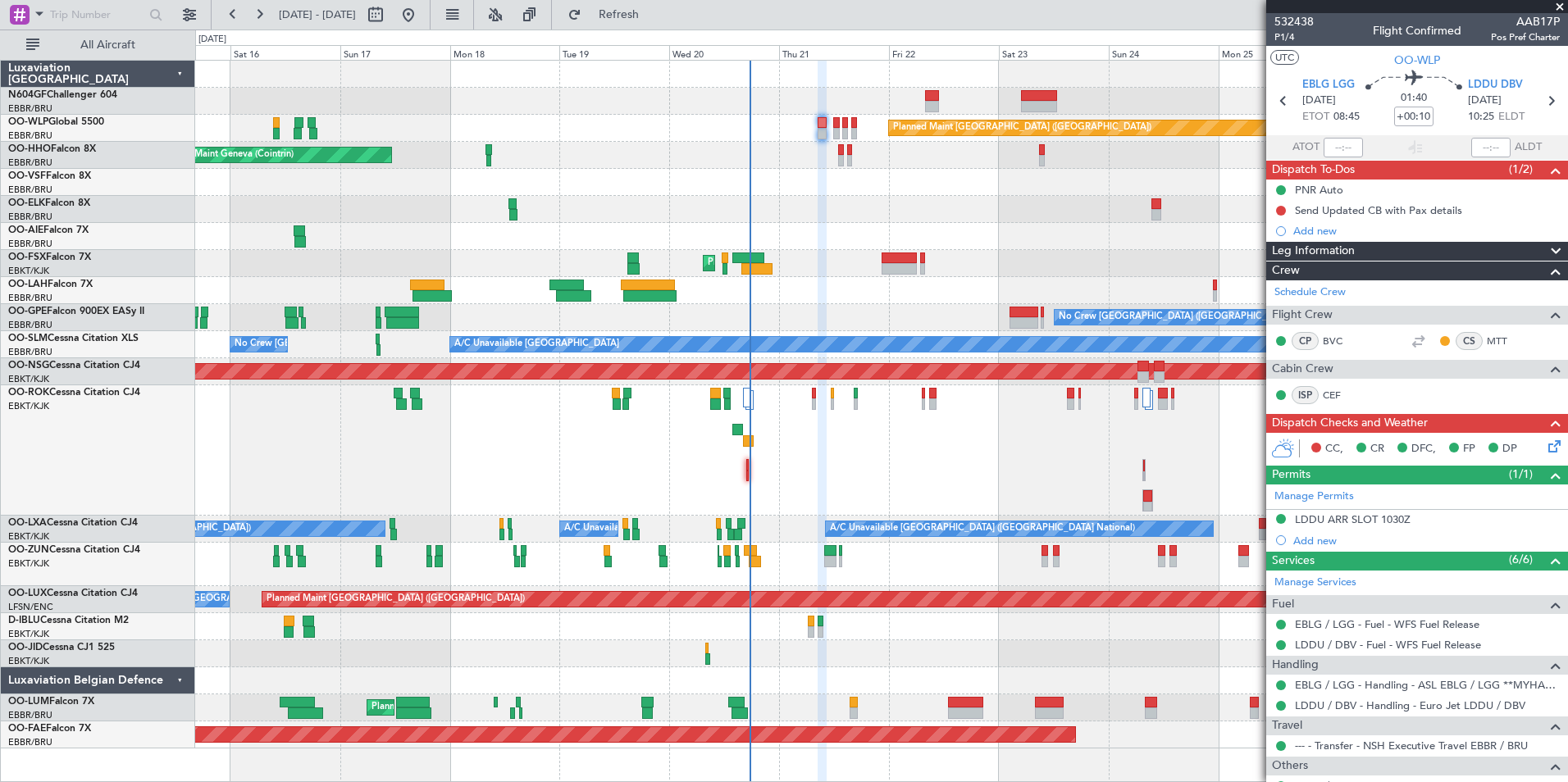
click at [799, 458] on div "Owner Kortrijk-Wevelgem Unplanned Maint Kortrijk-Wevelgem" at bounding box center [881, 450] width 1372 height 130
click at [644, 13] on span "Refresh" at bounding box center [619, 15] width 69 height 12
click at [1533, 114] on section "EBLG LGG 21/08/2025 ETOT 08:45 01:40 +00:10 LDDU DBV 21/08/2025 10:25 ELDT" at bounding box center [1417, 103] width 302 height 65
click at [1541, 109] on icon at bounding box center [1551, 100] width 21 height 21
click at [1541, 96] on icon at bounding box center [1551, 100] width 21 height 21
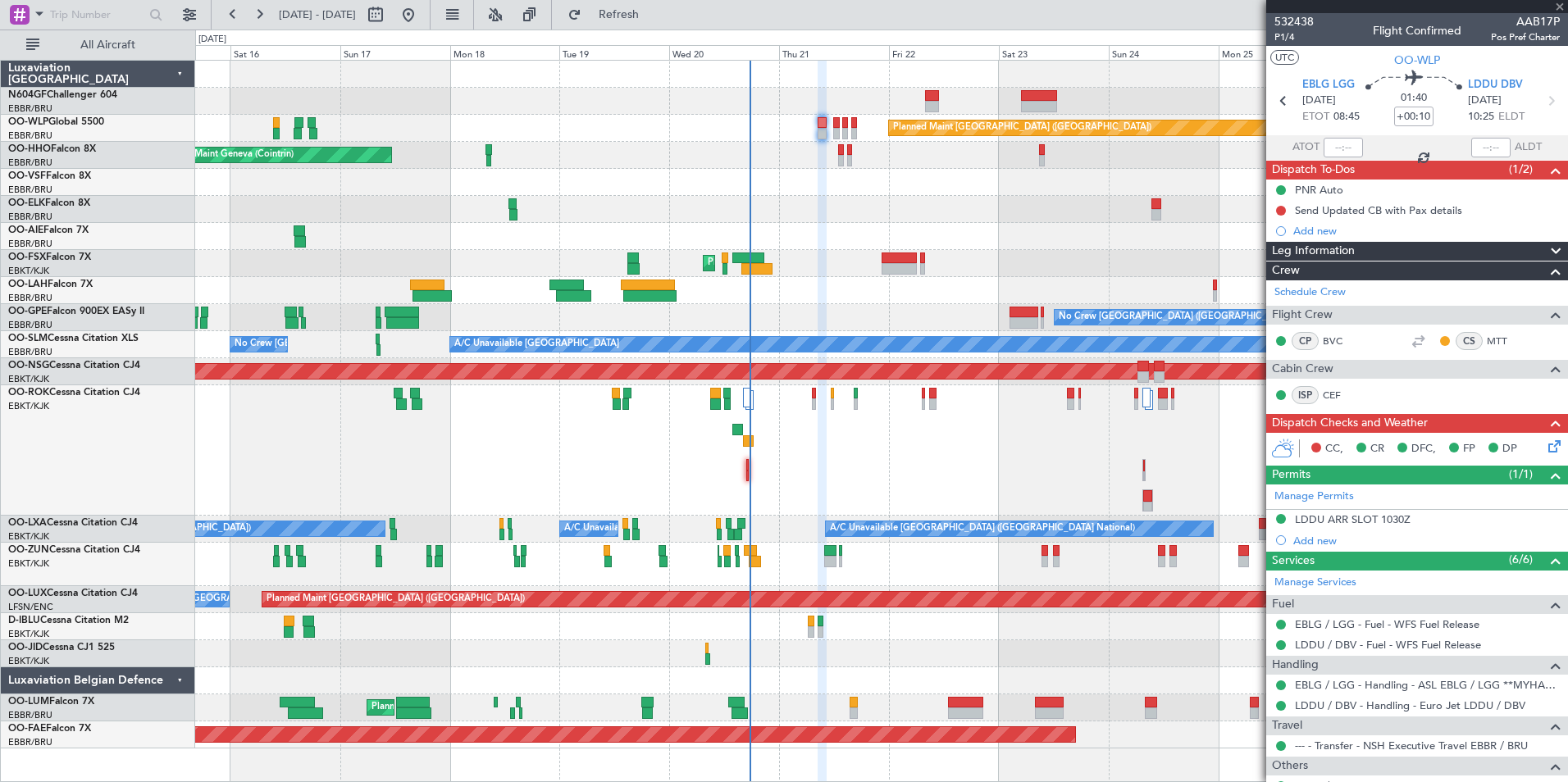
type input "-00:10"
type input "7"
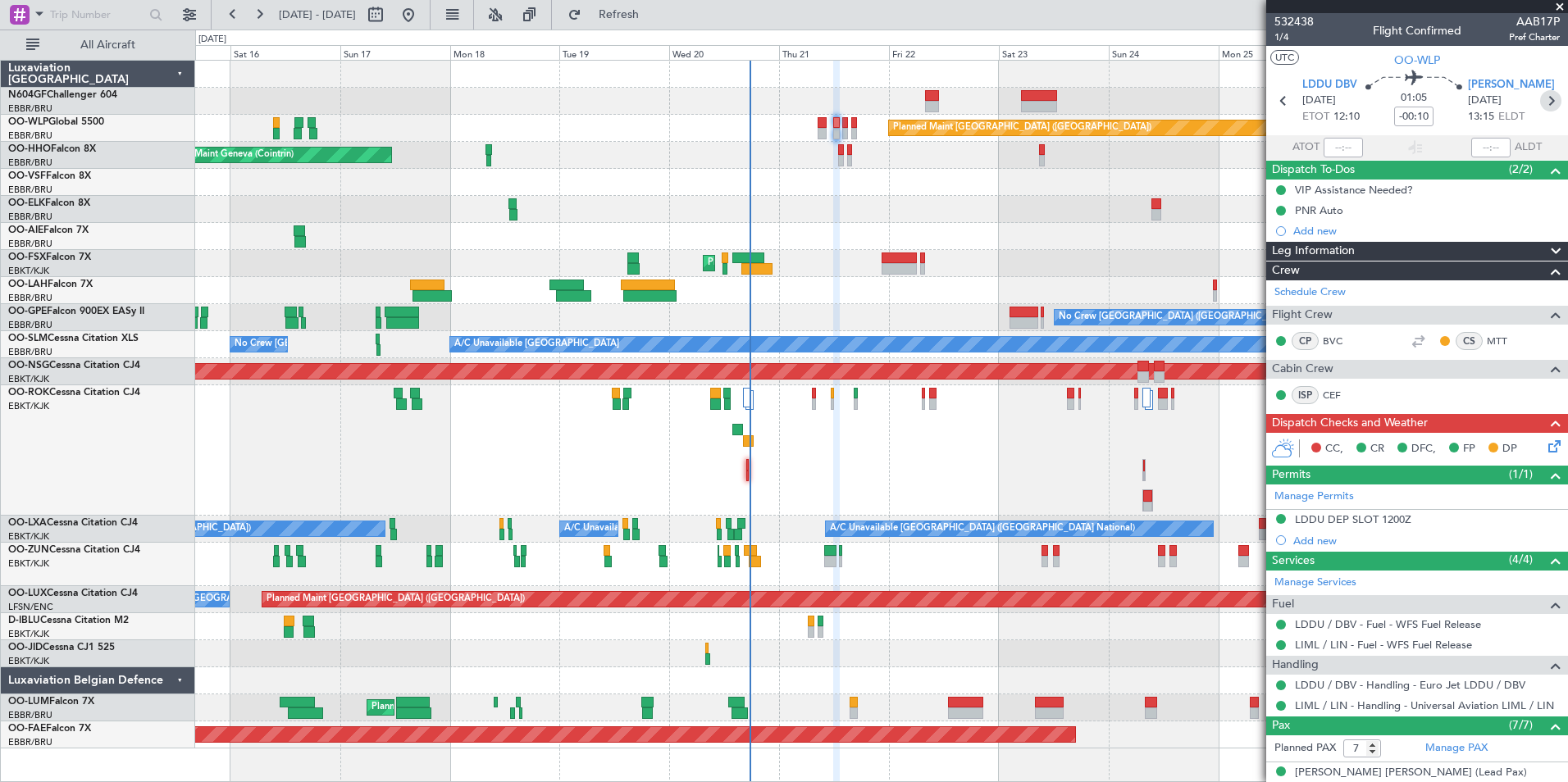
click at [1543, 109] on icon at bounding box center [1551, 100] width 21 height 21
type input "4"
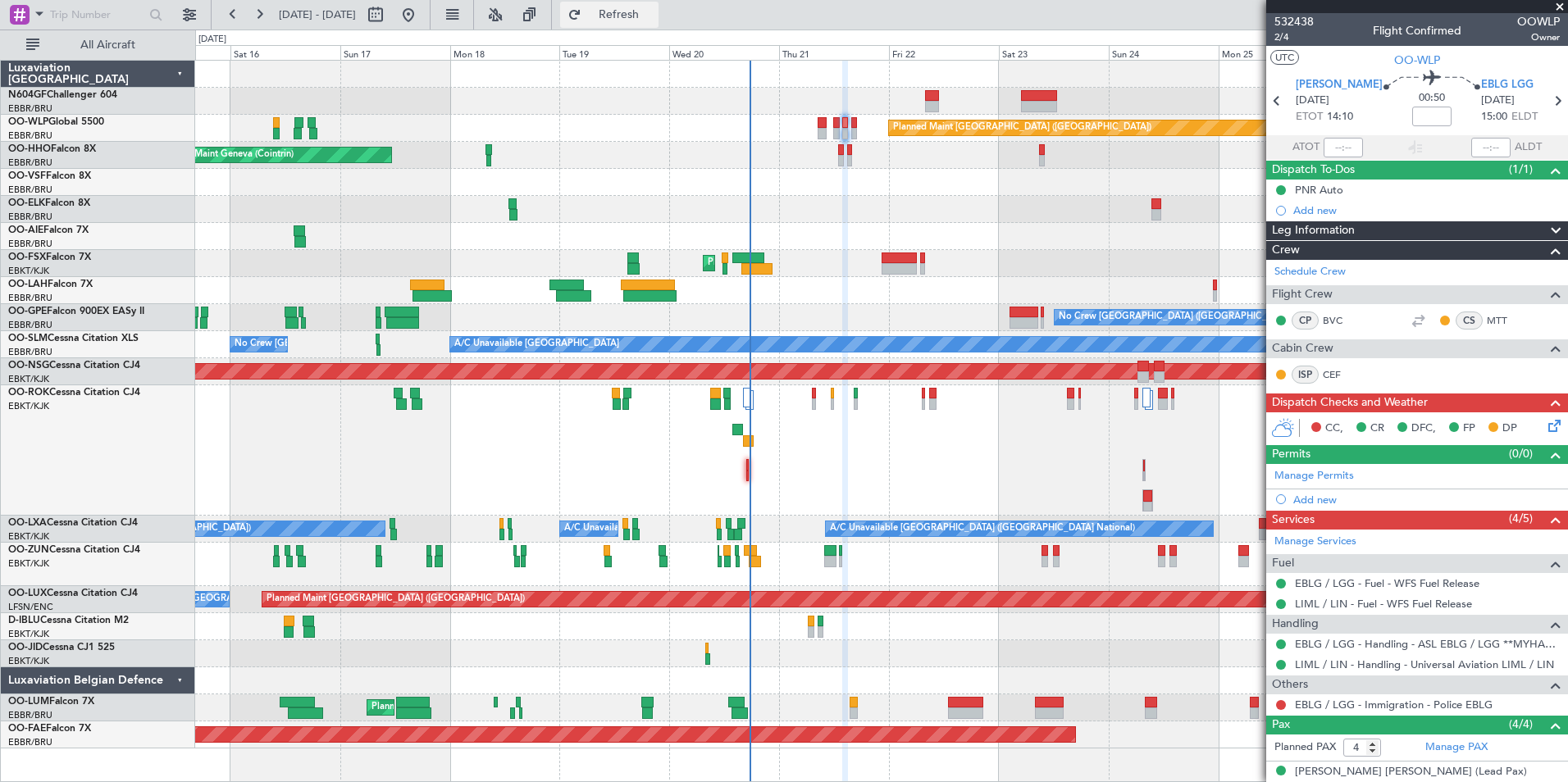
click at [654, 15] on span "Refresh" at bounding box center [619, 15] width 69 height 12
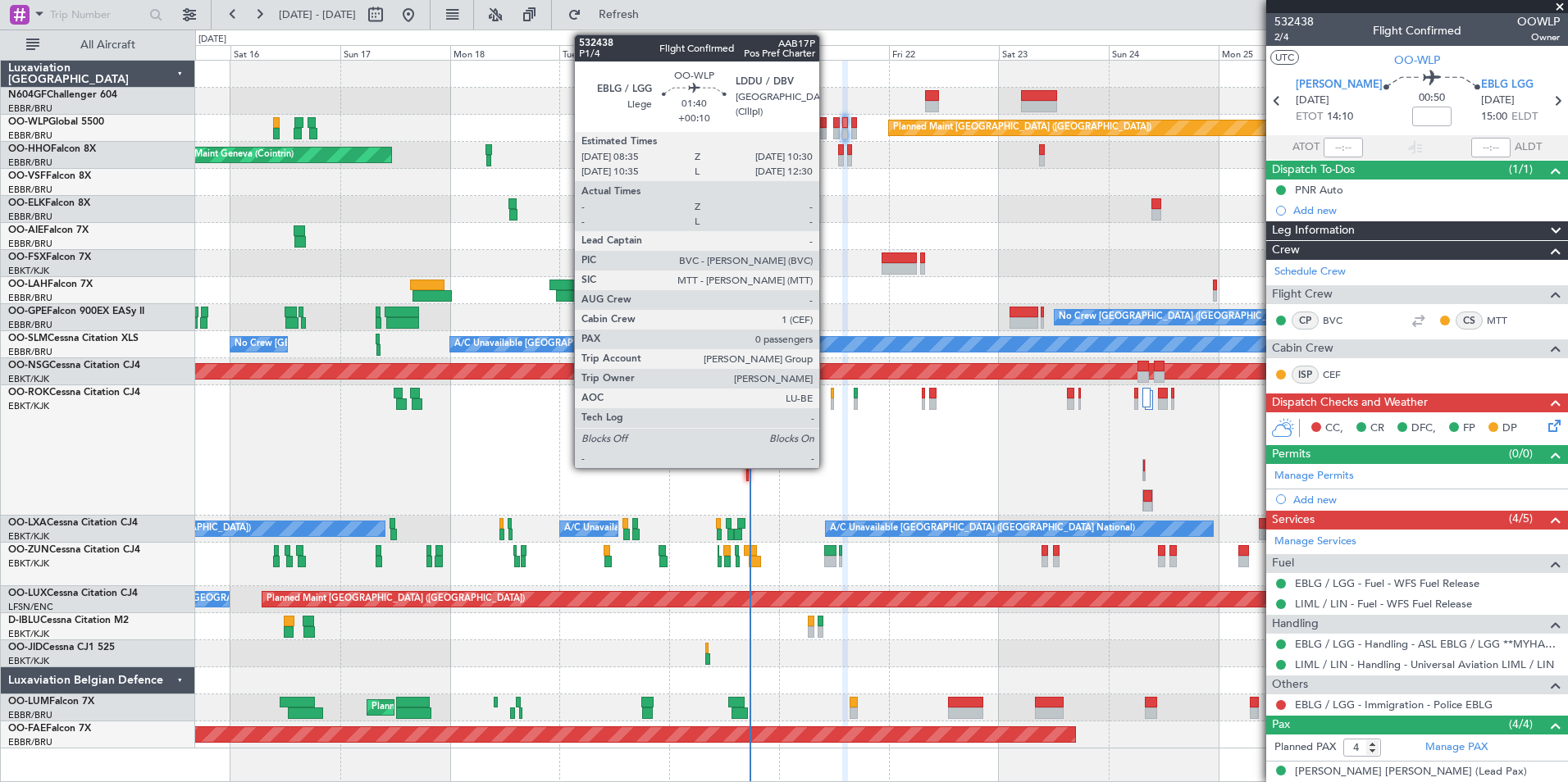
click at [827, 132] on div at bounding box center [822, 134] width 9 height 12
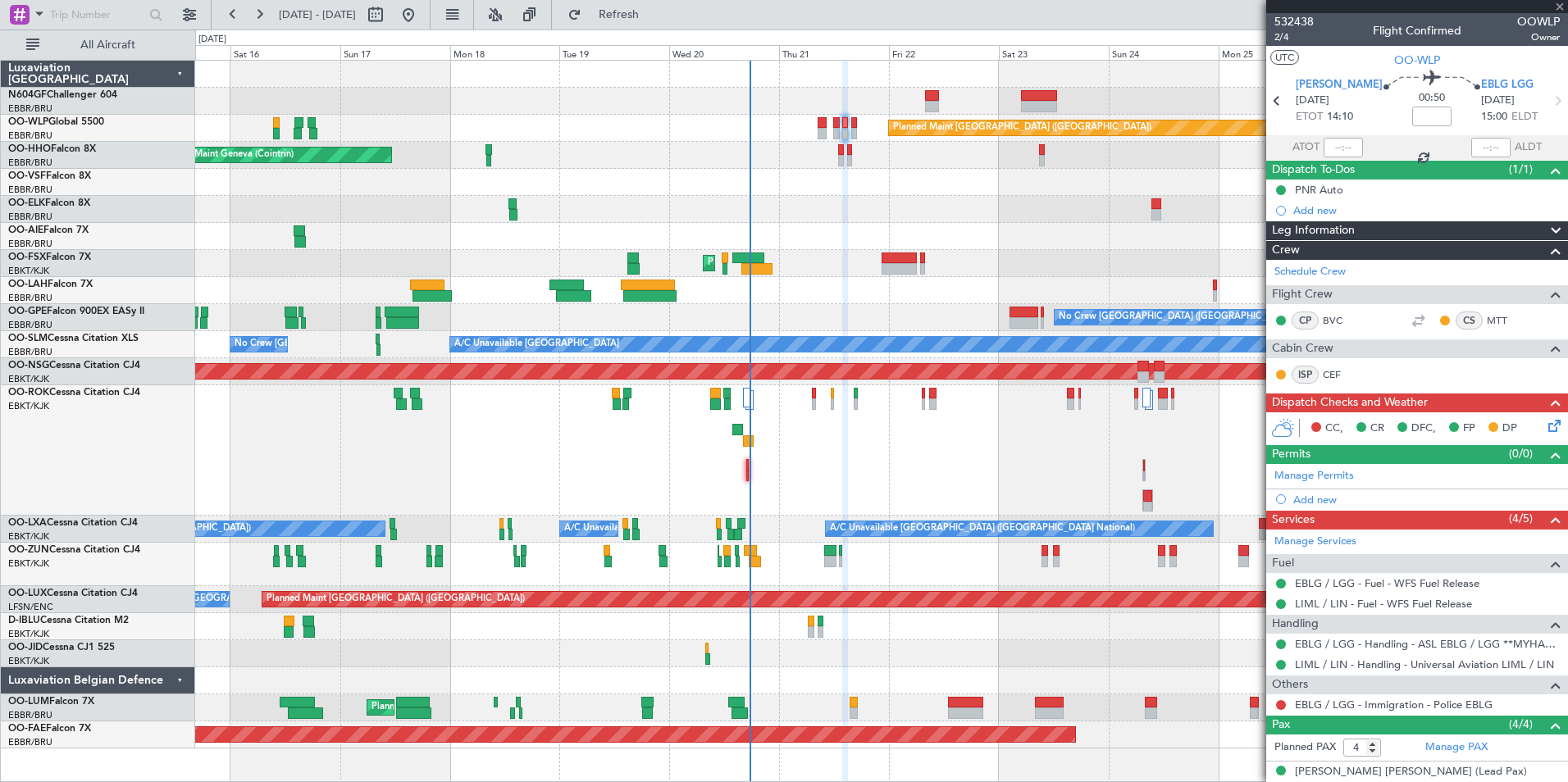
type input "+00:10"
type input "0"
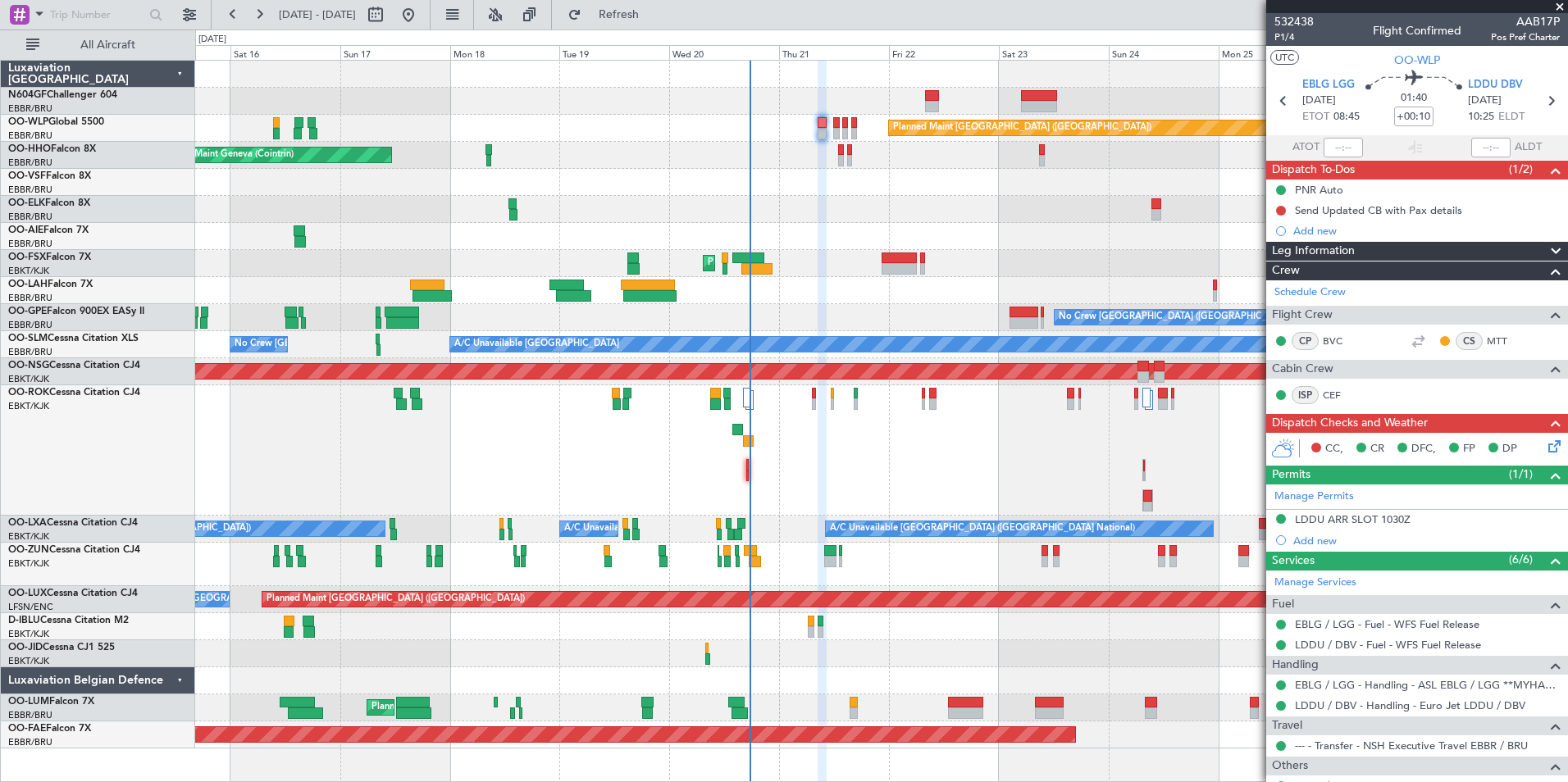
click at [816, 135] on div "Planned Maint [GEOGRAPHIC_DATA] ([GEOGRAPHIC_DATA])" at bounding box center [881, 128] width 1372 height 27
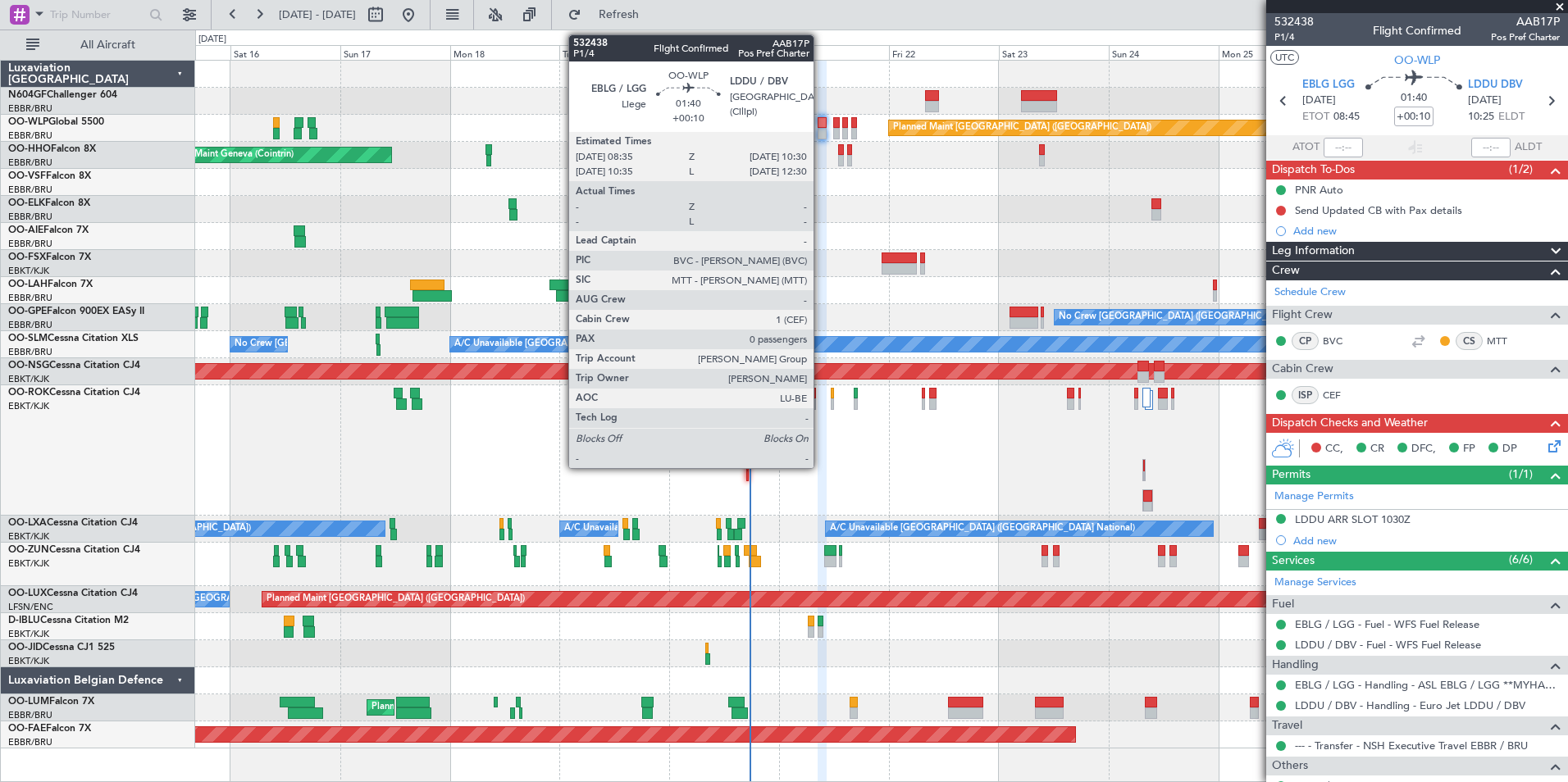
click at [822, 134] on div at bounding box center [822, 134] width 9 height 12
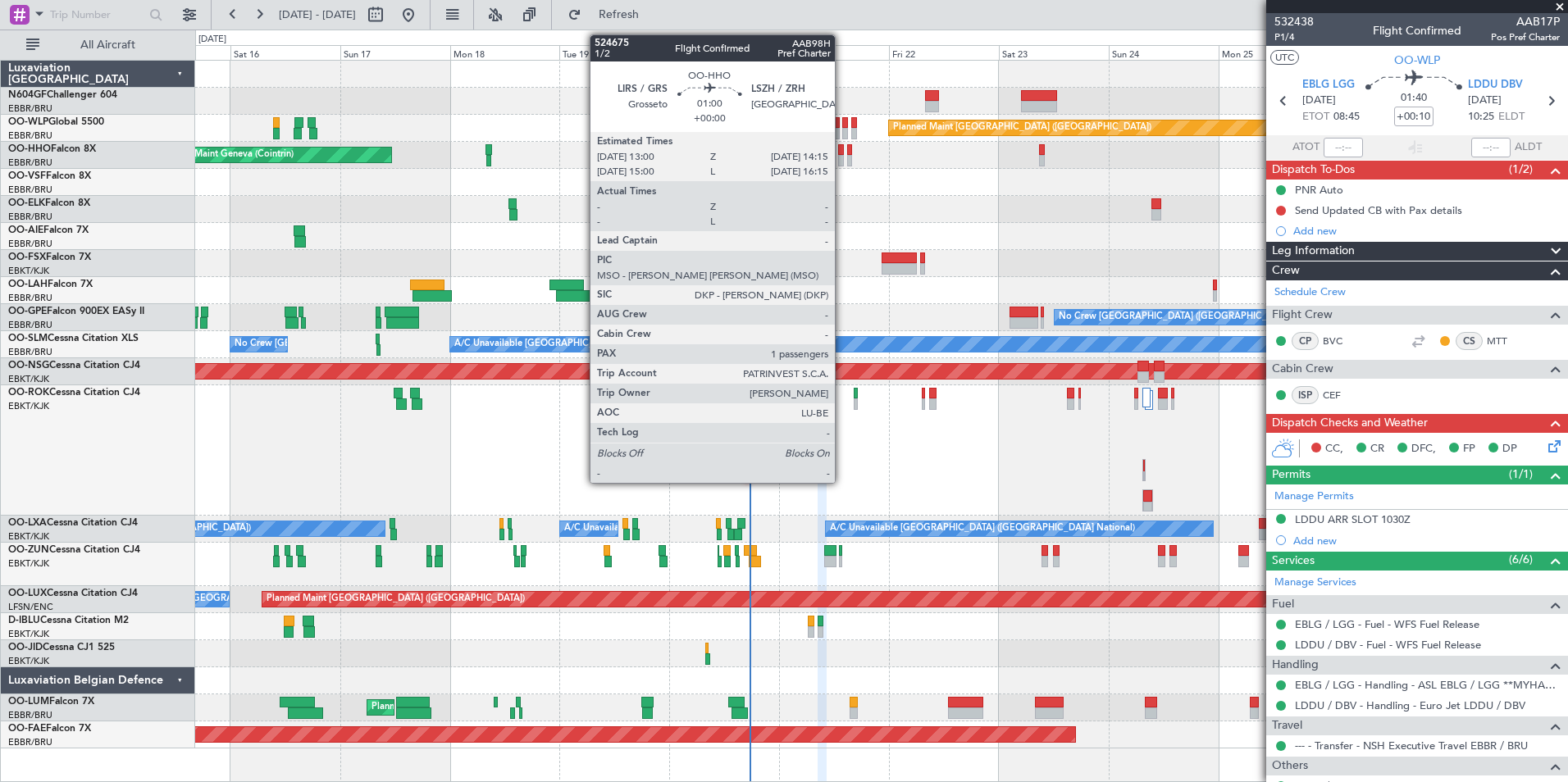
click at [842, 156] on div at bounding box center [841, 160] width 5 height 12
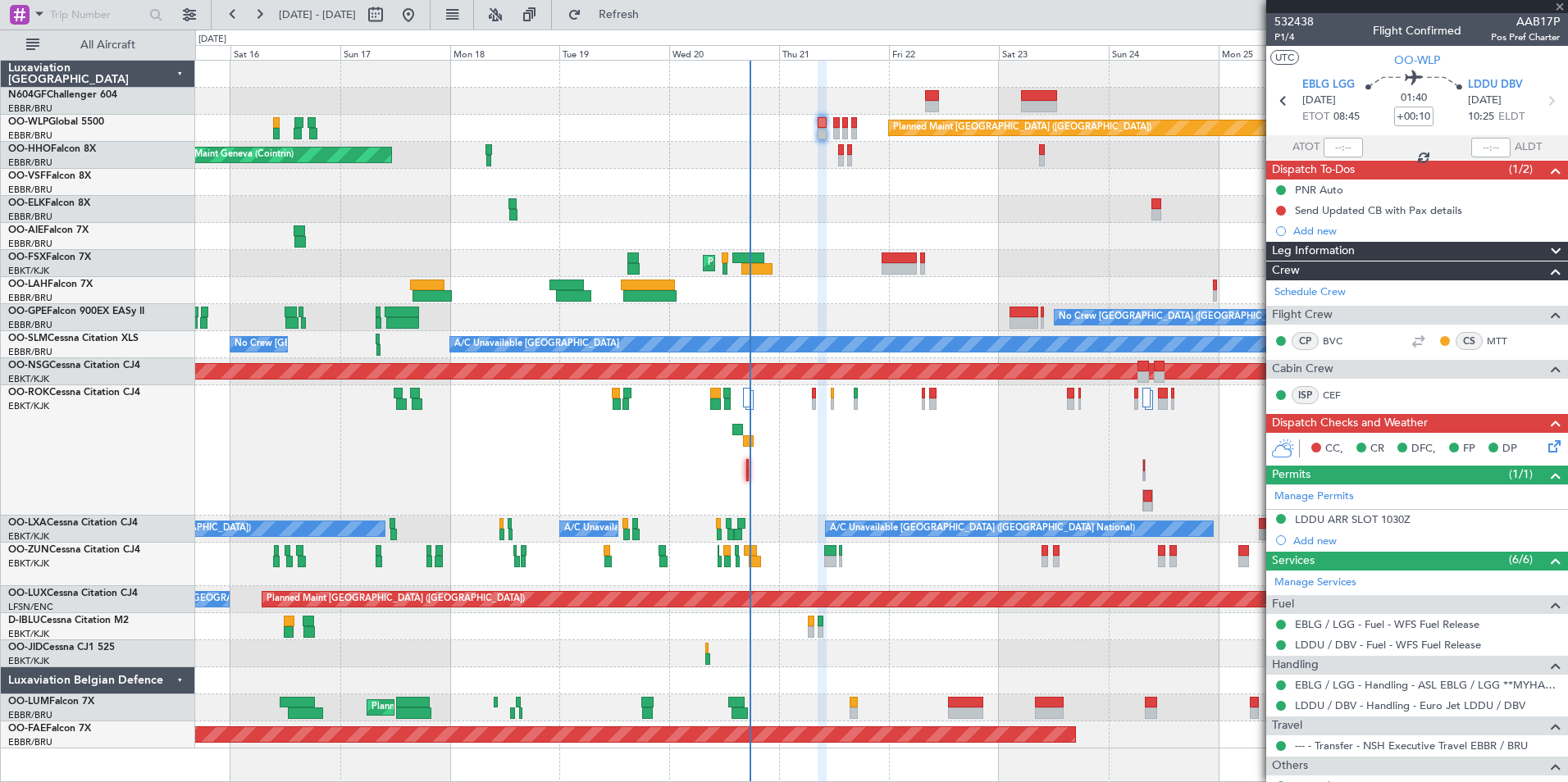
type input "1"
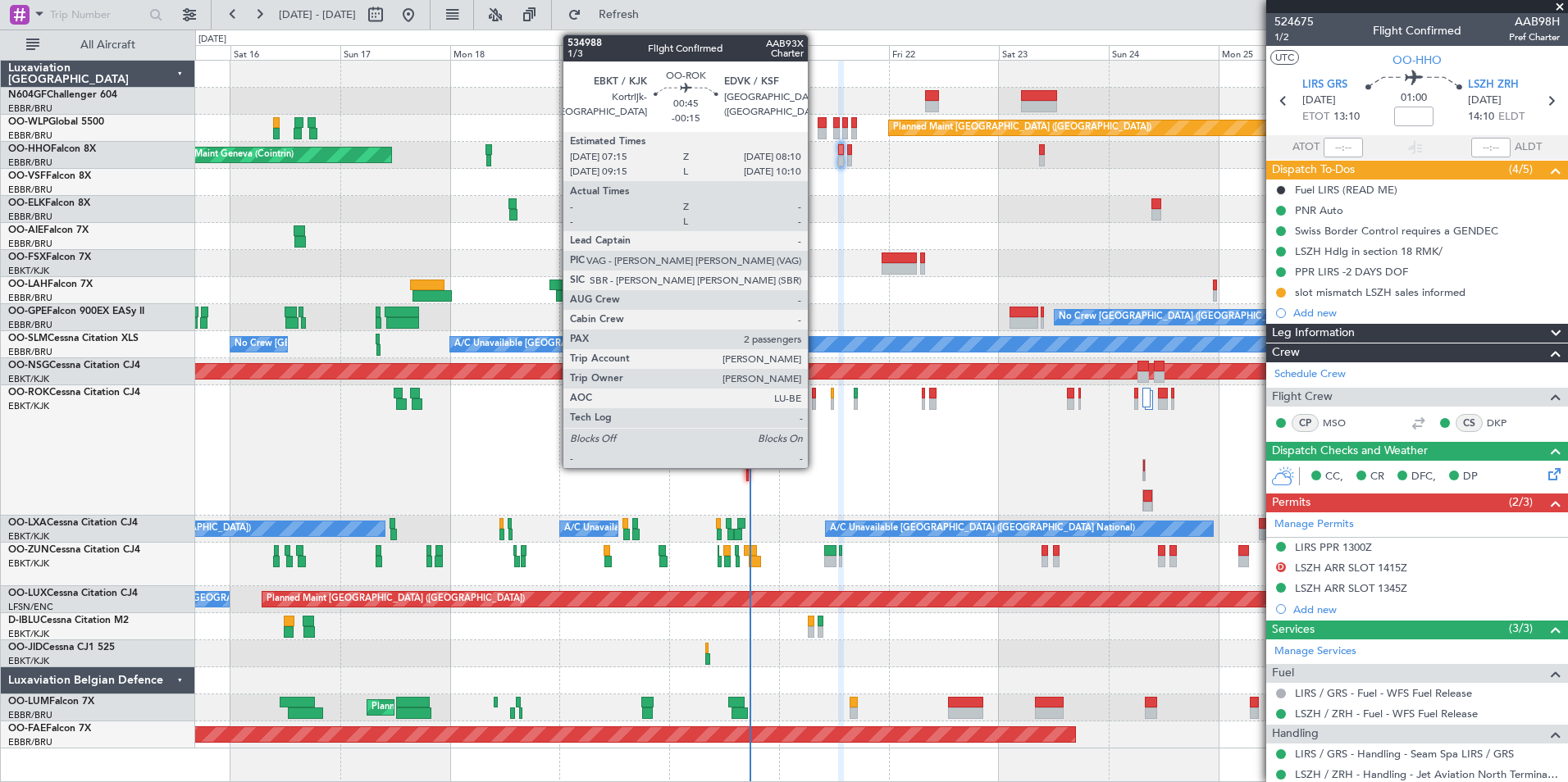
click at [815, 405] on div at bounding box center [814, 404] width 5 height 12
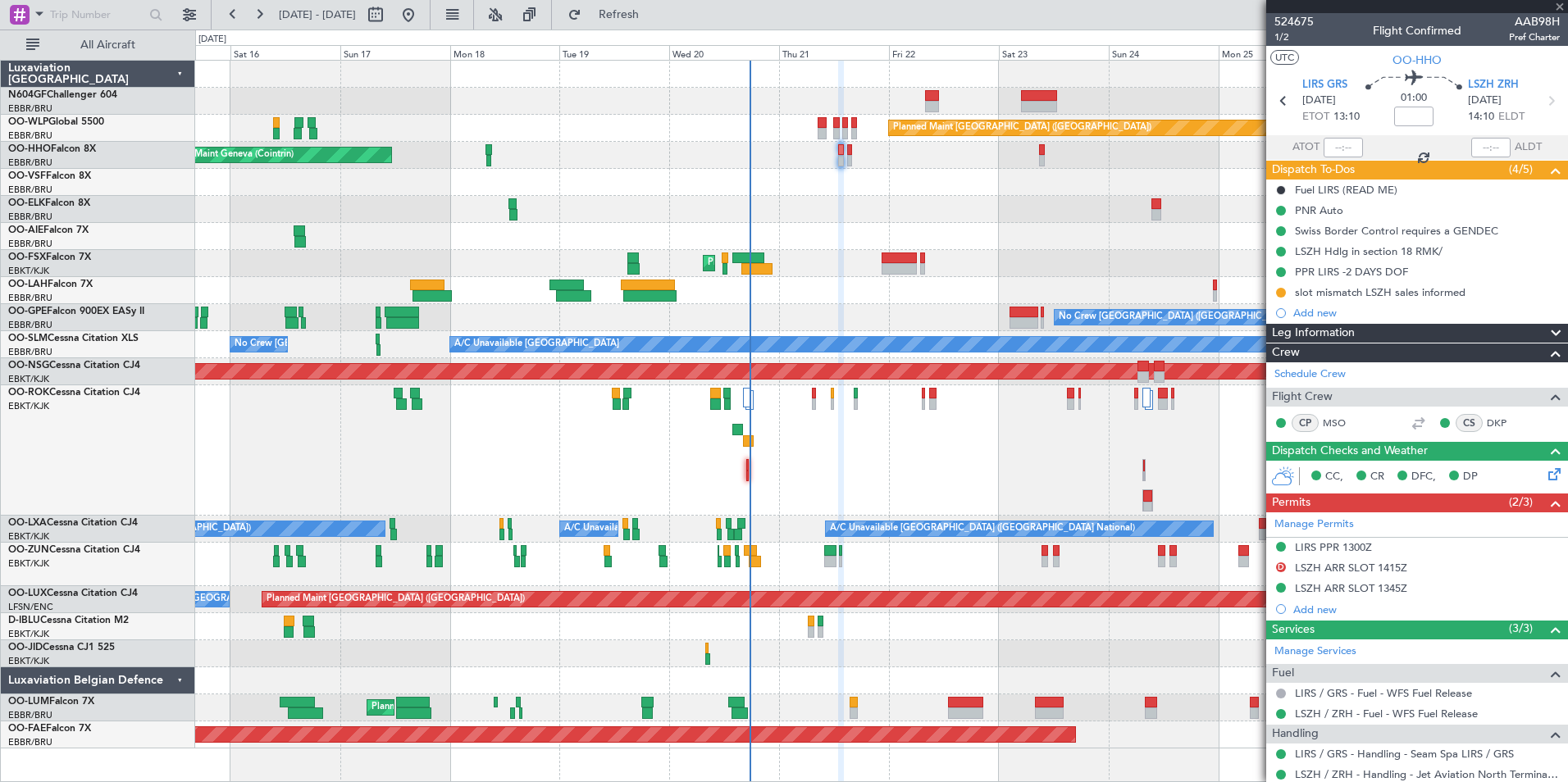
type input "-00:15"
type input "2"
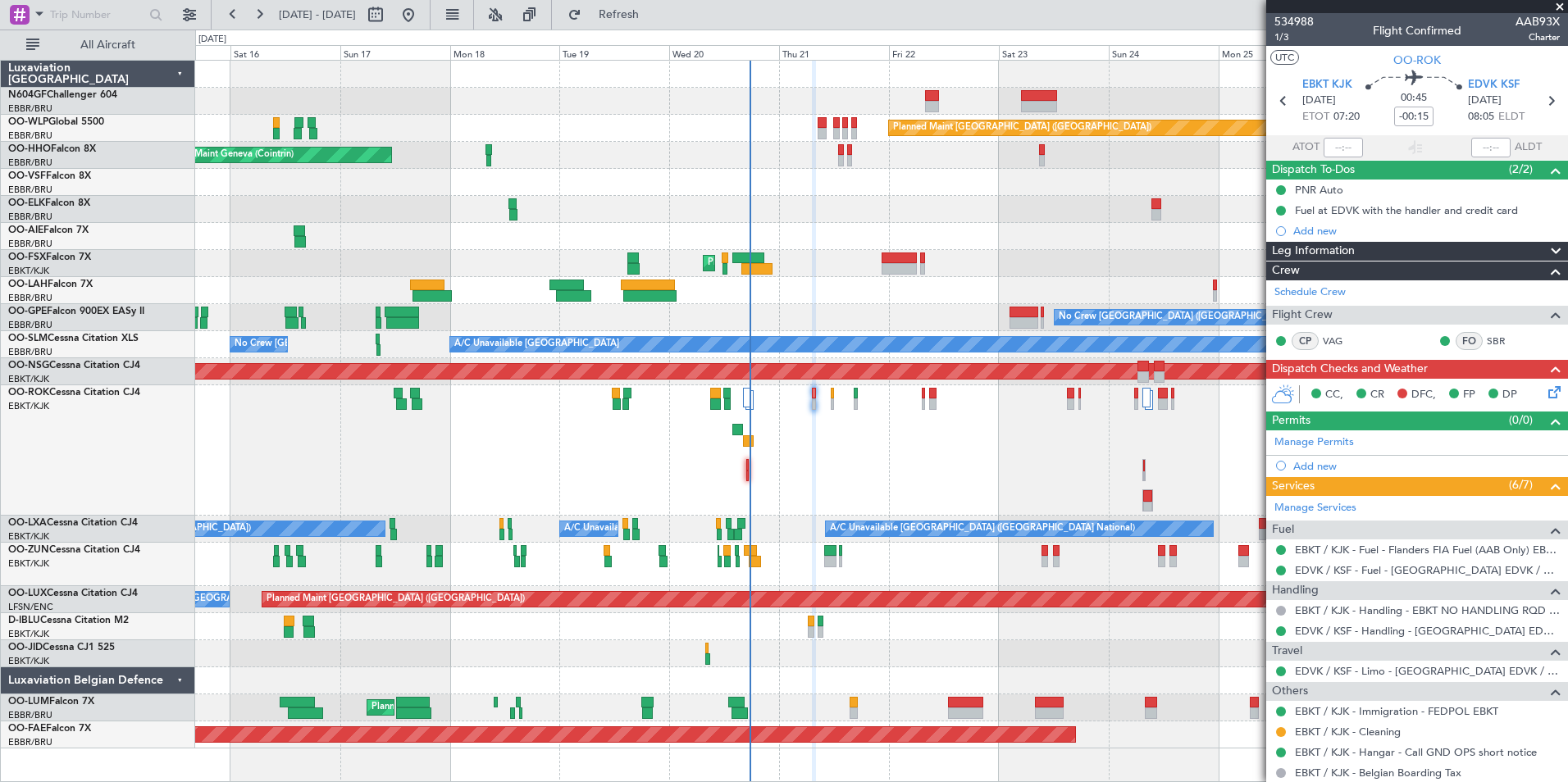
click at [818, 405] on div "Owner Kortrijk-Wevelgem Unplanned Maint Kortrijk-Wevelgem" at bounding box center [881, 450] width 1372 height 130
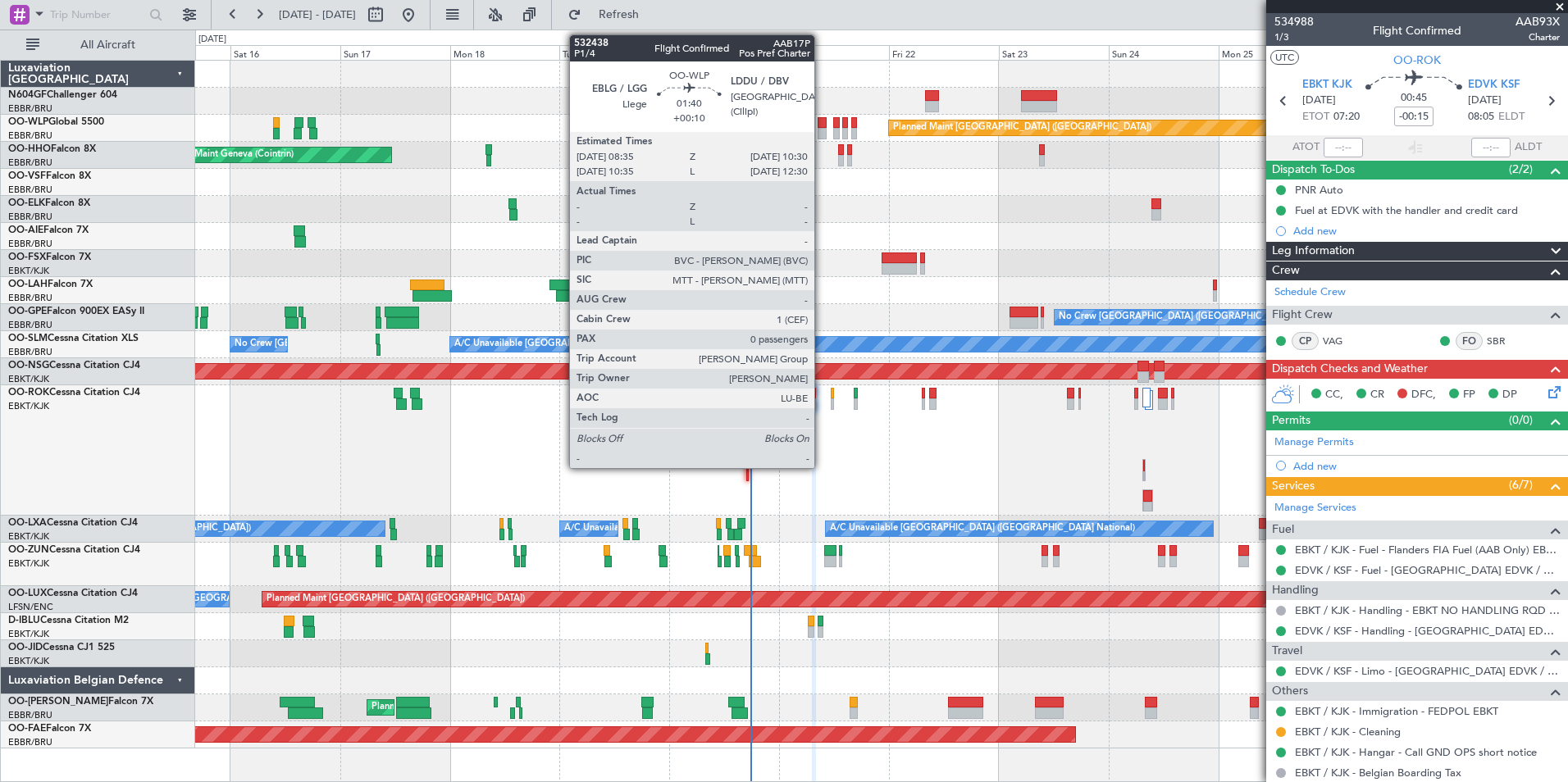
click at [822, 127] on div at bounding box center [822, 123] width 9 height 12
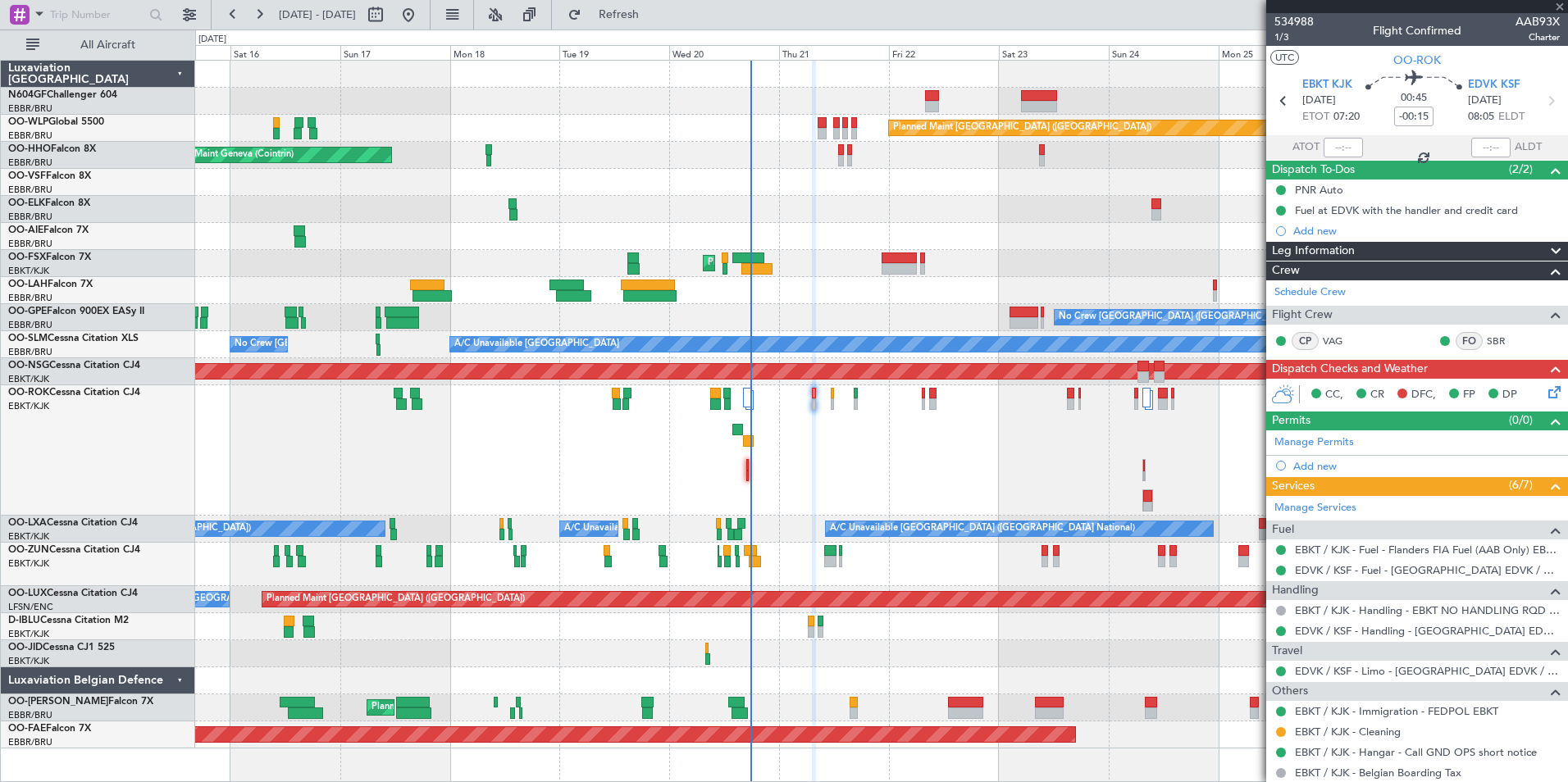
type input "+00:10"
type input "0"
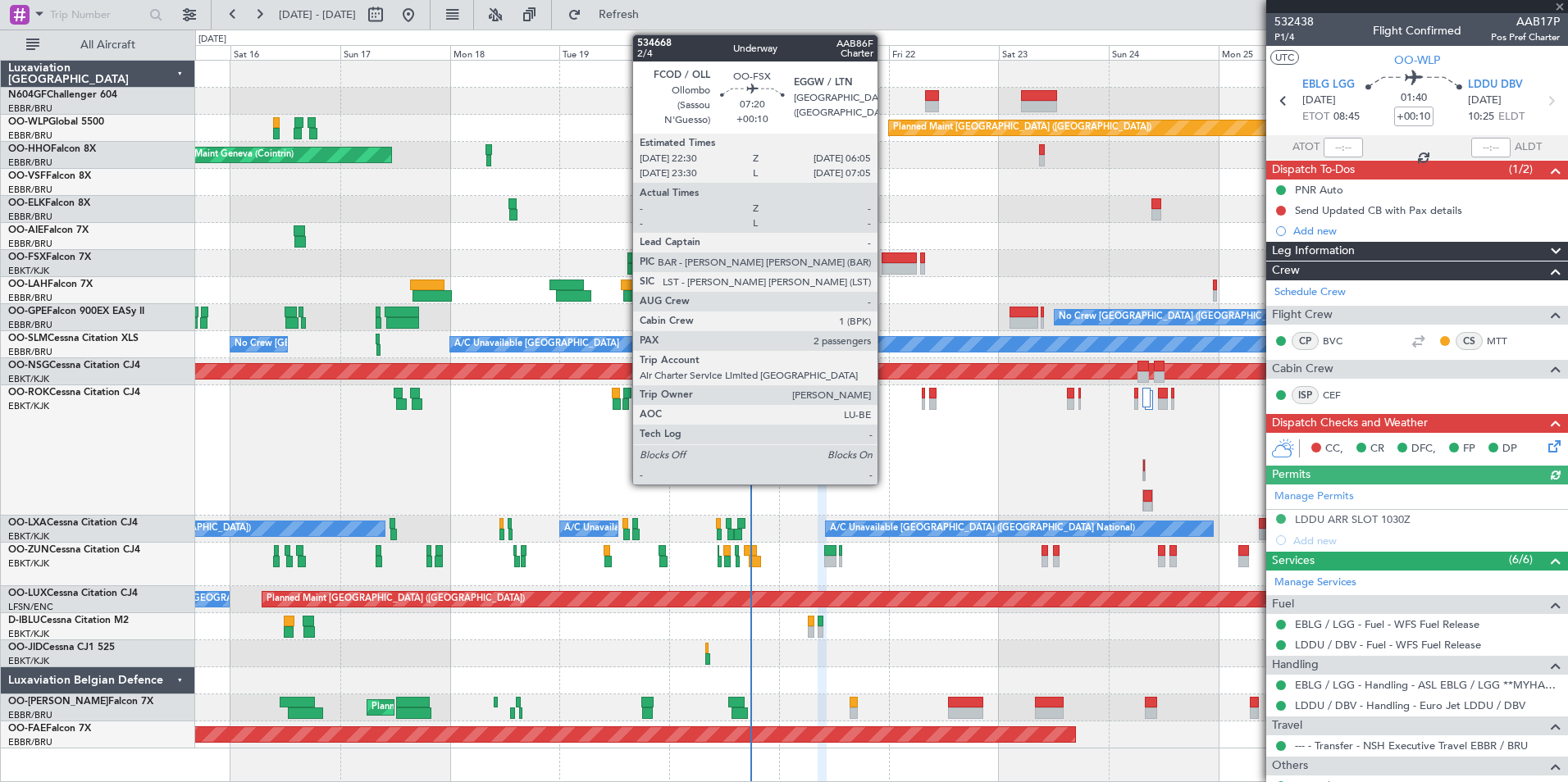
click at [888, 266] on div at bounding box center [899, 268] width 35 height 12
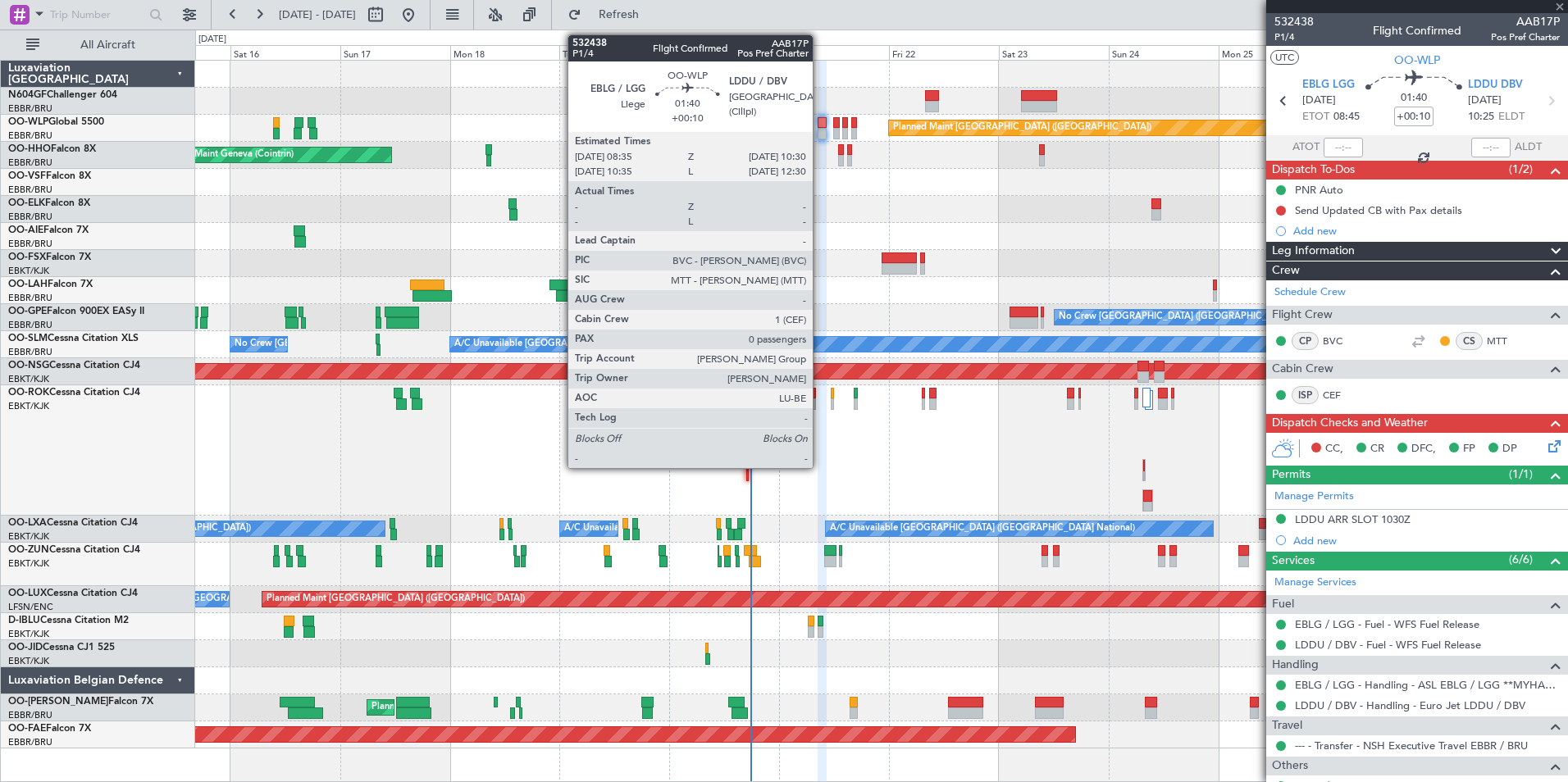
click at [820, 129] on div at bounding box center [822, 134] width 9 height 12
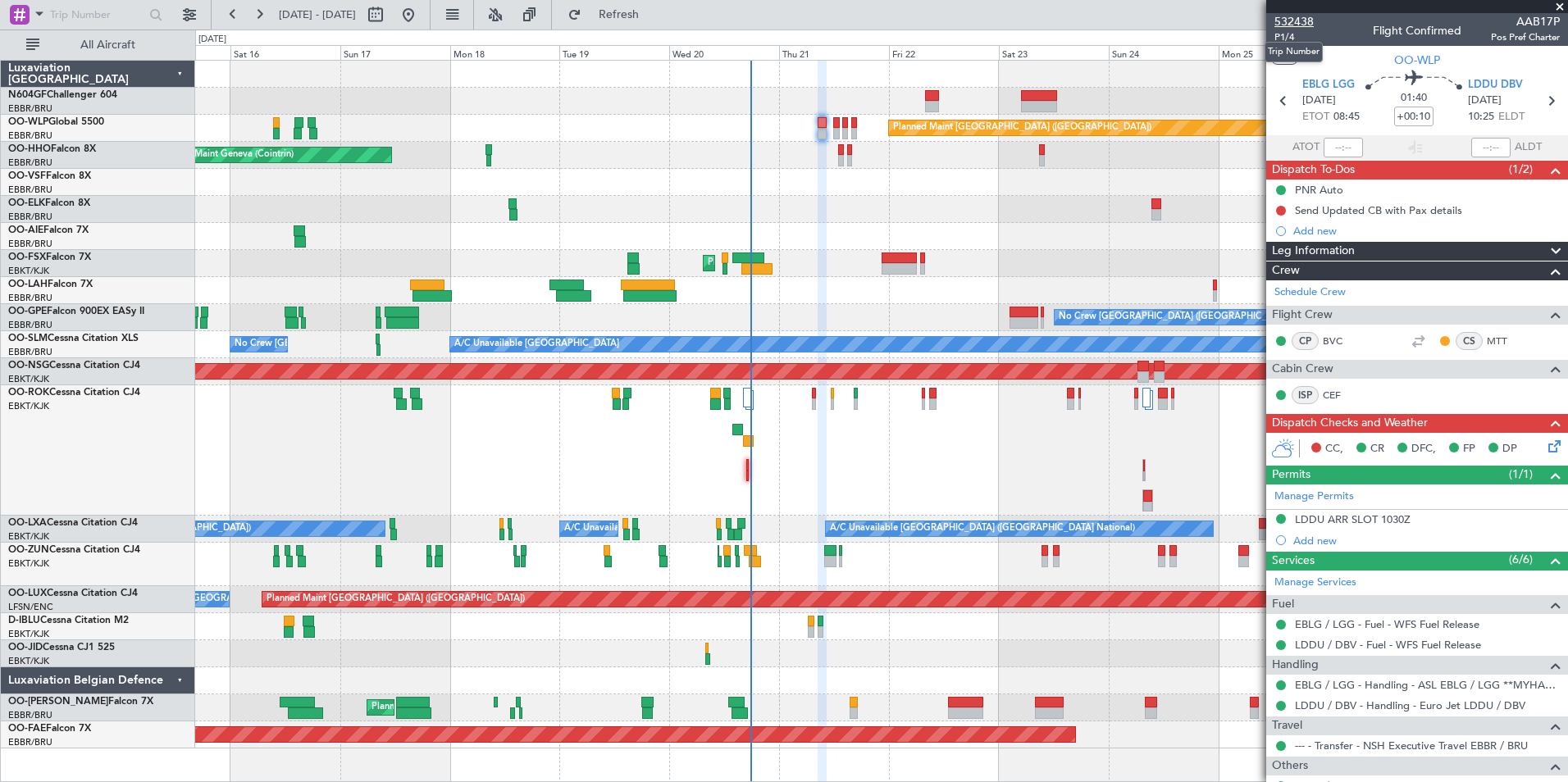
click at [1289, 21] on span "532438" at bounding box center [1293, 21] width 39 height 17
click at [1282, 39] on span "P1/4" at bounding box center [1293, 36] width 39 height 14
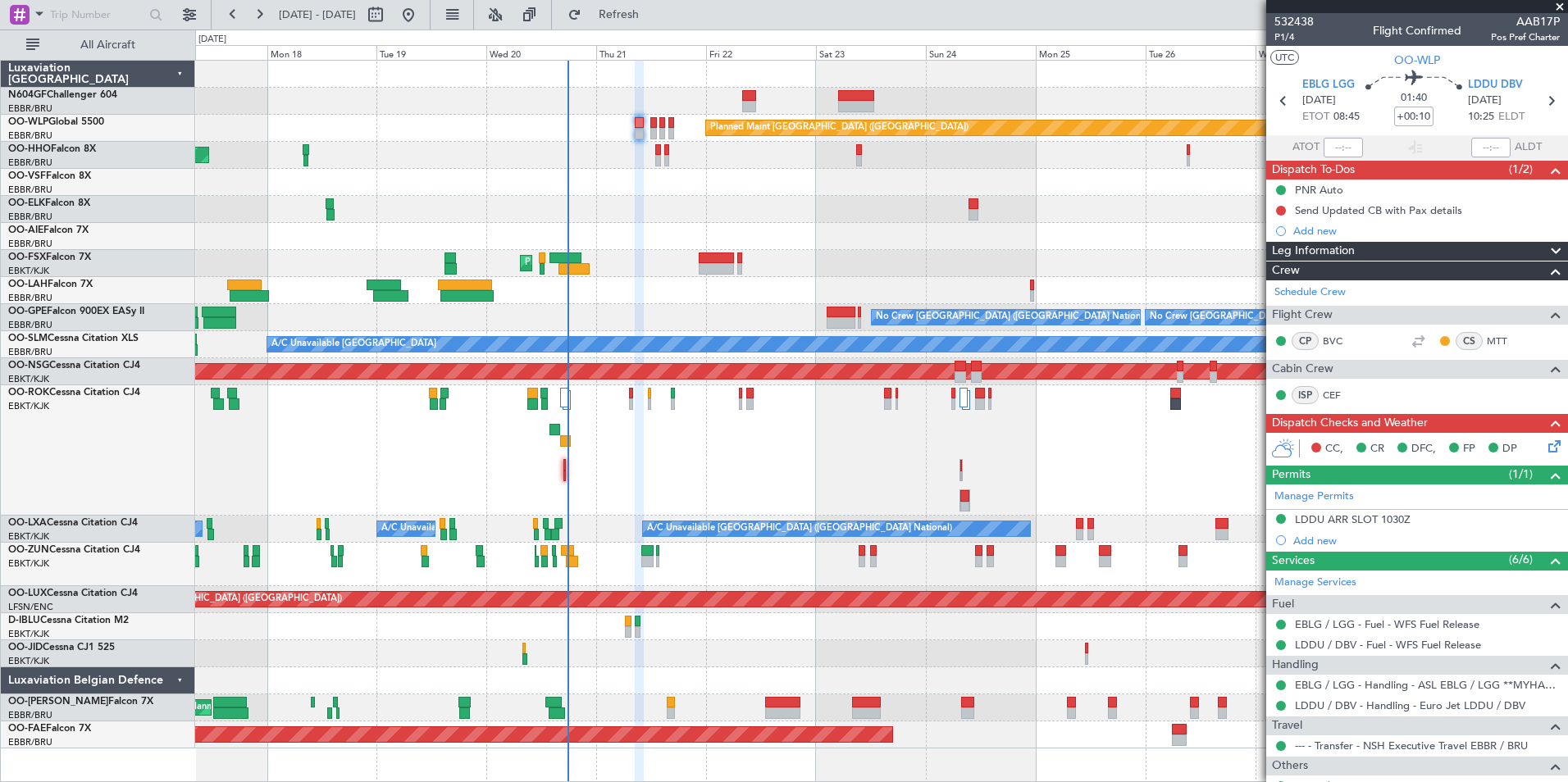
click at [616, 198] on div at bounding box center [881, 210] width 1372 height 27
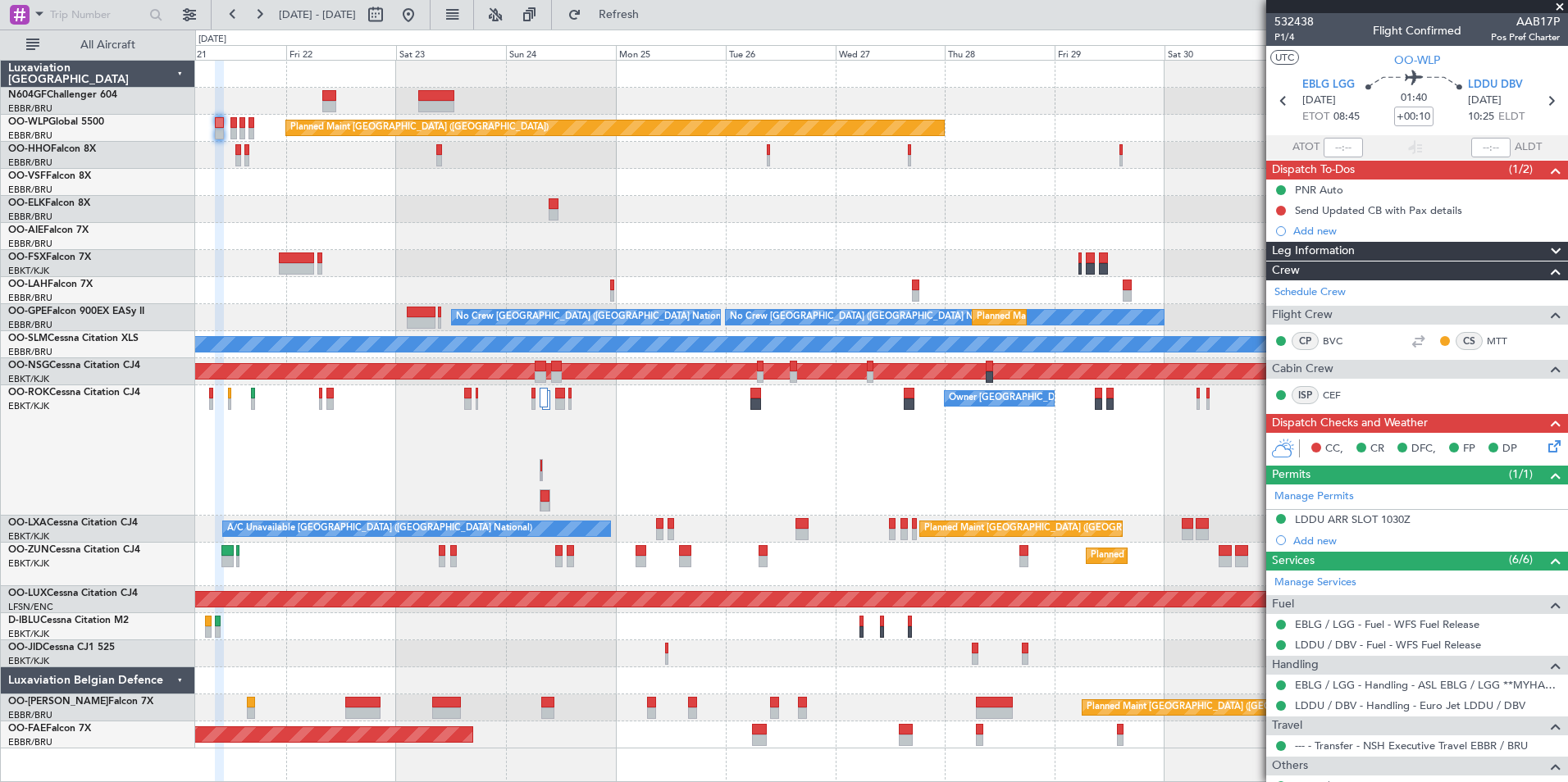
click at [373, 186] on div "Planned Maint [GEOGRAPHIC_DATA] ([GEOGRAPHIC_DATA]) Planned Maint [GEOGRAPHIC_D…" at bounding box center [881, 405] width 1372 height 688
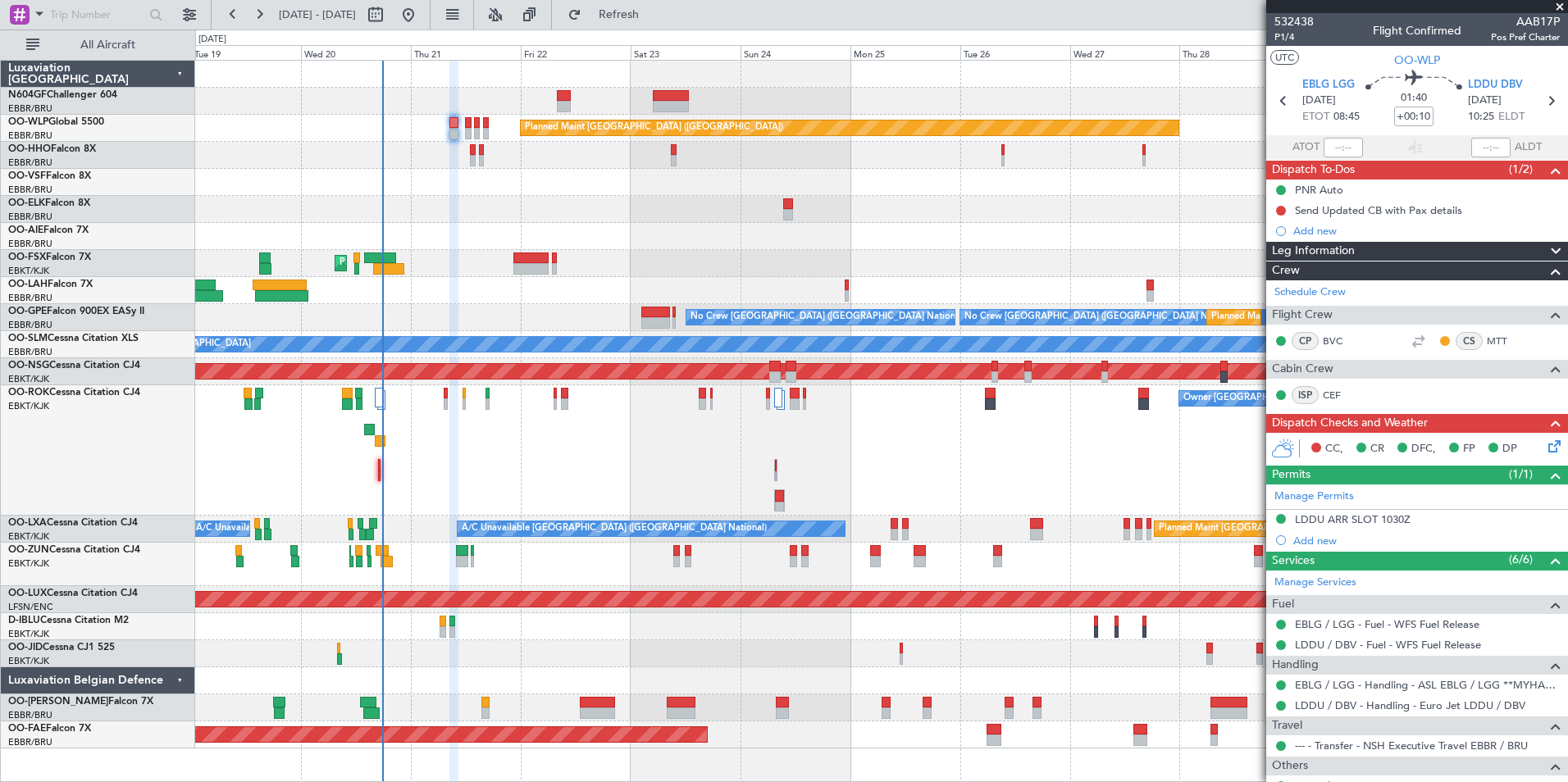
click at [1545, 449] on icon at bounding box center [1552, 444] width 13 height 13
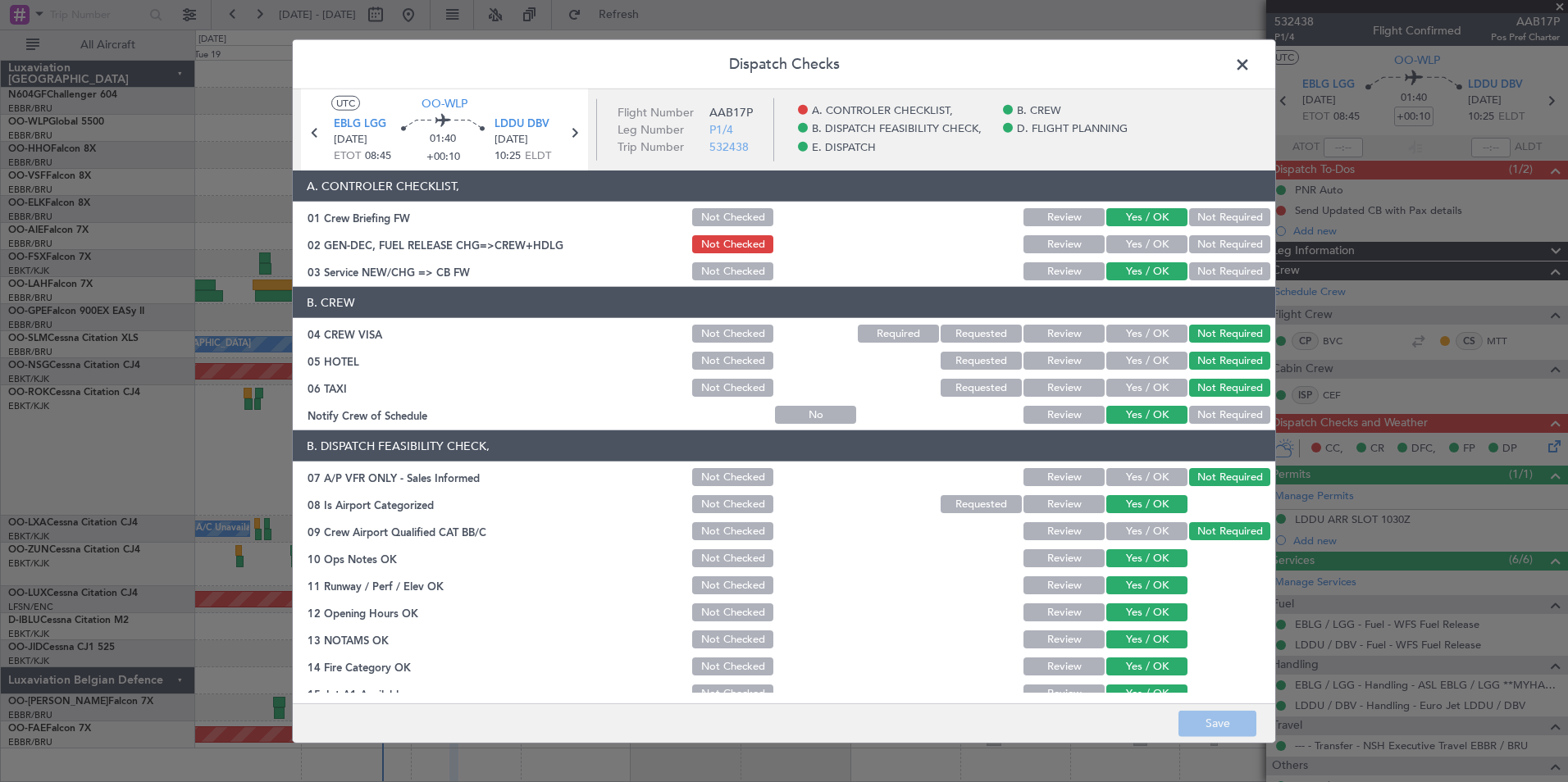
click at [1251, 65] on span at bounding box center [1251, 69] width 0 height 33
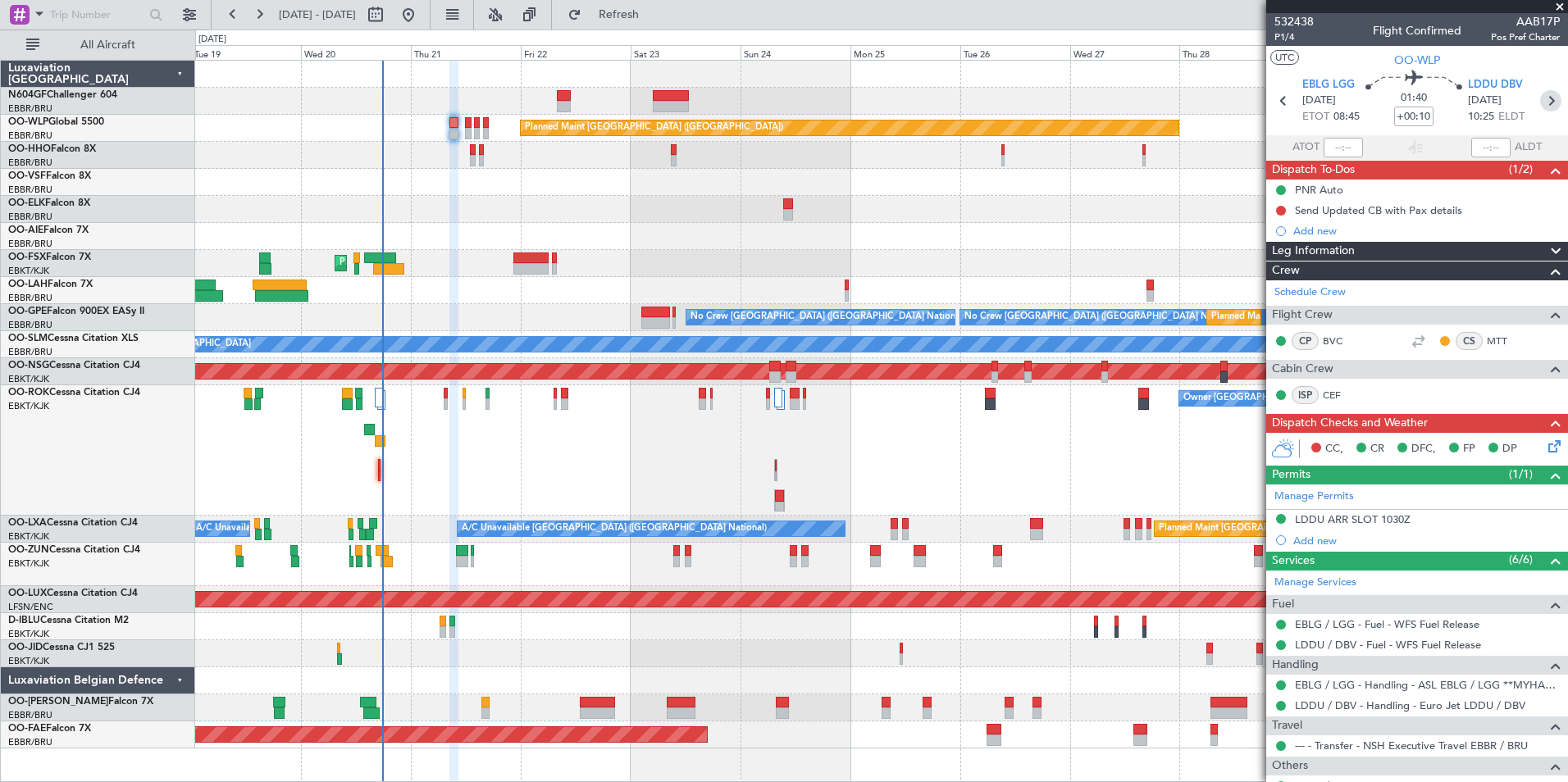
click at [1541, 98] on icon at bounding box center [1551, 100] width 21 height 21
type input "-00:10"
type input "7"
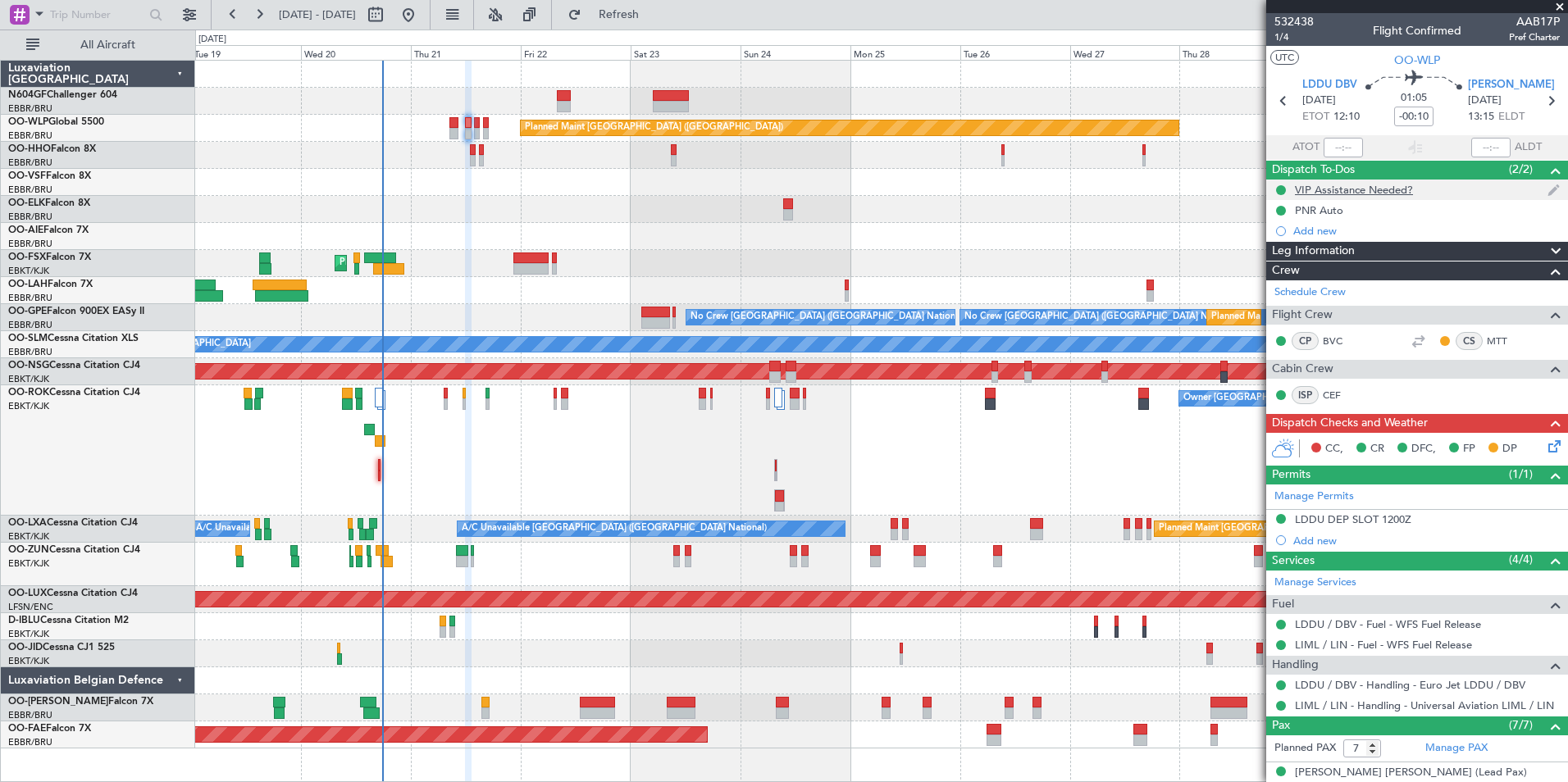
click at [1315, 188] on div "VIP Assistance Needed?" at bounding box center [1354, 189] width 118 height 14
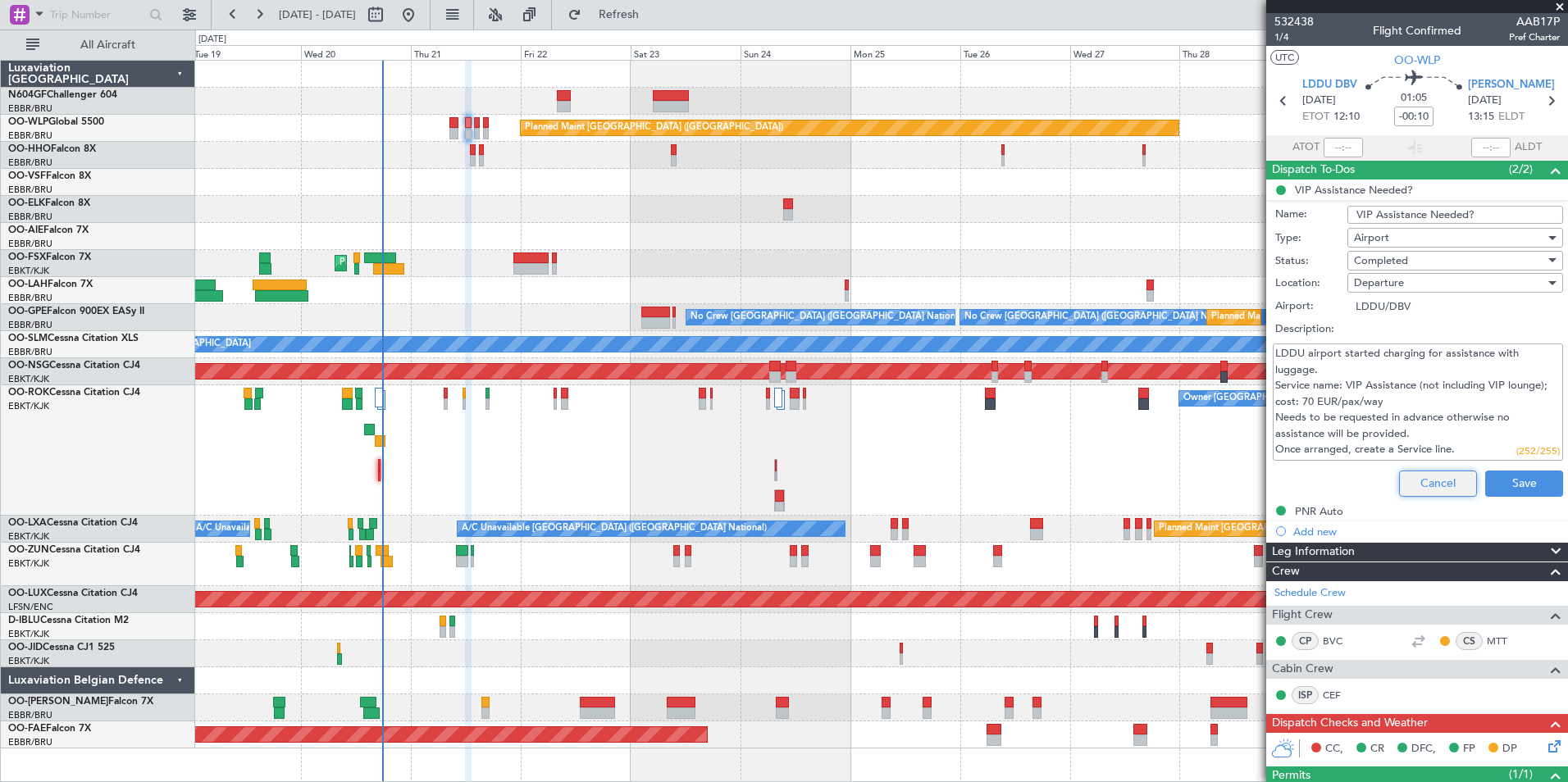
click at [1443, 488] on button "Cancel" at bounding box center [1439, 484] width 78 height 26
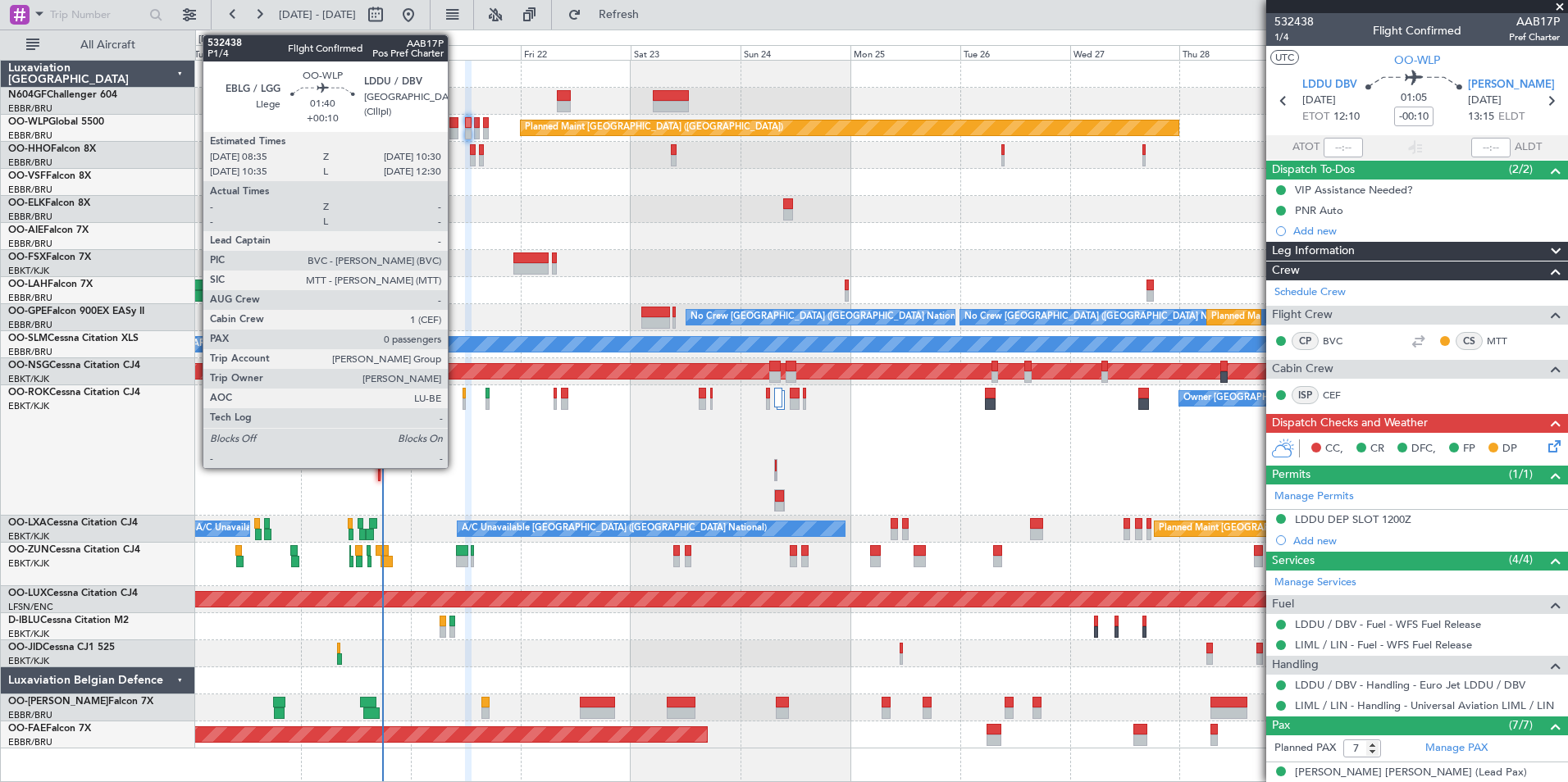
click at [454, 125] on div at bounding box center [454, 123] width 9 height 12
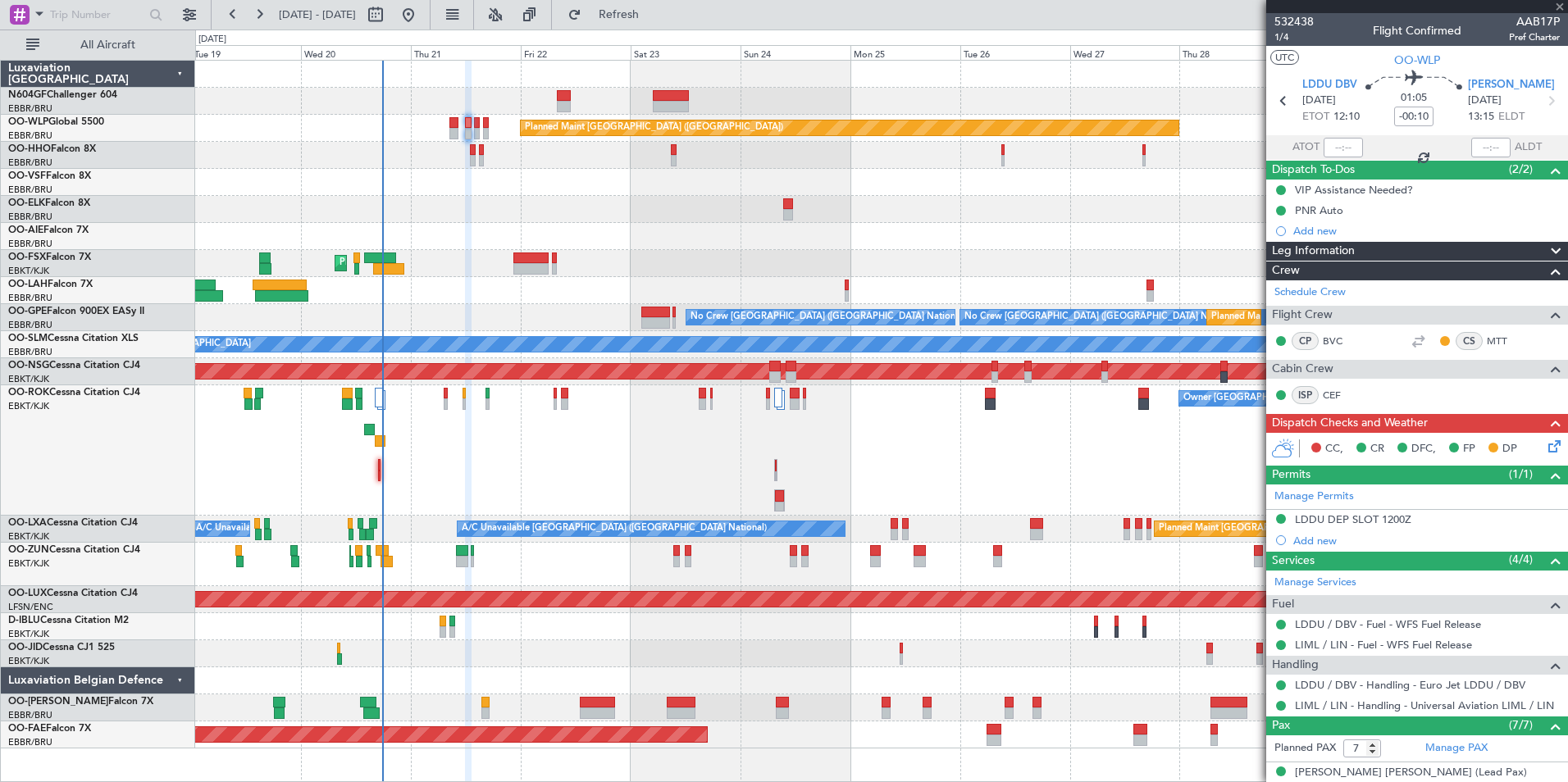
type input "+00:10"
type input "0"
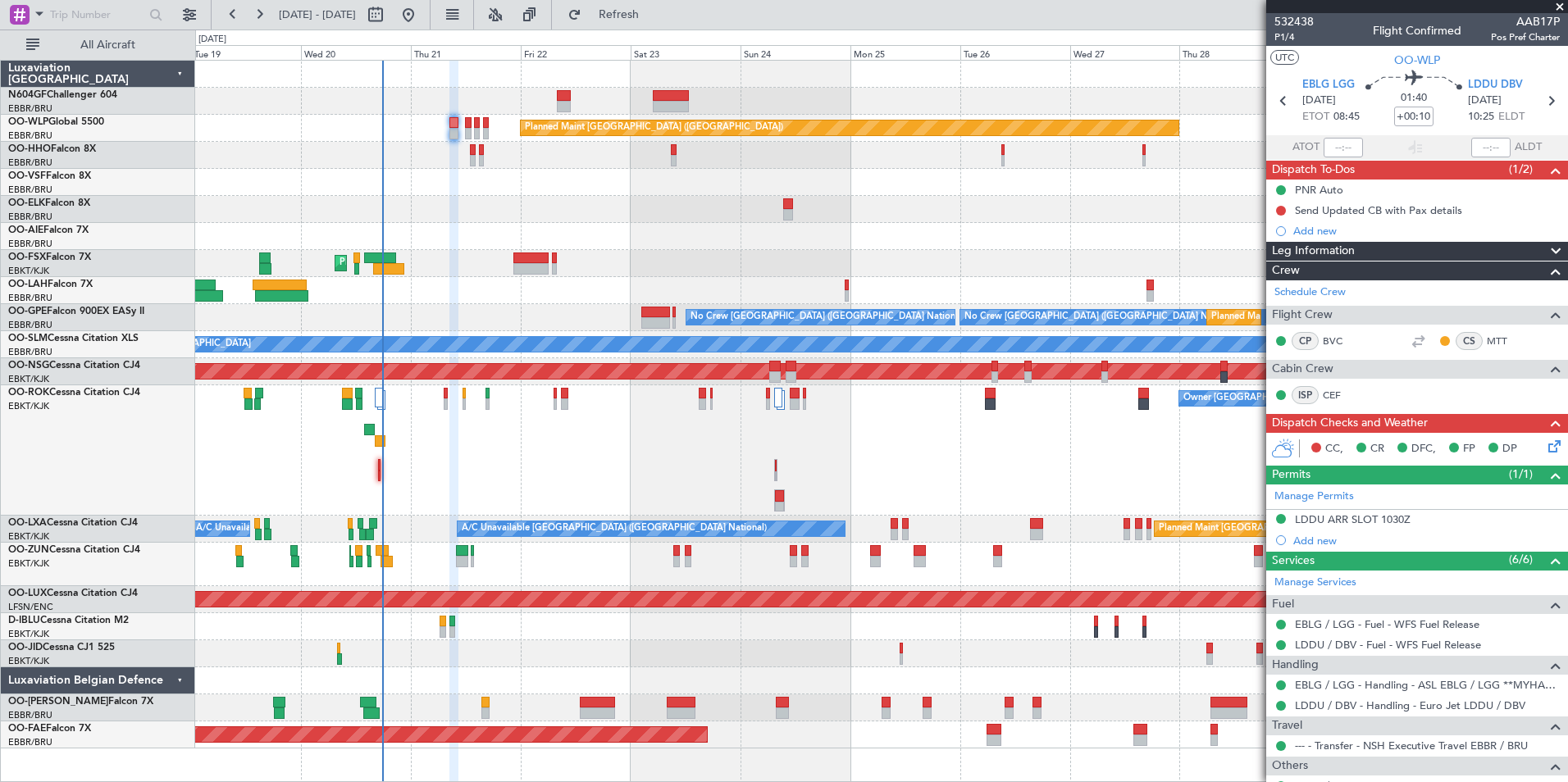
scroll to position [60, 0]
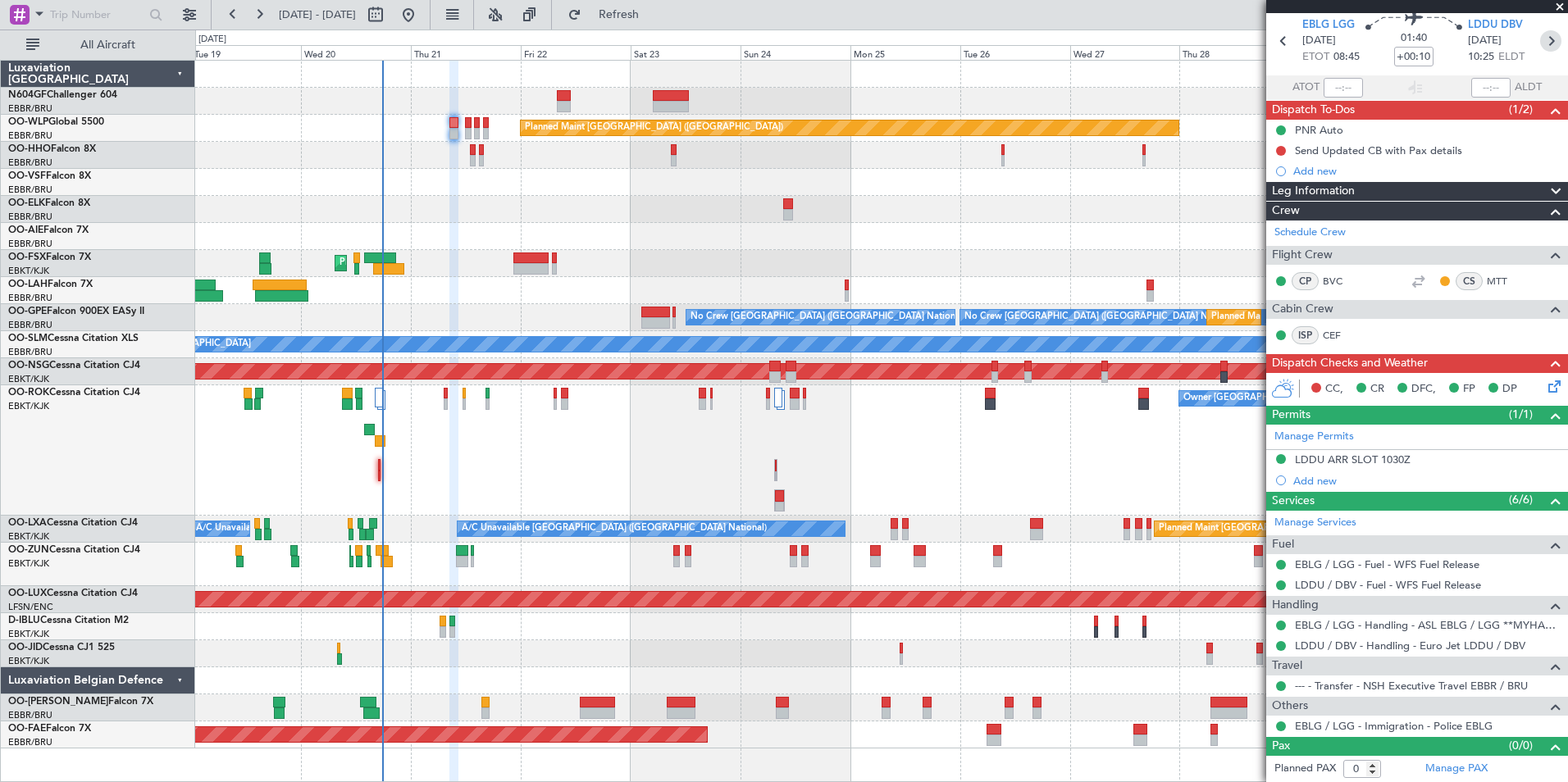
click at [1541, 51] on icon at bounding box center [1551, 40] width 21 height 21
type input "-00:10"
type input "7"
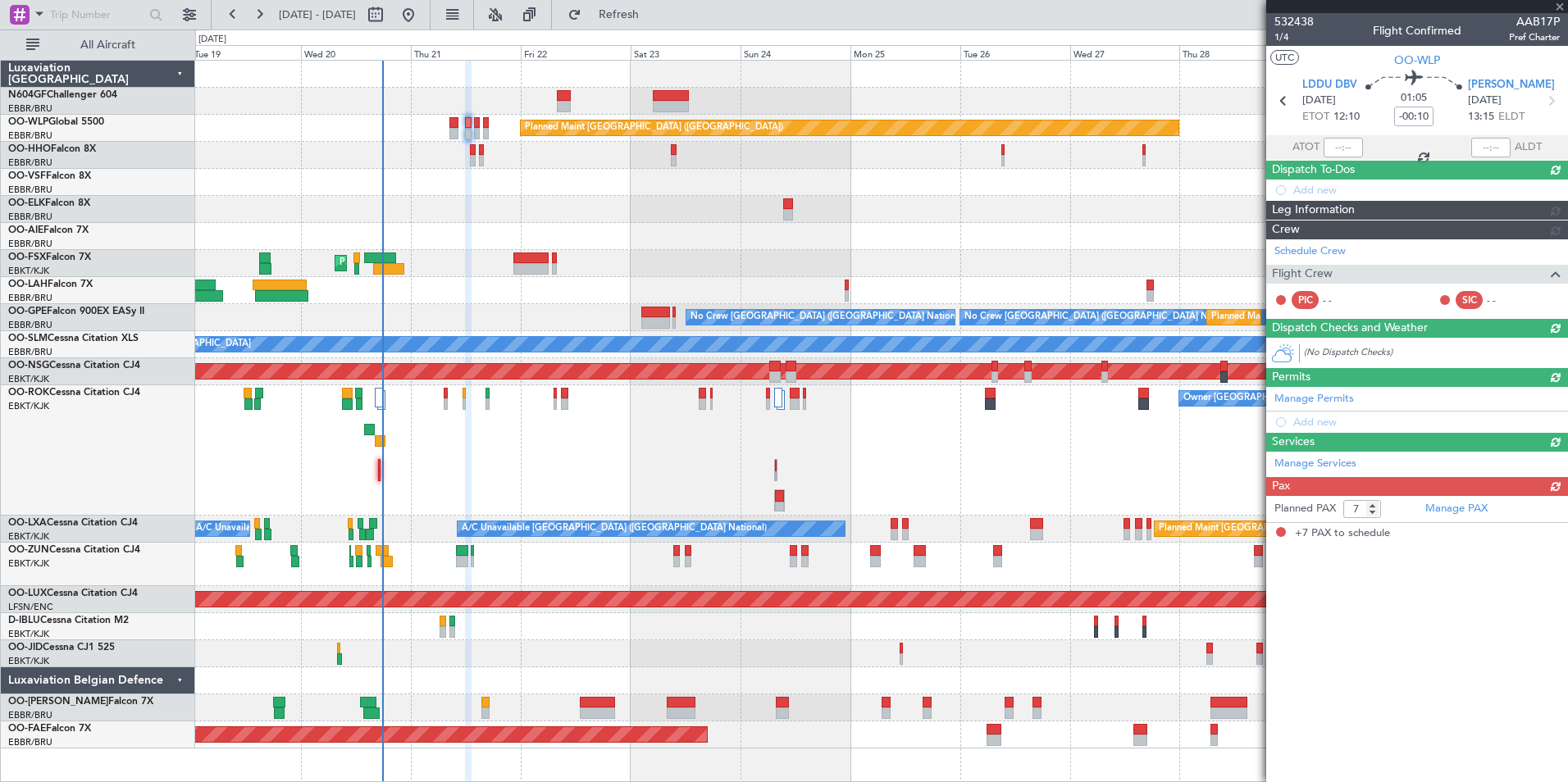
scroll to position [0, 0]
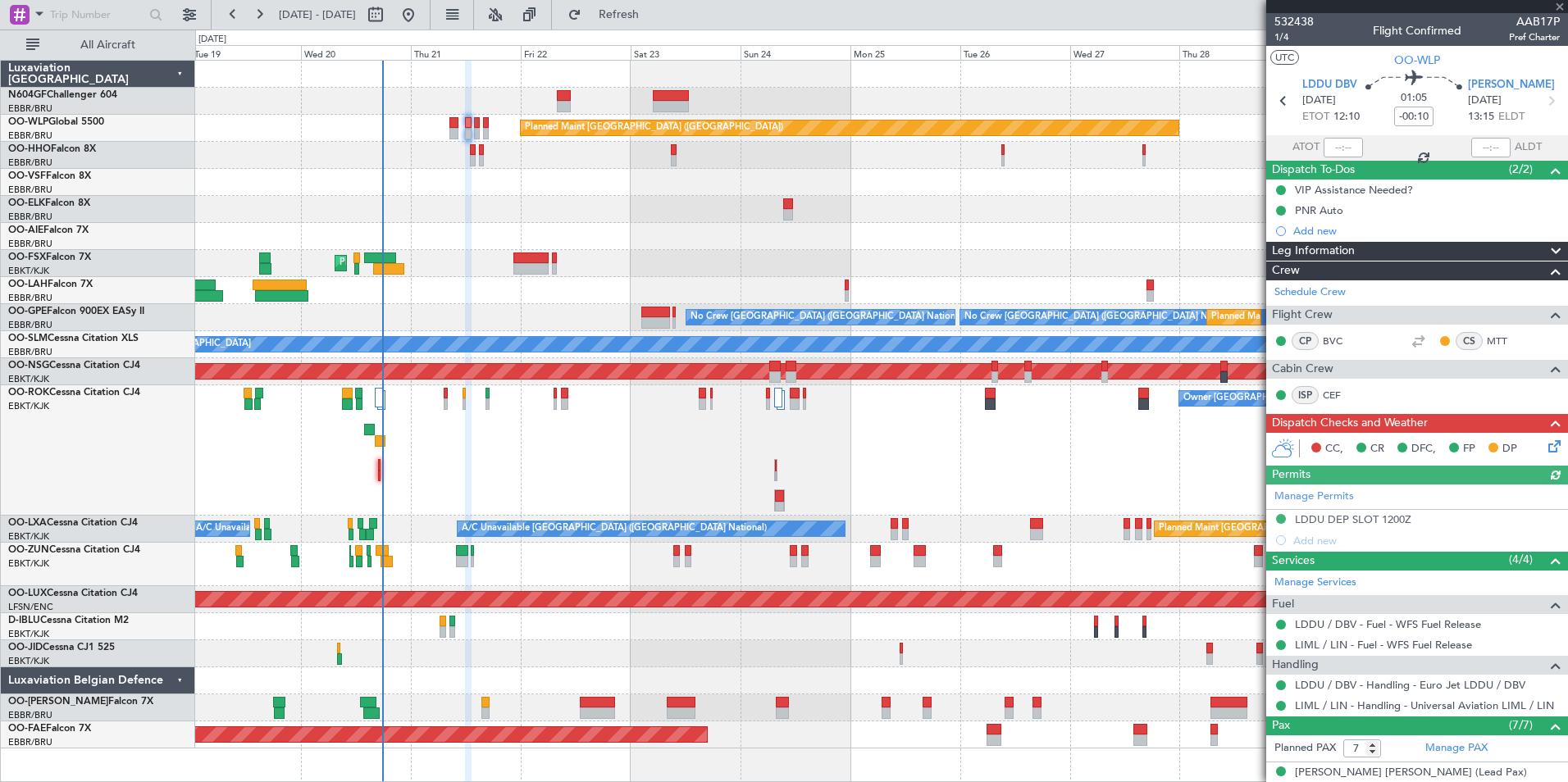
click at [1537, 386] on div "ISP CEF" at bounding box center [1417, 396] width 296 height 28
click at [1545, 450] on icon at bounding box center [1552, 444] width 13 height 13
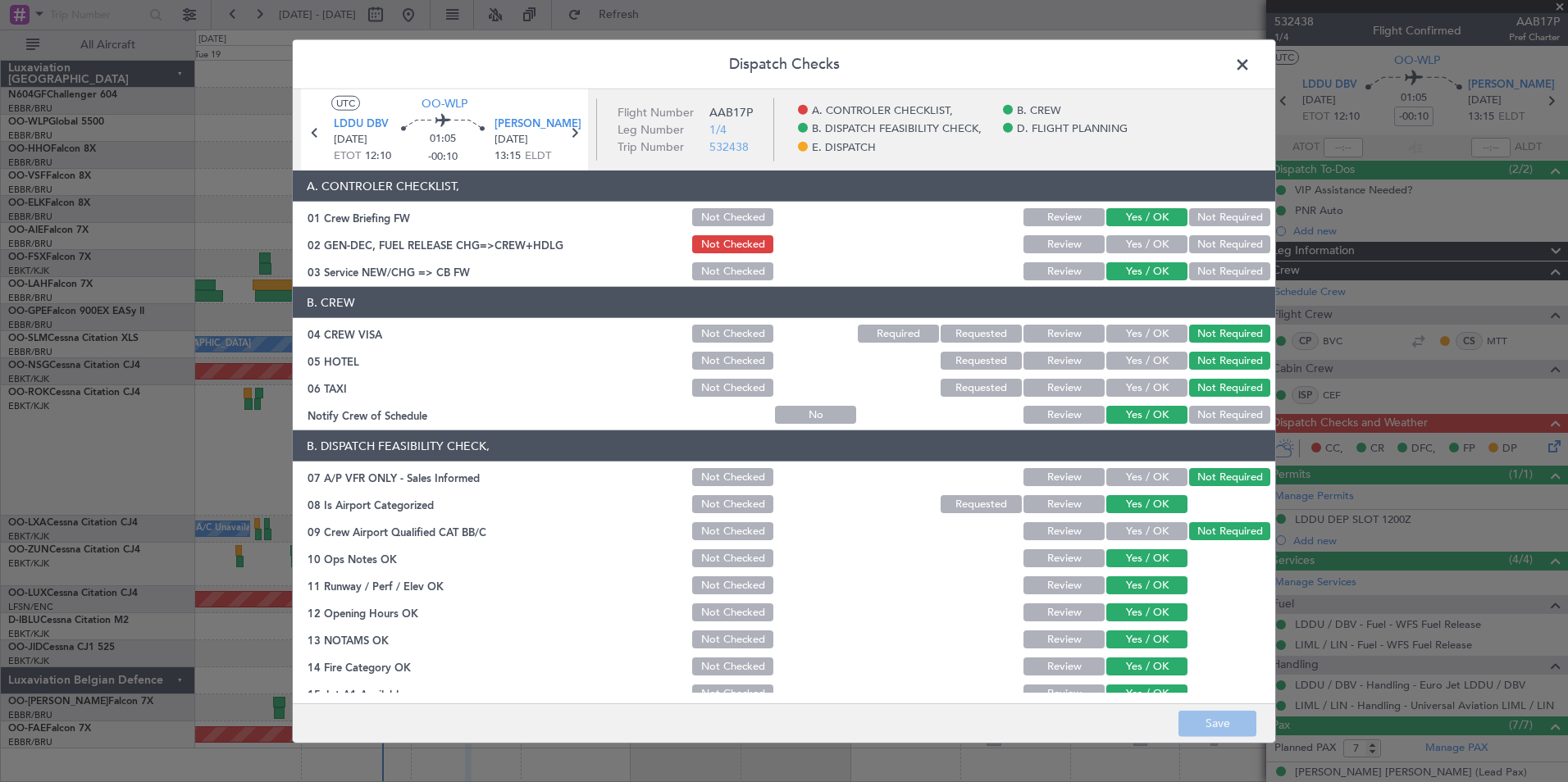
scroll to position [304, 0]
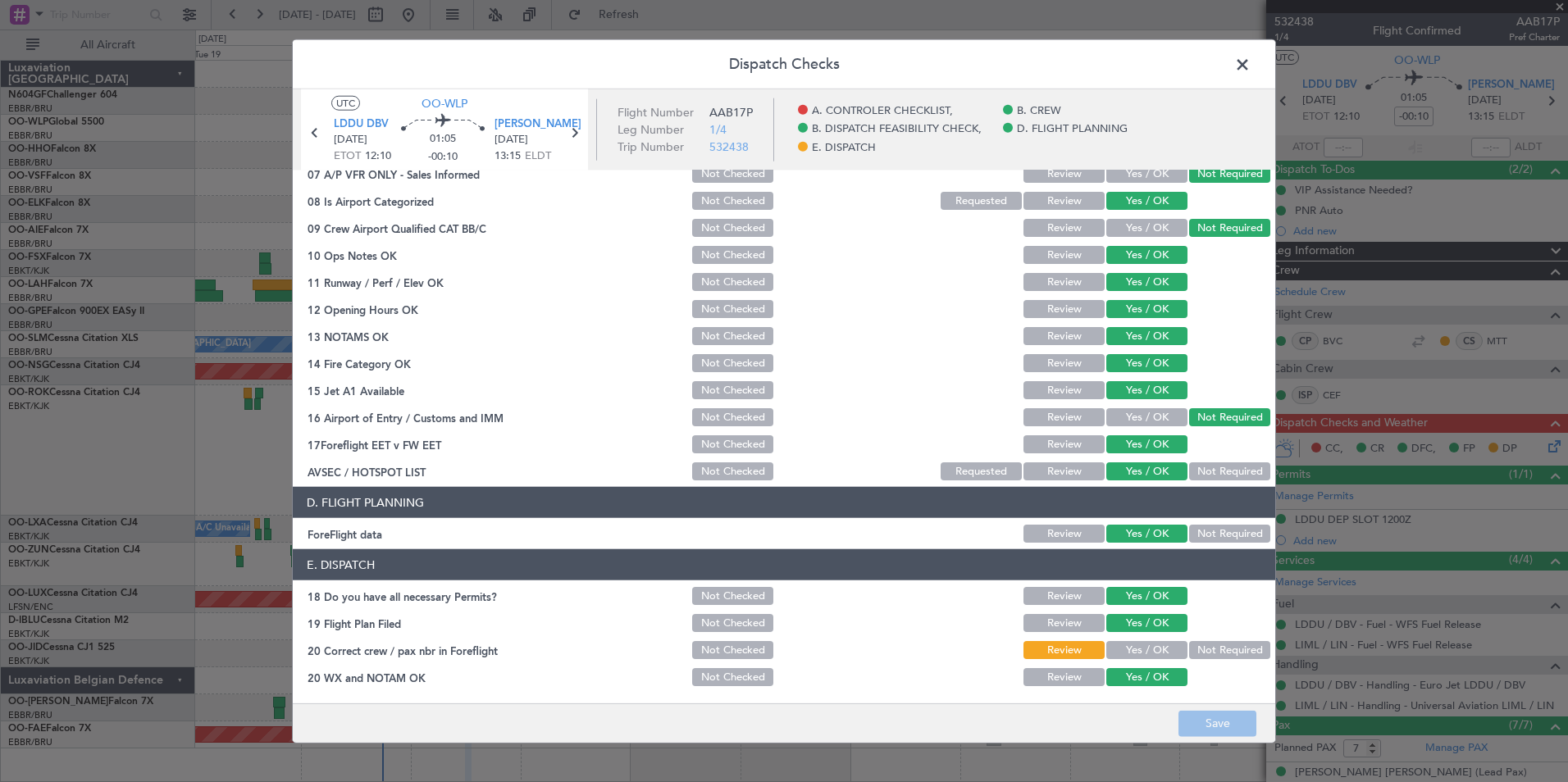
click at [1156, 652] on button "Yes / OK" at bounding box center [1147, 650] width 81 height 18
click at [1190, 706] on footer "Save" at bounding box center [784, 722] width 982 height 39
click at [1198, 715] on button "Save" at bounding box center [1218, 723] width 78 height 26
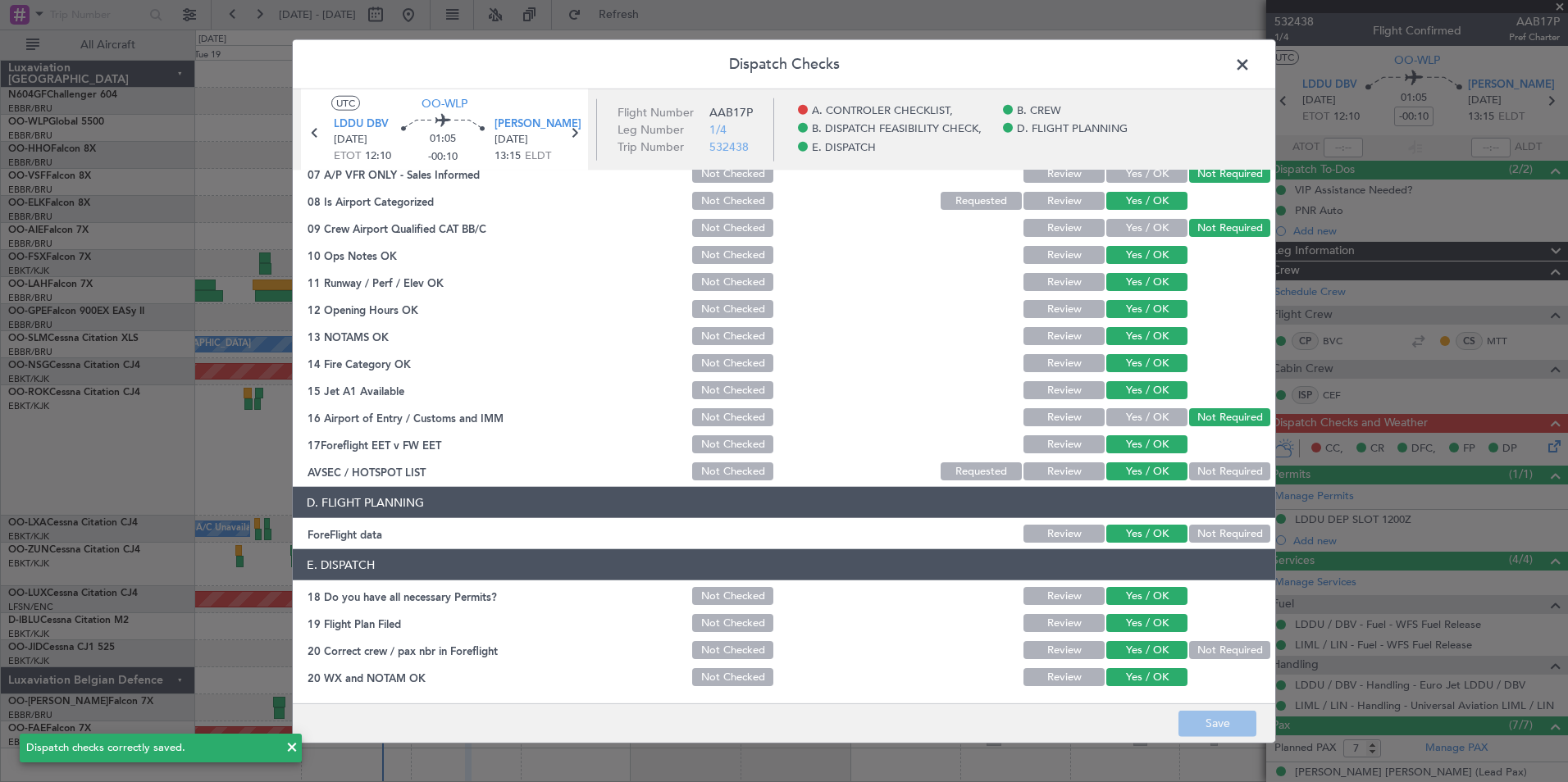
click at [1251, 75] on span at bounding box center [1251, 69] width 0 height 33
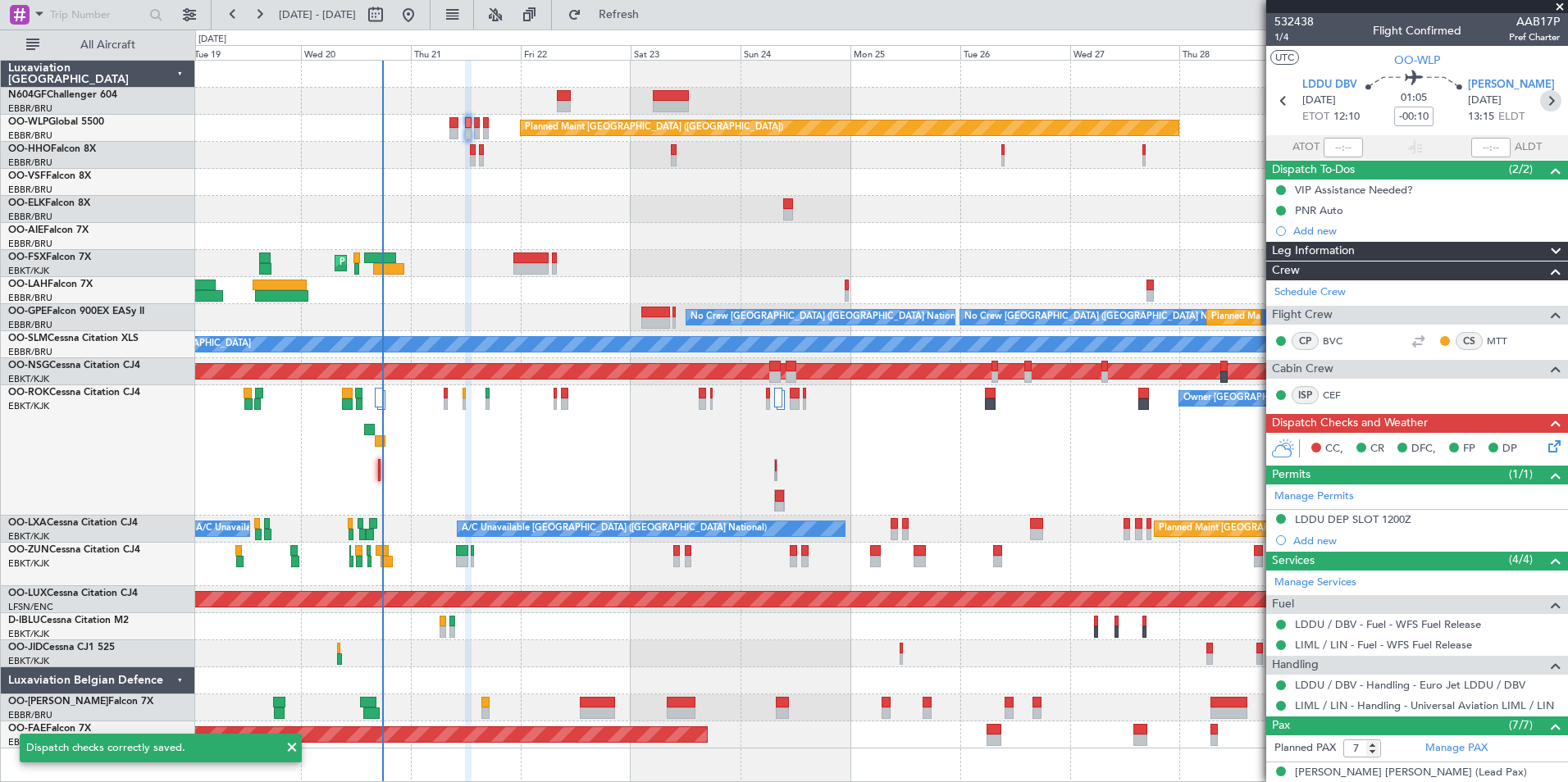
click at [1541, 98] on icon at bounding box center [1551, 100] width 21 height 21
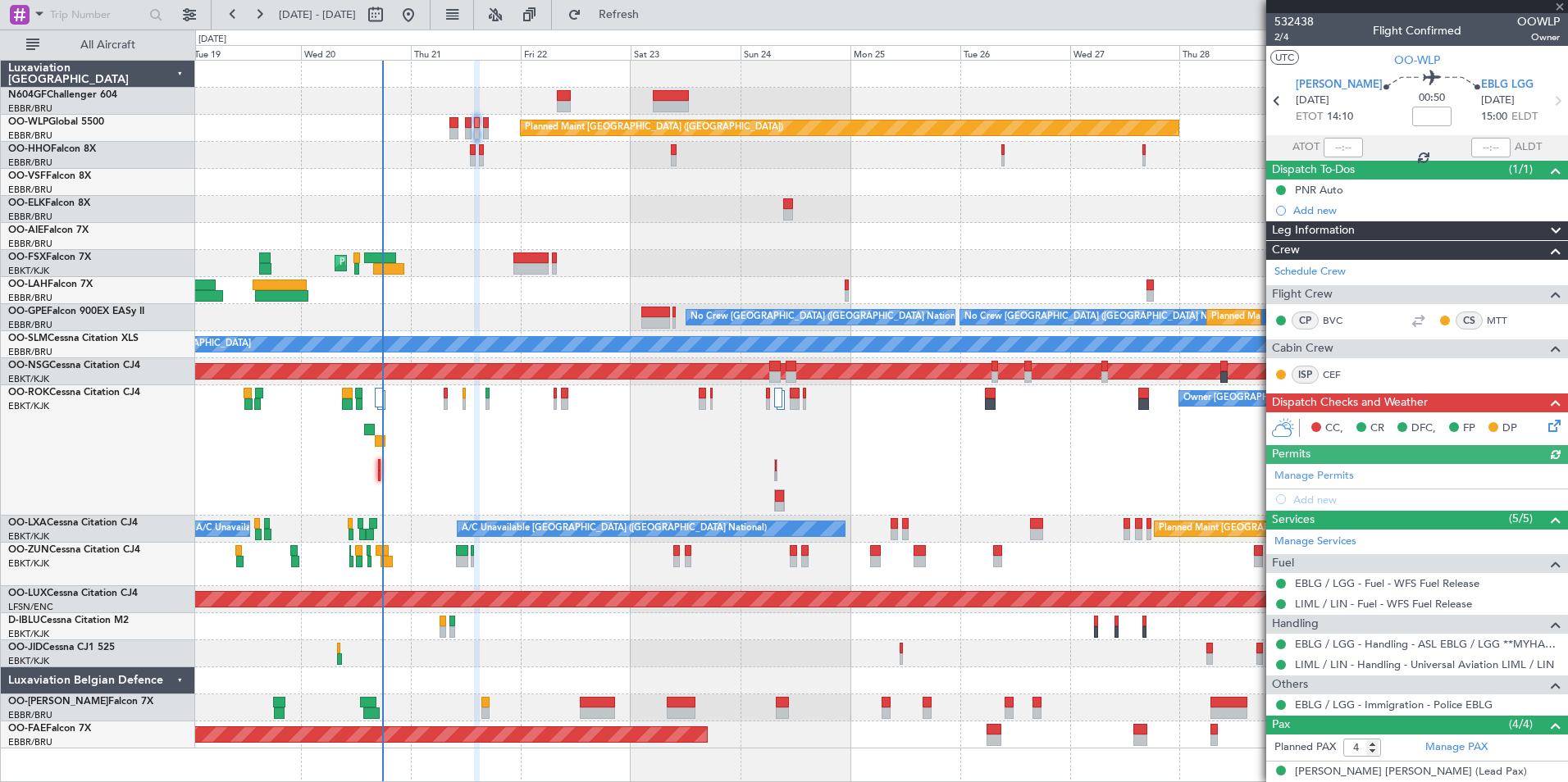
scroll to position [126, 0]
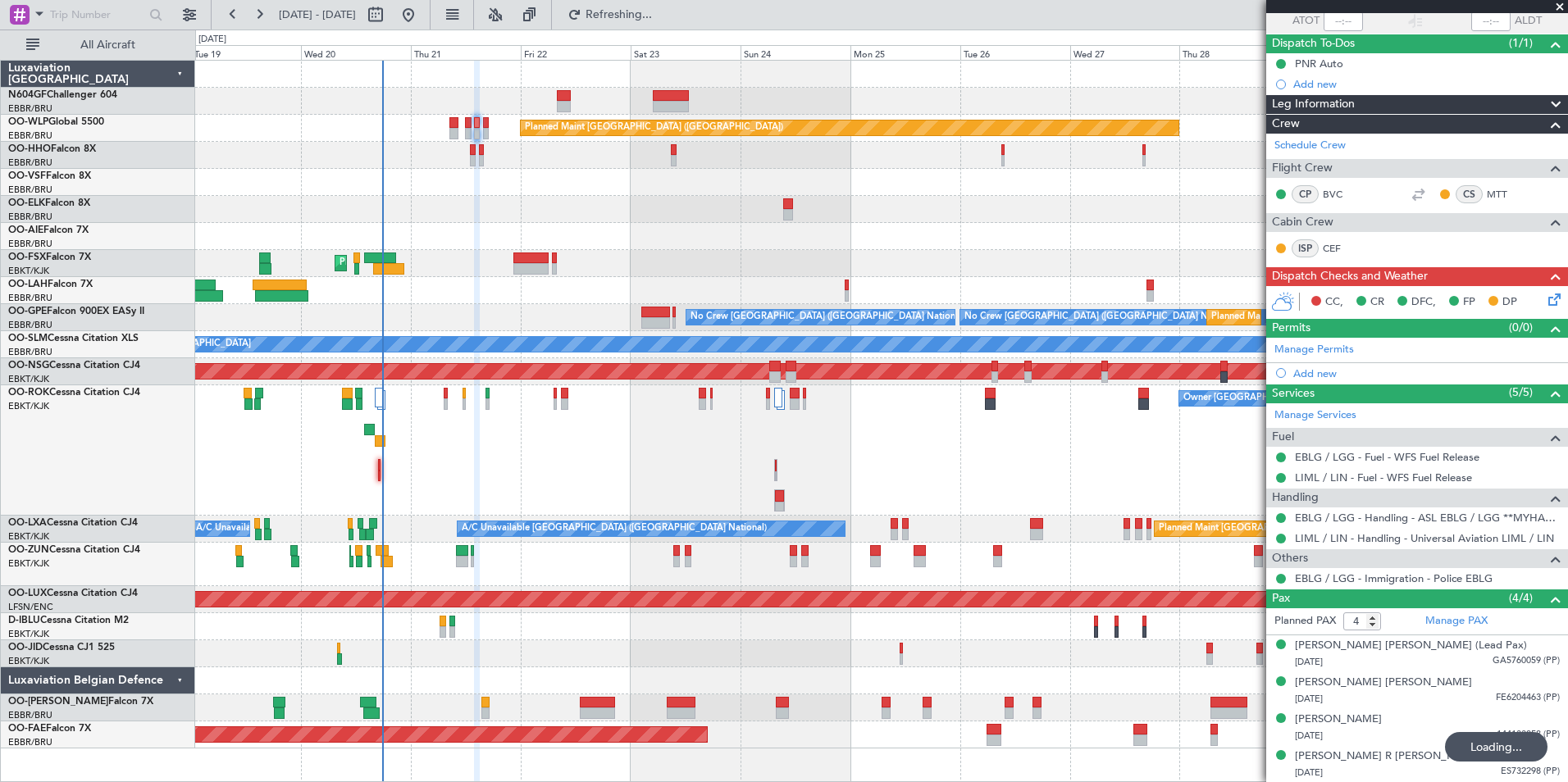
click at [1547, 299] on icon at bounding box center [1552, 296] width 13 height 13
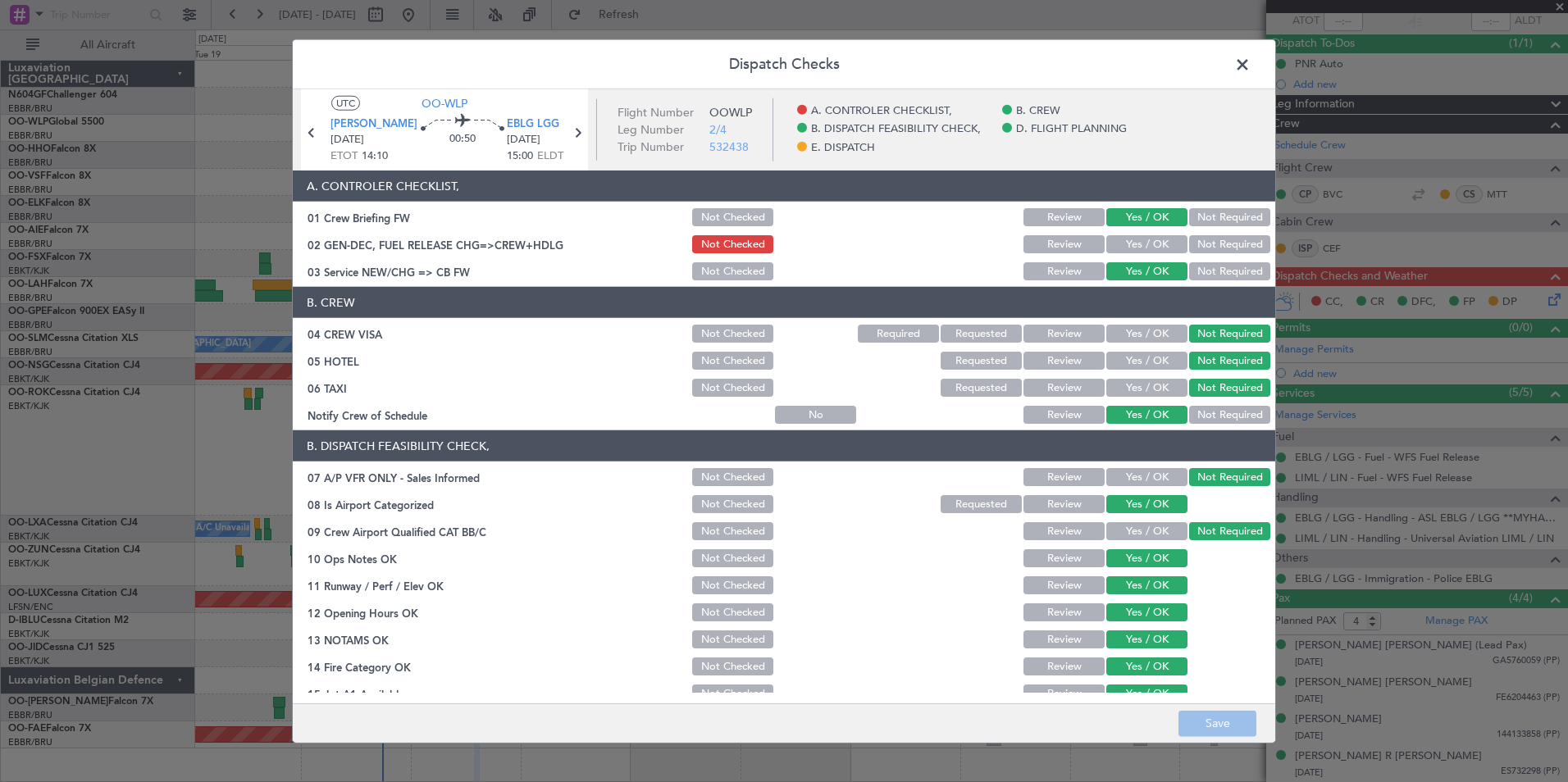
scroll to position [304, 0]
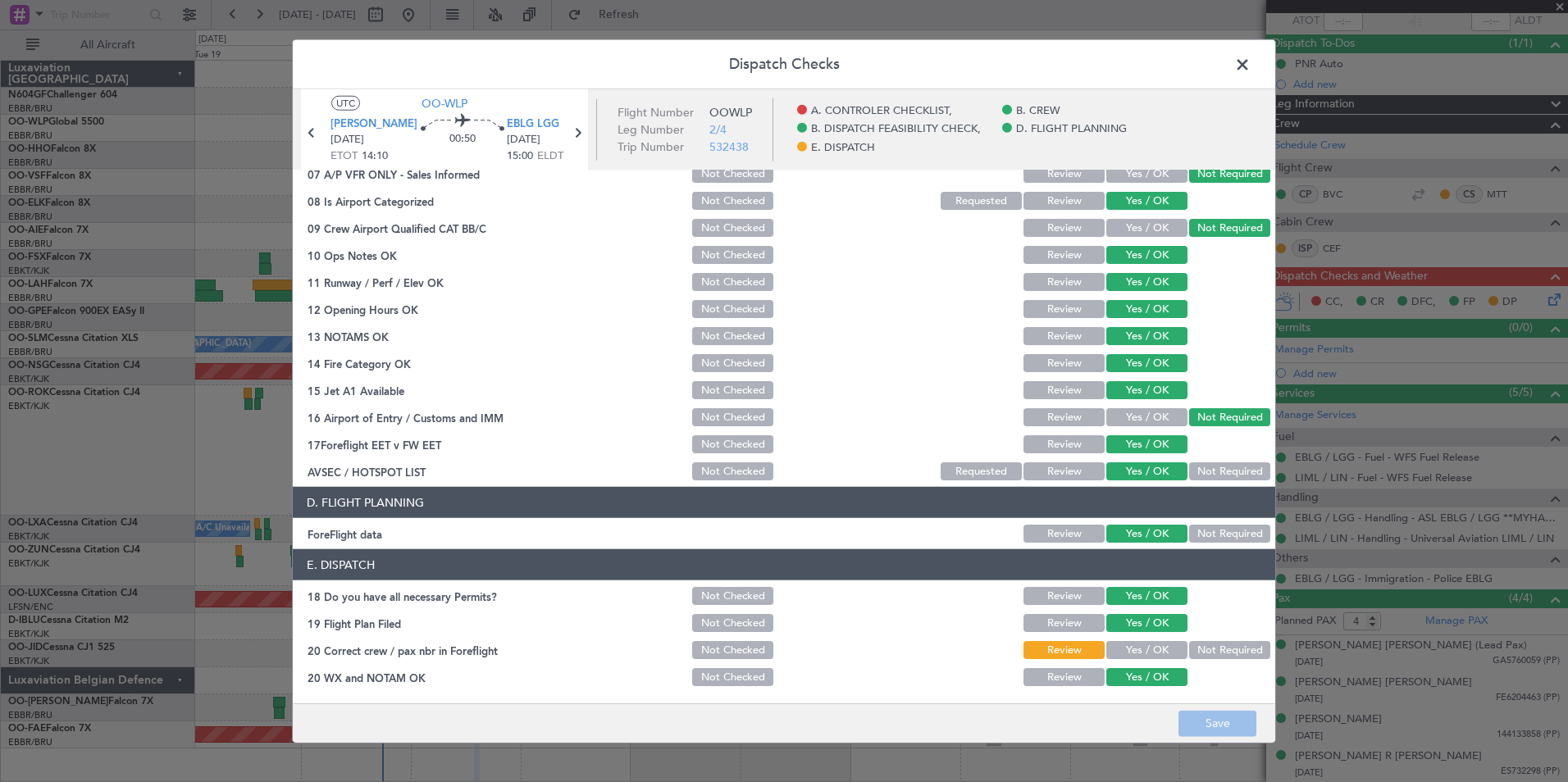
click at [1144, 656] on button "Yes / OK" at bounding box center [1147, 650] width 81 height 18
click at [1251, 75] on span at bounding box center [1251, 69] width 0 height 33
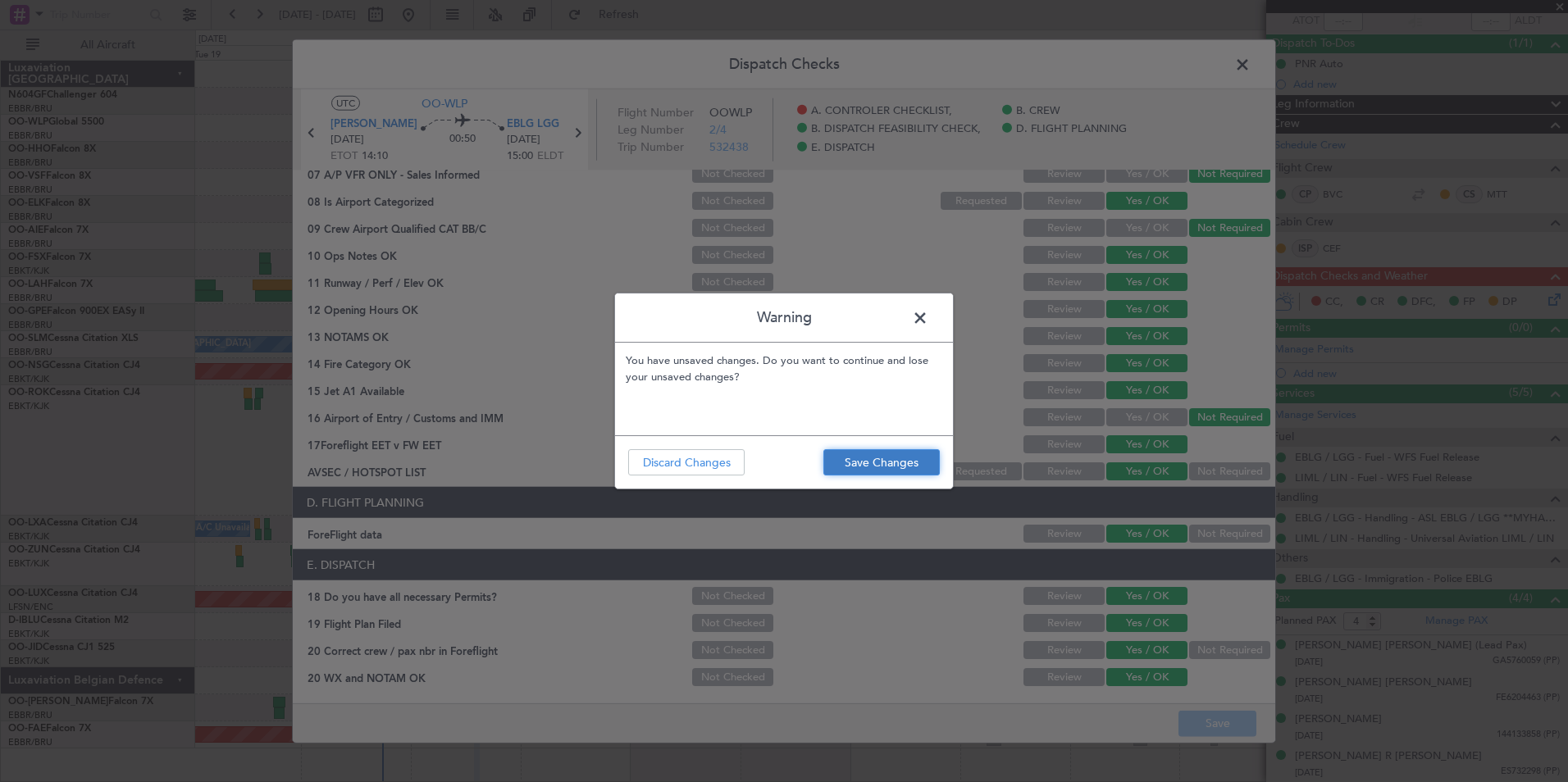
click at [904, 464] on button "Save Changes" at bounding box center [881, 462] width 116 height 26
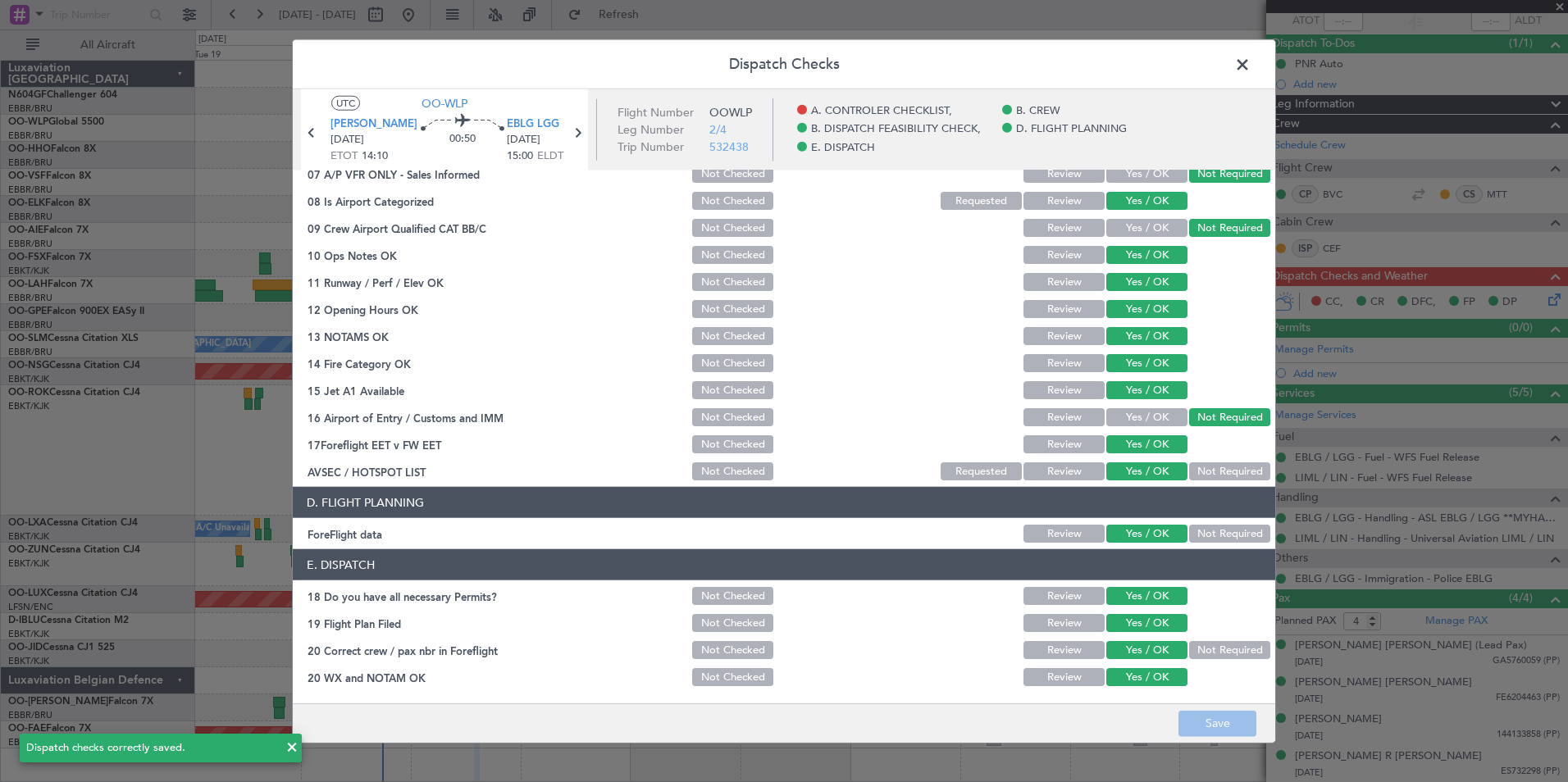
click at [1256, 74] on header "Dispatch Checks" at bounding box center [784, 65] width 982 height 49
click at [1251, 62] on span at bounding box center [1251, 69] width 0 height 33
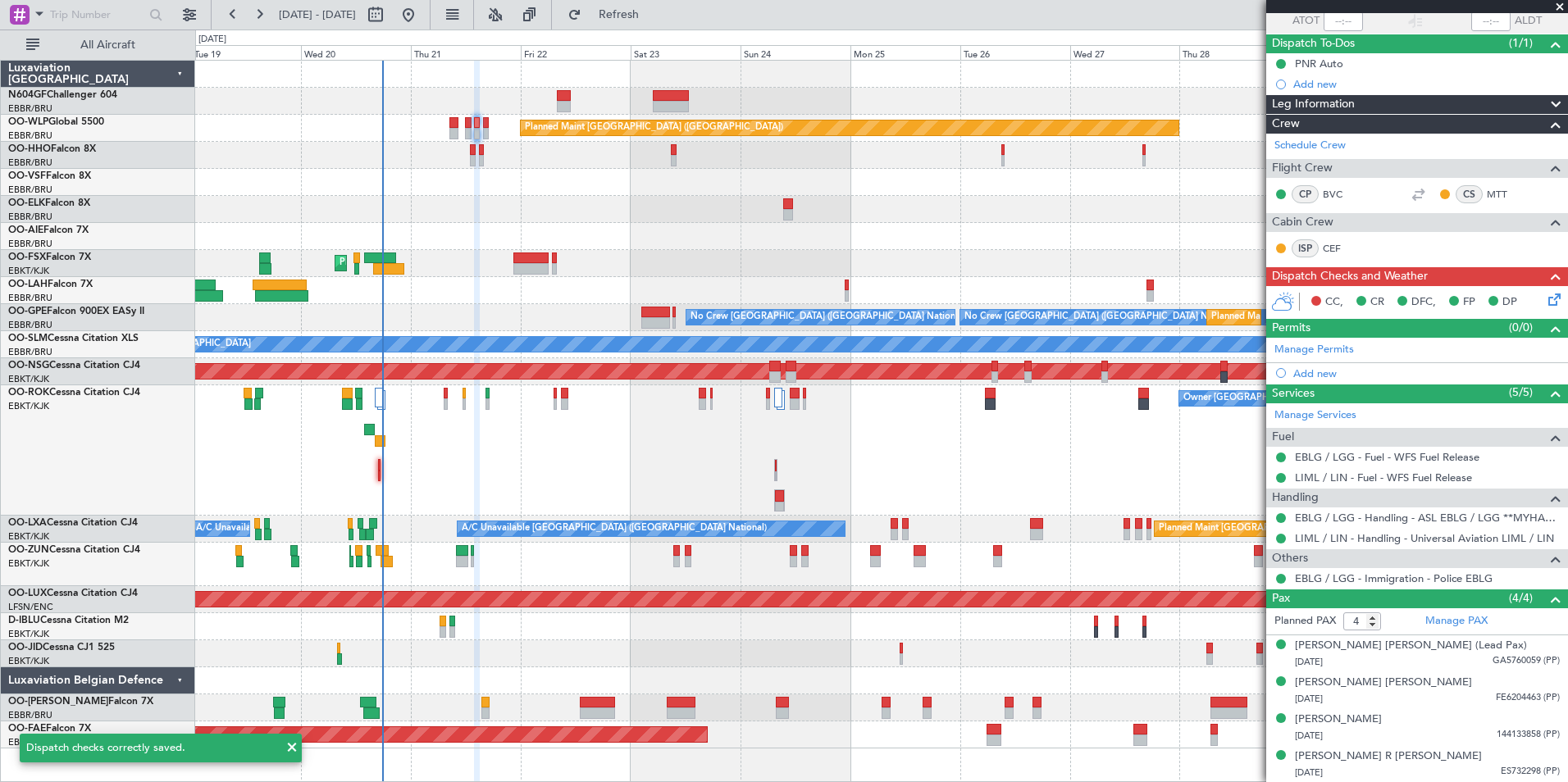
scroll to position [0, 0]
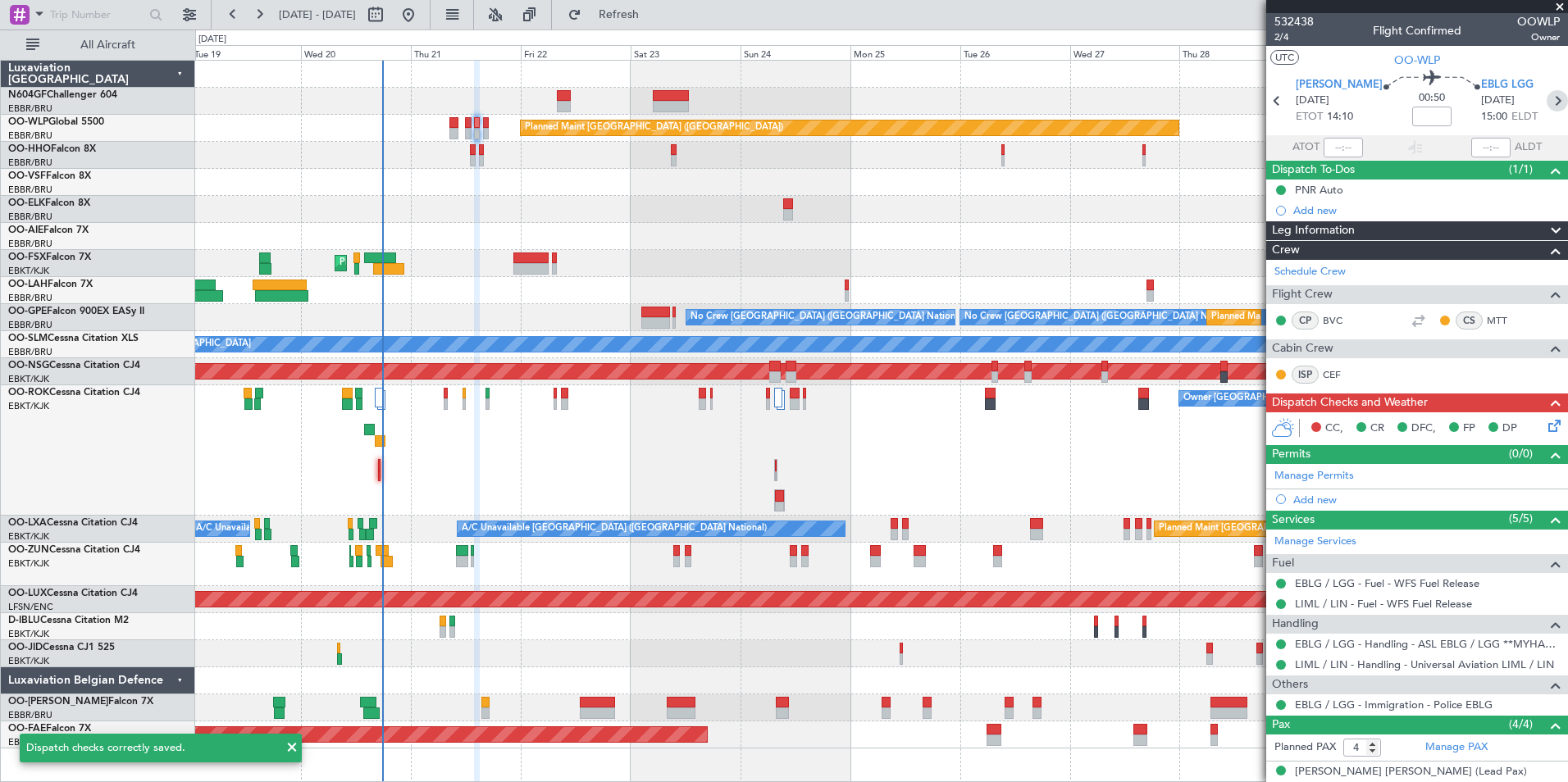
click at [1547, 99] on icon at bounding box center [1557, 100] width 21 height 21
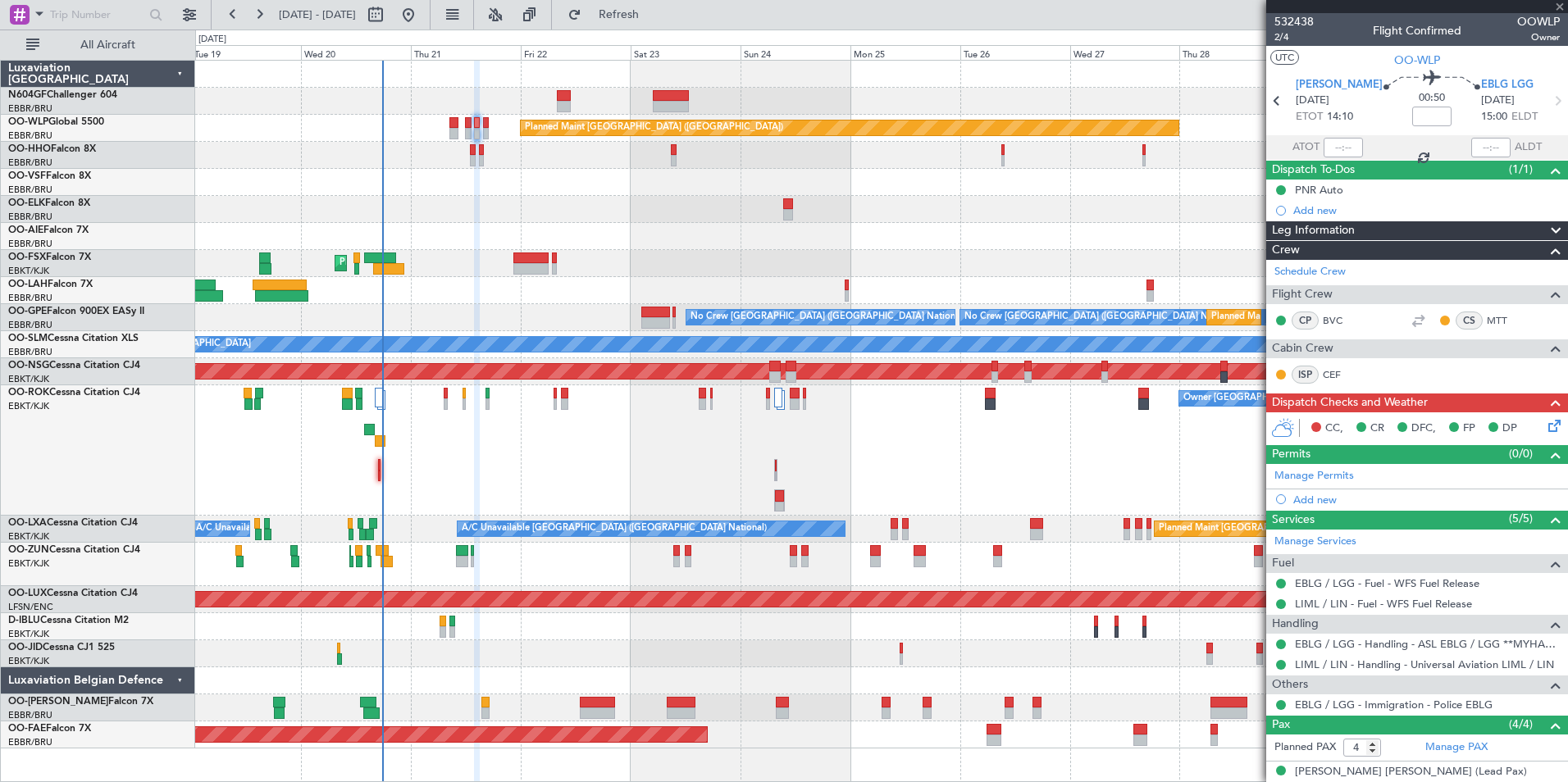
type input "0"
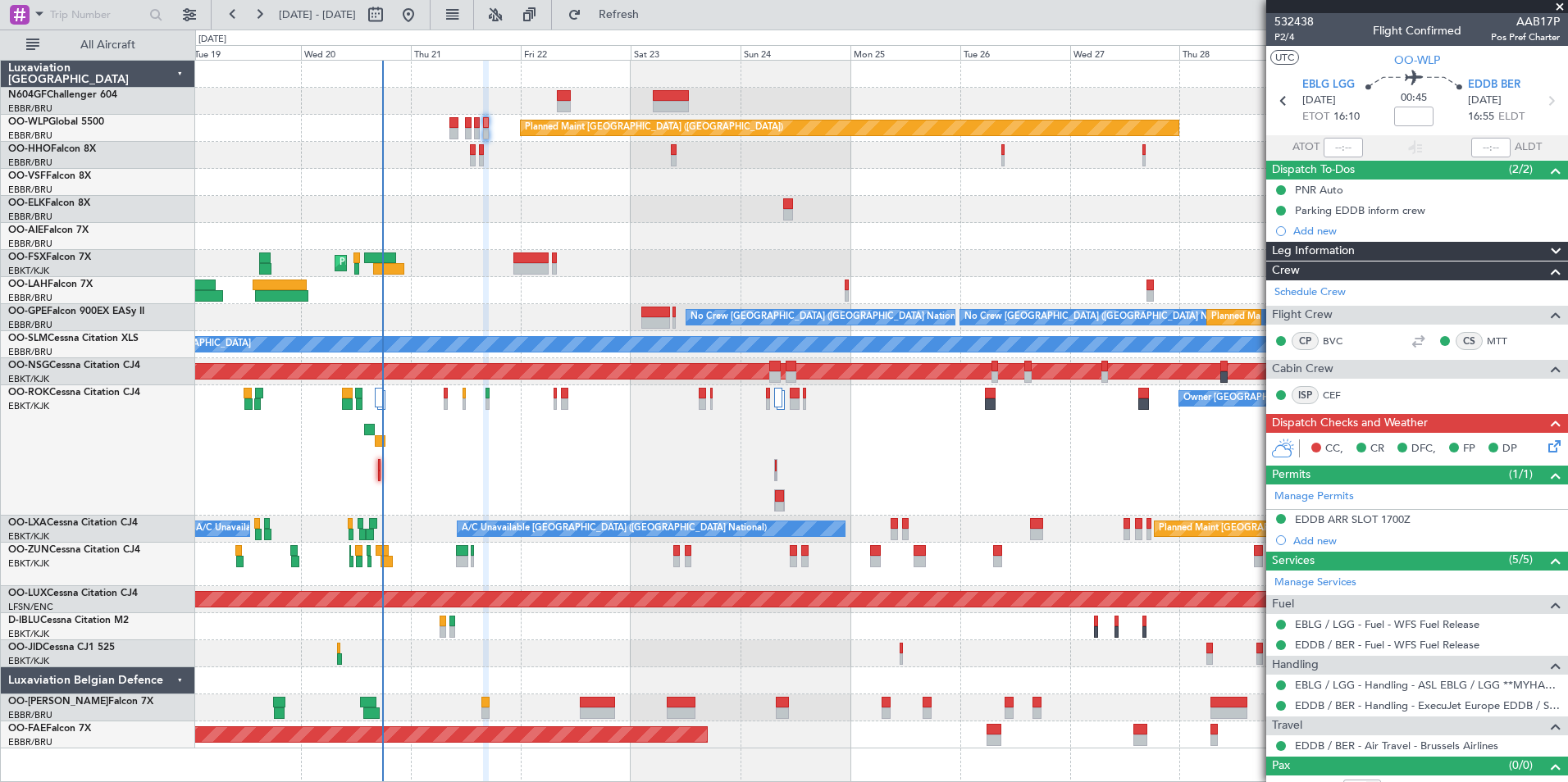
click at [1541, 105] on icon at bounding box center [1551, 100] width 21 height 21
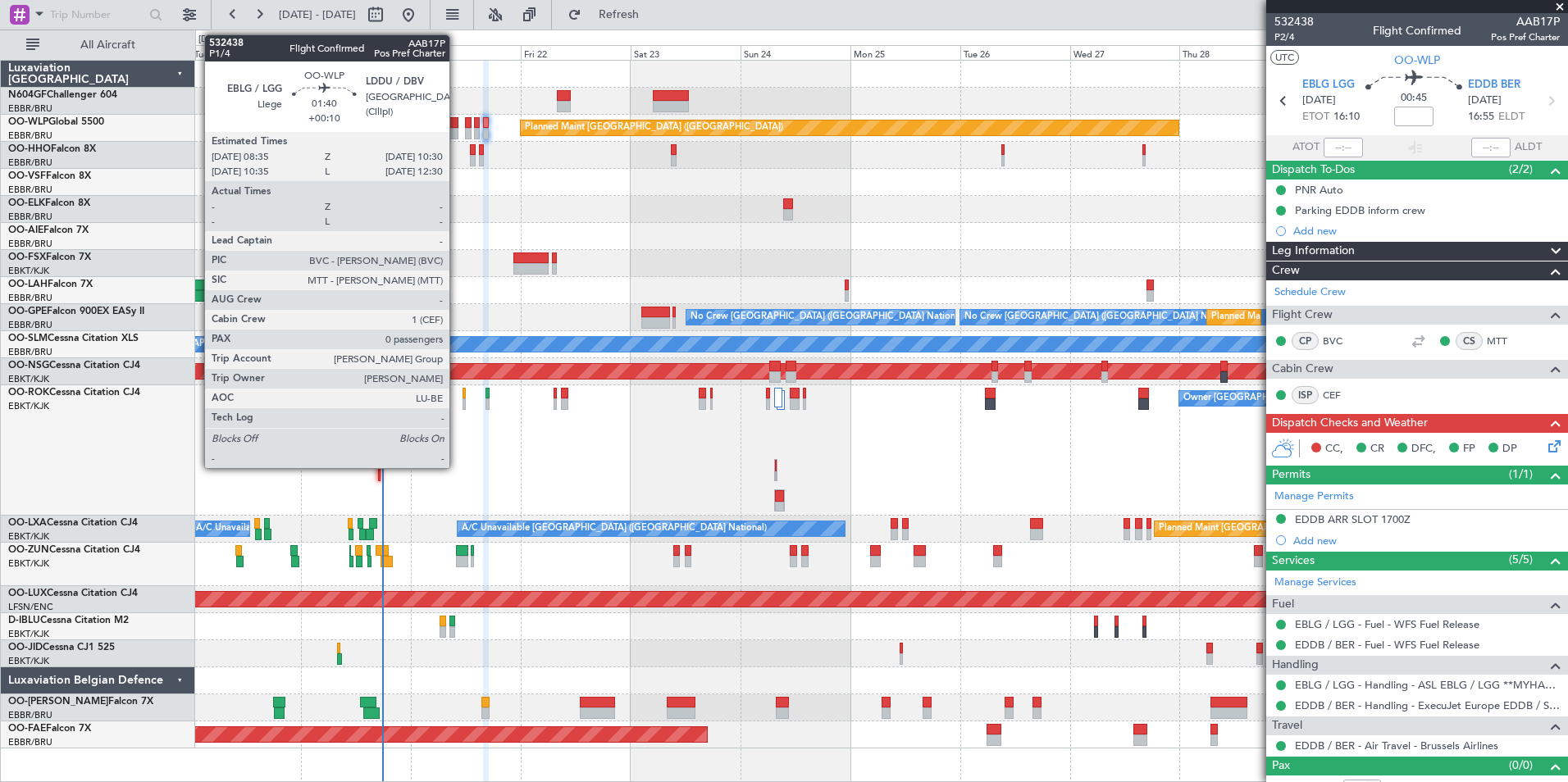
click at [457, 130] on div at bounding box center [454, 134] width 9 height 12
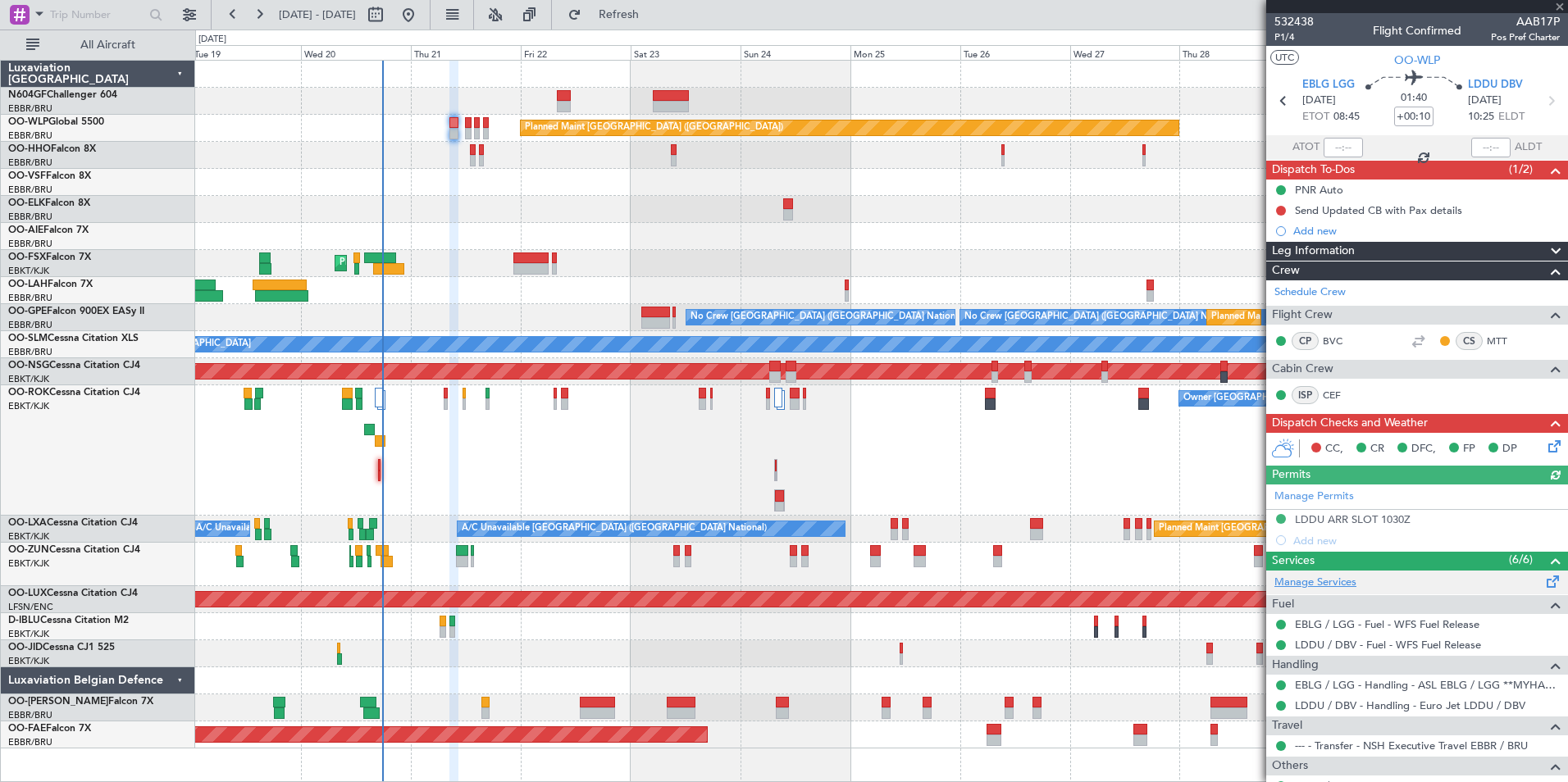
scroll to position [60, 0]
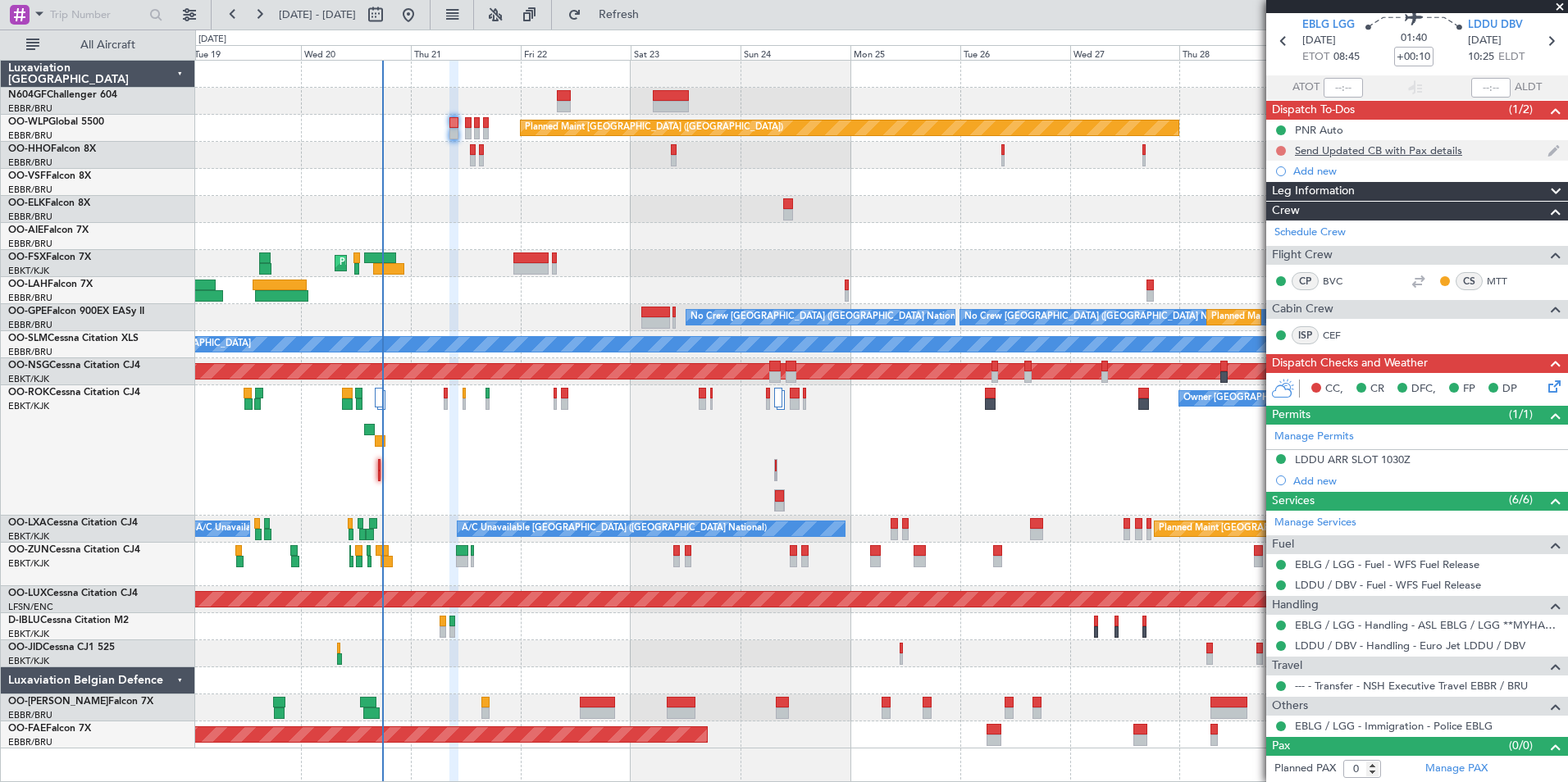
click at [1281, 146] on button at bounding box center [1281, 151] width 10 height 10
click at [1267, 215] on span "Completed" at bounding box center [1289, 223] width 55 height 16
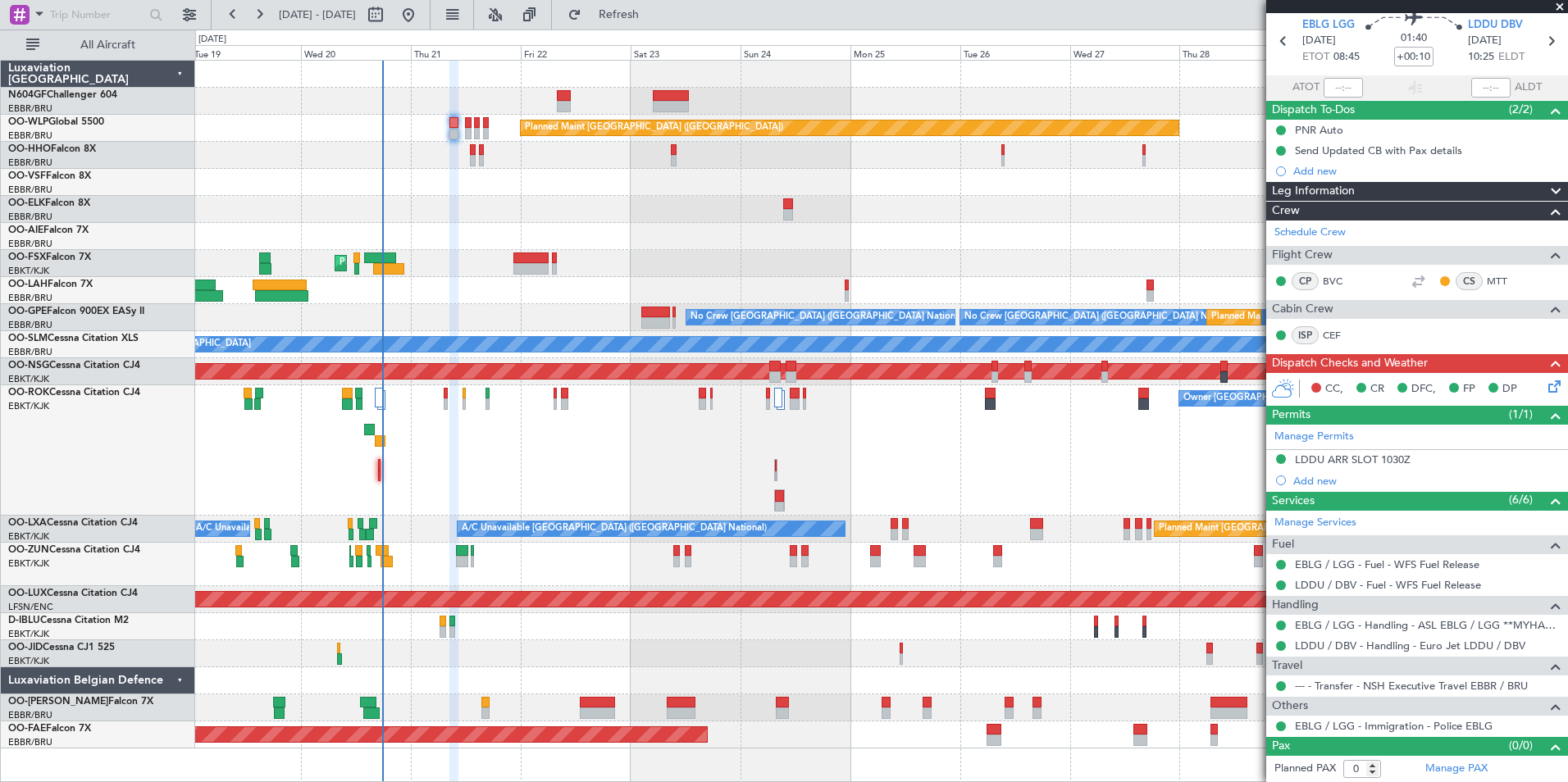
click at [1545, 385] on icon at bounding box center [1552, 384] width 13 height 13
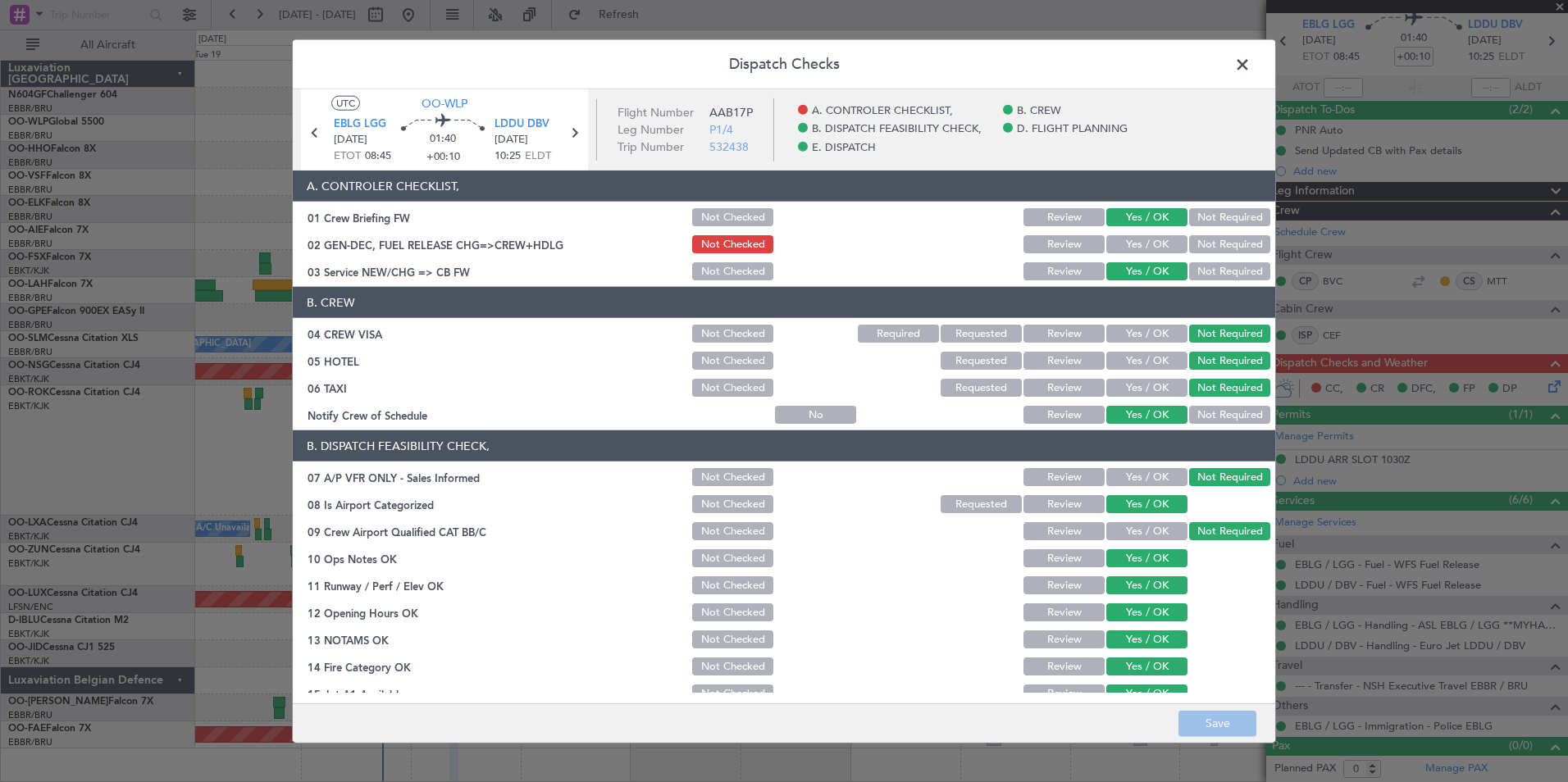
click at [1122, 239] on button "Yes / OK" at bounding box center [1147, 245] width 81 height 18
click at [1230, 714] on button "Save" at bounding box center [1218, 723] width 78 height 26
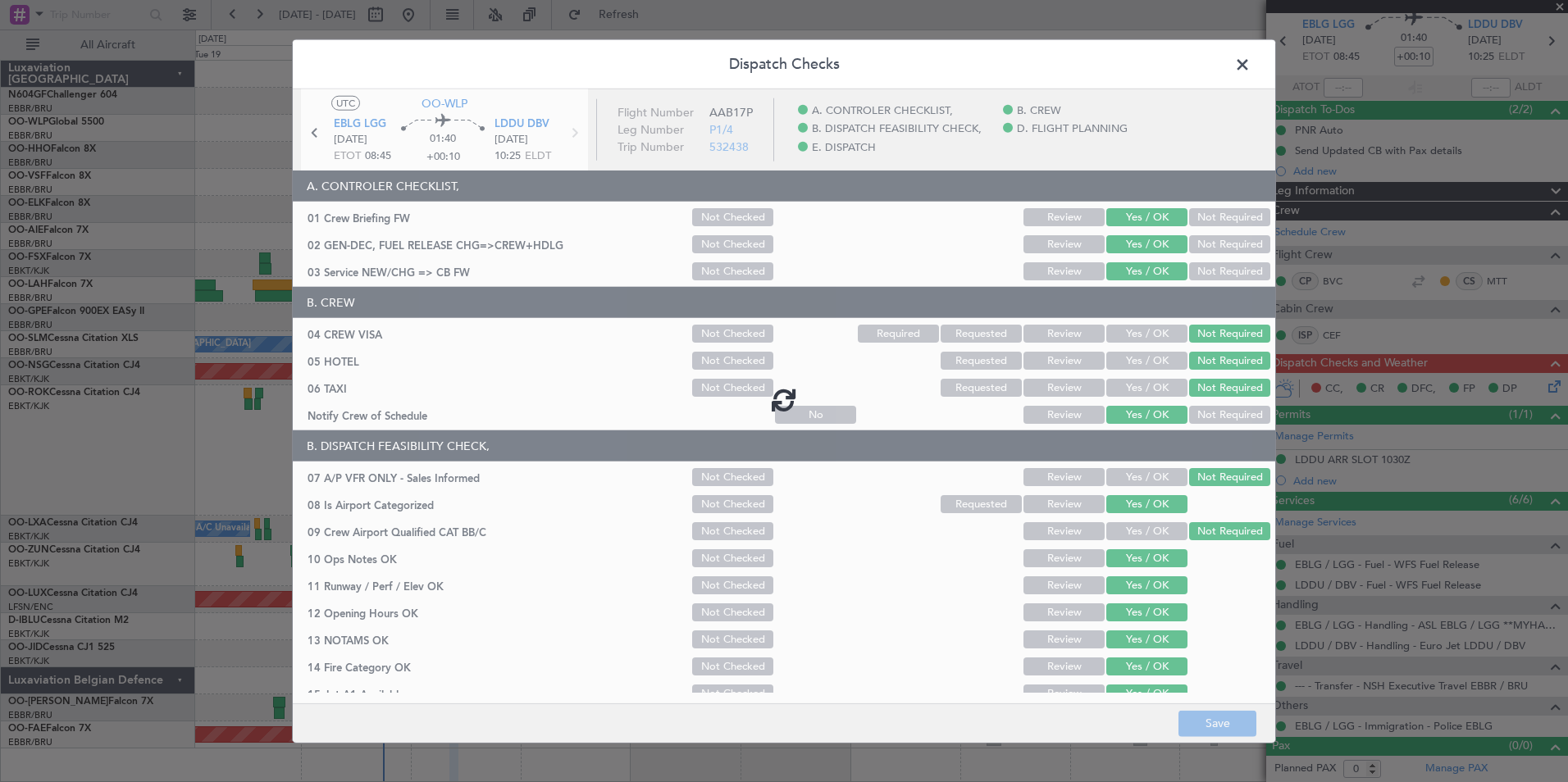
click at [1251, 63] on span at bounding box center [1251, 69] width 0 height 33
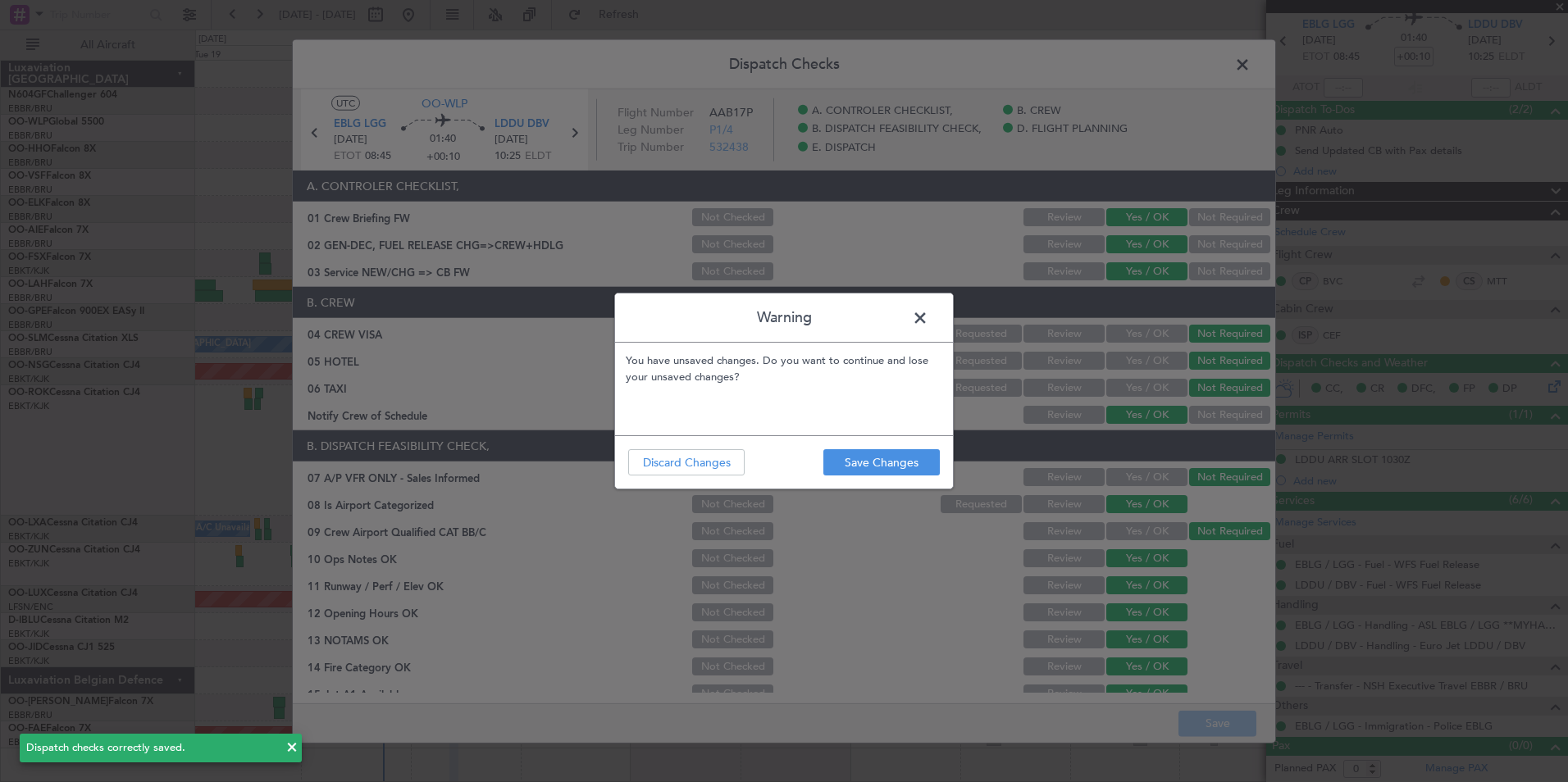
click at [929, 306] on span at bounding box center [929, 322] width 0 height 33
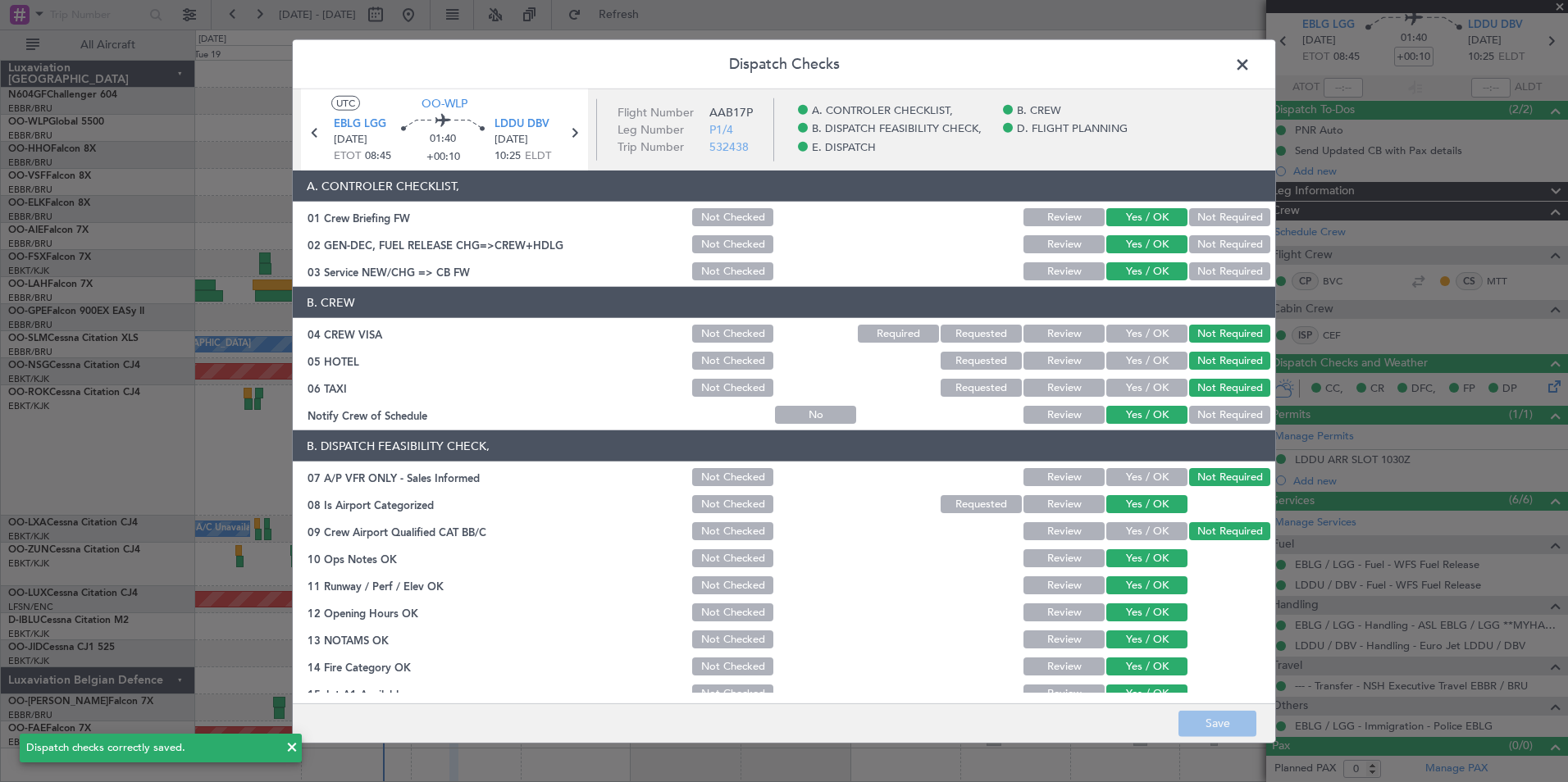
click at [1251, 62] on span at bounding box center [1251, 69] width 0 height 33
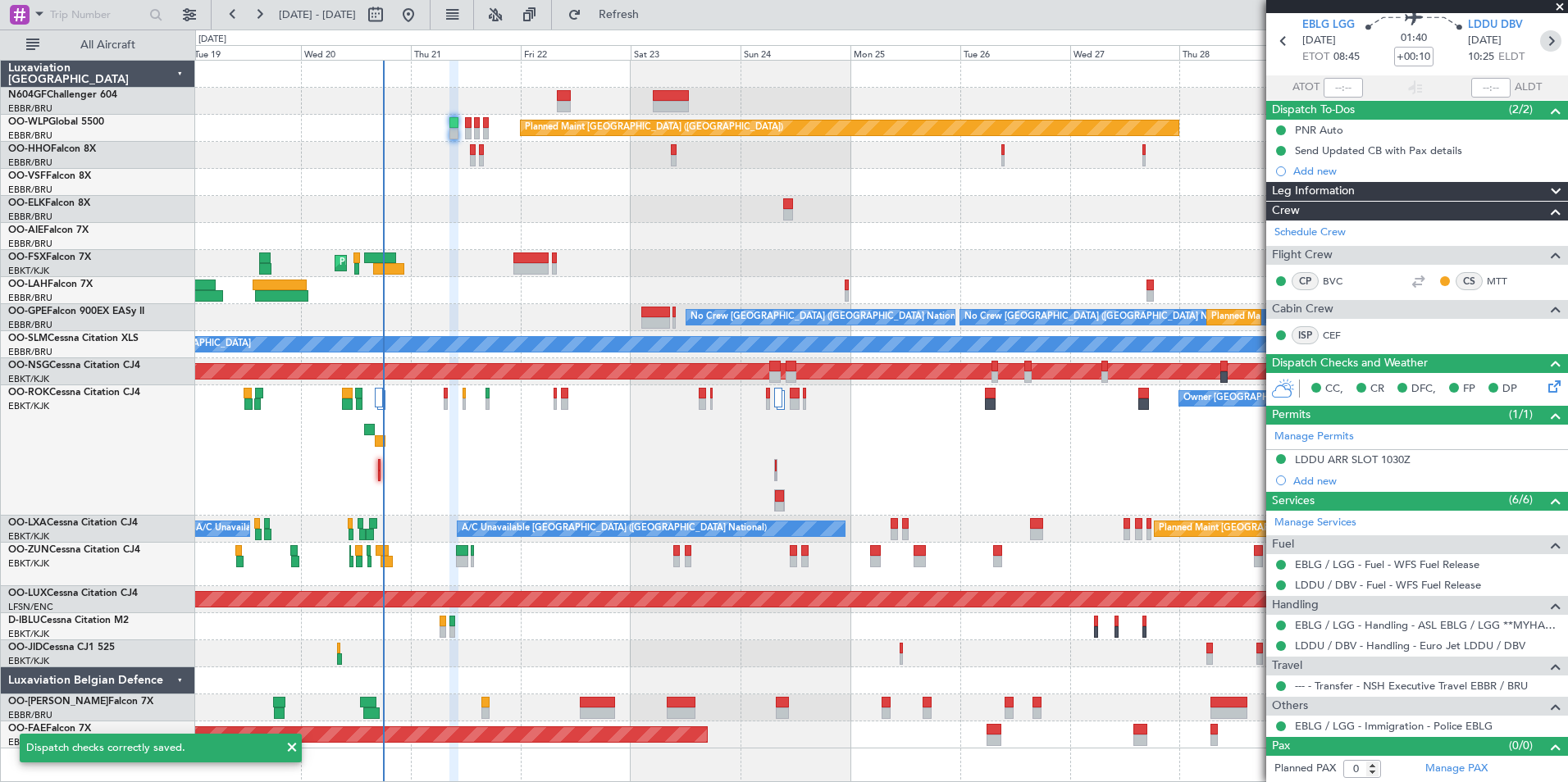
click at [1546, 46] on icon at bounding box center [1551, 40] width 21 height 21
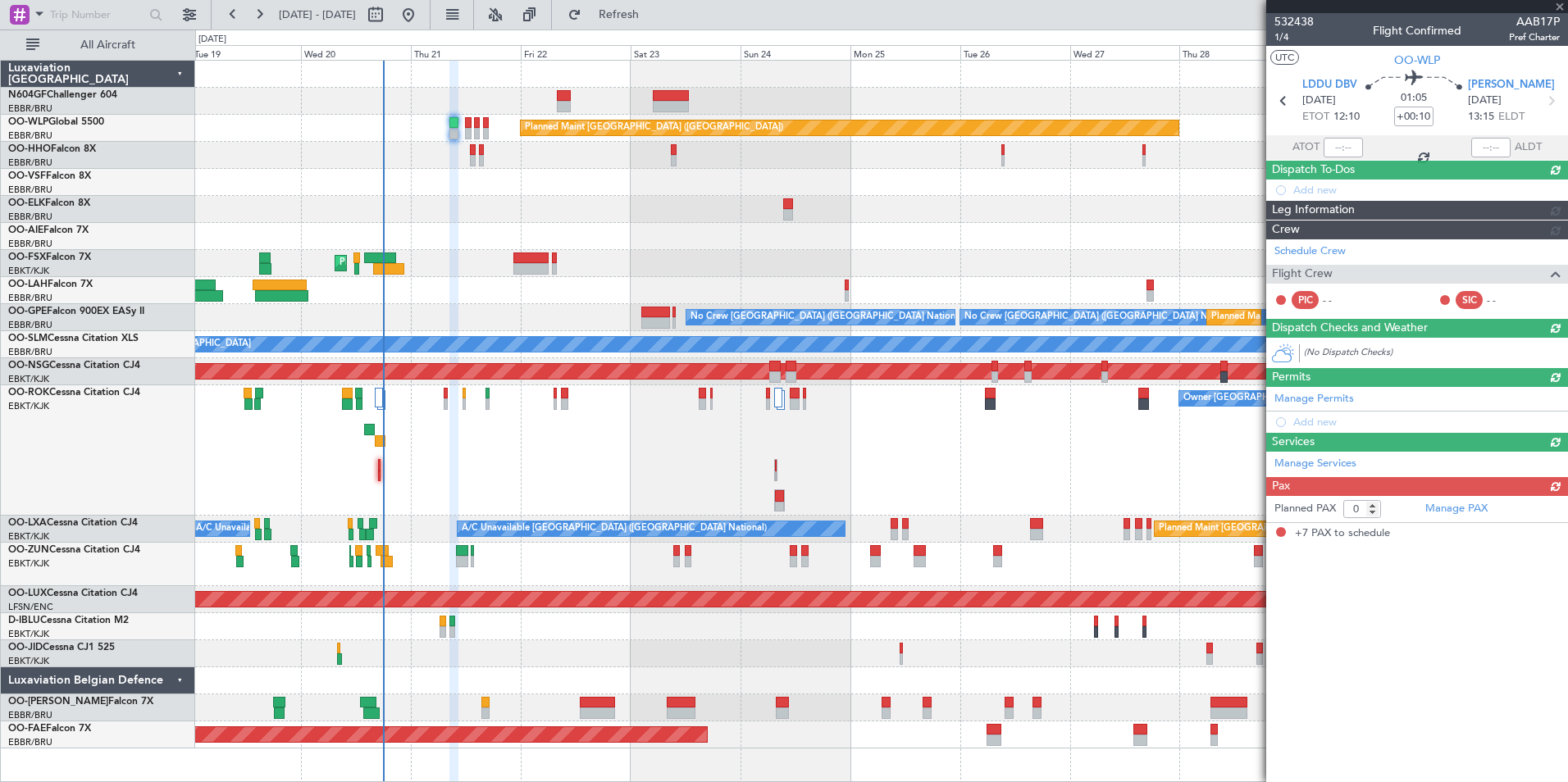
type input "-00:10"
type input "7"
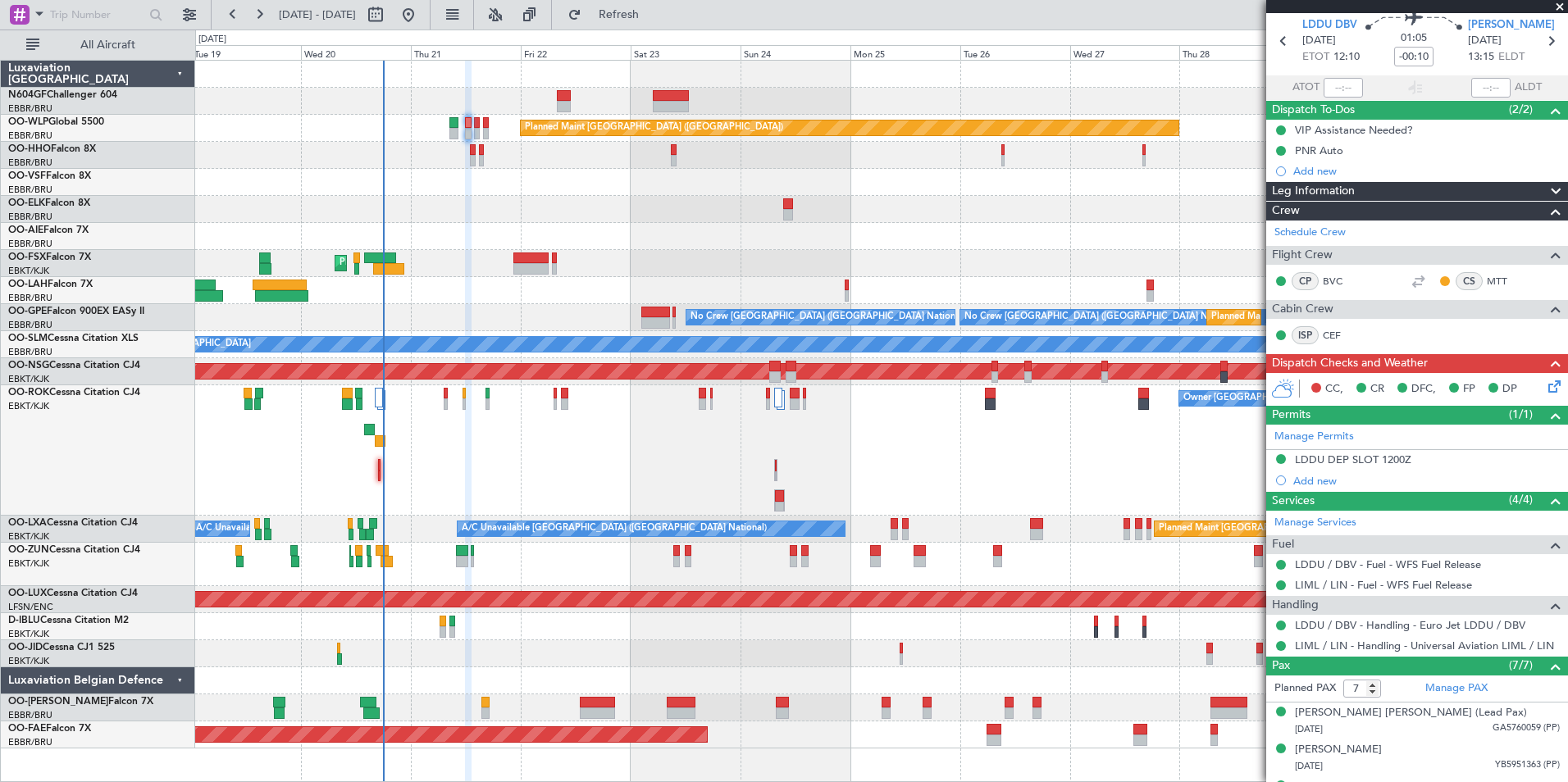
scroll to position [0, 0]
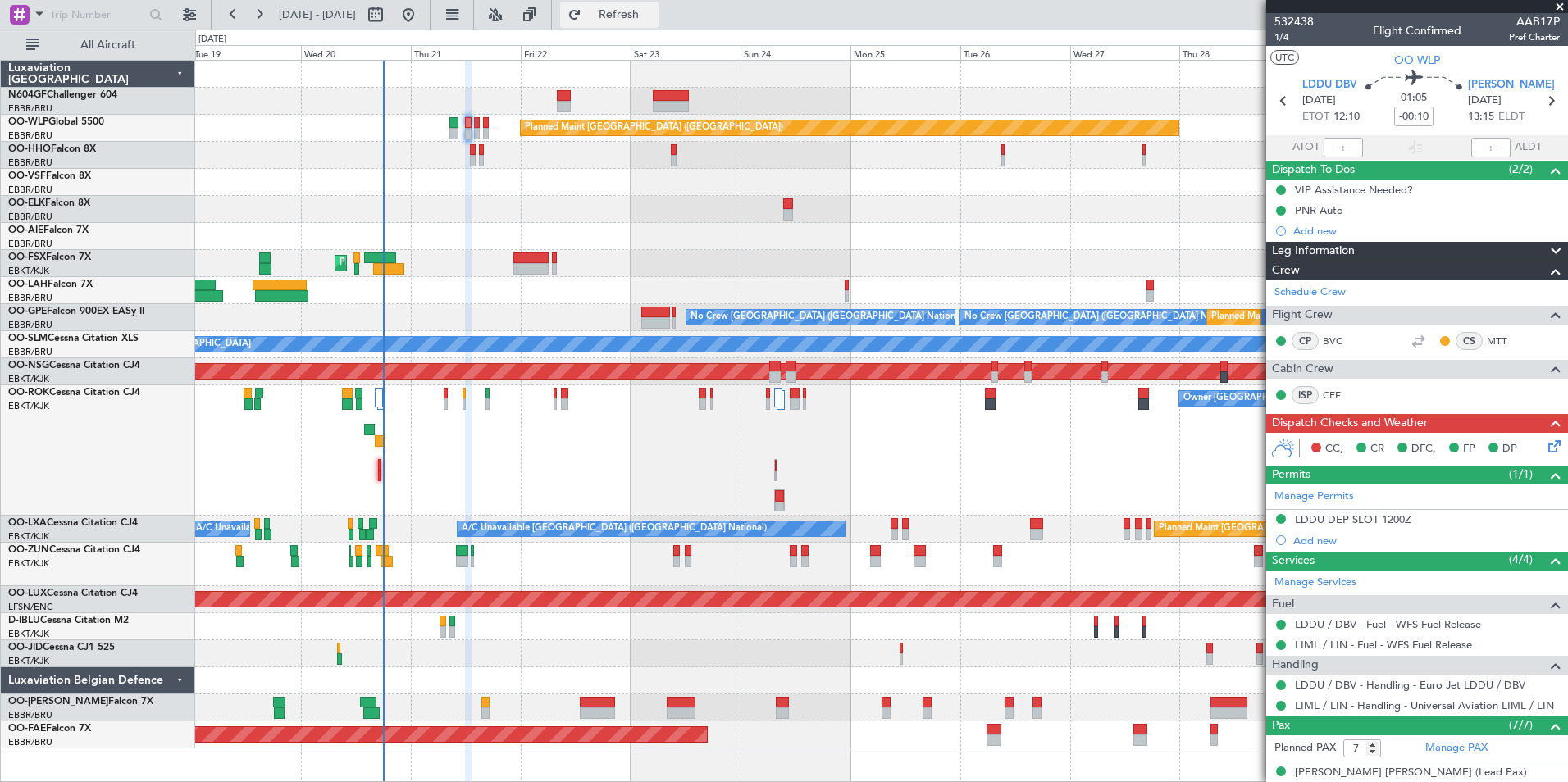
click at [654, 11] on span "Refresh" at bounding box center [619, 15] width 69 height 12
click at [1546, 441] on icon at bounding box center [1552, 444] width 13 height 13
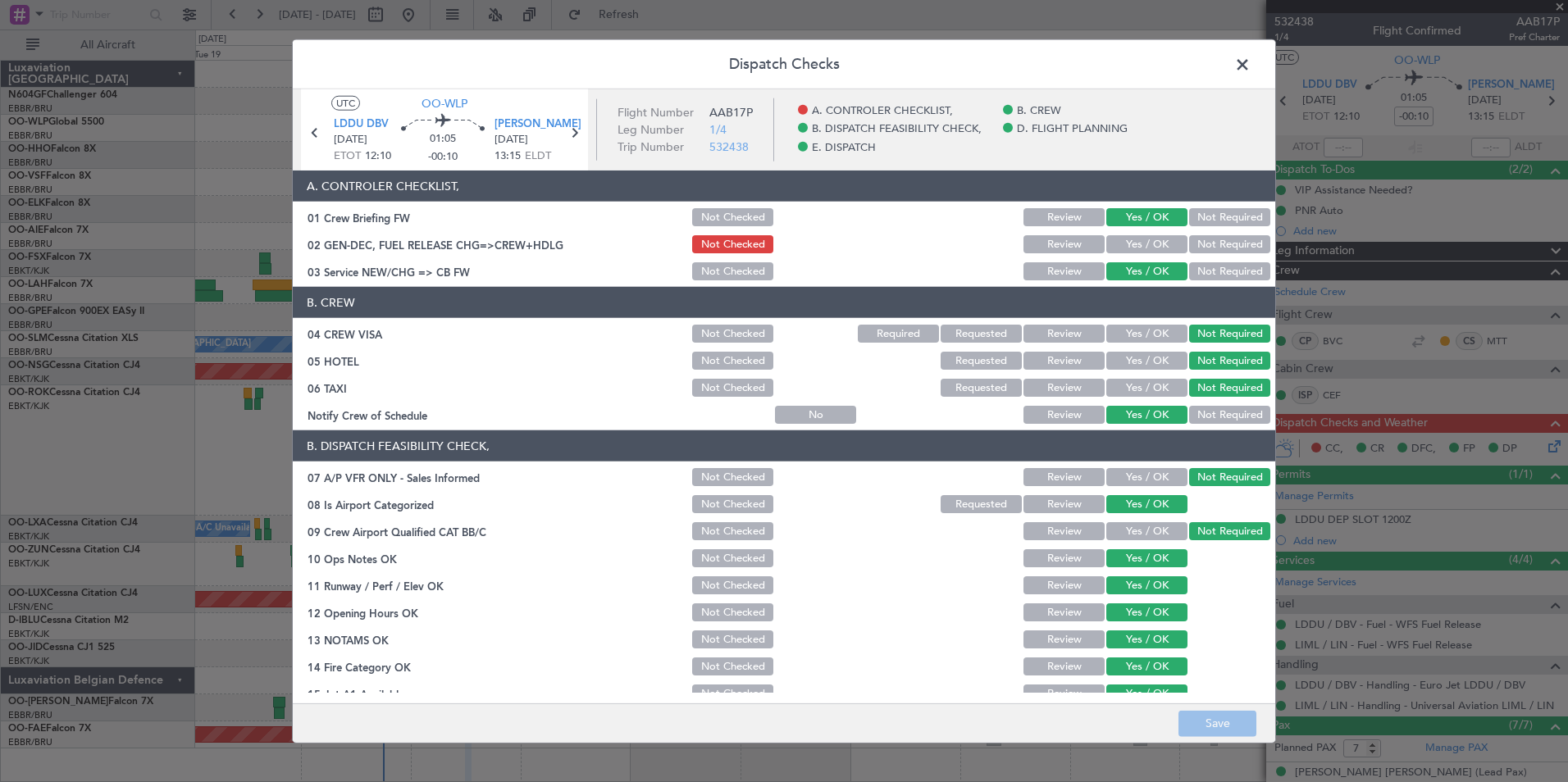
click at [1151, 249] on button "Yes / OK" at bounding box center [1147, 245] width 81 height 18
click at [1208, 714] on button "Save" at bounding box center [1218, 723] width 78 height 26
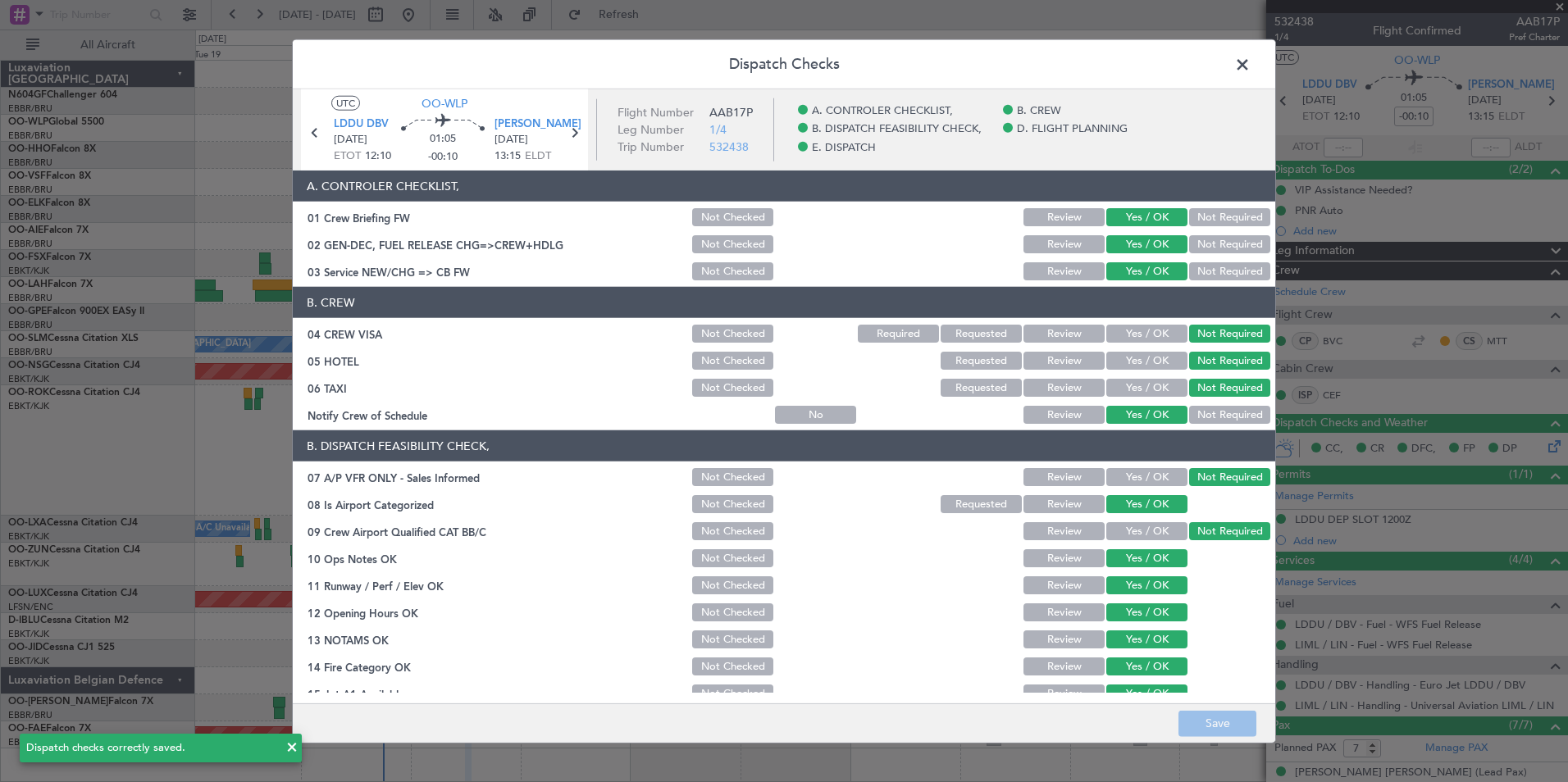
click at [1251, 67] on span at bounding box center [1251, 69] width 0 height 33
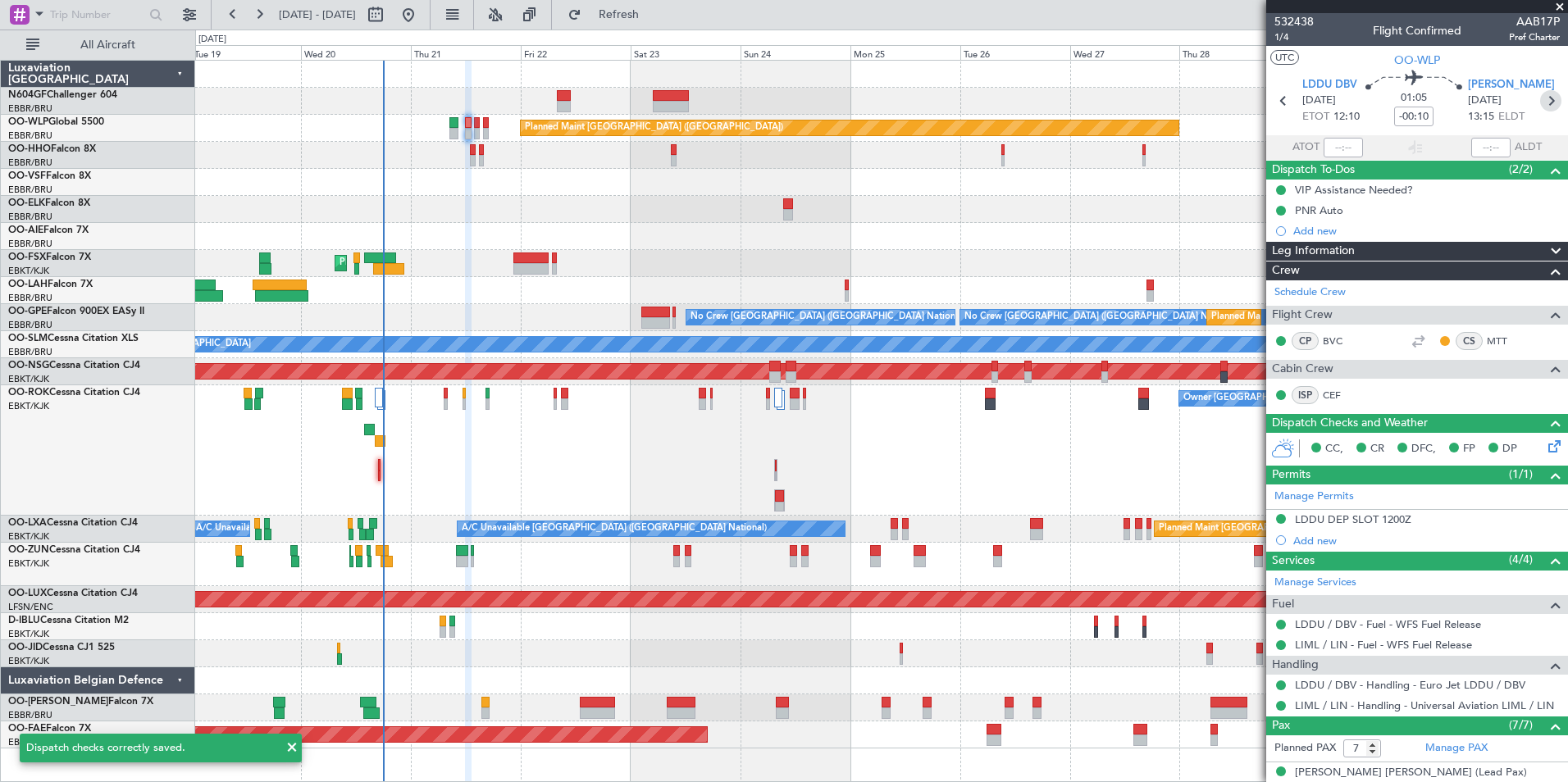
click at [1550, 105] on icon at bounding box center [1551, 100] width 21 height 21
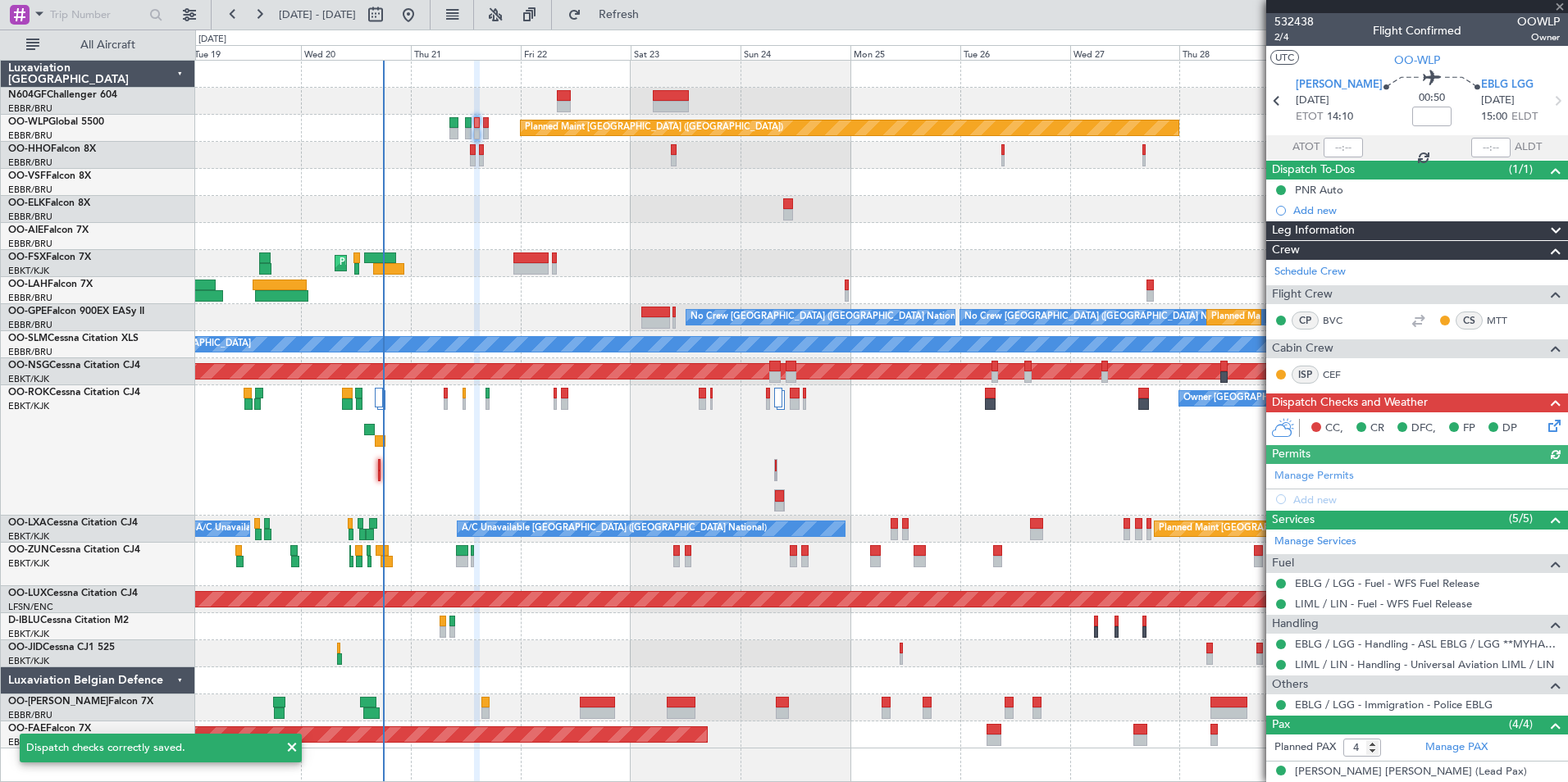
click at [1545, 424] on icon at bounding box center [1552, 423] width 13 height 13
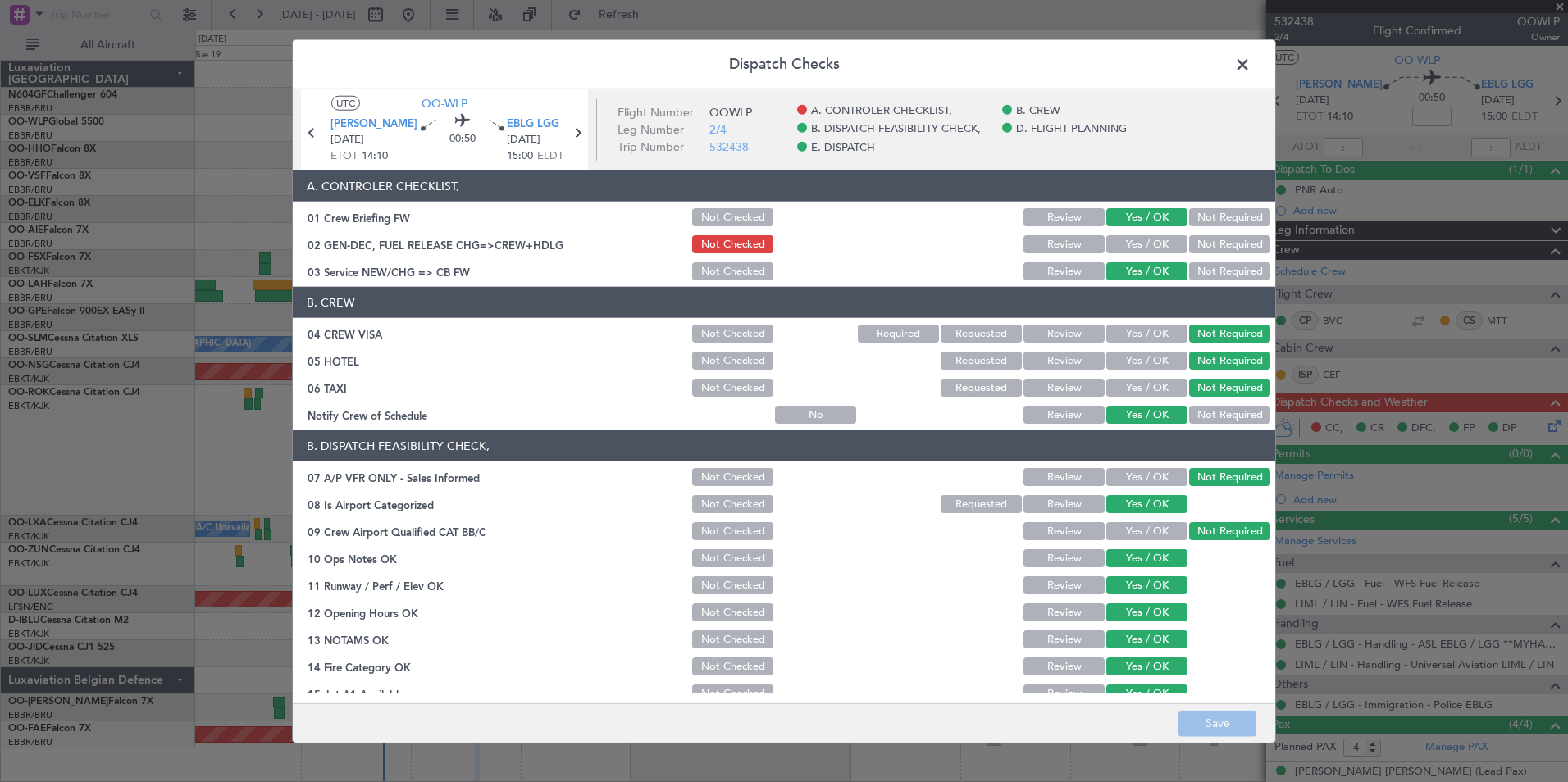
click at [1132, 246] on button "Yes / OK" at bounding box center [1147, 245] width 81 height 18
click at [1230, 722] on button "Save" at bounding box center [1218, 723] width 78 height 26
click at [1251, 68] on span at bounding box center [1251, 69] width 0 height 33
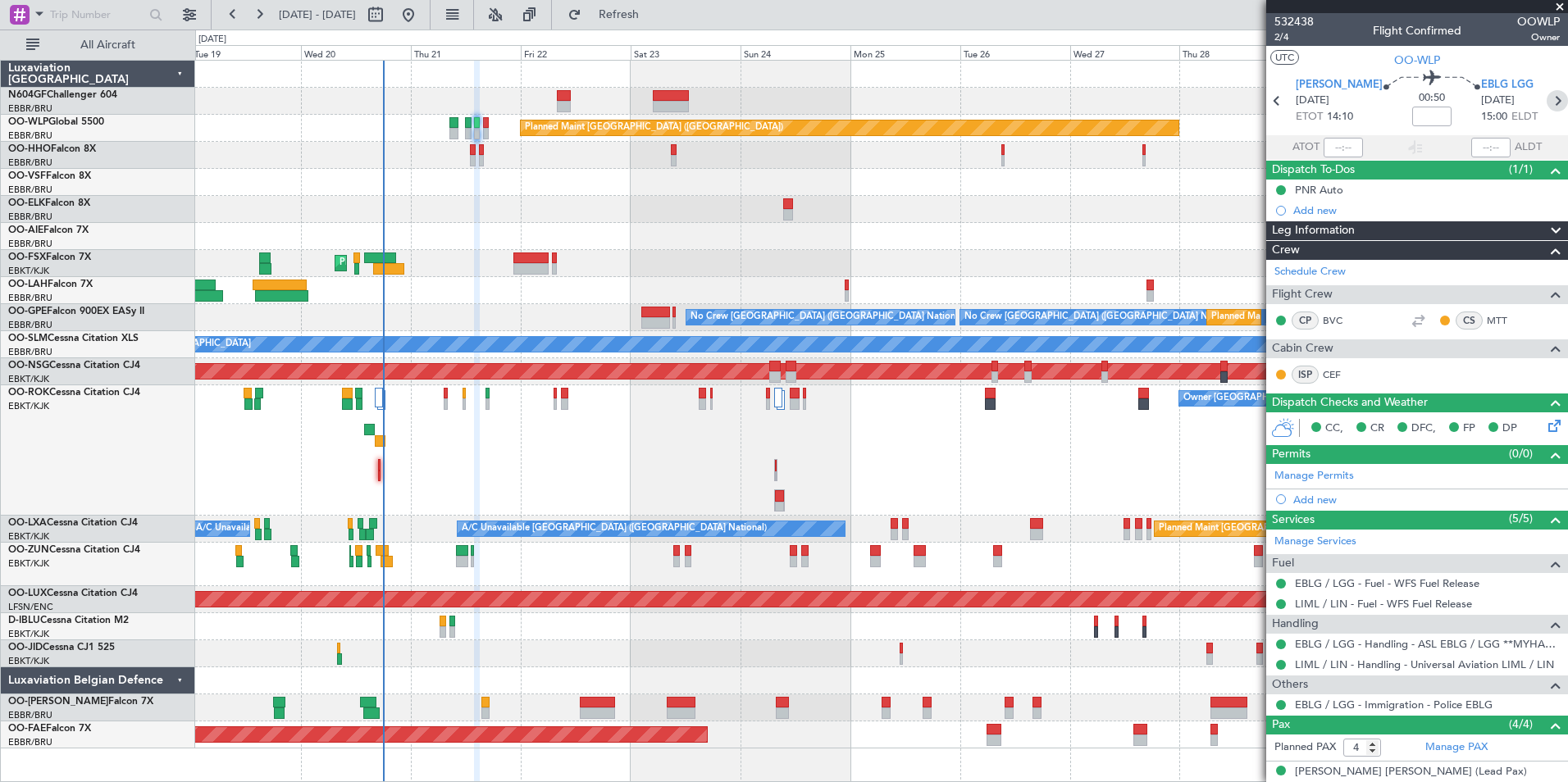
click at [1547, 100] on icon at bounding box center [1557, 100] width 21 height 21
type input "0"
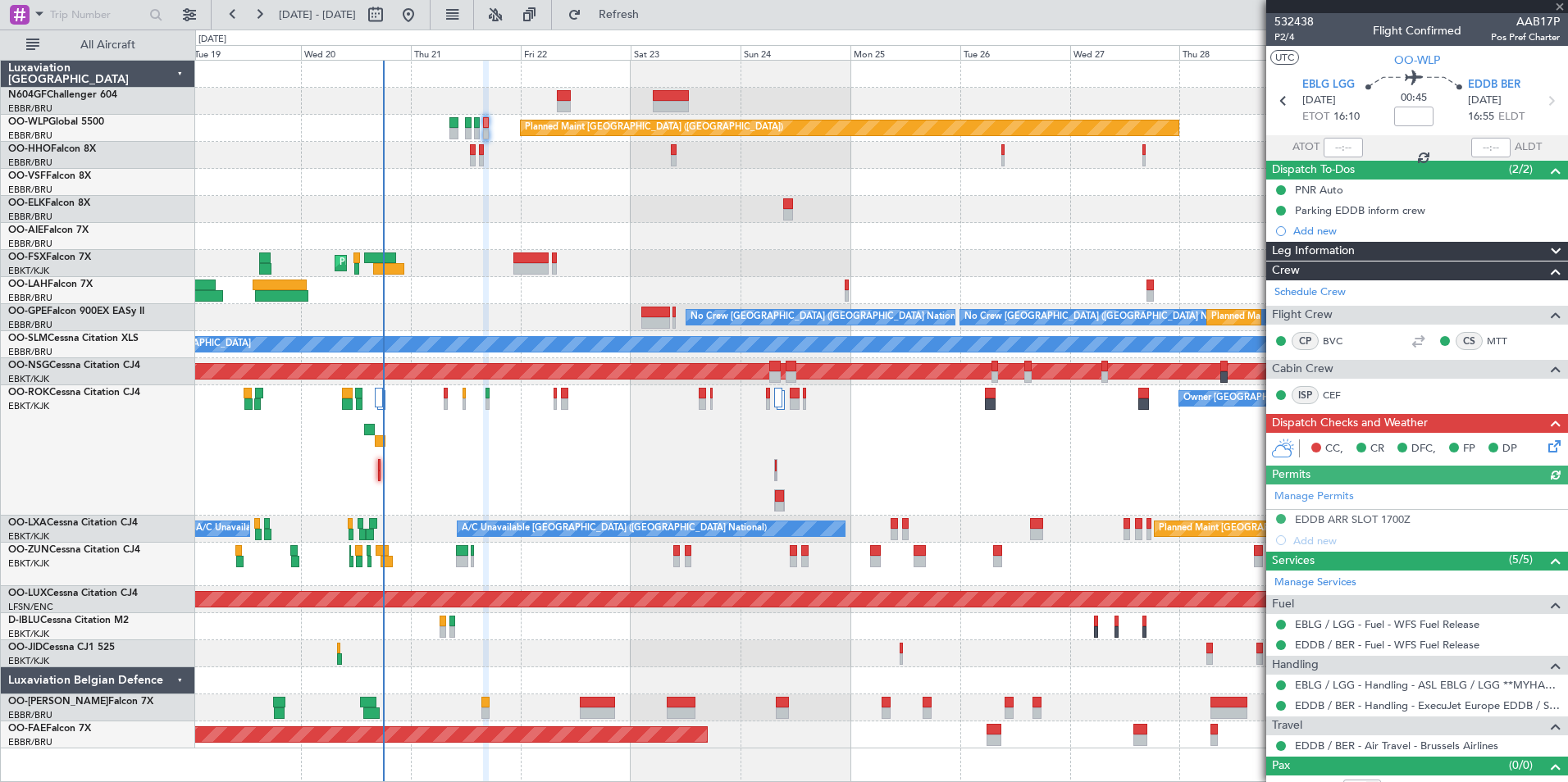
click at [1550, 443] on icon at bounding box center [1552, 444] width 13 height 13
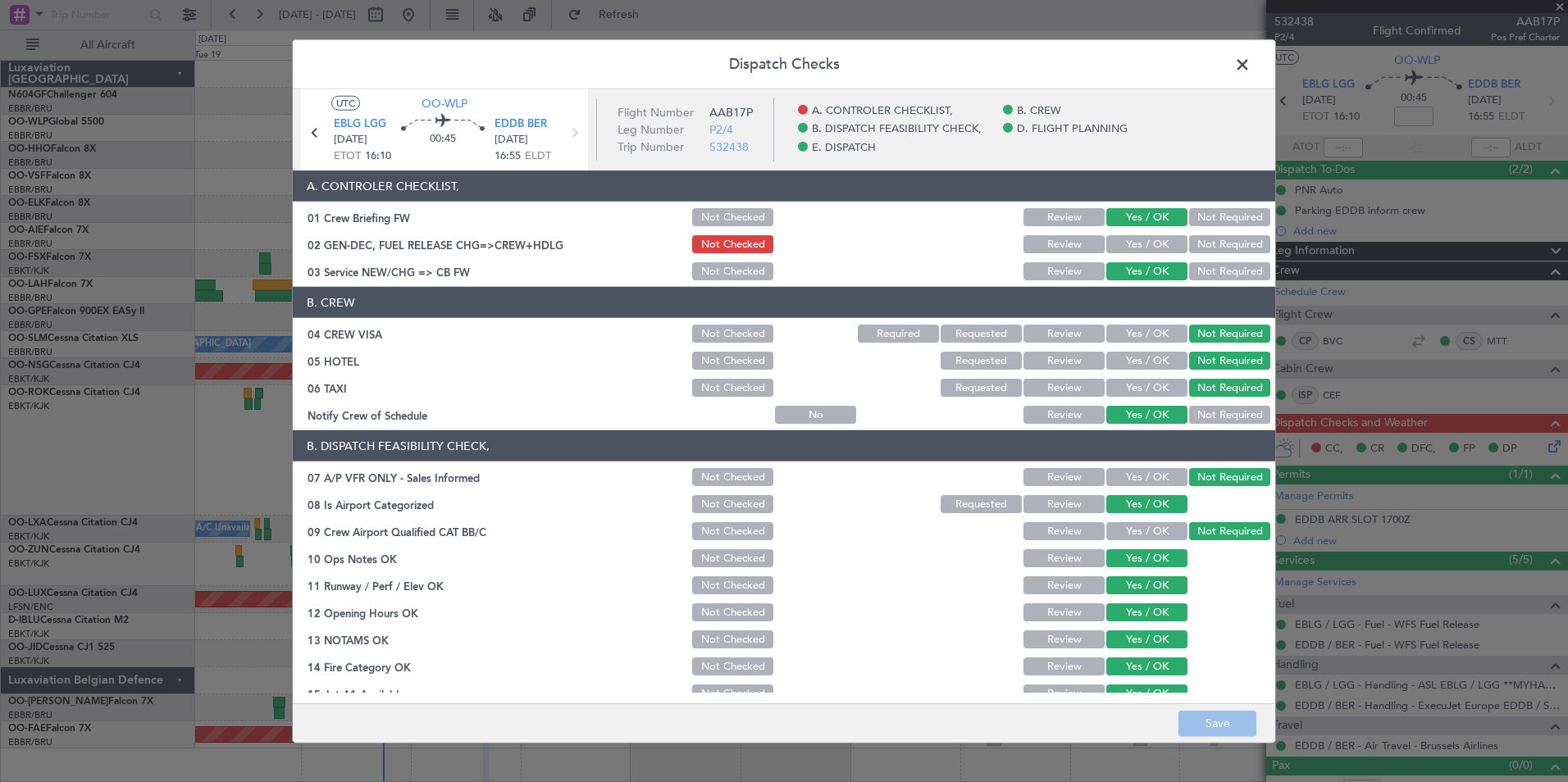
click at [1130, 240] on button "Yes / OK" at bounding box center [1147, 245] width 81 height 18
click at [1206, 717] on button "Save" at bounding box center [1218, 723] width 78 height 26
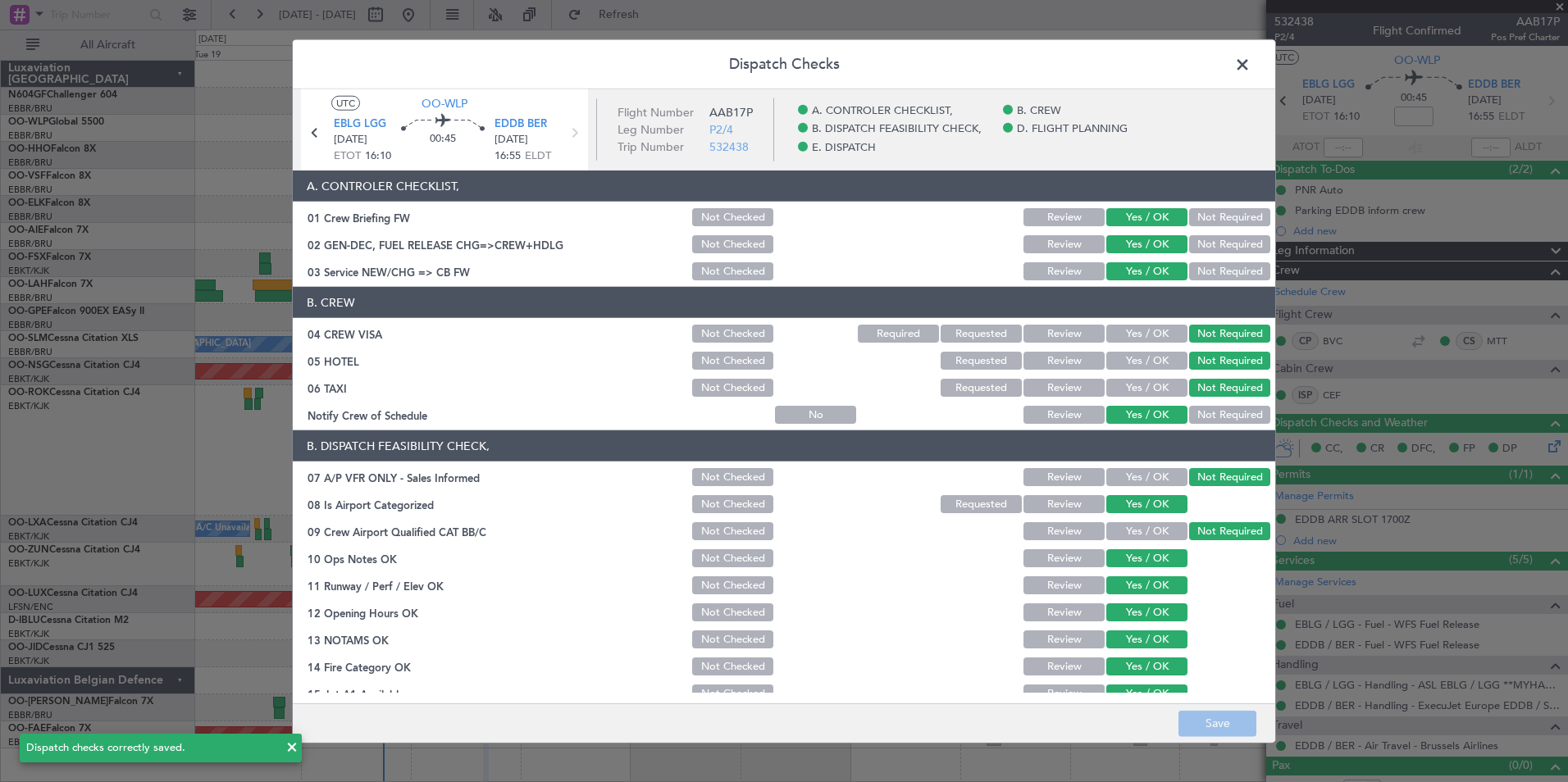
click at [1251, 71] on span at bounding box center [1251, 69] width 0 height 33
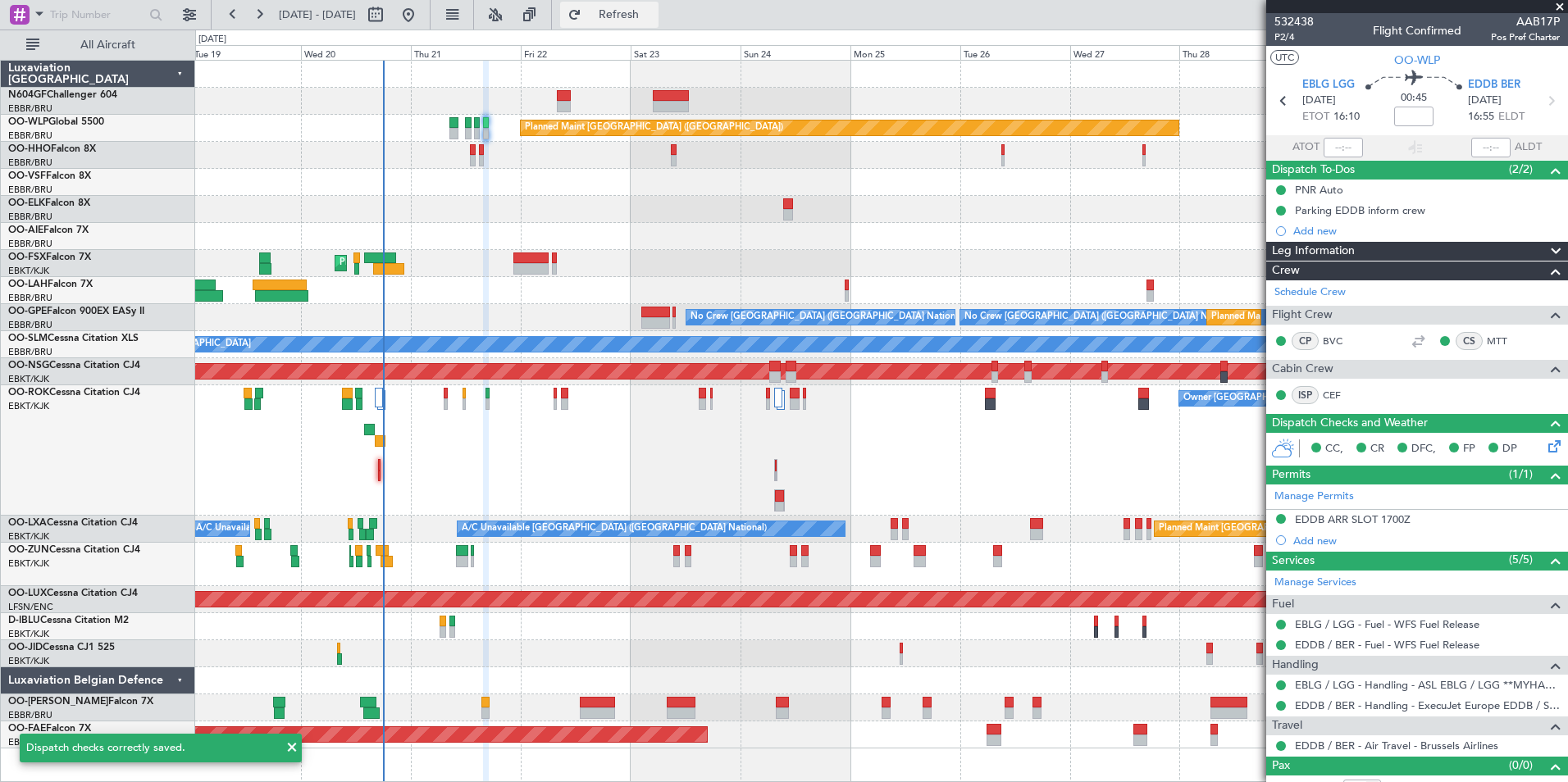
click at [651, 12] on span "Refresh" at bounding box center [619, 15] width 69 height 12
click at [544, 246] on div "Planned Maint [GEOGRAPHIC_DATA] ([GEOGRAPHIC_DATA])" at bounding box center [881, 236] width 1372 height 27
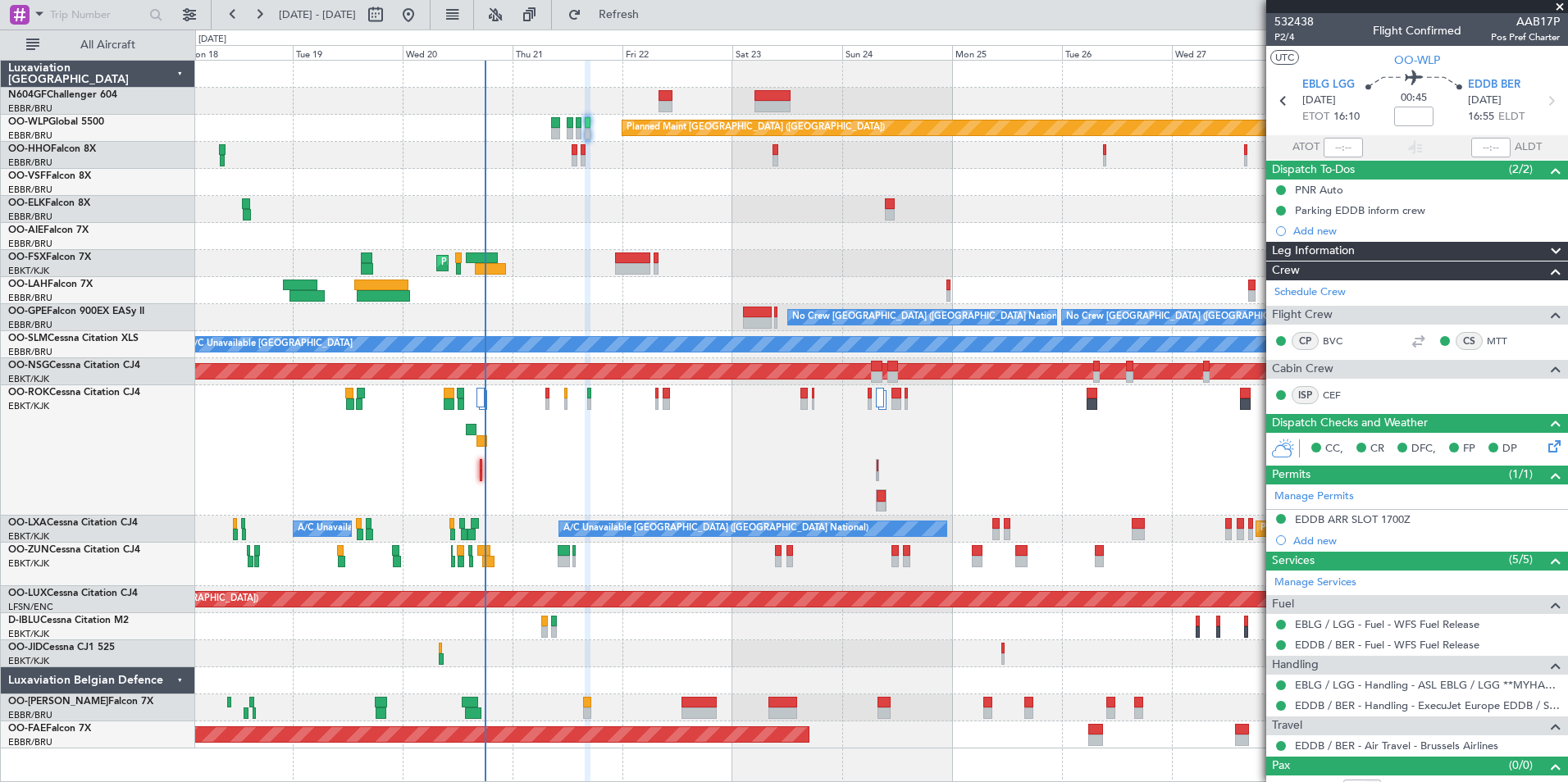
click at [672, 459] on div "Owner [GEOGRAPHIC_DATA]-[GEOGRAPHIC_DATA]" at bounding box center [881, 450] width 1372 height 130
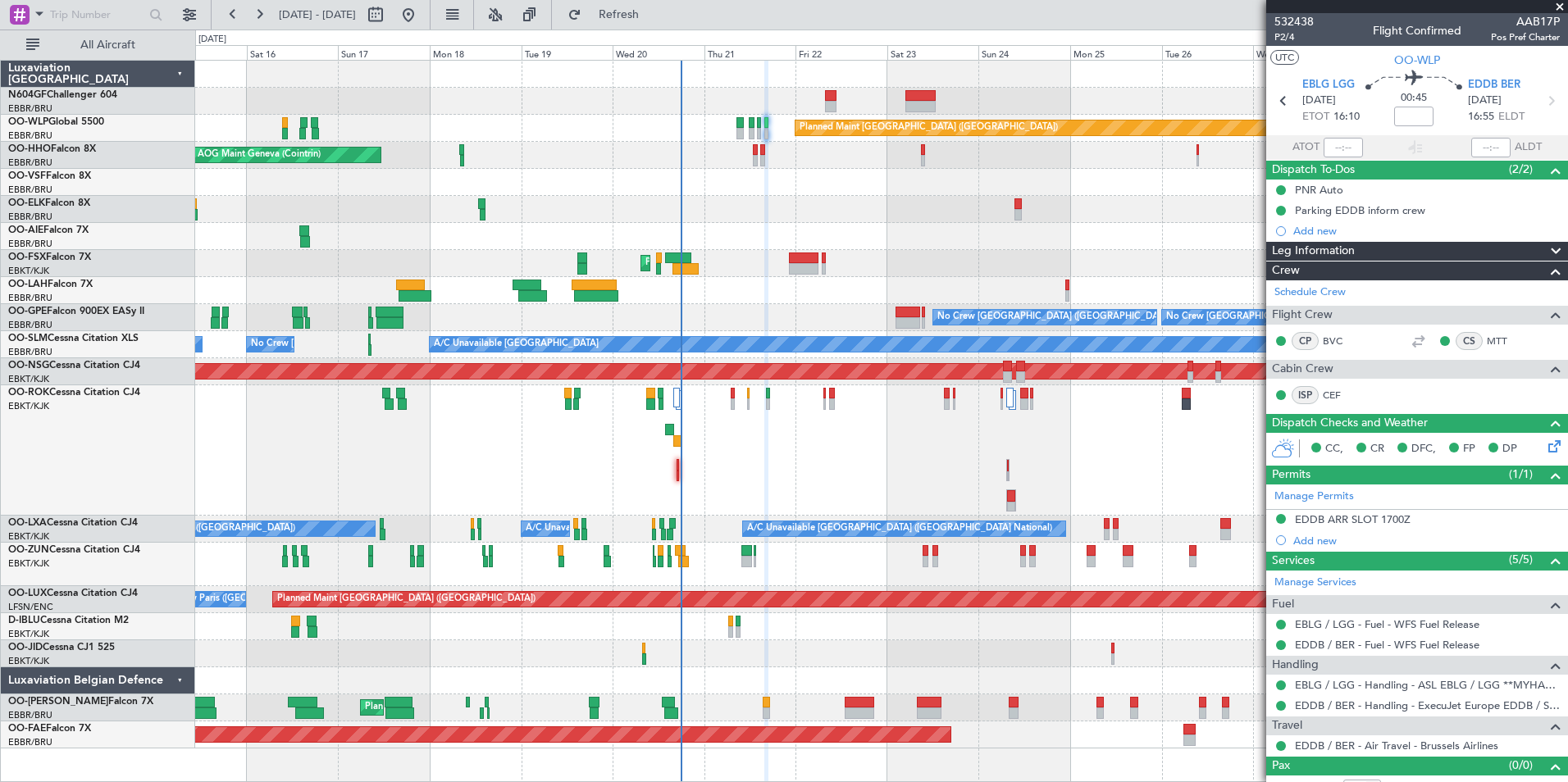
click at [791, 217] on div at bounding box center [881, 210] width 1372 height 27
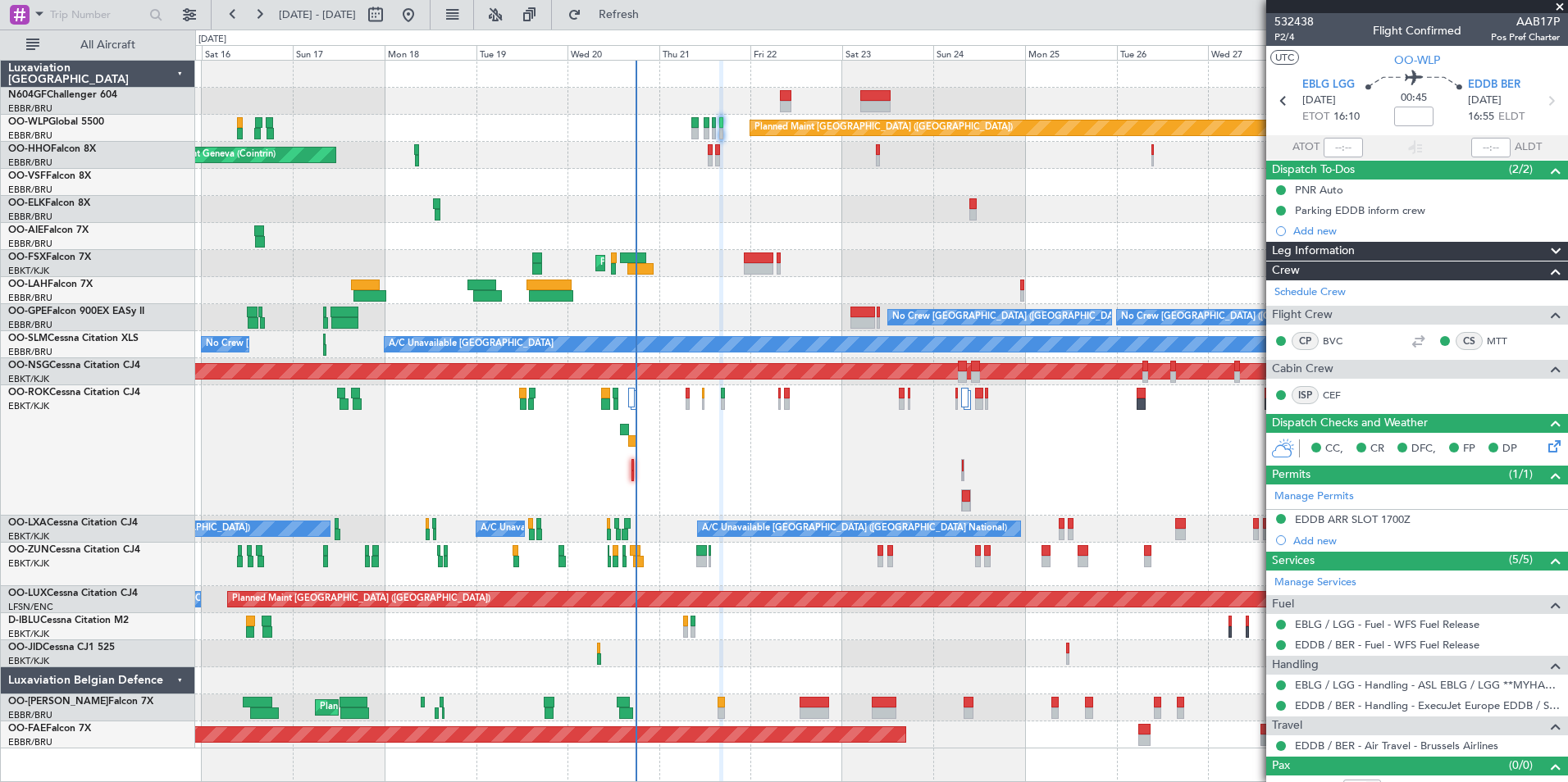
click at [764, 180] on div at bounding box center [881, 183] width 1372 height 27
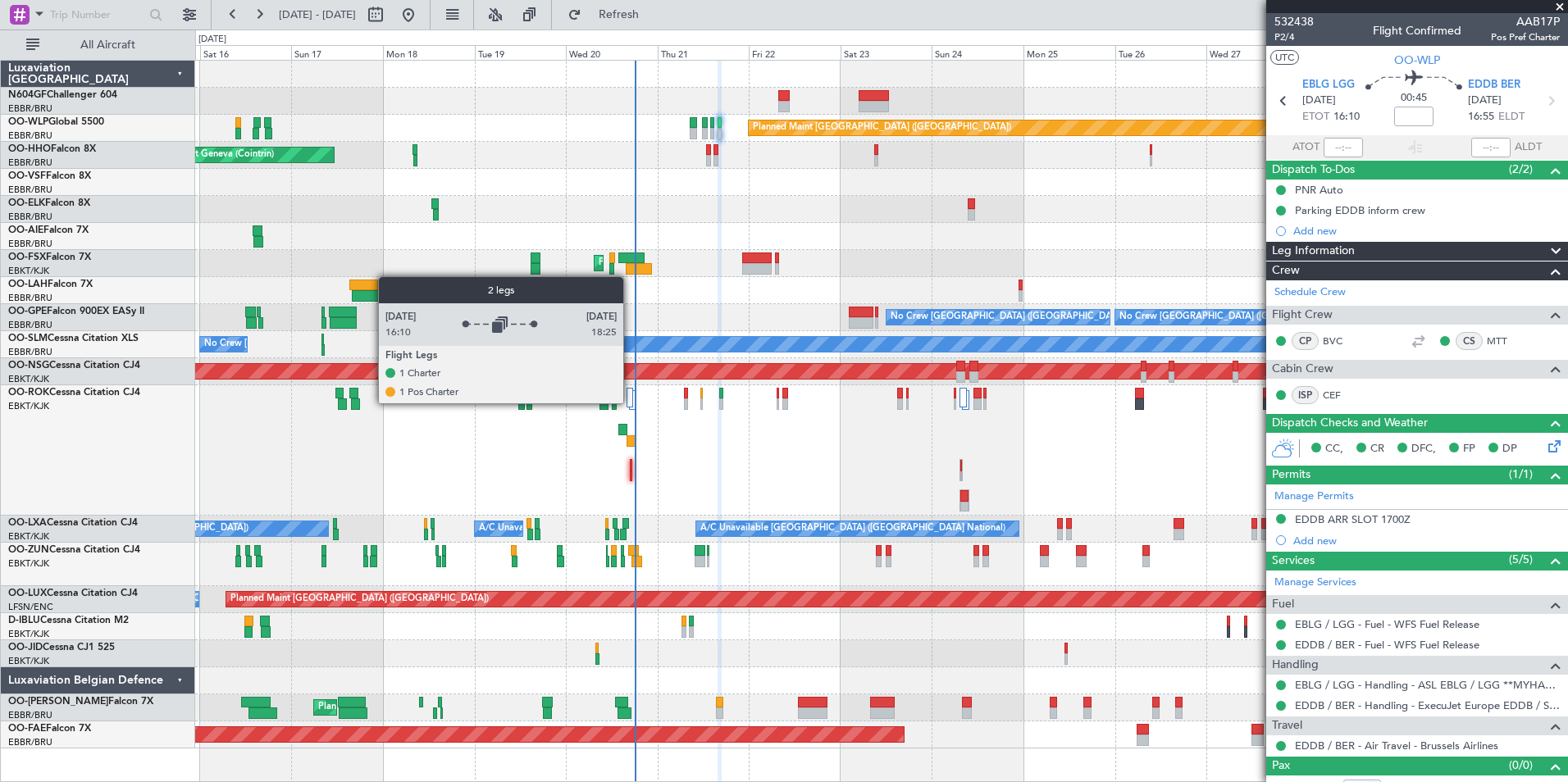
click at [630, 399] on div at bounding box center [629, 398] width 6 height 20
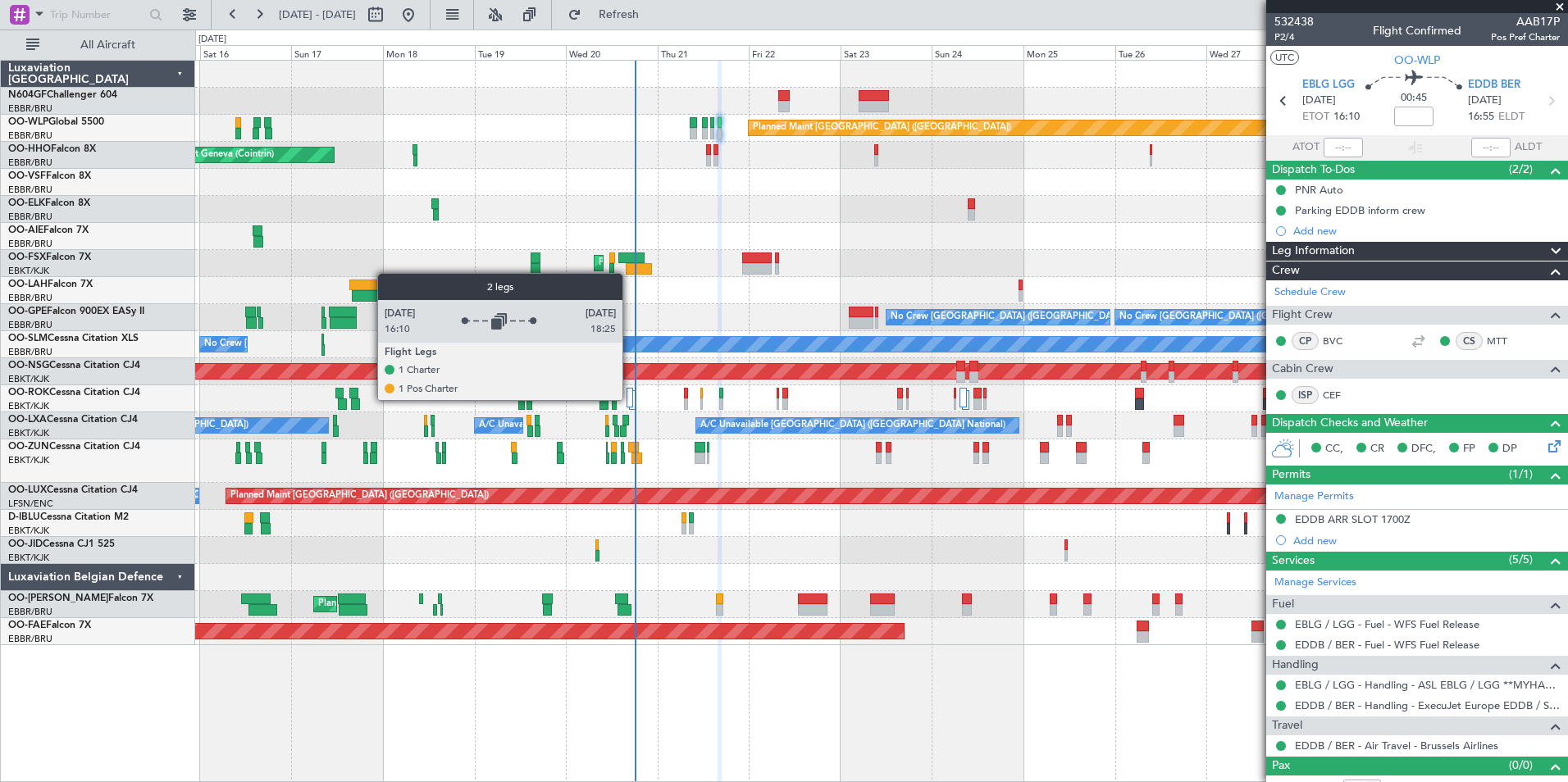
click at [630, 399] on div at bounding box center [629, 398] width 6 height 20
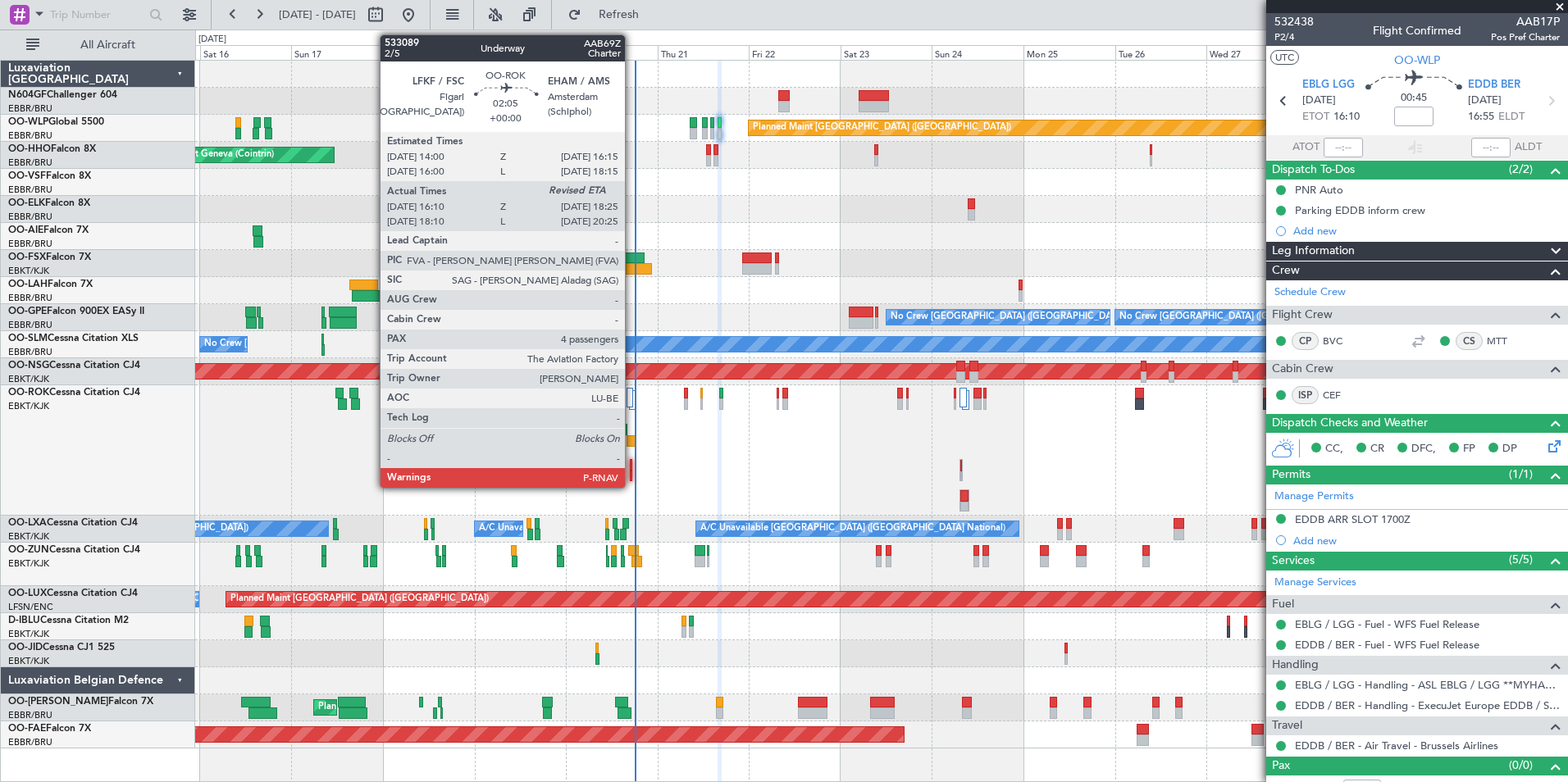
click at [632, 445] on div at bounding box center [631, 441] width 9 height 12
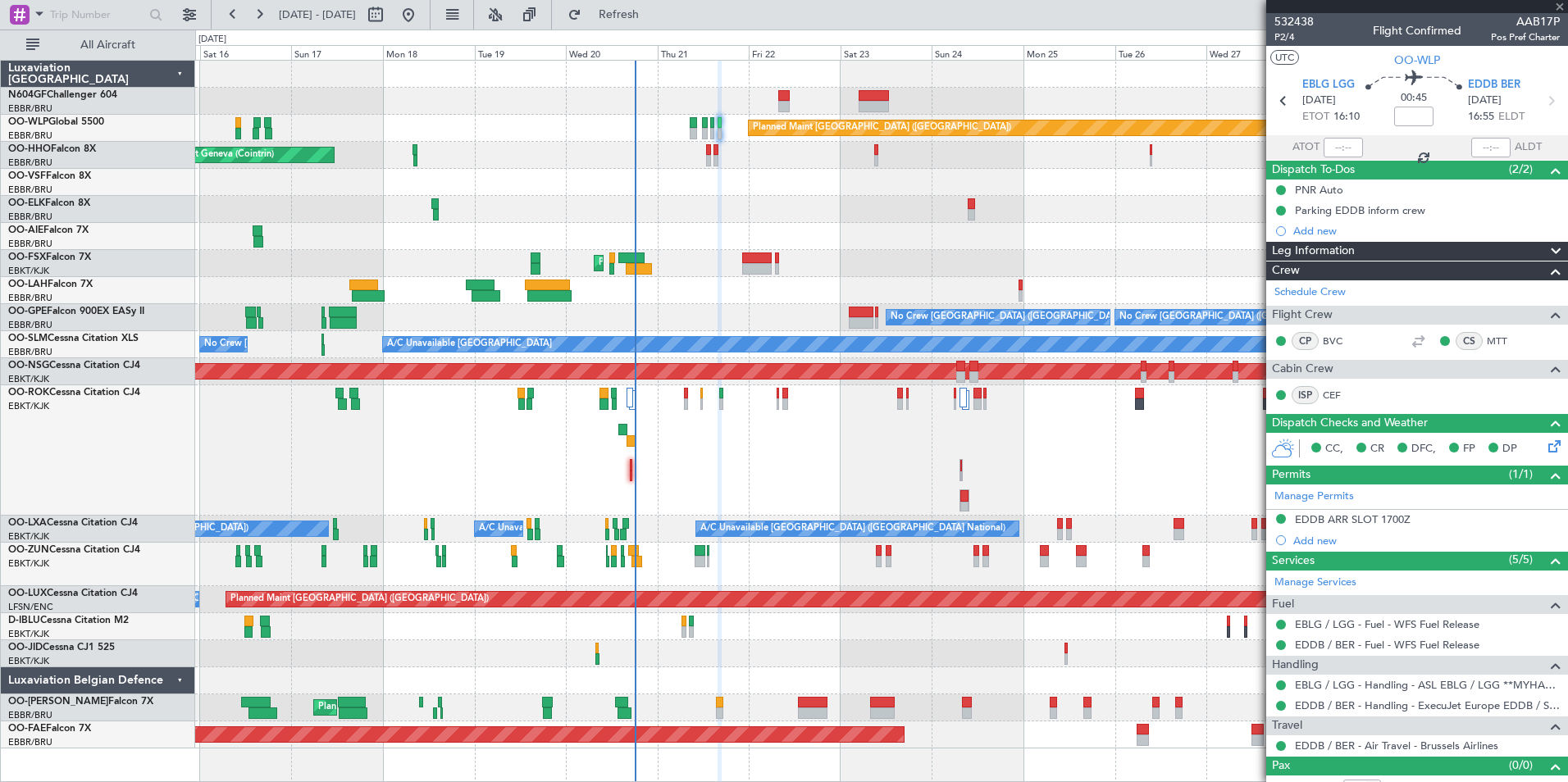
type input "16:15"
type input "4"
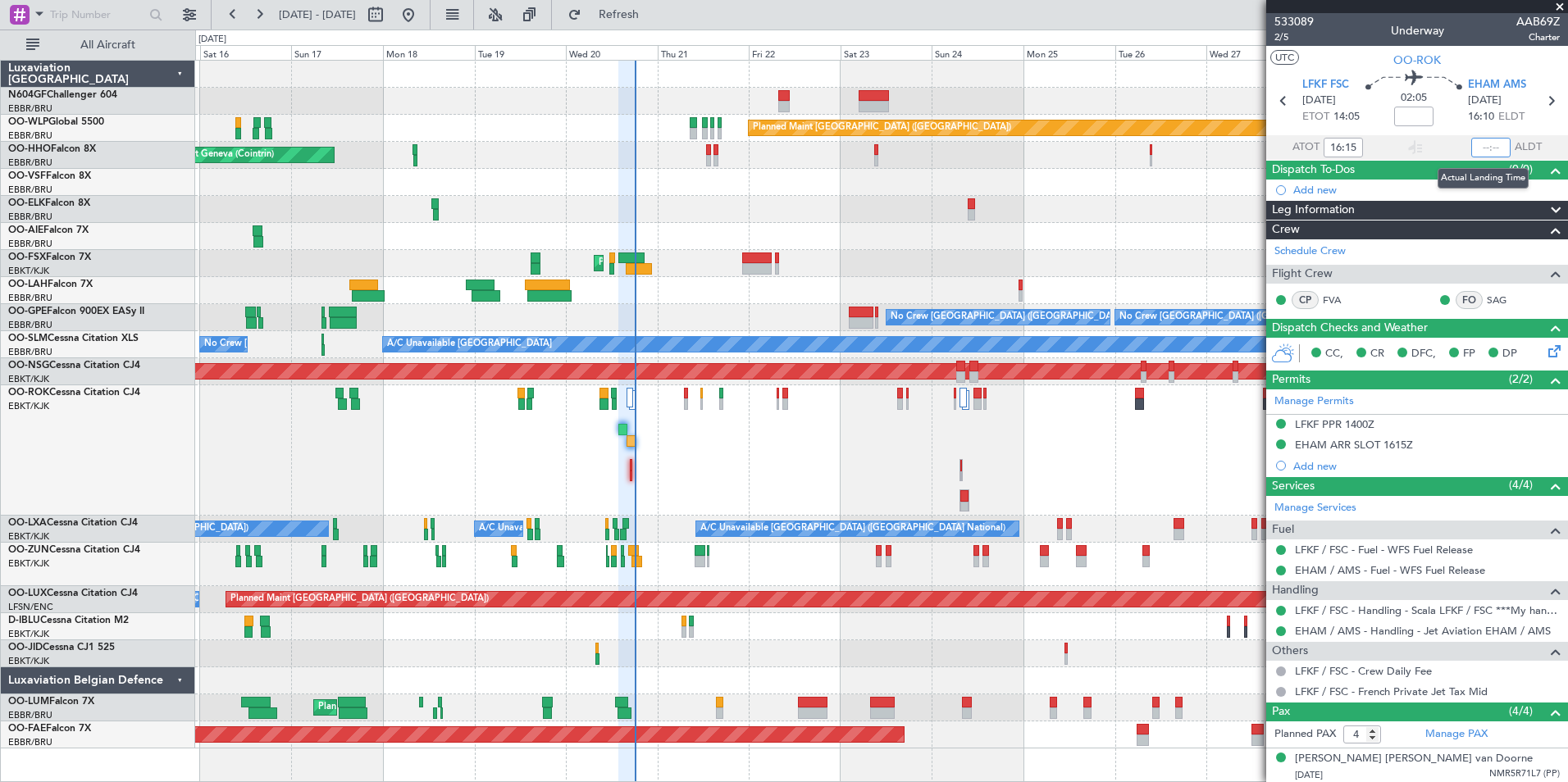
click at [1472, 146] on input "text" at bounding box center [1491, 148] width 39 height 20
click at [1182, 199] on div at bounding box center [881, 210] width 1372 height 27
type input "18:10"
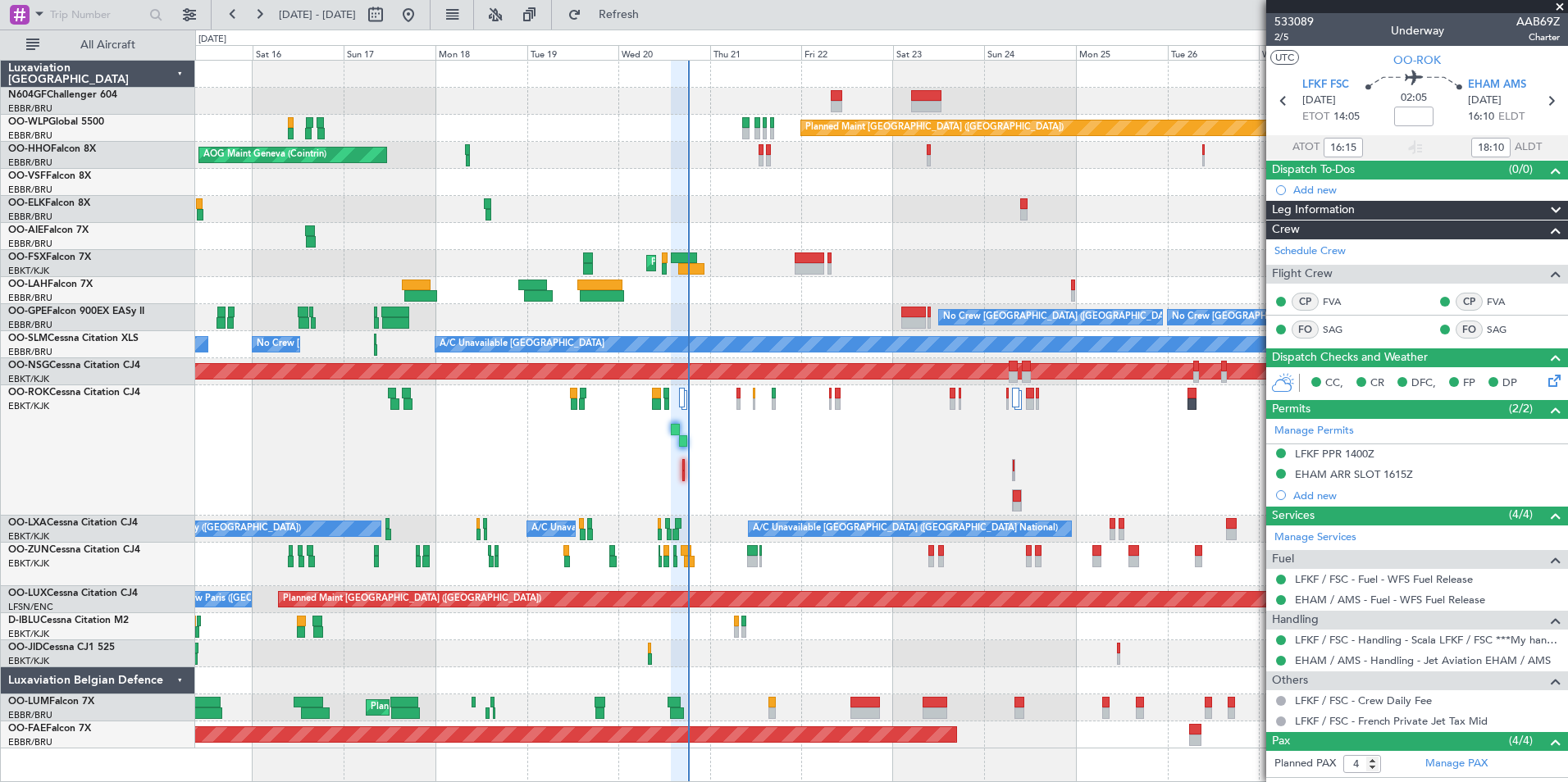
click at [654, 419] on div "Owner Kortrijk-Wevelgem Unplanned Maint Kortrijk-Wevelgem" at bounding box center [881, 450] width 1372 height 130
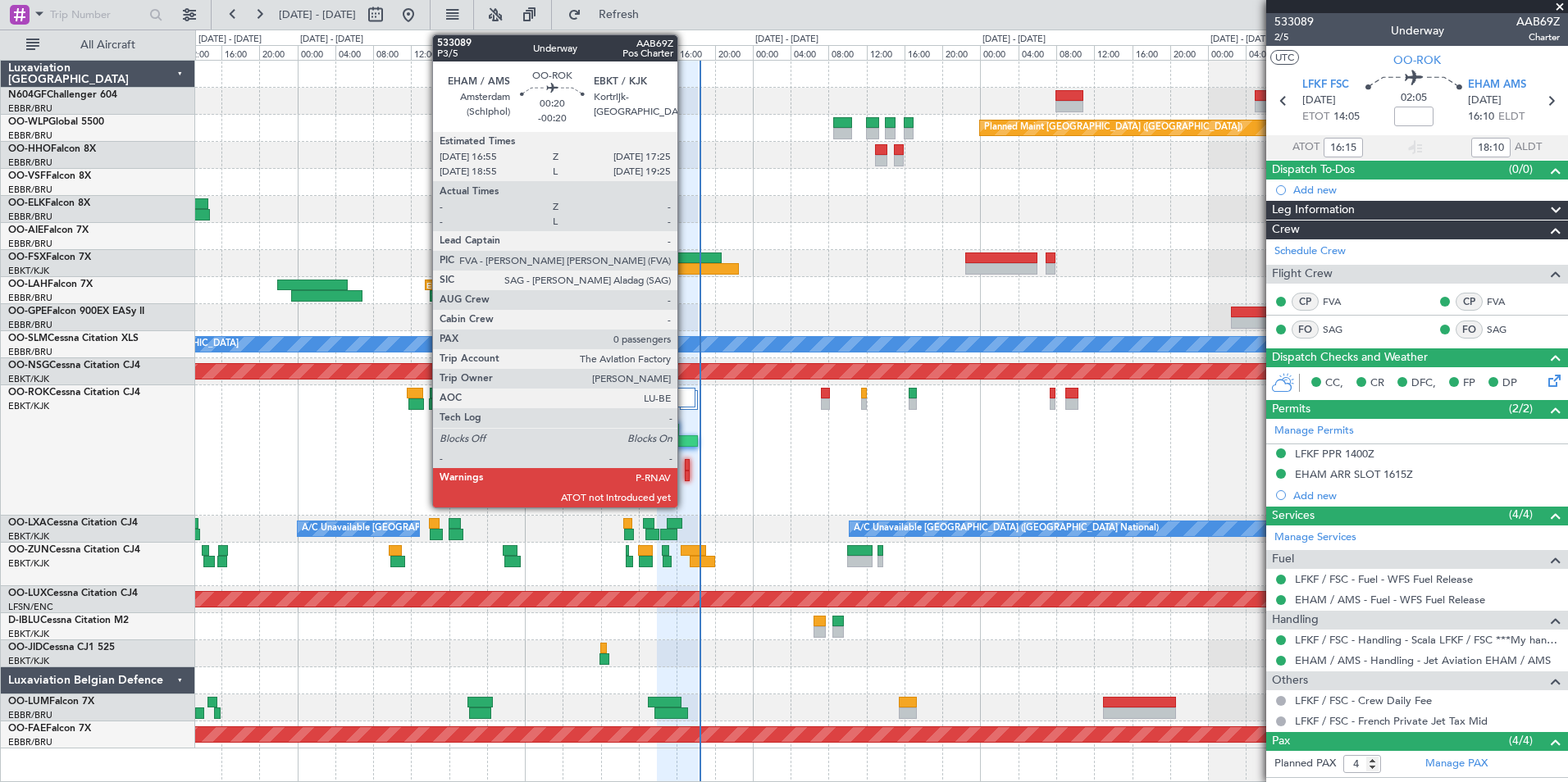
click at [685, 464] on div at bounding box center [687, 465] width 5 height 12
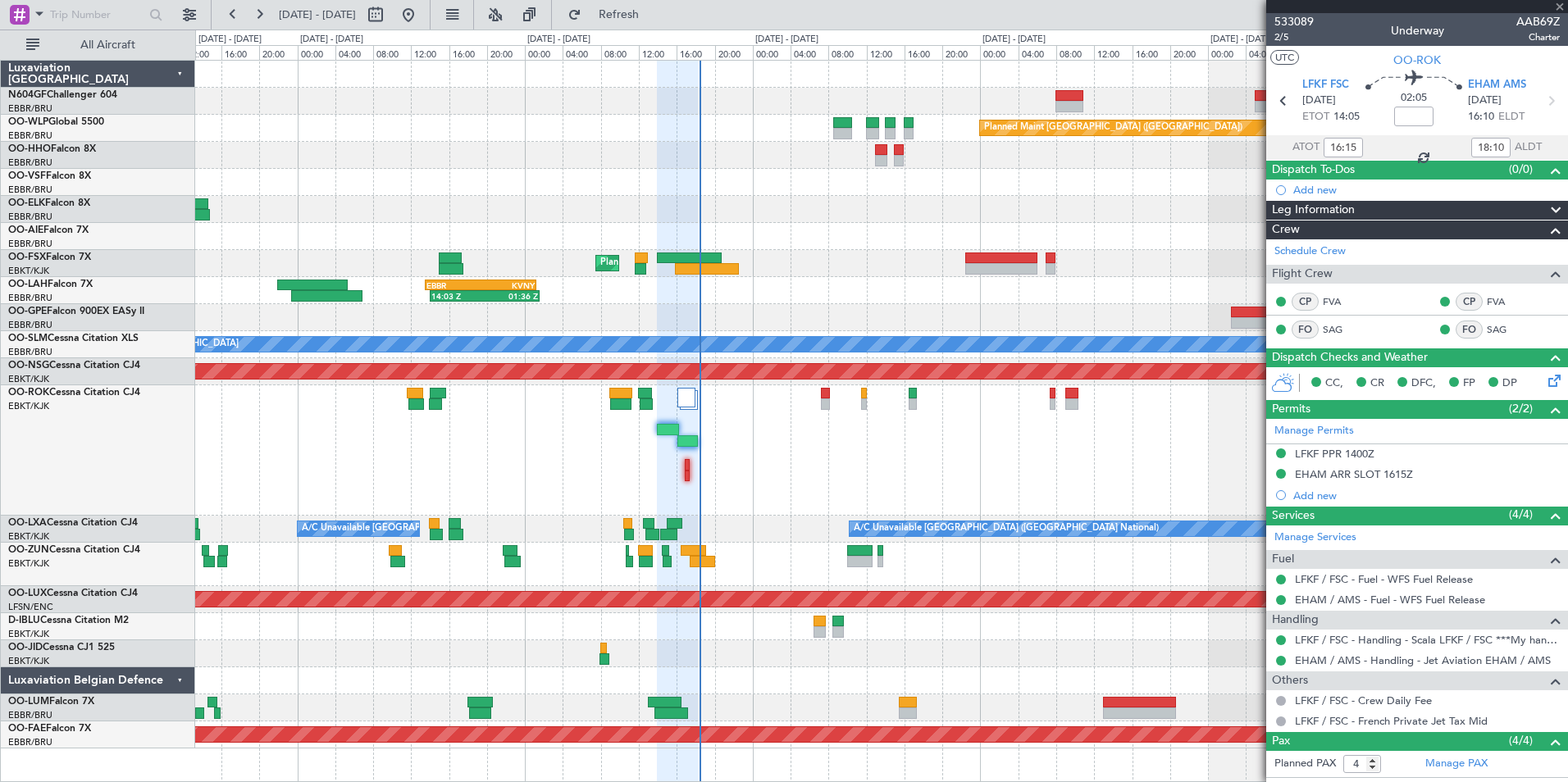
type input "-00:20"
type input "0"
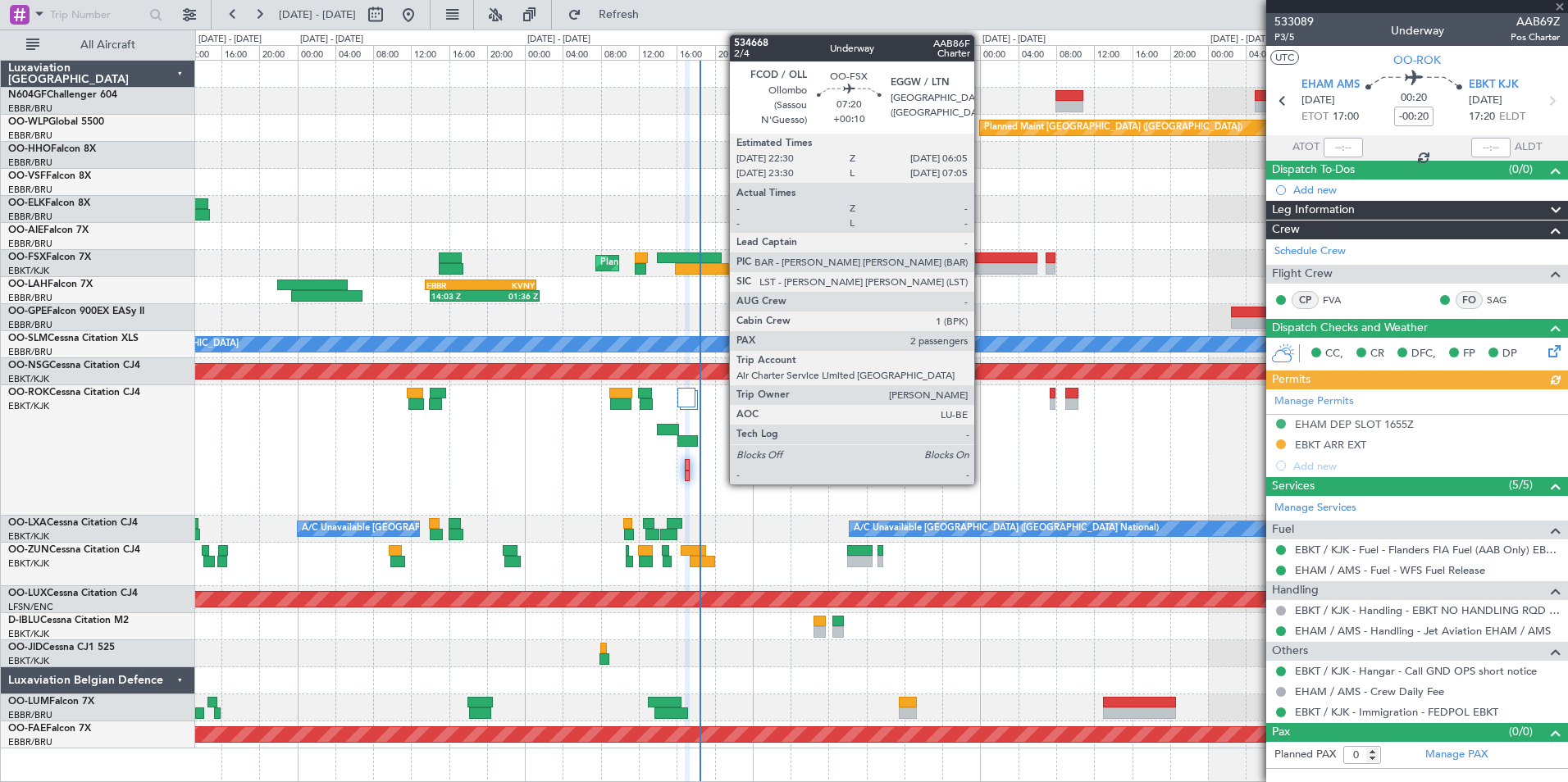
click at [982, 254] on div at bounding box center [1000, 258] width 72 height 12
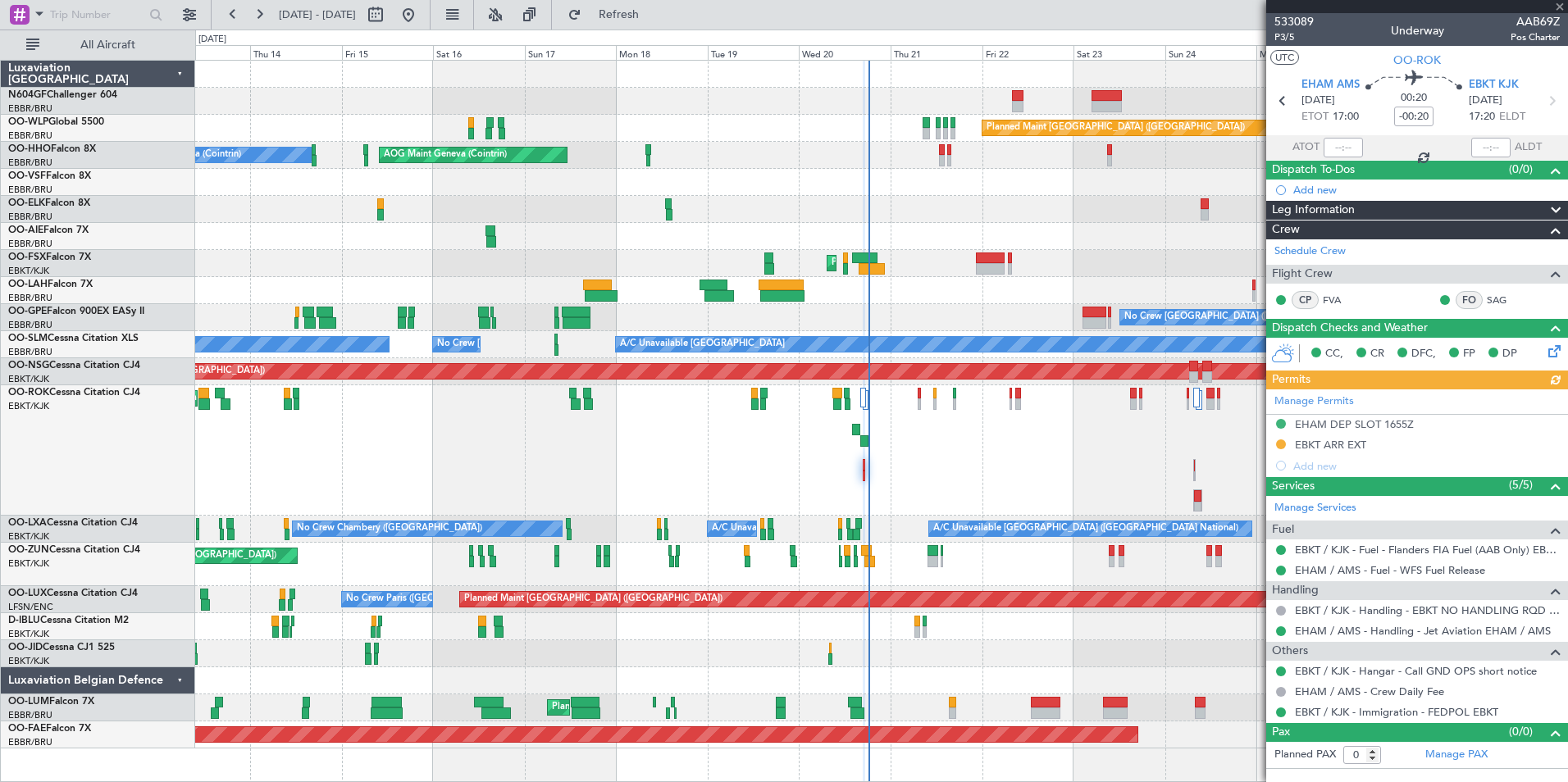
type input "+00:10"
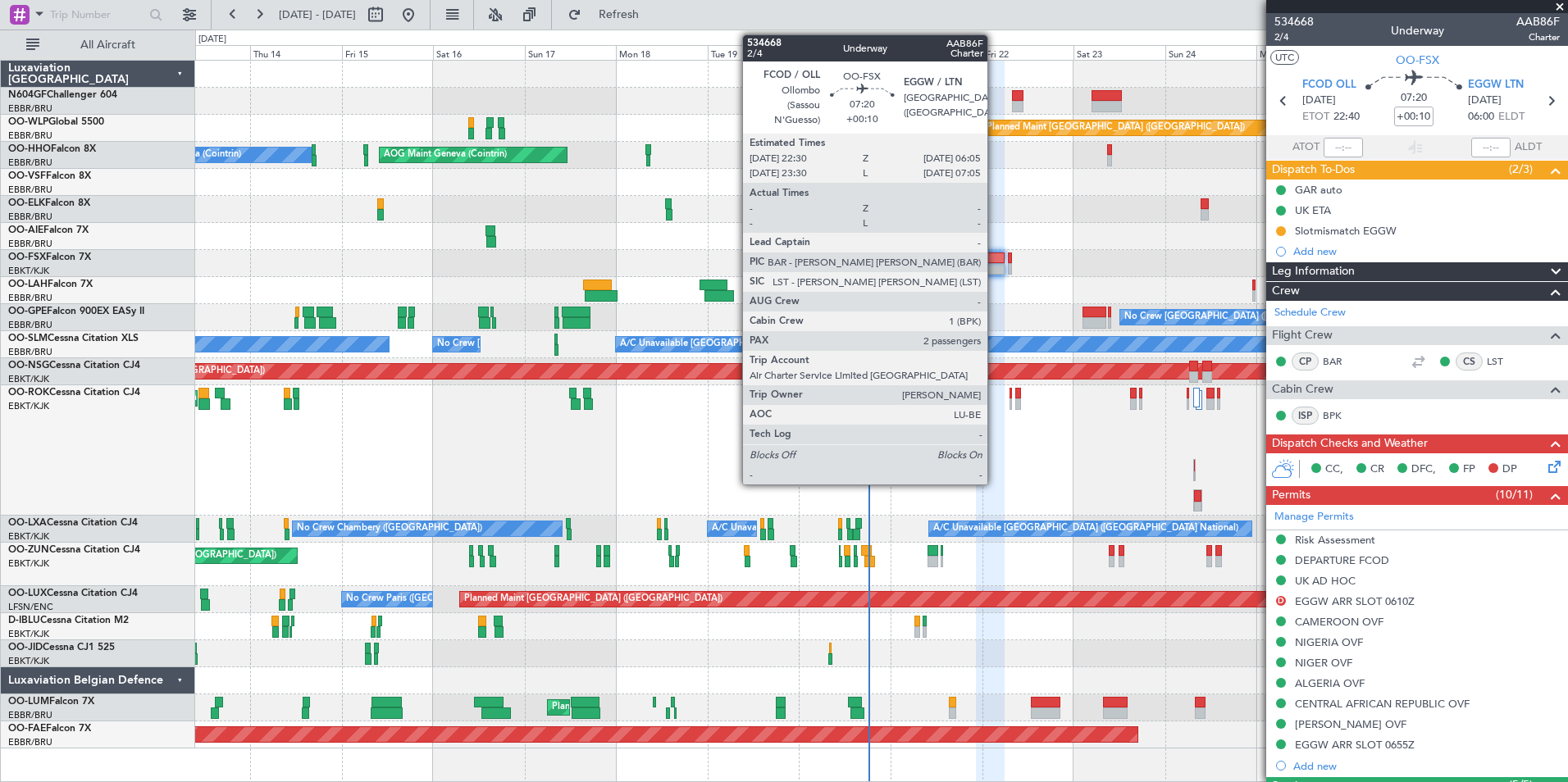
click at [995, 257] on div at bounding box center [990, 258] width 29 height 12
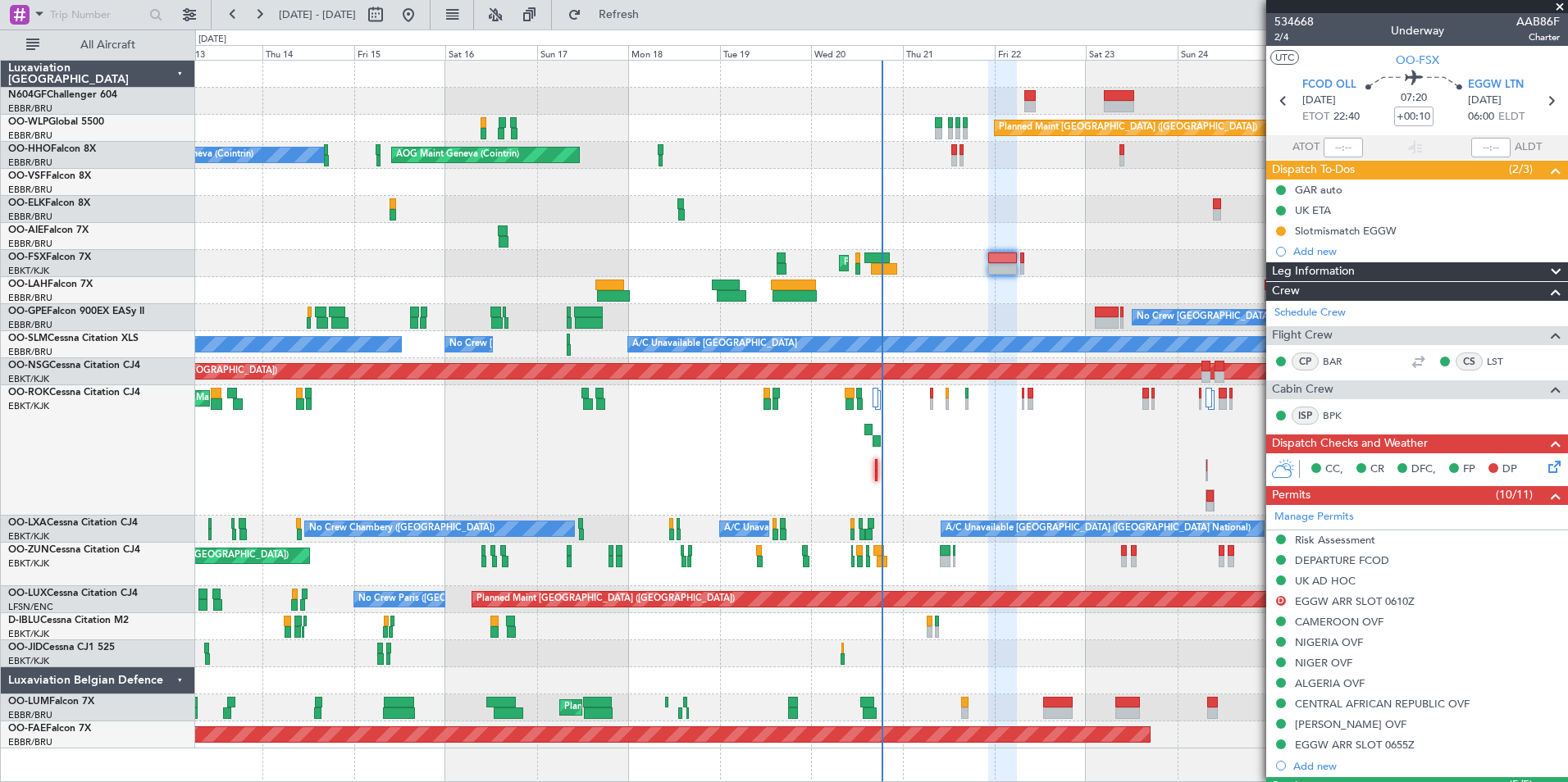
click at [1094, 366] on div "Planned Maint Berlin (Brandenburg) AOG Maint Geneva (Cointrin) A/C Unavailable …" at bounding box center [881, 405] width 1372 height 688
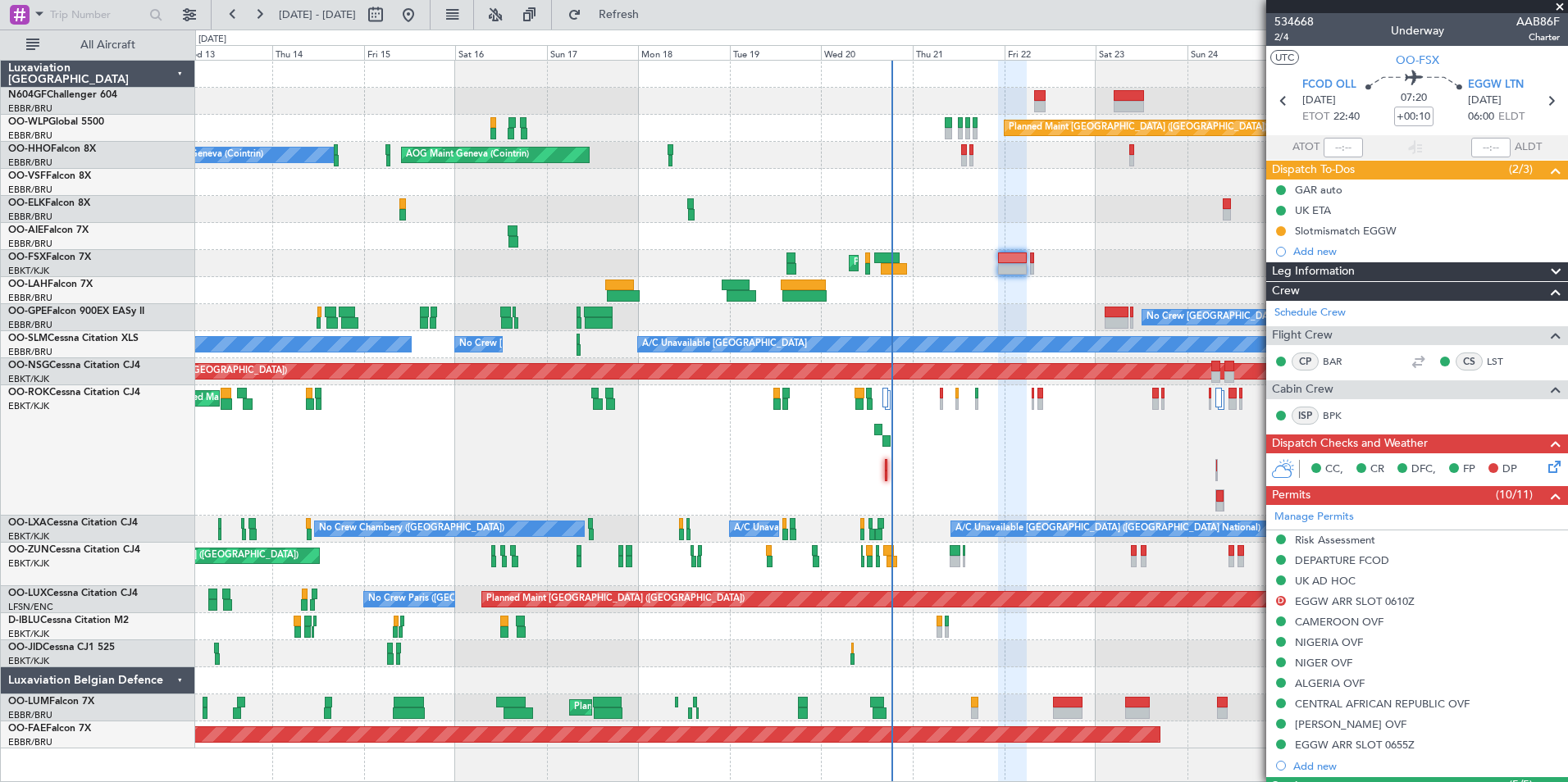
click at [1084, 431] on div "Unplanned Maint Kortrijk-Wevelgem Owner Kortrijk-Wevelgem" at bounding box center [881, 450] width 1372 height 130
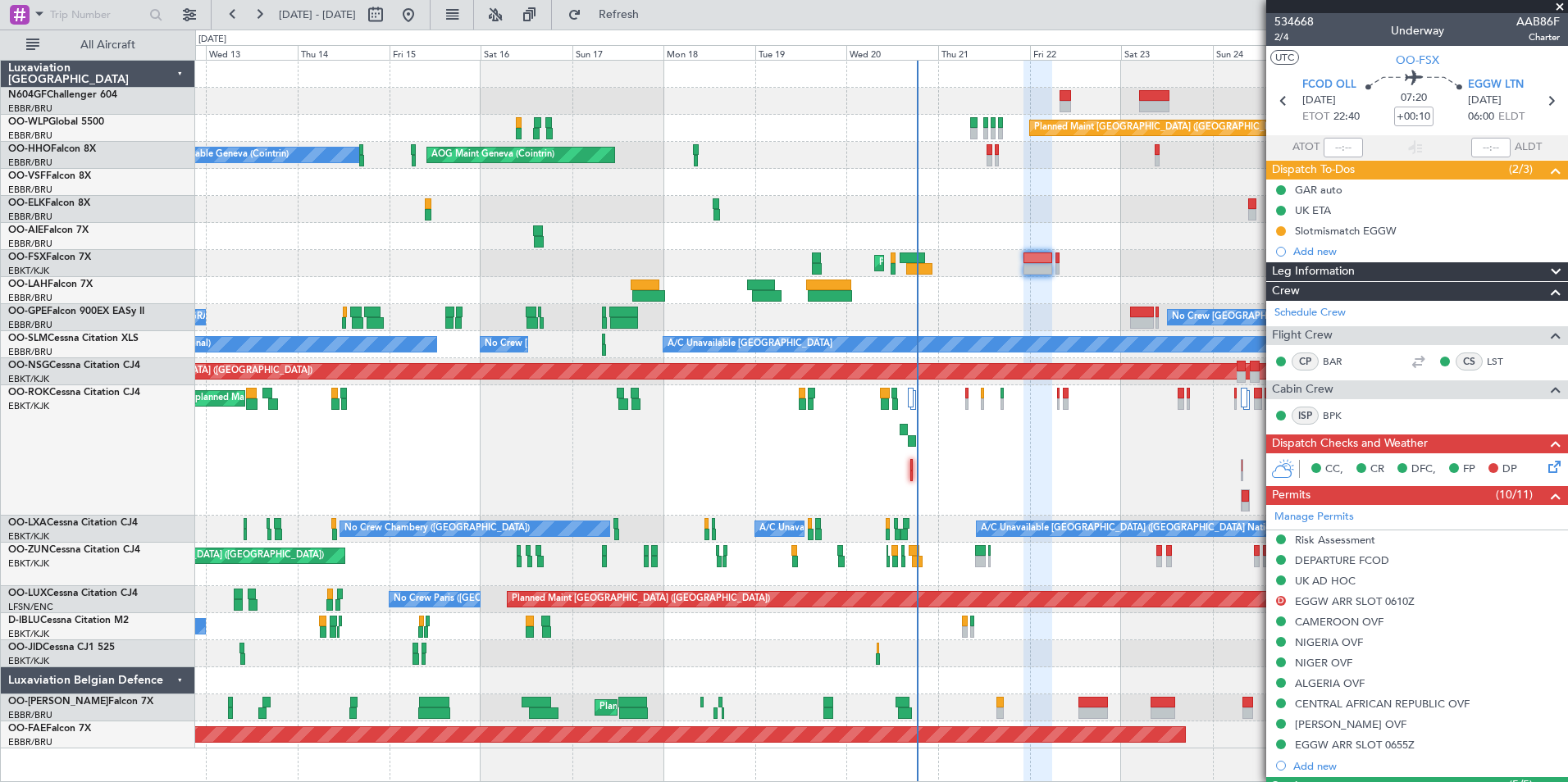
click at [1081, 424] on div "Unplanned Maint Kortrijk-Wevelgem Owner Kortrijk-Wevelgem" at bounding box center [881, 450] width 1372 height 130
click at [1558, 7] on span at bounding box center [1560, 7] width 16 height 15
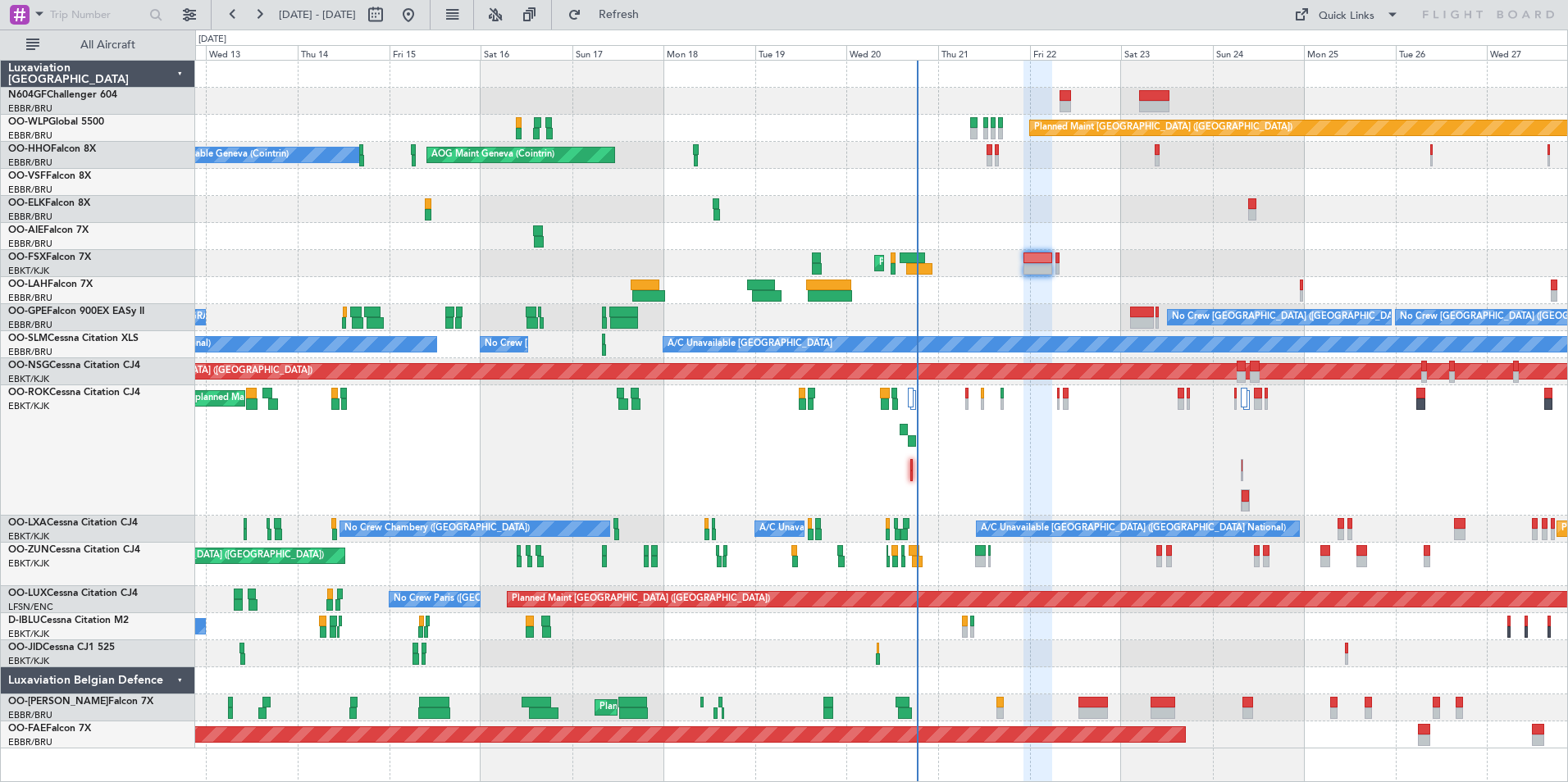
type input "0"
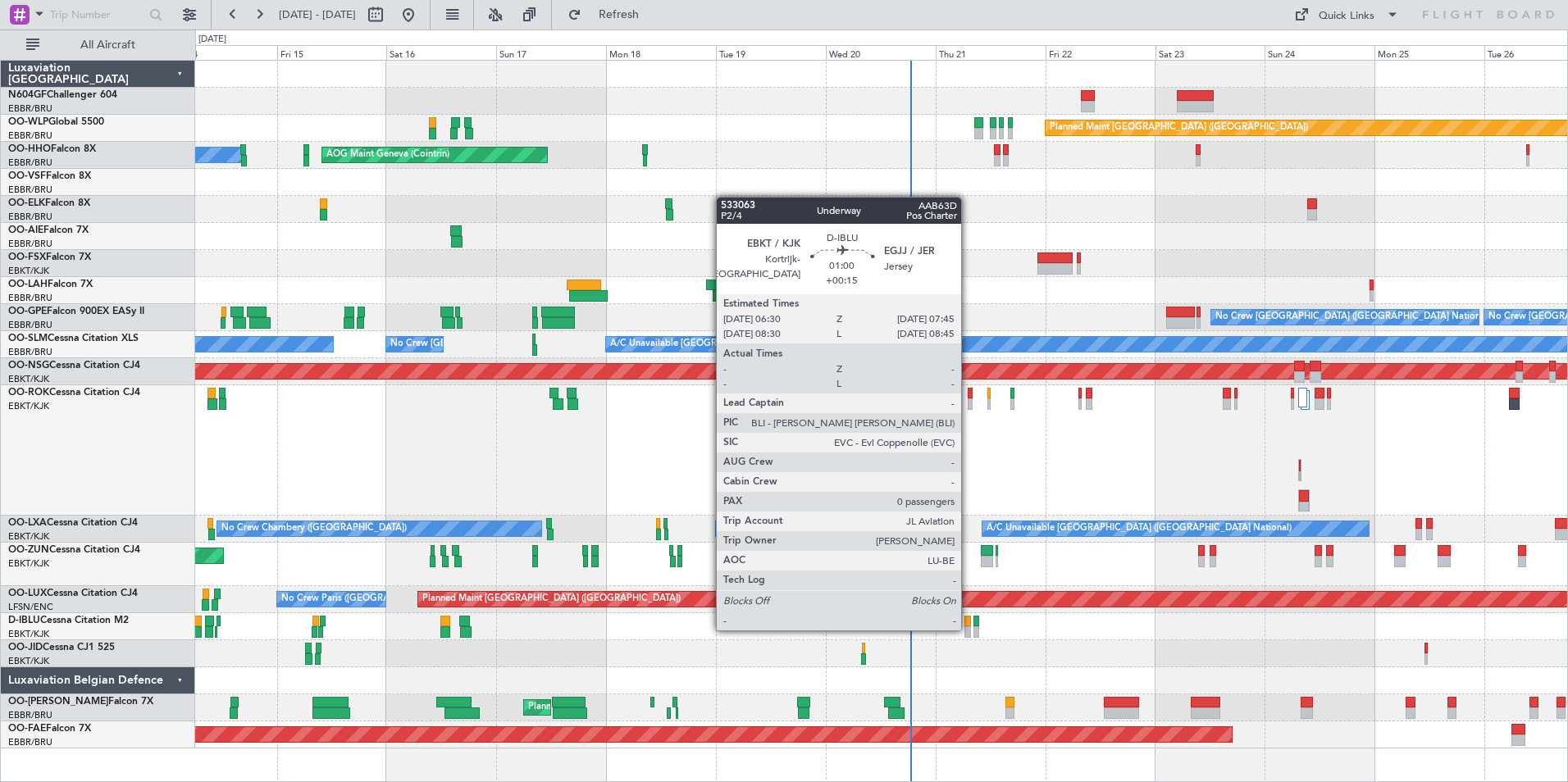
click at [969, 629] on div at bounding box center [968, 632] width 5 height 12
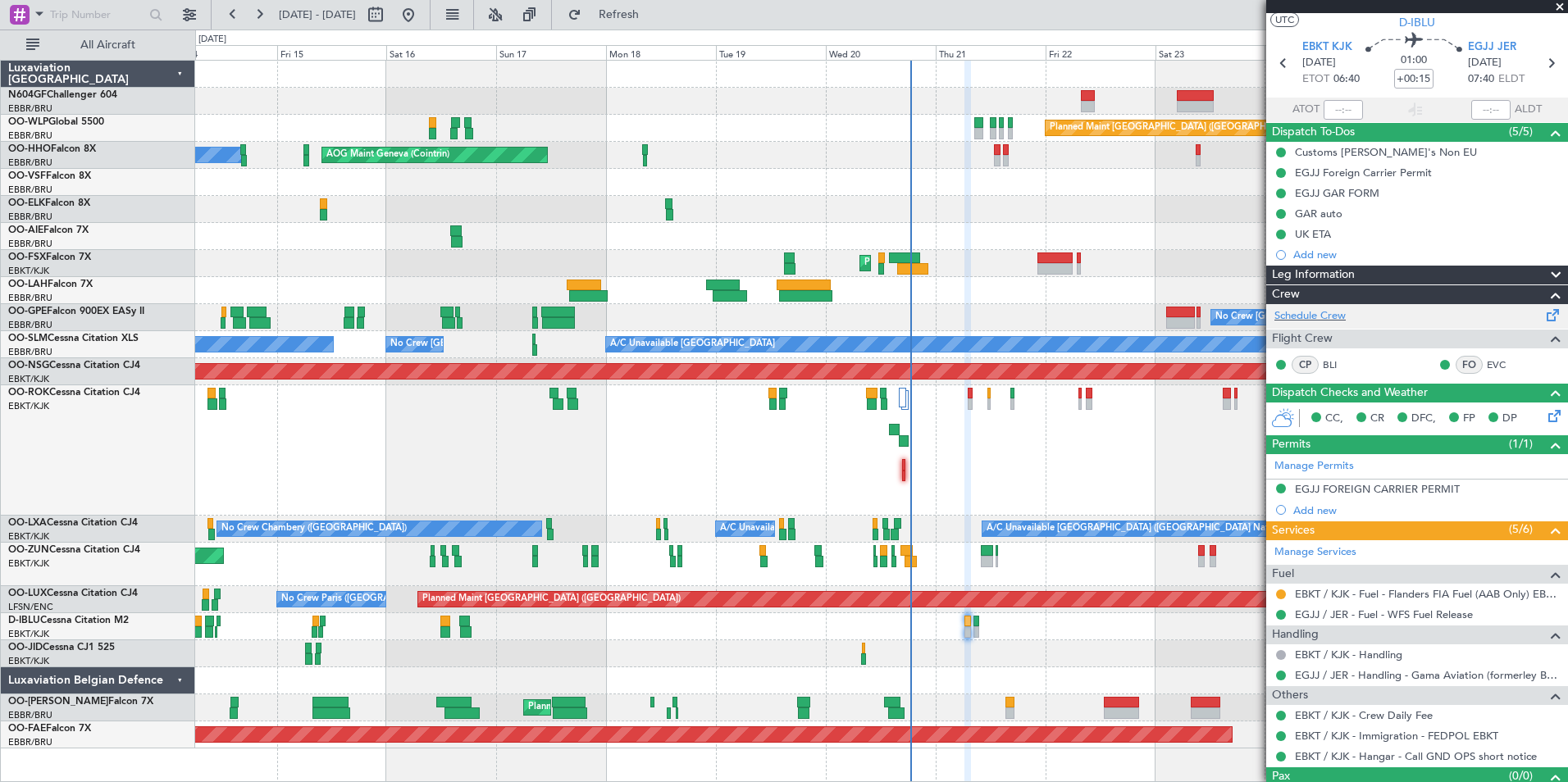
scroll to position [68, 0]
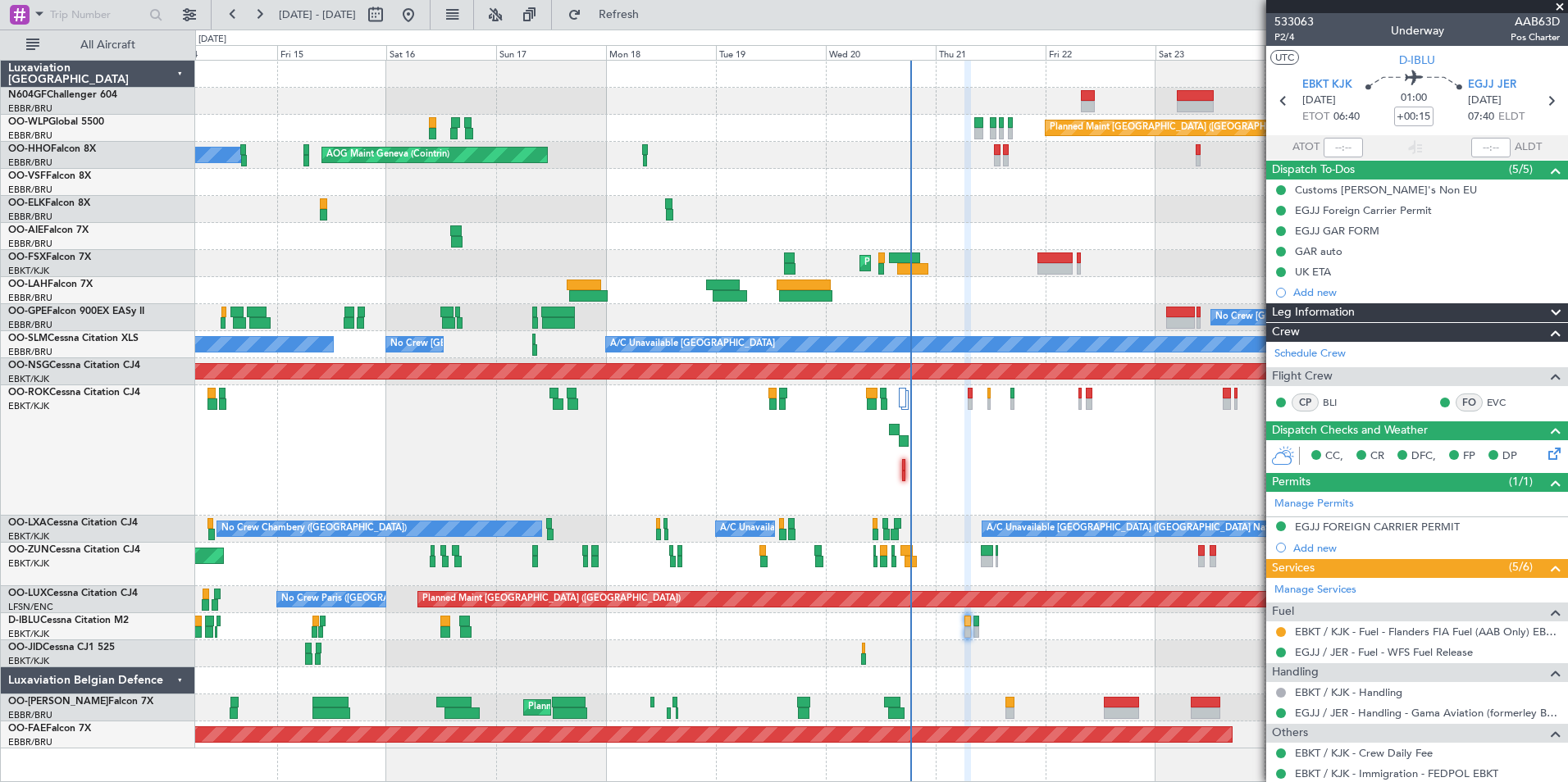
scroll to position [68, 0]
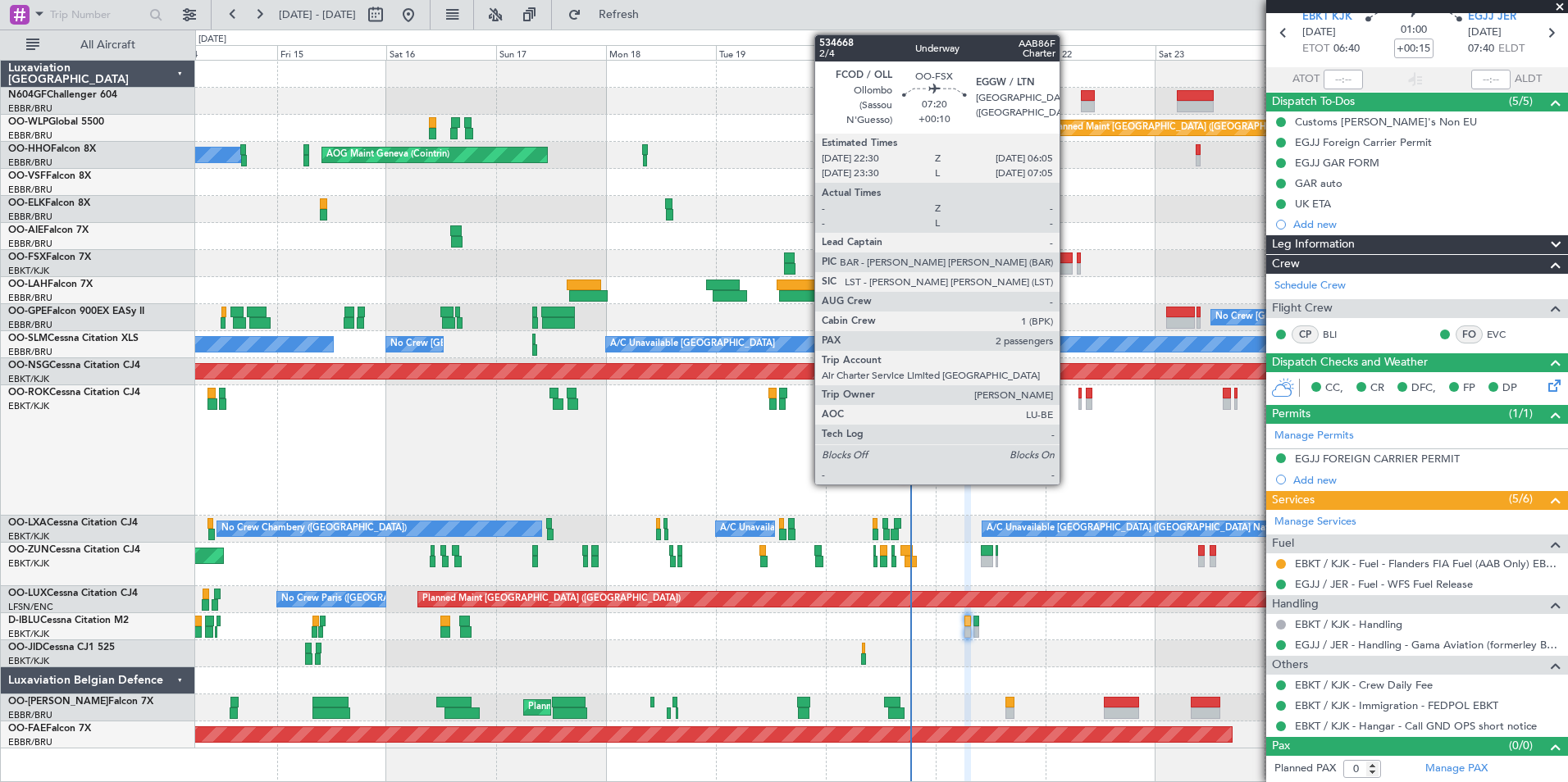
click at [1057, 266] on div at bounding box center [1055, 268] width 35 height 12
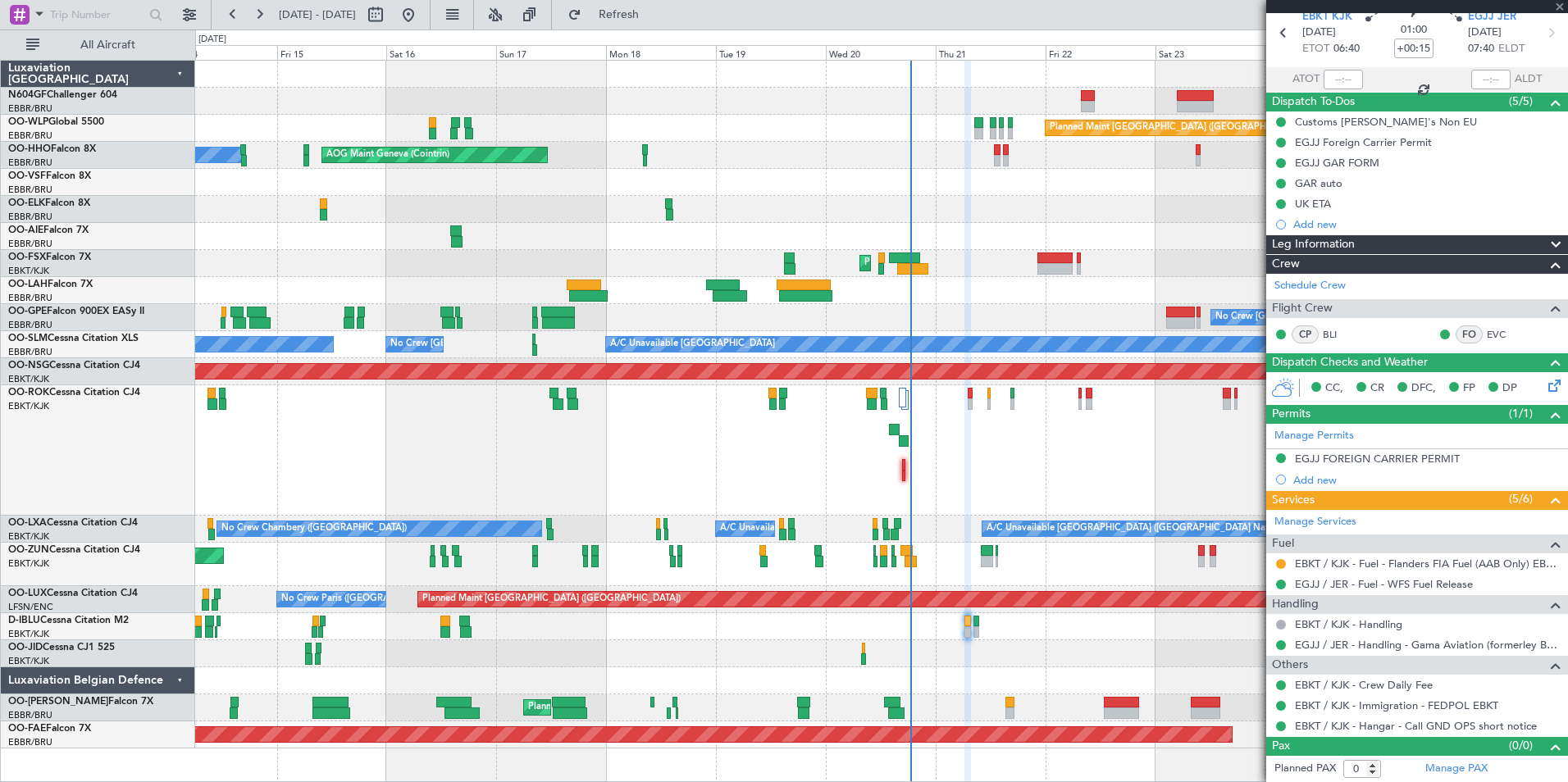
type input "+00:10"
type input "2"
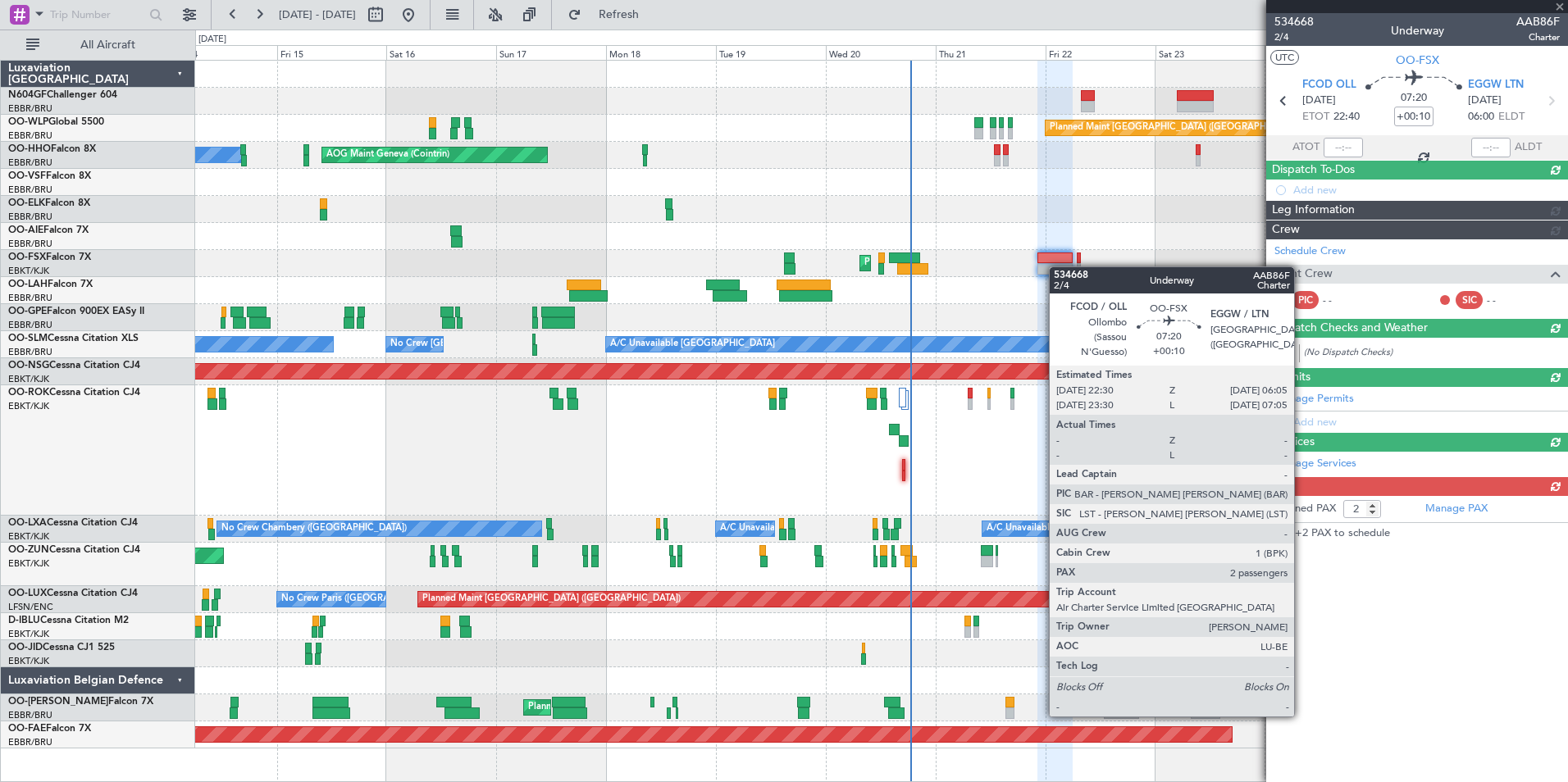
scroll to position [0, 0]
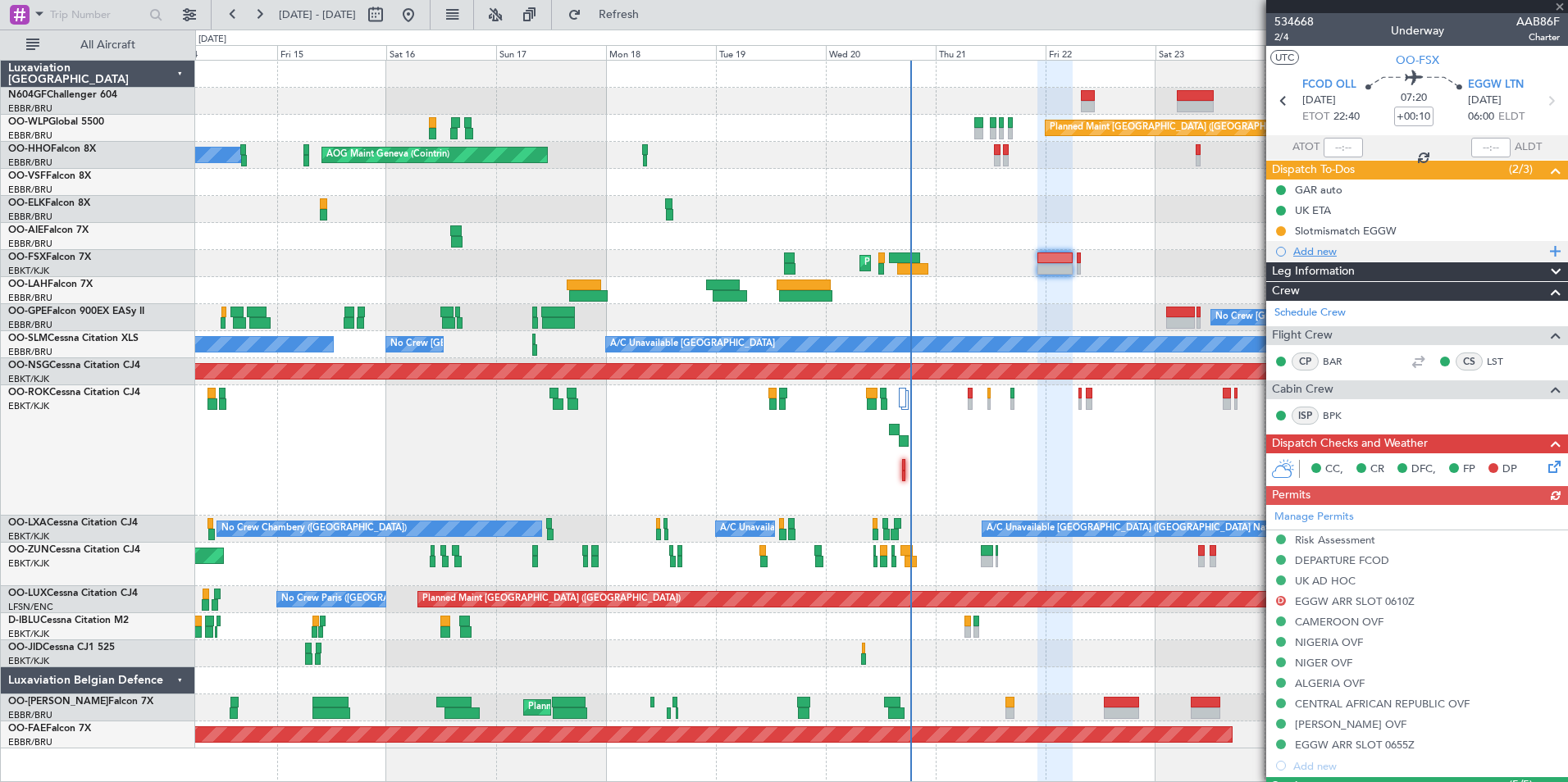
click at [1315, 249] on div "Add new" at bounding box center [1419, 251] width 252 height 14
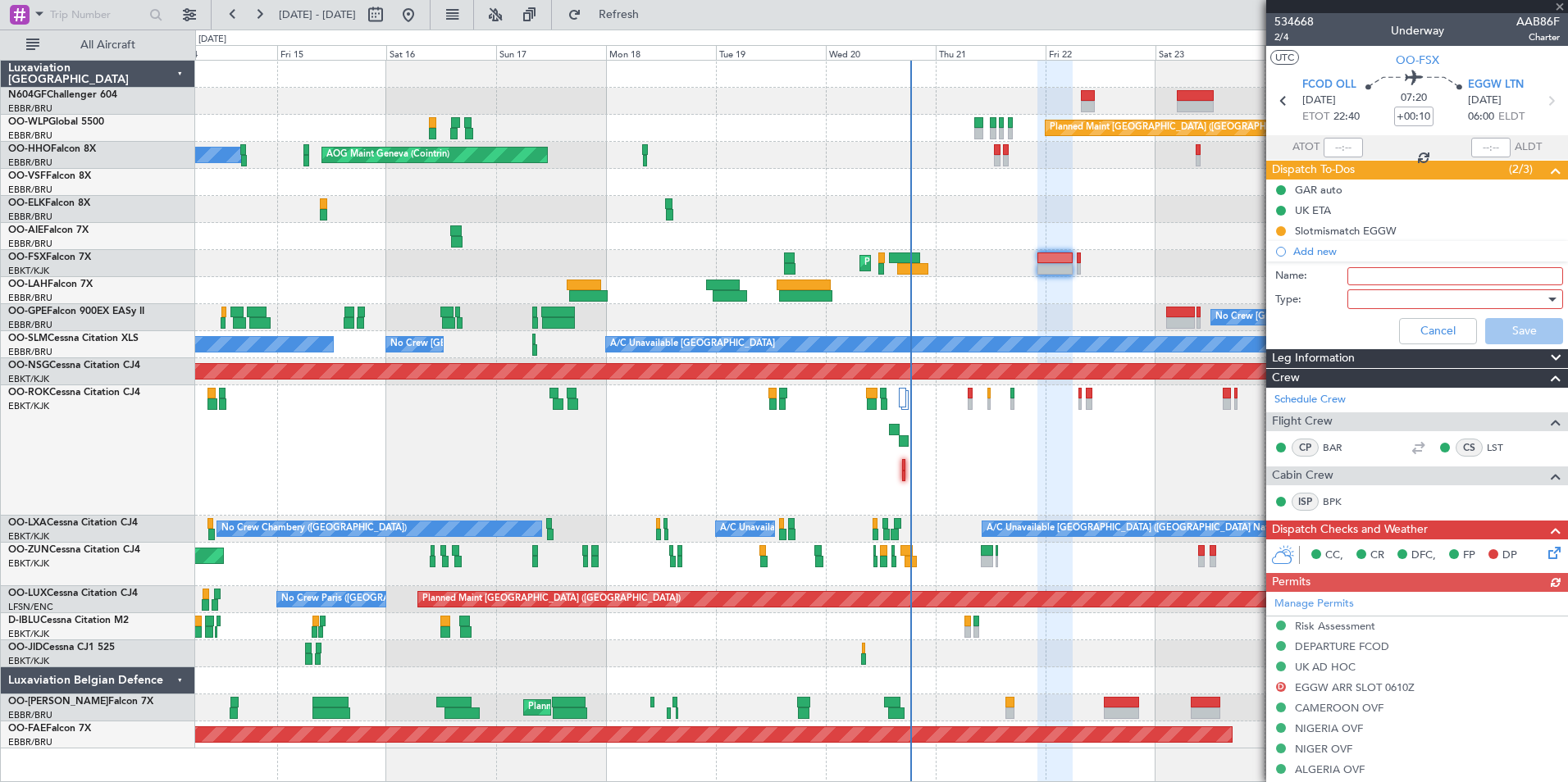
click at [1380, 274] on input "Name:" at bounding box center [1455, 276] width 216 height 18
type input "Backup EGLF"
click at [1401, 288] on div at bounding box center [1450, 299] width 191 height 25
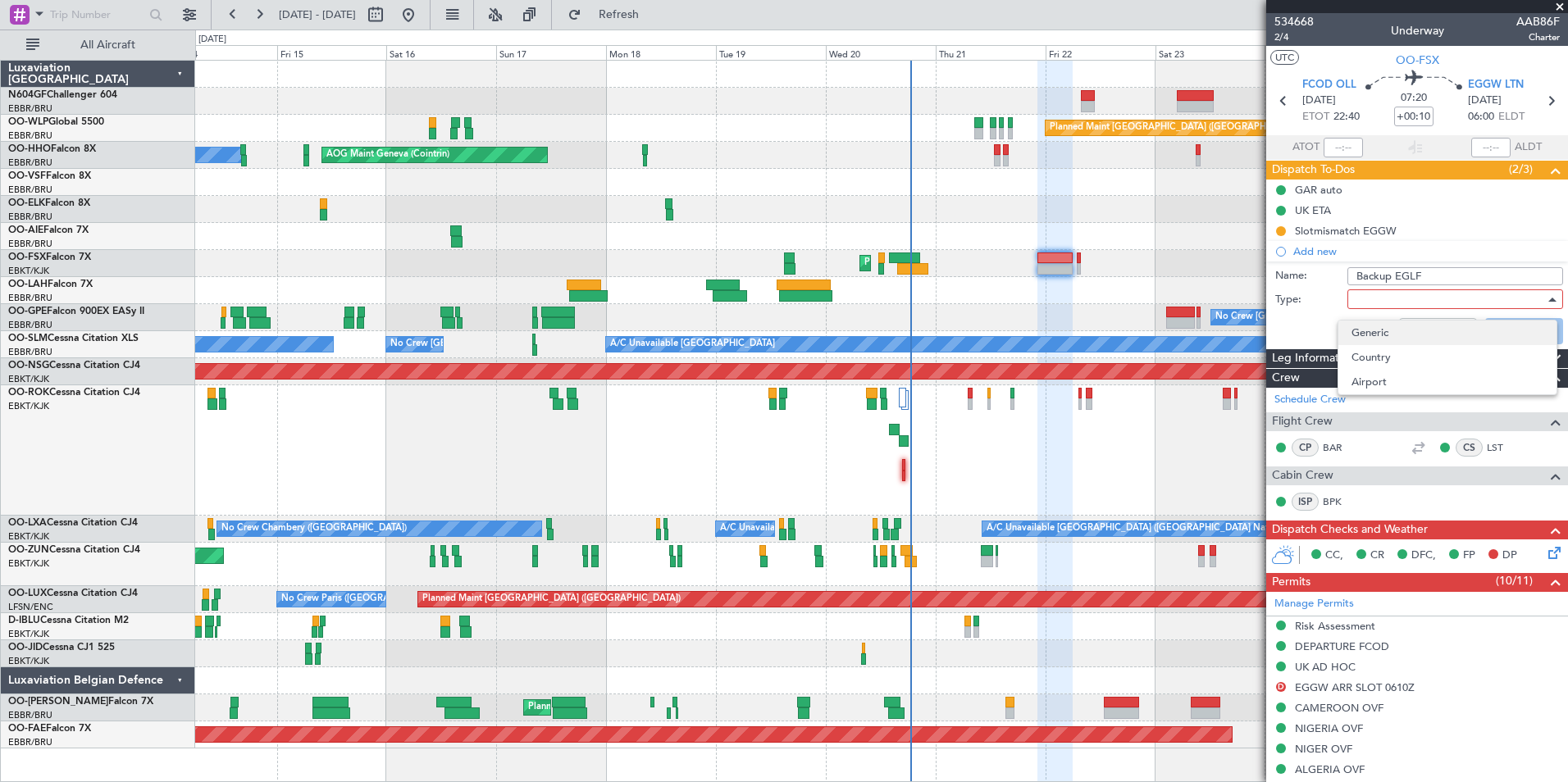
click at [1366, 338] on span "Generic" at bounding box center [1447, 333] width 192 height 25
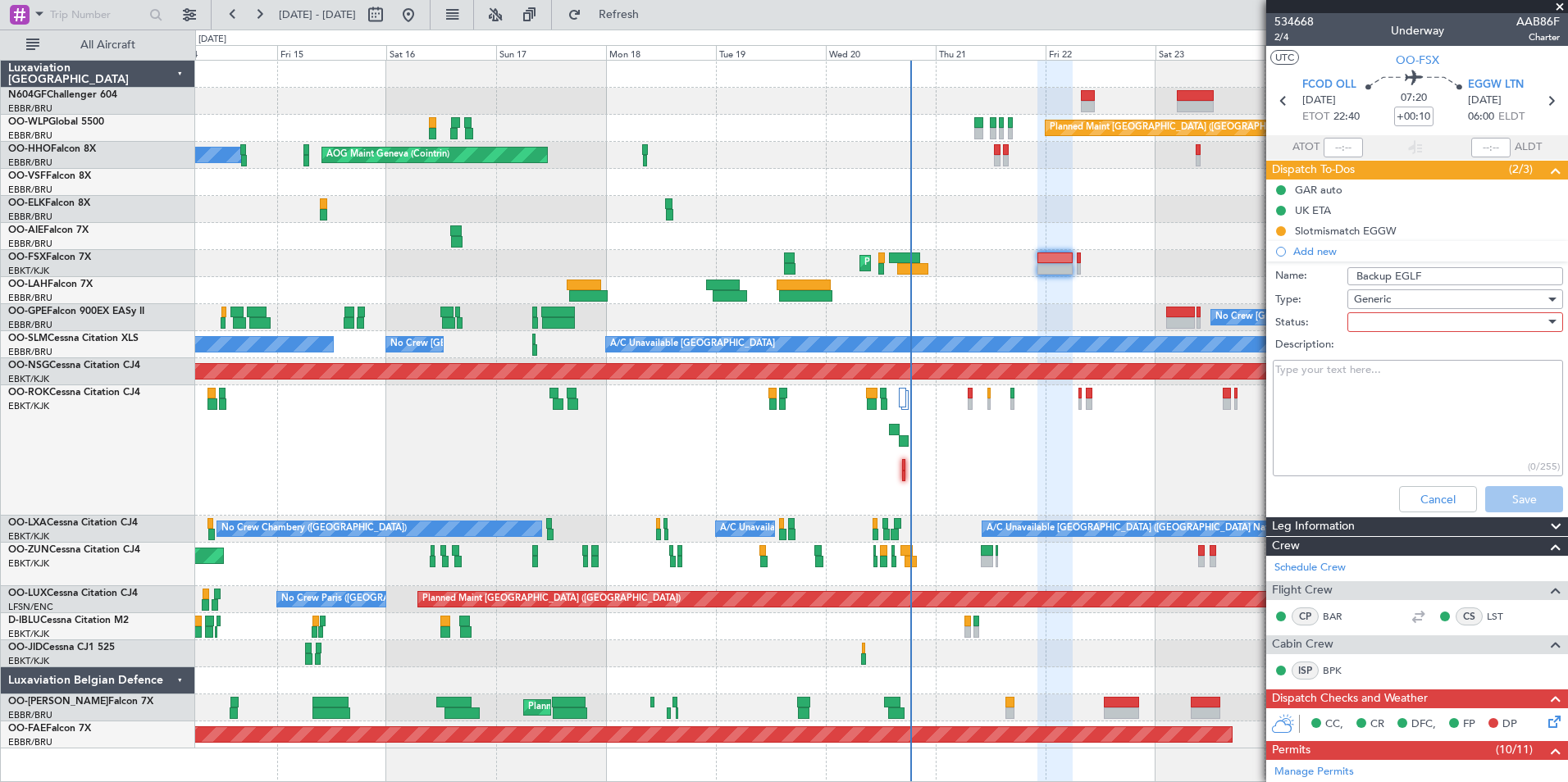
click at [1371, 326] on div at bounding box center [1450, 322] width 191 height 25
click at [1384, 380] on span "In Progress" at bounding box center [1447, 379] width 192 height 25
click at [1390, 380] on textarea "Description:" at bounding box center [1418, 418] width 290 height 117
type textarea "P"
click at [1387, 372] on textarea "Description:" at bounding box center [1418, 418] width 290 height 117
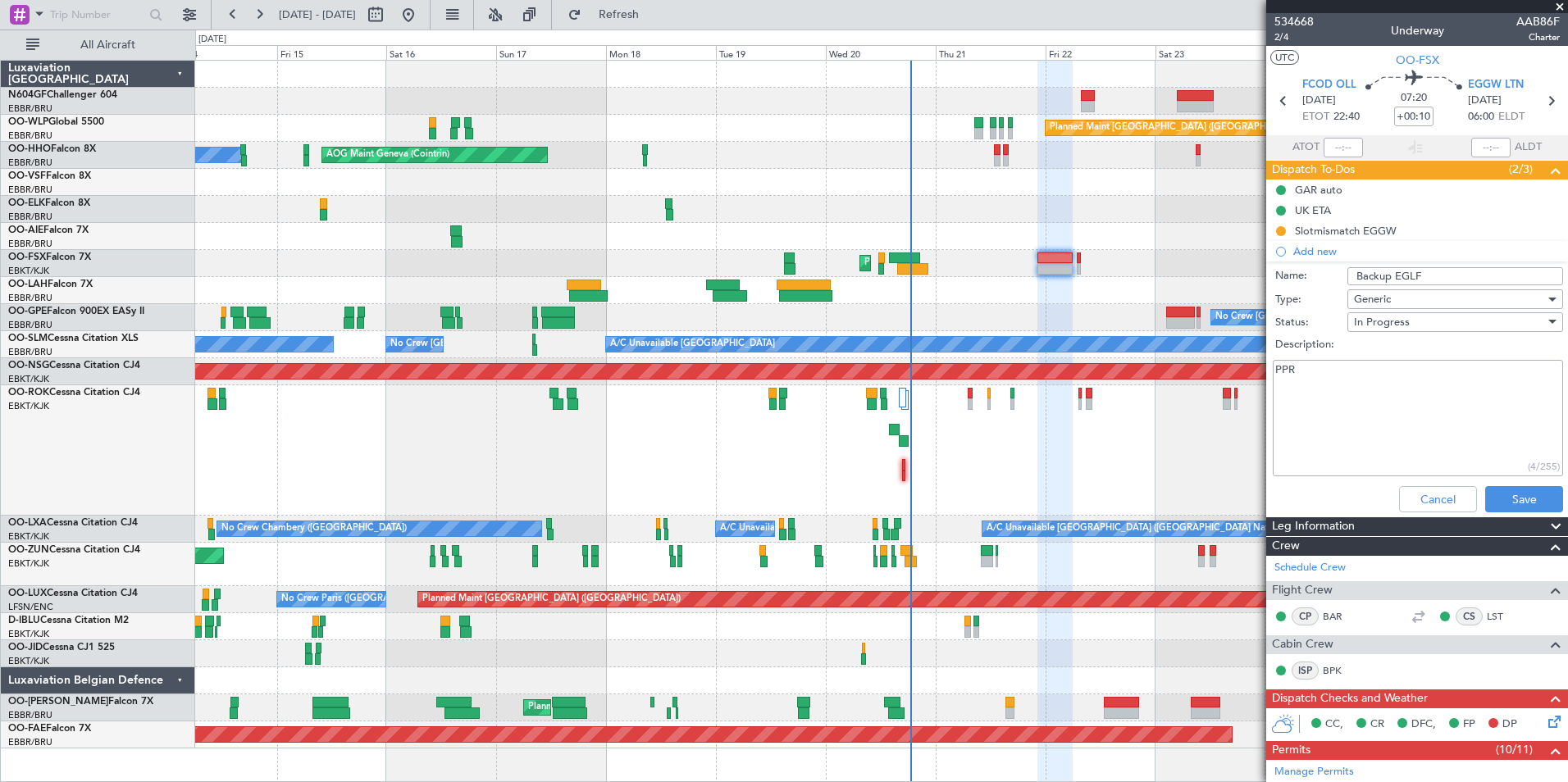
paste textarea "ARR 371234 DEP 371235"
click at [1327, 376] on textarea "PPR ARR 371234 DEP 371235" at bounding box center [1418, 418] width 290 height 117
click at [1302, 373] on textarea "PPR ARR 371234 DEP 371235" at bounding box center [1418, 418] width 290 height 117
click at [1297, 368] on textarea "PPR ARR 371234 DEP 371235" at bounding box center [1418, 418] width 290 height 117
click at [1323, 379] on textarea "PPR ARR 371234 DEP 371235" at bounding box center [1418, 418] width 290 height 117
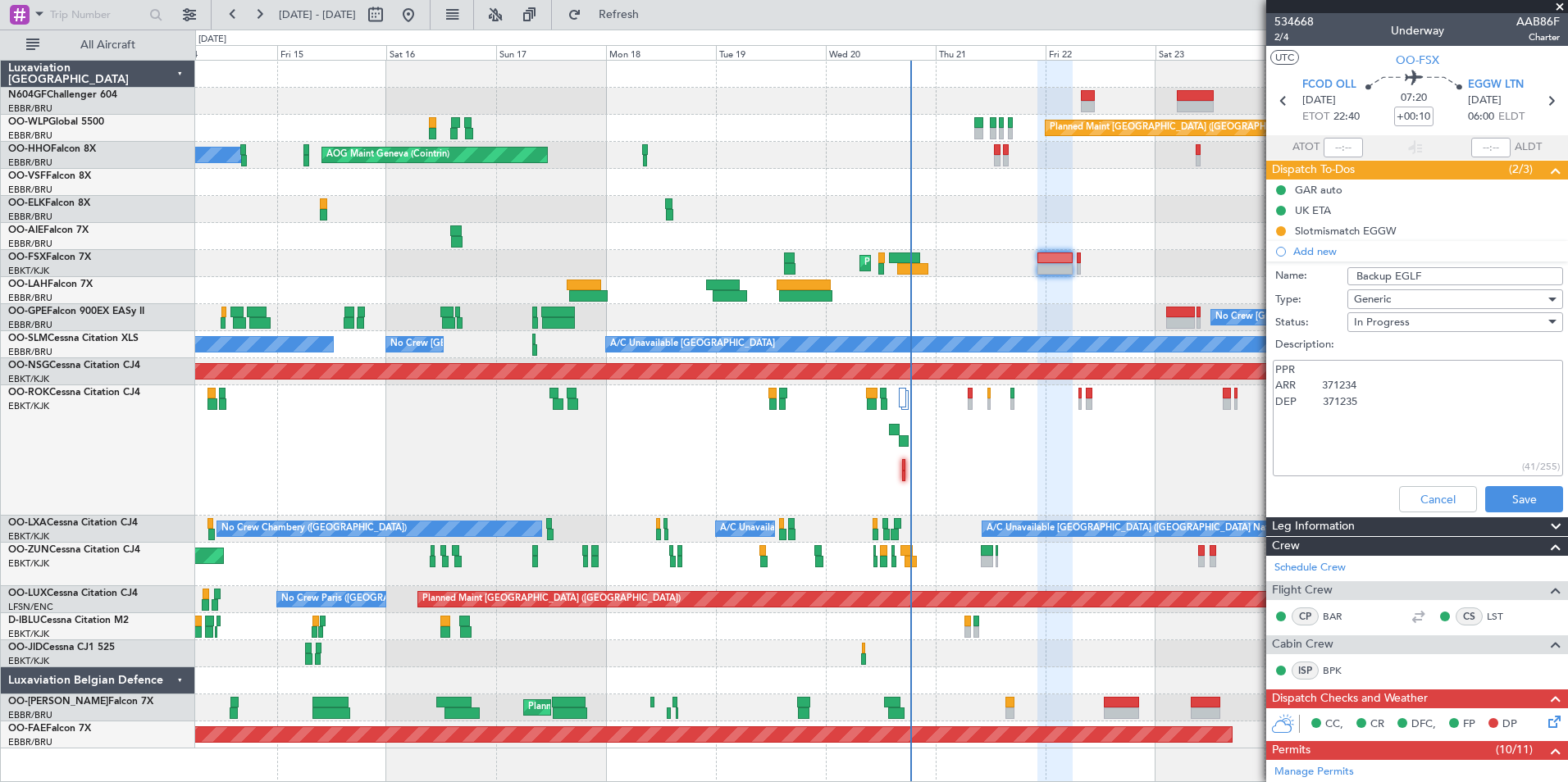
click at [1277, 384] on textarea "PPR ARR 371234 DEP 371235" at bounding box center [1418, 418] width 290 height 117
click at [1275, 396] on textarea "PPR 0605z/22 ARR 371234 DEP 371235" at bounding box center [1418, 418] width 290 height 117
click at [1432, 440] on textarea "PPR 0605z/22 ARR 371234 0705z/22 DEP 371235" at bounding box center [1418, 418] width 290 height 117
type textarea "PPR 0605z/22 ARR 371234 0705z/22 DEP 371235"
click at [1485, 499] on button "Save" at bounding box center [1524, 499] width 78 height 26
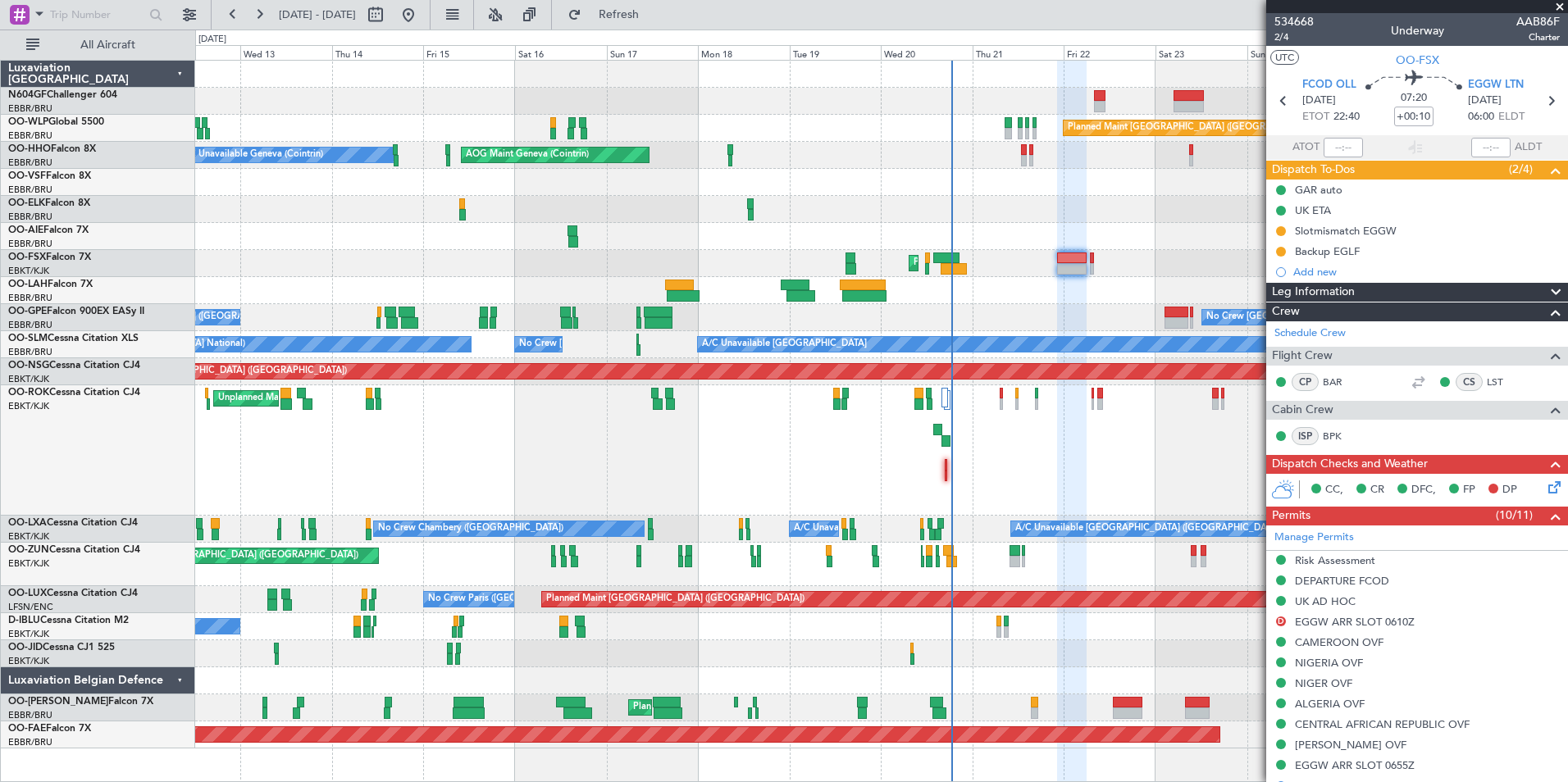
click at [907, 465] on div "Unplanned Maint Kortrijk-Wevelgem Owner Kortrijk-Wevelgem" at bounding box center [881, 450] width 1372 height 130
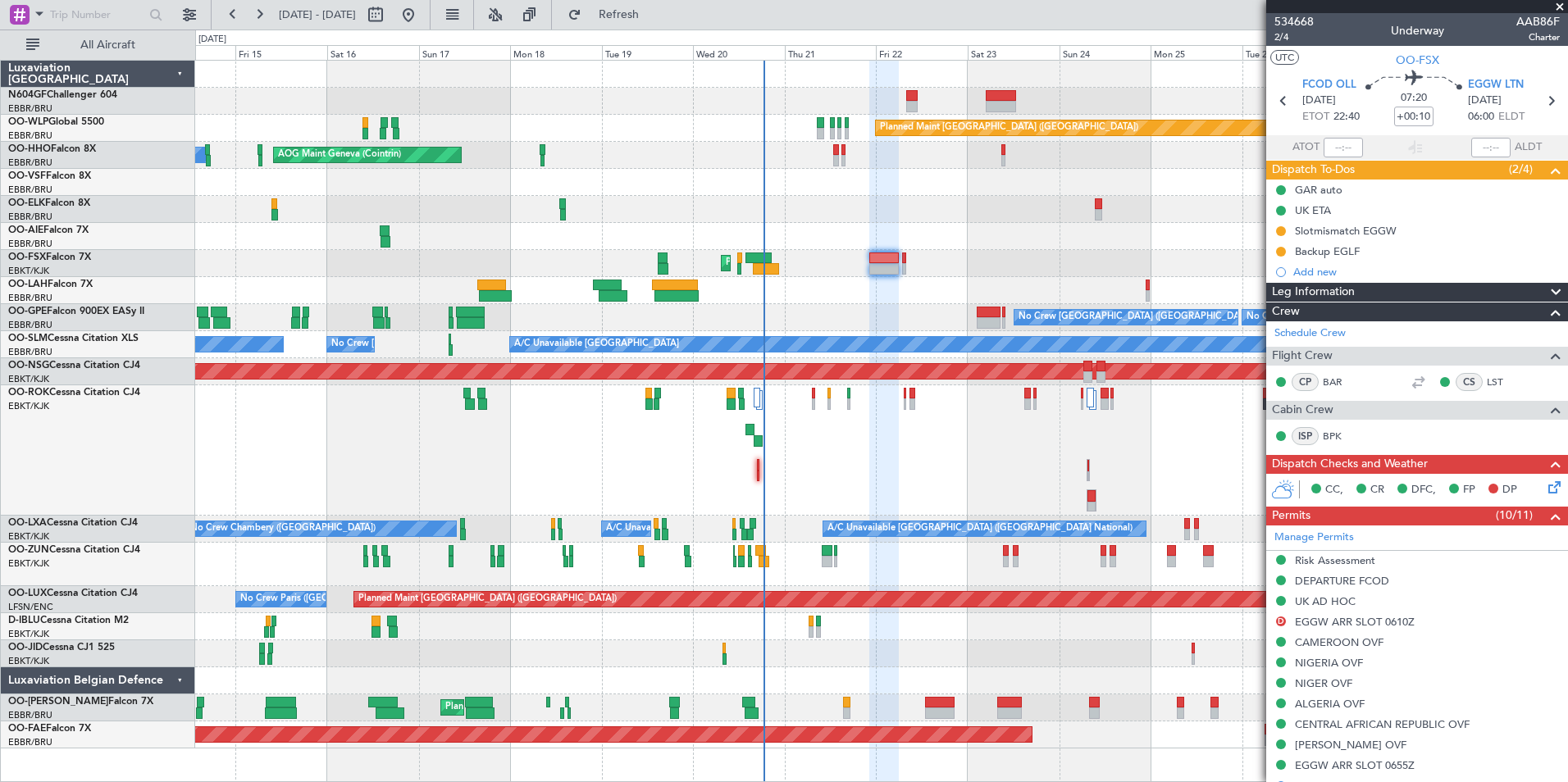
click at [912, 455] on div "Owner Kortrijk-Wevelgem Unplanned Maint Kortrijk-Wevelgem" at bounding box center [881, 450] width 1372 height 130
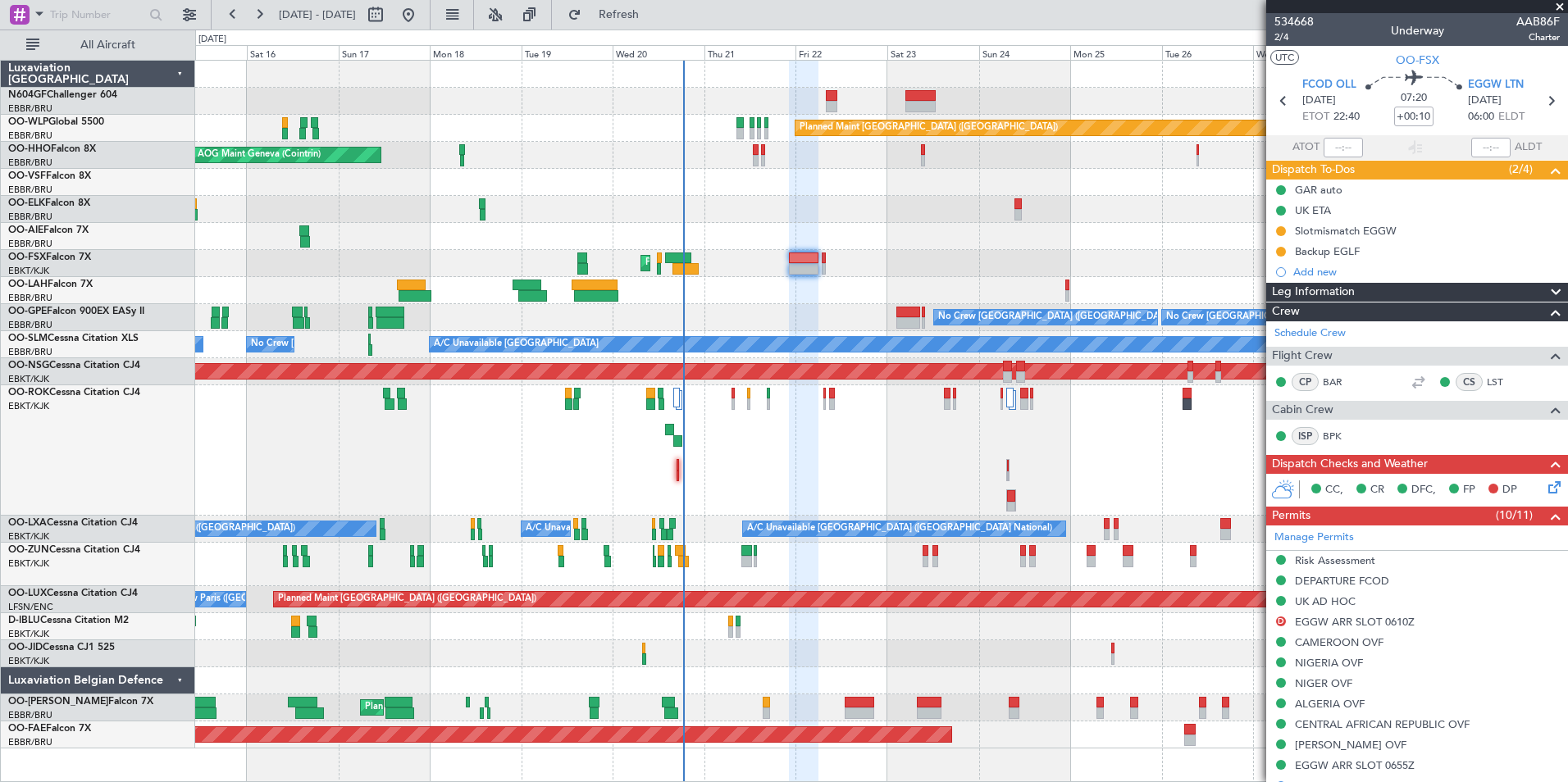
click at [983, 403] on div "Owner Kortrijk-Wevelgem Unplanned Maint Kortrijk-Wevelgem" at bounding box center [881, 450] width 1372 height 130
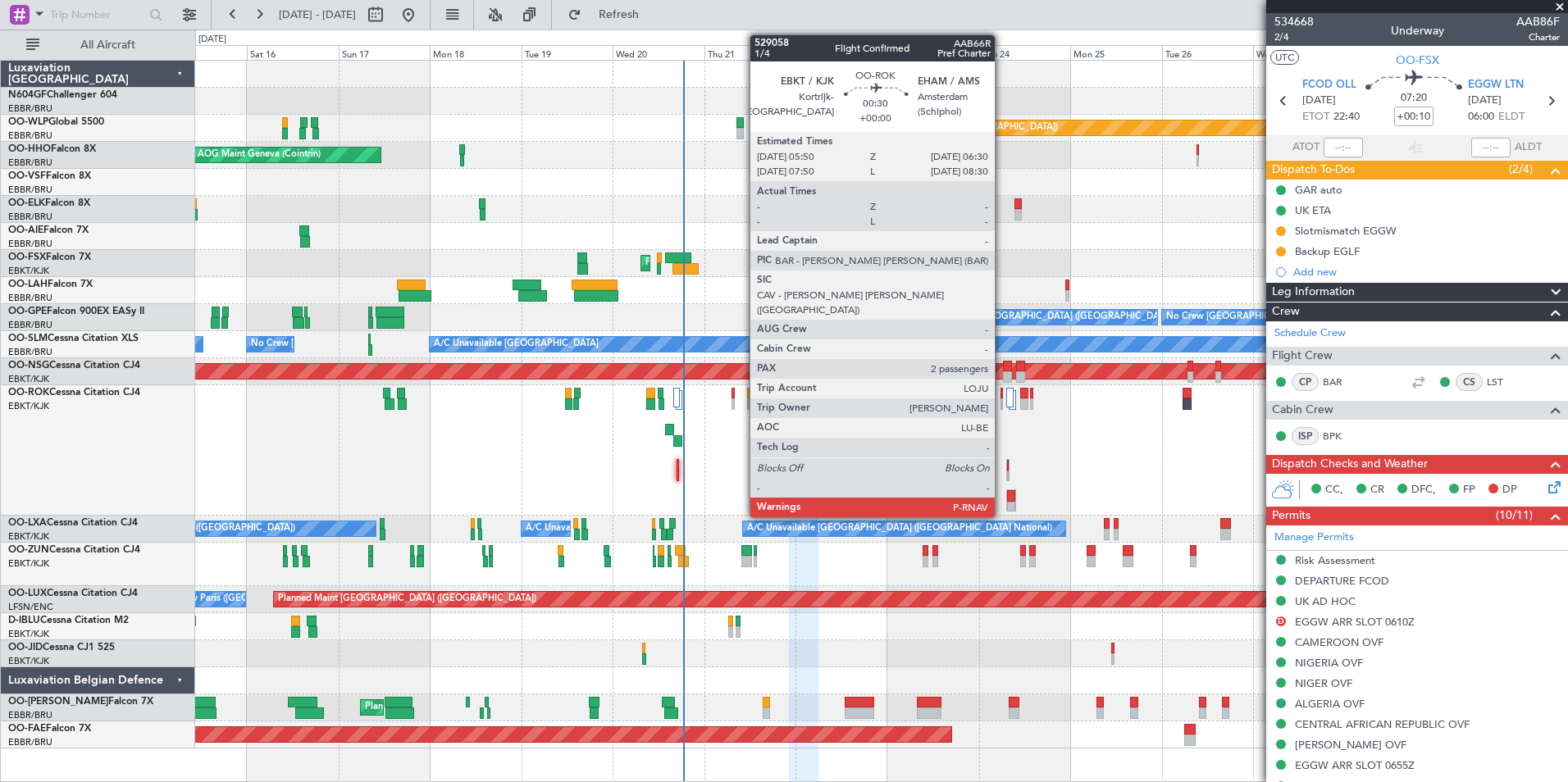
click at [1002, 401] on div at bounding box center [1002, 404] width 4 height 12
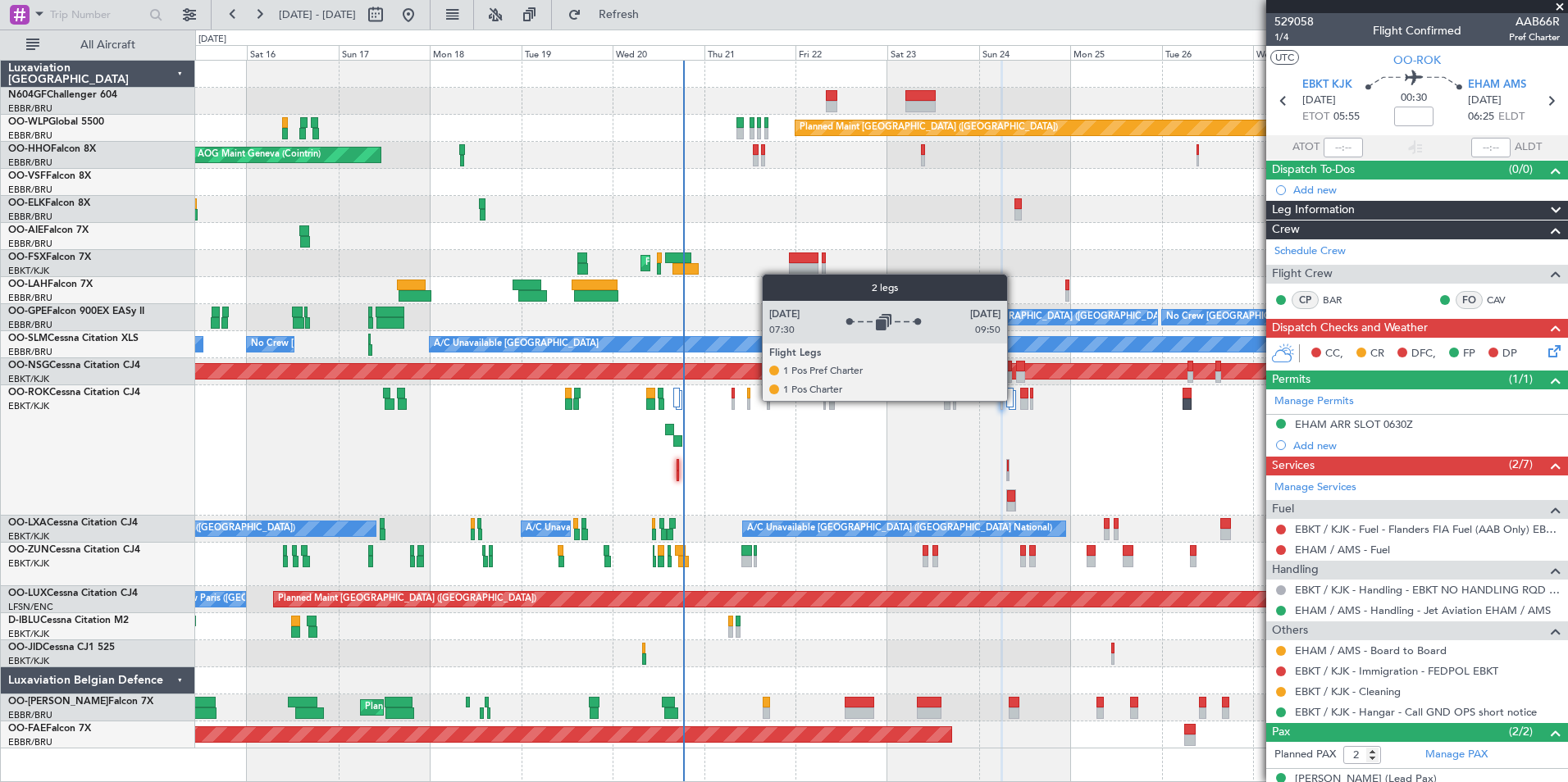
click at [1015, 399] on div at bounding box center [1011, 400] width 6 height 20
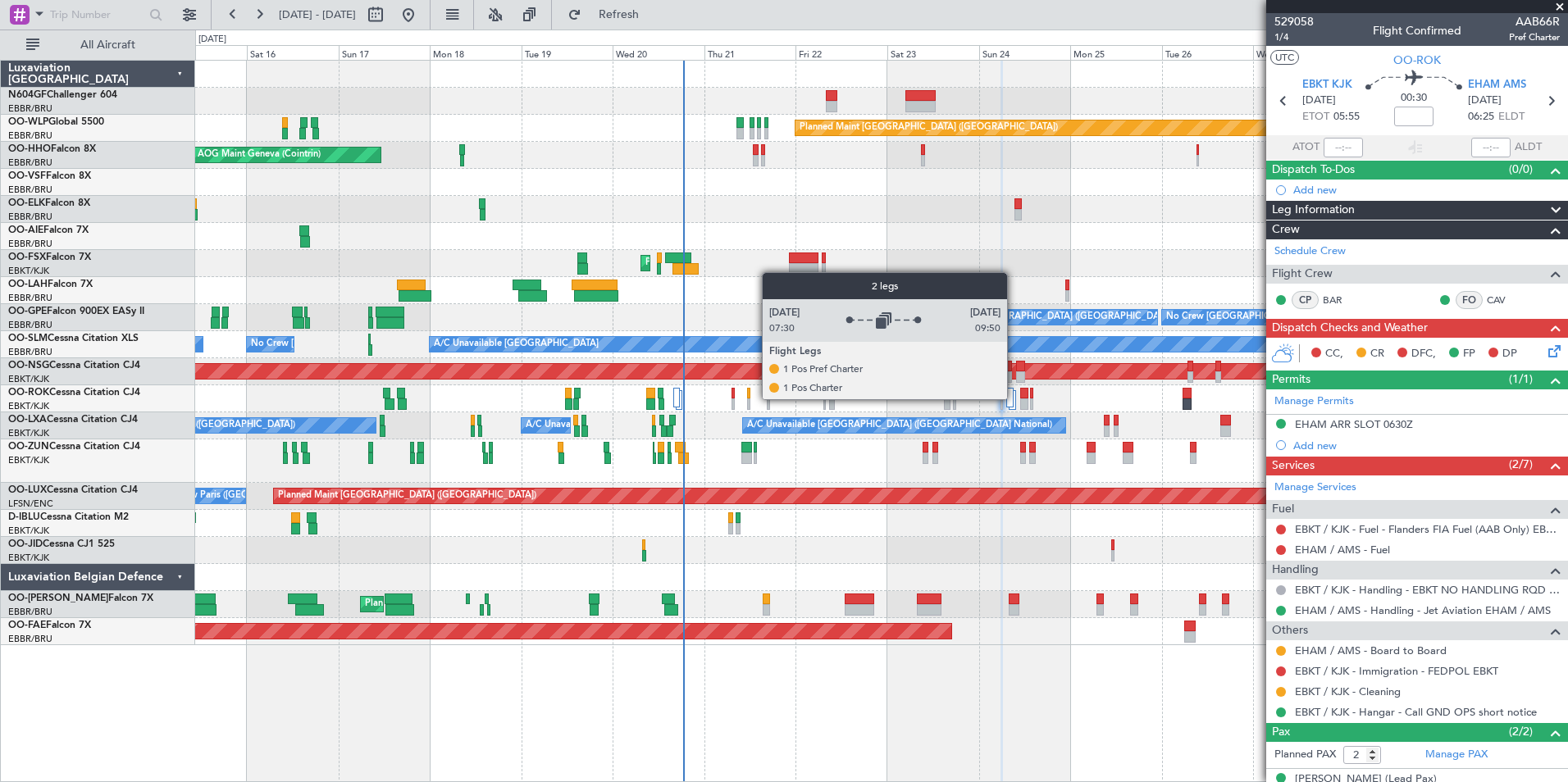
click at [1015, 399] on div at bounding box center [1011, 400] width 6 height 20
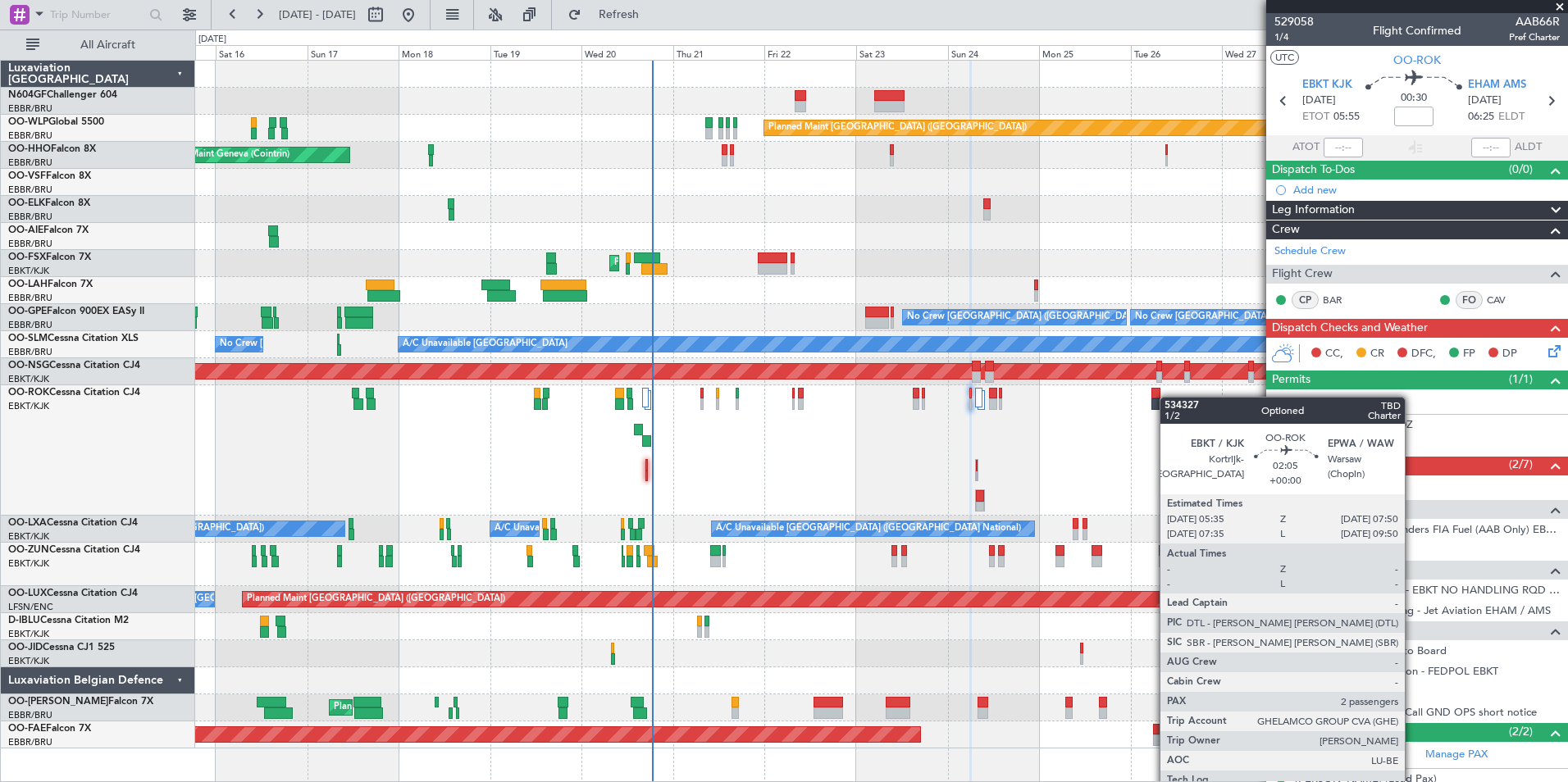
click at [1158, 396] on div at bounding box center [1156, 394] width 9 height 12
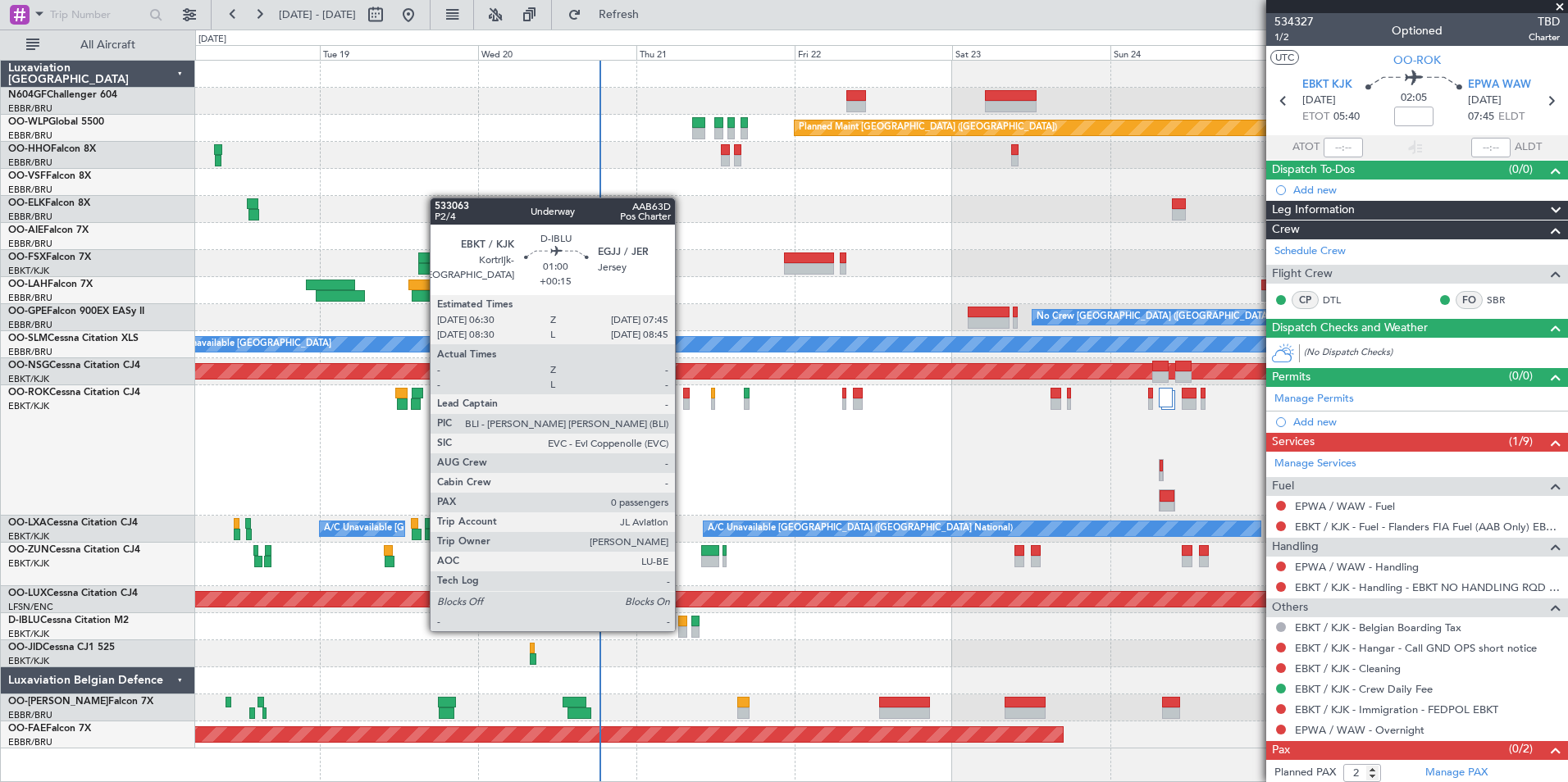
click at [682, 630] on div at bounding box center [683, 632] width 9 height 12
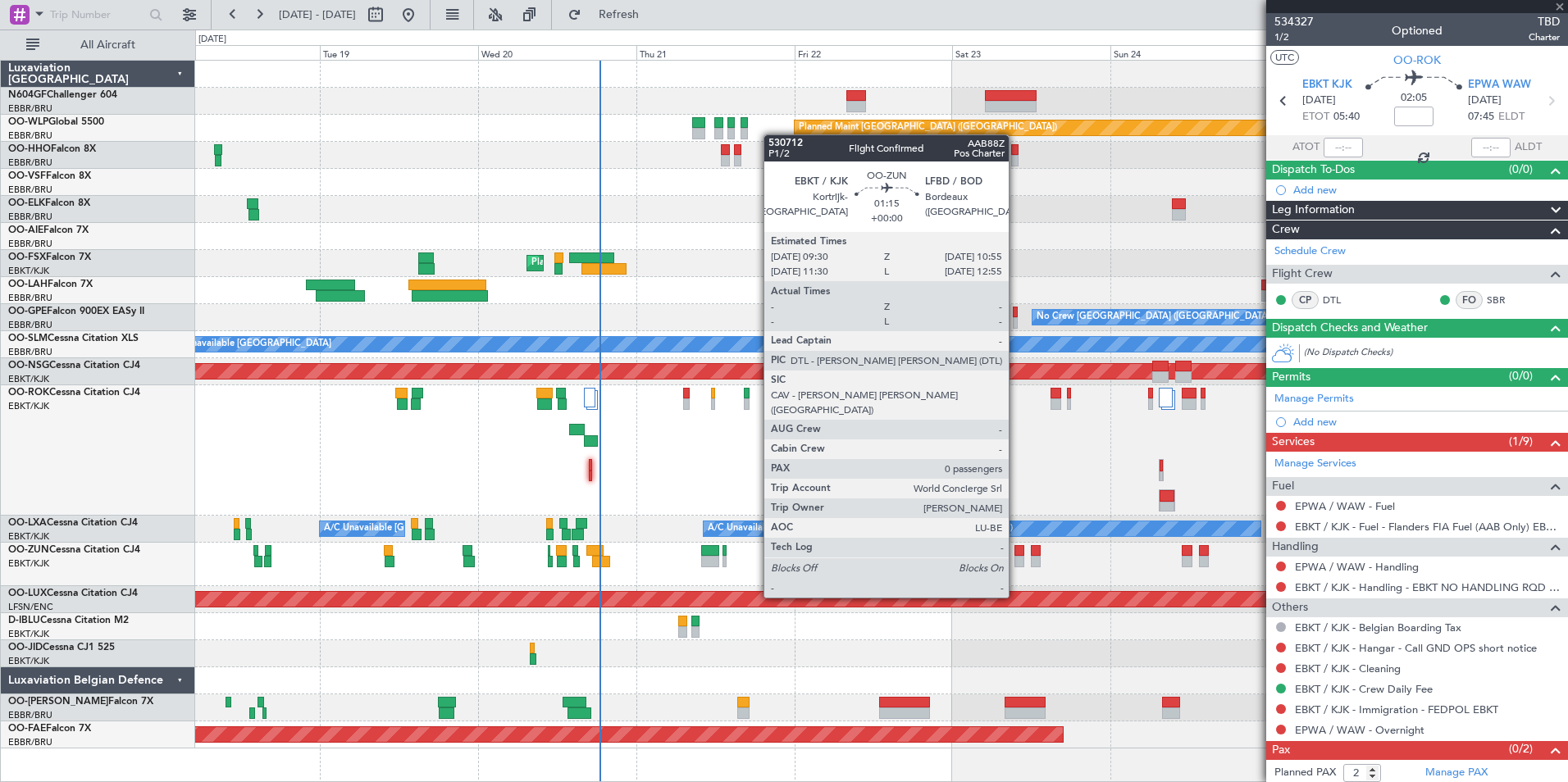
type input "+00:15"
type input "0"
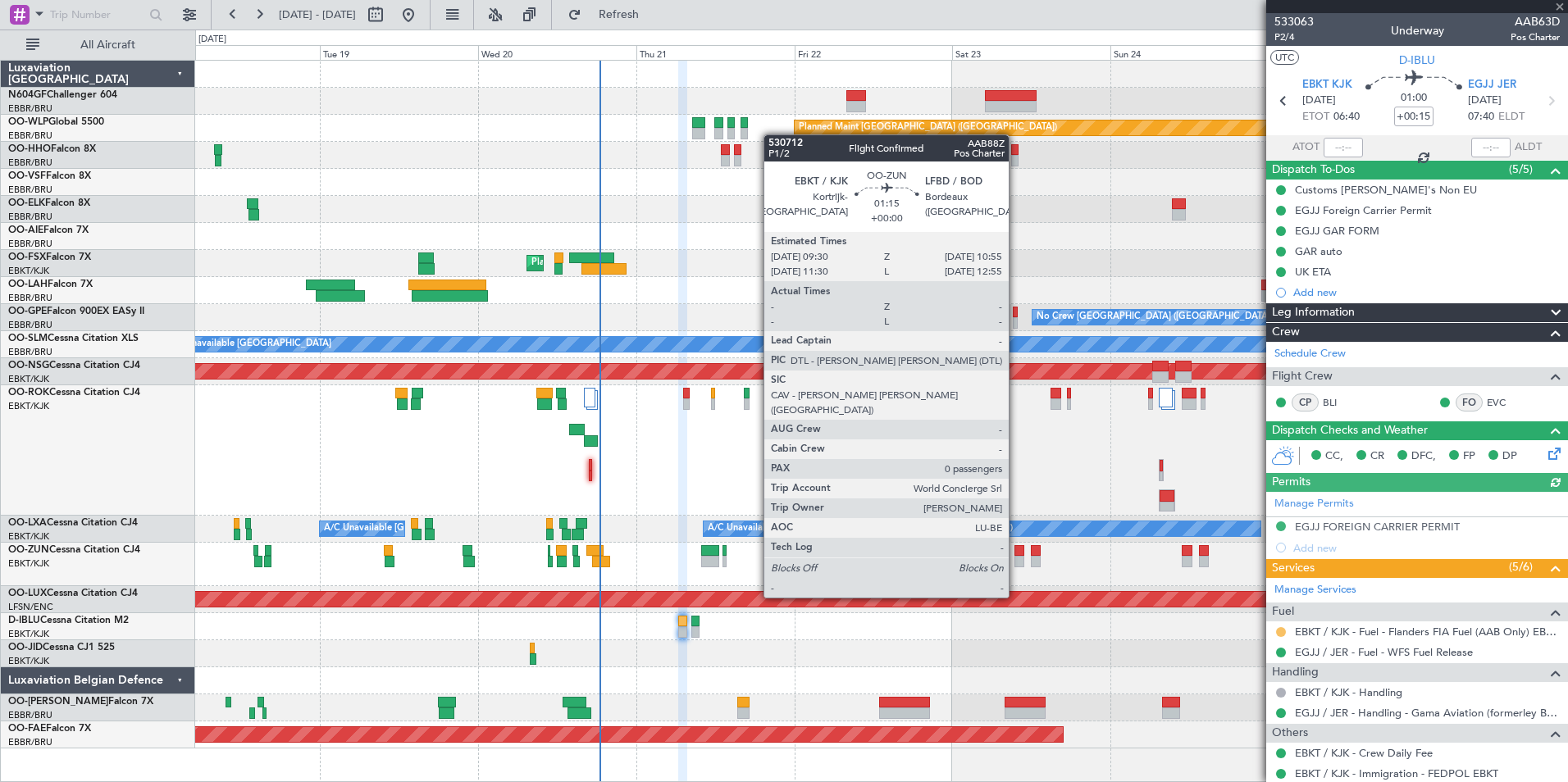
click at [1281, 627] on button at bounding box center [1281, 632] width 10 height 10
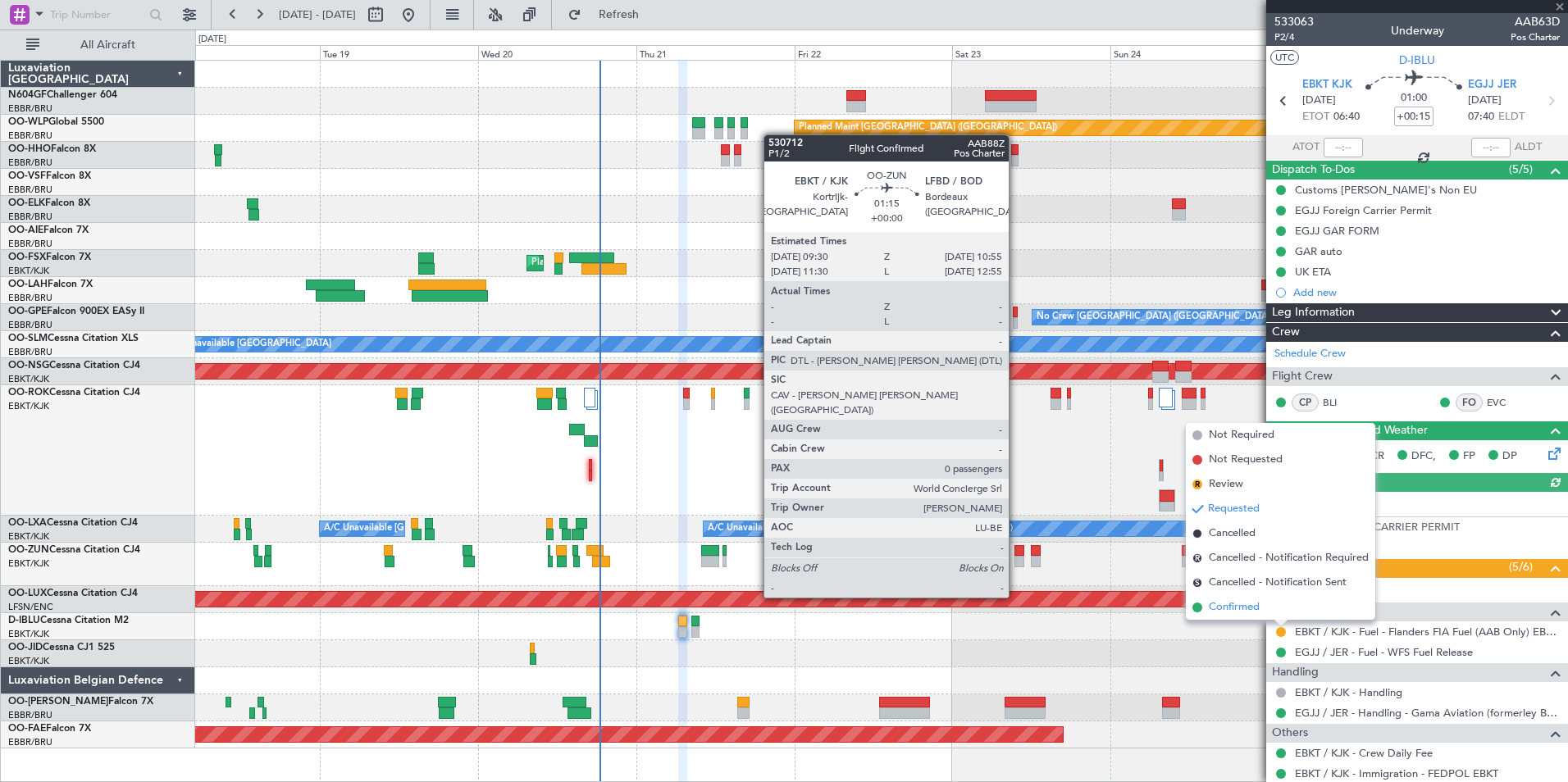
click at [1250, 601] on span "Confirmed" at bounding box center [1234, 607] width 51 height 16
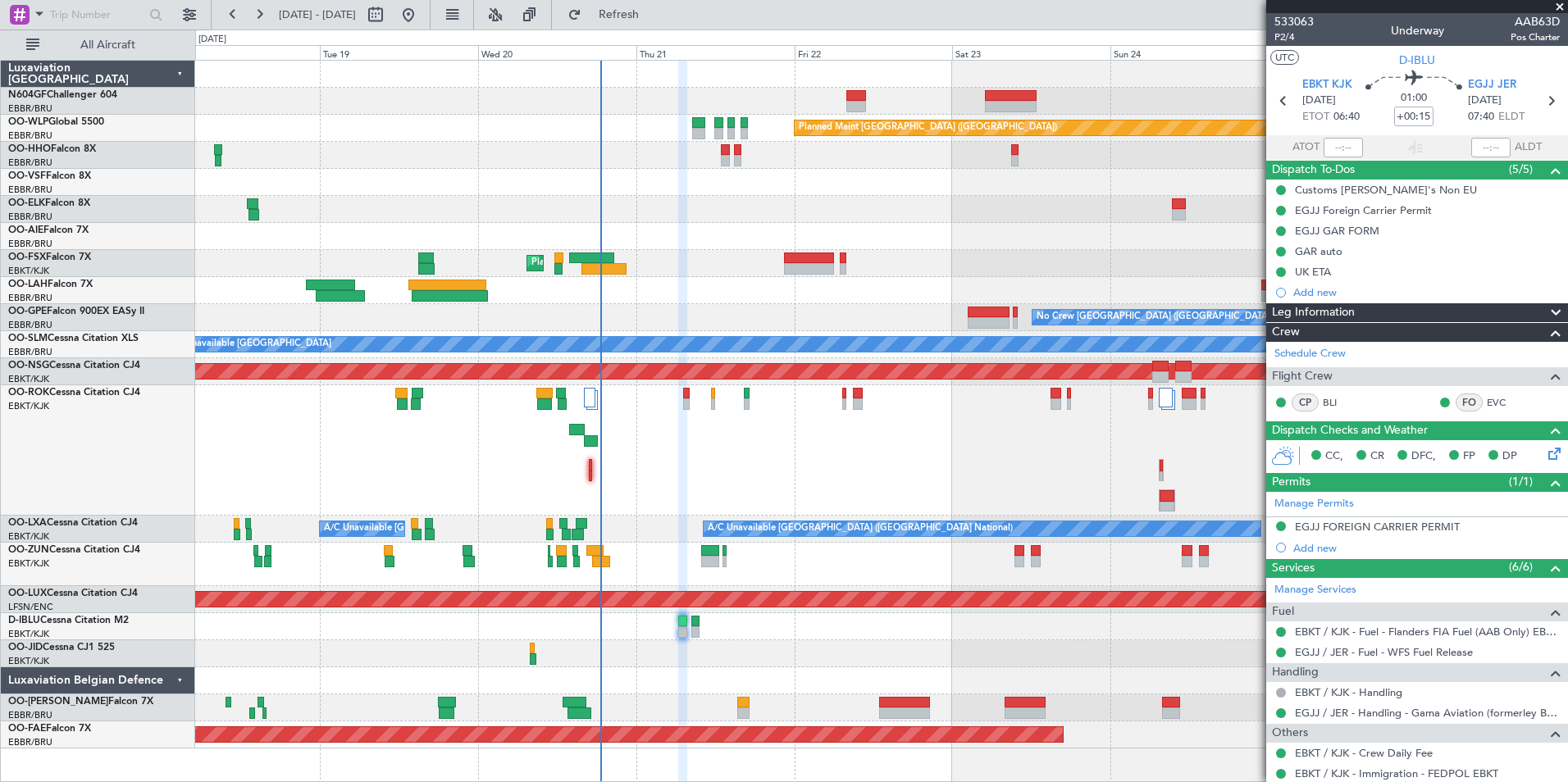
click at [1183, 426] on div "Owner [GEOGRAPHIC_DATA]-[GEOGRAPHIC_DATA]" at bounding box center [881, 450] width 1372 height 130
click at [1554, 12] on span at bounding box center [1560, 7] width 16 height 15
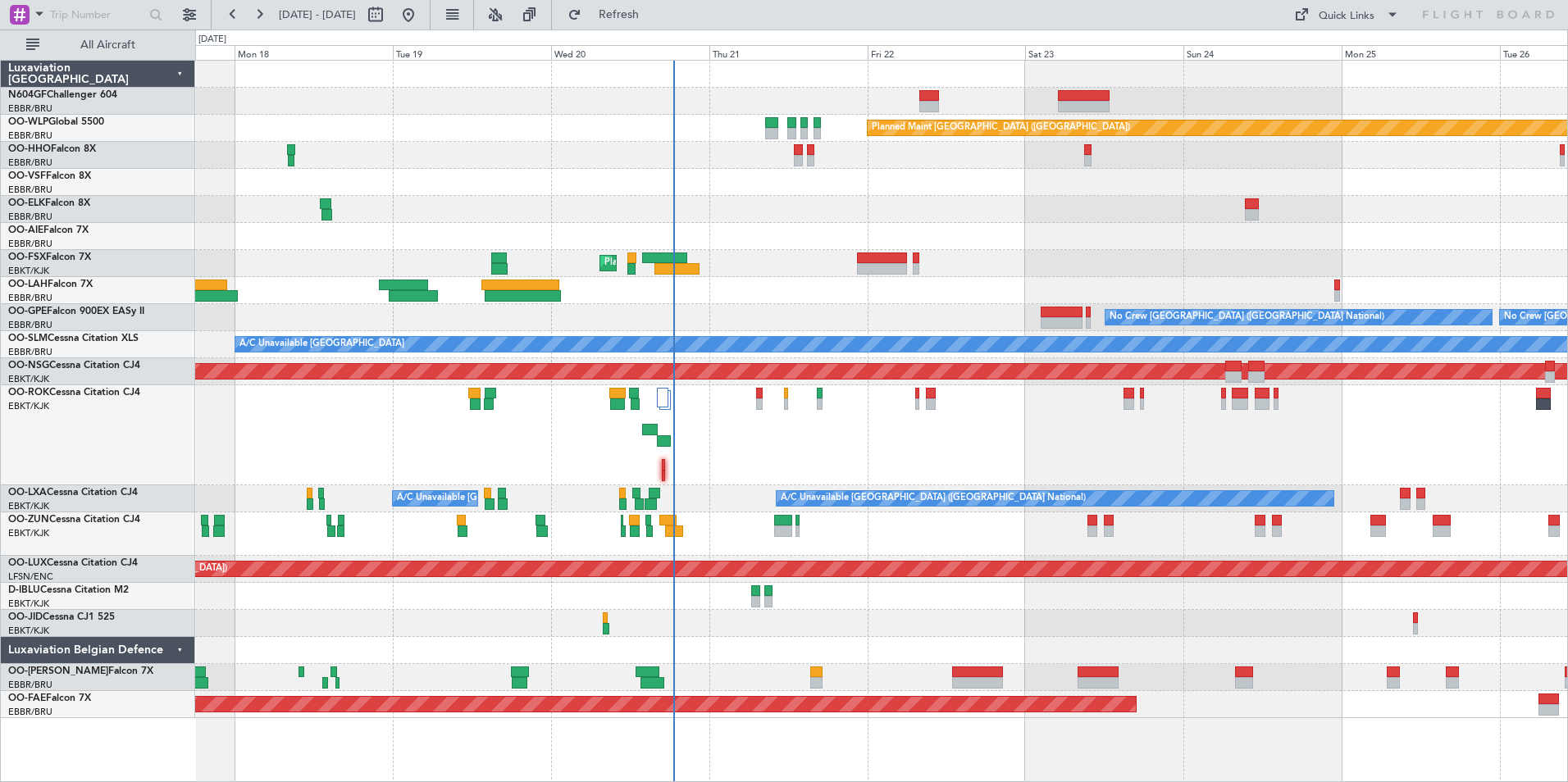
click at [801, 451] on div "Owner [GEOGRAPHIC_DATA]-[GEOGRAPHIC_DATA]" at bounding box center [881, 436] width 1372 height 100
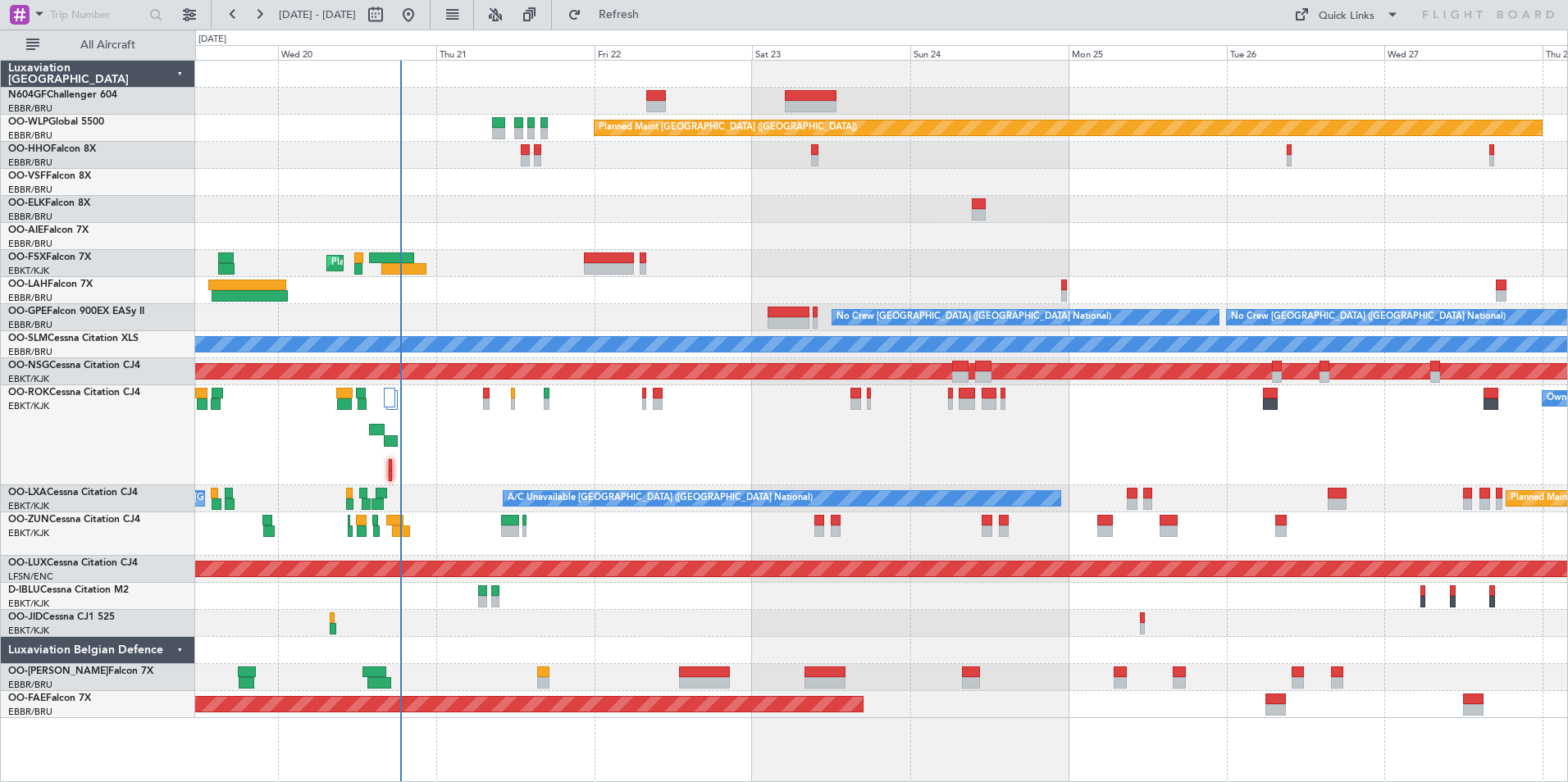
click at [704, 426] on div "Owner [GEOGRAPHIC_DATA]-[GEOGRAPHIC_DATA]" at bounding box center [881, 436] width 1372 height 100
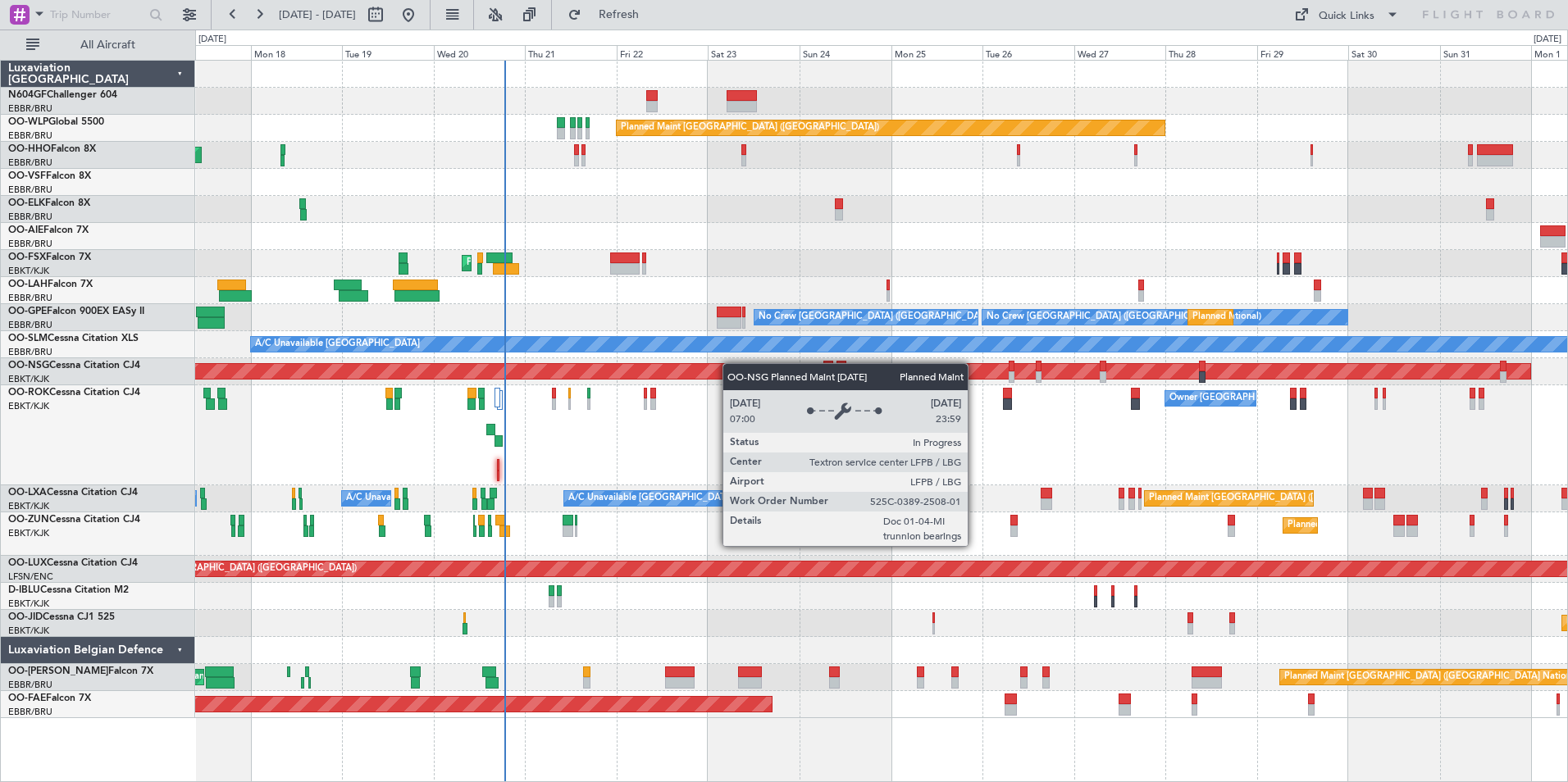
click at [734, 364] on div "Planned Maint [GEOGRAPHIC_DATA] ([GEOGRAPHIC_DATA])" at bounding box center [881, 372] width 1372 height 27
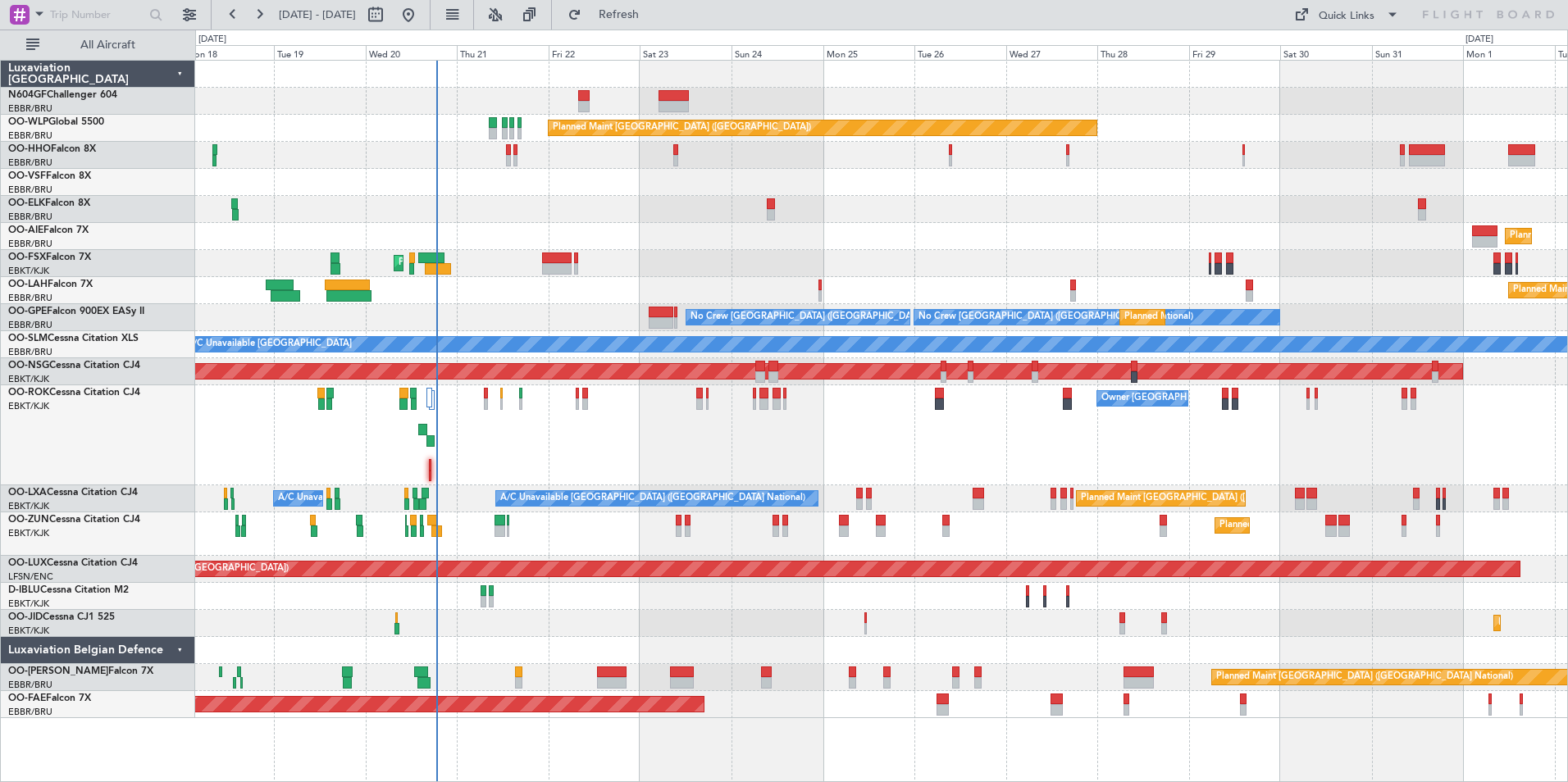
click at [606, 399] on div "Owner [GEOGRAPHIC_DATA]-[GEOGRAPHIC_DATA]" at bounding box center [881, 436] width 1372 height 100
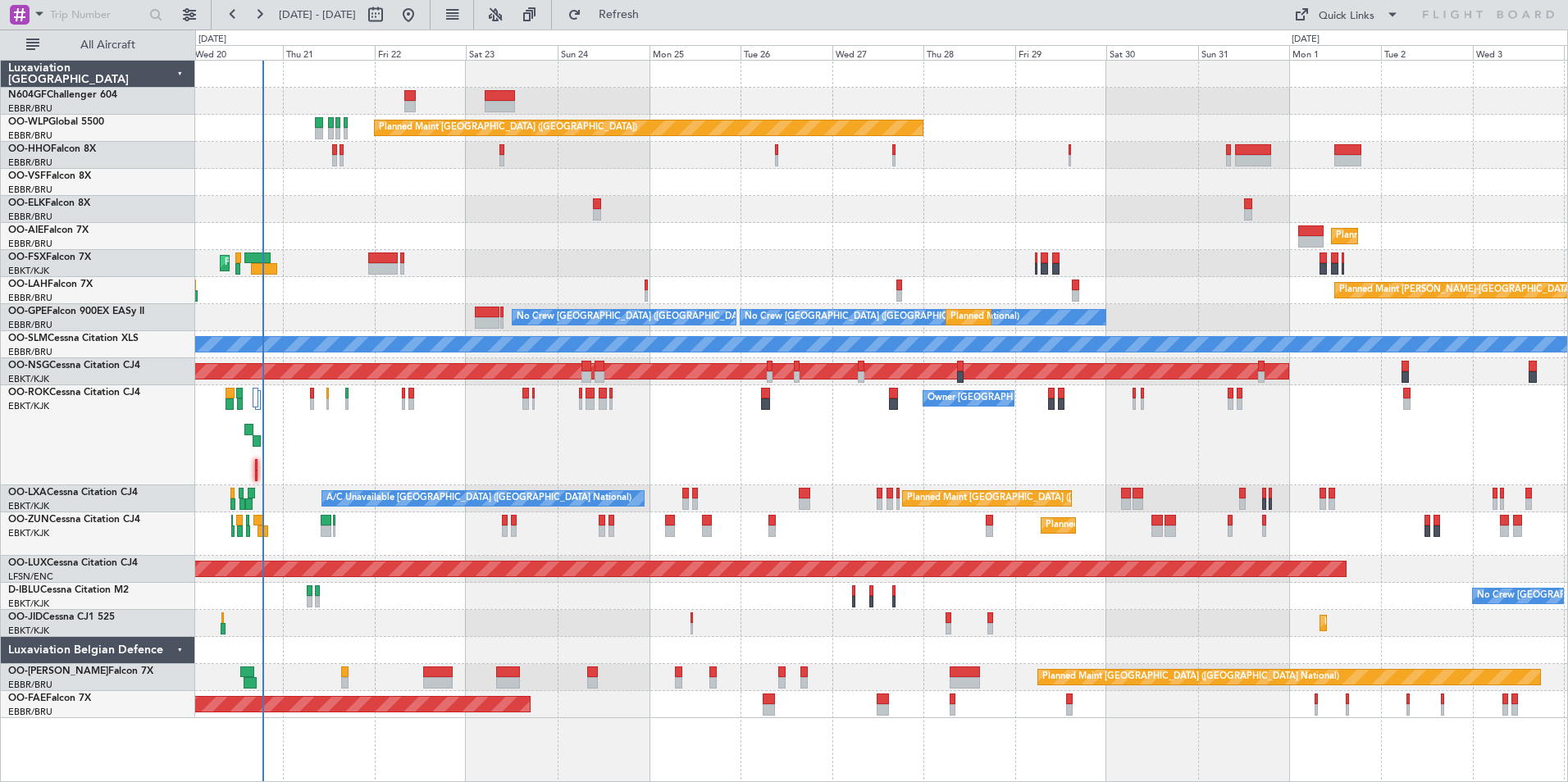
click at [489, 418] on div "Owner [GEOGRAPHIC_DATA]-[GEOGRAPHIC_DATA]" at bounding box center [881, 436] width 1372 height 100
click at [851, 438] on div "Owner [GEOGRAPHIC_DATA]-[GEOGRAPHIC_DATA]" at bounding box center [881, 436] width 1372 height 100
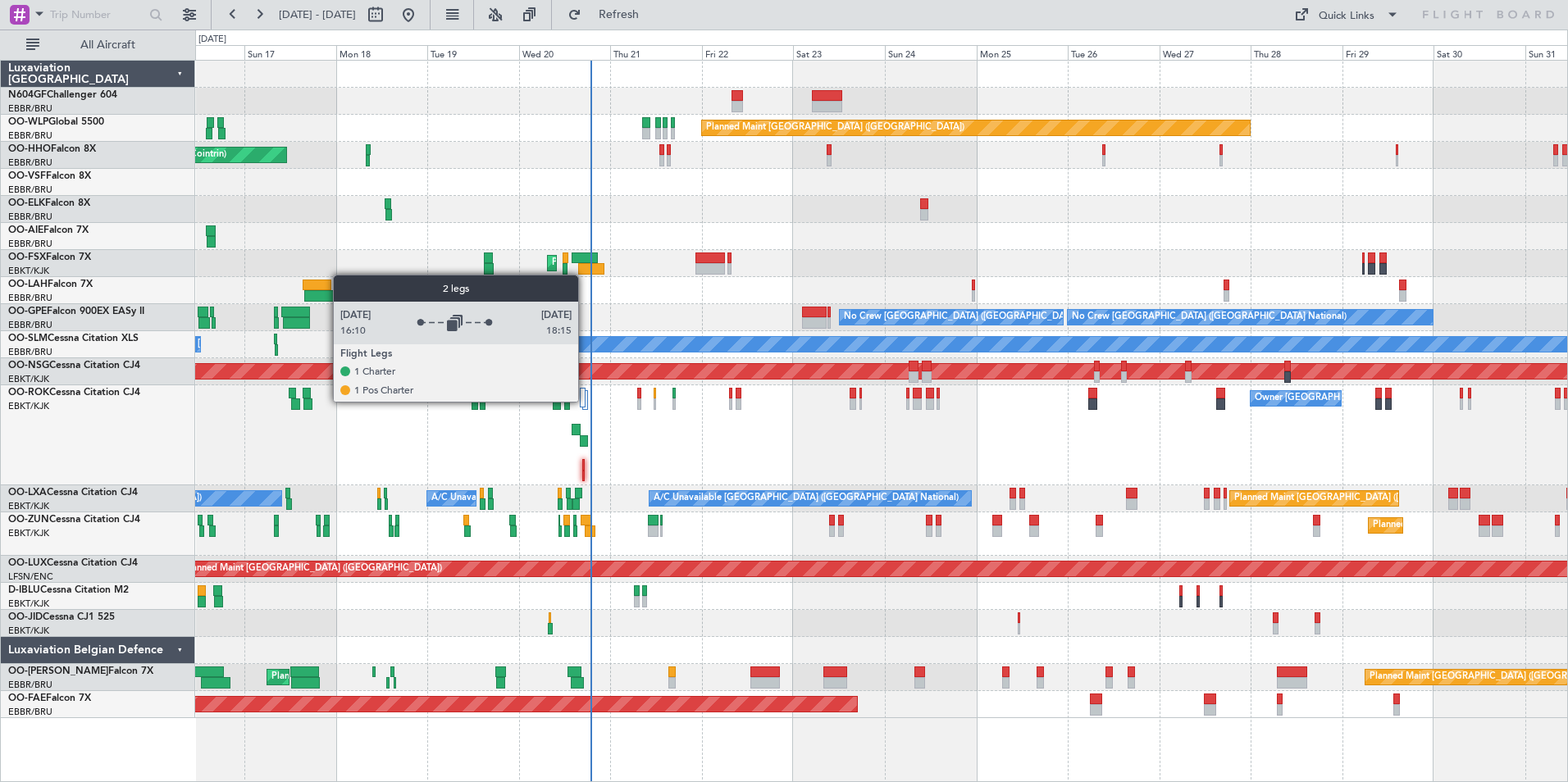
click at [586, 401] on div at bounding box center [585, 400] width 5 height 20
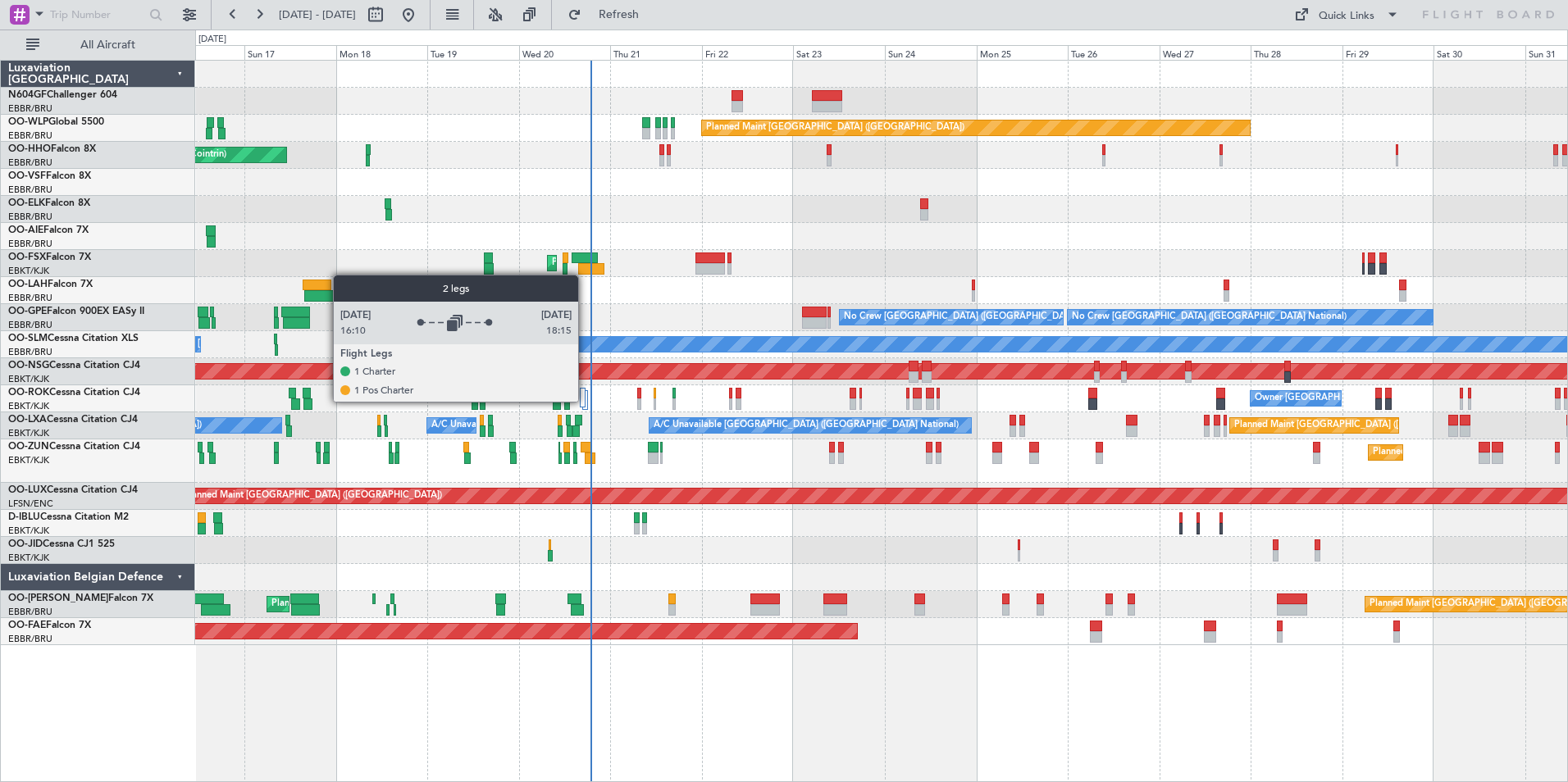
click at [586, 401] on div at bounding box center [585, 400] width 5 height 20
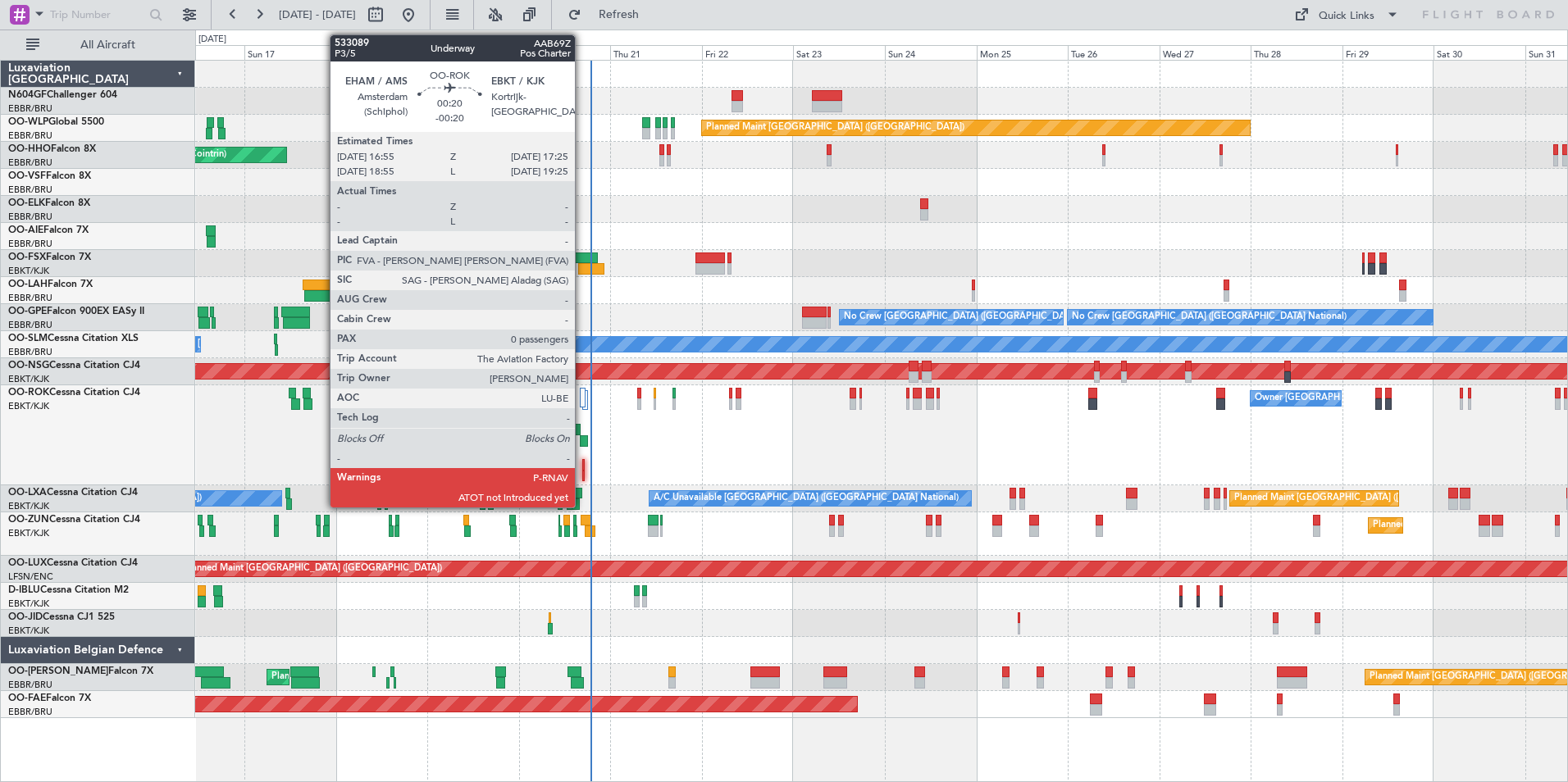
click at [582, 466] on div at bounding box center [583, 465] width 3 height 12
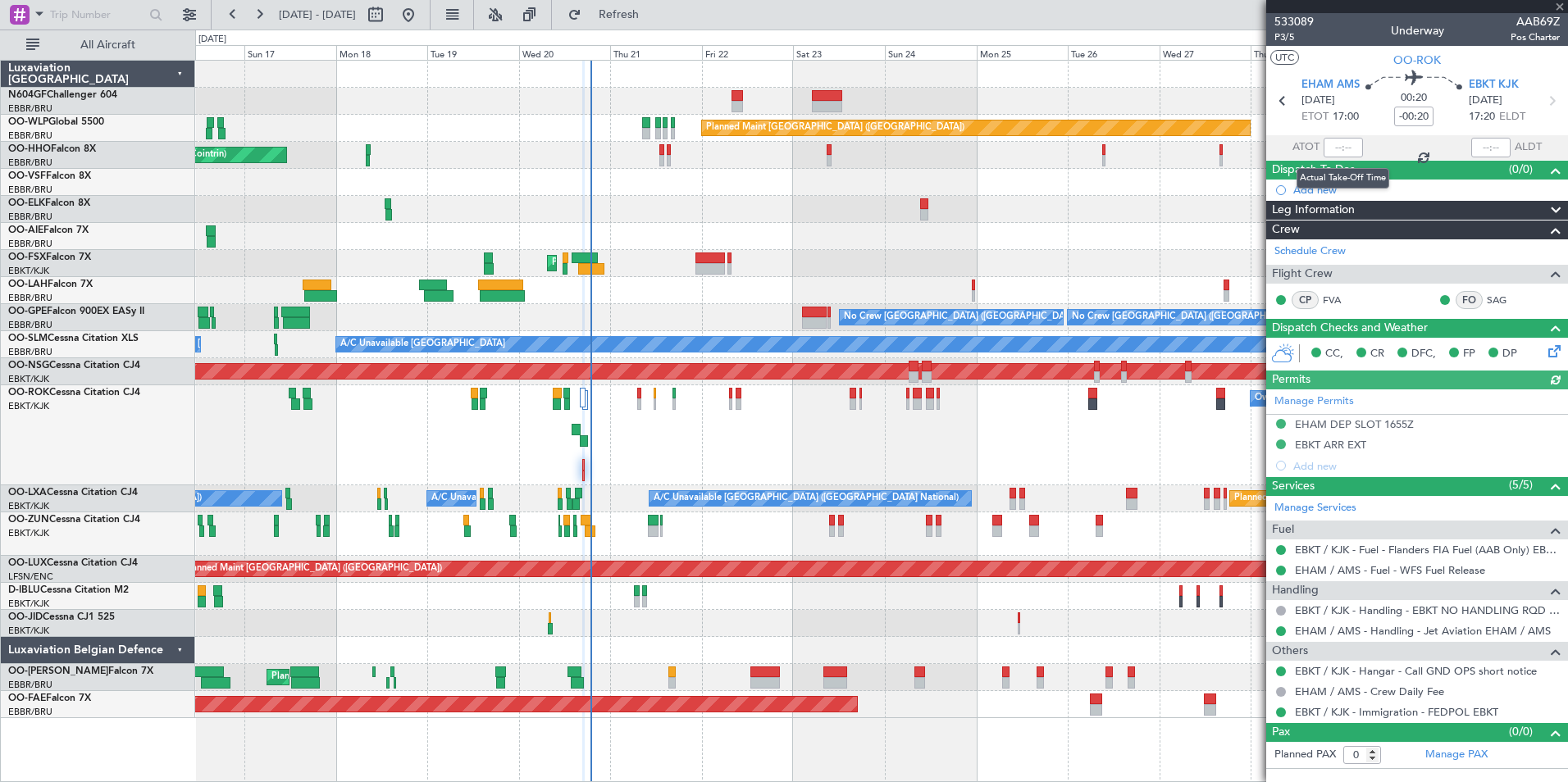
click at [1343, 155] on div at bounding box center [1343, 148] width 39 height 20
click at [1347, 147] on div at bounding box center [1343, 148] width 39 height 20
click at [1353, 146] on input "text" at bounding box center [1343, 148] width 39 height 20
click at [1041, 193] on div at bounding box center [881, 183] width 1372 height 27
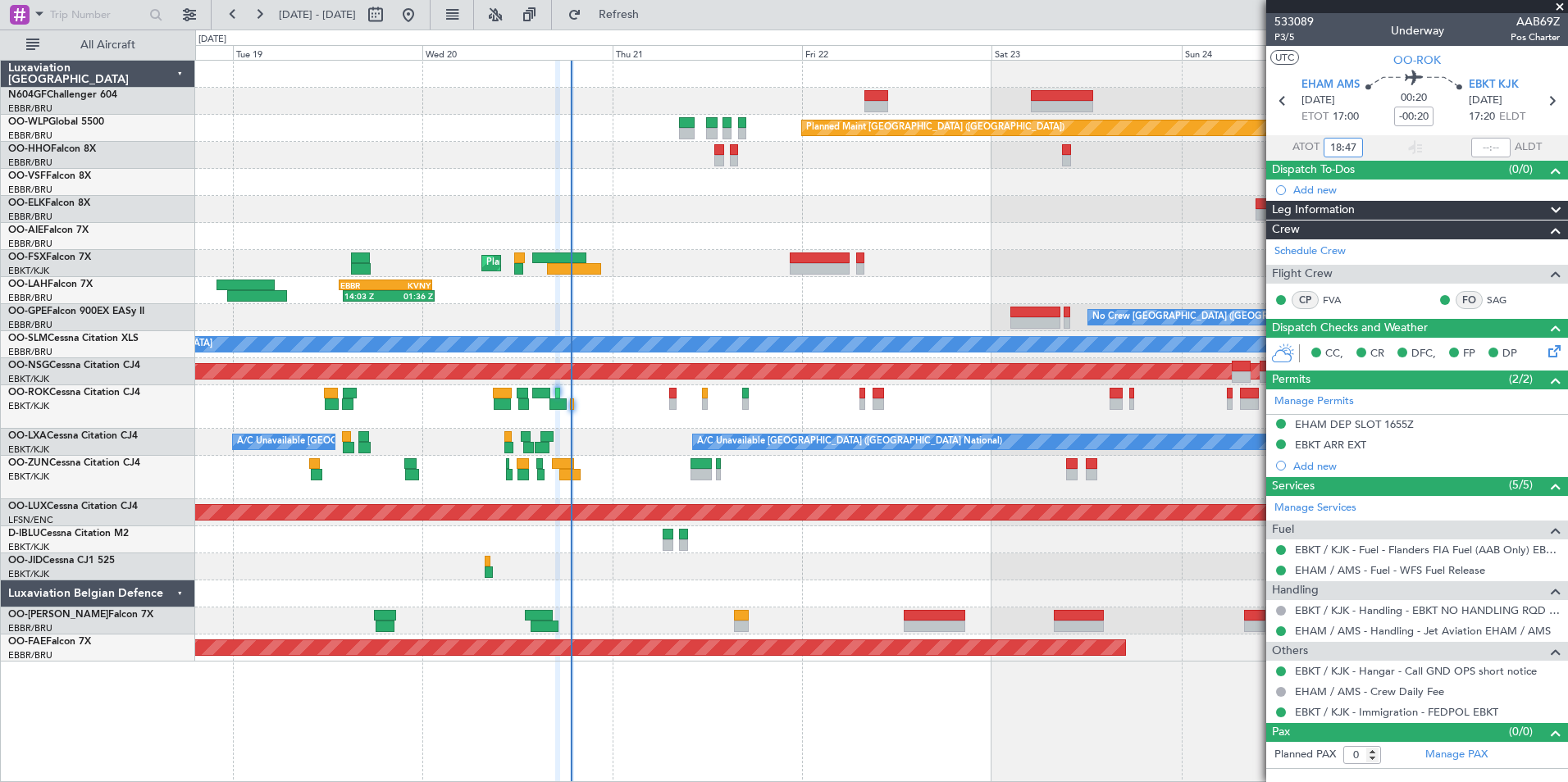
type input "18:47"
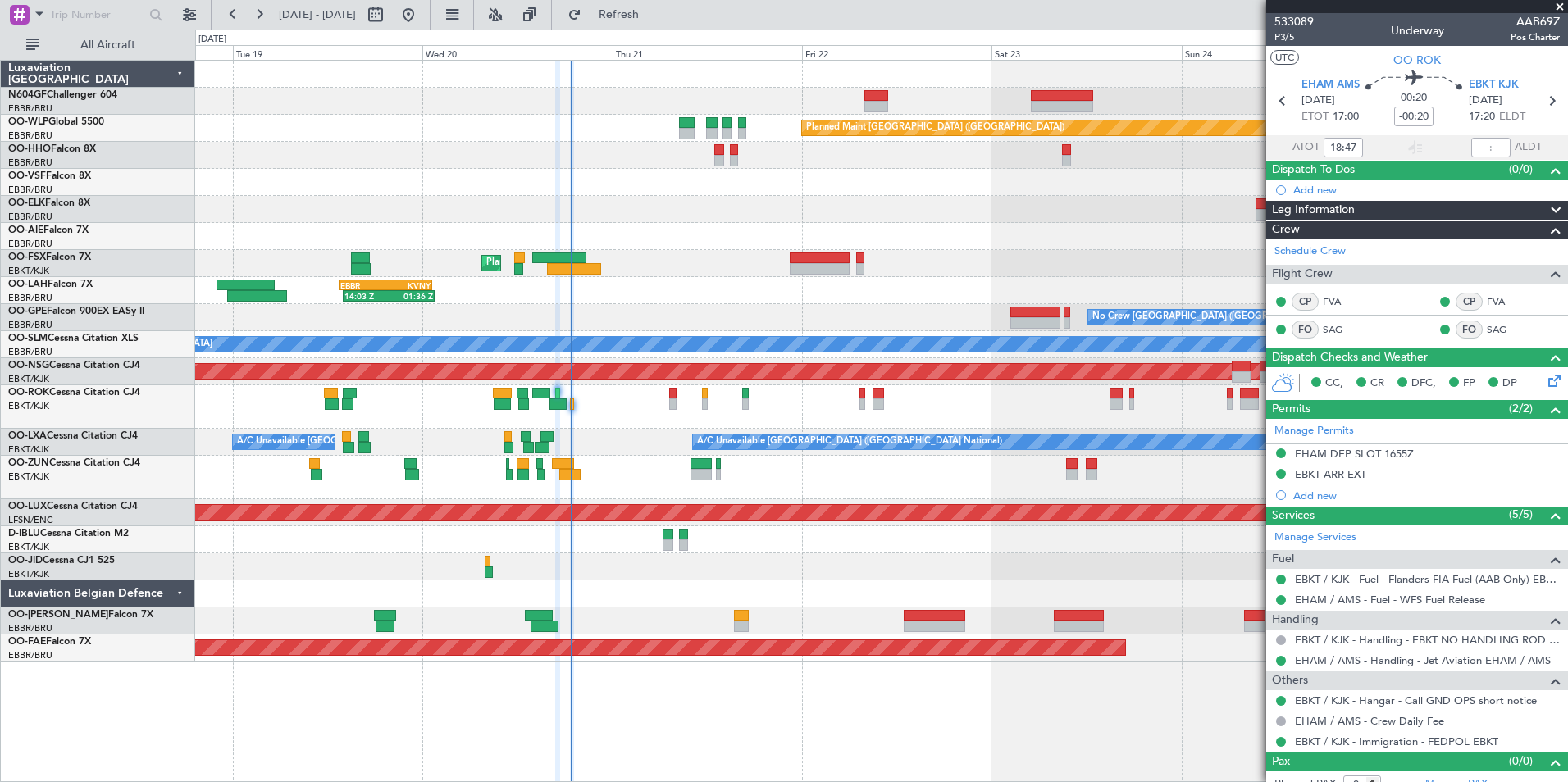
click at [568, 276] on div "Planned Maint Kortrijk-[GEOGRAPHIC_DATA]" at bounding box center [881, 264] width 1372 height 27
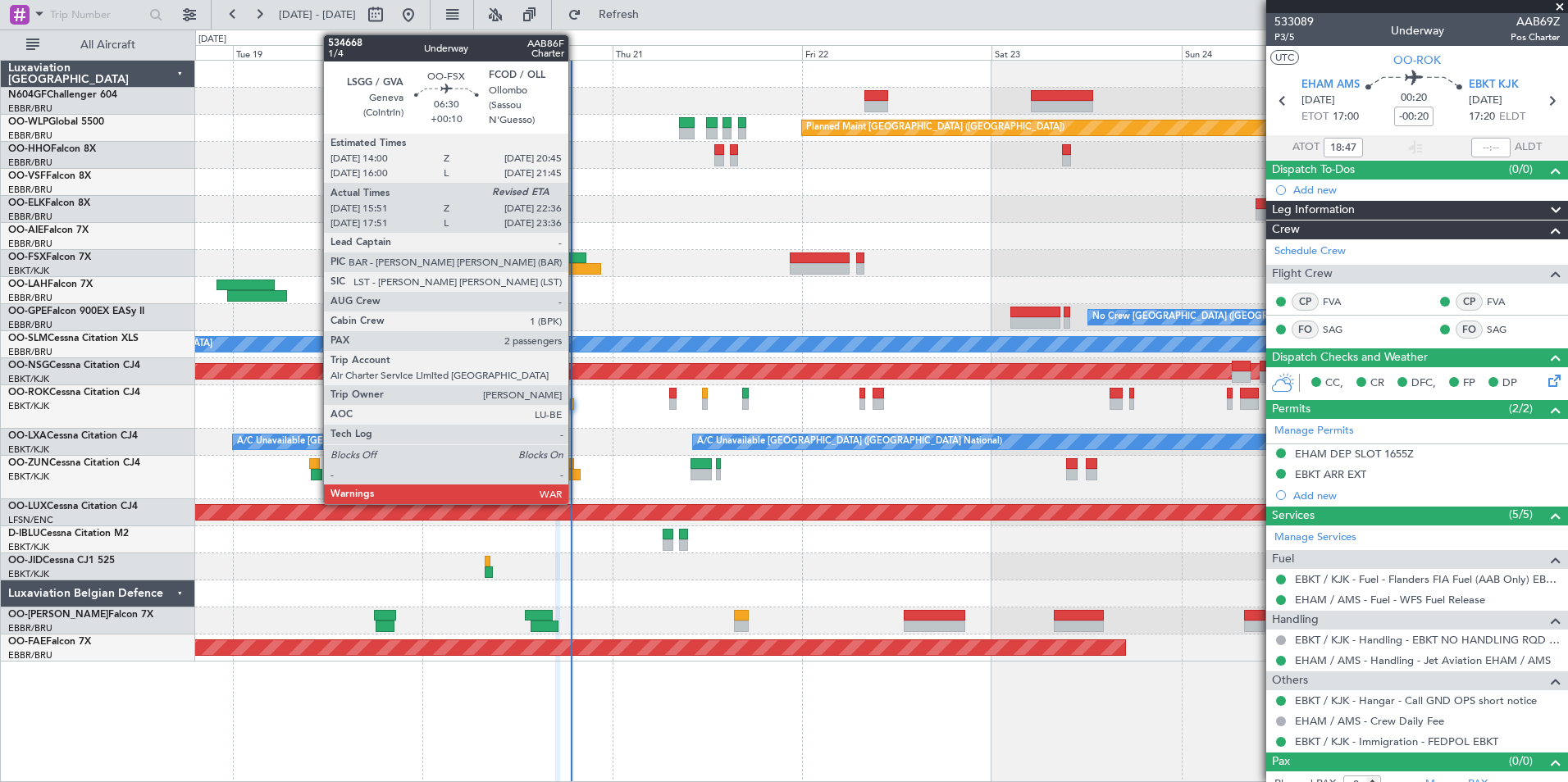
click at [576, 256] on div at bounding box center [559, 258] width 55 height 12
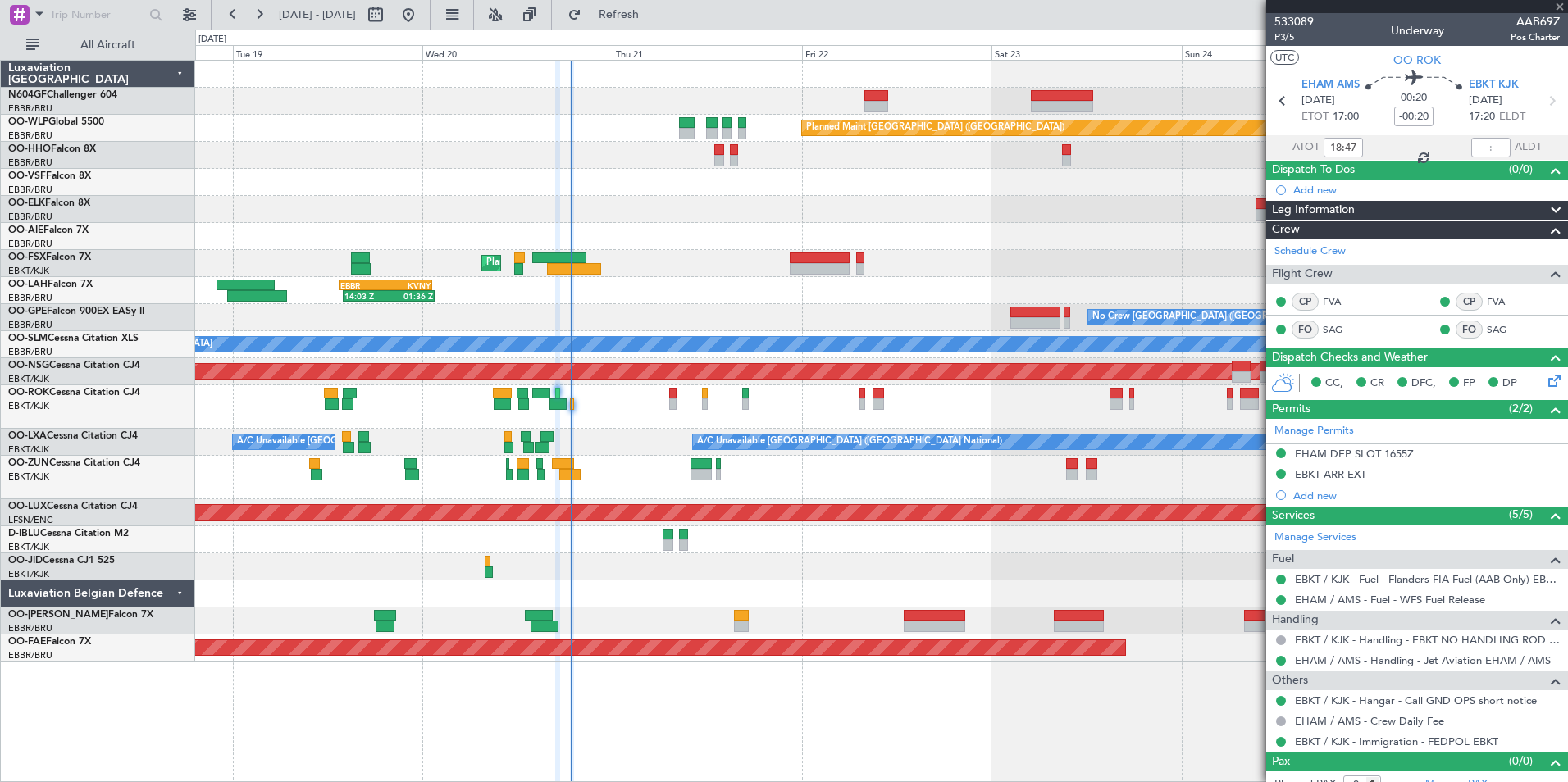
type input "+00:10"
type input "16:01"
type input "2"
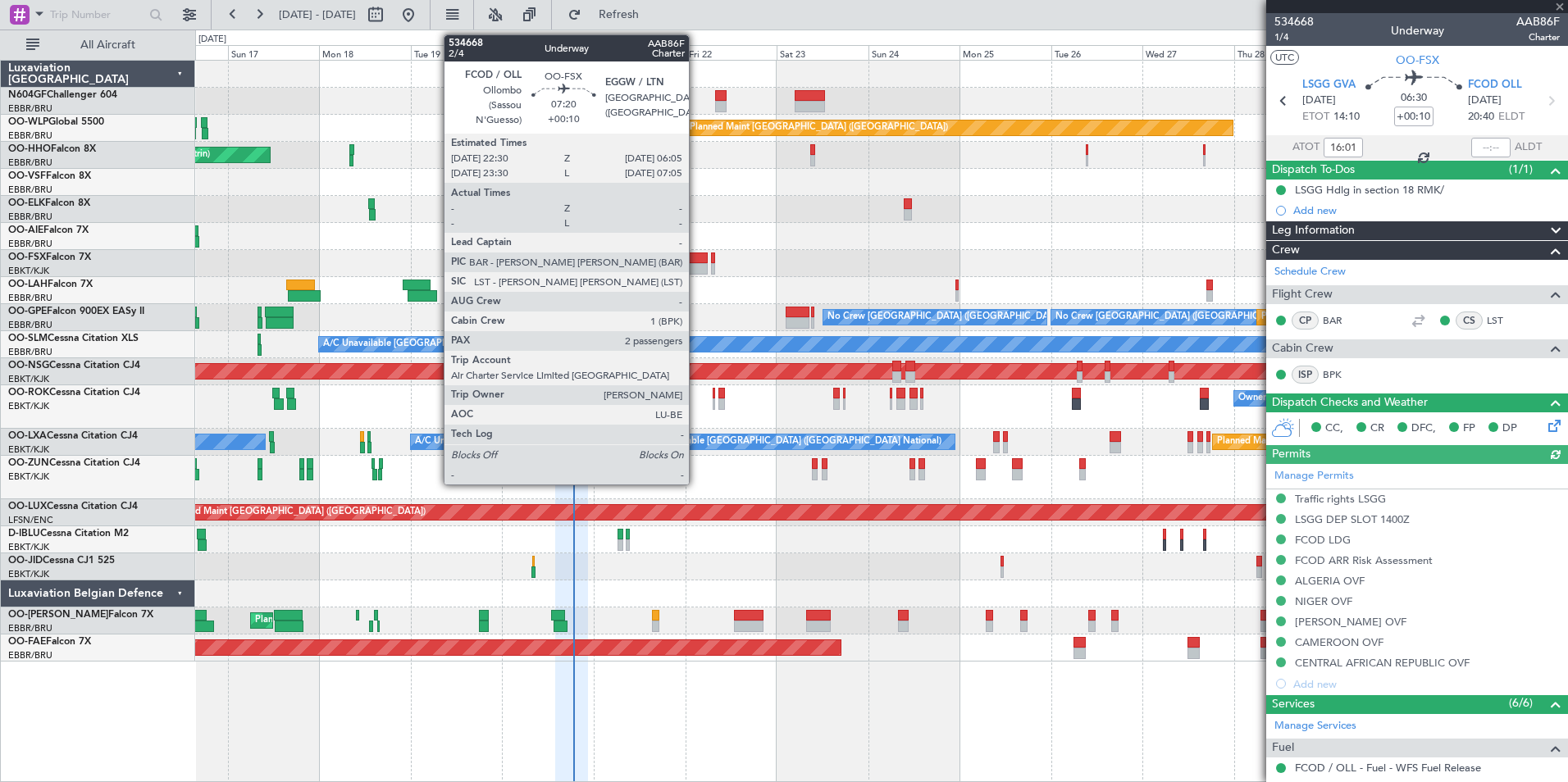
click at [697, 262] on div at bounding box center [694, 258] width 29 height 12
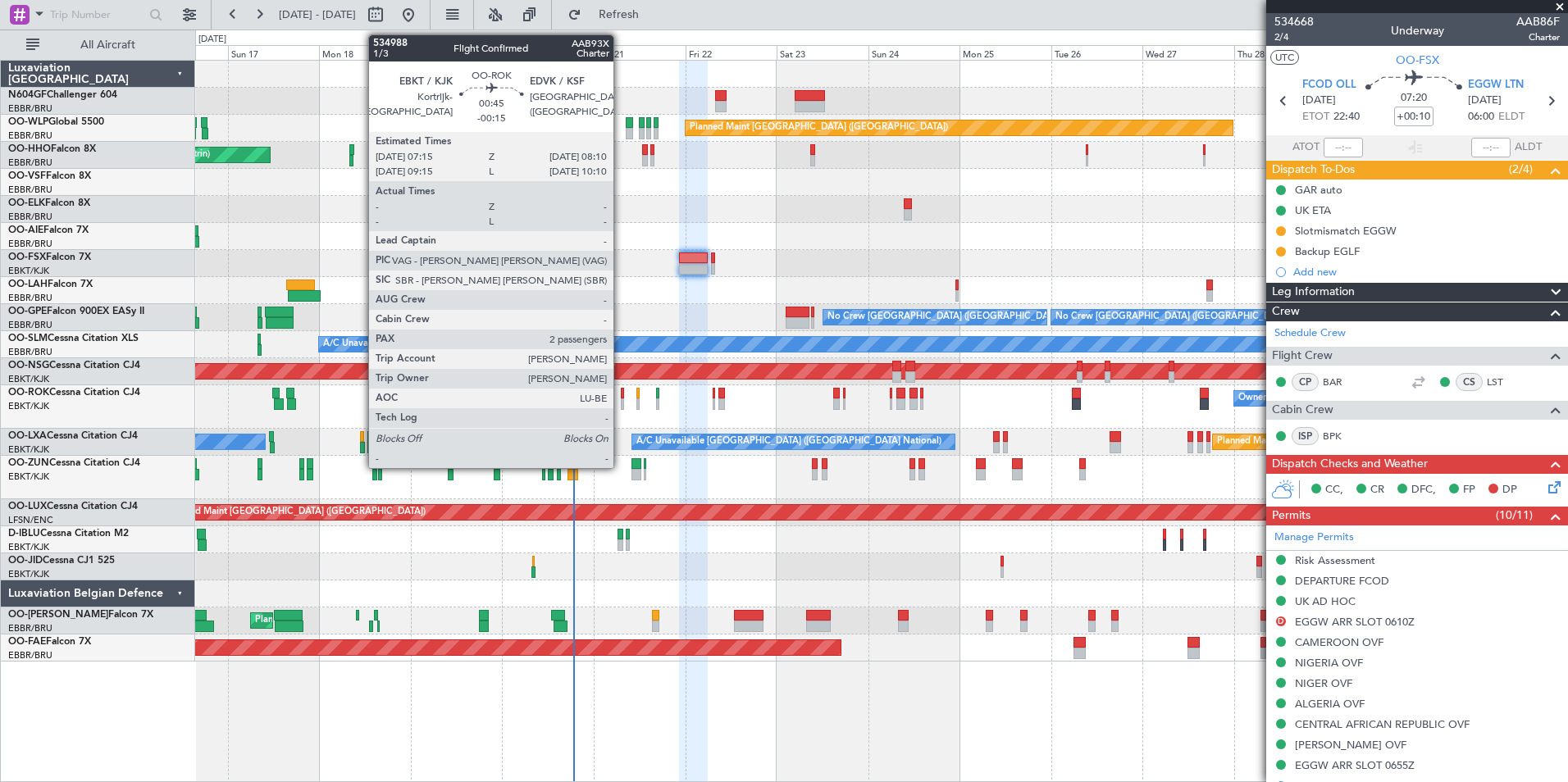
click at [621, 407] on div at bounding box center [623, 404] width 5 height 12
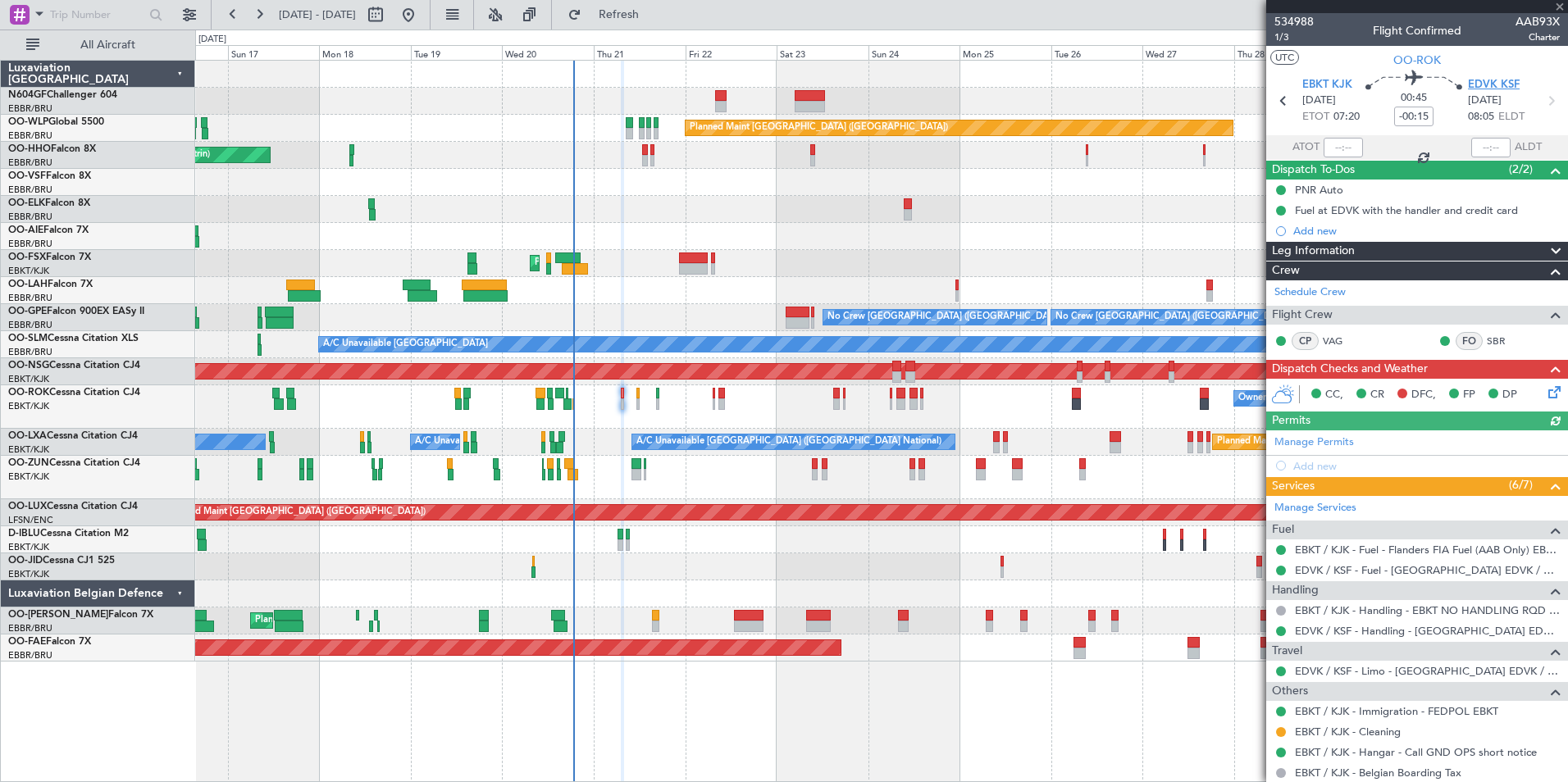
click at [1473, 77] on span "EDVK KSF" at bounding box center [1493, 85] width 52 height 16
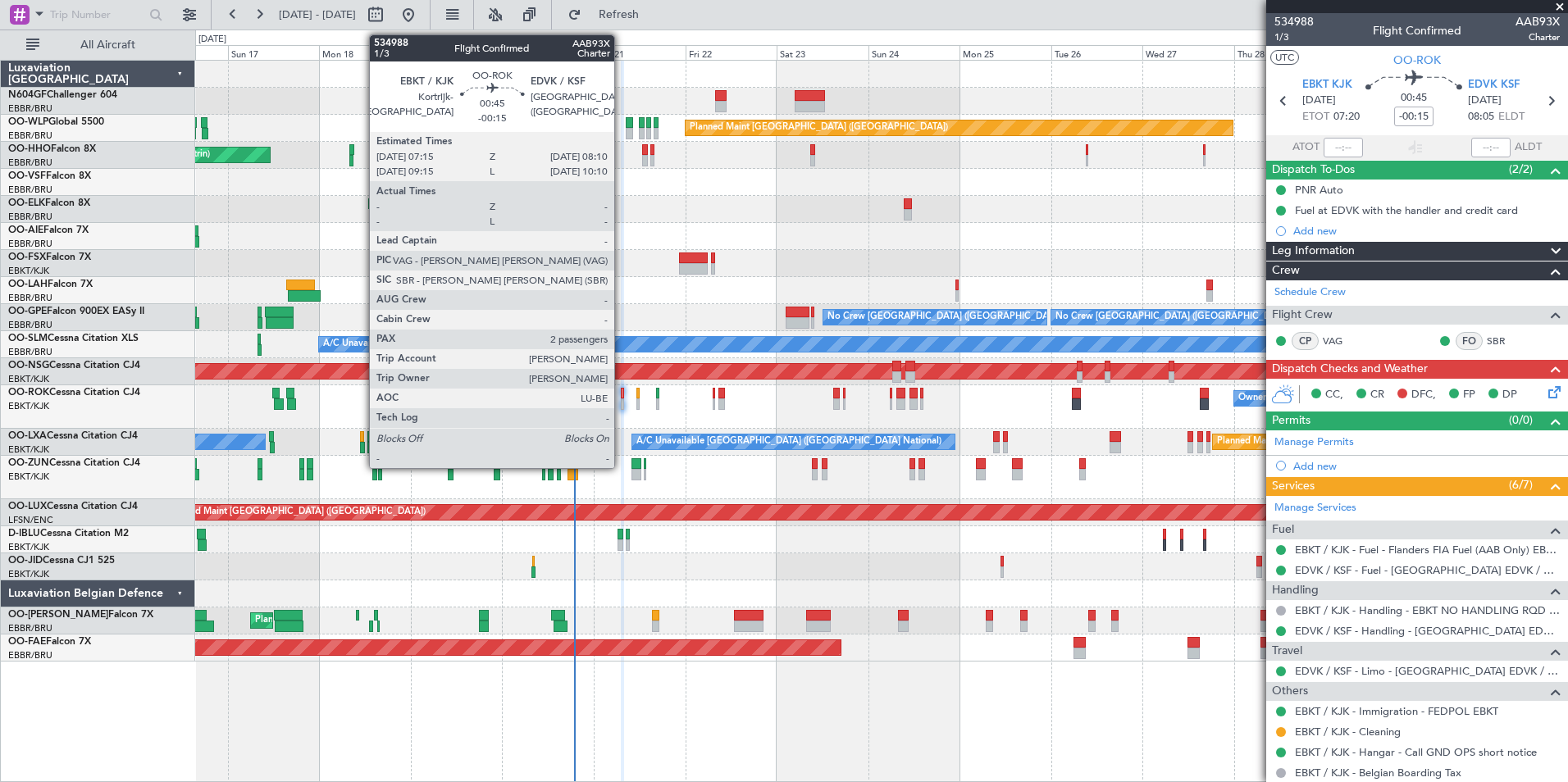
click at [622, 404] on div at bounding box center [623, 404] width 5 height 12
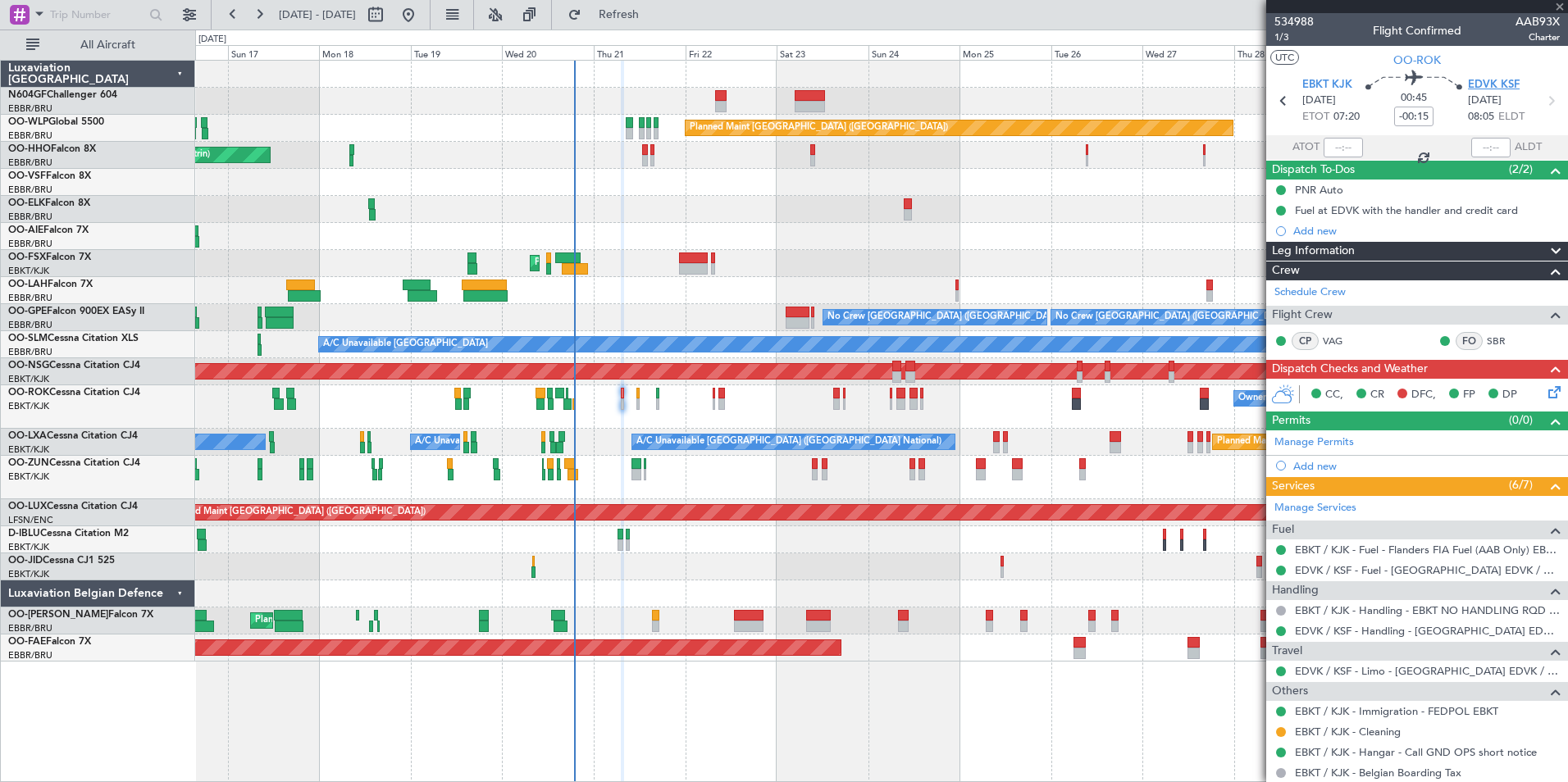
click at [1487, 82] on span "EDVK KSF" at bounding box center [1493, 85] width 52 height 16
click at [654, 18] on span "Refresh" at bounding box center [619, 15] width 69 height 12
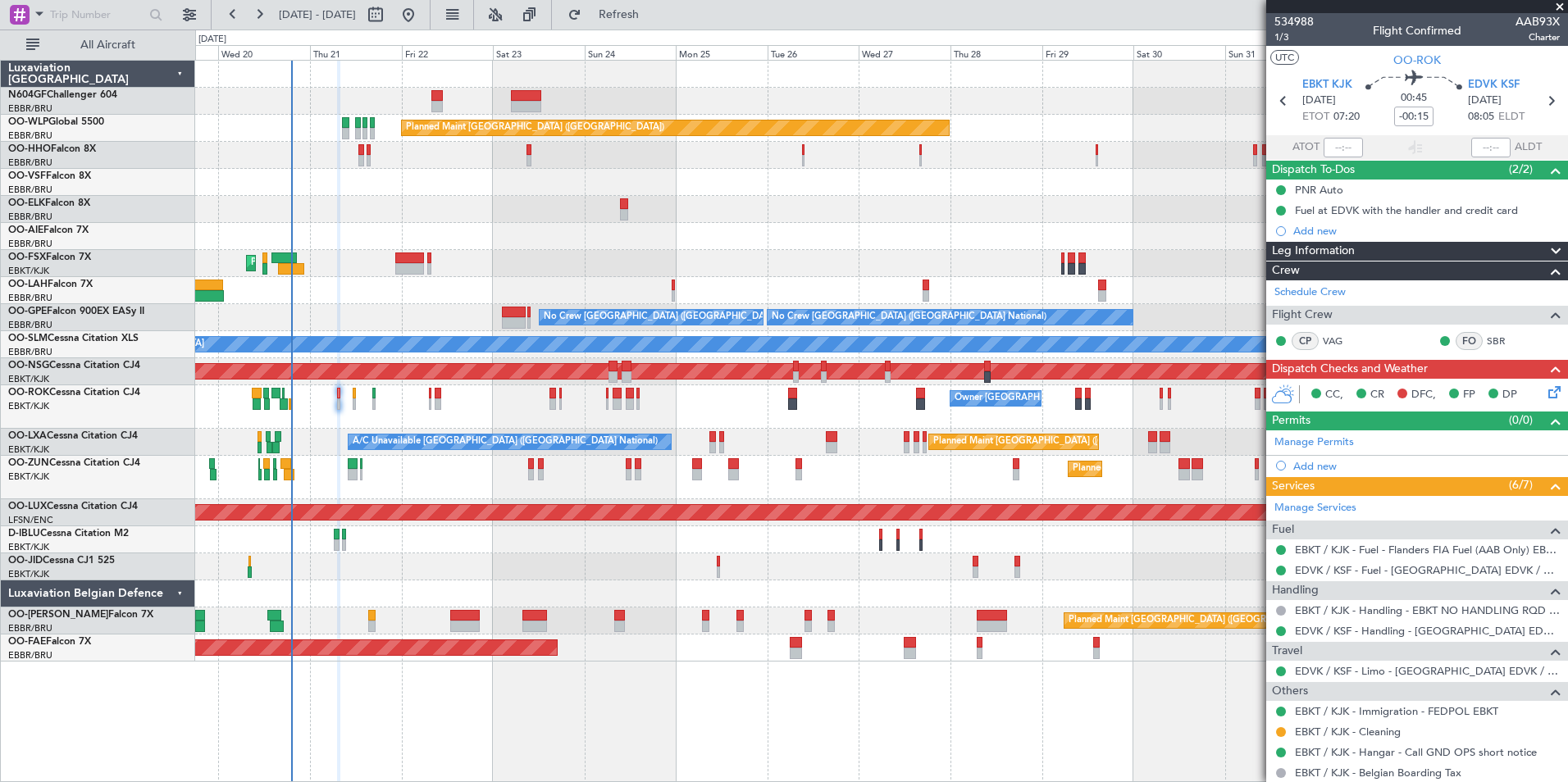
click at [778, 476] on div "Planned Maint Kortrijk-[GEOGRAPHIC_DATA]" at bounding box center [881, 477] width 1372 height 44
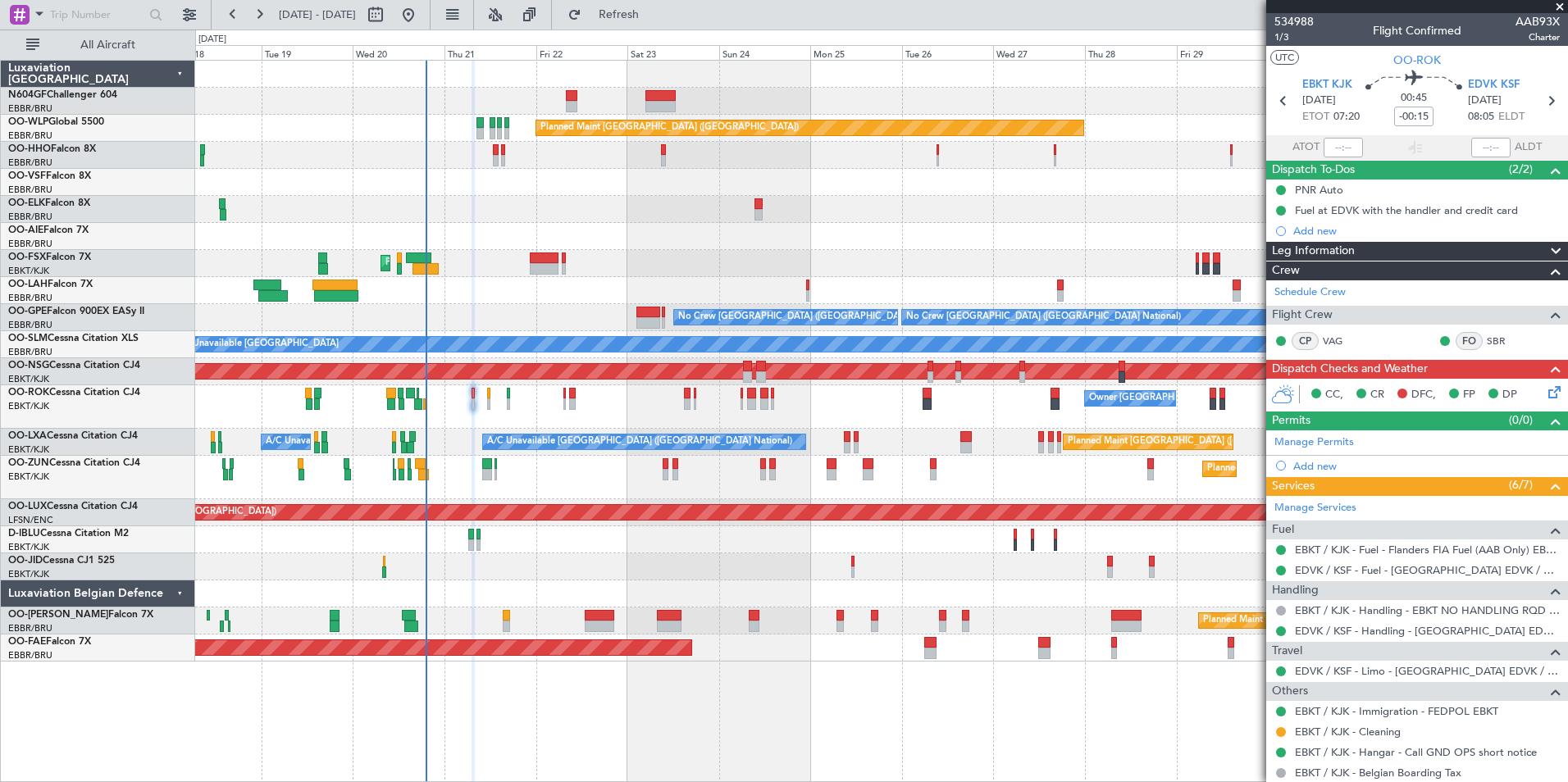
click at [994, 489] on div "Planned Maint Kortrijk-[GEOGRAPHIC_DATA]" at bounding box center [881, 477] width 1372 height 44
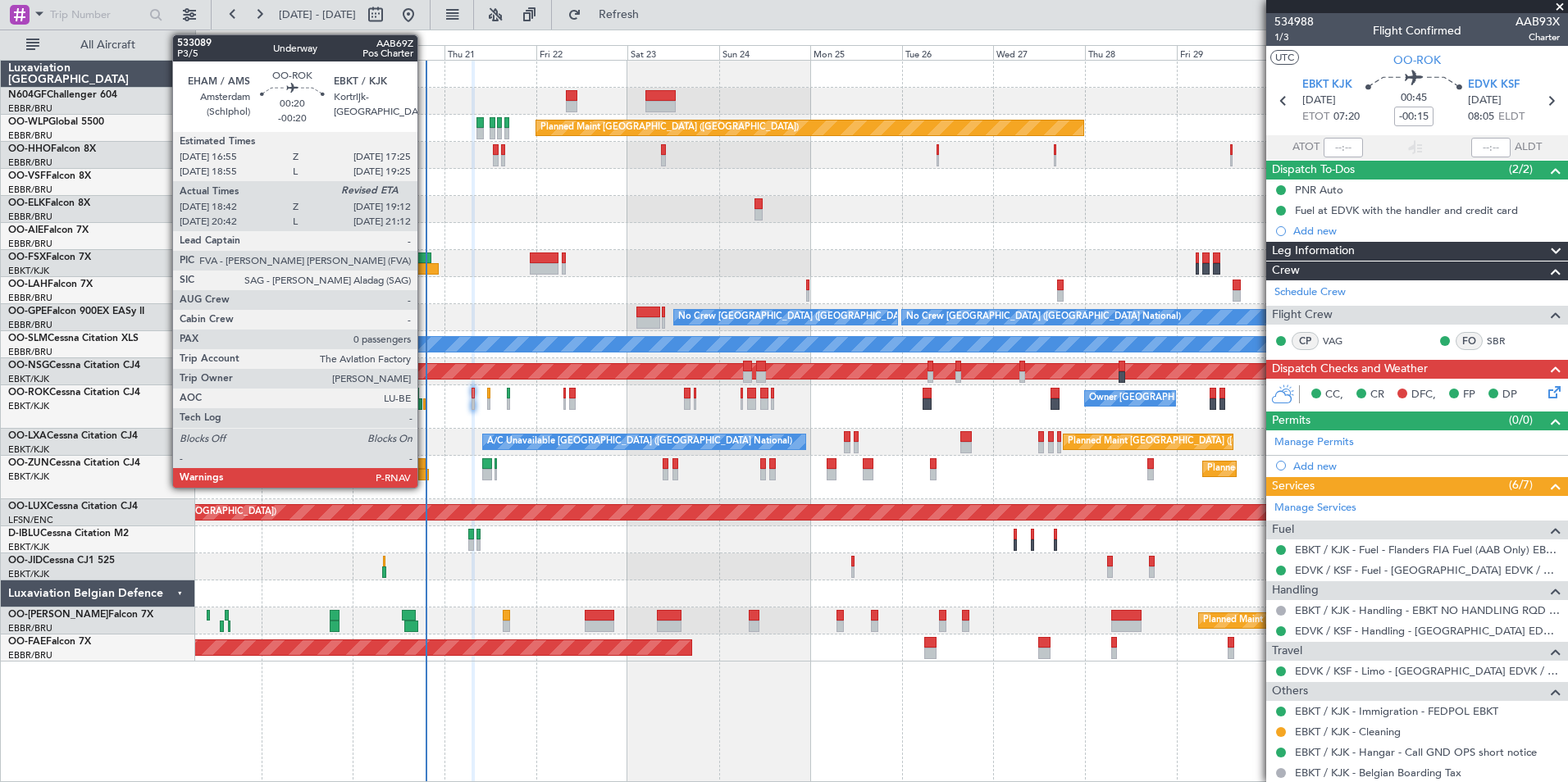
click at [424, 406] on div at bounding box center [424, 404] width 3 height 12
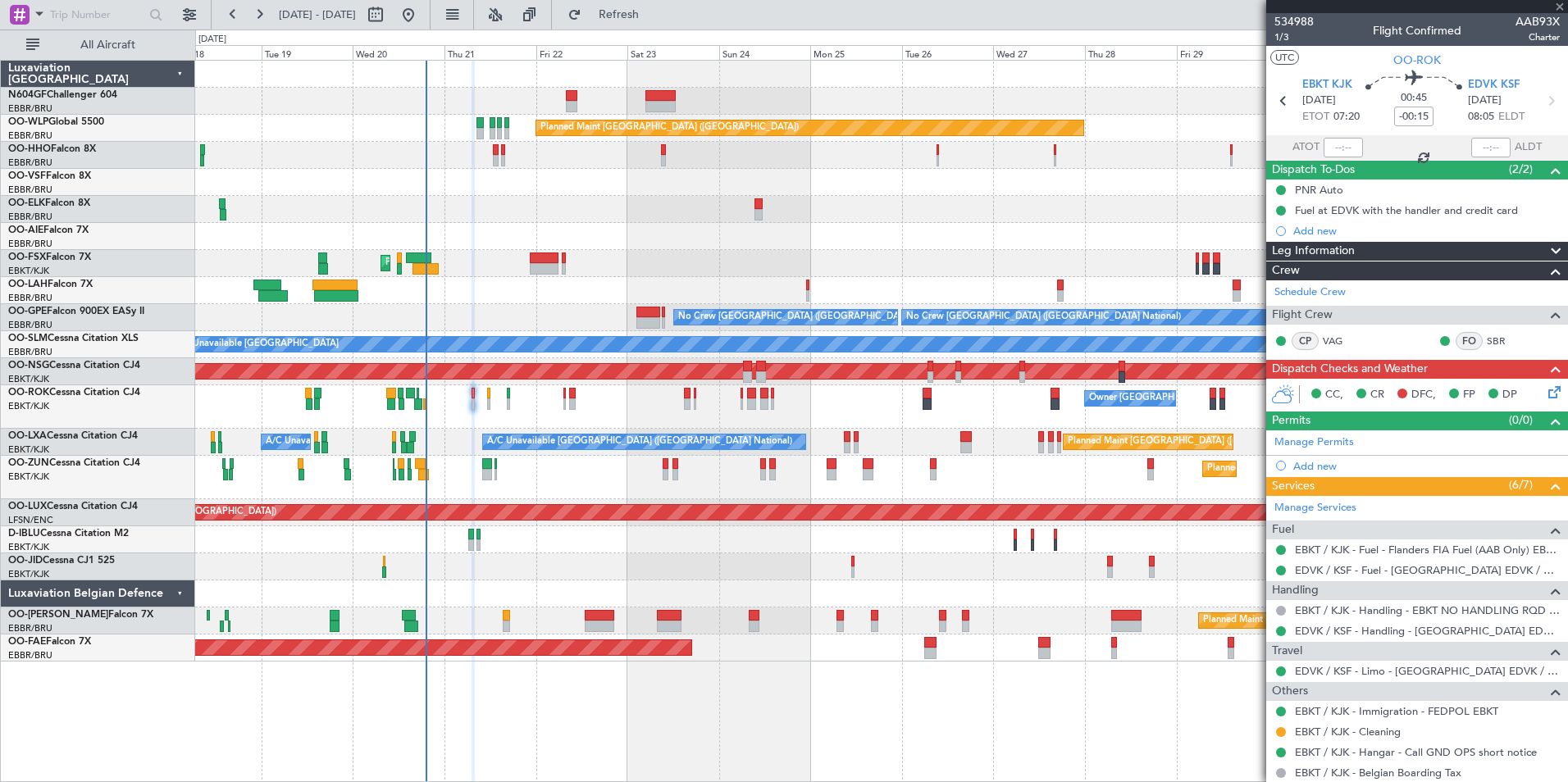
type input "-00:20"
type input "18:47"
type input "0"
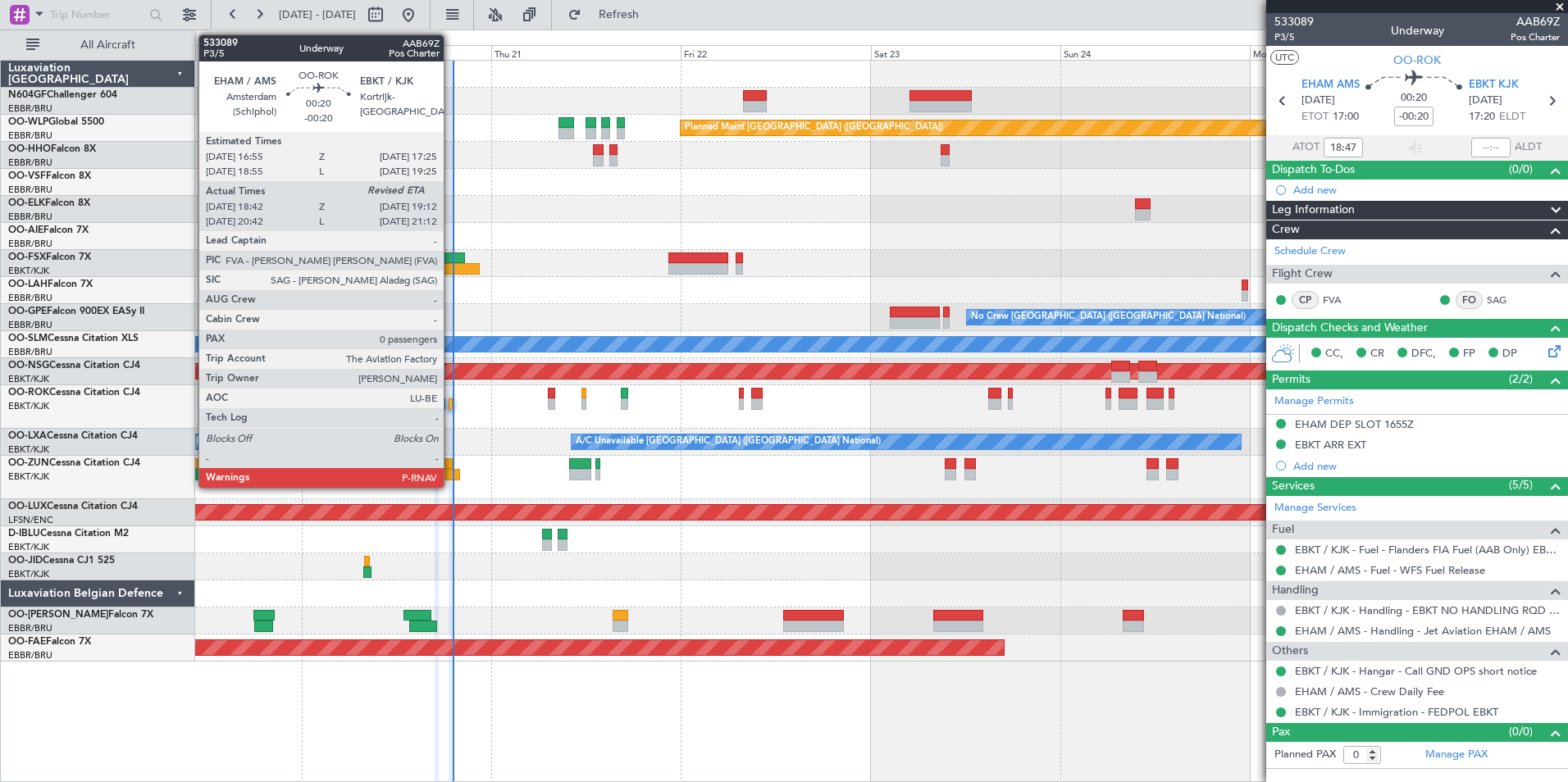
click at [451, 407] on div at bounding box center [450, 404] width 5 height 12
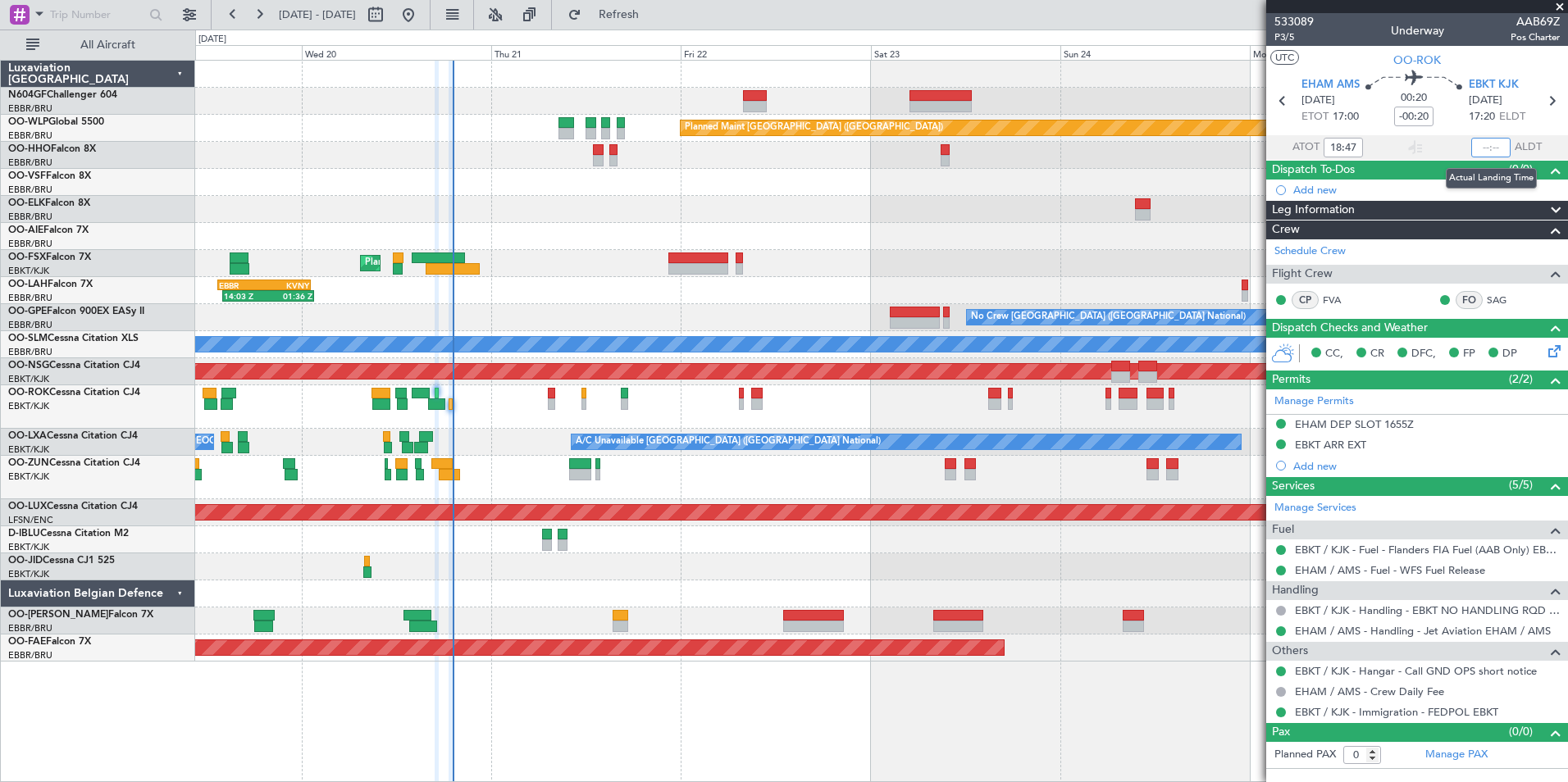
click at [1483, 140] on input "text" at bounding box center [1491, 148] width 39 height 20
click at [1234, 245] on div at bounding box center [881, 236] width 1372 height 27
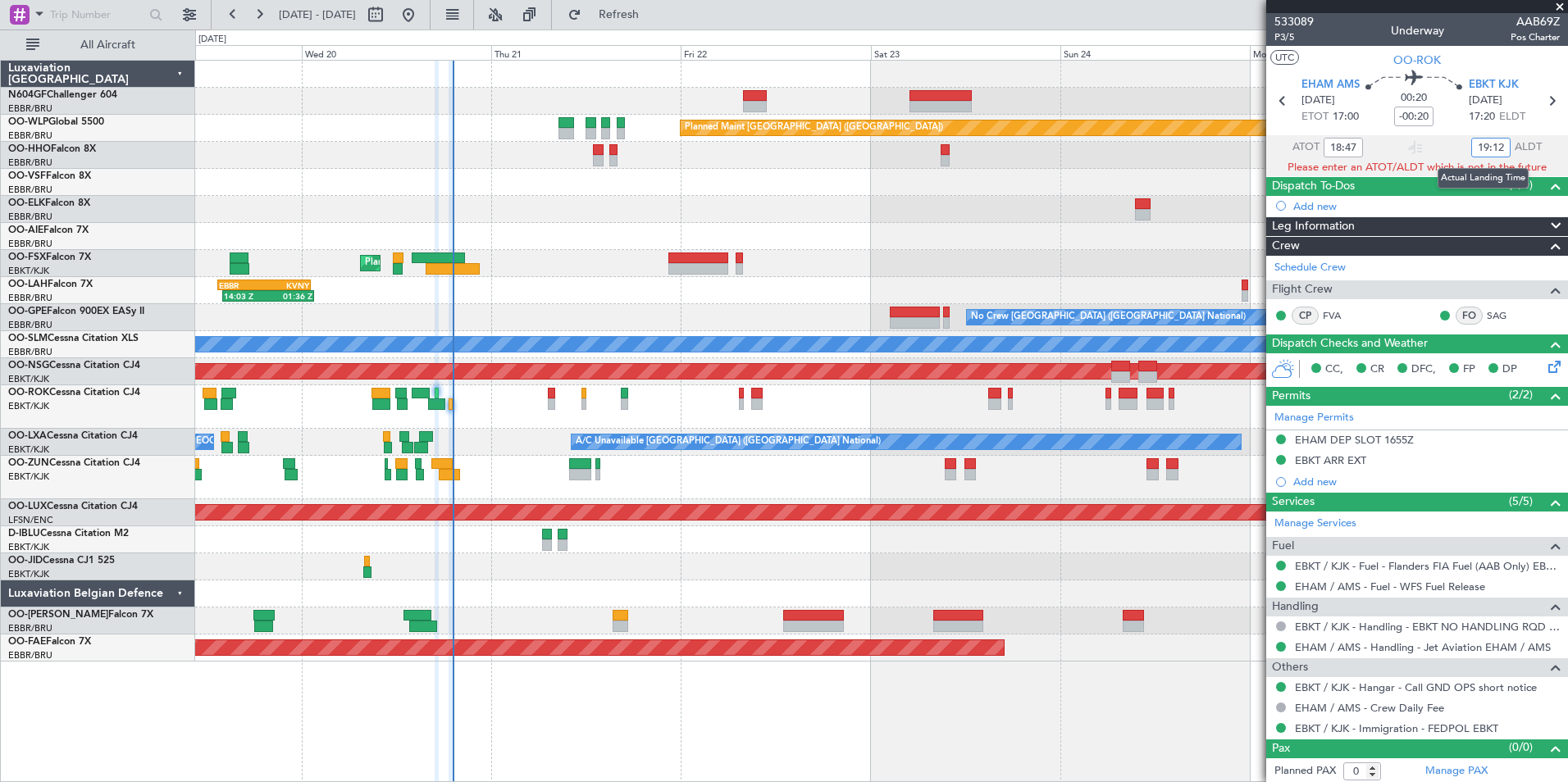
click at [1499, 148] on input "19:12" at bounding box center [1491, 148] width 39 height 20
click at [1220, 220] on div at bounding box center [881, 210] width 1372 height 27
click at [1497, 141] on input "19:12" at bounding box center [1491, 148] width 39 height 20
click at [1196, 247] on div at bounding box center [881, 236] width 1372 height 27
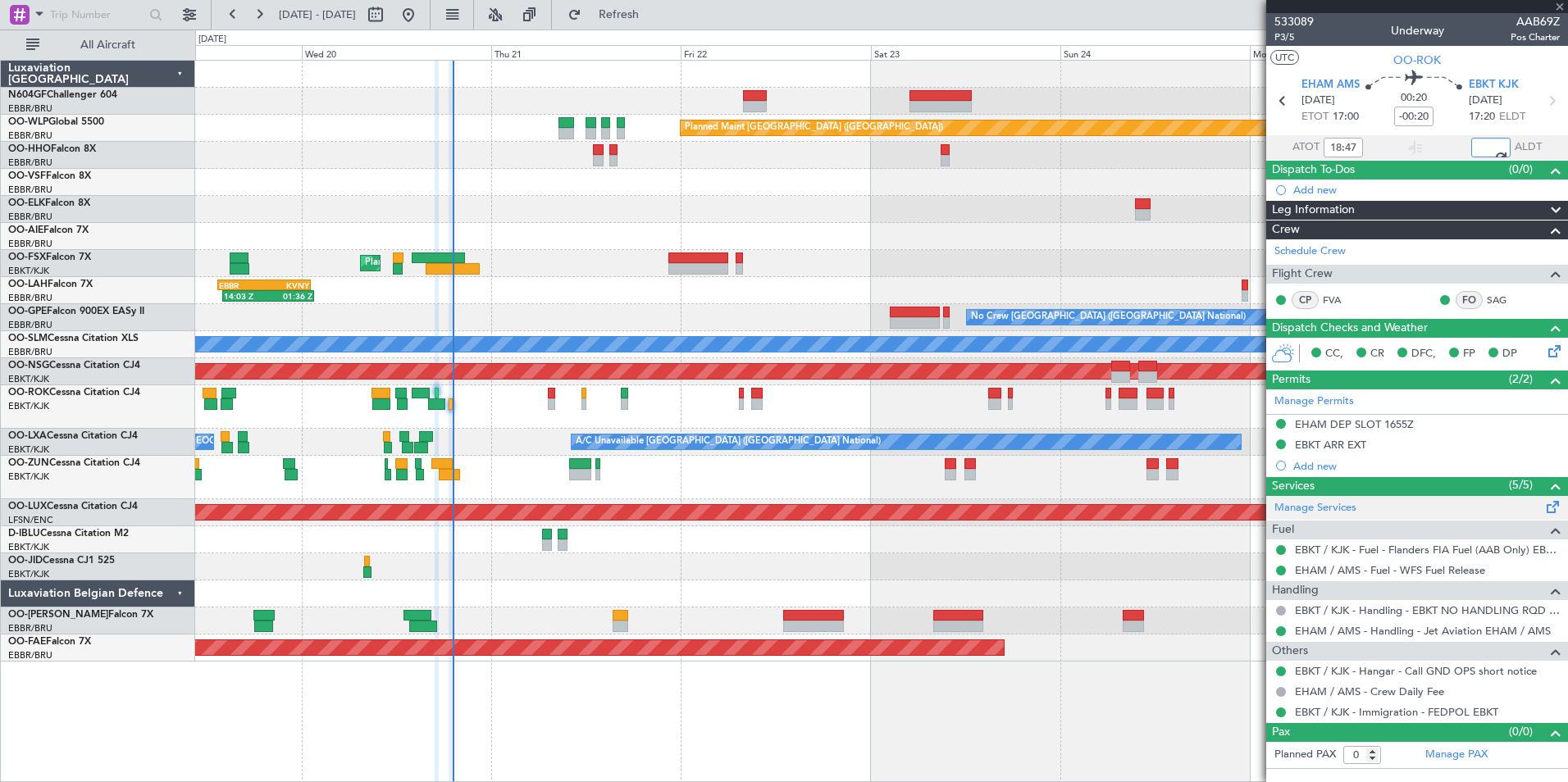
type input "19:12"
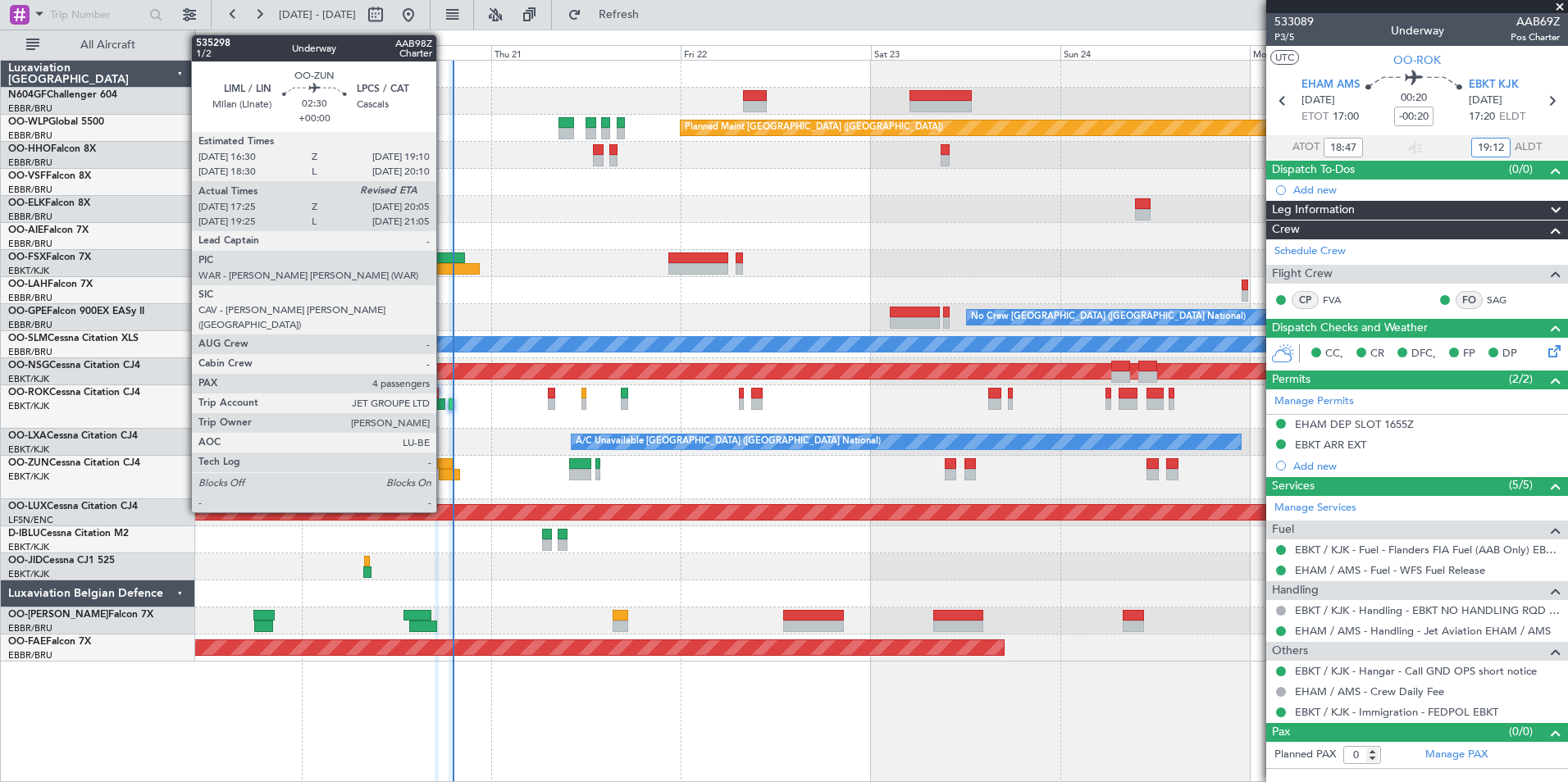
click at [453, 467] on div at bounding box center [441, 464] width 21 height 12
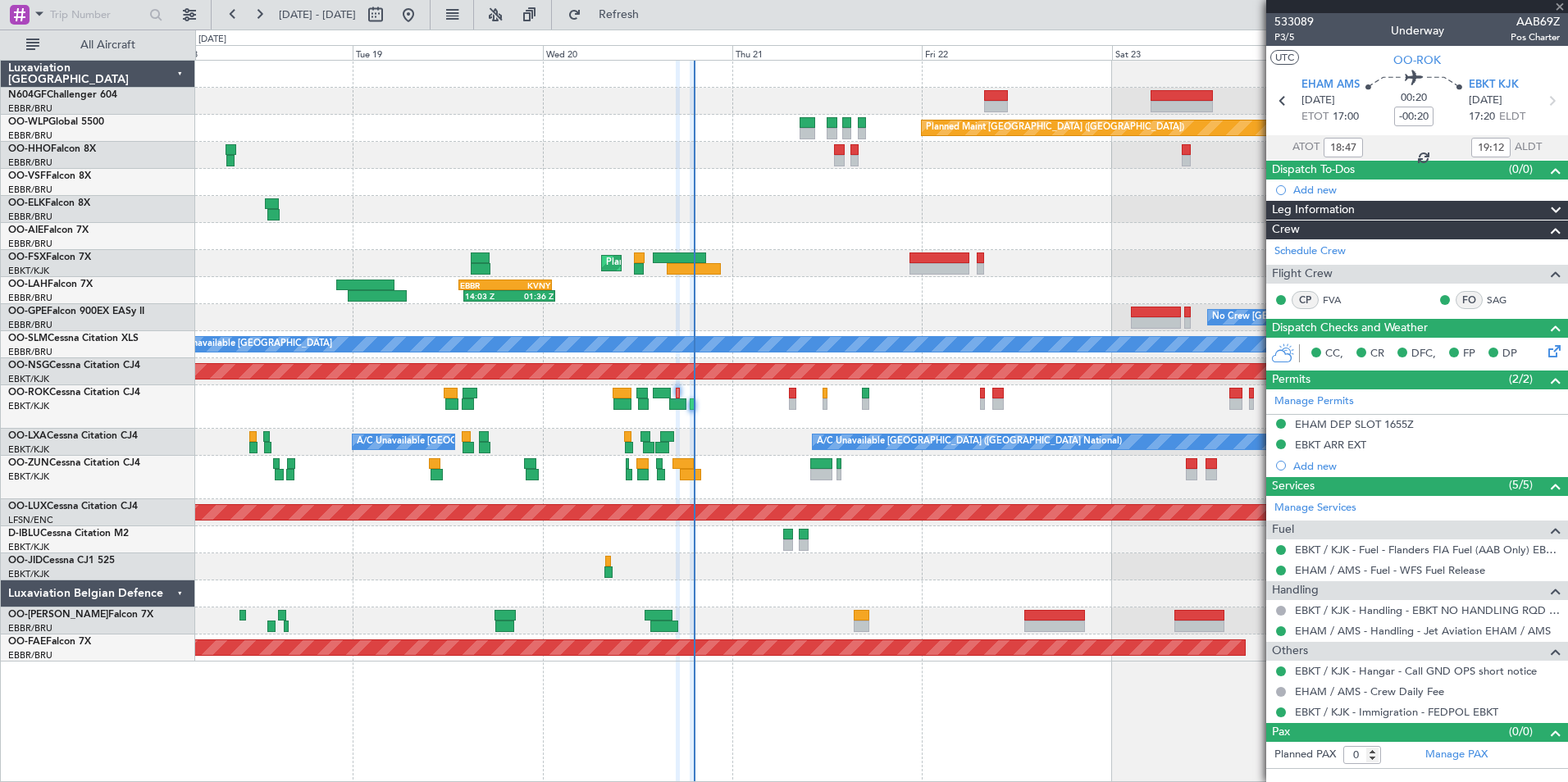
click at [815, 392] on div at bounding box center [881, 407] width 1372 height 44
type input "17:30"
type input "4"
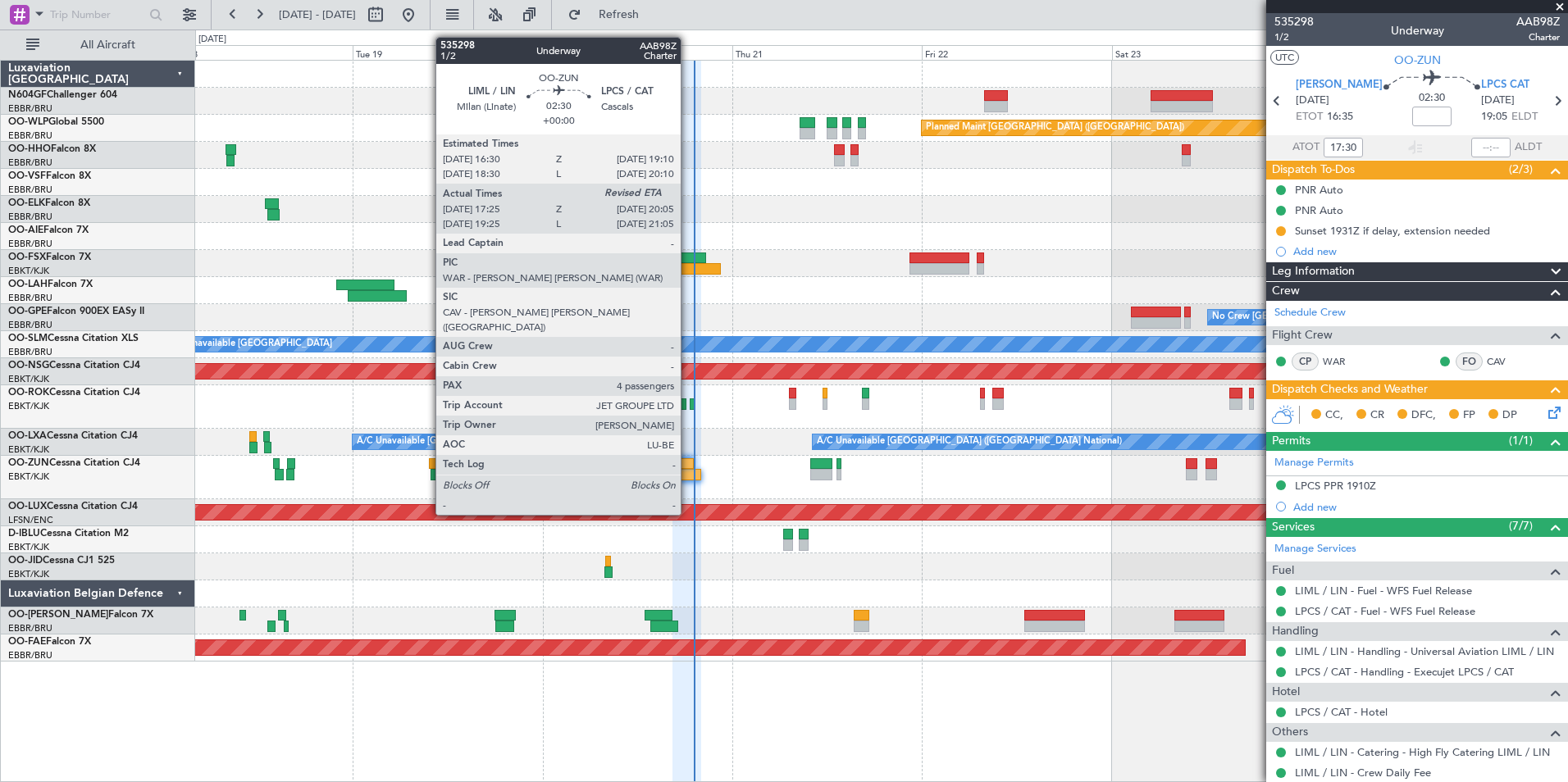
click at [689, 469] on div at bounding box center [690, 475] width 21 height 12
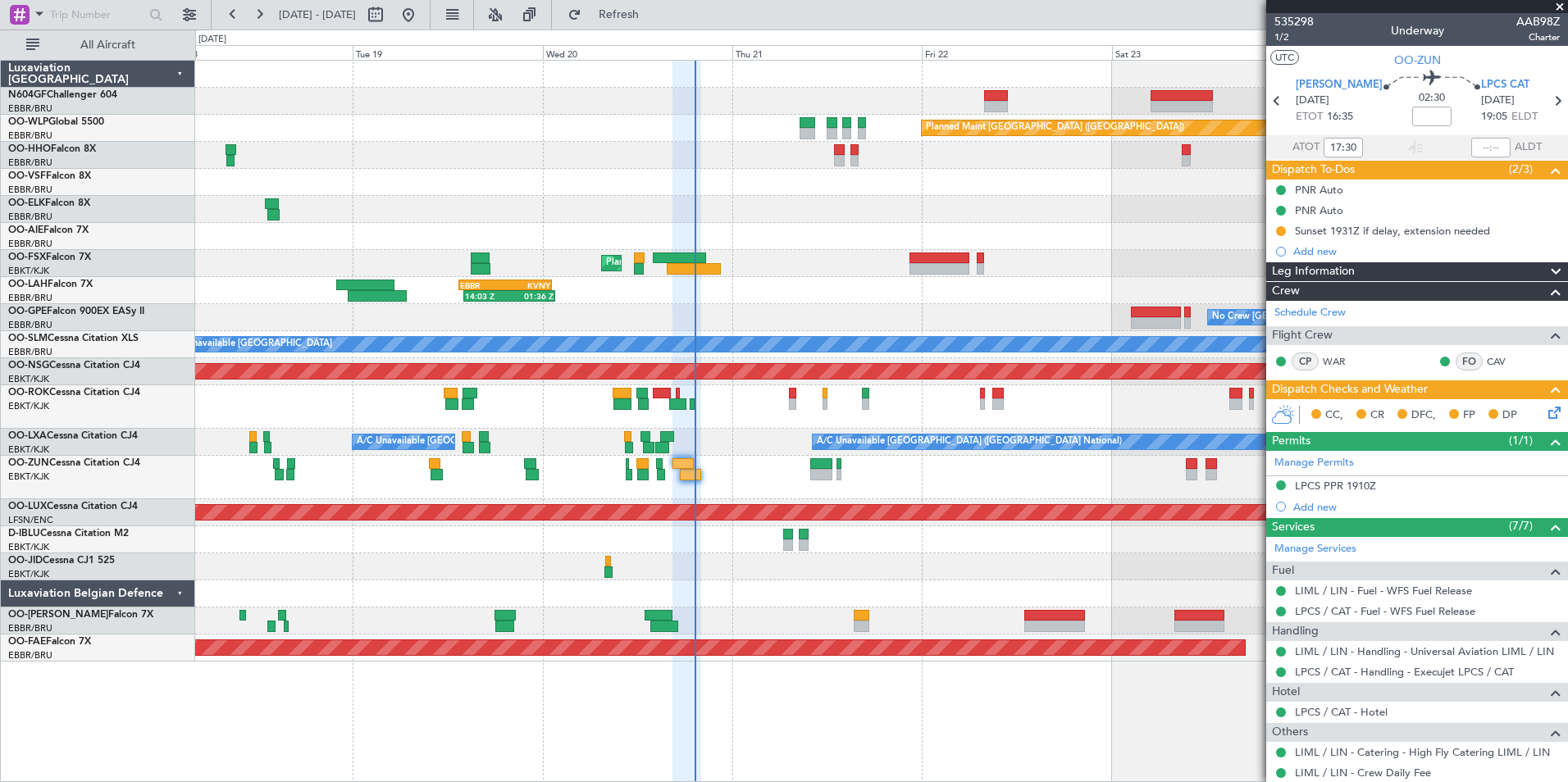
click at [767, 257] on div "Planned Maint Kortrijk-[GEOGRAPHIC_DATA]" at bounding box center [881, 264] width 1372 height 27
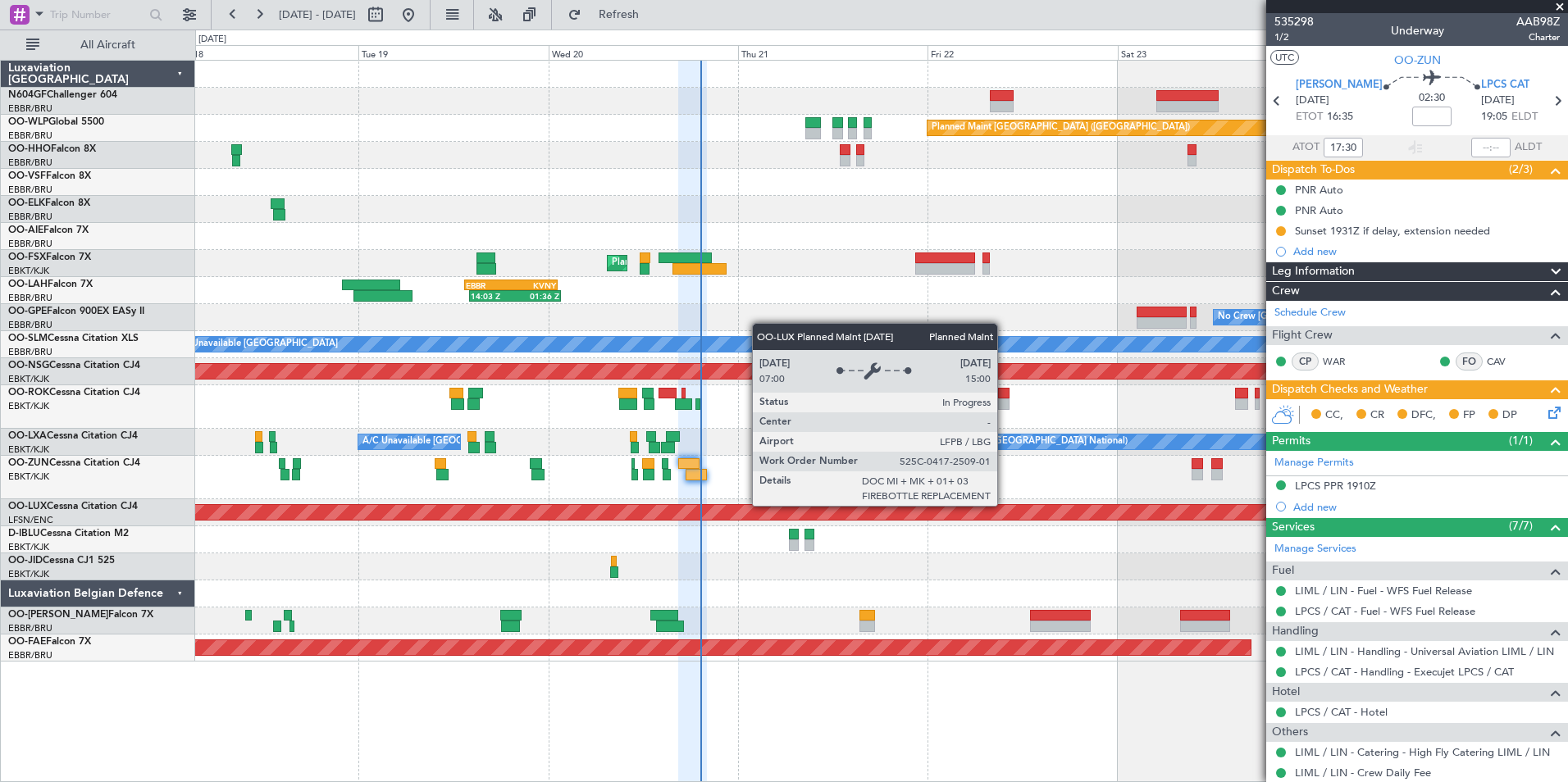
click at [1010, 509] on div "Planned Maint [GEOGRAPHIC_DATA] ([GEOGRAPHIC_DATA])" at bounding box center [1392, 513] width 3095 height 15
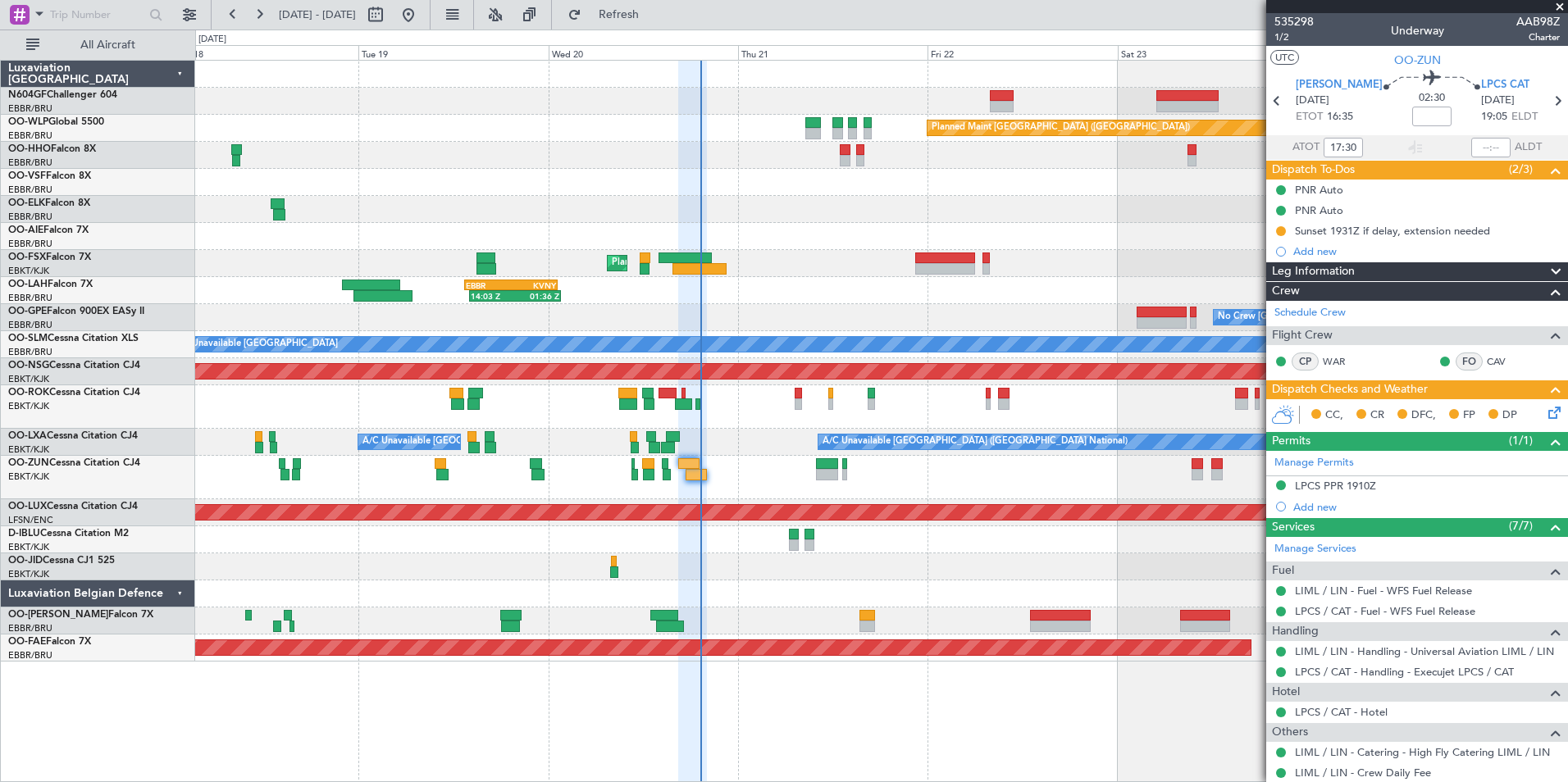
click at [1024, 501] on div "Planned Maint [GEOGRAPHIC_DATA] ([GEOGRAPHIC_DATA])" at bounding box center [881, 513] width 1372 height 27
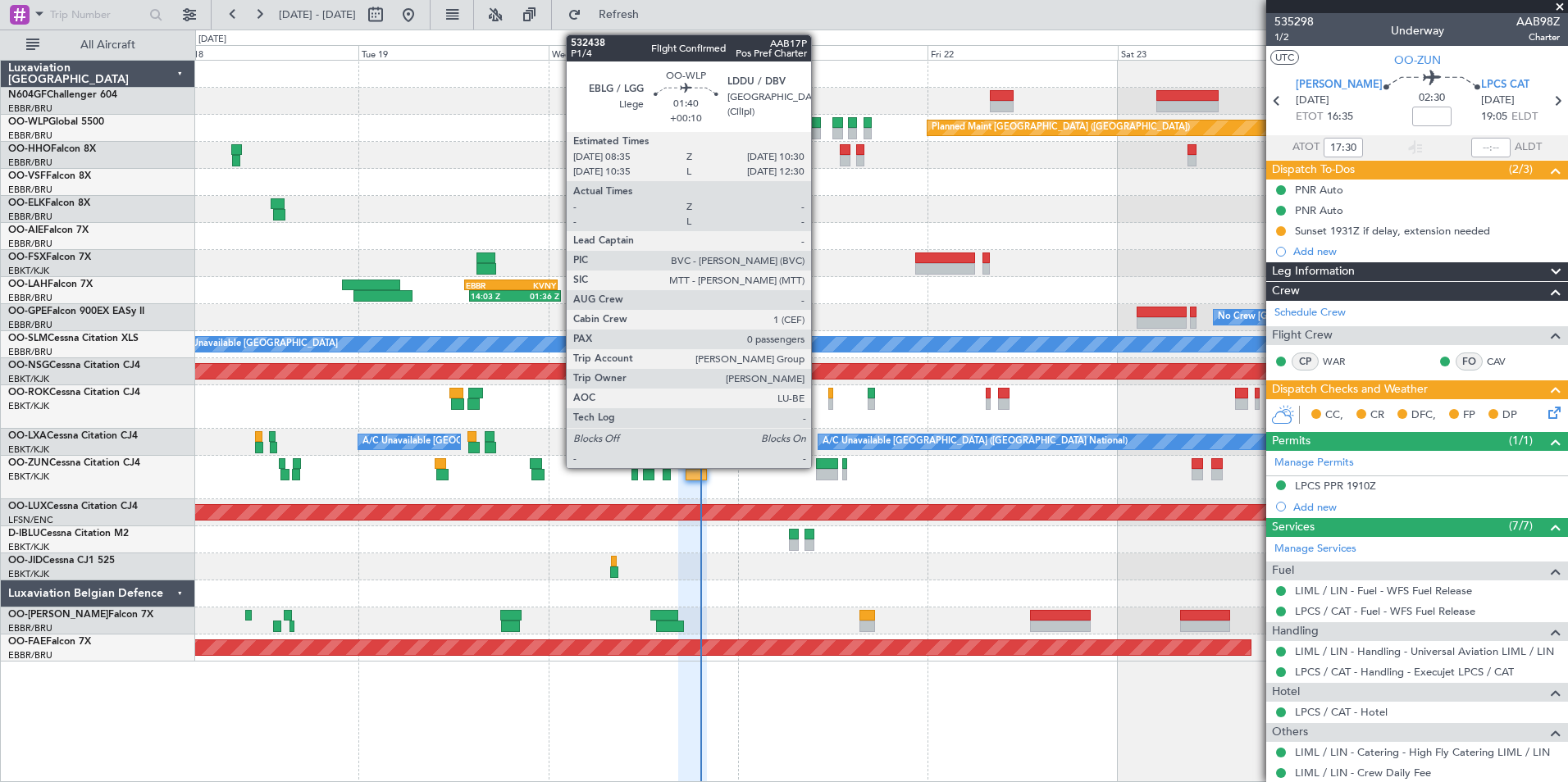
click at [819, 125] on div at bounding box center [813, 123] width 15 height 12
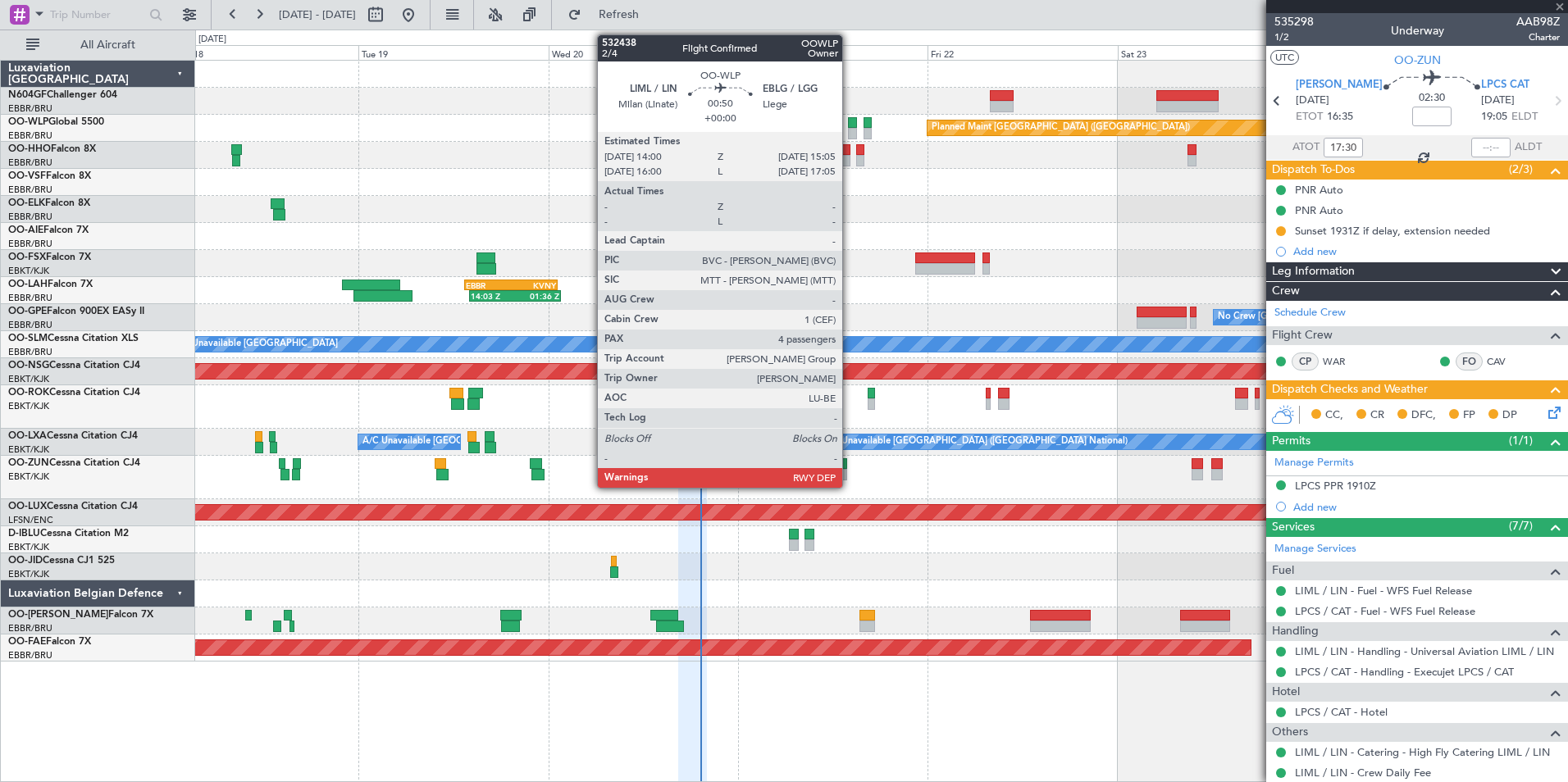
type input "+00:10"
type input "0"
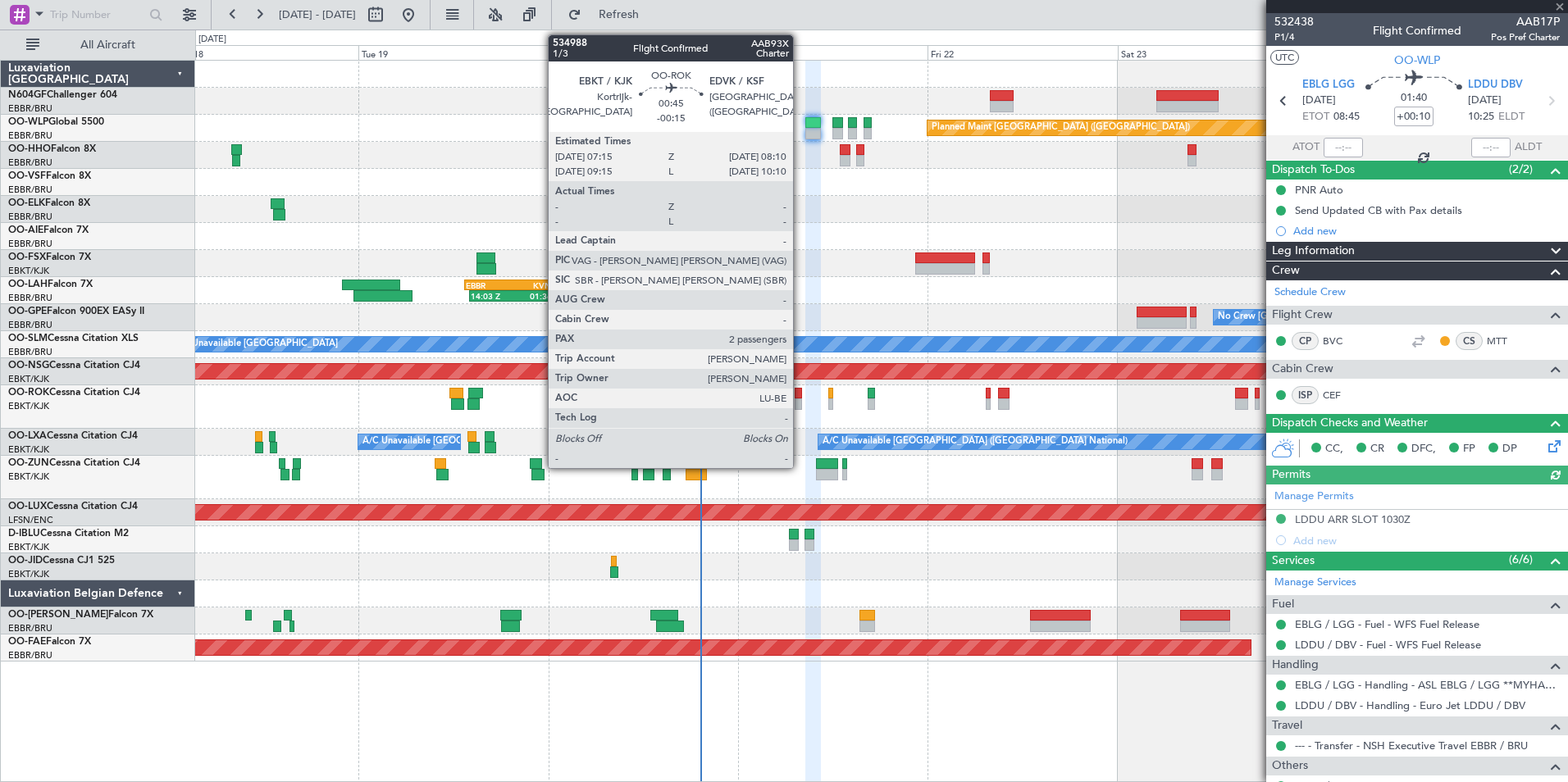
click at [800, 406] on div at bounding box center [799, 404] width 7 height 12
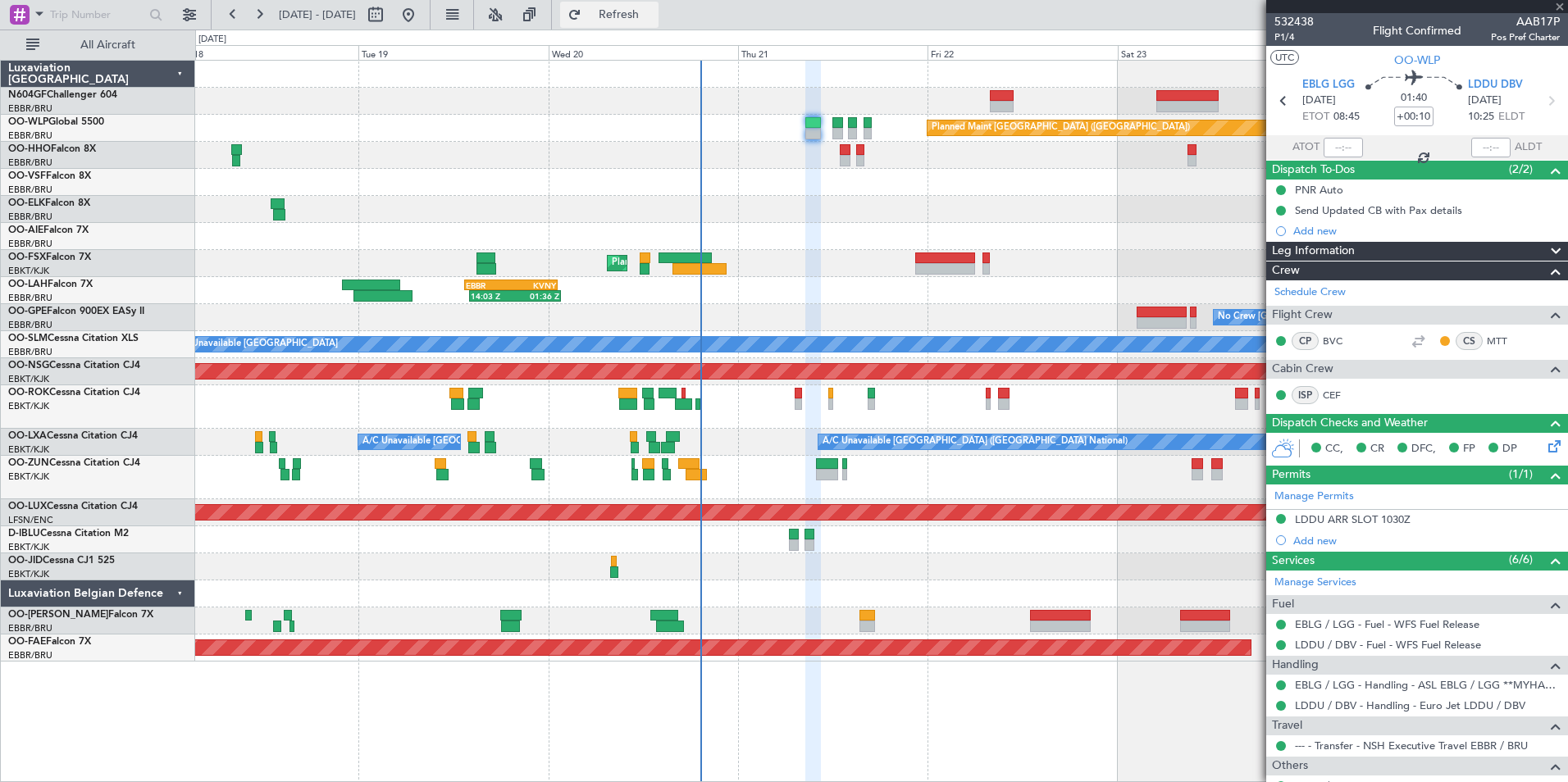
click at [658, 2] on button "Refresh" at bounding box center [609, 15] width 98 height 26
type input "-00:15"
type input "2"
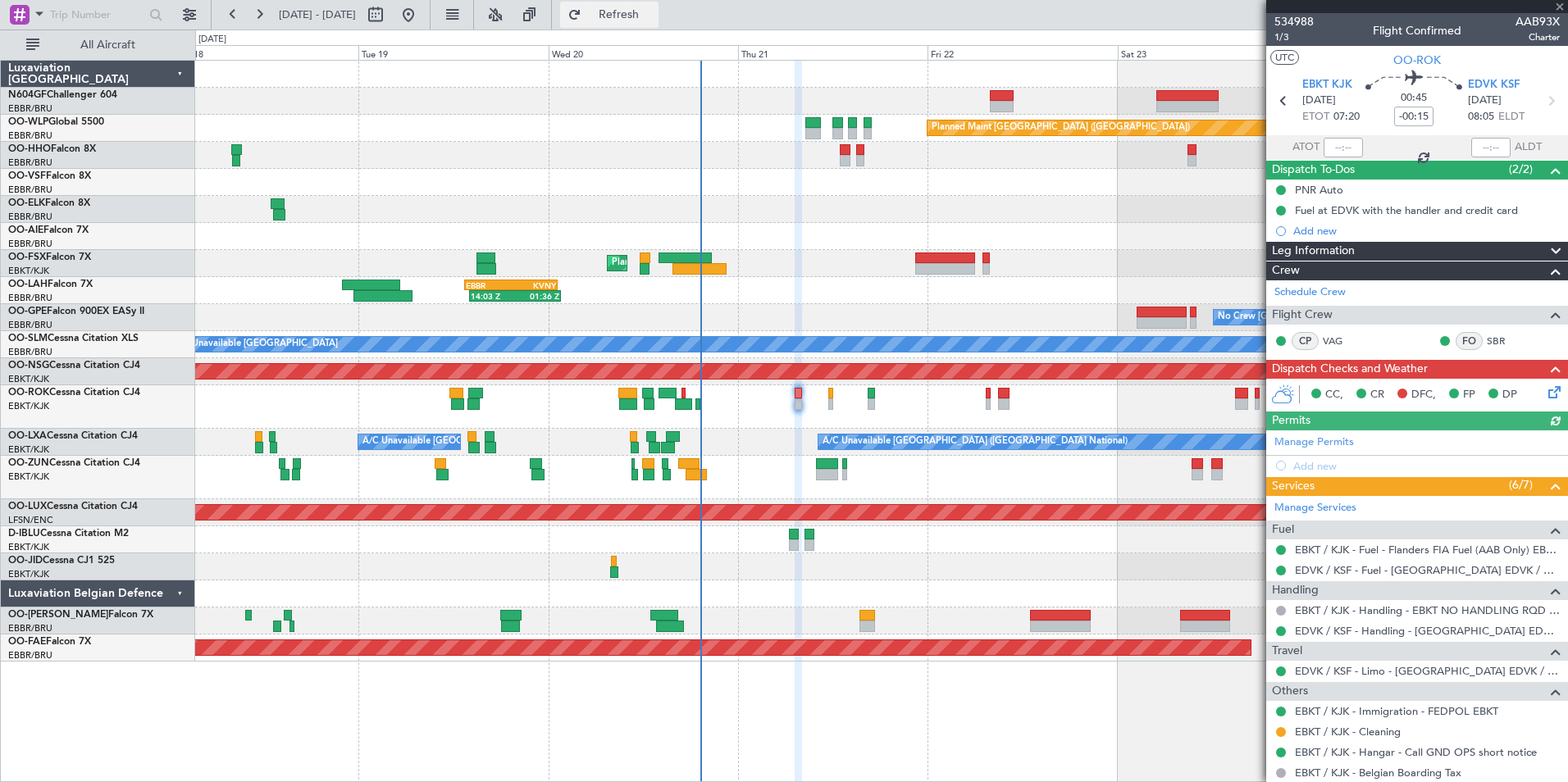
type input "+00:10"
type input "0"
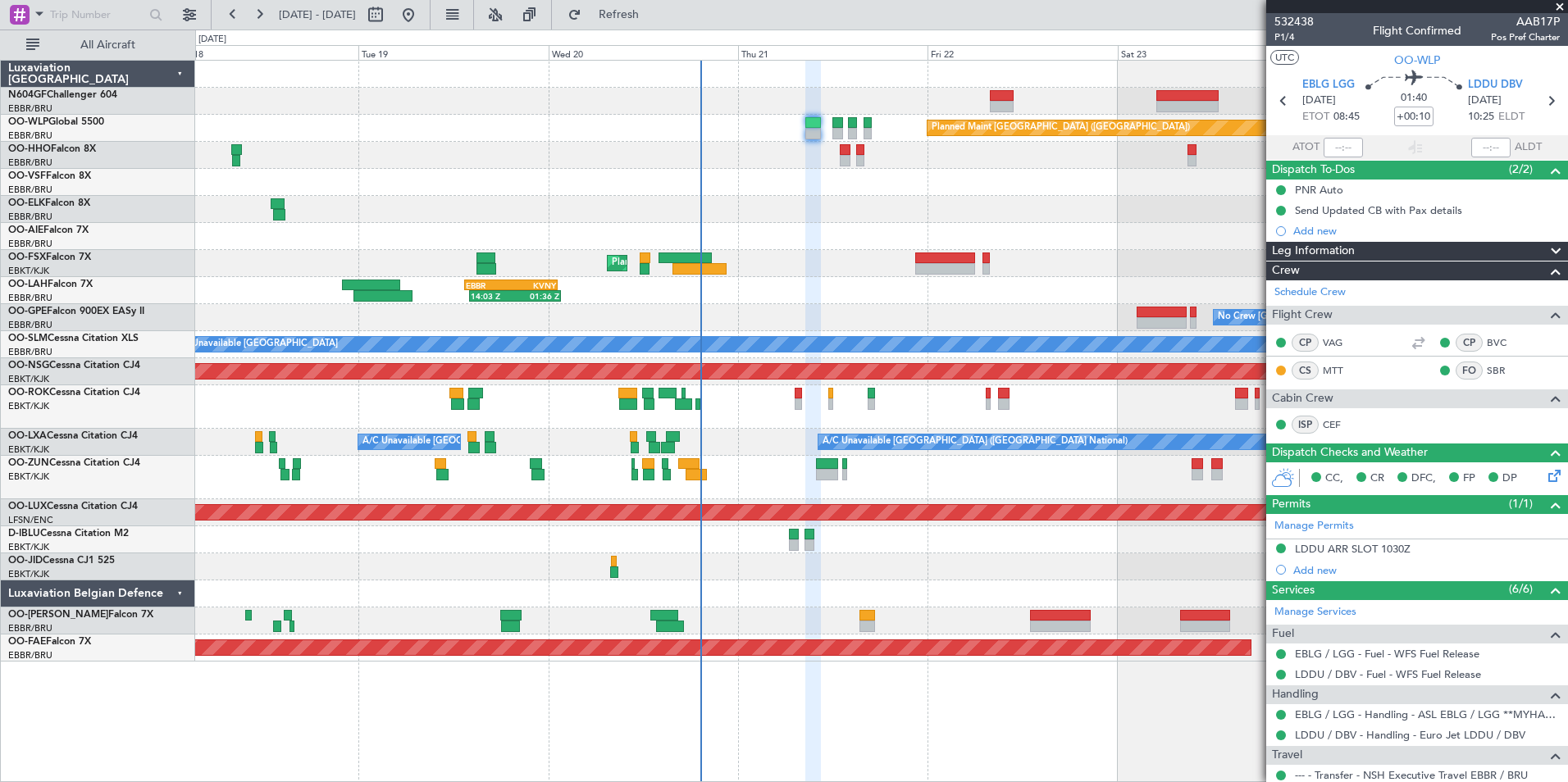
scroll to position [89, 0]
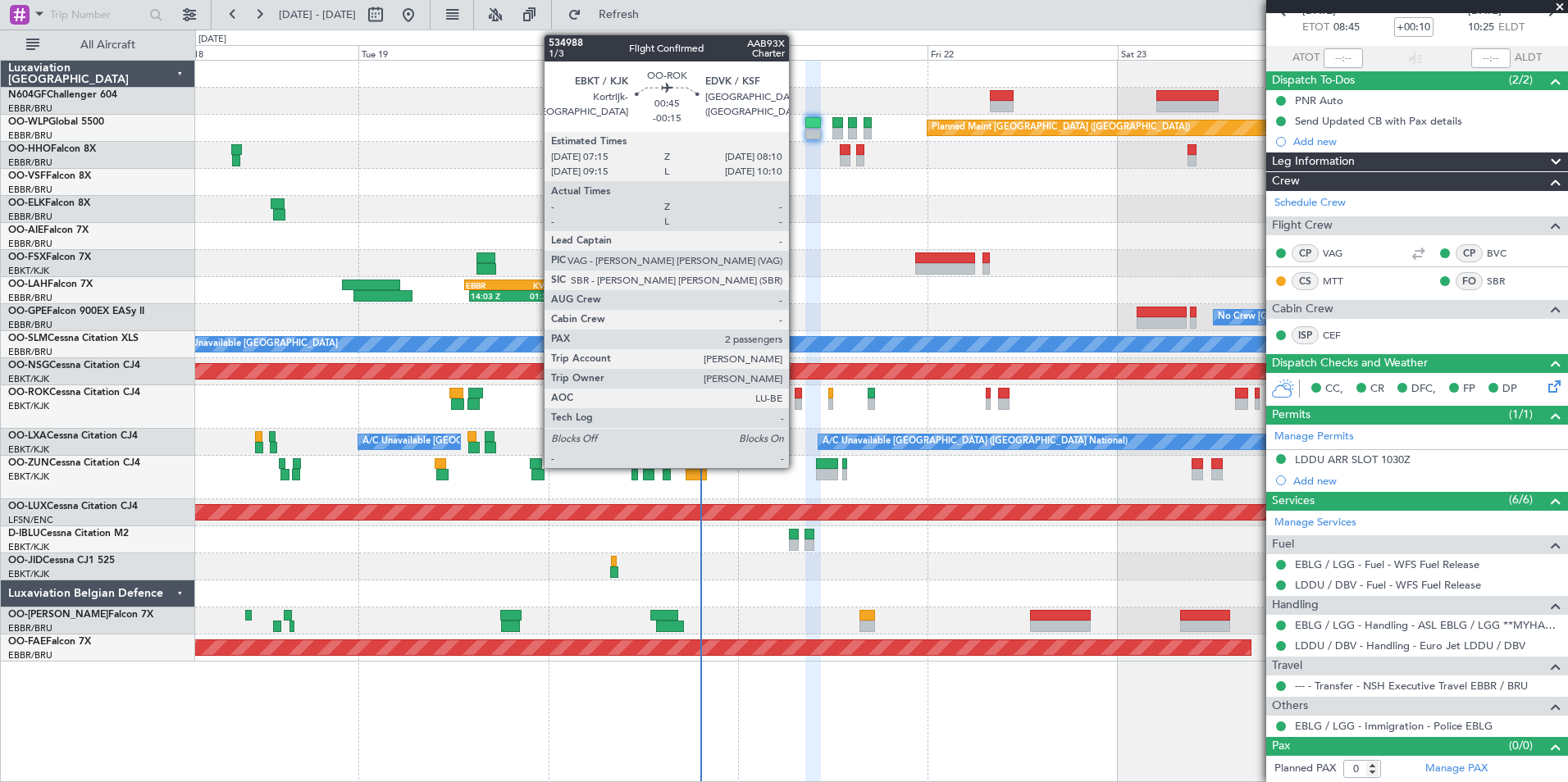
click at [797, 395] on div at bounding box center [799, 394] width 7 height 12
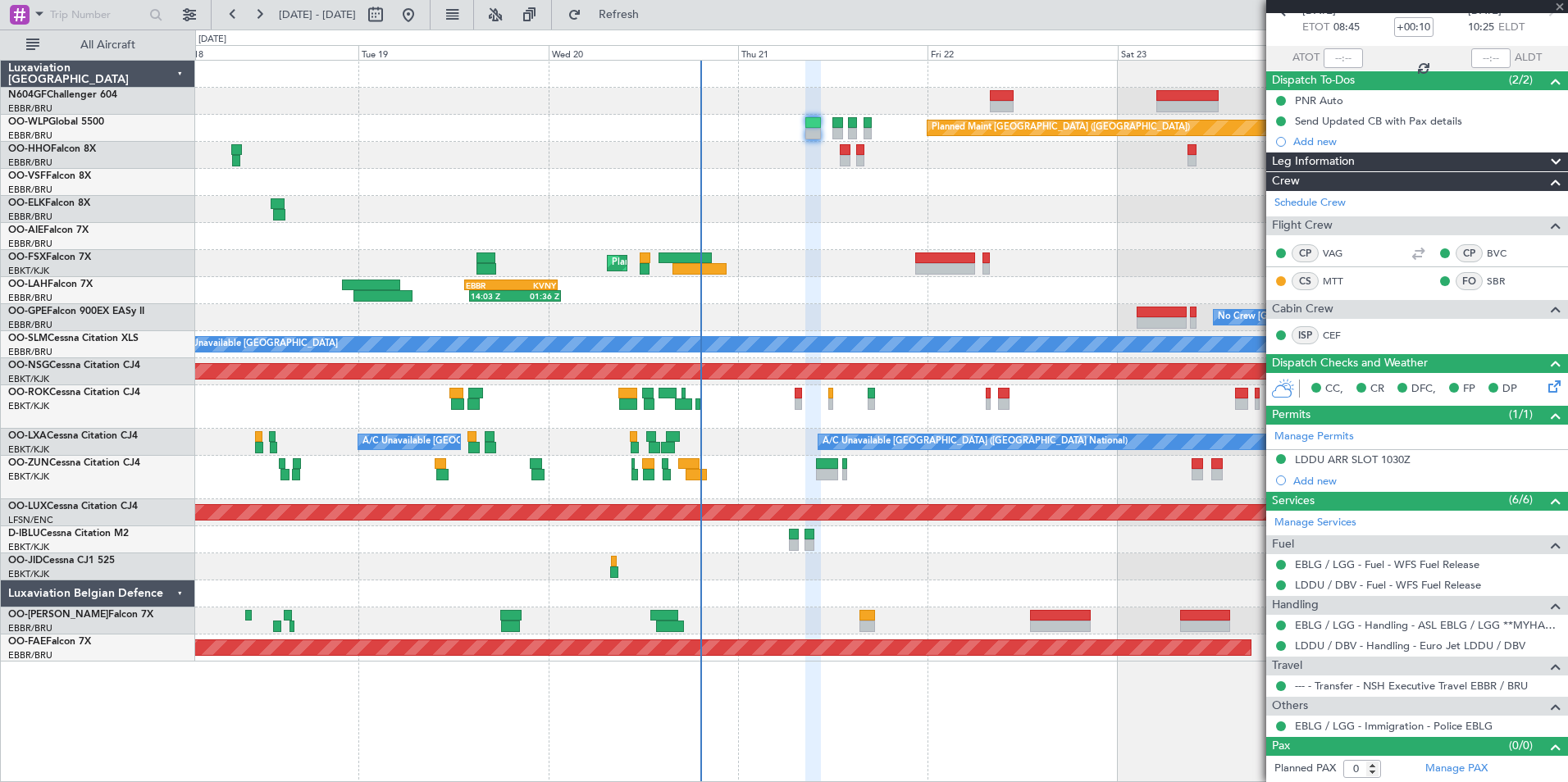
type input "-00:15"
type input "2"
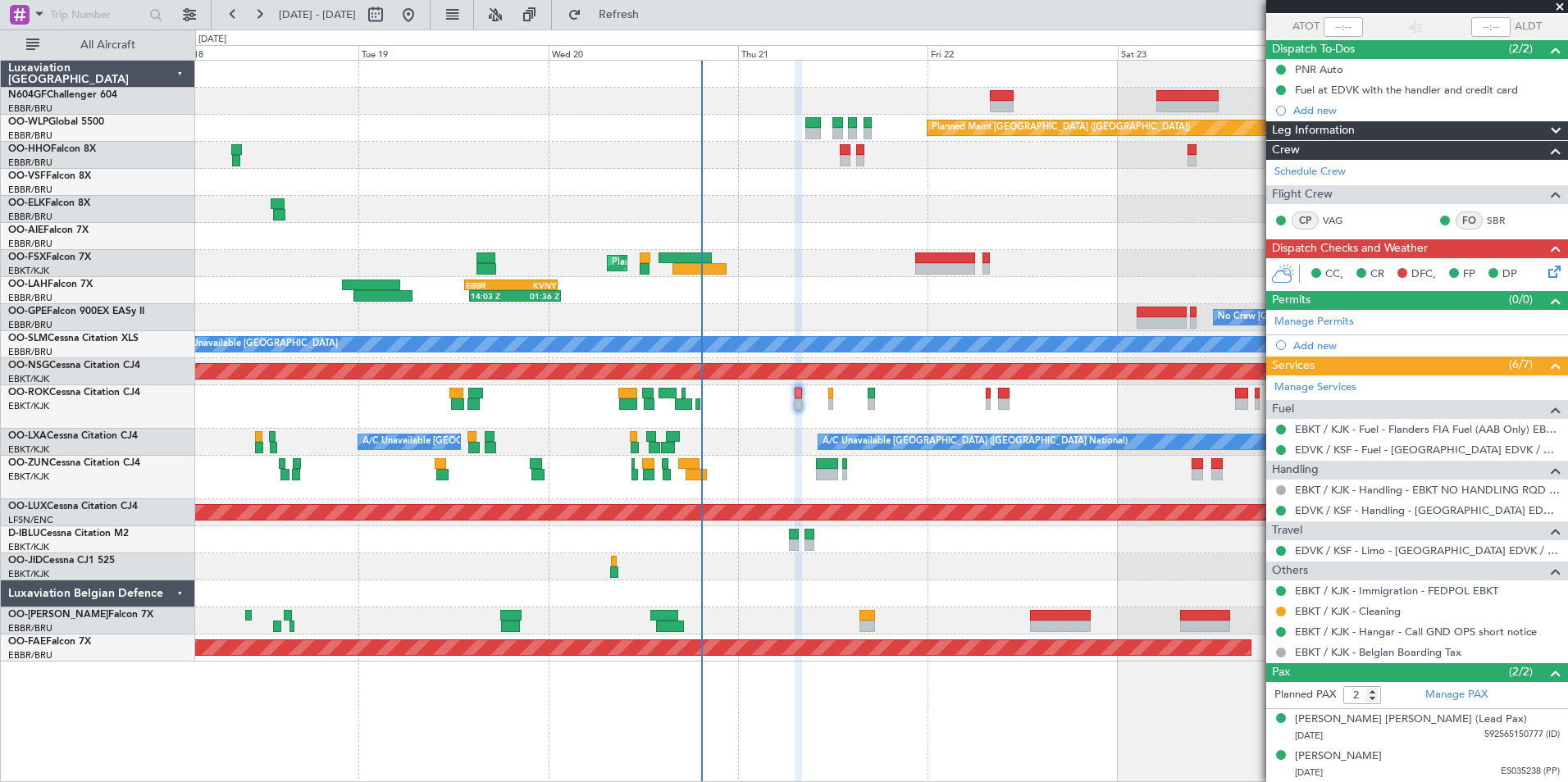
scroll to position [0, 0]
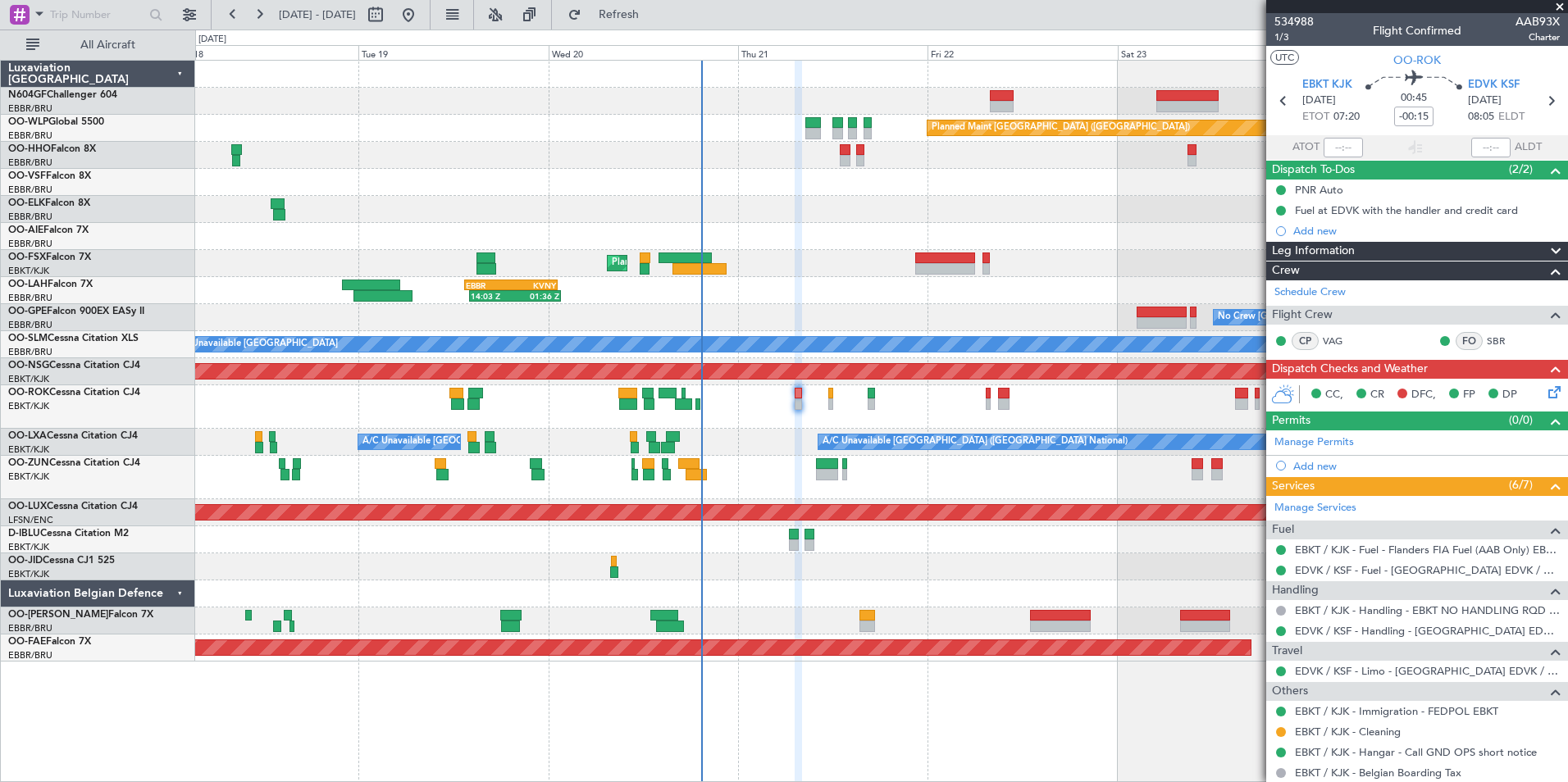
click at [1545, 396] on icon at bounding box center [1552, 389] width 13 height 13
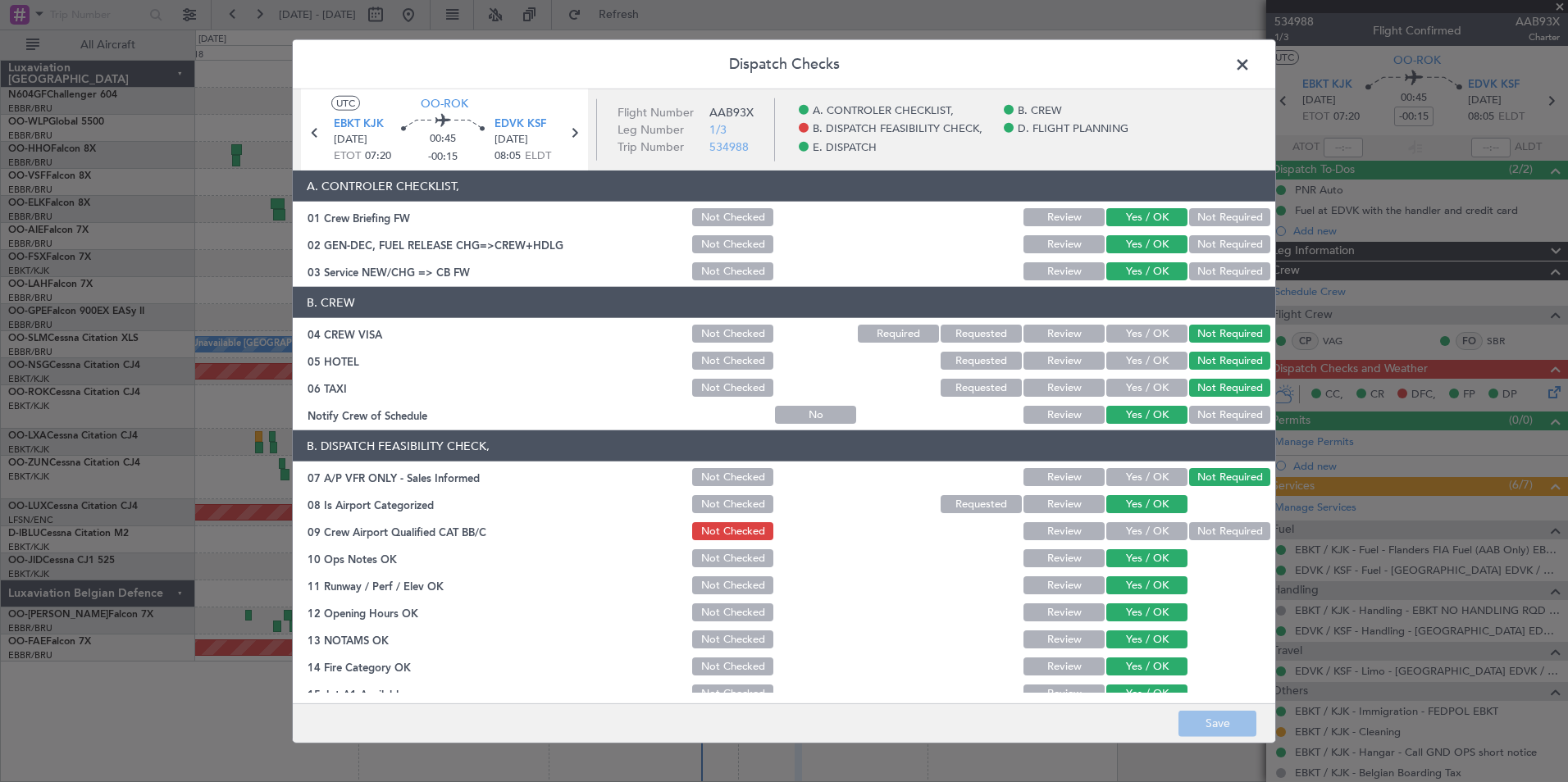
click at [1143, 533] on button "Yes / OK" at bounding box center [1147, 531] width 81 height 18
click at [1207, 721] on button "Save" at bounding box center [1218, 723] width 78 height 26
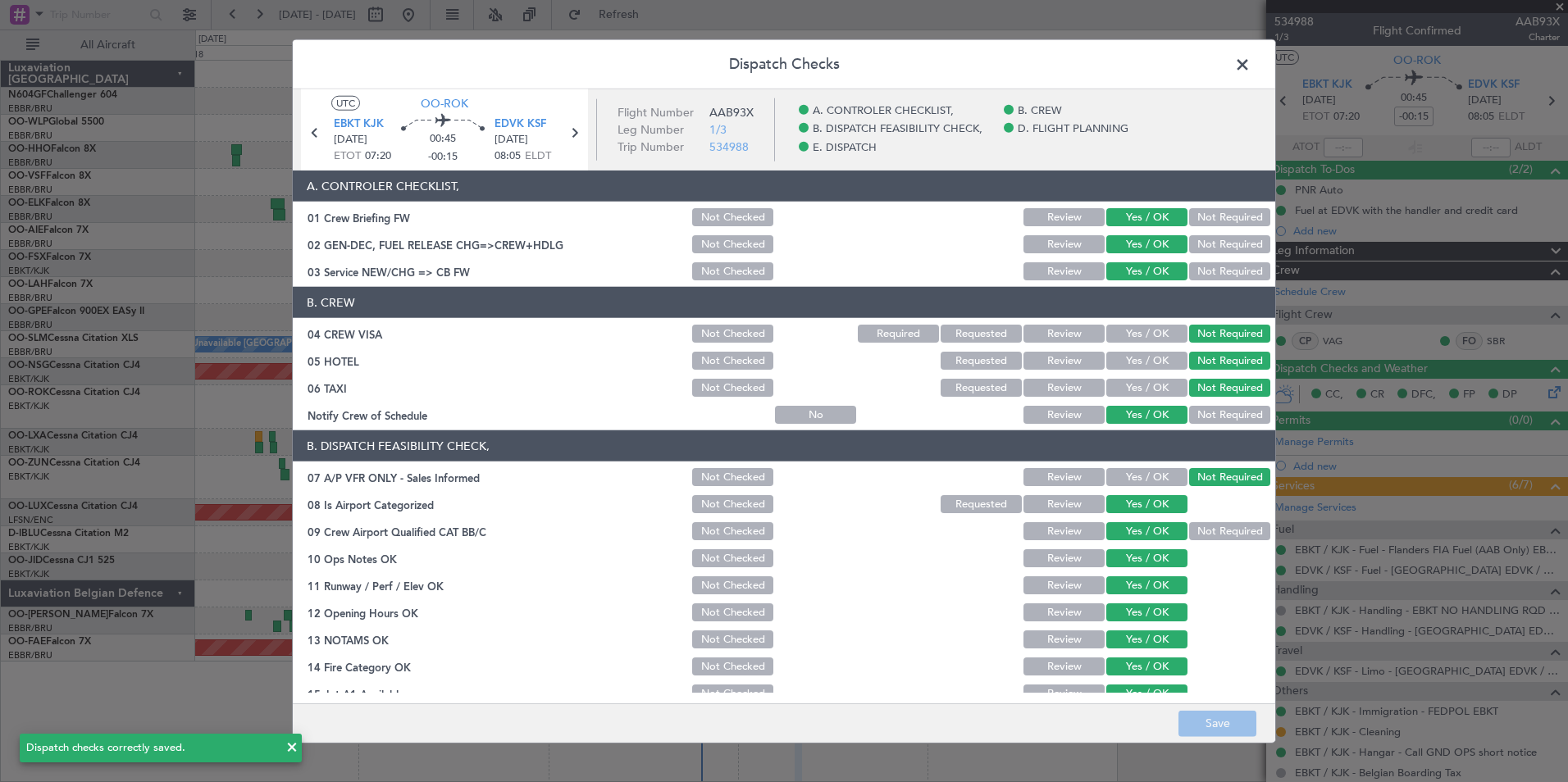
click at [1251, 65] on span at bounding box center [1251, 69] width 0 height 33
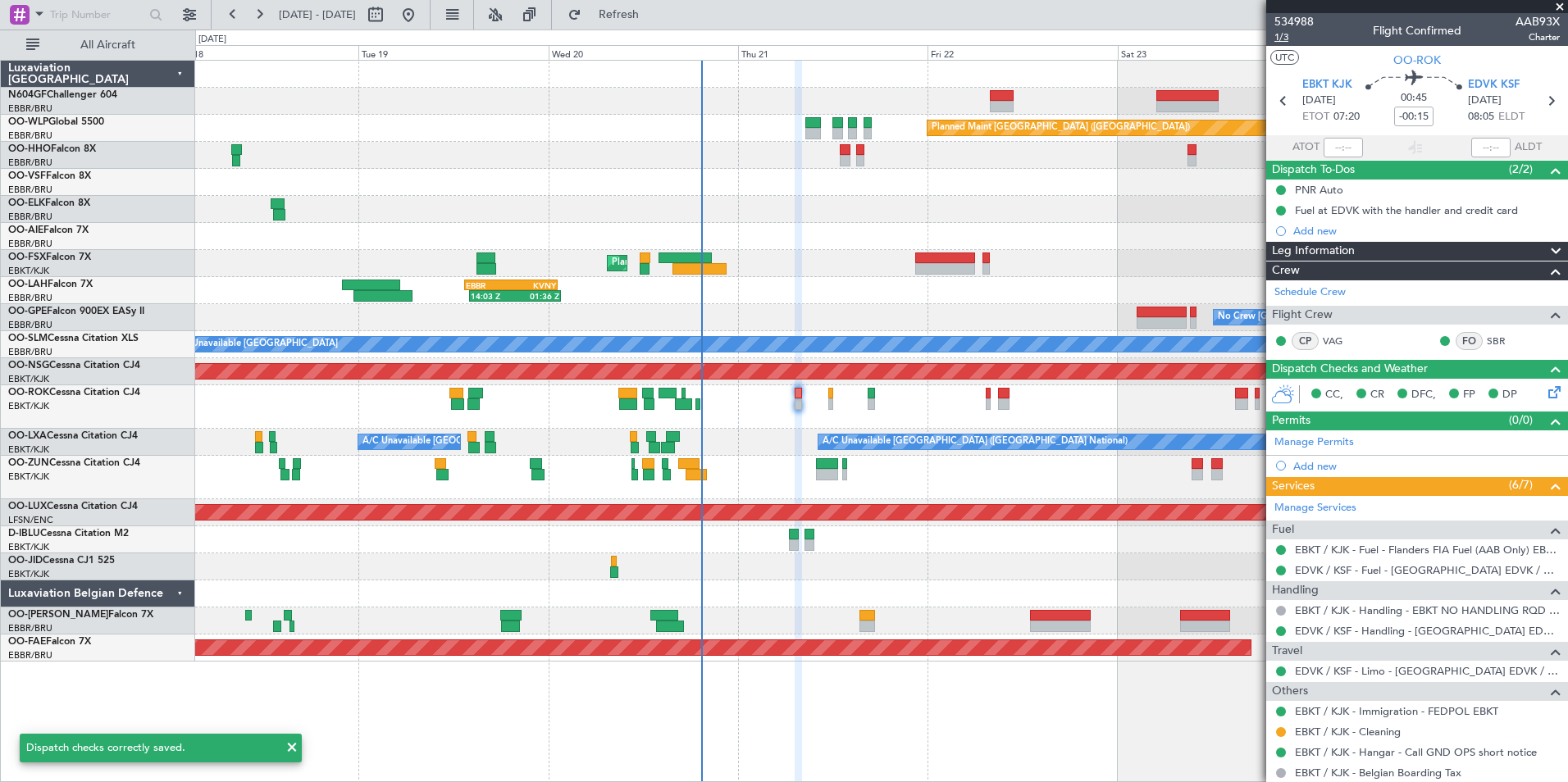
click at [1285, 39] on span "1/3" at bounding box center [1293, 36] width 39 height 14
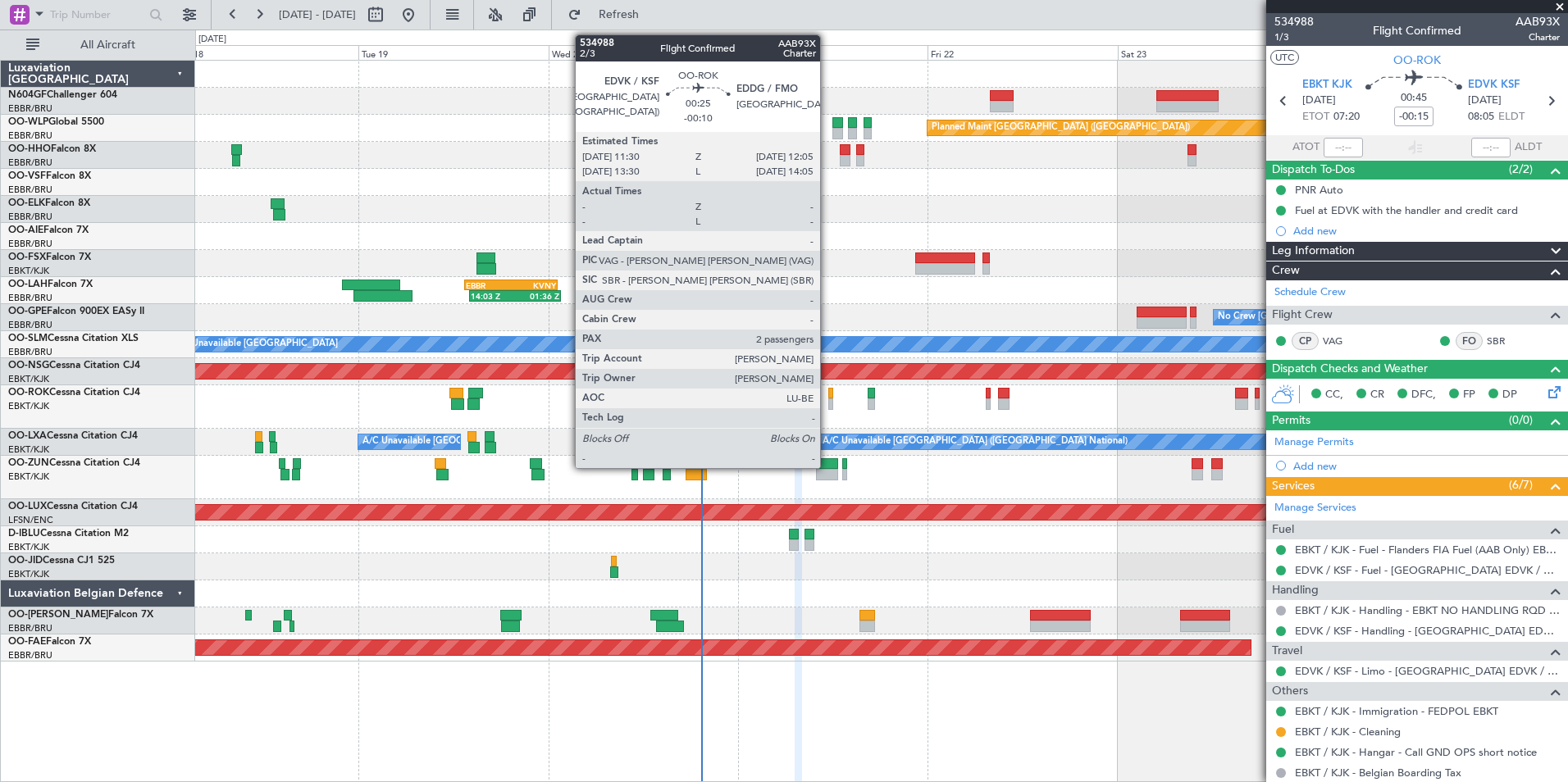
click at [829, 391] on div at bounding box center [830, 394] width 5 height 12
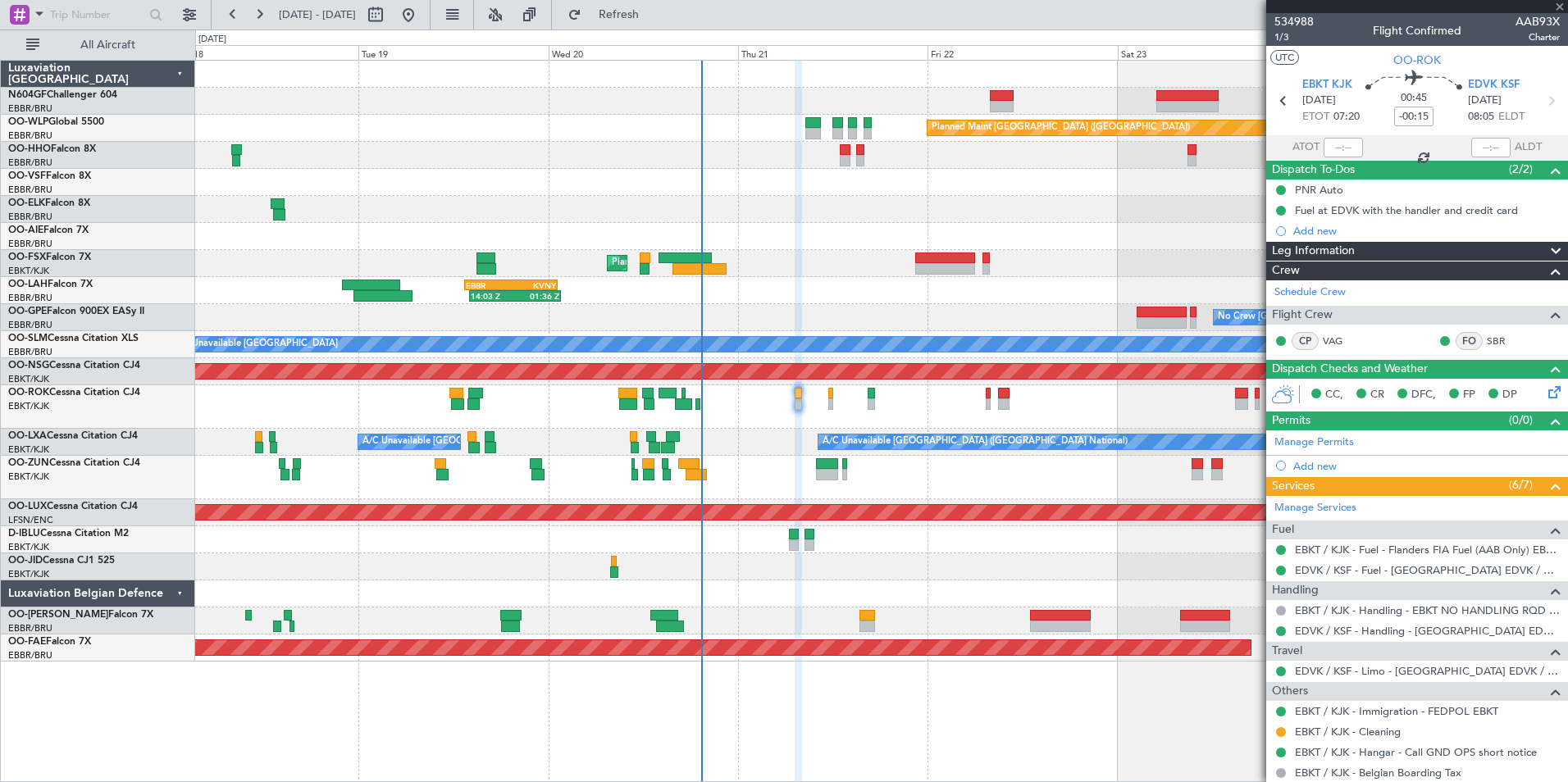
type input "-00:10"
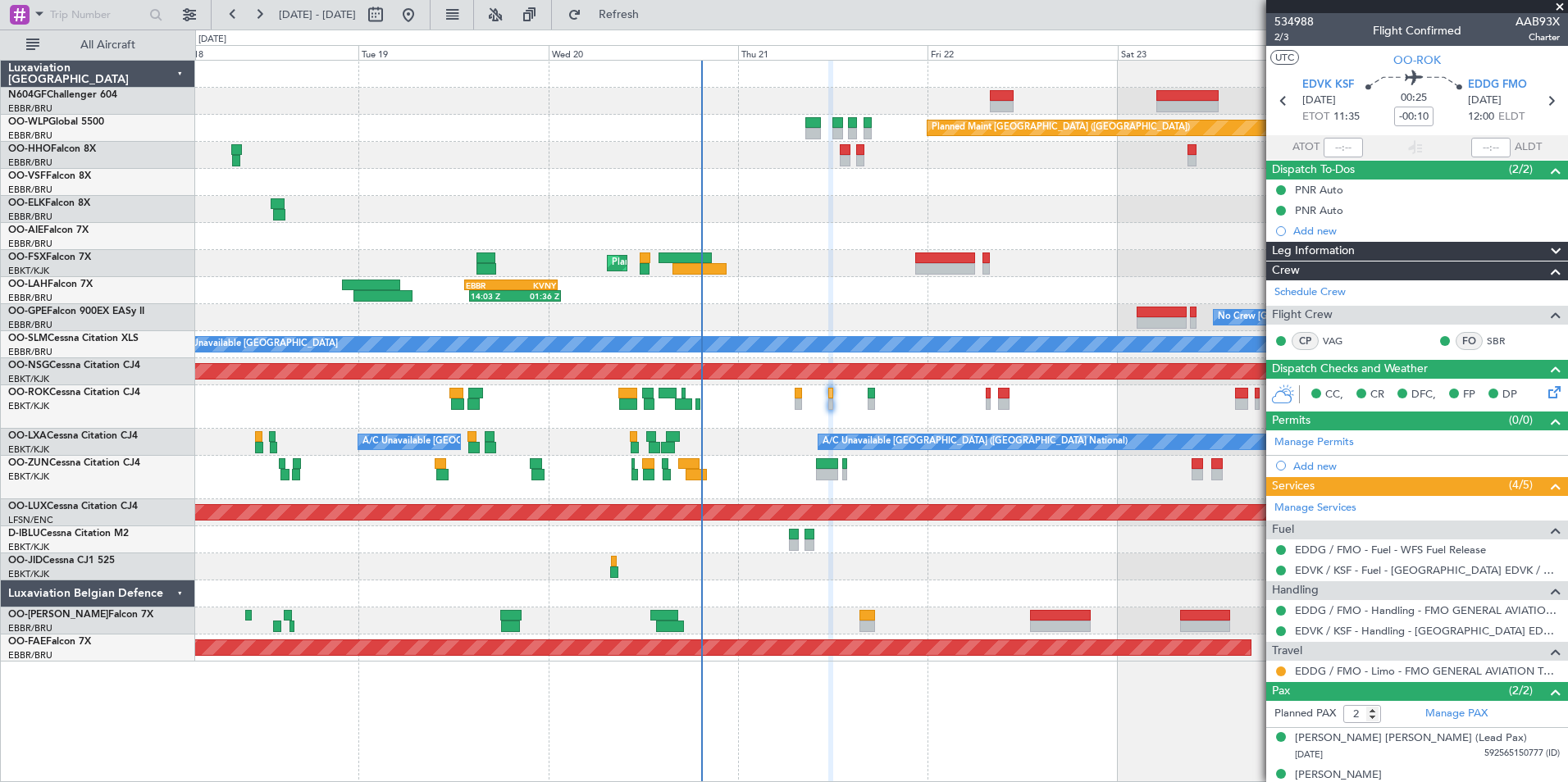
click at [1009, 566] on div at bounding box center [881, 567] width 1372 height 27
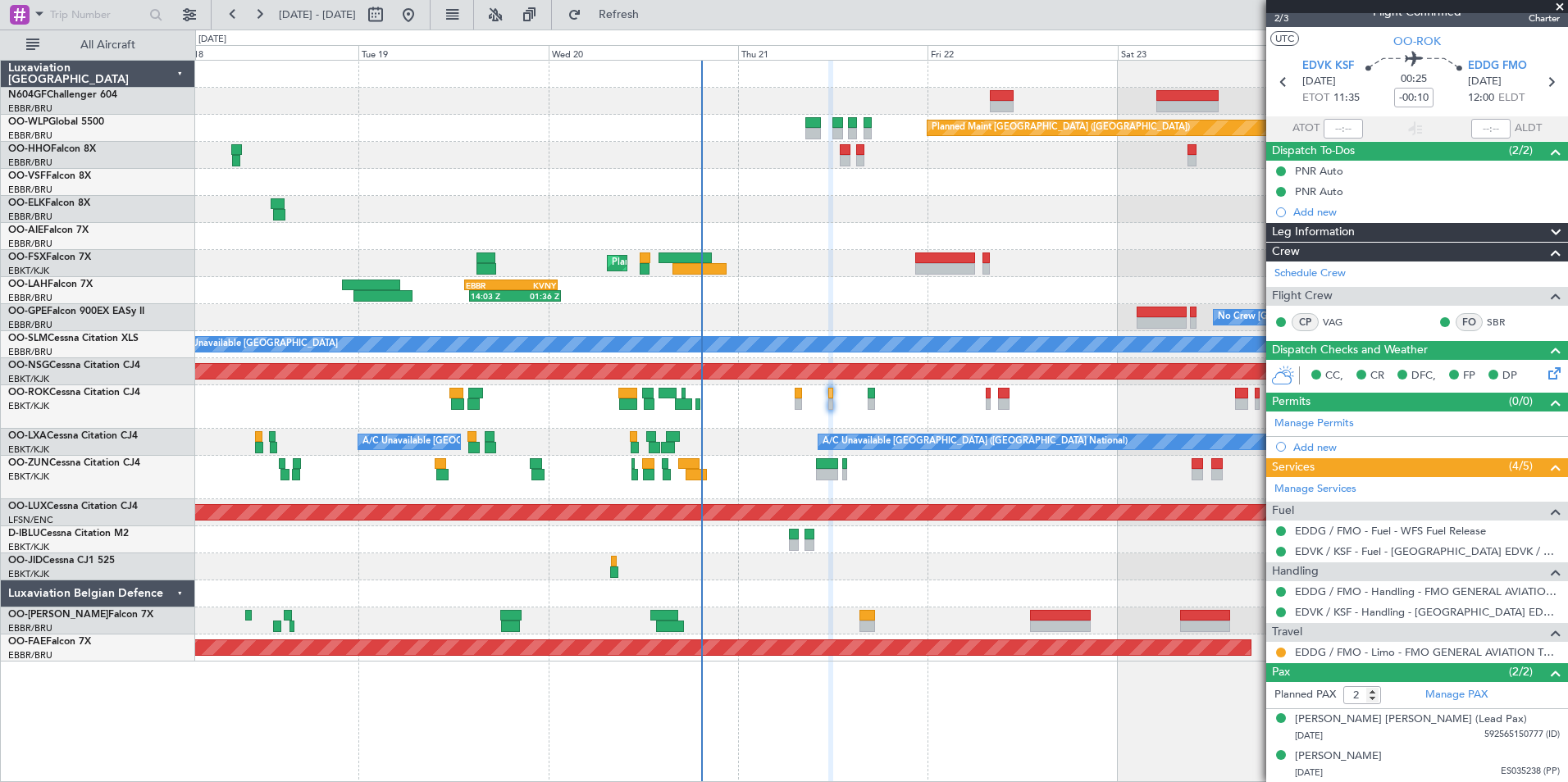
click at [842, 276] on div "Planned Maint Berlin (Brandenburg) AOG Maint Geneva (Cointrin) Planned Maint Ko…" at bounding box center [881, 361] width 1372 height 601
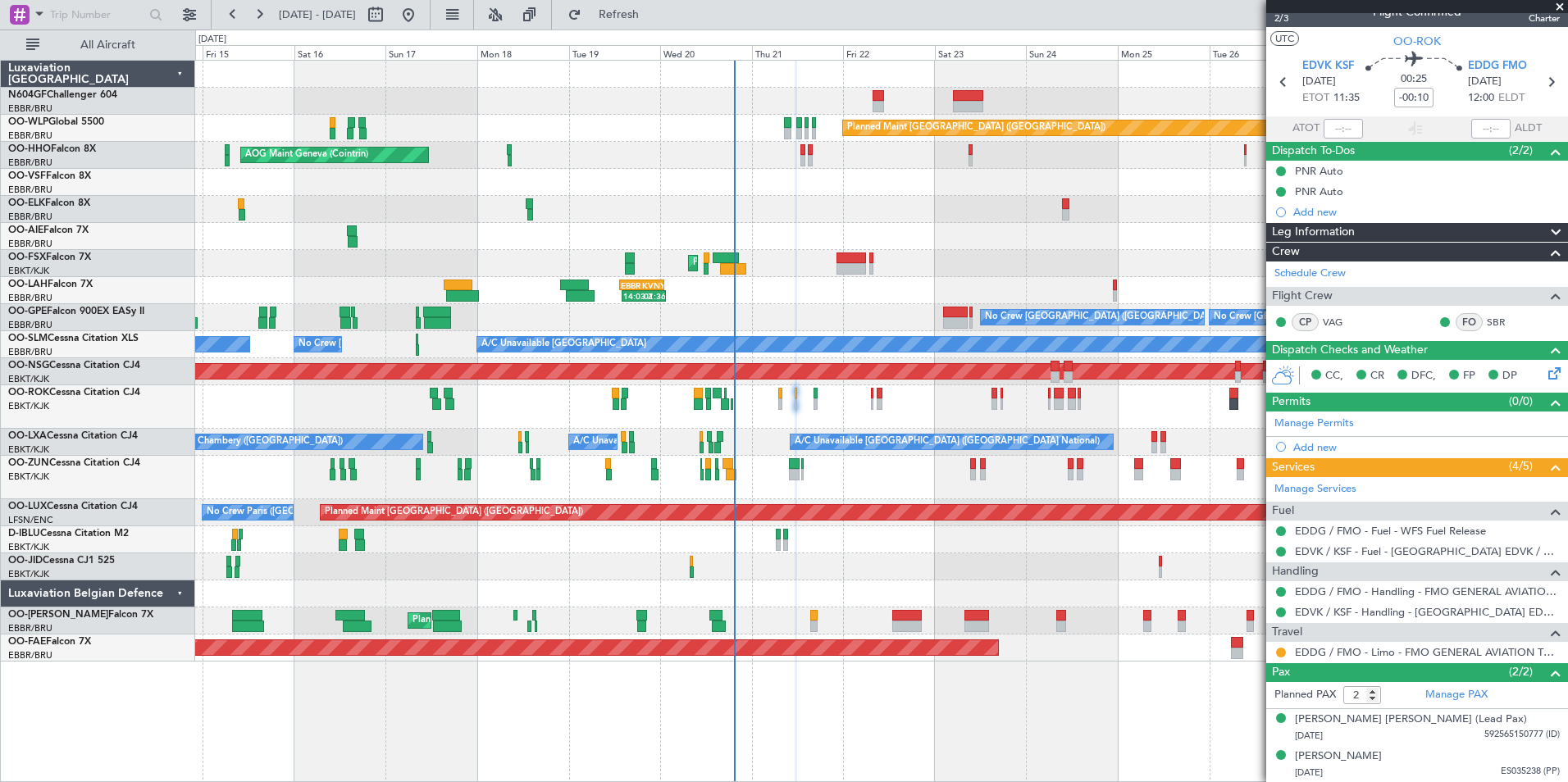
click at [734, 225] on div "Planned Maint [GEOGRAPHIC_DATA] ([GEOGRAPHIC_DATA])" at bounding box center [881, 236] width 1372 height 27
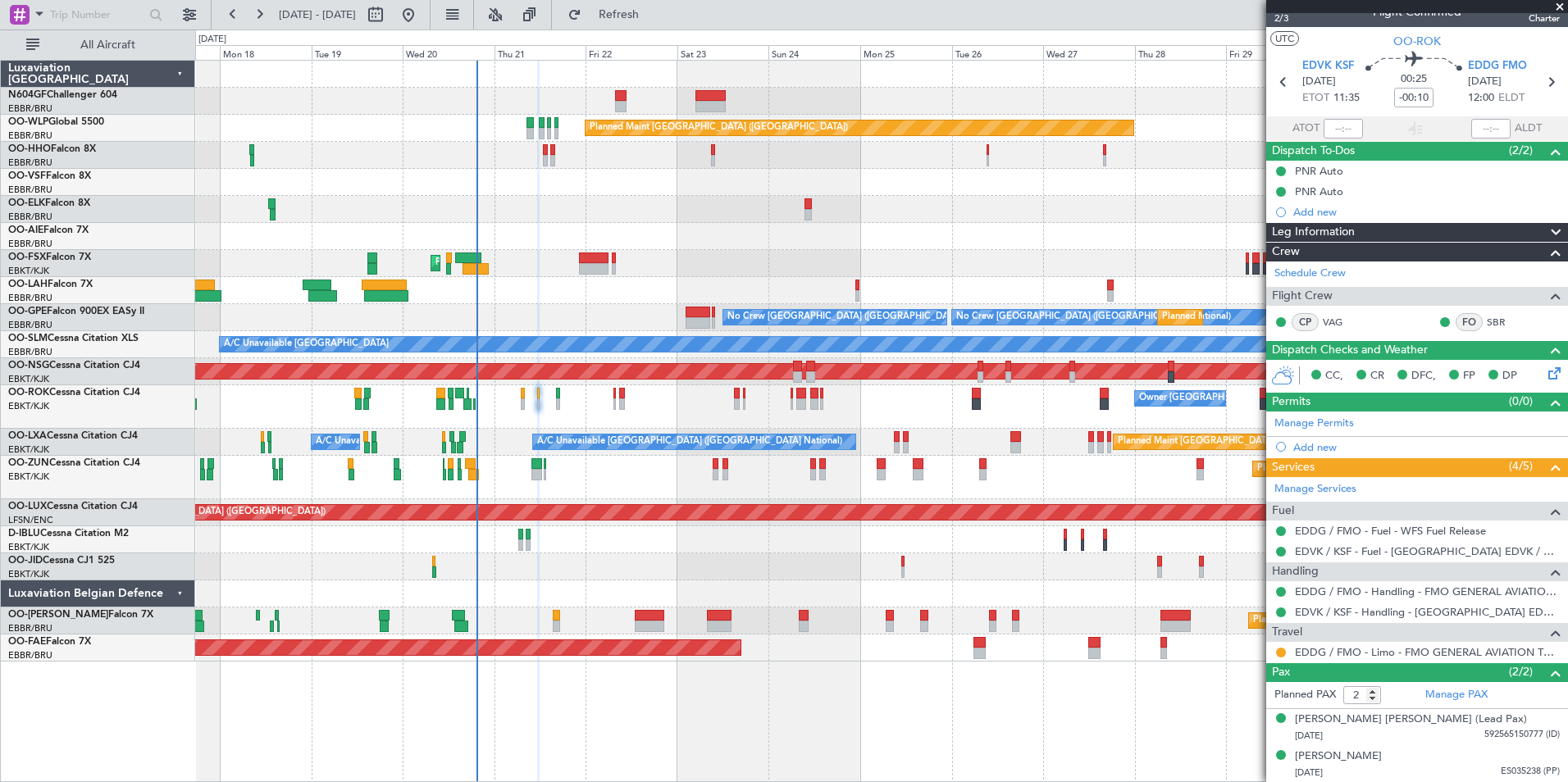
click at [339, 420] on div "Planned Maint Berlin (Brandenburg) AOG Maint Geneva (Cointrin) A/C Unavailable …" at bounding box center [881, 361] width 1372 height 601
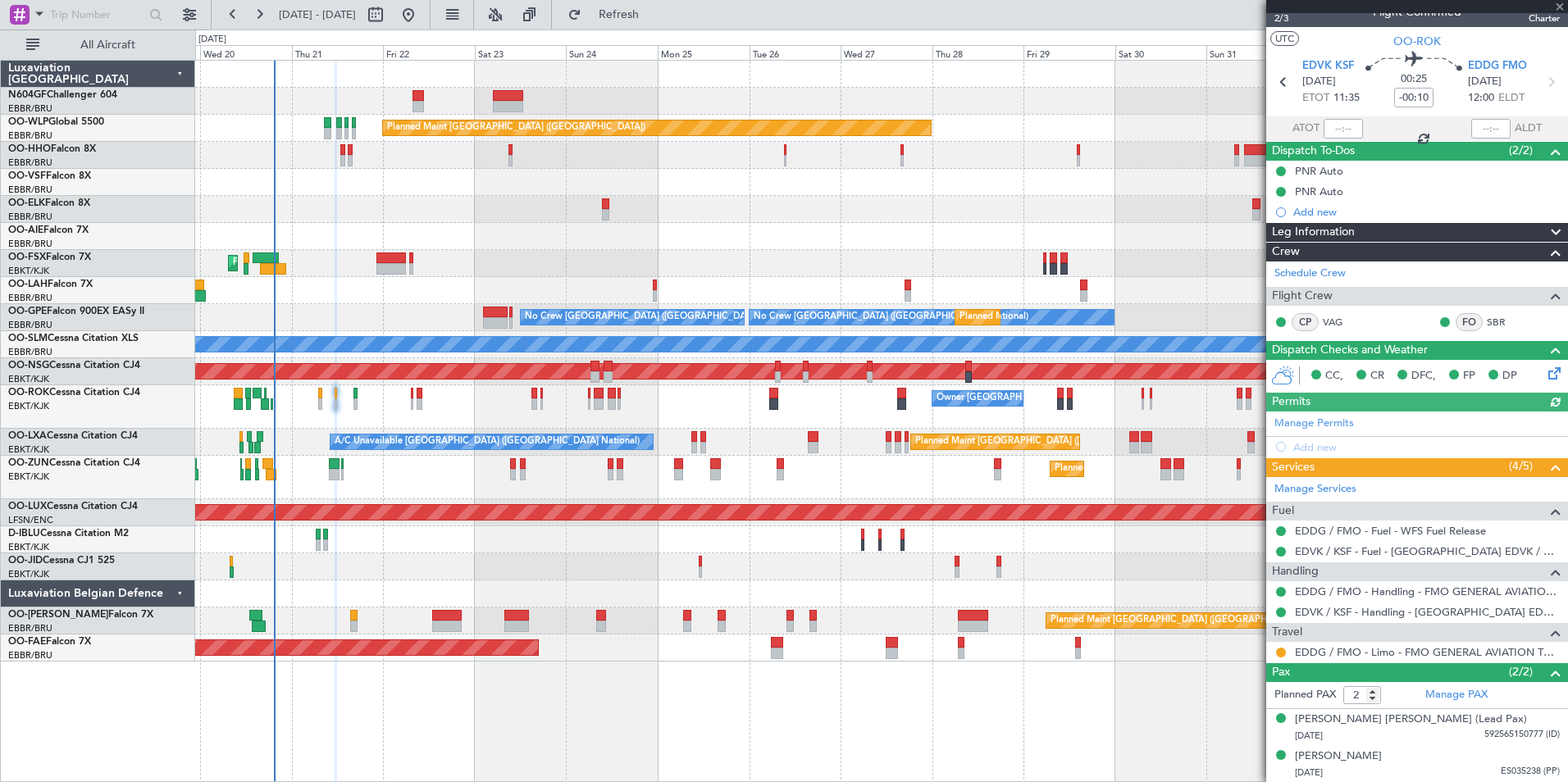
click at [617, 173] on div at bounding box center [881, 183] width 1372 height 27
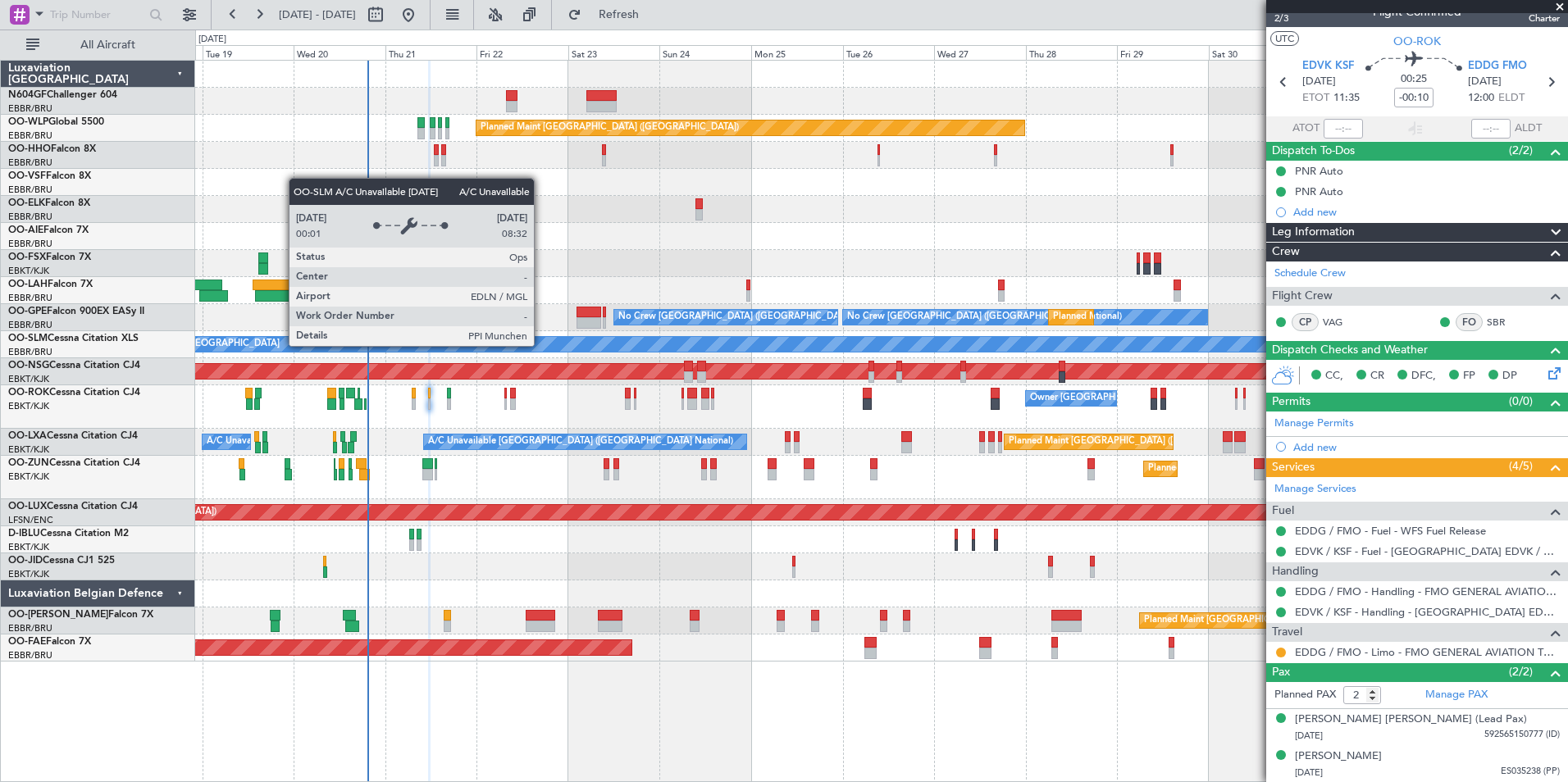
click at [550, 346] on div "A/C Unavailable [GEOGRAPHIC_DATA]" at bounding box center [1525, 345] width 2829 height 15
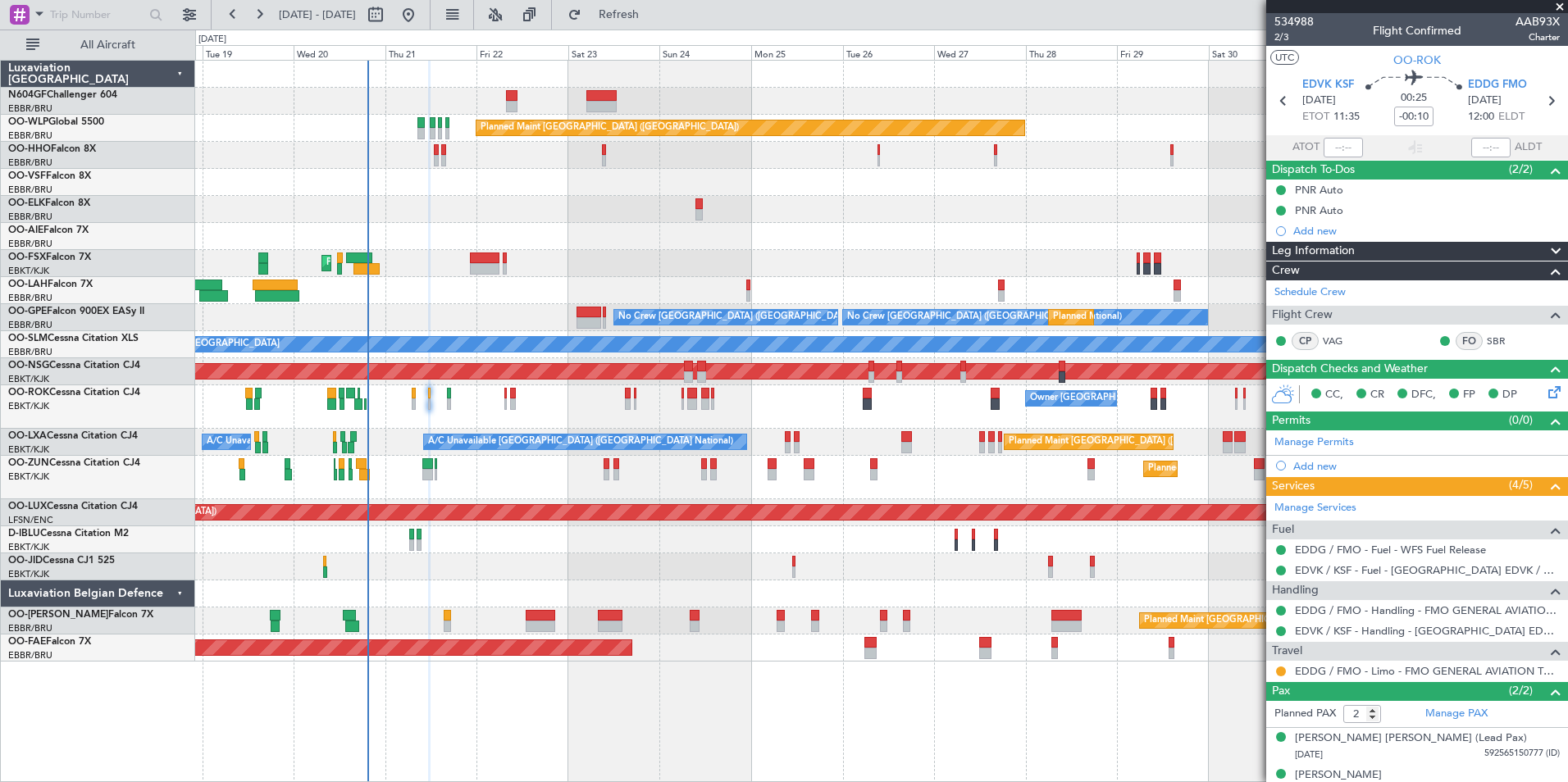
scroll to position [19, 0]
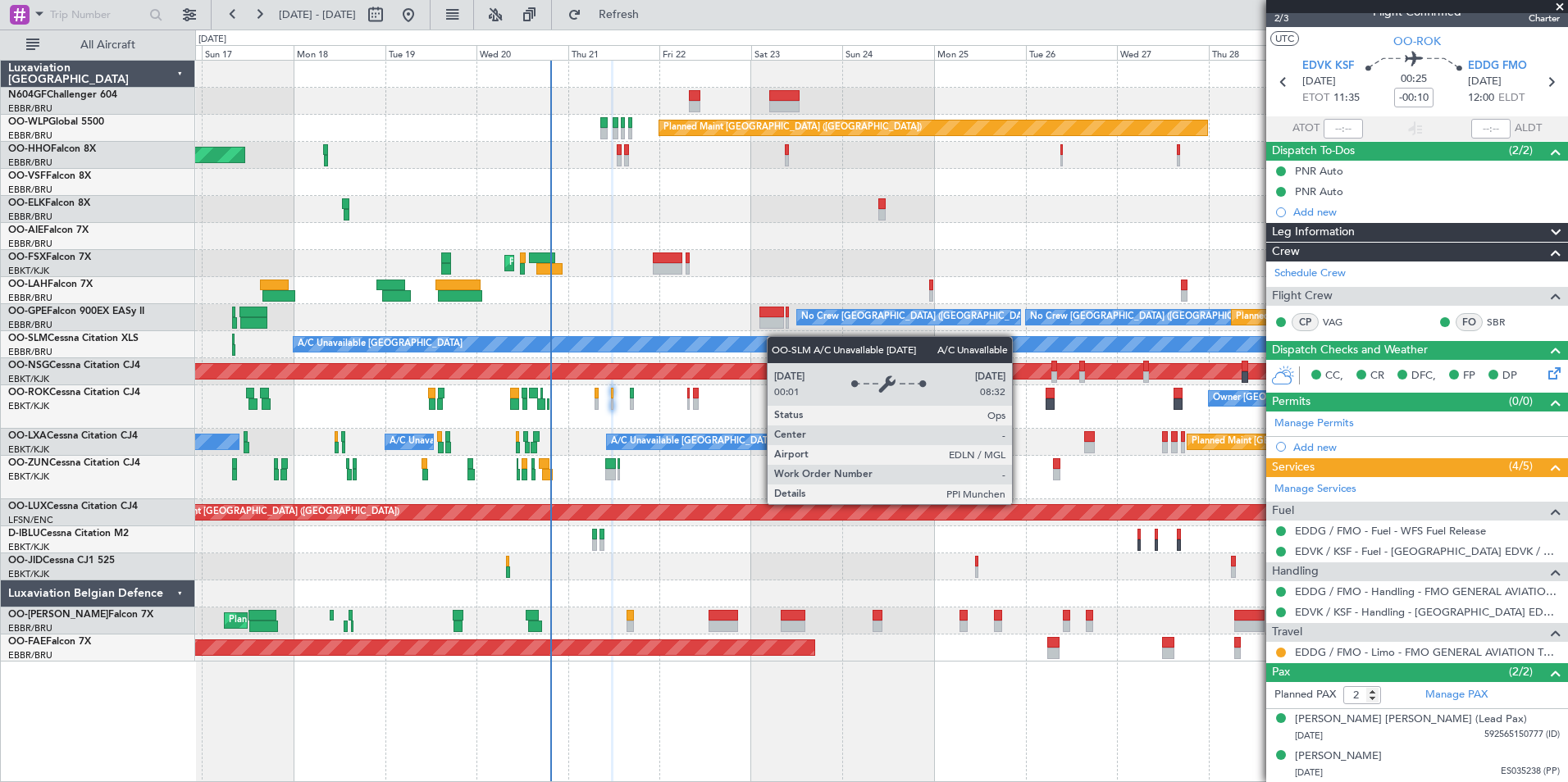
click at [819, 351] on div "Planned Maint [GEOGRAPHIC_DATA] ([GEOGRAPHIC_DATA]) AOG Maint Geneva ([GEOGRAPH…" at bounding box center [881, 361] width 1372 height 601
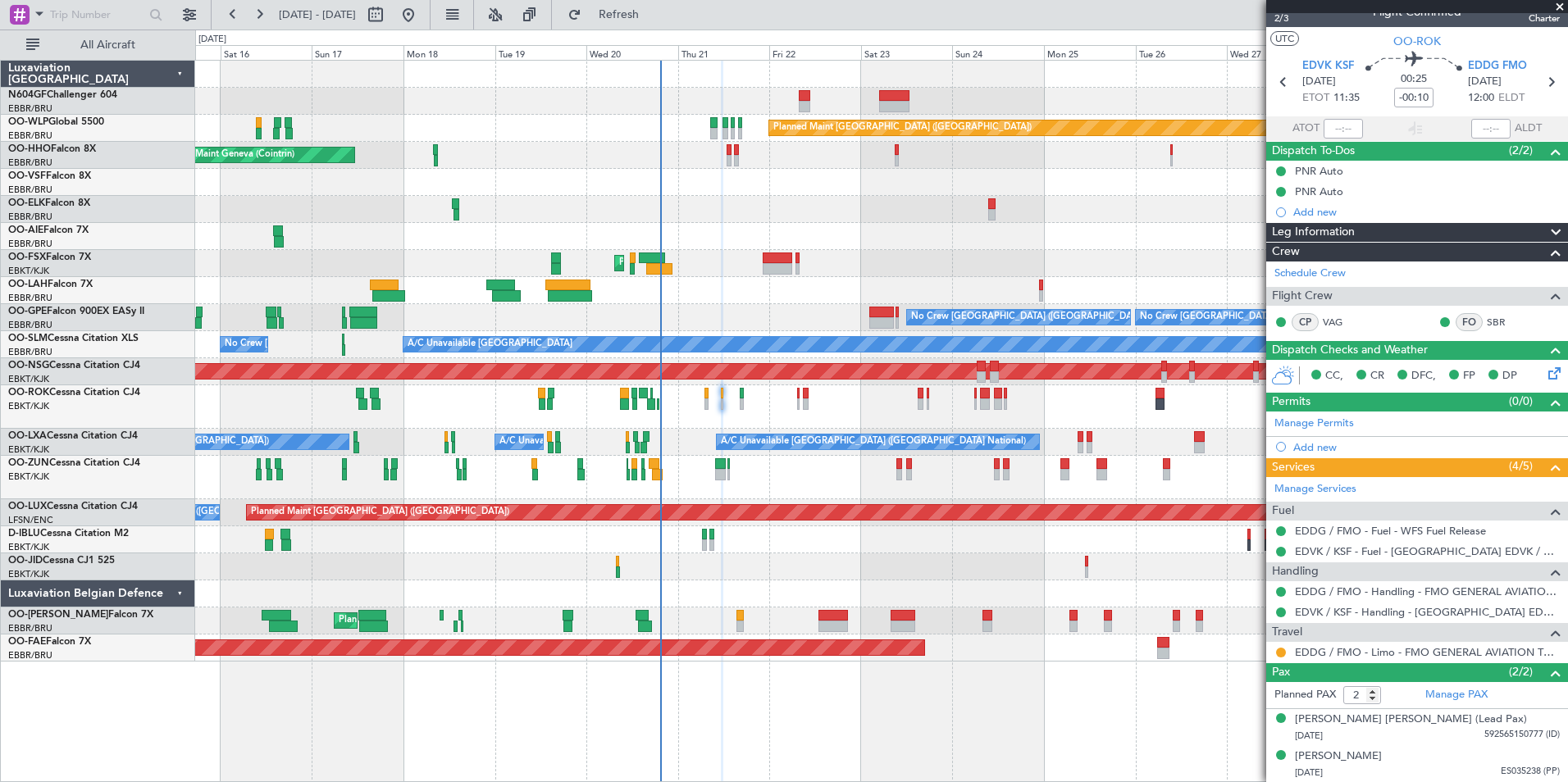
click at [705, 311] on div "No Crew [GEOGRAPHIC_DATA] ([GEOGRAPHIC_DATA] National) No Crew [GEOGRAPHIC_DATA…" at bounding box center [881, 318] width 1372 height 27
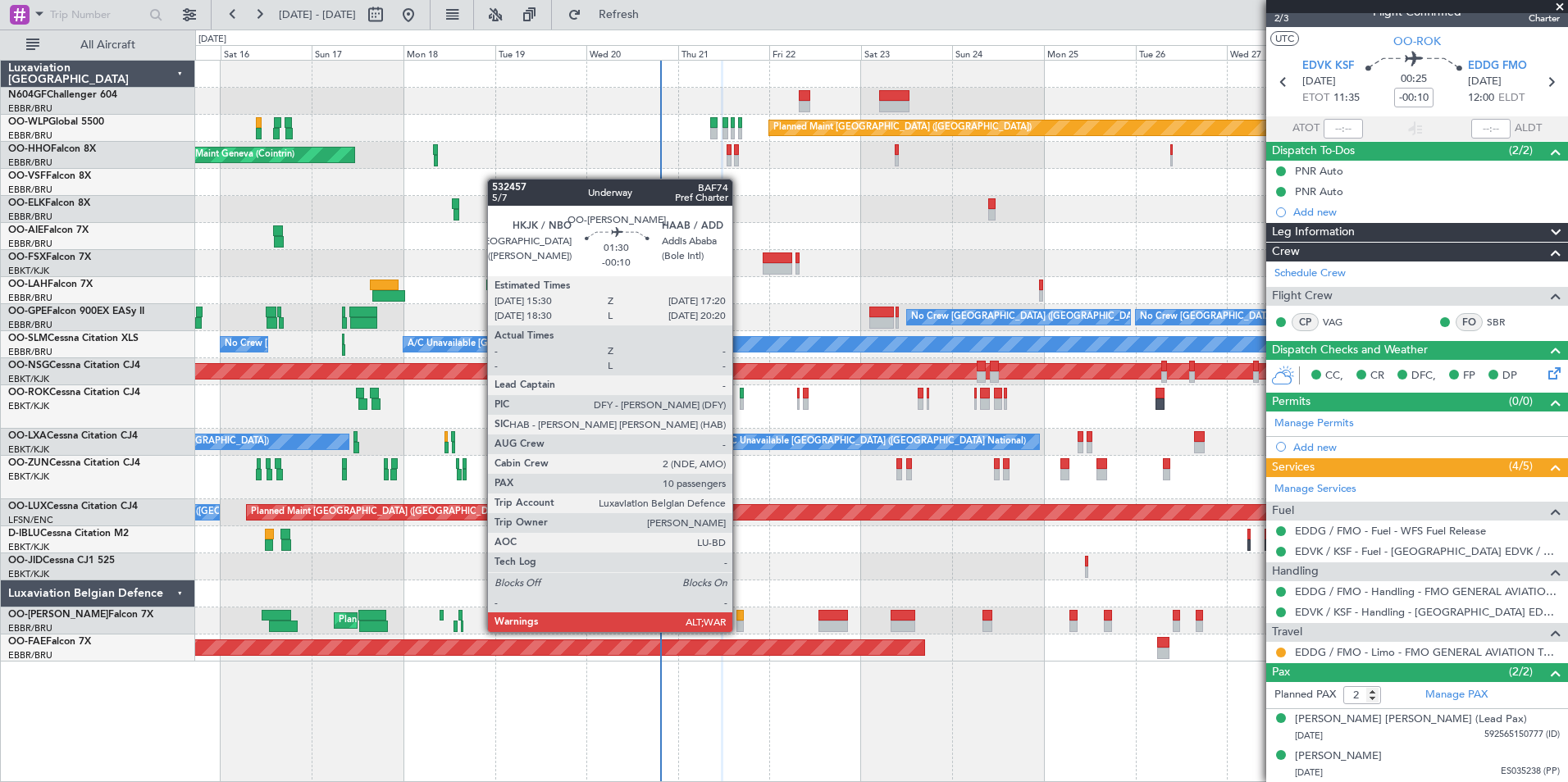
click at [739, 631] on div at bounding box center [740, 627] width 7 height 12
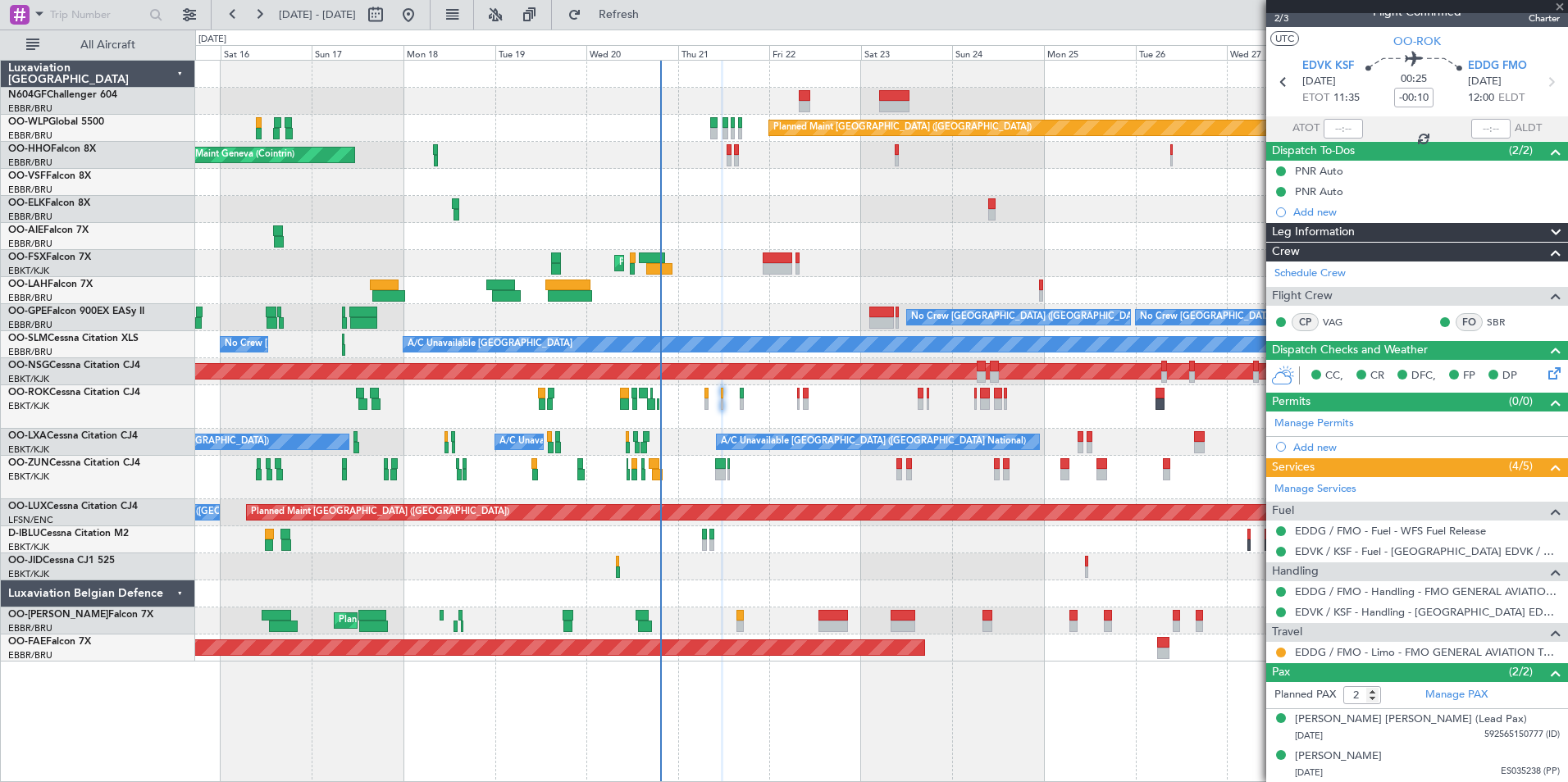
type input "10"
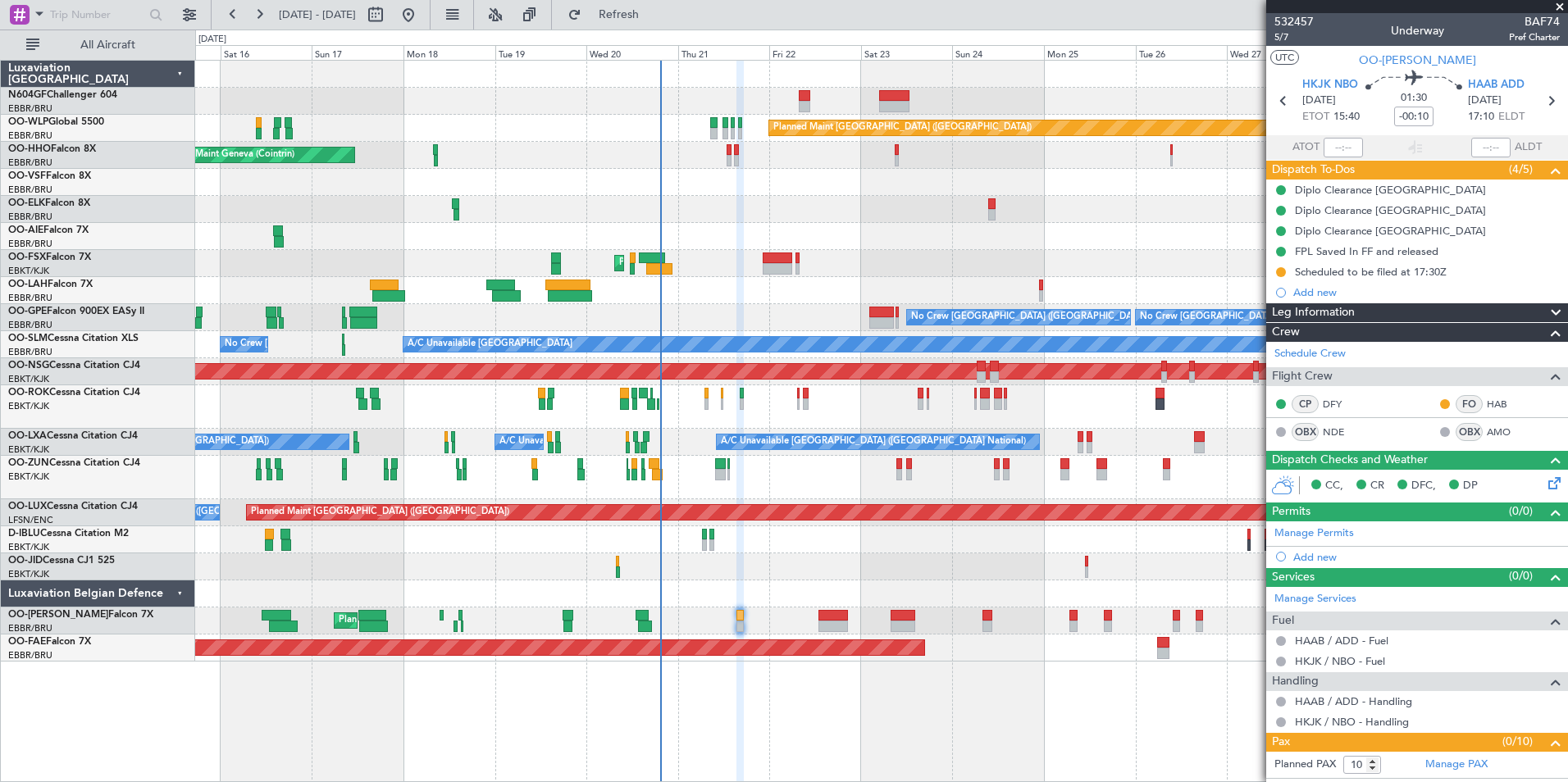
scroll to position [1, 0]
click at [582, 536] on div "Planned Maint [GEOGRAPHIC_DATA] ([GEOGRAPHIC_DATA]) AOG Maint Geneva ([GEOGRAPH…" at bounding box center [881, 361] width 1372 height 601
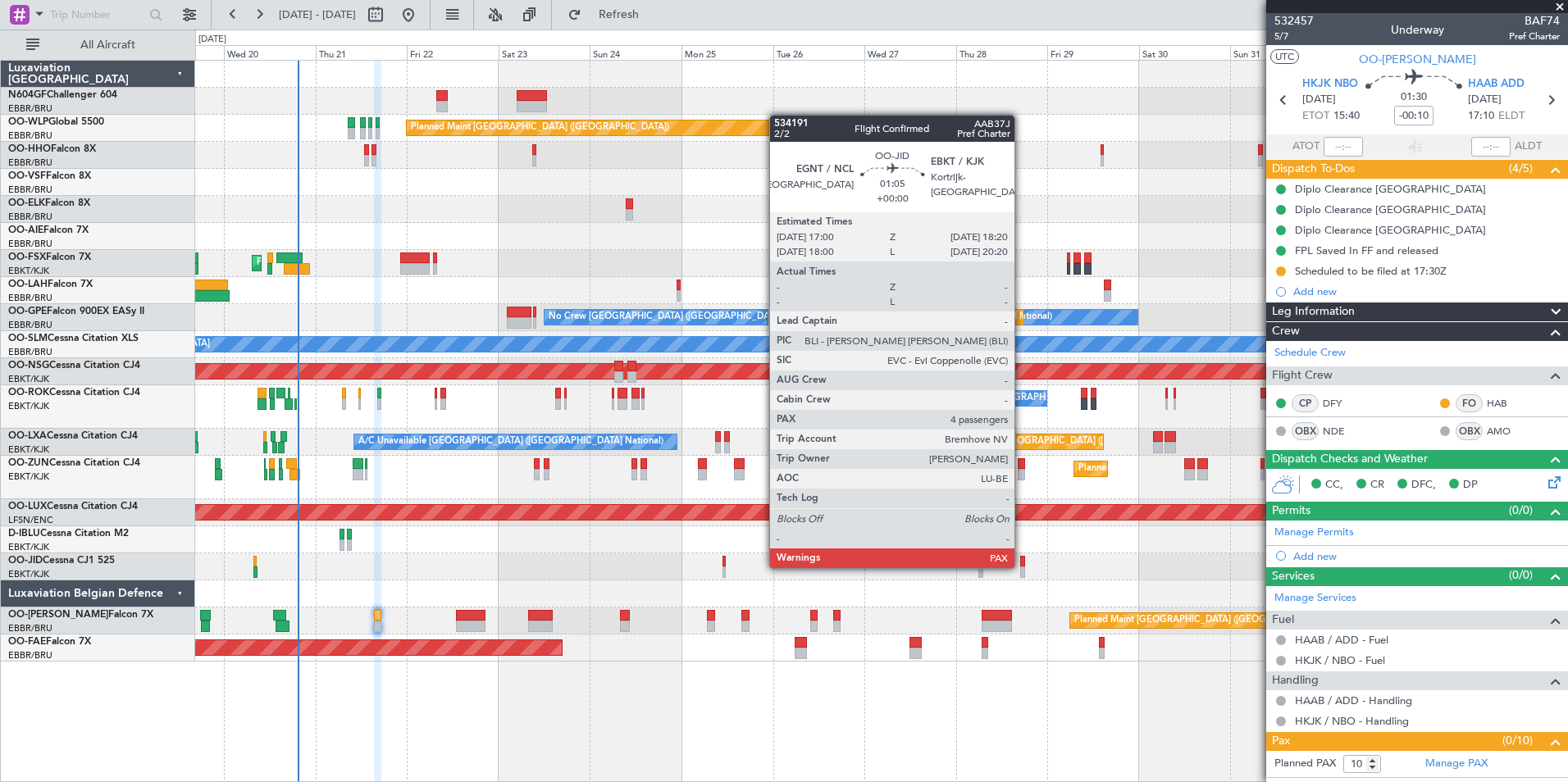
click at [702, 514] on div "Planned Maint [GEOGRAPHIC_DATA] ([GEOGRAPHIC_DATA]) AOG Maint Geneva ([GEOGRAPH…" at bounding box center [881, 361] width 1372 height 601
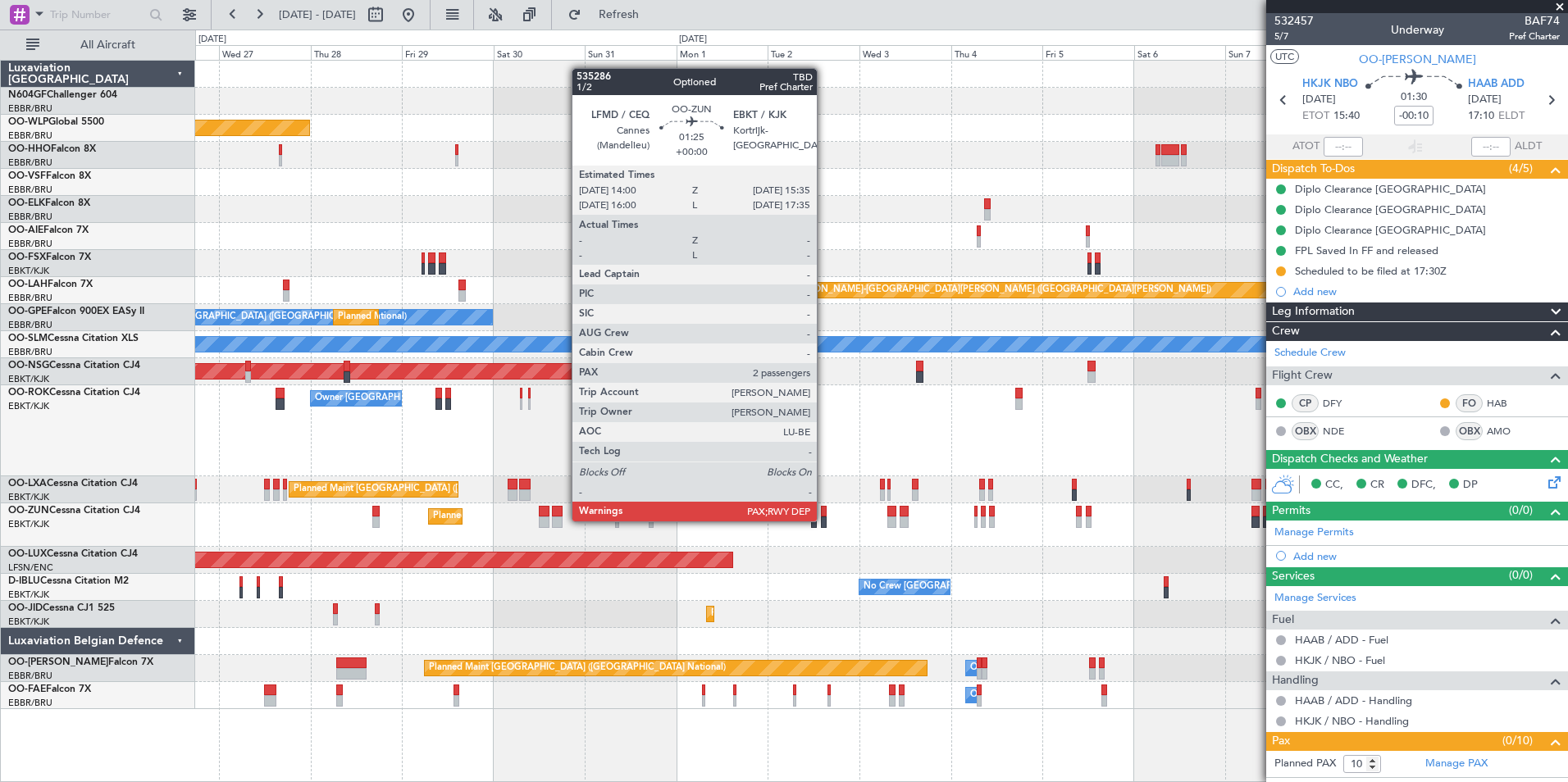
click at [709, 526] on div "Planned Maint Kortrijk-[GEOGRAPHIC_DATA]" at bounding box center [881, 526] width 1372 height 44
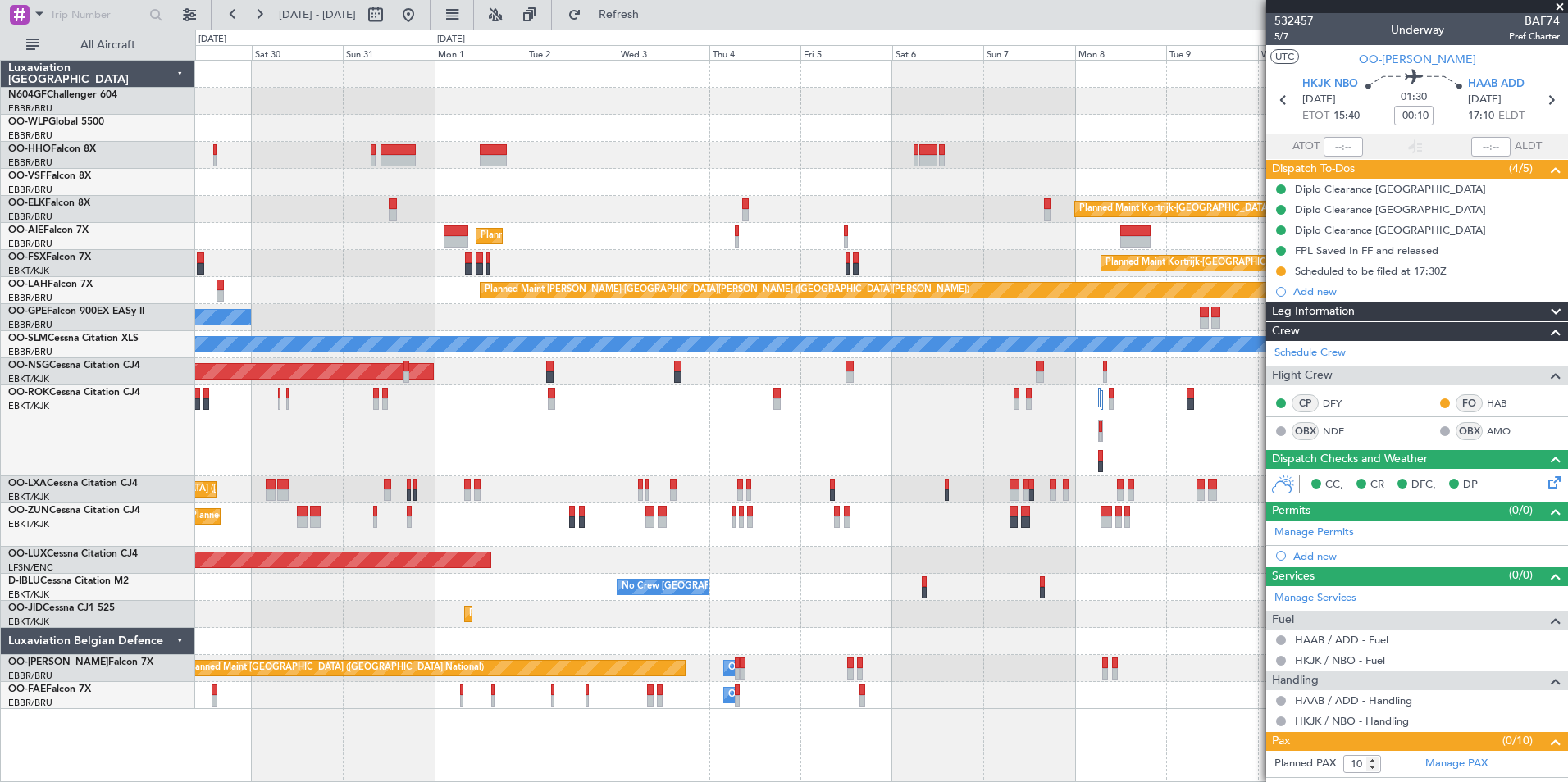
click at [631, 522] on div "Planned Maint [GEOGRAPHIC_DATA] ([GEOGRAPHIC_DATA]) Planned Maint [GEOGRAPHIC_D…" at bounding box center [881, 385] width 1372 height 648
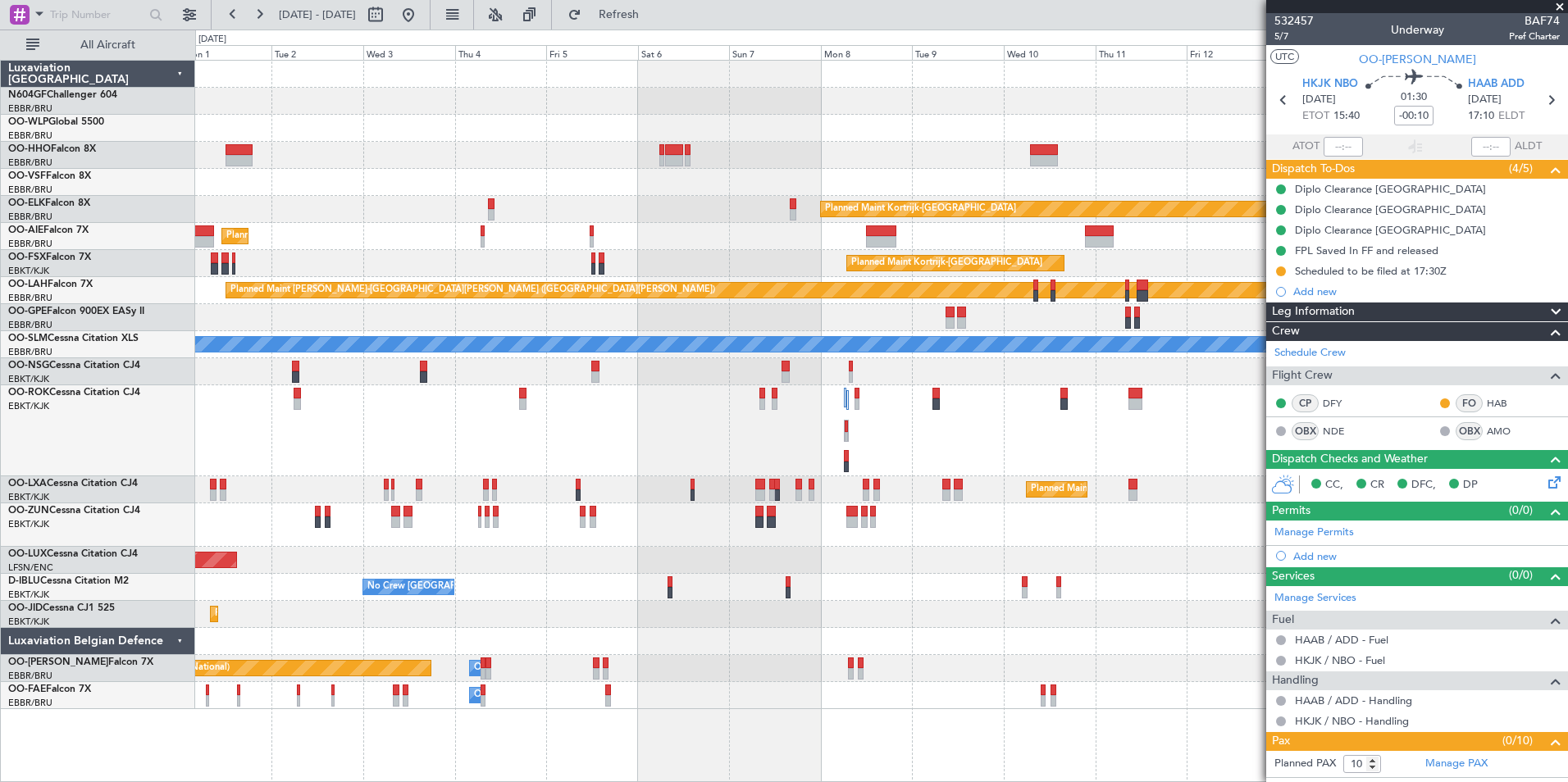
click at [600, 526] on div "Planned Maint Kortrijk-[GEOGRAPHIC_DATA] Planned Maint [GEOGRAPHIC_DATA] ([GEOG…" at bounding box center [881, 385] width 1372 height 648
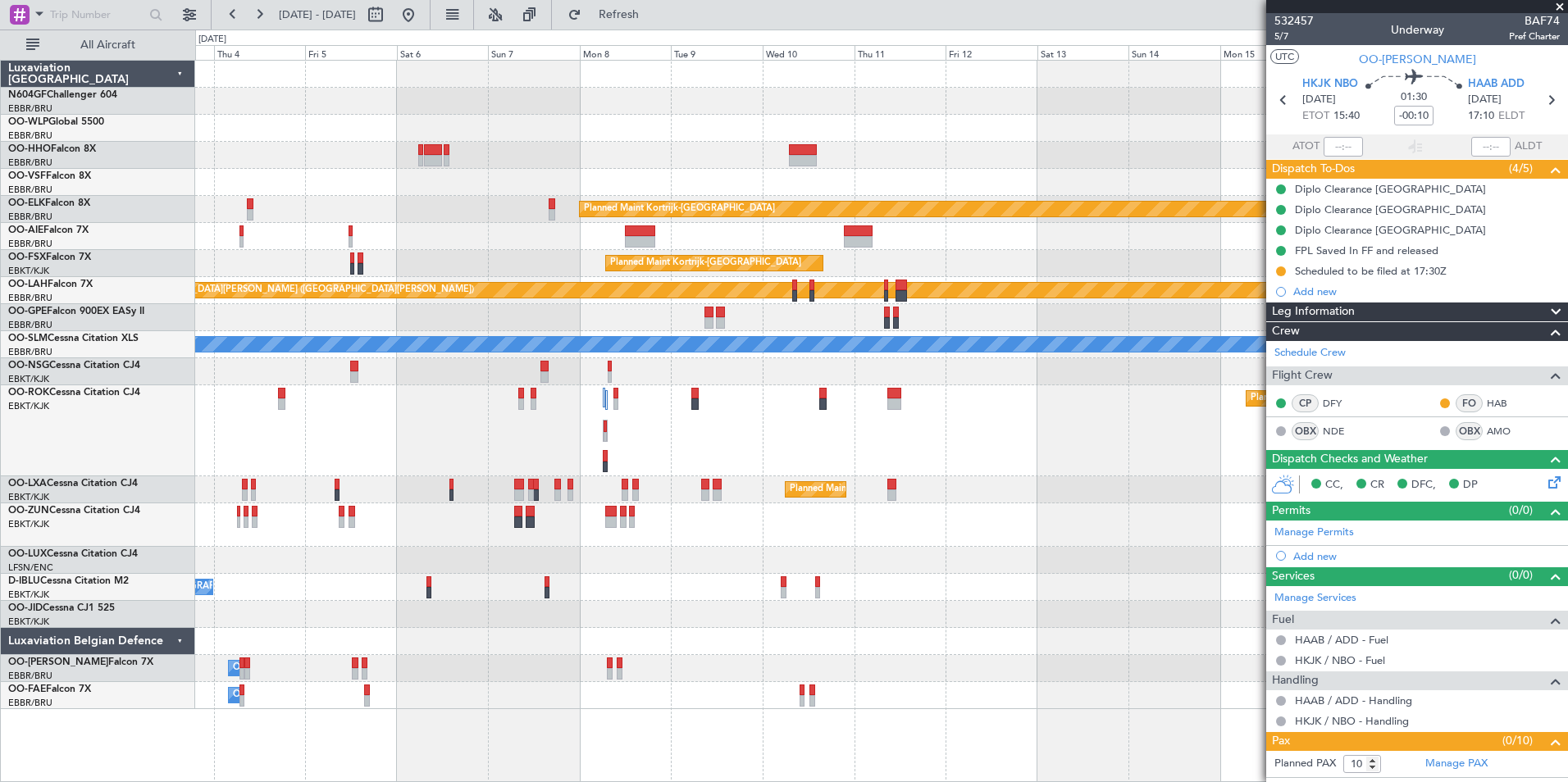
click at [528, 518] on div "Planned Maint Kortrijk-[GEOGRAPHIC_DATA] Planned Maint [GEOGRAPHIC_DATA] ([GEOG…" at bounding box center [881, 385] width 1372 height 648
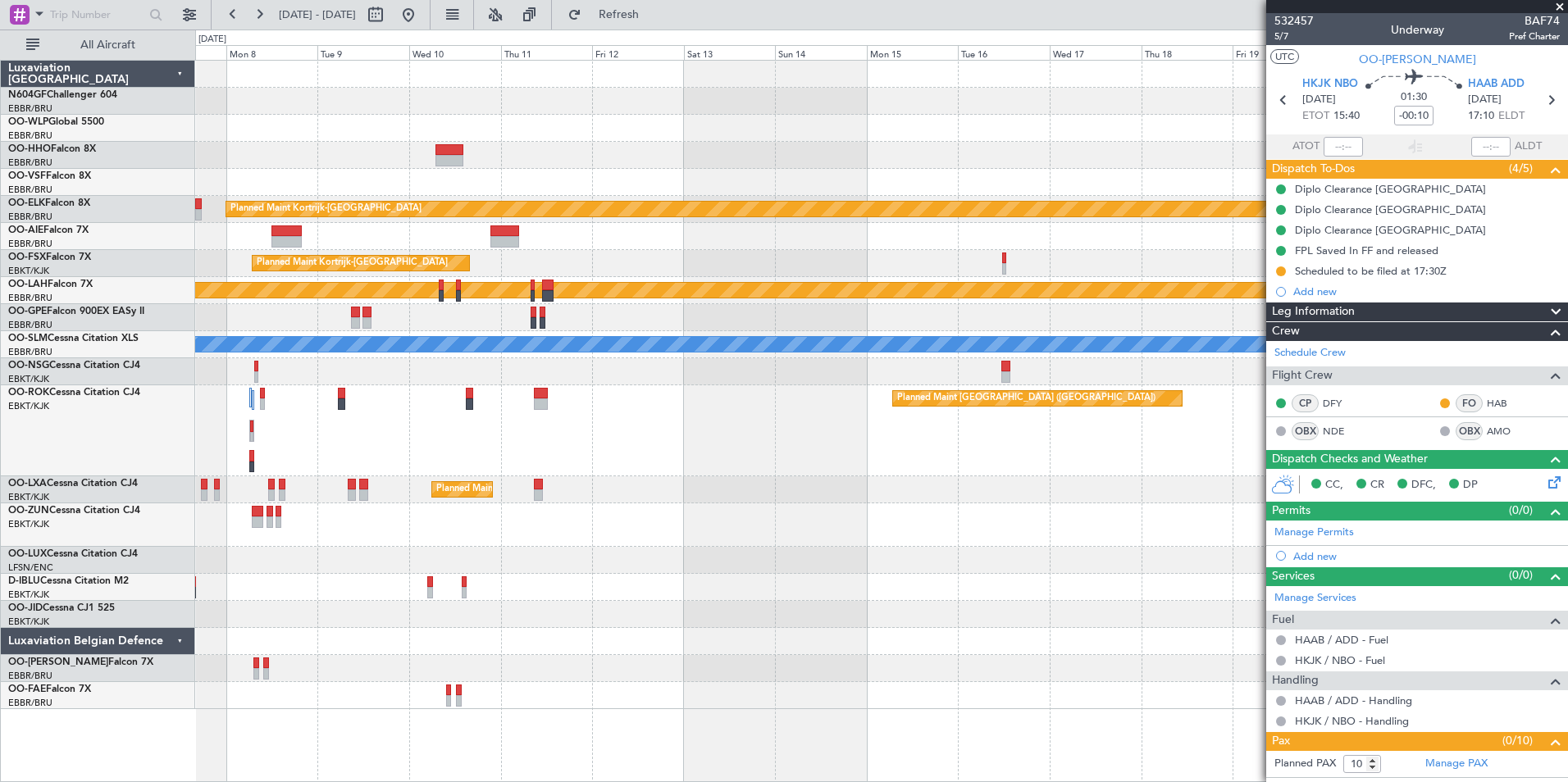
click at [578, 523] on div at bounding box center [881, 526] width 1372 height 44
click at [498, 490] on div "Planned Maint Kortrijk-[GEOGRAPHIC_DATA] Planned Maint [GEOGRAPHIC_DATA]-[GEOGR…" at bounding box center [881, 385] width 1372 height 648
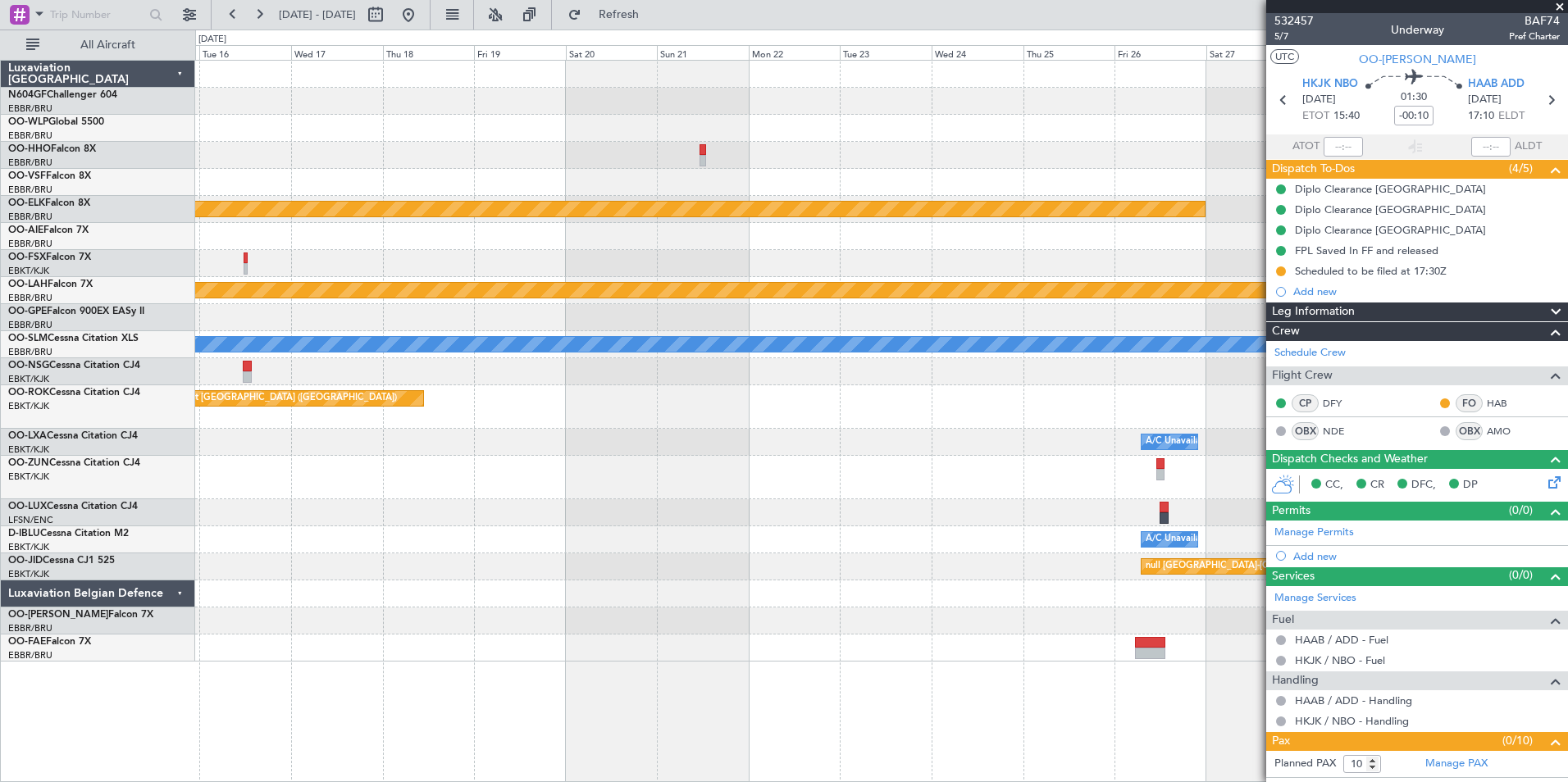
click at [416, 494] on div at bounding box center [881, 477] width 1372 height 44
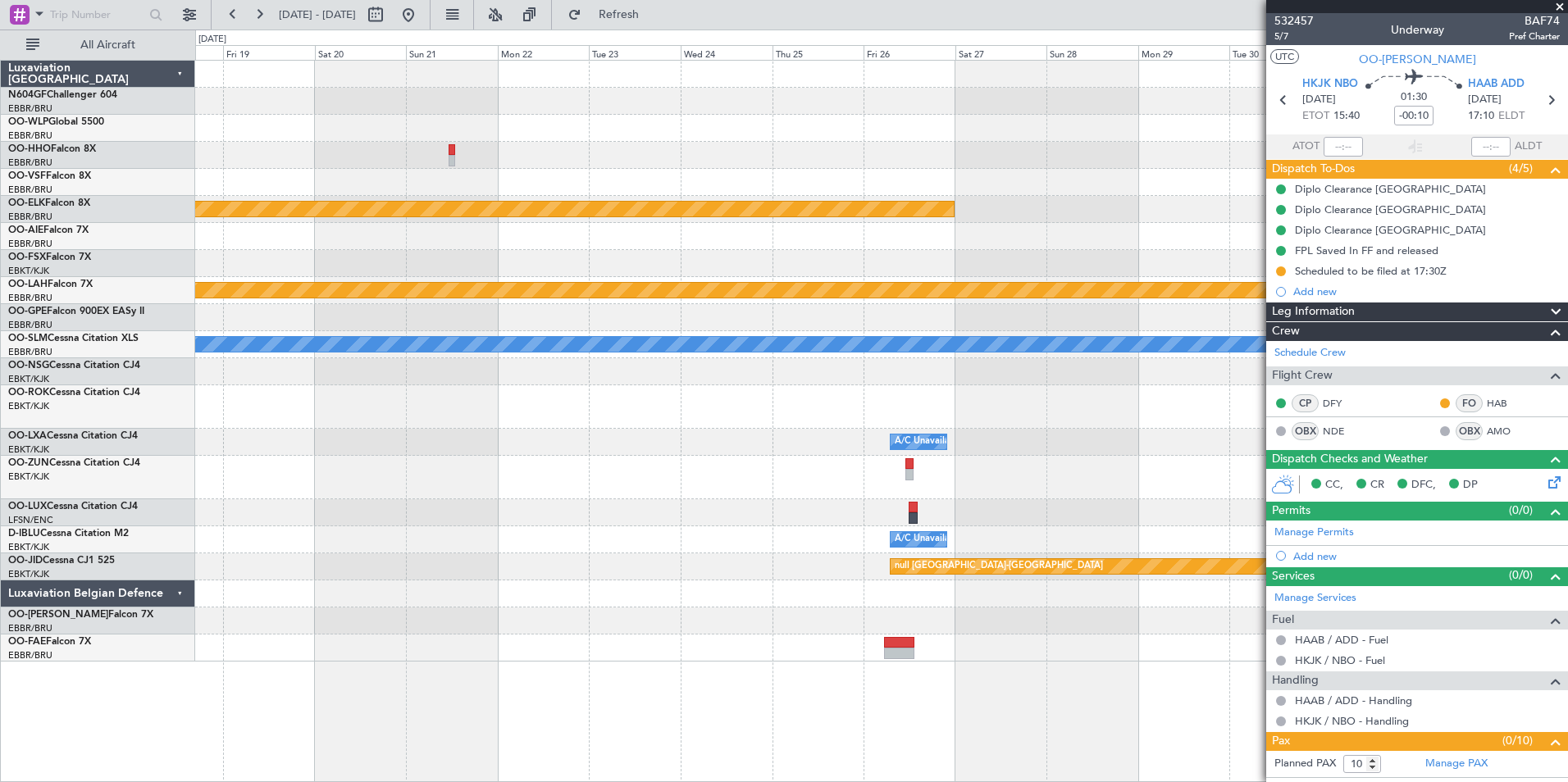
click at [507, 500] on div "Planned Maint Kortrijk-[GEOGRAPHIC_DATA] Planned [GEOGRAPHIC_DATA][PERSON_NAME]…" at bounding box center [881, 361] width 1372 height 601
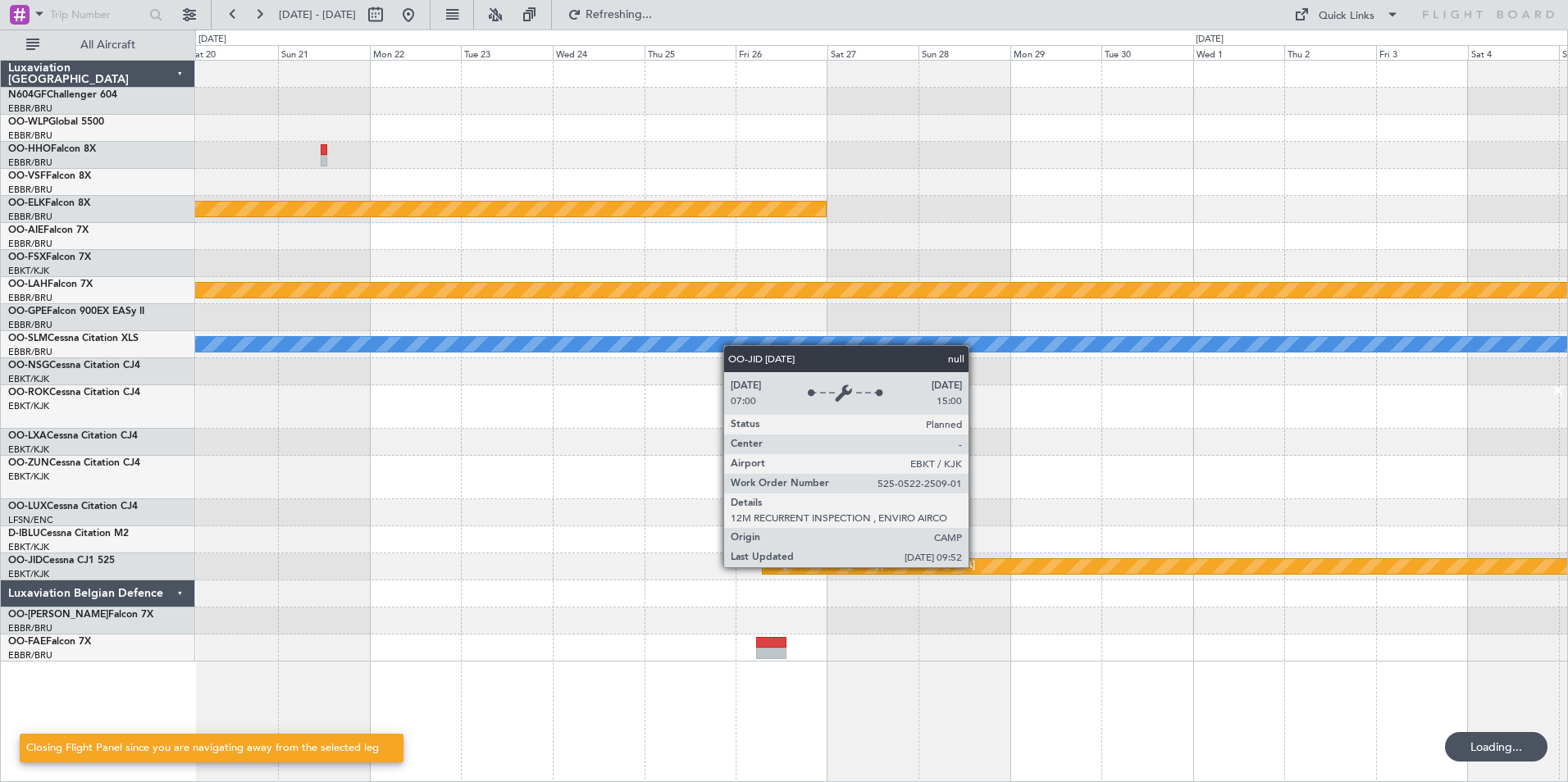
scroll to position [0, 0]
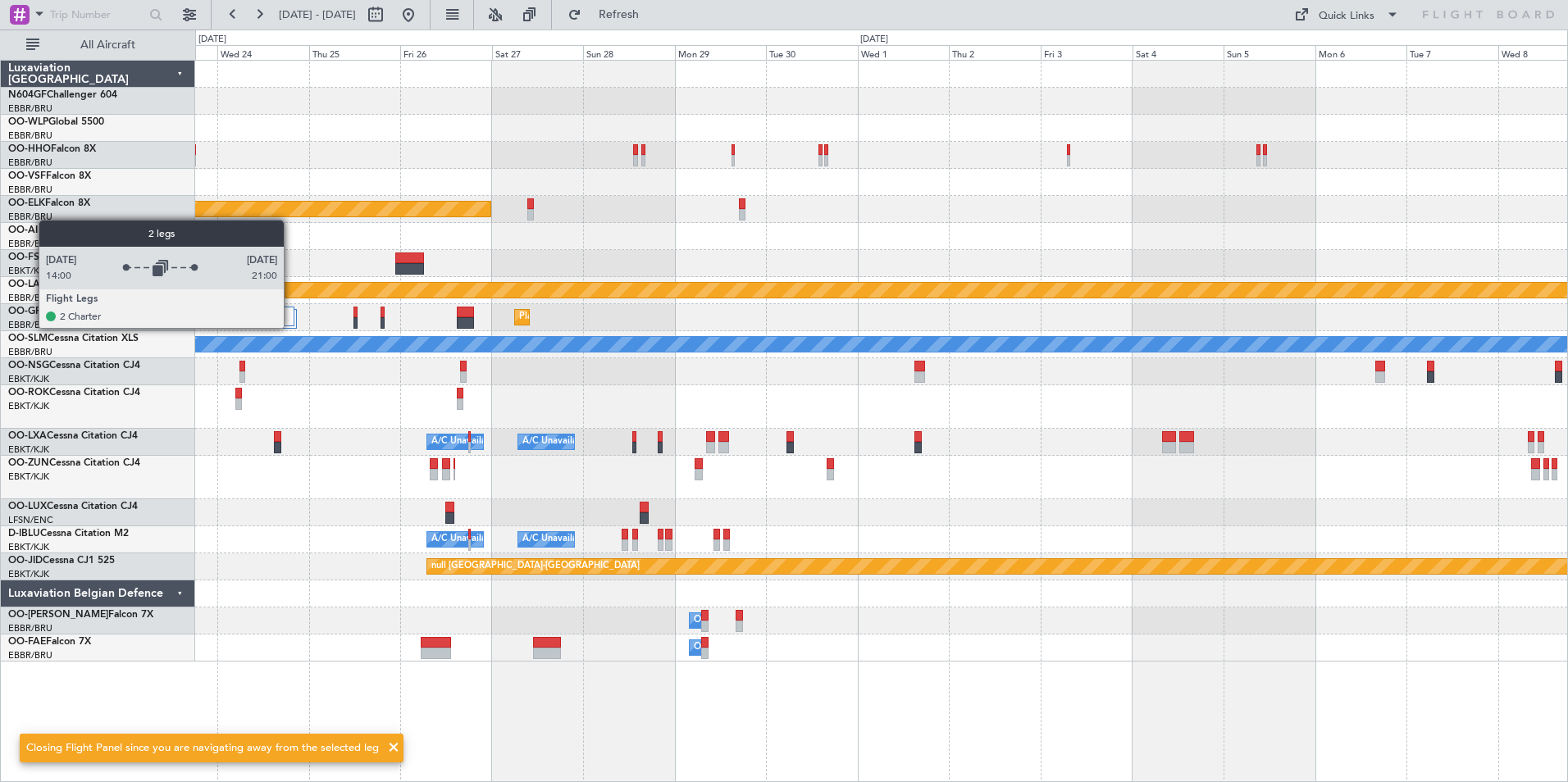
click at [291, 327] on div at bounding box center [284, 319] width 25 height 20
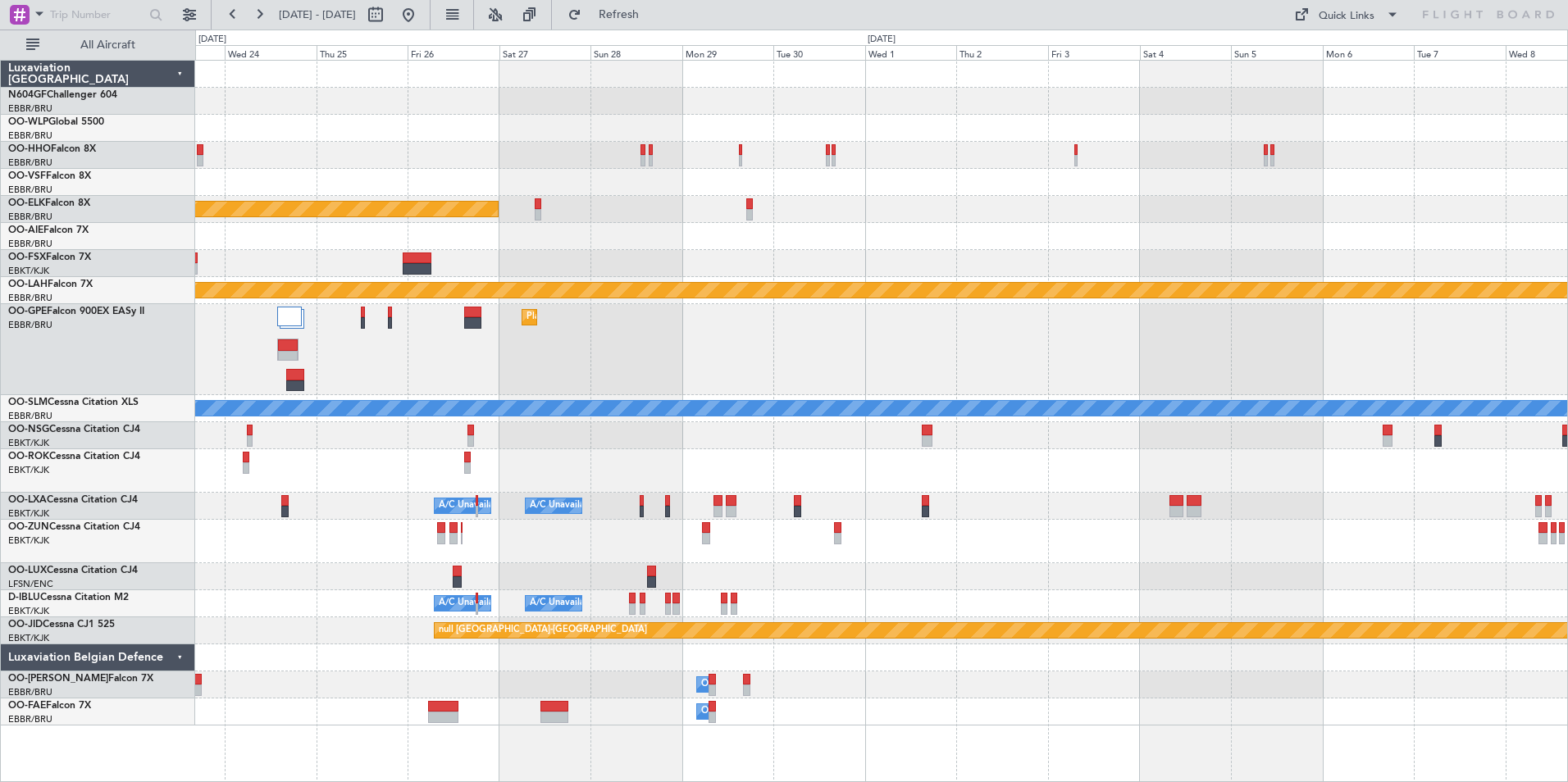
click at [377, 343] on div "Planned Maint [GEOGRAPHIC_DATA] ([GEOGRAPHIC_DATA] National)" at bounding box center [881, 350] width 1372 height 91
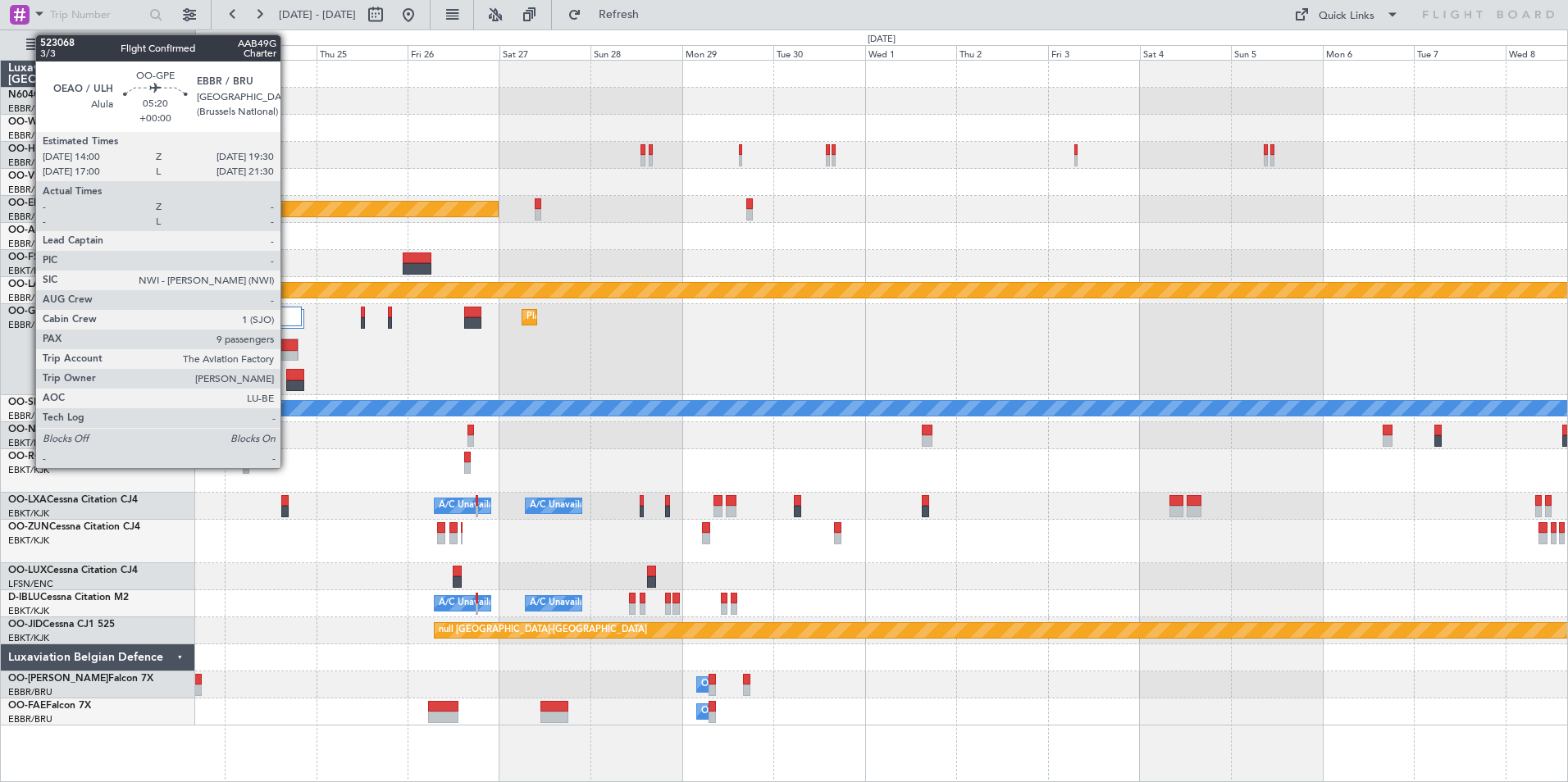
click at [288, 341] on div at bounding box center [288, 345] width 20 height 12
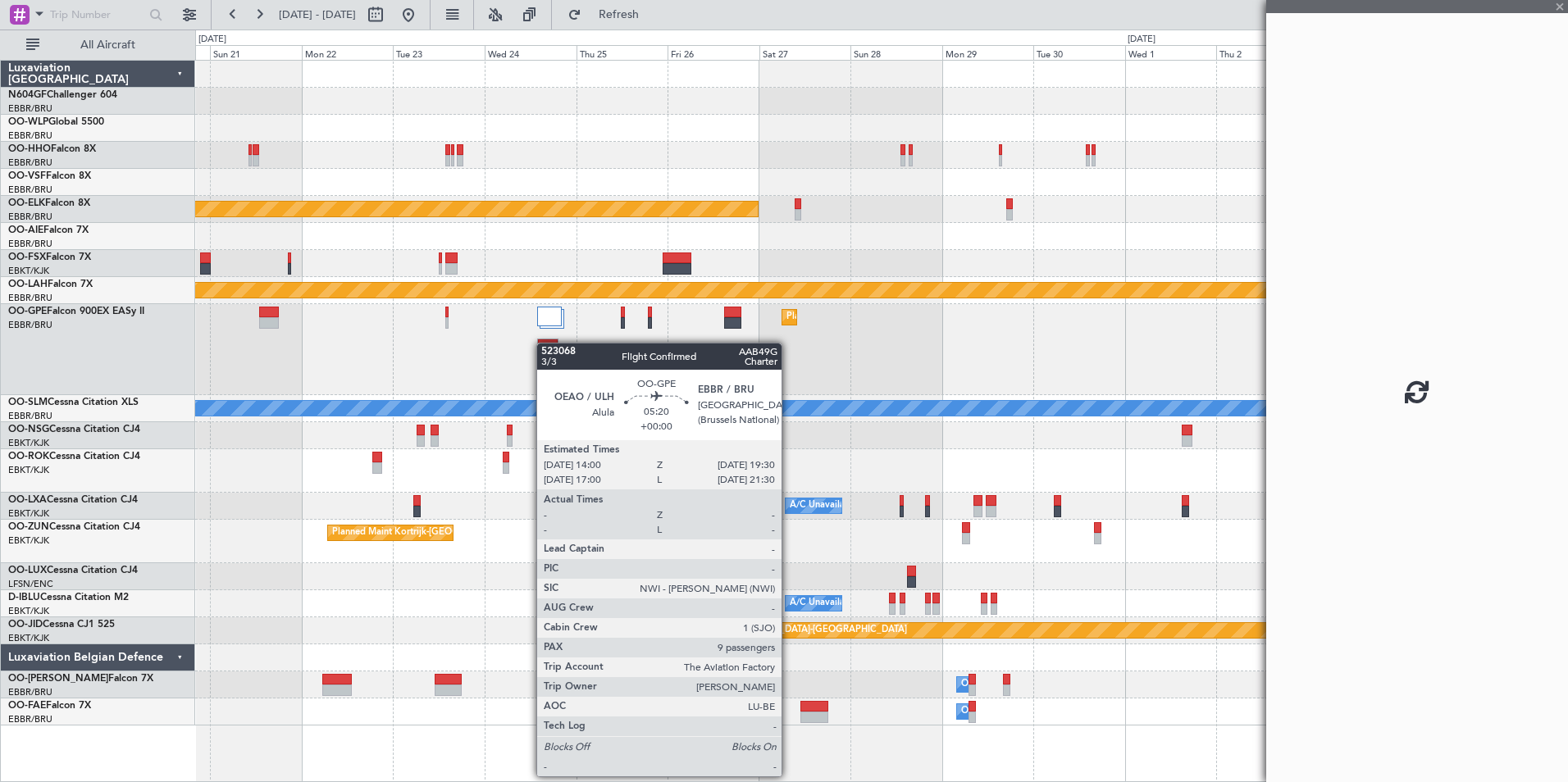
click at [548, 340] on div at bounding box center [548, 345] width 20 height 12
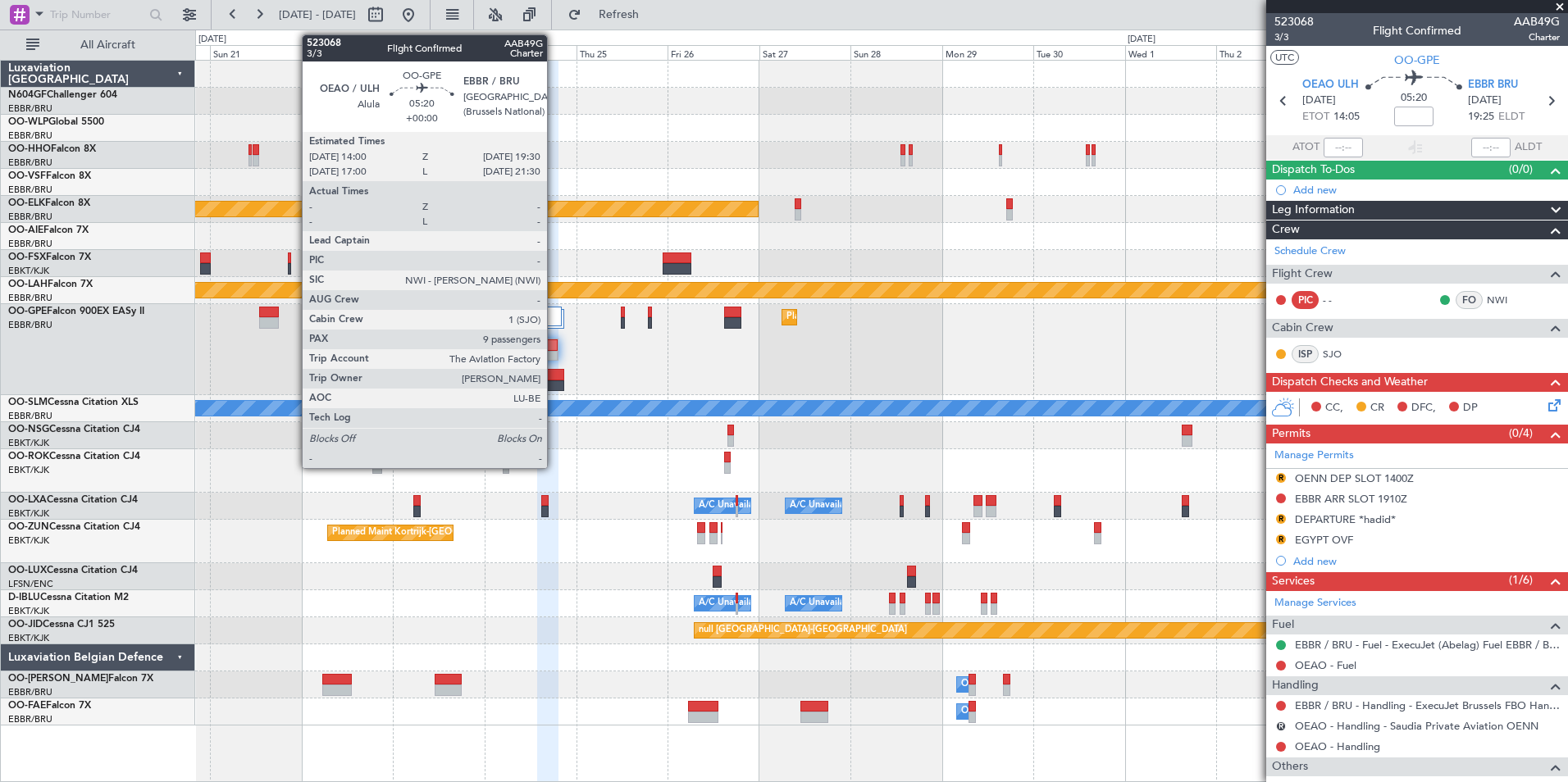
click at [555, 357] on div at bounding box center [548, 356] width 20 height 12
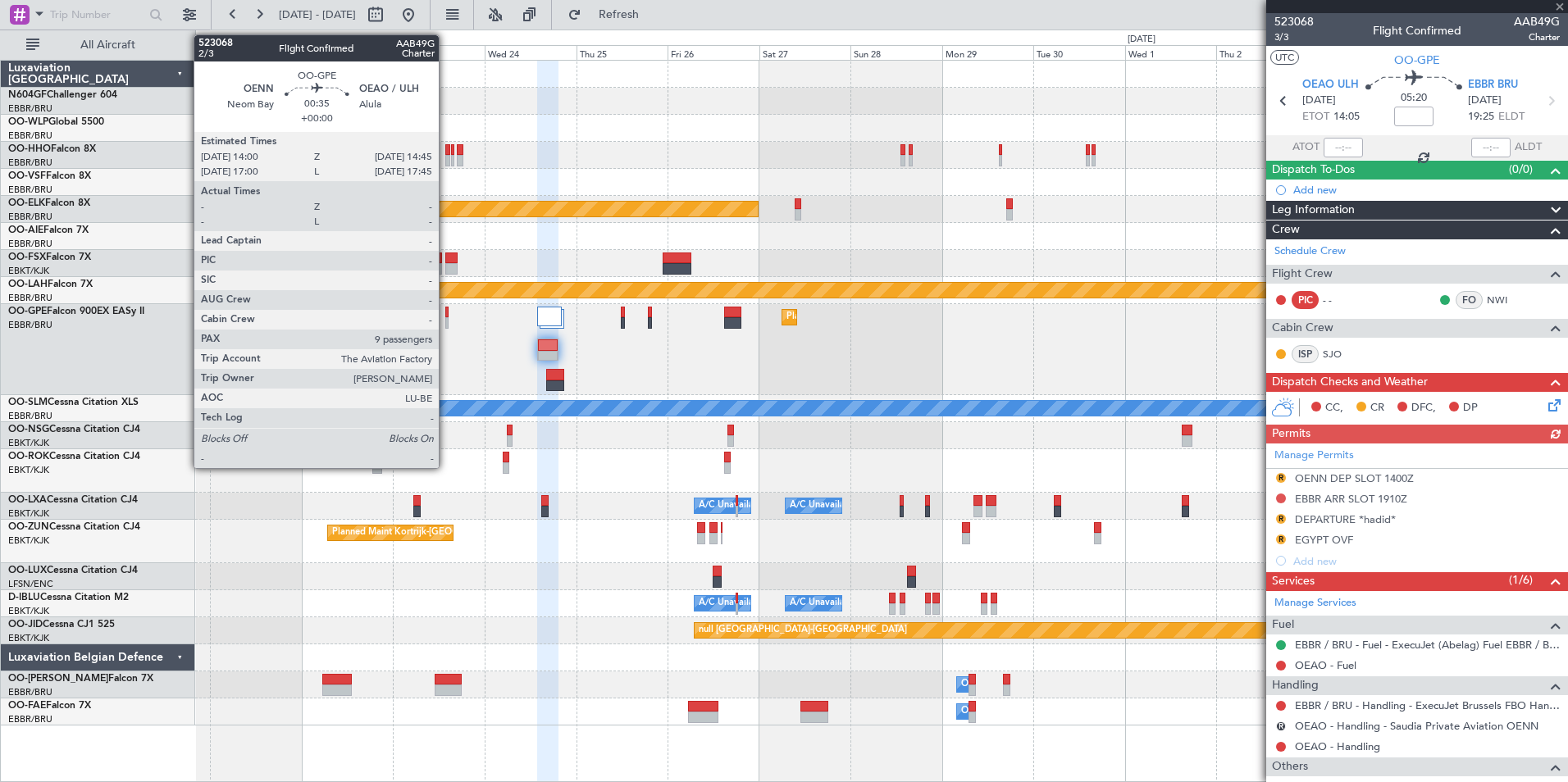
click at [447, 319] on div at bounding box center [447, 323] width 4 height 12
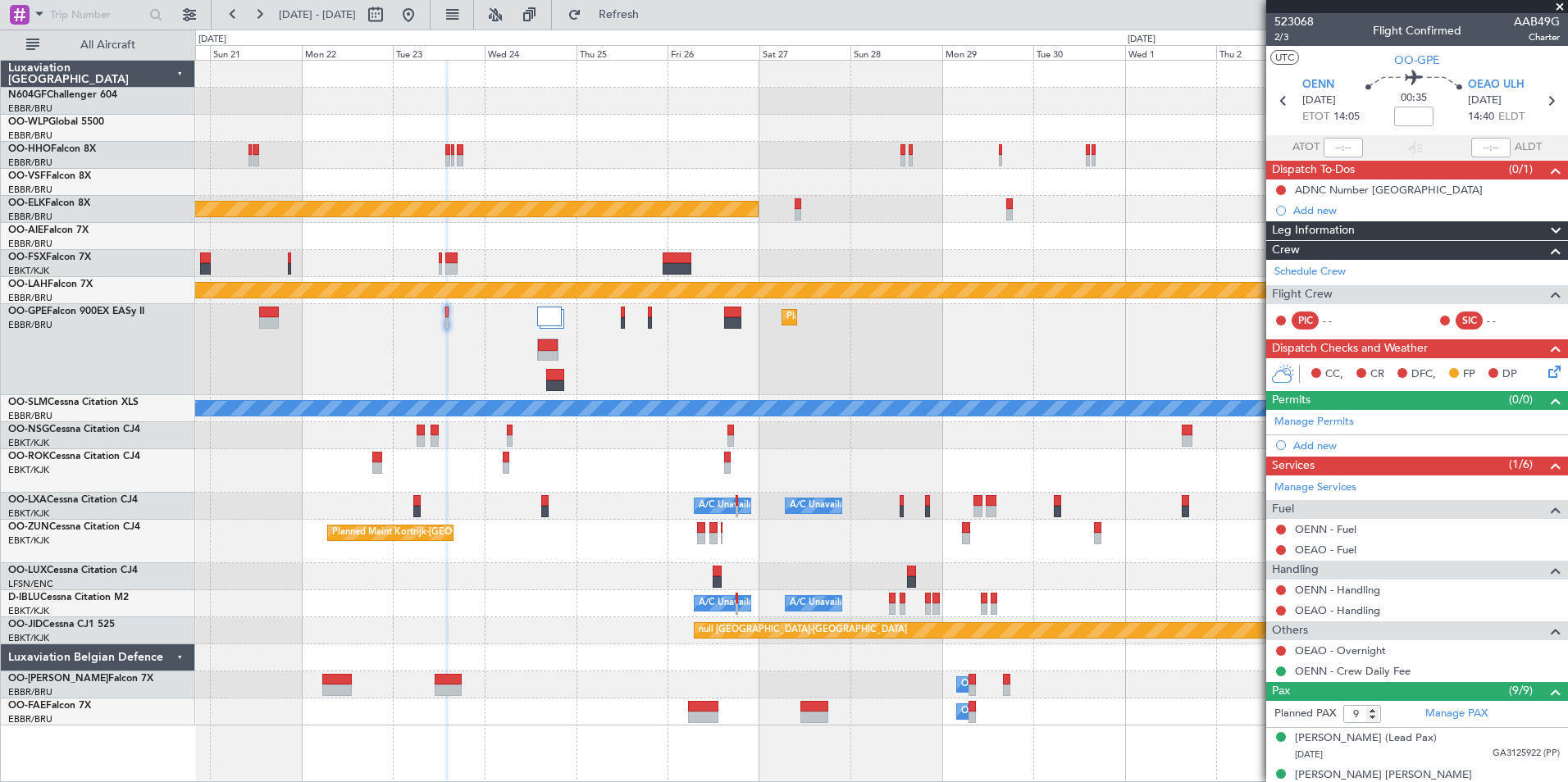
click at [1111, 329] on div "Planned Maint [GEOGRAPHIC_DATA] ([GEOGRAPHIC_DATA] National) Planned Maint [GEO…" at bounding box center [881, 350] width 1372 height 91
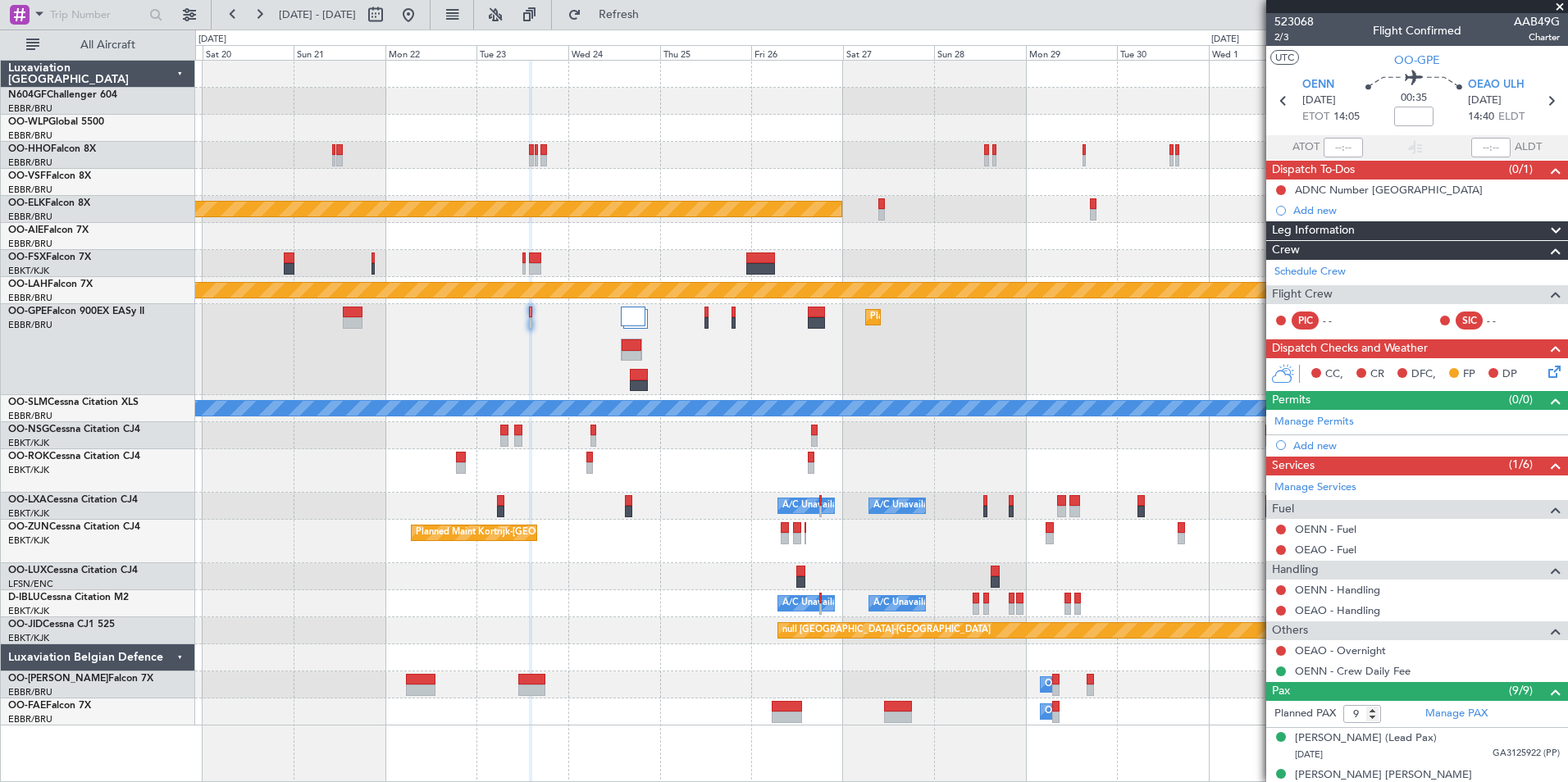
click at [1141, 332] on div "Planned Maint [GEOGRAPHIC_DATA] ([GEOGRAPHIC_DATA] National) Planned Maint [GEO…" at bounding box center [881, 350] width 1372 height 91
click at [1542, 19] on span "AAB49G" at bounding box center [1537, 21] width 46 height 17
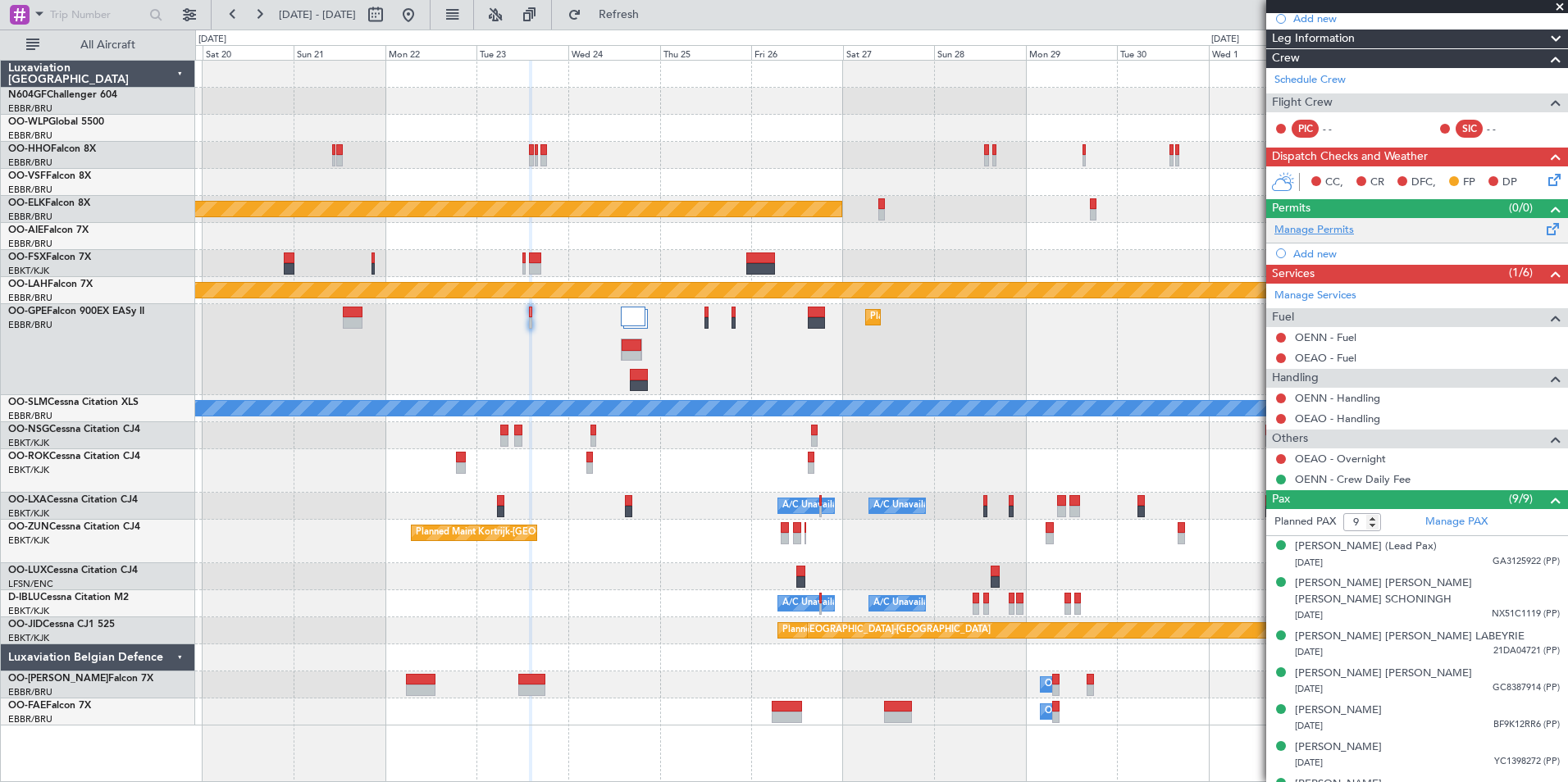
scroll to position [191, 0]
click at [1316, 418] on link "OEAO - Handling" at bounding box center [1338, 419] width 85 height 14
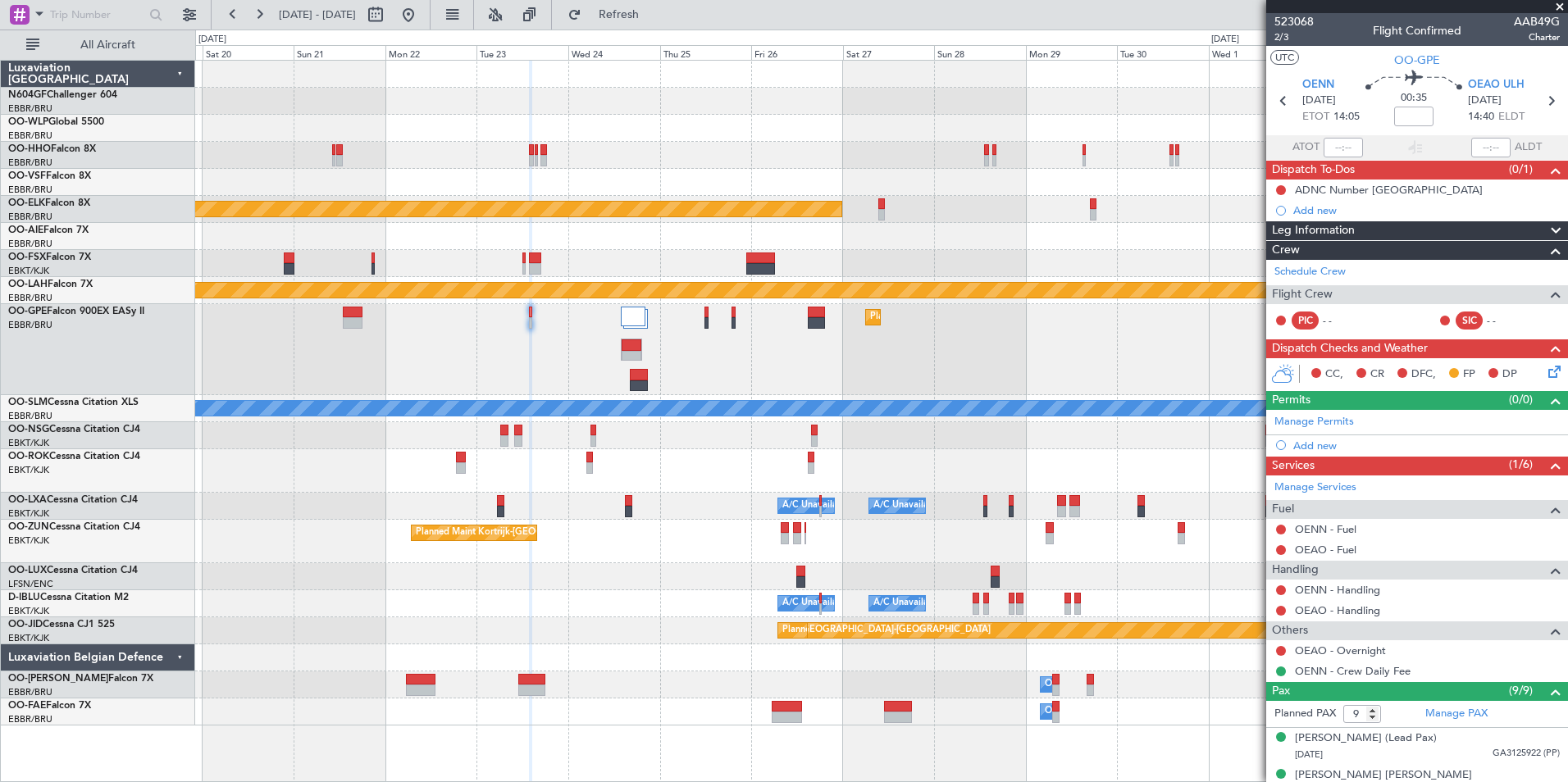
click at [1537, 22] on span "AAB49G" at bounding box center [1537, 21] width 46 height 17
click at [1302, 21] on span "523068" at bounding box center [1293, 21] width 39 height 17
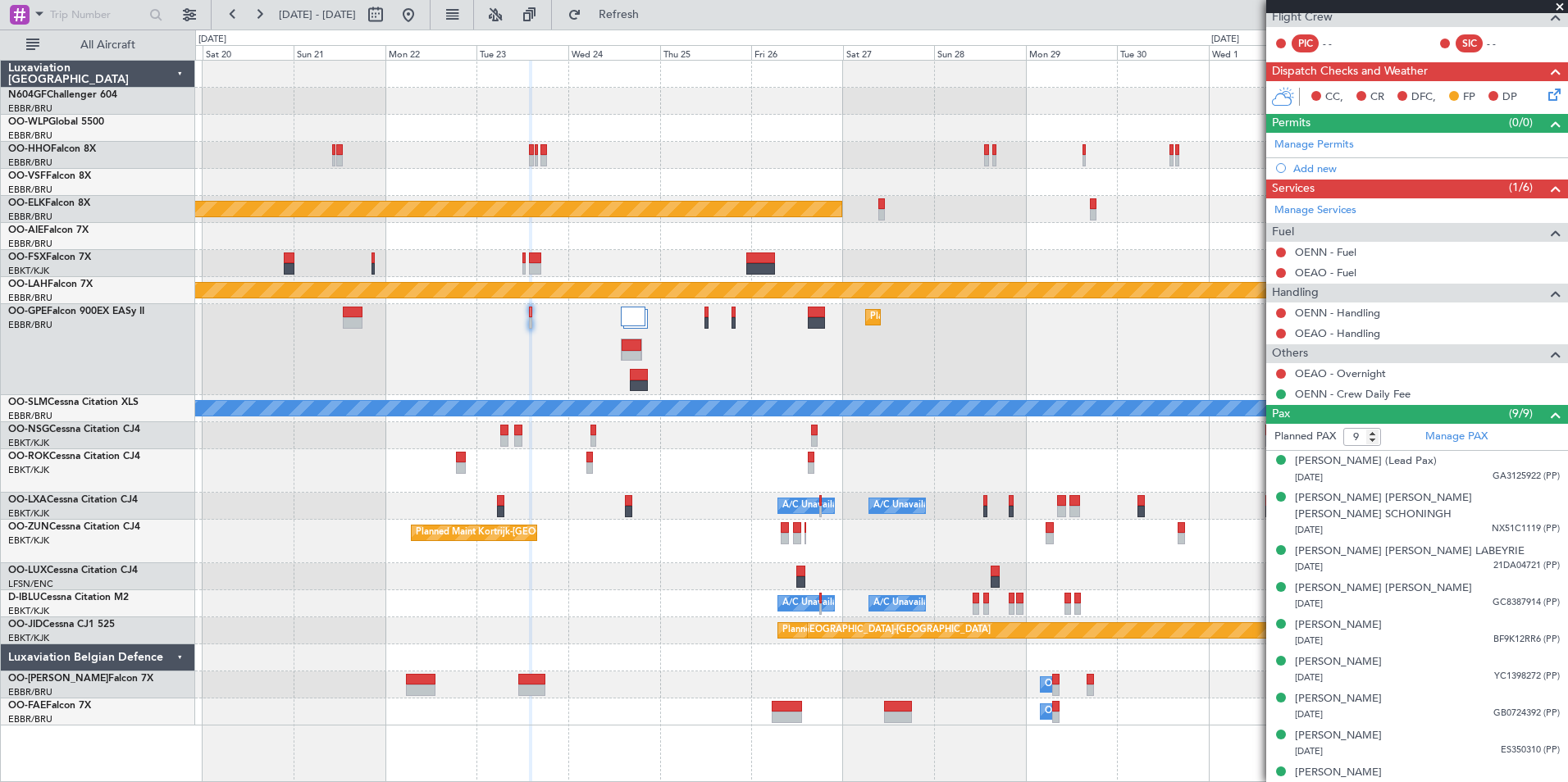
click at [781, 386] on div "Planned Maint [GEOGRAPHIC_DATA] ([GEOGRAPHIC_DATA] National) Planned Maint [GEO…" at bounding box center [881, 350] width 1372 height 91
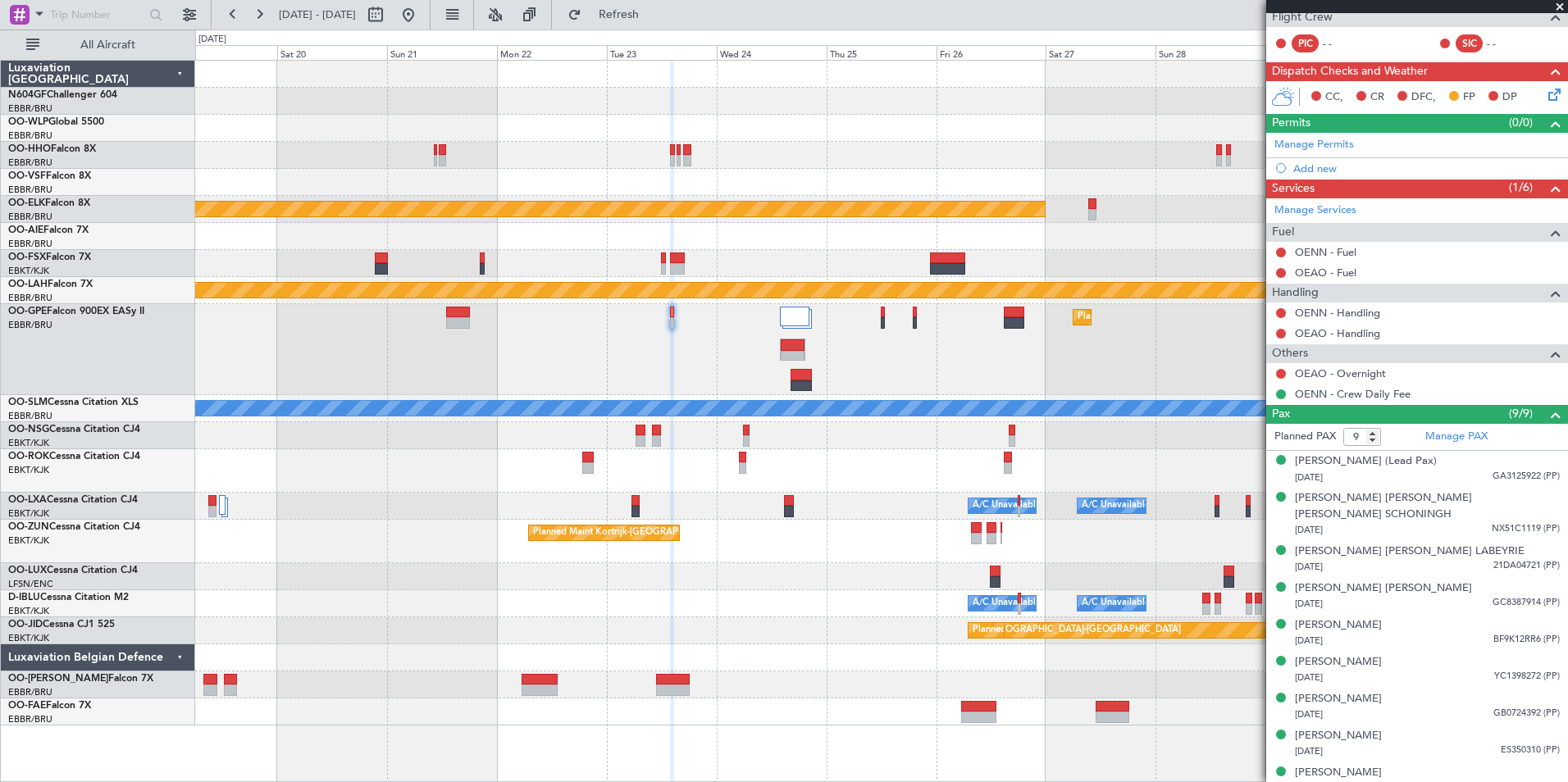
click at [910, 372] on div "Planned Maint [GEOGRAPHIC_DATA] ([GEOGRAPHIC_DATA] National) Planned Maint [GEO…" at bounding box center [881, 350] width 1372 height 91
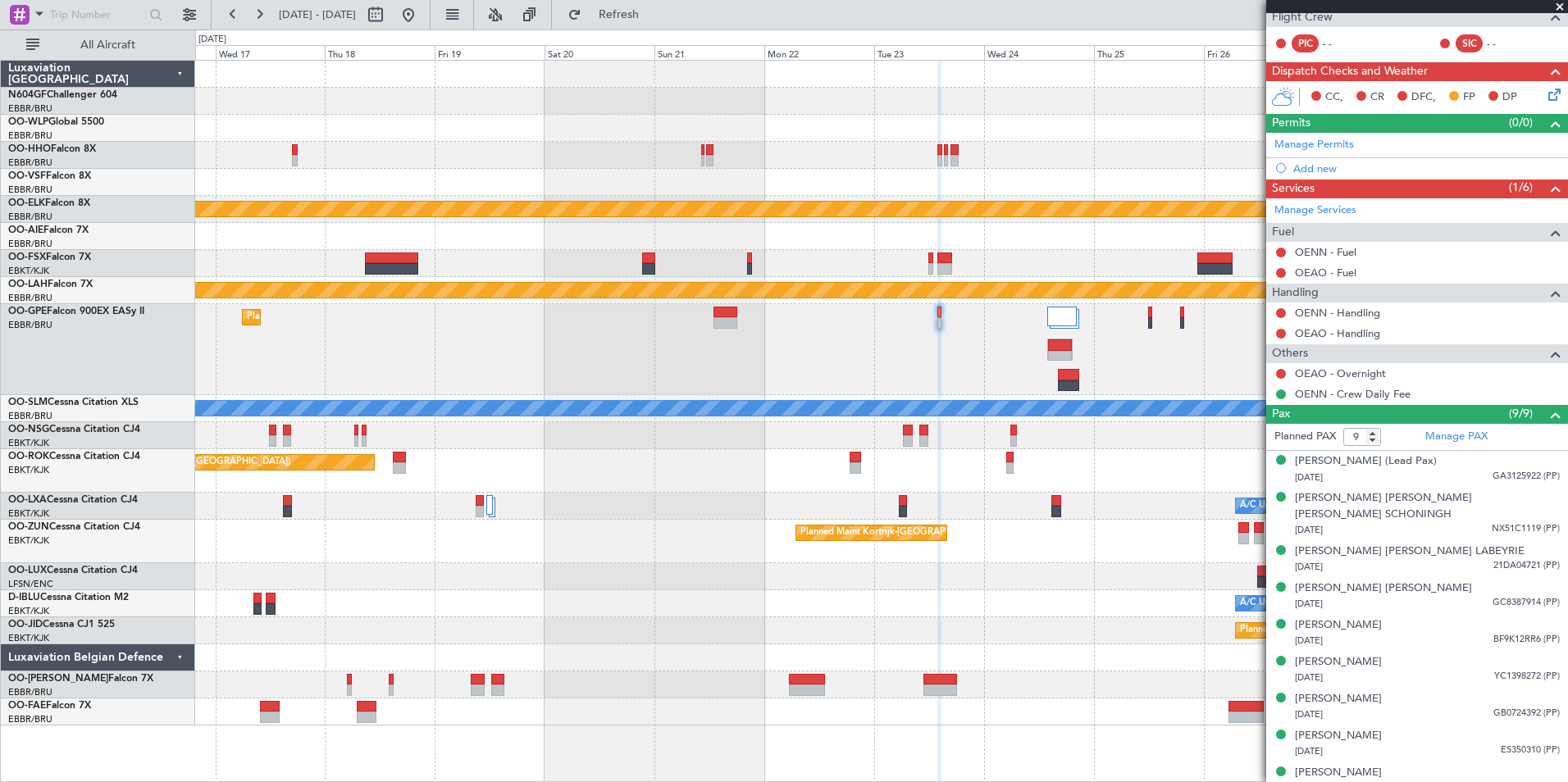
click at [947, 355] on div "Planned Maint [GEOGRAPHIC_DATA] ([GEOGRAPHIC_DATA] National) Planned Maint [GEO…" at bounding box center [881, 350] width 1372 height 91
click at [422, 21] on button at bounding box center [408, 15] width 26 height 26
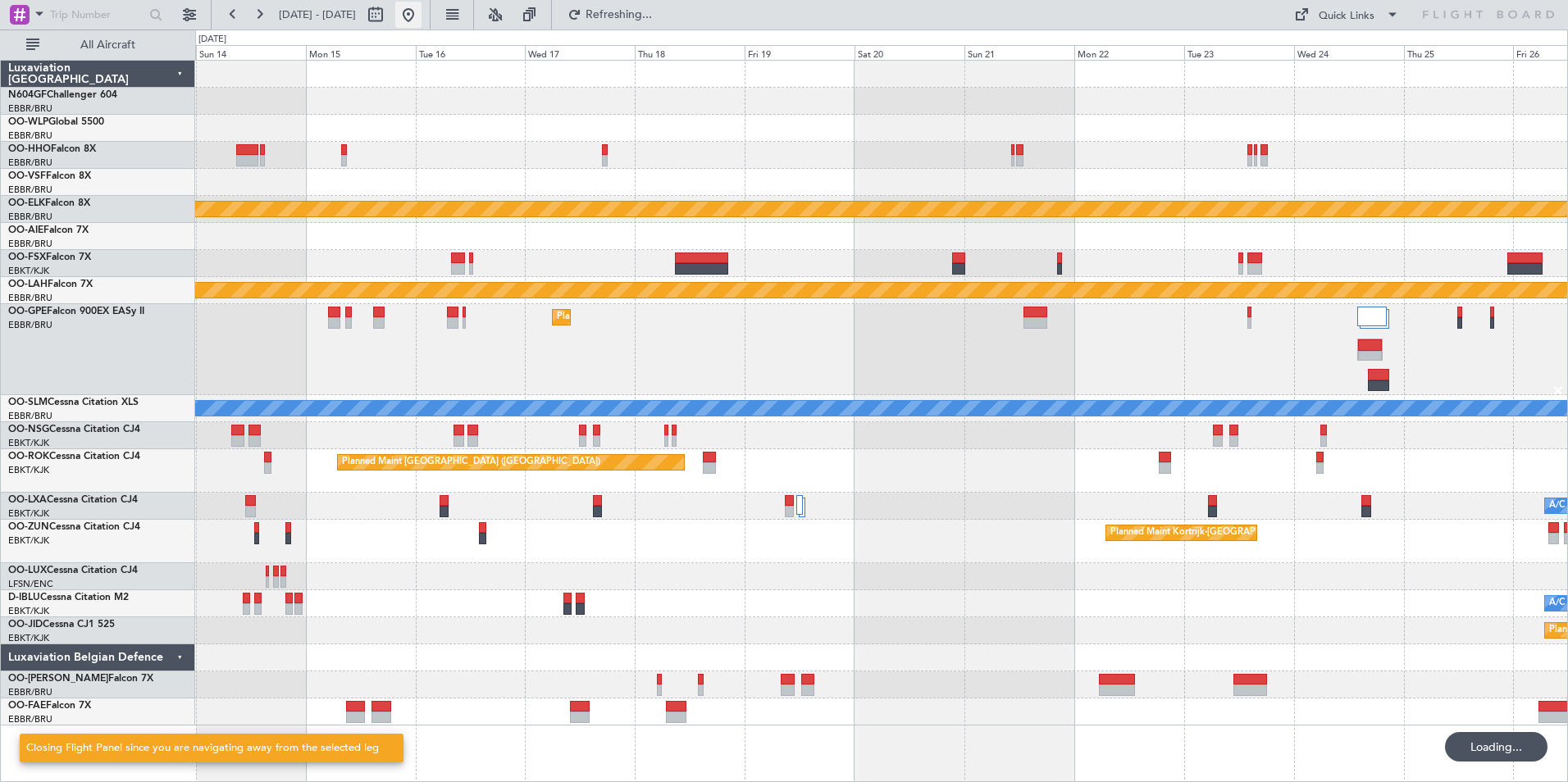
scroll to position [0, 0]
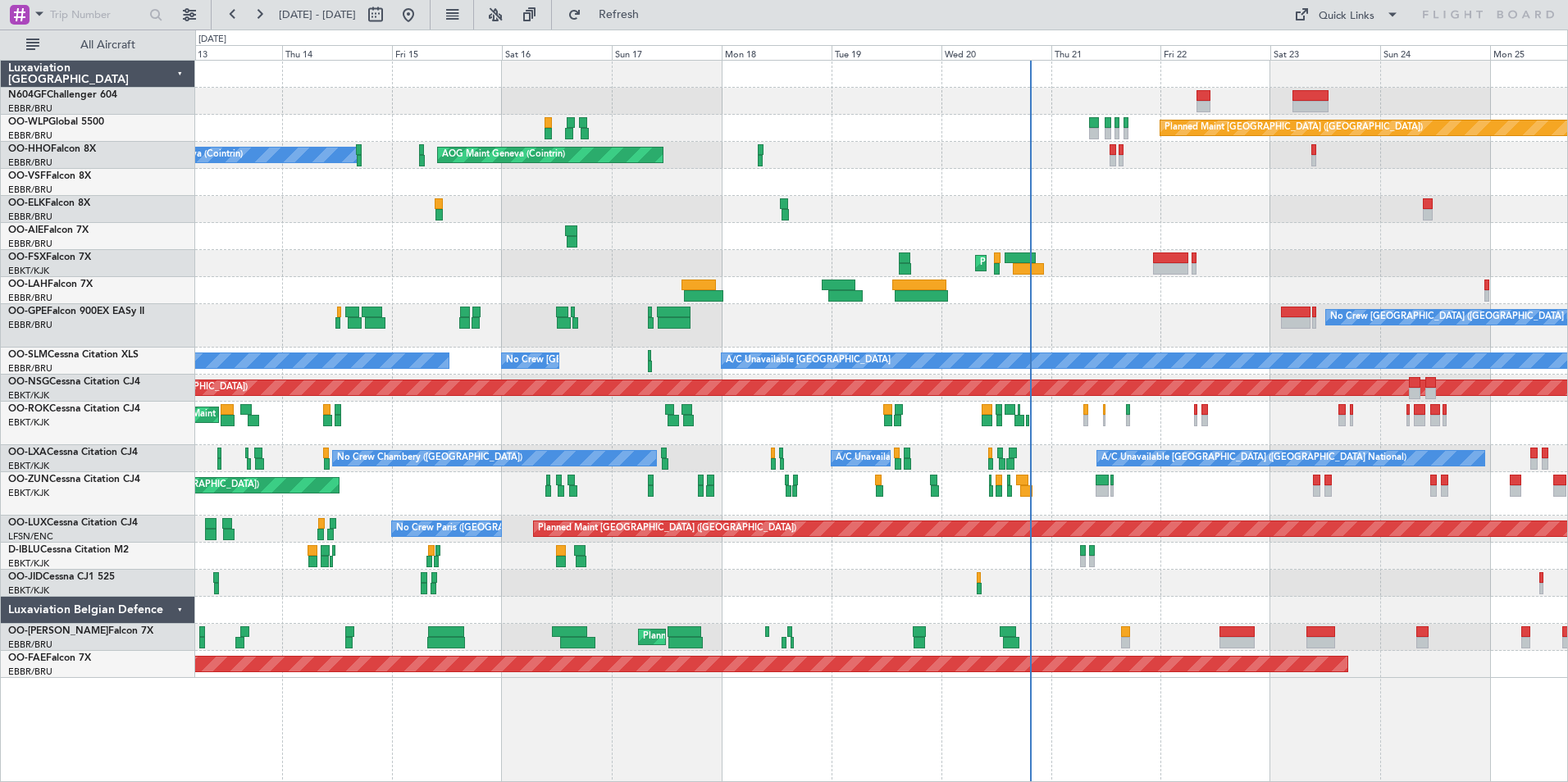
click at [1285, 426] on div "Planned Maint [GEOGRAPHIC_DATA] ([GEOGRAPHIC_DATA]) A/C Unavailable Geneva (Coi…" at bounding box center [881, 369] width 1372 height 617
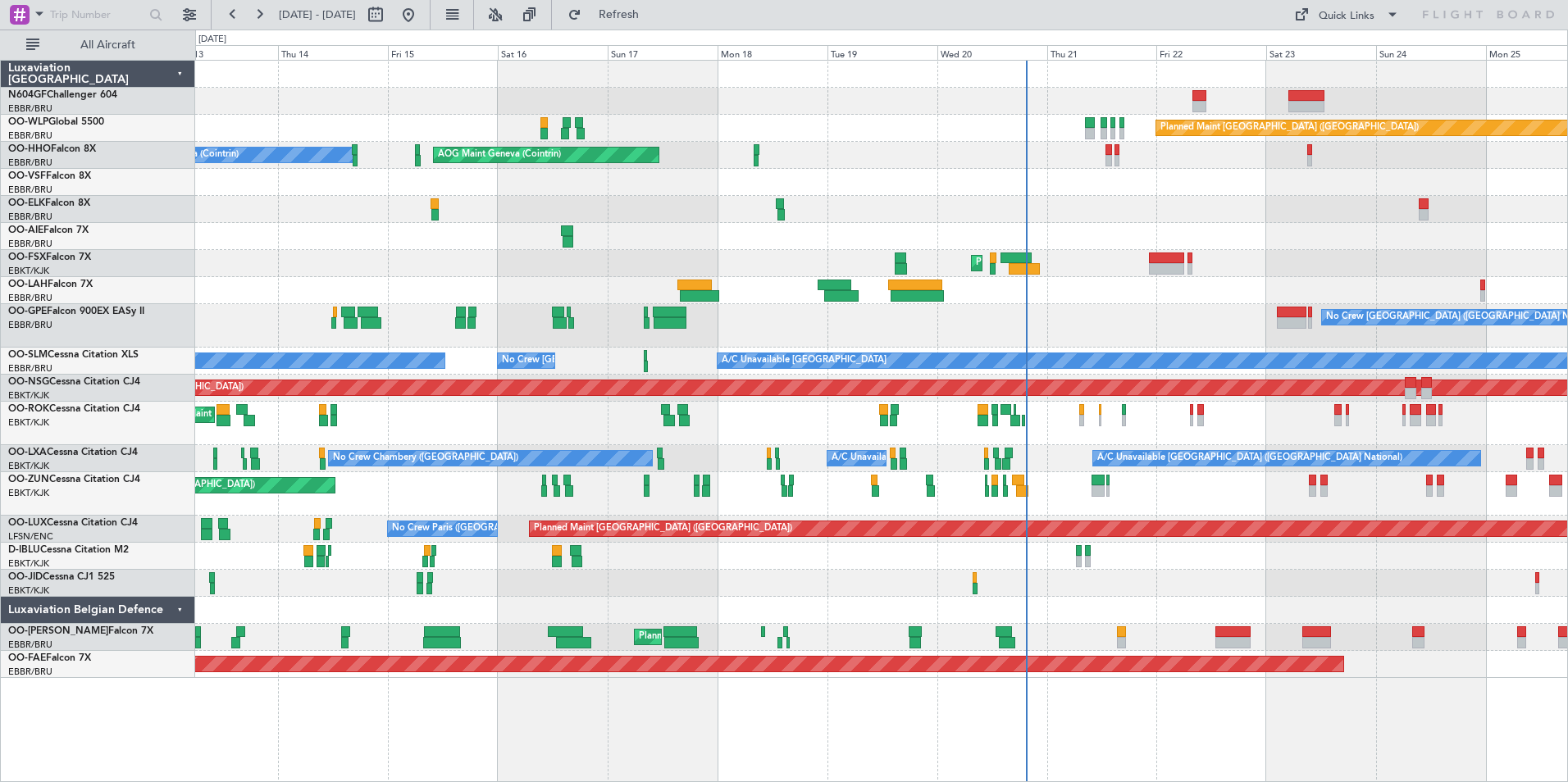
click at [1226, 386] on div "Planned Maint [GEOGRAPHIC_DATA] ([GEOGRAPHIC_DATA]) A/C Unavailable Geneva (Coi…" at bounding box center [881, 369] width 1372 height 617
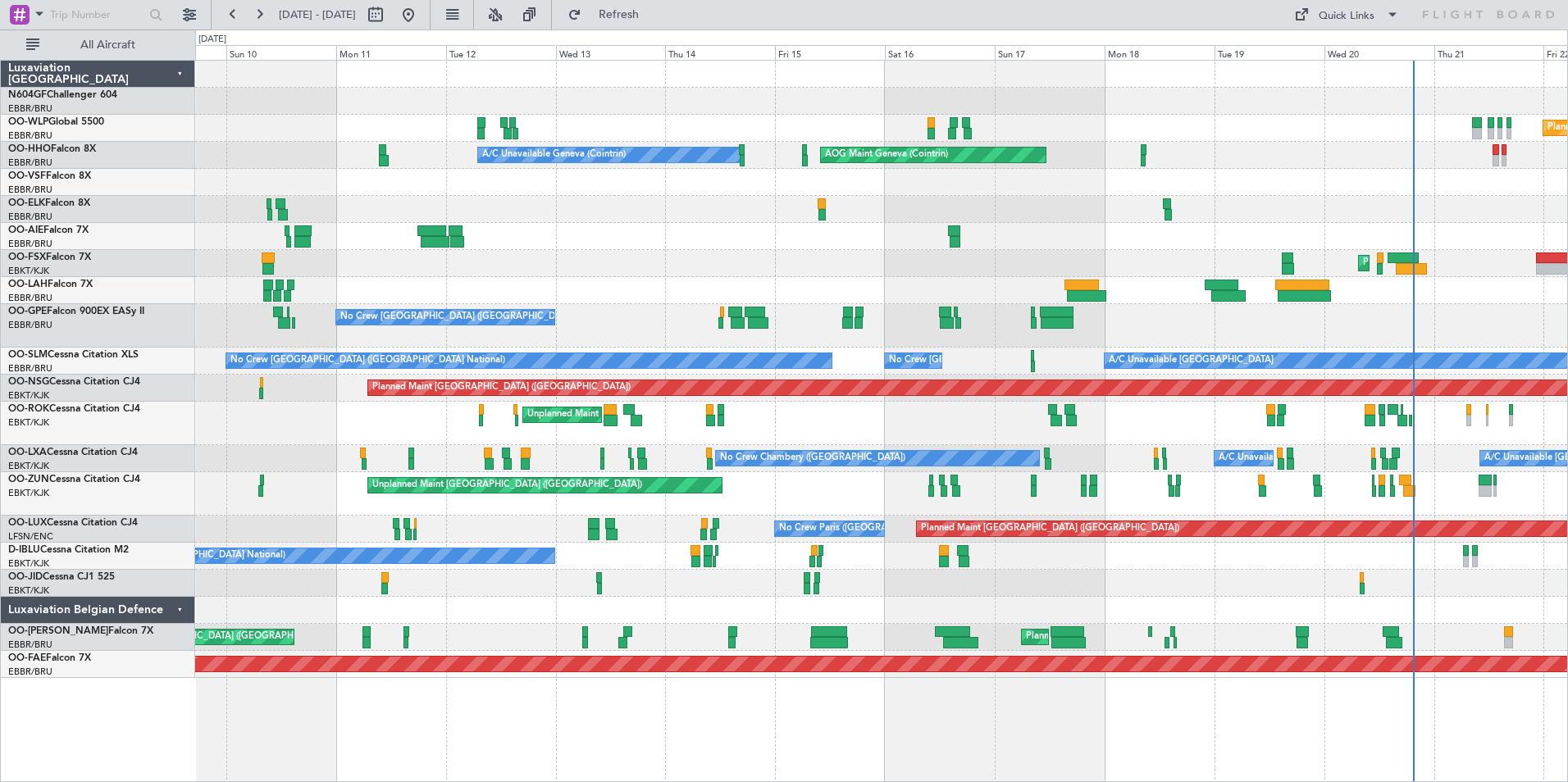
click at [1250, 376] on div "Planned Maint [GEOGRAPHIC_DATA] ([GEOGRAPHIC_DATA]) Planned Maint Milan ([GEOGR…" at bounding box center [881, 369] width 1372 height 617
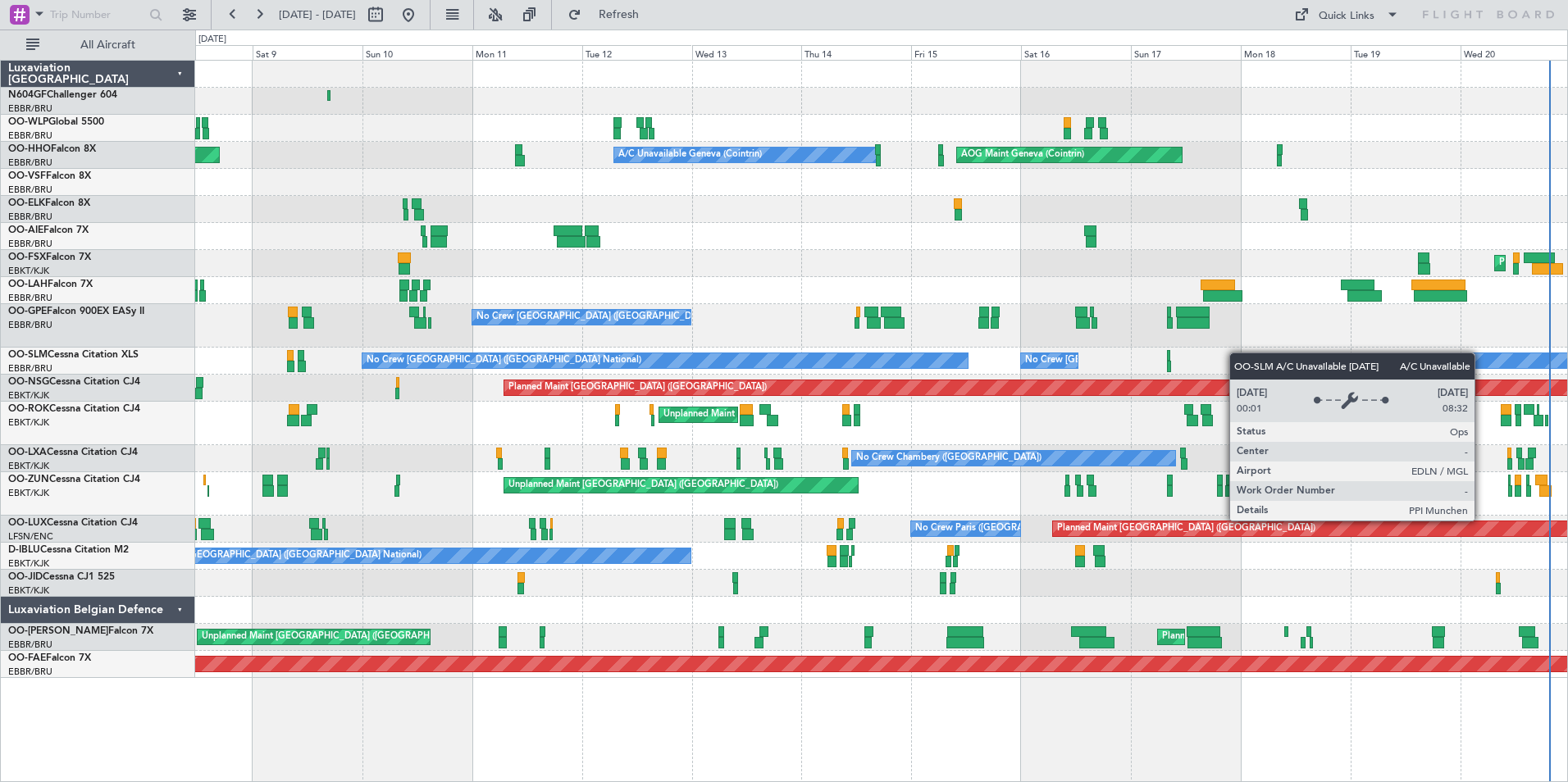
click at [1242, 355] on div "Planned Maint Milan (Linate) Planned Maint [GEOGRAPHIC_DATA] ([GEOGRAPHIC_DATA]…" at bounding box center [881, 369] width 1372 height 617
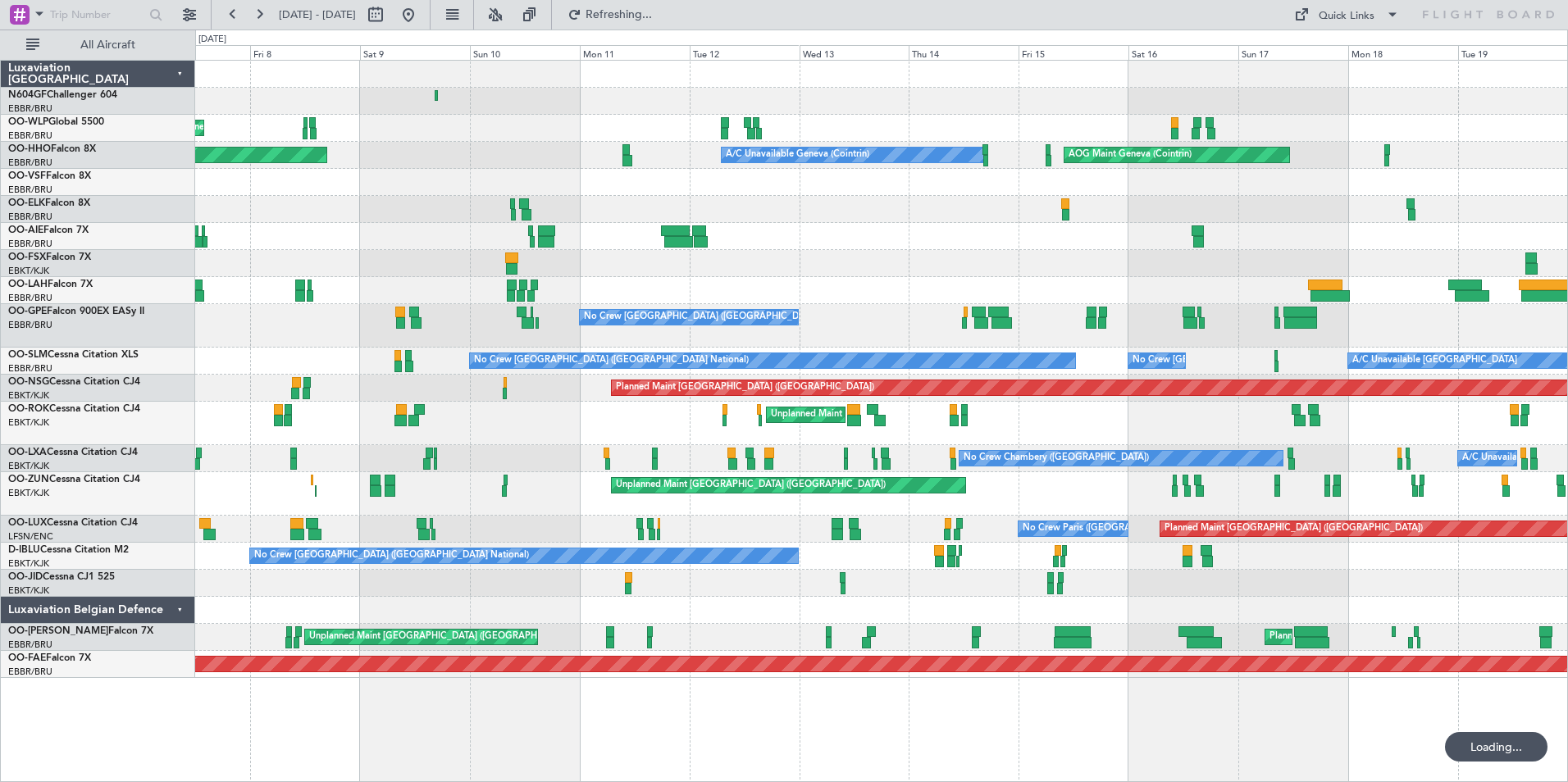
click at [1191, 347] on div "Planned Maint Milan (Linate) Planned Maint [GEOGRAPHIC_DATA] ([GEOGRAPHIC_DATA]…" at bounding box center [881, 369] width 1372 height 617
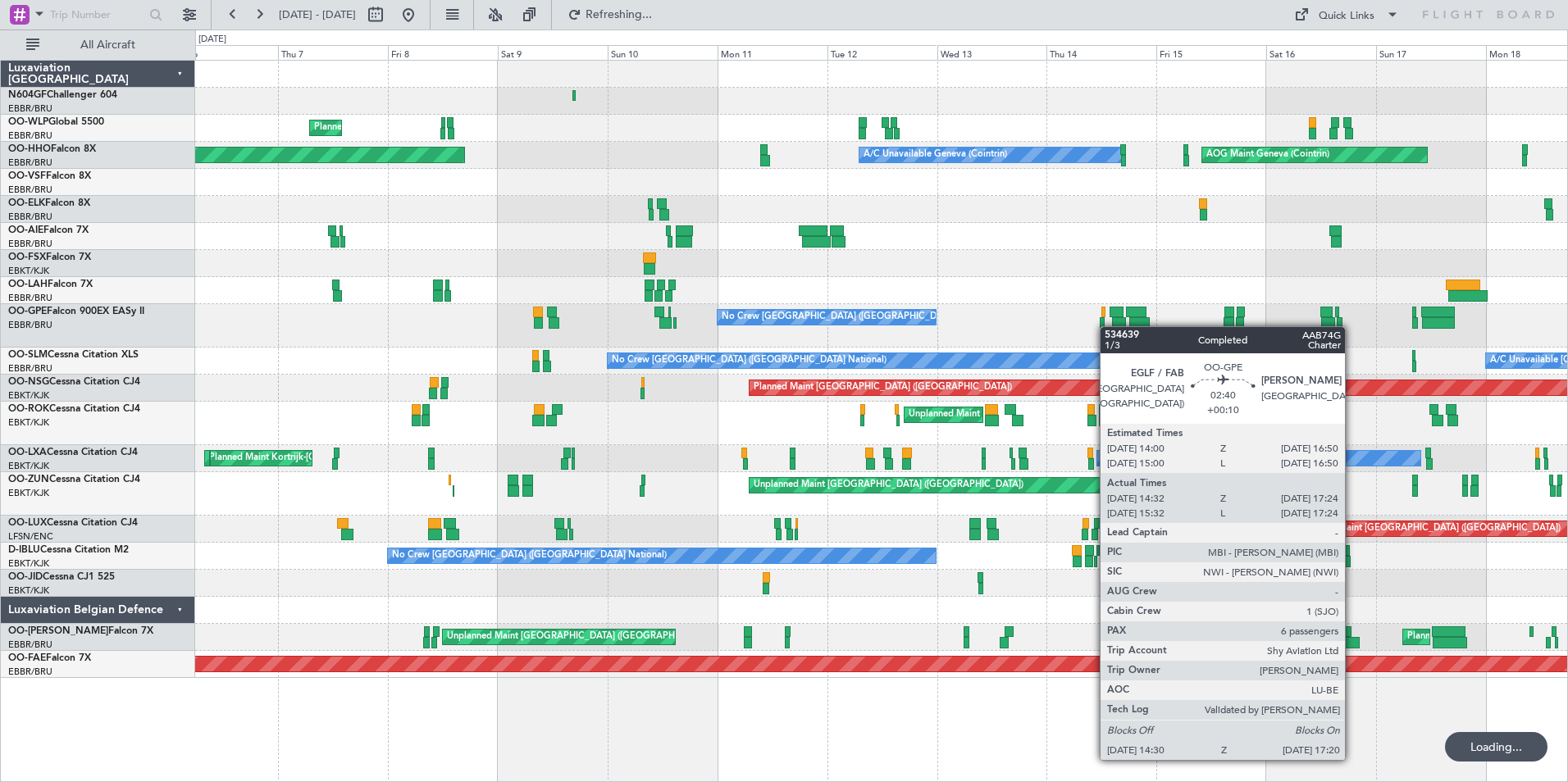
click at [1111, 325] on div "No Crew [GEOGRAPHIC_DATA] ([GEOGRAPHIC_DATA] National)" at bounding box center [881, 326] width 1372 height 44
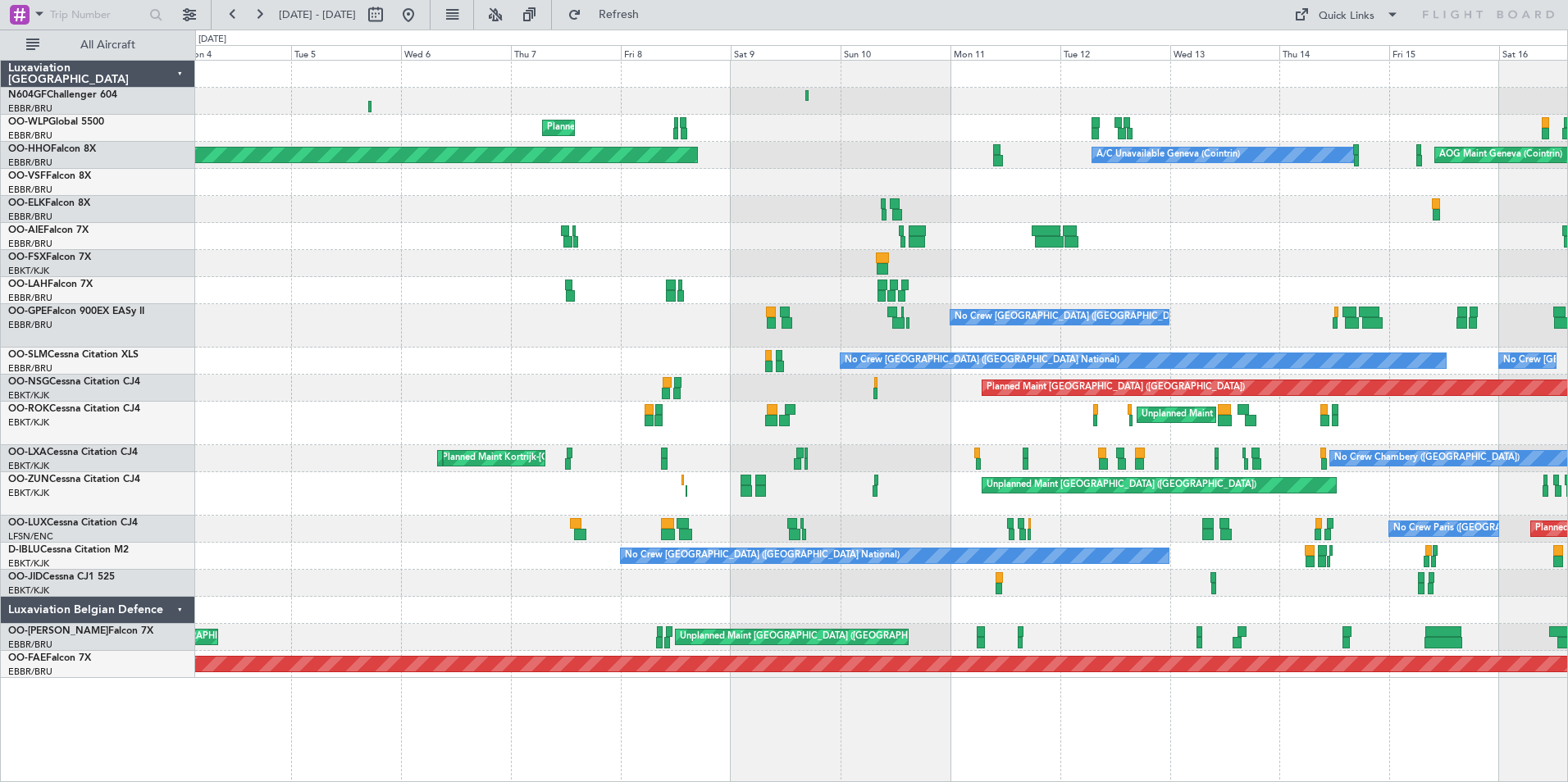
click at [1155, 373] on div "Planned Maint Milan (Linate) A/C Unavailable Geneva (Cointrin) AOG Maint Geneva…" at bounding box center [881, 369] width 1372 height 617
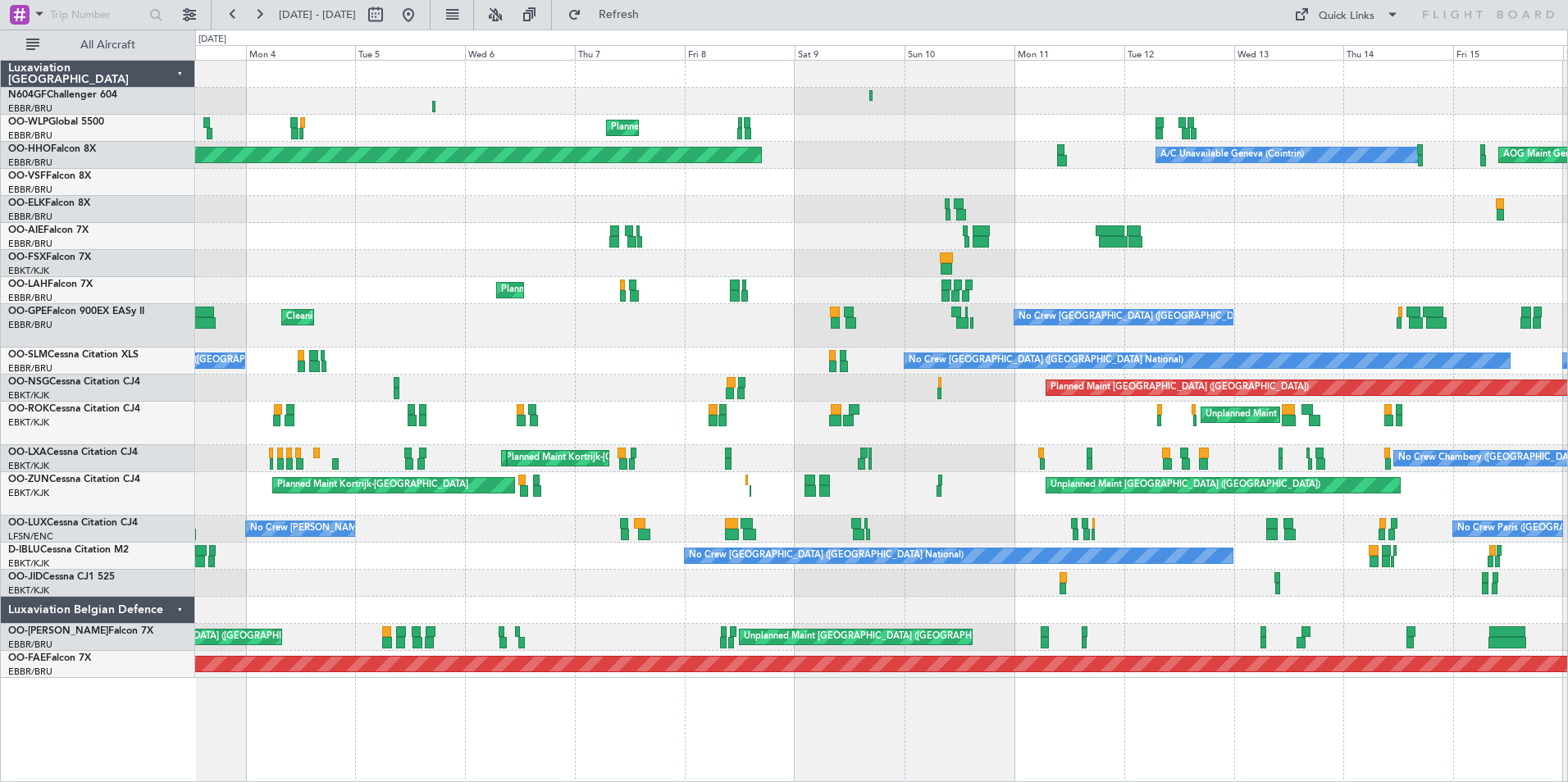
click at [1010, 264] on div "Planned Maint Kortrijk-[GEOGRAPHIC_DATA]" at bounding box center [881, 264] width 1372 height 27
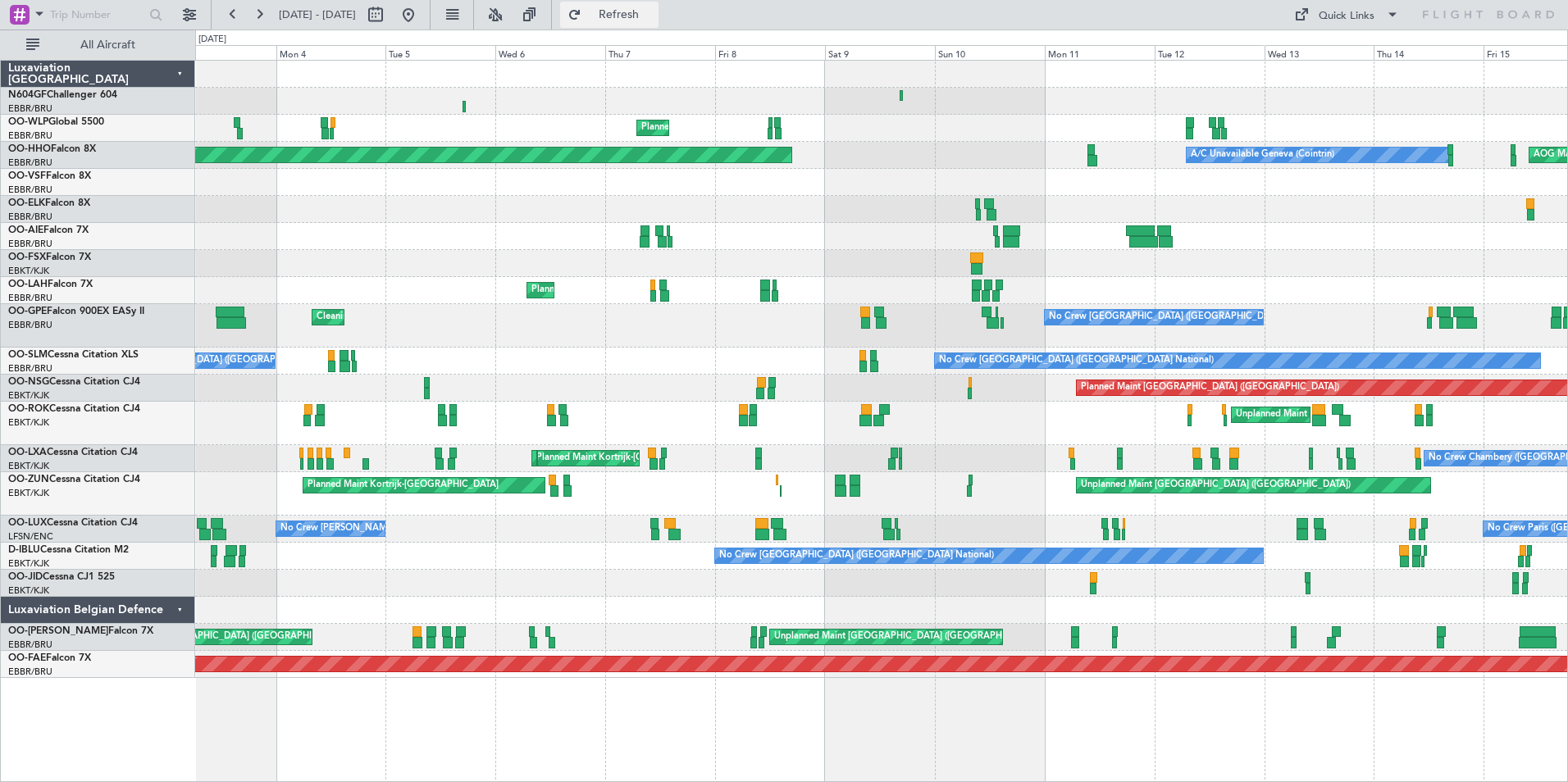
click at [654, 19] on span "Refresh" at bounding box center [619, 15] width 69 height 12
click at [430, 19] on fb-range-datepicker "[DATE] - [DATE]" at bounding box center [321, 15] width 220 height 29
click at [430, 18] on fb-range-datepicker "[DATE] - [DATE]" at bounding box center [321, 15] width 220 height 29
click at [422, 17] on button at bounding box center [408, 15] width 26 height 26
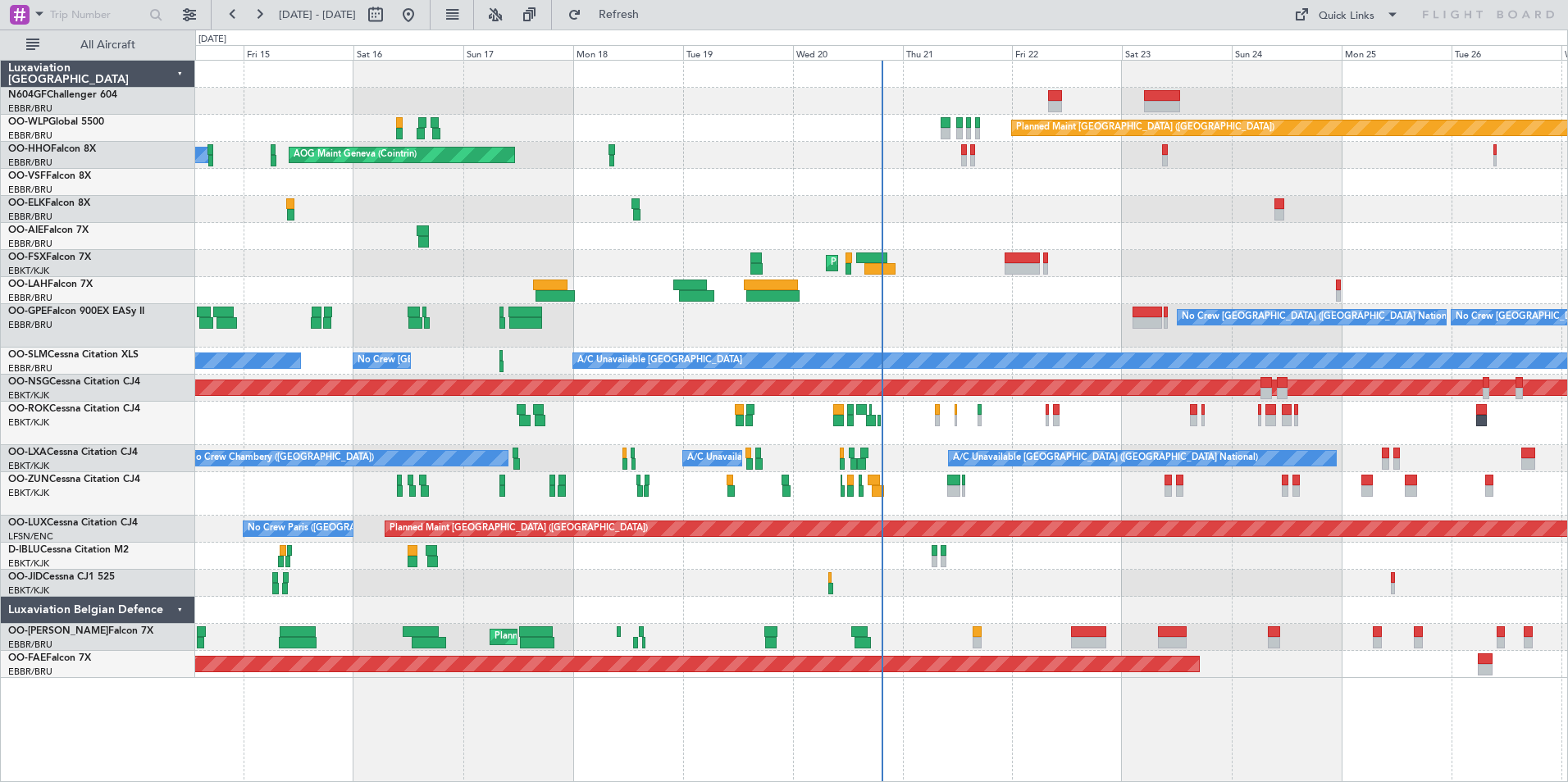
click at [996, 266] on div "Planned Maint Kortrijk-[GEOGRAPHIC_DATA]" at bounding box center [881, 264] width 1372 height 27
click at [1002, 266] on div "Planned Maint Kortrijk-[GEOGRAPHIC_DATA]" at bounding box center [881, 264] width 1372 height 27
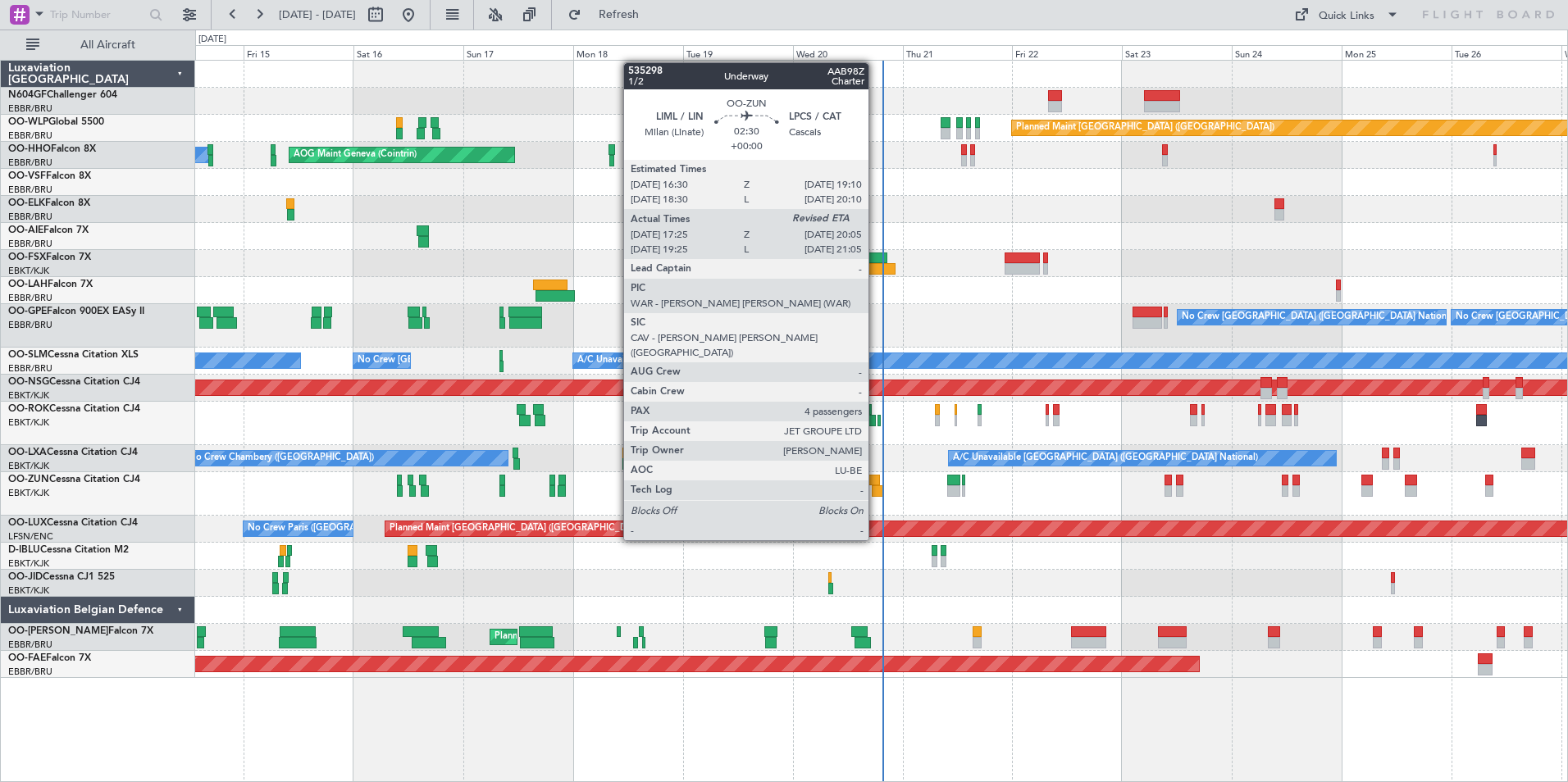
click at [875, 492] on div at bounding box center [879, 491] width 13 height 12
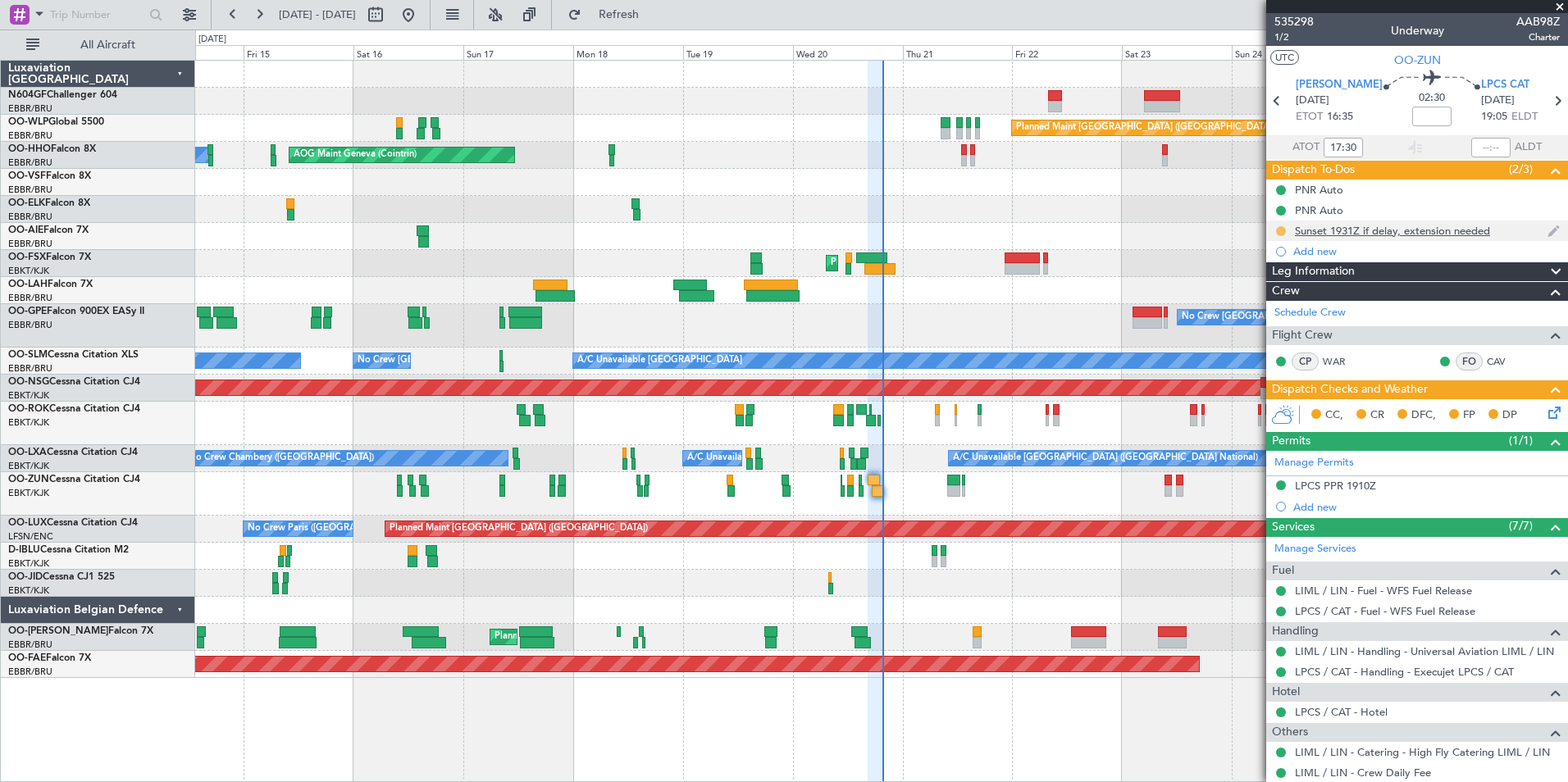
click at [1281, 231] on button at bounding box center [1281, 231] width 10 height 10
click at [1267, 303] on span "Completed" at bounding box center [1288, 304] width 55 height 16
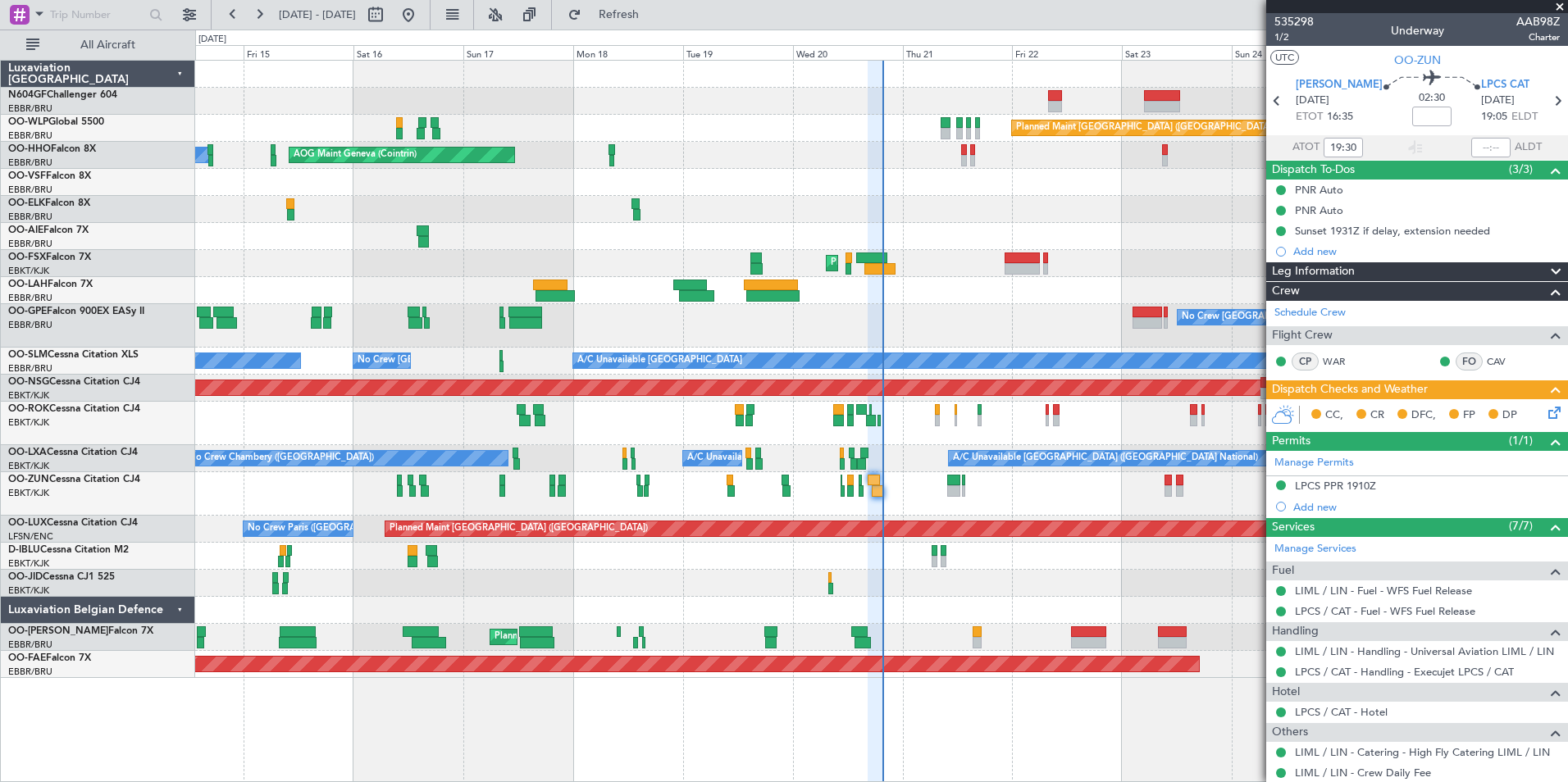
type input "17:30"
click at [1283, 38] on span "1/2" at bounding box center [1293, 36] width 39 height 14
click at [949, 492] on div at bounding box center [954, 491] width 13 height 12
type input "-00:05"
type input "1"
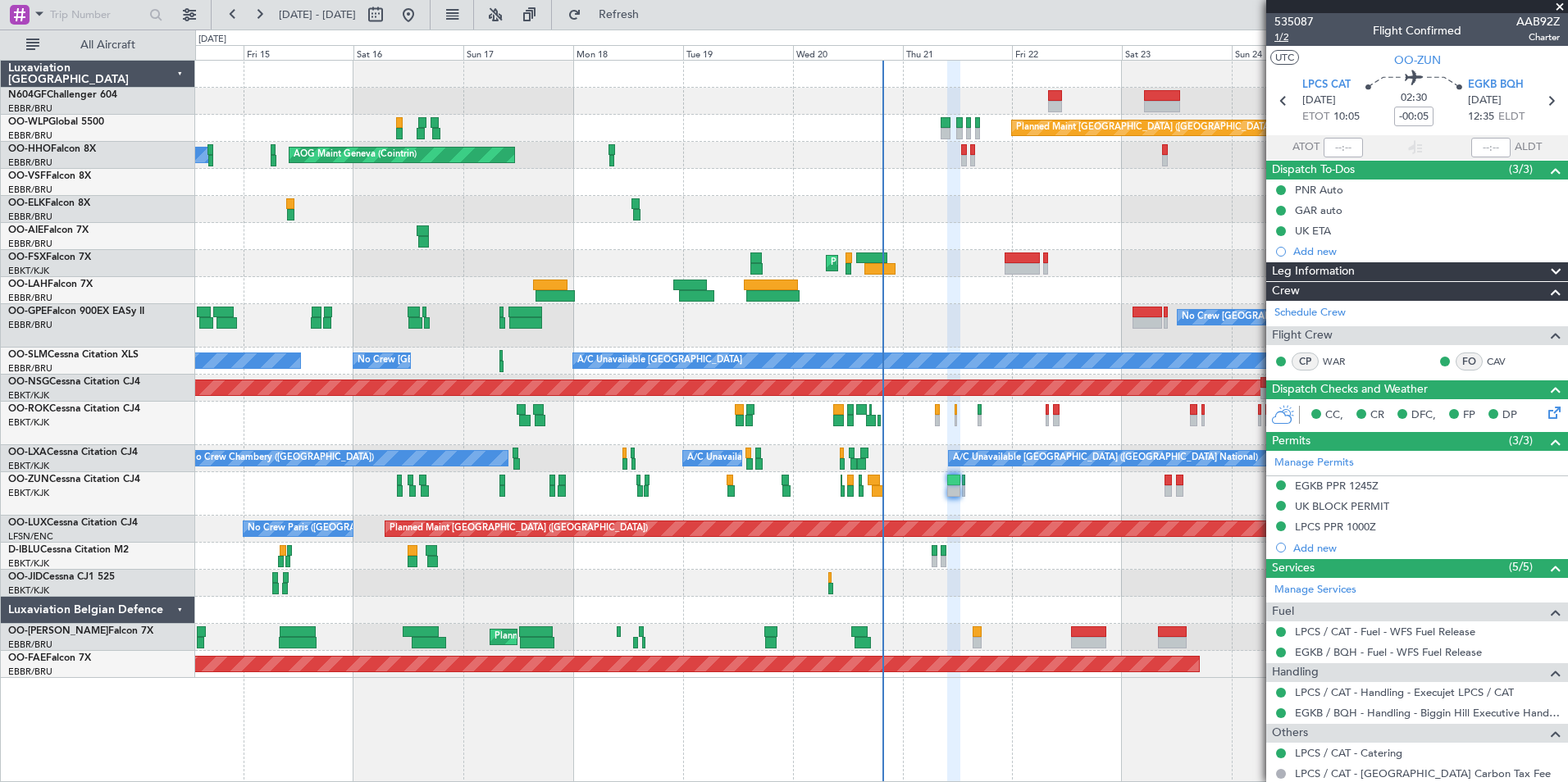
click at [1289, 38] on span "1/2" at bounding box center [1293, 36] width 39 height 14
click at [639, 19] on button "Refresh" at bounding box center [609, 15] width 98 height 26
click at [831, 326] on div "No Crew [GEOGRAPHIC_DATA] ([GEOGRAPHIC_DATA] National) No Crew [GEOGRAPHIC_DATA…" at bounding box center [881, 326] width 1372 height 44
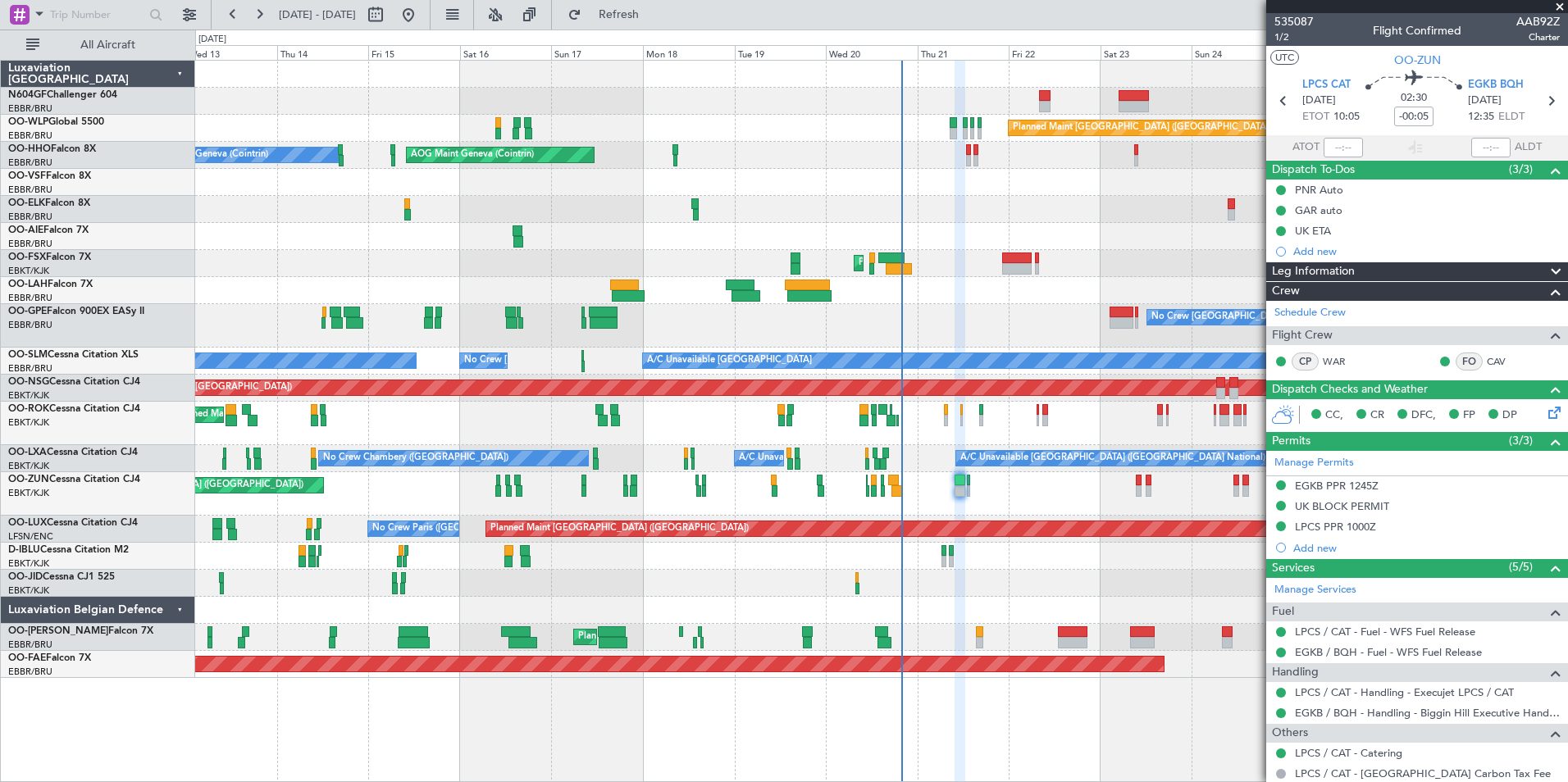
click at [879, 289] on div at bounding box center [881, 291] width 1372 height 27
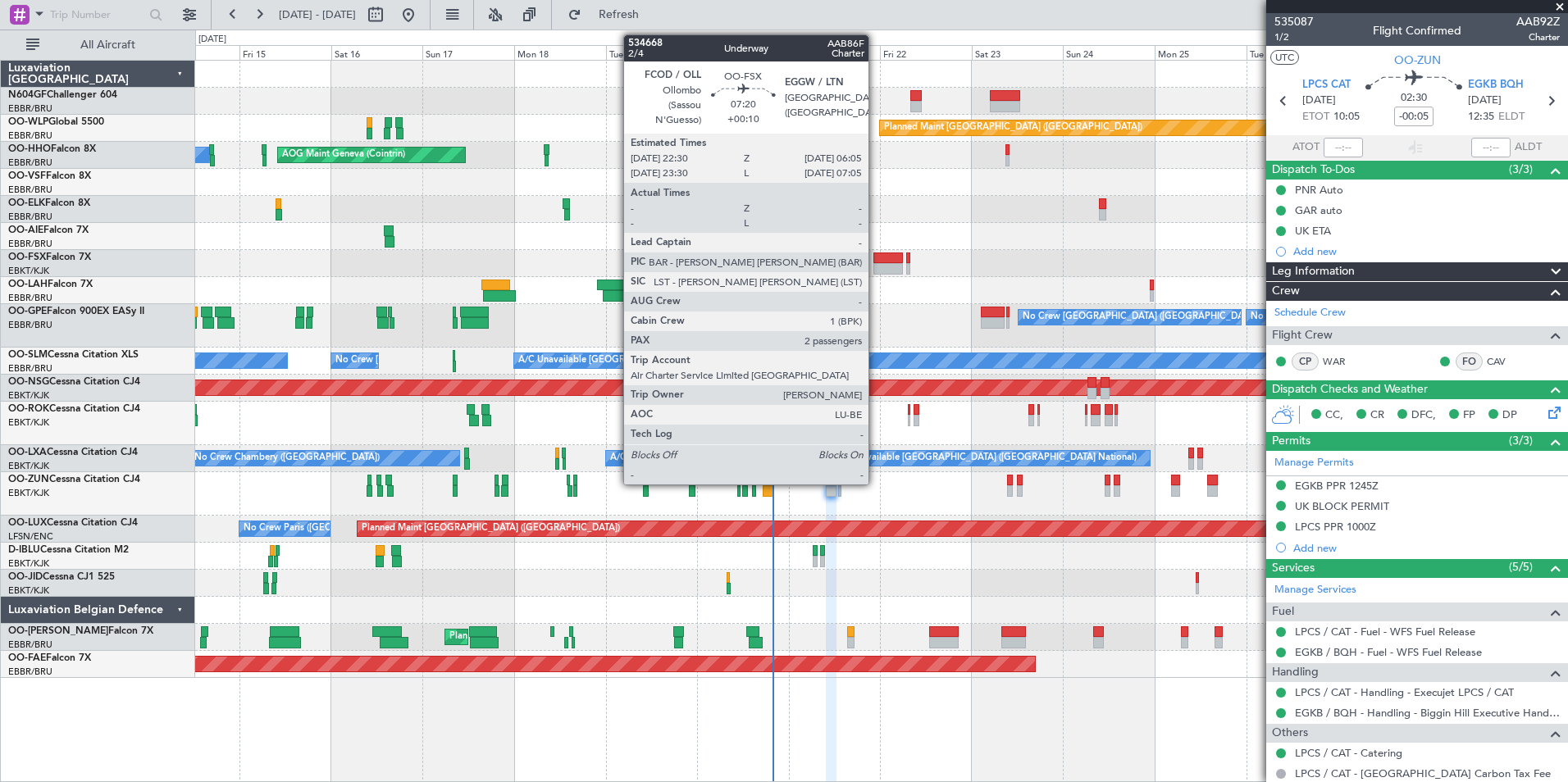
click at [876, 260] on div at bounding box center [888, 258] width 29 height 12
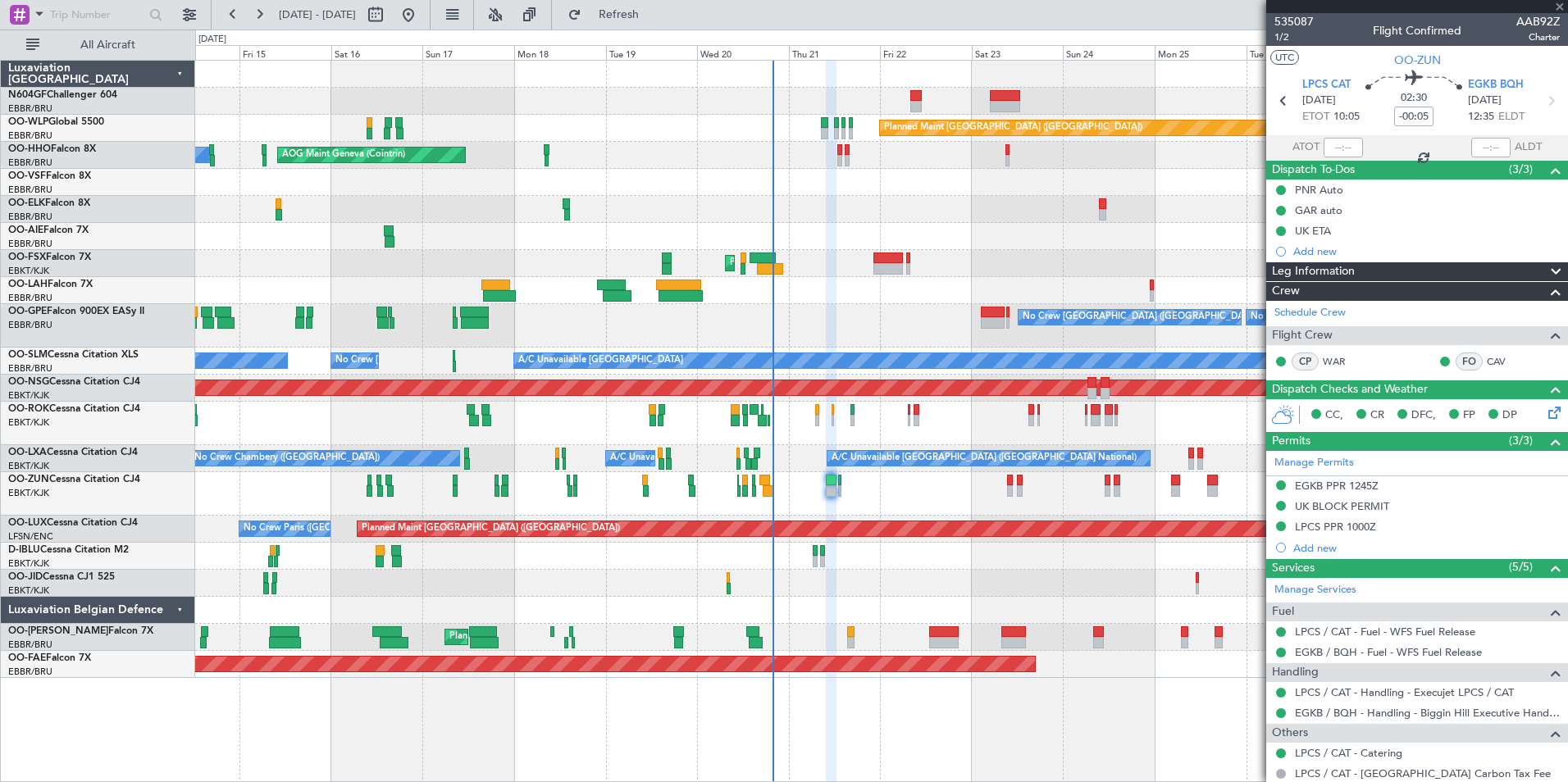
type input "+00:10"
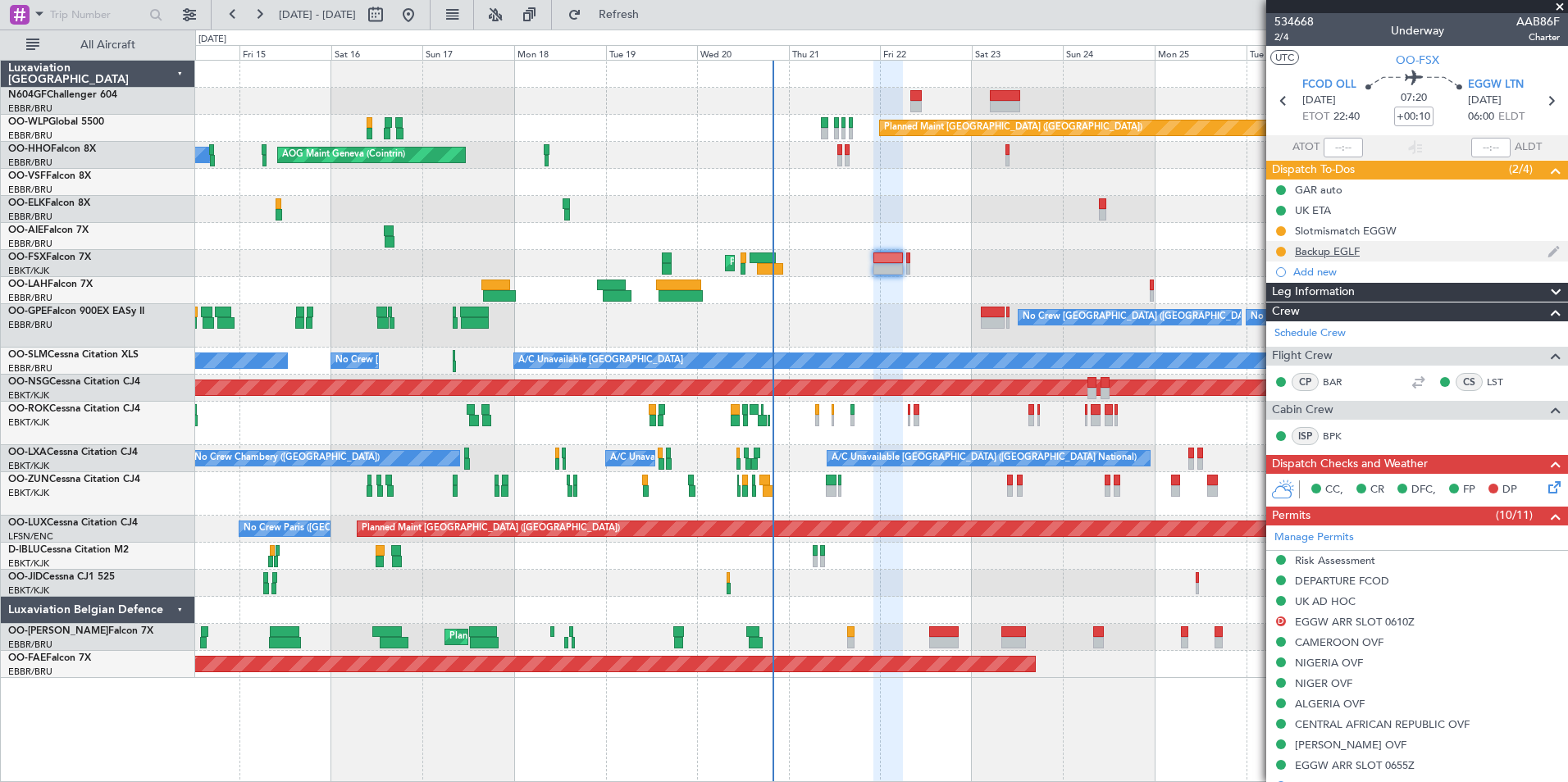
click at [1312, 256] on div "Backup EGLF" at bounding box center [1327, 251] width 65 height 14
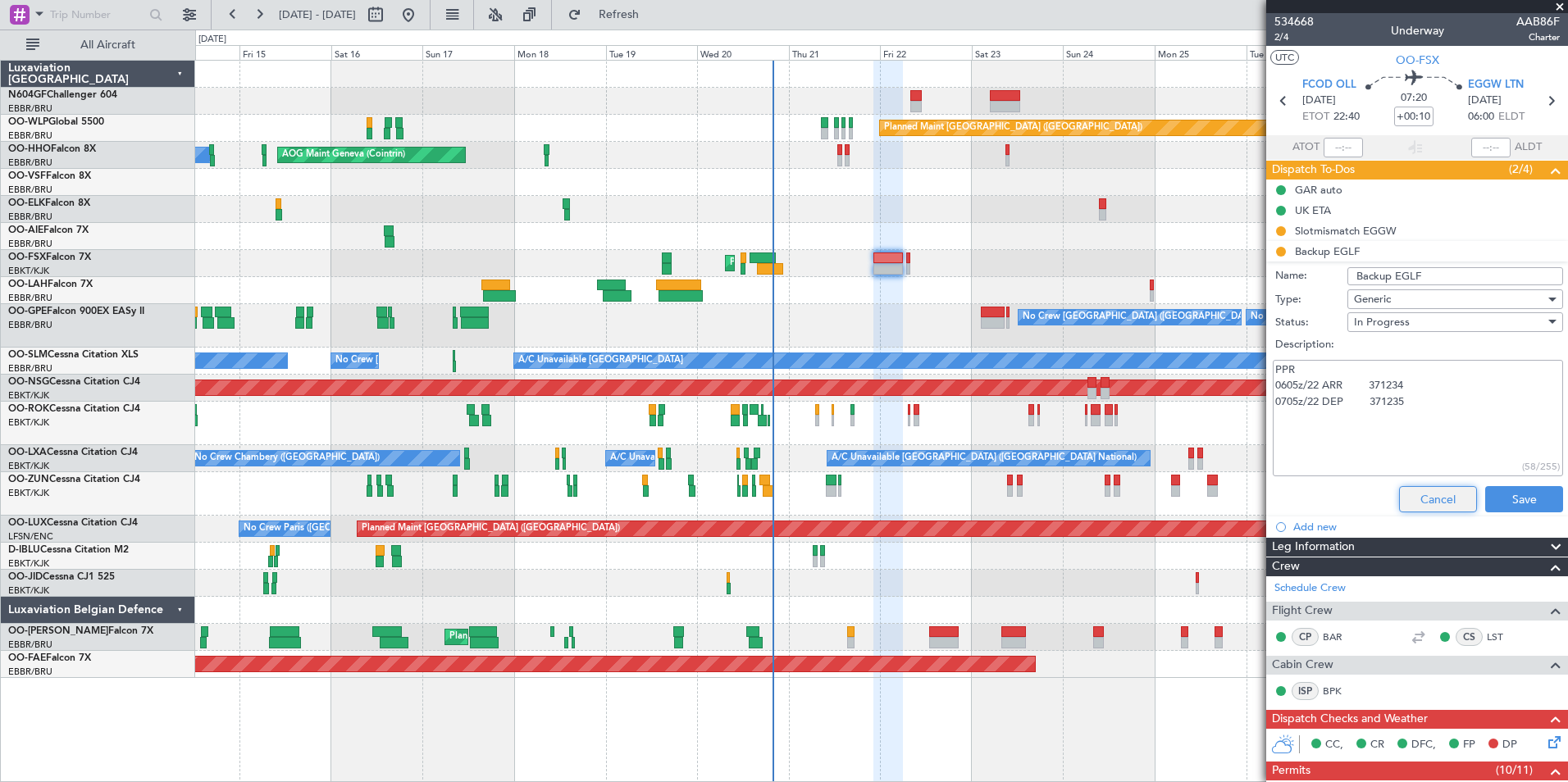
click at [1413, 506] on button "Cancel" at bounding box center [1439, 499] width 78 height 26
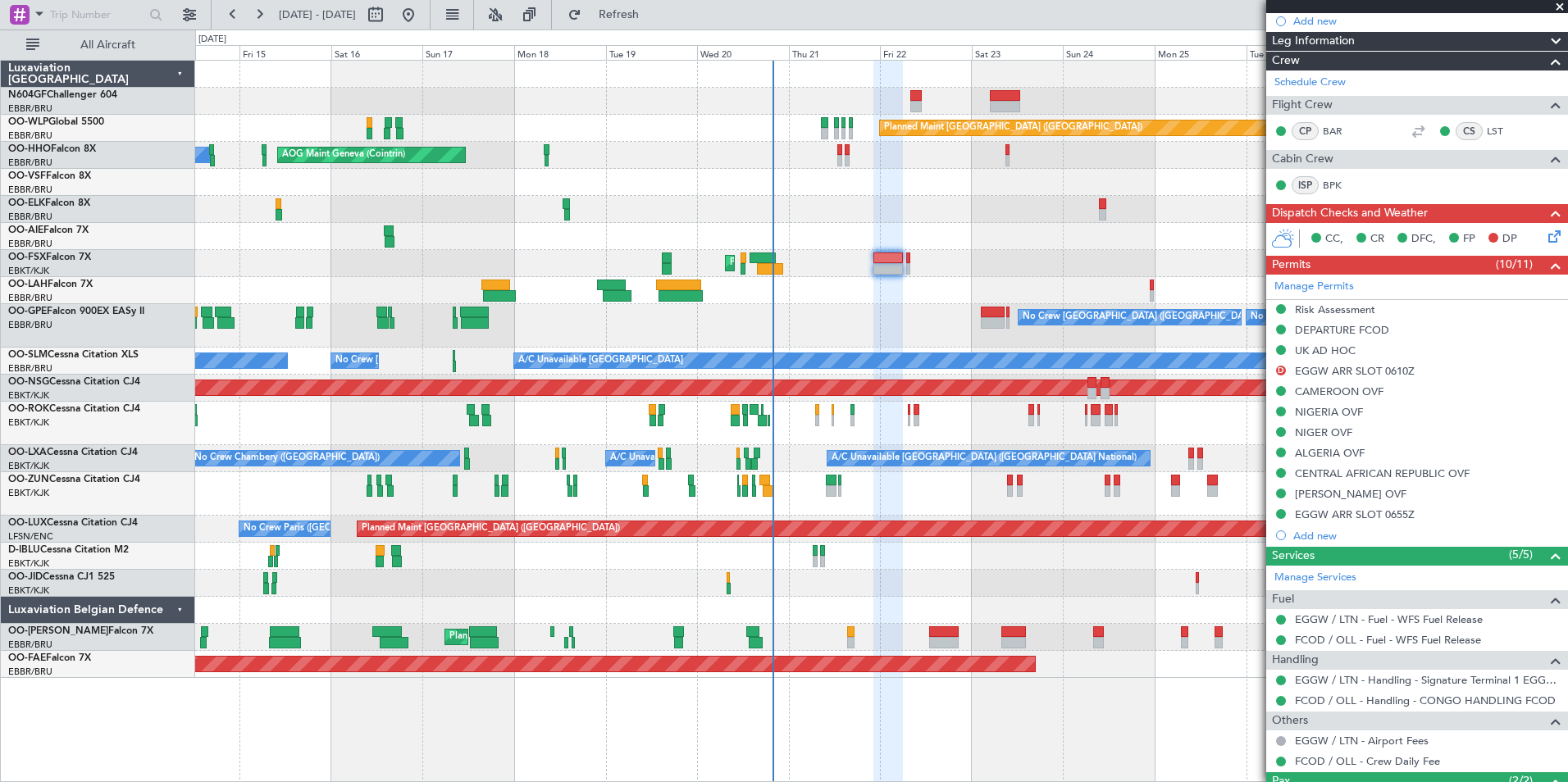
scroll to position [254, 0]
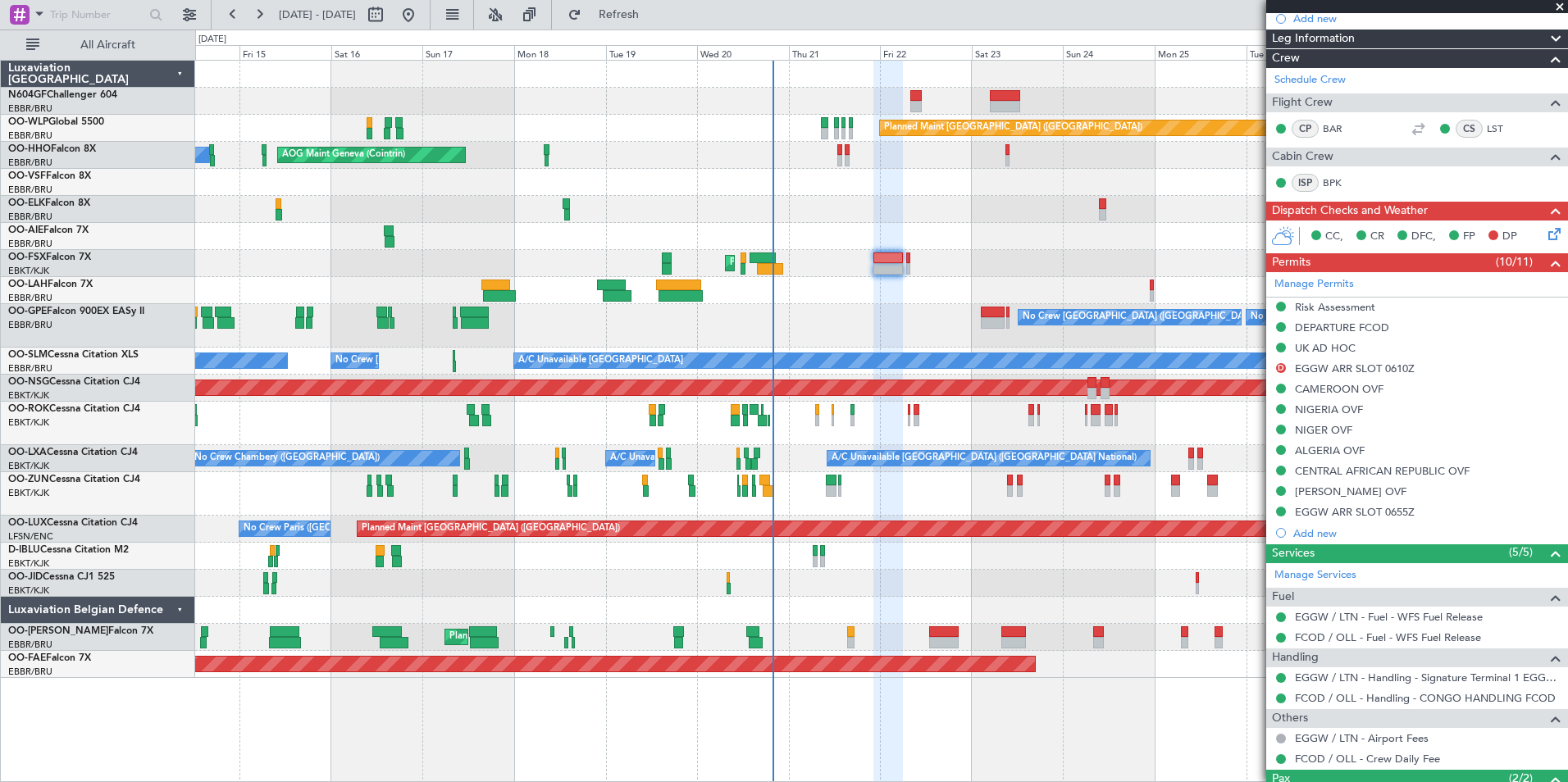
click at [1082, 619] on div at bounding box center [881, 611] width 1372 height 27
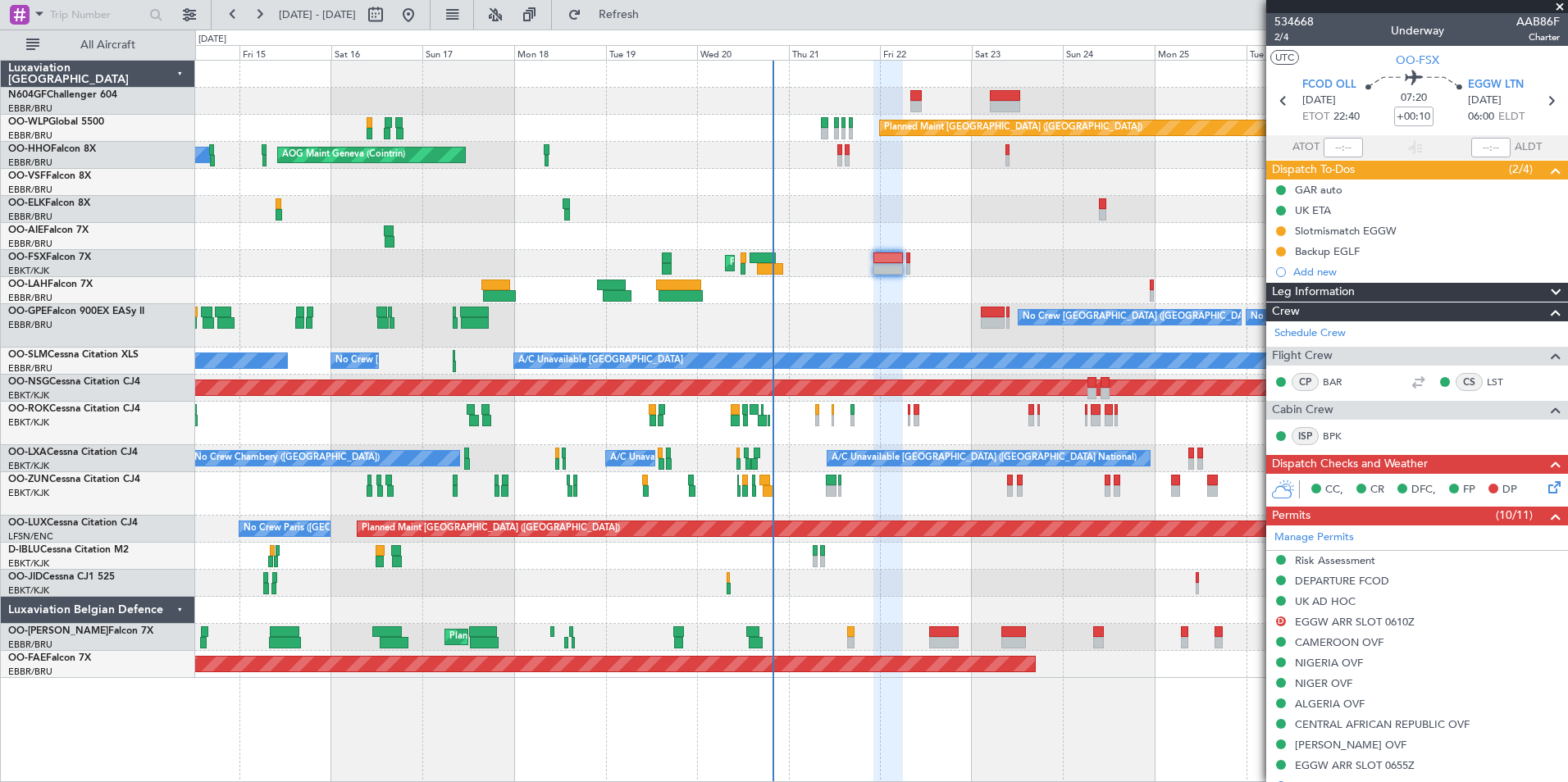
click at [1556, 6] on span at bounding box center [1560, 7] width 16 height 15
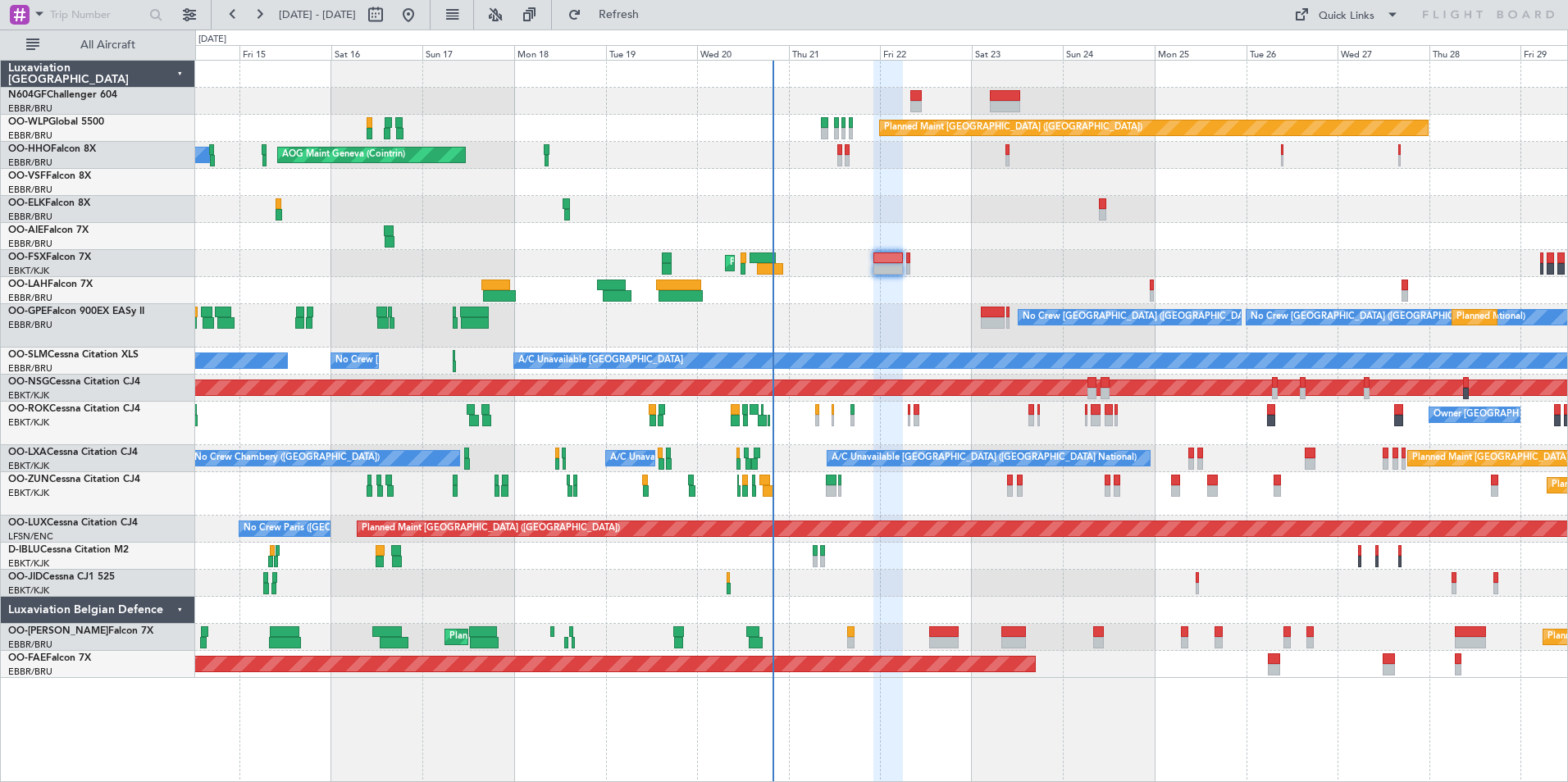
type input "0"
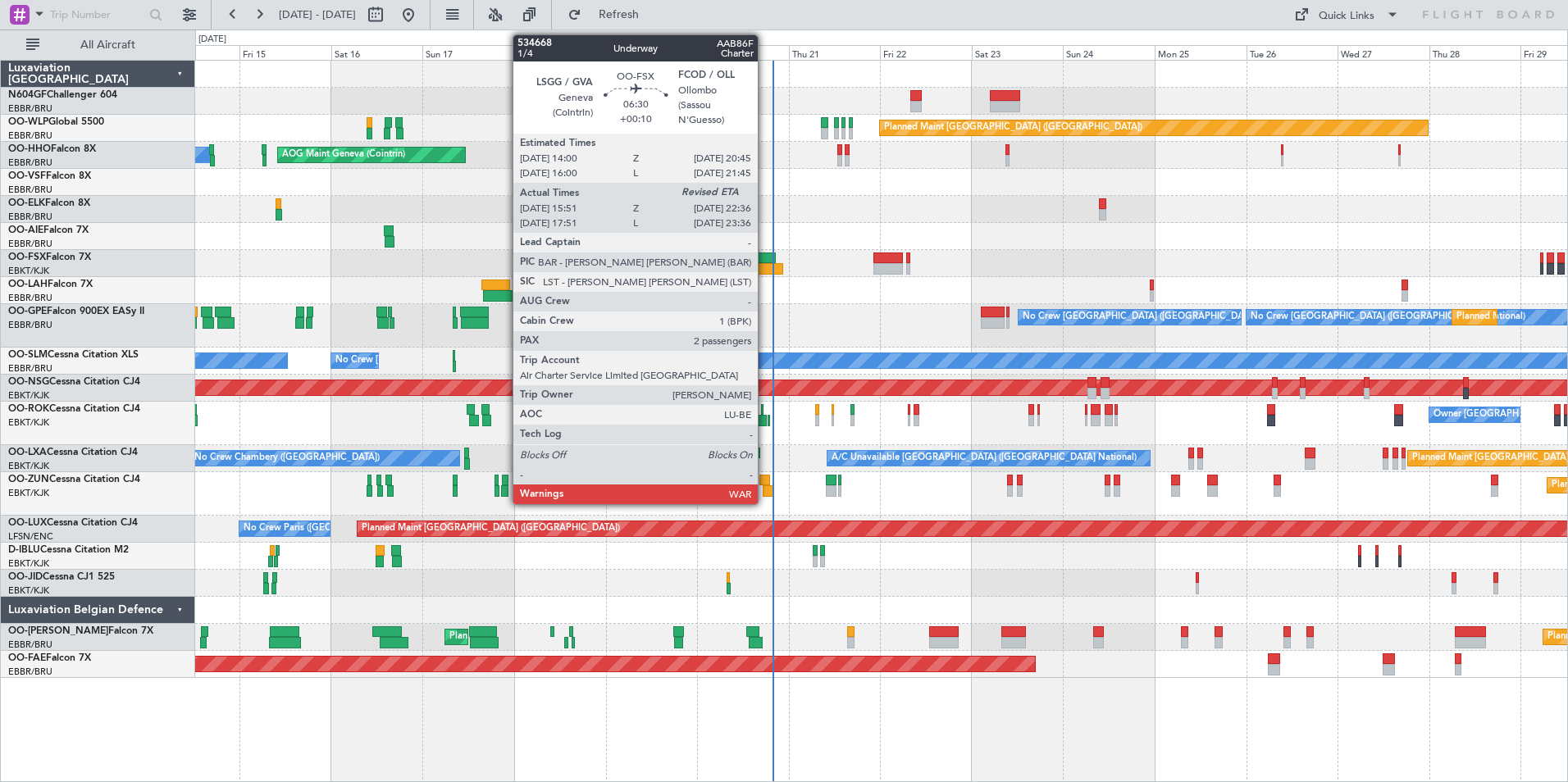
click at [765, 274] on div at bounding box center [769, 268] width 26 height 12
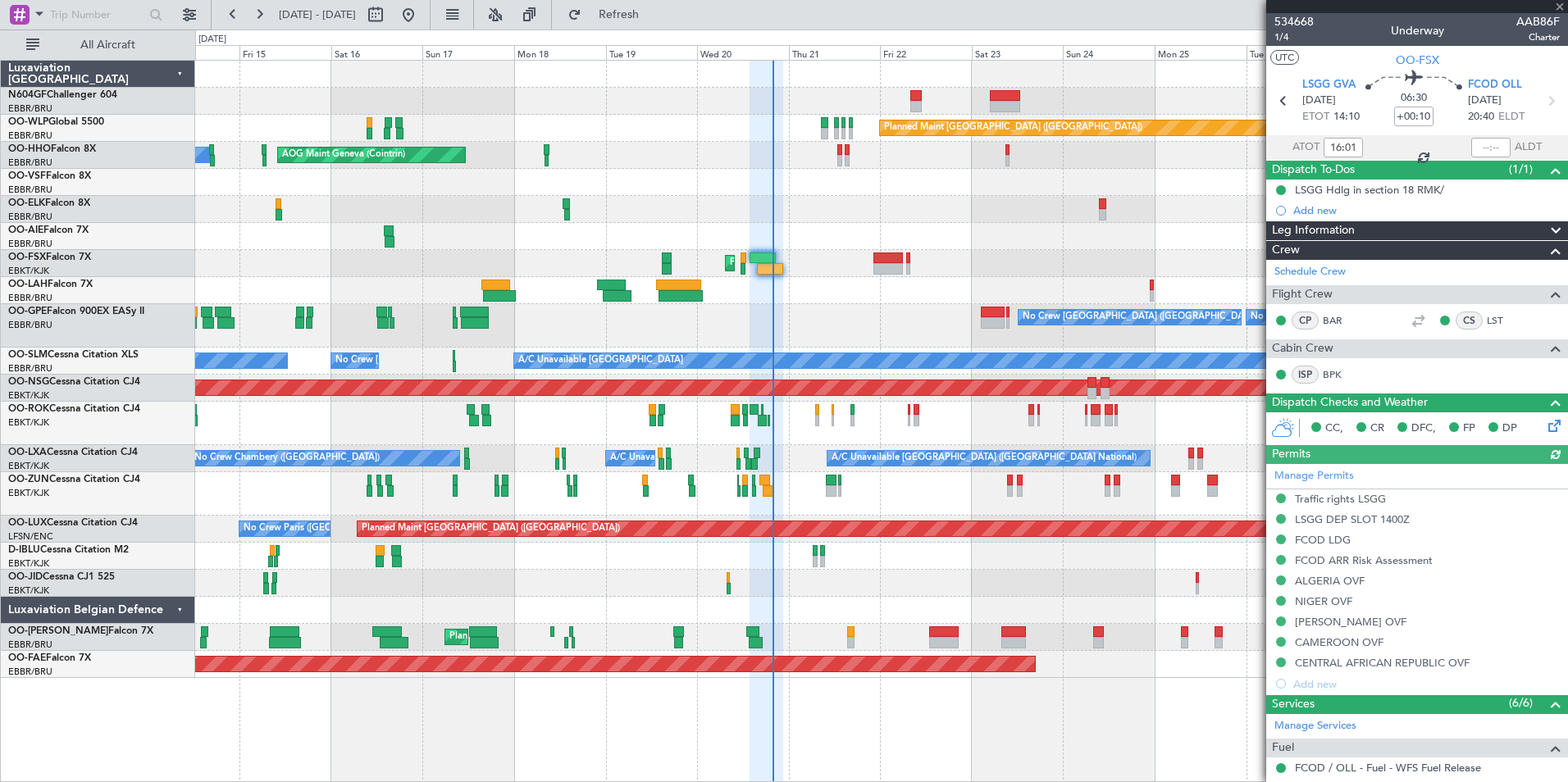
scroll to position [297, 0]
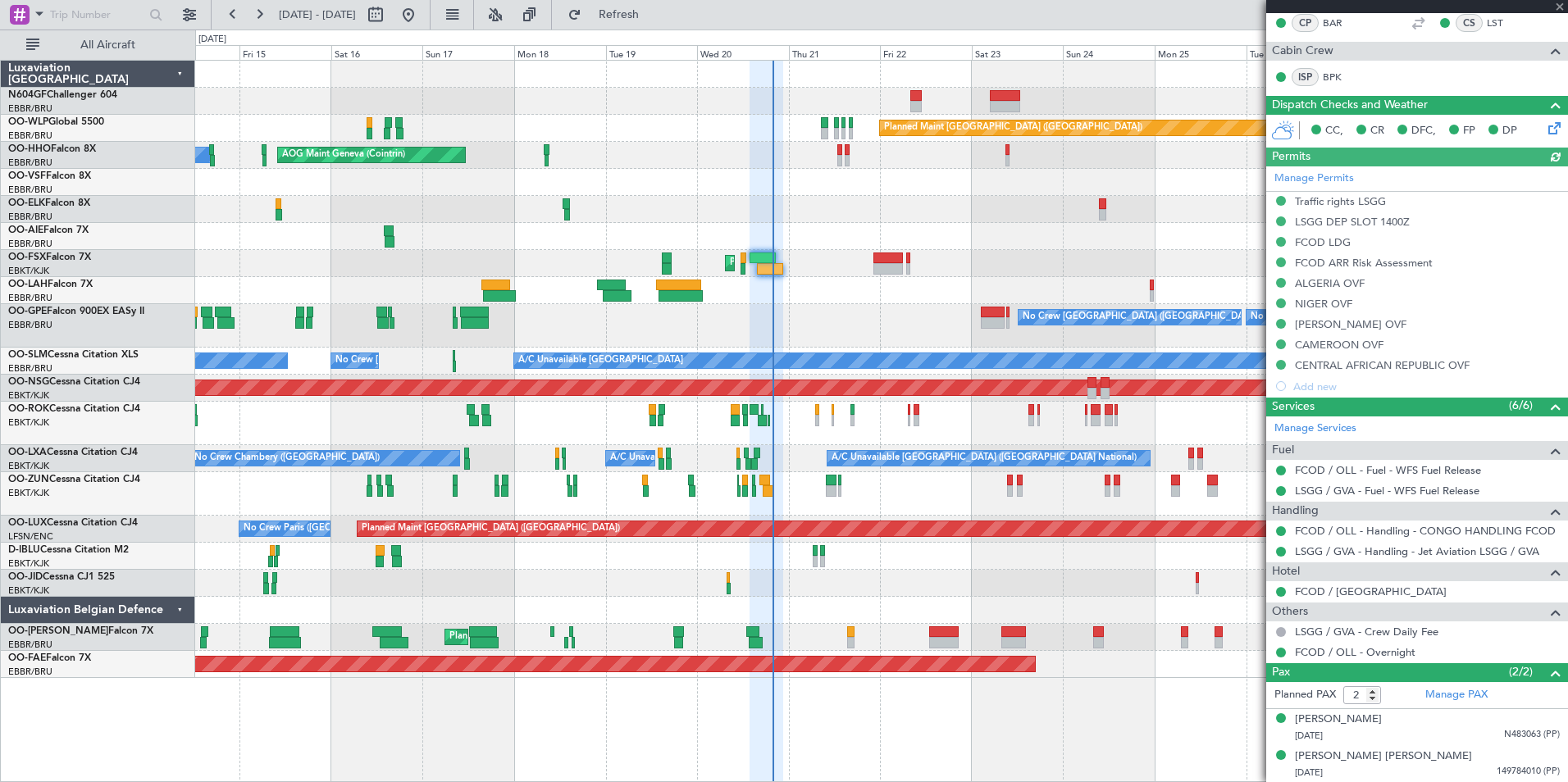
click at [1164, 656] on div "Planned Maint Kortrijk-[GEOGRAPHIC_DATA]" at bounding box center [881, 665] width 1372 height 27
click at [1562, 10] on span at bounding box center [1560, 7] width 16 height 15
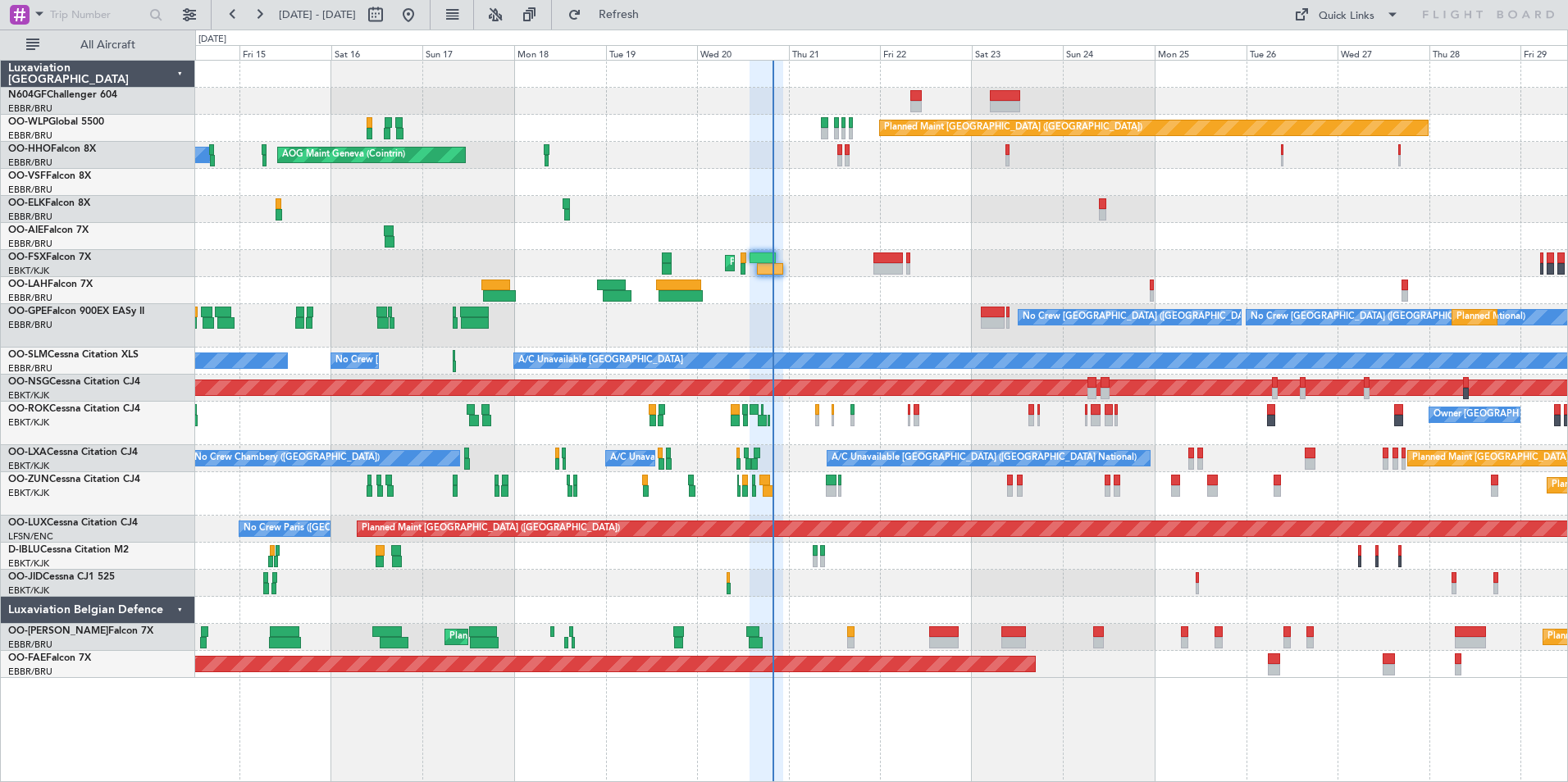
type input "0"
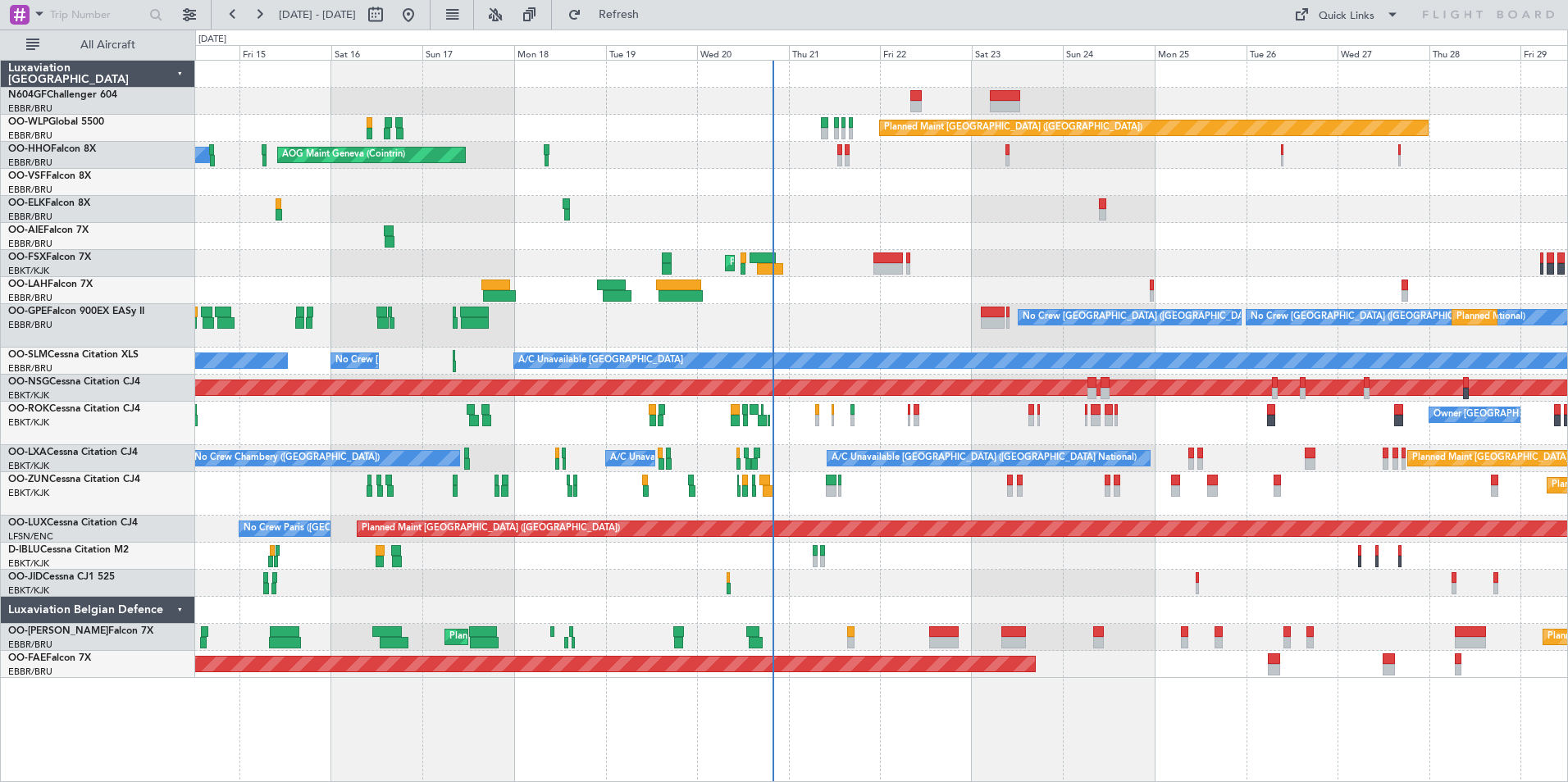
scroll to position [0, 0]
click at [867, 205] on div at bounding box center [881, 210] width 1372 height 27
